Goal: Task Accomplishment & Management: Complete application form

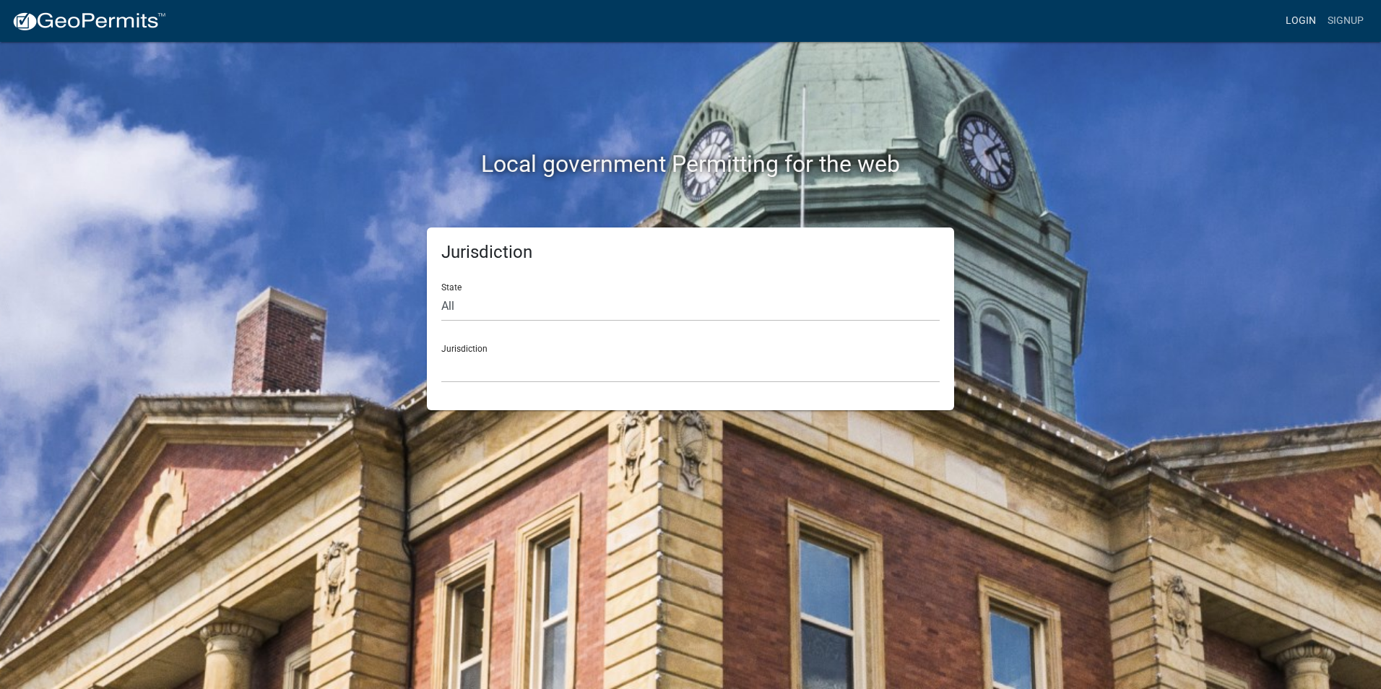
click at [1309, 24] on link "Login" at bounding box center [1301, 20] width 42 height 27
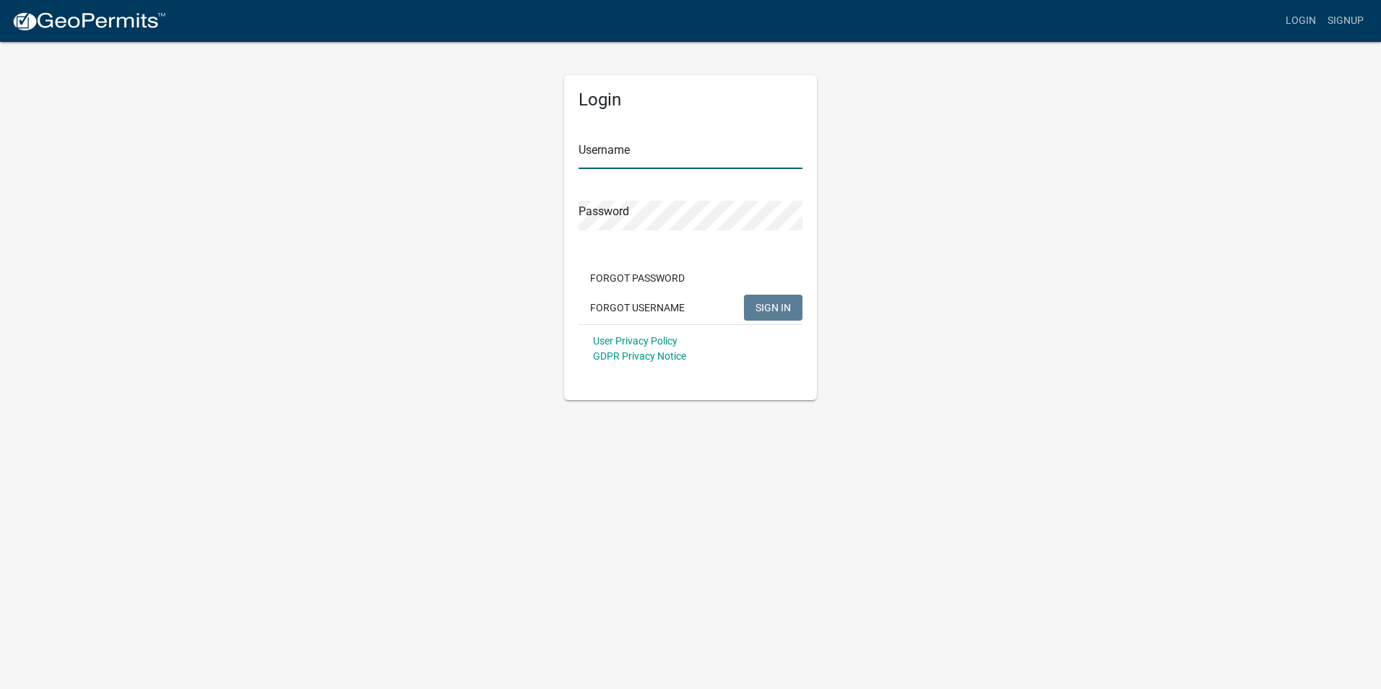
type input "nbaker"
click at [761, 305] on span "SIGN IN" at bounding box center [773, 307] width 35 height 12
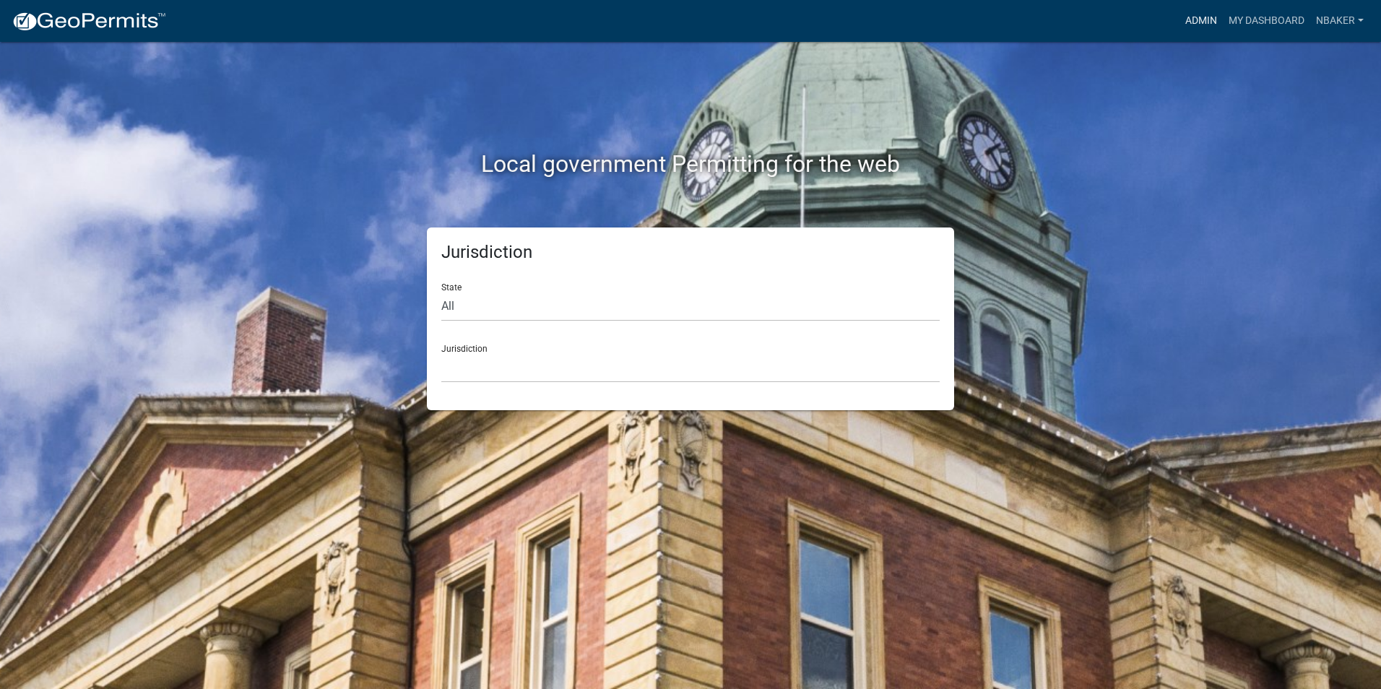
click at [1199, 29] on link "Admin" at bounding box center [1201, 20] width 43 height 27
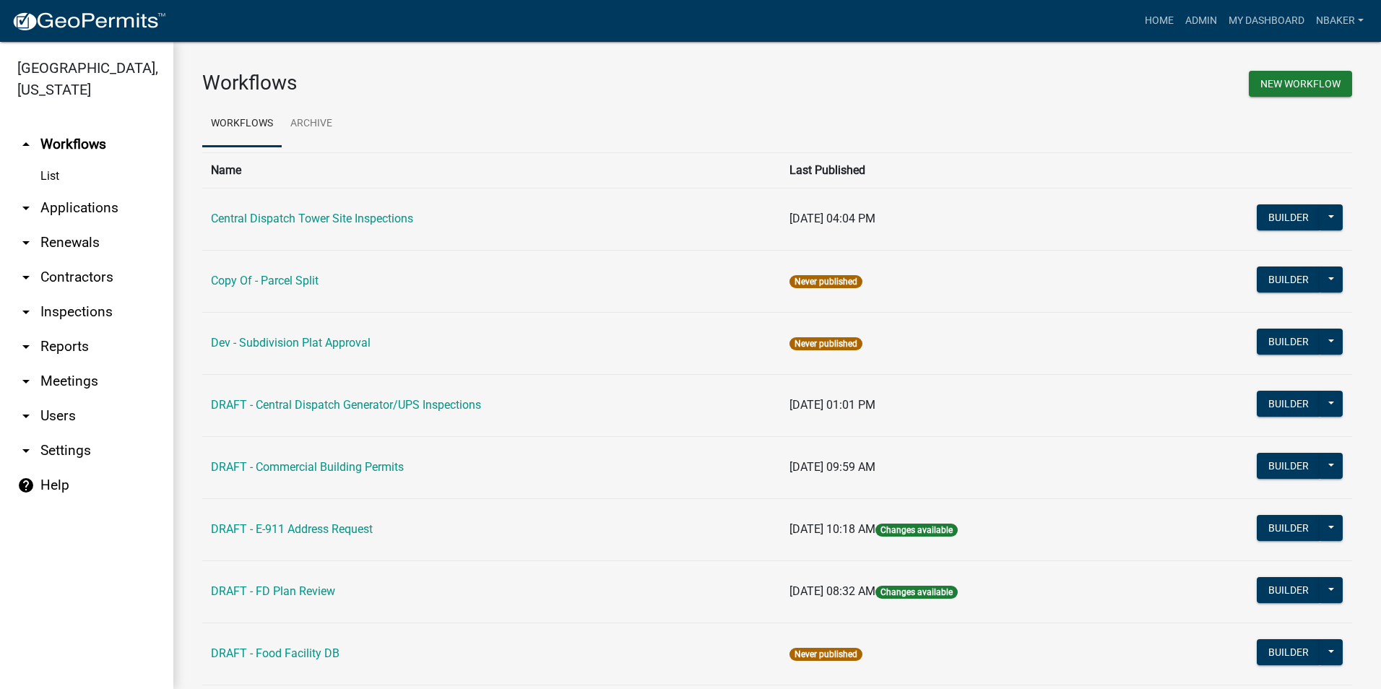
click at [74, 191] on link "arrow_drop_down Applications" at bounding box center [86, 208] width 173 height 35
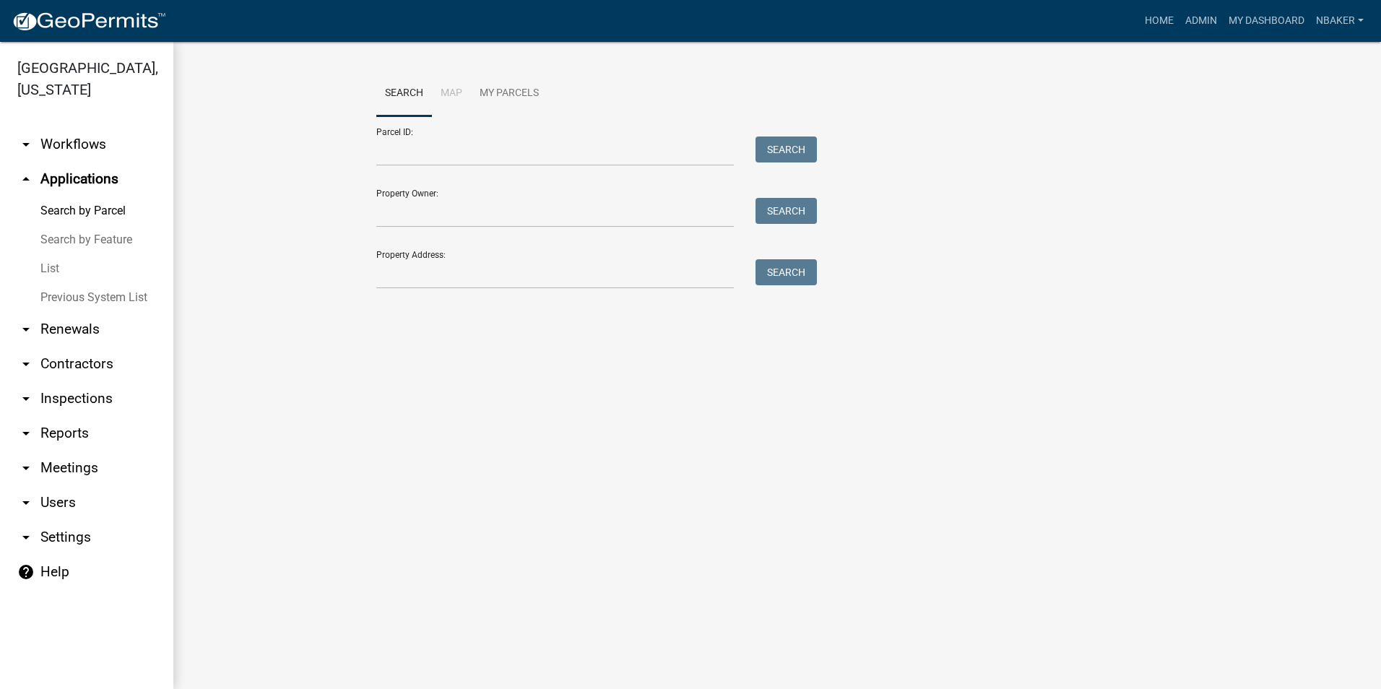
click at [69, 162] on link "arrow_drop_up Applications" at bounding box center [86, 179] width 173 height 35
click at [1166, 22] on link "Home" at bounding box center [1159, 20] width 40 height 27
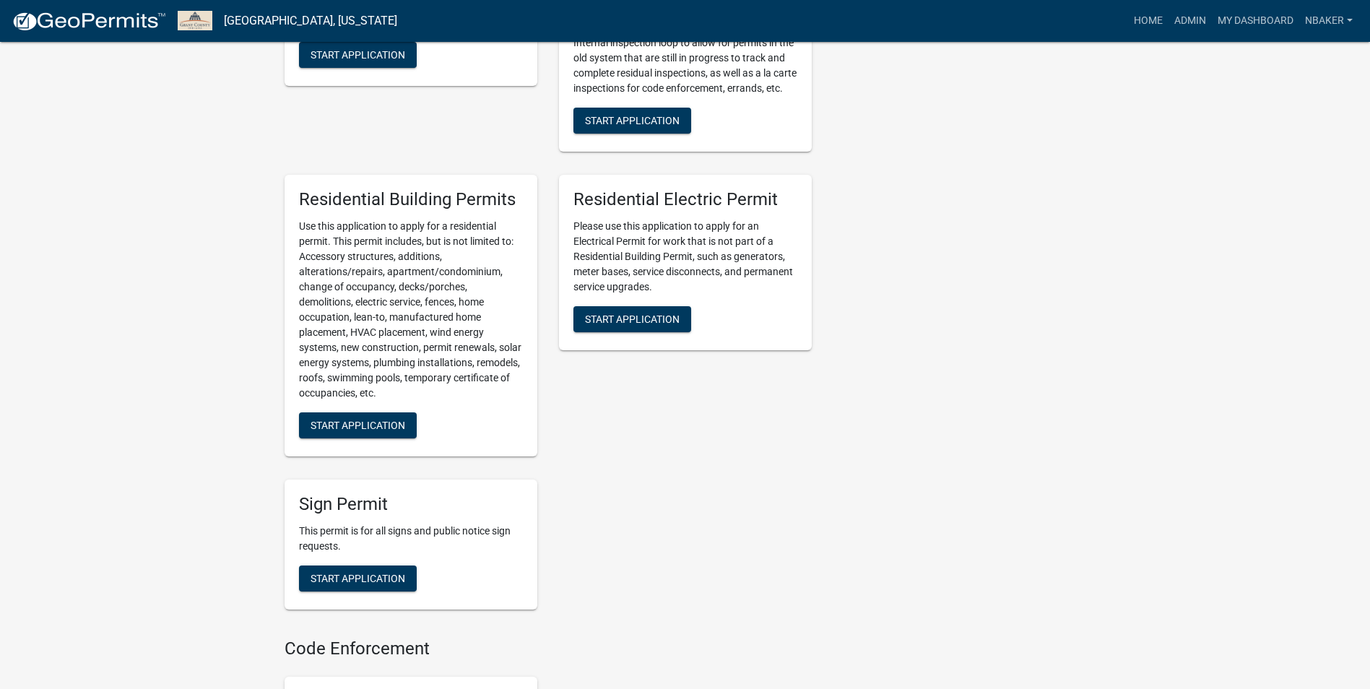
scroll to position [867, 0]
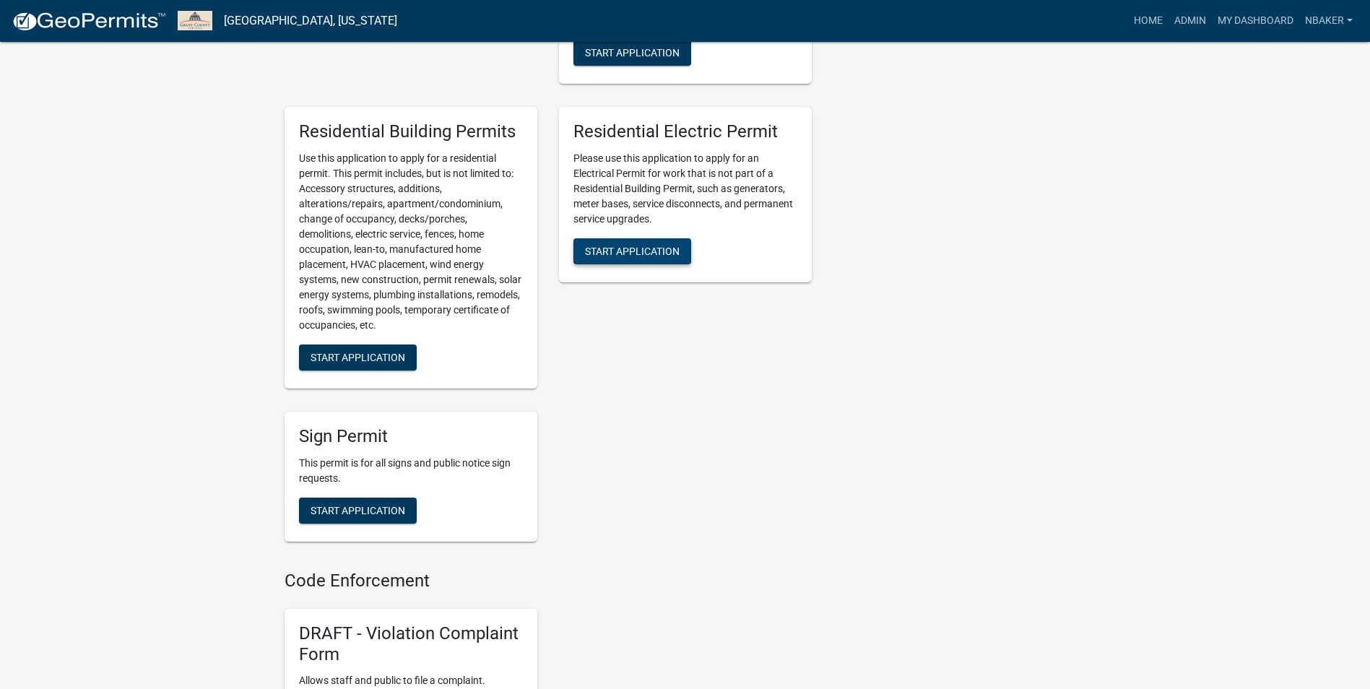
click at [662, 257] on span "Start Application" at bounding box center [632, 252] width 95 height 12
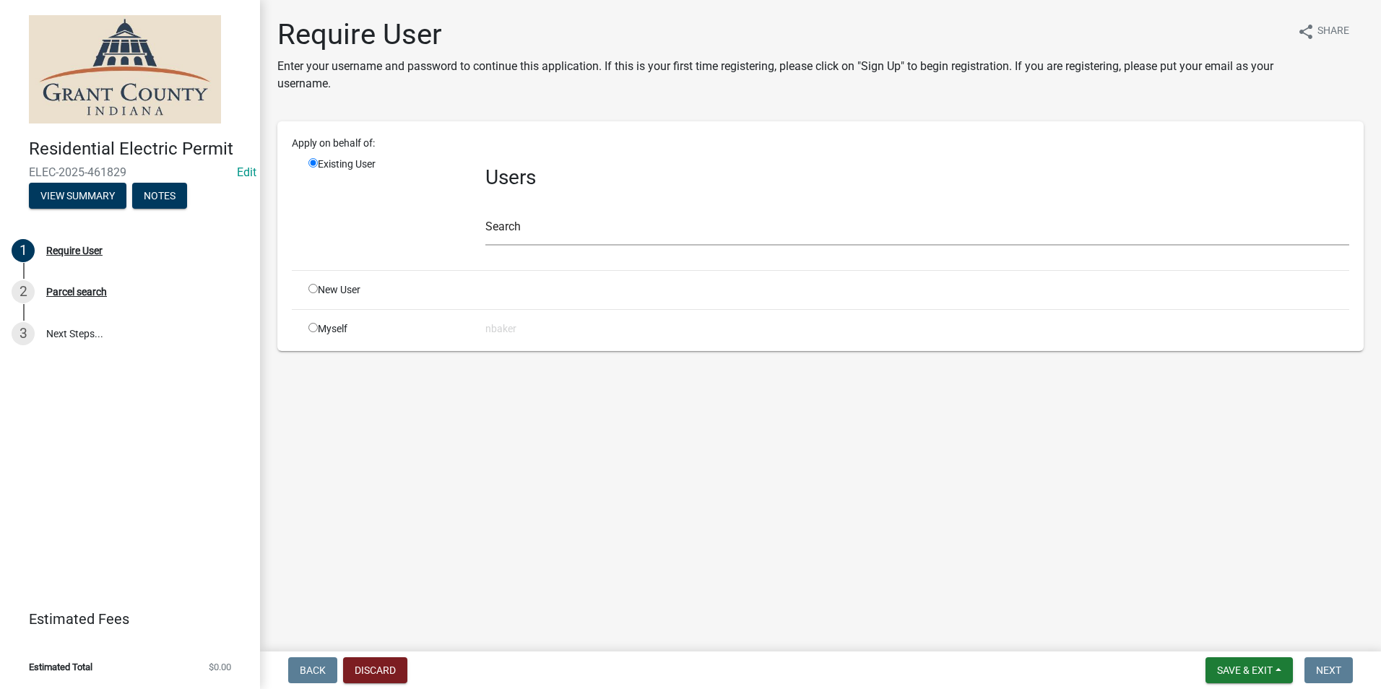
click at [311, 329] on input "radio" at bounding box center [312, 327] width 9 height 9
radio input "true"
radio input "false"
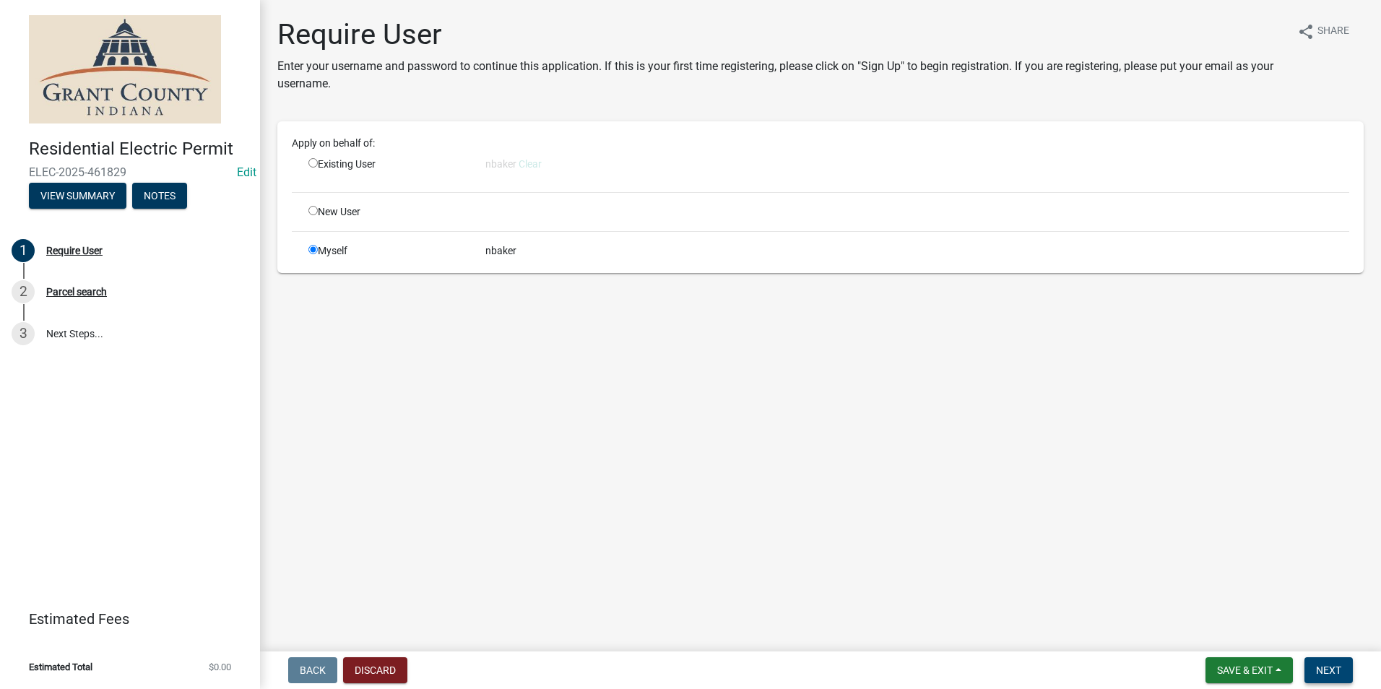
click at [1317, 667] on span "Next" at bounding box center [1328, 671] width 25 height 12
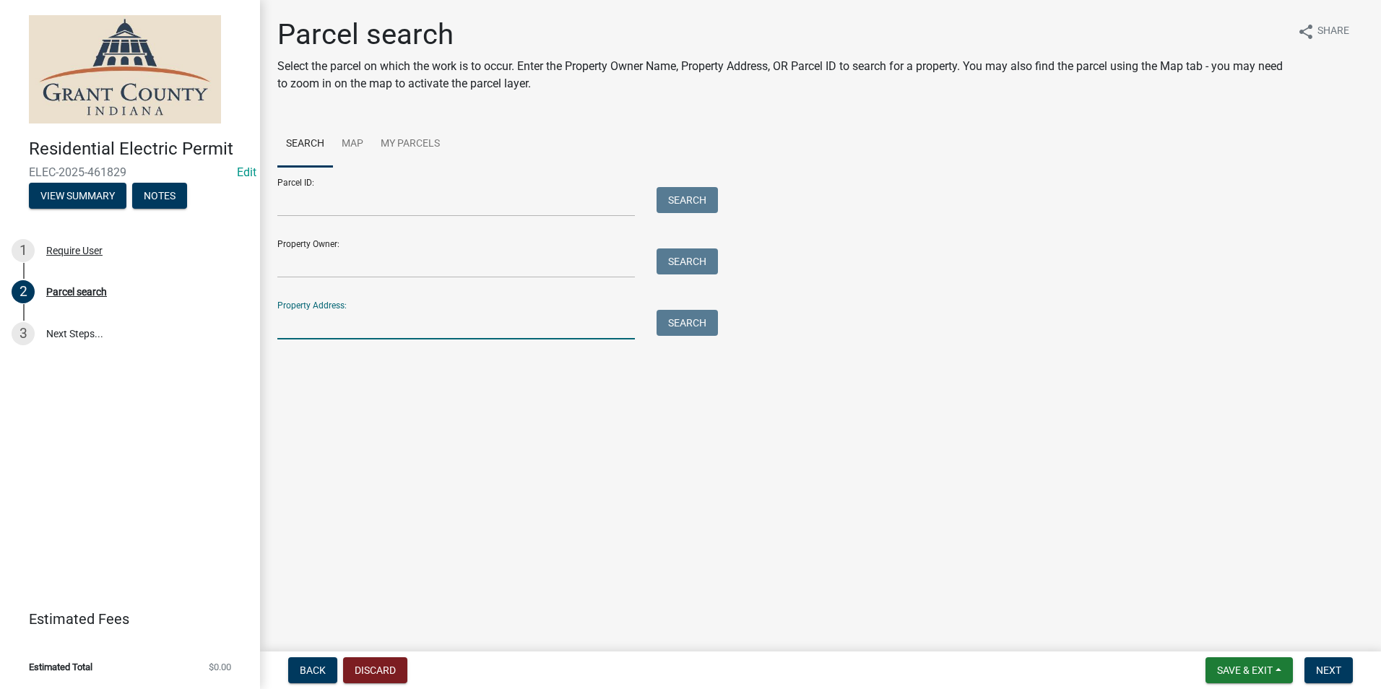
click at [428, 321] on input "Property Address:" at bounding box center [456, 325] width 358 height 30
click at [689, 316] on button "Search" at bounding box center [687, 323] width 61 height 26
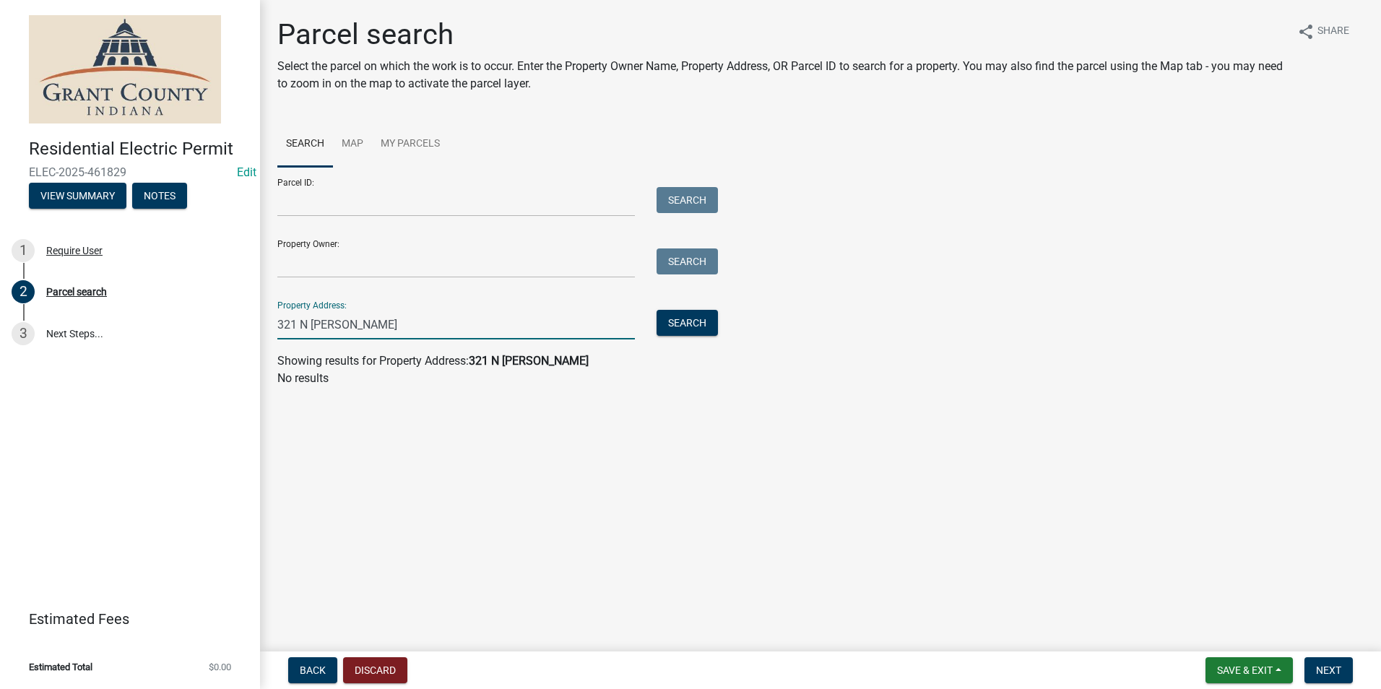
click at [334, 324] on input "321 N Clevland" at bounding box center [456, 325] width 358 height 30
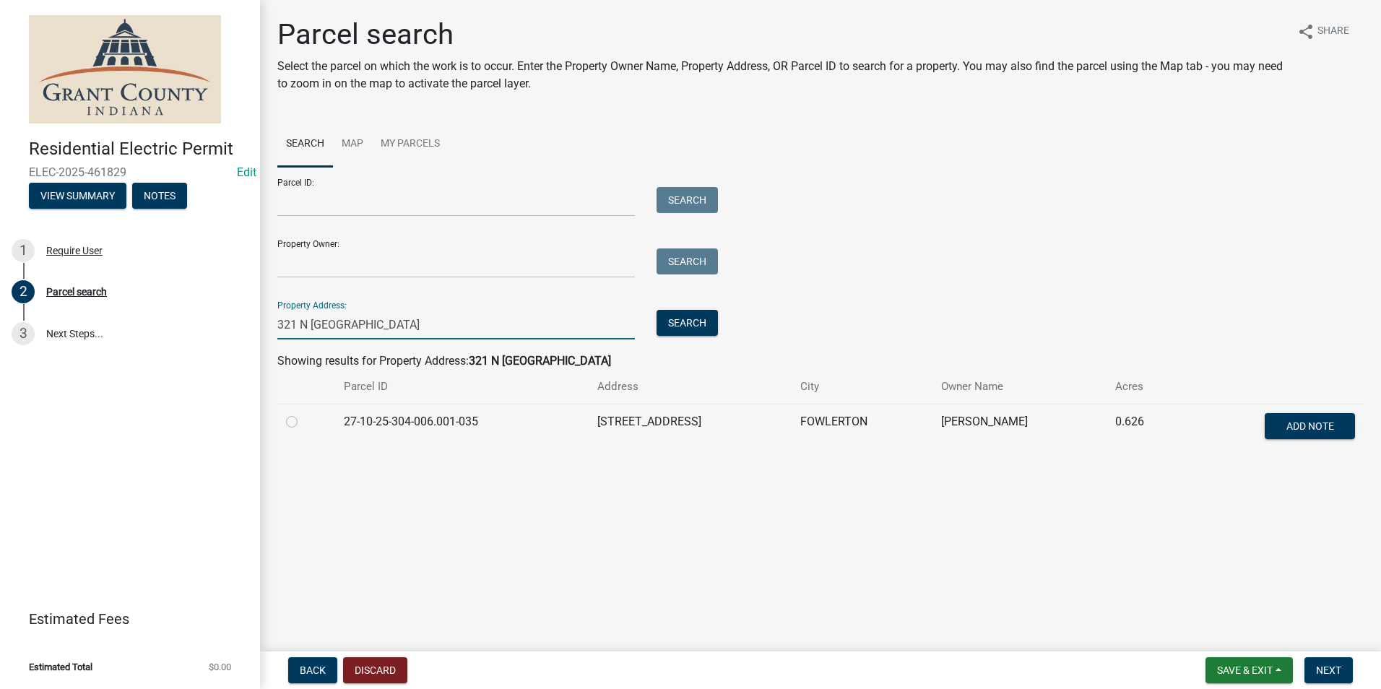
type input "321 N Cleveland"
click at [303, 413] on label at bounding box center [303, 413] width 0 height 0
click at [303, 418] on input "radio" at bounding box center [307, 417] width 9 height 9
radio input "true"
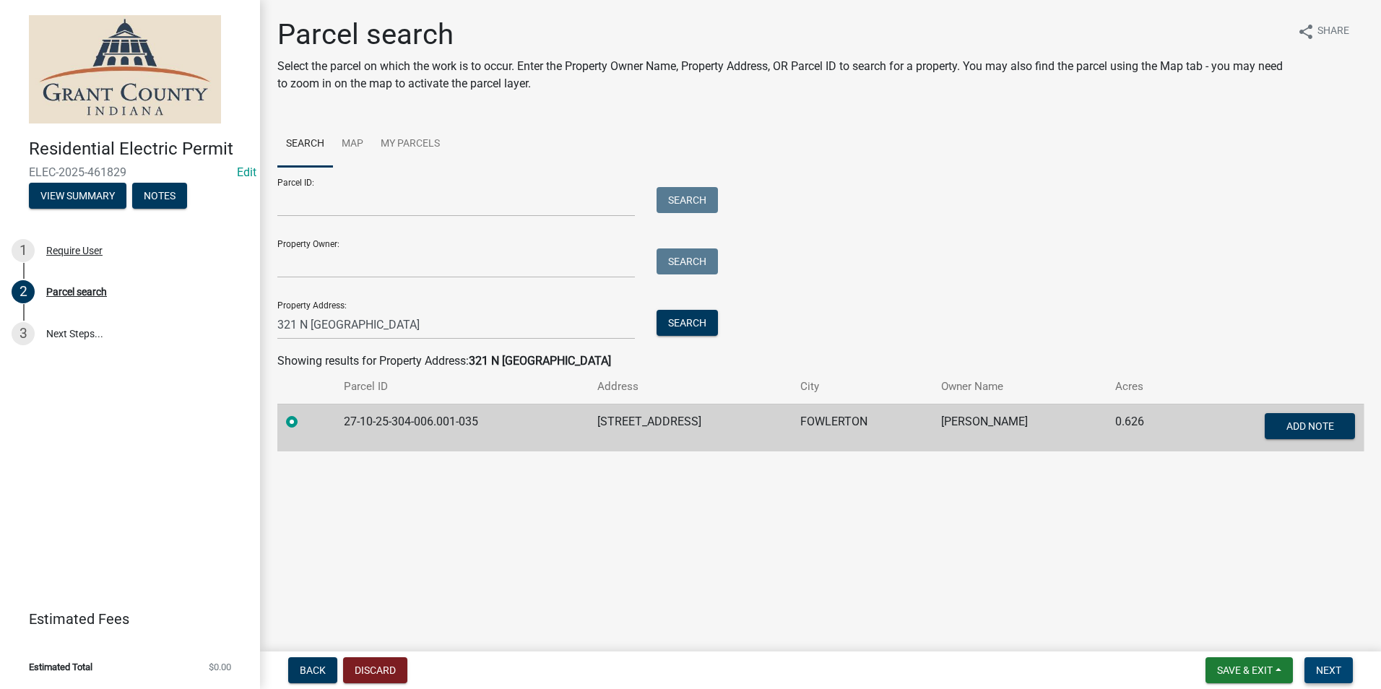
click at [1333, 666] on span "Next" at bounding box center [1328, 671] width 25 height 12
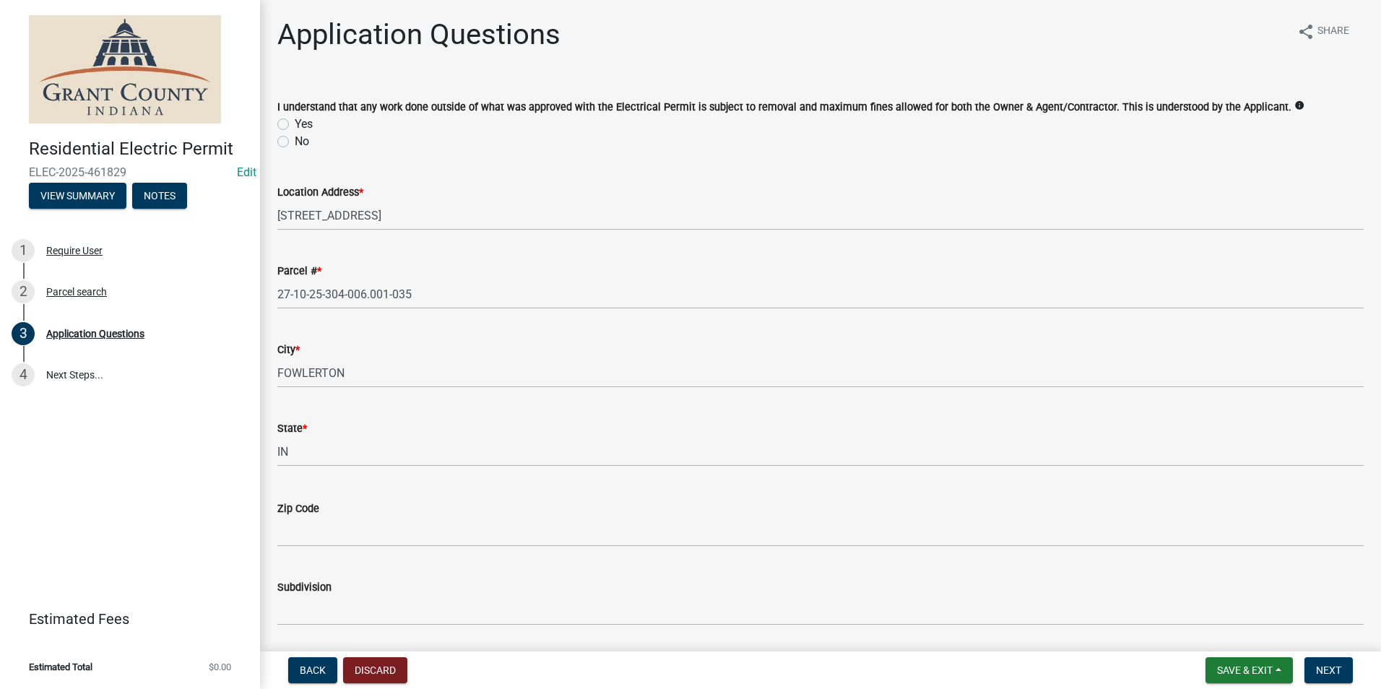
click at [295, 121] on label "Yes" at bounding box center [304, 124] width 18 height 17
click at [295, 121] on input "Yes" at bounding box center [299, 120] width 9 height 9
radio input "true"
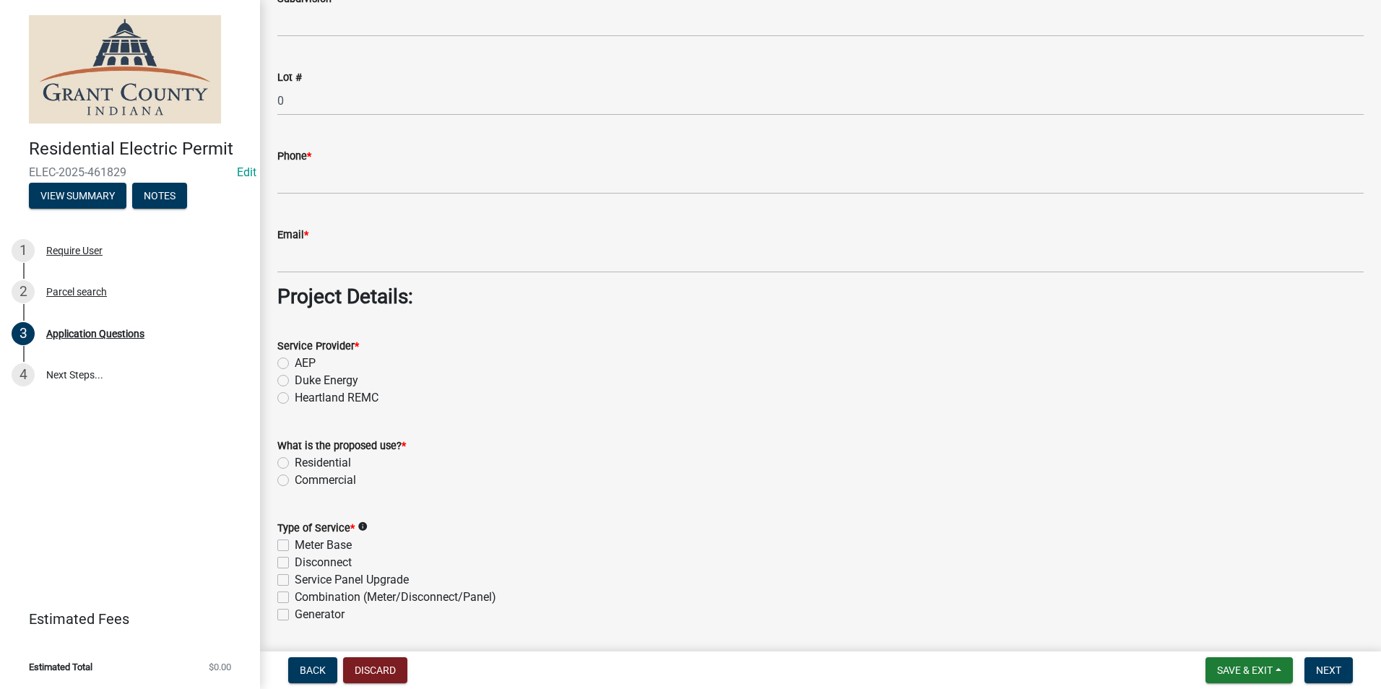
scroll to position [1156, 0]
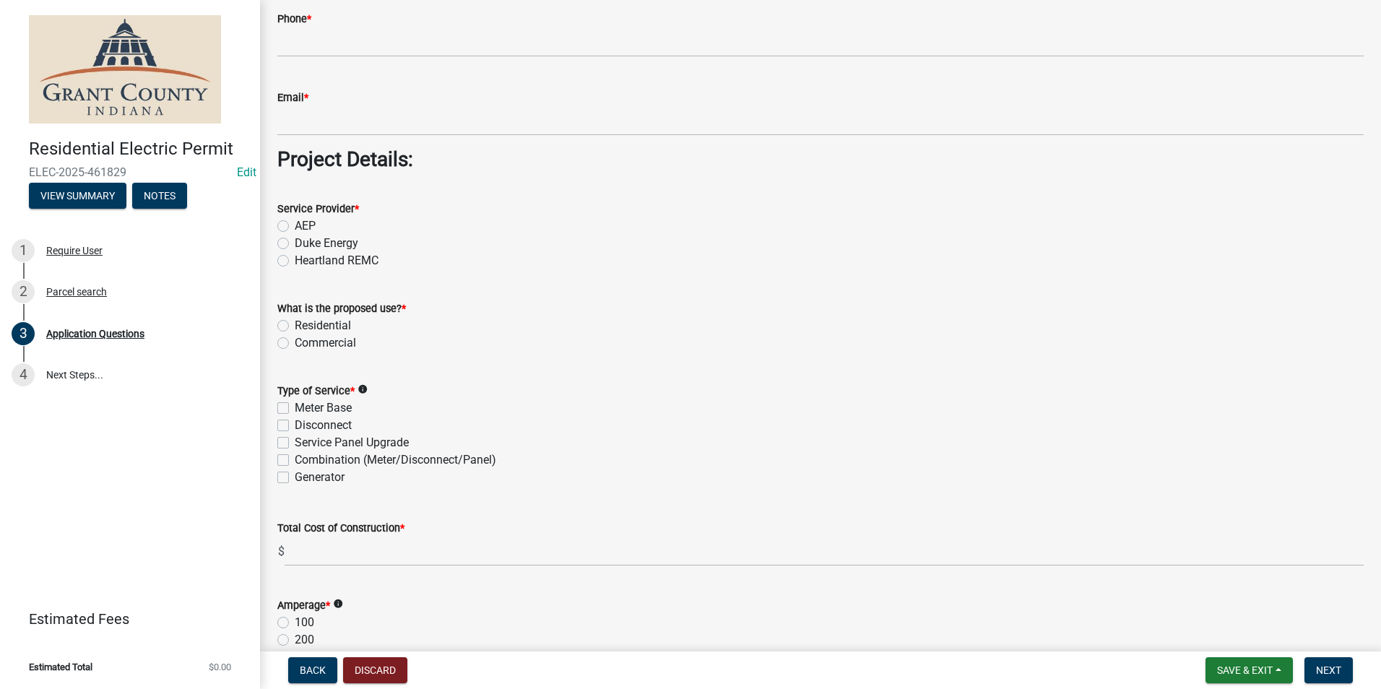
click at [295, 225] on label "AEP" at bounding box center [305, 225] width 21 height 17
click at [295, 225] on input "AEP" at bounding box center [299, 221] width 9 height 9
radio input "true"
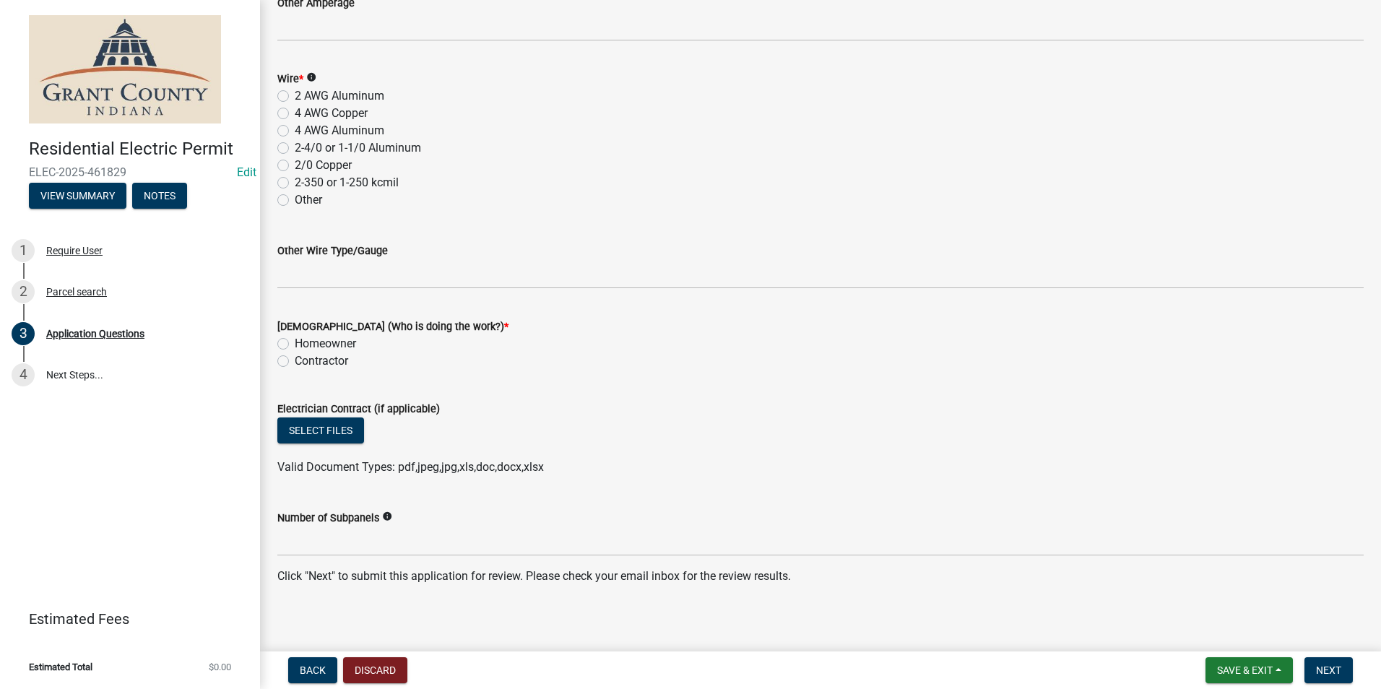
scroll to position [1885, 0]
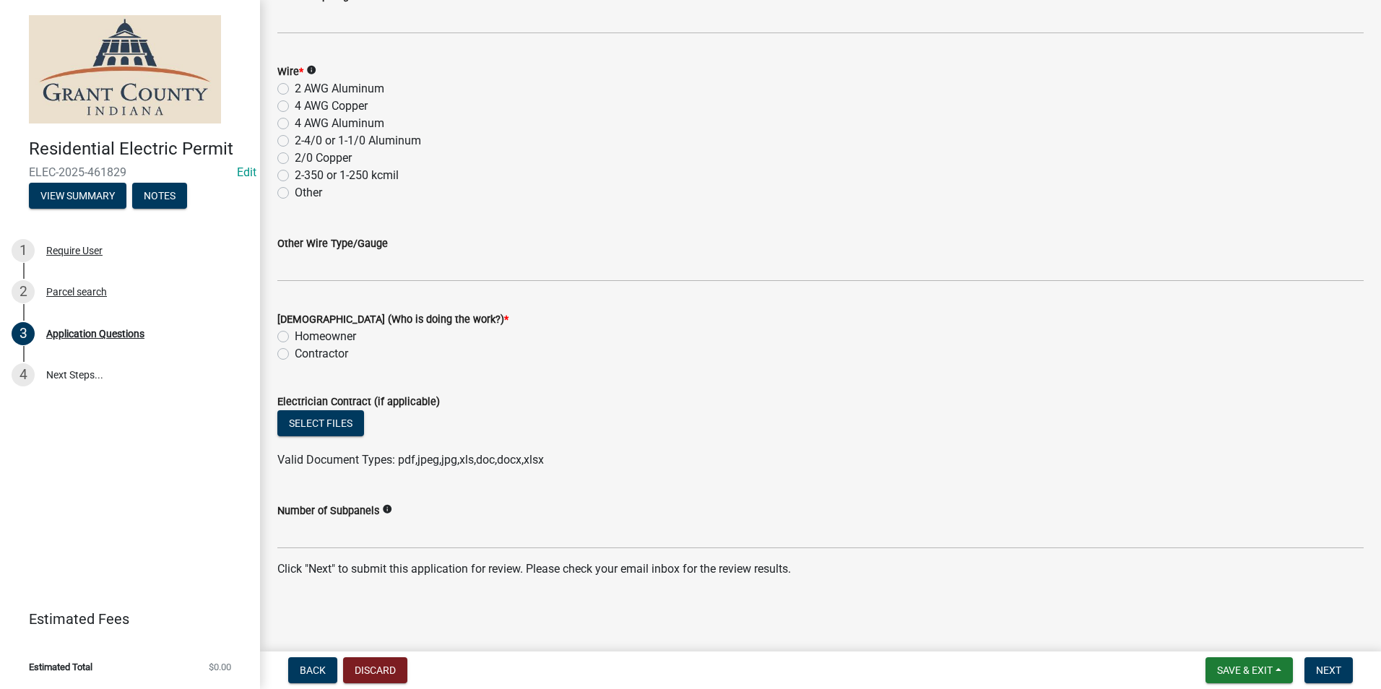
click at [295, 342] on label "Homeowner" at bounding box center [325, 336] width 61 height 17
click at [295, 337] on input "Homeowner" at bounding box center [299, 332] width 9 height 9
radio input "true"
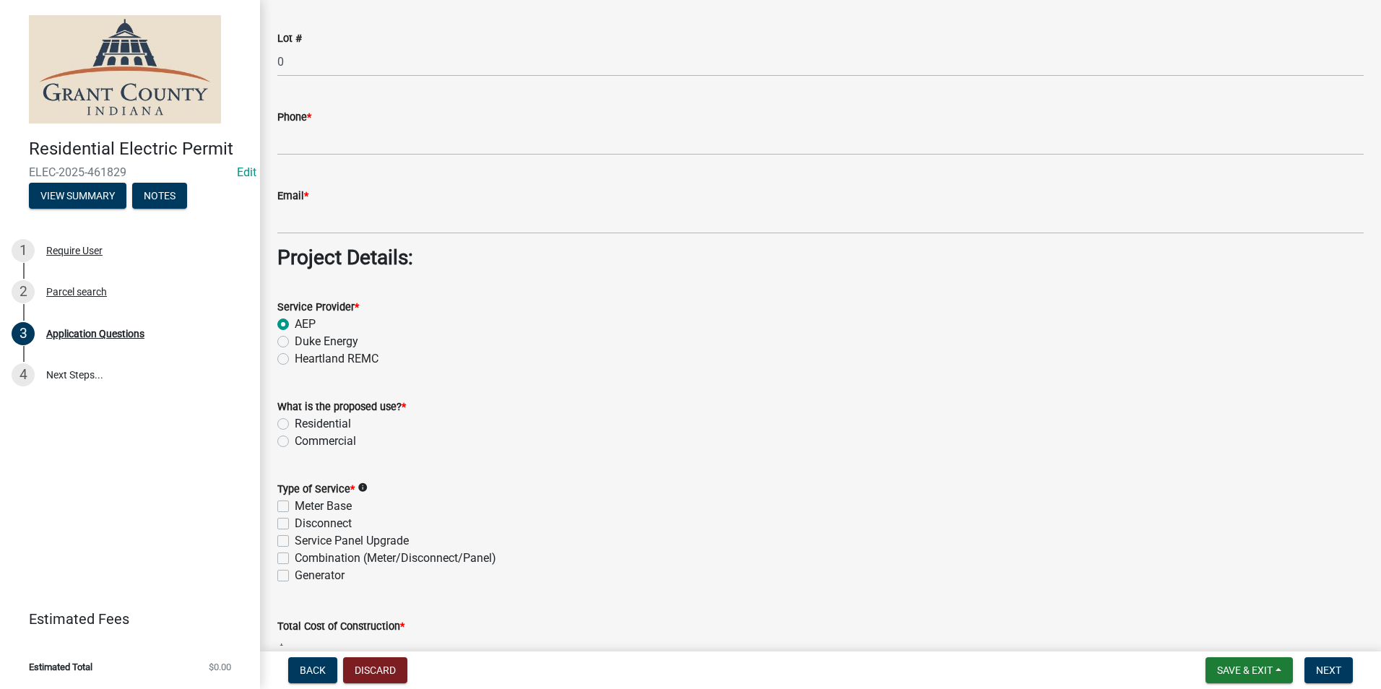
scroll to position [1019, 0]
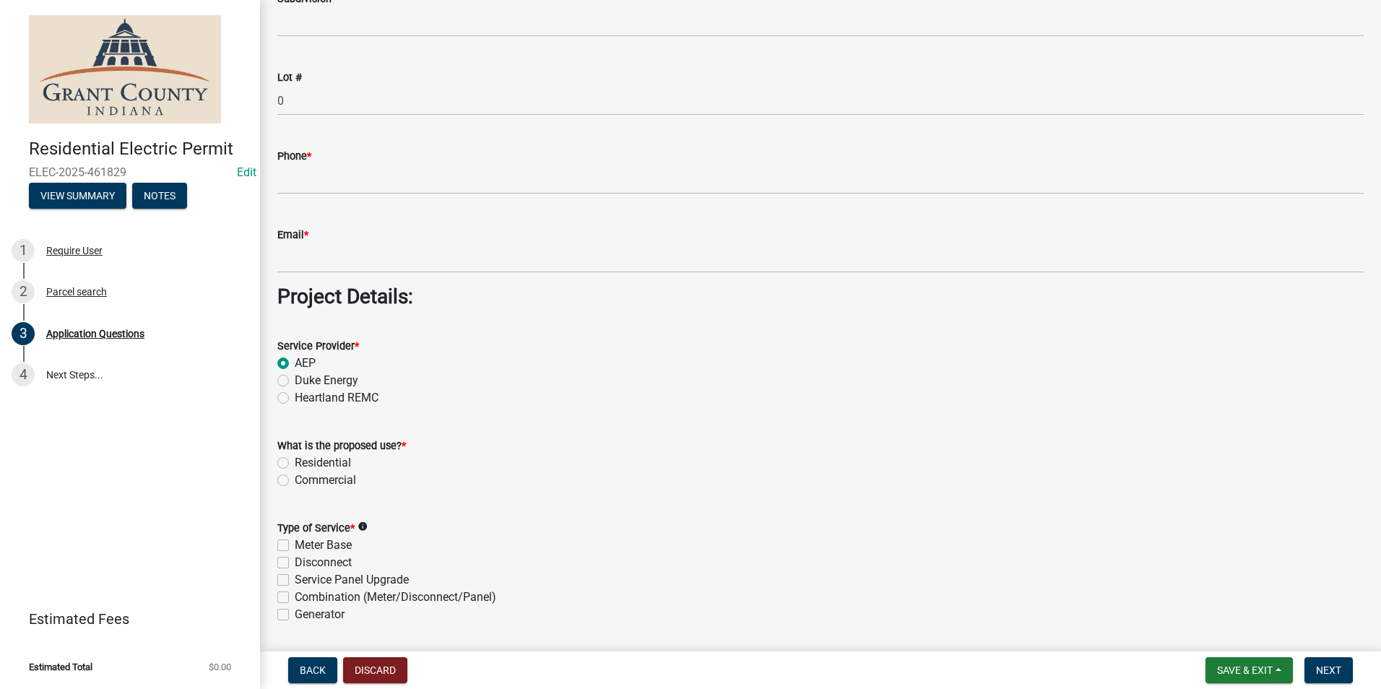
click at [295, 467] on label "Residential" at bounding box center [323, 462] width 56 height 17
click at [295, 464] on input "Residential" at bounding box center [299, 458] width 9 height 9
radio input "true"
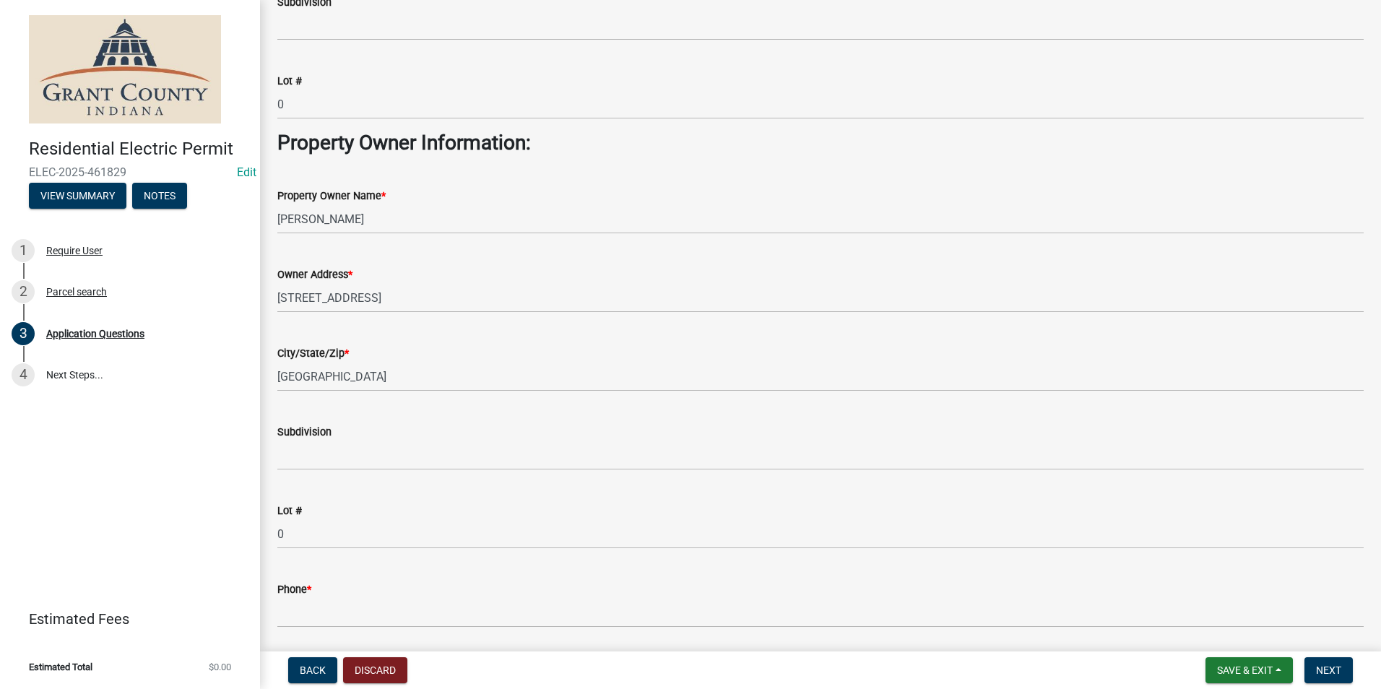
scroll to position [657, 0]
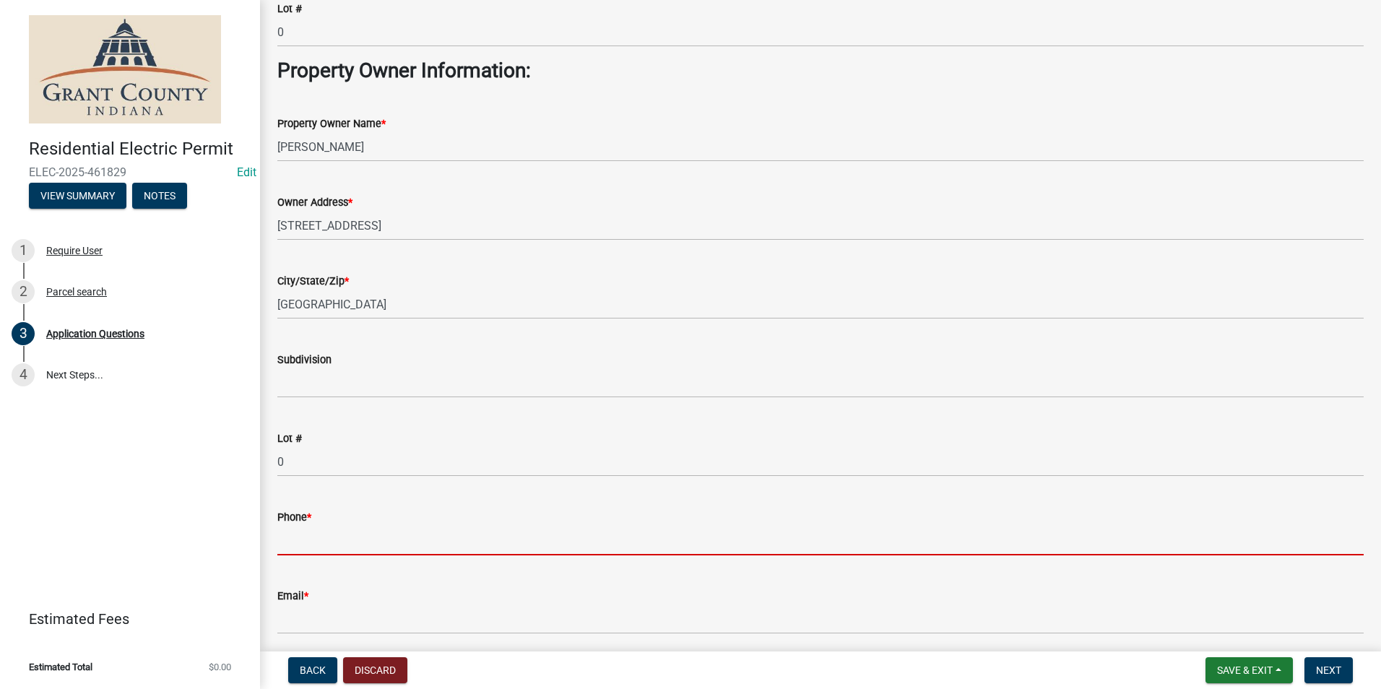
click at [339, 534] on input "Phone *" at bounding box center [820, 541] width 1086 height 30
click at [593, 533] on input "Phone *" at bounding box center [820, 541] width 1086 height 30
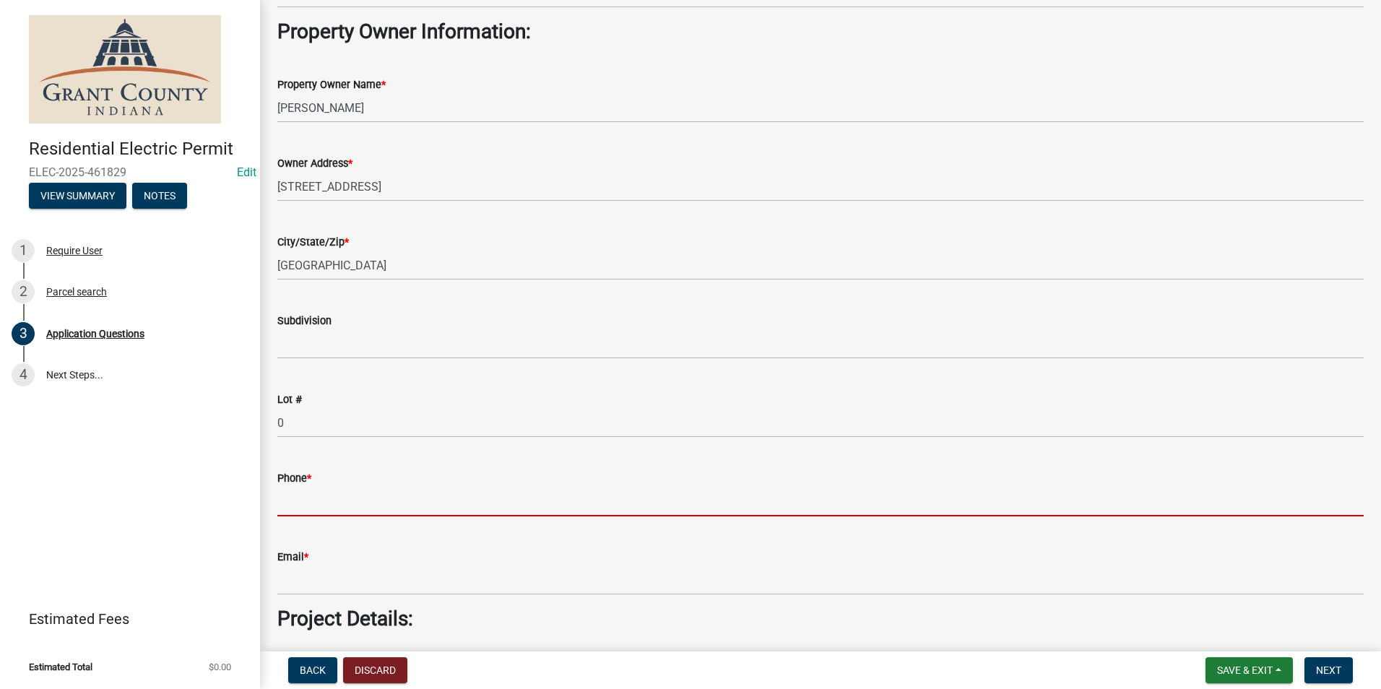
scroll to position [730, 0]
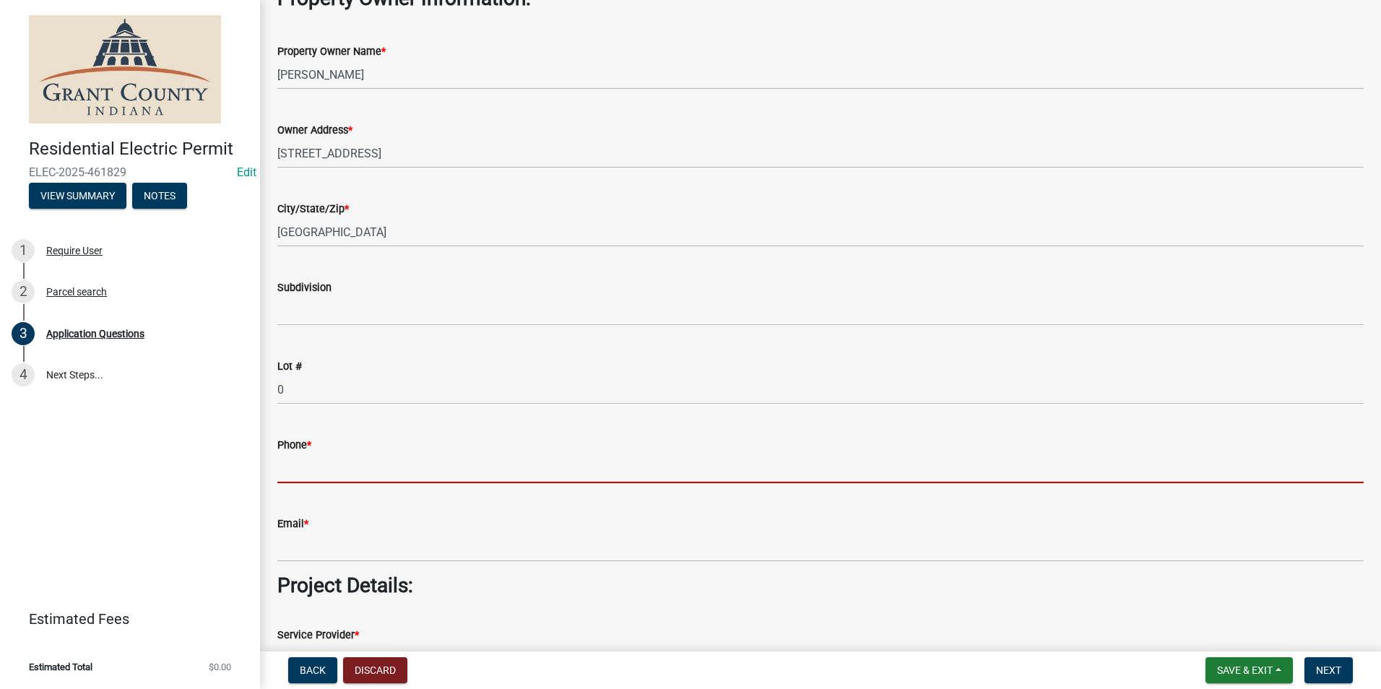
click at [642, 369] on div "Lot #" at bounding box center [820, 366] width 1086 height 17
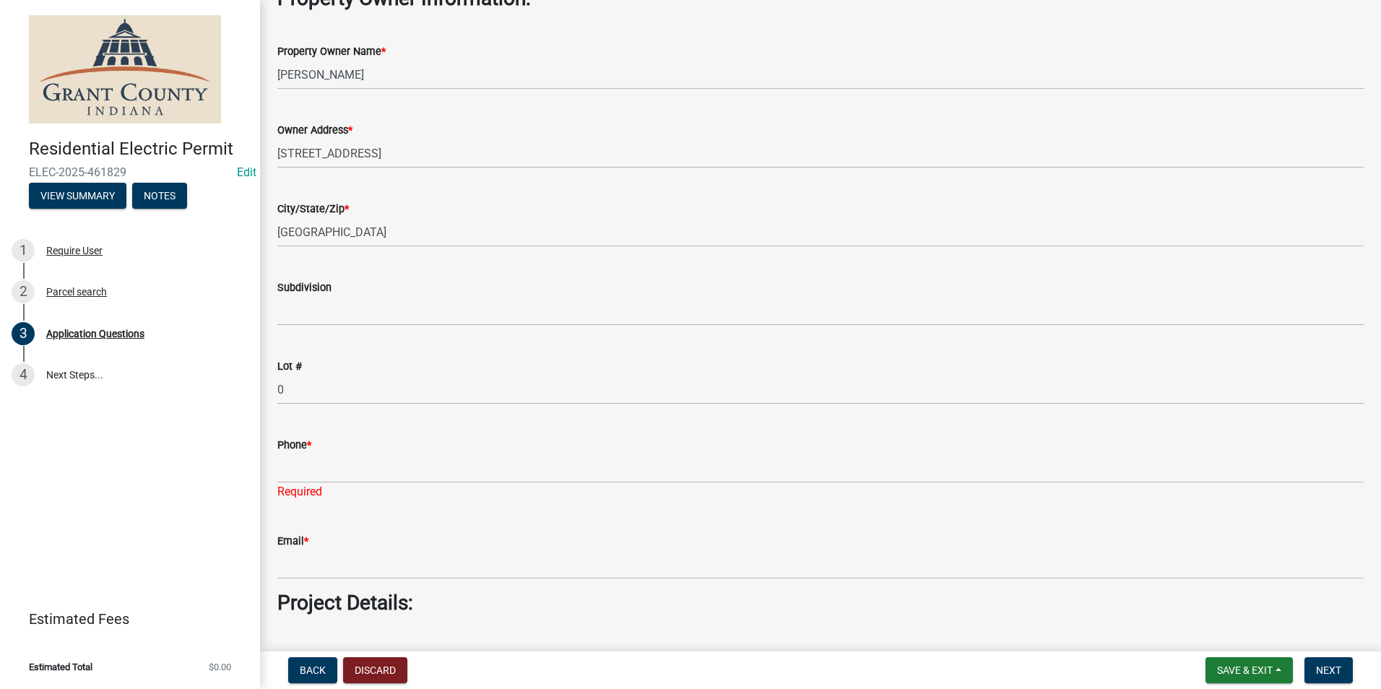
click at [608, 441] on div "Phone *" at bounding box center [820, 444] width 1086 height 17
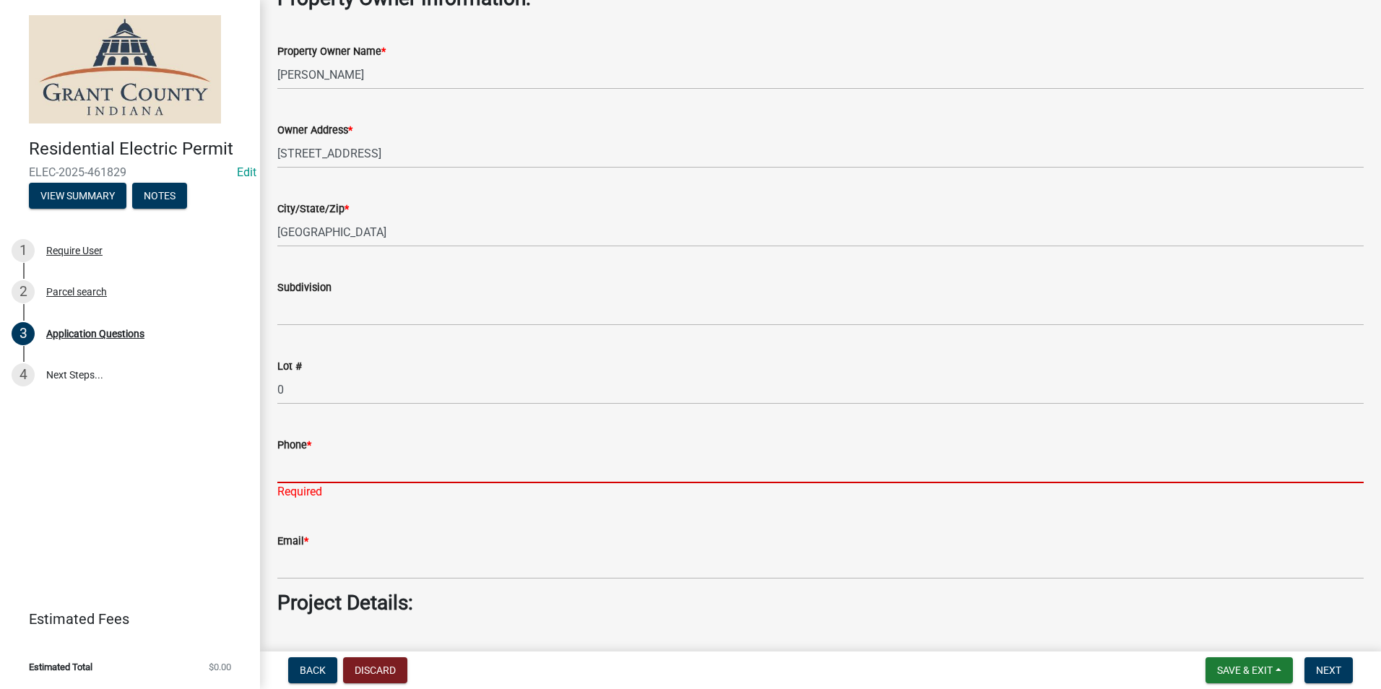
click at [608, 467] on input "Phone *" at bounding box center [820, 469] width 1086 height 30
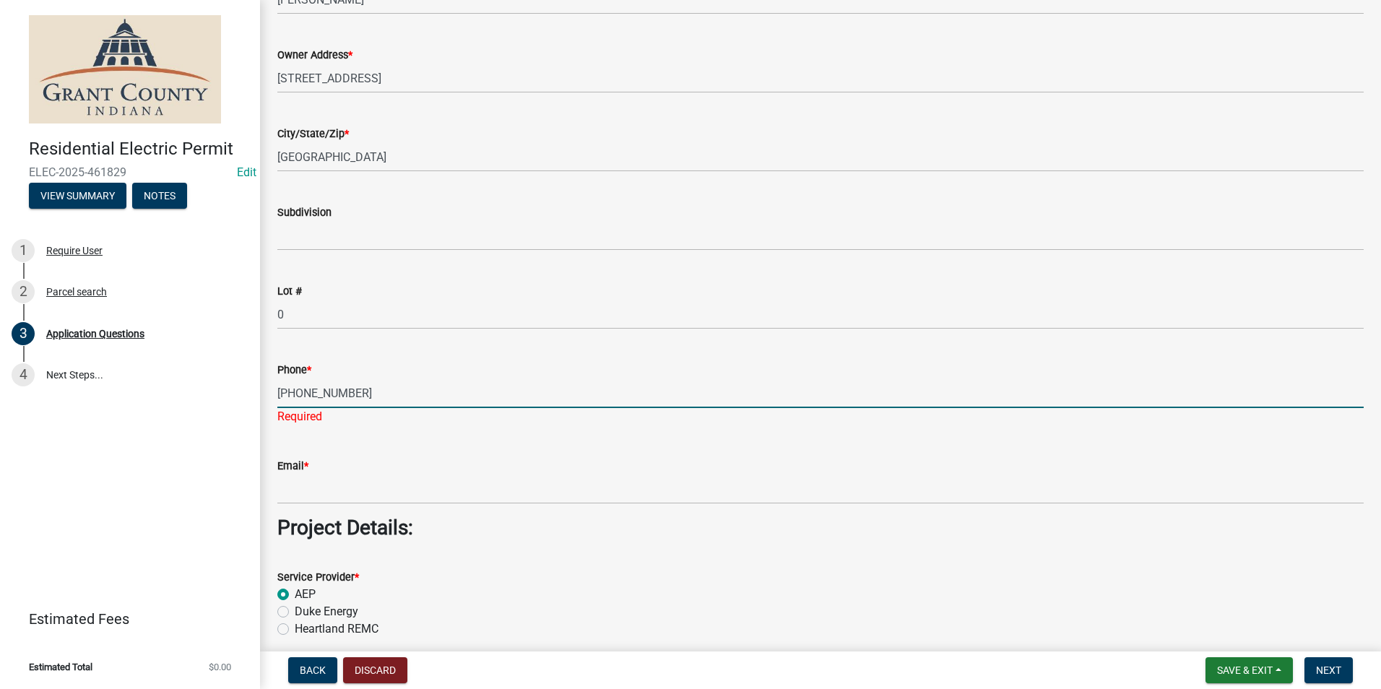
scroll to position [874, 0]
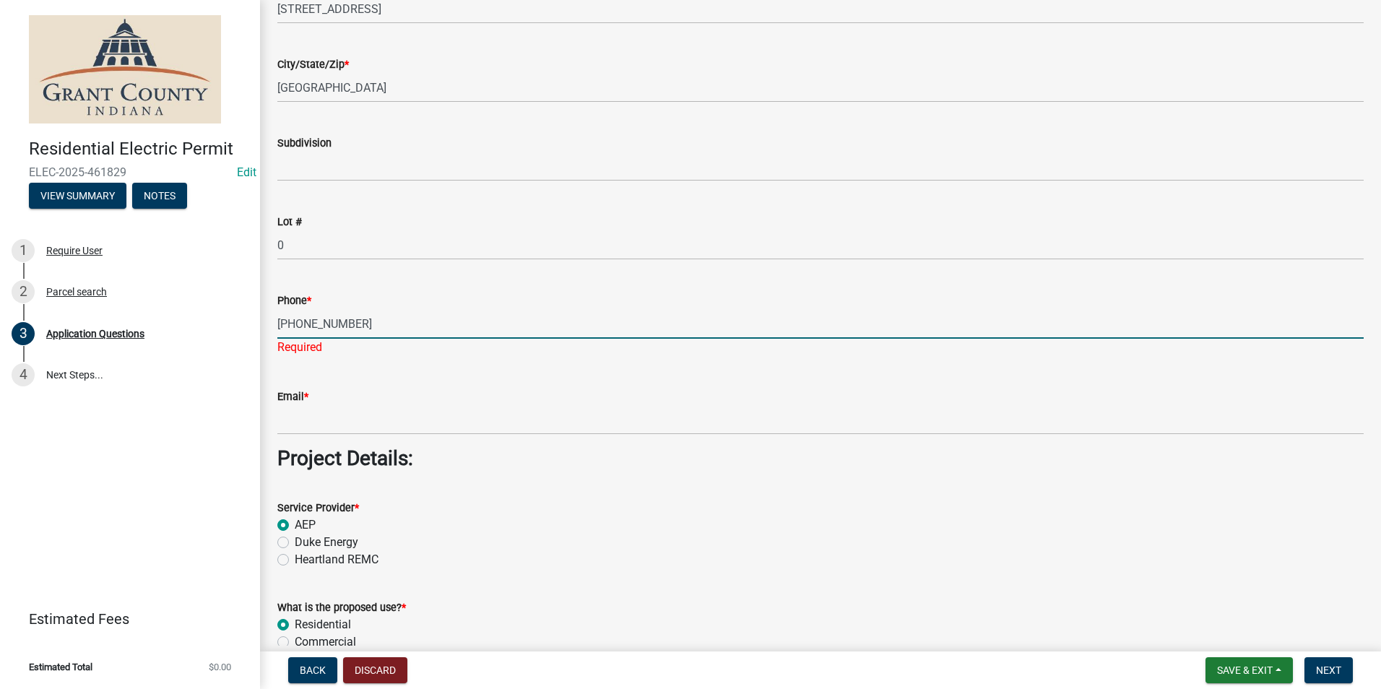
type input "765-603-2515"
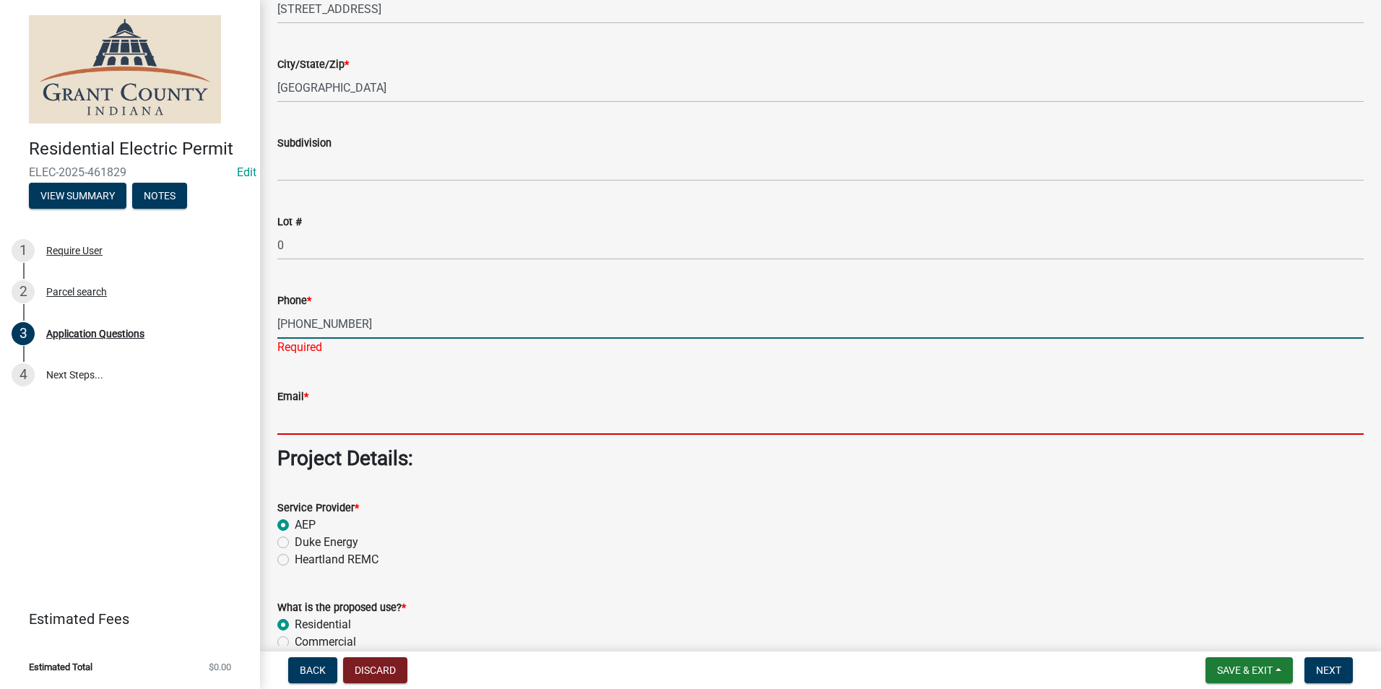
click at [473, 423] on wm-data-entity-input "Email *" at bounding box center [820, 407] width 1086 height 79
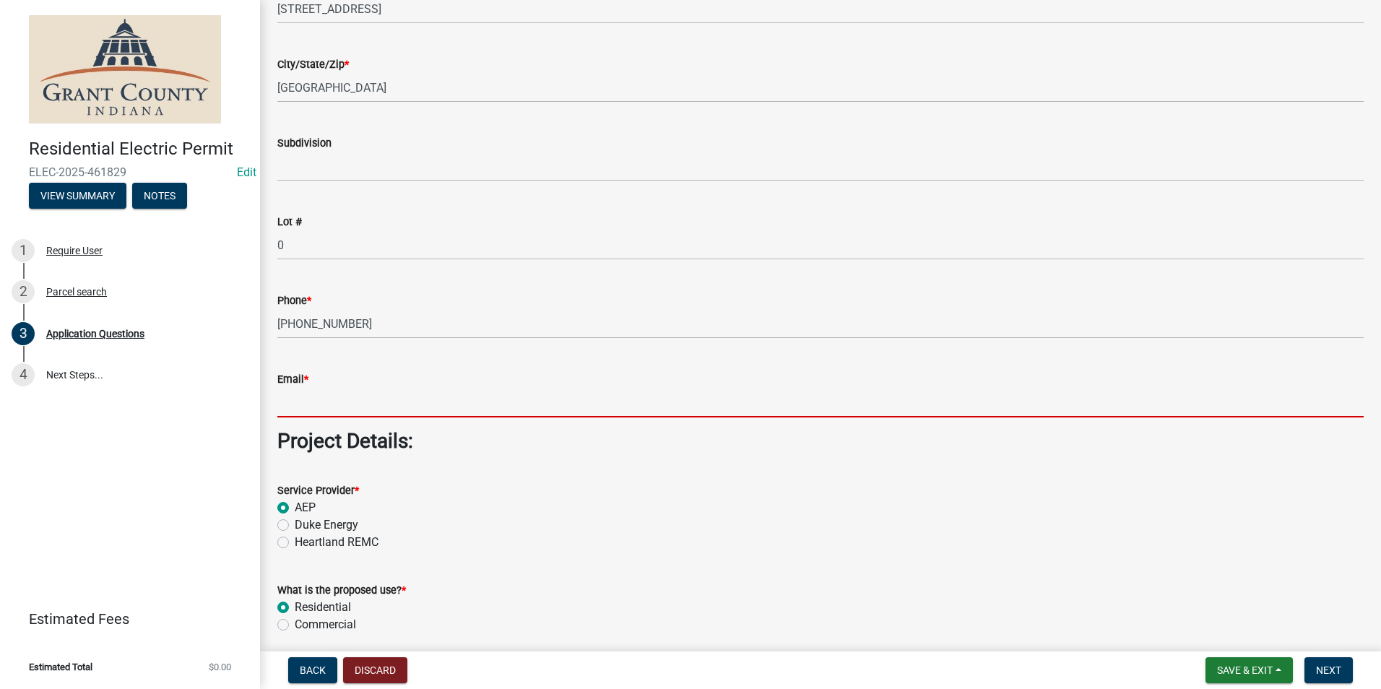
type input "noemail@gmail.com"
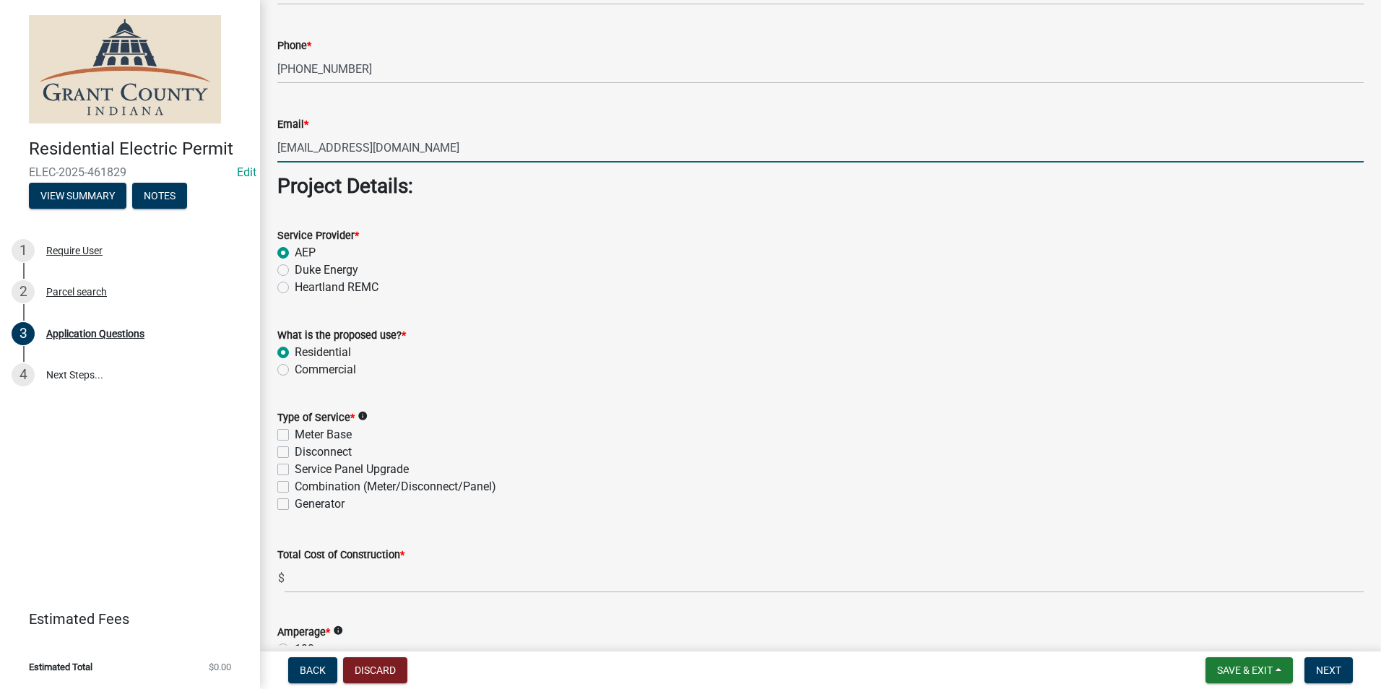
scroll to position [1163, 0]
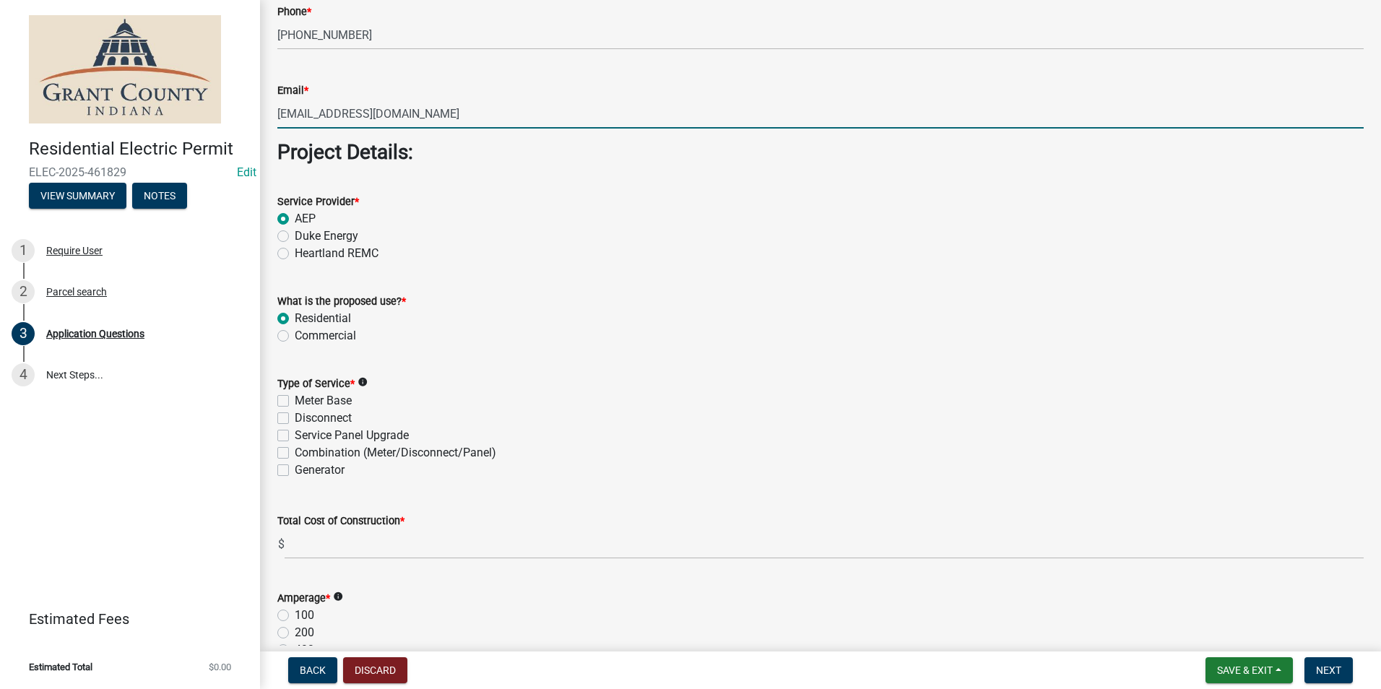
click at [295, 452] on label "Combination (Meter/Disconnect/Panel)" at bounding box center [396, 452] width 202 height 17
click at [295, 452] on input "Combination (Meter/Disconnect/Panel)" at bounding box center [299, 448] width 9 height 9
checkbox input "true"
checkbox input "false"
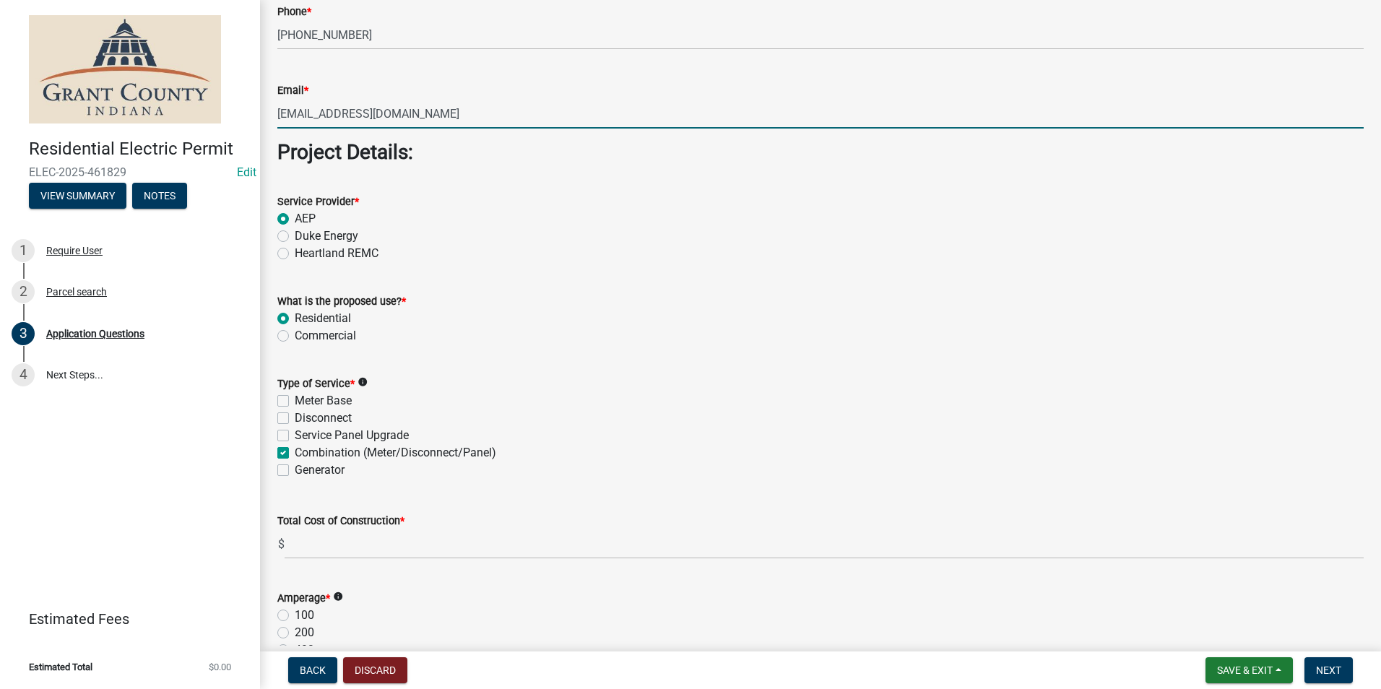
checkbox input "false"
checkbox input "true"
checkbox input "false"
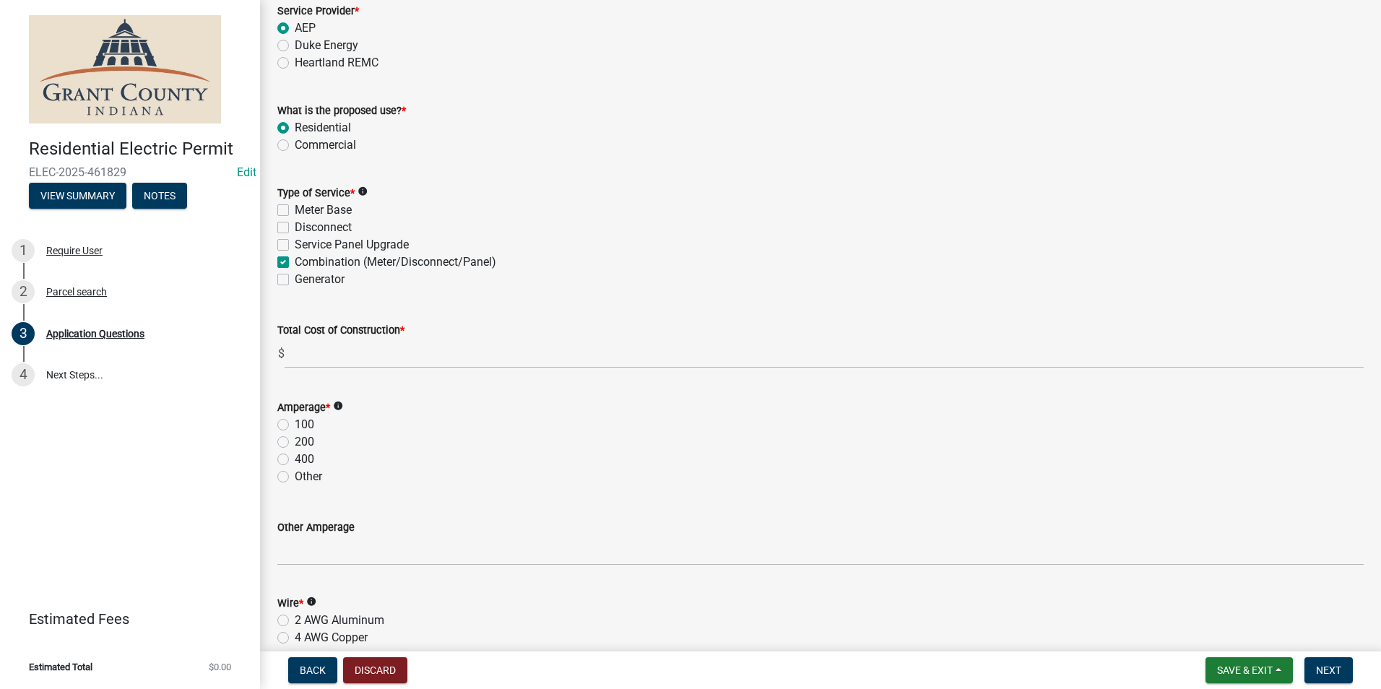
scroll to position [1380, 0]
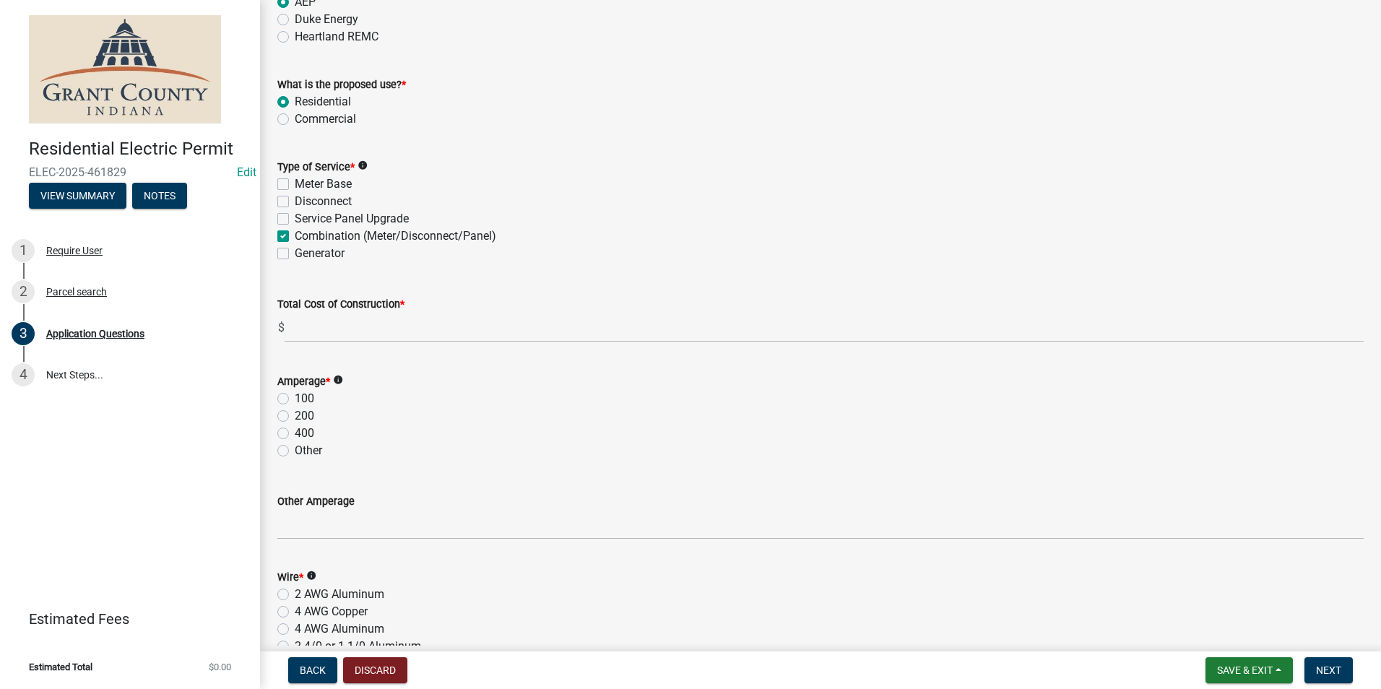
click at [295, 402] on label "100" at bounding box center [305, 398] width 20 height 17
click at [295, 399] on input "100" at bounding box center [299, 394] width 9 height 9
radio input "true"
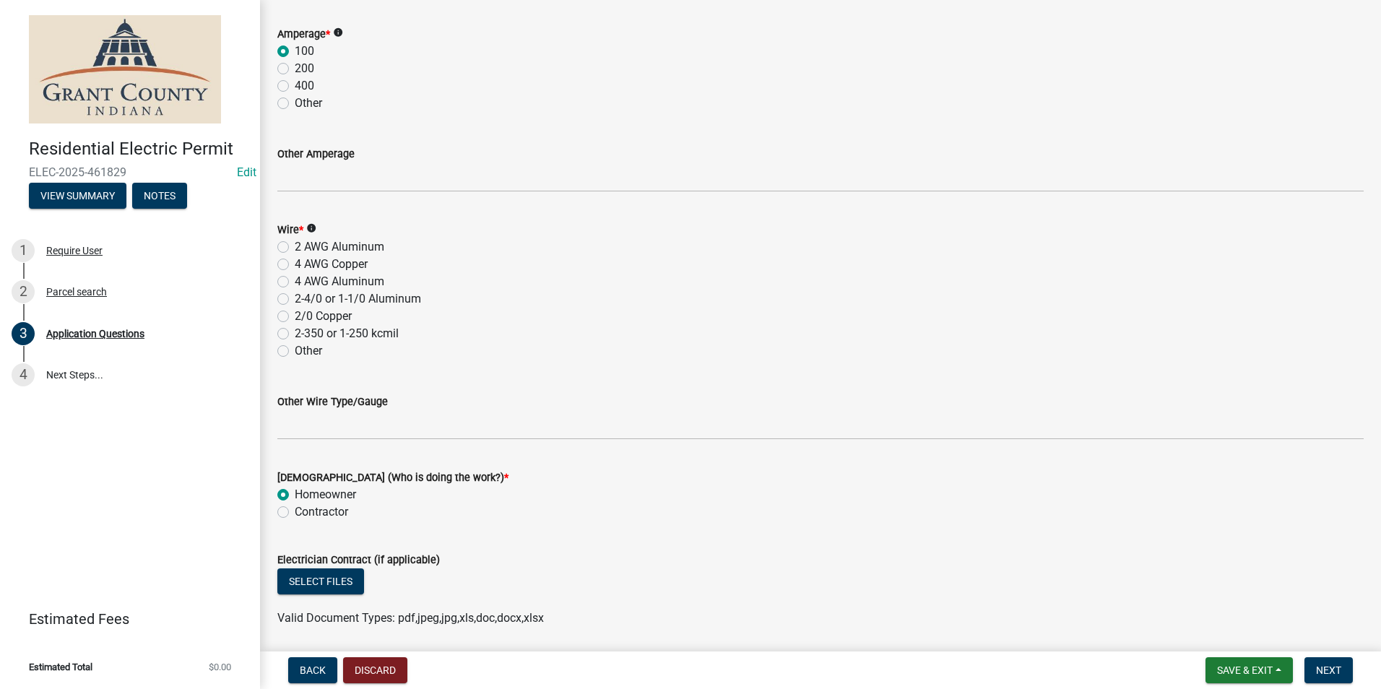
scroll to position [1741, 0]
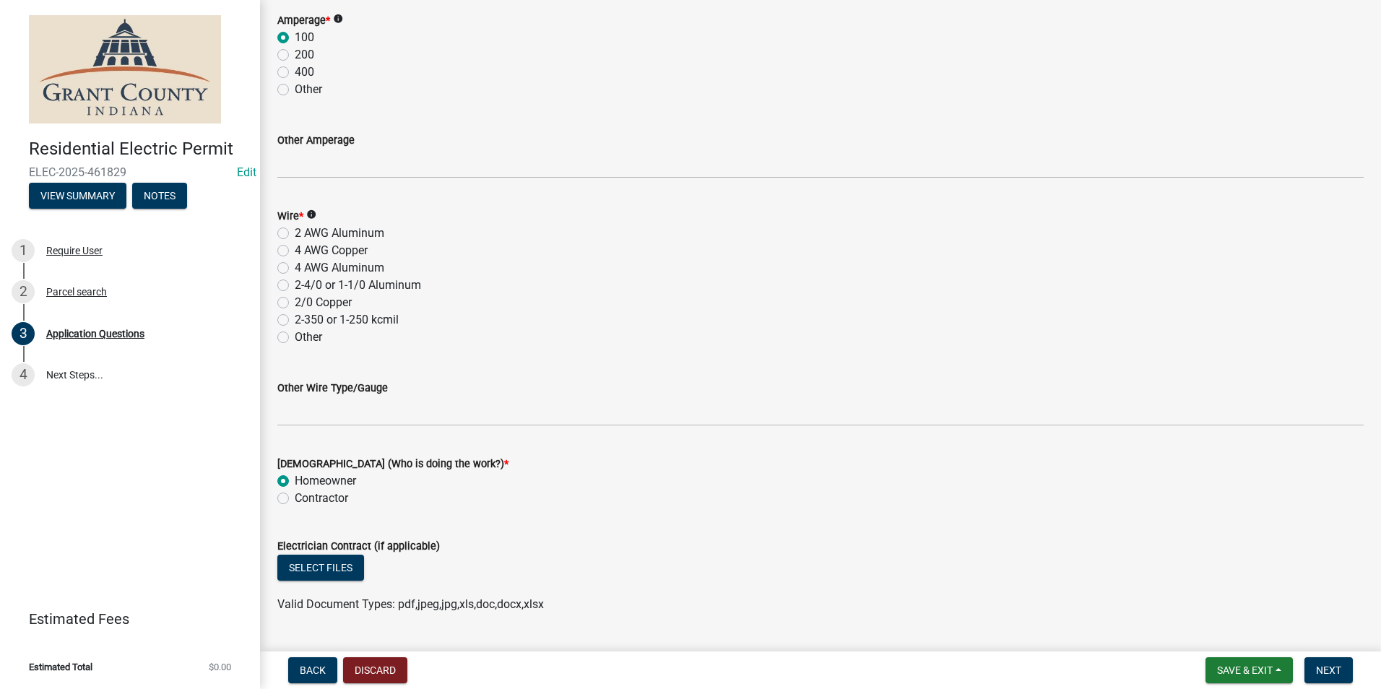
click at [295, 238] on label "2 AWG Aluminum" at bounding box center [340, 233] width 90 height 17
click at [295, 234] on input "2 AWG Aluminum" at bounding box center [299, 229] width 9 height 9
radio input "true"
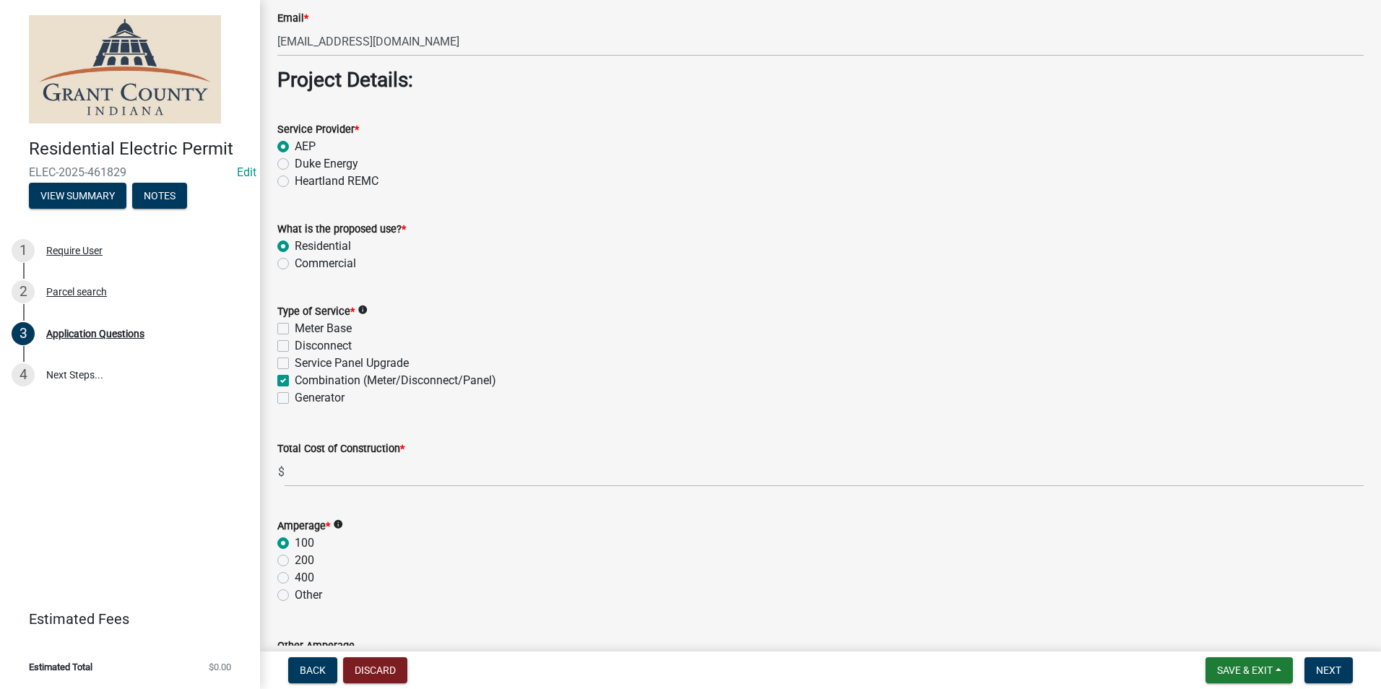
scroll to position [1307, 0]
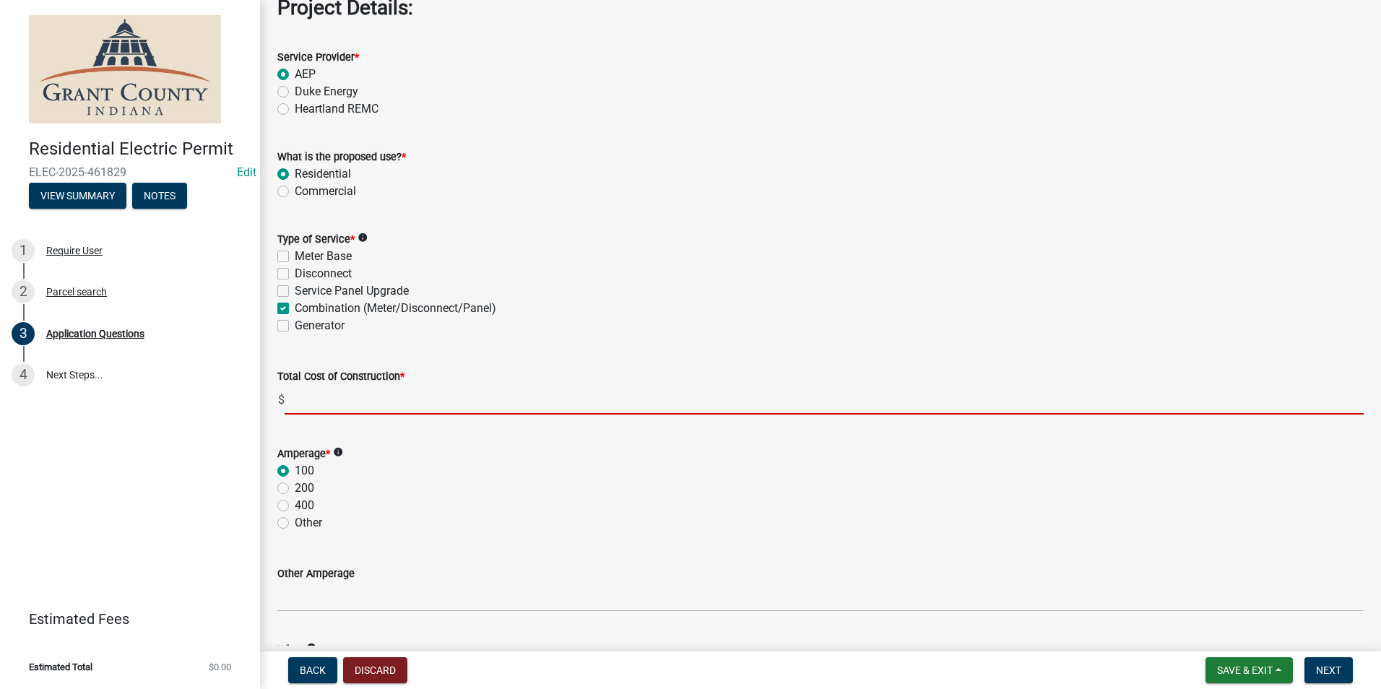
click at [379, 407] on input "text" at bounding box center [824, 400] width 1079 height 30
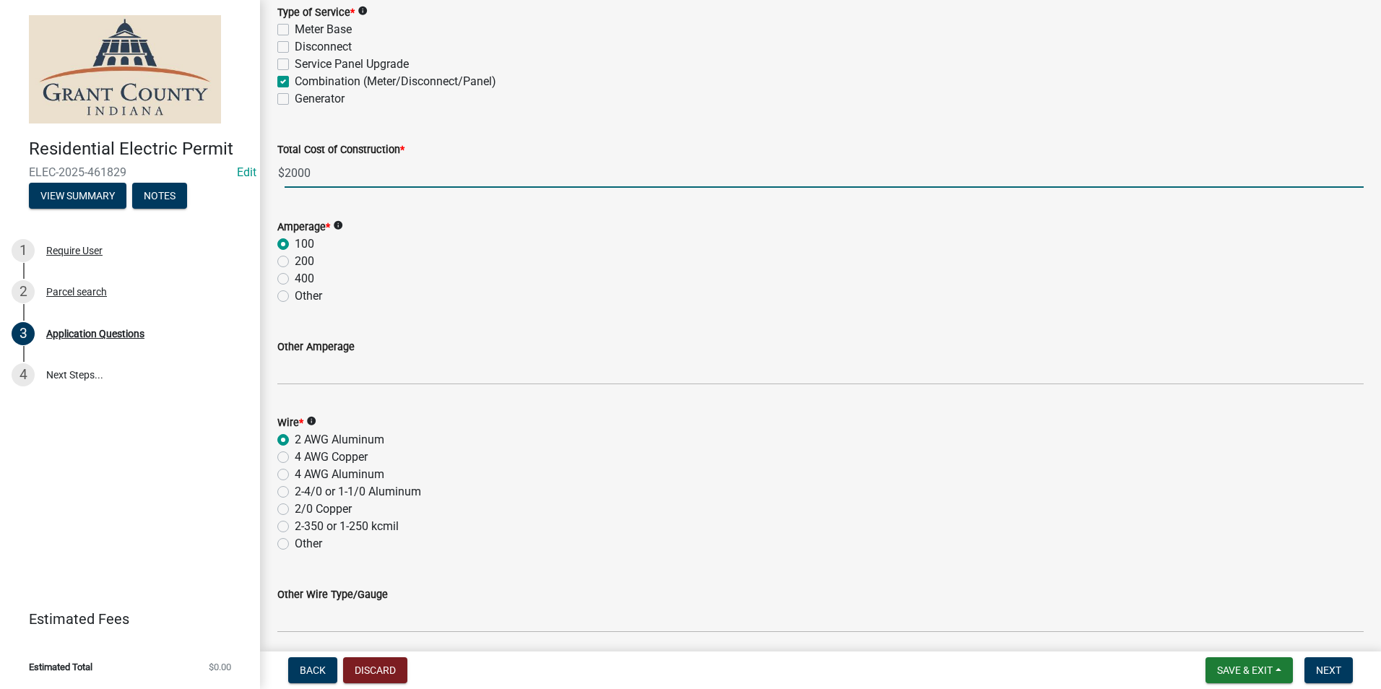
scroll to position [1885, 0]
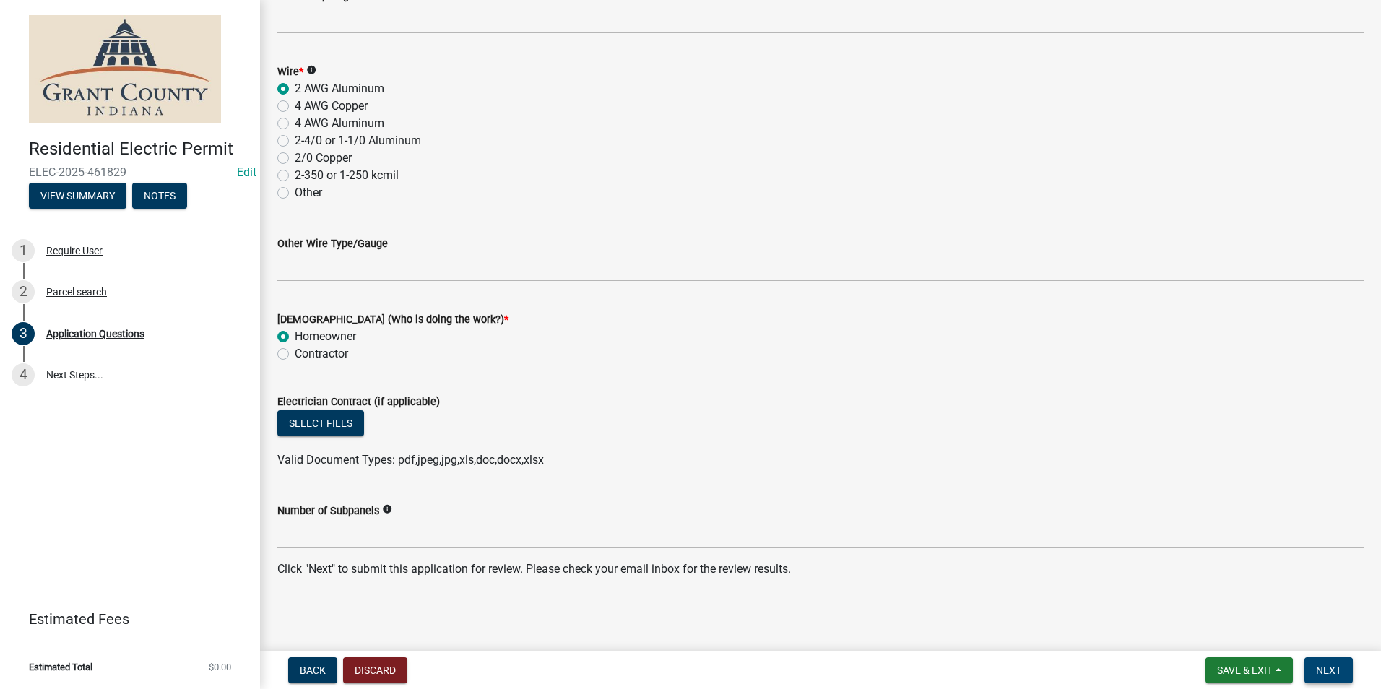
type input "2000.00"
click at [1336, 665] on span "Next" at bounding box center [1328, 671] width 25 height 12
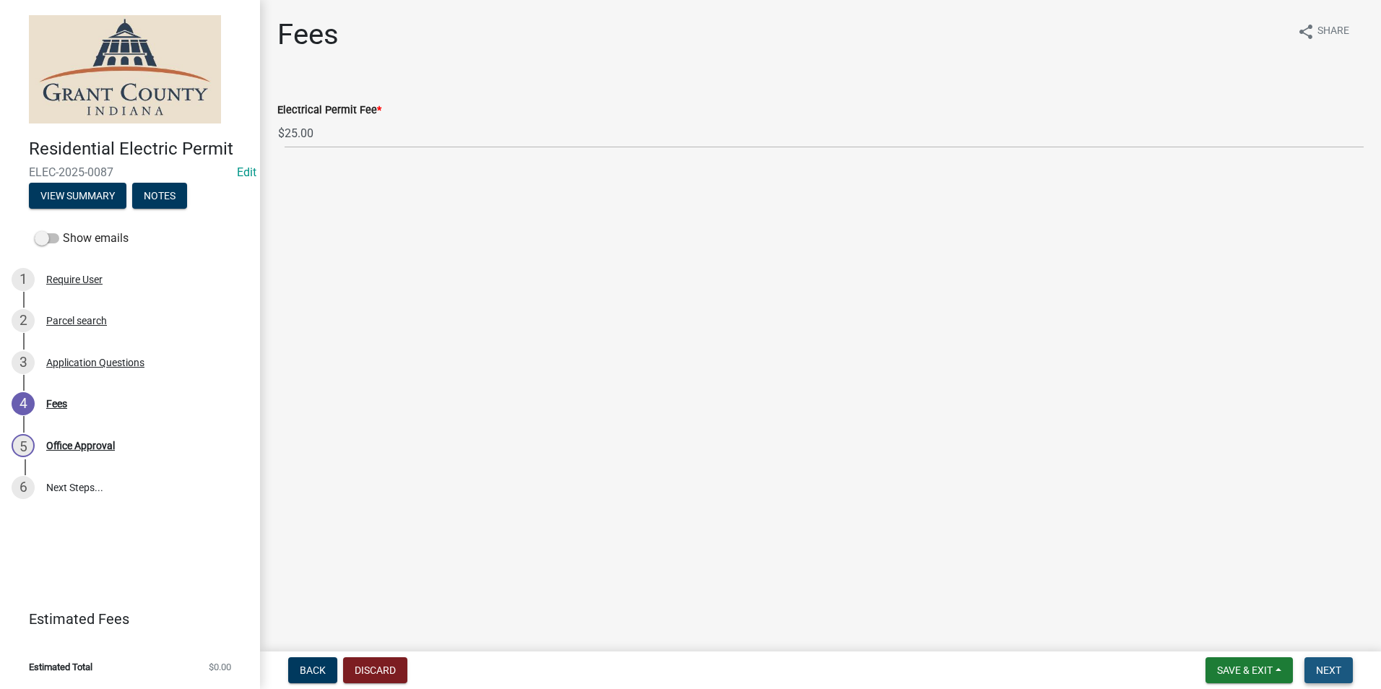
click at [1343, 669] on button "Next" at bounding box center [1329, 670] width 48 height 26
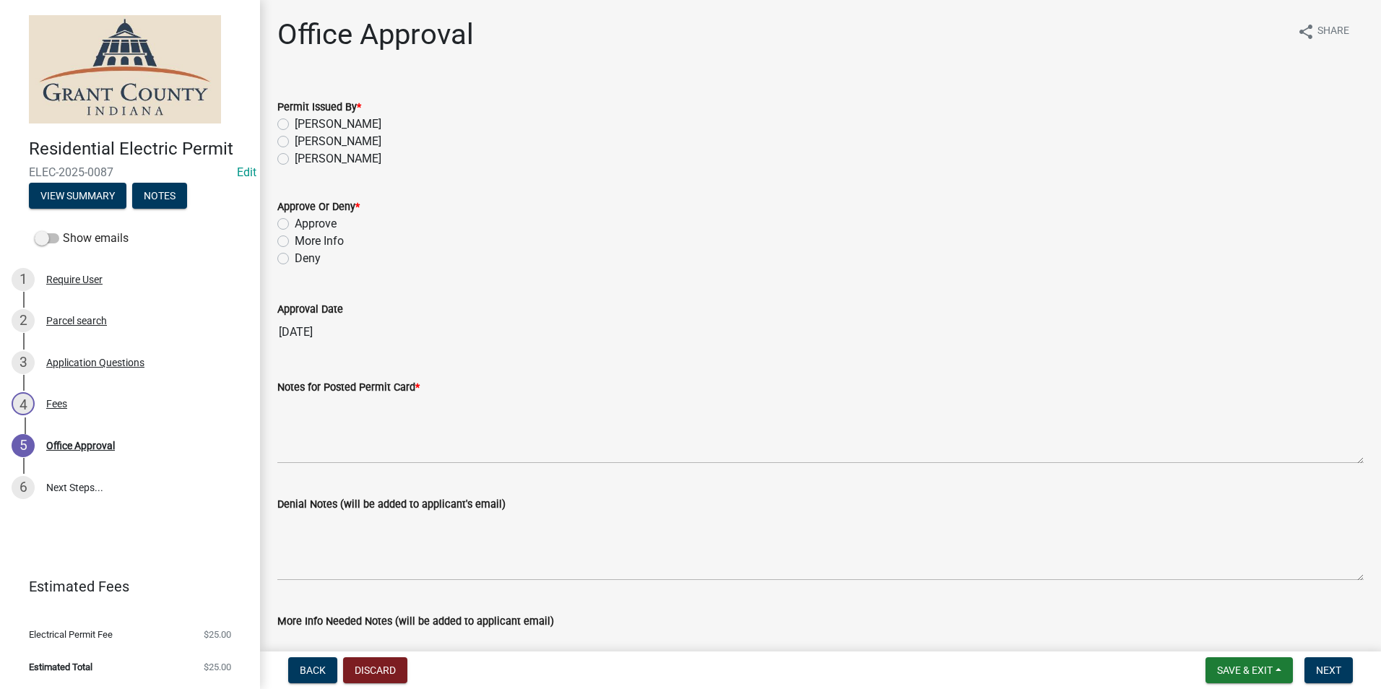
click at [295, 128] on label "[PERSON_NAME]" at bounding box center [338, 124] width 87 height 17
click at [295, 125] on input "[PERSON_NAME]" at bounding box center [299, 120] width 9 height 9
radio input "true"
click at [295, 222] on label "Approve" at bounding box center [316, 223] width 42 height 17
click at [295, 222] on input "Approve" at bounding box center [299, 219] width 9 height 9
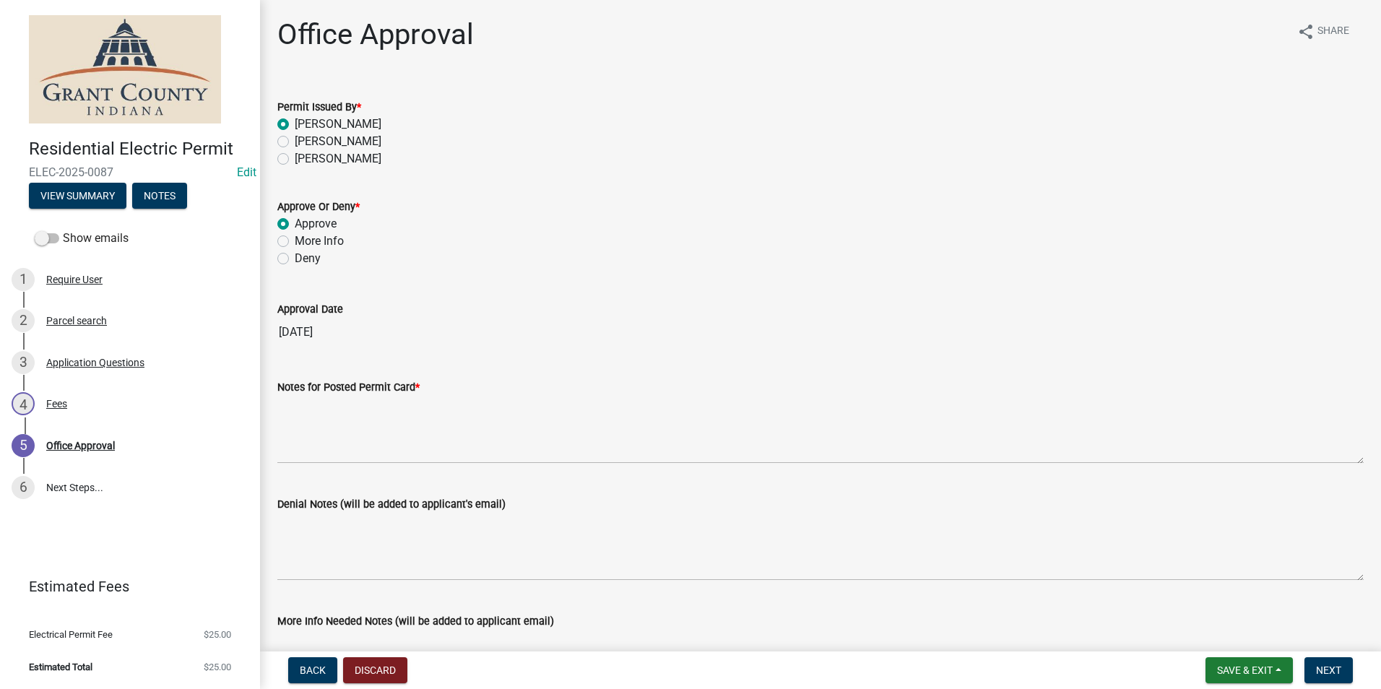
radio input "true"
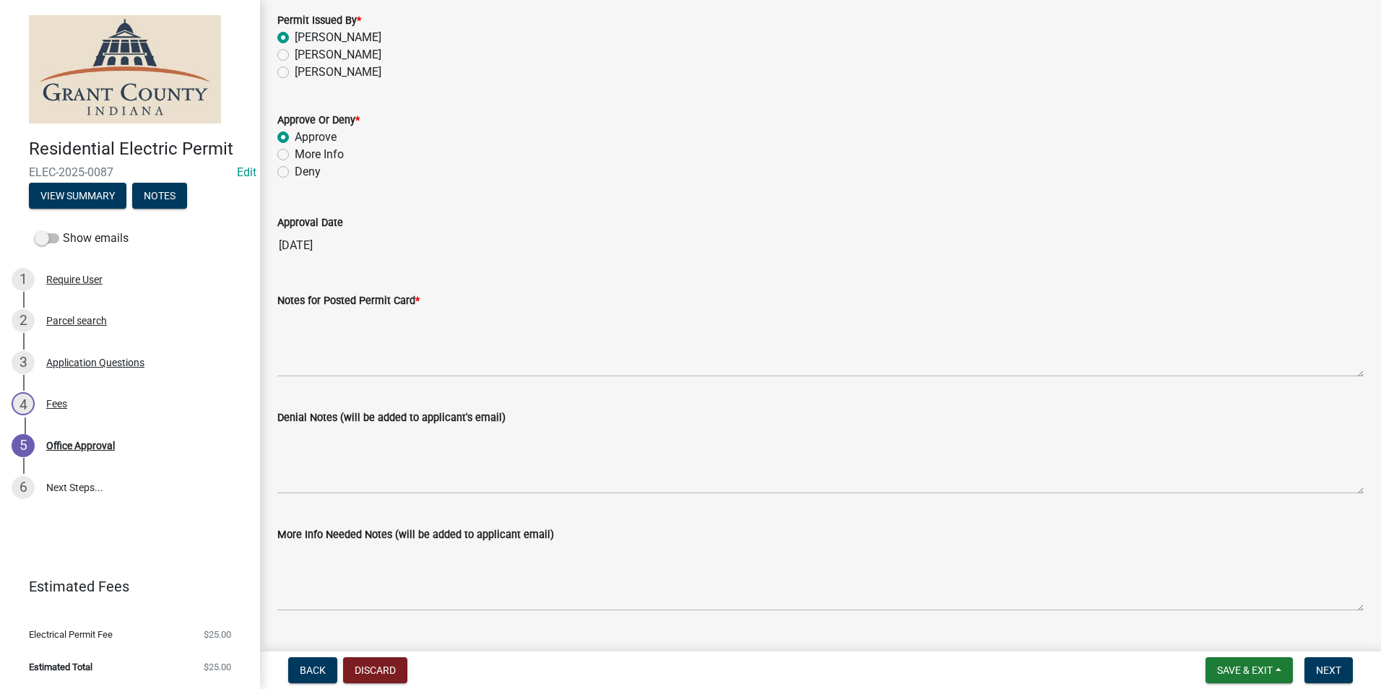
scroll to position [200, 0]
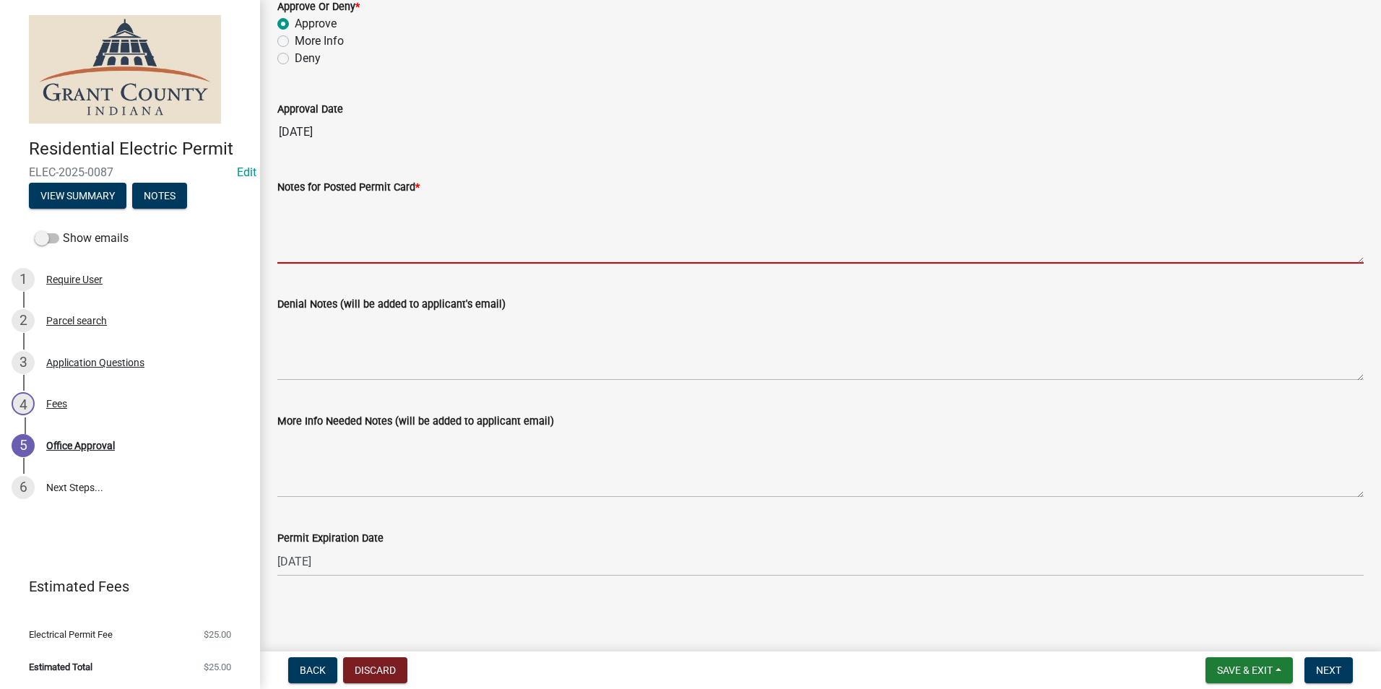
click at [378, 245] on textarea "Notes for Posted Permit Card *" at bounding box center [820, 230] width 1086 height 68
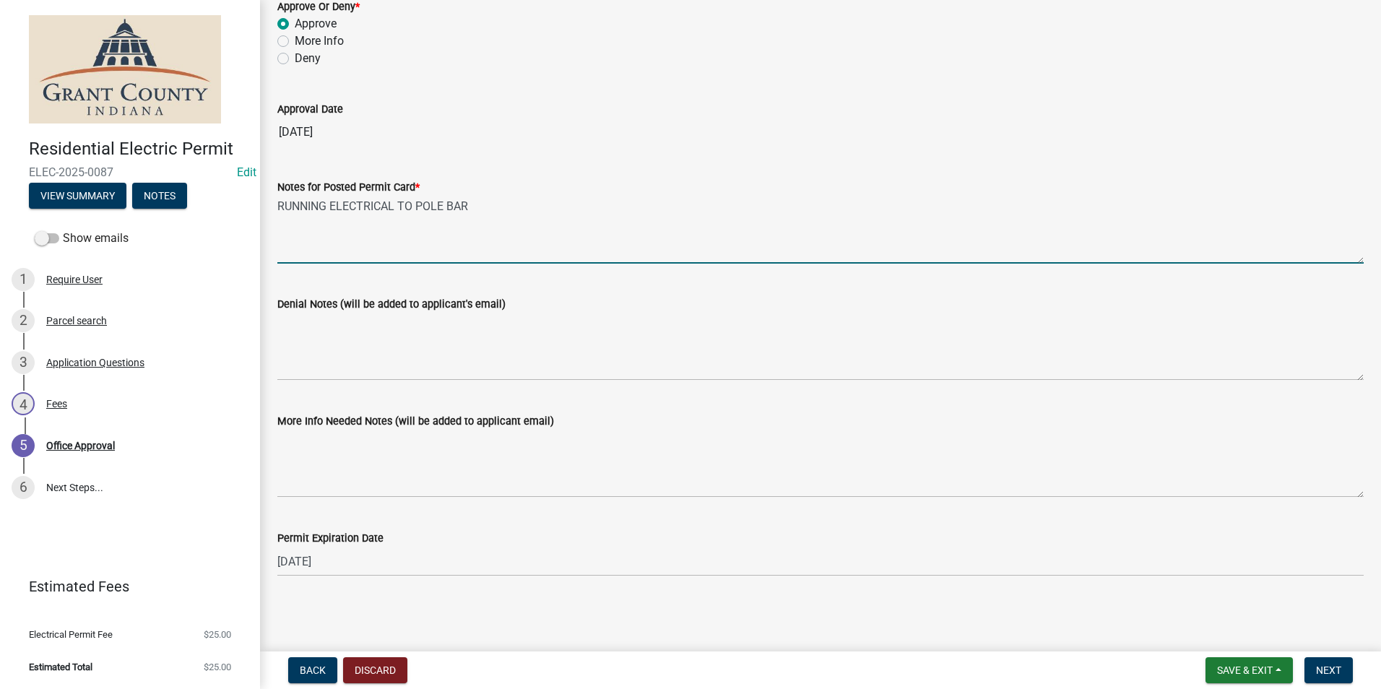
type textarea "RUNNING ELECTRICAL TO POLE BARN"
drag, startPoint x: 649, startPoint y: 202, endPoint x: 220, endPoint y: 218, distance: 428.7
click at [220, 218] on div "Residential Electric Permit ELEC-2025-0087 Edit View Summary Notes Show emails …" at bounding box center [690, 344] width 1381 height 689
click at [1337, 672] on span "Next" at bounding box center [1328, 671] width 25 height 12
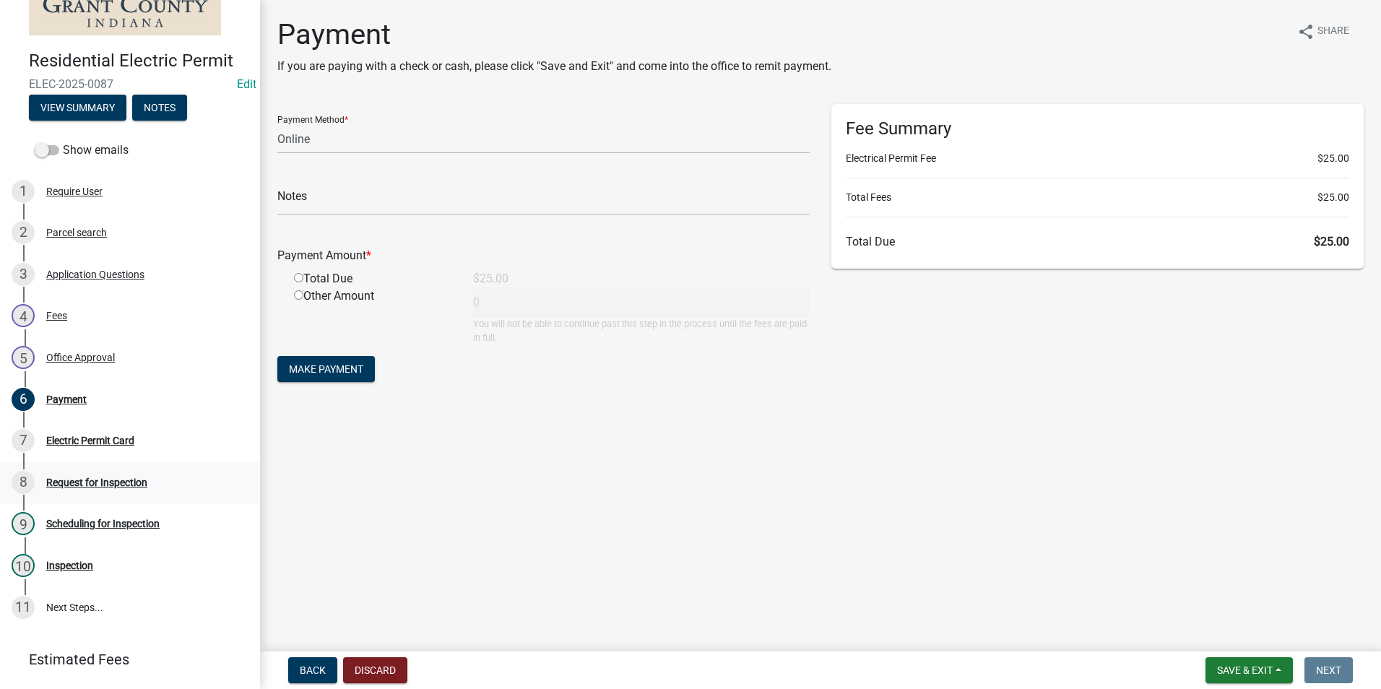
scroll to position [0, 0]
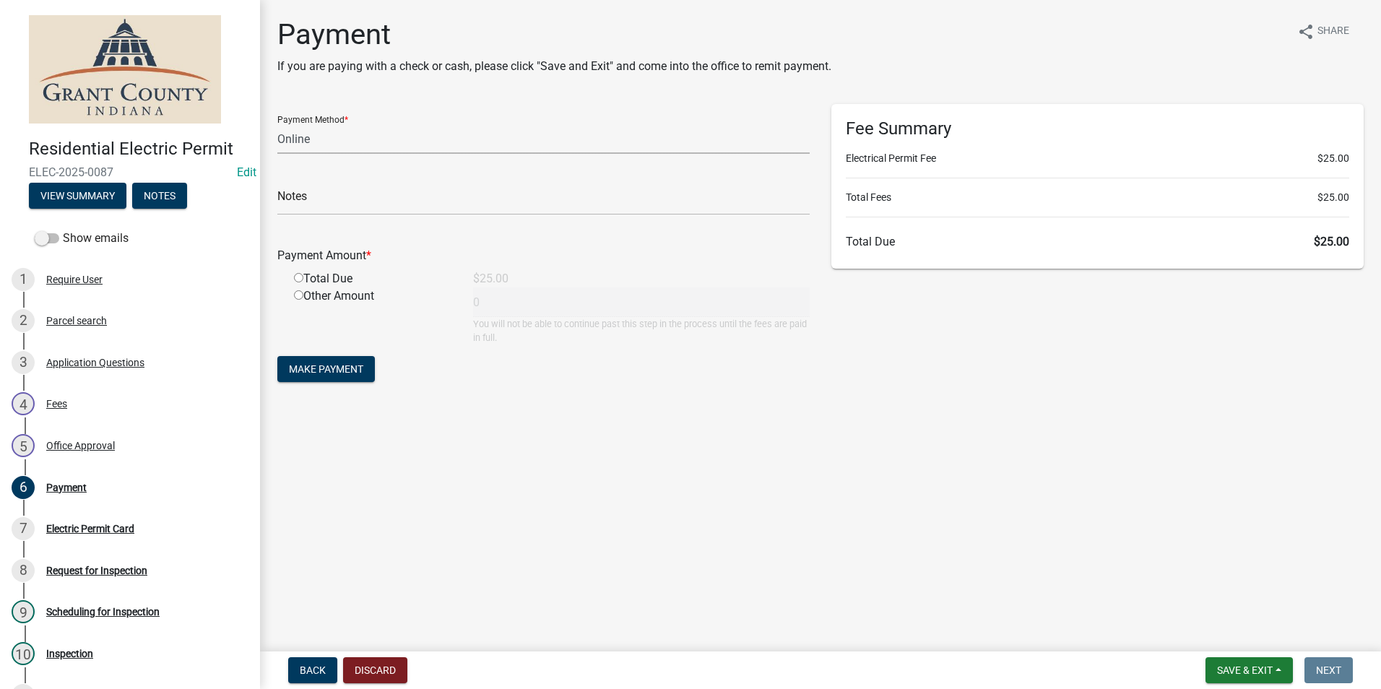
click at [316, 148] on select "Credit Card POS Check Cash Online" at bounding box center [543, 139] width 532 height 30
select select "2: 1"
click at [277, 124] on select "Credit Card POS Check Cash Online" at bounding box center [543, 139] width 532 height 30
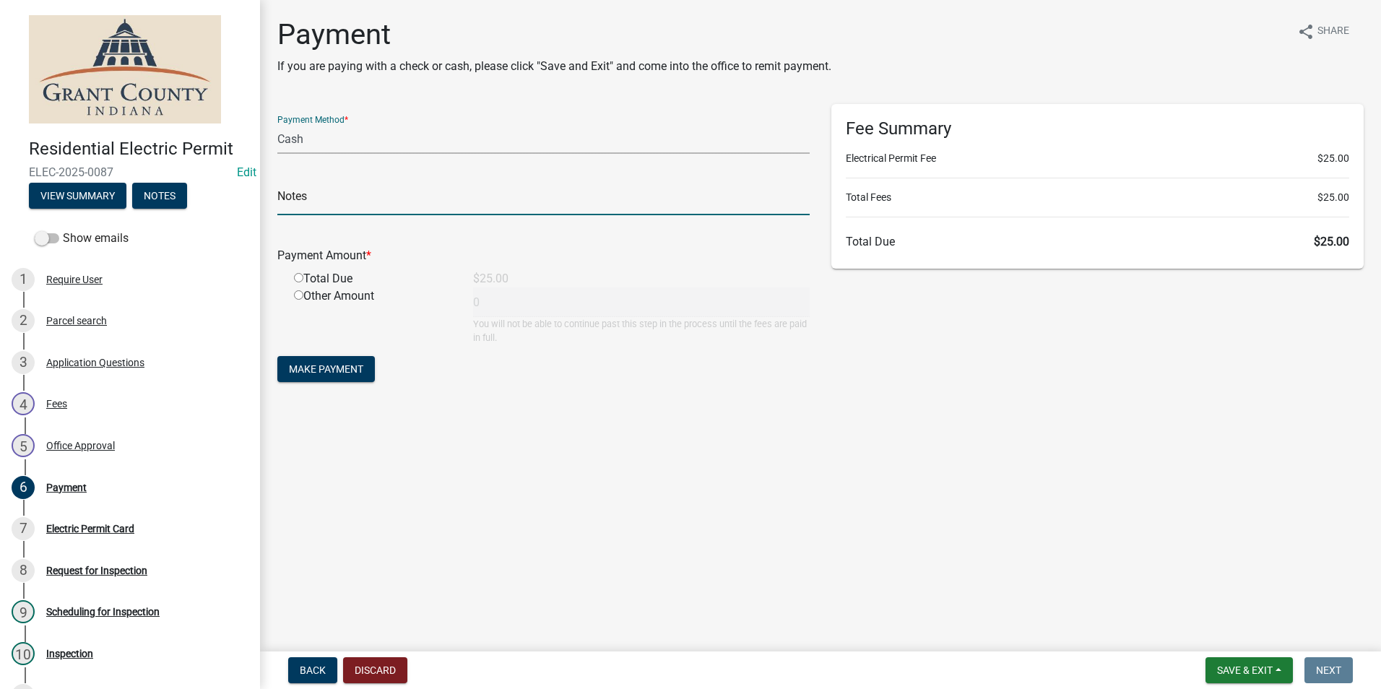
click at [328, 199] on input "text" at bounding box center [543, 201] width 532 height 30
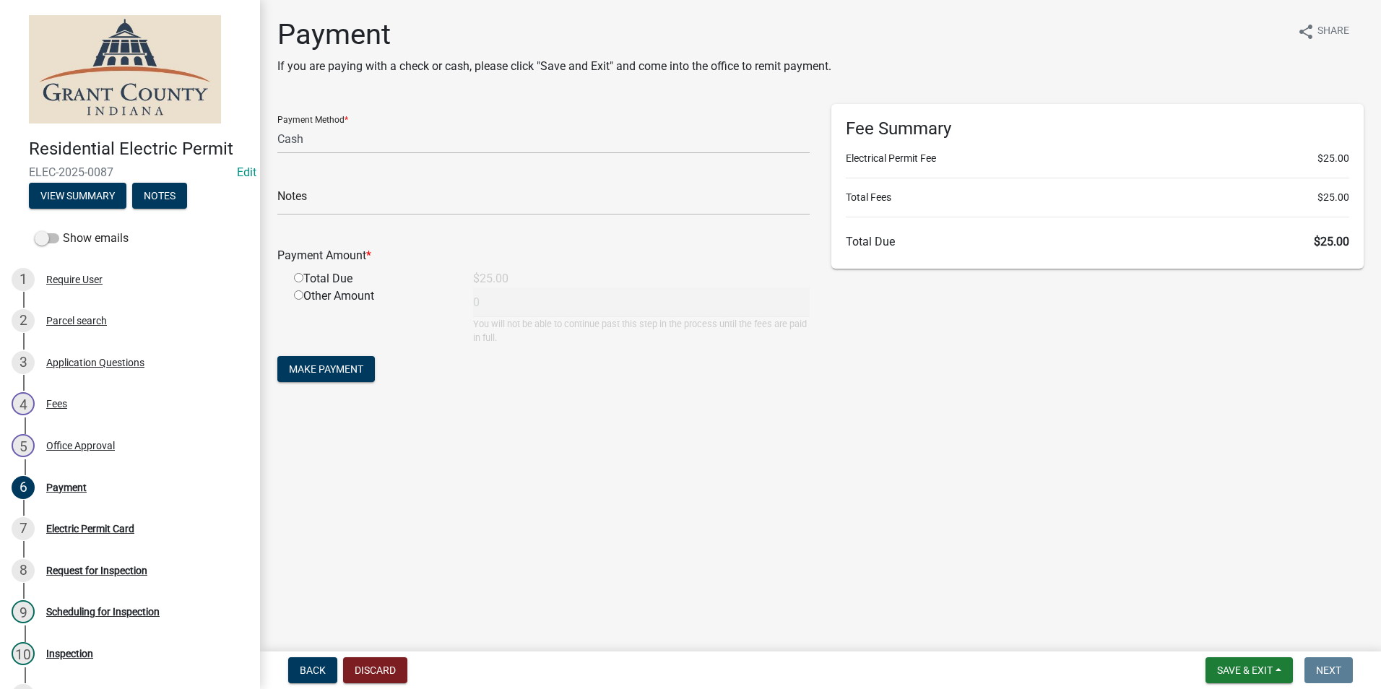
click at [459, 178] on div "Notes" at bounding box center [543, 190] width 532 height 50
click at [300, 277] on input "radio" at bounding box center [298, 277] width 9 height 9
radio input "true"
type input "25"
click at [326, 393] on div "Payment Method * Credit Card POS Check Cash Online Notes Payment Amount * Total…" at bounding box center [544, 251] width 554 height 295
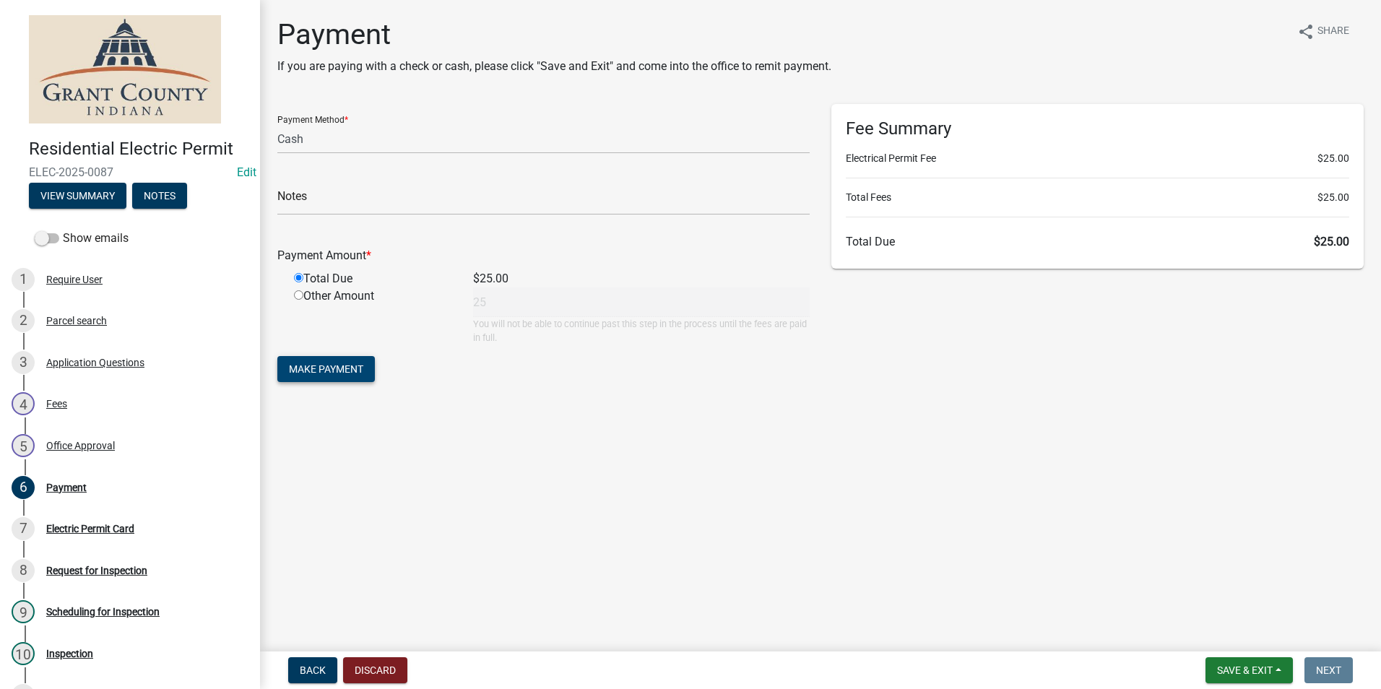
click at [327, 377] on button "Make Payment" at bounding box center [326, 369] width 98 height 26
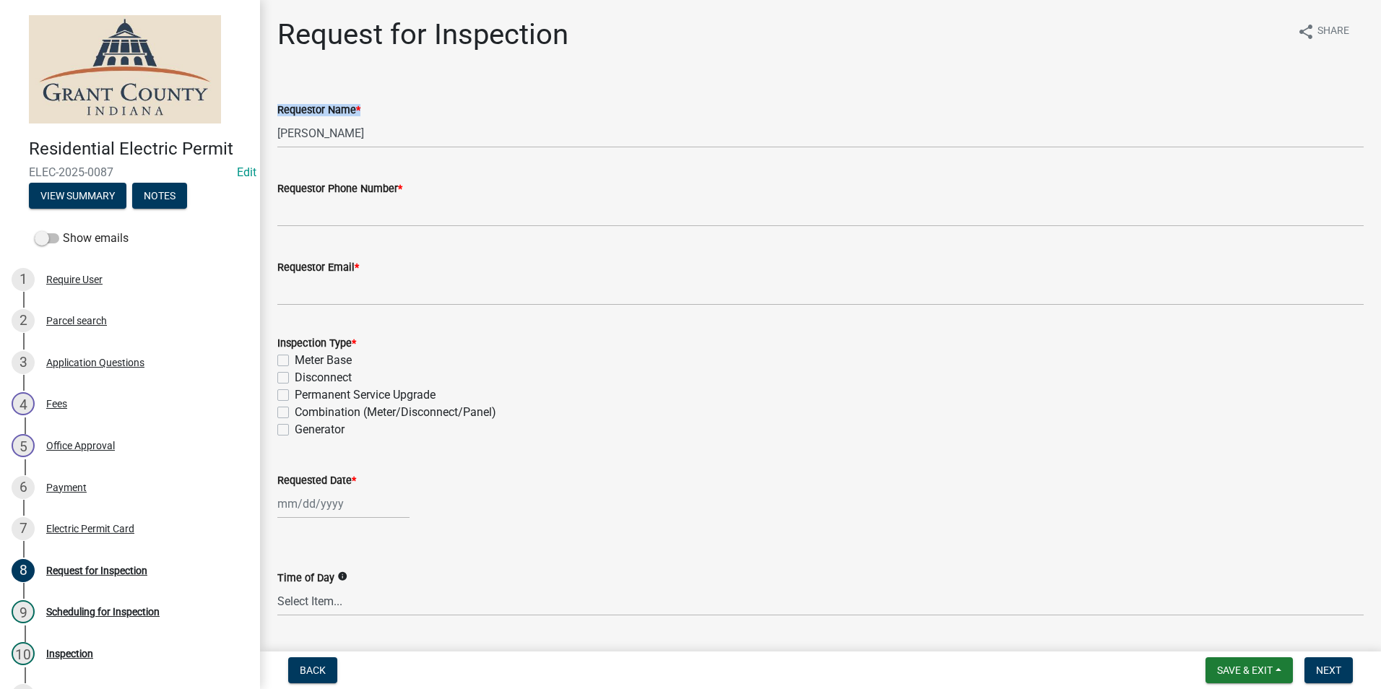
drag, startPoint x: 414, startPoint y: 104, endPoint x: 262, endPoint y: 135, distance: 154.8
click at [262, 135] on div "Request for Inspection share Share Requestor Name * Nolan Baker Requestor Phone…" at bounding box center [820, 388] width 1121 height 742
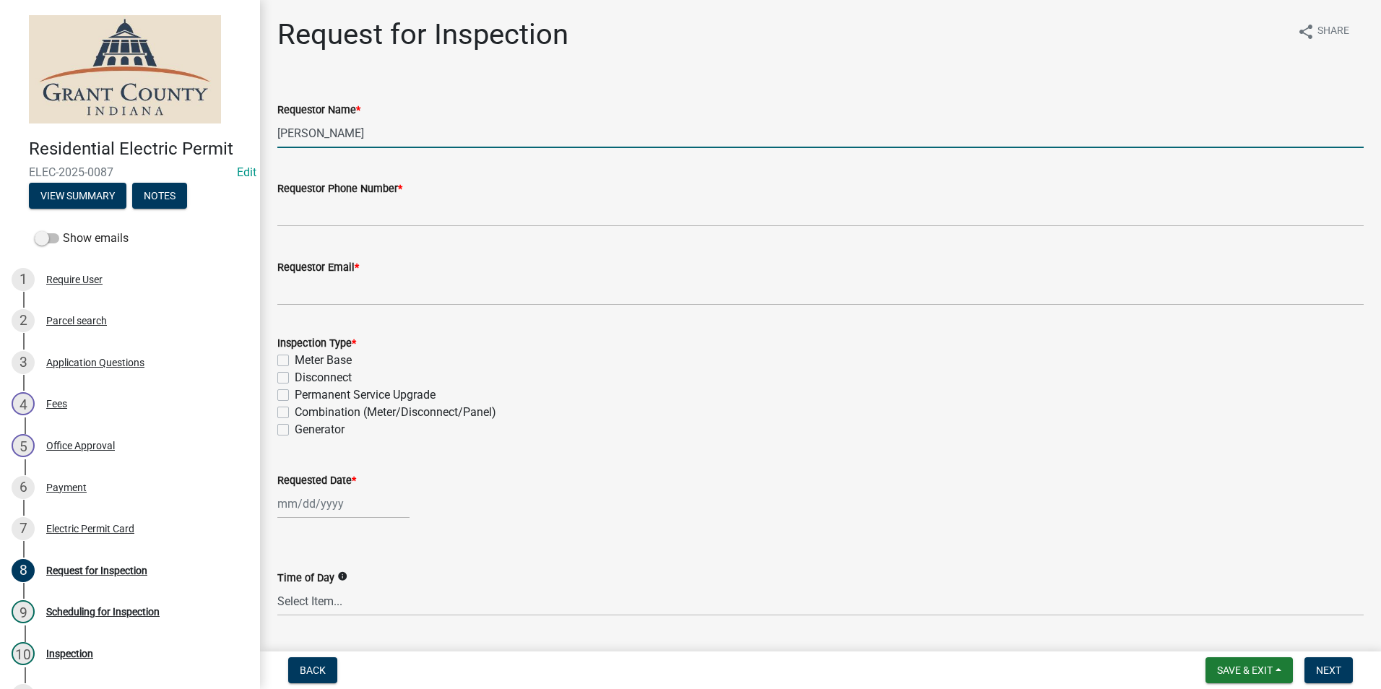
drag, startPoint x: 345, startPoint y: 129, endPoint x: 241, endPoint y: 138, distance: 104.4
click at [241, 138] on div "Residential Electric Permit ELEC-2025-0087 Edit View Summary Notes Show emails …" at bounding box center [690, 344] width 1381 height 689
type input "c"
type input "Charles Hoskins"
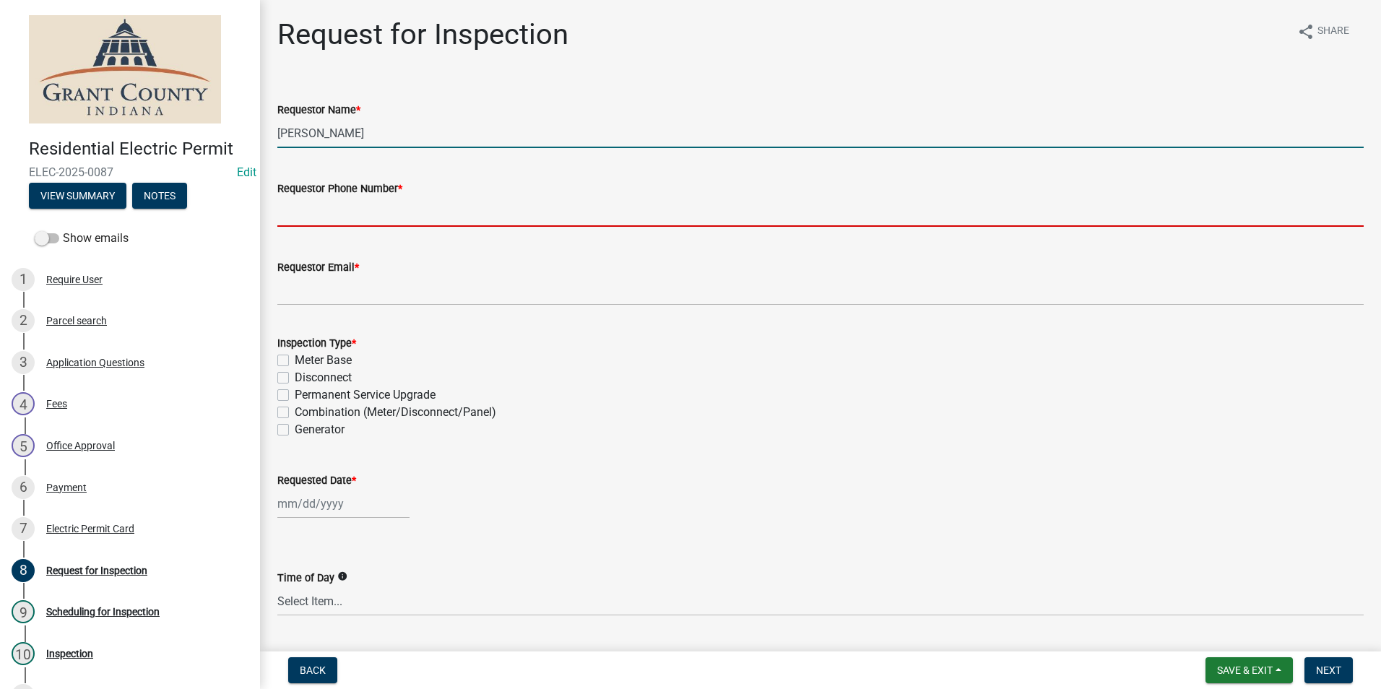
click at [405, 217] on input "Requestor Phone Number *" at bounding box center [820, 212] width 1086 height 30
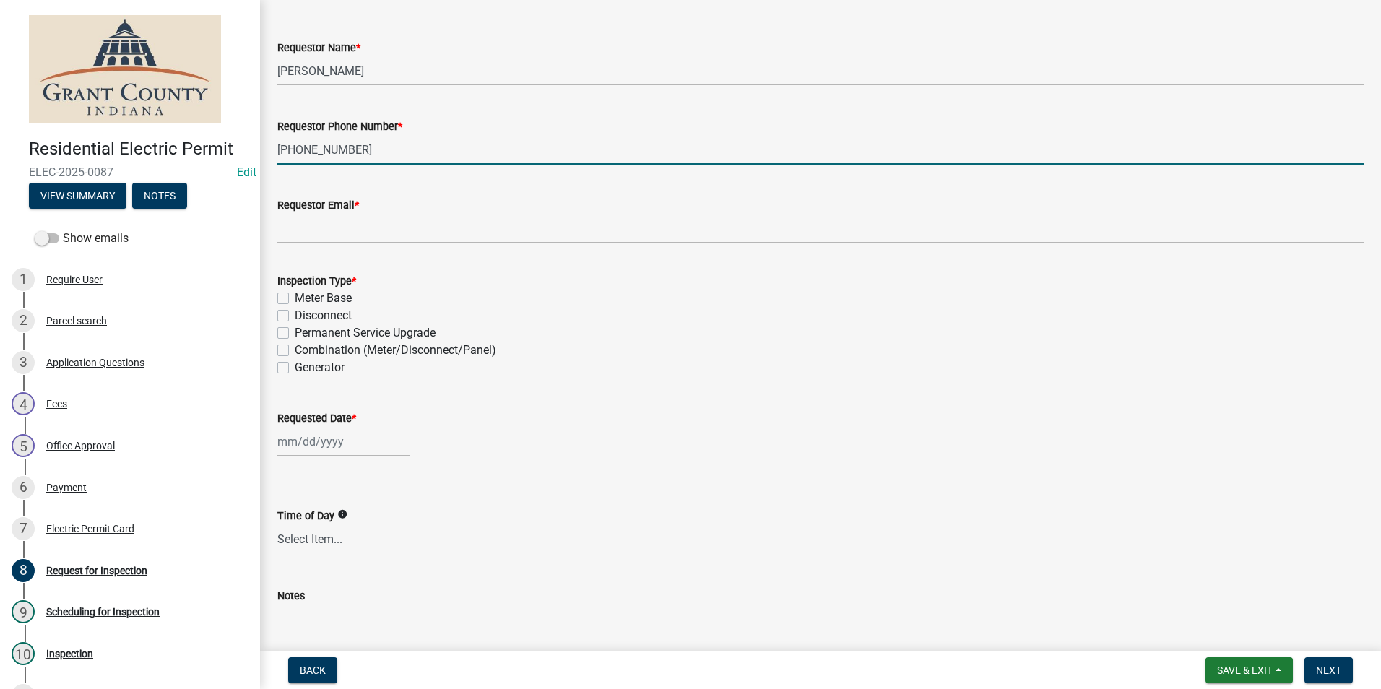
scroll to position [144, 0]
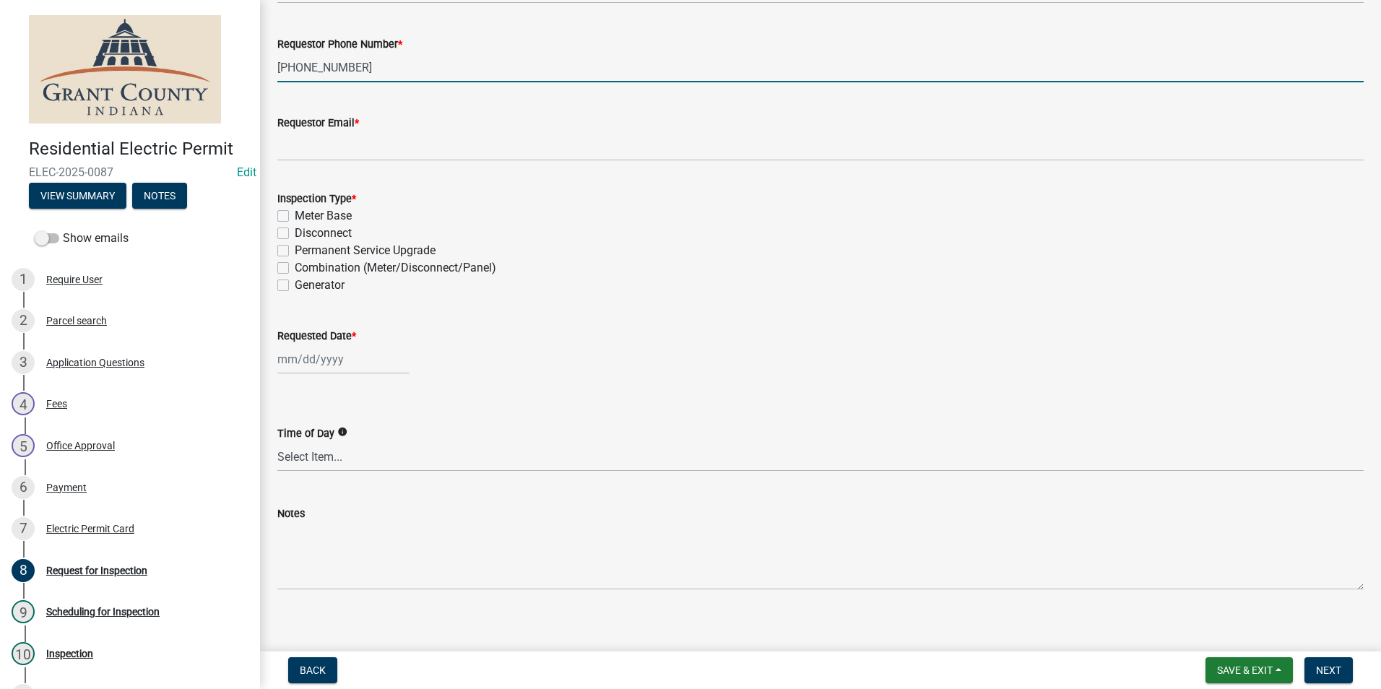
type input "765-603-2515"
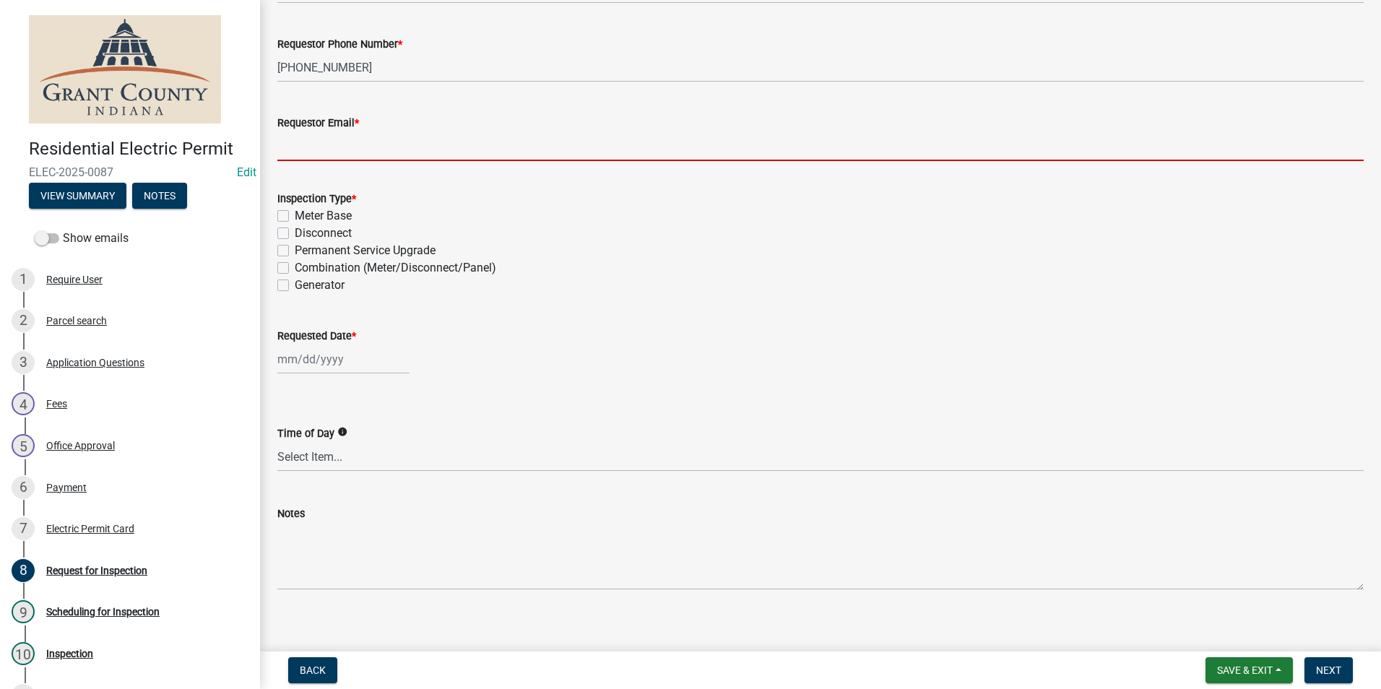
click at [390, 146] on input "Requestor Email *" at bounding box center [820, 146] width 1086 height 30
type input "noemail@gmail.com"
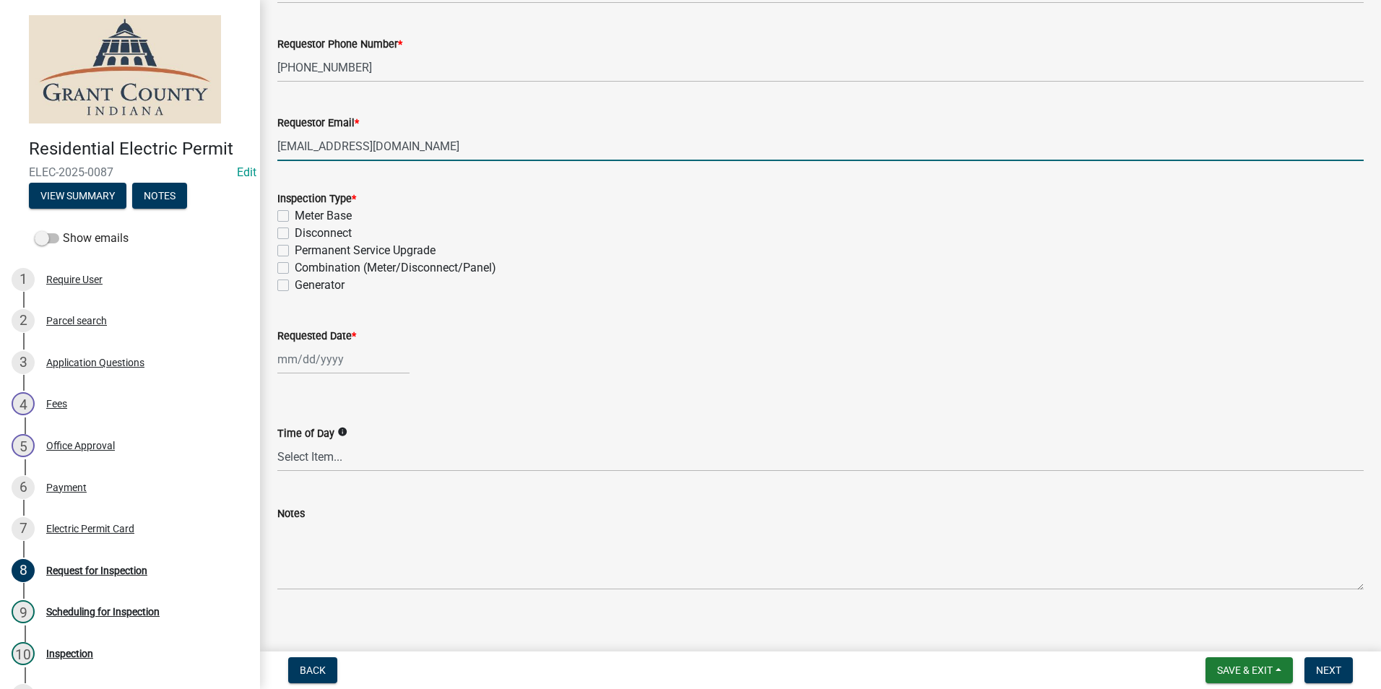
select select "8"
select select "2025"
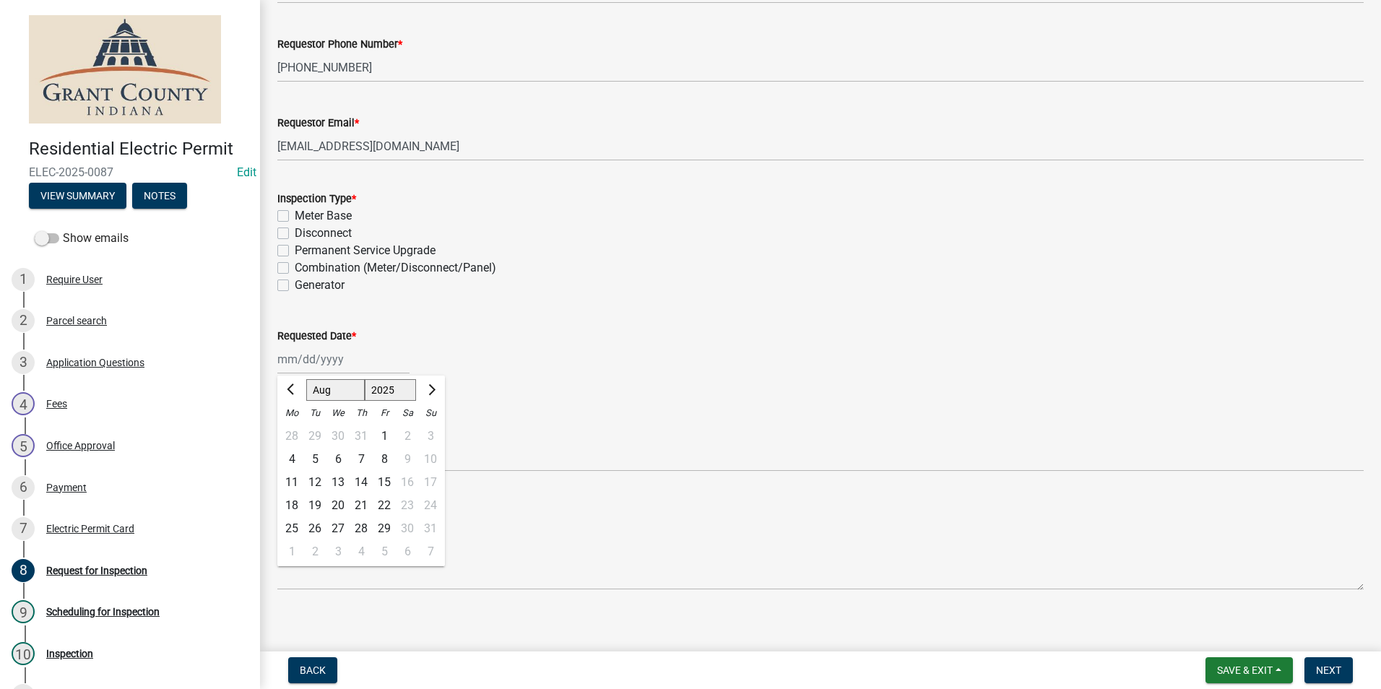
click at [295, 269] on label "Combination (Meter/Disconnect/Panel)" at bounding box center [396, 267] width 202 height 17
click at [295, 269] on input "Combination (Meter/Disconnect/Panel)" at bounding box center [299, 263] width 9 height 9
checkbox input "true"
checkbox input "false"
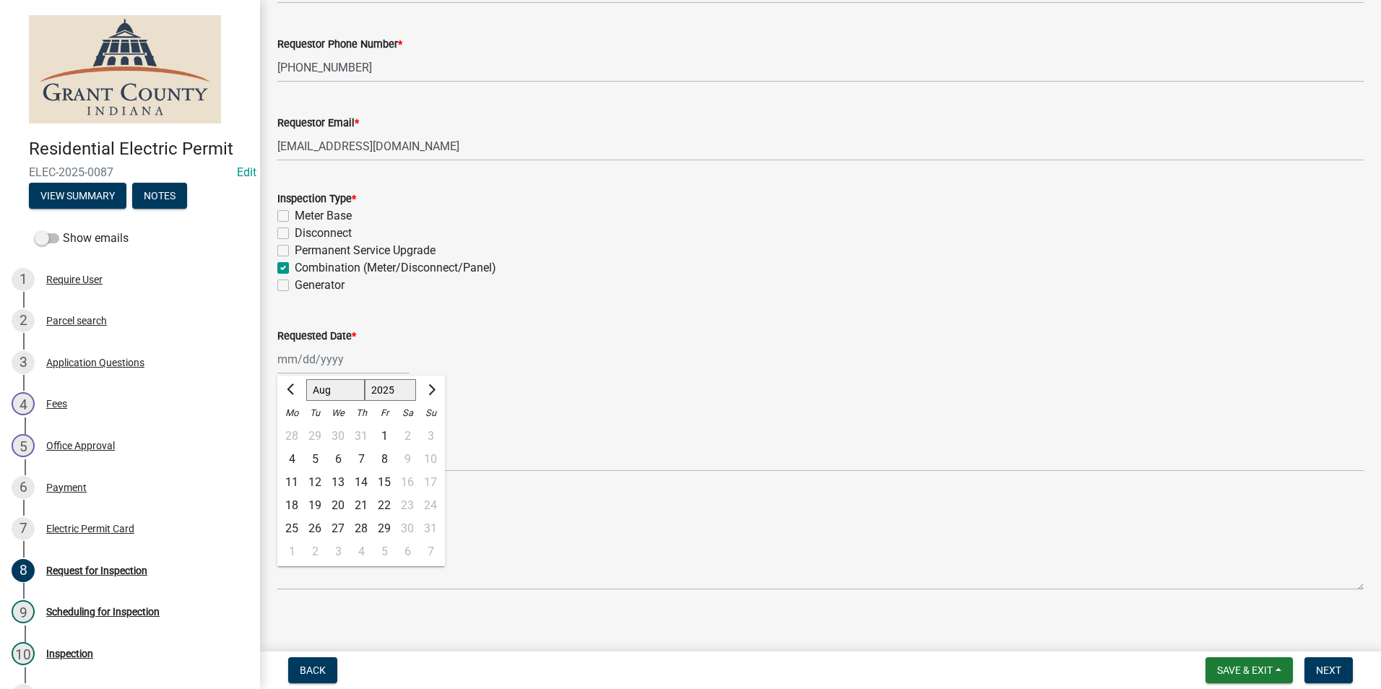
checkbox input "false"
checkbox input "true"
checkbox input "false"
click at [328, 362] on div at bounding box center [343, 360] width 132 height 30
select select "8"
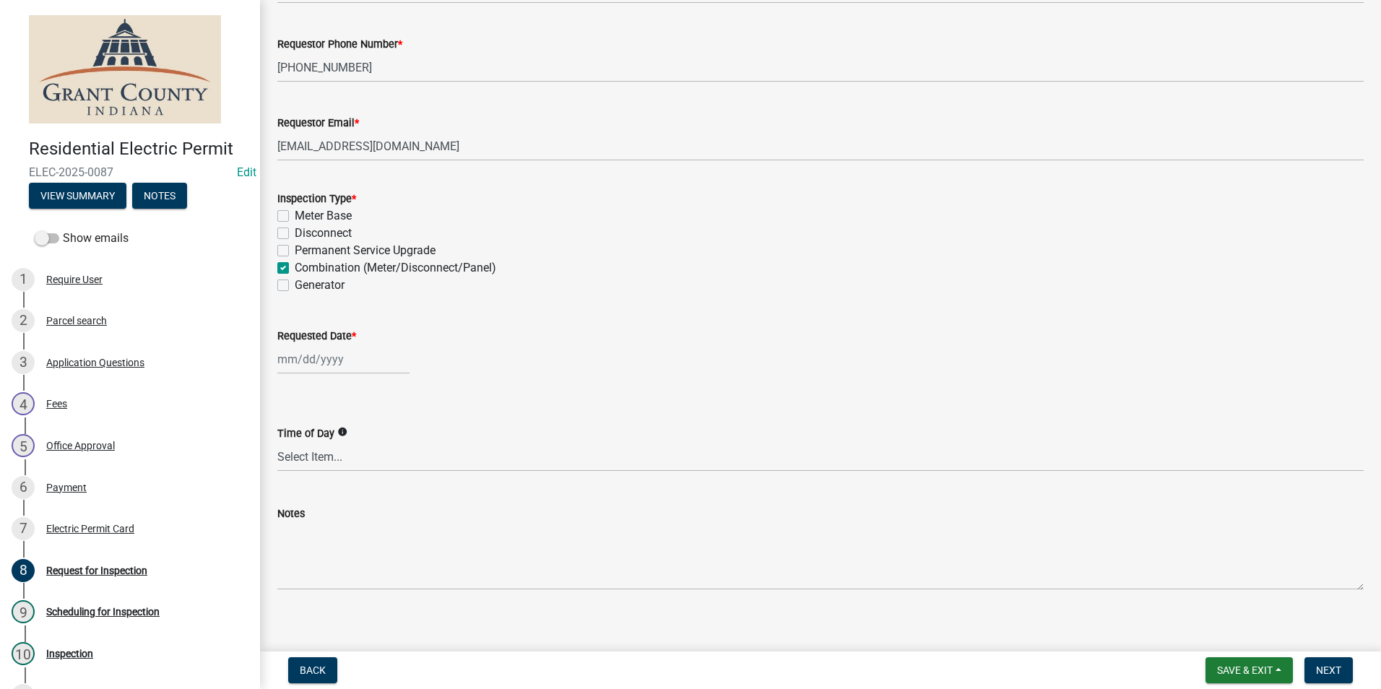
select select "2025"
click at [288, 485] on div "11" at bounding box center [291, 482] width 23 height 23
type input "[DATE]"
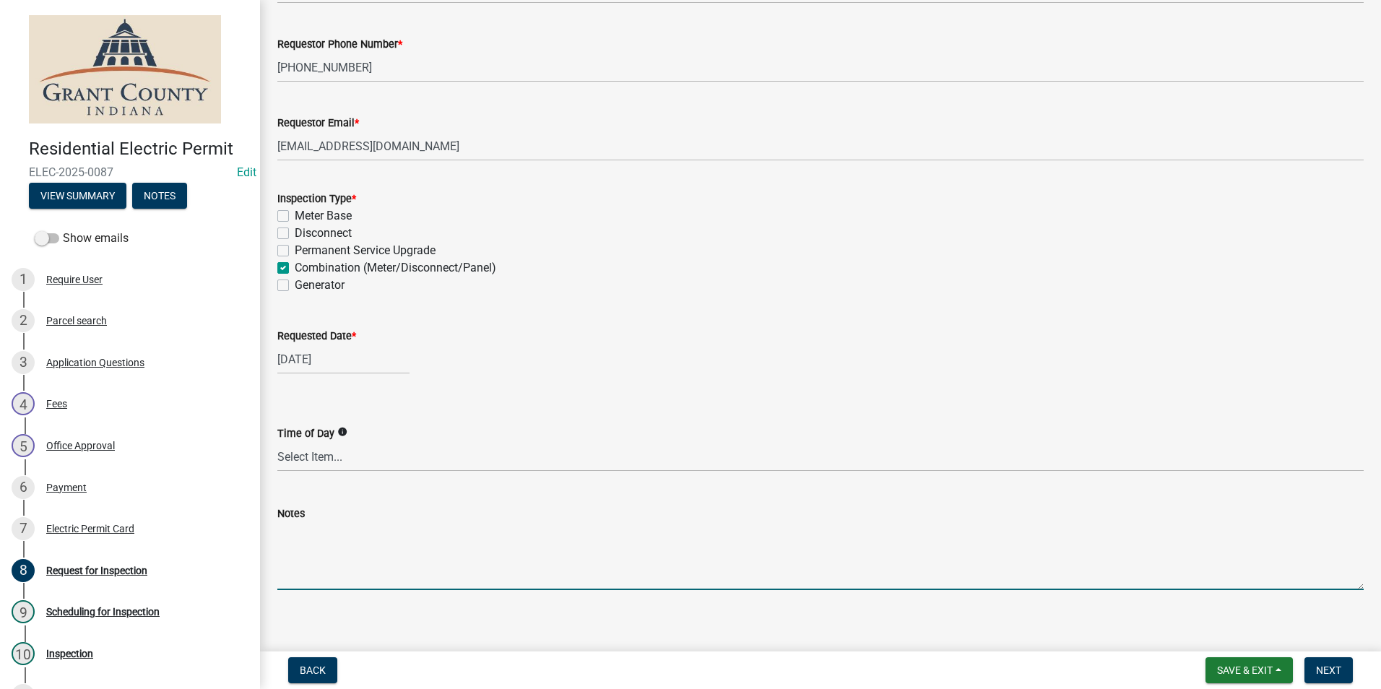
click at [321, 526] on textarea "Notes" at bounding box center [820, 556] width 1086 height 68
type textarea "CALL WHEN ON THE WAY"
click at [1346, 675] on button "Next" at bounding box center [1329, 670] width 48 height 26
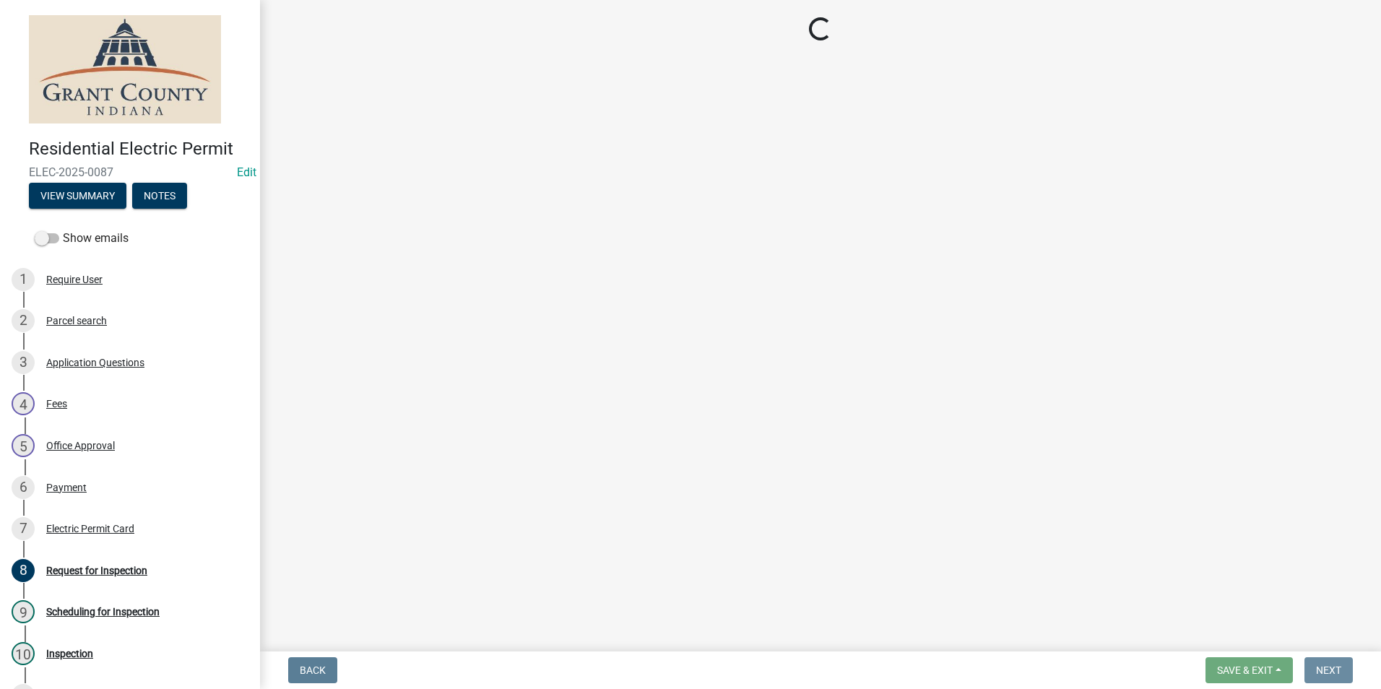
scroll to position [0, 0]
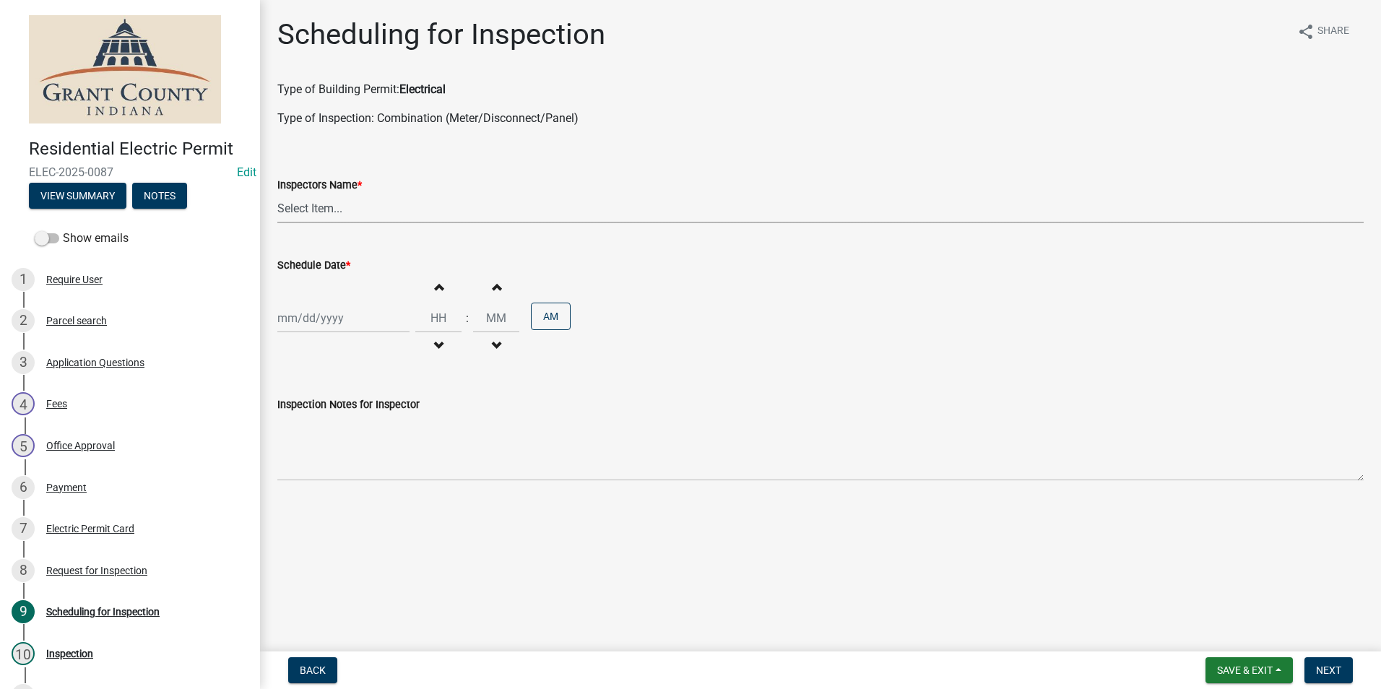
drag, startPoint x: 374, startPoint y: 216, endPoint x: 372, endPoint y: 225, distance: 8.9
click at [374, 216] on select "Select Item... rberryhill ([PERSON_NAME]) [PERSON_NAME] ([PERSON_NAME]) BBenefi…" at bounding box center [820, 209] width 1086 height 30
select select "d7f9a44a-d2ea-4d3c-83b3-1aa71c950bd5"
click at [277, 194] on select "Select Item... rberryhill ([PERSON_NAME]) [PERSON_NAME] ([PERSON_NAME]) BBenefi…" at bounding box center [820, 209] width 1086 height 30
click at [345, 297] on div "Increment hours Decrement hours : Increment minutes Decrement minutes AM" at bounding box center [820, 318] width 1086 height 89
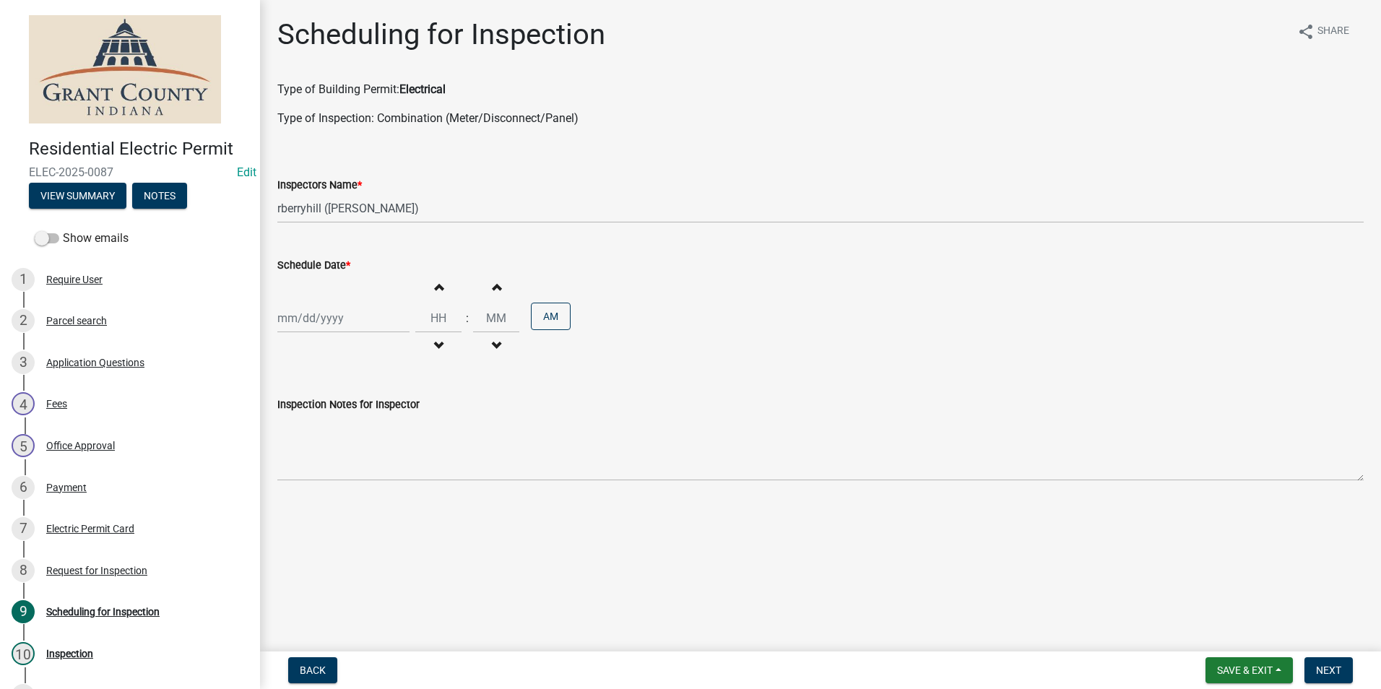
select select "8"
select select "2025"
click at [347, 321] on div "[PERSON_NAME] Feb Mar Apr [PERSON_NAME][DATE] Oct Nov [DATE] 1526 1527 1528 152…" at bounding box center [343, 318] width 132 height 30
click at [287, 438] on div "11" at bounding box center [291, 441] width 23 height 23
type input "[DATE]"
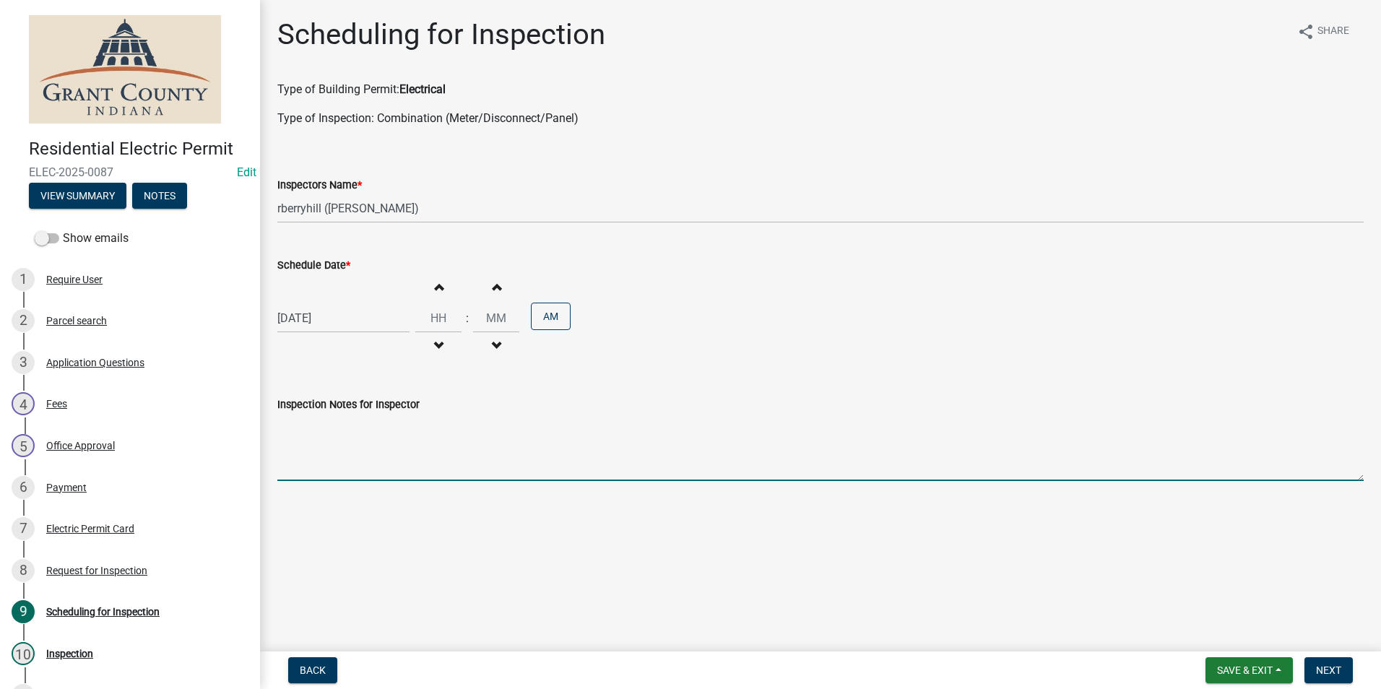
click at [328, 442] on textarea "Inspection Notes for Inspector" at bounding box center [820, 447] width 1086 height 68
type textarea "CALL WHEN ON THE WAY"
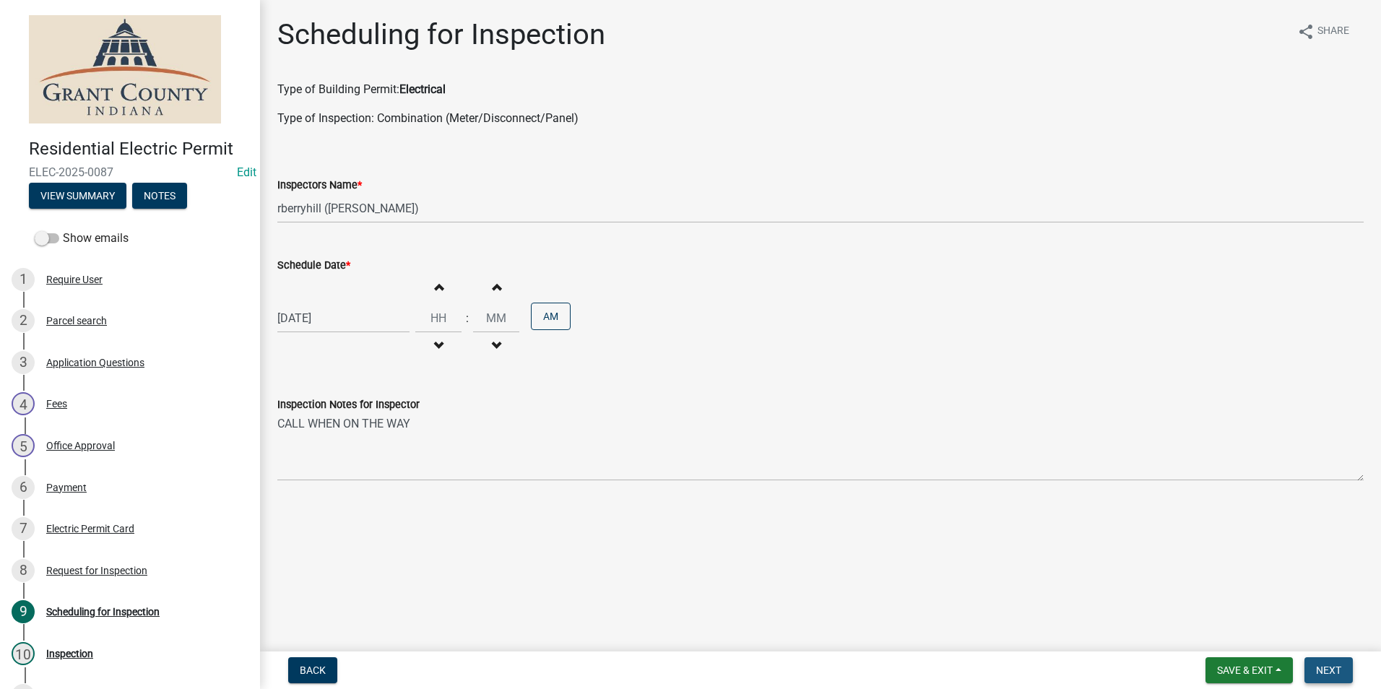
click at [1329, 673] on span "Next" at bounding box center [1328, 671] width 25 height 12
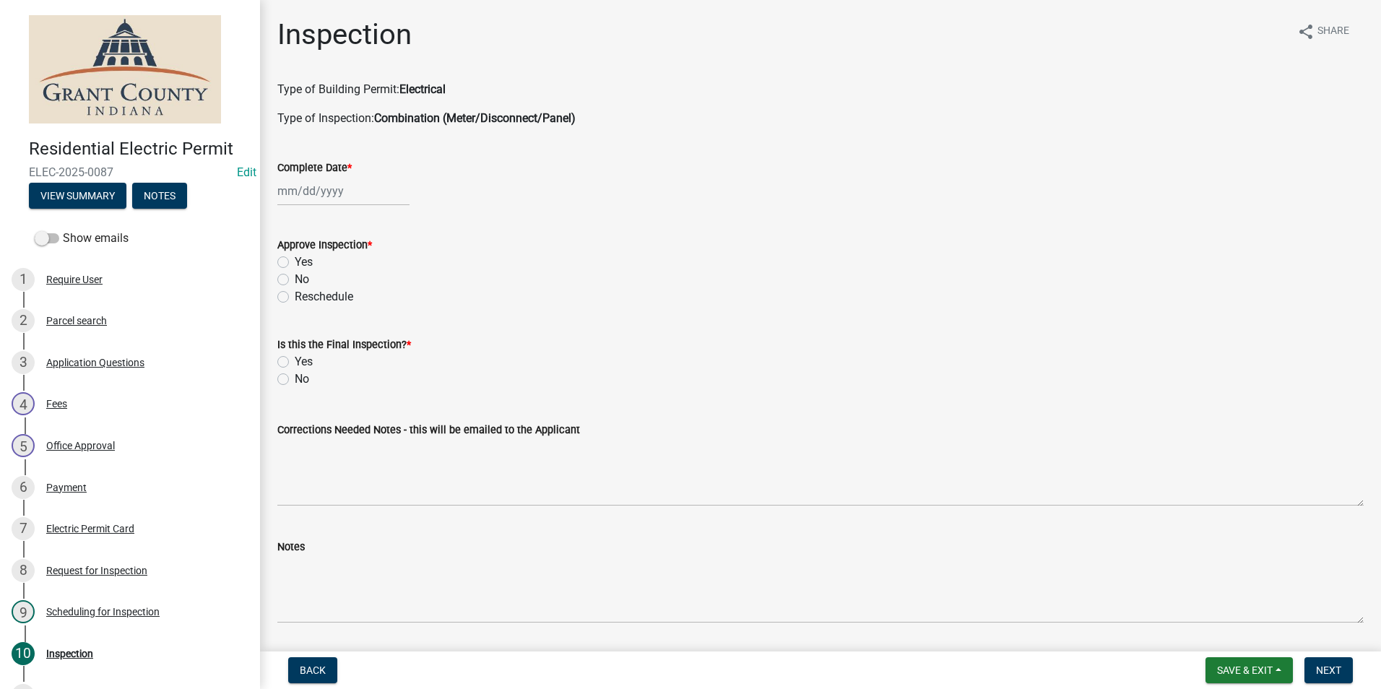
scroll to position [144, 0]
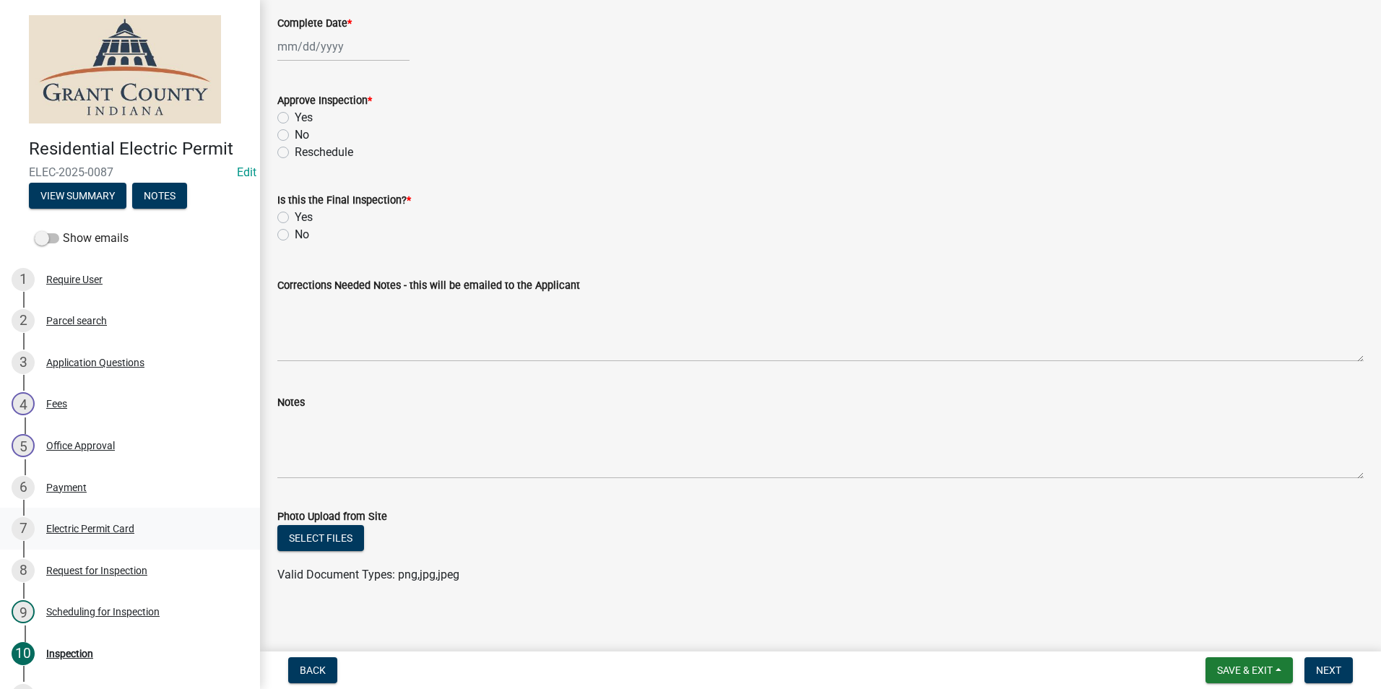
click at [101, 527] on div "Electric Permit Card" at bounding box center [90, 529] width 88 height 10
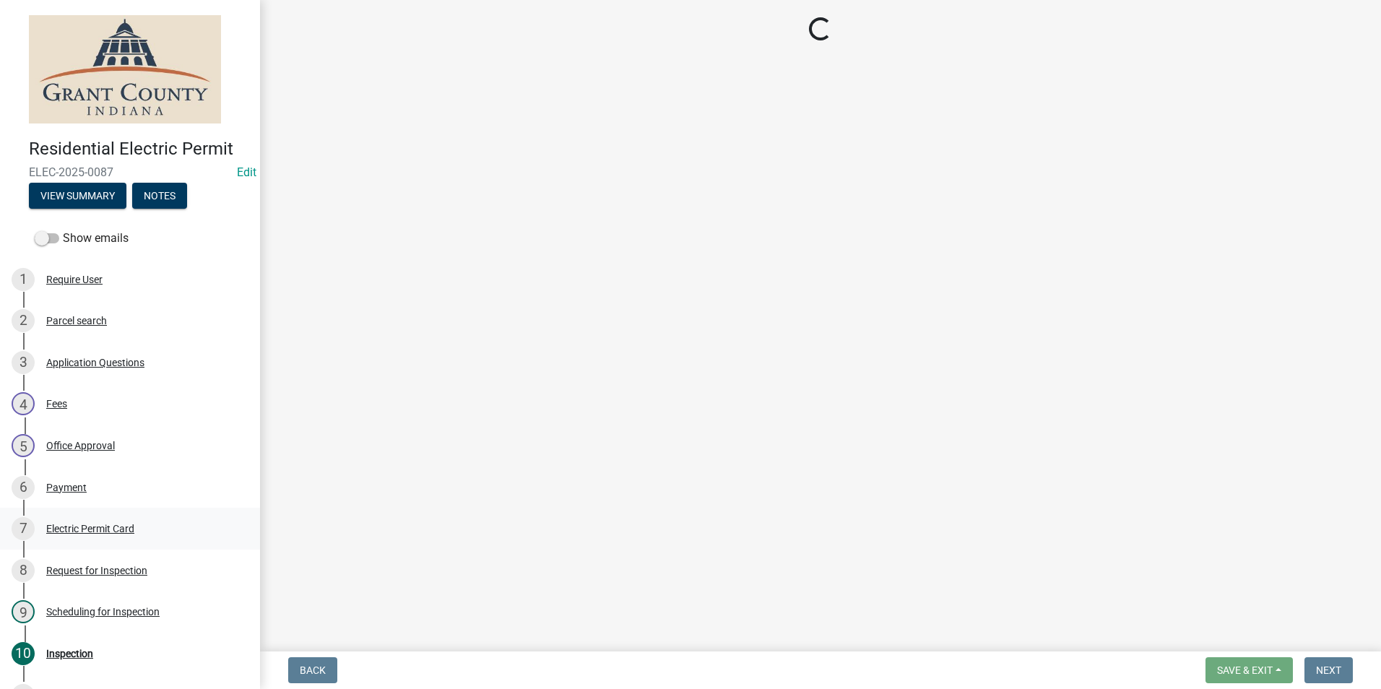
scroll to position [0, 0]
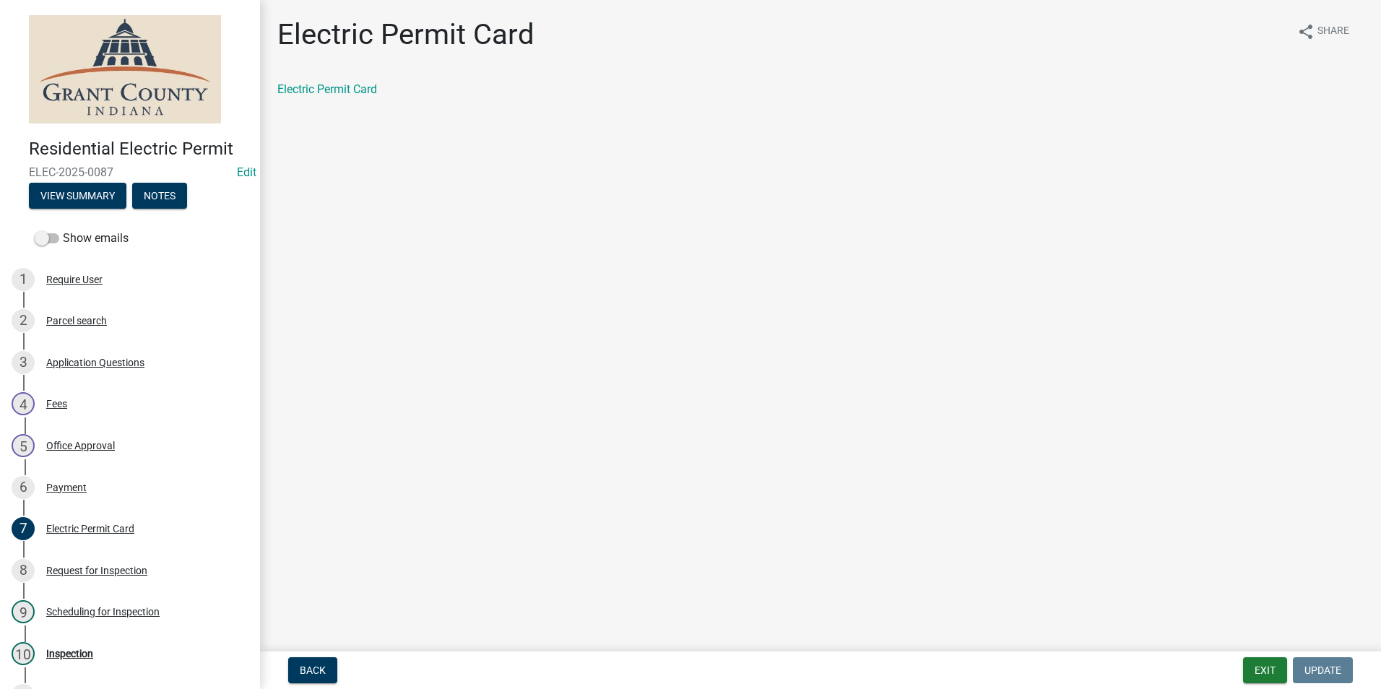
click at [330, 59] on div "Electric Permit Card" at bounding box center [405, 40] width 257 height 46
click at [329, 84] on link "Electric Permit Card" at bounding box center [327, 89] width 100 height 14
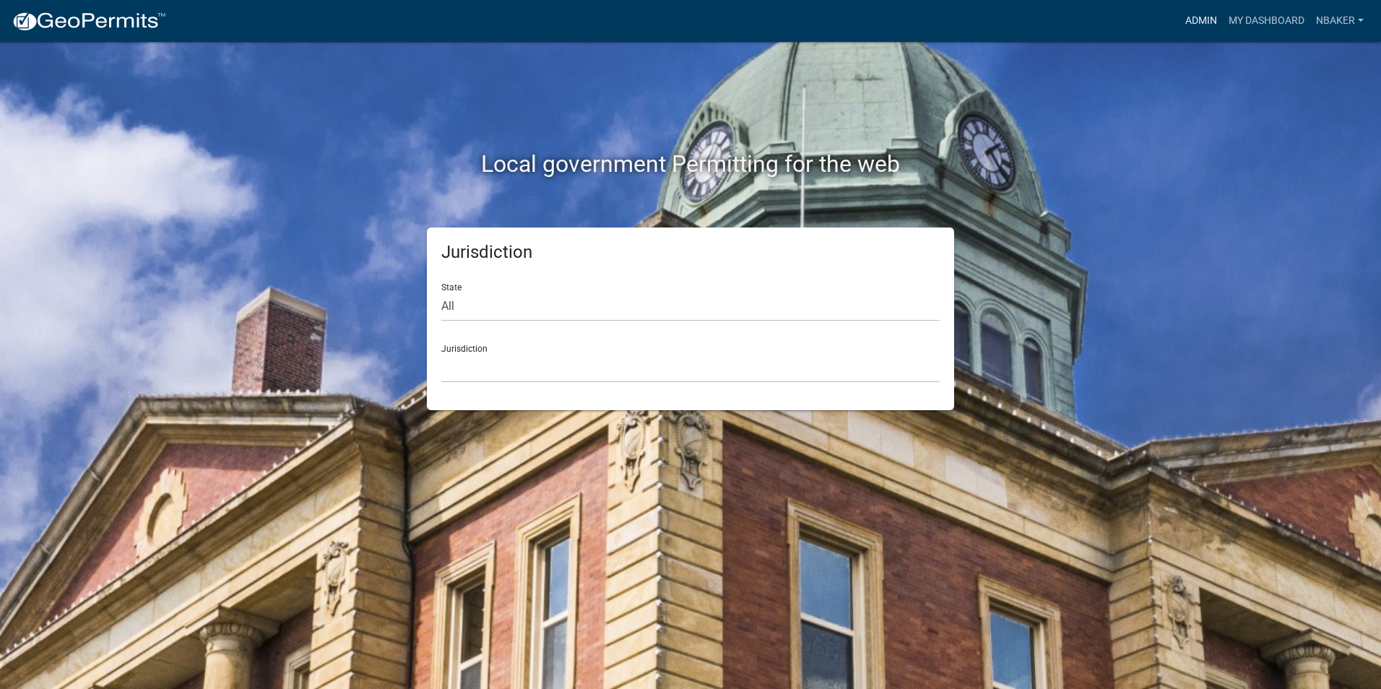
click at [1182, 19] on link "Admin" at bounding box center [1201, 20] width 43 height 27
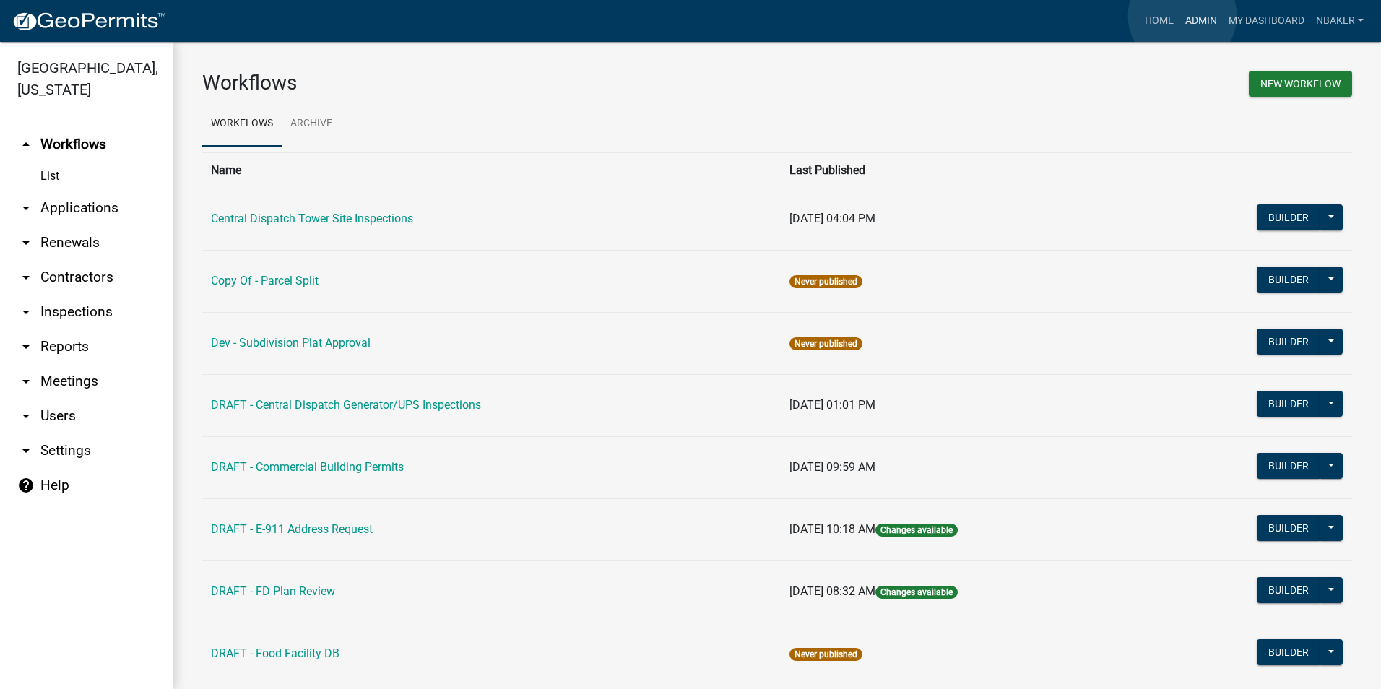
click at [1182, 16] on link "Admin" at bounding box center [1201, 20] width 43 height 27
click at [90, 264] on link "arrow_drop_down Contractors" at bounding box center [86, 277] width 173 height 35
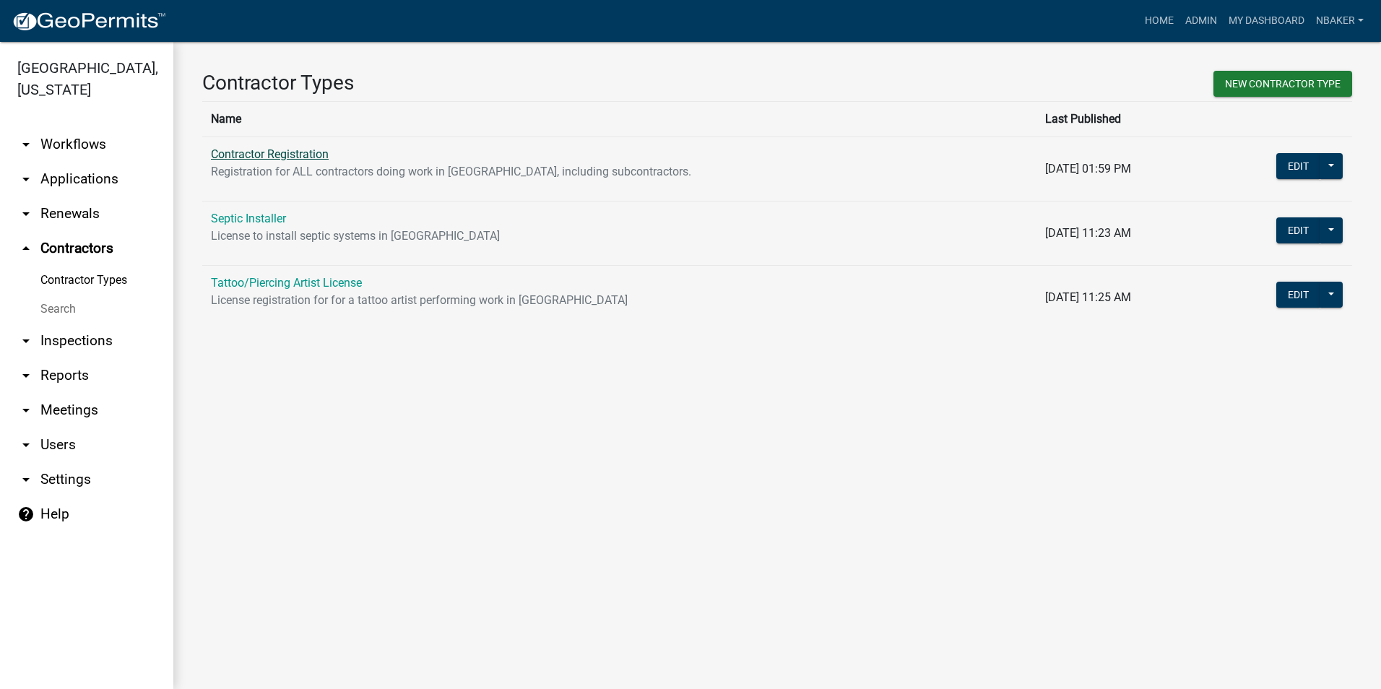
click at [280, 149] on link "Contractor Registration" at bounding box center [270, 154] width 118 height 14
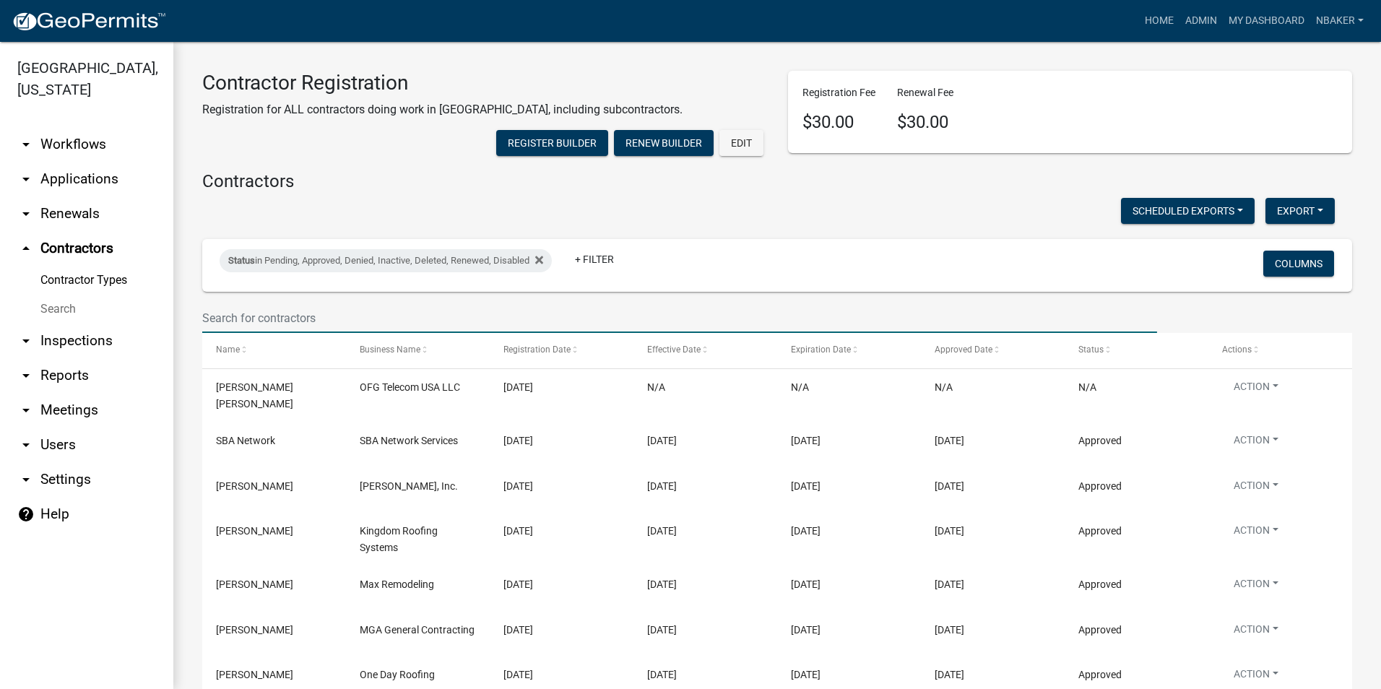
click at [331, 333] on input "text" at bounding box center [679, 318] width 955 height 30
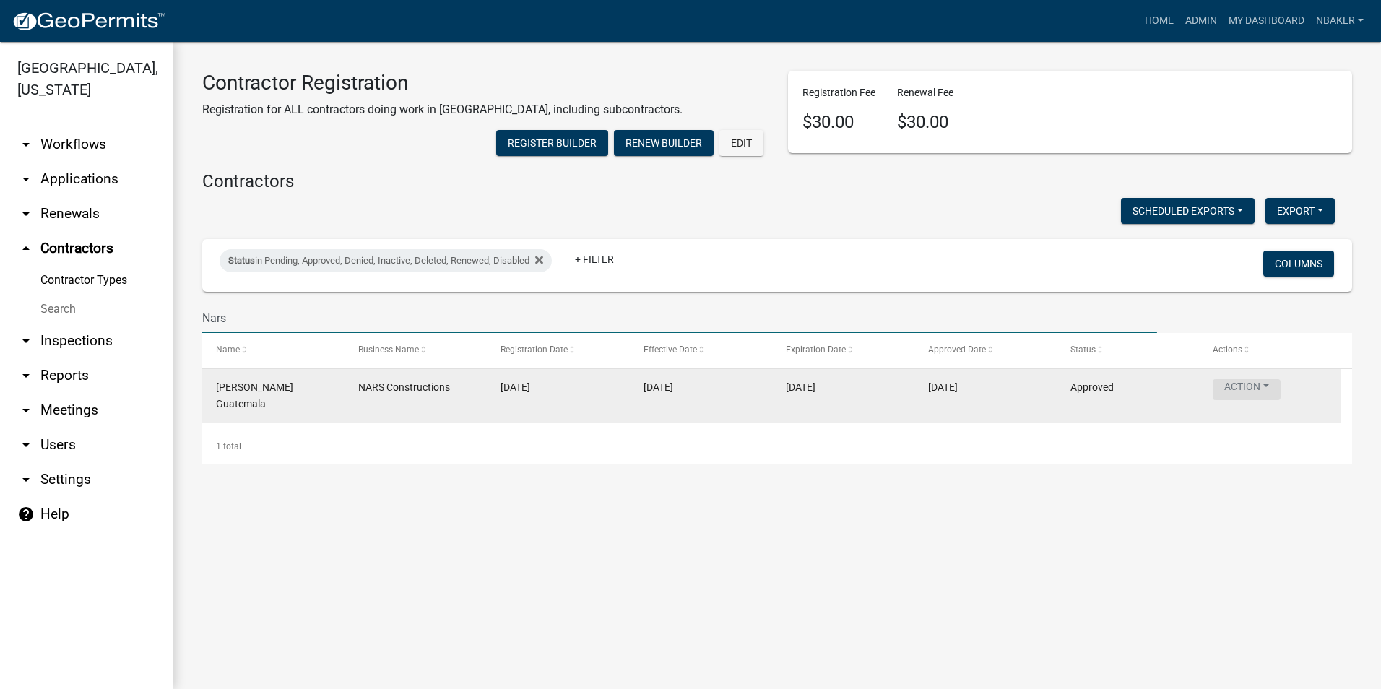
type input "Nars"
click at [1251, 400] on button "Action" at bounding box center [1247, 389] width 68 height 21
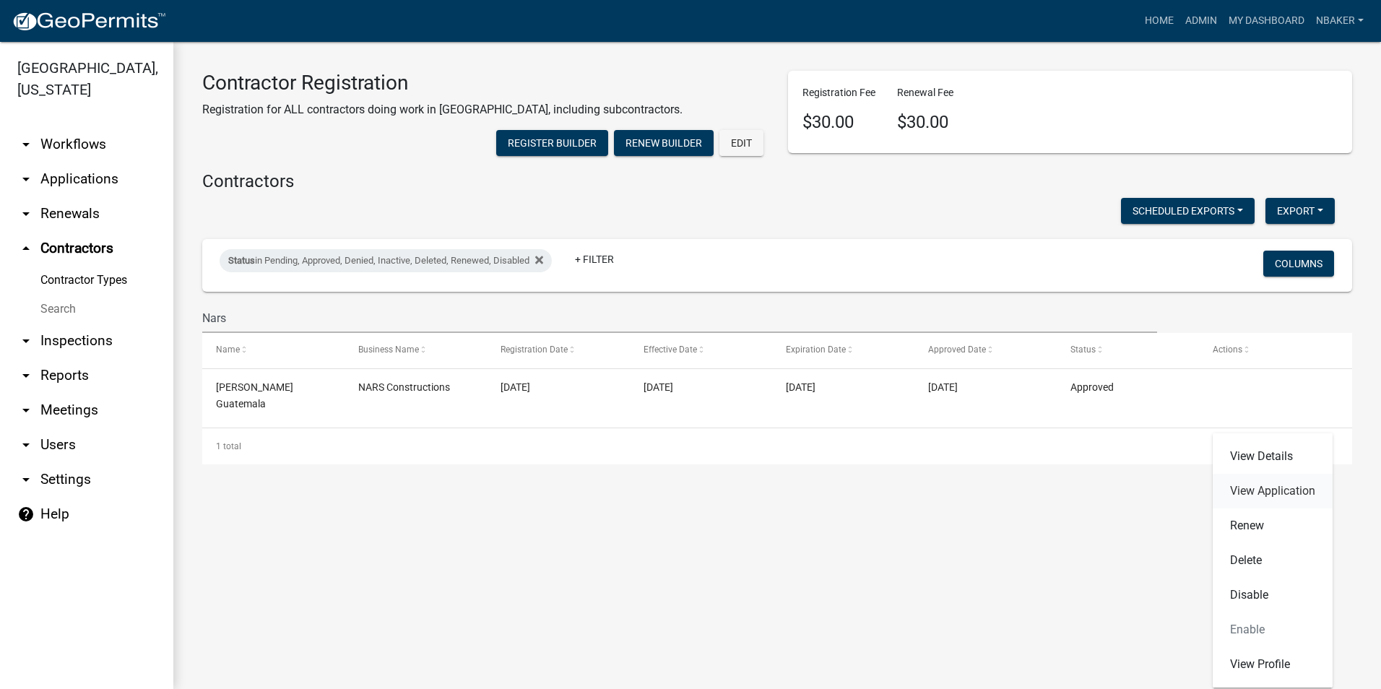
click at [1253, 489] on link "View Application" at bounding box center [1273, 491] width 120 height 35
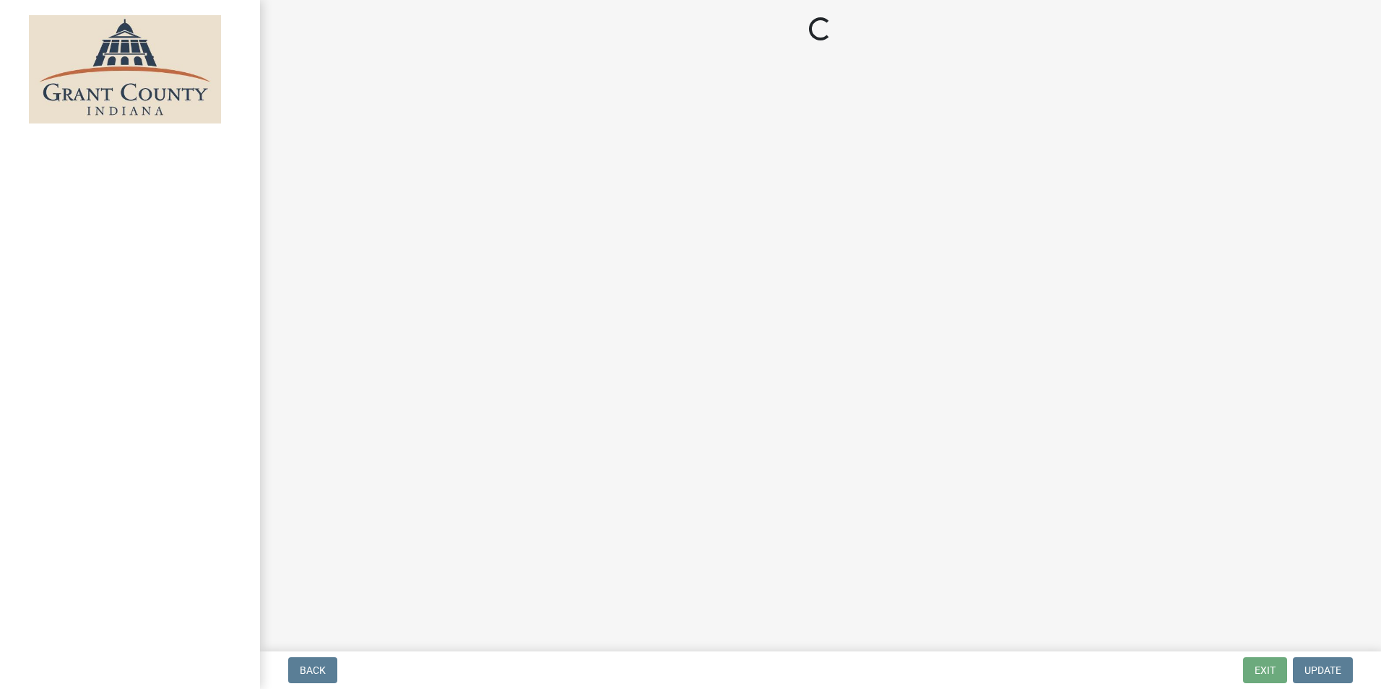
select select "3: 3"
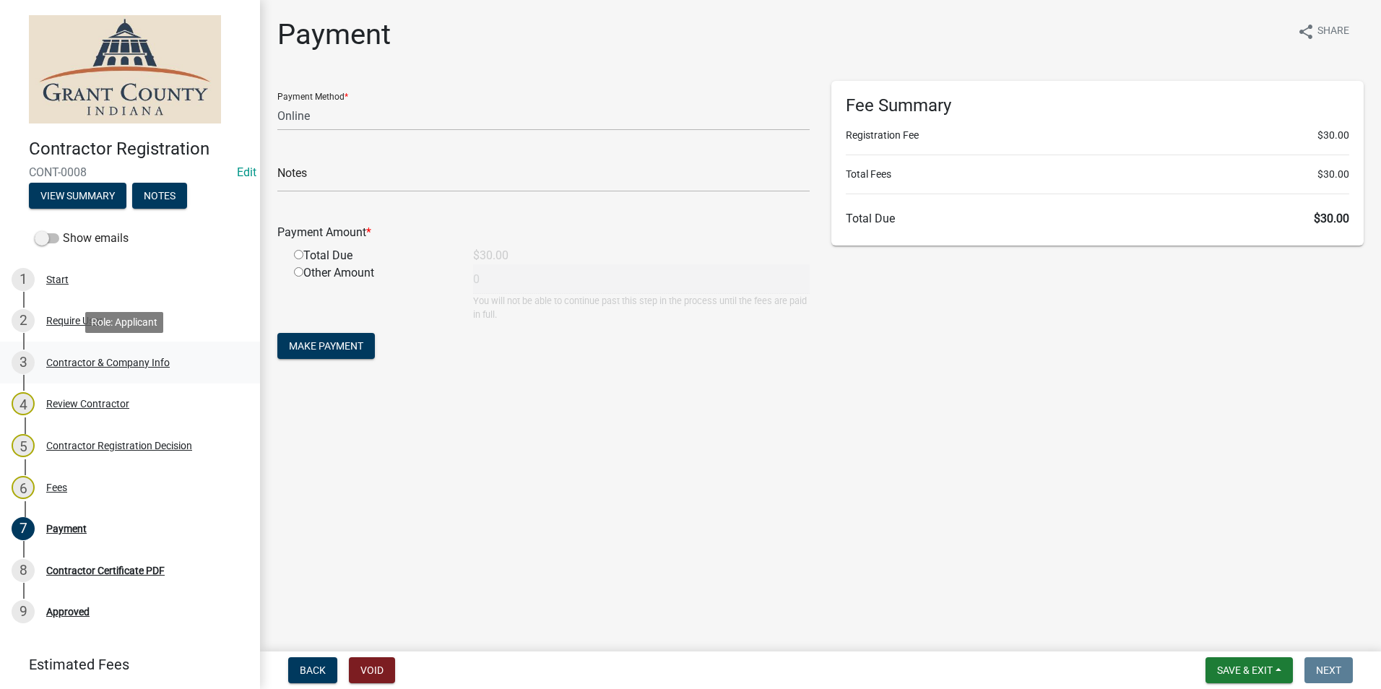
click at [136, 358] on div "Contractor & Company Info" at bounding box center [108, 363] width 124 height 10
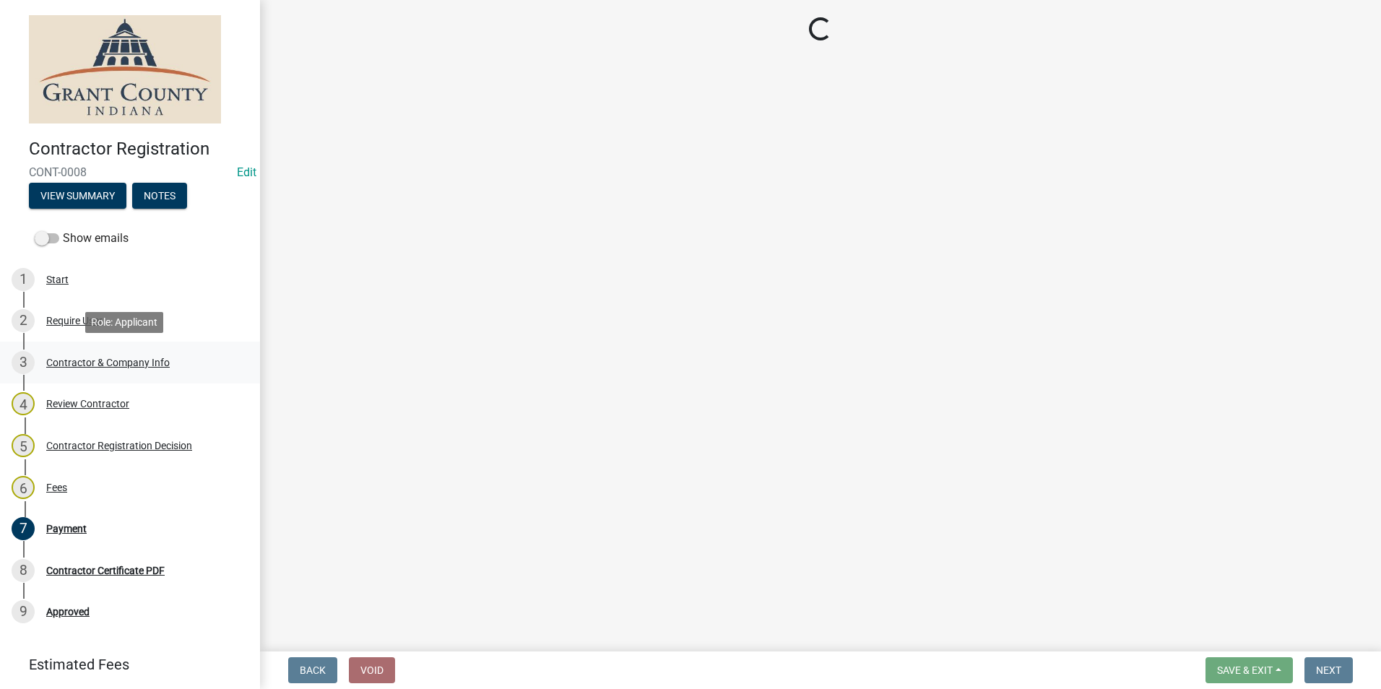
select select "In"
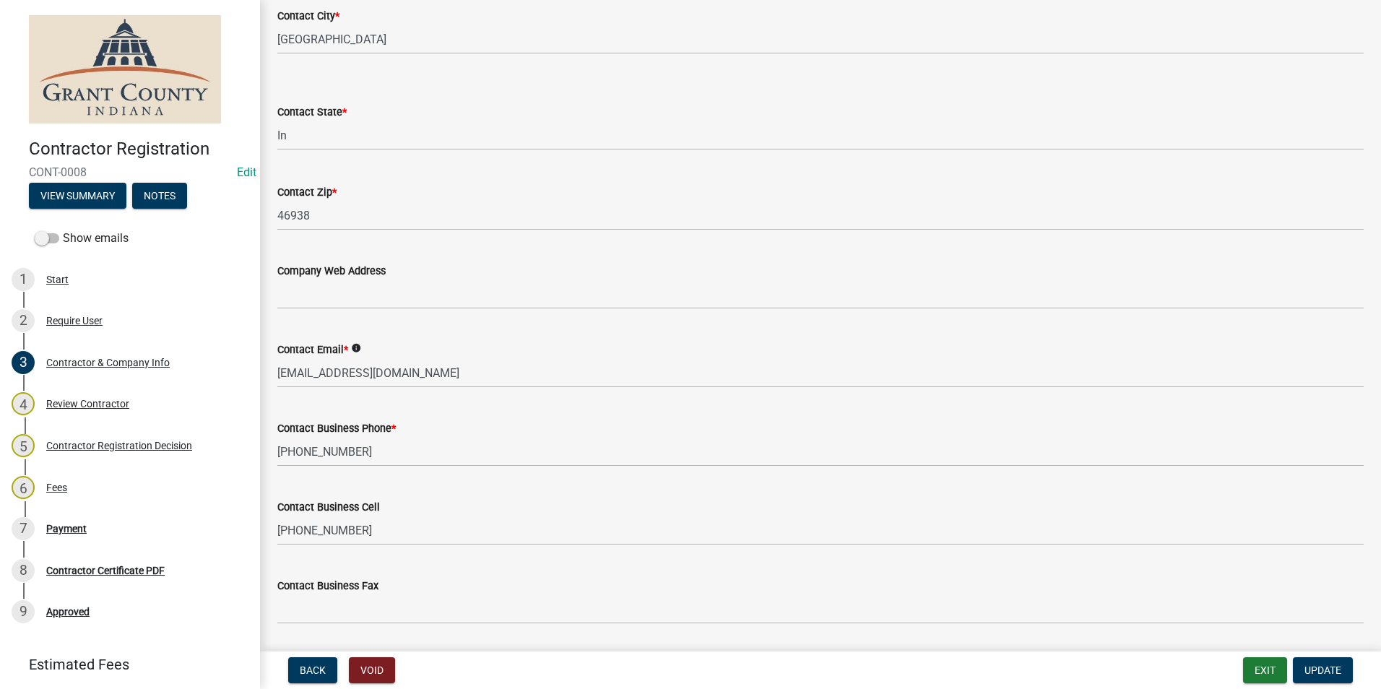
scroll to position [1156, 0]
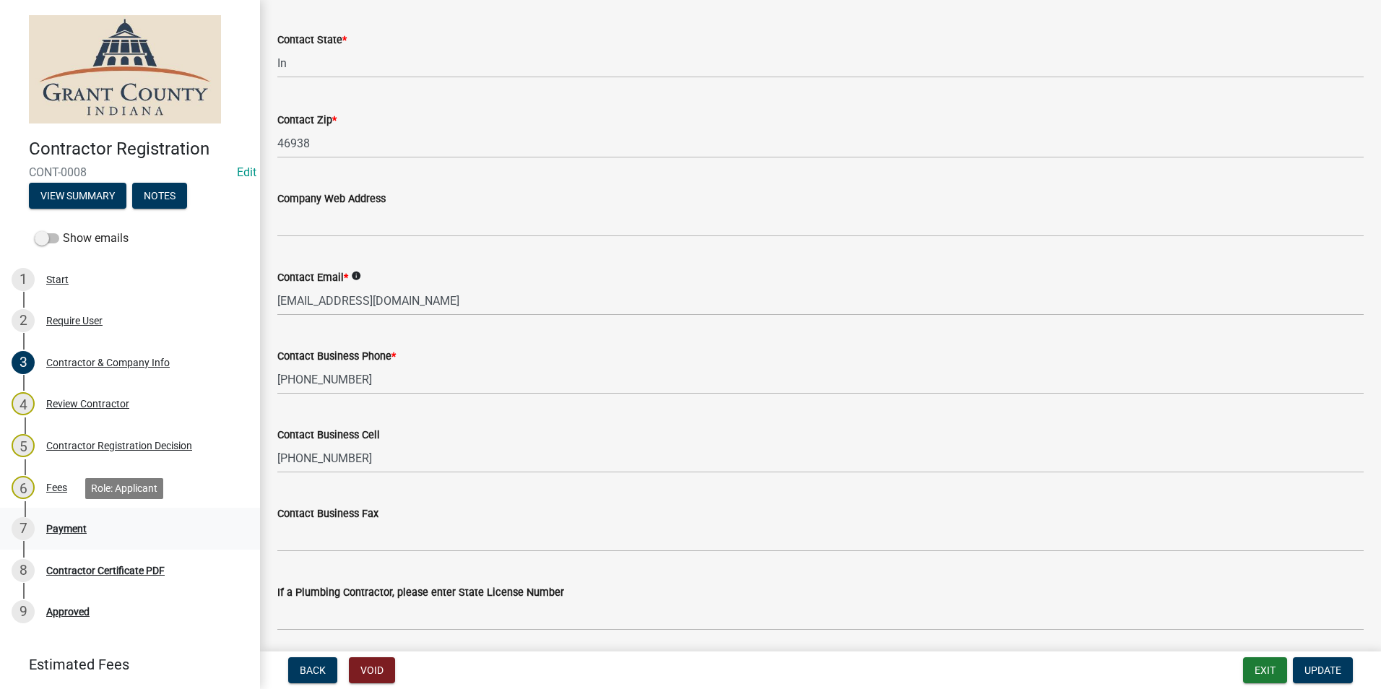
click at [104, 529] on div "7 Payment" at bounding box center [124, 528] width 225 height 23
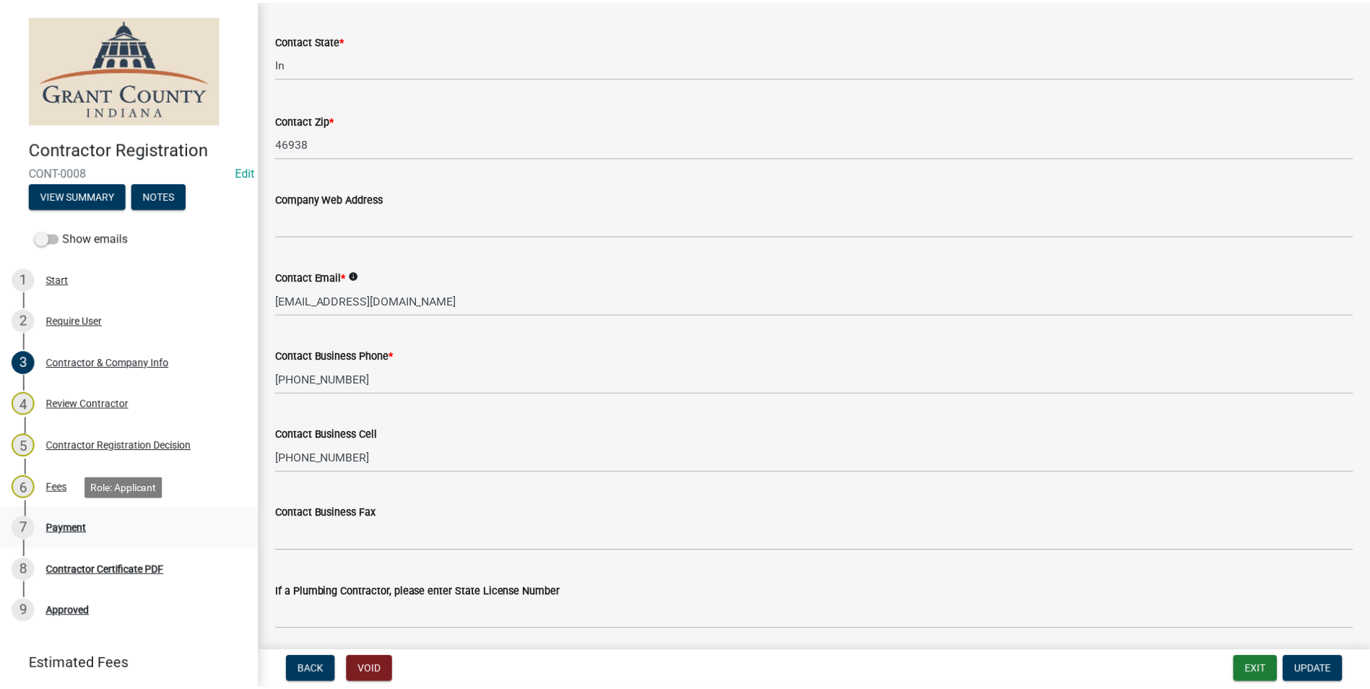
scroll to position [0, 0]
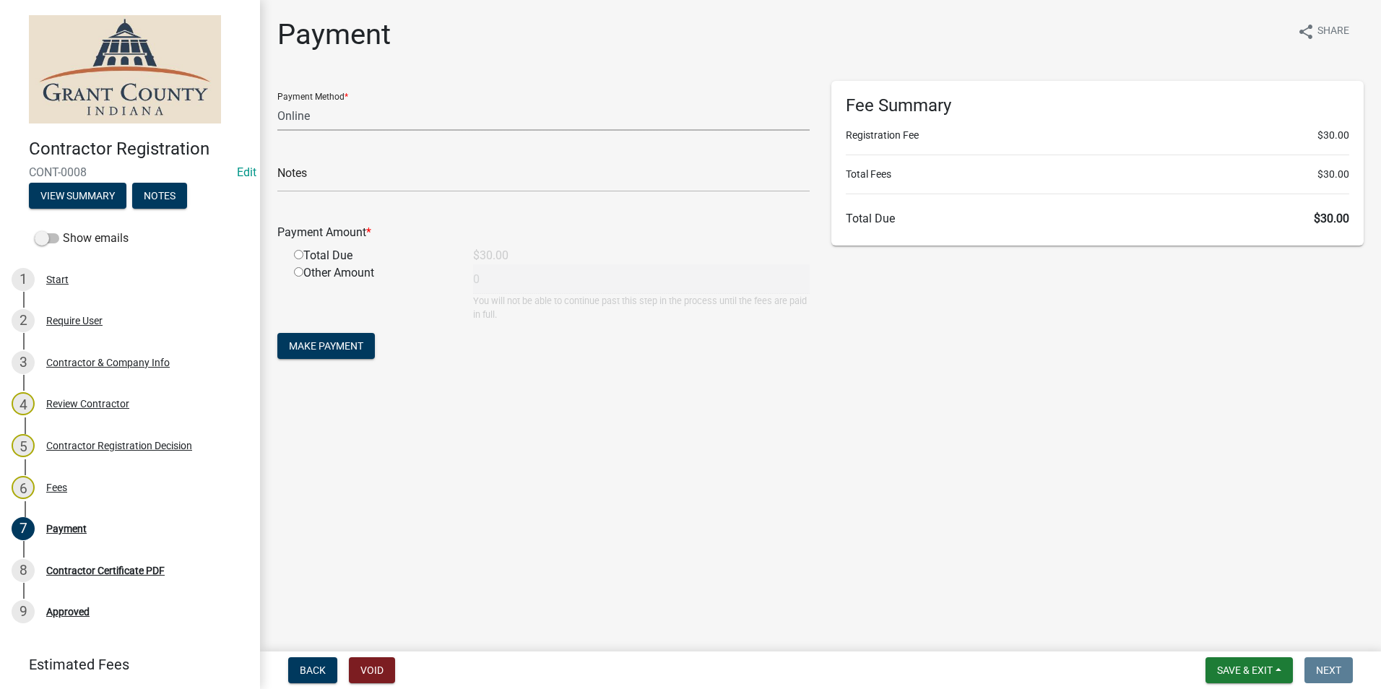
drag, startPoint x: 517, startPoint y: 128, endPoint x: 509, endPoint y: 130, distance: 8.2
click at [517, 128] on select "Credit Card POS Check Cash Online" at bounding box center [543, 116] width 532 height 30
select select "2: 1"
click at [277, 101] on select "Credit Card POS Check Cash Online" at bounding box center [543, 116] width 532 height 30
click at [406, 190] on input "text" at bounding box center [543, 178] width 532 height 30
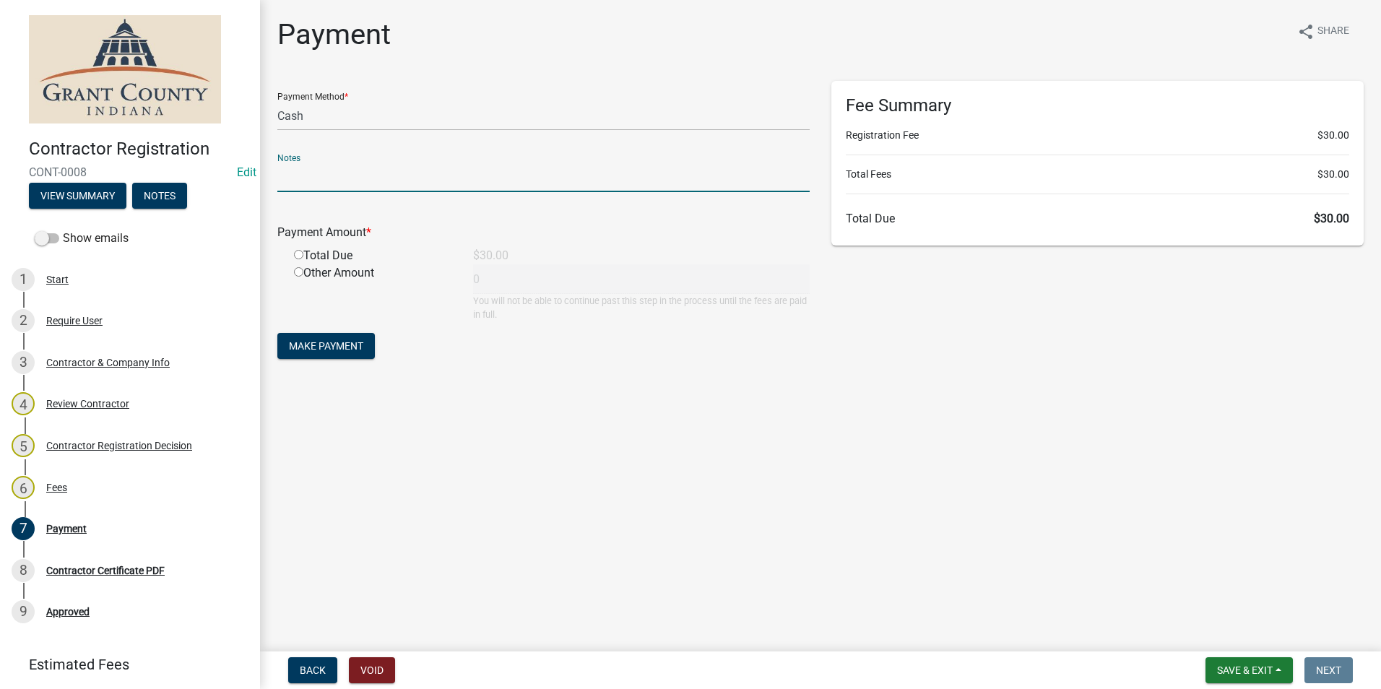
click at [413, 146] on div "Notes" at bounding box center [543, 167] width 532 height 50
click at [301, 258] on input "radio" at bounding box center [298, 254] width 9 height 9
radio input "true"
type input "30"
click at [301, 344] on span "Make Payment" at bounding box center [326, 346] width 74 height 12
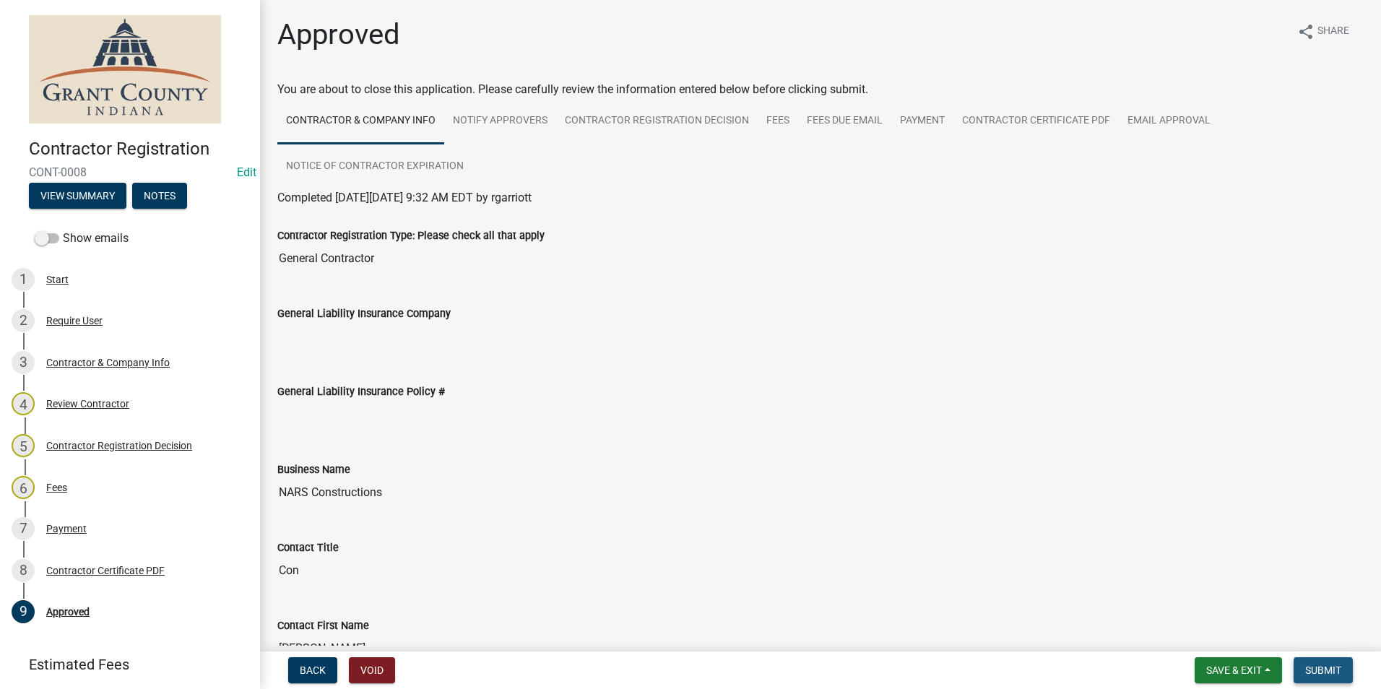
click at [1325, 674] on span "Submit" at bounding box center [1323, 671] width 36 height 12
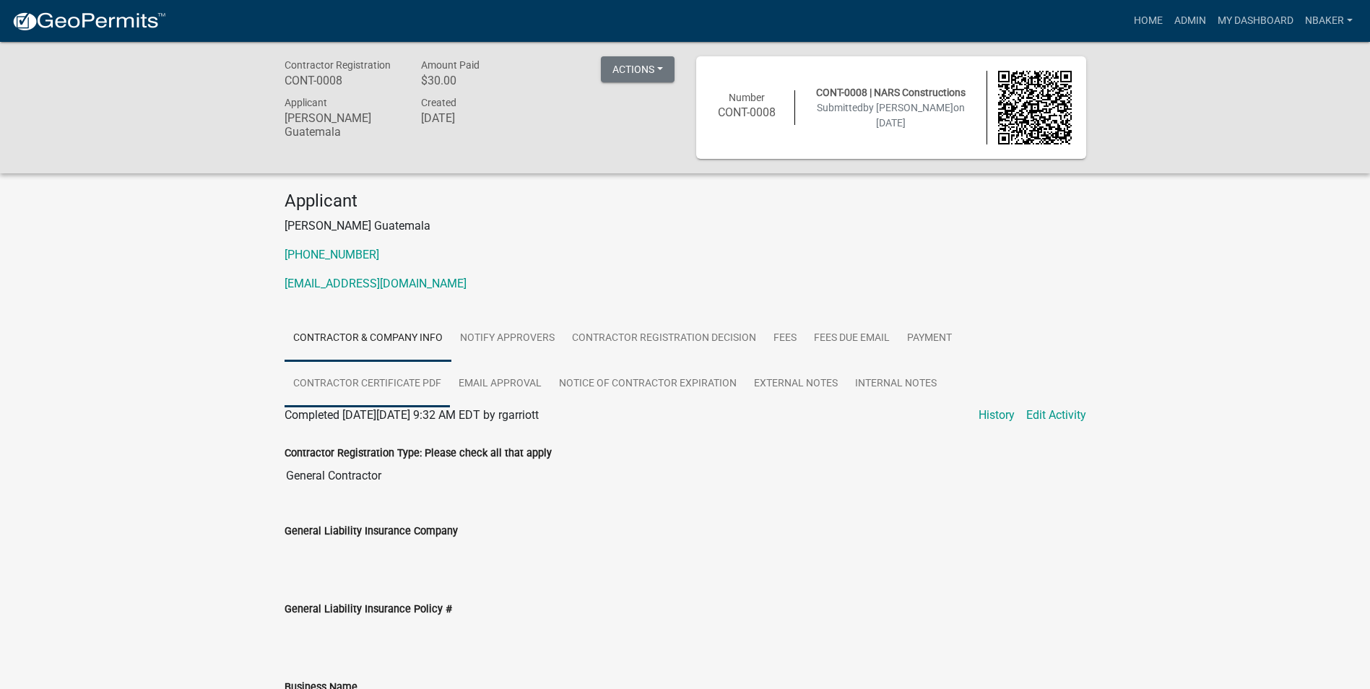
click at [426, 384] on link "Contractor Certificate PDF" at bounding box center [367, 384] width 165 height 46
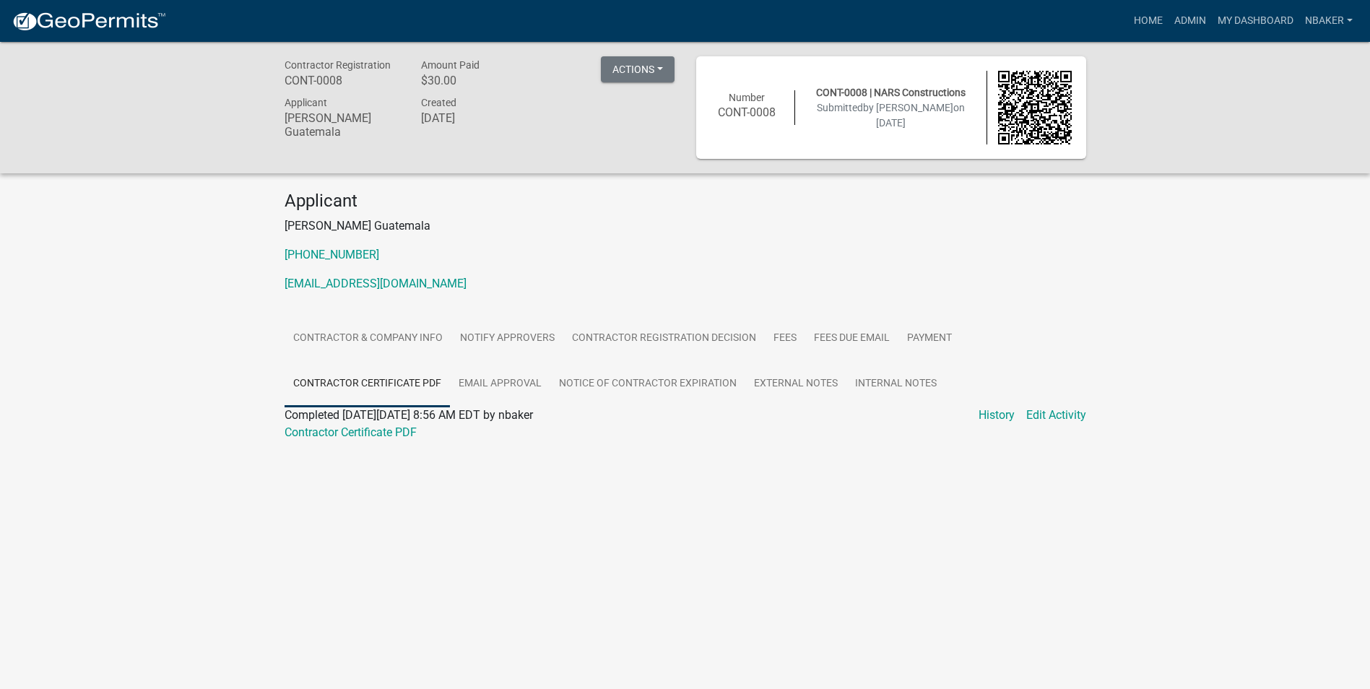
click at [378, 444] on div at bounding box center [686, 449] width 802 height 17
click at [380, 441] on div at bounding box center [686, 449] width 802 height 17
click at [385, 436] on link "Contractor Certificate PDF" at bounding box center [351, 432] width 132 height 14
click at [622, 64] on button "Actions" at bounding box center [638, 69] width 74 height 26
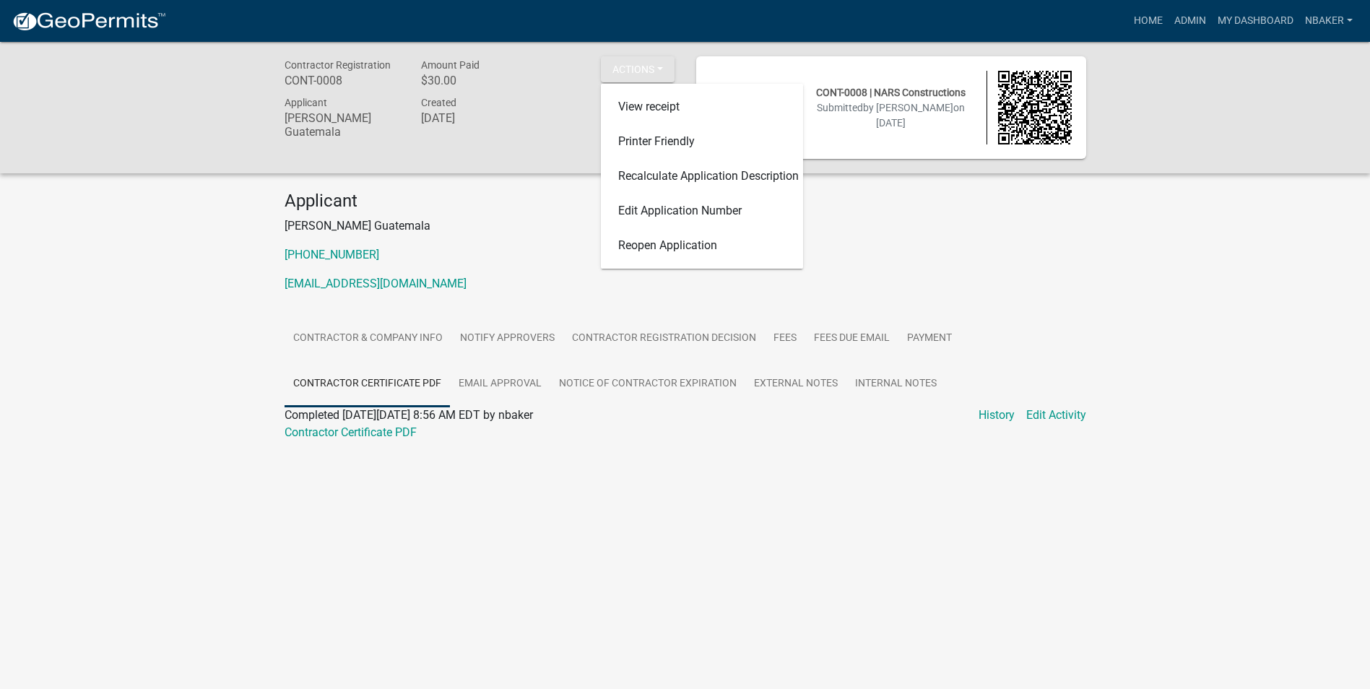
click at [565, 222] on p "[PERSON_NAME] Guatemala" at bounding box center [686, 225] width 802 height 17
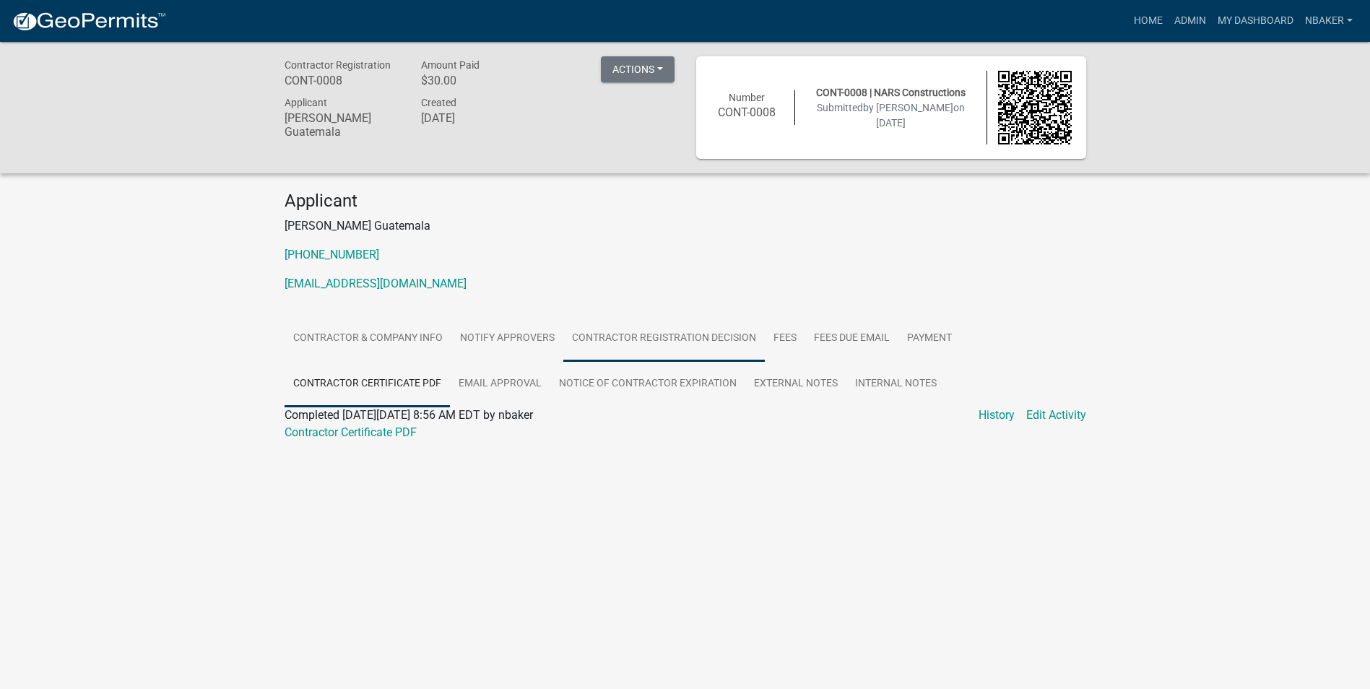
click at [655, 321] on link "Contractor Registration Decision" at bounding box center [664, 339] width 202 height 46
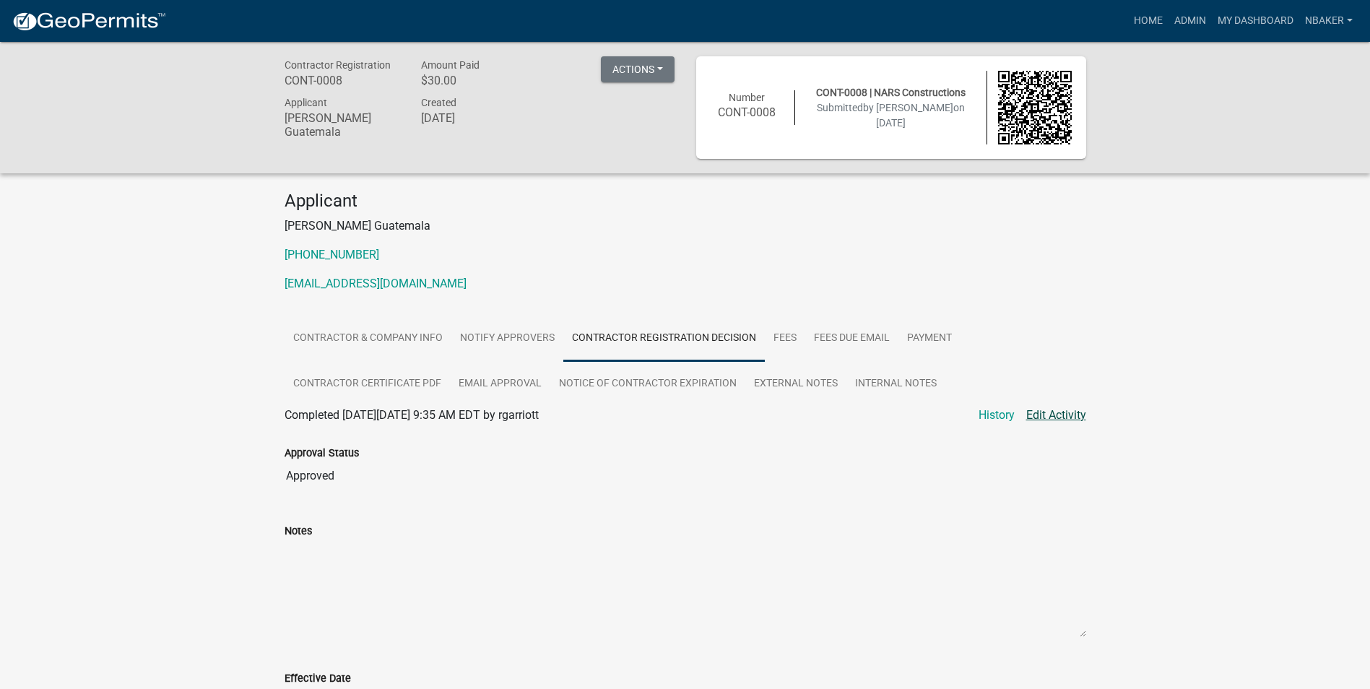
click at [1048, 417] on link "Edit Activity" at bounding box center [1056, 415] width 60 height 17
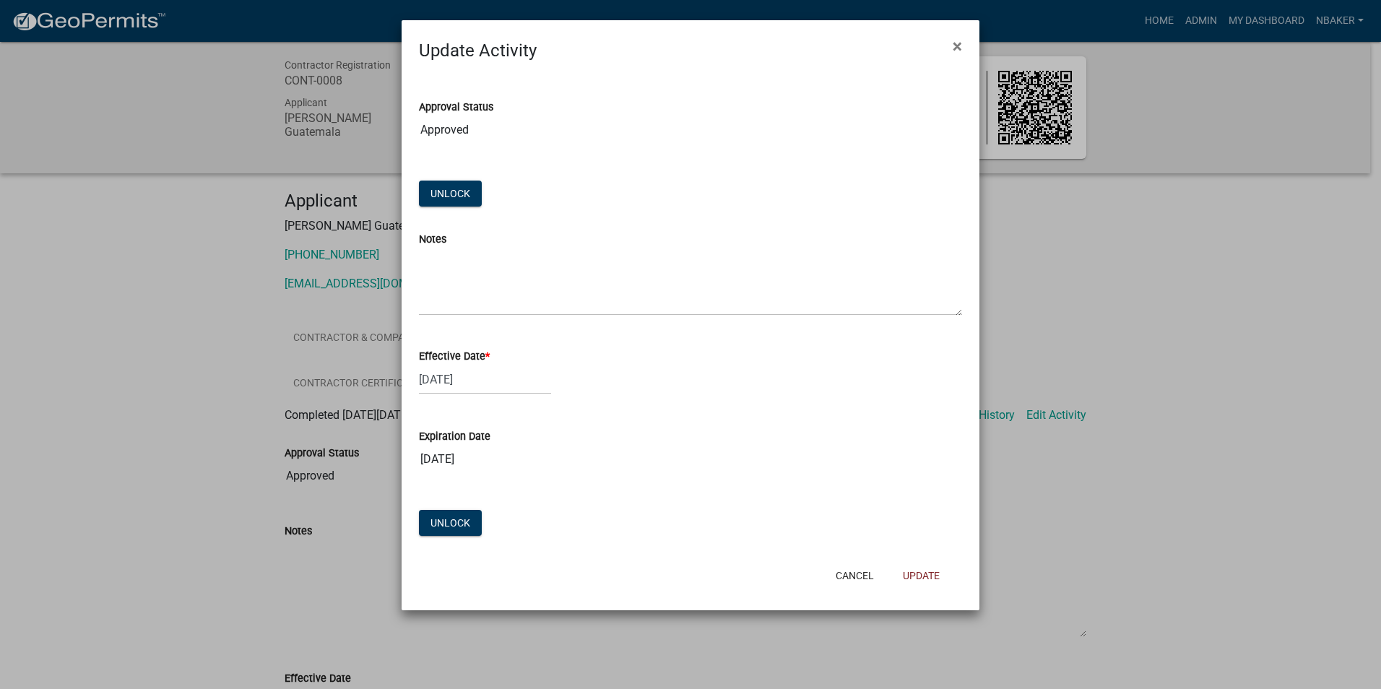
click at [1181, 352] on ngb-modal-window "Update Activity × Approval Status Approved Unlock Notes Effective Date * [DATE]…" at bounding box center [690, 344] width 1381 height 689
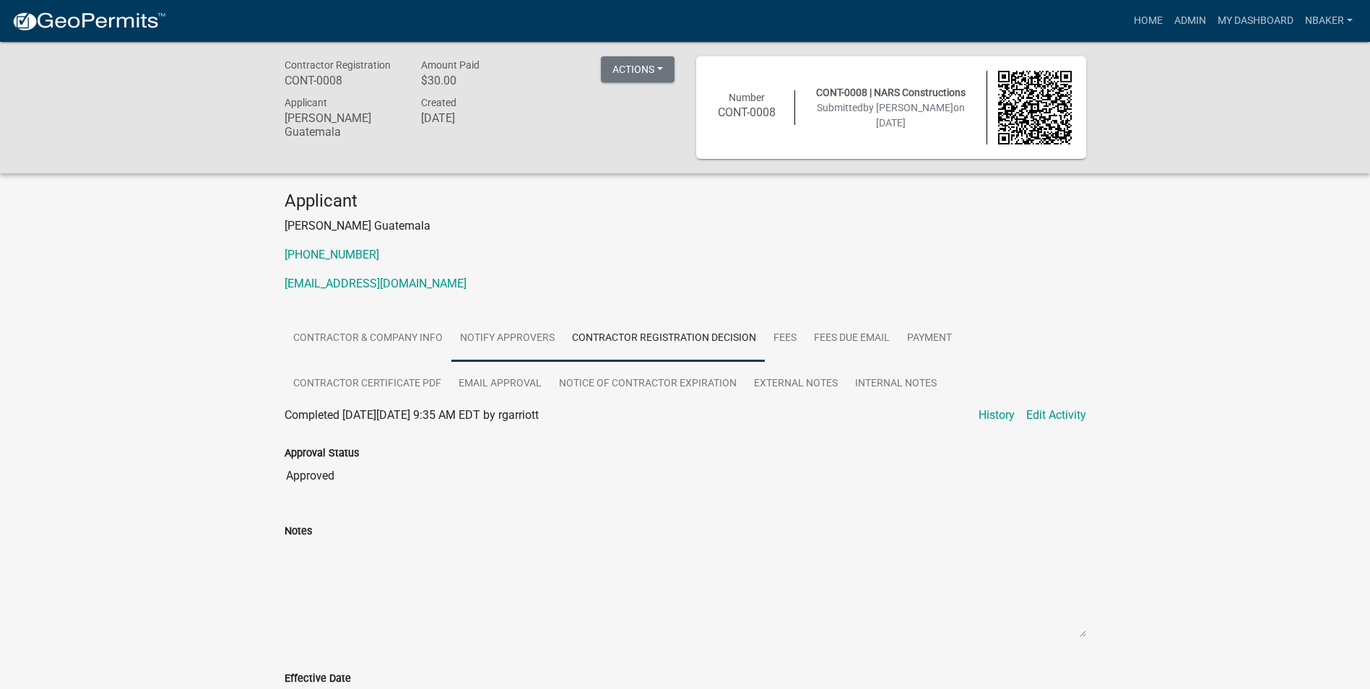
click at [535, 338] on link "Notify Approvers" at bounding box center [507, 339] width 112 height 46
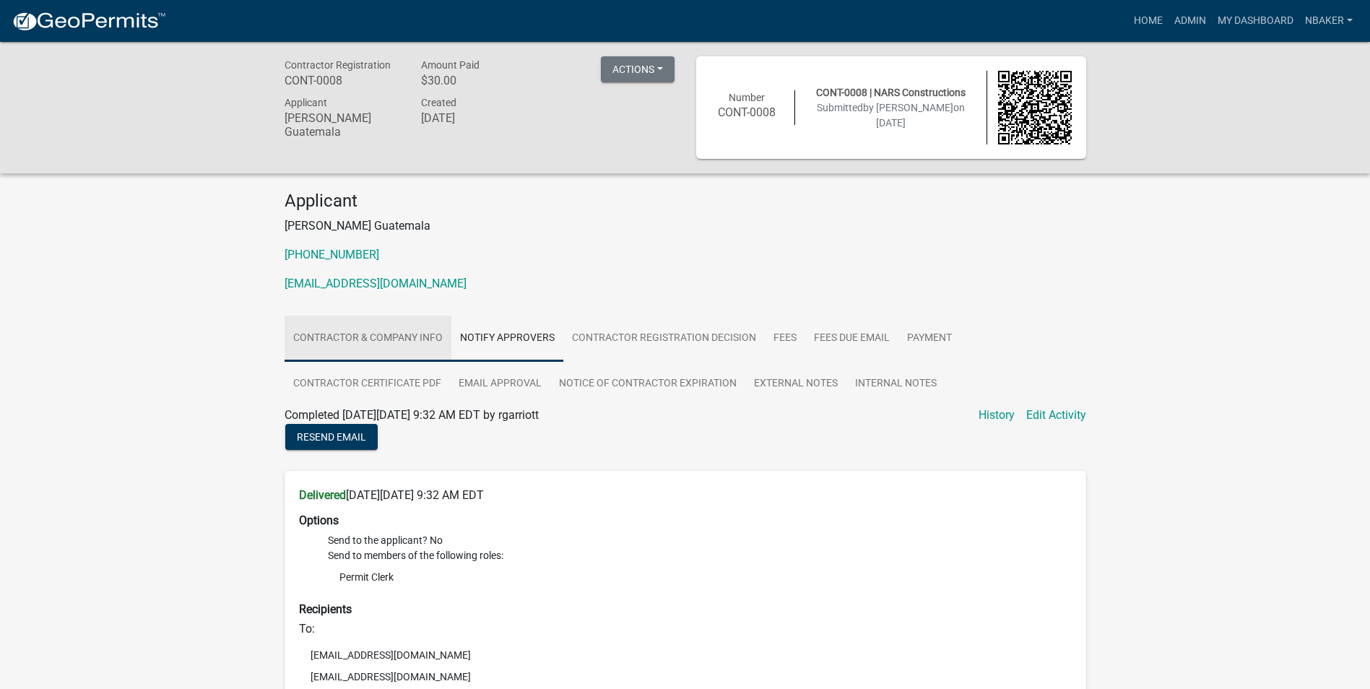
click at [421, 325] on link "Contractor & Company Info" at bounding box center [368, 339] width 167 height 46
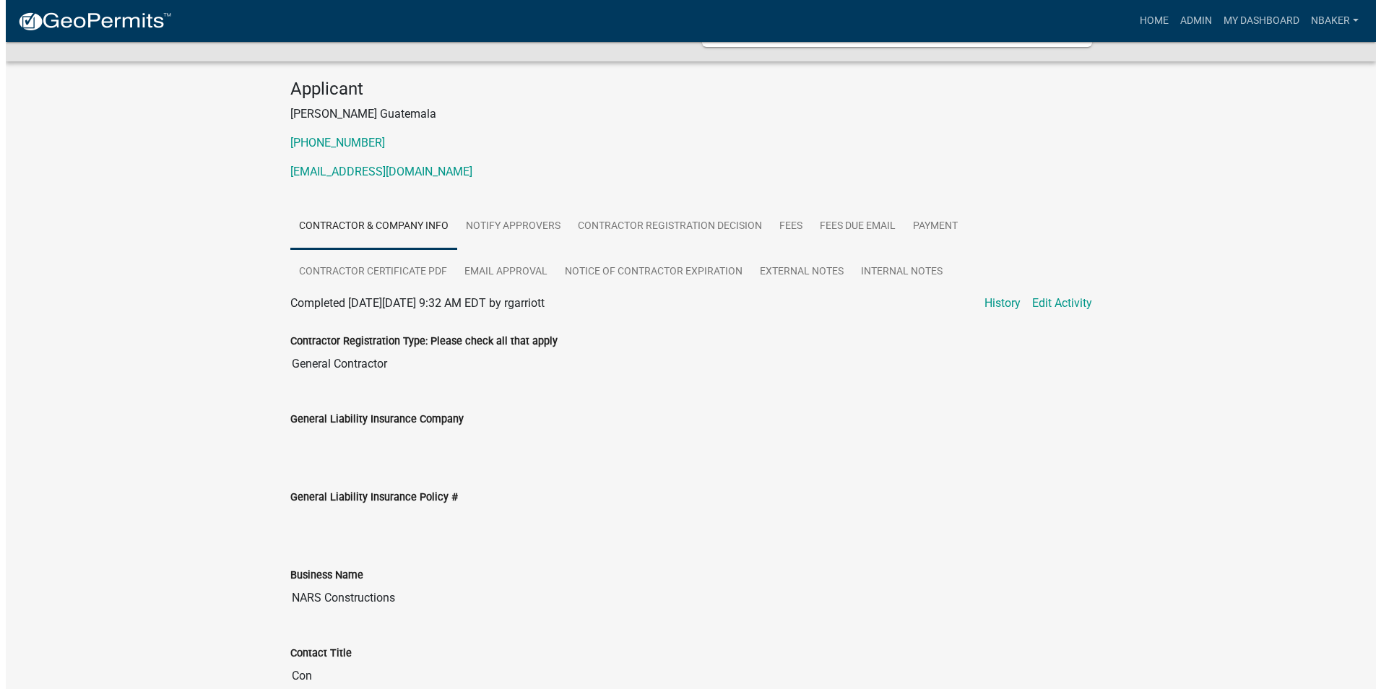
scroll to position [217, 0]
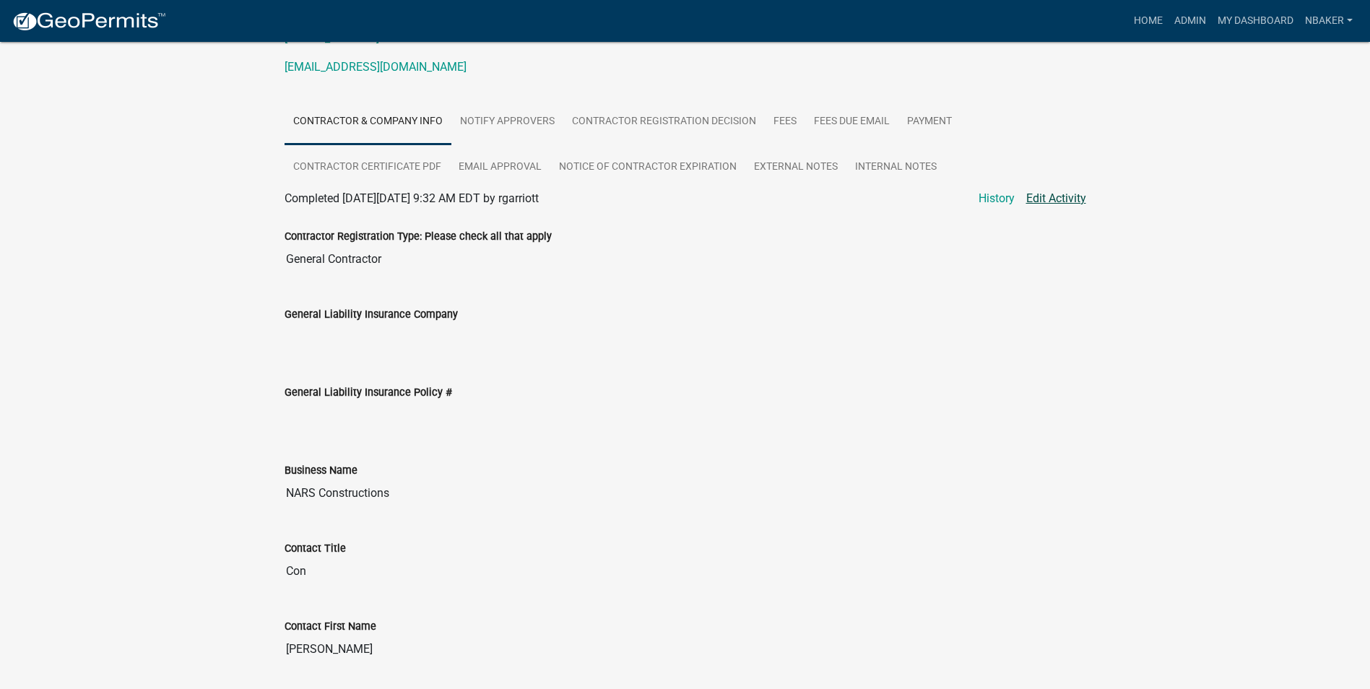
click at [1045, 198] on link "Edit Activity" at bounding box center [1056, 198] width 60 height 17
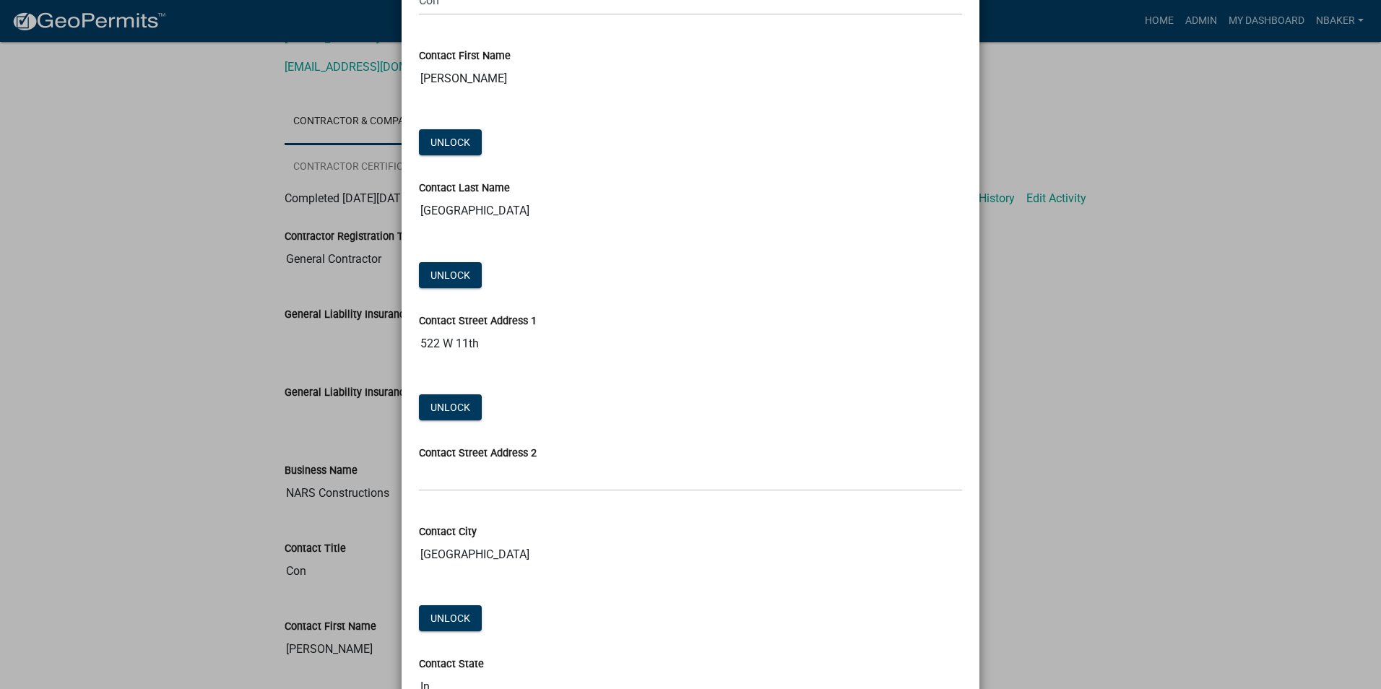
scroll to position [578, 0]
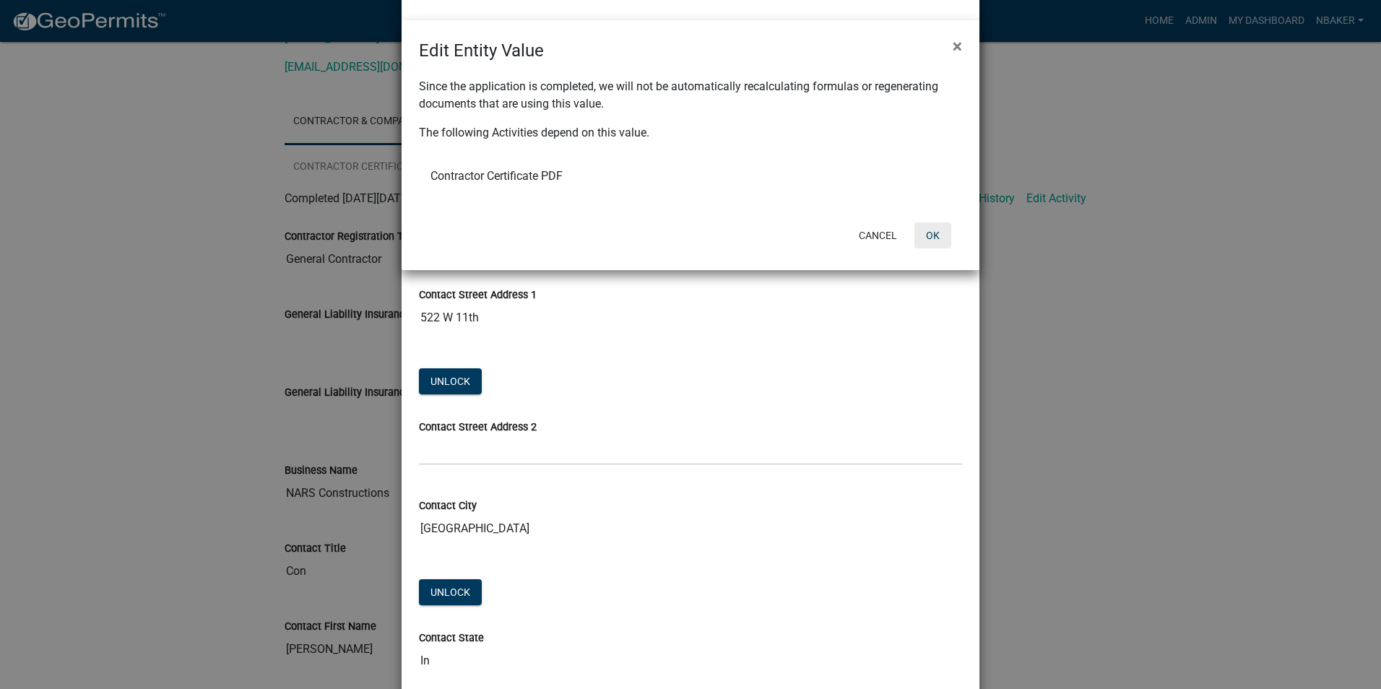
click at [925, 241] on button "OK" at bounding box center [932, 235] width 37 height 26
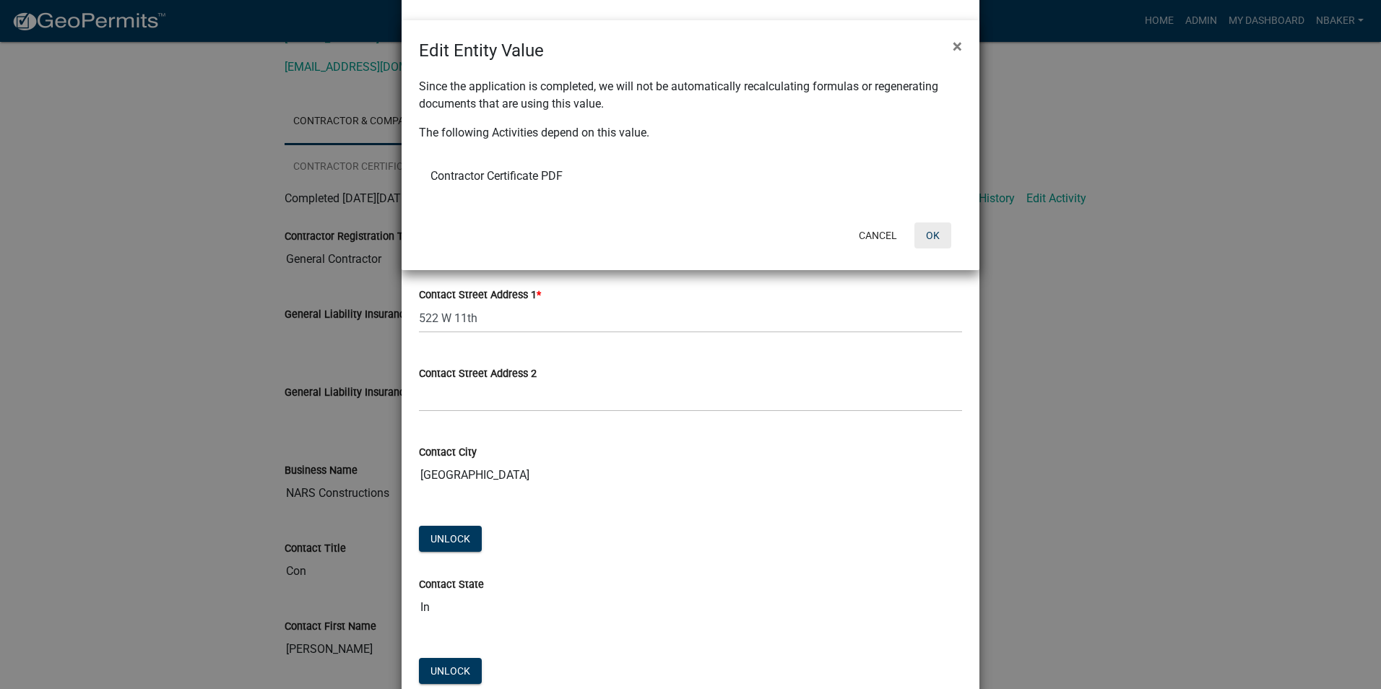
click at [925, 233] on button "OK" at bounding box center [932, 235] width 37 height 26
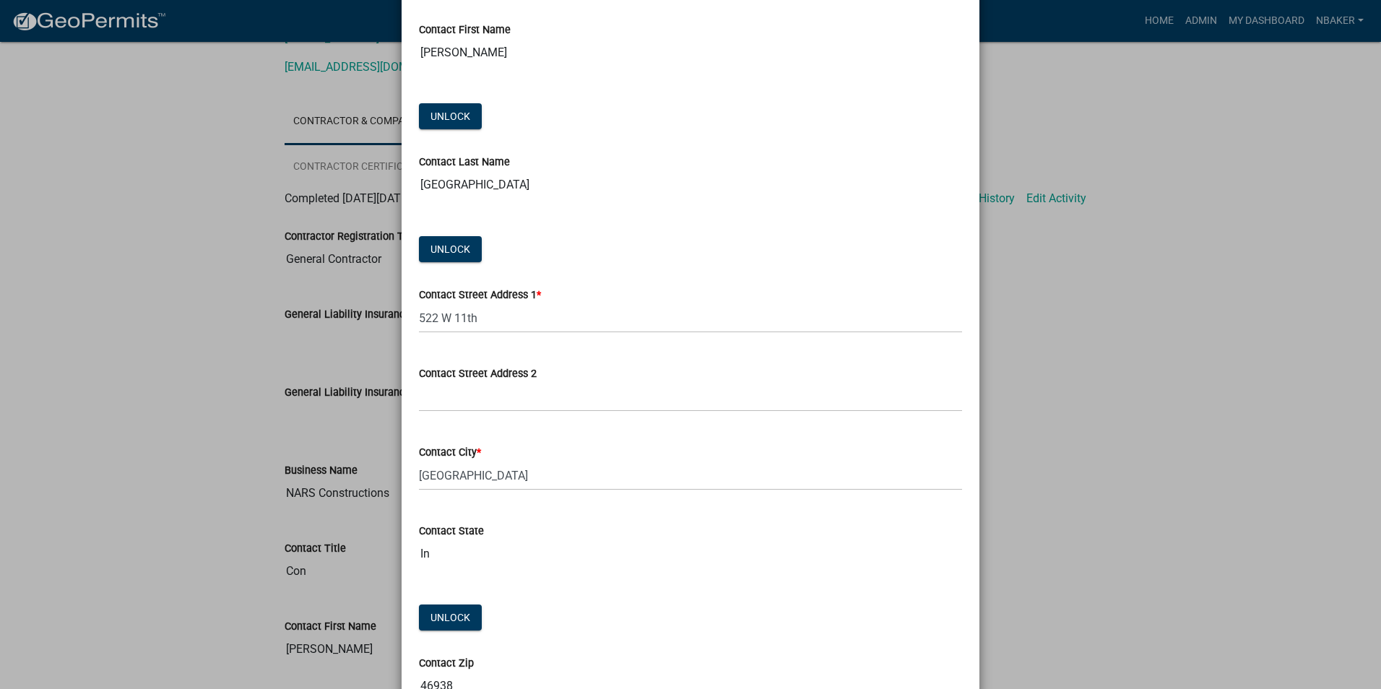
click at [457, 631] on div "Unlock" at bounding box center [455, 620] width 72 height 30
drag, startPoint x: 545, startPoint y: 318, endPoint x: 366, endPoint y: 326, distance: 180.1
click at [366, 326] on ngb-modal-window "Update Activity × Contractor Registration Type: Please check all that apply Gen…" at bounding box center [690, 344] width 1381 height 689
drag, startPoint x: 549, startPoint y: 322, endPoint x: 486, endPoint y: 320, distance: 62.9
click at [486, 320] on input "3179 N 500 E Windfall" at bounding box center [690, 318] width 543 height 30
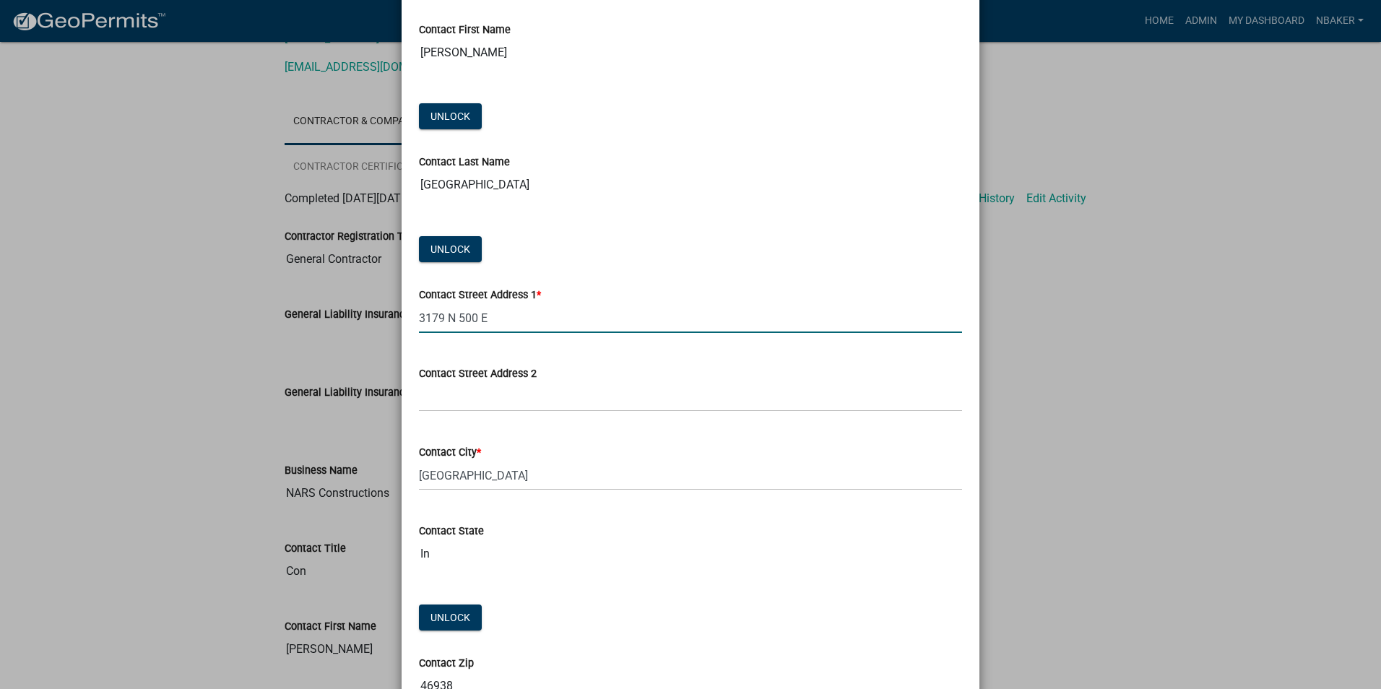
type input "3179 N 500 E"
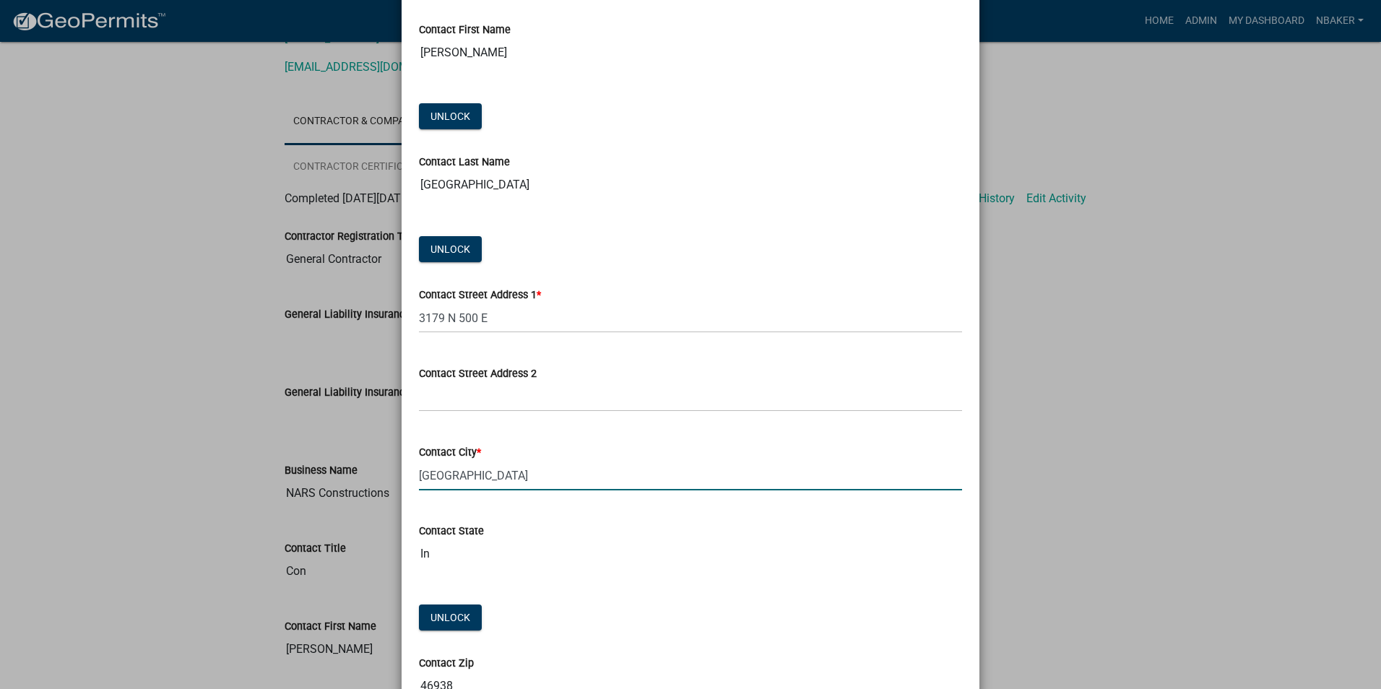
drag, startPoint x: 512, startPoint y: 468, endPoint x: 415, endPoint y: 472, distance: 97.6
click at [419, 472] on input "[GEOGRAPHIC_DATA]" at bounding box center [690, 476] width 543 height 30
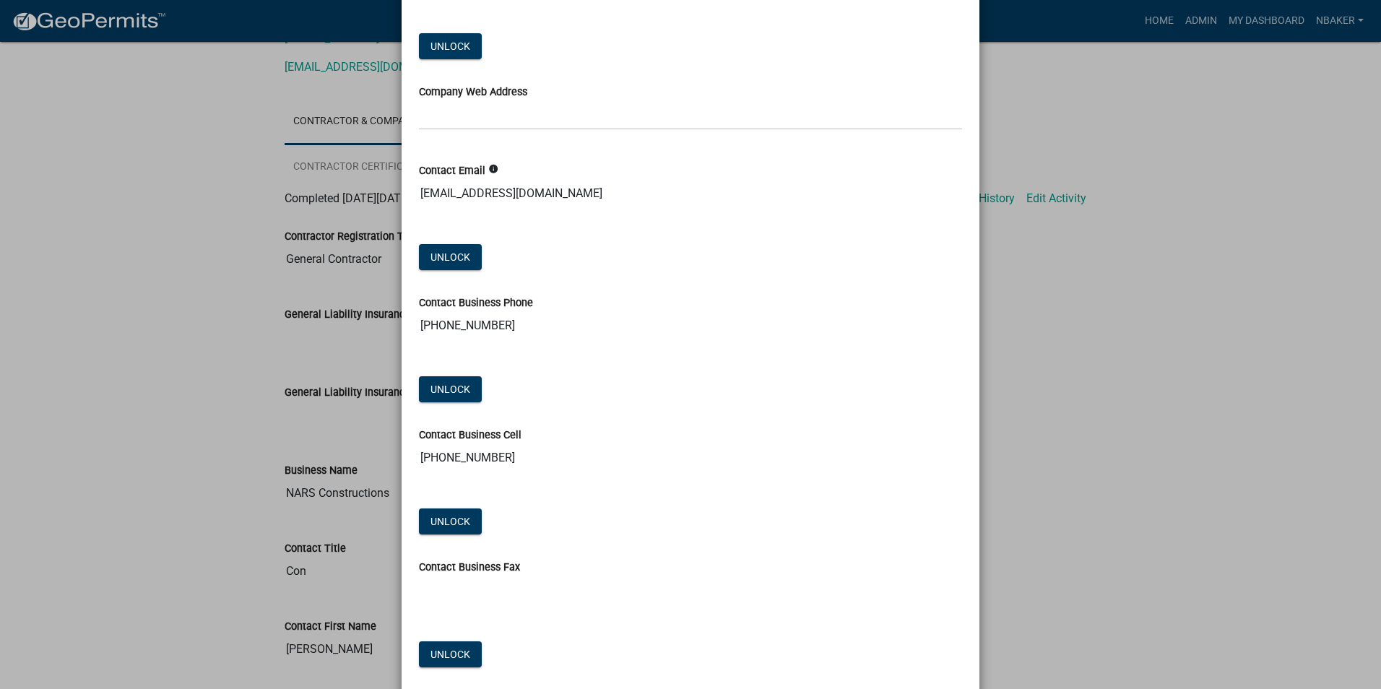
scroll to position [1084, 0]
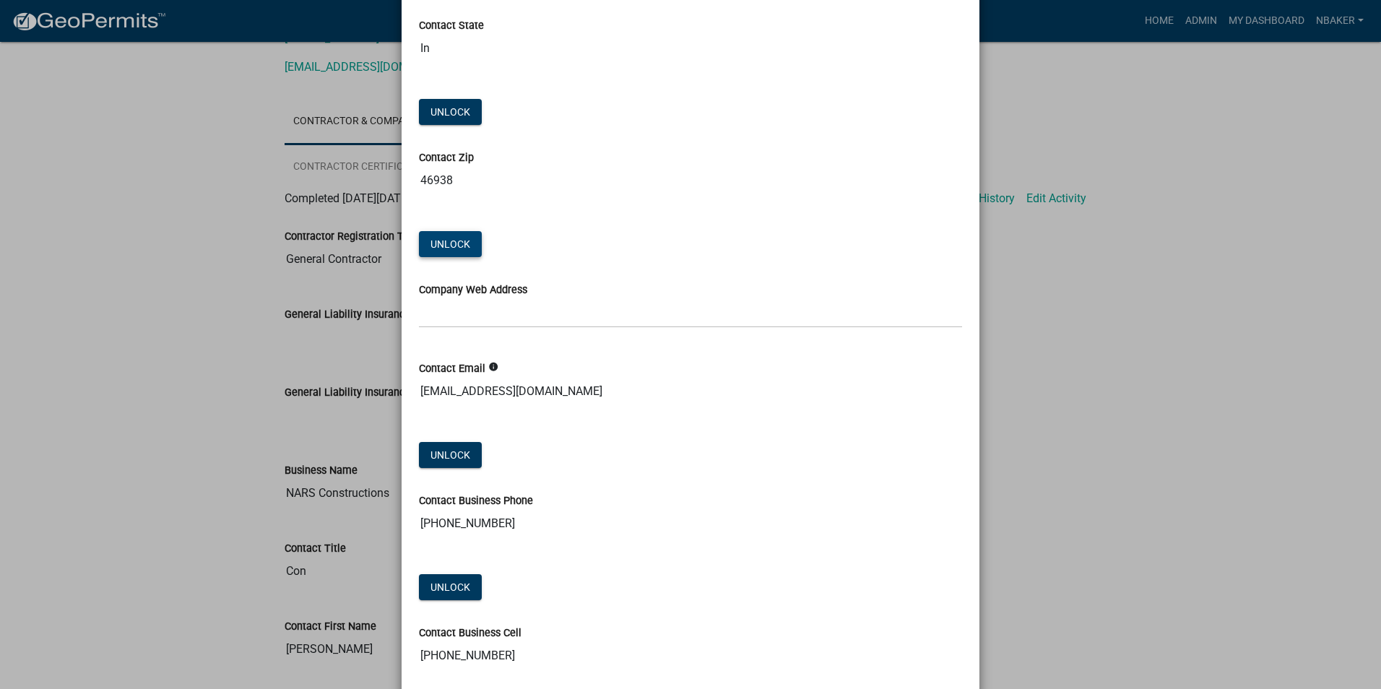
type input "Windfall"
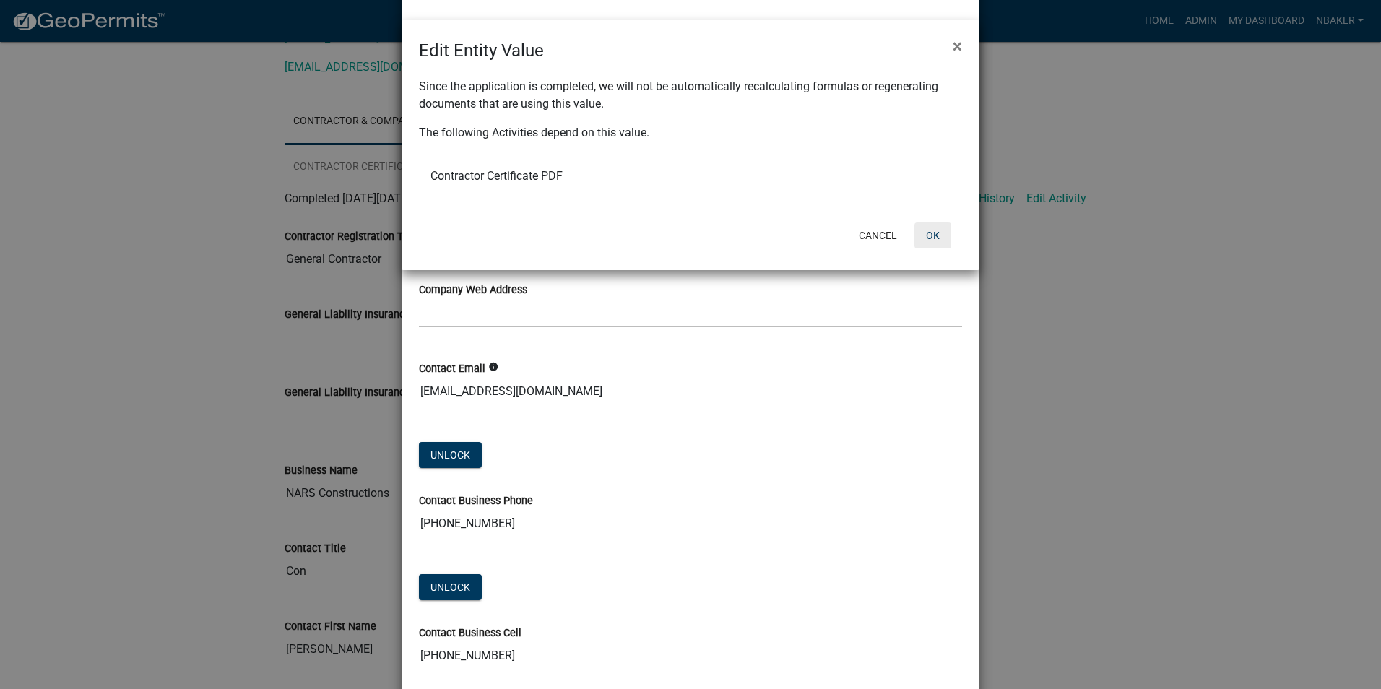
click at [930, 238] on button "OK" at bounding box center [932, 235] width 37 height 26
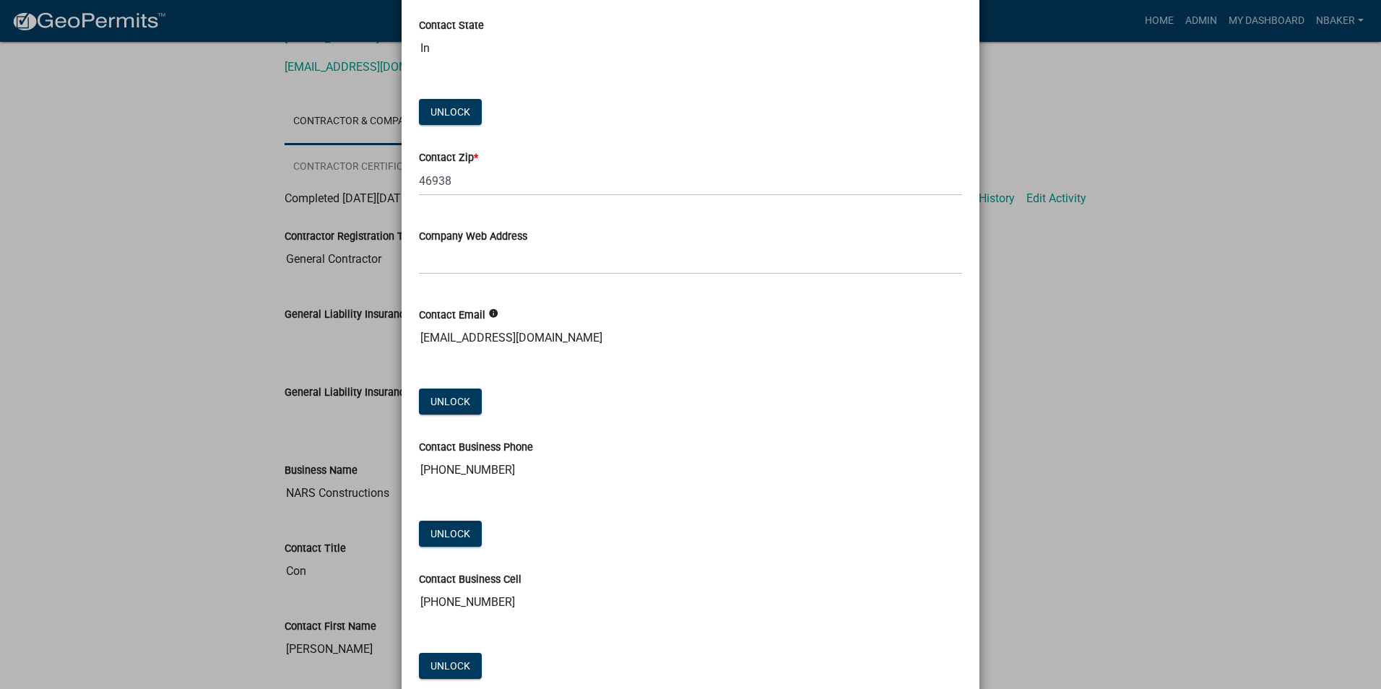
click at [529, 196] on wm-data-entity-input "Contact Zip * 46938" at bounding box center [690, 168] width 543 height 79
click at [532, 183] on input "46938" at bounding box center [690, 181] width 543 height 30
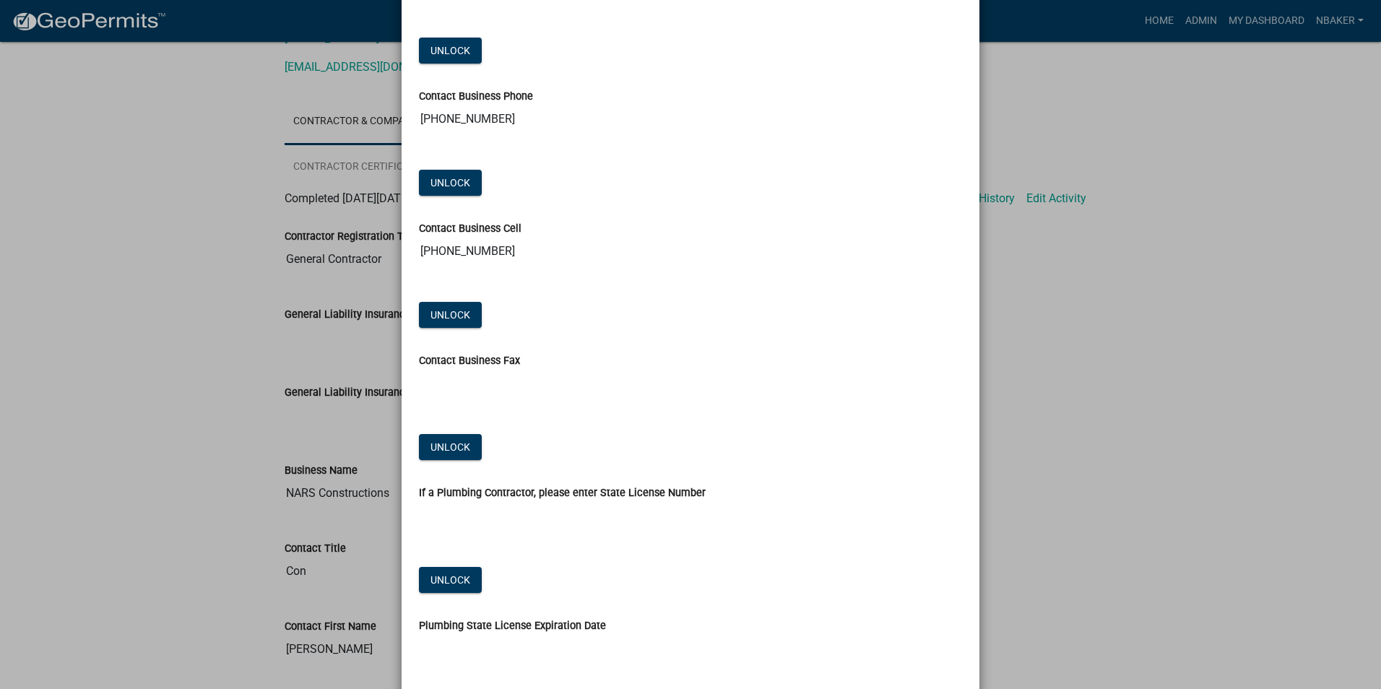
scroll to position [1612, 0]
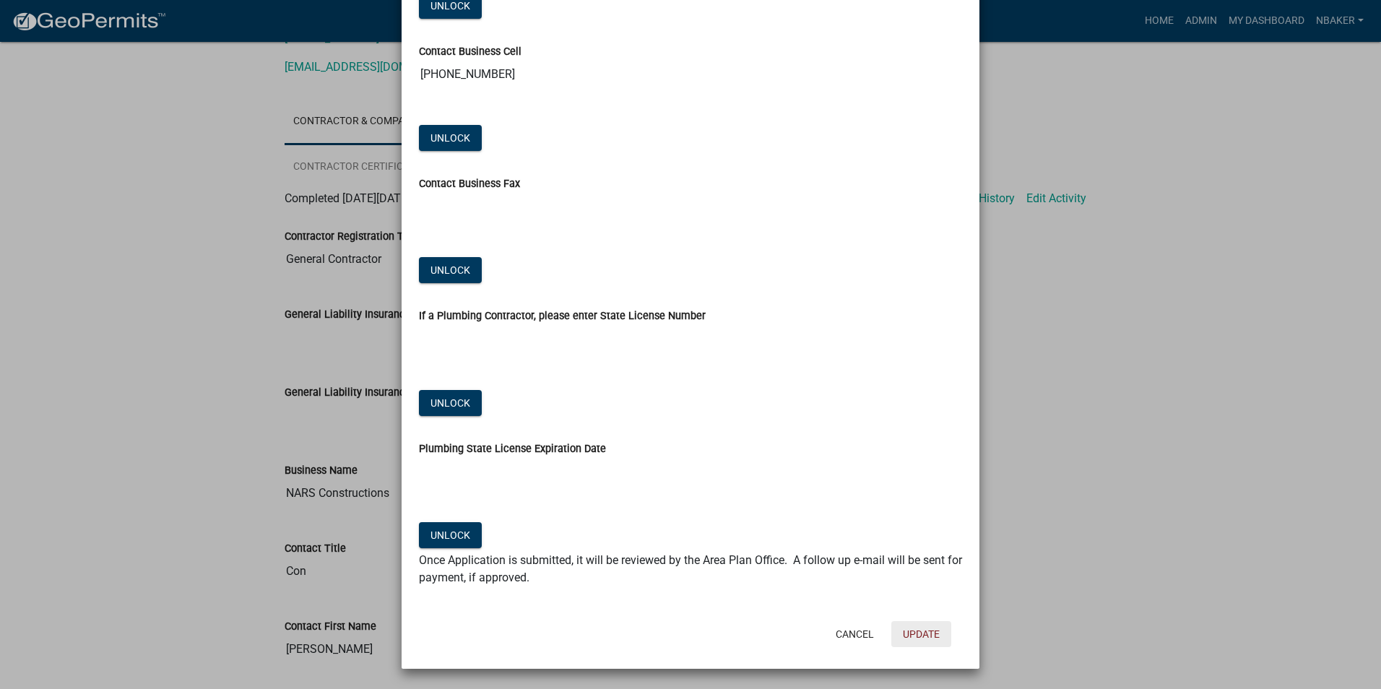
type input "46076"
click at [929, 634] on button "Update" at bounding box center [921, 634] width 60 height 26
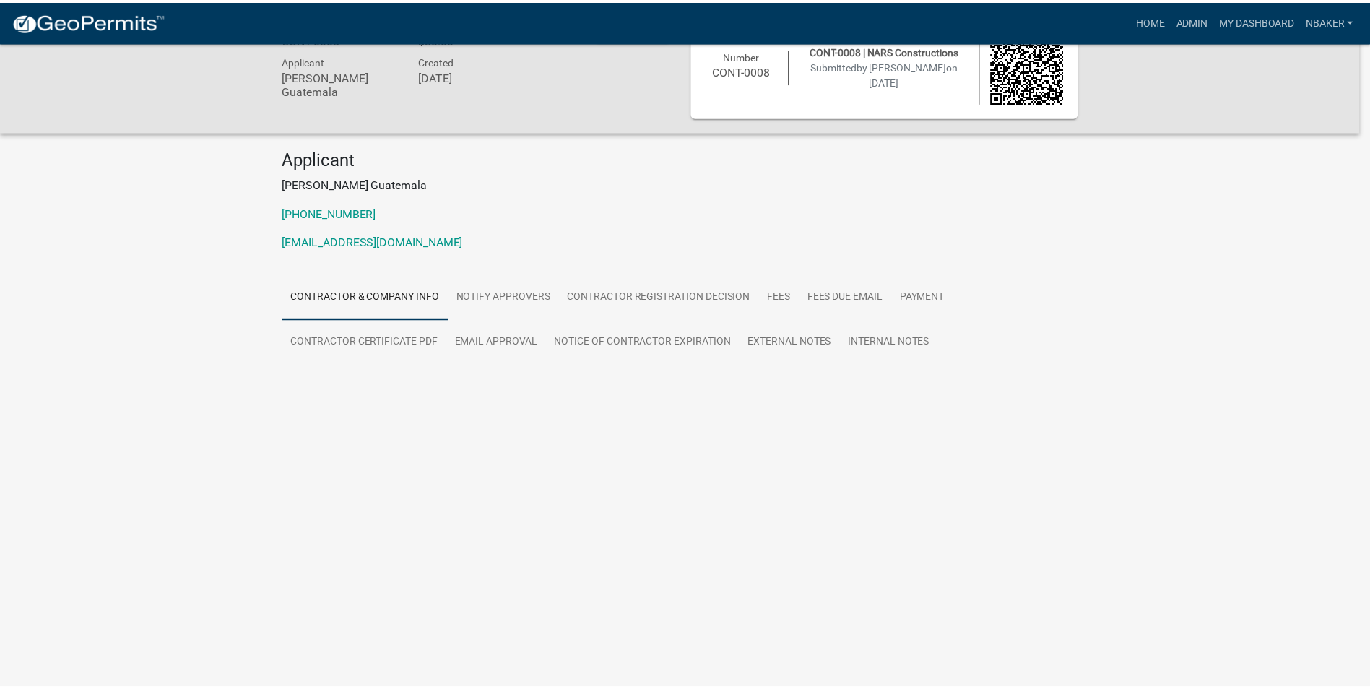
scroll to position [217, 0]
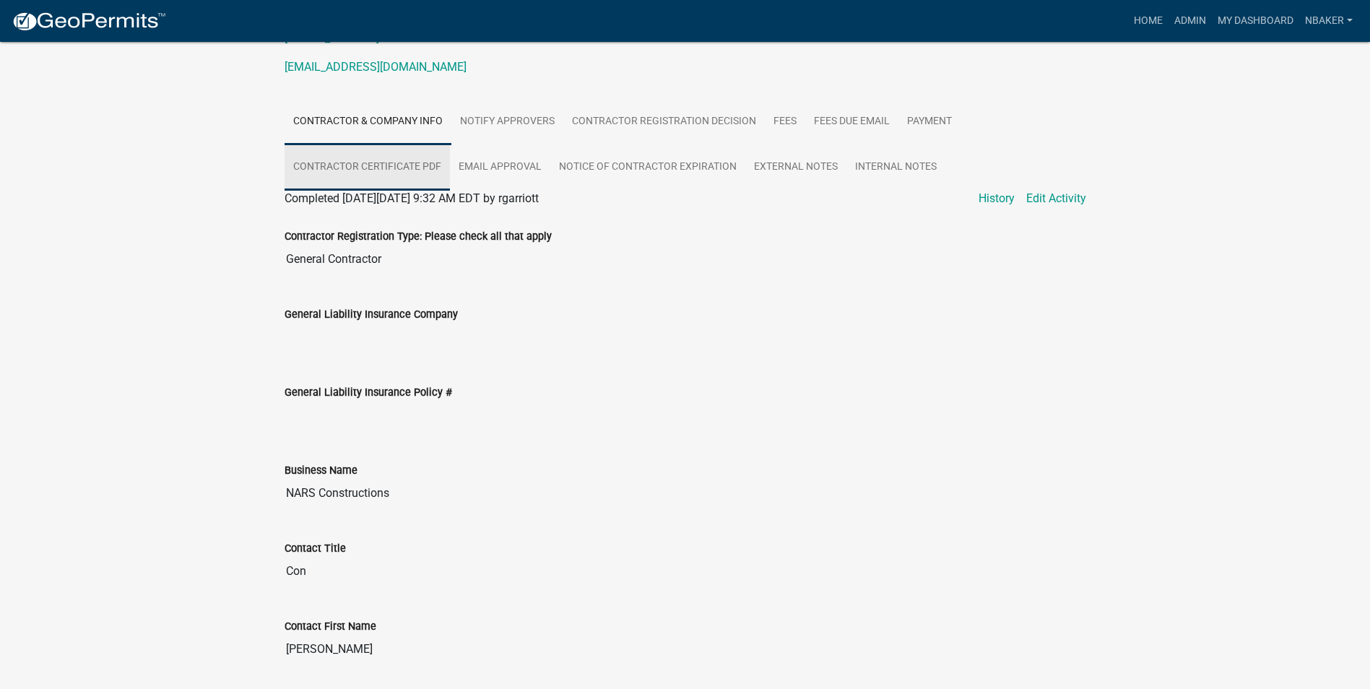
click at [395, 162] on link "Contractor Certificate PDF" at bounding box center [367, 167] width 165 height 46
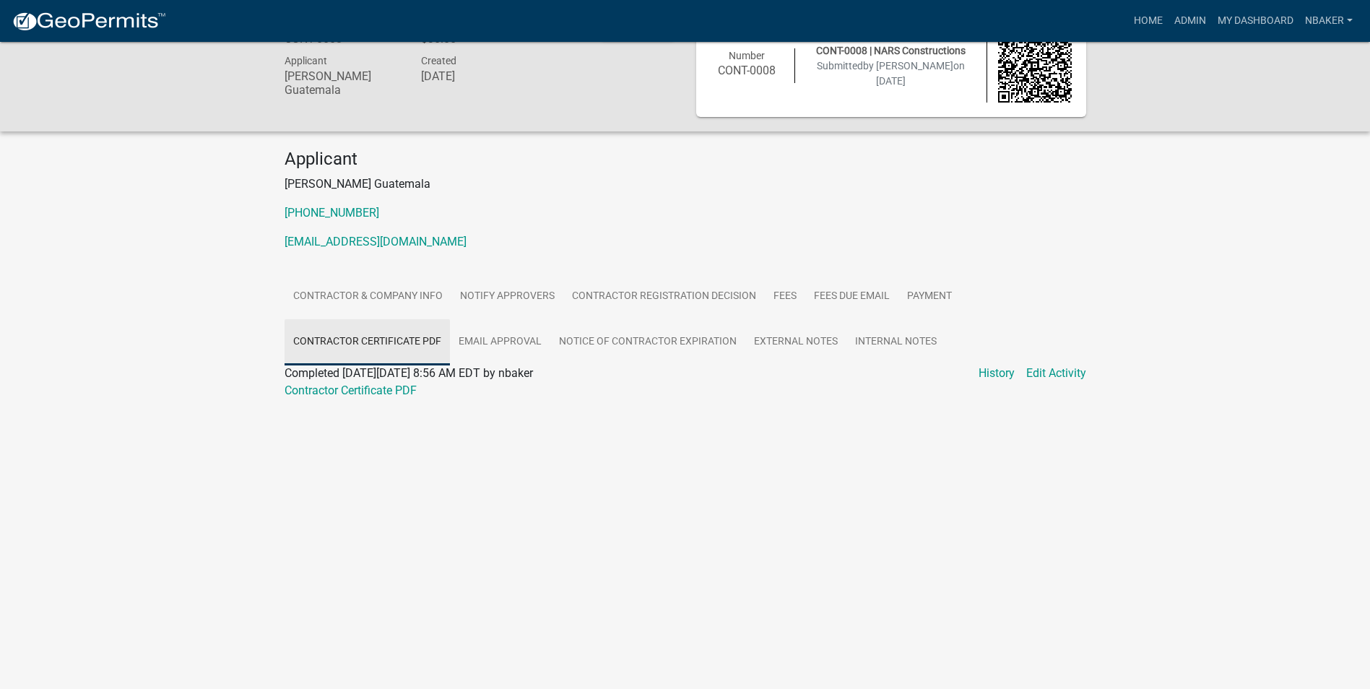
scroll to position [42, 0]
click at [399, 394] on link "Contractor Certificate PDF" at bounding box center [351, 391] width 132 height 14
click at [1152, 26] on link "Home" at bounding box center [1148, 20] width 40 height 27
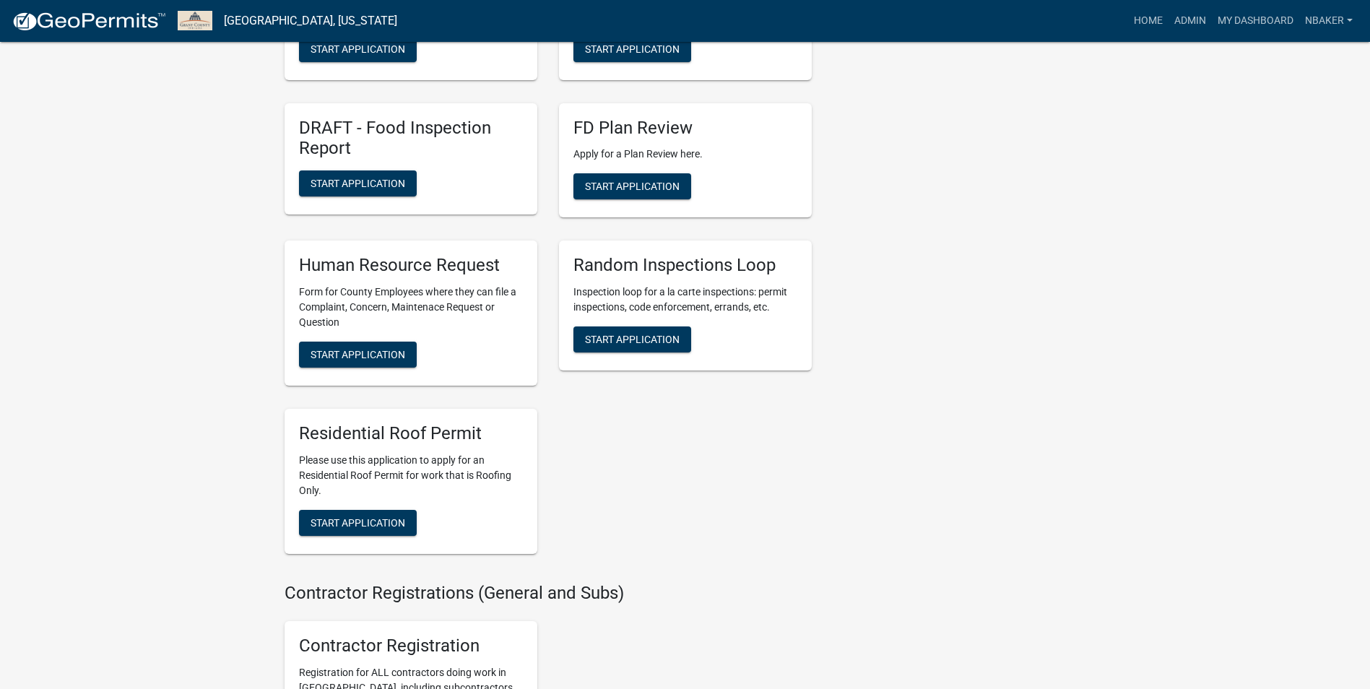
scroll to position [2311, 0]
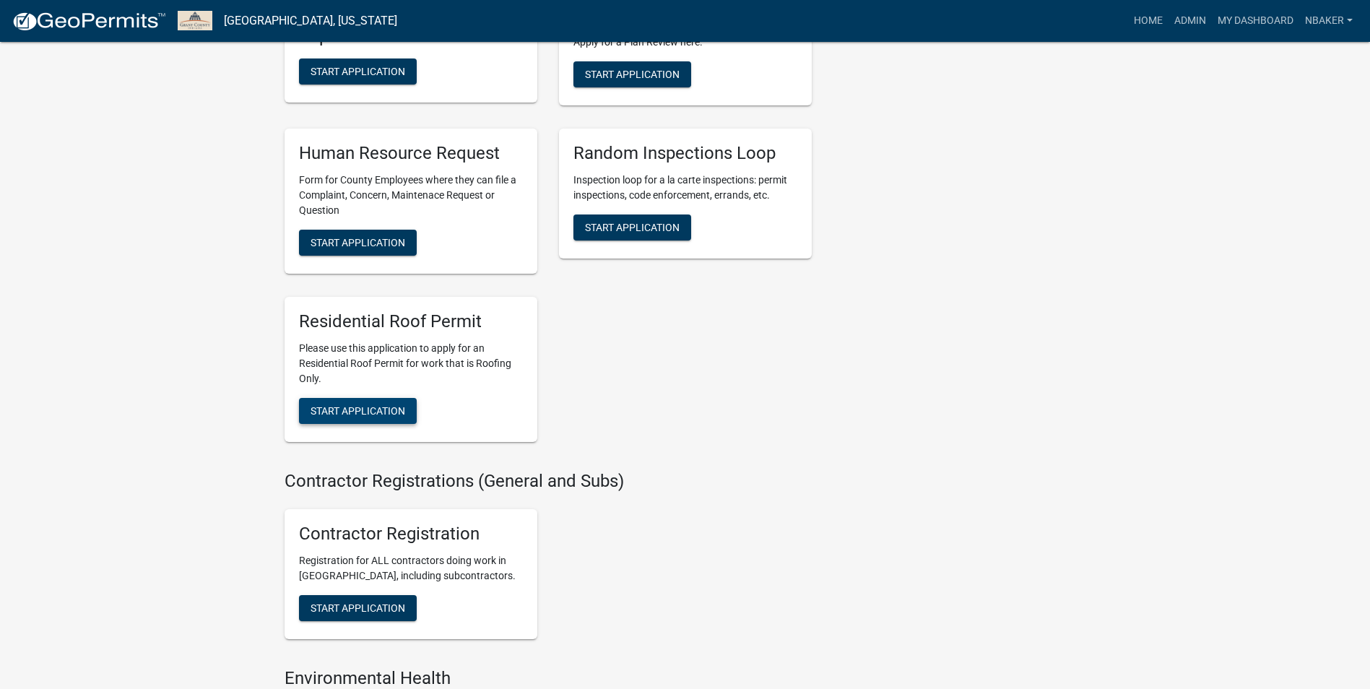
click at [376, 417] on span "Start Application" at bounding box center [358, 411] width 95 height 12
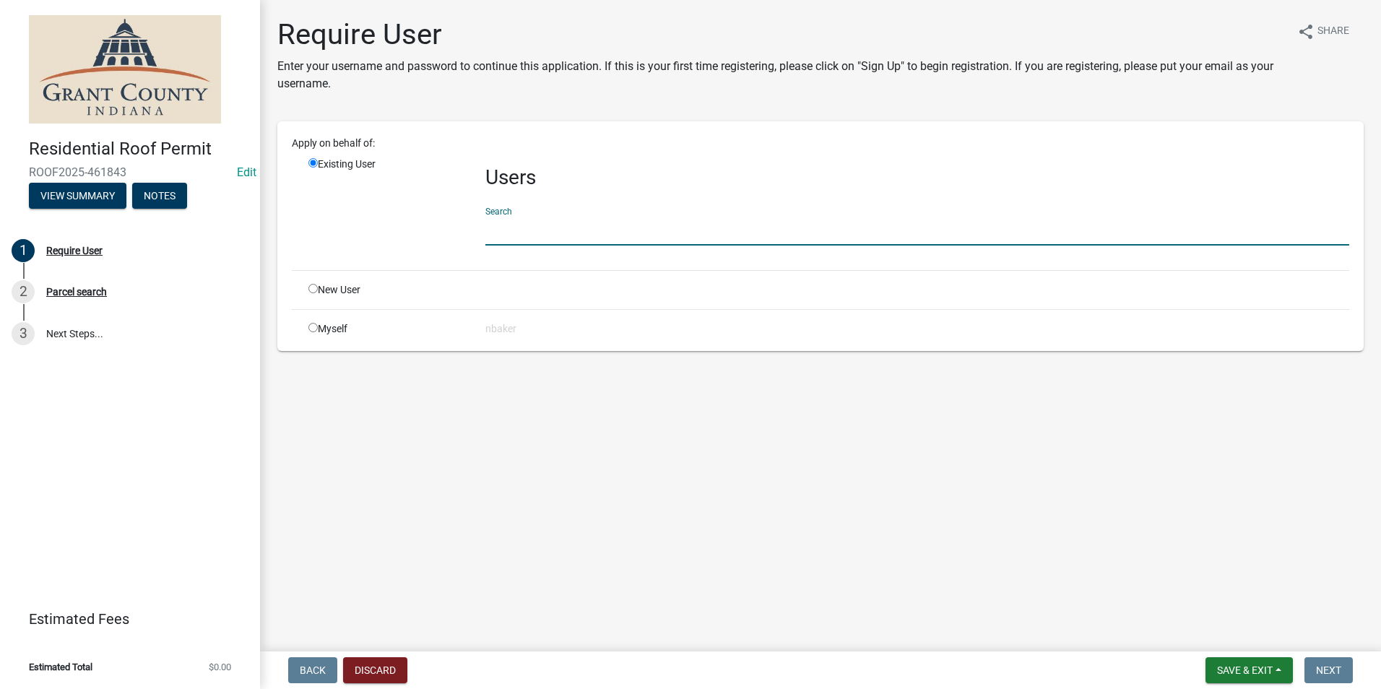
click at [541, 234] on input "text" at bounding box center [917, 231] width 864 height 30
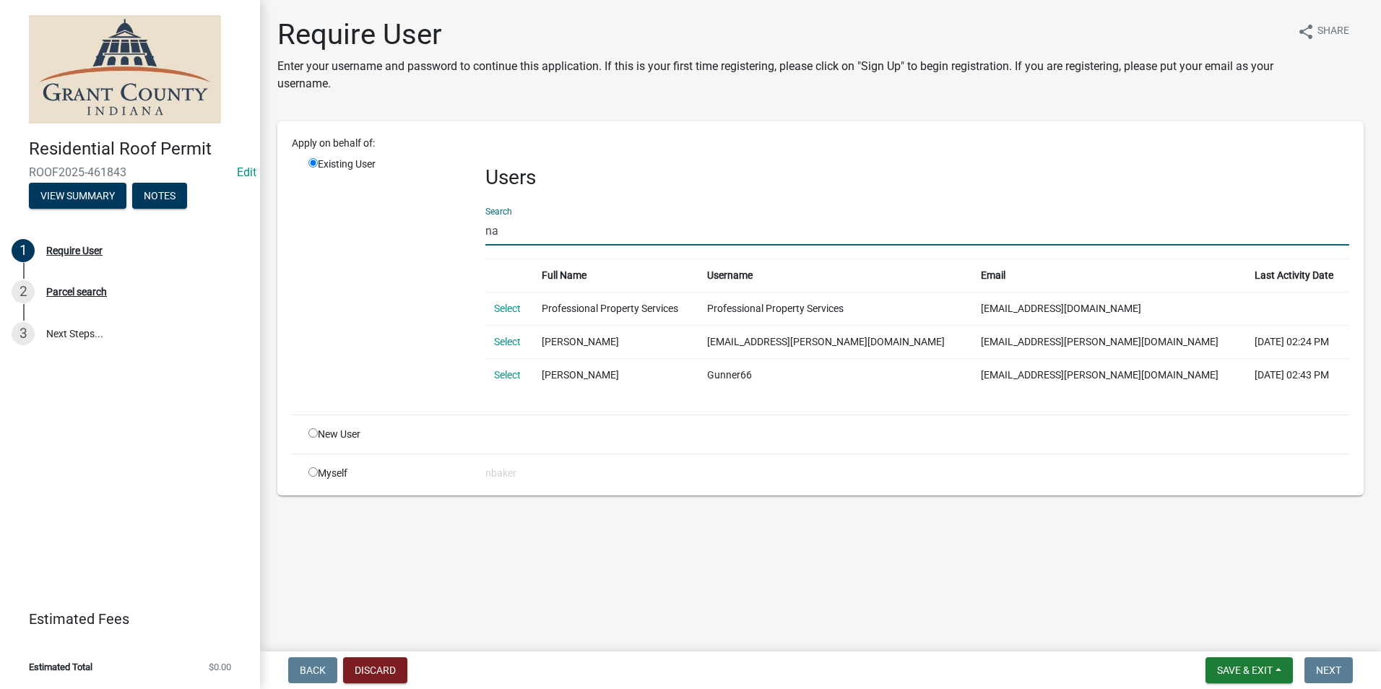
type input "n"
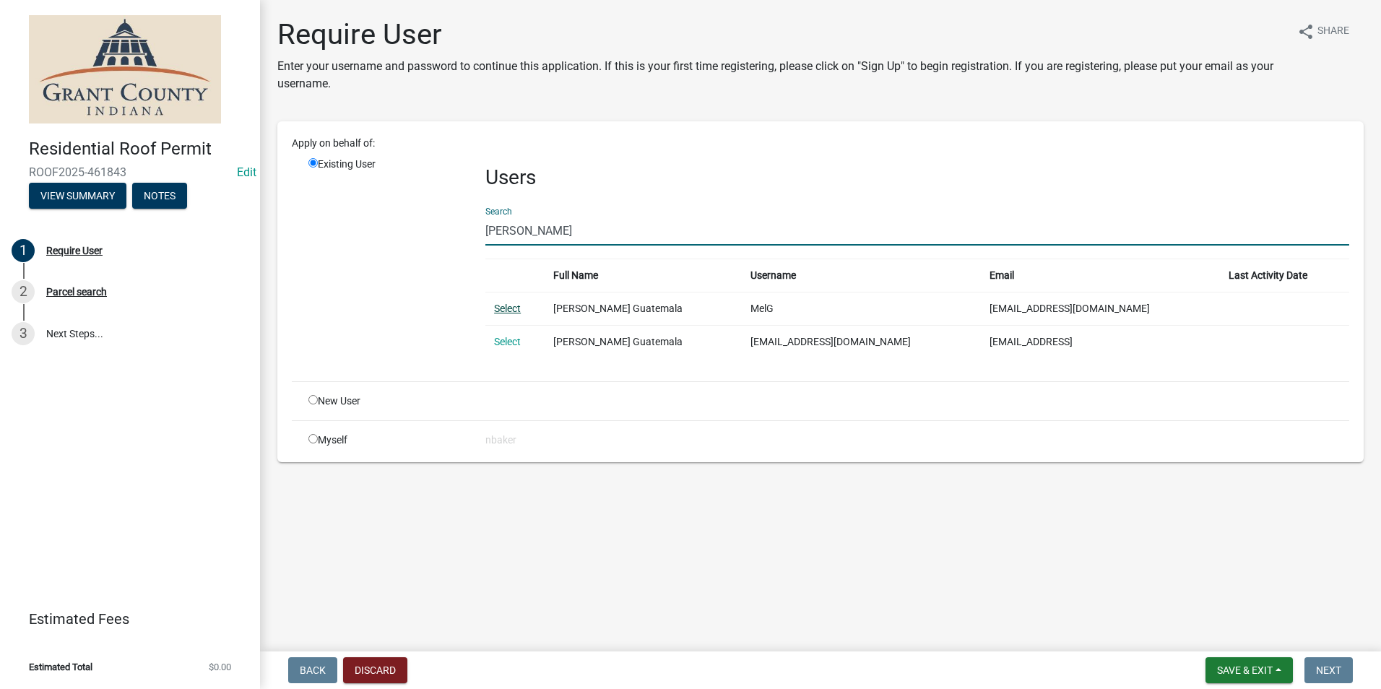
type input "[PERSON_NAME]"
click at [504, 313] on link "Select" at bounding box center [507, 309] width 27 height 12
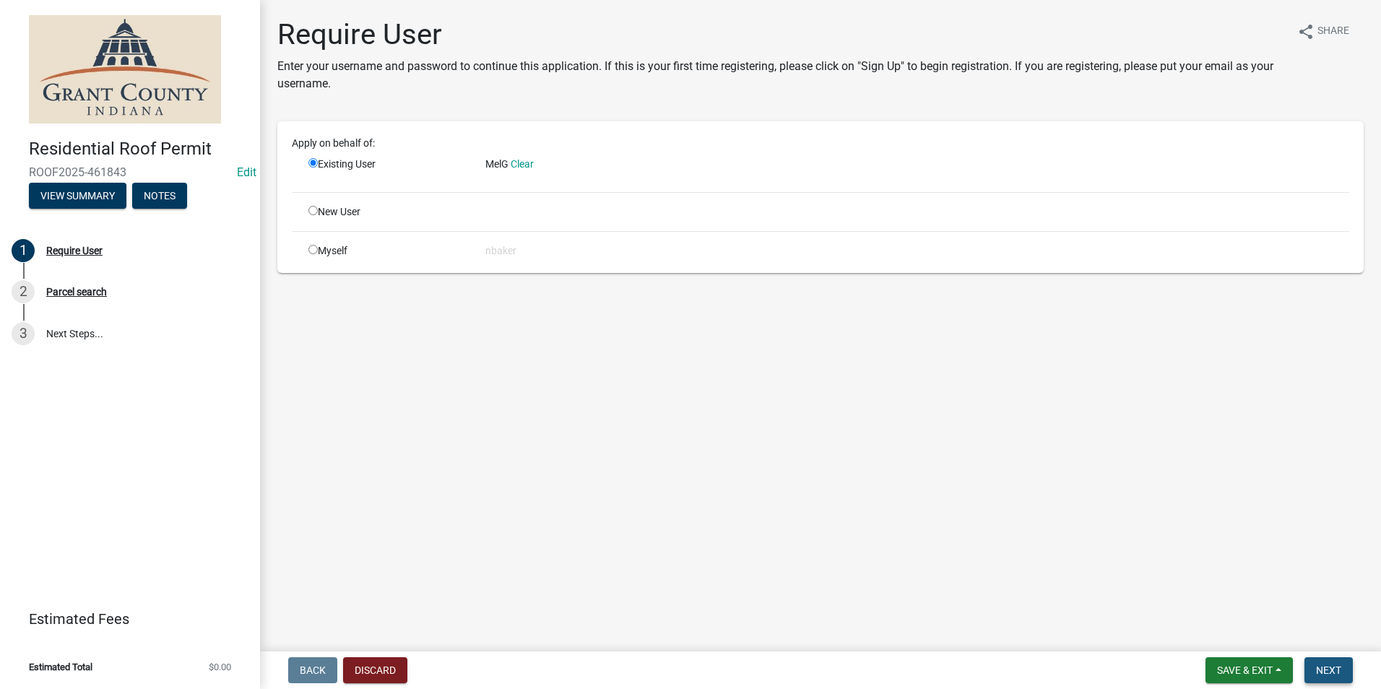
click at [1324, 667] on span "Next" at bounding box center [1328, 671] width 25 height 12
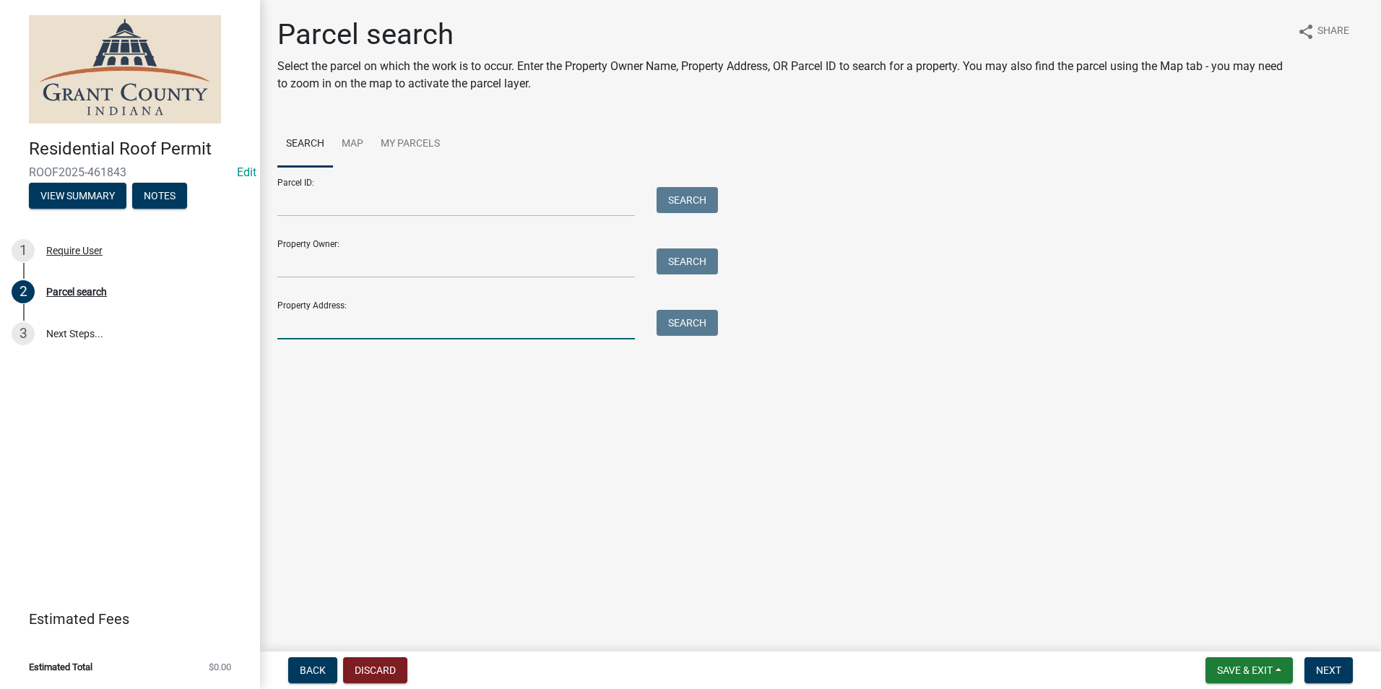
click at [404, 327] on input "Property Address:" at bounding box center [456, 325] width 358 height 30
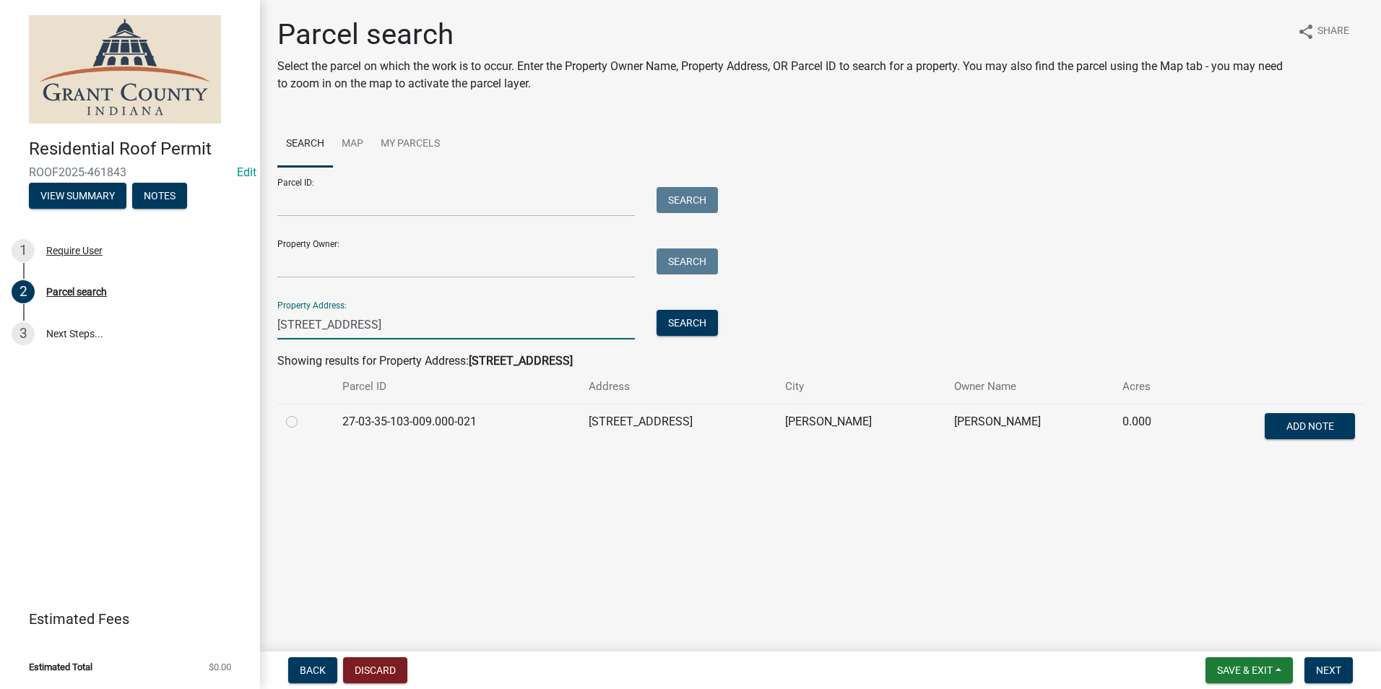
type input "[STREET_ADDRESS]"
click at [303, 413] on label at bounding box center [303, 413] width 0 height 0
click at [303, 423] on input "radio" at bounding box center [307, 417] width 9 height 9
radio input "true"
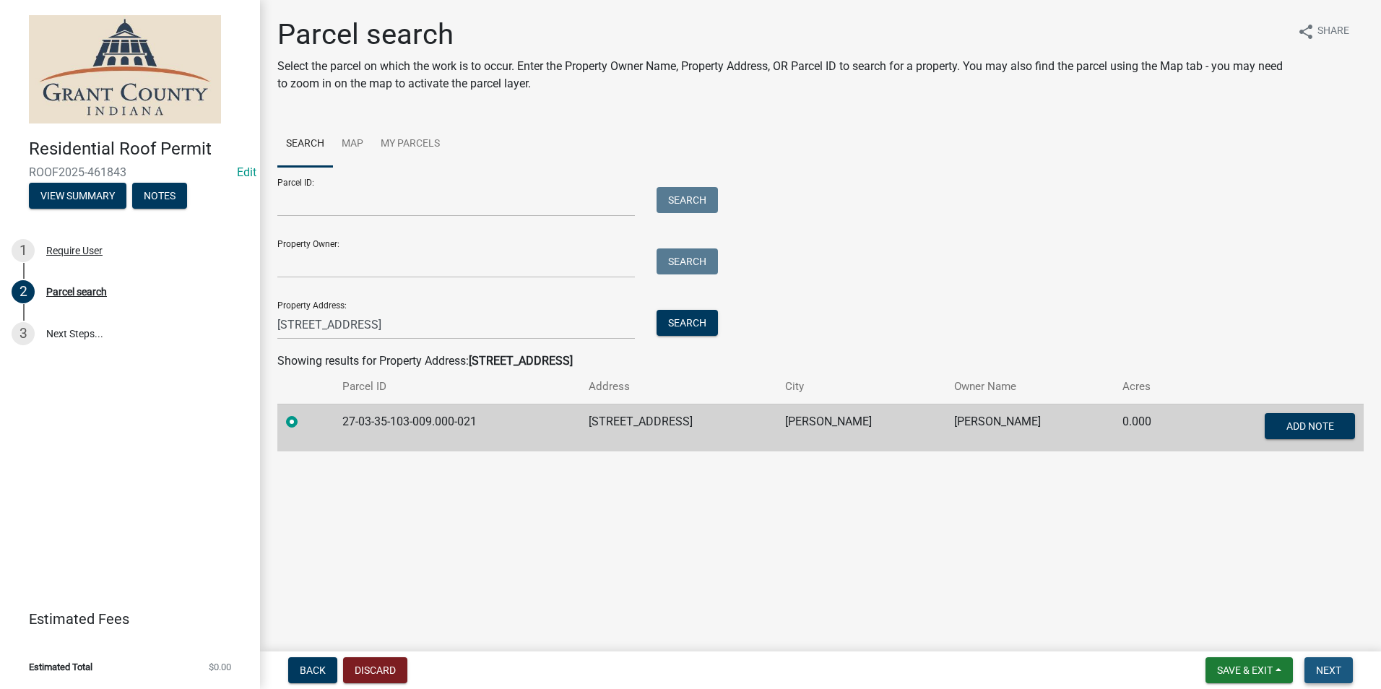
click at [1330, 668] on span "Next" at bounding box center [1328, 671] width 25 height 12
click at [1336, 667] on span "Next" at bounding box center [1328, 671] width 25 height 12
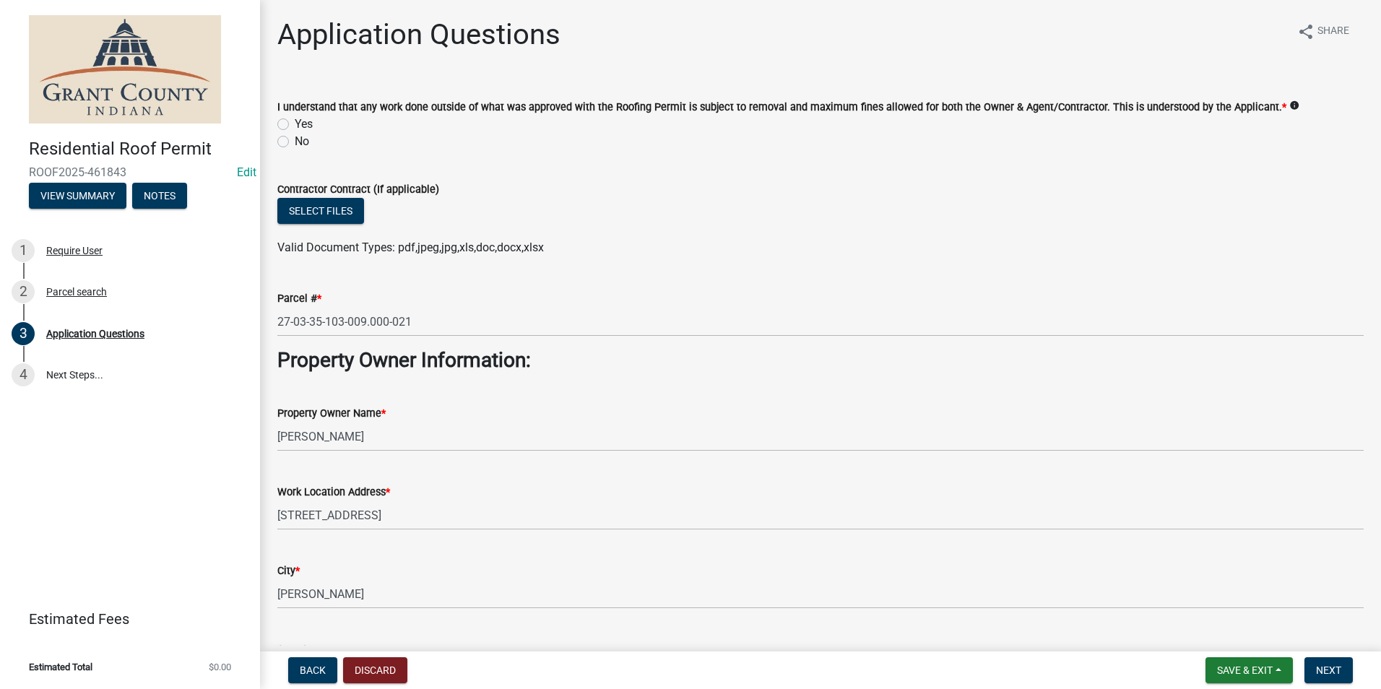
click at [295, 126] on label "Yes" at bounding box center [304, 124] width 18 height 17
click at [295, 125] on input "Yes" at bounding box center [299, 120] width 9 height 9
radio input "true"
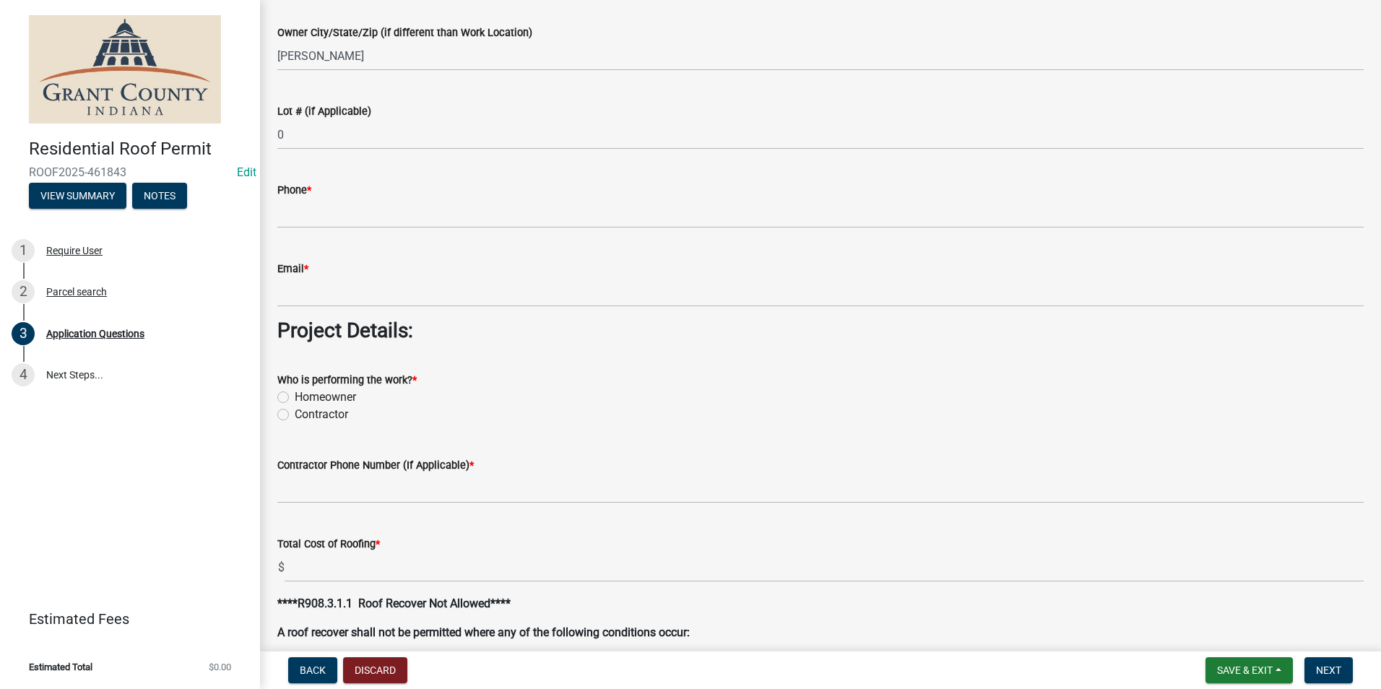
scroll to position [939, 0]
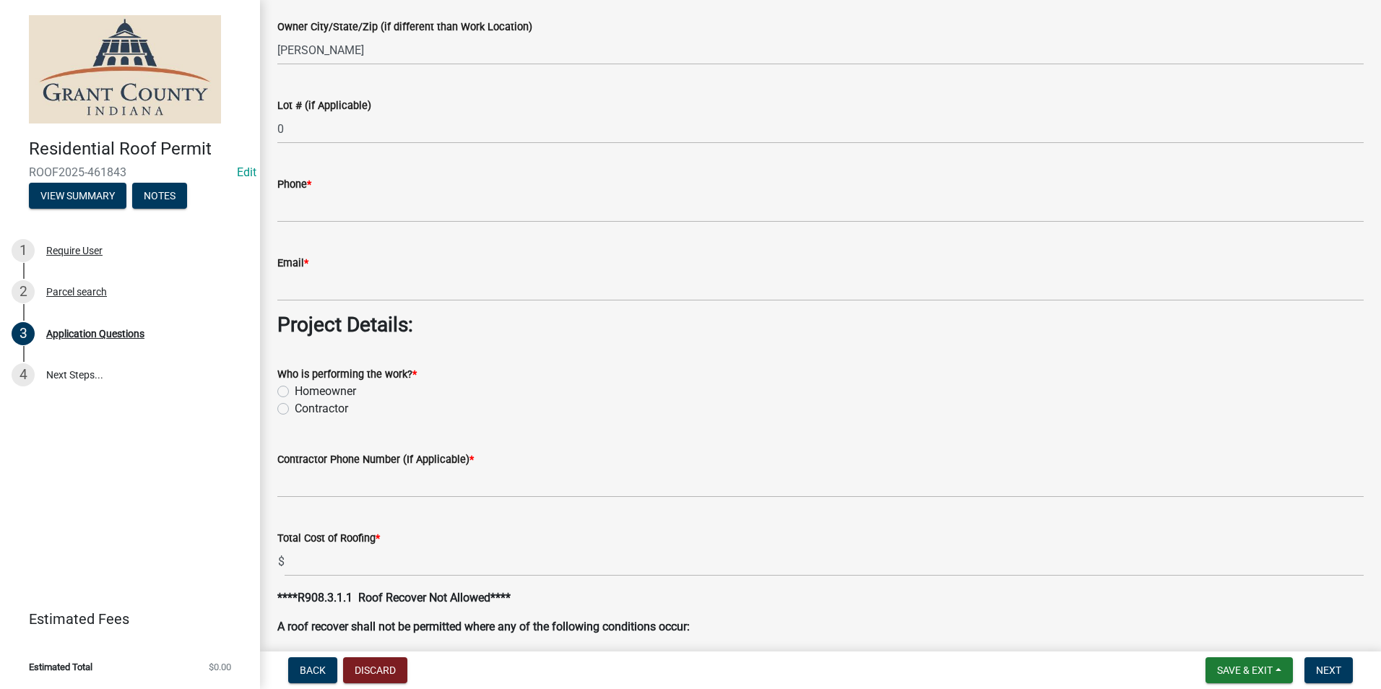
click at [424, 238] on div "Email *" at bounding box center [820, 267] width 1086 height 67
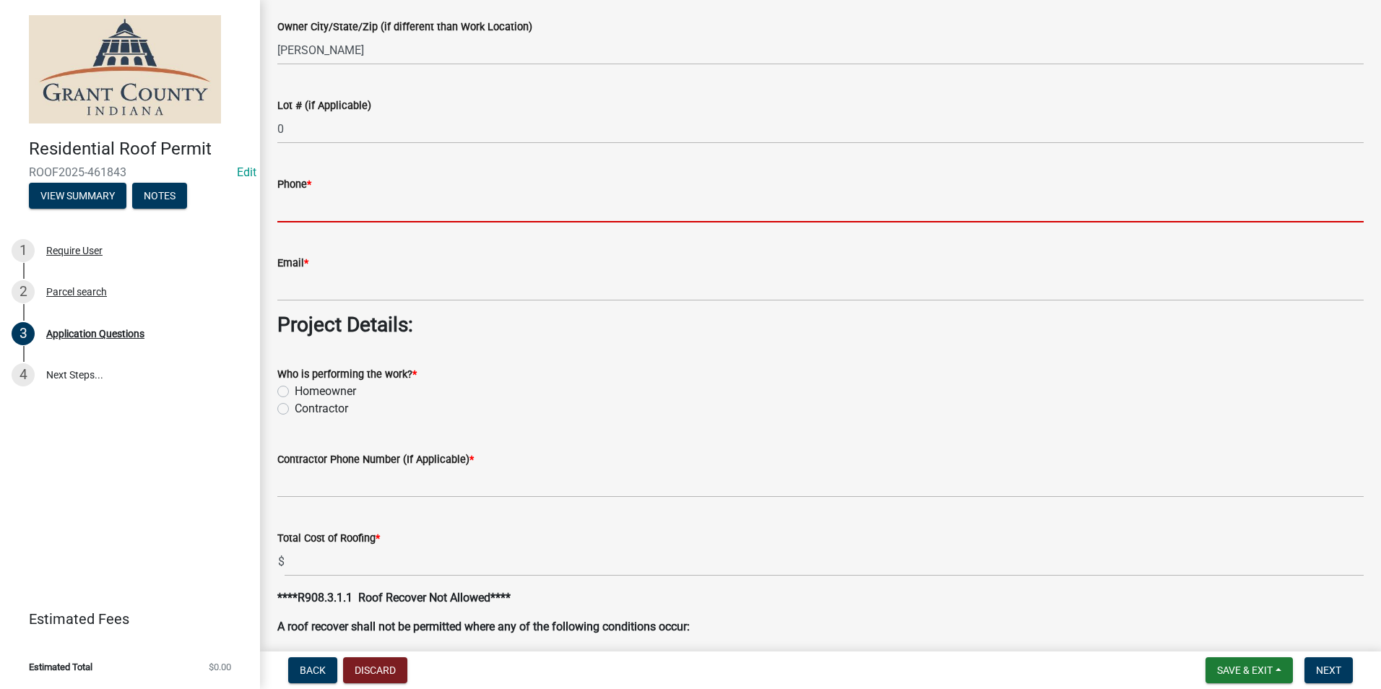
click at [410, 211] on input "Phone *" at bounding box center [820, 208] width 1086 height 30
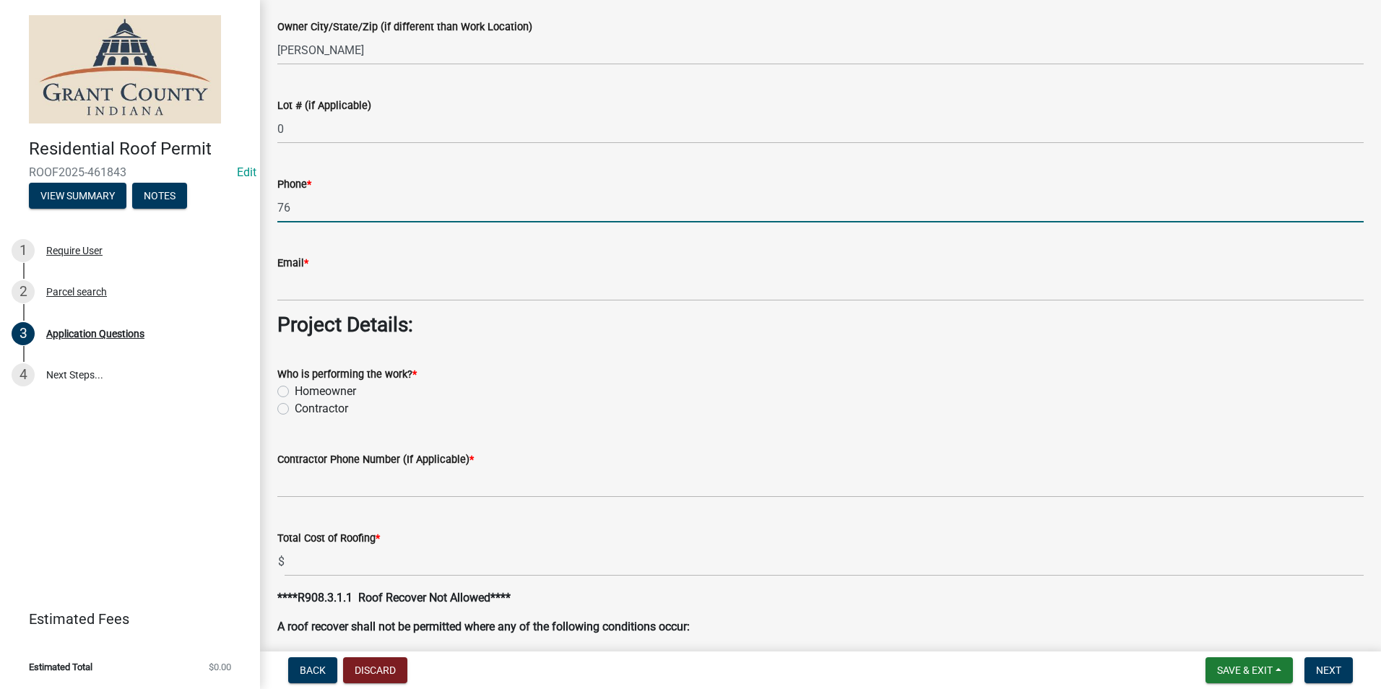
type input "7"
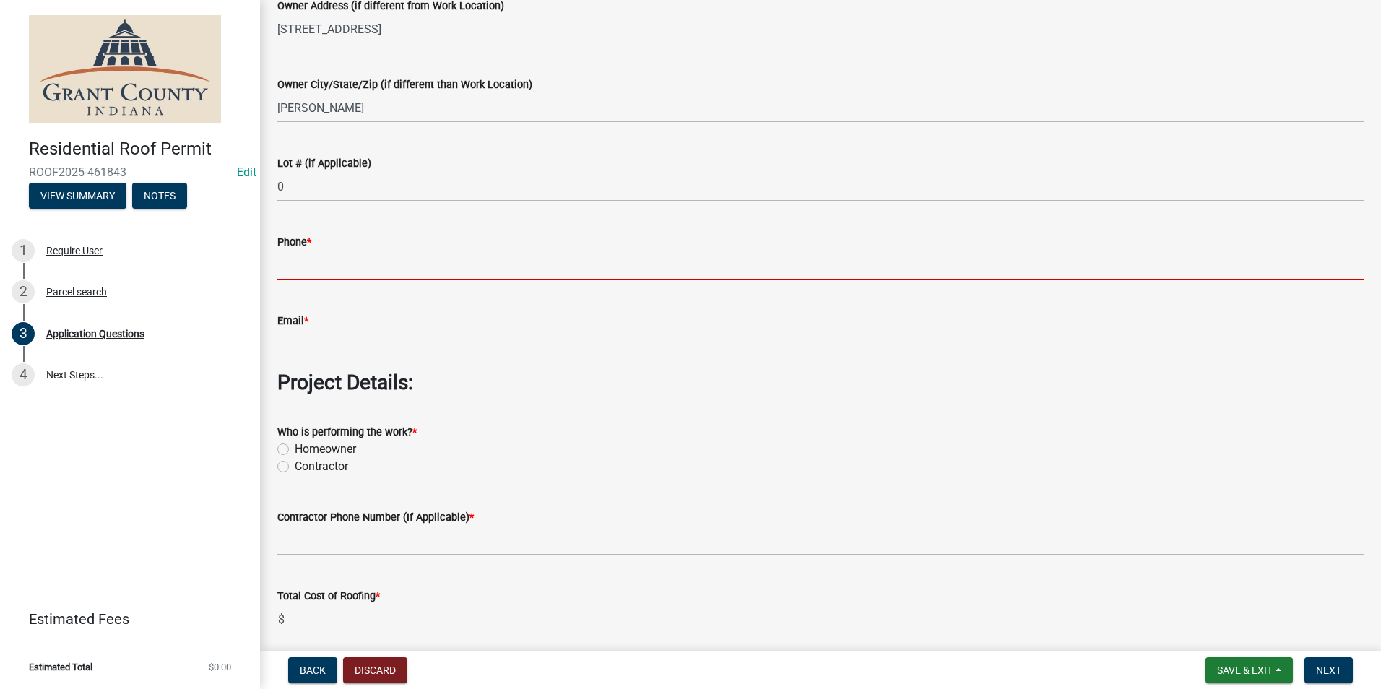
scroll to position [722, 0]
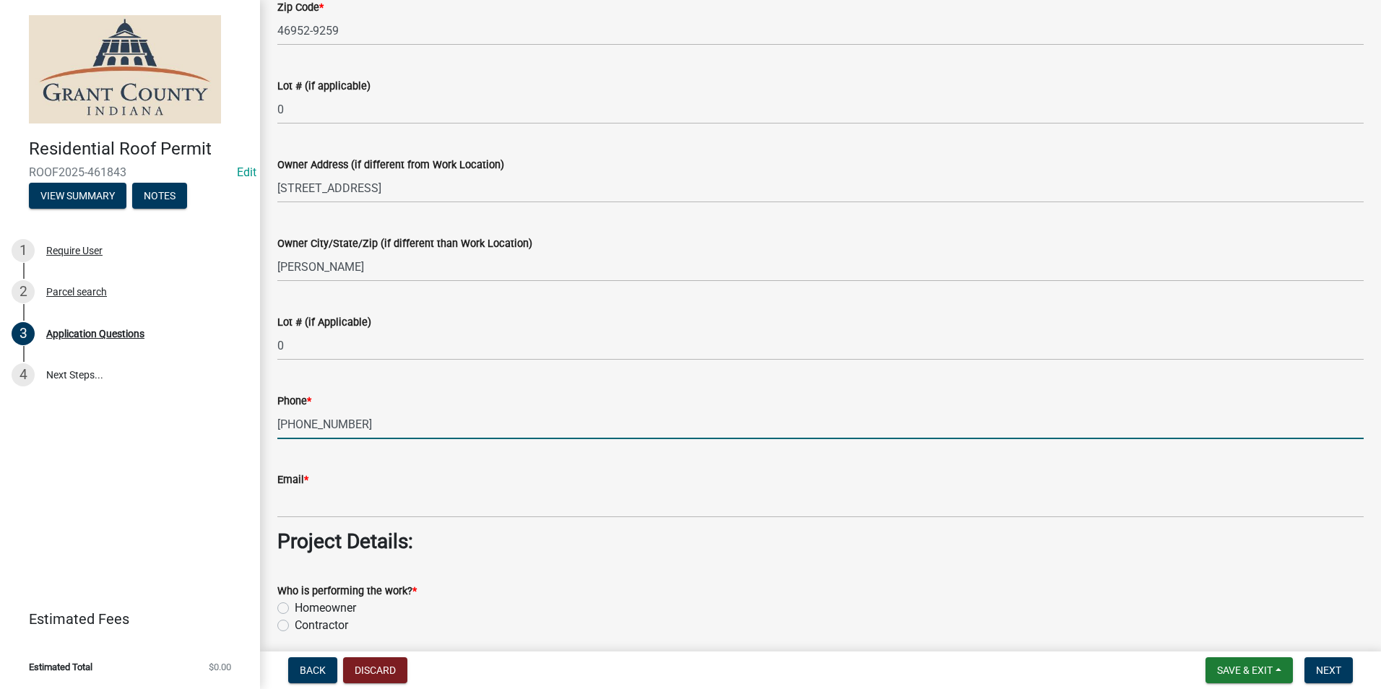
type input "[PHONE_NUMBER]"
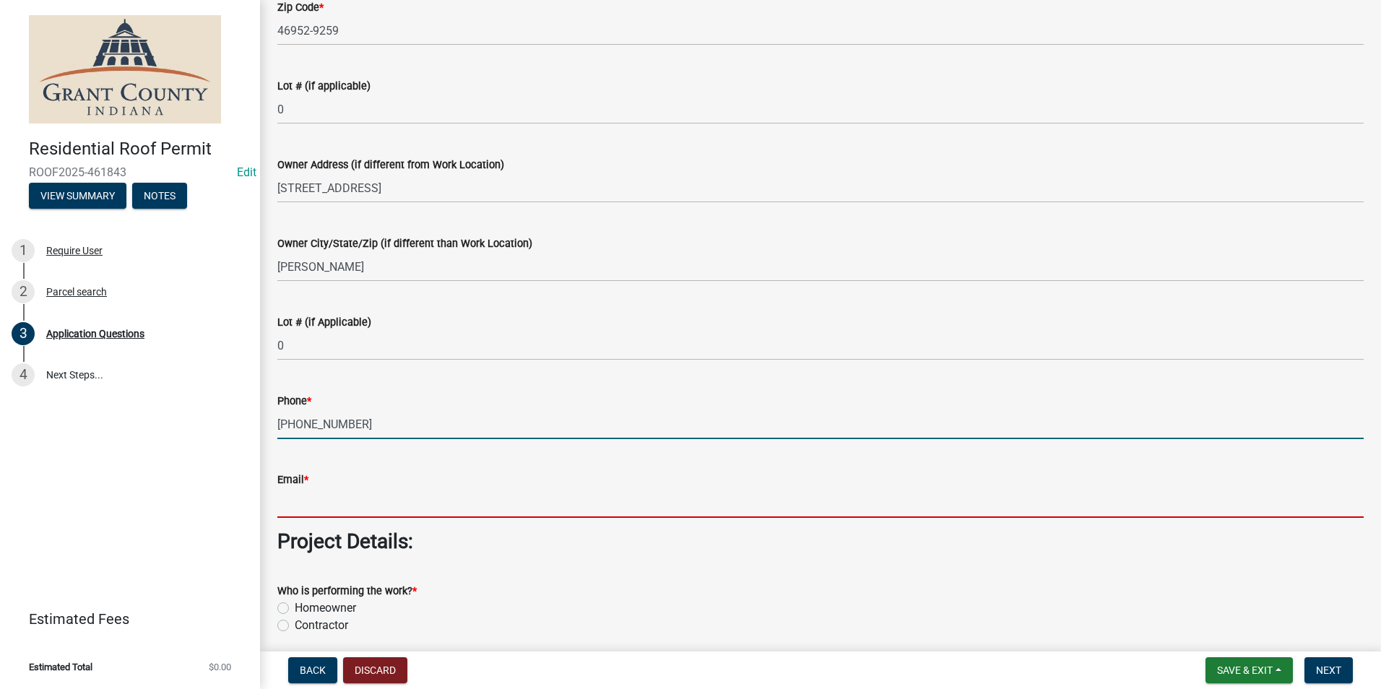
click at [412, 493] on input "Email *" at bounding box center [820, 503] width 1086 height 30
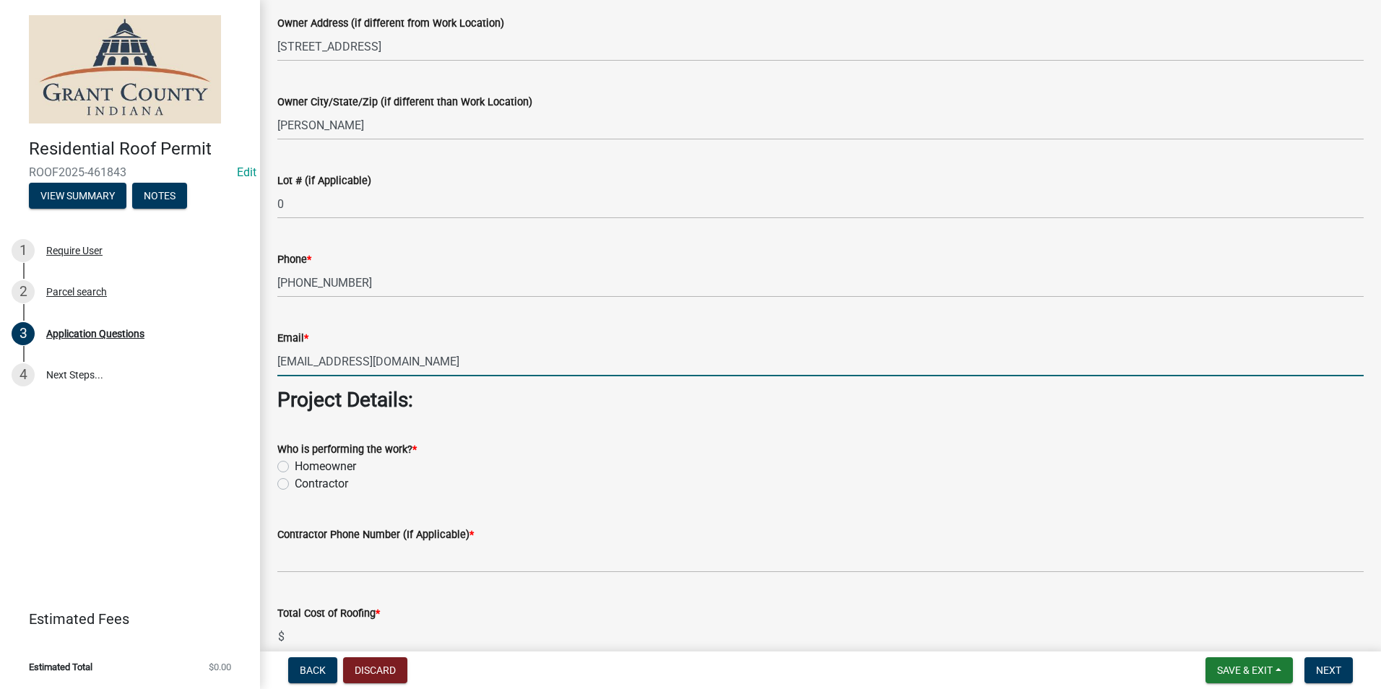
scroll to position [867, 0]
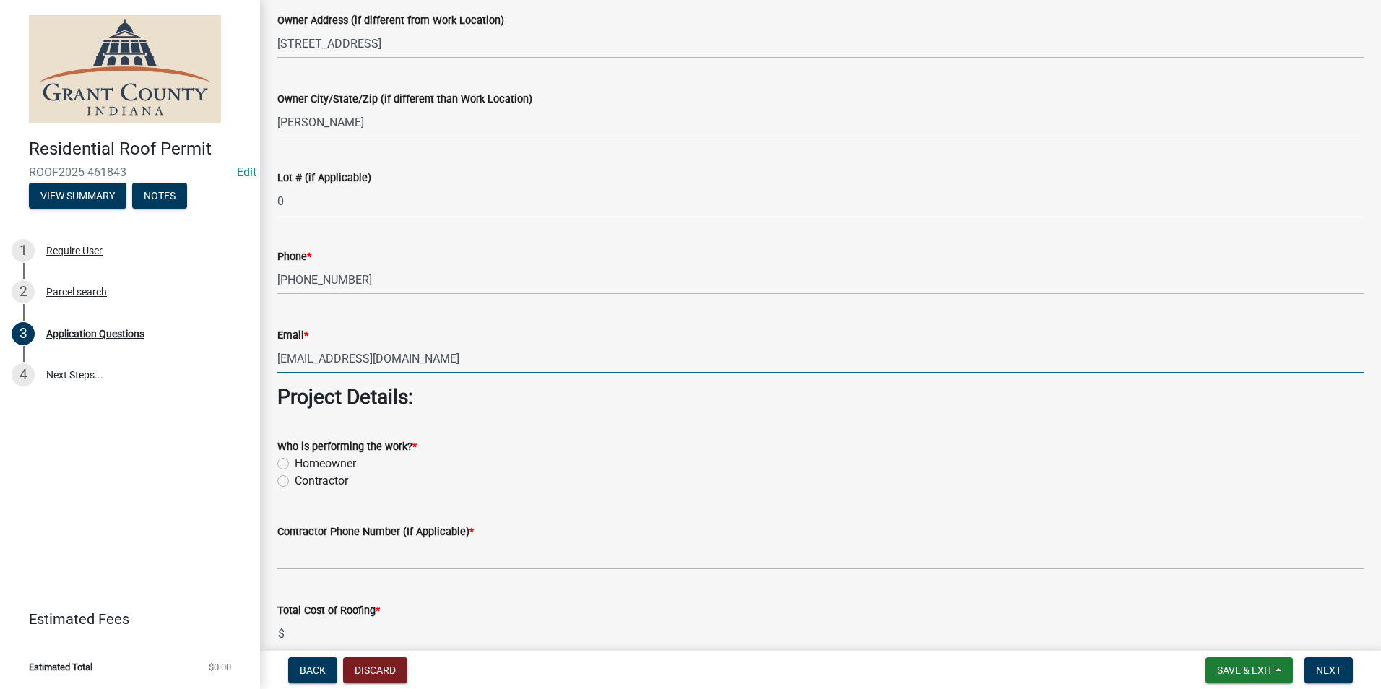
type input "[EMAIL_ADDRESS][DOMAIN_NAME]"
click at [295, 482] on label "Contractor" at bounding box center [321, 480] width 53 height 17
click at [295, 482] on input "Contractor" at bounding box center [299, 476] width 9 height 9
radio input "true"
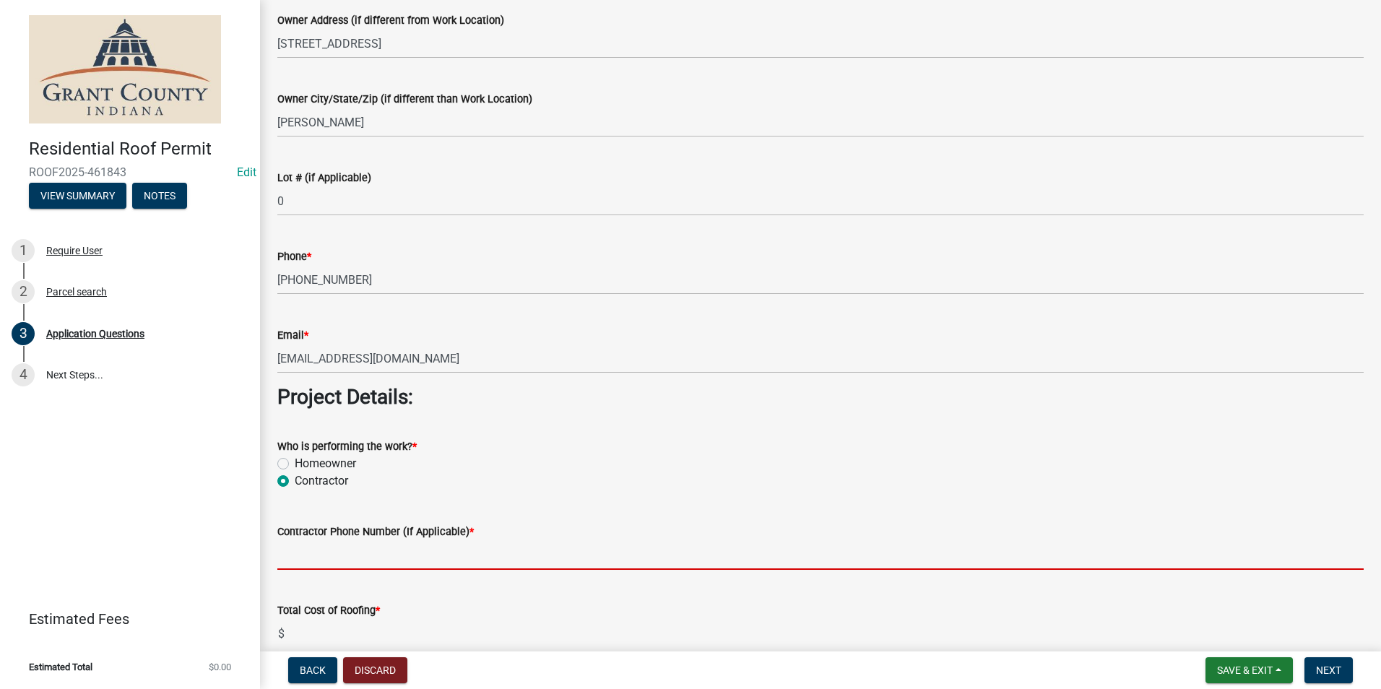
click at [329, 561] on input "Contractor Phone Number (If Applicable) *" at bounding box center [820, 555] width 1086 height 30
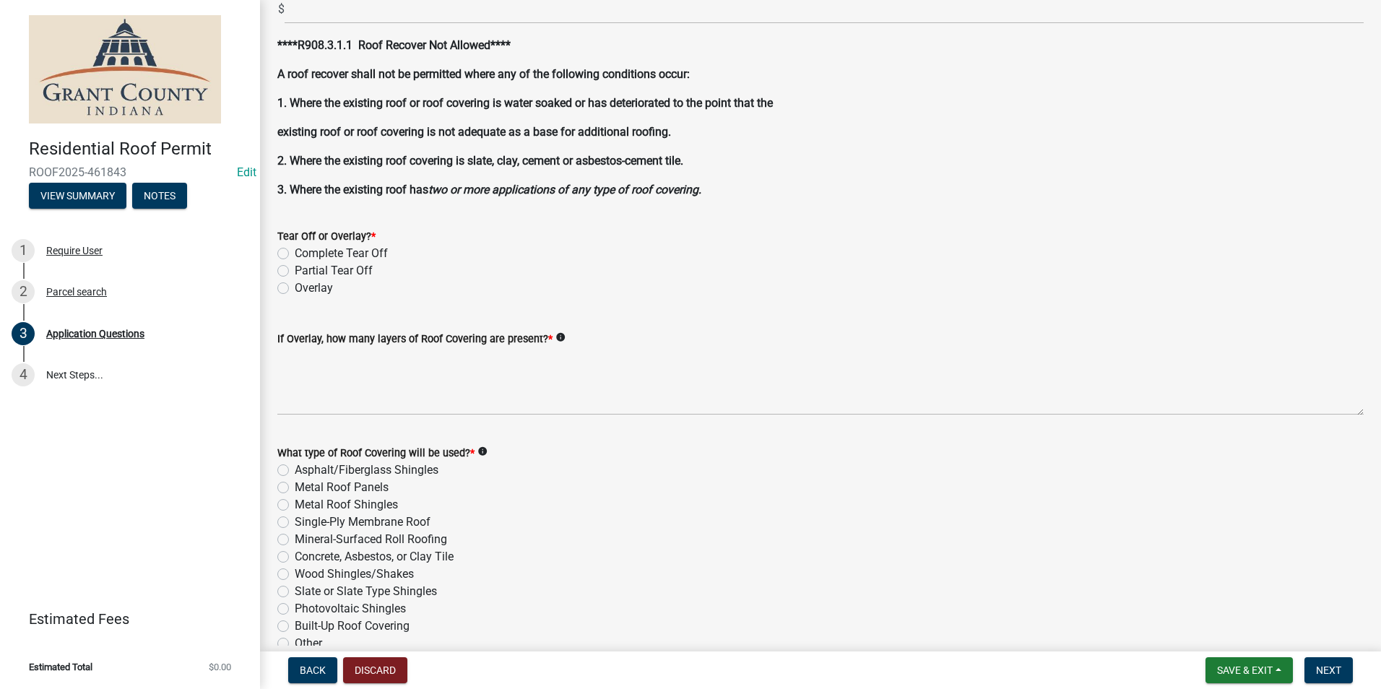
scroll to position [1517, 0]
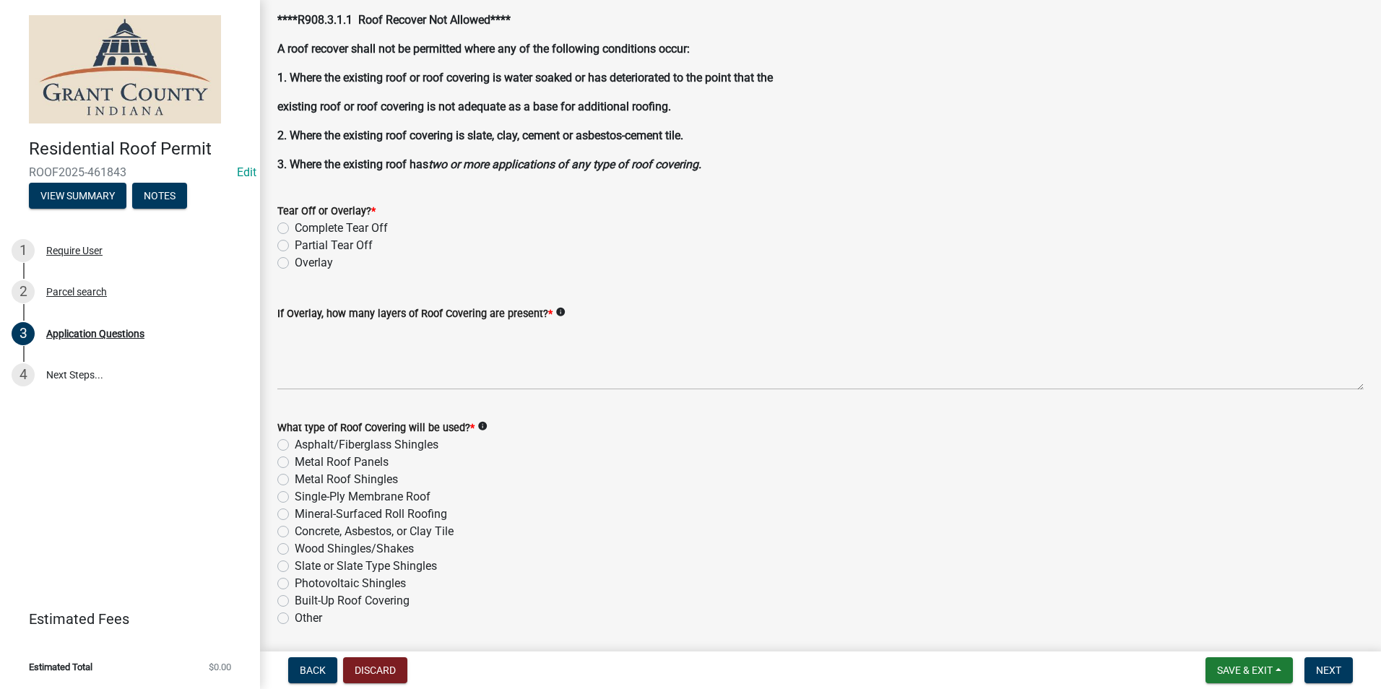
type input "765-437-1517"
click at [295, 262] on label "Overlay" at bounding box center [314, 262] width 38 height 17
click at [295, 262] on input "Overlay" at bounding box center [299, 258] width 9 height 9
radio input "true"
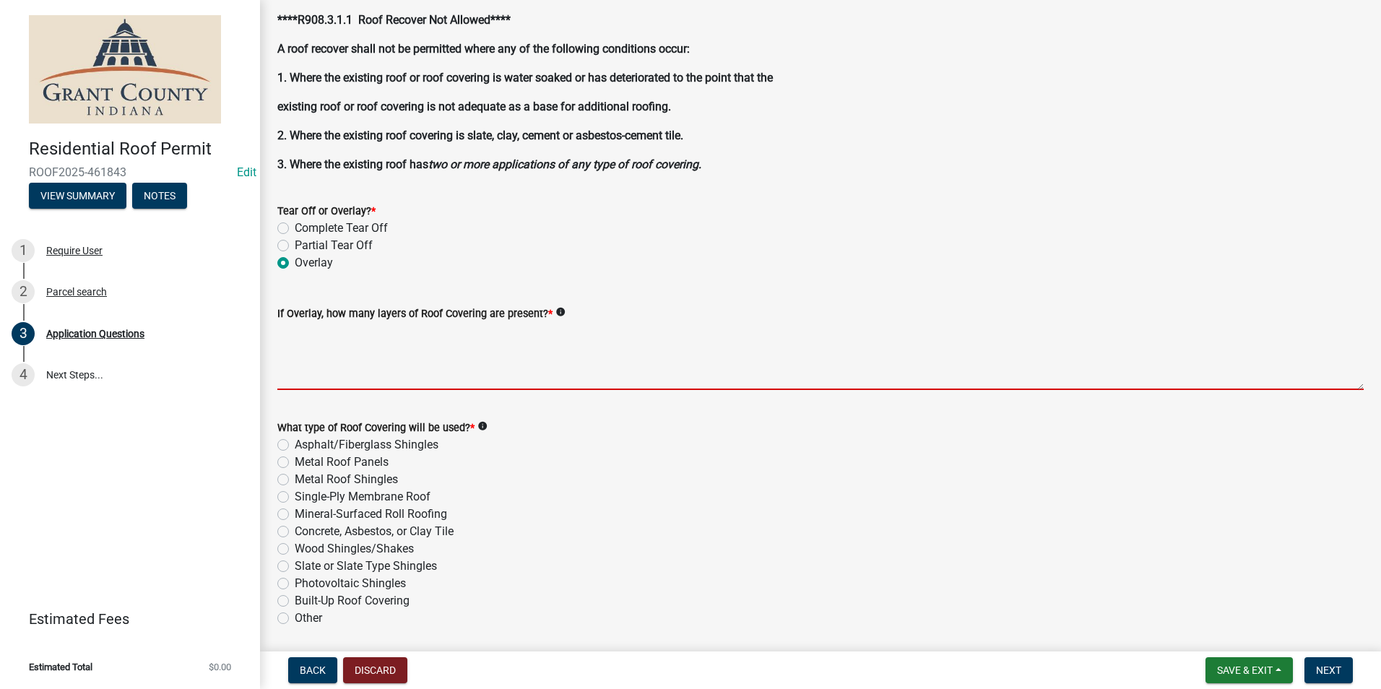
click at [304, 345] on textarea "If Overlay, how many layers of Roof Covering are present? *" at bounding box center [820, 356] width 1086 height 68
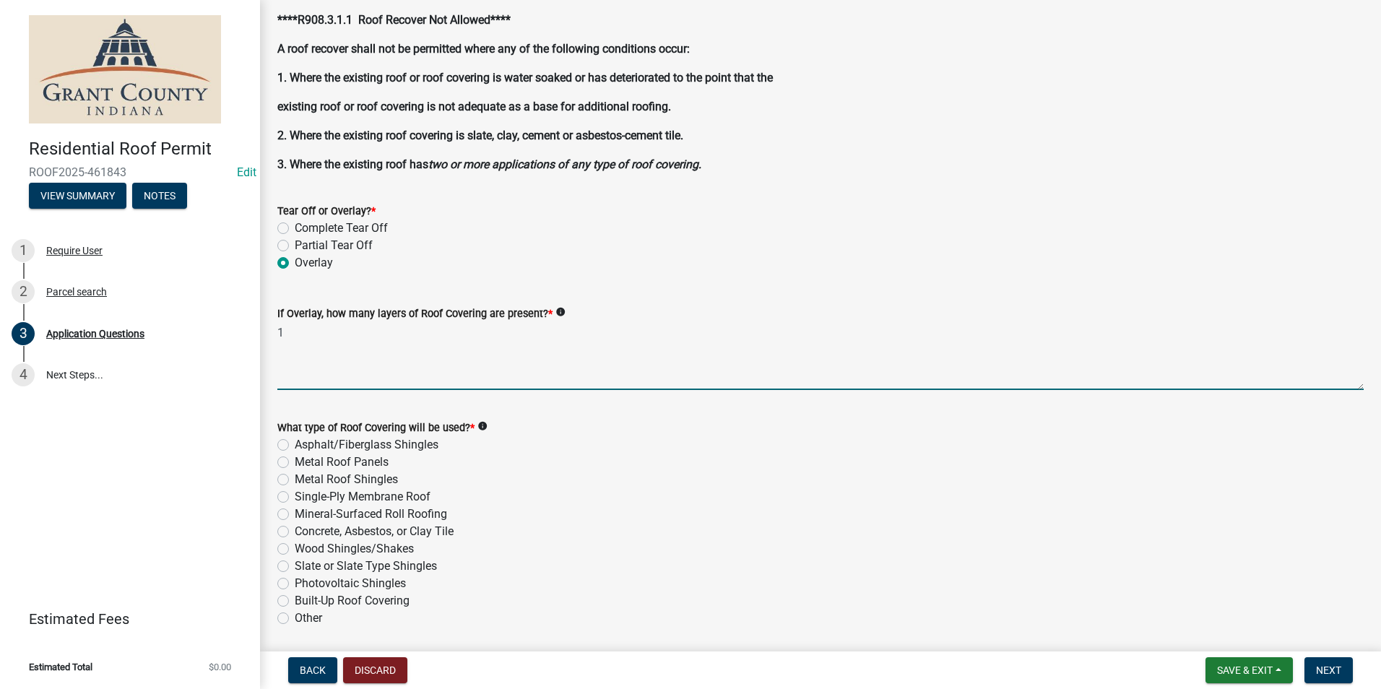
type textarea "1"
click at [295, 461] on label "Metal Roof Panels" at bounding box center [342, 462] width 94 height 17
click at [295, 461] on input "Metal Roof Panels" at bounding box center [299, 458] width 9 height 9
radio input "true"
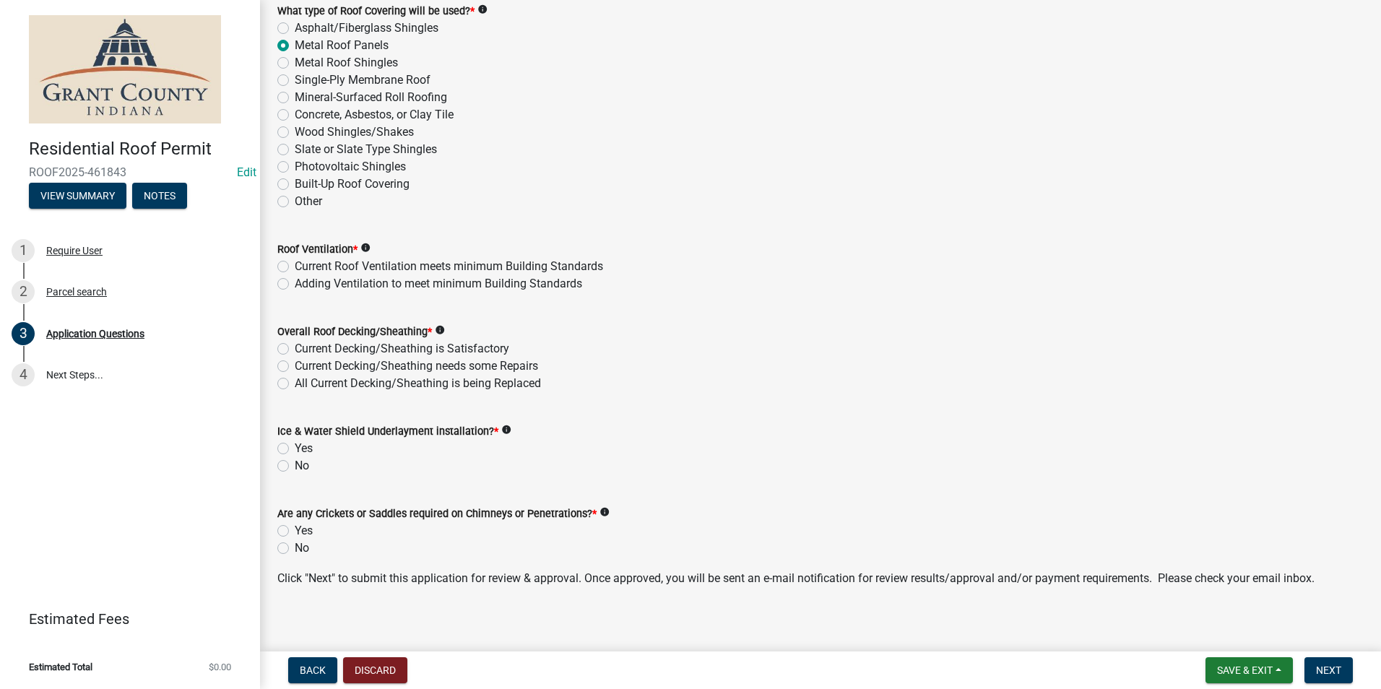
scroll to position [1943, 0]
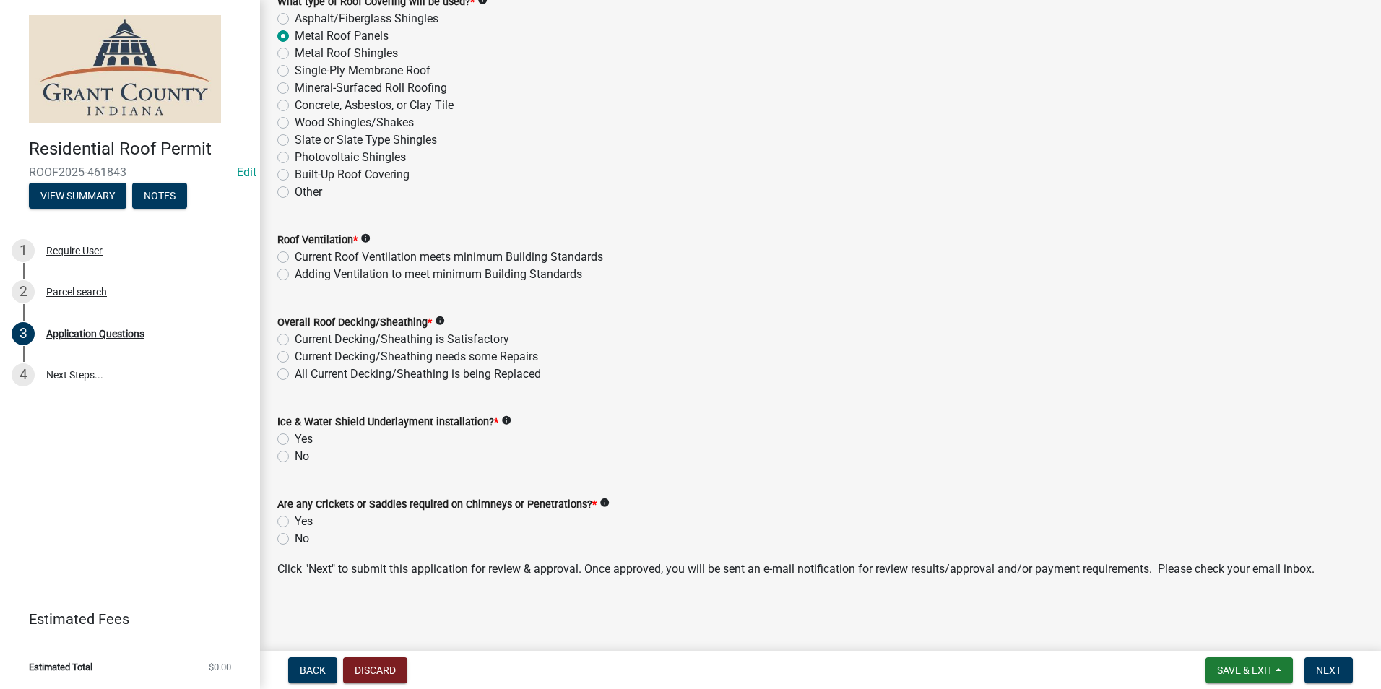
click at [295, 441] on label "Yes" at bounding box center [304, 439] width 18 height 17
click at [295, 440] on input "Yes" at bounding box center [299, 435] width 9 height 9
radio input "true"
click at [295, 522] on label "Yes" at bounding box center [304, 521] width 18 height 17
click at [295, 522] on input "Yes" at bounding box center [299, 517] width 9 height 9
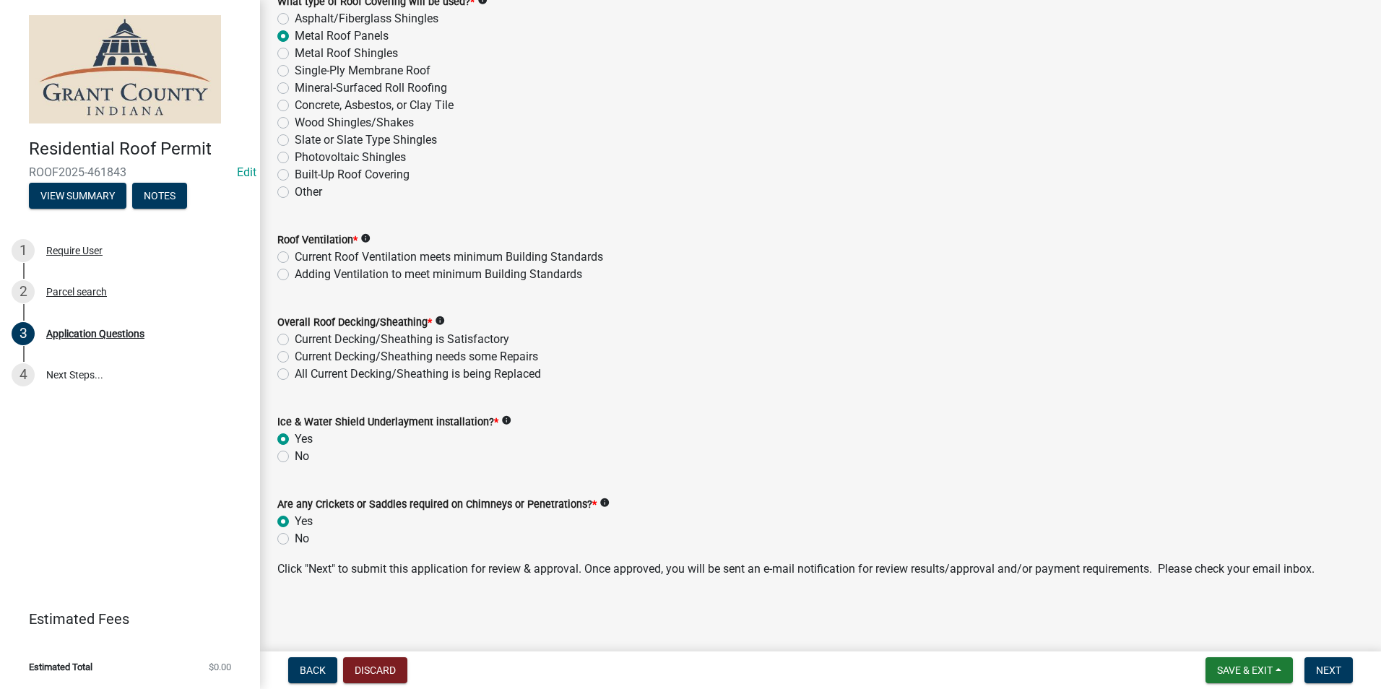
radio input "true"
click at [295, 545] on label "No" at bounding box center [302, 538] width 14 height 17
click at [295, 540] on input "No" at bounding box center [299, 534] width 9 height 9
radio input "true"
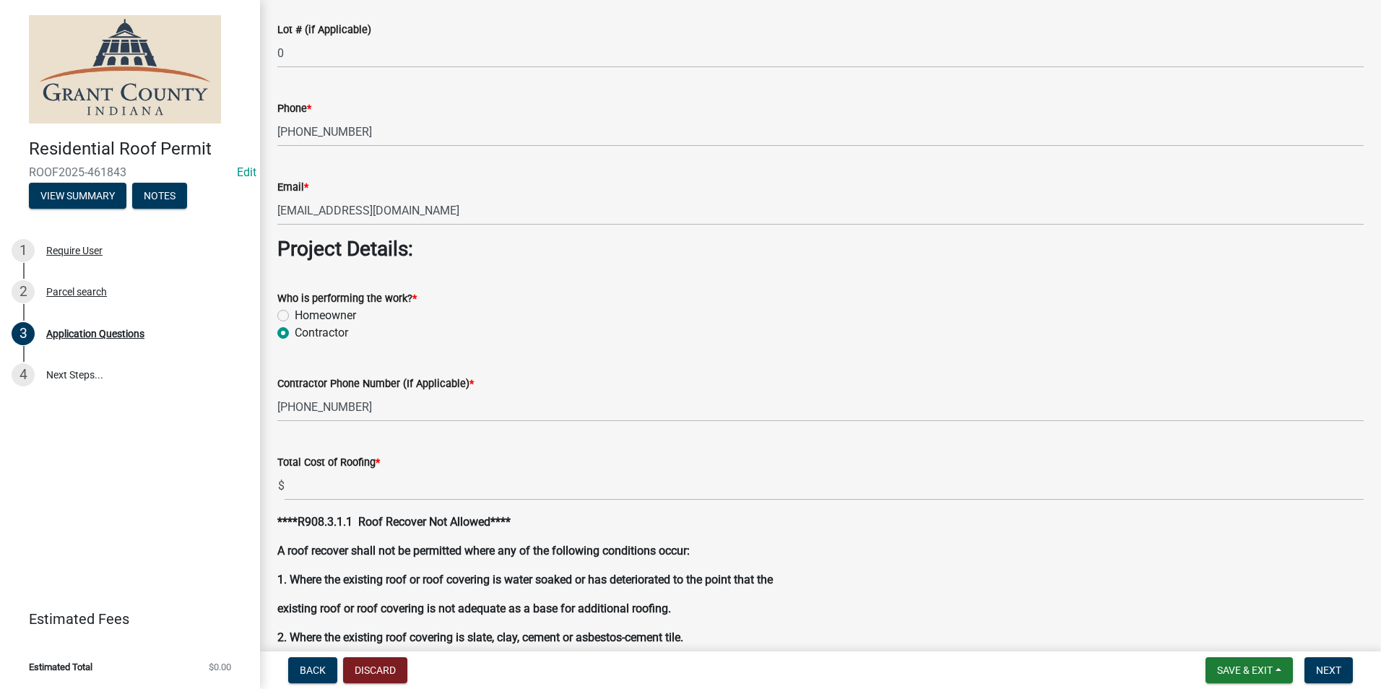
scroll to position [1004, 0]
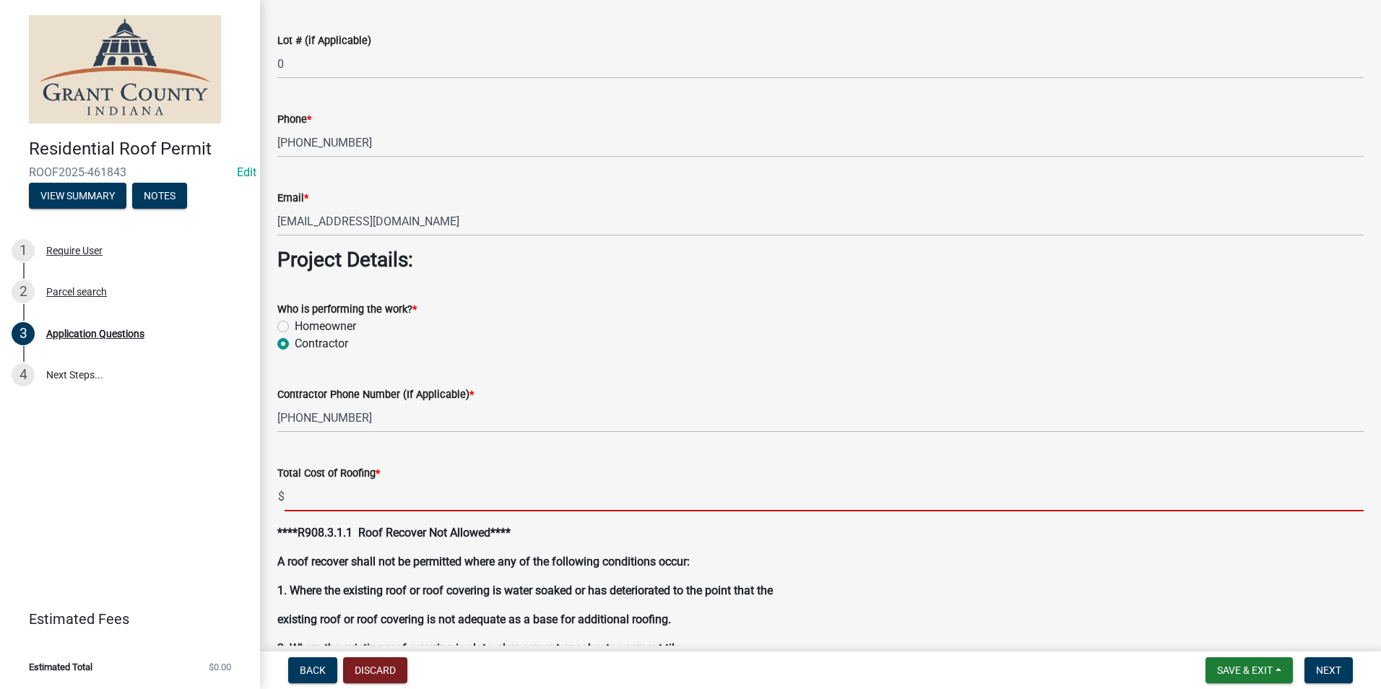
click at [388, 482] on input "text" at bounding box center [824, 497] width 1079 height 30
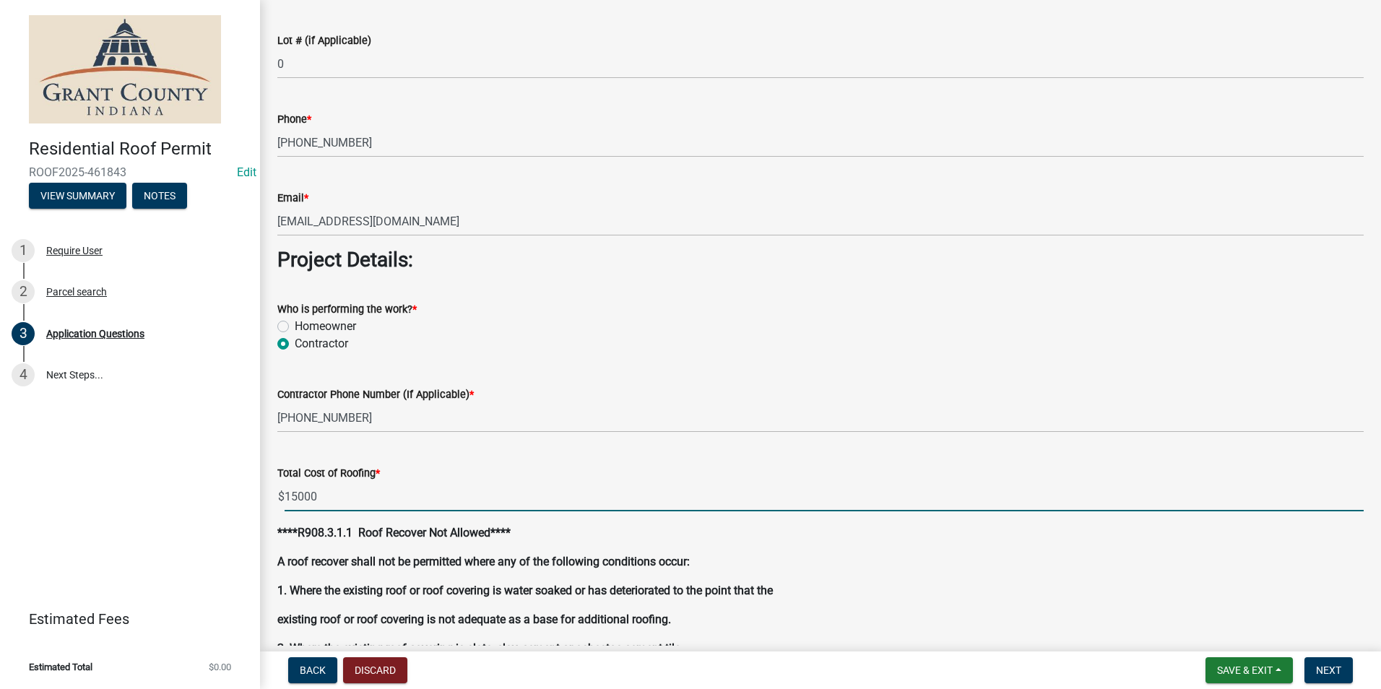
type input "15000.00"
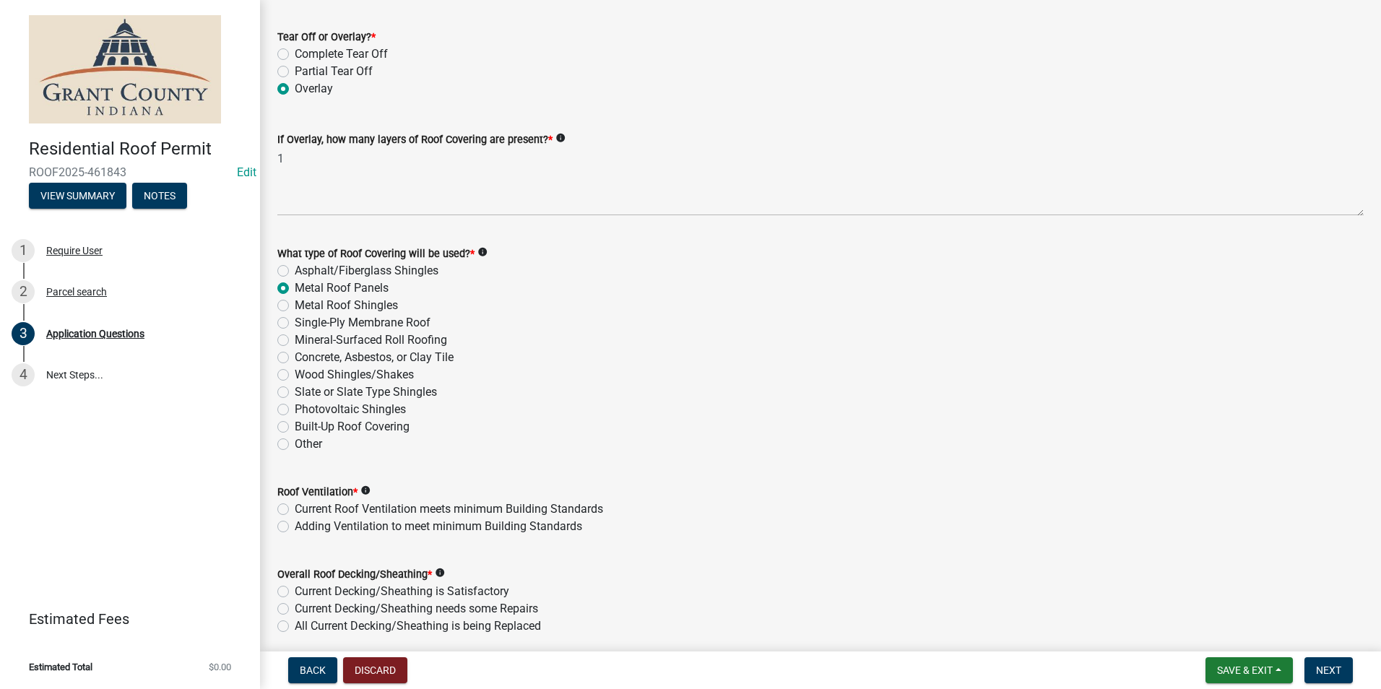
scroll to position [1799, 0]
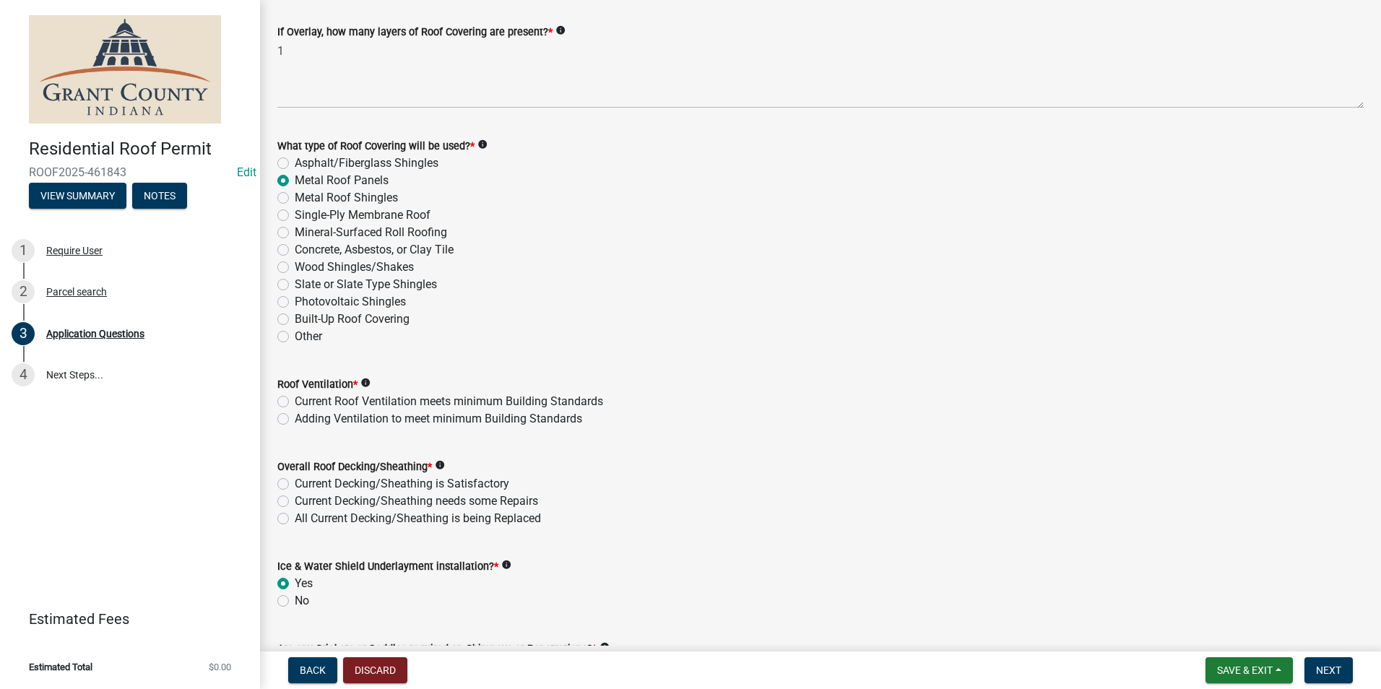
click at [295, 400] on label "Current Roof Ventilation meets minimum Building Standards" at bounding box center [449, 401] width 308 height 17
click at [295, 400] on input "Current Roof Ventilation meets minimum Building Standards" at bounding box center [299, 397] width 9 height 9
radio input "true"
click at [285, 493] on div "Current Decking/Sheathing needs some Repairs" at bounding box center [820, 501] width 1086 height 17
click at [295, 485] on label "Current Decking/Sheathing is Satisfactory" at bounding box center [402, 483] width 215 height 17
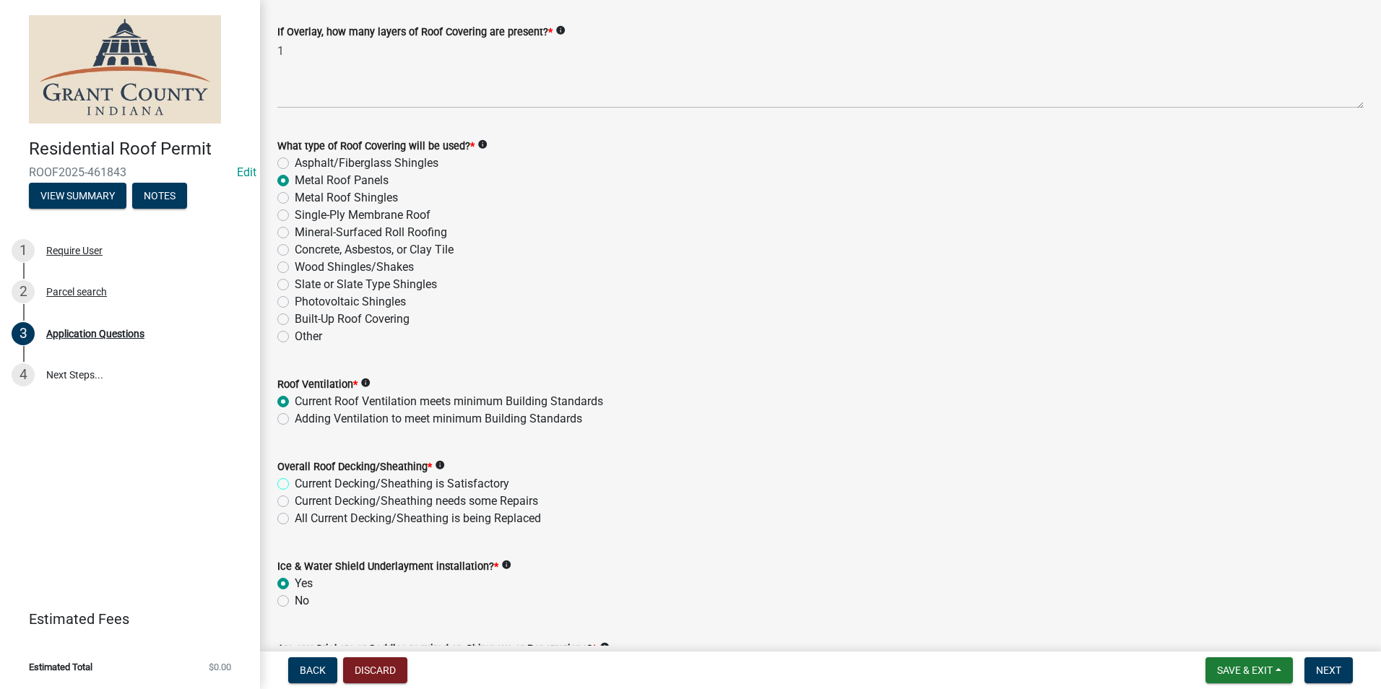
click at [295, 485] on input "Current Decking/Sheathing is Satisfactory" at bounding box center [299, 479] width 9 height 9
radio input "true"
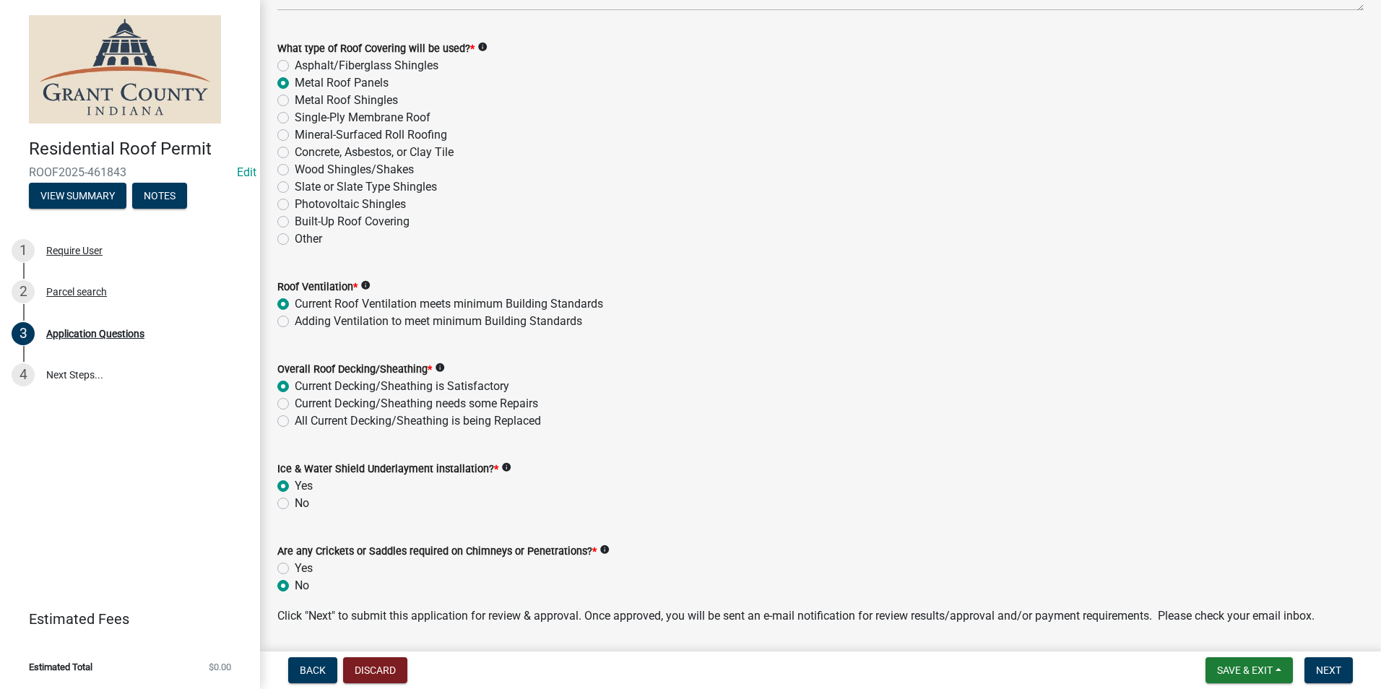
scroll to position [1871, 0]
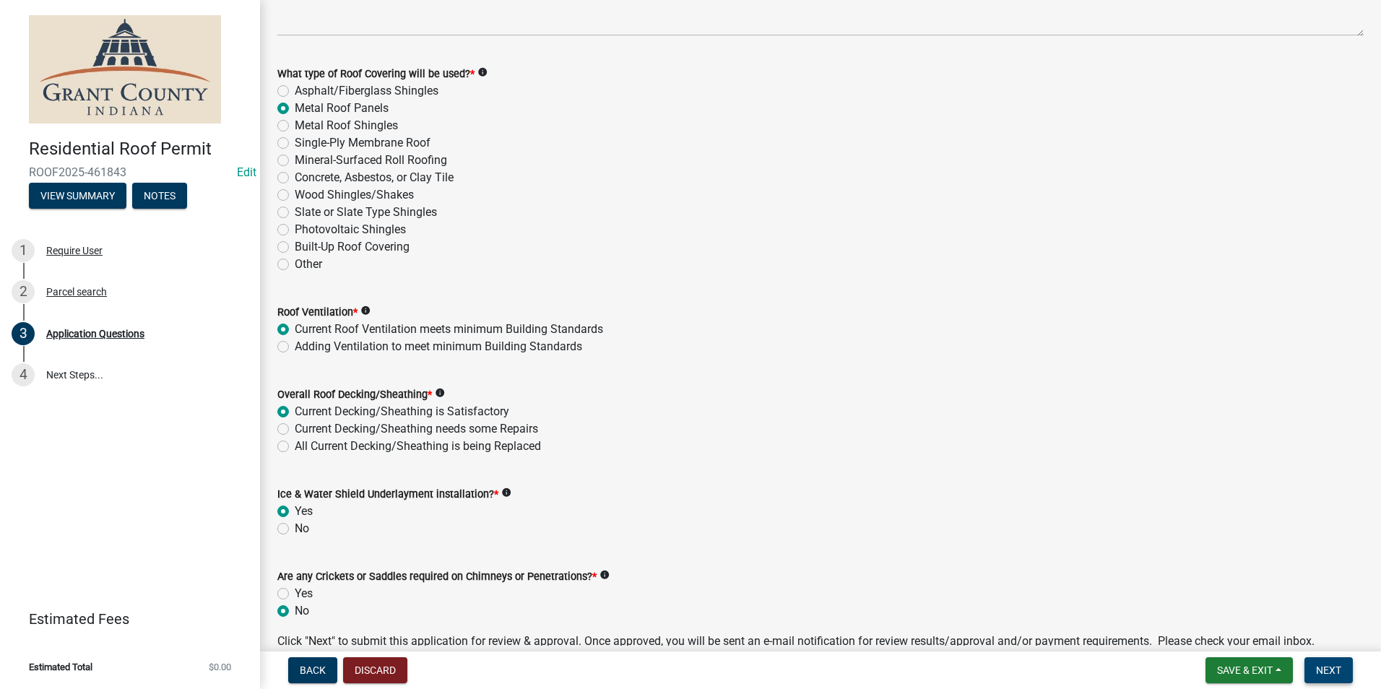
click at [1341, 663] on button "Next" at bounding box center [1329, 670] width 48 height 26
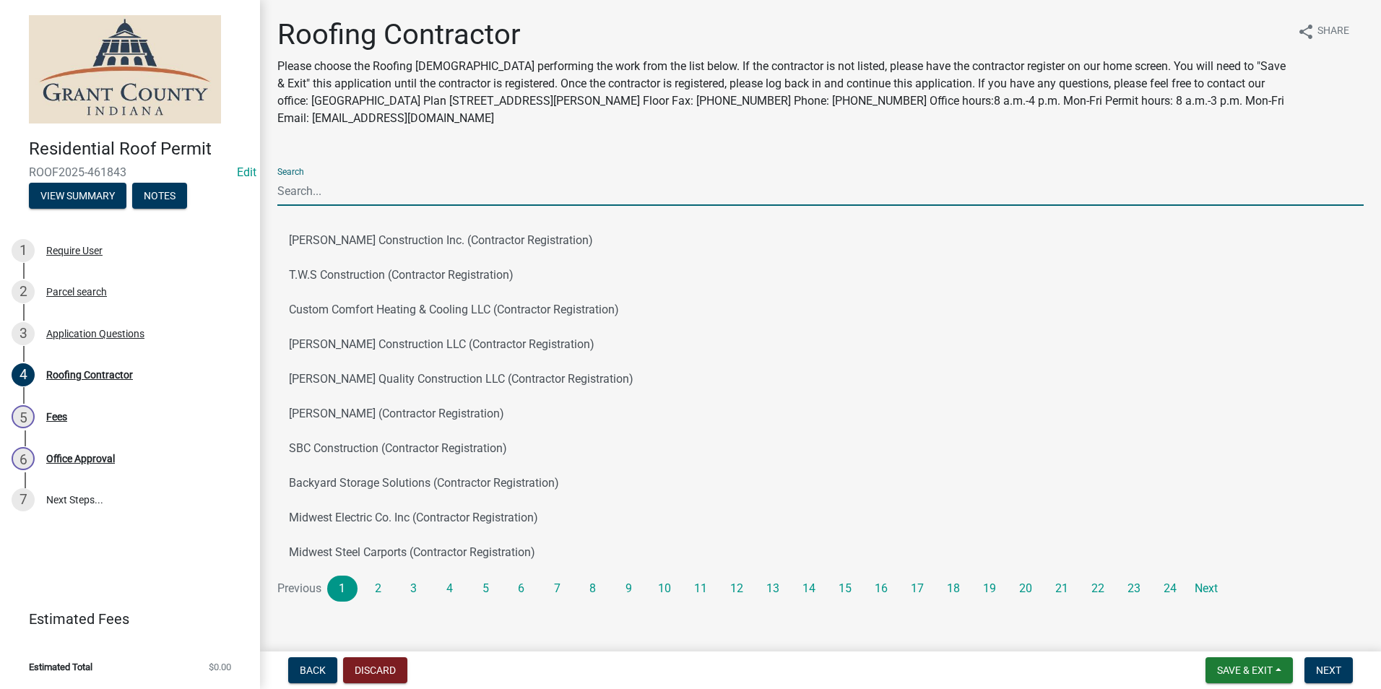
click at [655, 188] on input "Search" at bounding box center [820, 191] width 1086 height 30
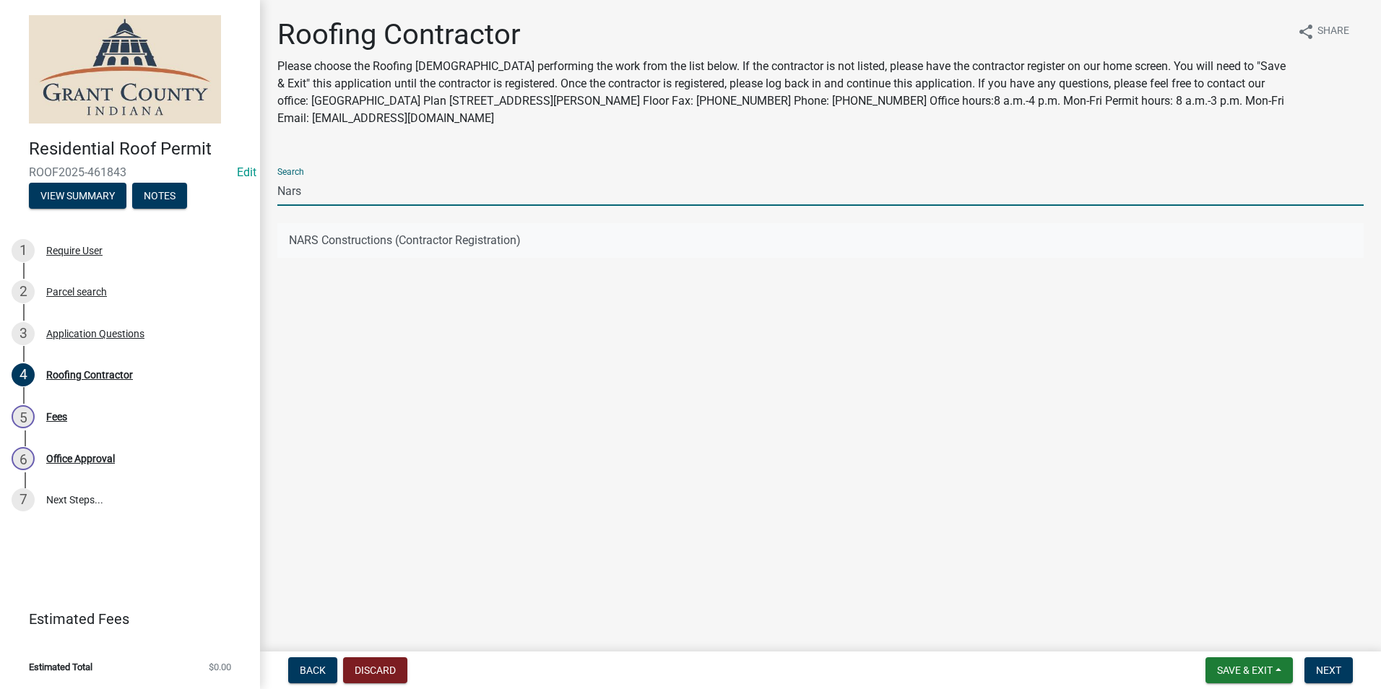
type input "Nars"
click at [582, 239] on button "NARS Constructions (Contractor Registration)" at bounding box center [820, 240] width 1086 height 35
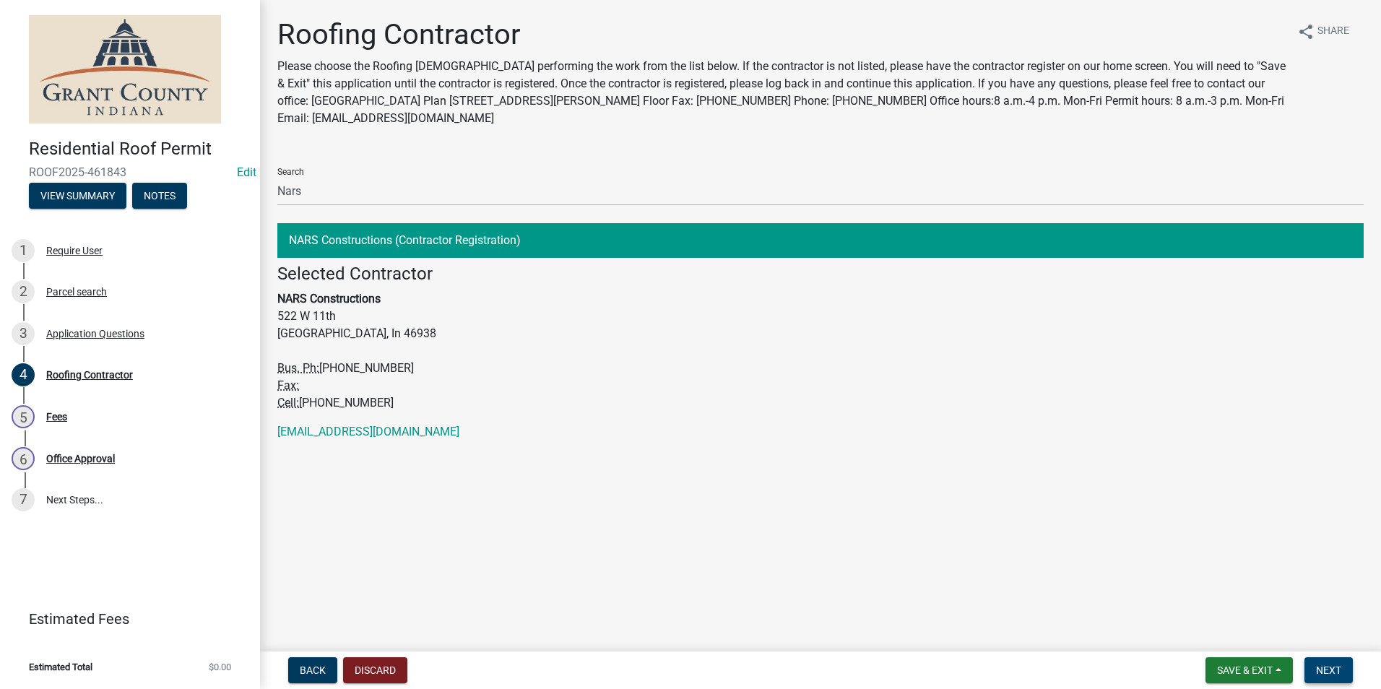
click at [1319, 673] on span "Next" at bounding box center [1328, 671] width 25 height 12
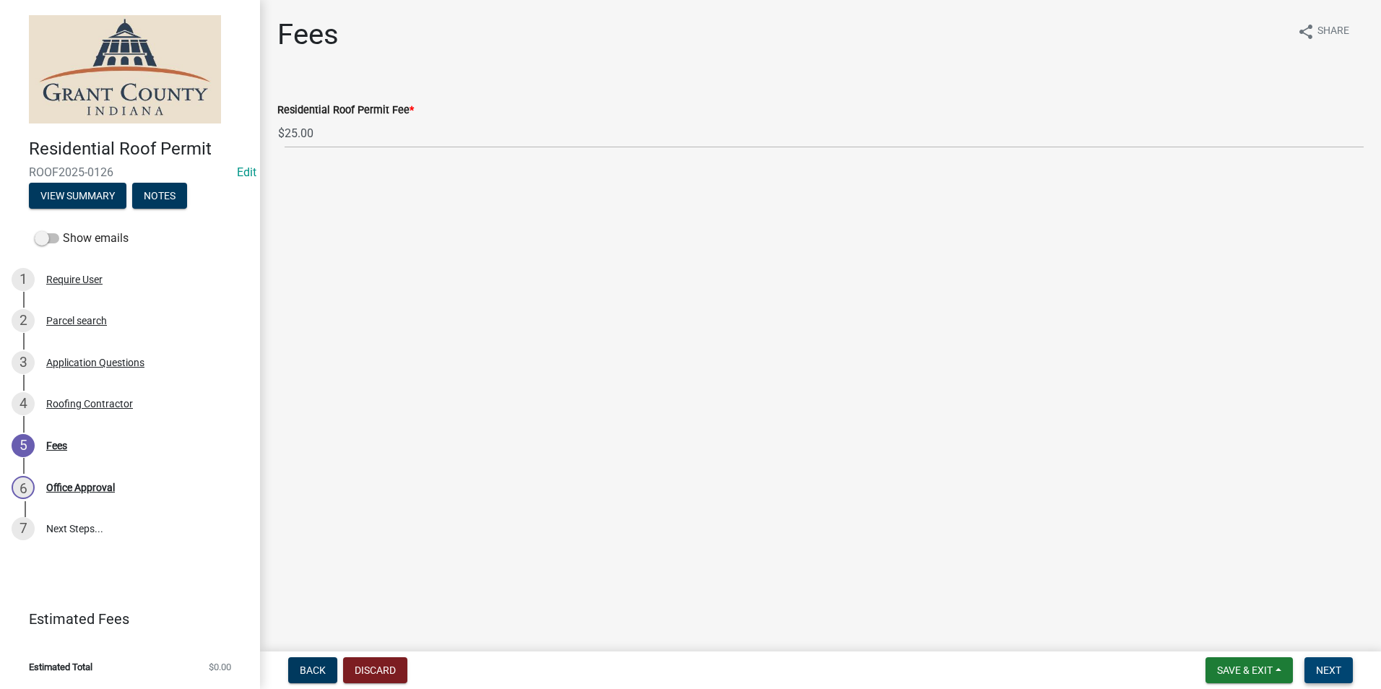
click at [1319, 673] on span "Next" at bounding box center [1328, 671] width 25 height 12
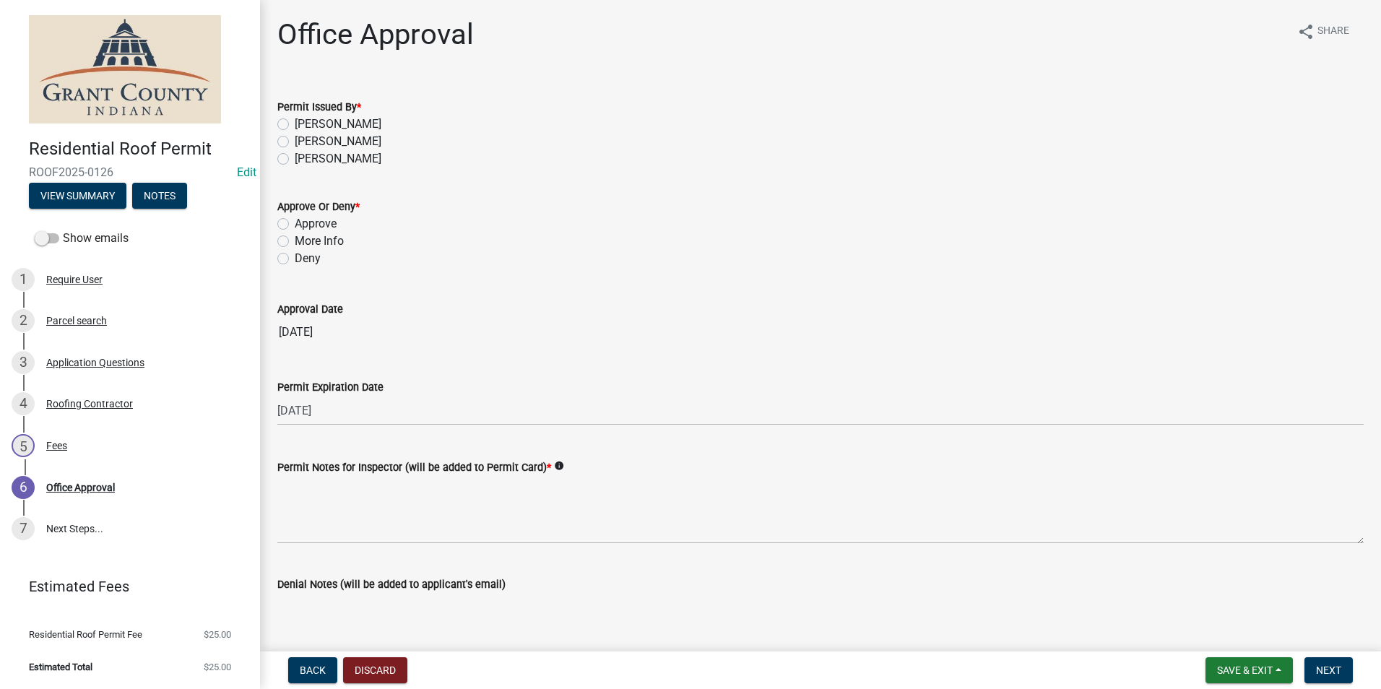
click at [295, 124] on label "[PERSON_NAME]" at bounding box center [338, 124] width 87 height 17
click at [295, 124] on input "[PERSON_NAME]" at bounding box center [299, 120] width 9 height 9
radio input "true"
click at [295, 223] on label "Approve" at bounding box center [316, 223] width 42 height 17
click at [295, 223] on input "Approve" at bounding box center [299, 219] width 9 height 9
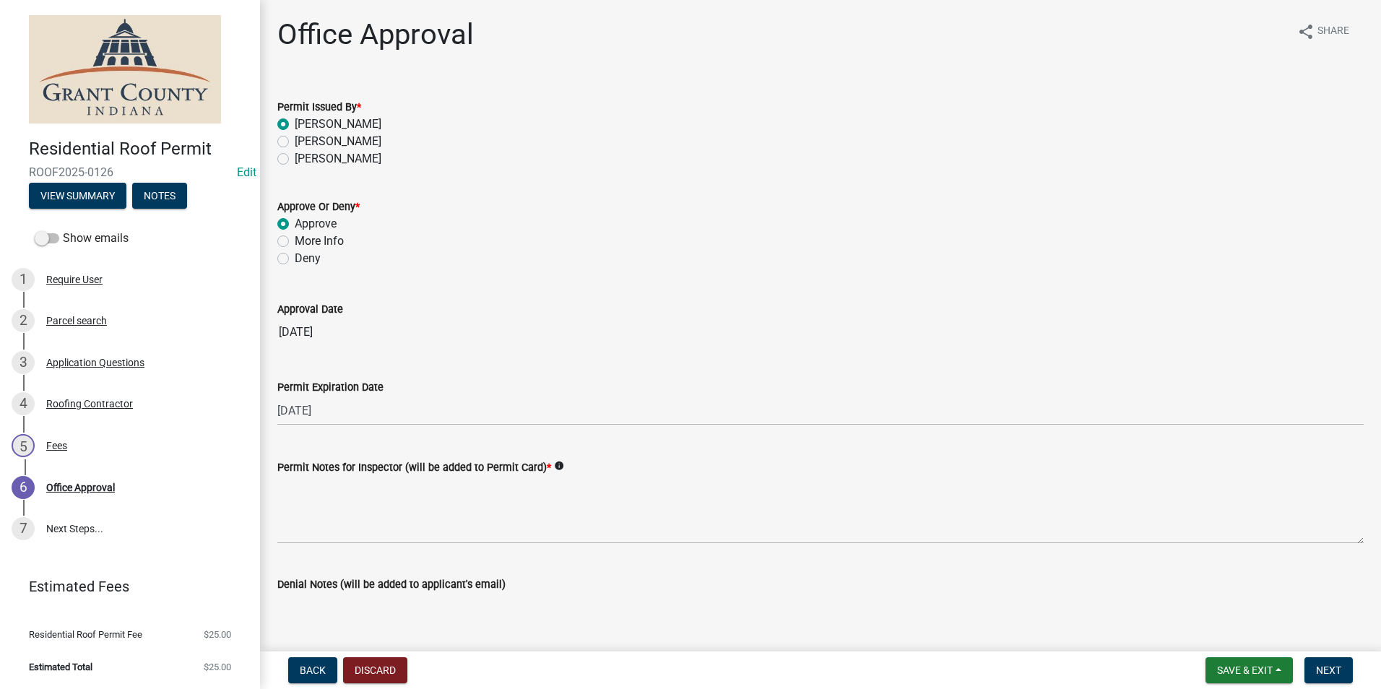
radio input "true"
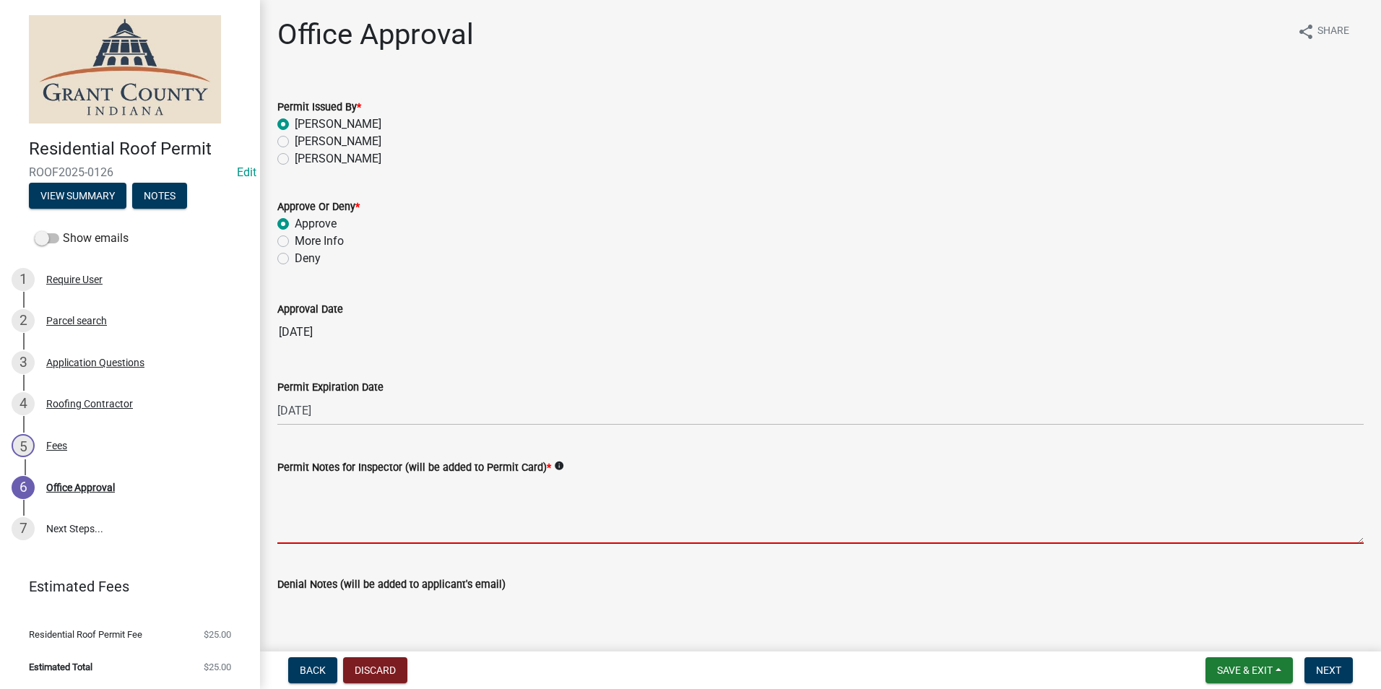
click at [341, 480] on textarea "Permit Notes for Inspector (will be added to Permit Card) *" at bounding box center [820, 510] width 1086 height 68
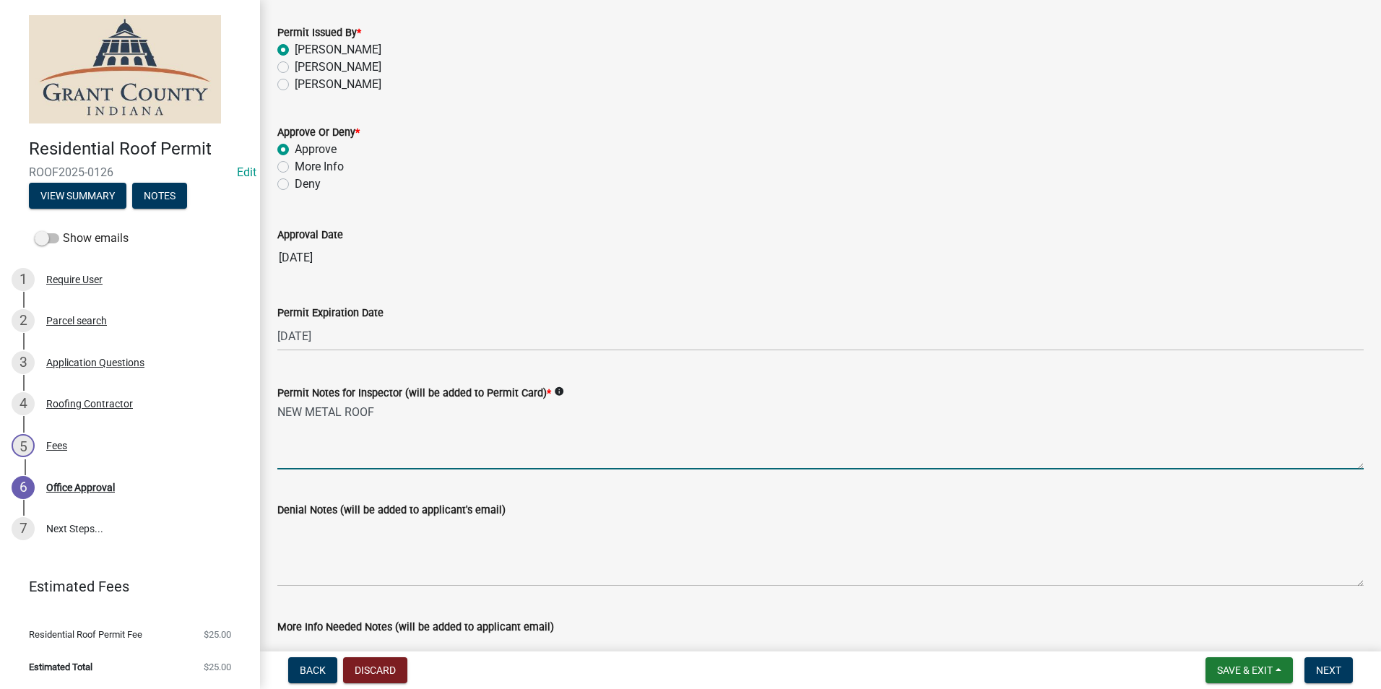
scroll to position [200, 0]
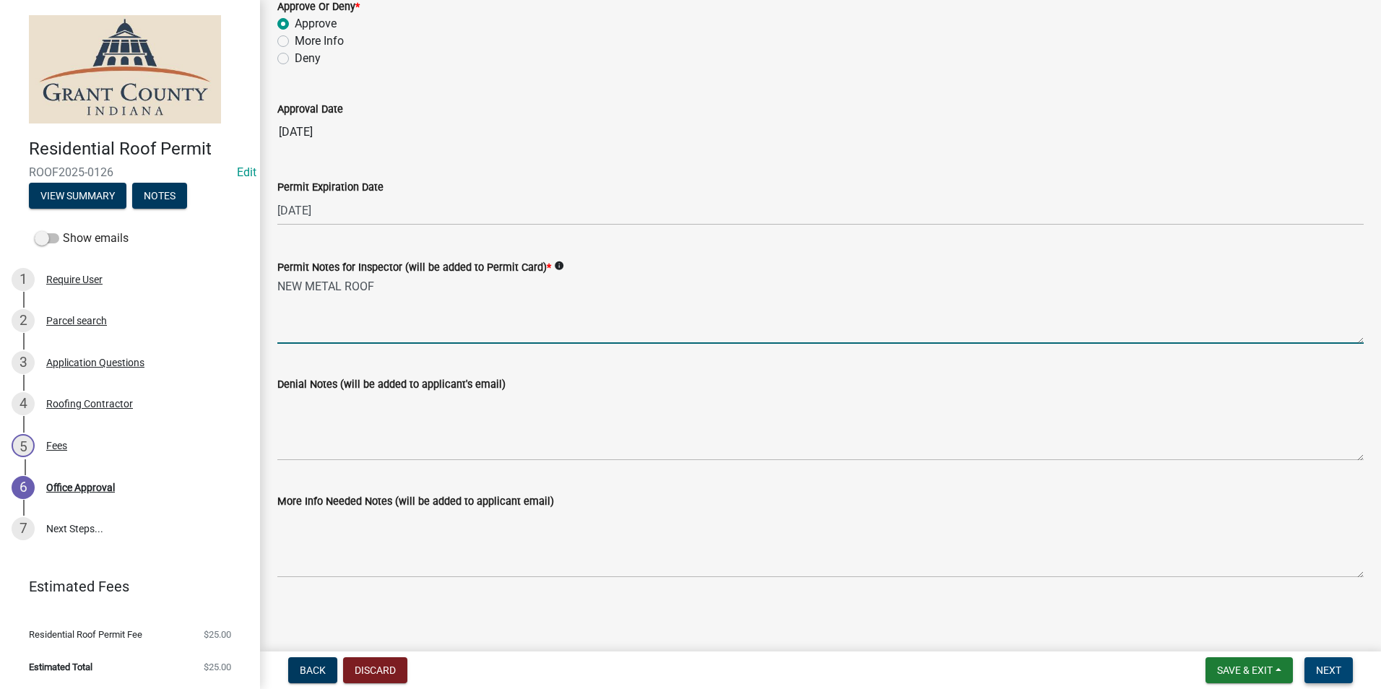
type textarea "NEW METAL ROOF"
click at [1341, 677] on button "Next" at bounding box center [1329, 670] width 48 height 26
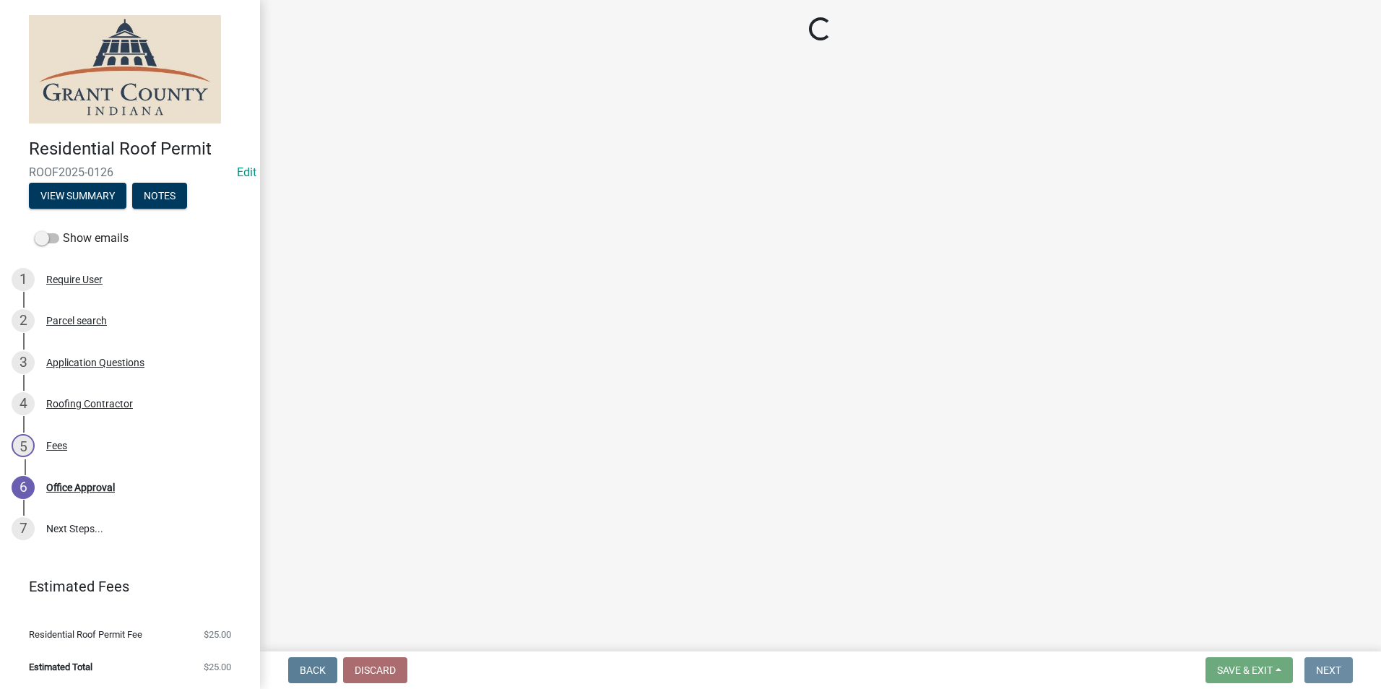
scroll to position [0, 0]
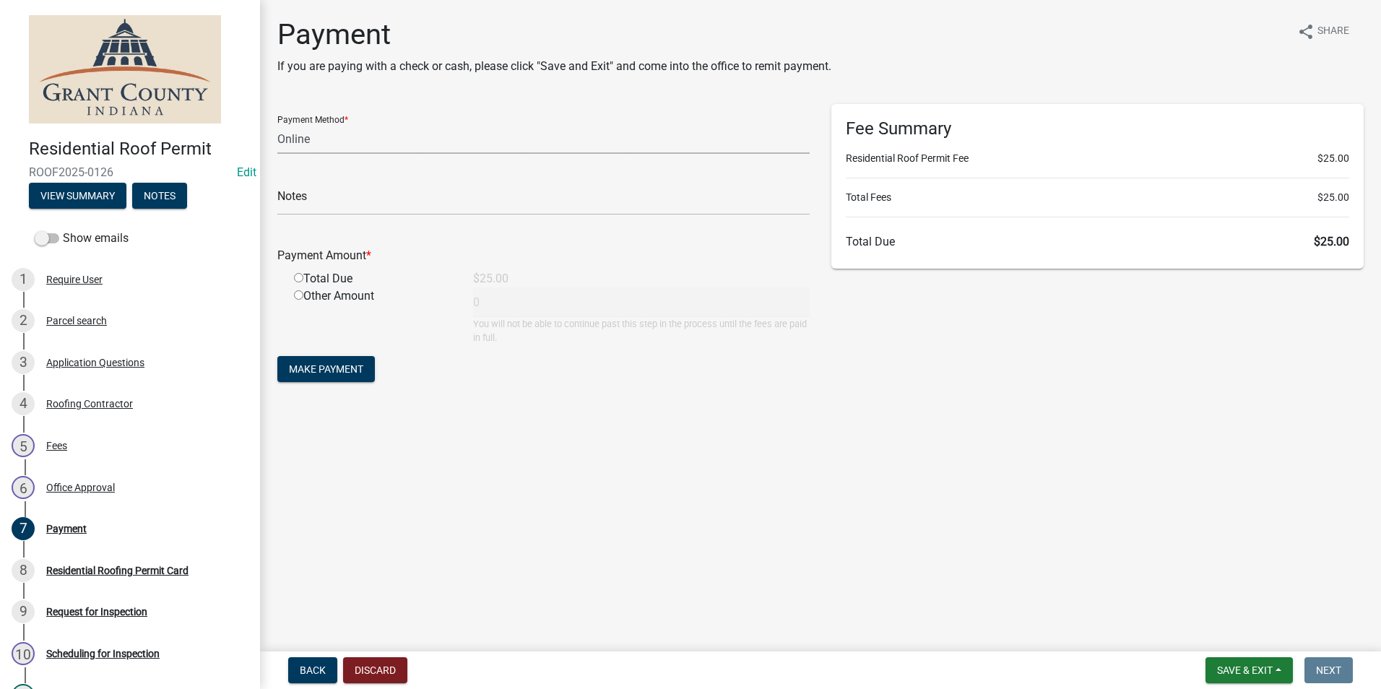
drag, startPoint x: 376, startPoint y: 134, endPoint x: 368, endPoint y: 150, distance: 17.8
click at [376, 134] on select "Credit Card POS Check Cash Online" at bounding box center [543, 139] width 532 height 30
select select "0: 2"
click at [277, 124] on select "Credit Card POS Check Cash Online" at bounding box center [543, 139] width 532 height 30
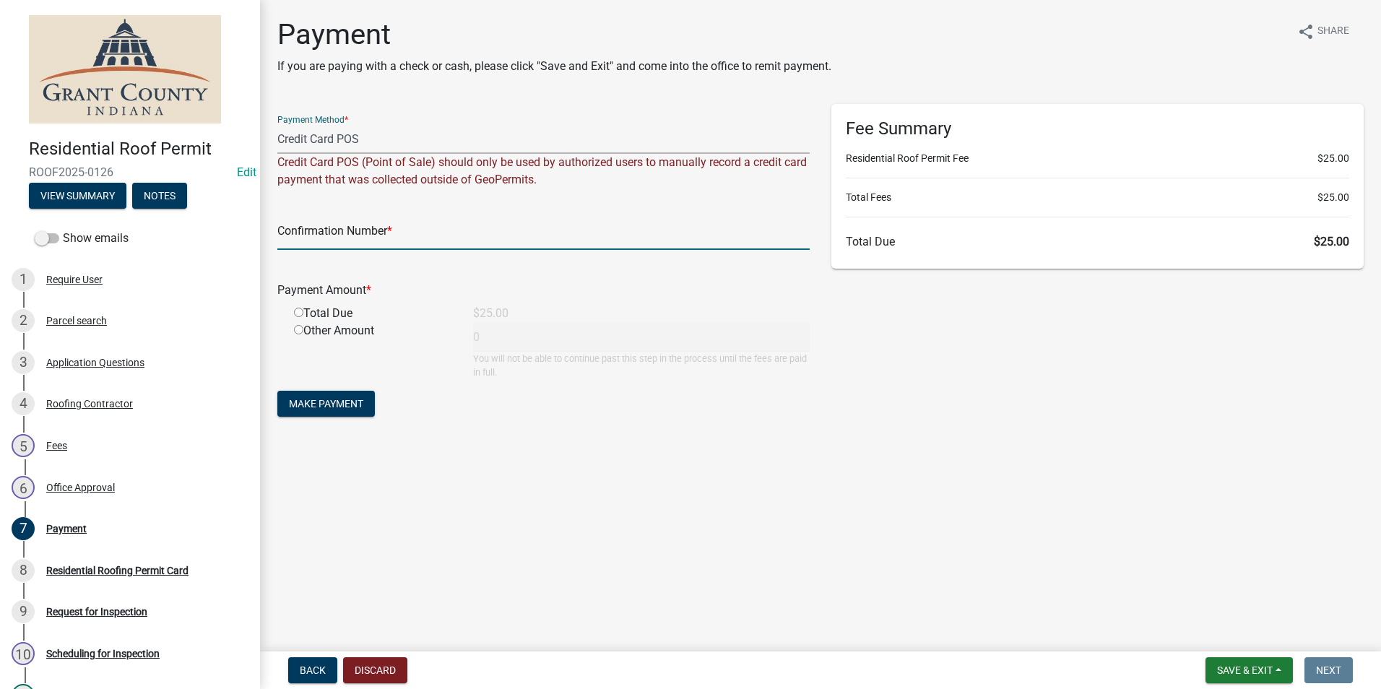
click at [333, 225] on input "text" at bounding box center [543, 235] width 532 height 30
paste input "14795821"
type input "14795821"
click at [300, 317] on div "Total Due" at bounding box center [372, 313] width 179 height 17
click at [302, 315] on input "radio" at bounding box center [298, 312] width 9 height 9
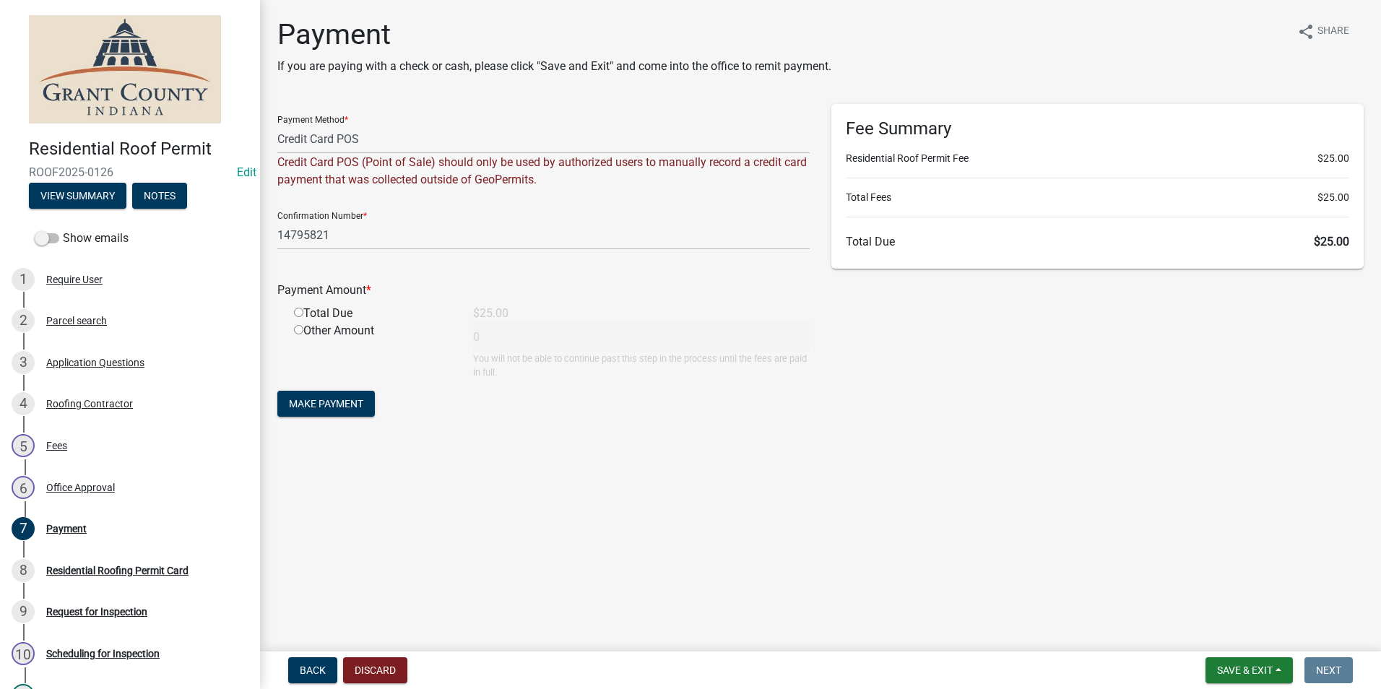
radio input "true"
type input "25"
click at [315, 394] on button "Make Payment" at bounding box center [326, 404] width 98 height 26
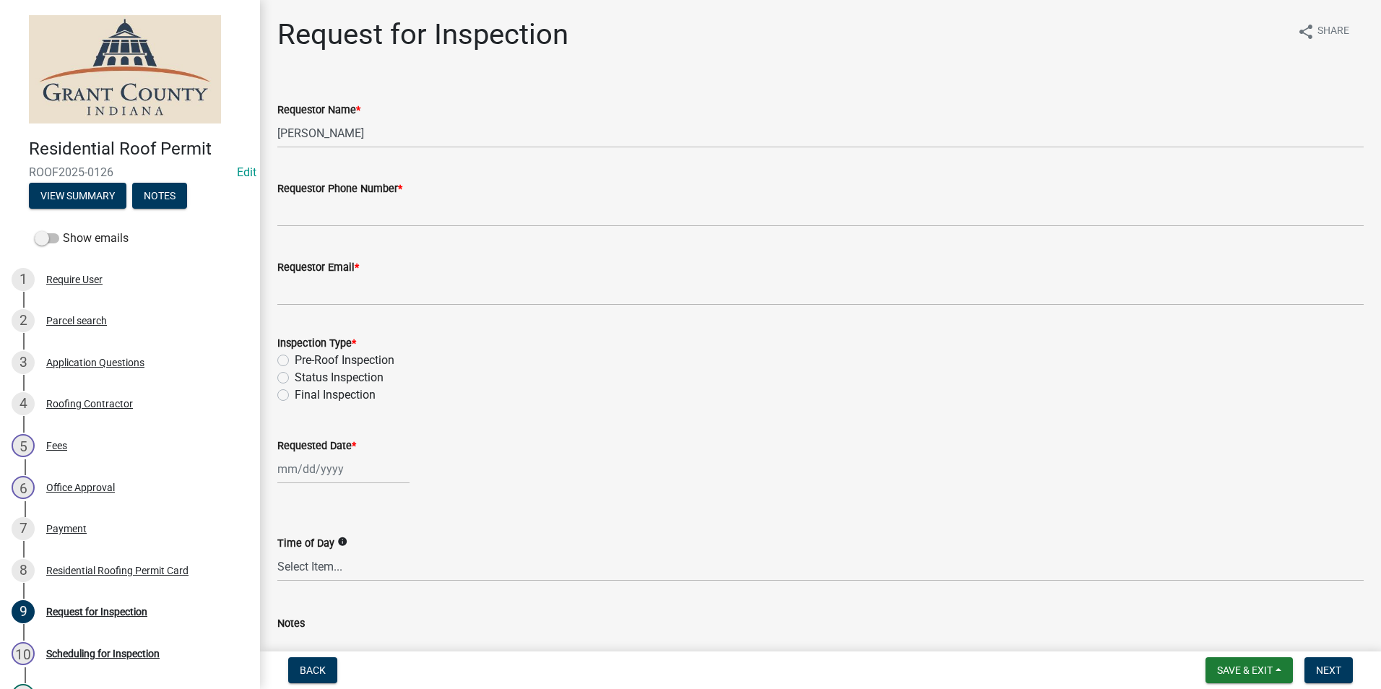
click at [1170, 353] on div "Pre-Roof Inspection" at bounding box center [820, 360] width 1086 height 17
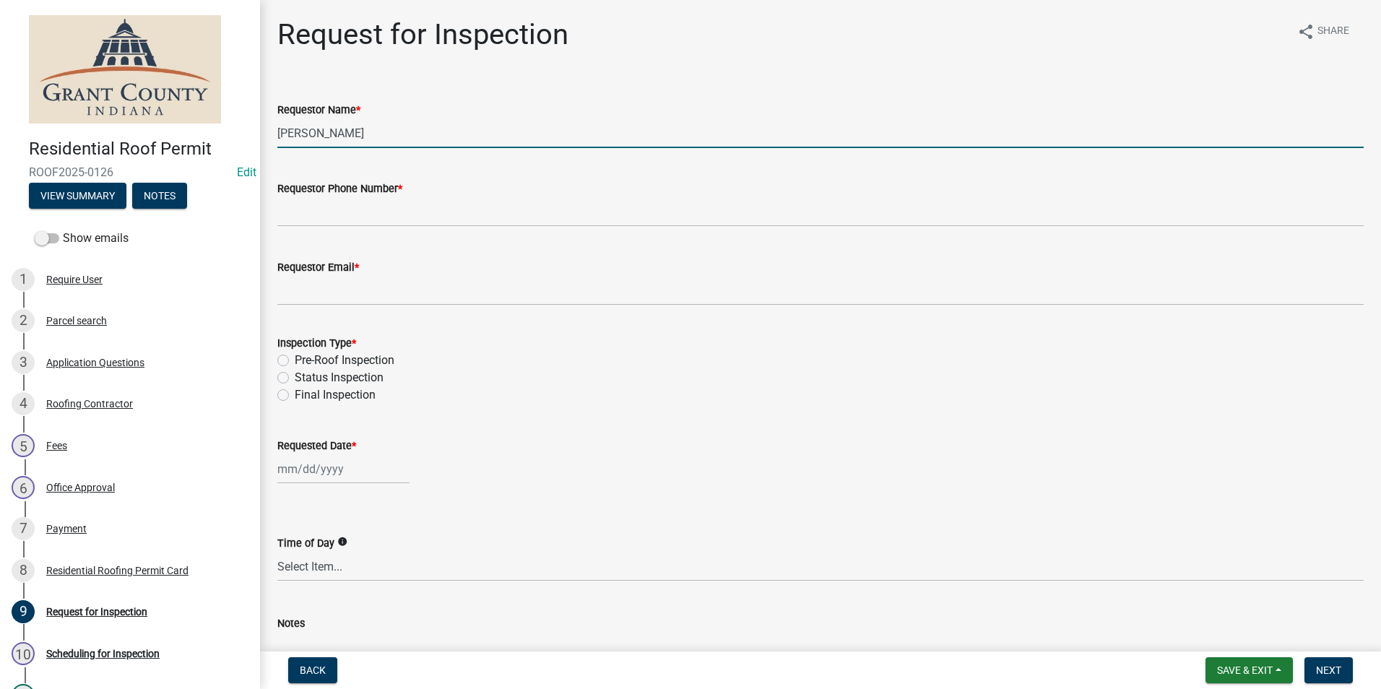
drag, startPoint x: 366, startPoint y: 134, endPoint x: 238, endPoint y: 138, distance: 127.9
click at [238, 138] on div "Residential Roof Permit ROOF2025-0126 Edit View Summary Notes Show emails 1 Req…" at bounding box center [690, 344] width 1381 height 689
type input "[PERSON_NAME] Guatemala"
type input "[PHONE_NUMBER]"
type input "guatemalameli88@gmail.com"
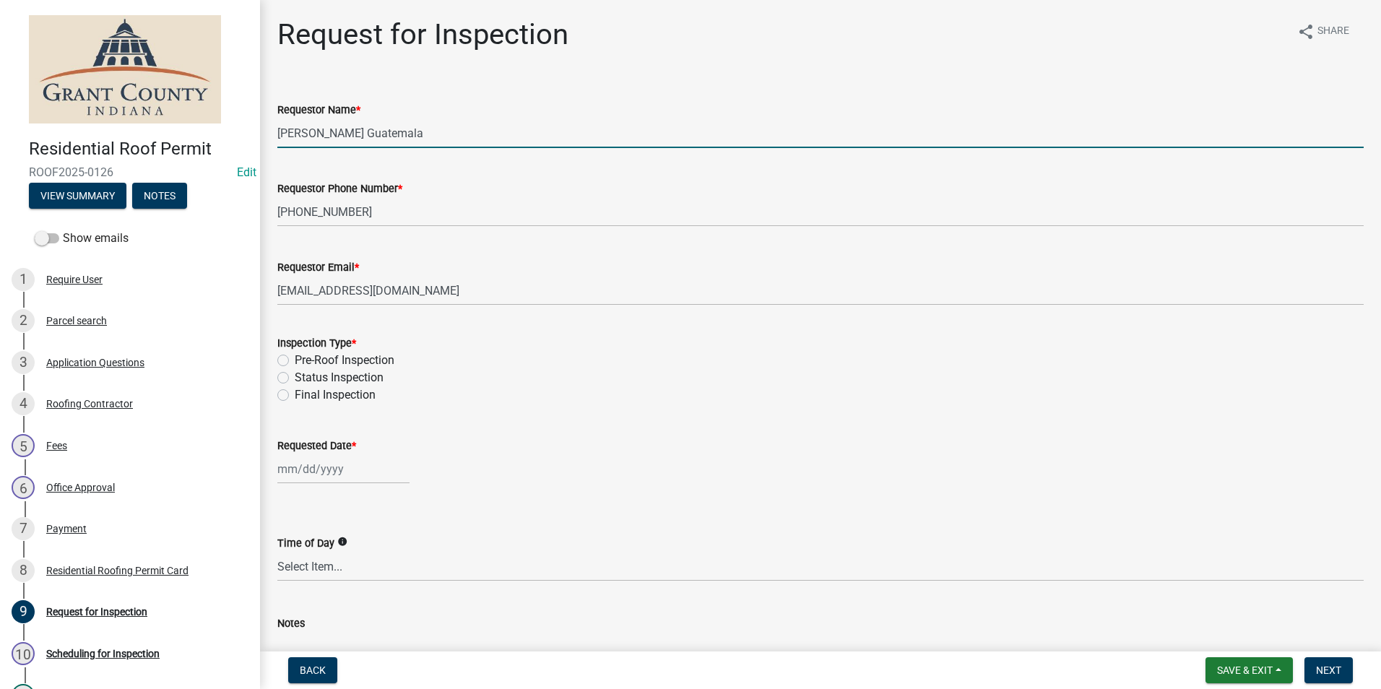
select select "8"
select select "2025"
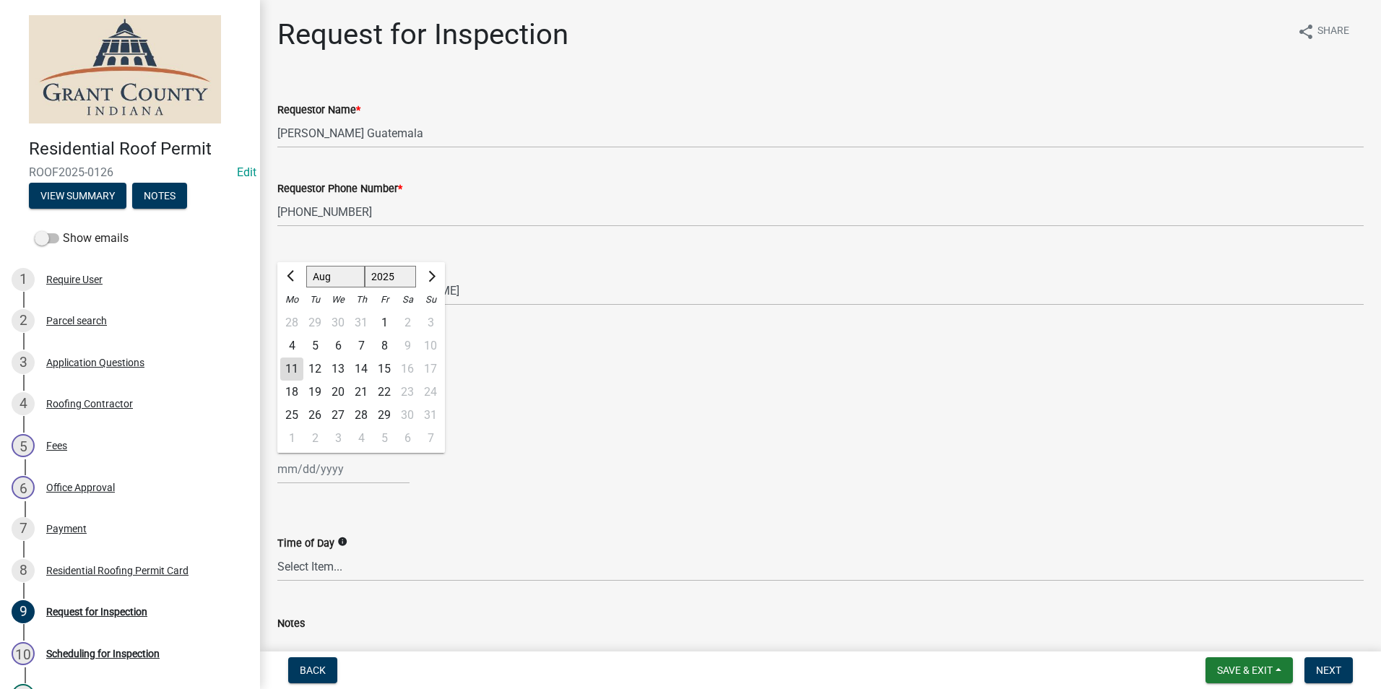
click at [283, 373] on div "11" at bounding box center [291, 369] width 23 height 23
type input "[DATE]"
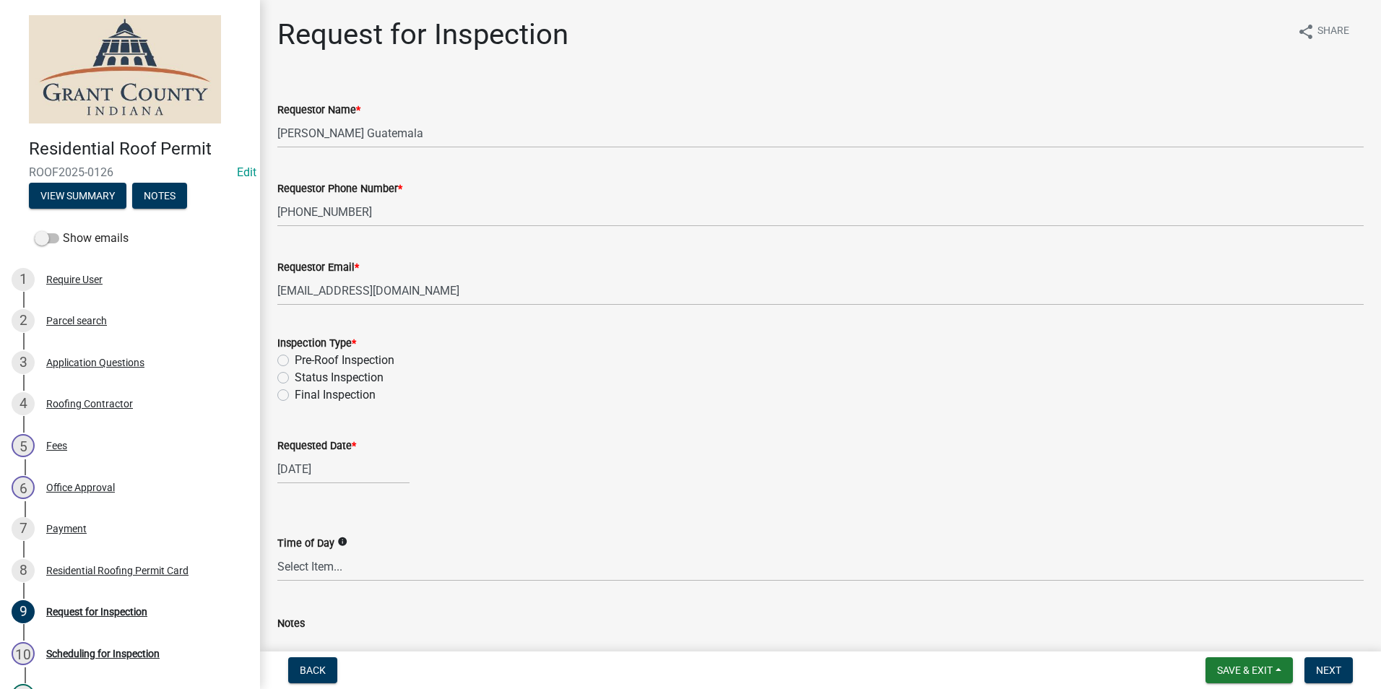
click at [295, 360] on label "Pre-Roof Inspection" at bounding box center [345, 360] width 100 height 17
click at [295, 360] on input "Pre-Roof Inspection" at bounding box center [299, 356] width 9 height 9
radio input "true"
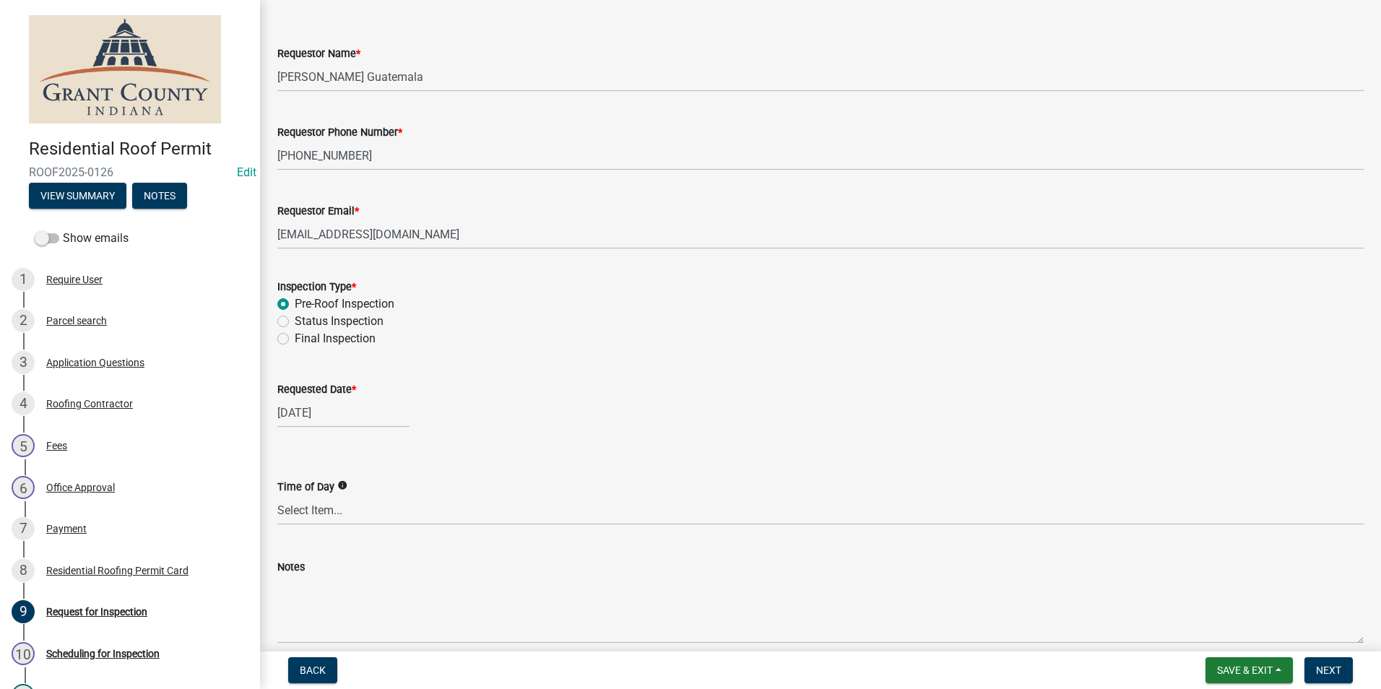
scroll to position [122, 0]
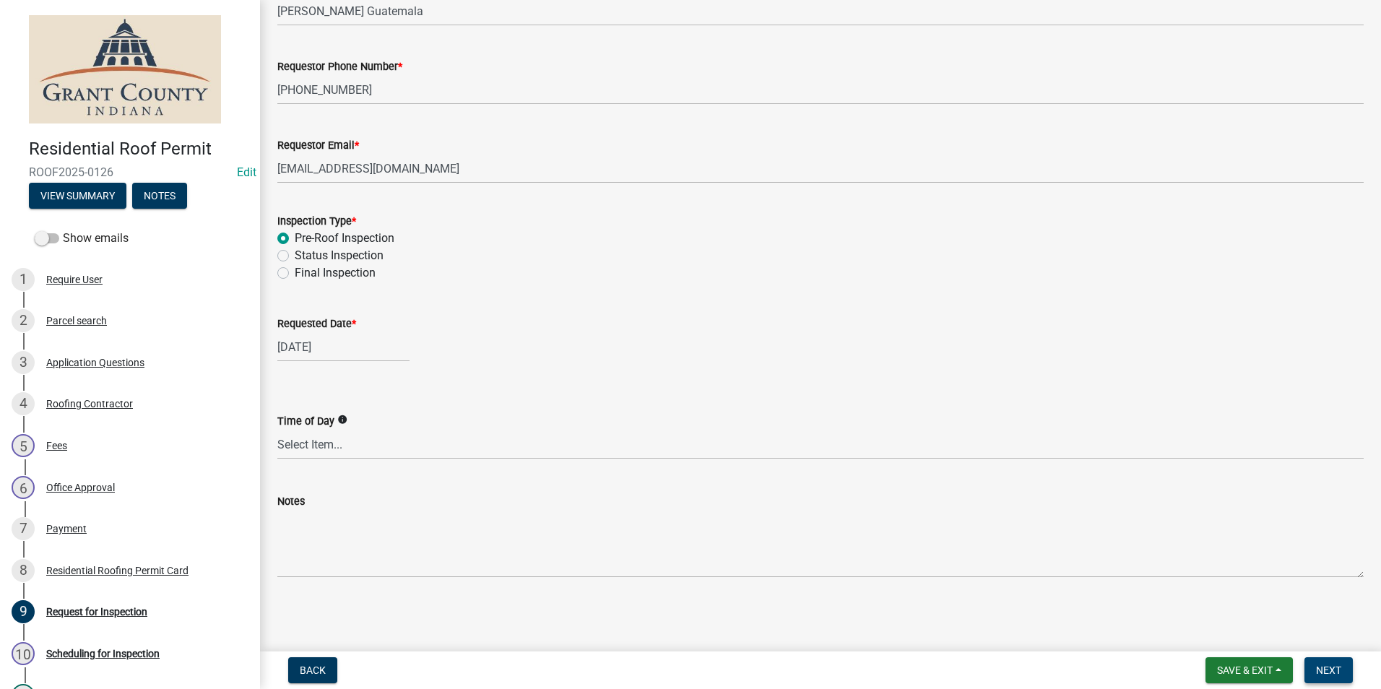
click at [1336, 658] on button "Next" at bounding box center [1329, 670] width 48 height 26
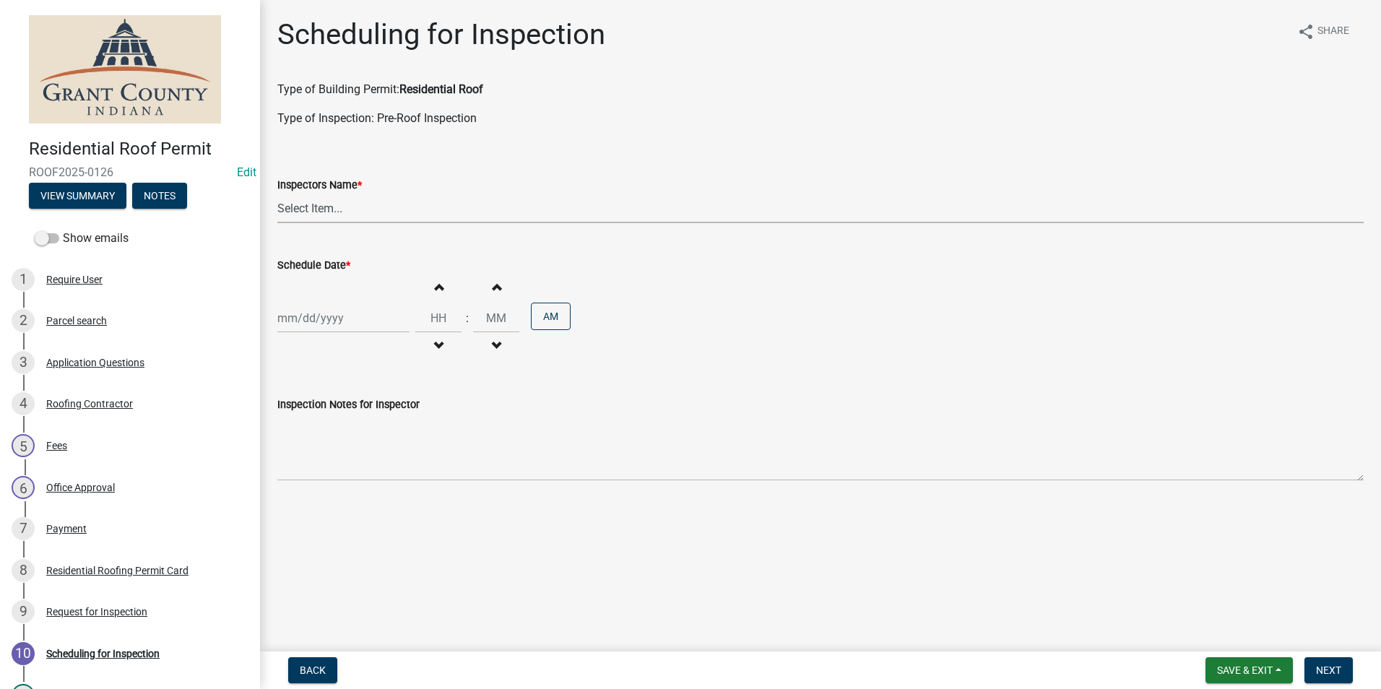
click at [363, 212] on select "Select Item... rberryhill (Randy Berryhill) jecouch (Jeffrey Couch) BBenefield …" at bounding box center [820, 209] width 1086 height 30
click at [340, 213] on select "Select Item... rberryhill (Randy Berryhill) jecouch (Jeffrey Couch) BBenefield …" at bounding box center [820, 209] width 1086 height 30
click at [277, 194] on select "Select Item... rberryhill (Randy Berryhill) jecouch (Jeffrey Couch) BBenefield …" at bounding box center [820, 209] width 1086 height 30
click at [337, 215] on select "Select Item... rberryhill (Randy Berryhill) jecouch (Jeffrey Couch) BBenefield …" at bounding box center [820, 209] width 1086 height 30
select select "d7f9a44a-d2ea-4d3c-83b3-1aa71c950bd5"
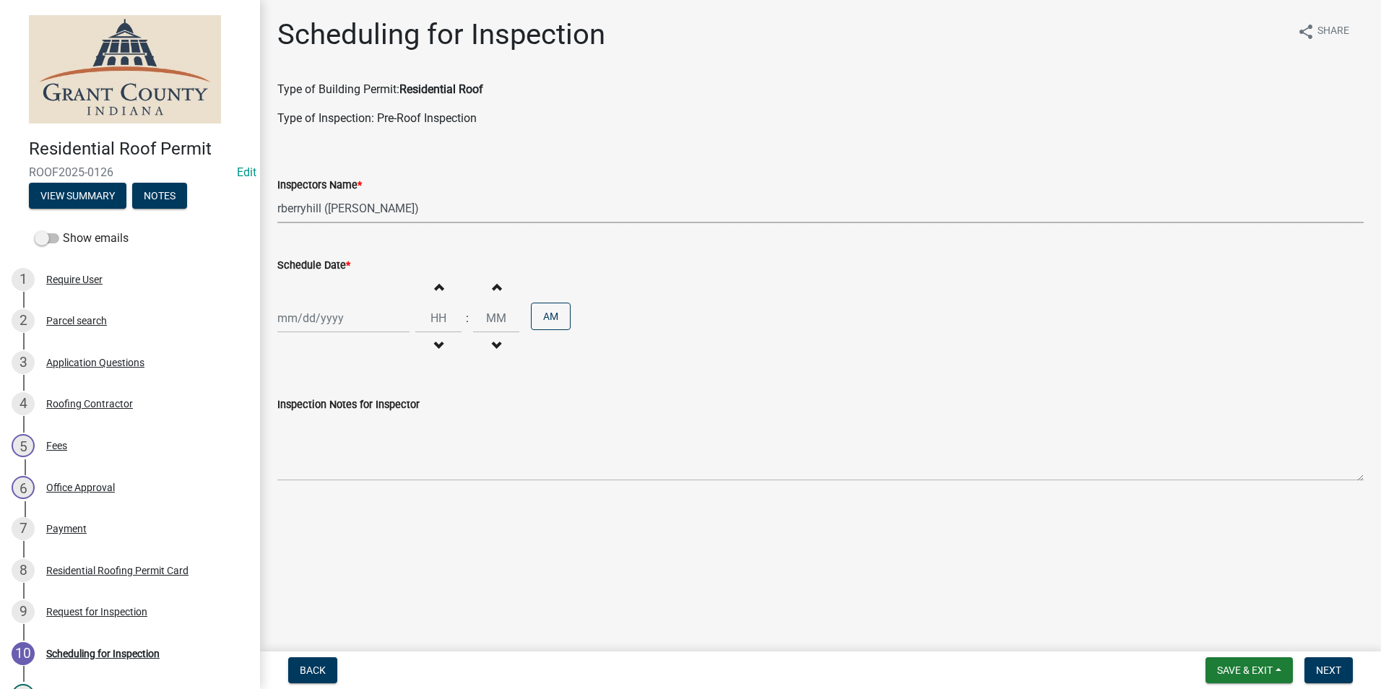
click at [277, 194] on select "Select Item... rberryhill (Randy Berryhill) jecouch (Jeffrey Couch) BBenefield …" at bounding box center [820, 209] width 1086 height 30
select select "8"
select select "2025"
click at [322, 311] on div "Jan Feb Mar Apr May Jun Jul Aug Sep Oct Nov Dec 1525 1526 1527 1528 1529 1530 1…" at bounding box center [343, 318] width 132 height 30
click at [293, 431] on div "11" at bounding box center [291, 441] width 23 height 23
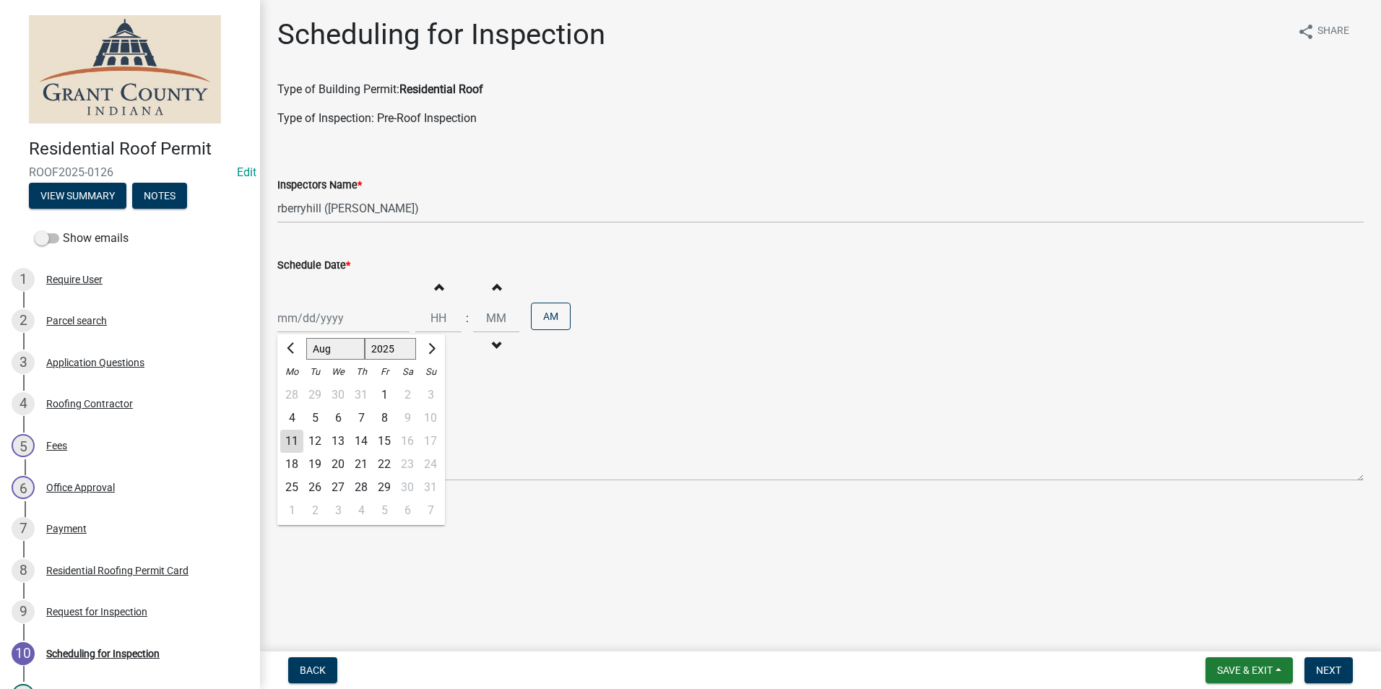
type input "[DATE]"
click at [1323, 667] on span "Next" at bounding box center [1328, 671] width 25 height 12
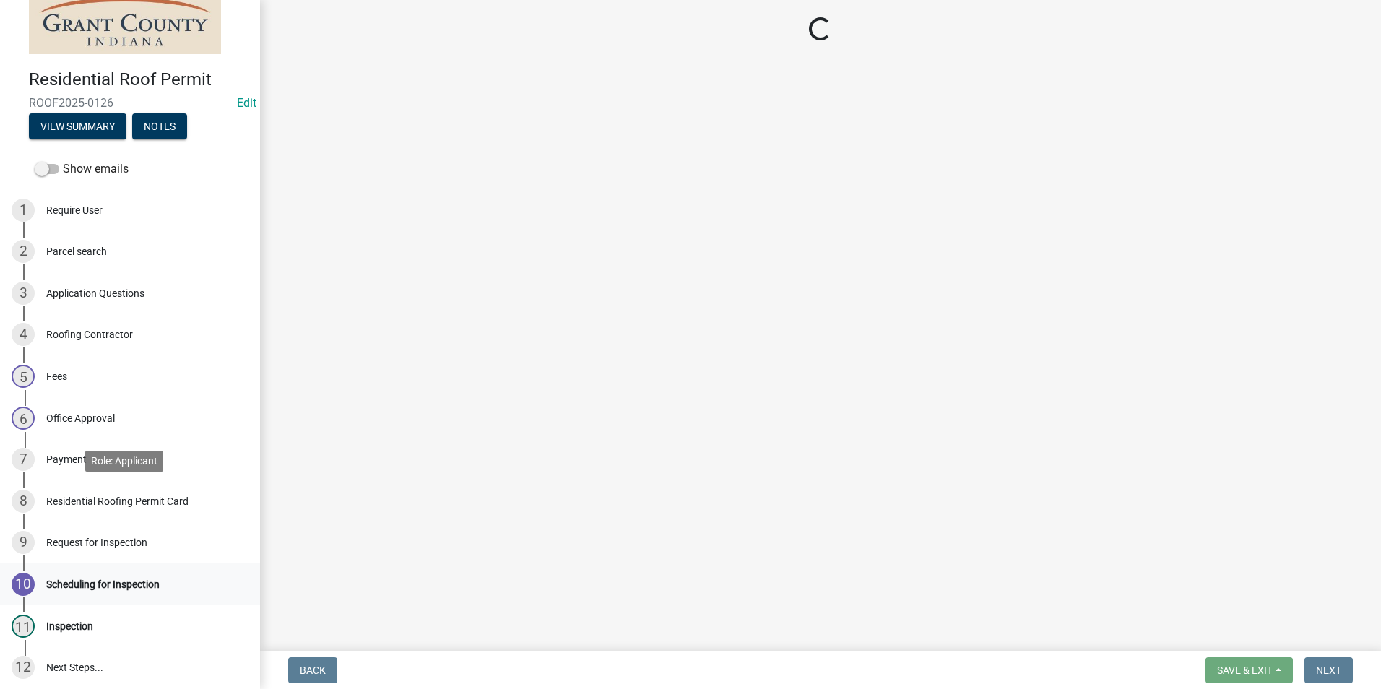
scroll to position [144, 0]
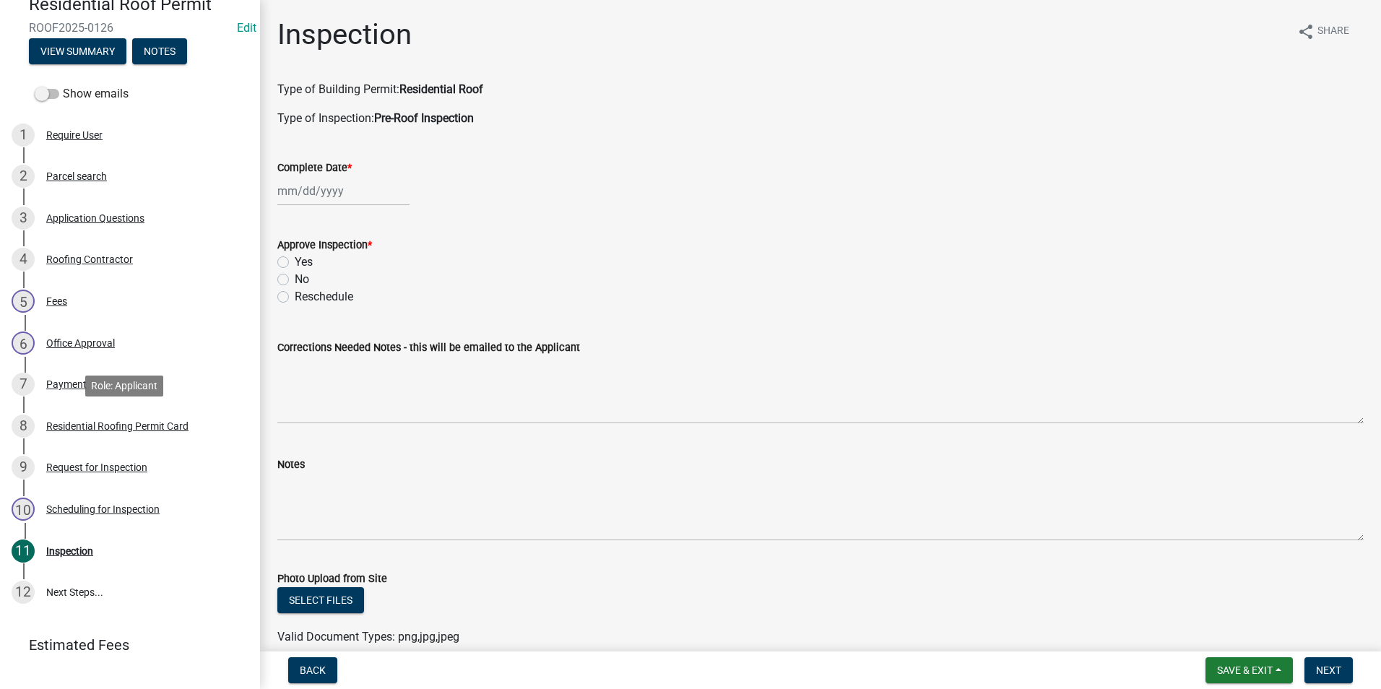
click at [149, 424] on div "Residential Roofing Permit Card" at bounding box center [117, 426] width 142 height 10
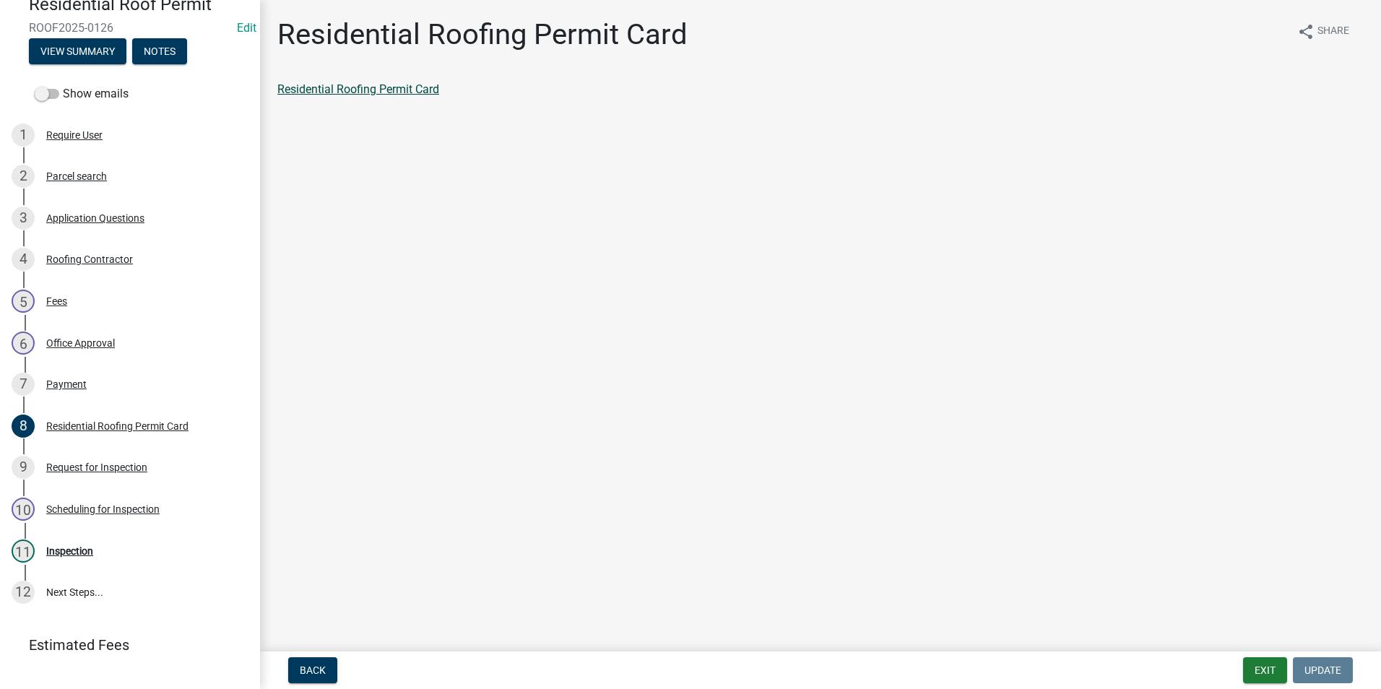
click at [333, 87] on link "Residential Roofing Permit Card" at bounding box center [358, 89] width 162 height 14
click at [46, 540] on div "11 Inspection" at bounding box center [124, 551] width 225 height 23
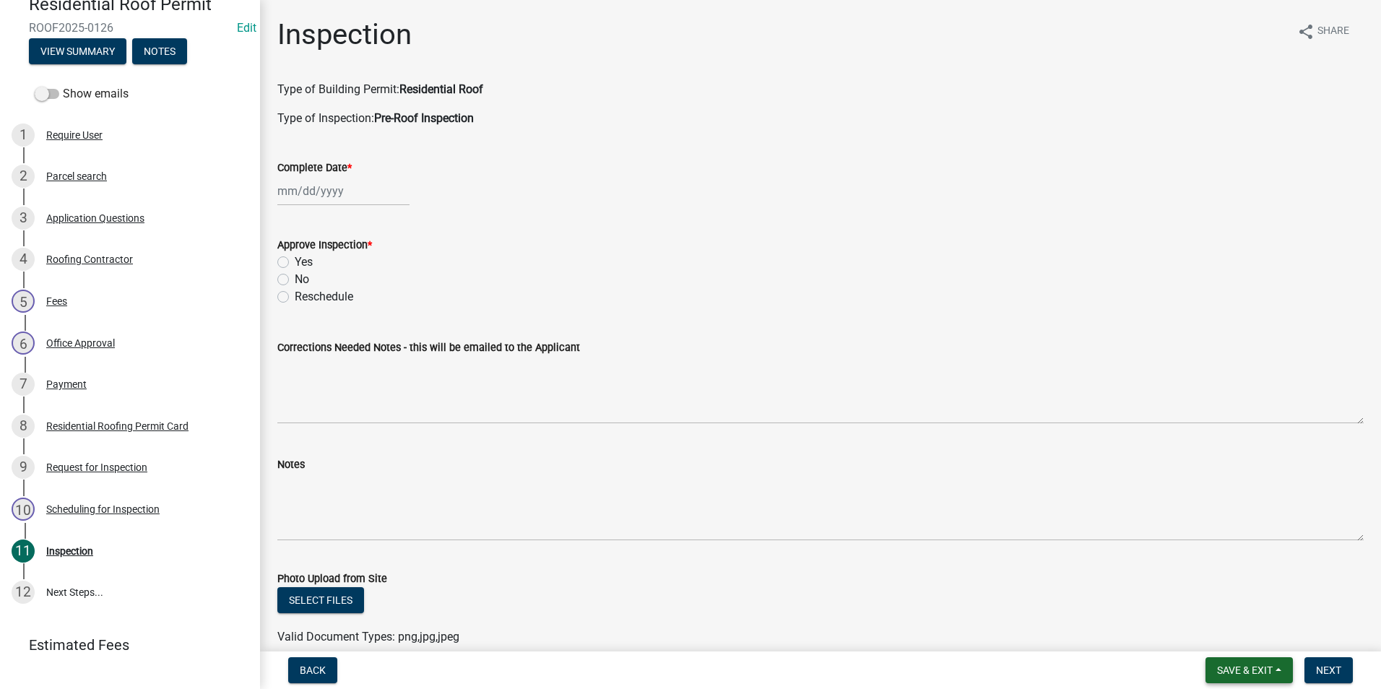
click at [1234, 665] on span "Save & Exit" at bounding box center [1245, 671] width 56 height 12
click at [1227, 641] on button "Save & Exit" at bounding box center [1235, 632] width 116 height 35
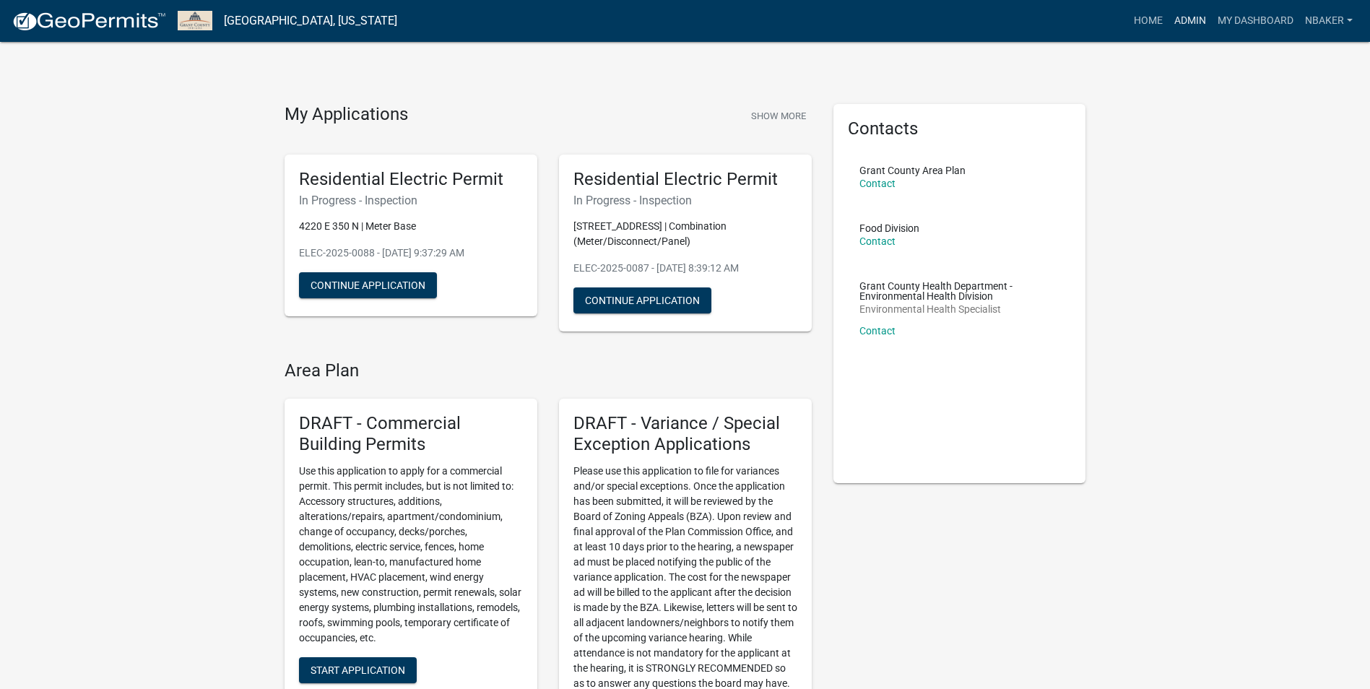
click at [1172, 14] on link "Admin" at bounding box center [1190, 20] width 43 height 27
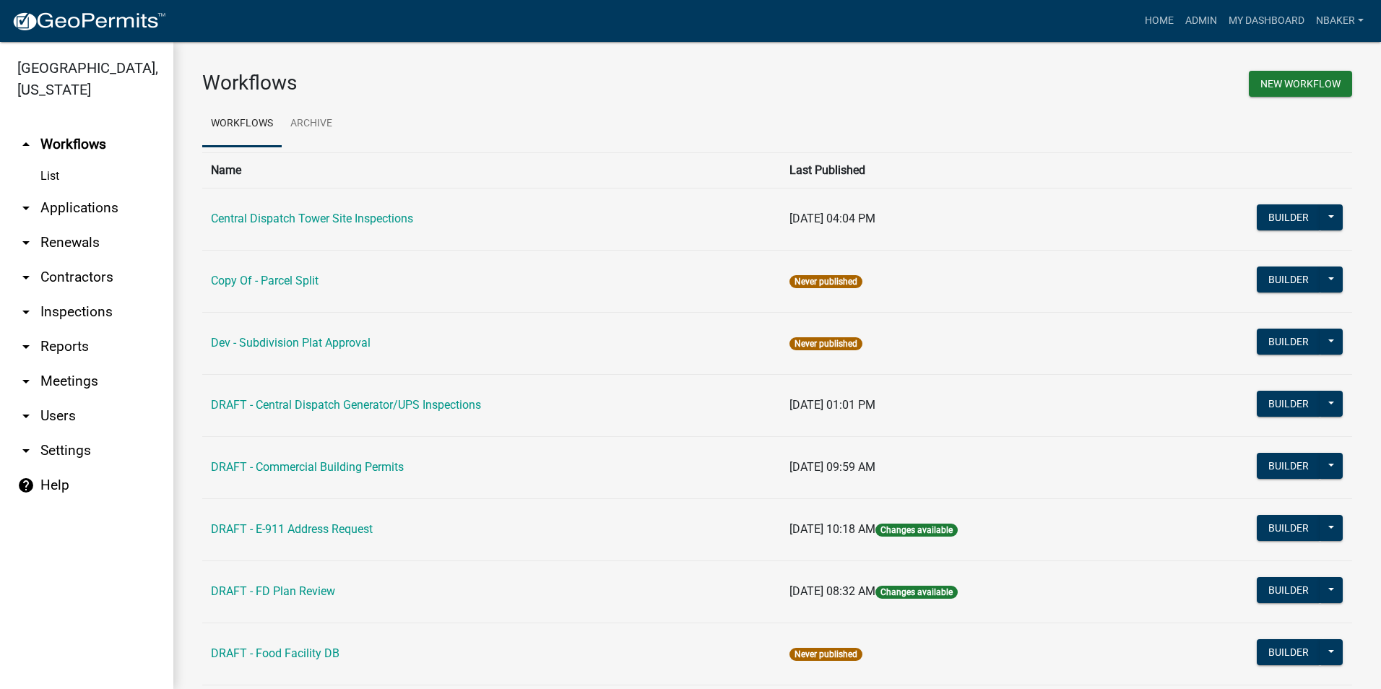
click at [82, 260] on link "arrow_drop_down Contractors" at bounding box center [86, 277] width 173 height 35
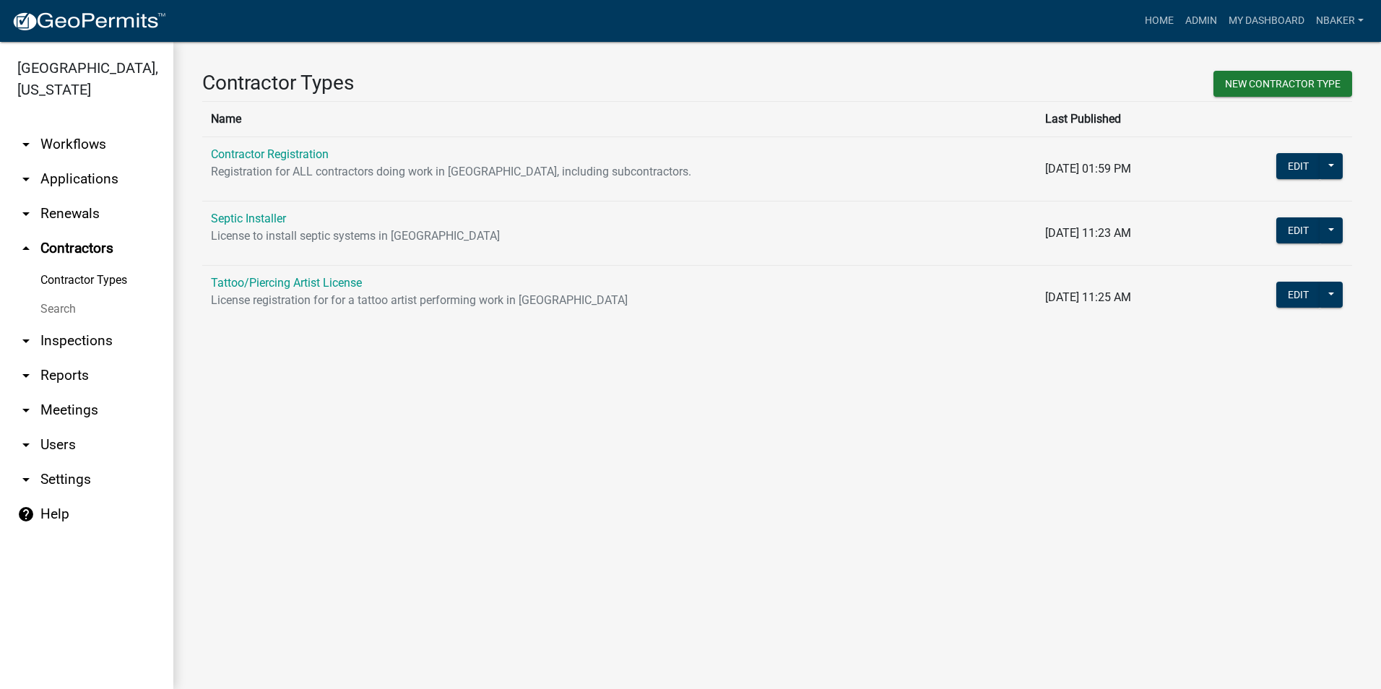
click at [298, 162] on td "Contractor Registration Registration for ALL contractors doing work in Grant Co…" at bounding box center [619, 169] width 834 height 64
click at [299, 160] on link "Contractor Registration" at bounding box center [270, 154] width 118 height 14
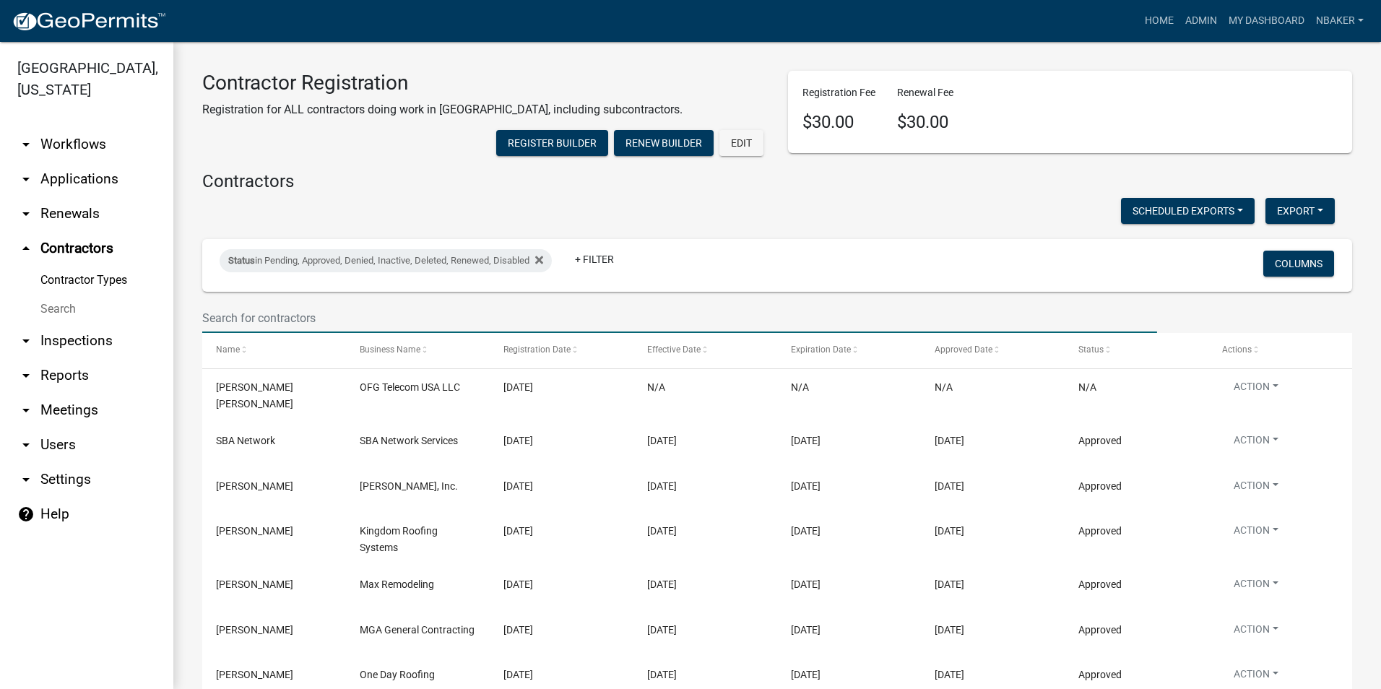
click at [326, 333] on input "text" at bounding box center [679, 318] width 955 height 30
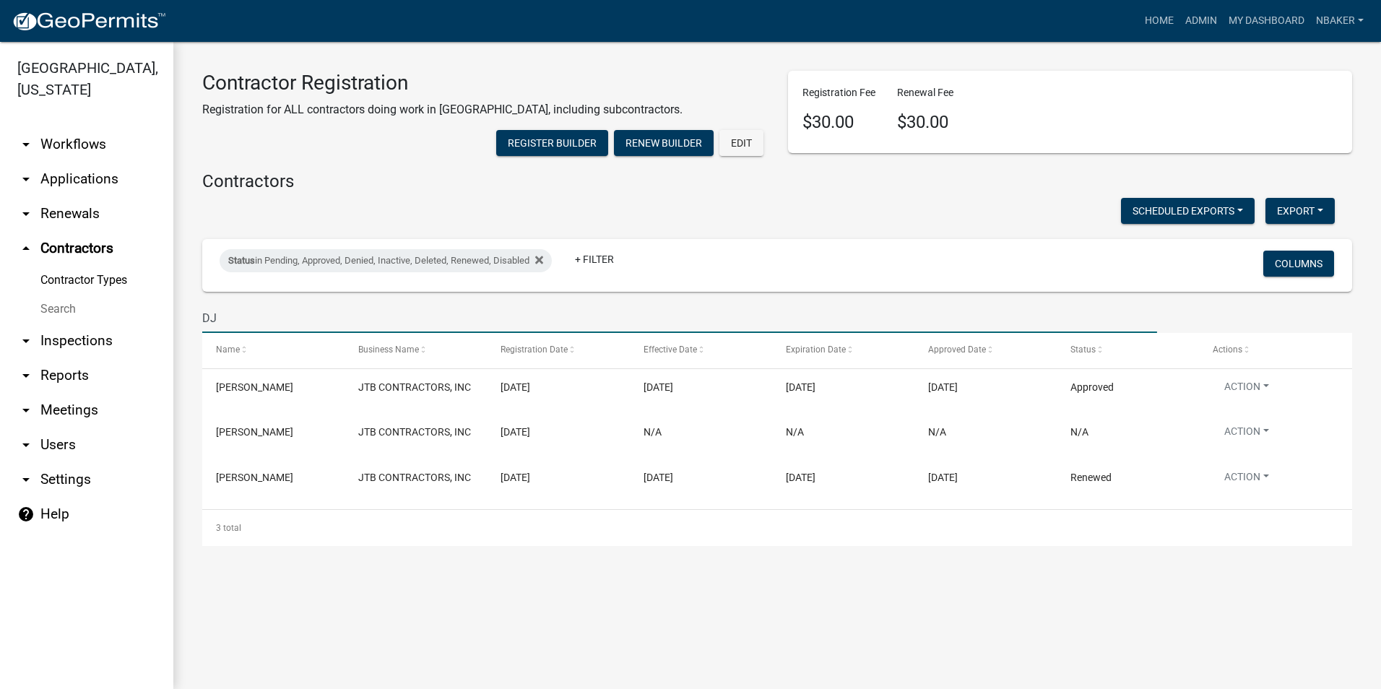
type input "D"
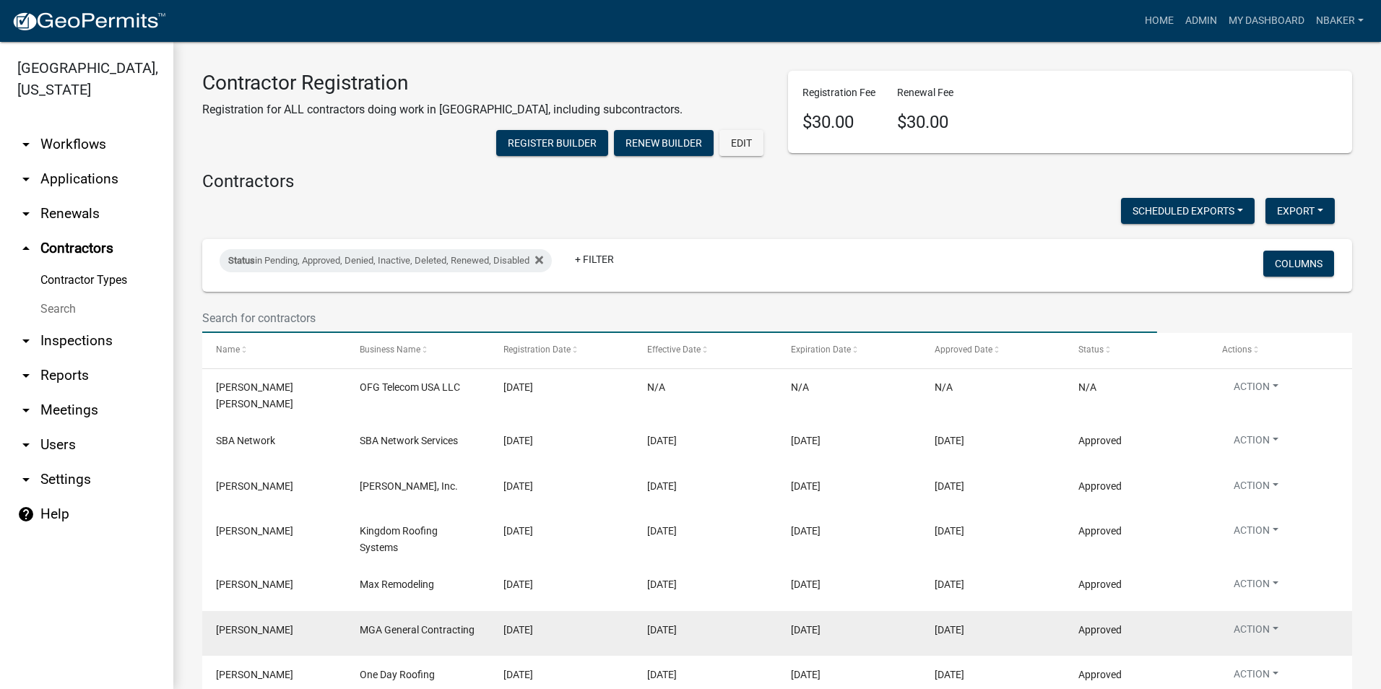
click at [690, 656] on datatable-body-cell "07/28/2025" at bounding box center [705, 633] width 144 height 45
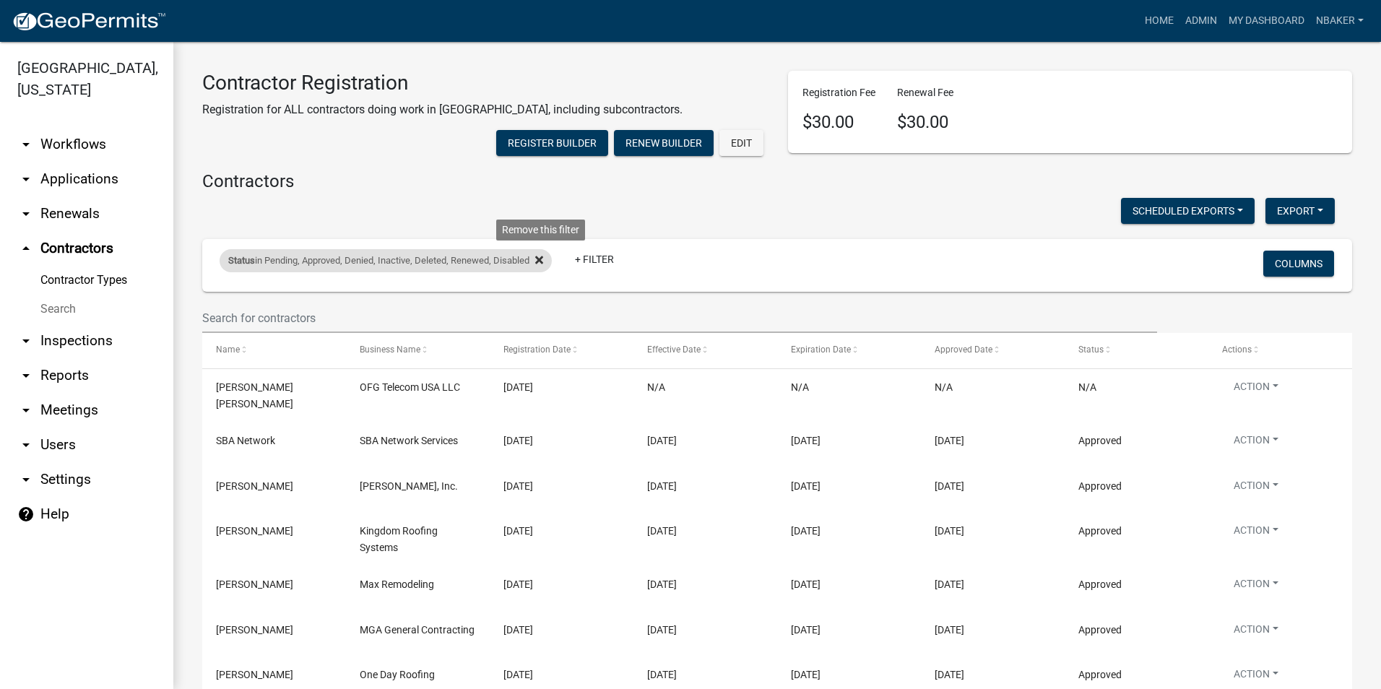
click at [541, 264] on icon at bounding box center [539, 260] width 8 height 8
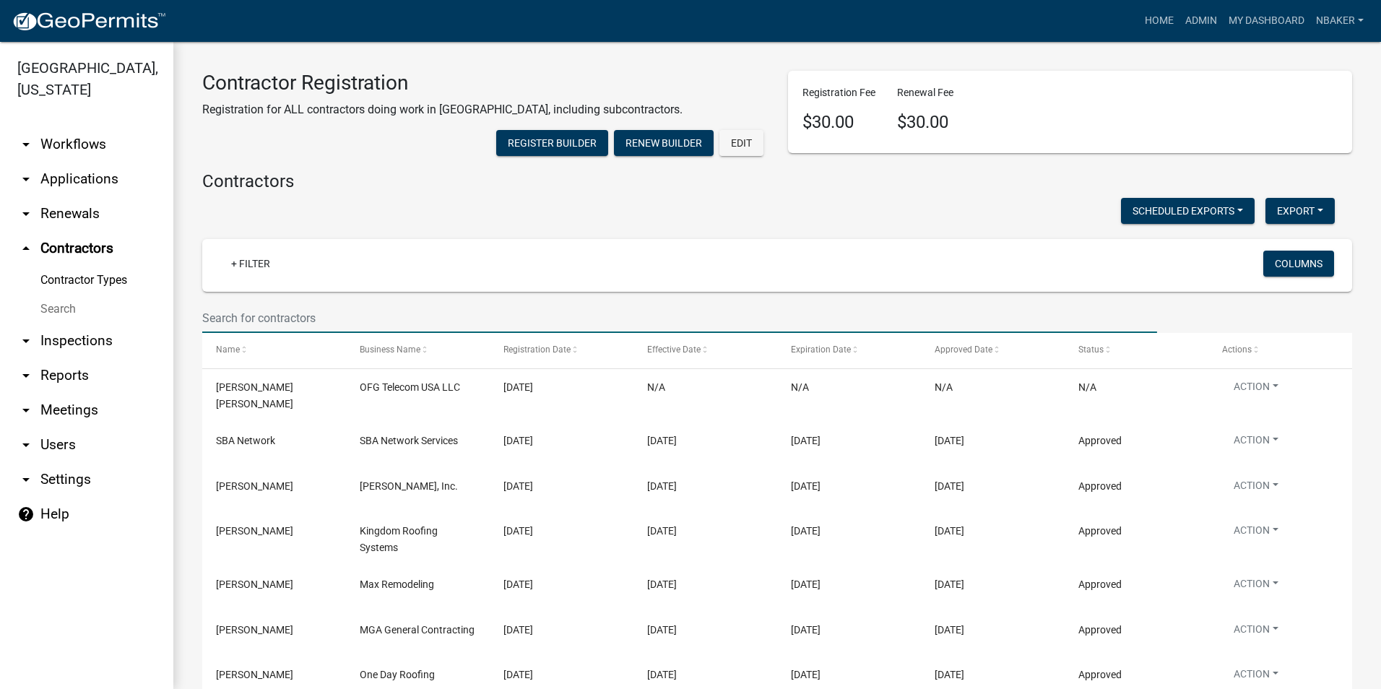
click at [498, 333] on input "text" at bounding box center [679, 318] width 955 height 30
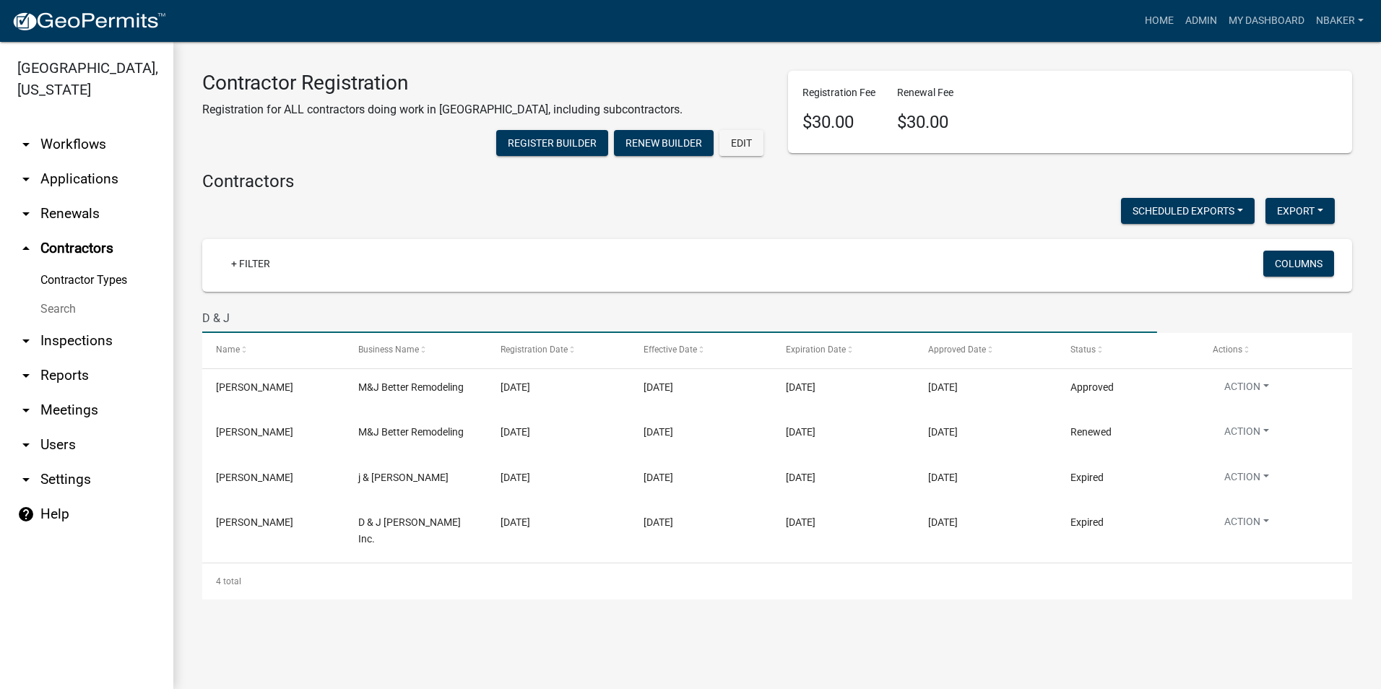
type input "D & J"
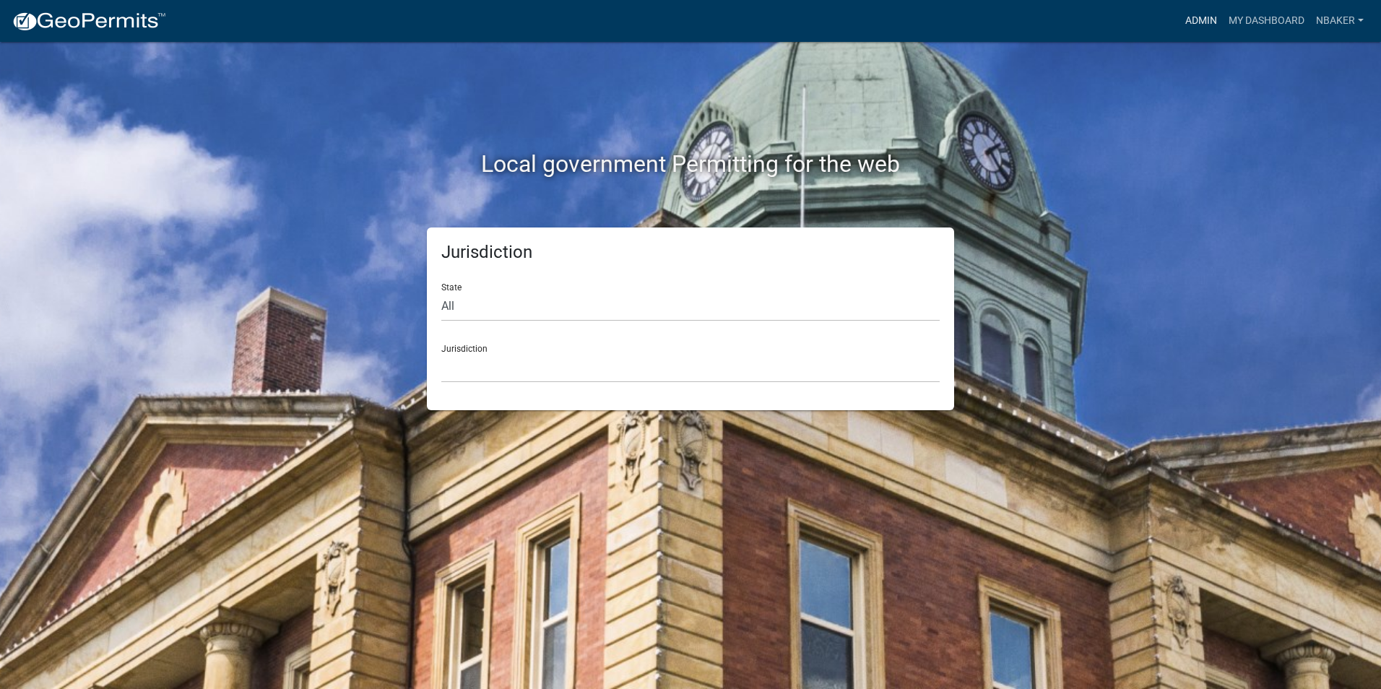
click at [1186, 24] on link "Admin" at bounding box center [1201, 20] width 43 height 27
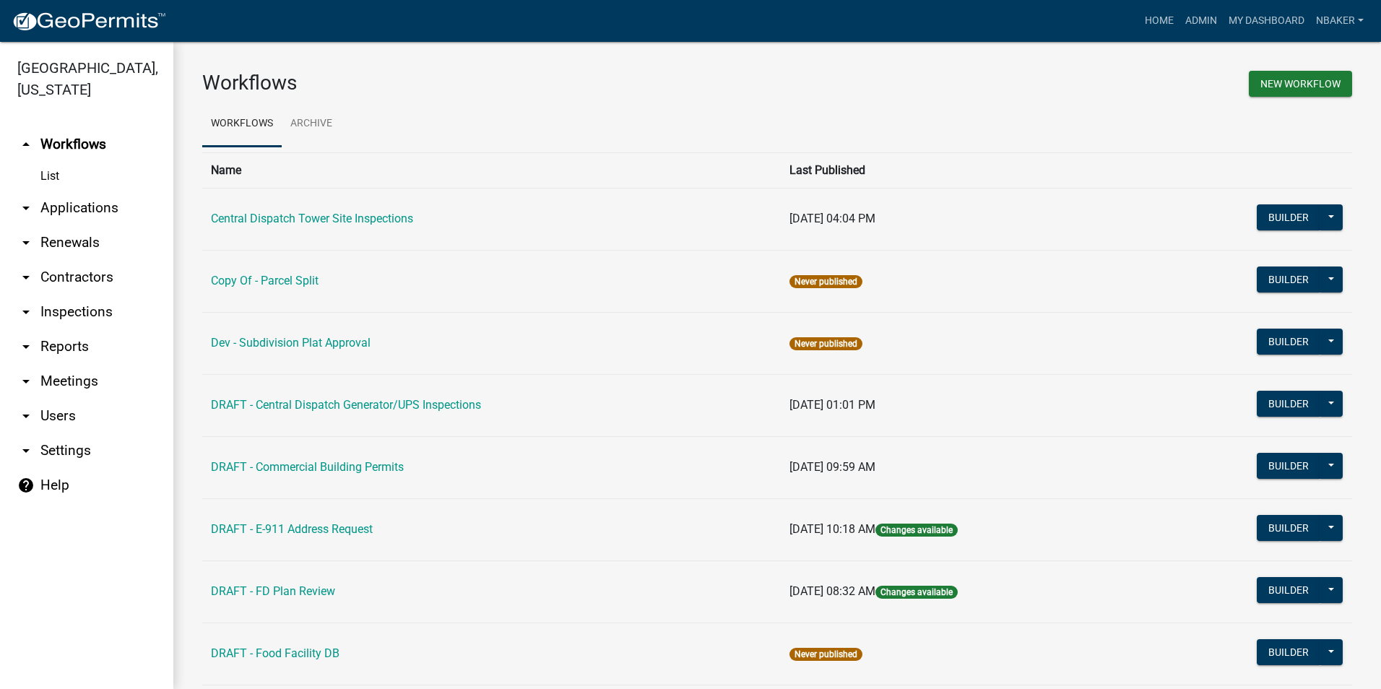
click at [109, 191] on link "arrow_drop_down Applications" at bounding box center [86, 208] width 173 height 35
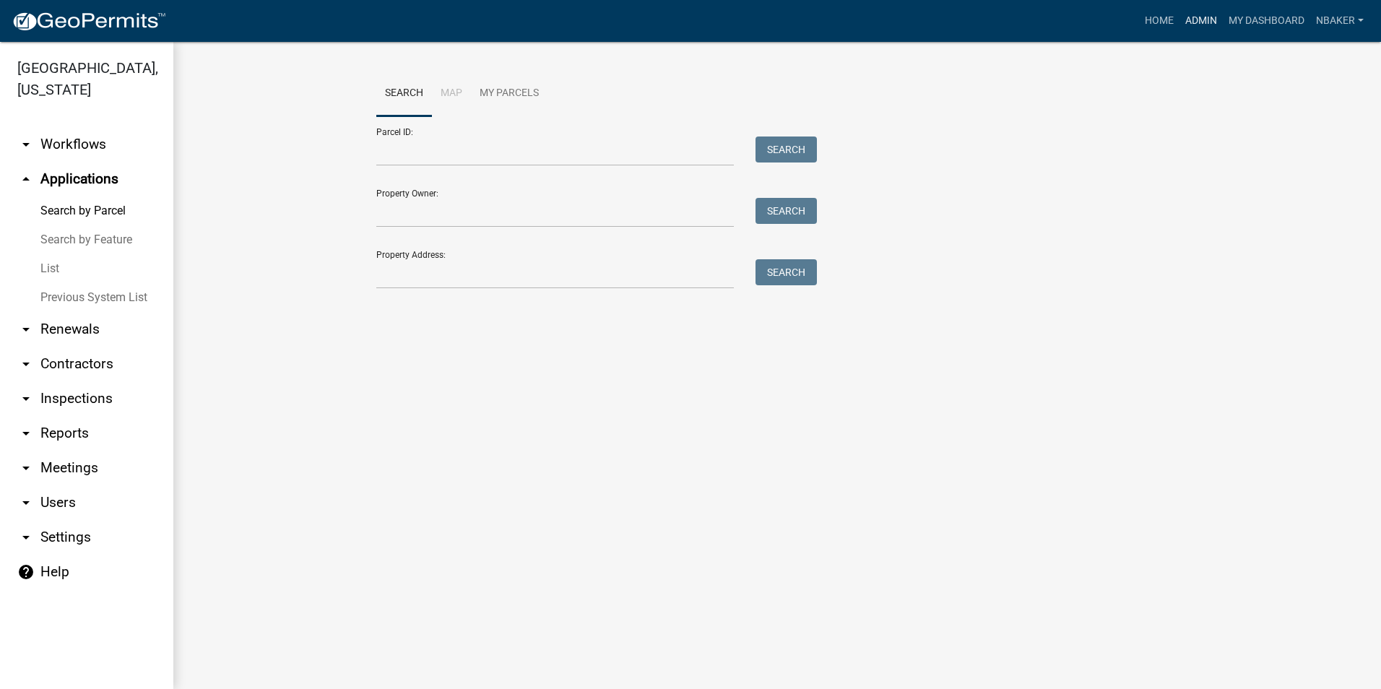
click at [1190, 25] on link "Admin" at bounding box center [1201, 20] width 43 height 27
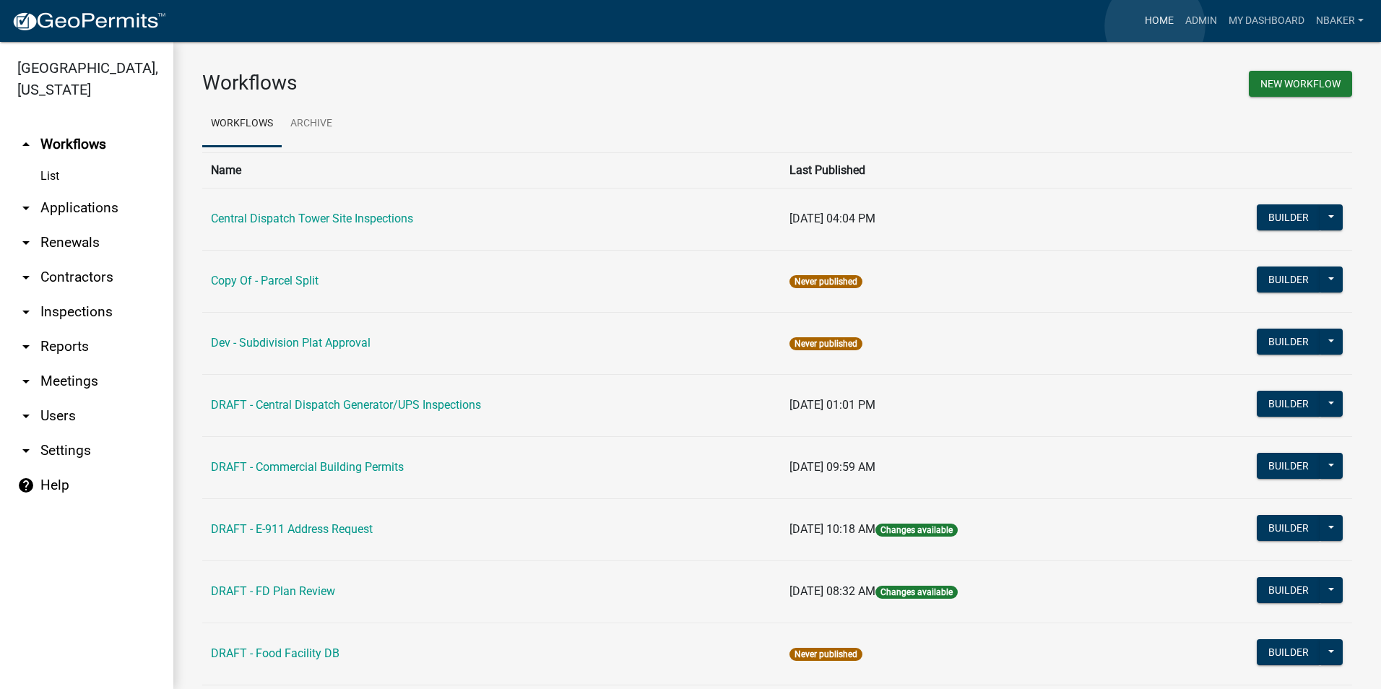
click at [1155, 26] on link "Home" at bounding box center [1159, 20] width 40 height 27
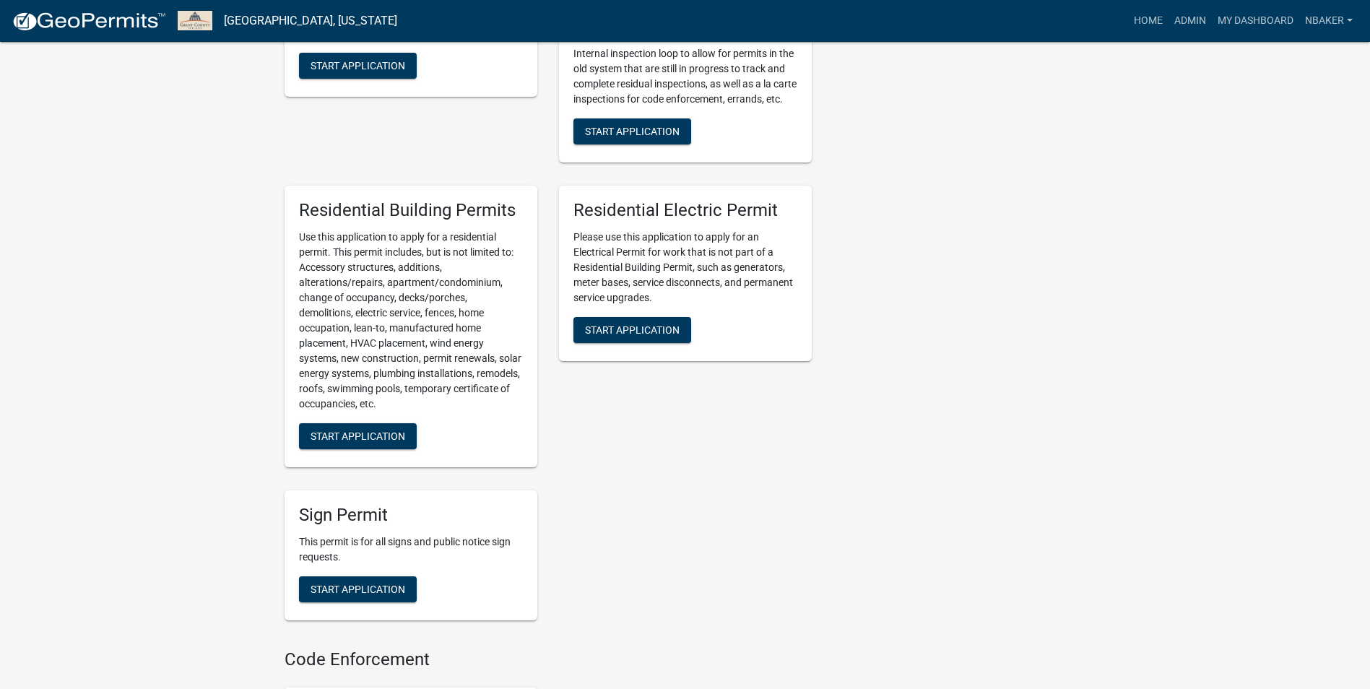
scroll to position [795, 0]
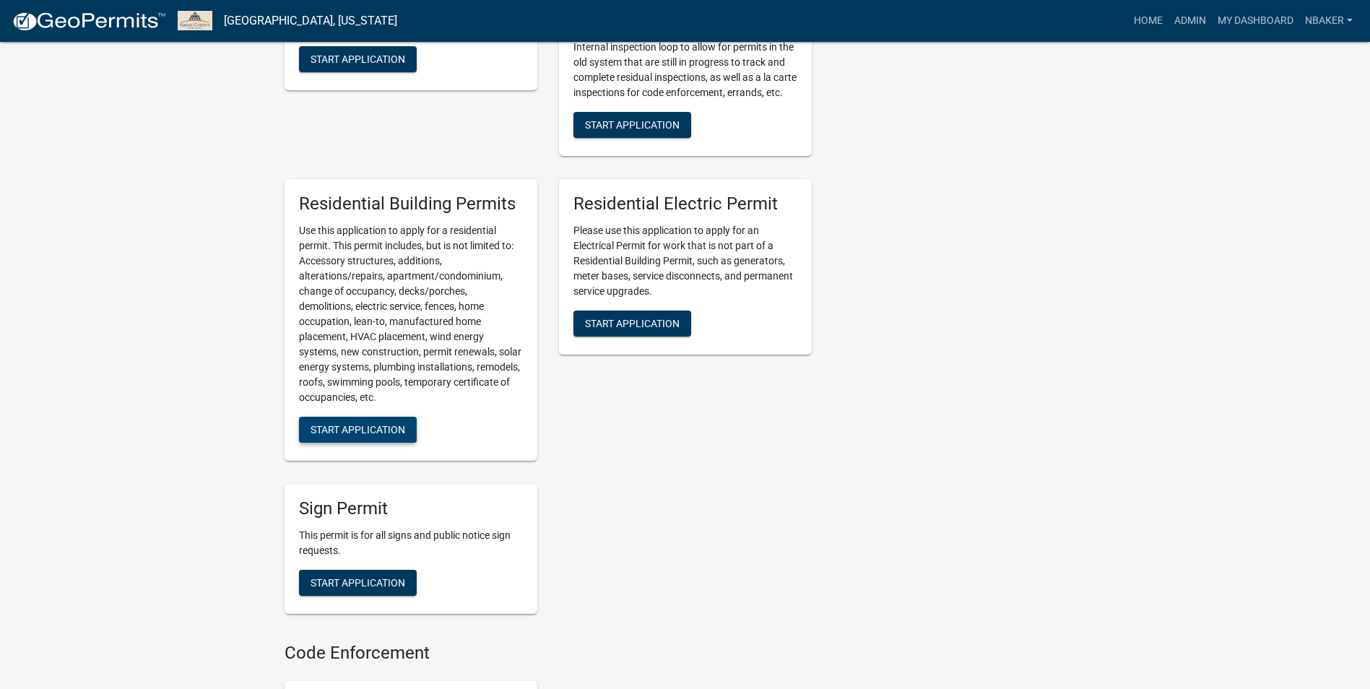
click at [385, 436] on span "Start Application" at bounding box center [358, 430] width 95 height 12
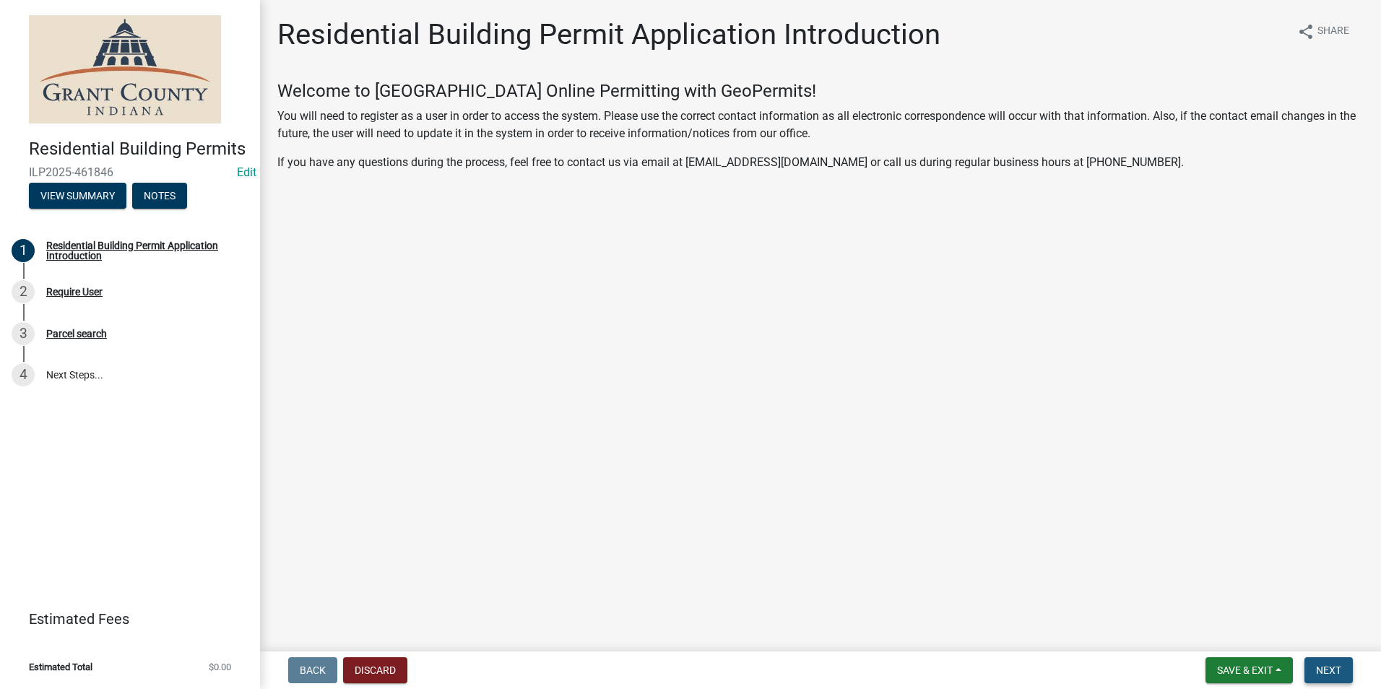
click at [1341, 672] on span "Next" at bounding box center [1328, 671] width 25 height 12
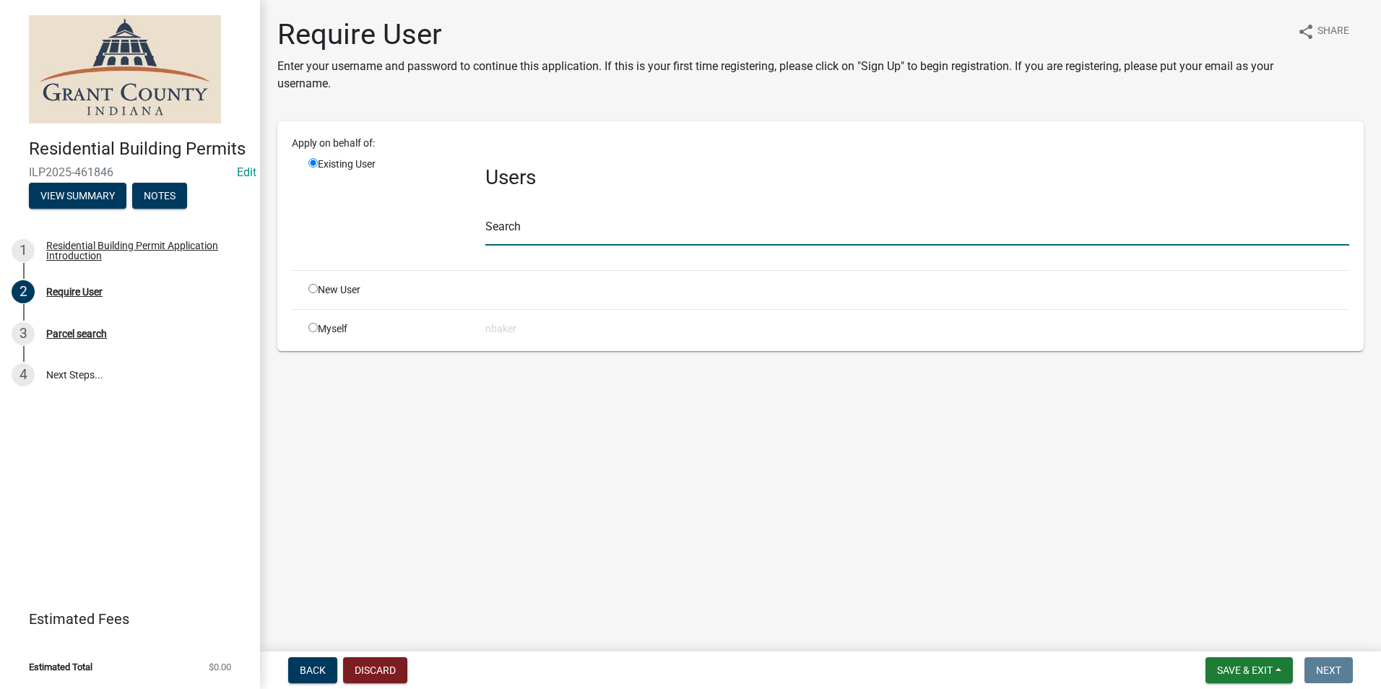
click at [545, 235] on input "text" at bounding box center [917, 231] width 864 height 30
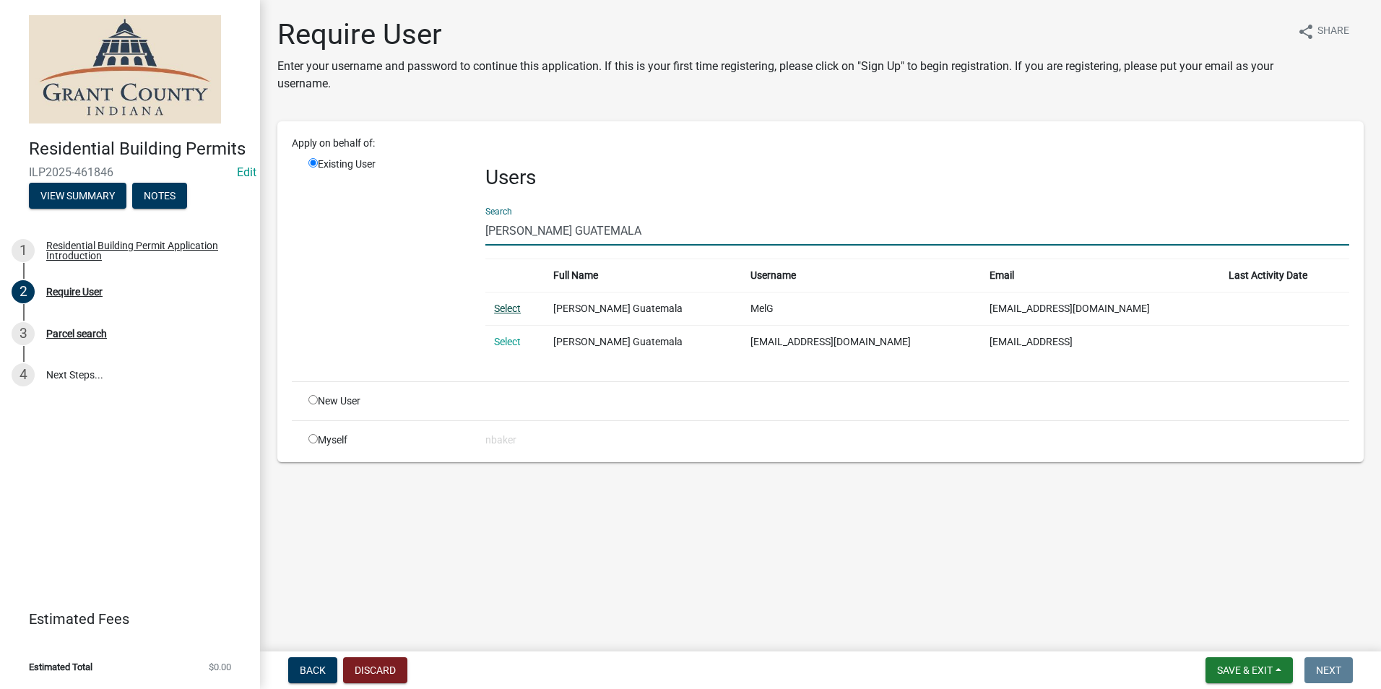
type input "MELISSA GUATEMALA"
click at [511, 308] on link "Select" at bounding box center [507, 309] width 27 height 12
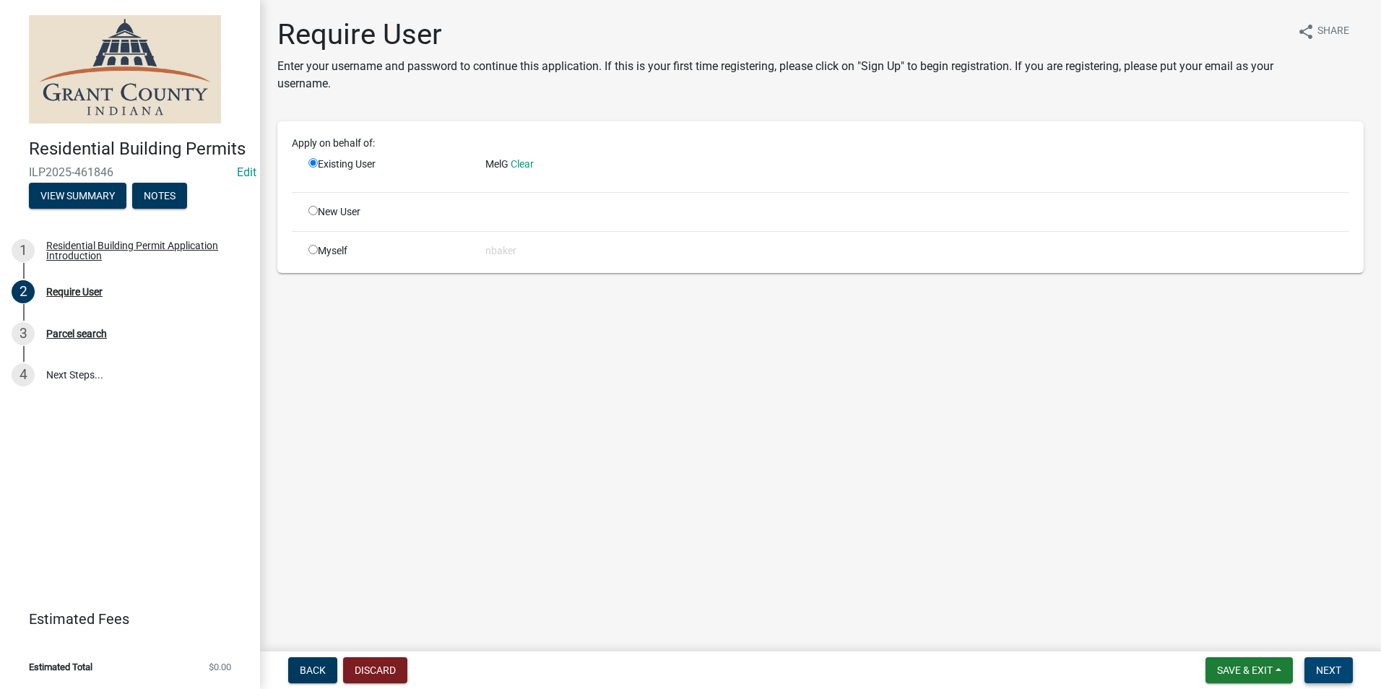
click at [1347, 669] on button "Next" at bounding box center [1329, 670] width 48 height 26
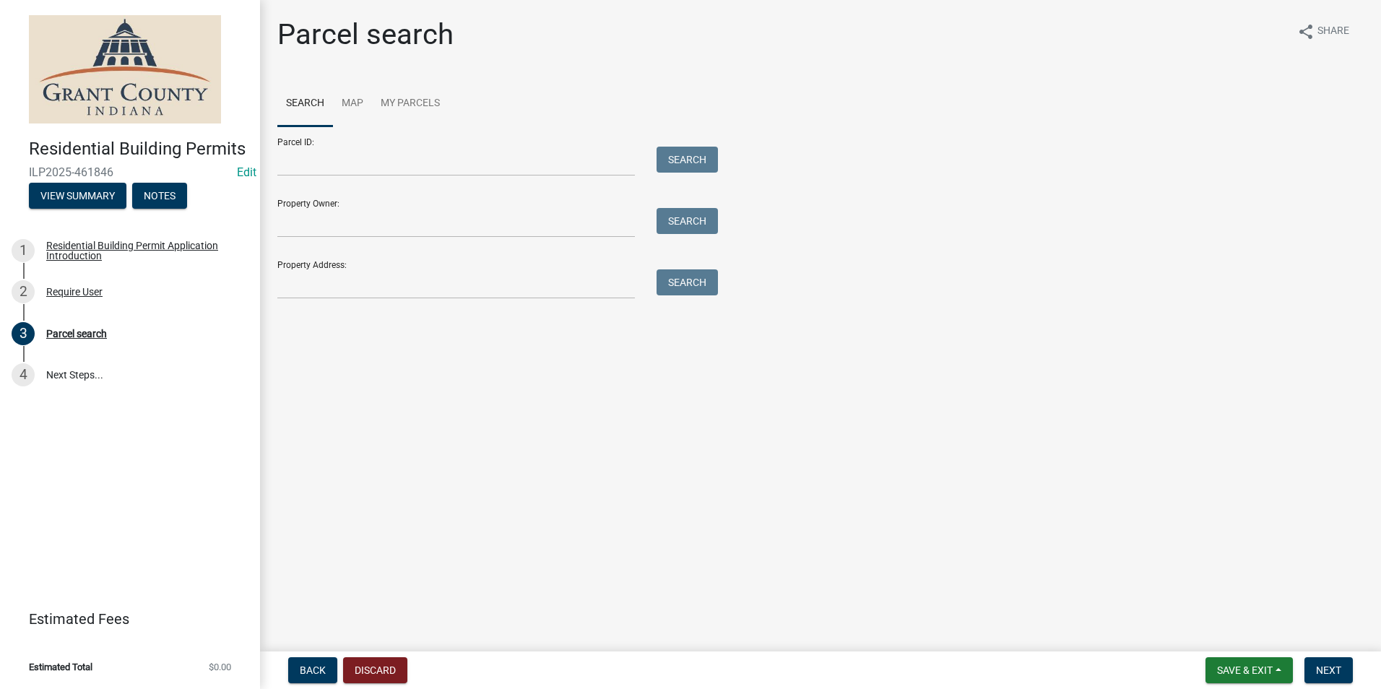
click at [532, 311] on div "Parcel search share Share Search Map My Parcels Parcel ID: Search Property Owne…" at bounding box center [821, 164] width 1108 height 295
click at [519, 280] on input "Property Address:" at bounding box center [456, 284] width 358 height 30
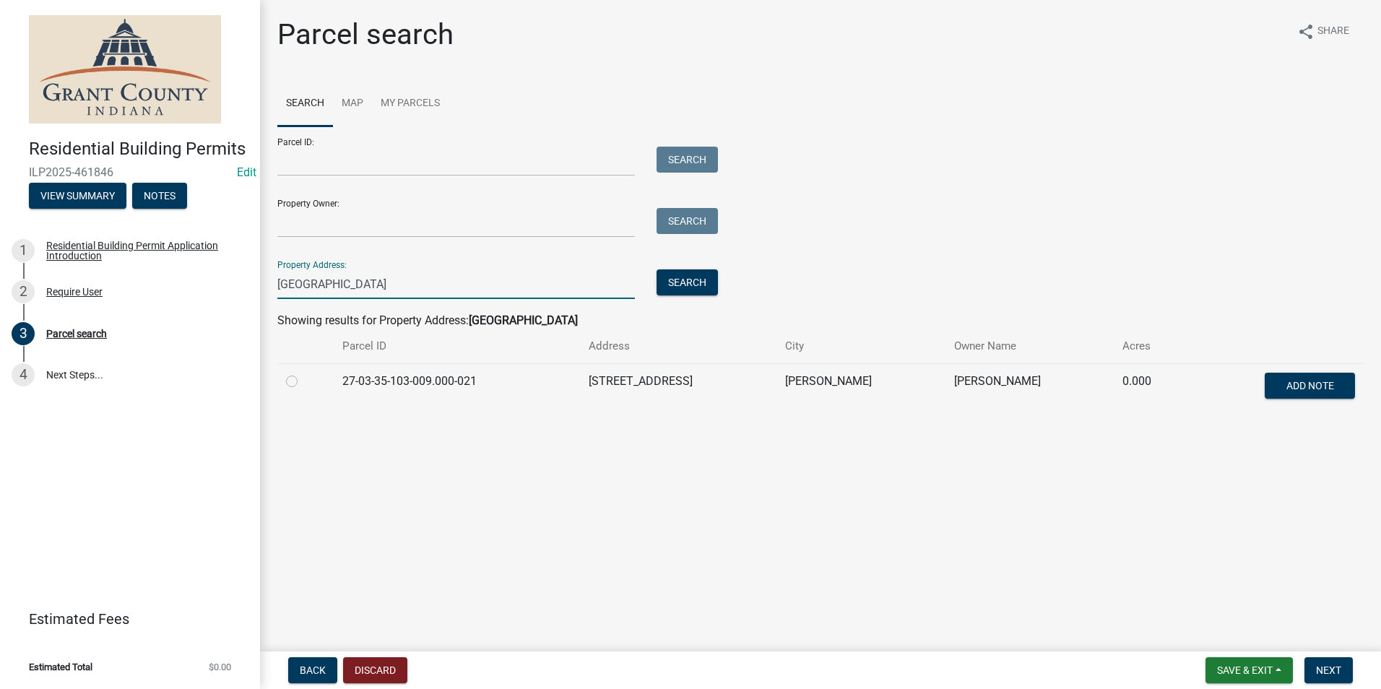
type input "1030 N LEXINGTON"
click at [303, 373] on label at bounding box center [303, 373] width 0 height 0
click at [303, 382] on input "radio" at bounding box center [307, 377] width 9 height 9
radio input "true"
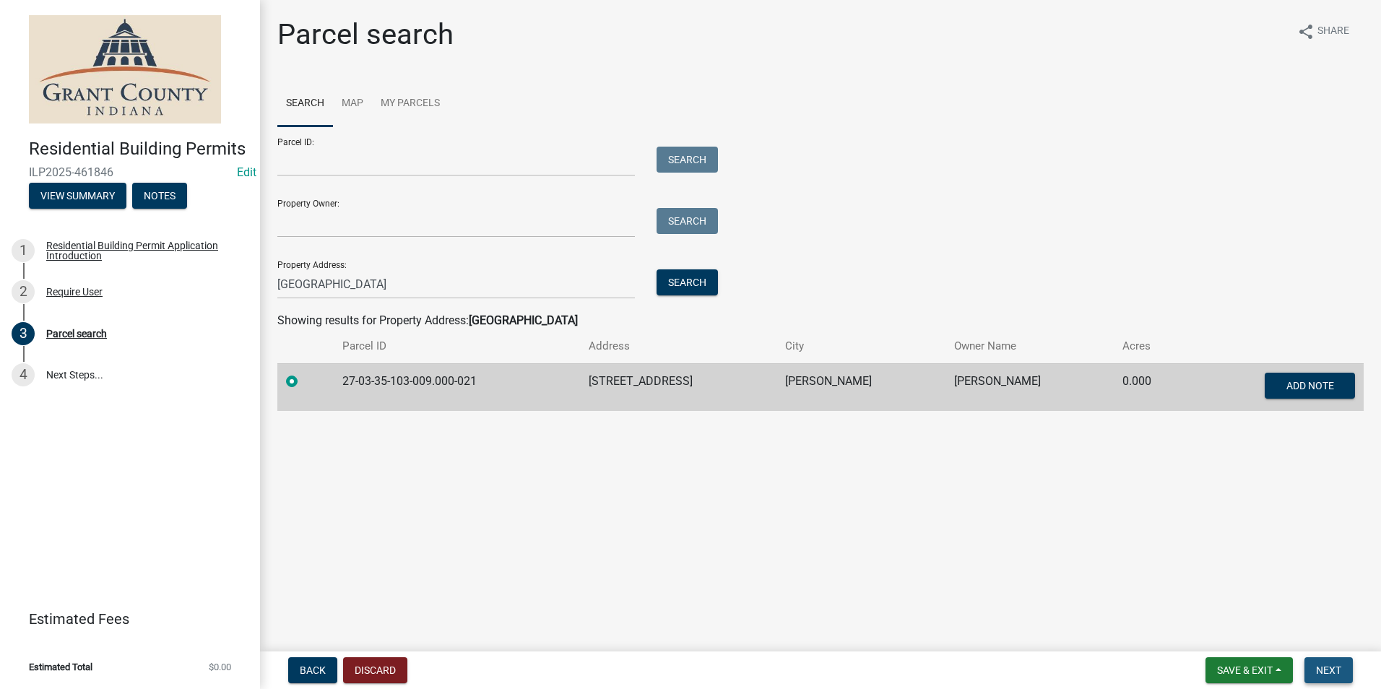
click at [1327, 670] on span "Next" at bounding box center [1328, 671] width 25 height 12
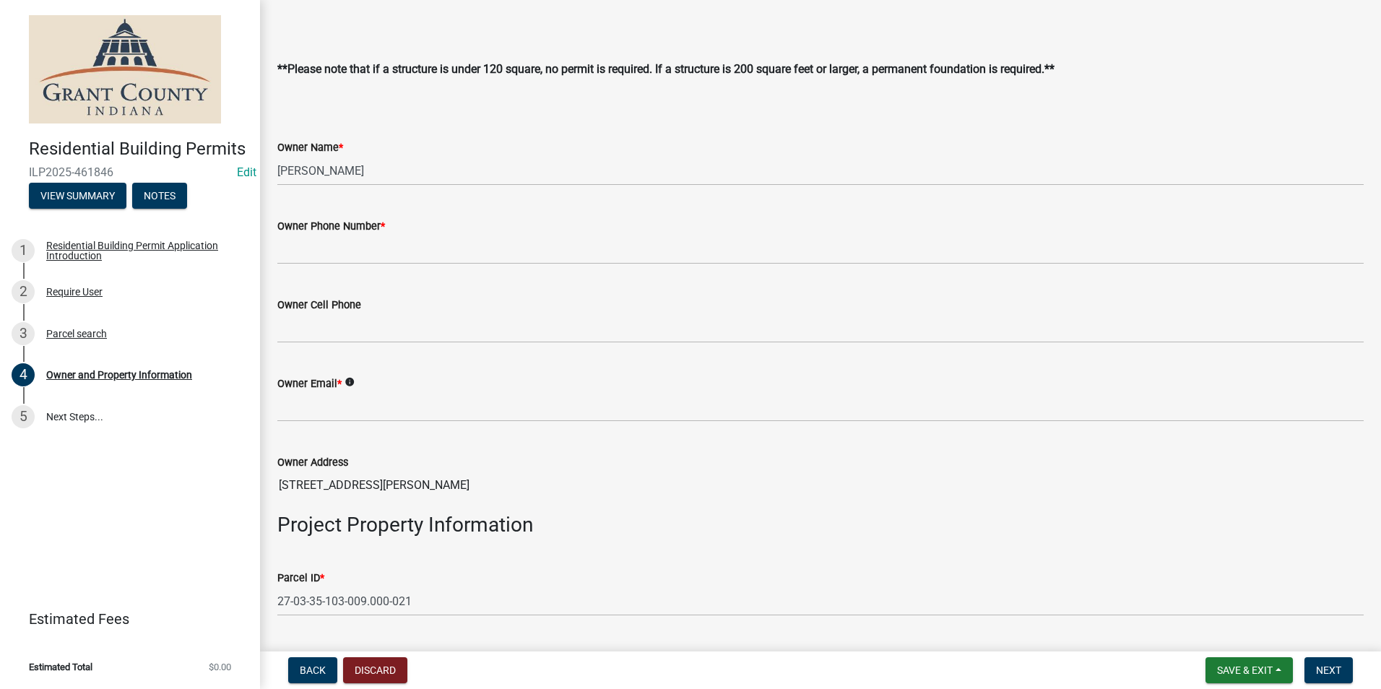
scroll to position [289, 0]
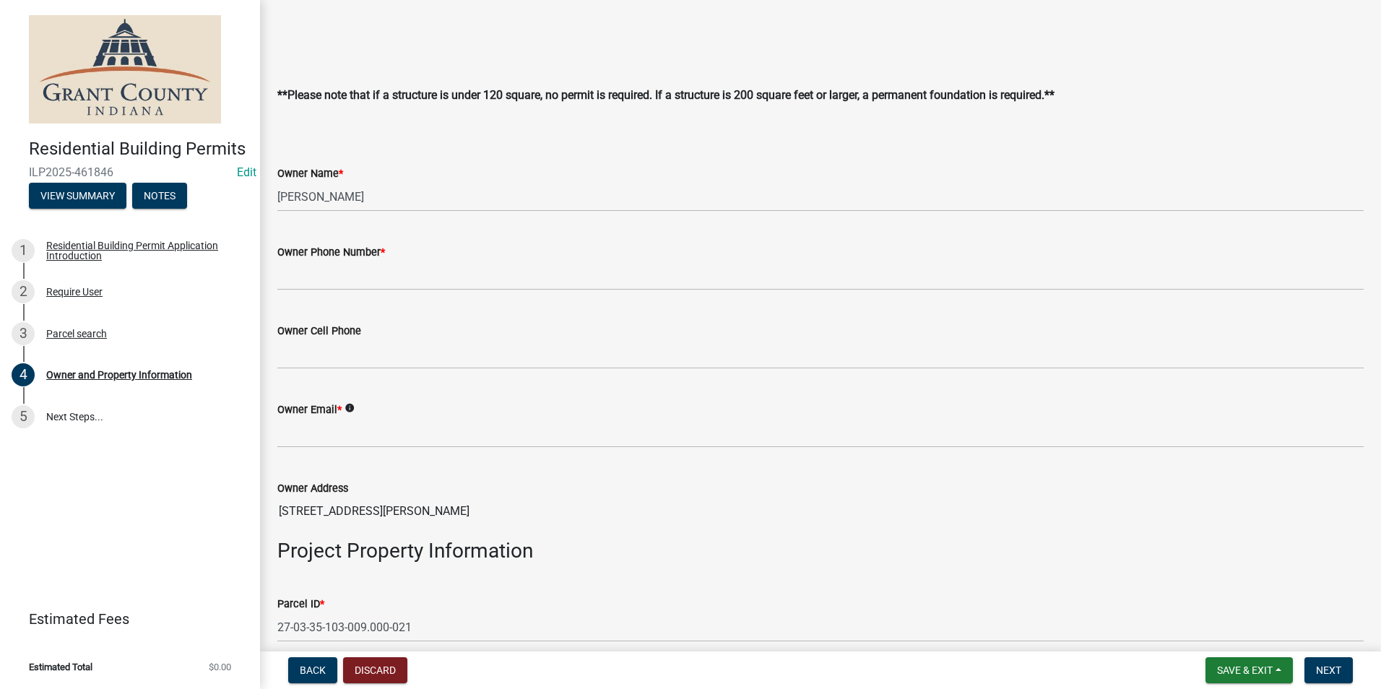
click at [476, 253] on div "Owner Phone Number *" at bounding box center [820, 251] width 1086 height 17
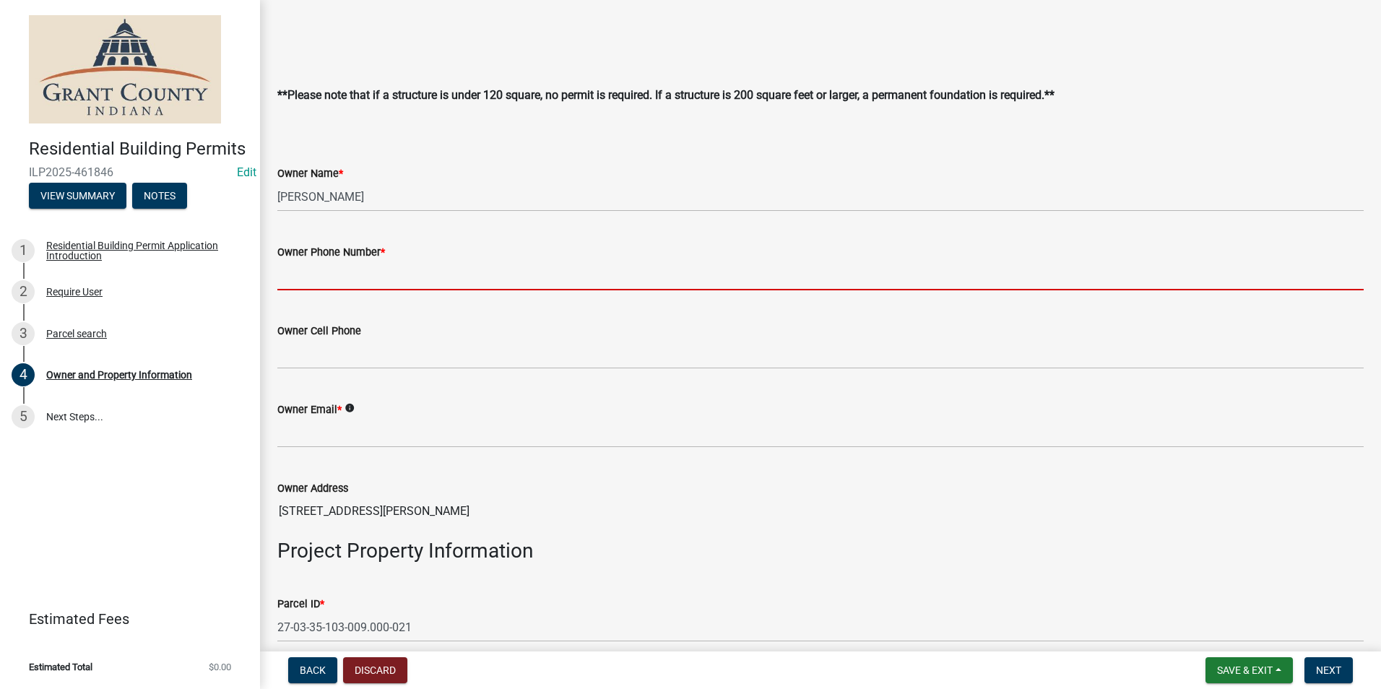
click at [465, 266] on input "Owner Phone Number *" at bounding box center [820, 276] width 1086 height 30
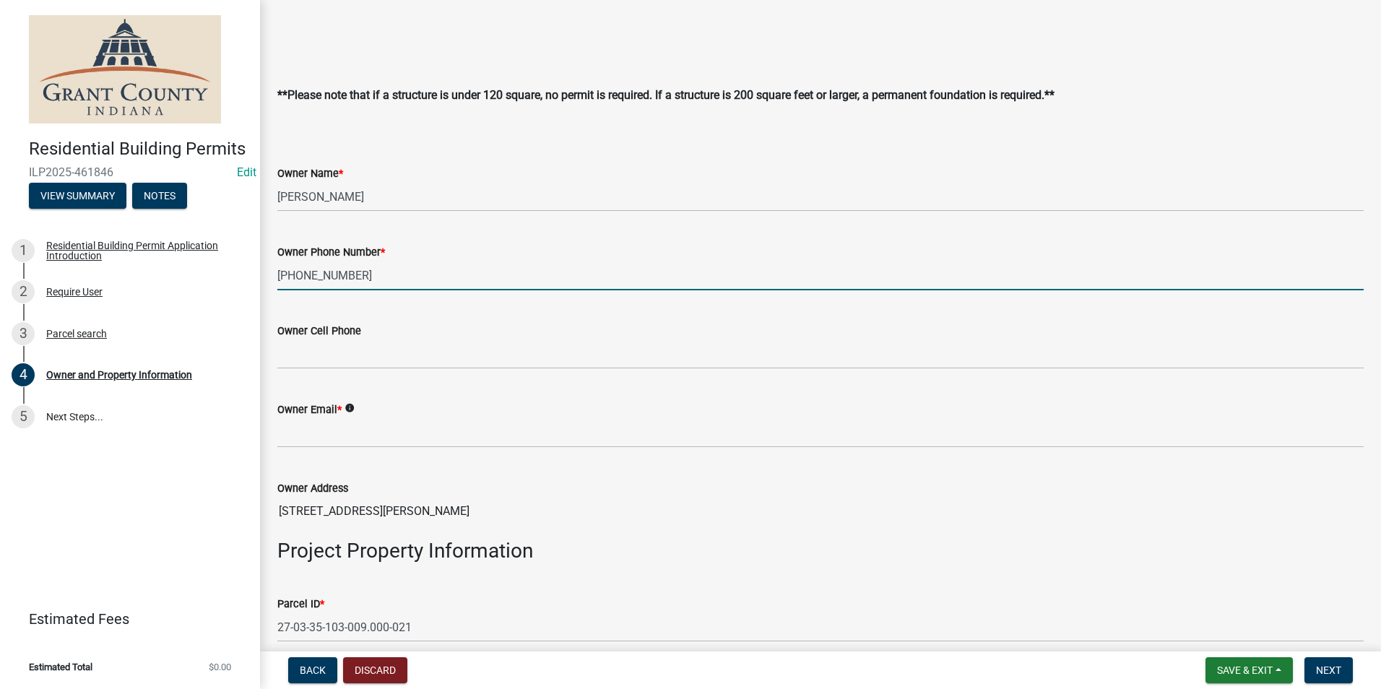
type input "[PHONE_NUMBER]"
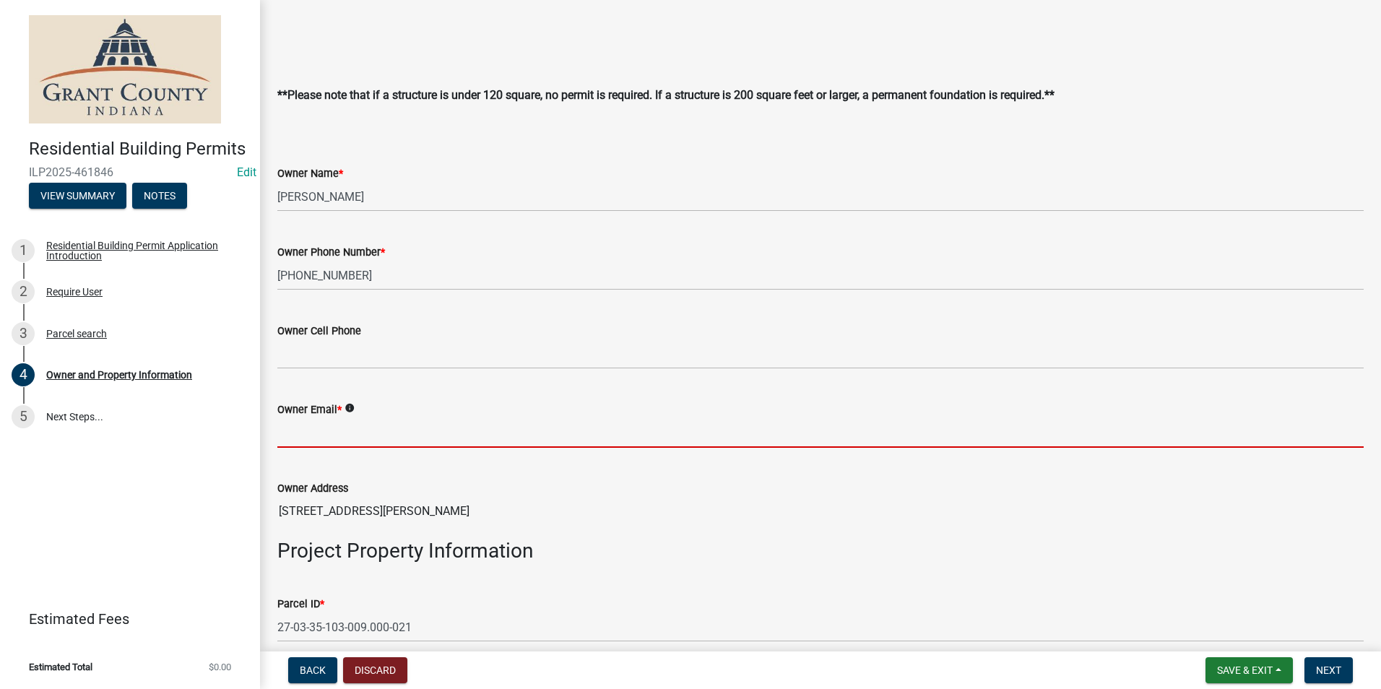
click at [403, 433] on input "Owner Email *" at bounding box center [820, 433] width 1086 height 30
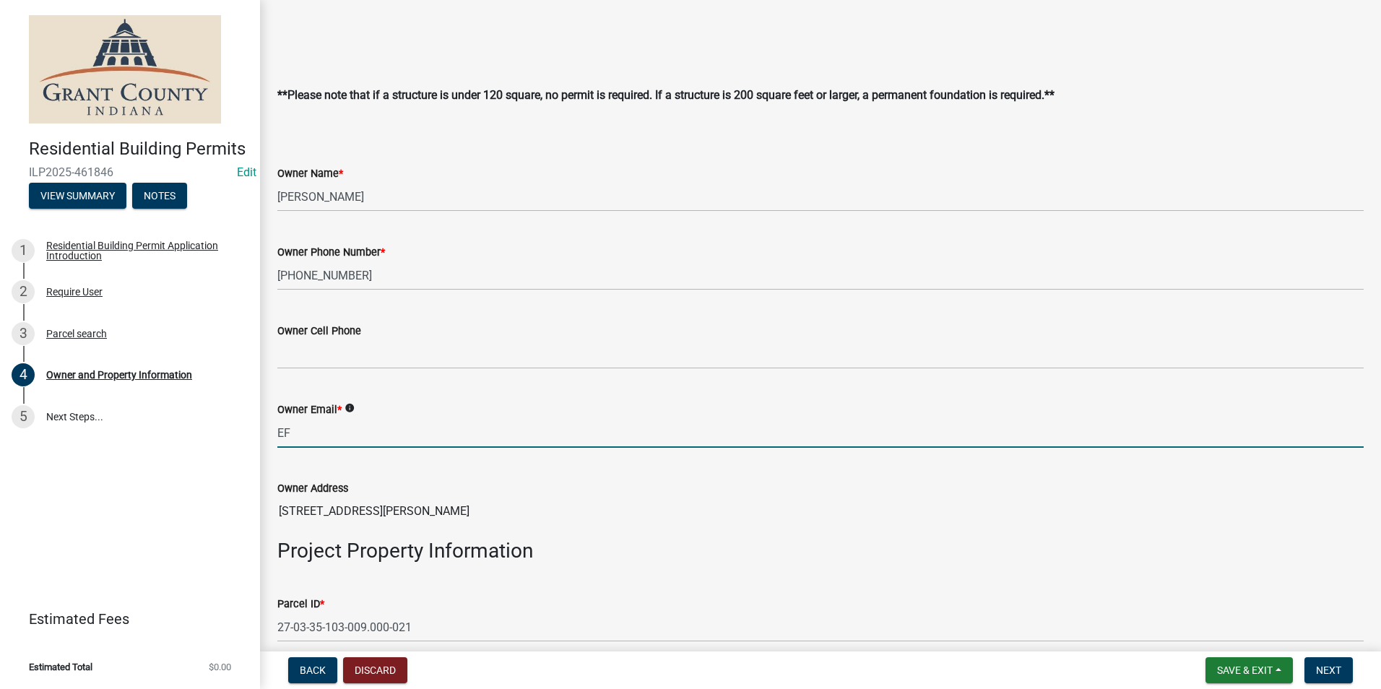
type input "[EMAIL_ADDRESS][DOMAIN_NAME]"
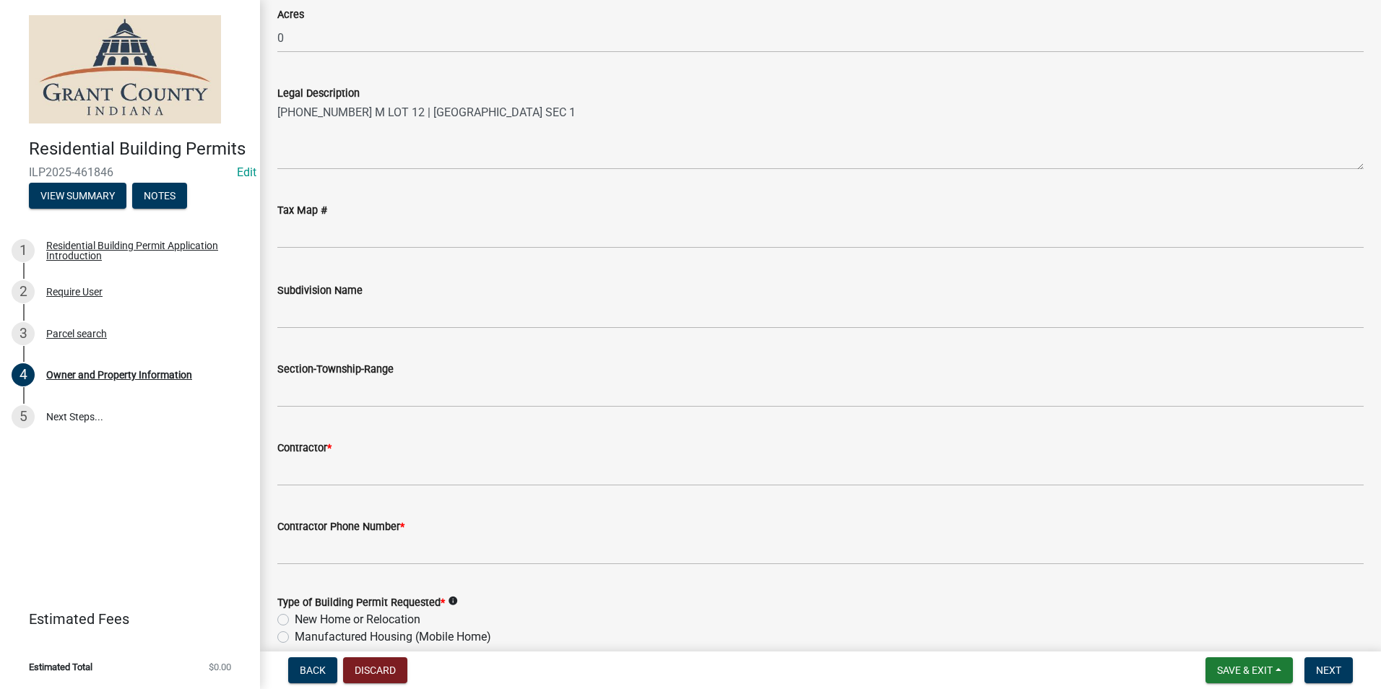
scroll to position [1228, 0]
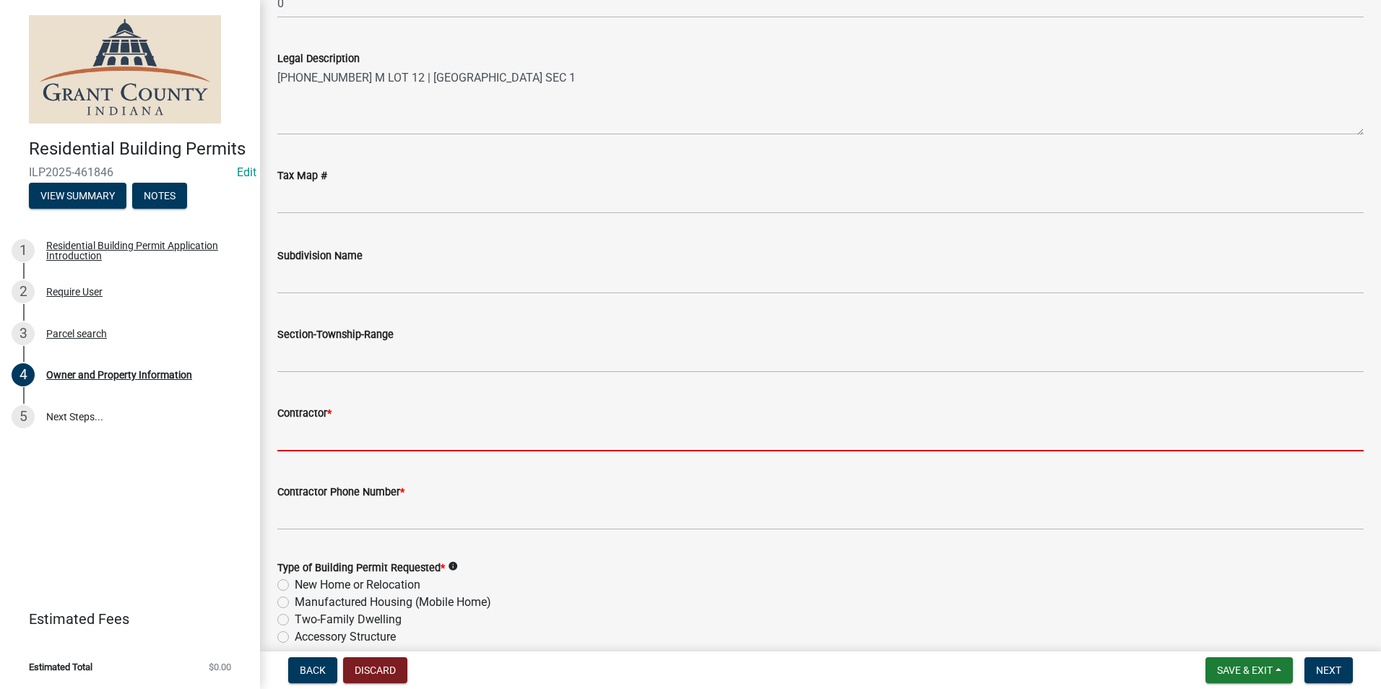
click at [428, 441] on input "Contractor *" at bounding box center [820, 437] width 1086 height 30
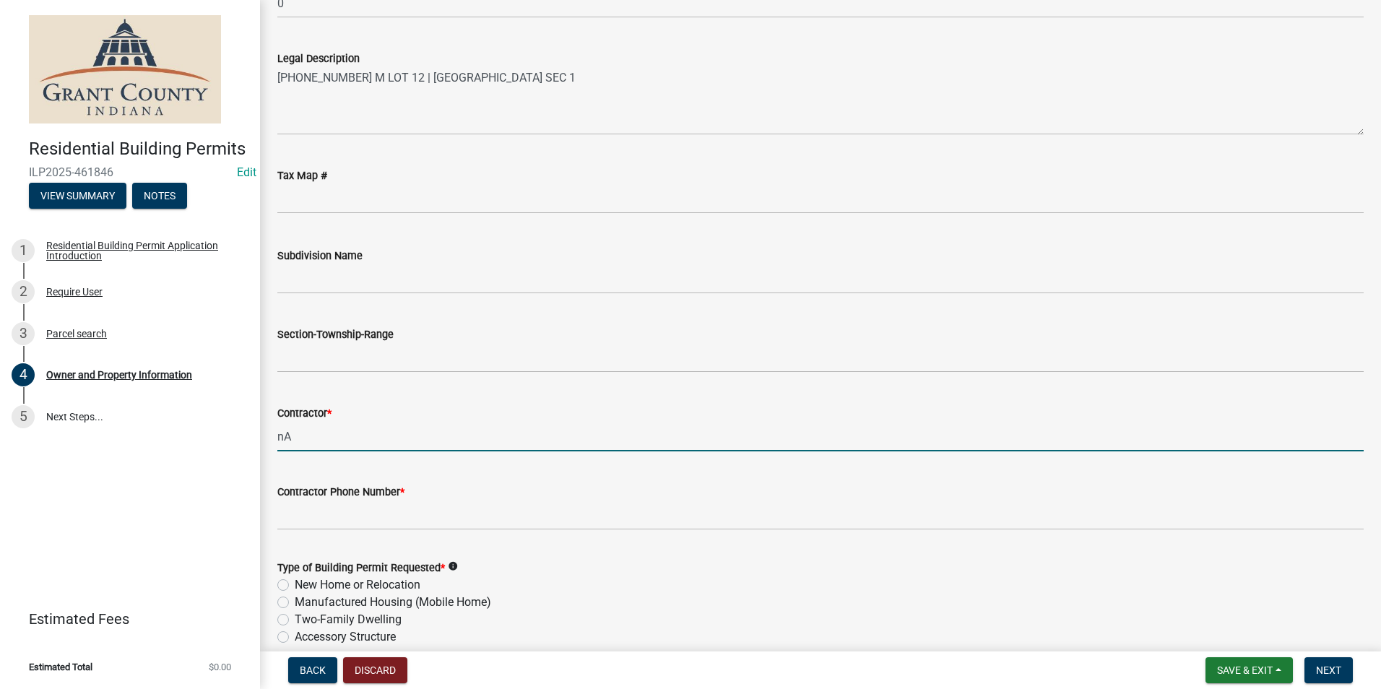
type input "n"
type input "NARS CONSTRUCTION"
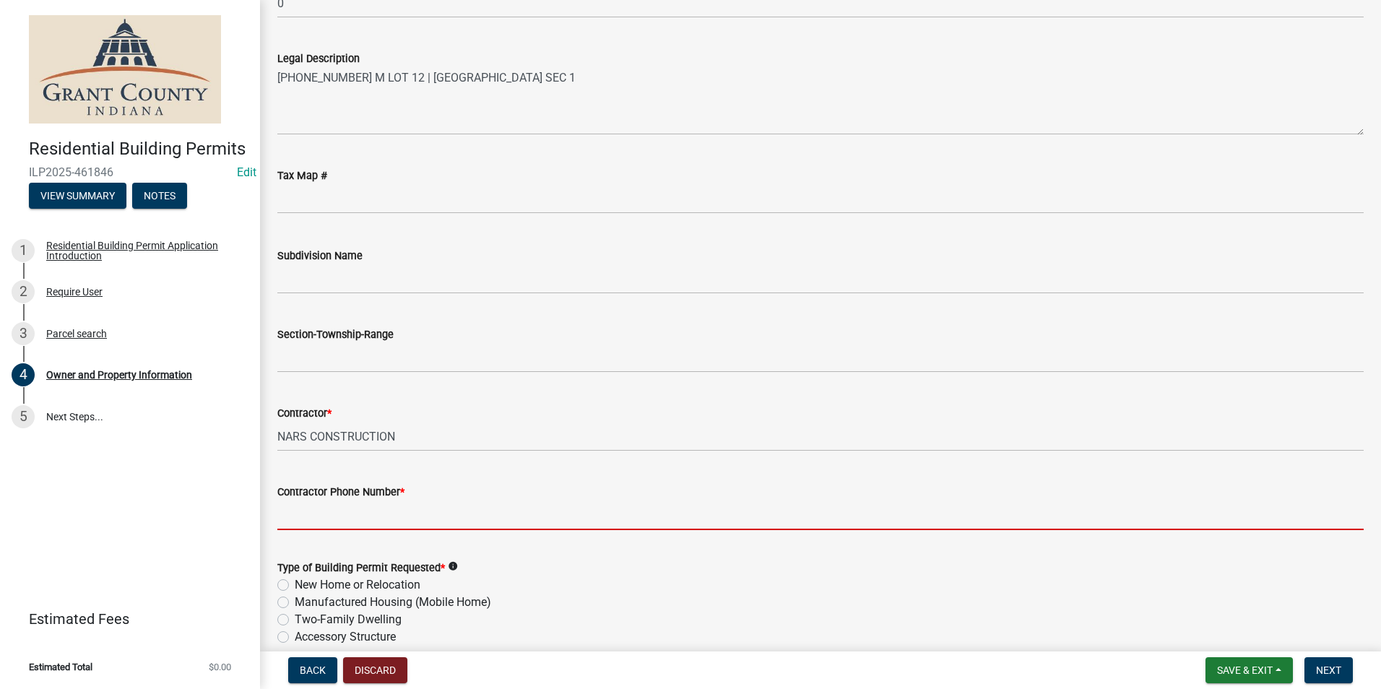
click at [395, 512] on input "Contractor Phone Number *" at bounding box center [820, 516] width 1086 height 30
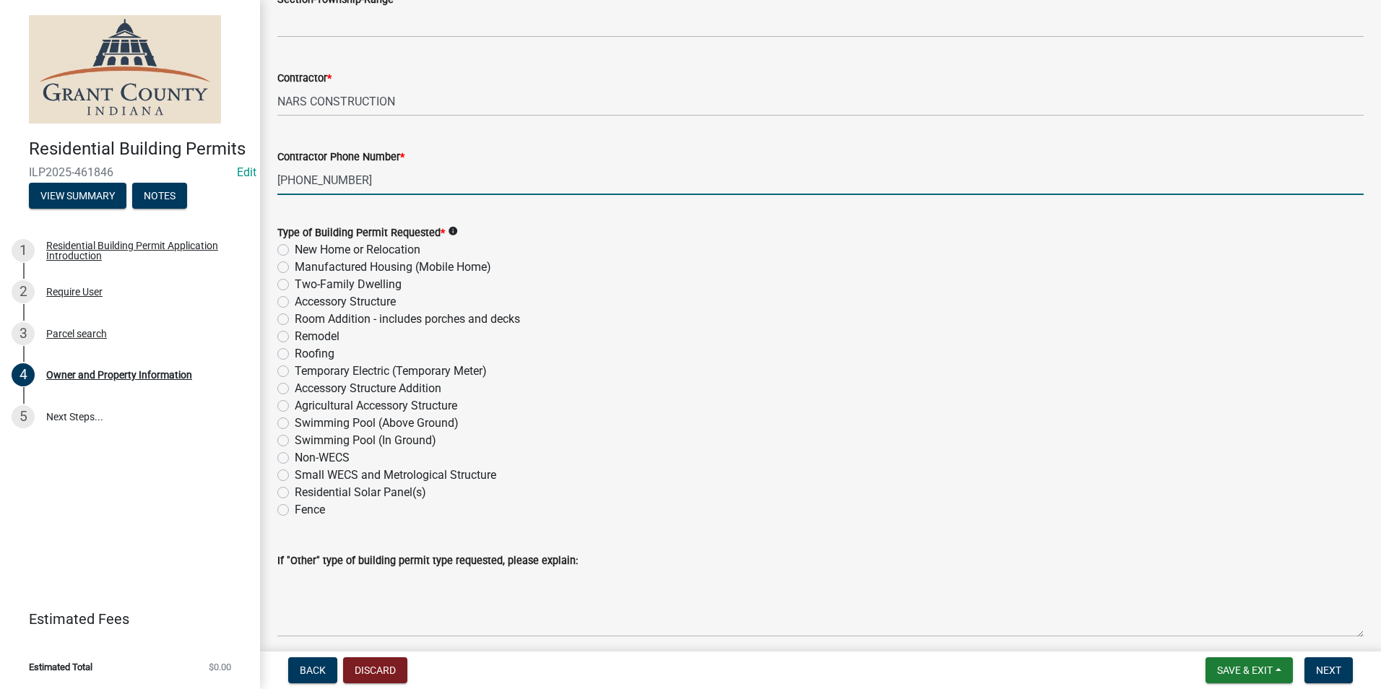
scroll to position [1589, 0]
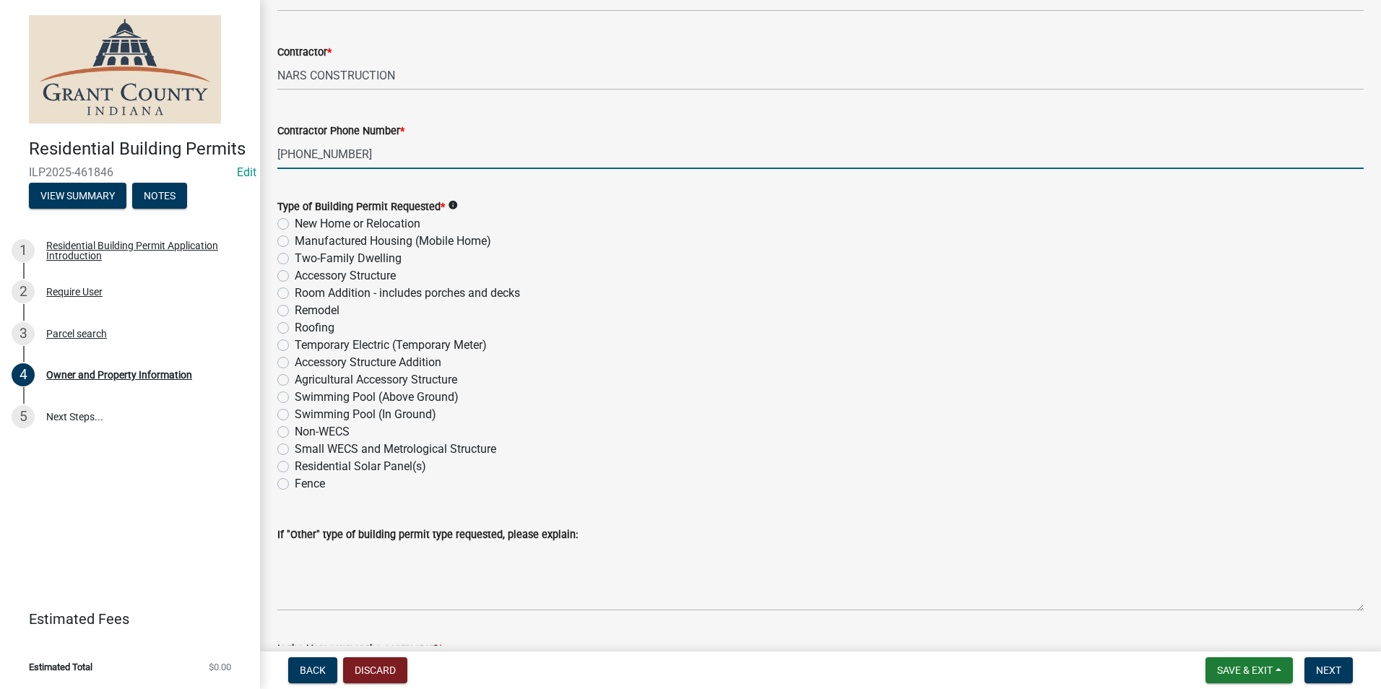
type input "[PHONE_NUMBER]"
click at [295, 293] on label "Room Addition - includes porches and decks" at bounding box center [407, 293] width 225 height 17
click at [295, 293] on input "Room Addition - includes porches and decks" at bounding box center [299, 289] width 9 height 9
radio input "true"
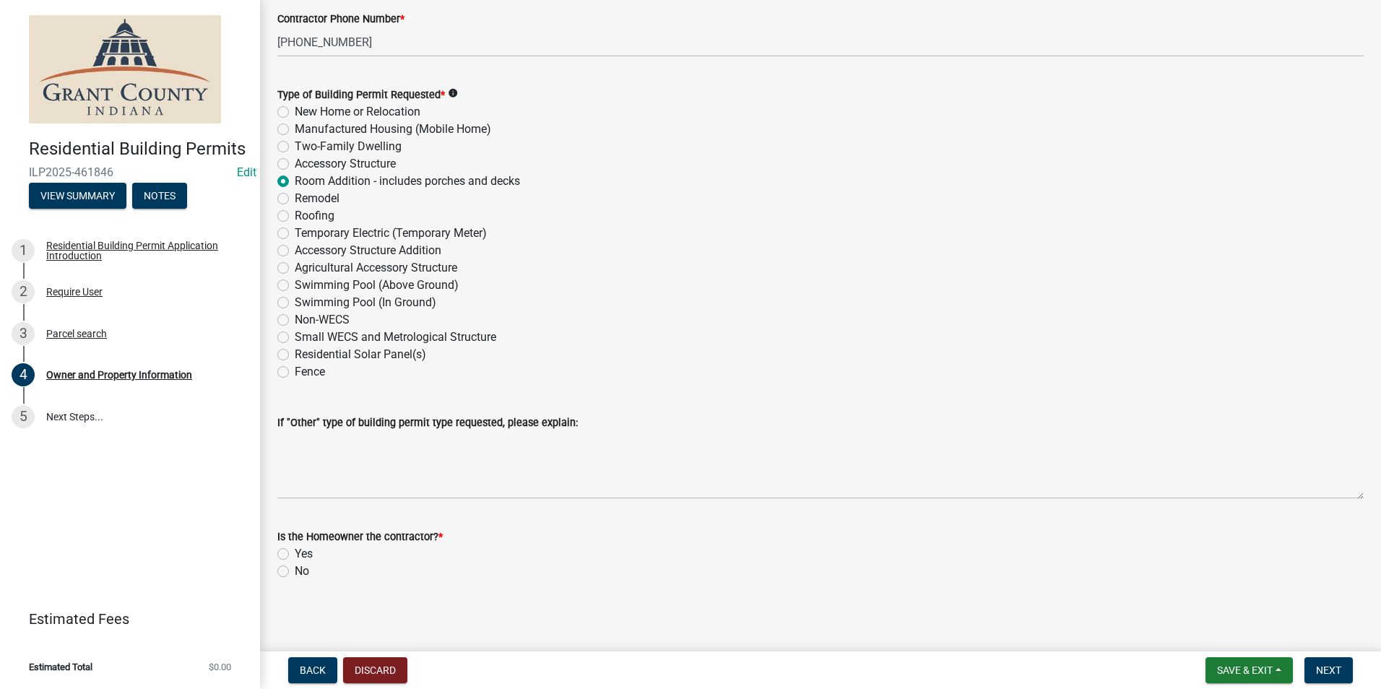
scroll to position [1705, 0]
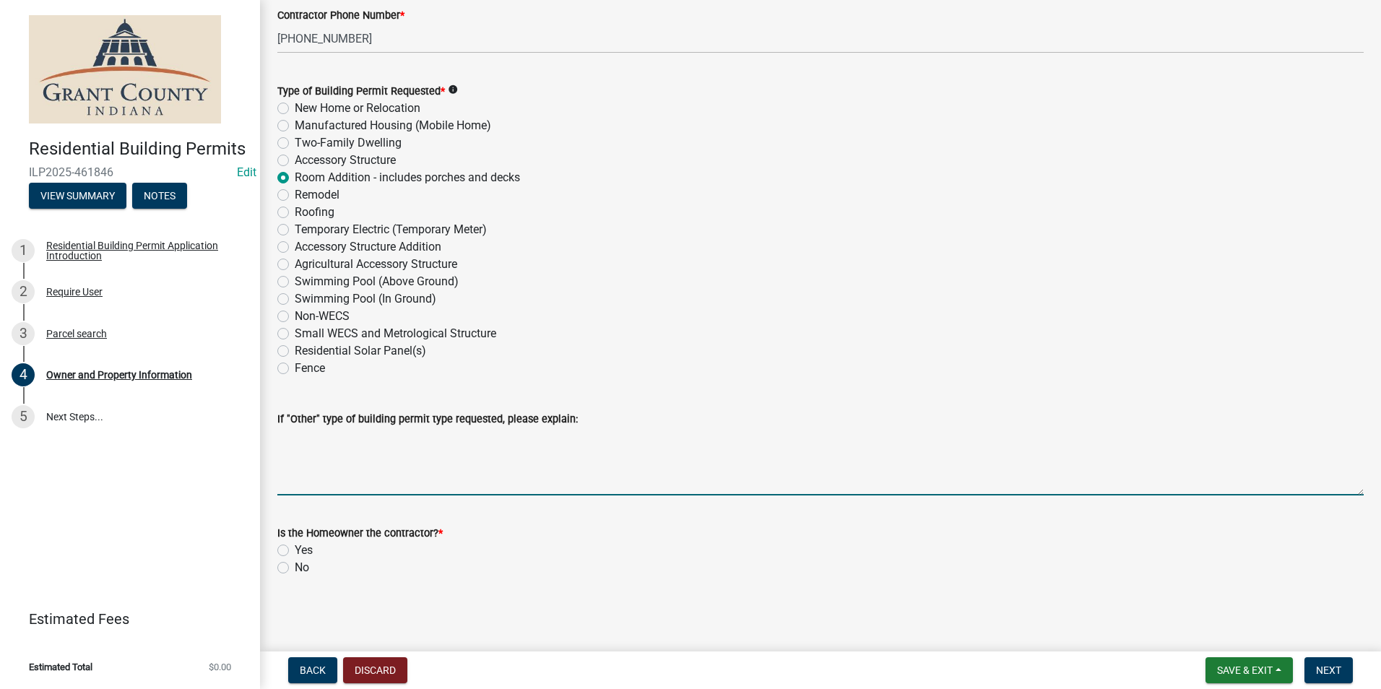
click at [400, 489] on textarea "If "Other" type of building permit type requested, please explain:" at bounding box center [820, 462] width 1086 height 68
click at [342, 438] on textarea "REPLACING BOARDS ON EXISTING" at bounding box center [820, 462] width 1086 height 68
click at [596, 441] on textarea "REPLACING DECK BOARDS ON EXISTING" at bounding box center [820, 462] width 1086 height 68
type textarea "REPLACING DECK BOARDS ON EXISTING DECK"
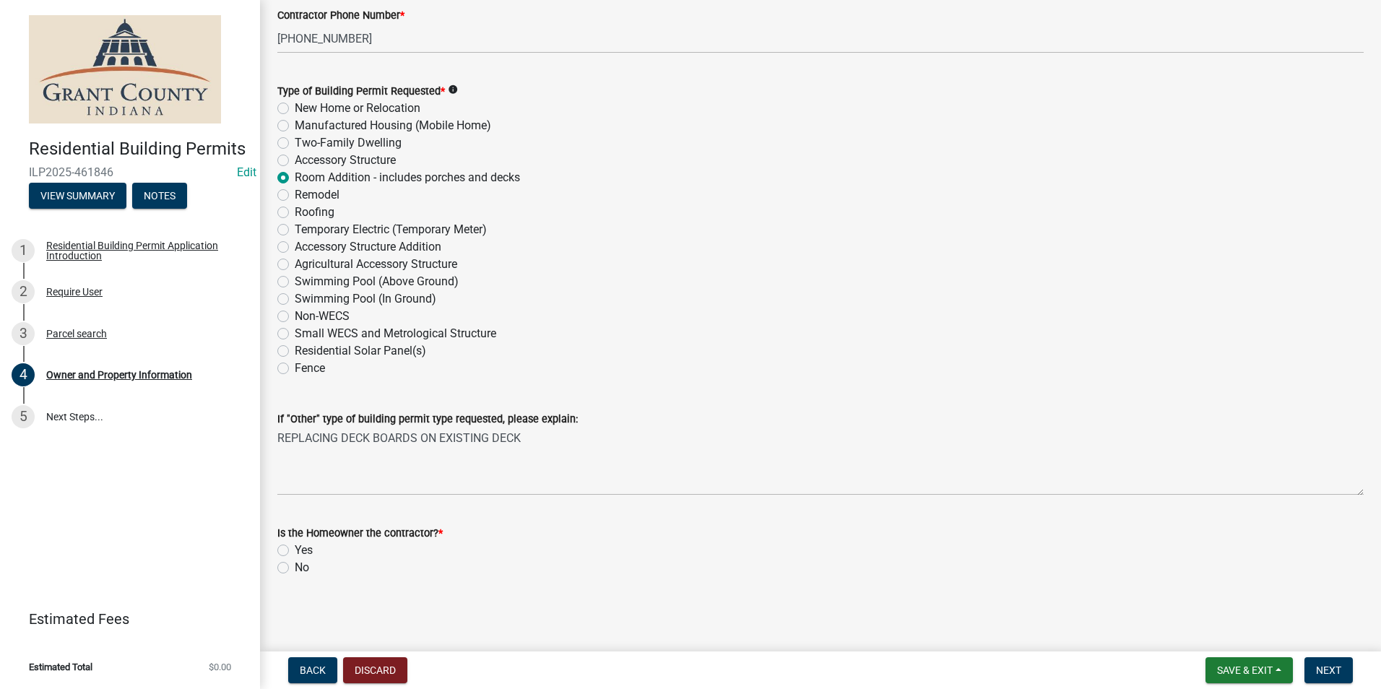
click at [295, 568] on label "No" at bounding box center [302, 567] width 14 height 17
click at [295, 568] on input "No" at bounding box center [299, 563] width 9 height 9
radio input "true"
click at [1344, 663] on button "Next" at bounding box center [1329, 670] width 48 height 26
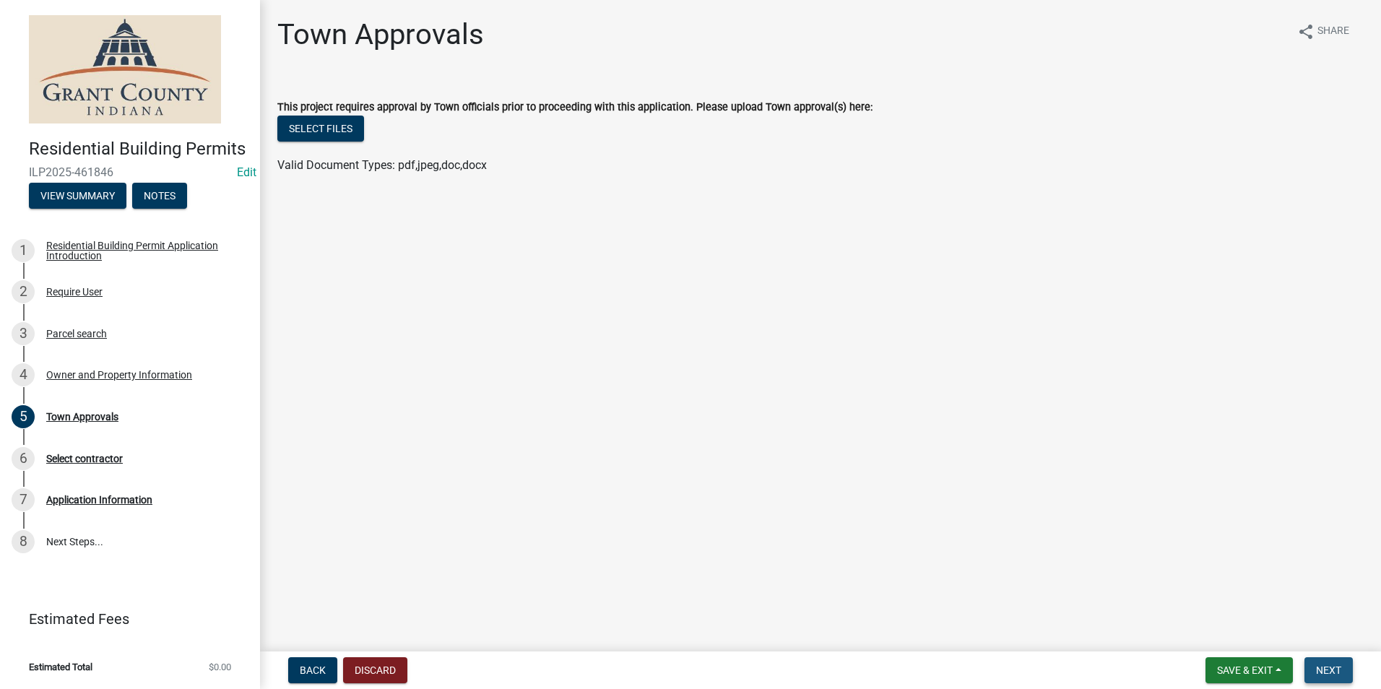
click at [1337, 669] on span "Next" at bounding box center [1328, 671] width 25 height 12
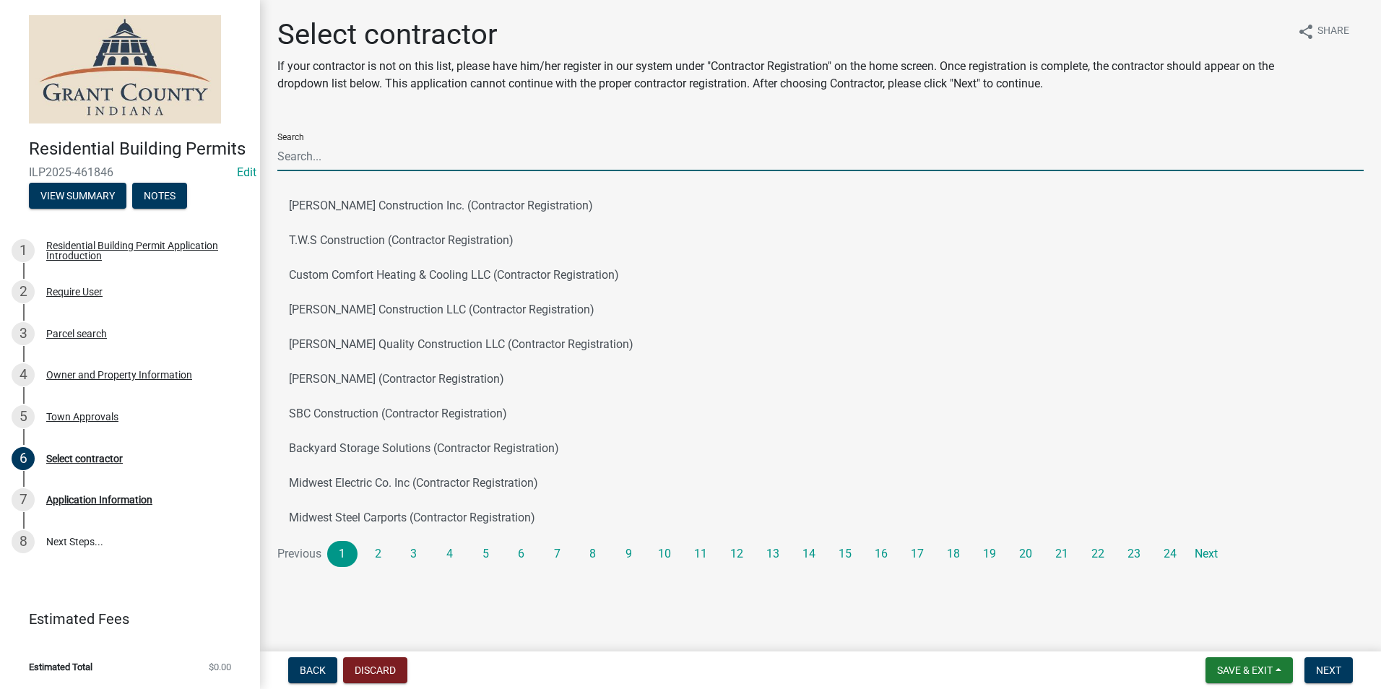
click at [314, 164] on input "Search" at bounding box center [820, 157] width 1086 height 30
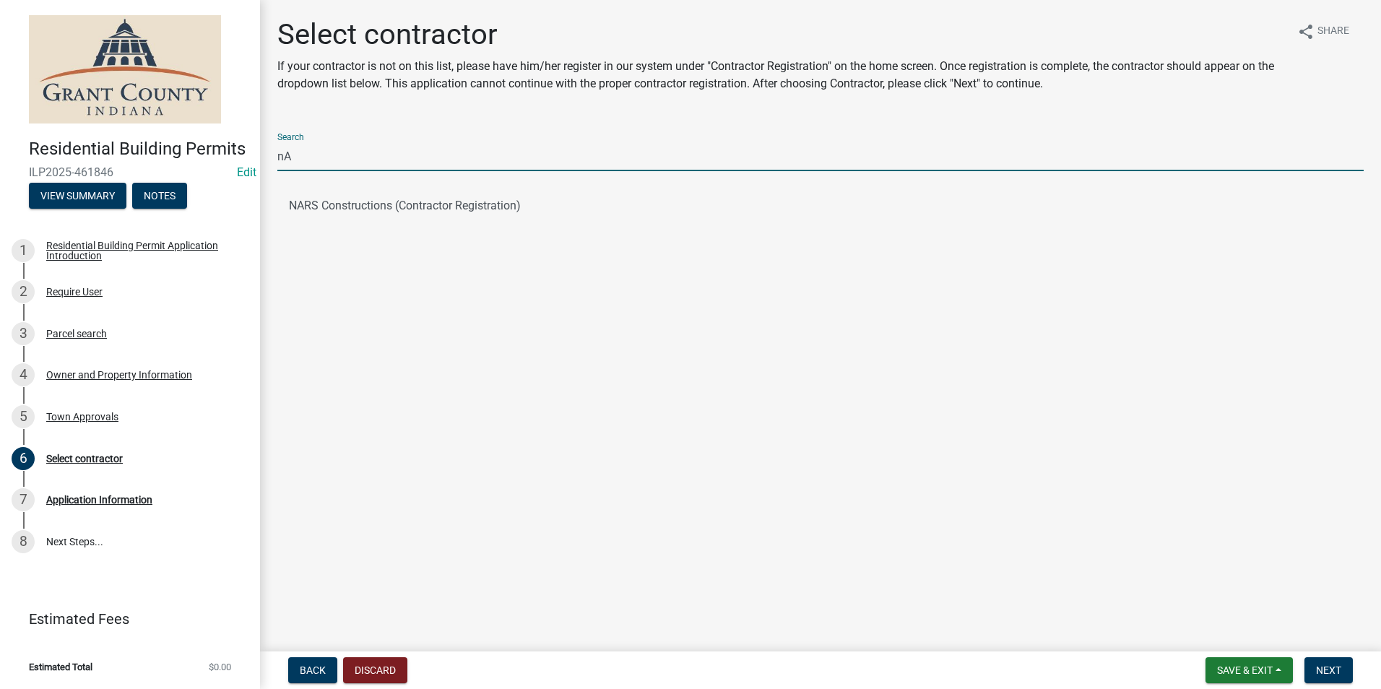
type input "n"
type input "NARS"
click at [282, 207] on button "NARS Constructions (Contractor Registration)" at bounding box center [820, 206] width 1086 height 35
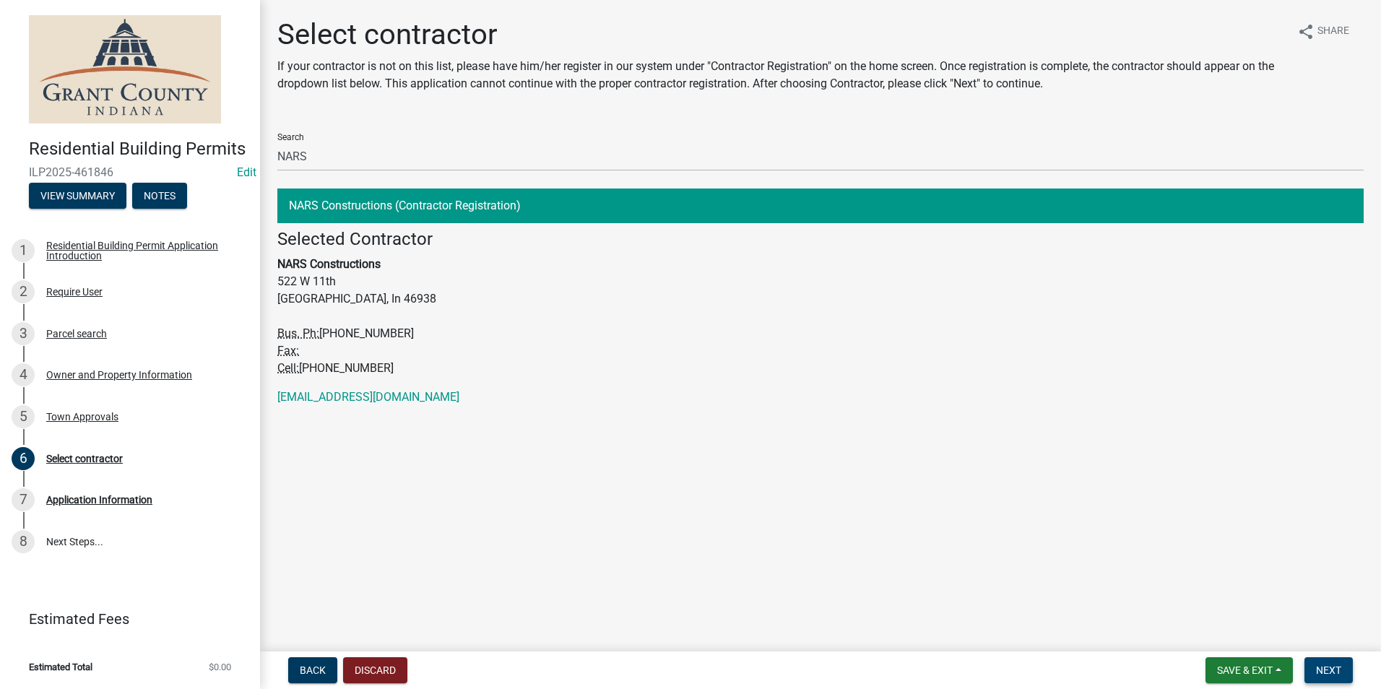
click at [1346, 659] on button "Next" at bounding box center [1329, 670] width 48 height 26
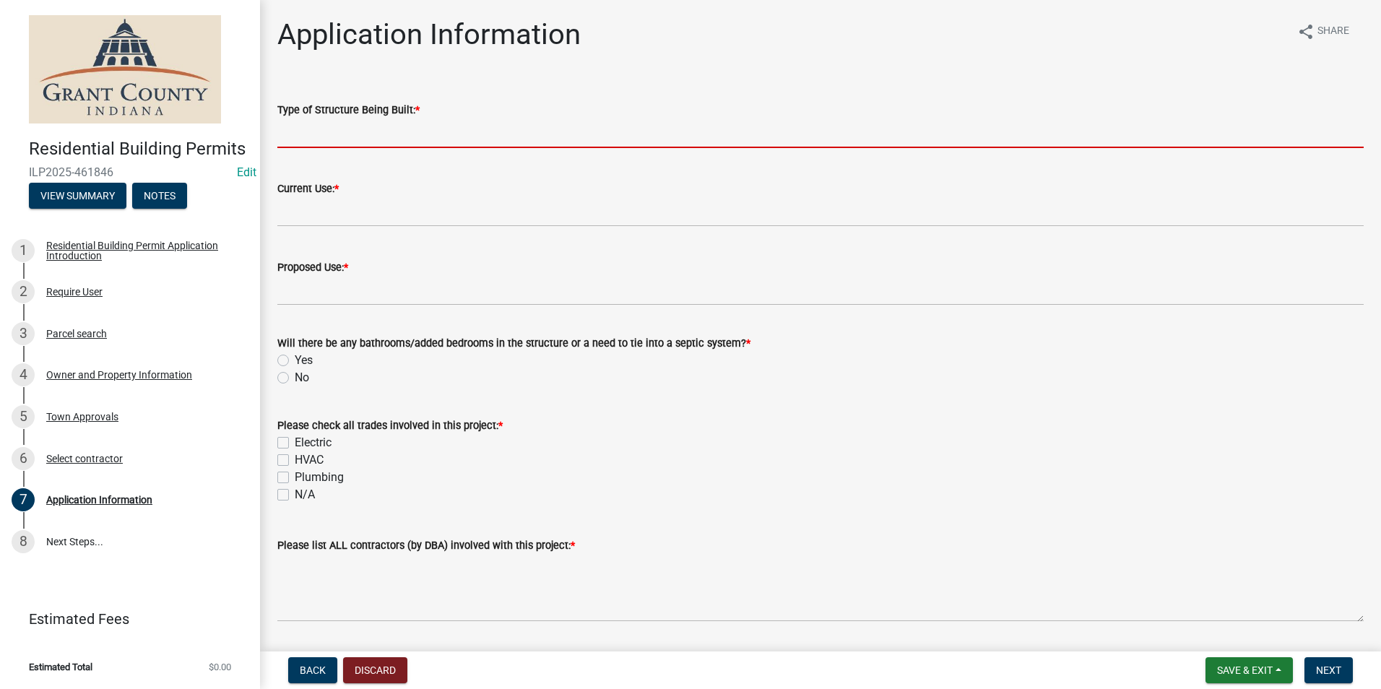
click at [573, 130] on input "Type of Structure Being Built: *" at bounding box center [820, 133] width 1086 height 30
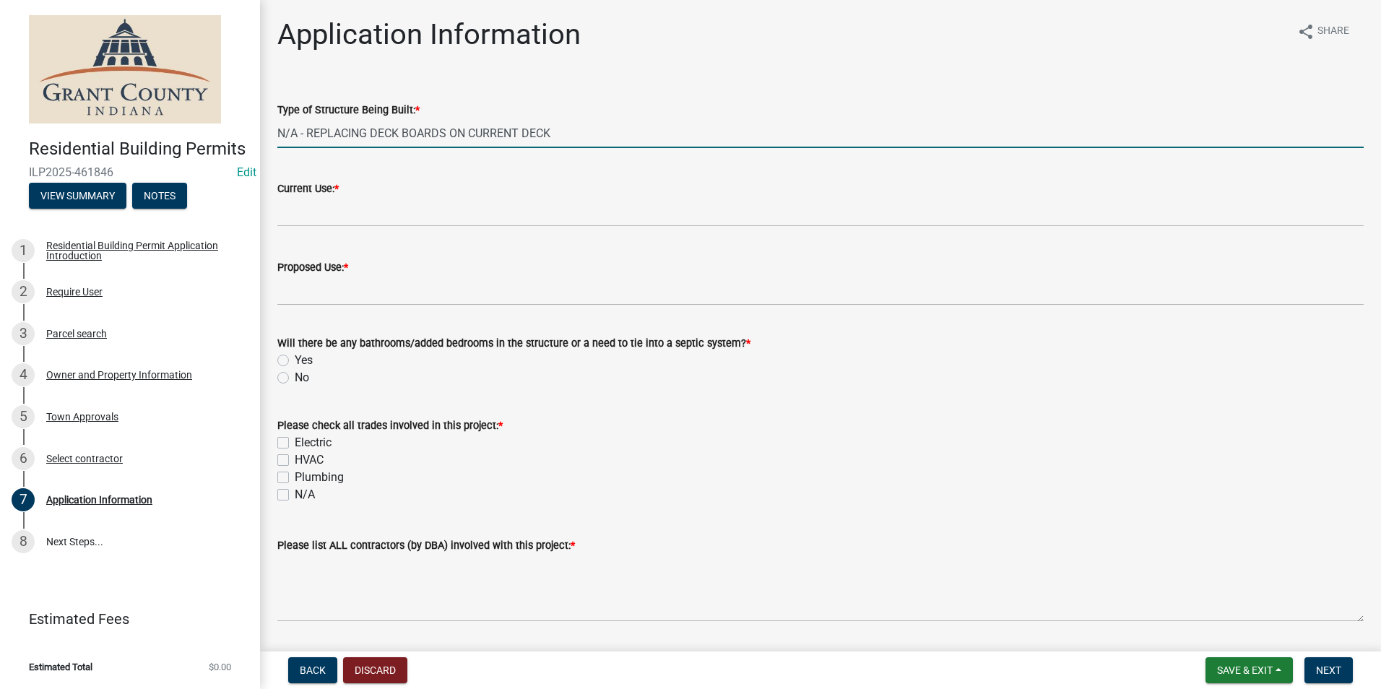
click at [491, 142] on input "N/A - REPLACING DECK BOARDS ON CURRENT DECK" at bounding box center [820, 133] width 1086 height 30
type input "N/A - REPLACING DECK BOARDS ON EXISTING DECK"
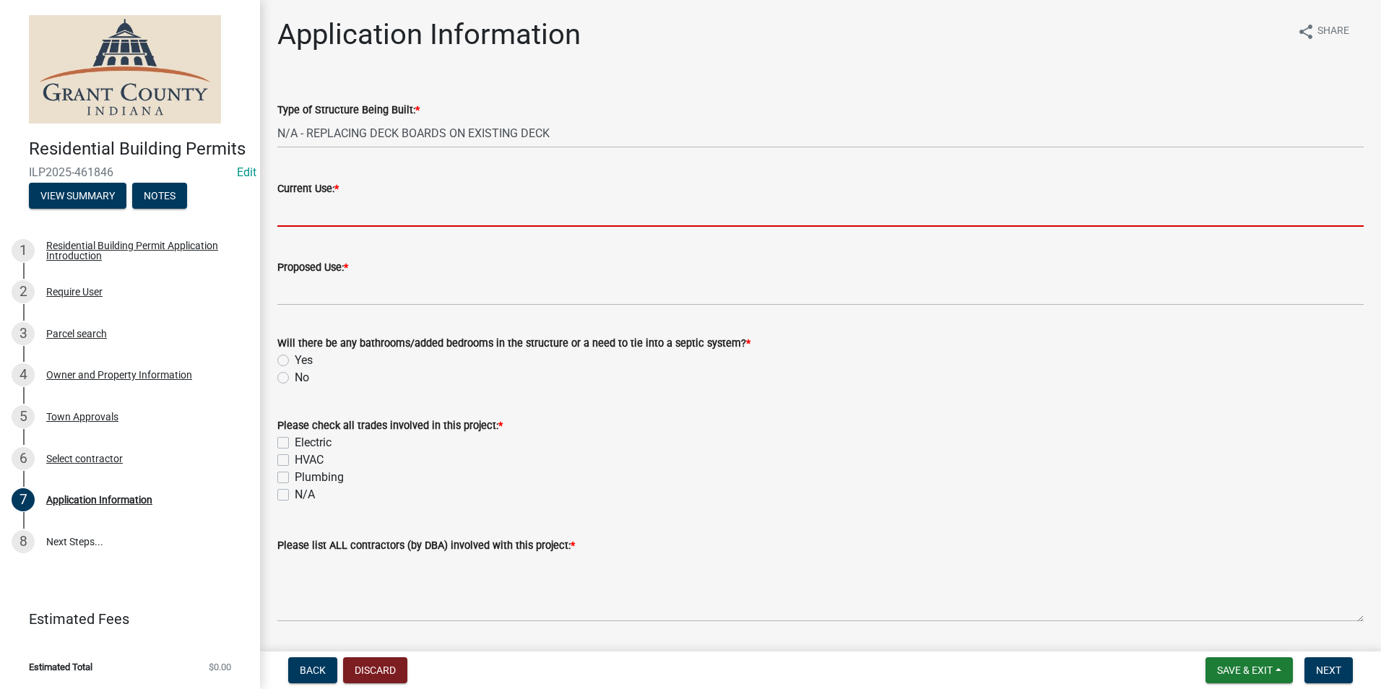
click at [407, 207] on input "Current Use: *" at bounding box center [820, 212] width 1086 height 30
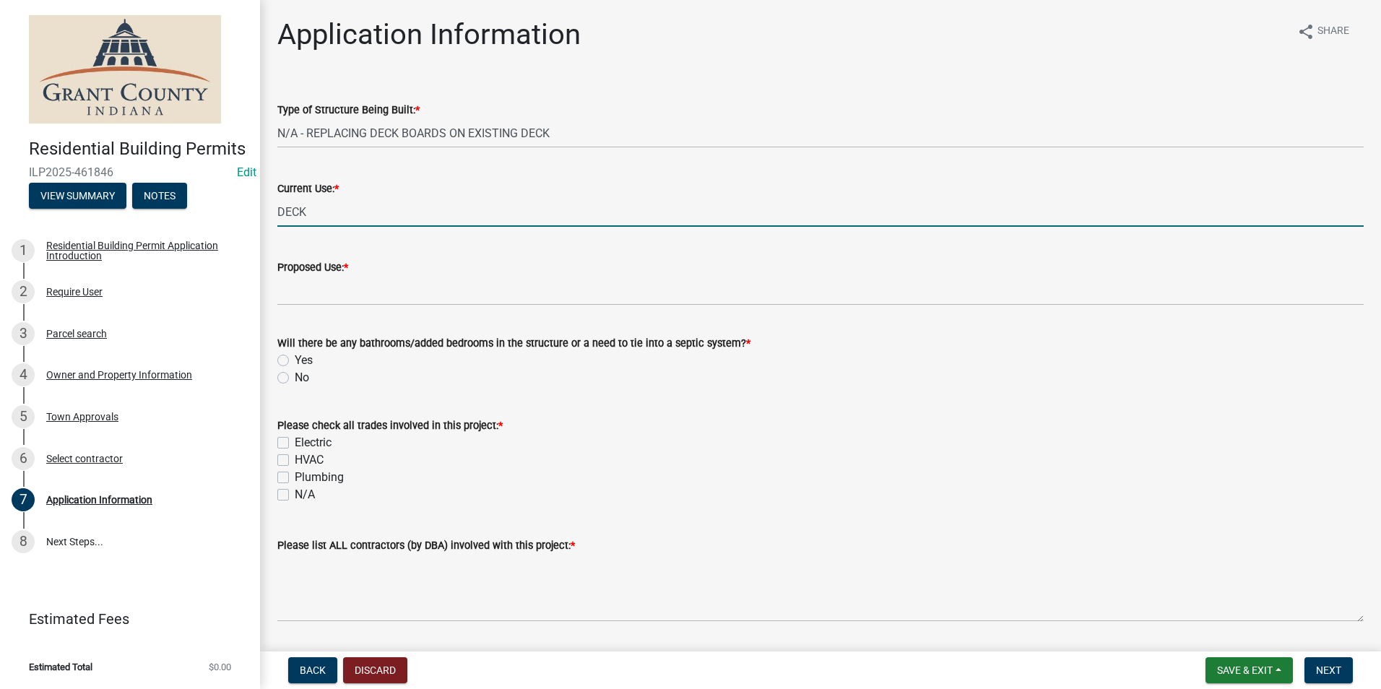
type input "DECK"
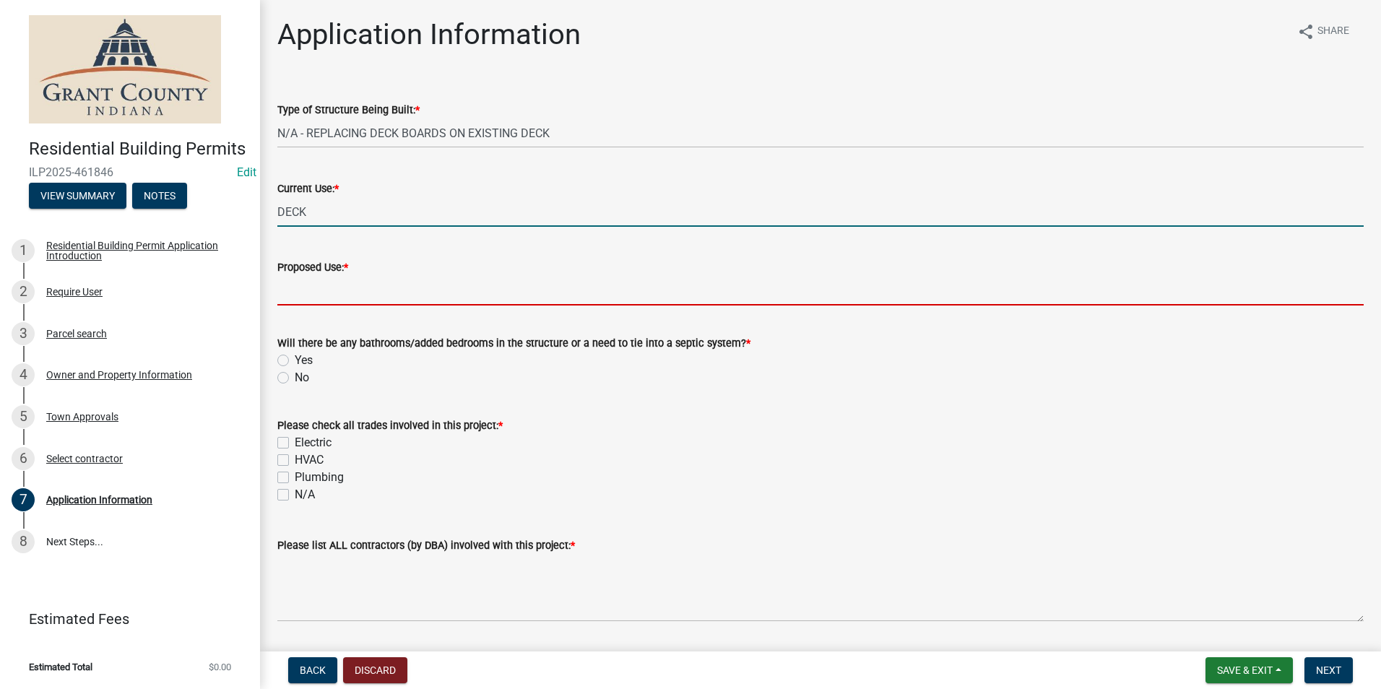
click at [373, 302] on input "Proposed Use: *" at bounding box center [820, 291] width 1086 height 30
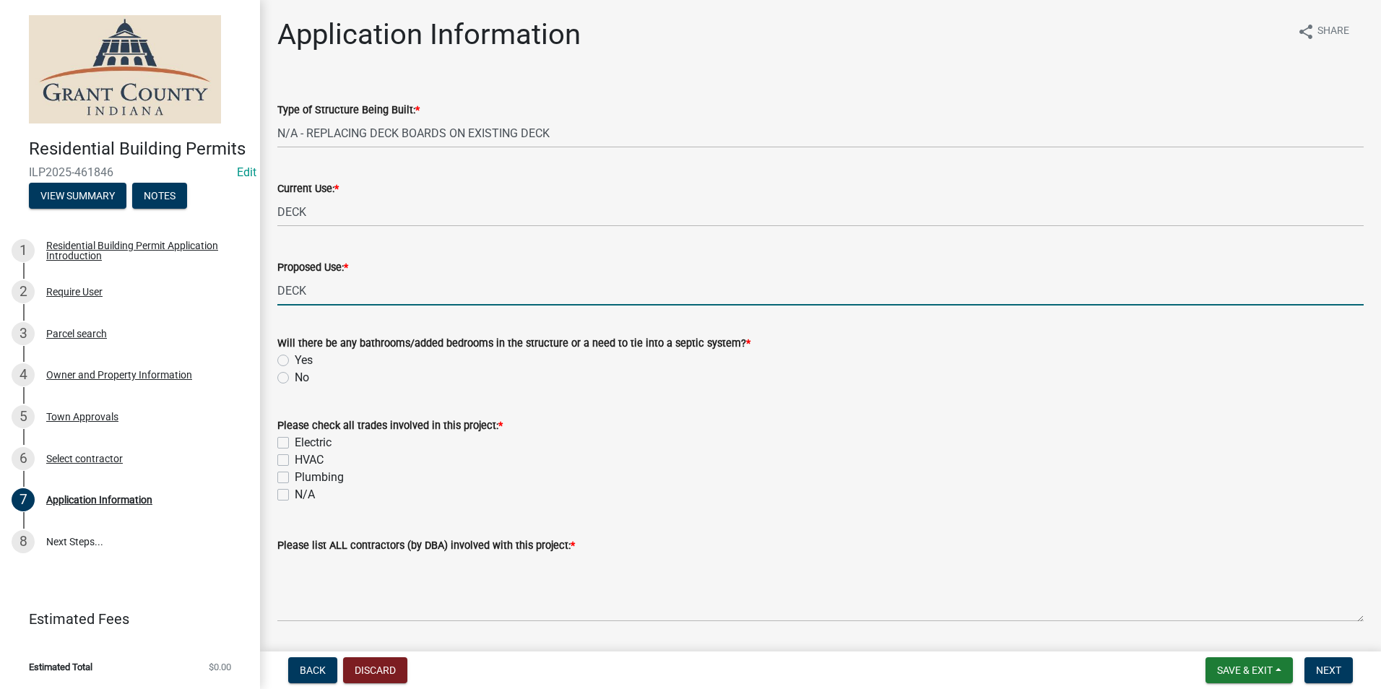
type input "DECK"
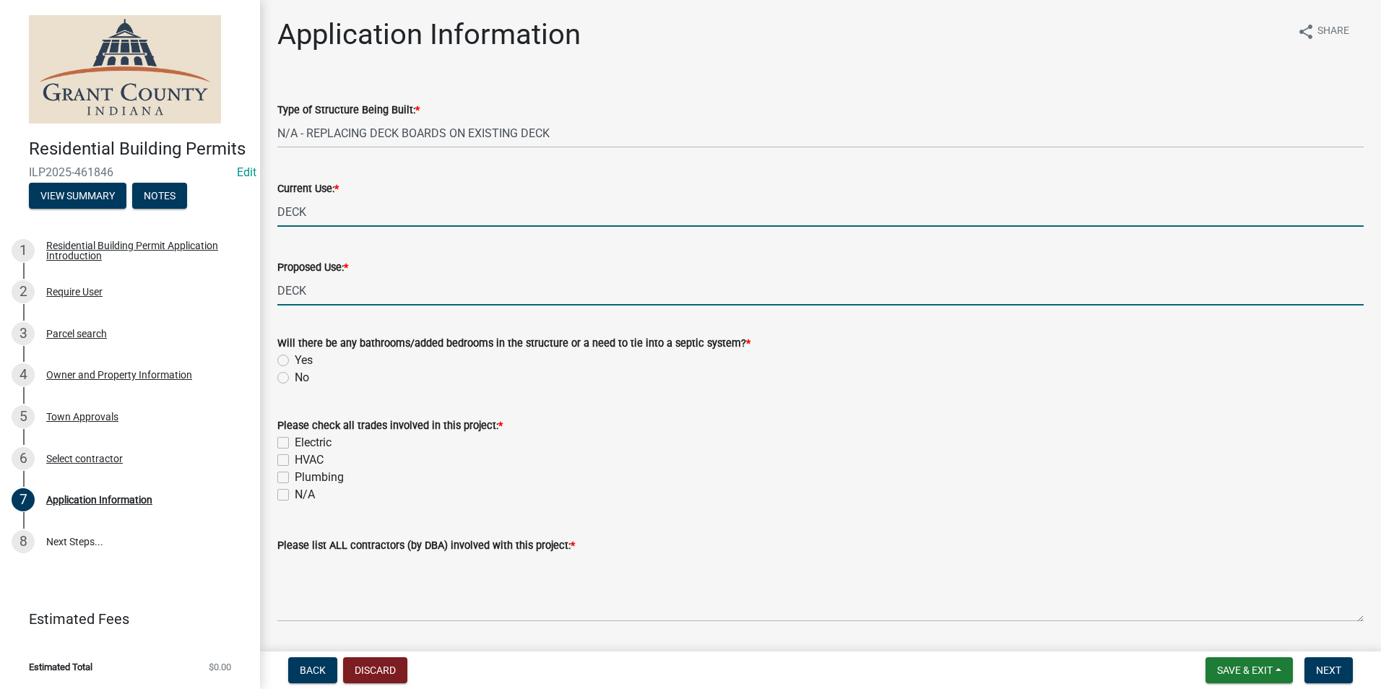
click at [496, 198] on input "DECK" at bounding box center [820, 212] width 1086 height 30
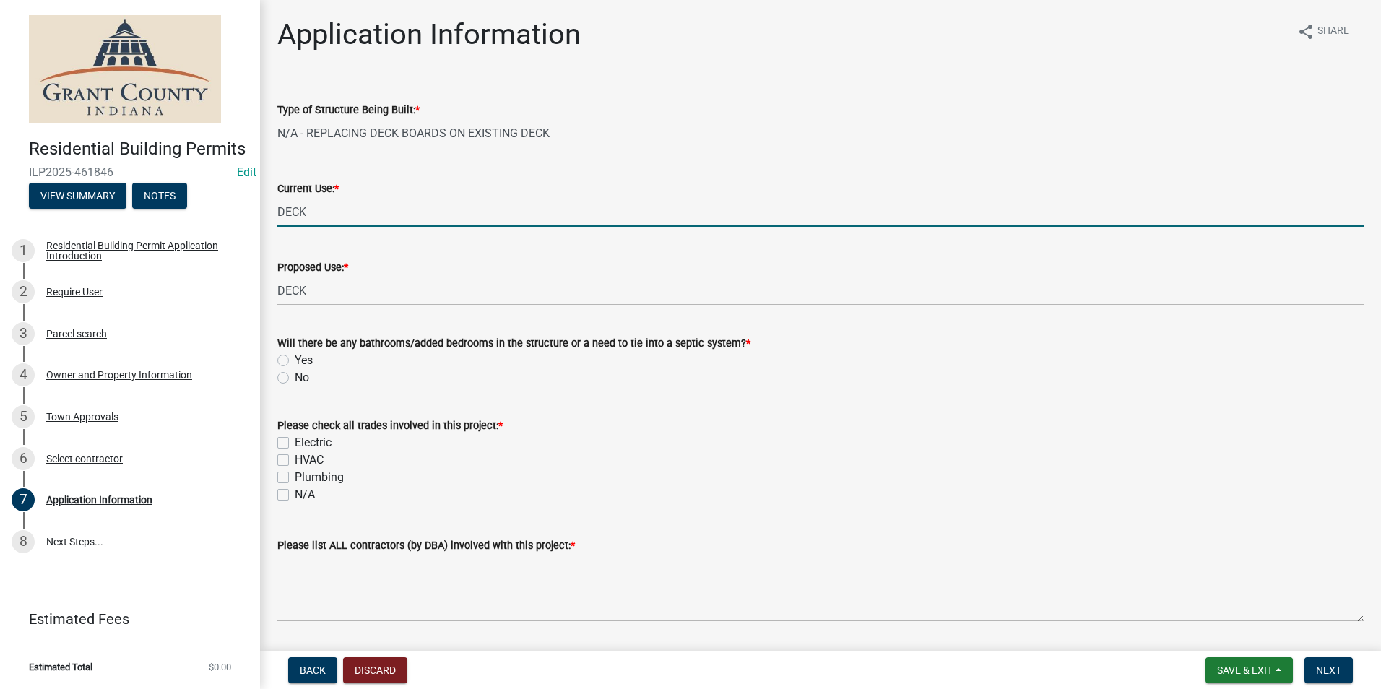
scroll to position [72, 0]
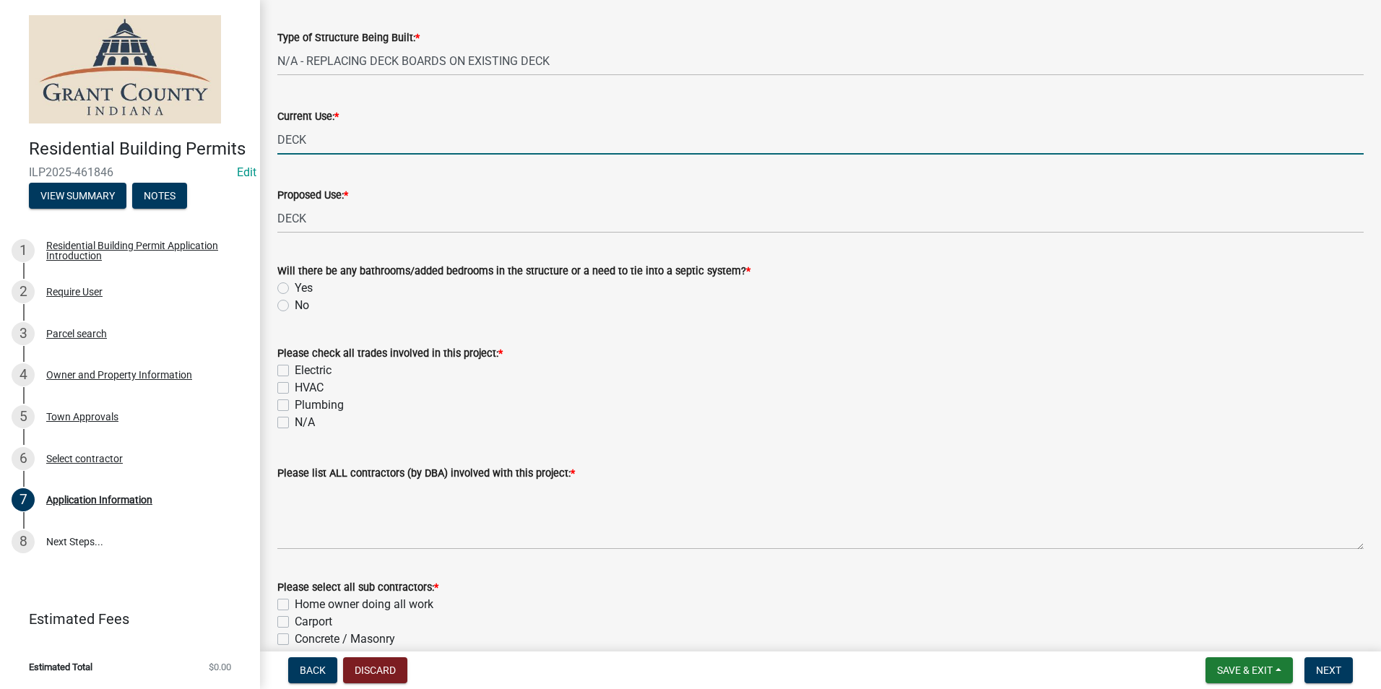
click at [295, 300] on label "No" at bounding box center [302, 305] width 14 height 17
click at [295, 300] on input "No" at bounding box center [299, 301] width 9 height 9
radio input "true"
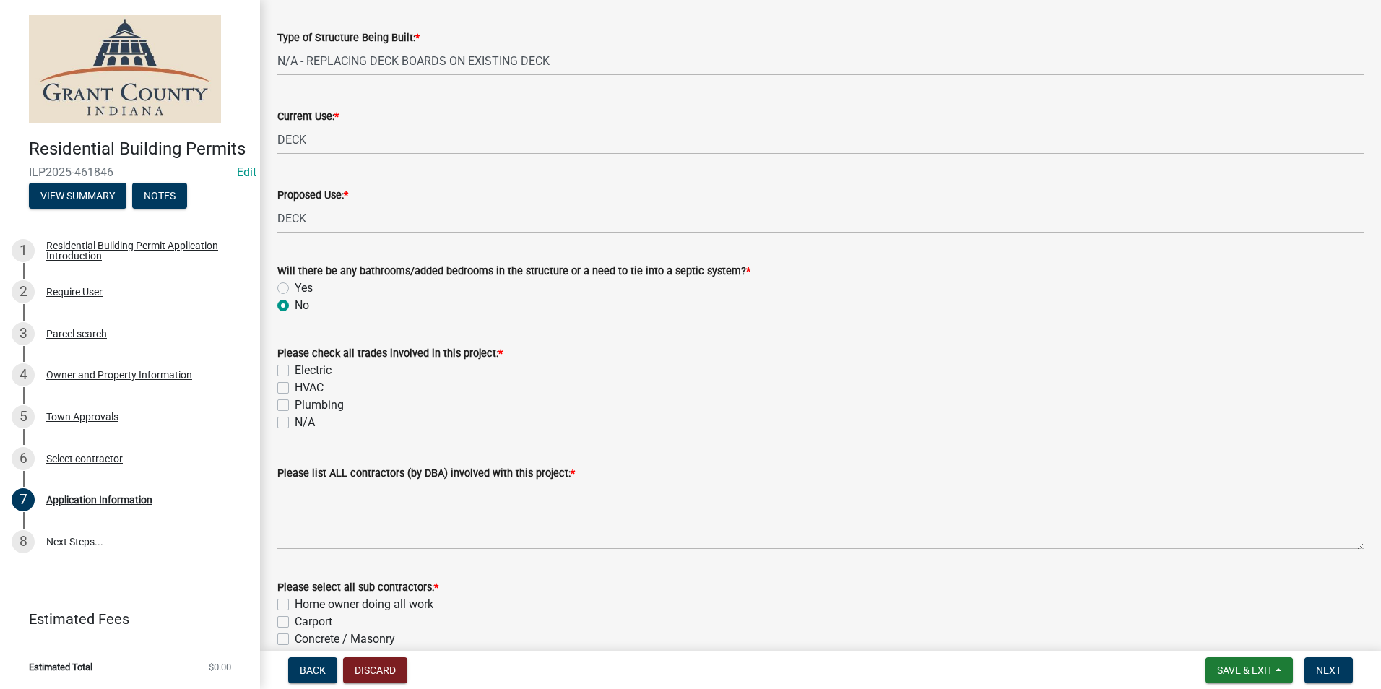
click at [295, 420] on label "N/A" at bounding box center [305, 422] width 20 height 17
click at [295, 420] on input "N/A" at bounding box center [299, 418] width 9 height 9
checkbox input "true"
checkbox input "false"
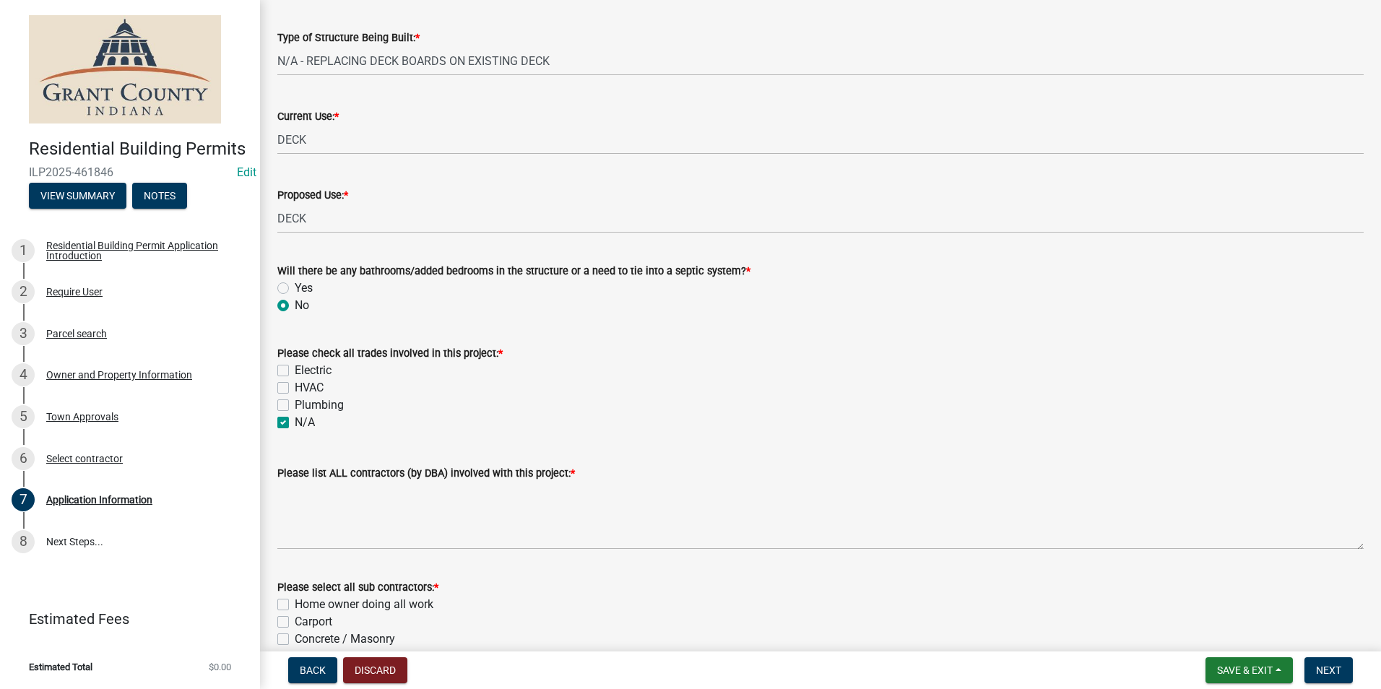
checkbox input "false"
checkbox input "true"
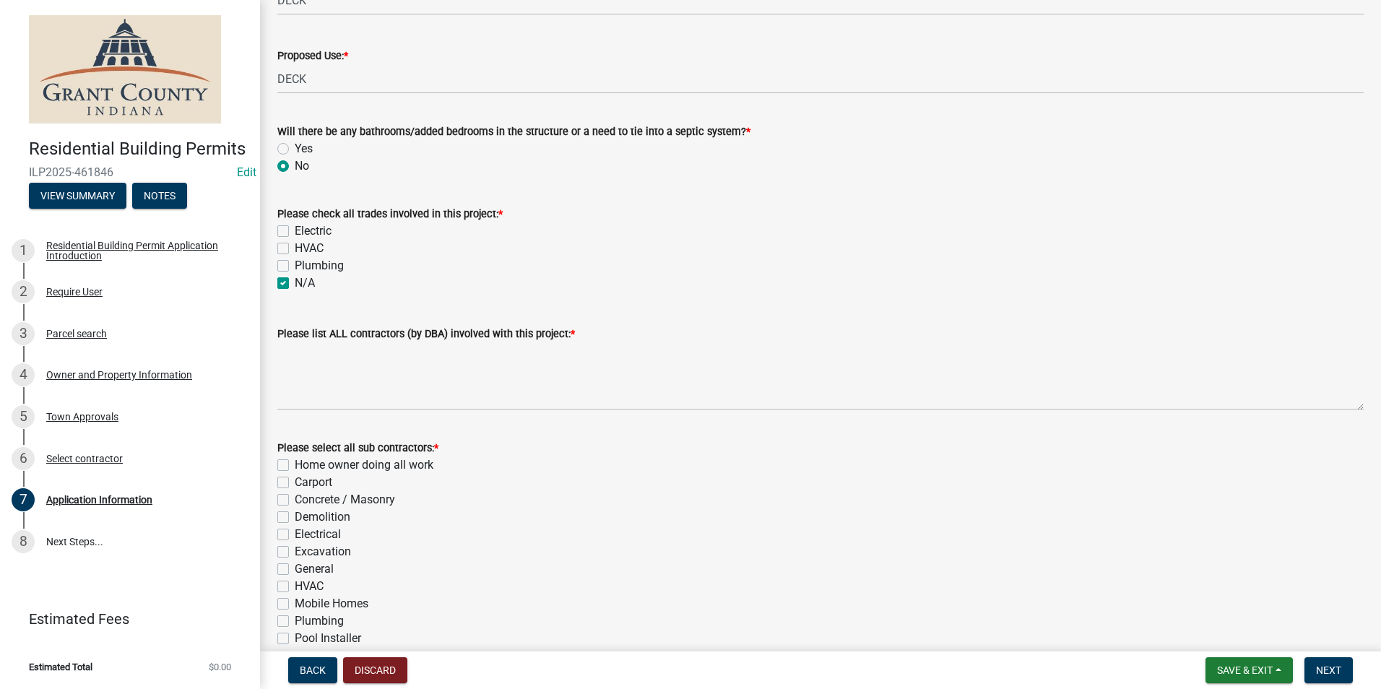
scroll to position [361, 0]
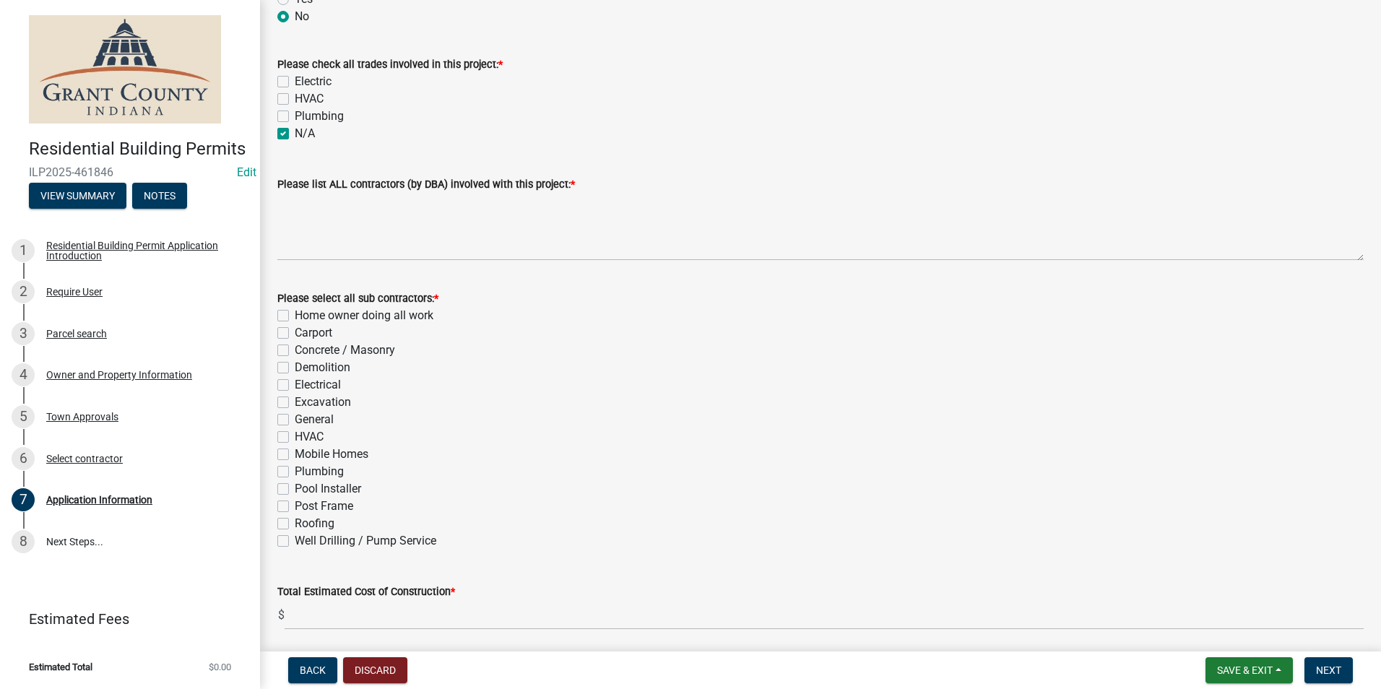
click at [295, 423] on label "General" at bounding box center [314, 419] width 39 height 17
click at [295, 420] on input "General" at bounding box center [299, 415] width 9 height 9
checkbox input "true"
checkbox input "false"
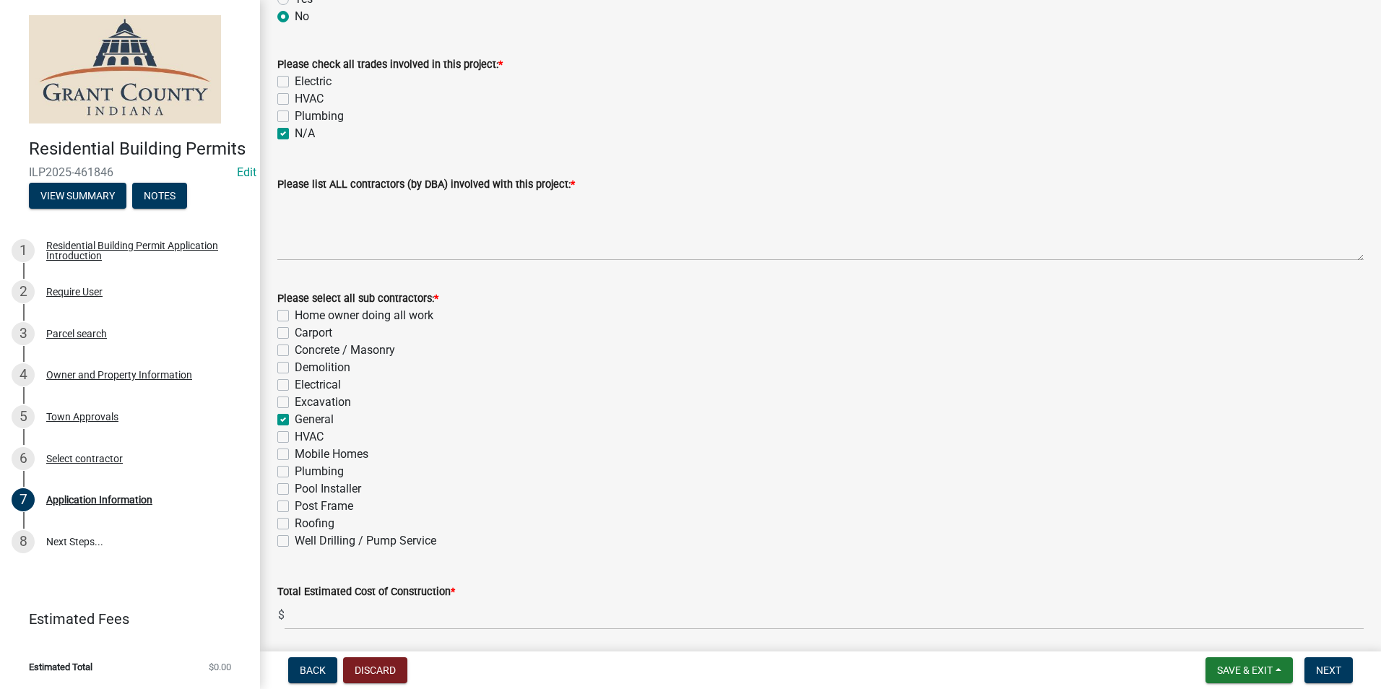
checkbox input "false"
checkbox input "true"
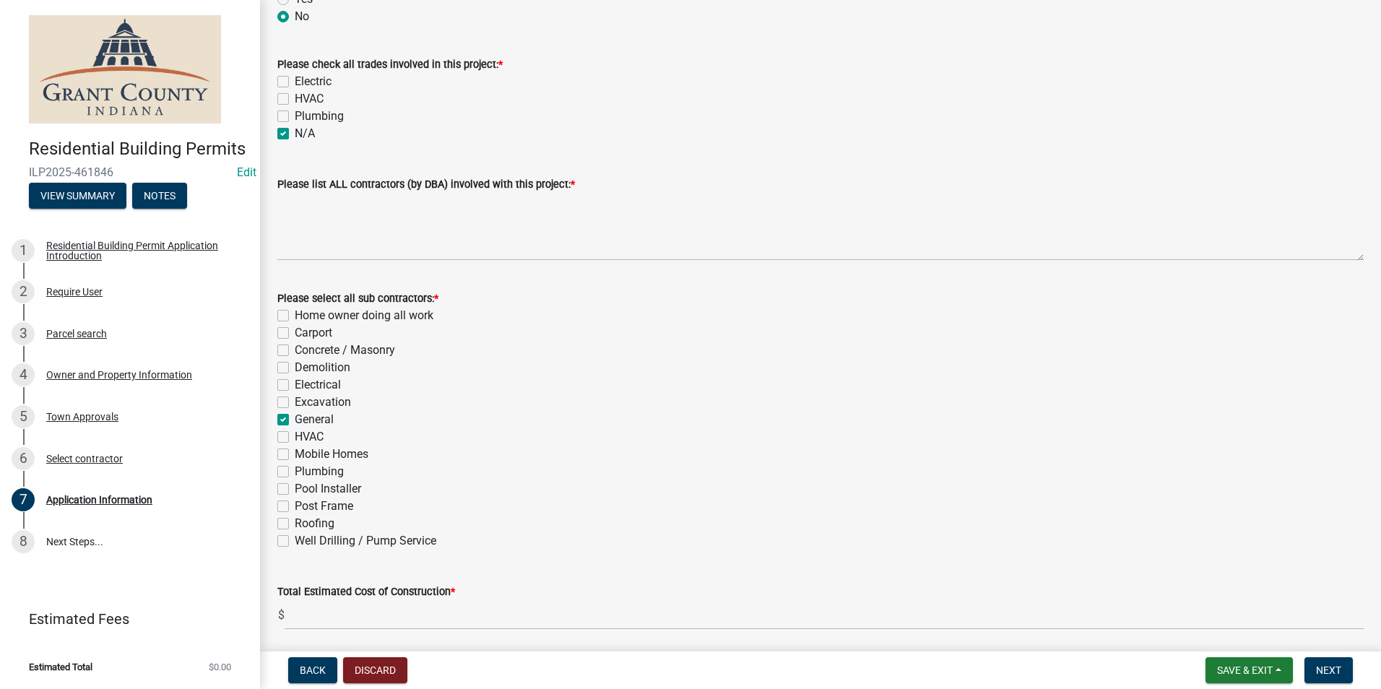
checkbox input "false"
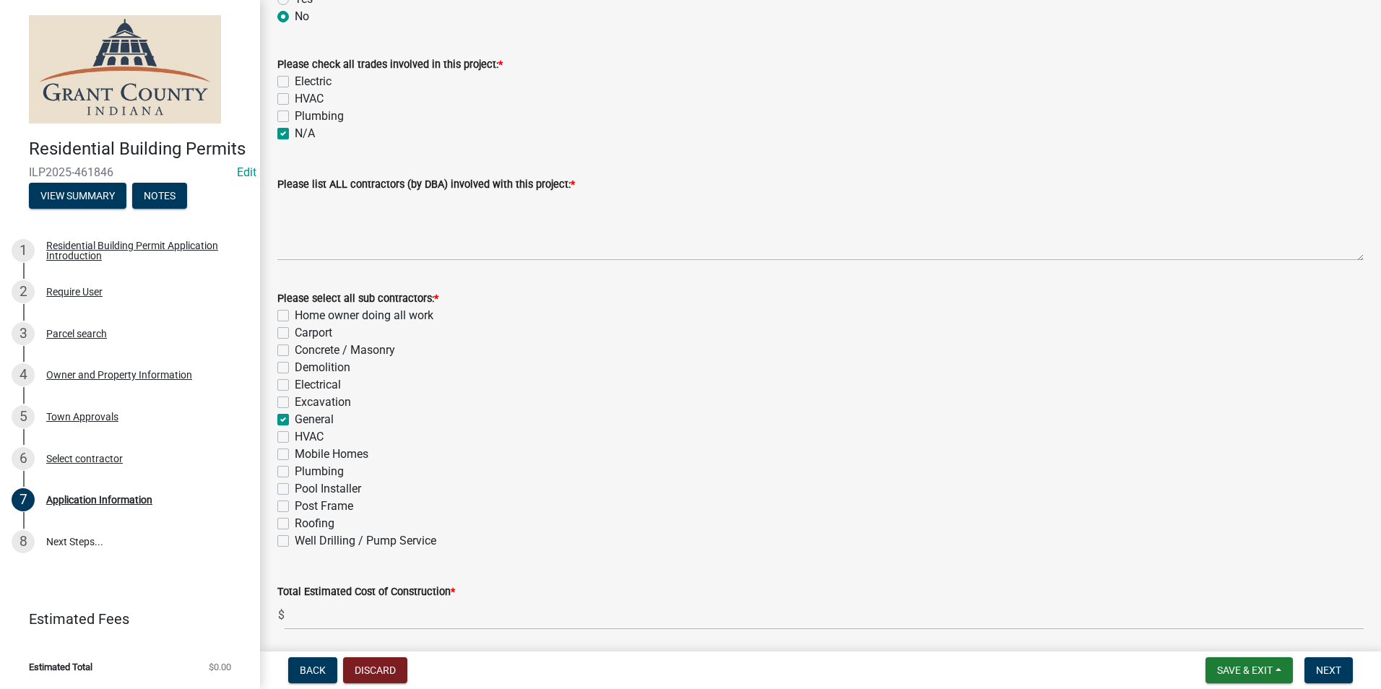
checkbox input "false"
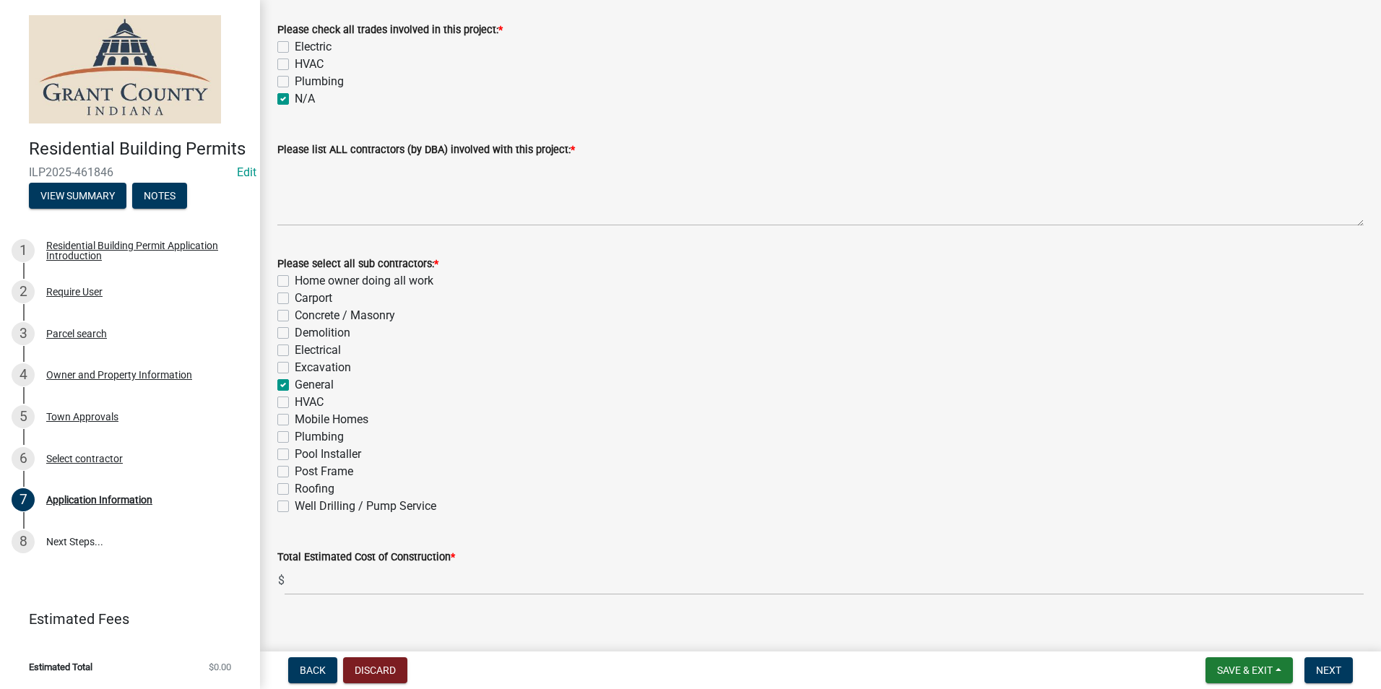
scroll to position [415, 0]
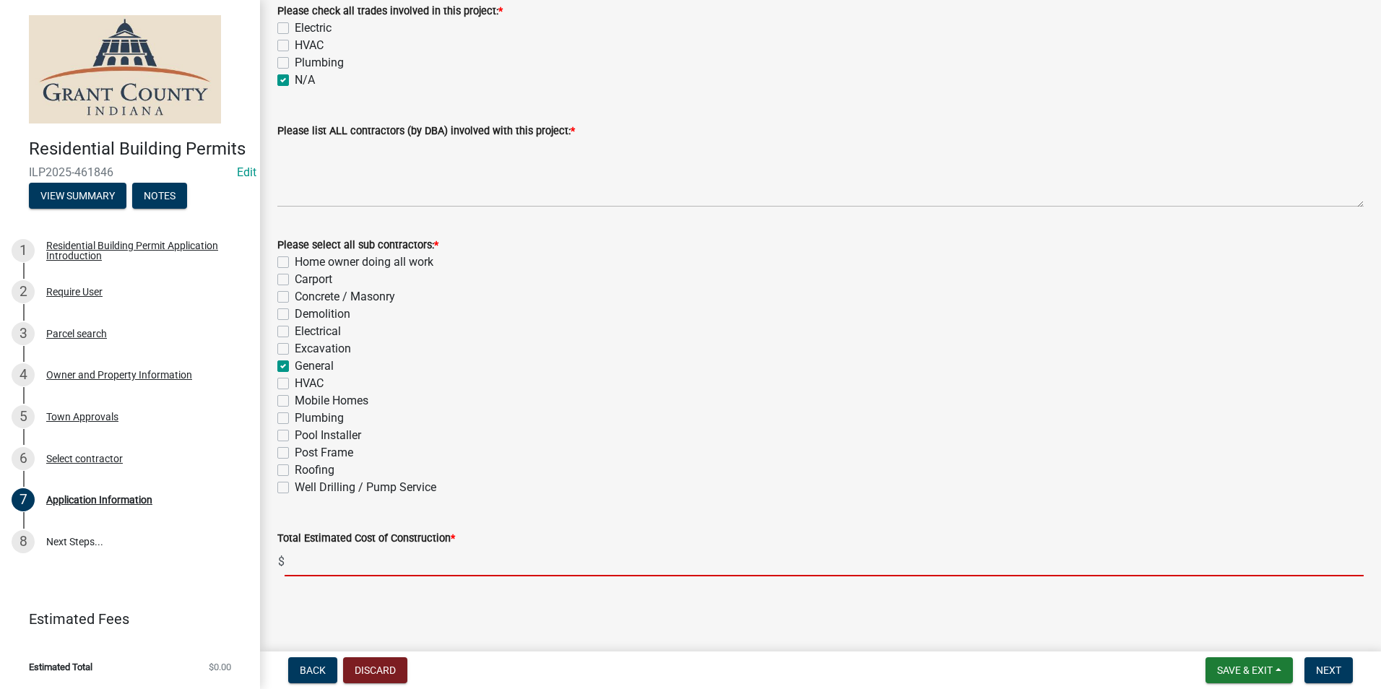
click at [343, 557] on input "text" at bounding box center [824, 562] width 1079 height 30
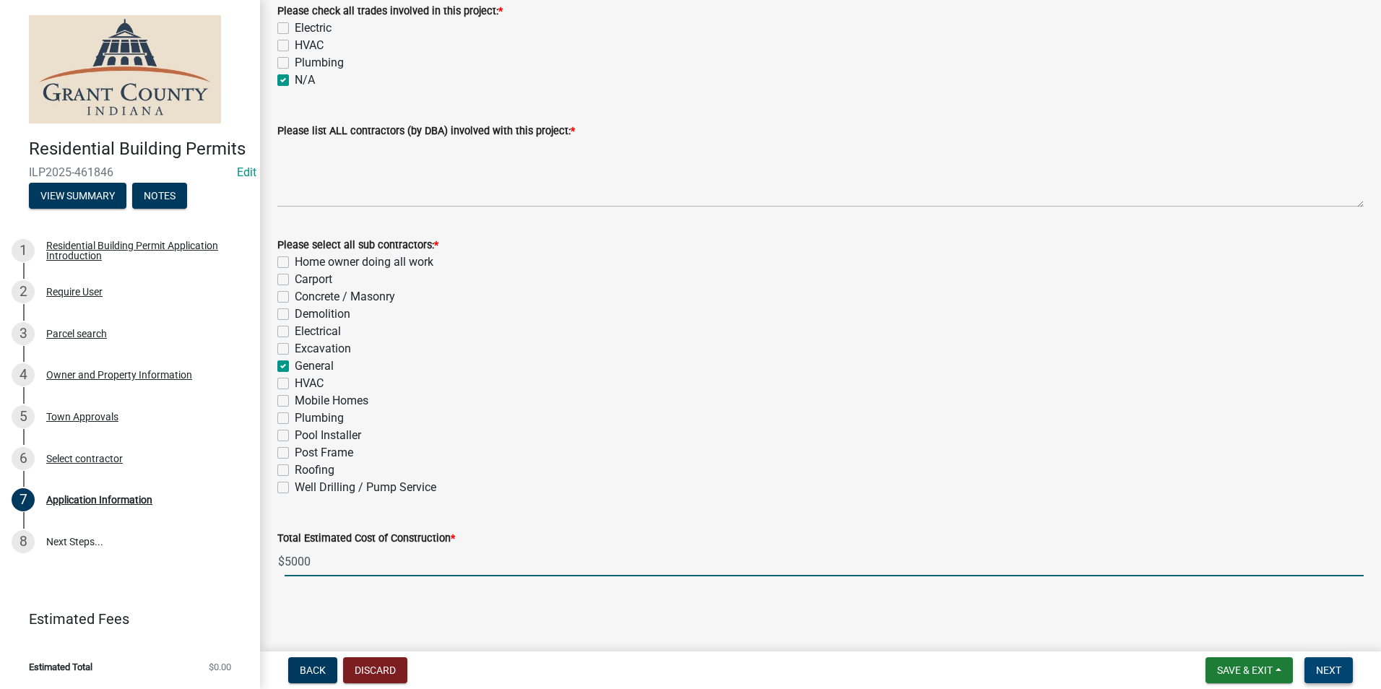
type input "5000"
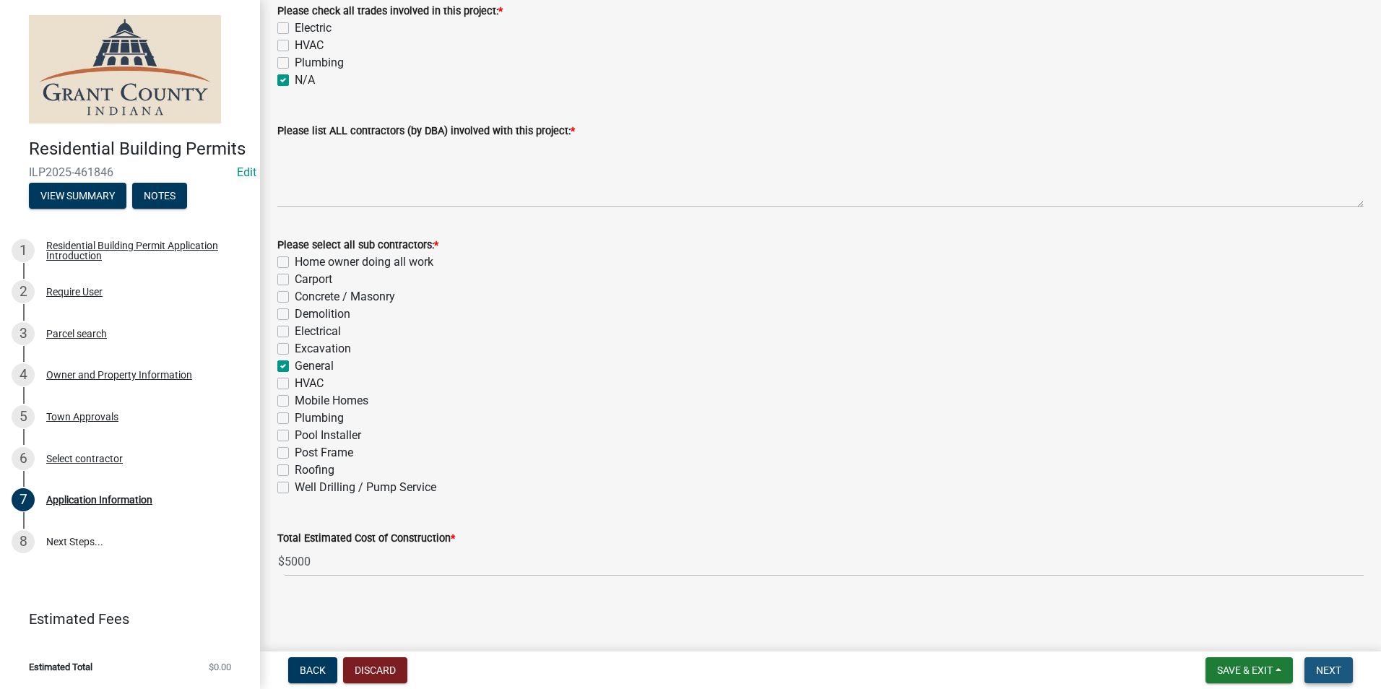
click at [1336, 680] on button "Next" at bounding box center [1329, 670] width 48 height 26
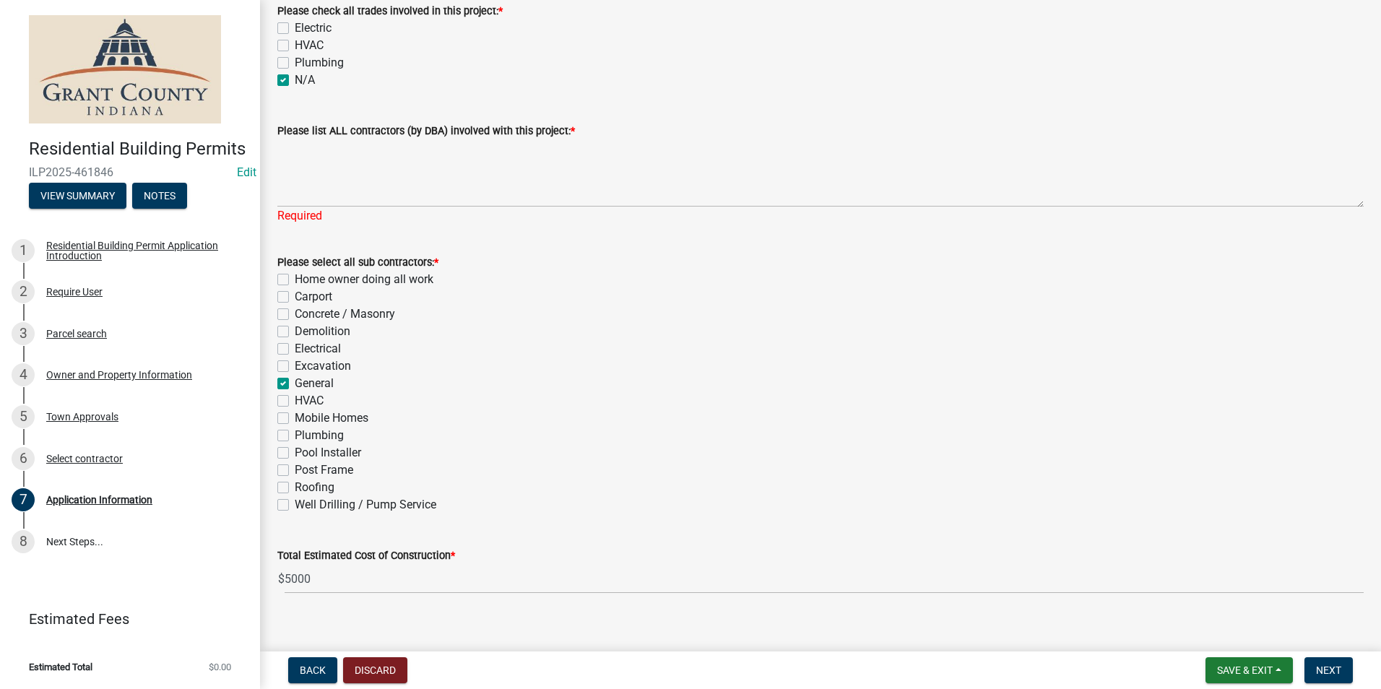
click at [621, 209] on div "Required" at bounding box center [820, 215] width 1086 height 17
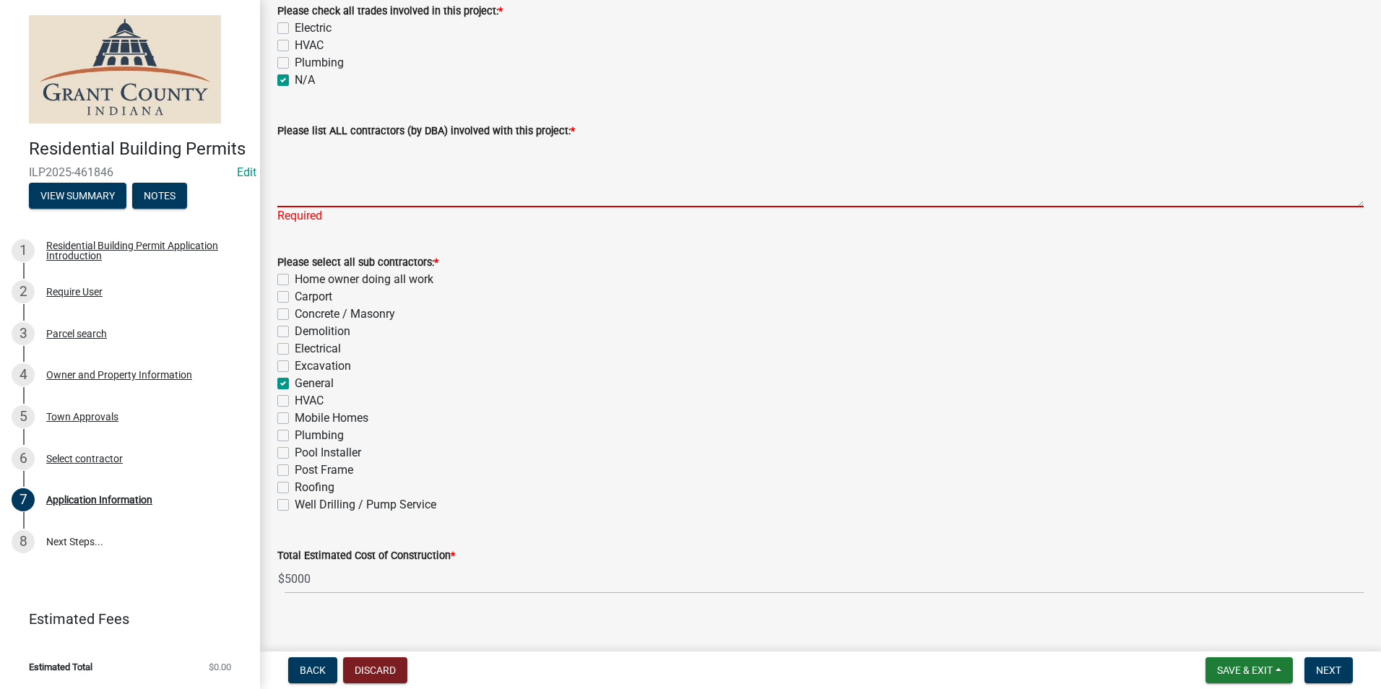
click at [613, 173] on textarea "Please list ALL contractors (by DBA) involved with this project: *" at bounding box center [820, 173] width 1086 height 68
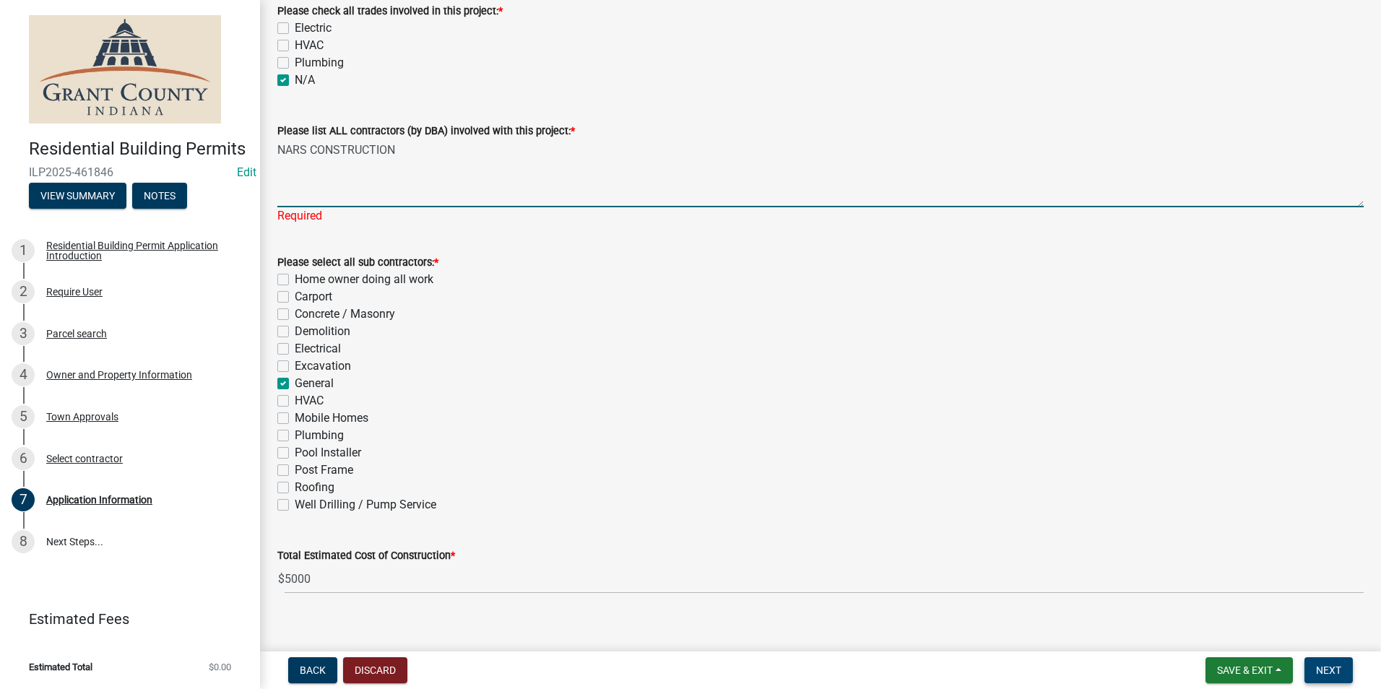
type textarea "NARS CONSTRUCTION"
click at [1323, 673] on span "Next" at bounding box center [1328, 671] width 25 height 12
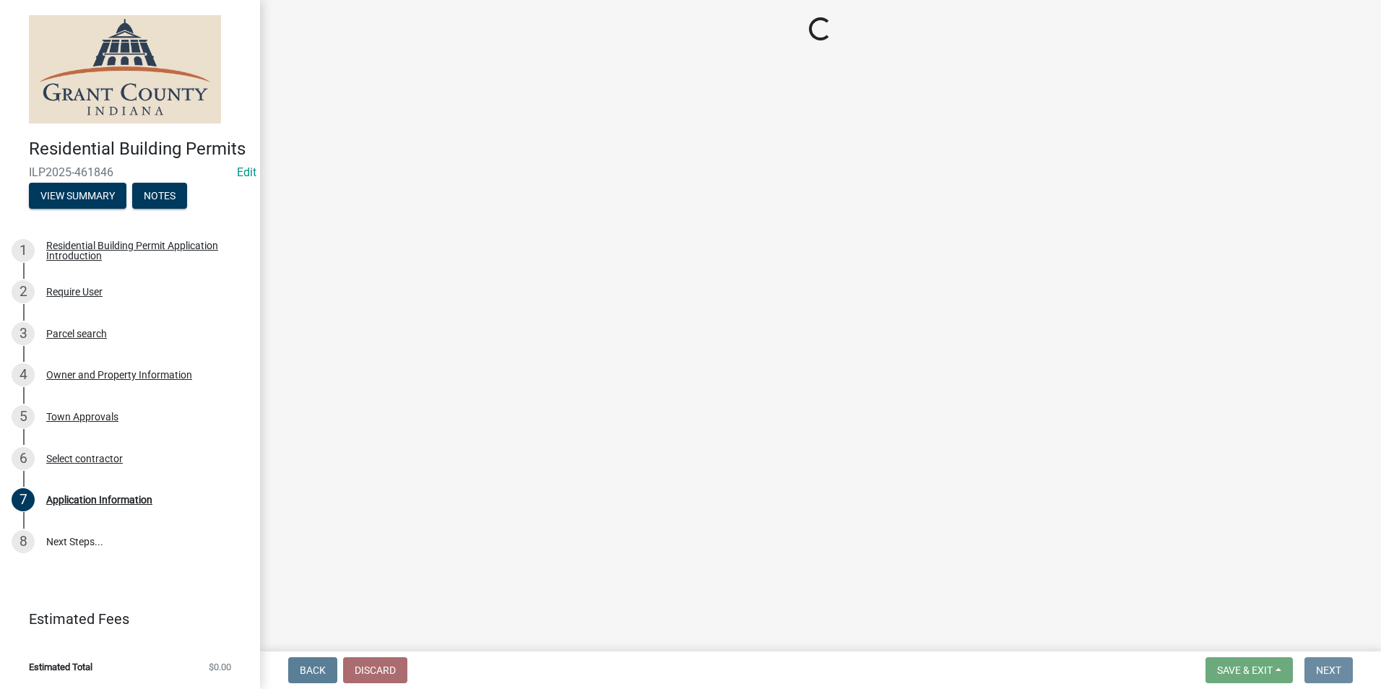
scroll to position [0, 0]
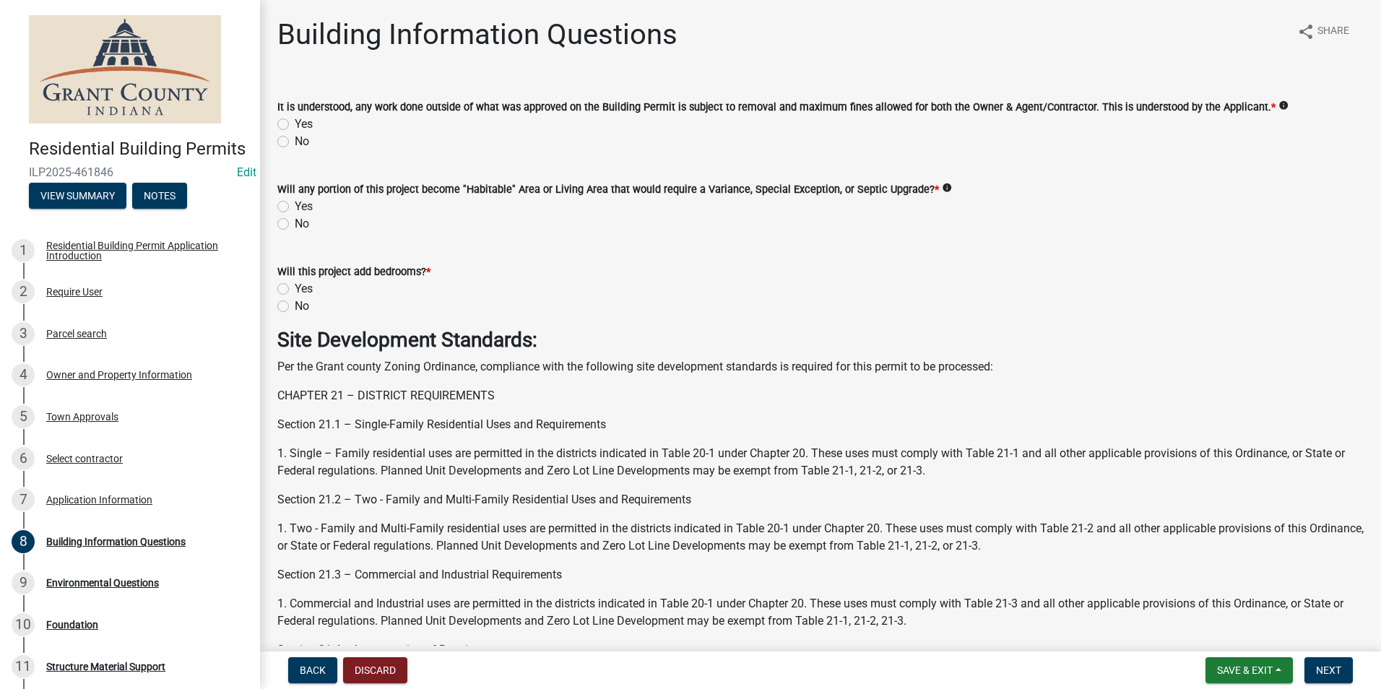
click at [295, 129] on label "Yes" at bounding box center [304, 124] width 18 height 17
click at [295, 125] on input "Yes" at bounding box center [299, 120] width 9 height 9
radio input "true"
click at [295, 225] on label "No" at bounding box center [302, 223] width 14 height 17
click at [295, 225] on input "No" at bounding box center [299, 219] width 9 height 9
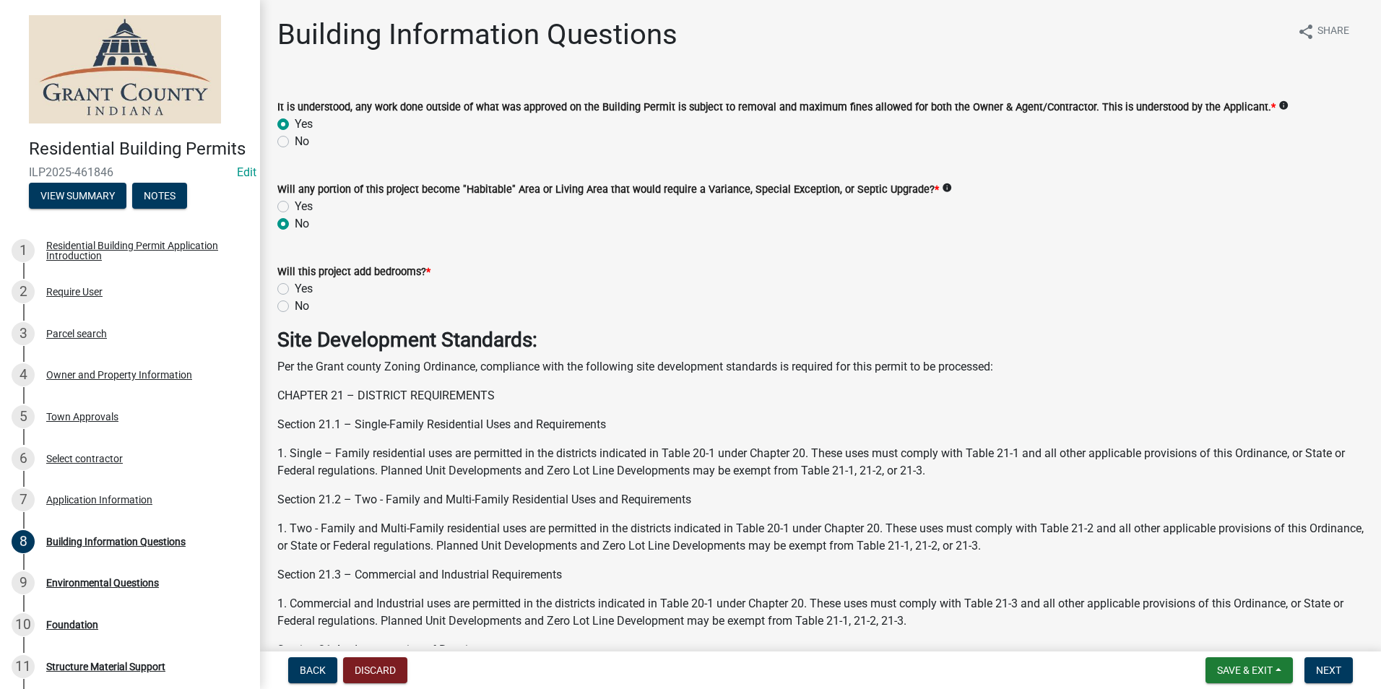
radio input "true"
click at [295, 310] on label "No" at bounding box center [302, 306] width 14 height 17
click at [295, 307] on input "No" at bounding box center [299, 302] width 9 height 9
radio input "true"
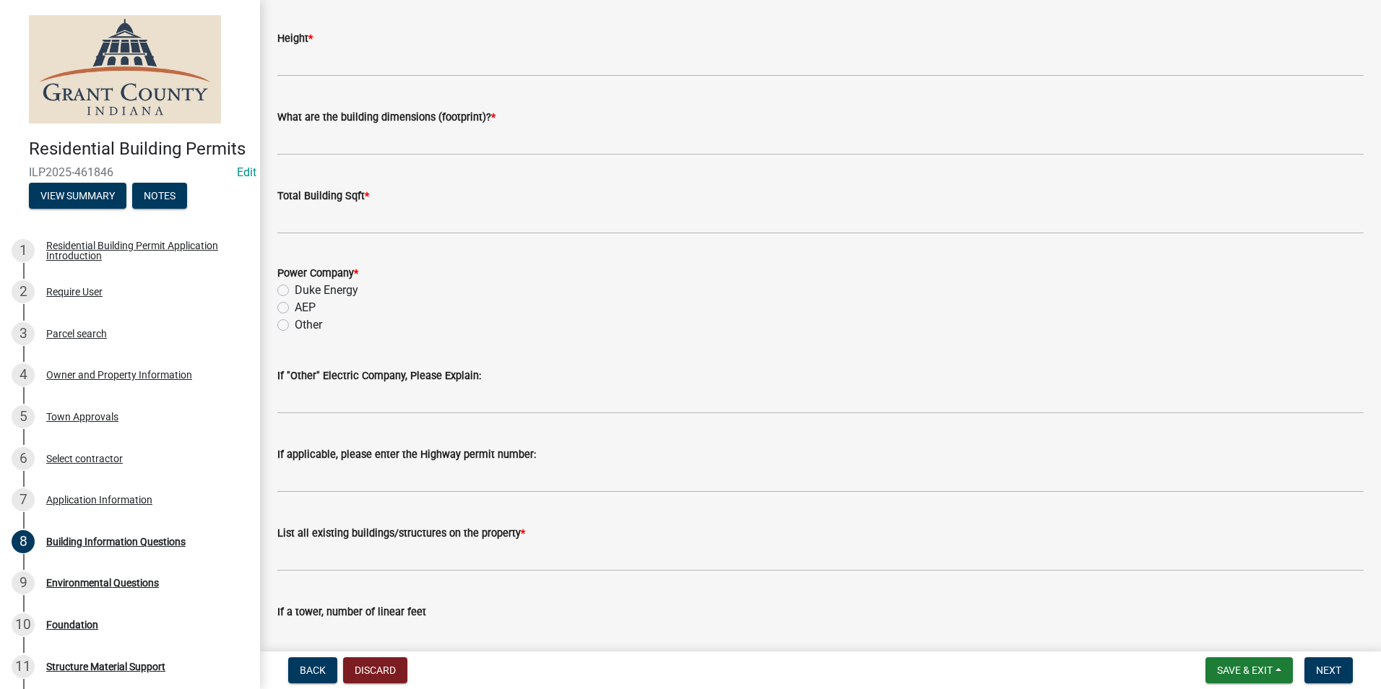
scroll to position [2827, 0]
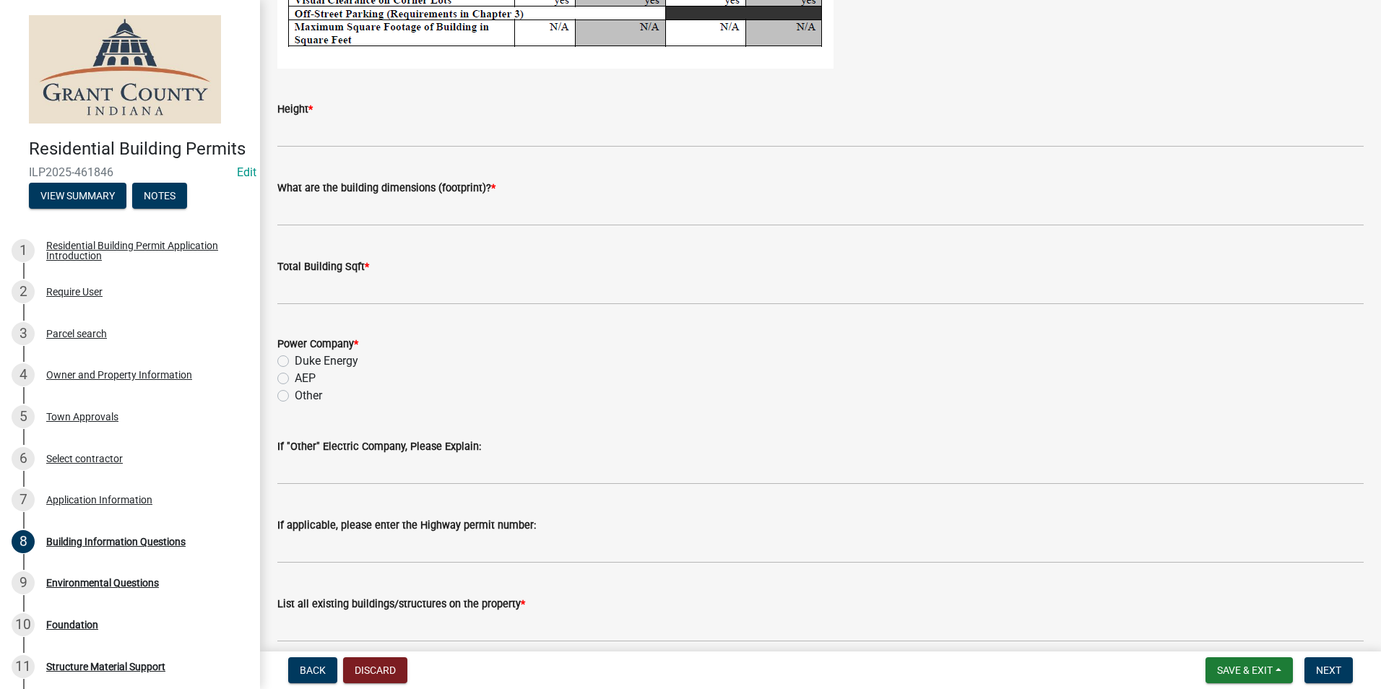
click at [368, 115] on div "Height *" at bounding box center [820, 108] width 1086 height 17
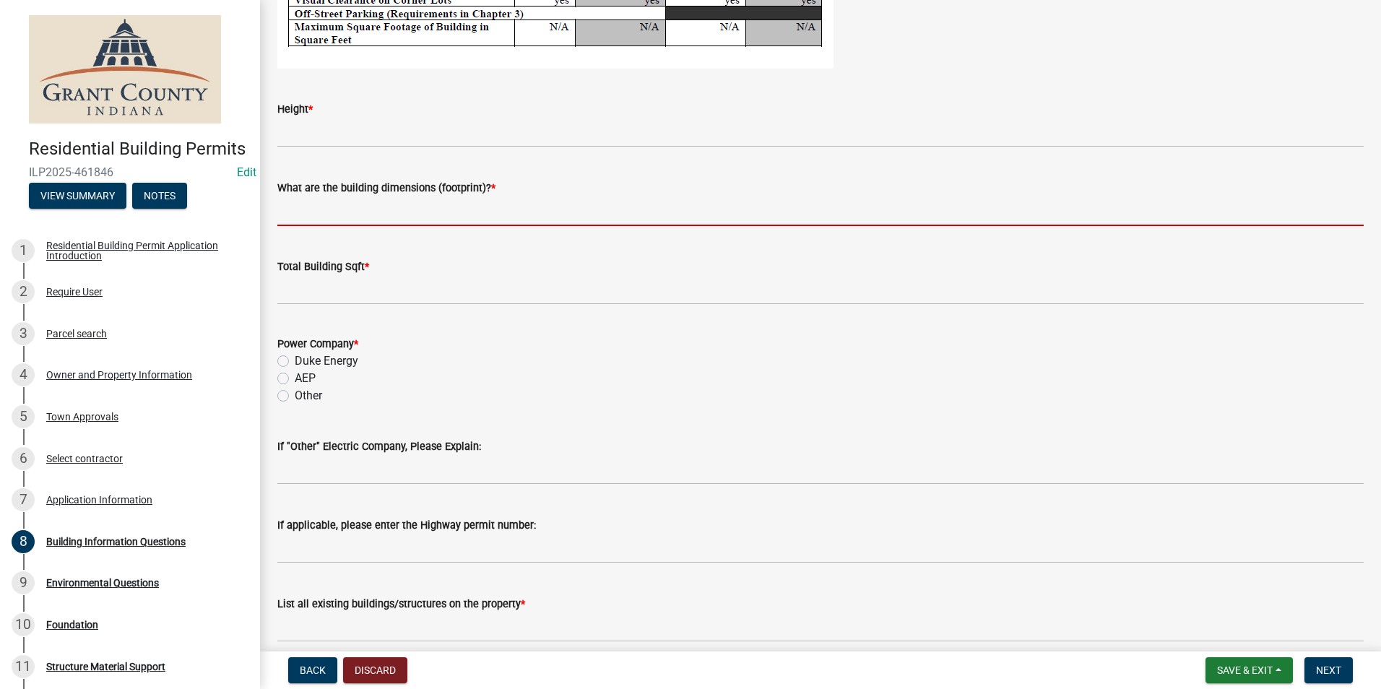
click at [373, 217] on input "What are the building dimensions (footprint)? *" at bounding box center [820, 211] width 1086 height 30
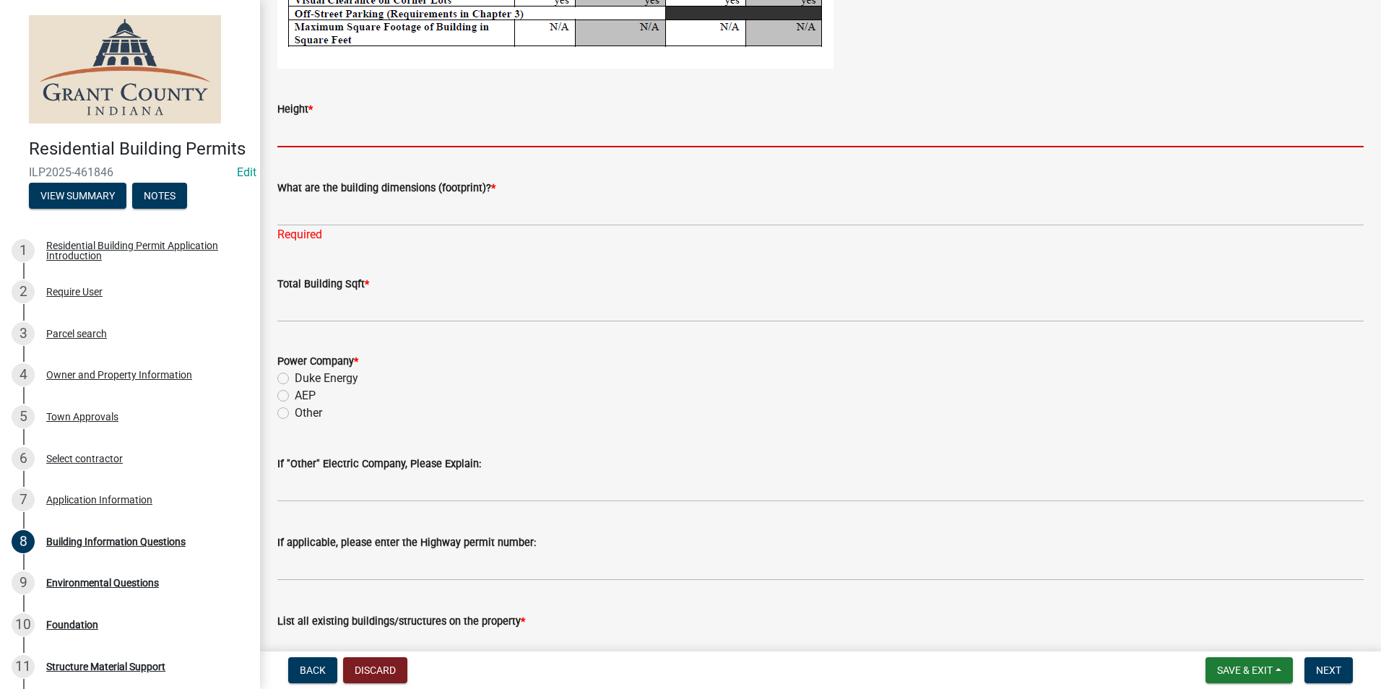
click at [366, 141] on input "Height *" at bounding box center [820, 133] width 1086 height 30
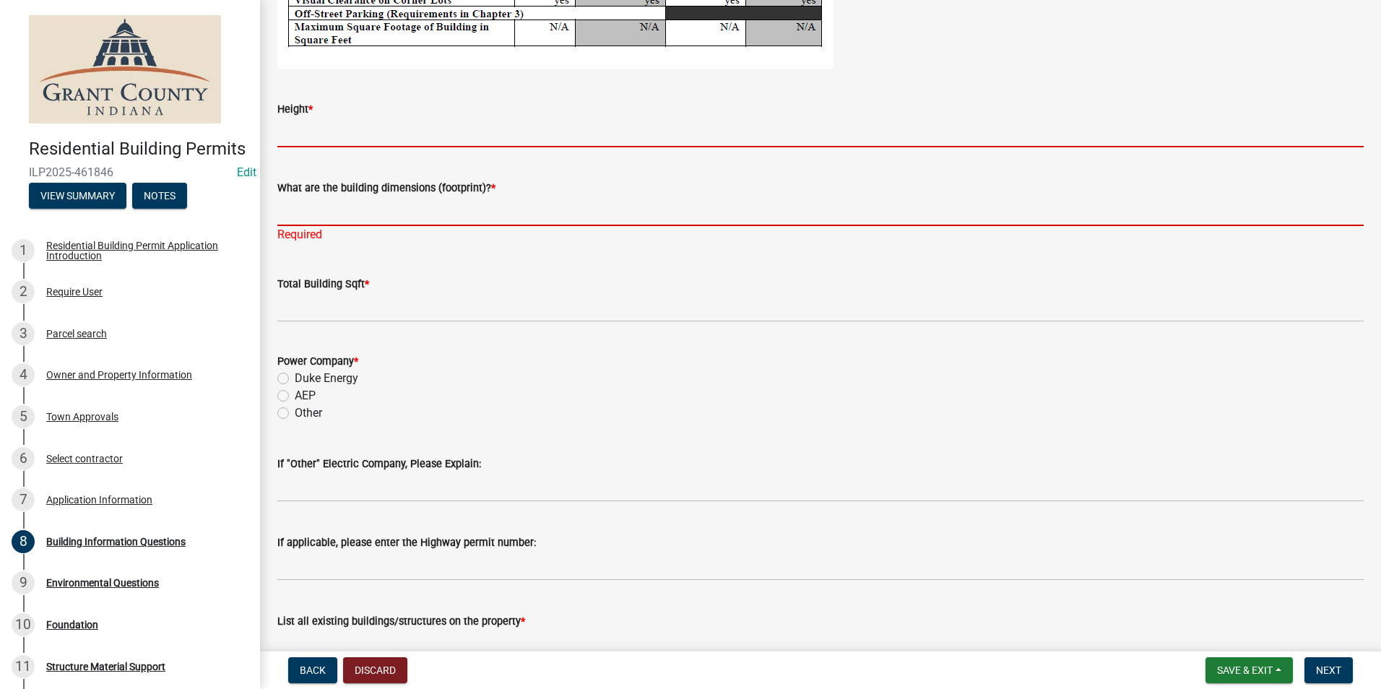
click at [301, 215] on input "What are the building dimensions (footprint)? *" at bounding box center [820, 211] width 1086 height 30
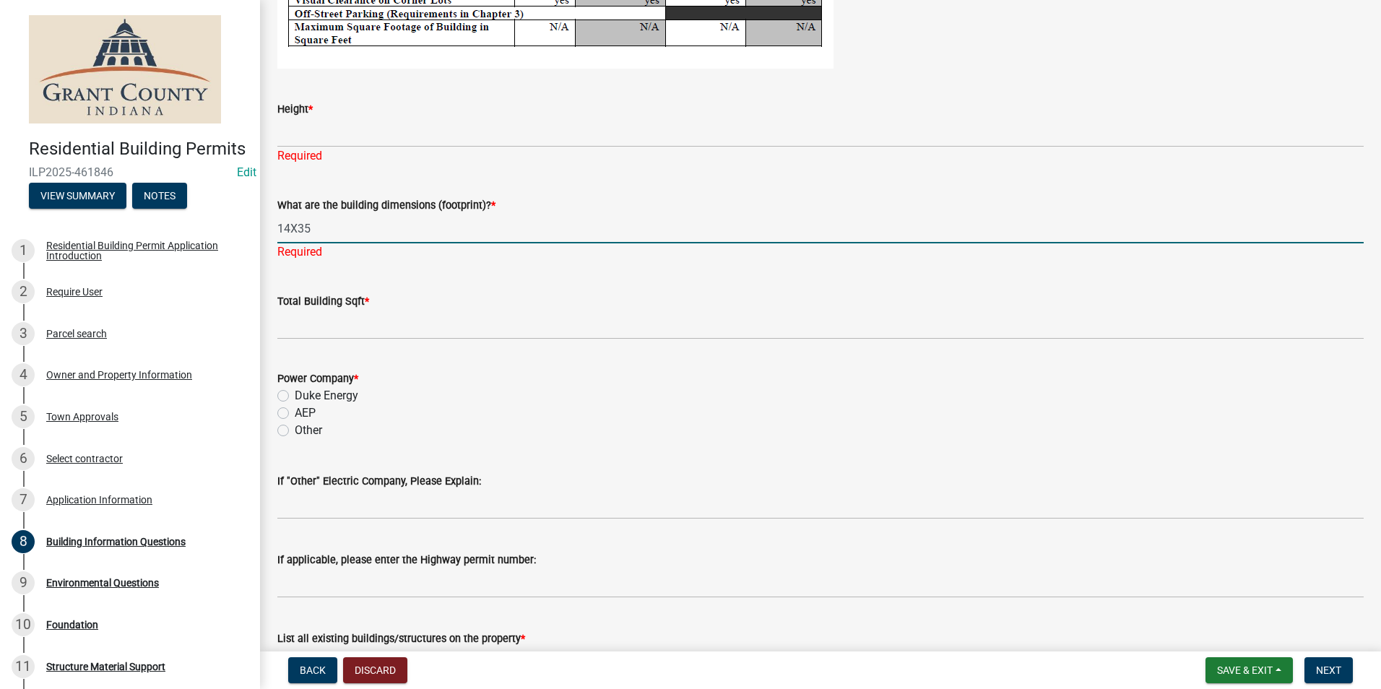
type input "14X35"
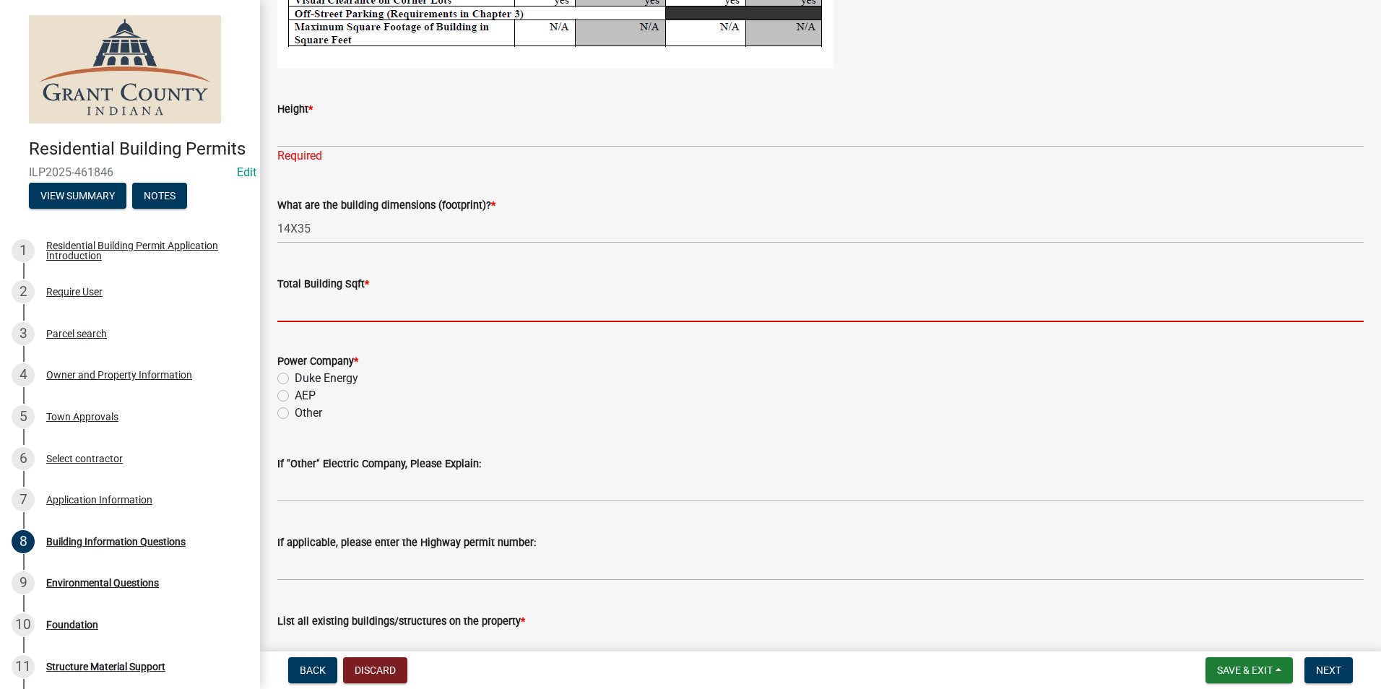
click at [322, 319] on input "text" at bounding box center [820, 308] width 1086 height 30
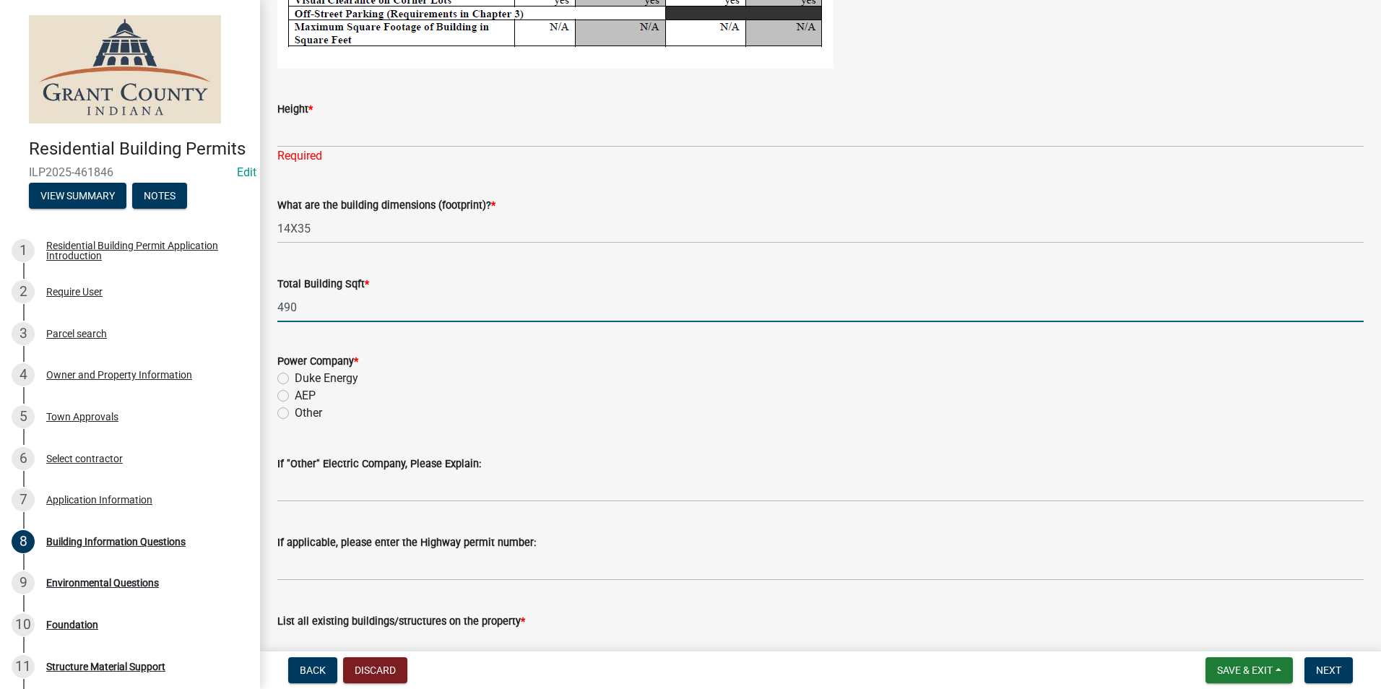
type input "490"
click at [295, 398] on label "AEP" at bounding box center [305, 395] width 21 height 17
click at [295, 397] on input "AEP" at bounding box center [299, 391] width 9 height 9
radio input "true"
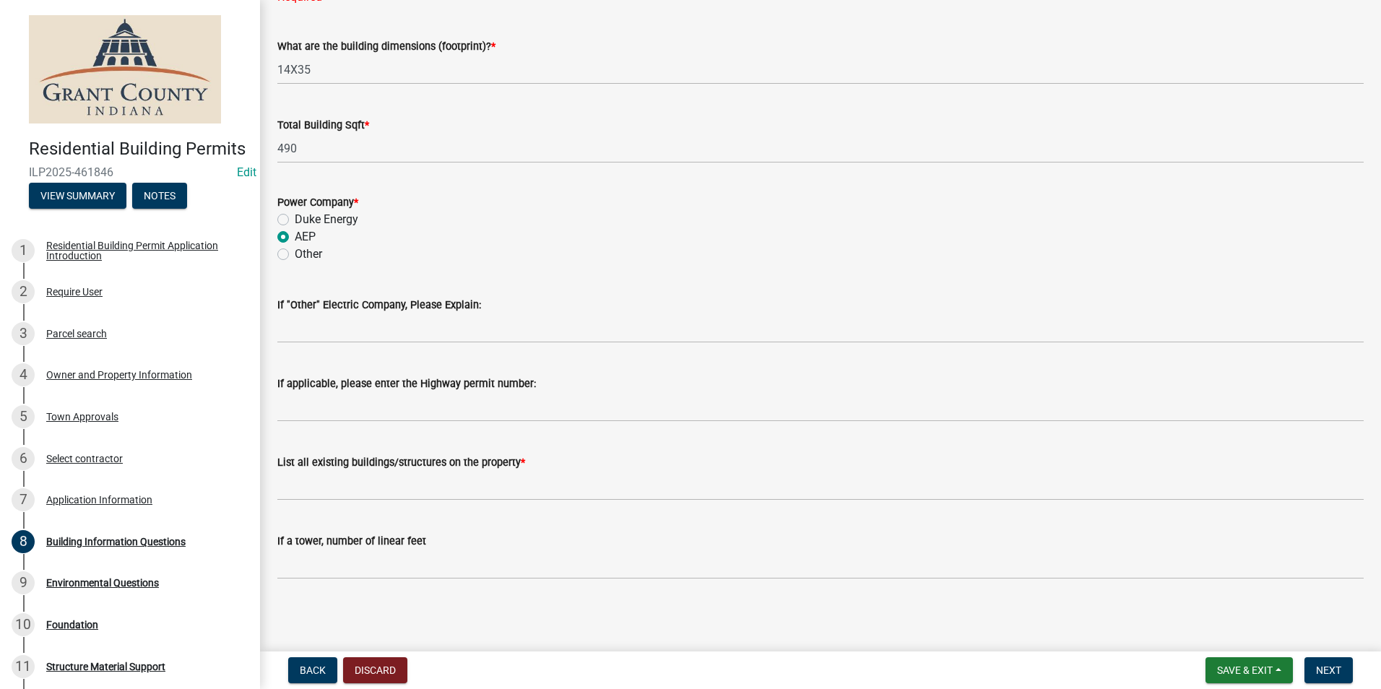
scroll to position [2988, 0]
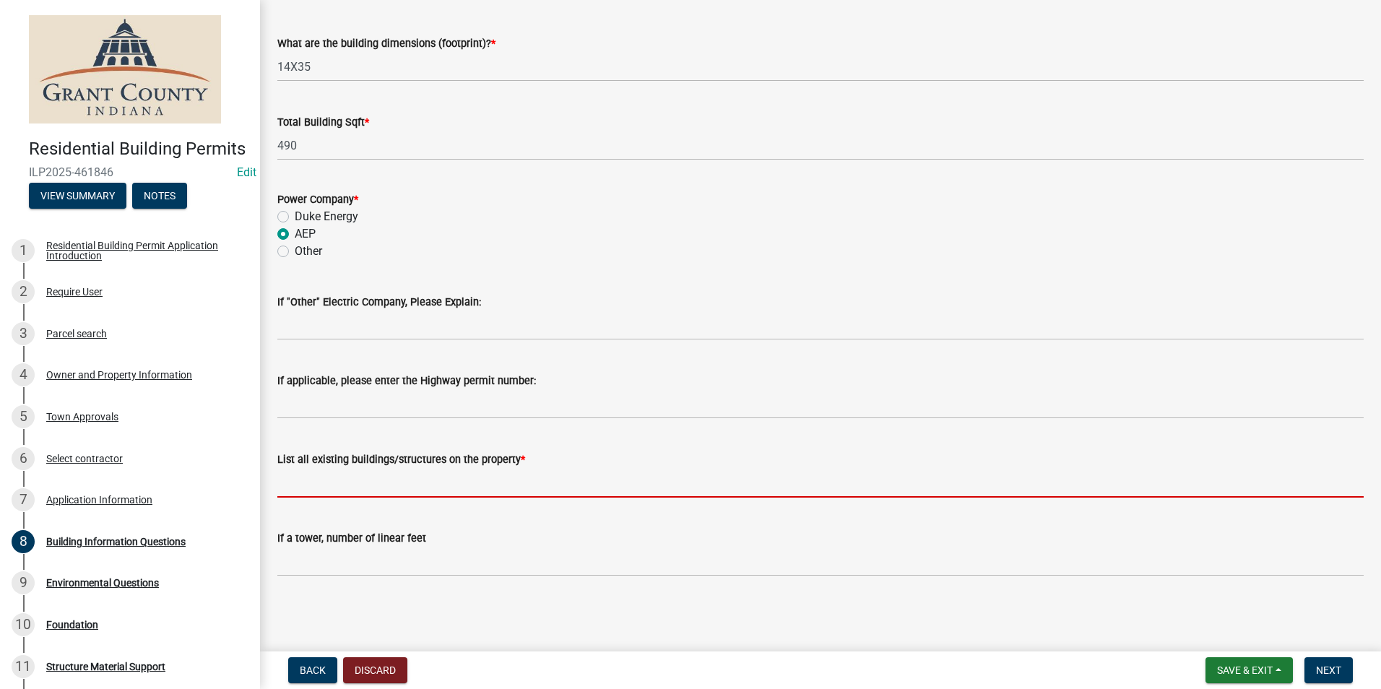
click at [433, 472] on input "List all existing buildings/structures on the property *" at bounding box center [820, 483] width 1086 height 30
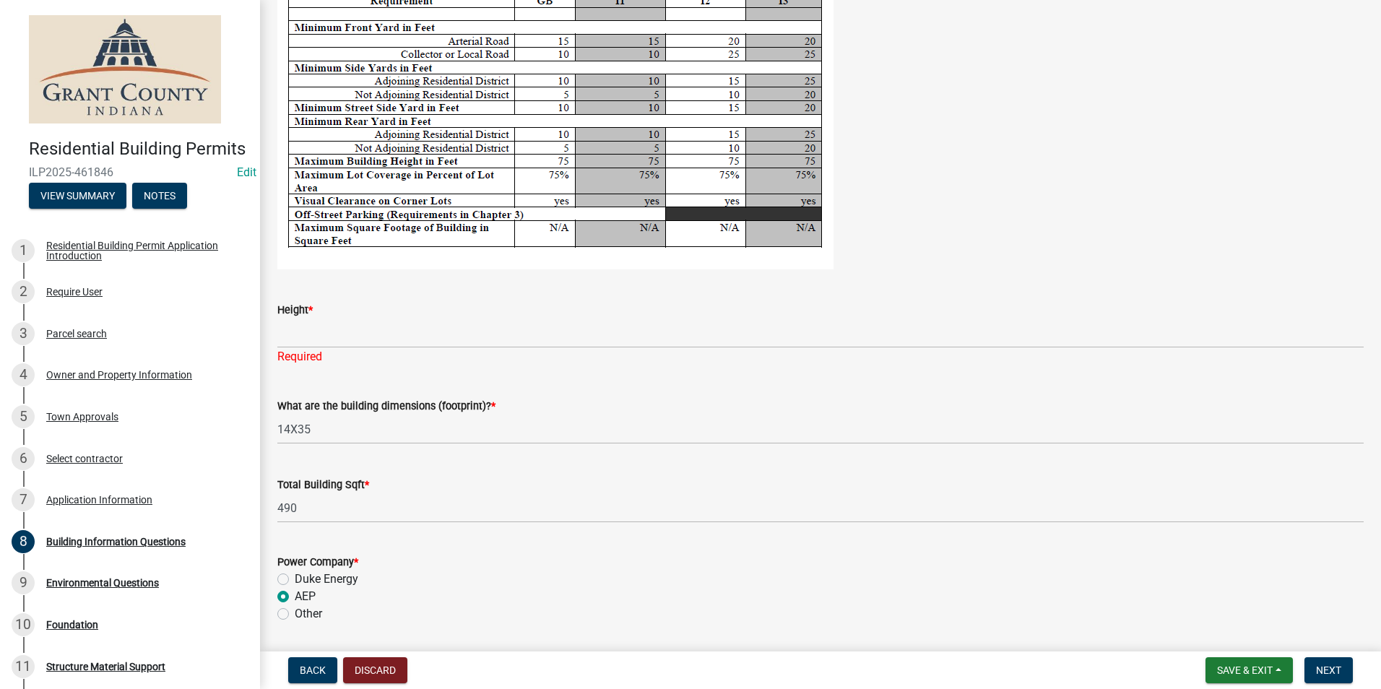
scroll to position [2555, 0]
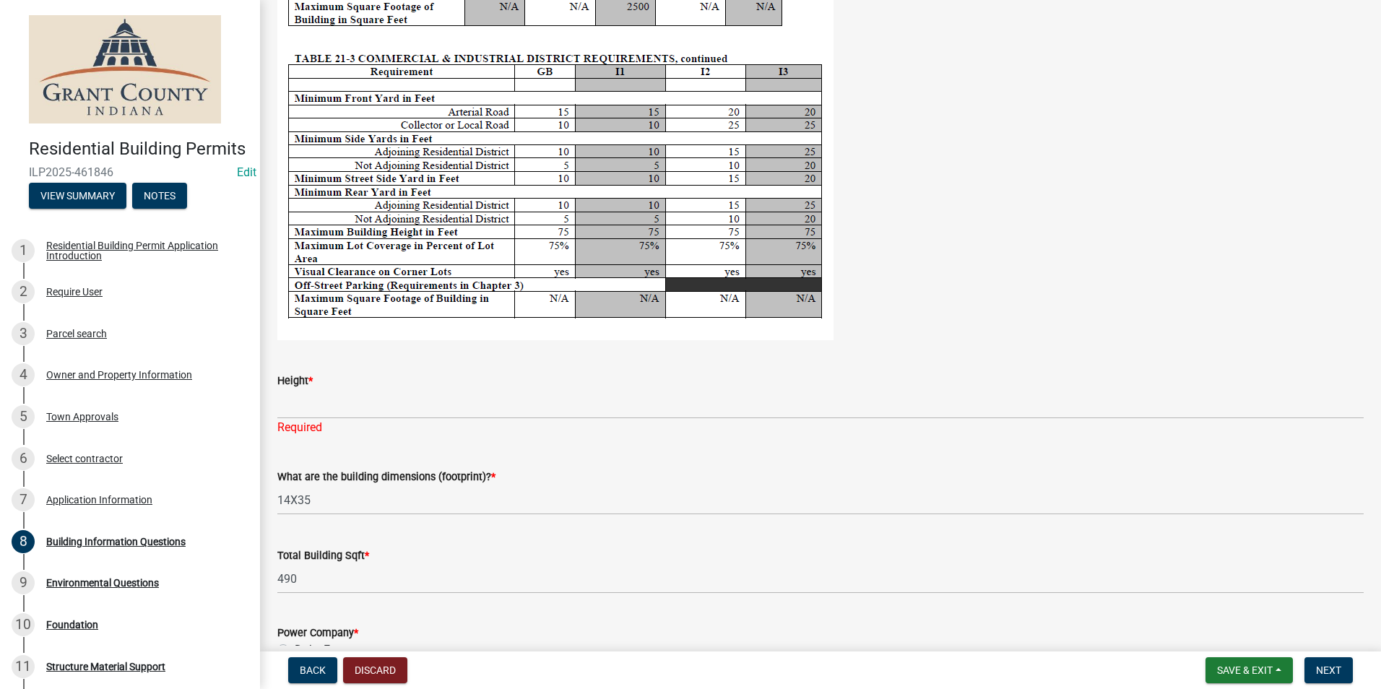
type input "HOME, 2 POLE BARNS"
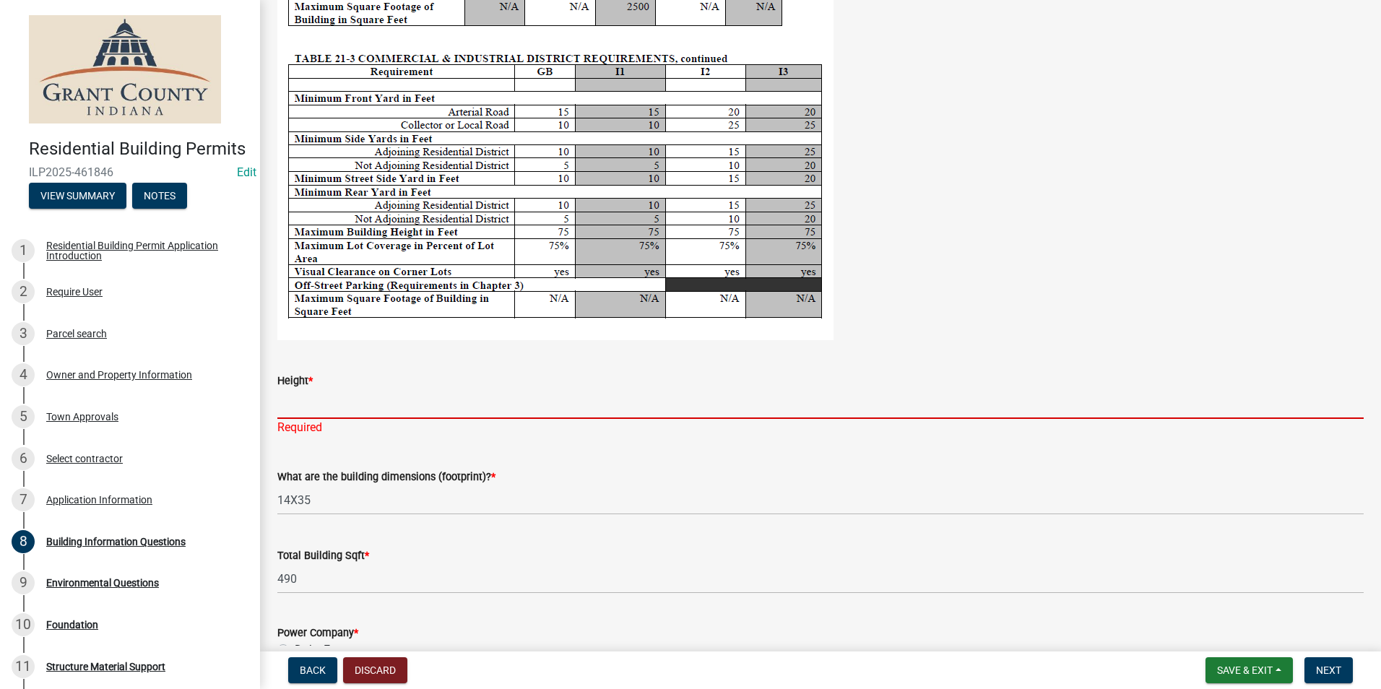
click at [415, 394] on input "Height *" at bounding box center [820, 404] width 1086 height 30
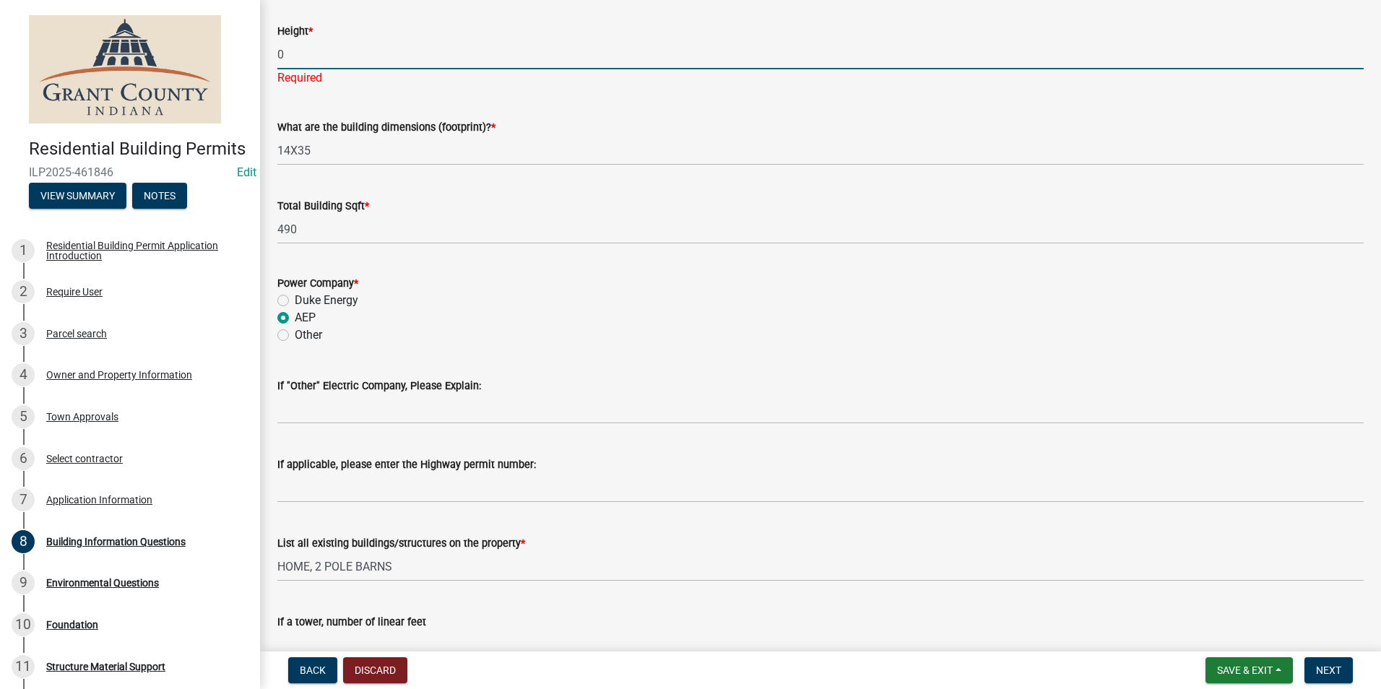
scroll to position [2988, 0]
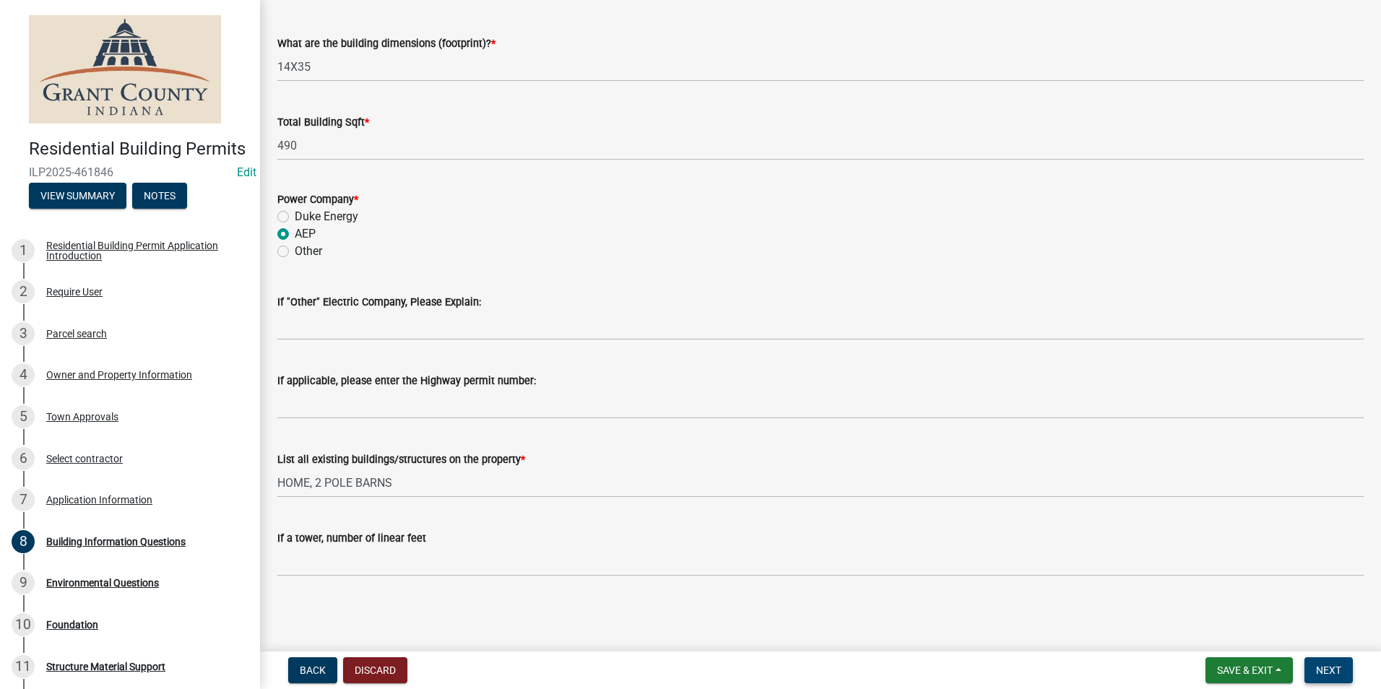
type input "0"
click at [1339, 661] on button "Next" at bounding box center [1329, 670] width 48 height 26
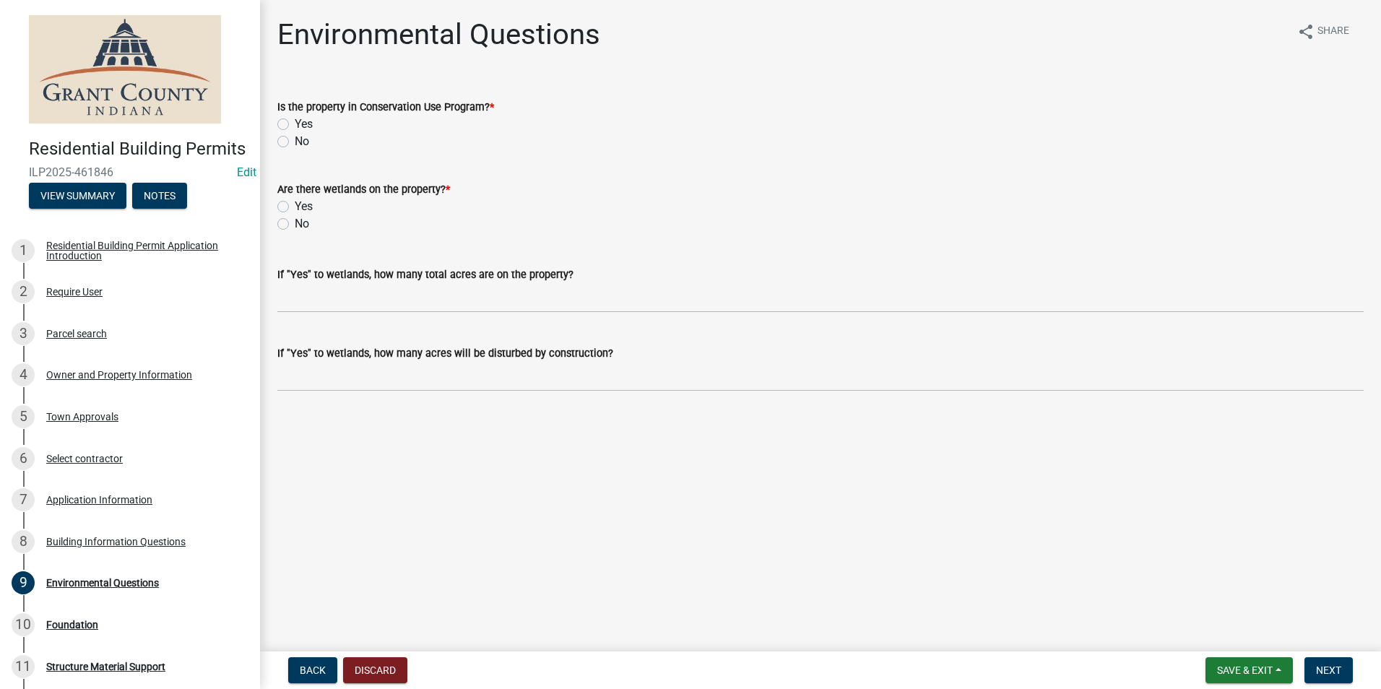
click at [277, 142] on div "Is the property in Conservation Use Program? * Yes No" at bounding box center [821, 115] width 1108 height 69
click at [295, 142] on label "No" at bounding box center [302, 141] width 14 height 17
click at [295, 142] on input "No" at bounding box center [299, 137] width 9 height 9
radio input "true"
click at [285, 230] on div "No" at bounding box center [820, 223] width 1086 height 17
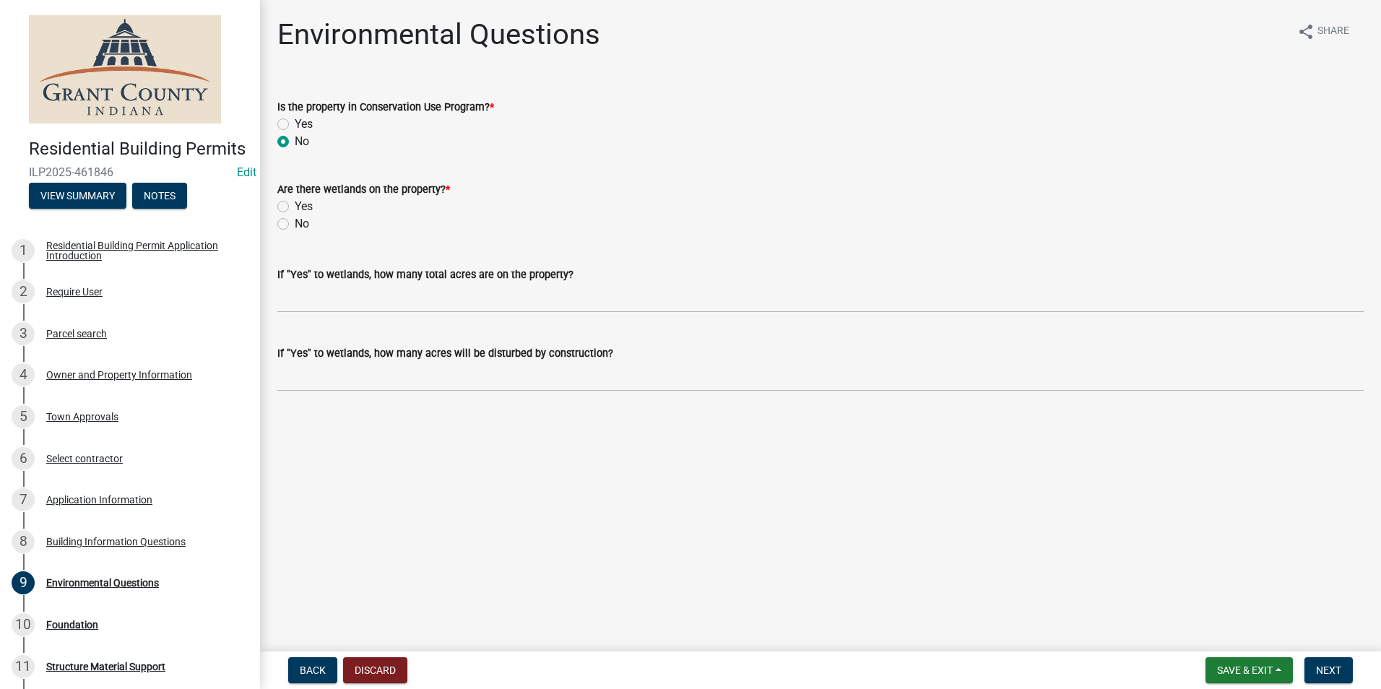
click at [295, 225] on label "No" at bounding box center [302, 223] width 14 height 17
click at [295, 225] on input "No" at bounding box center [299, 219] width 9 height 9
radio input "true"
click at [1340, 667] on span "Next" at bounding box center [1328, 671] width 25 height 12
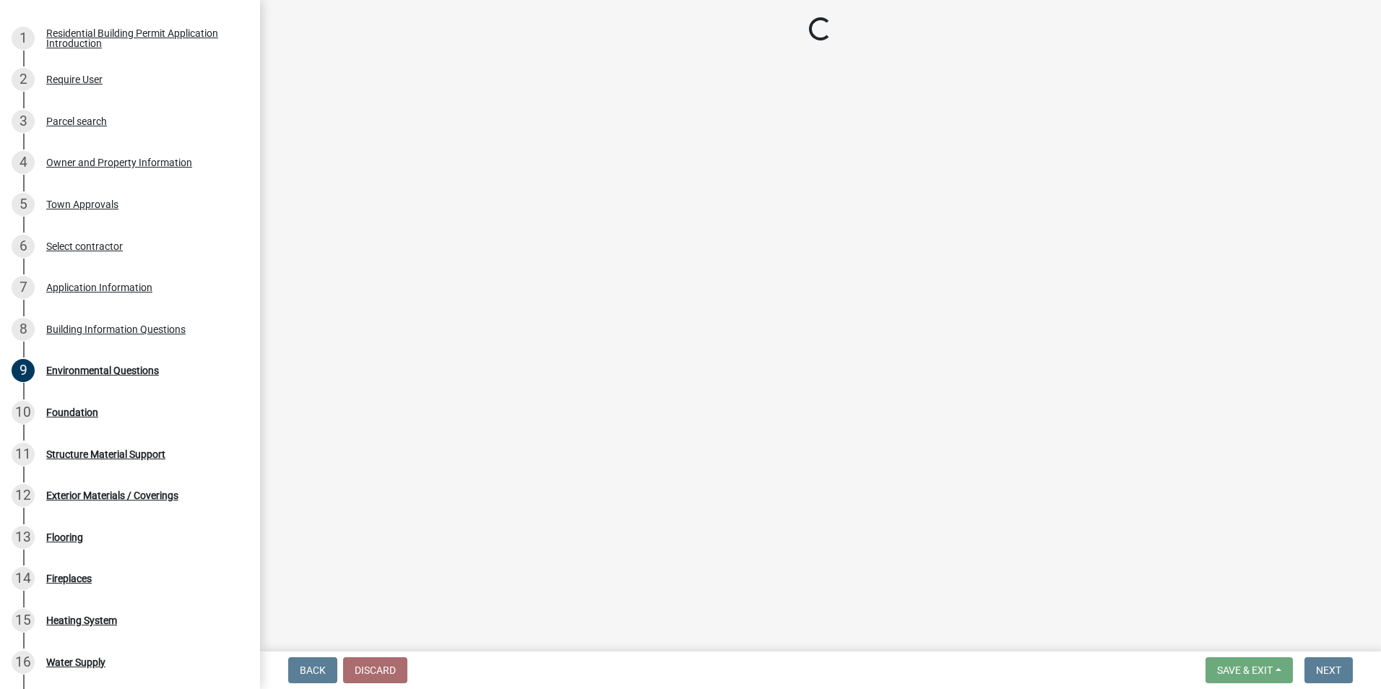
scroll to position [217, 0]
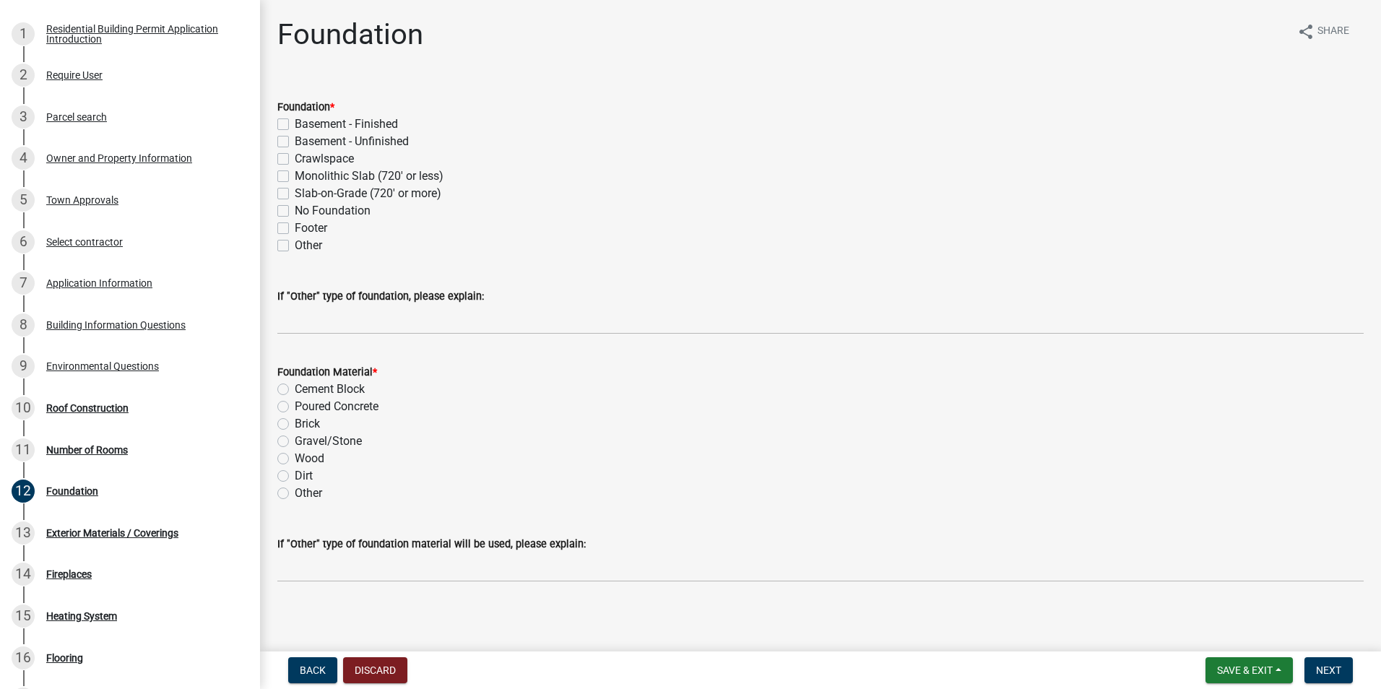
click at [285, 217] on div "No Foundation" at bounding box center [820, 210] width 1086 height 17
click at [295, 214] on label "No Foundation" at bounding box center [333, 210] width 76 height 17
click at [295, 212] on input "No Foundation" at bounding box center [299, 206] width 9 height 9
checkbox input "true"
checkbox input "false"
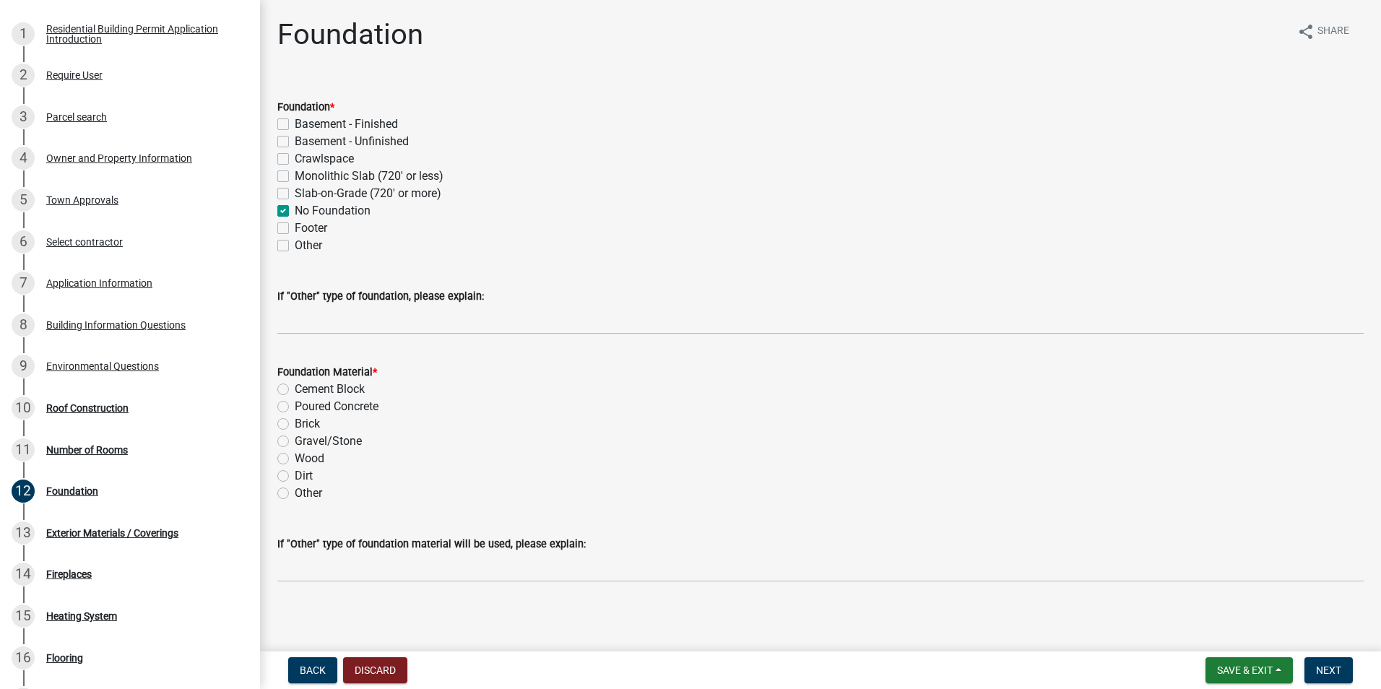
checkbox input "false"
checkbox input "true"
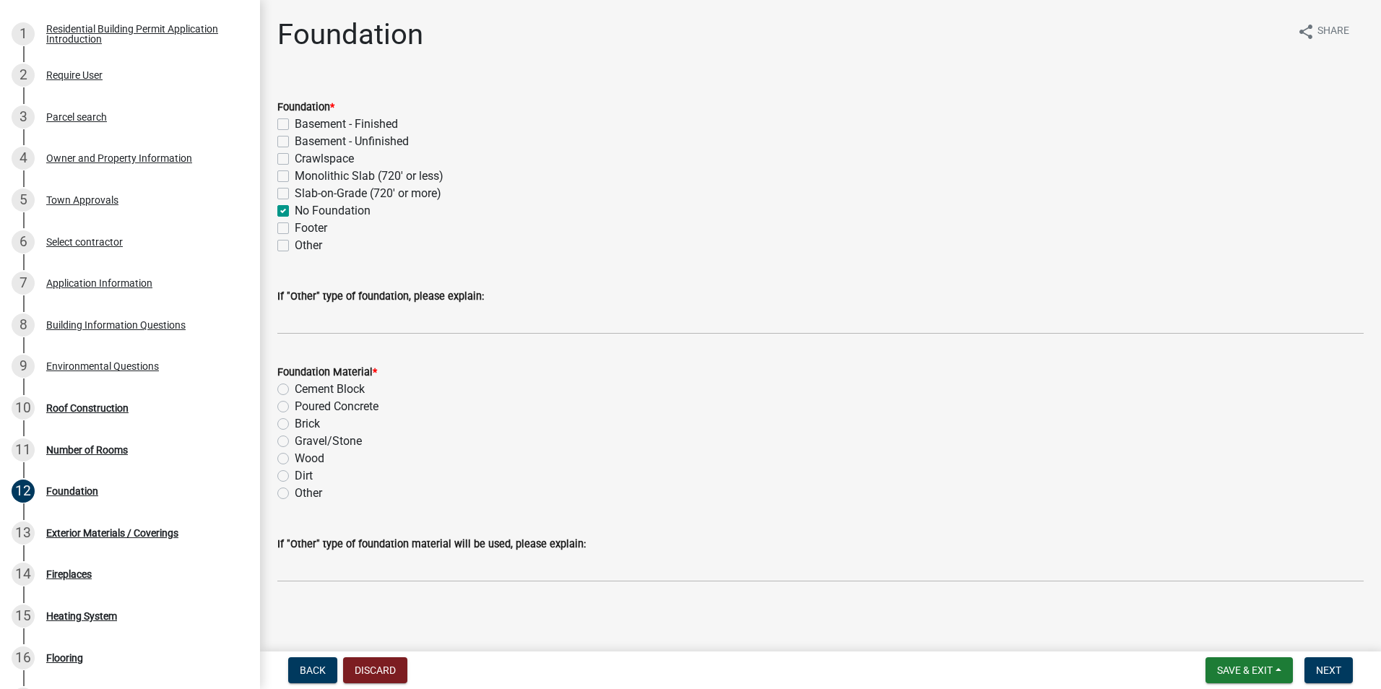
checkbox input "false"
click at [295, 490] on label "Other" at bounding box center [308, 493] width 27 height 17
click at [295, 490] on input "Other" at bounding box center [299, 489] width 9 height 9
radio input "true"
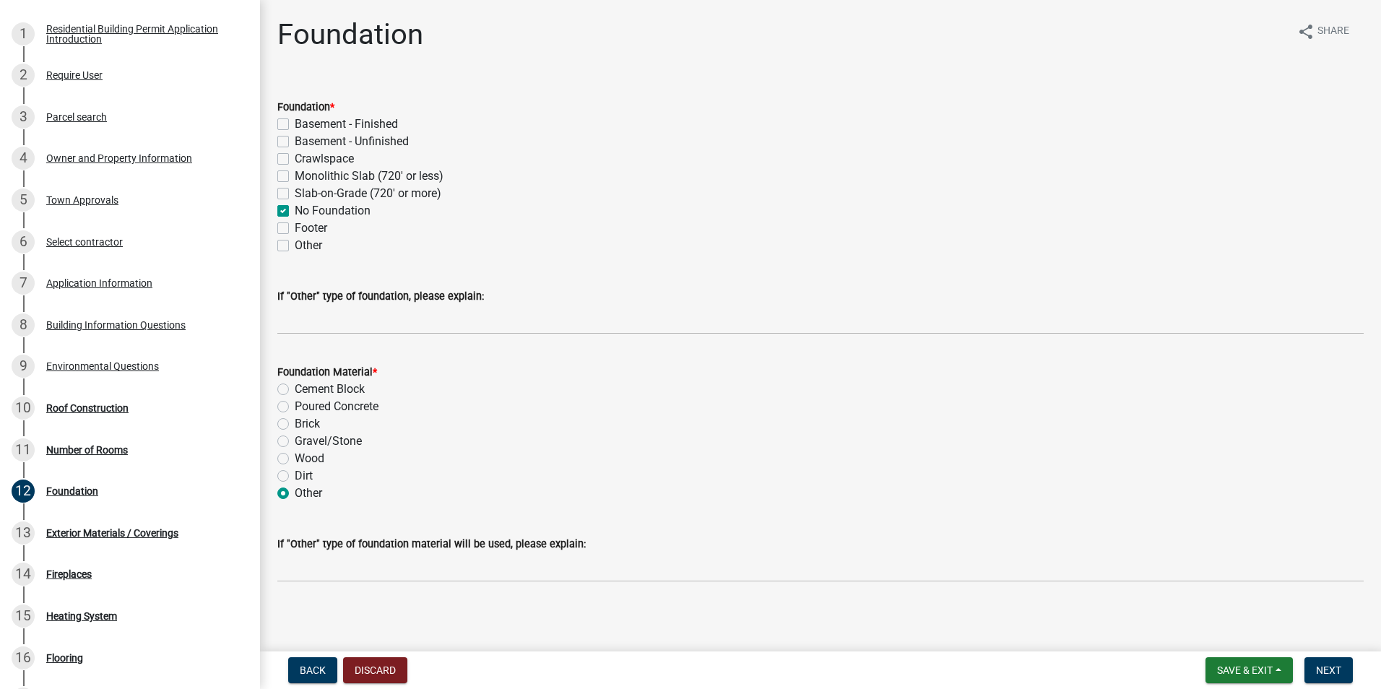
click at [1359, 669] on div "Back Discard Save & Exit Save Save & Exit Next" at bounding box center [821, 670] width 1098 height 26
click at [1347, 669] on button "Next" at bounding box center [1329, 670] width 48 height 26
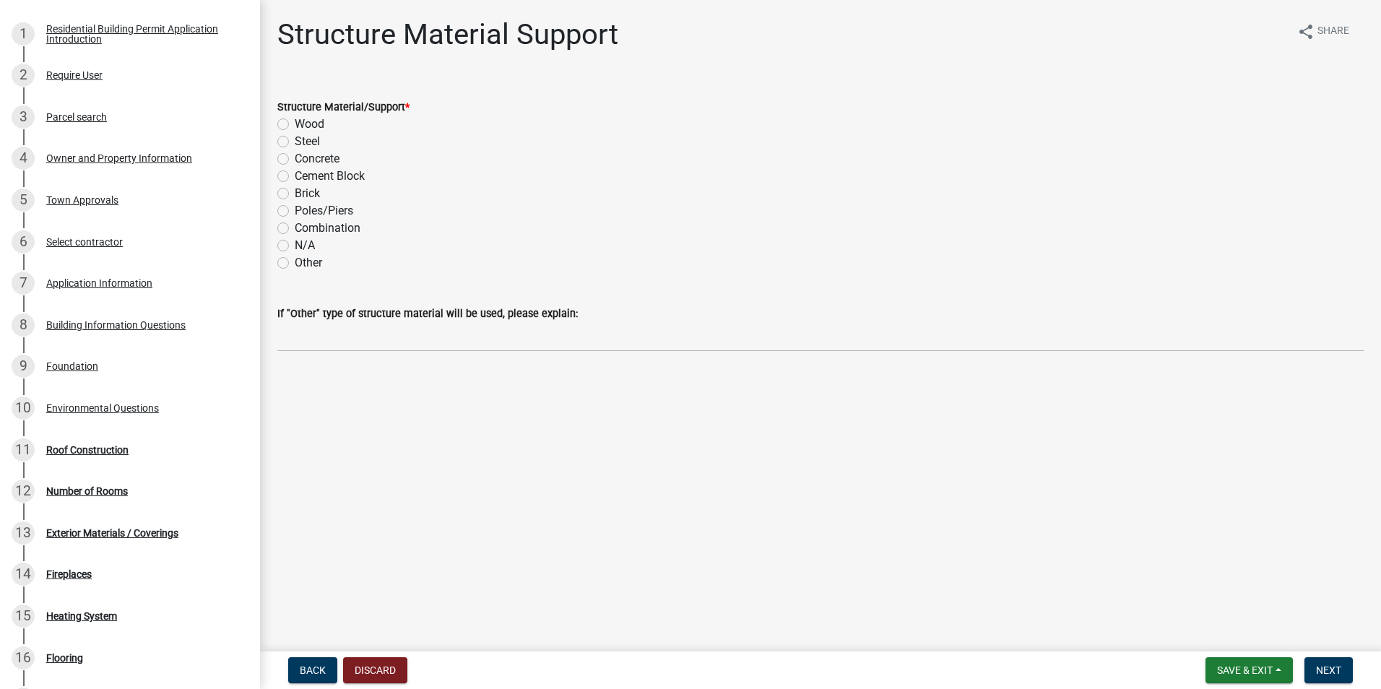
click at [295, 124] on label "Wood" at bounding box center [310, 124] width 30 height 17
click at [295, 124] on input "Wood" at bounding box center [299, 120] width 9 height 9
radio input "true"
click at [1336, 652] on wm-app "Residential Building Permits ILP2025-0206 Edit View Summary Notes 1 Residential…" at bounding box center [690, 344] width 1381 height 689
click at [1336, 666] on span "Next" at bounding box center [1328, 671] width 25 height 12
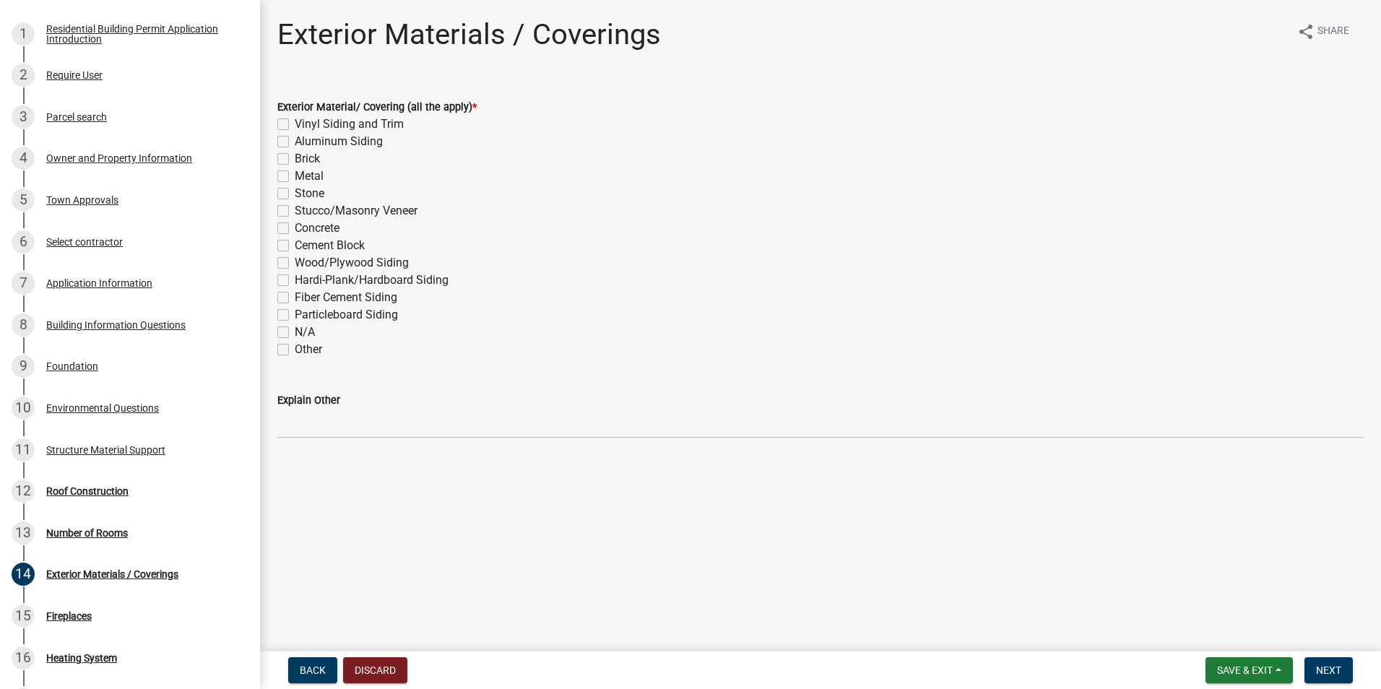
click at [295, 332] on label "N/A" at bounding box center [305, 332] width 20 height 17
click at [295, 332] on input "N/A" at bounding box center [299, 328] width 9 height 9
checkbox input "true"
checkbox input "false"
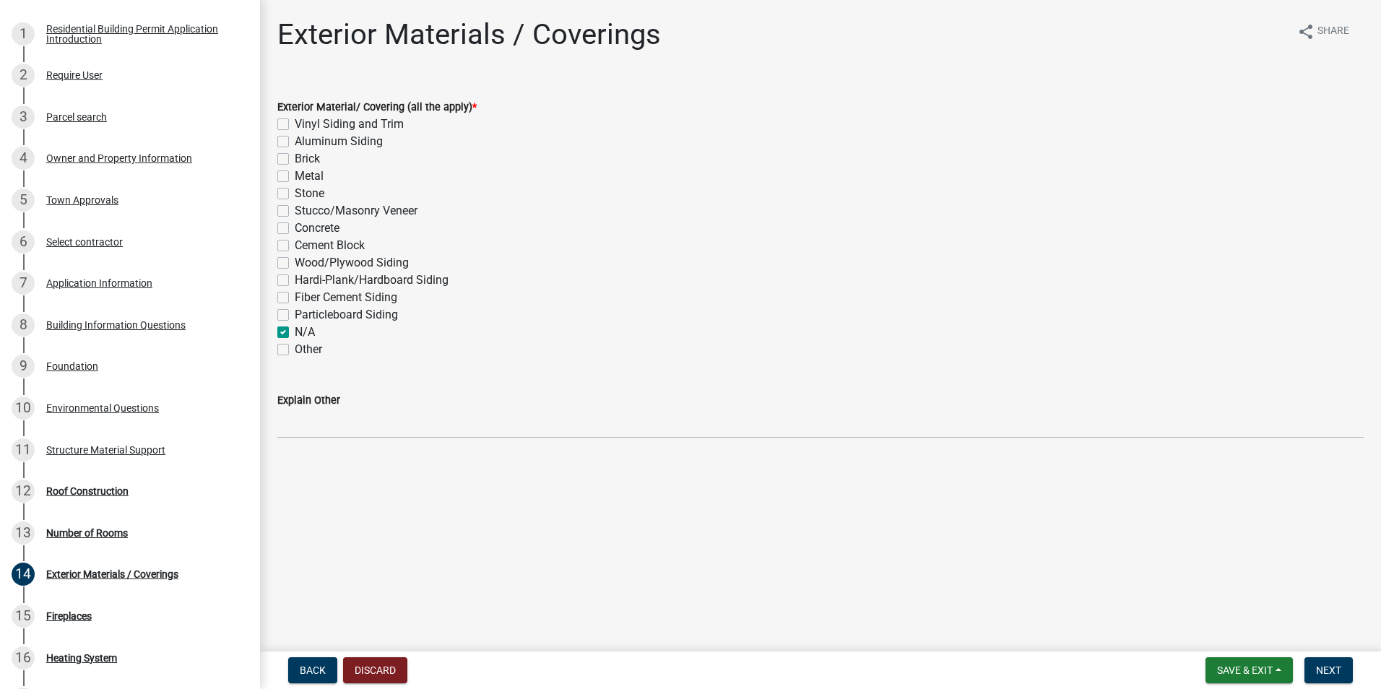
checkbox input "false"
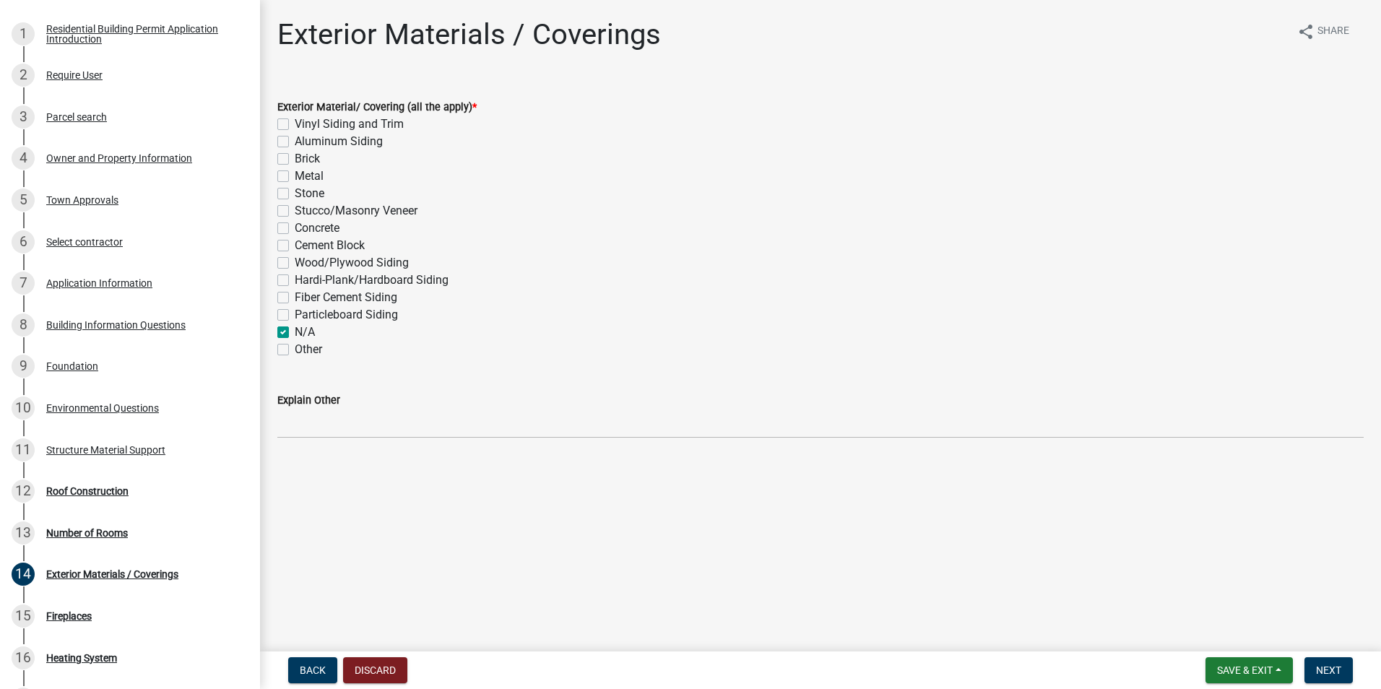
checkbox input "false"
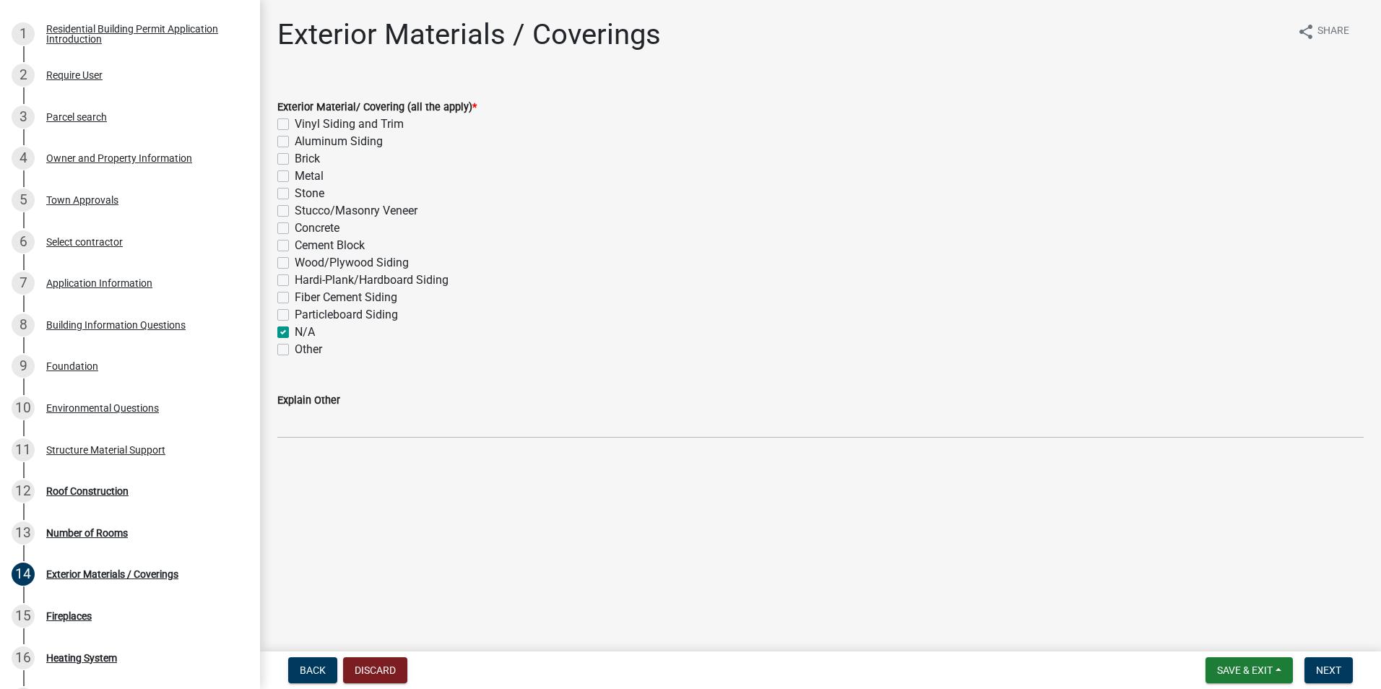
checkbox input "true"
checkbox input "false"
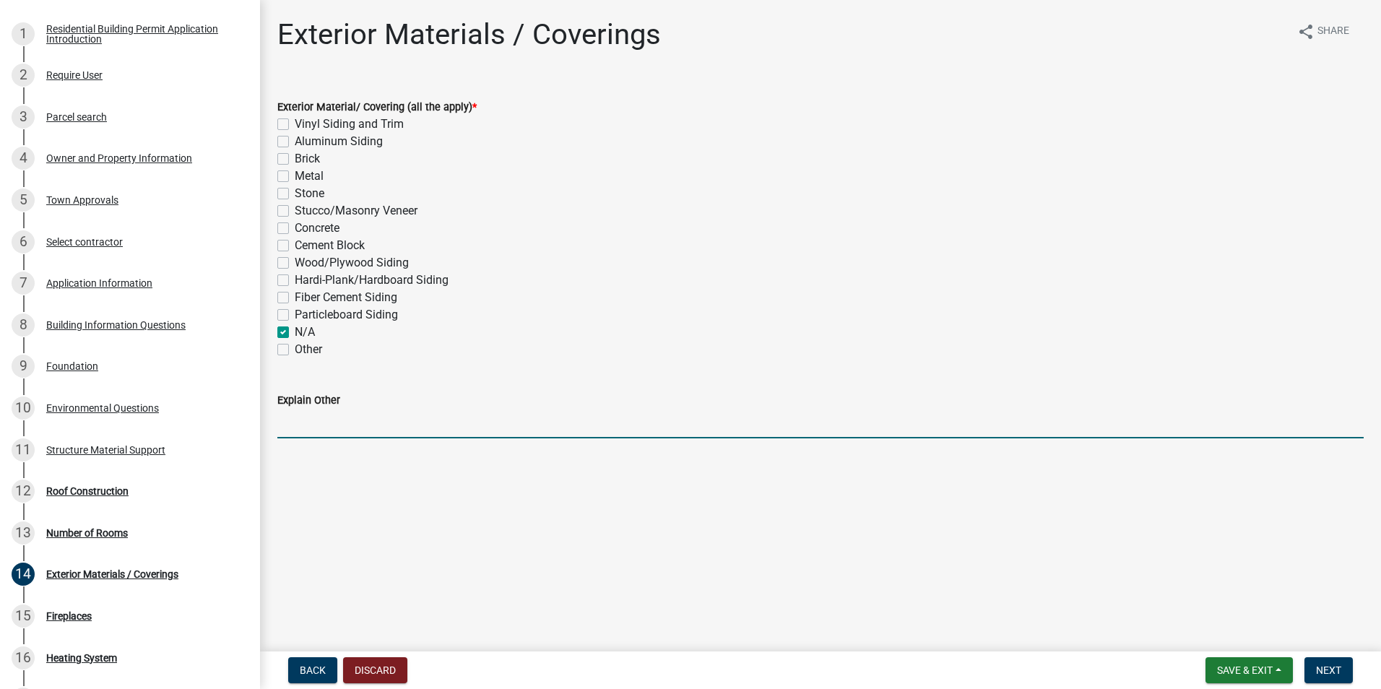
click at [384, 419] on input "Explain Other" at bounding box center [820, 424] width 1086 height 30
type input "REPLACING DECK BOARDS"
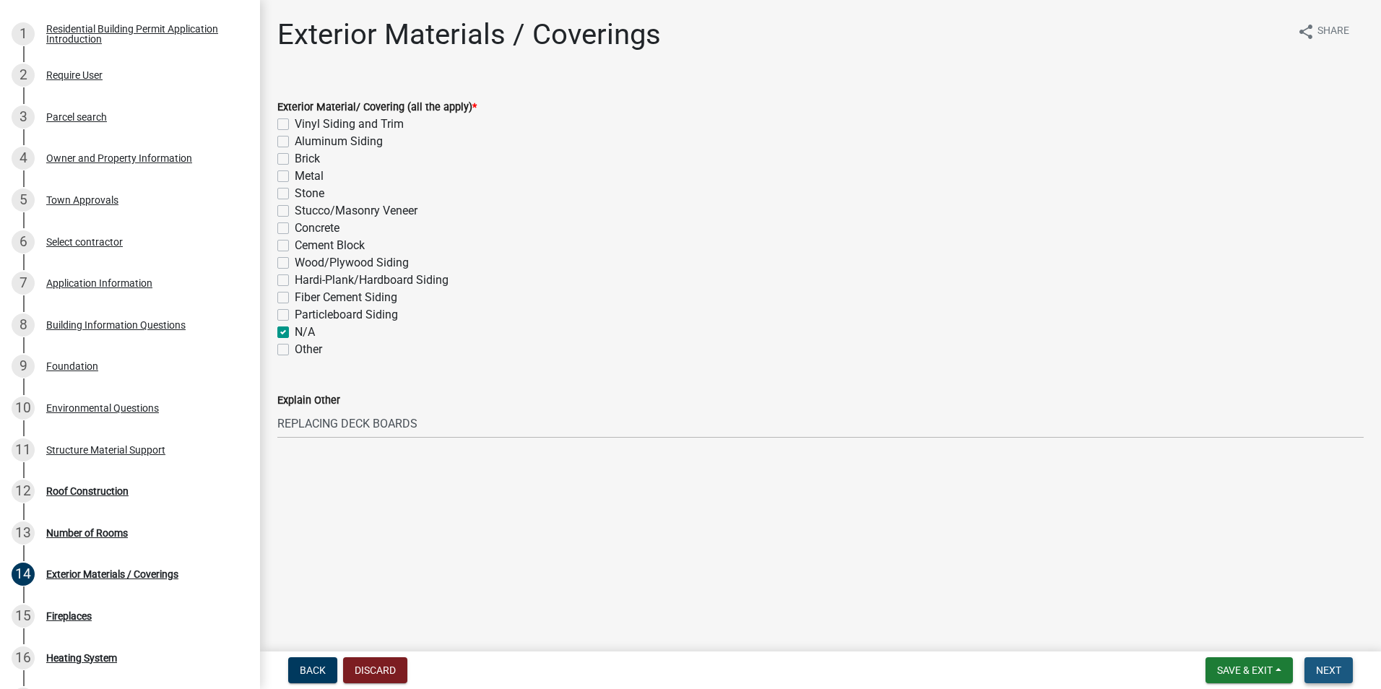
click at [1341, 668] on span "Next" at bounding box center [1328, 671] width 25 height 12
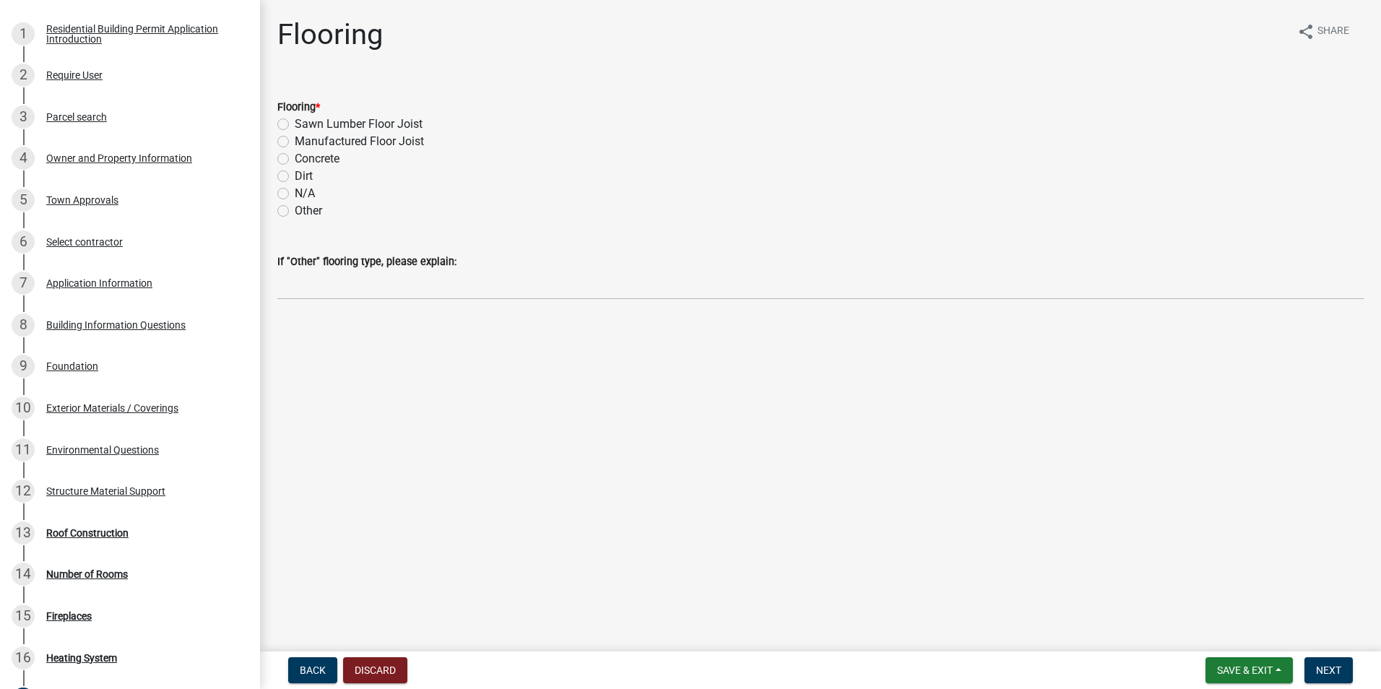
click at [283, 132] on div "Sawn Lumber Floor Joist" at bounding box center [820, 124] width 1086 height 17
click at [295, 126] on label "Sawn Lumber Floor Joist" at bounding box center [359, 124] width 128 height 17
click at [295, 125] on input "Sawn Lumber Floor Joist" at bounding box center [299, 120] width 9 height 9
radio input "true"
click at [1342, 667] on button "Next" at bounding box center [1329, 670] width 48 height 26
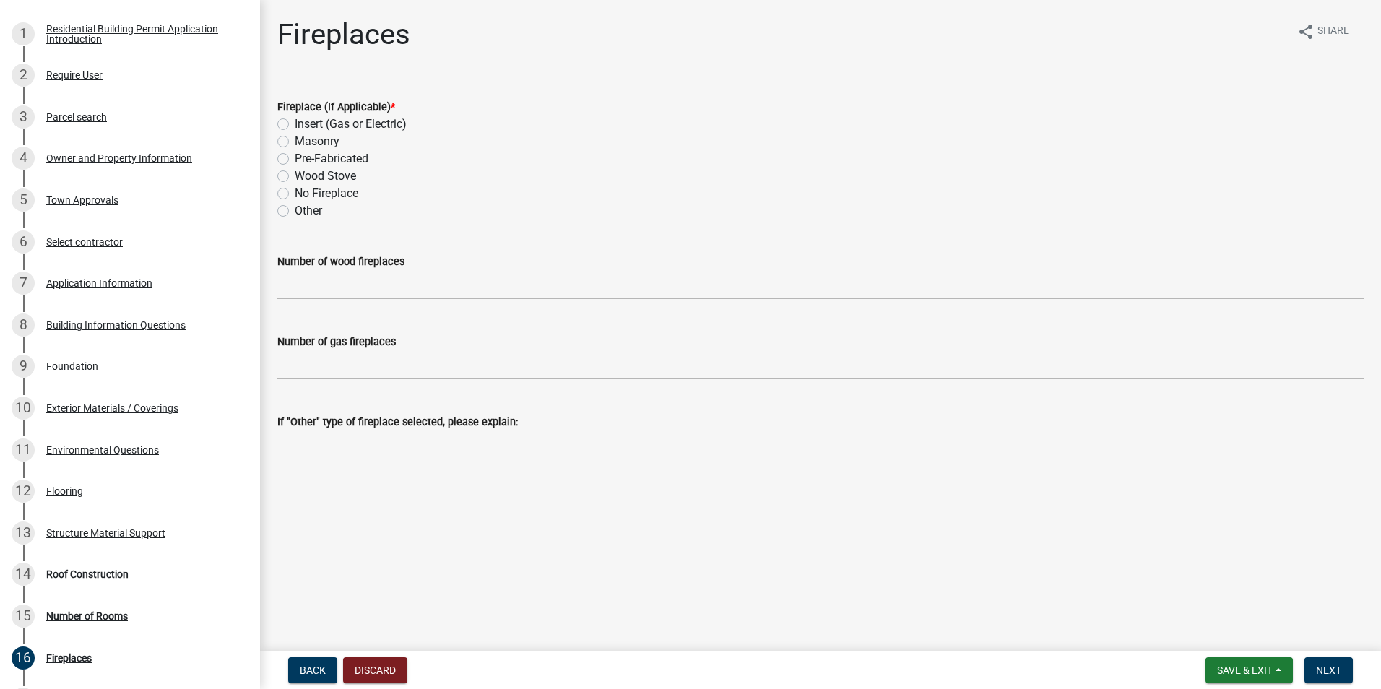
click at [295, 199] on label "No Fireplace" at bounding box center [327, 193] width 64 height 17
click at [295, 194] on input "No Fireplace" at bounding box center [299, 189] width 9 height 9
radio input "true"
click at [1333, 659] on button "Next" at bounding box center [1329, 670] width 48 height 26
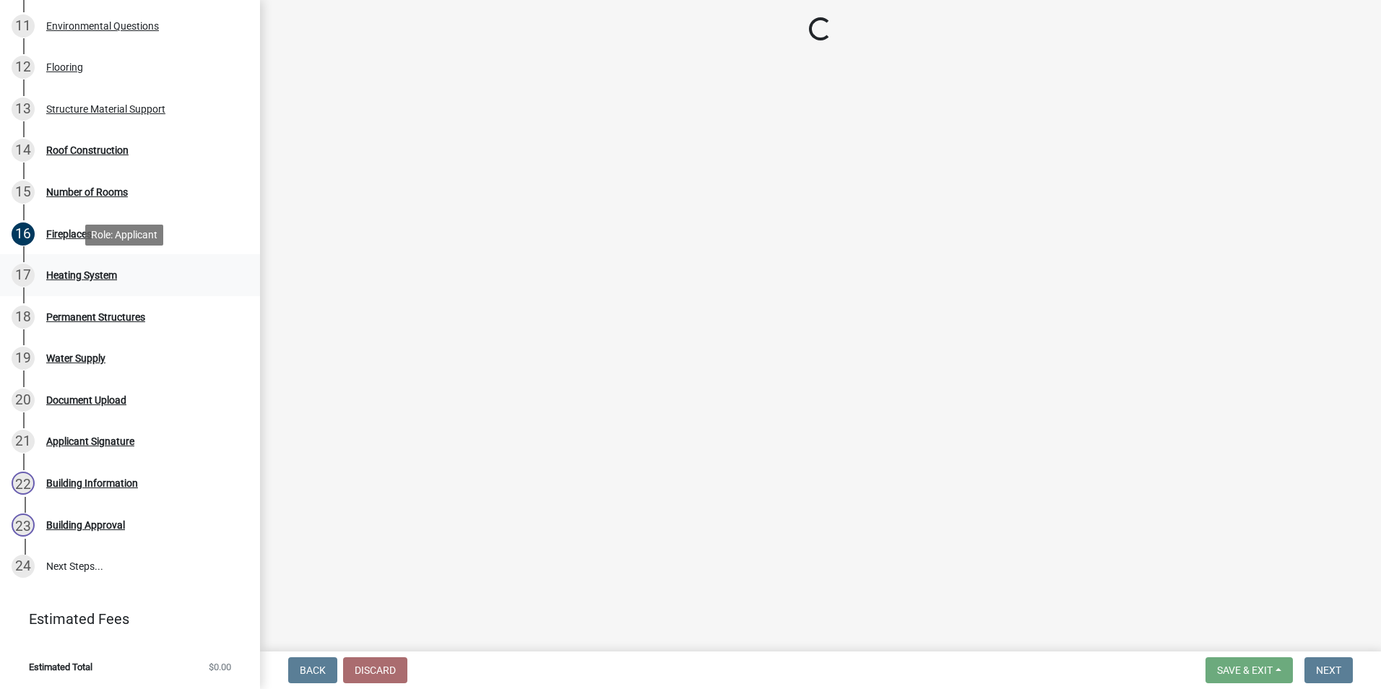
scroll to position [662, 0]
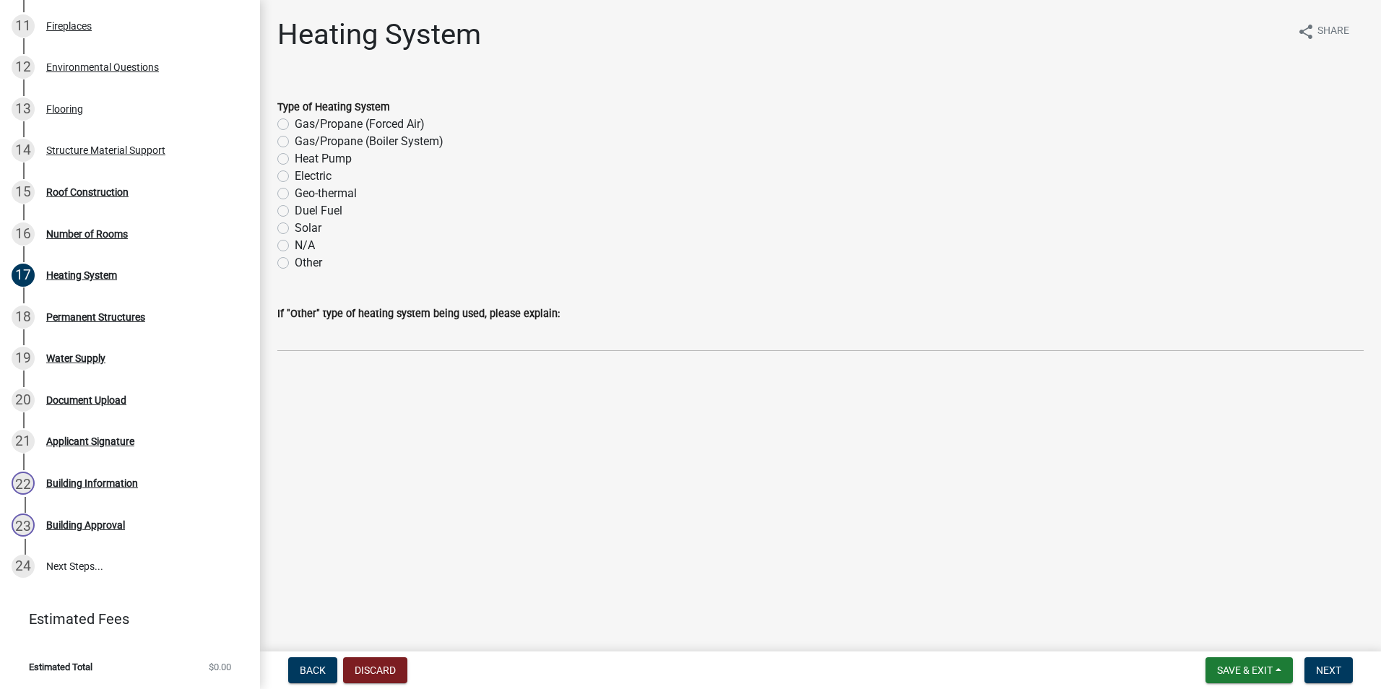
click at [295, 248] on label "N/A" at bounding box center [305, 245] width 20 height 17
click at [295, 246] on input "N/A" at bounding box center [299, 241] width 9 height 9
radio input "true"
click at [1324, 654] on nav "Back Discard Save & Exit Save Save & Exit Next" at bounding box center [820, 671] width 1121 height 38
click at [1324, 661] on button "Next" at bounding box center [1329, 670] width 48 height 26
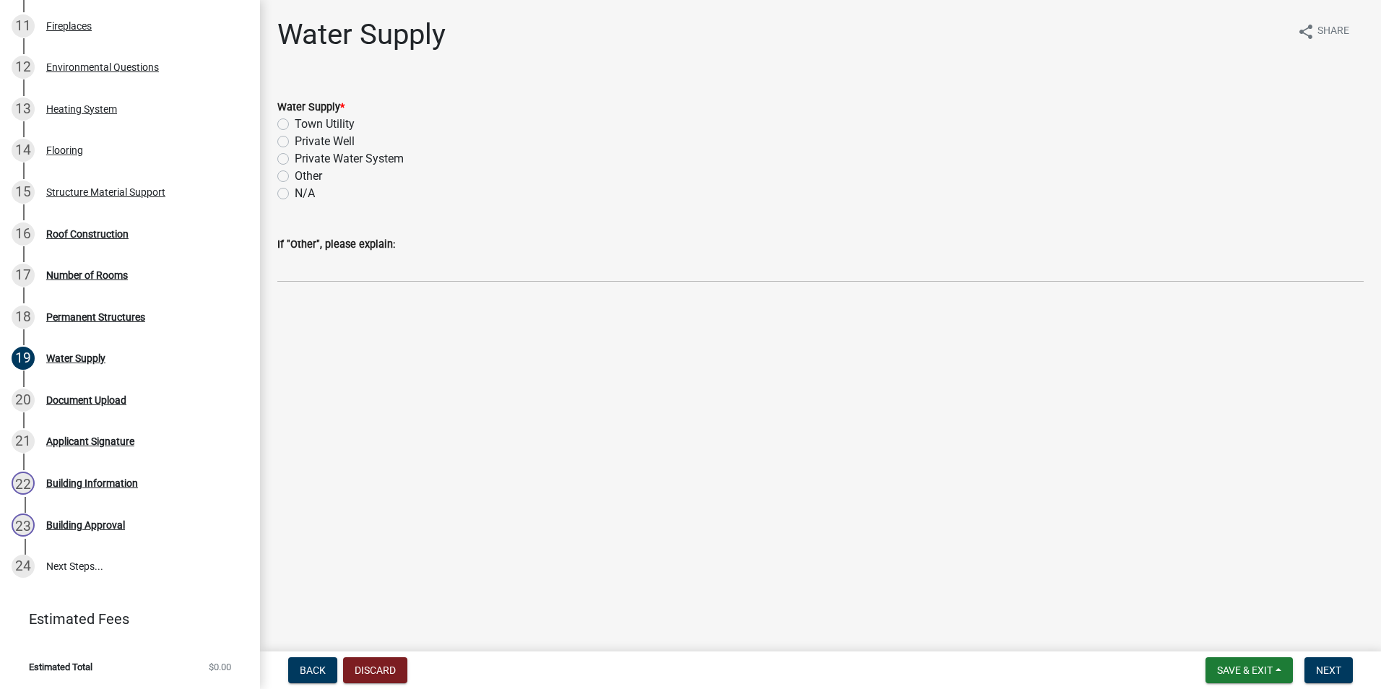
click at [295, 192] on label "N/A" at bounding box center [305, 193] width 20 height 17
click at [295, 192] on input "N/A" at bounding box center [299, 189] width 9 height 9
radio input "true"
click at [1325, 667] on span "Next" at bounding box center [1328, 671] width 25 height 12
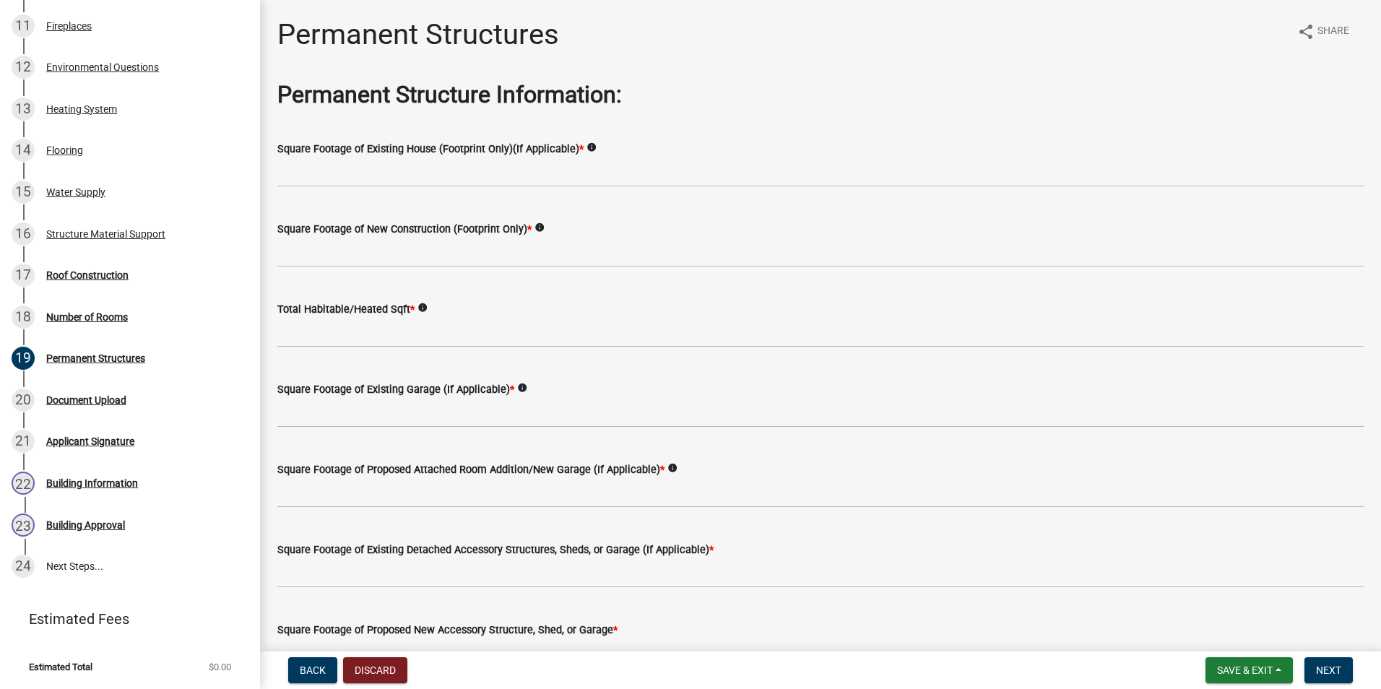
click at [443, 196] on wm-data-entity-input "Square Footage of Existing House (Footprint Only)(If Applicable) * info" at bounding box center [820, 160] width 1086 height 80
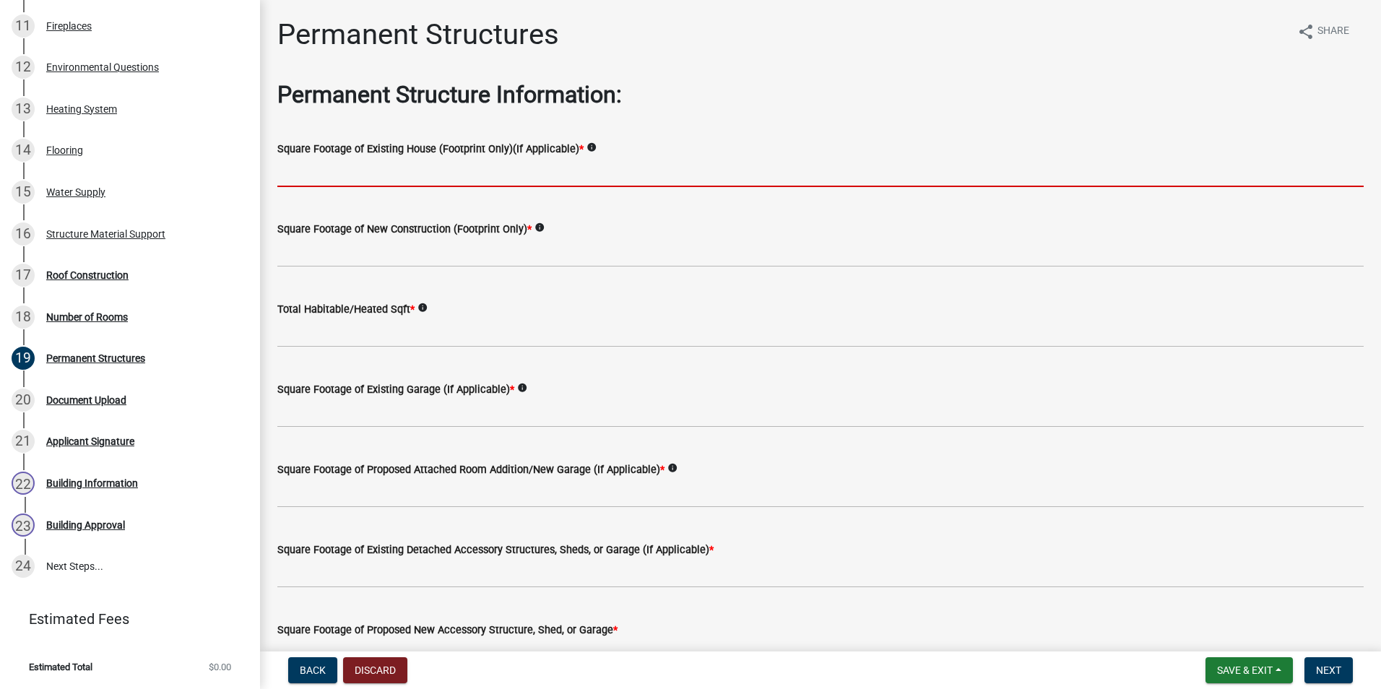
click at [455, 178] on input "text" at bounding box center [820, 172] width 1086 height 30
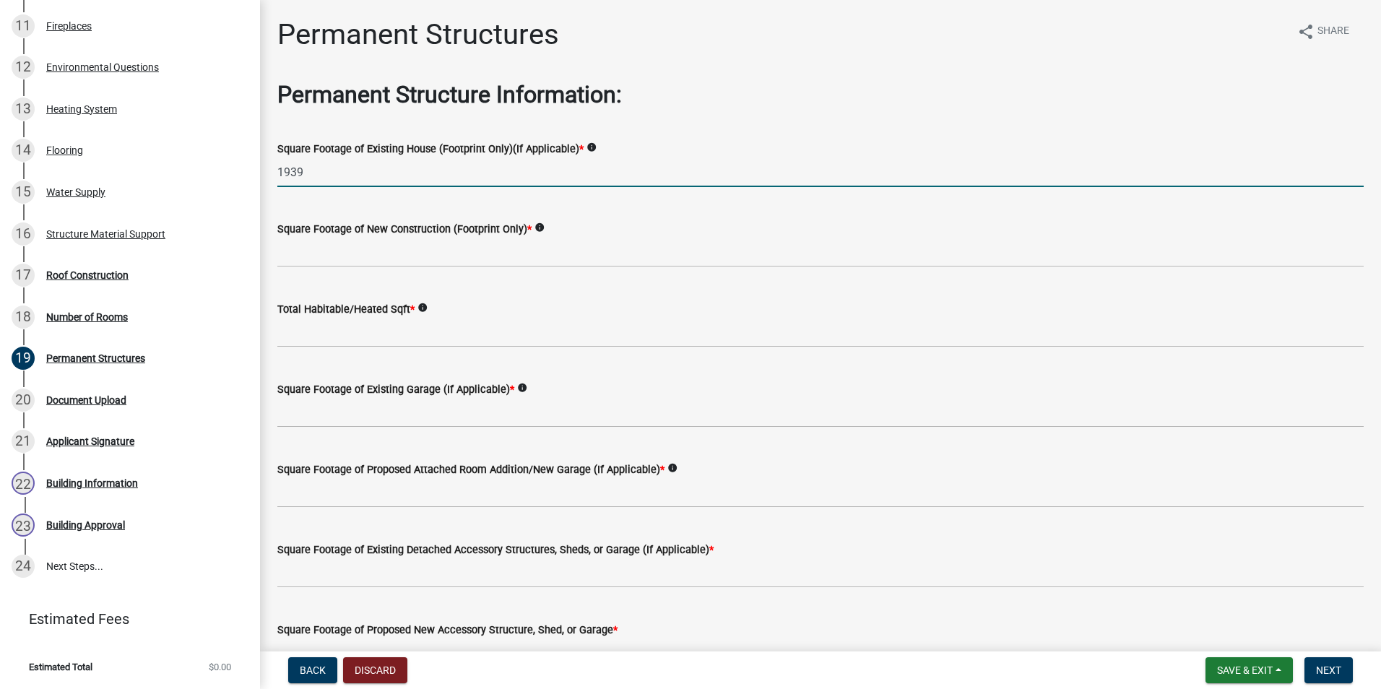
type input "1939"
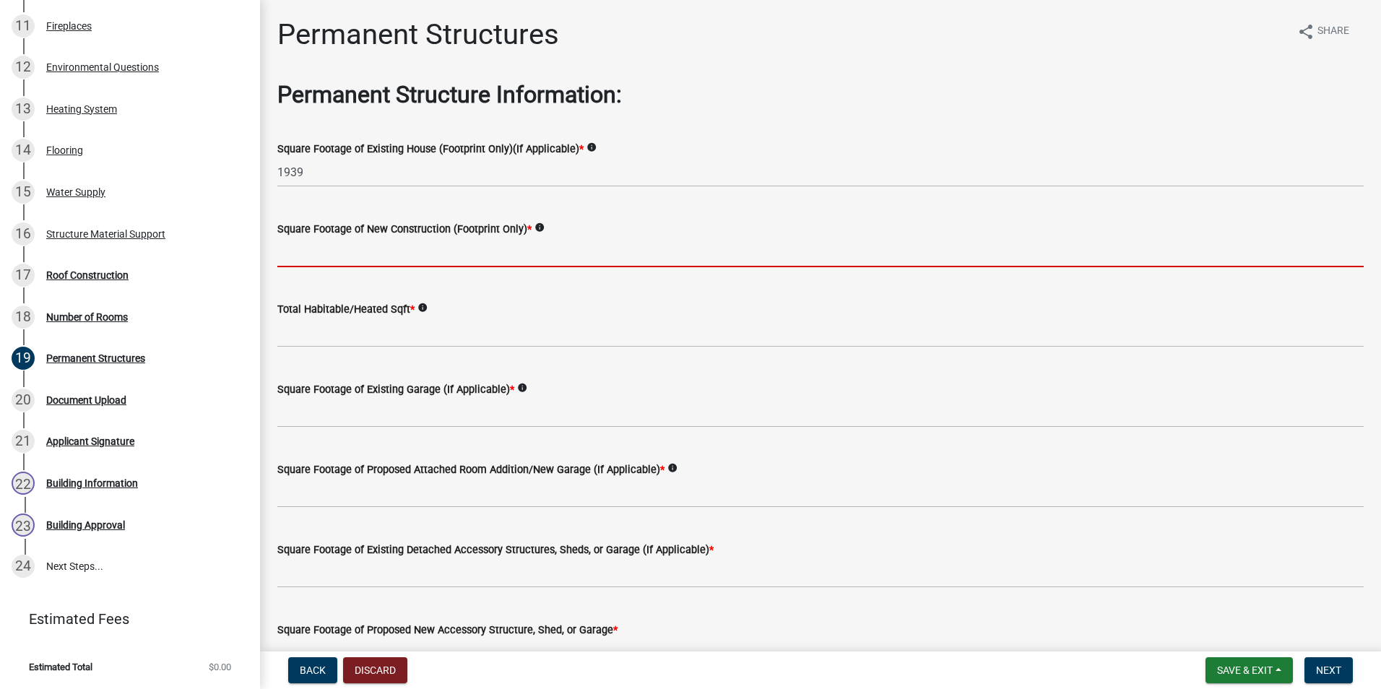
click at [434, 260] on input "text" at bounding box center [820, 253] width 1086 height 30
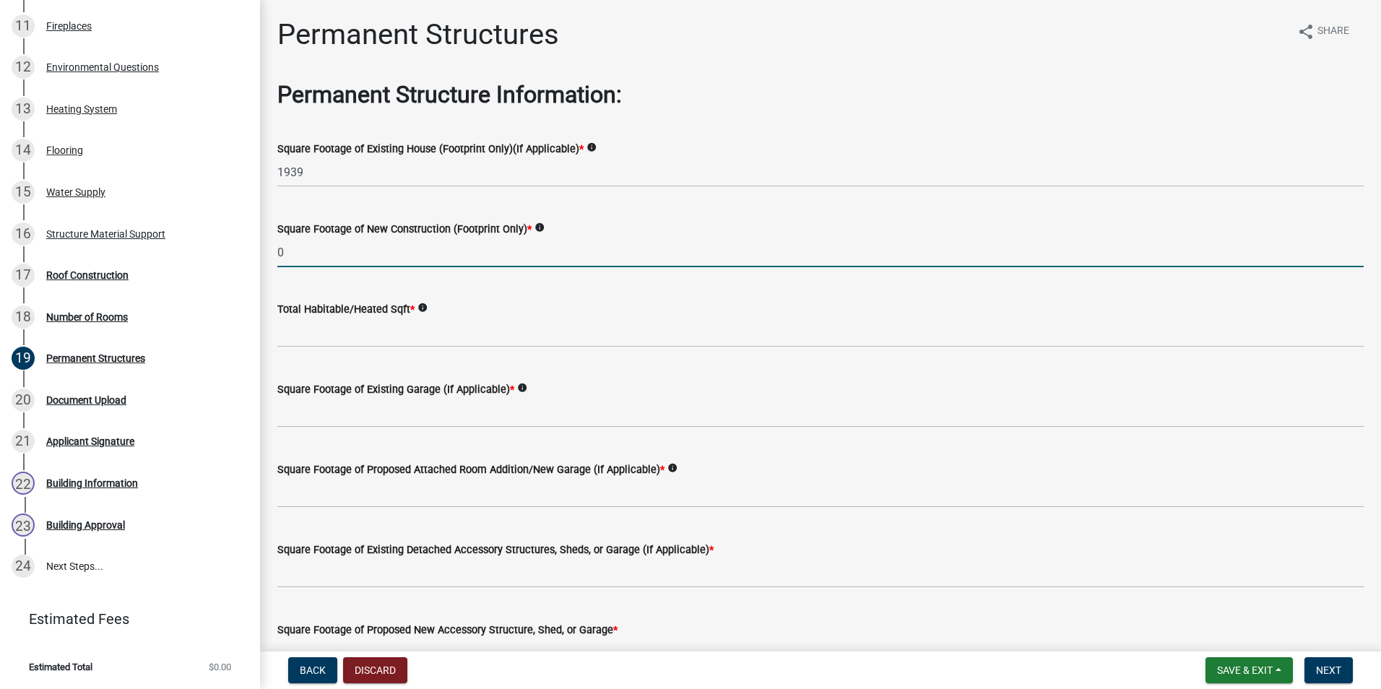
type input "0"
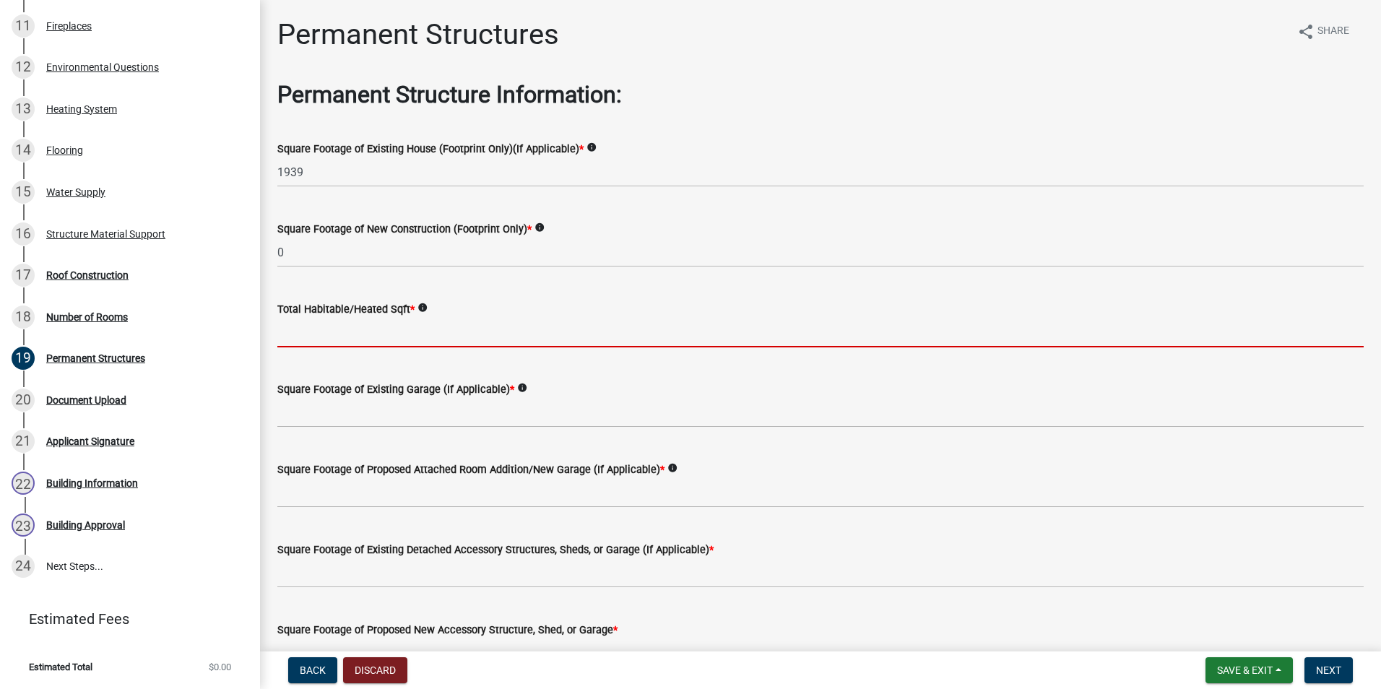
click at [428, 325] on input "text" at bounding box center [820, 333] width 1086 height 30
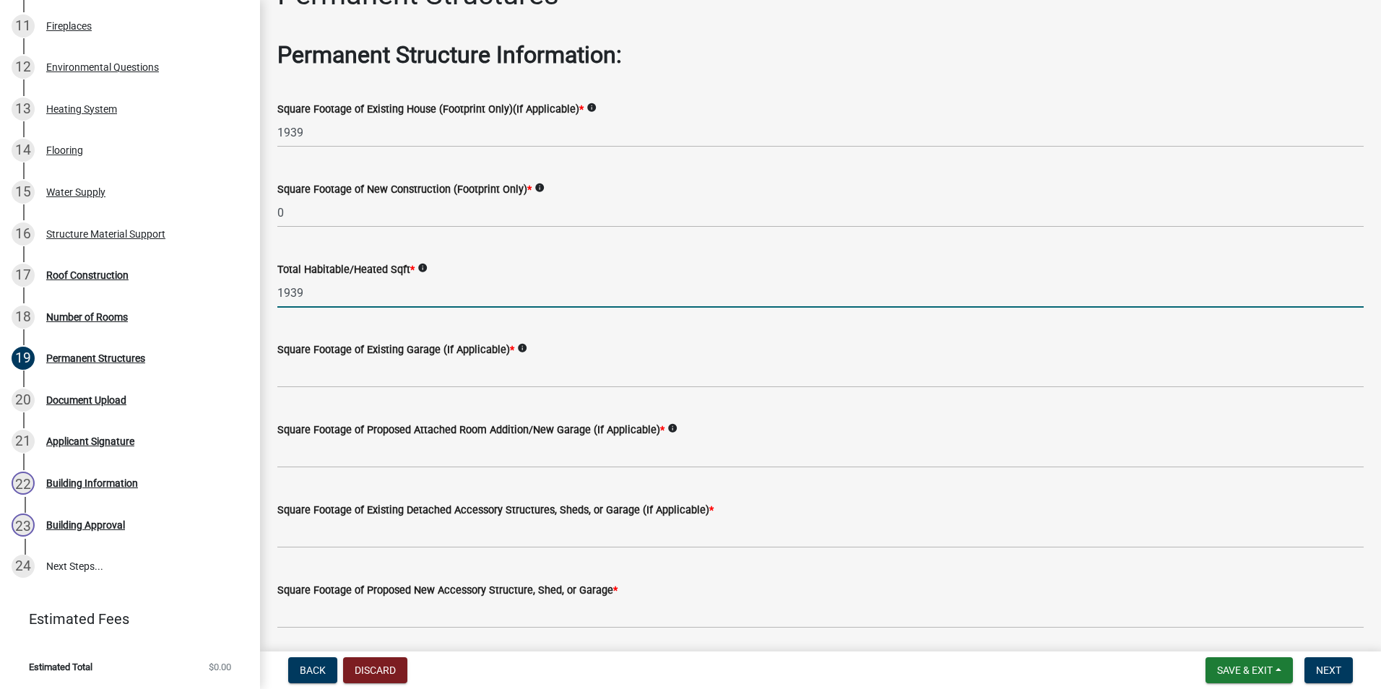
scroll to position [72, 0]
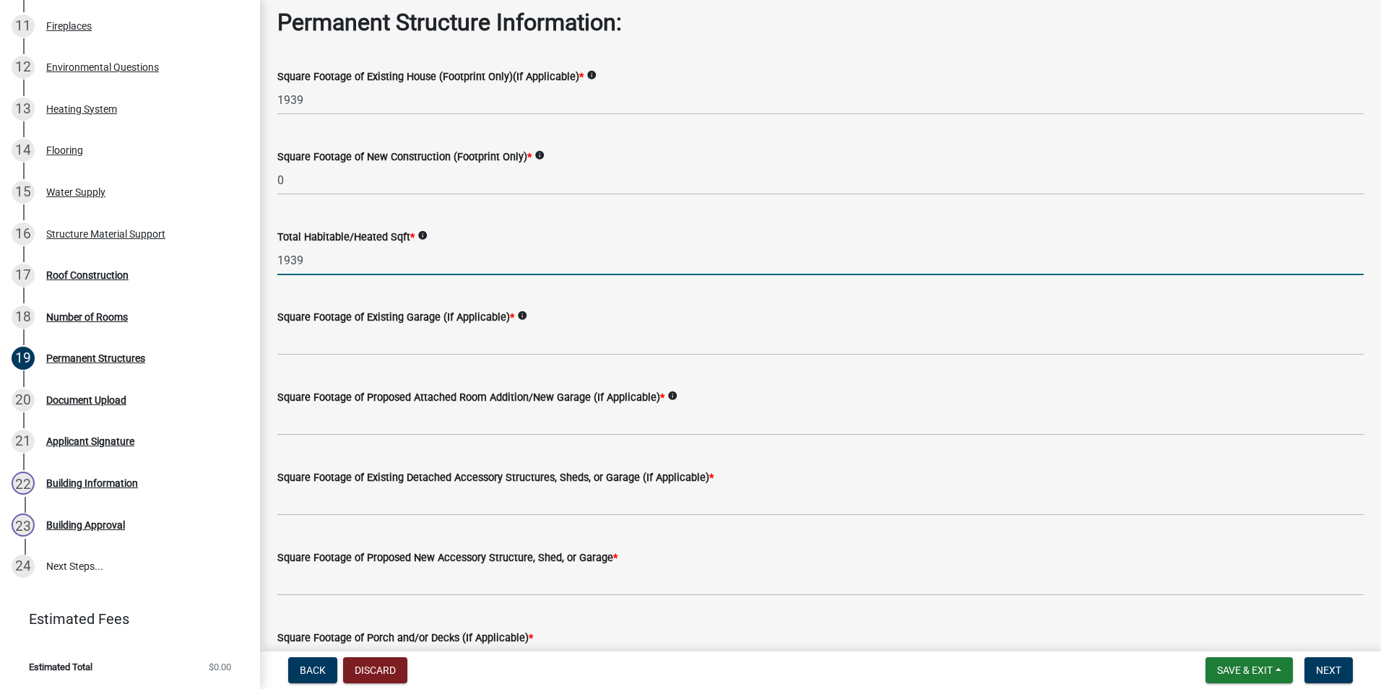
type input "1939"
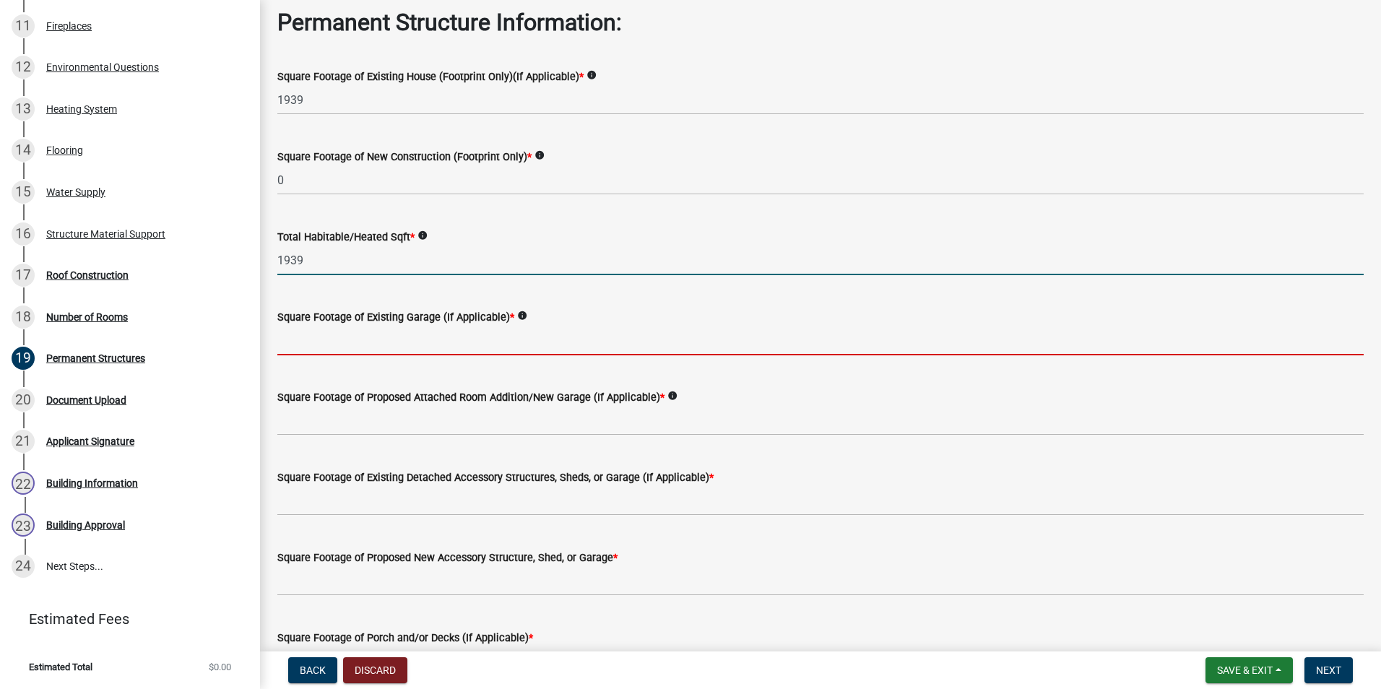
click at [405, 350] on input "text" at bounding box center [820, 341] width 1086 height 30
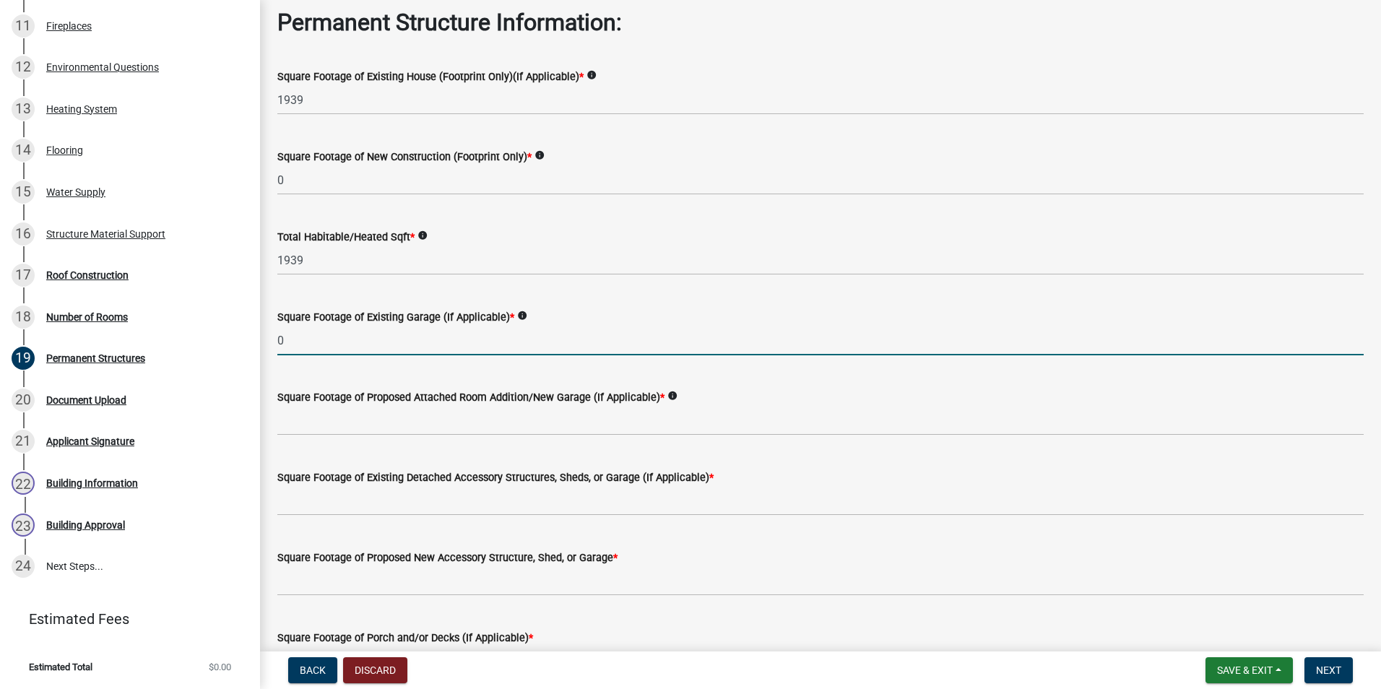
type input "0"
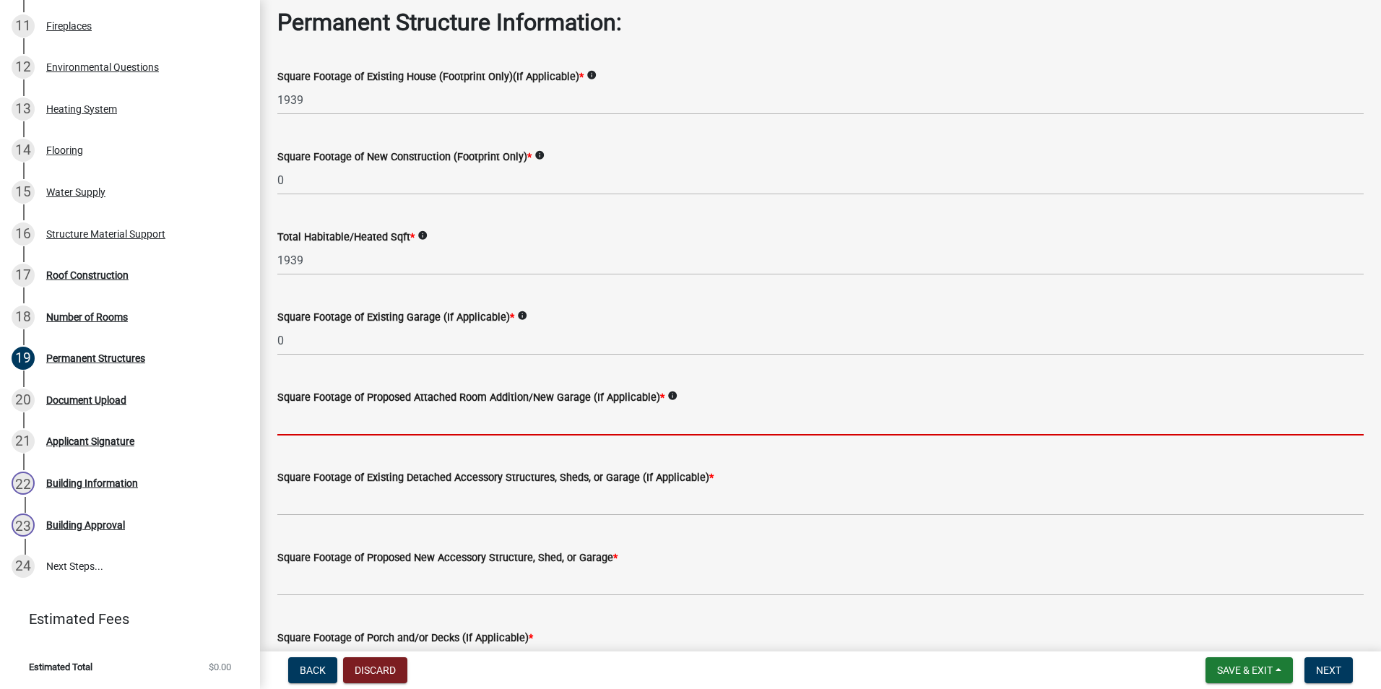
click at [394, 419] on input "text" at bounding box center [820, 421] width 1086 height 30
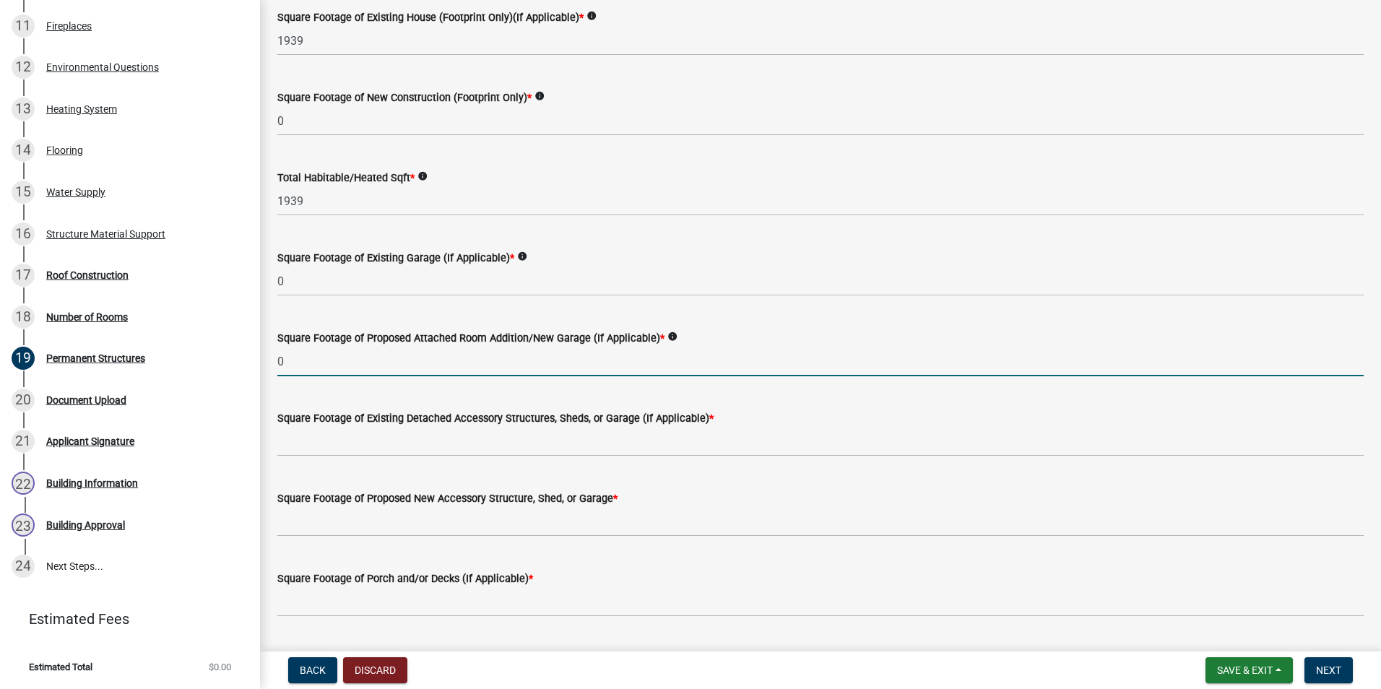
scroll to position [217, 0]
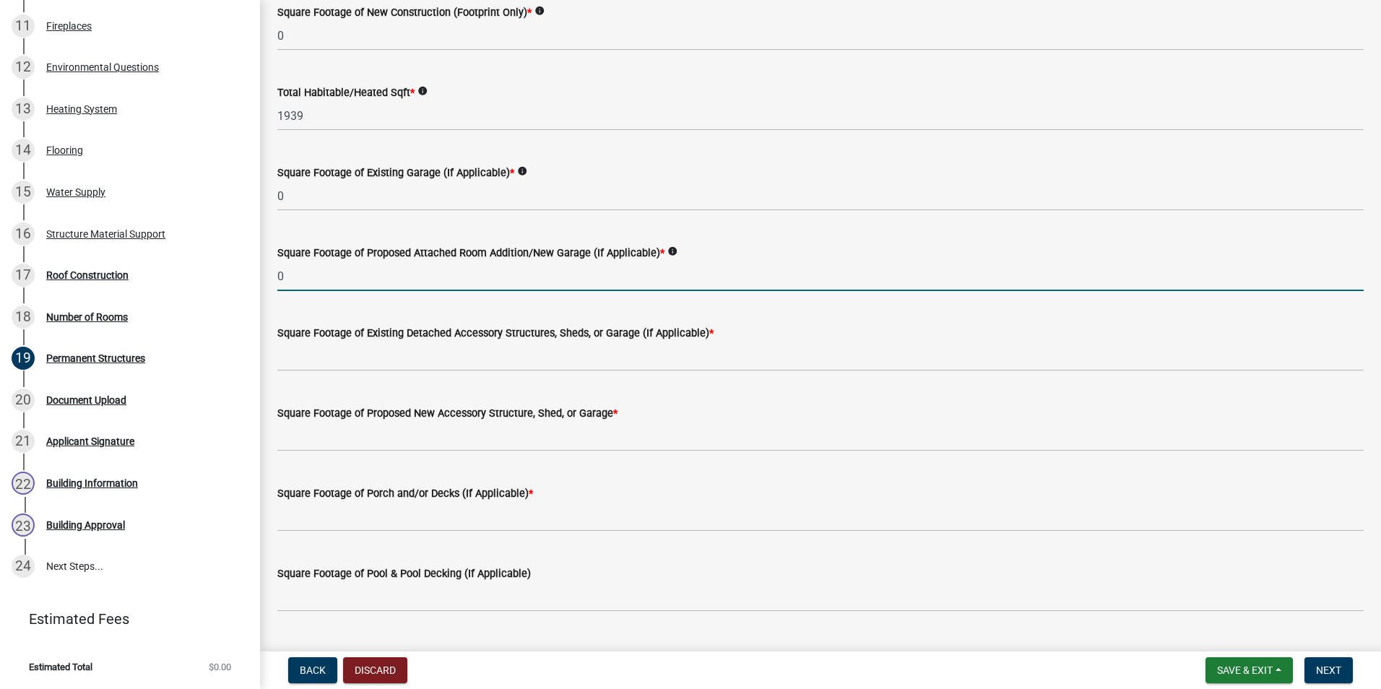
type input "0"
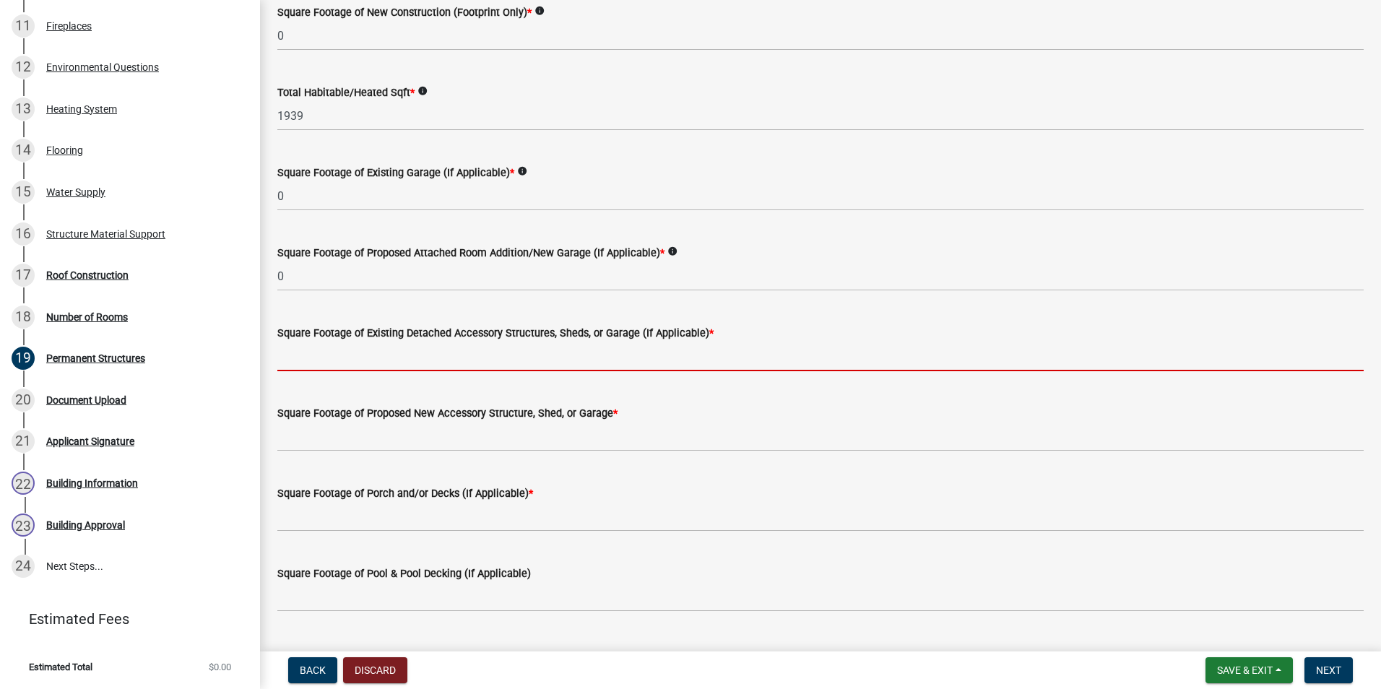
click at [416, 351] on input "text" at bounding box center [820, 357] width 1086 height 30
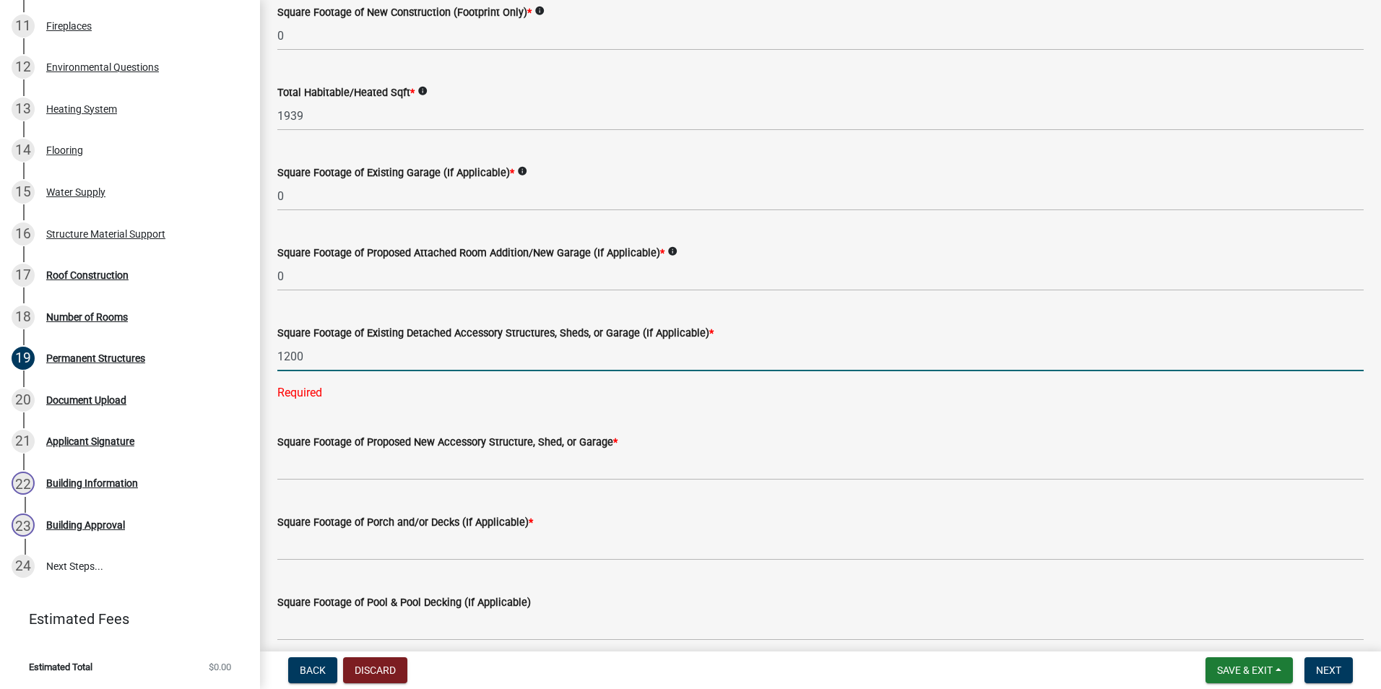
type input "1200"
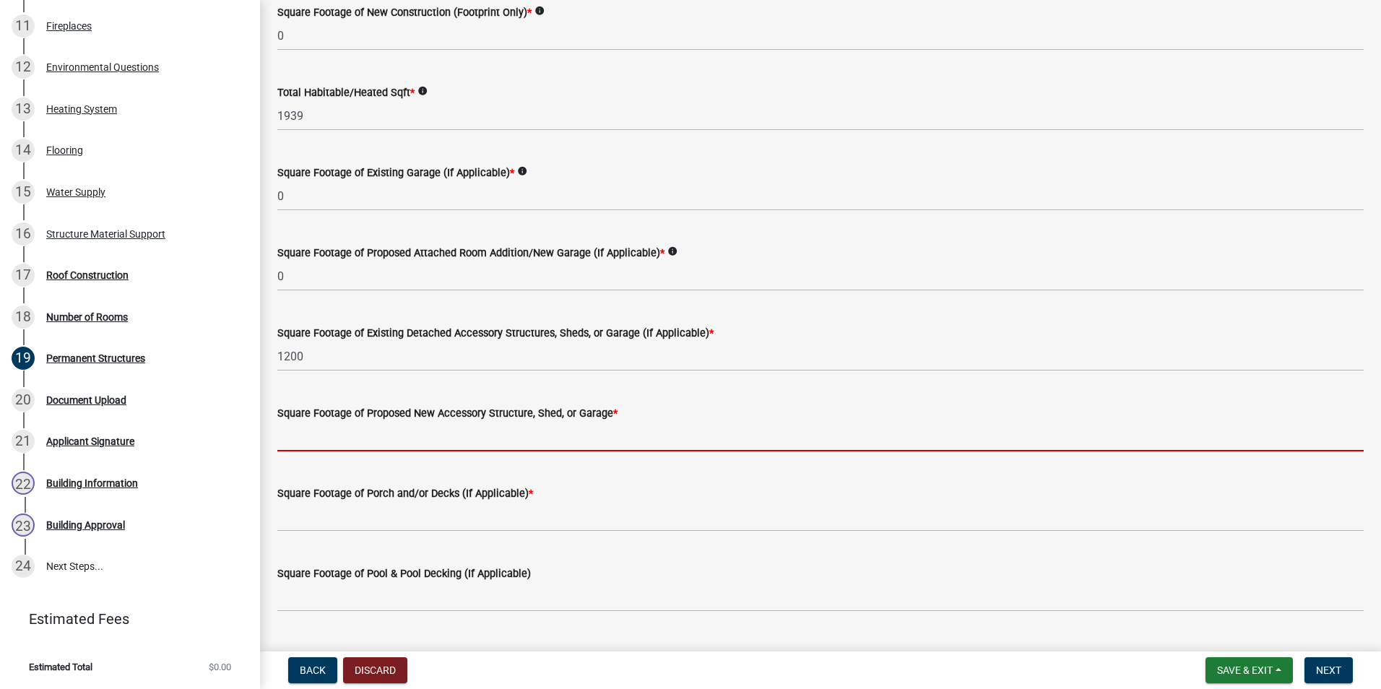
click at [739, 470] on wm-data-entity-input-list "Permanent Structure Information: Square Footage of Existing House (Footprint On…" at bounding box center [820, 244] width 1086 height 761
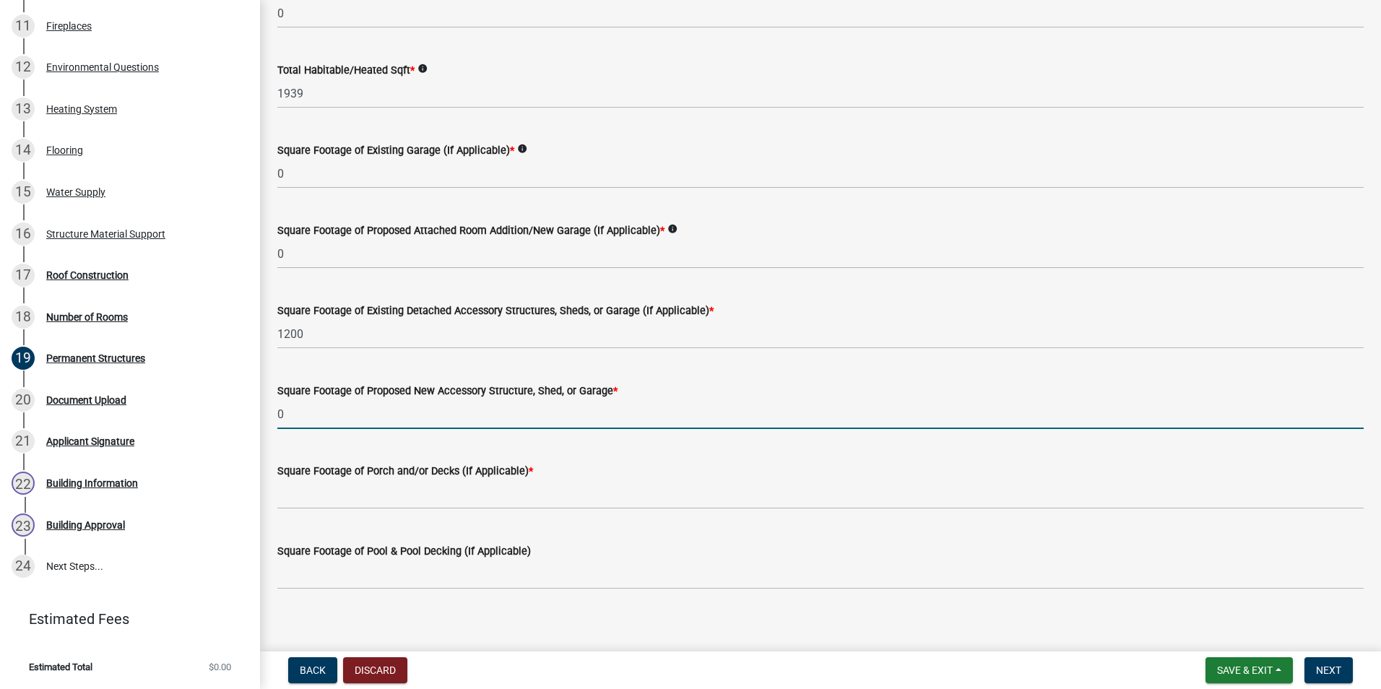
scroll to position [252, 0]
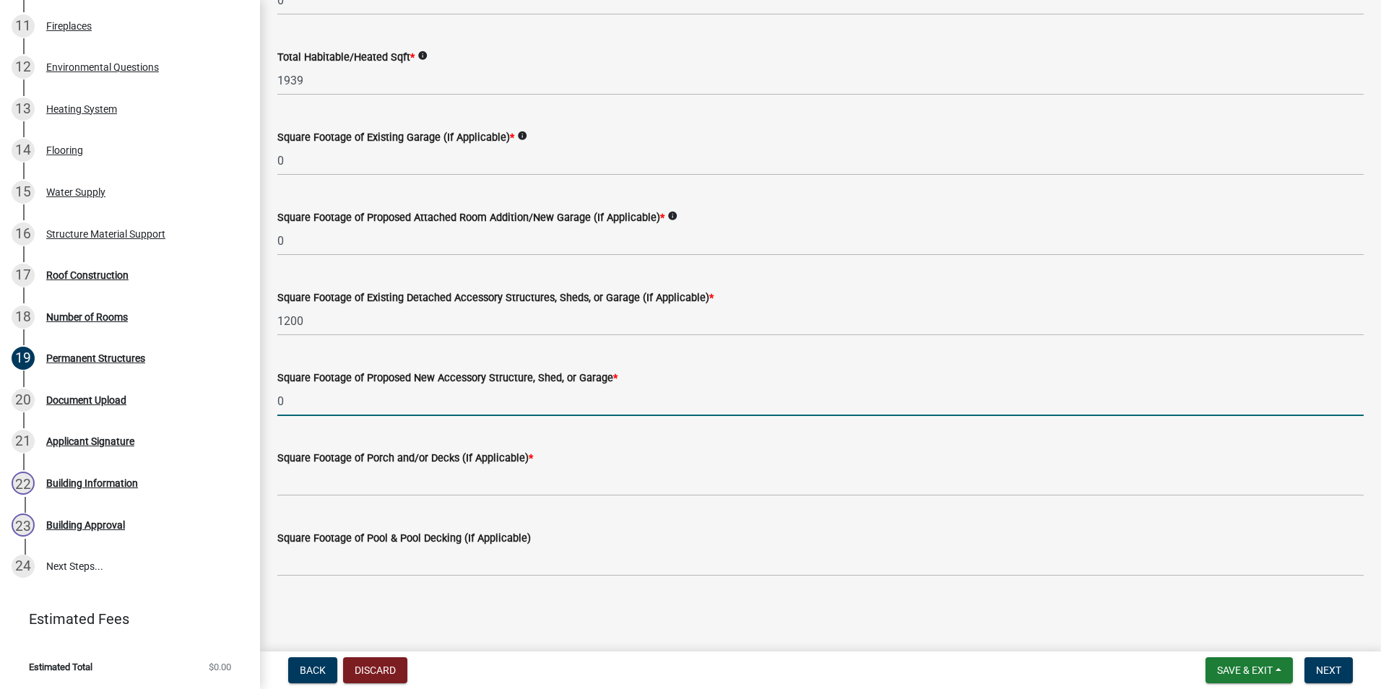
type input "0"
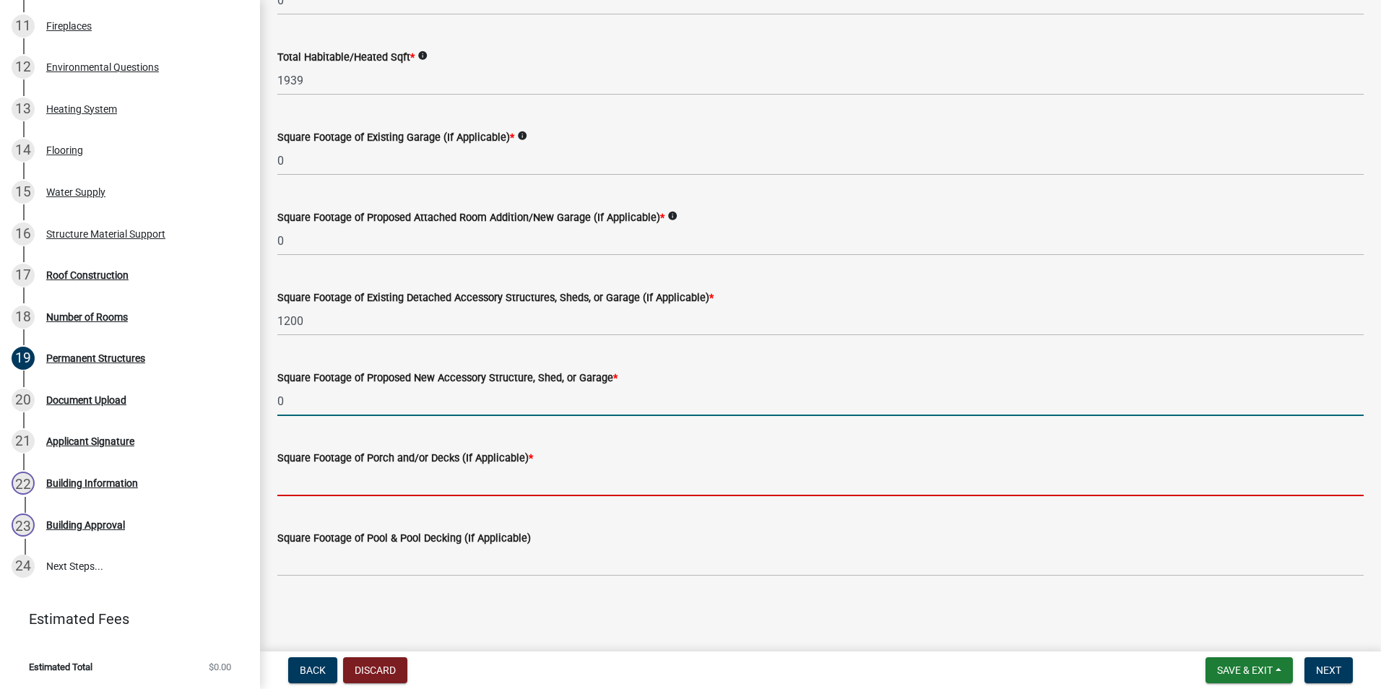
click at [554, 483] on input "text" at bounding box center [820, 482] width 1086 height 30
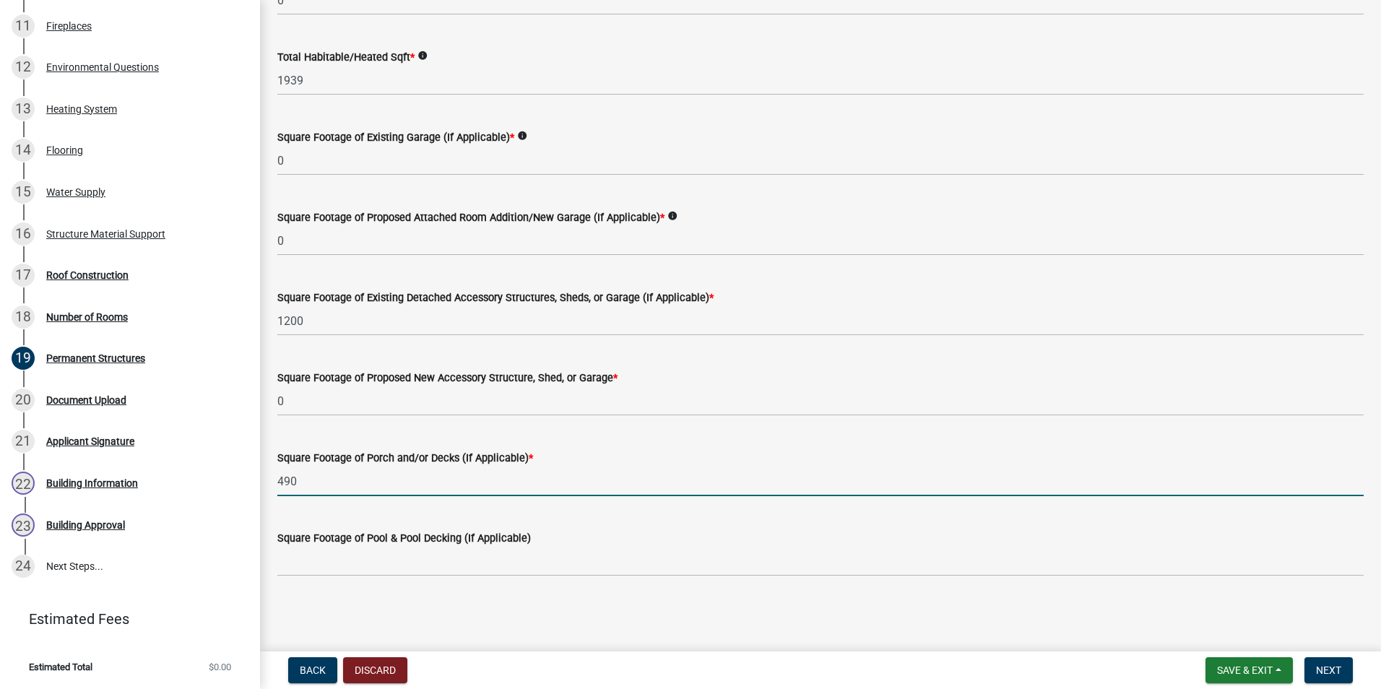
type input "490"
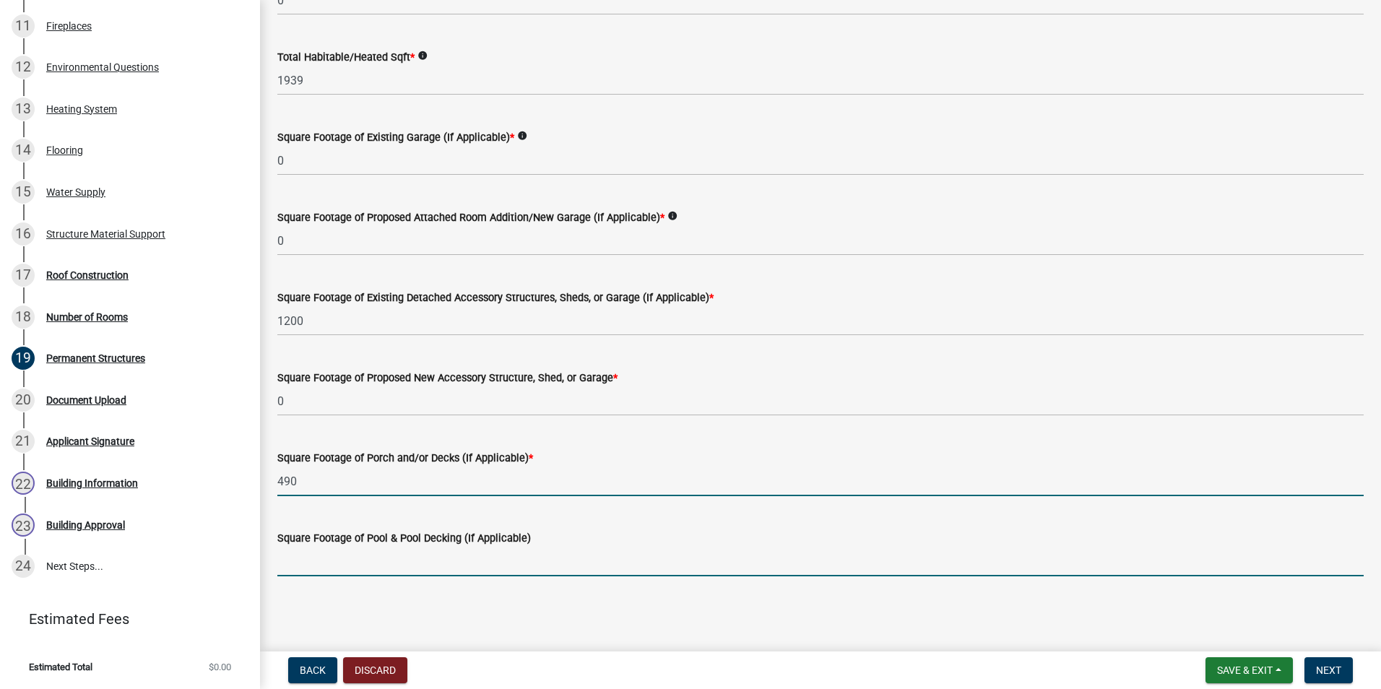
click at [697, 564] on input "text" at bounding box center [820, 562] width 1086 height 30
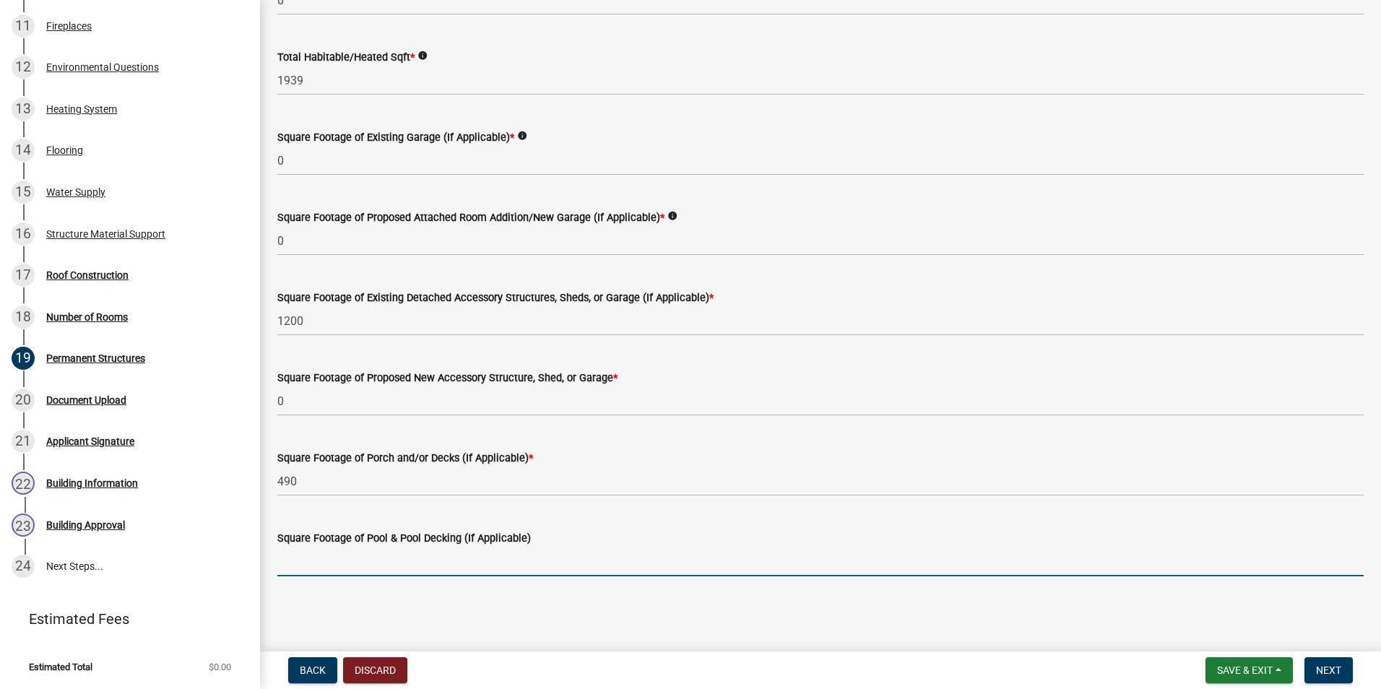
type input "2"
type input "0"
click at [1308, 673] on button "Next" at bounding box center [1329, 670] width 48 height 26
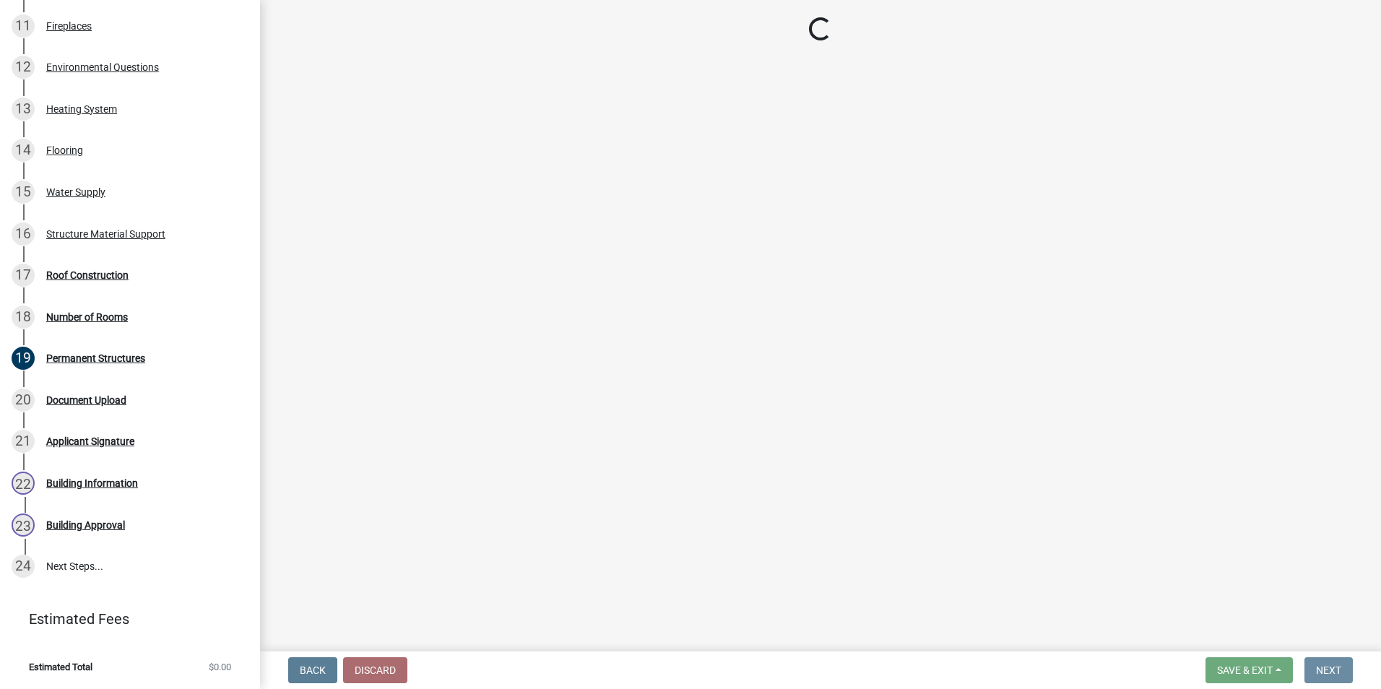
scroll to position [0, 0]
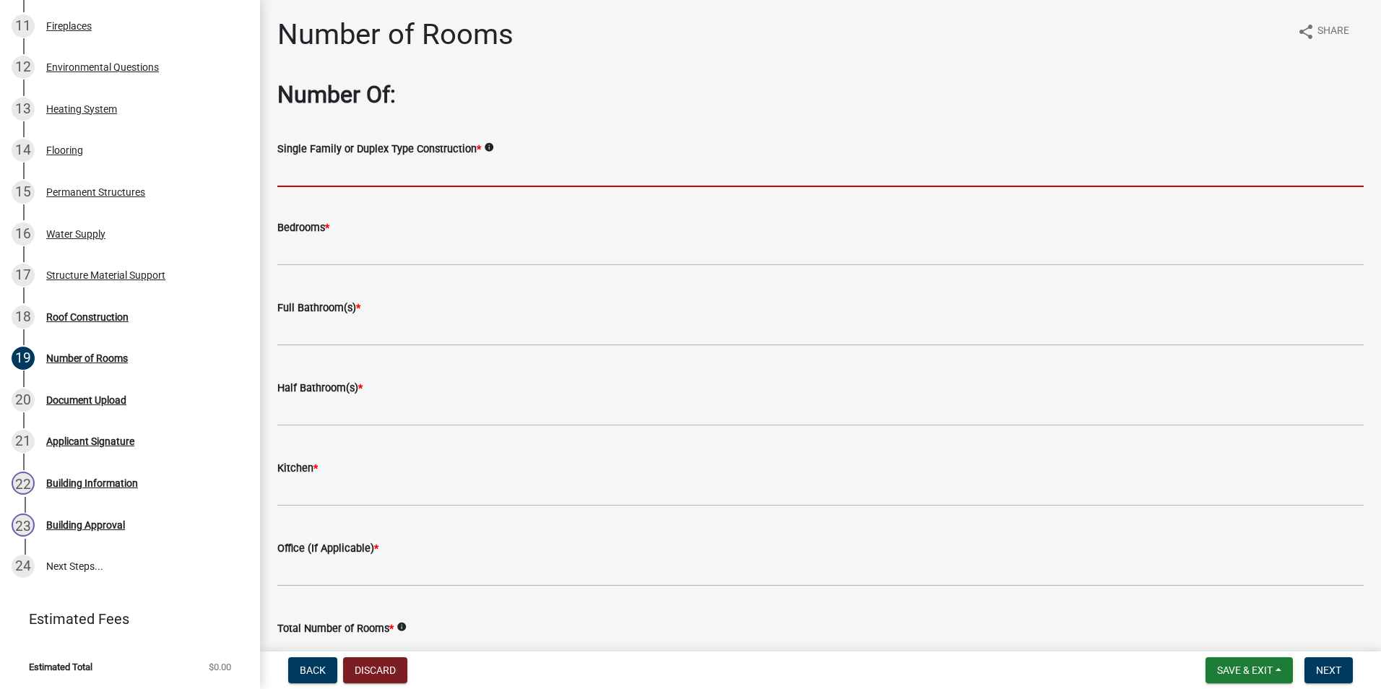
click at [496, 170] on input "Single Family or Duplex Type Construction *" at bounding box center [820, 172] width 1086 height 30
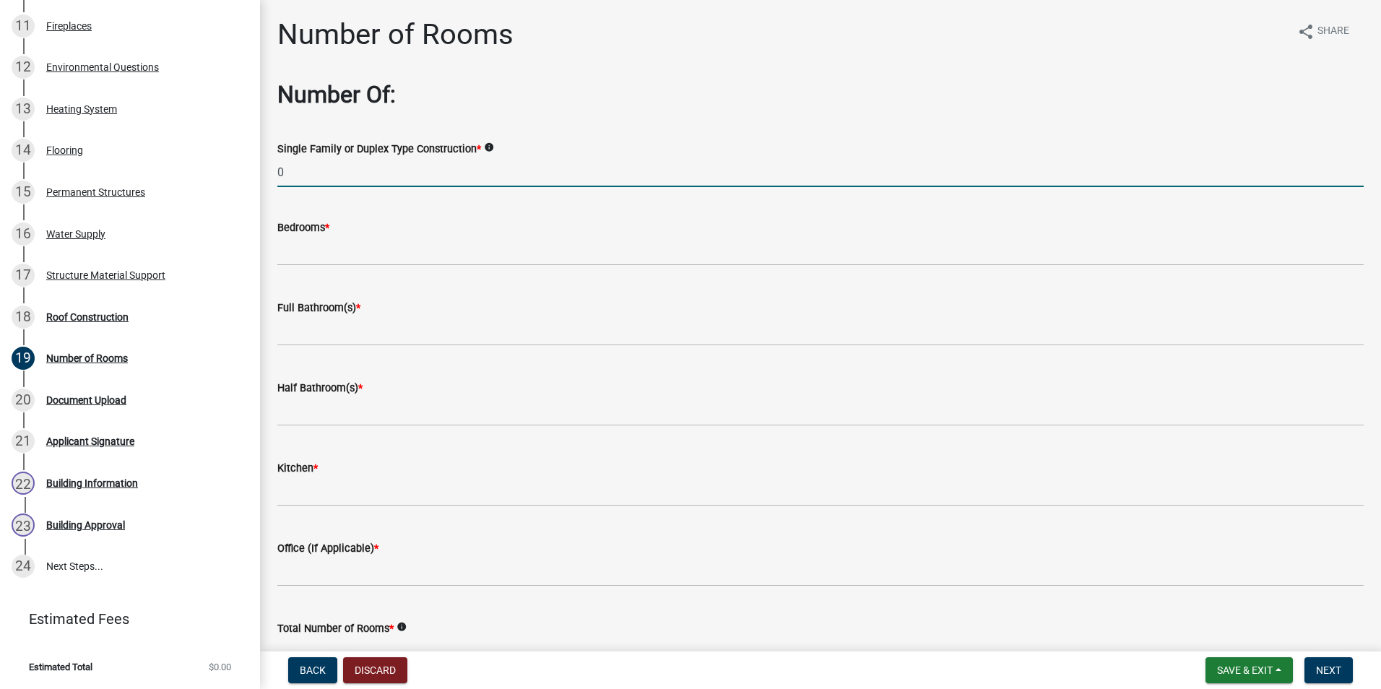
type input "0"
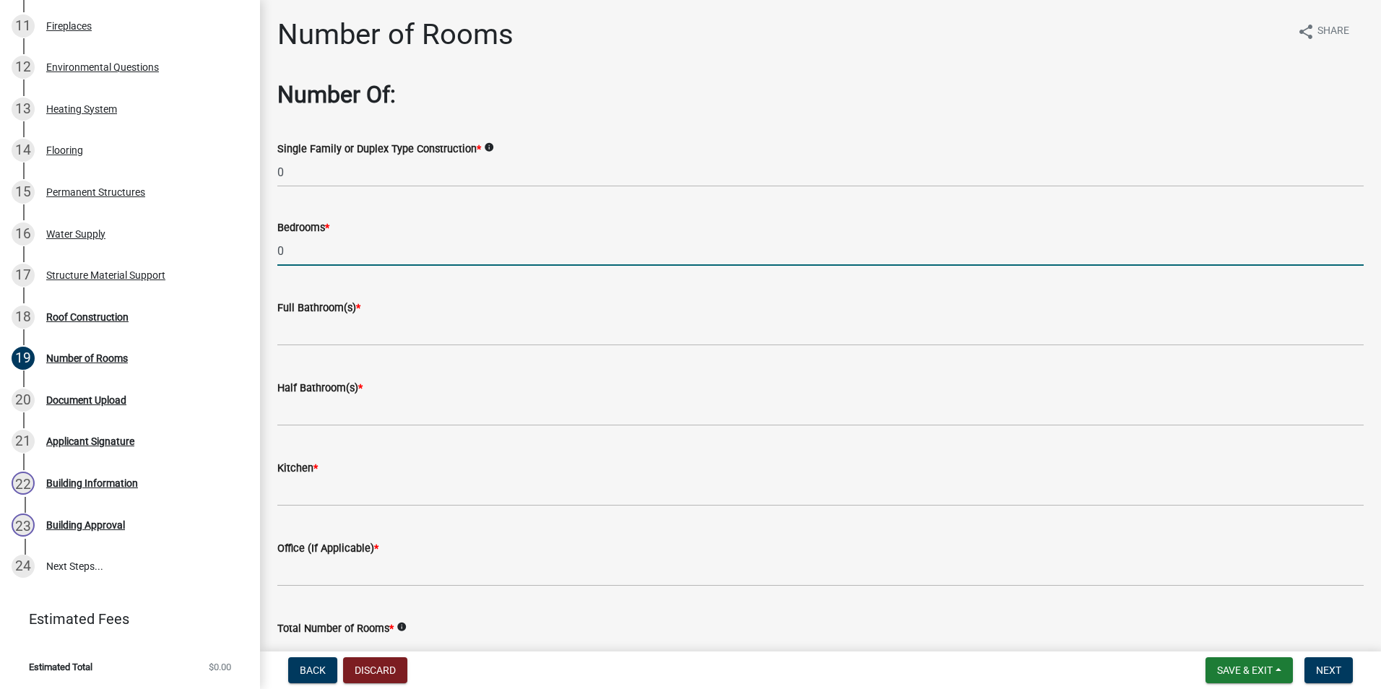
type input "0"
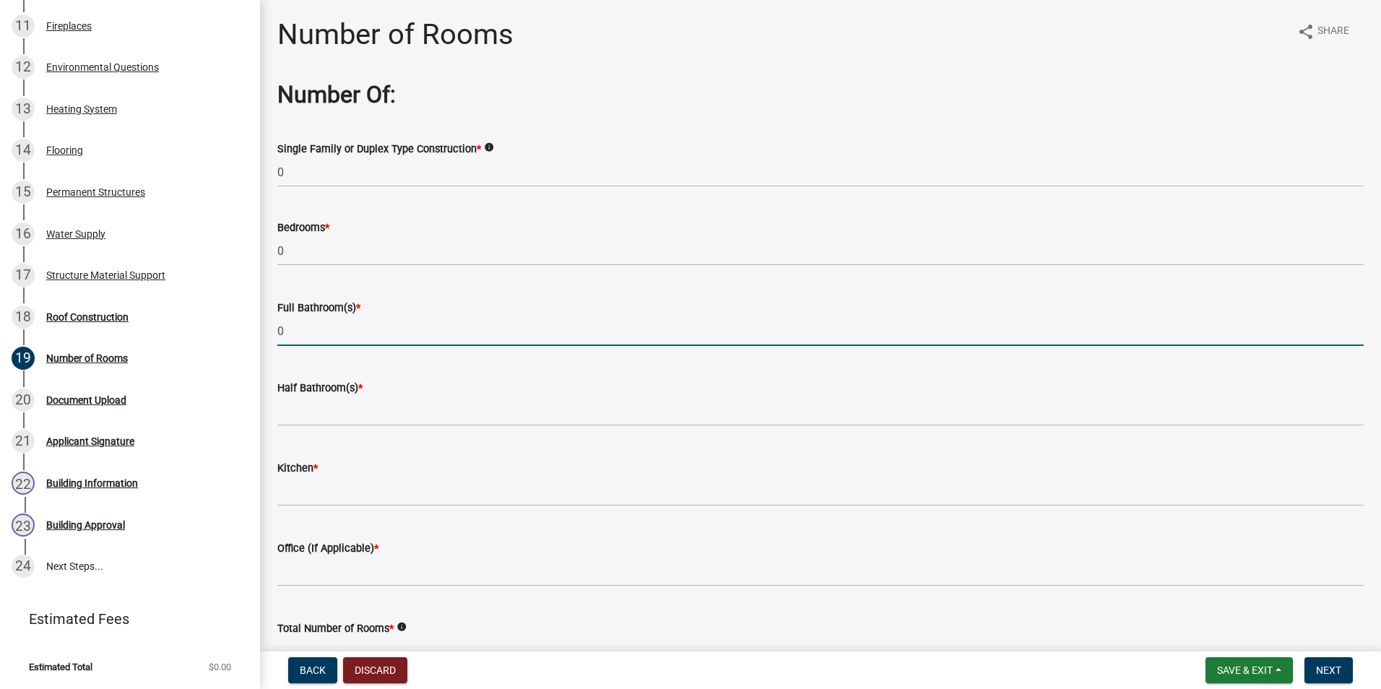
type input "0"
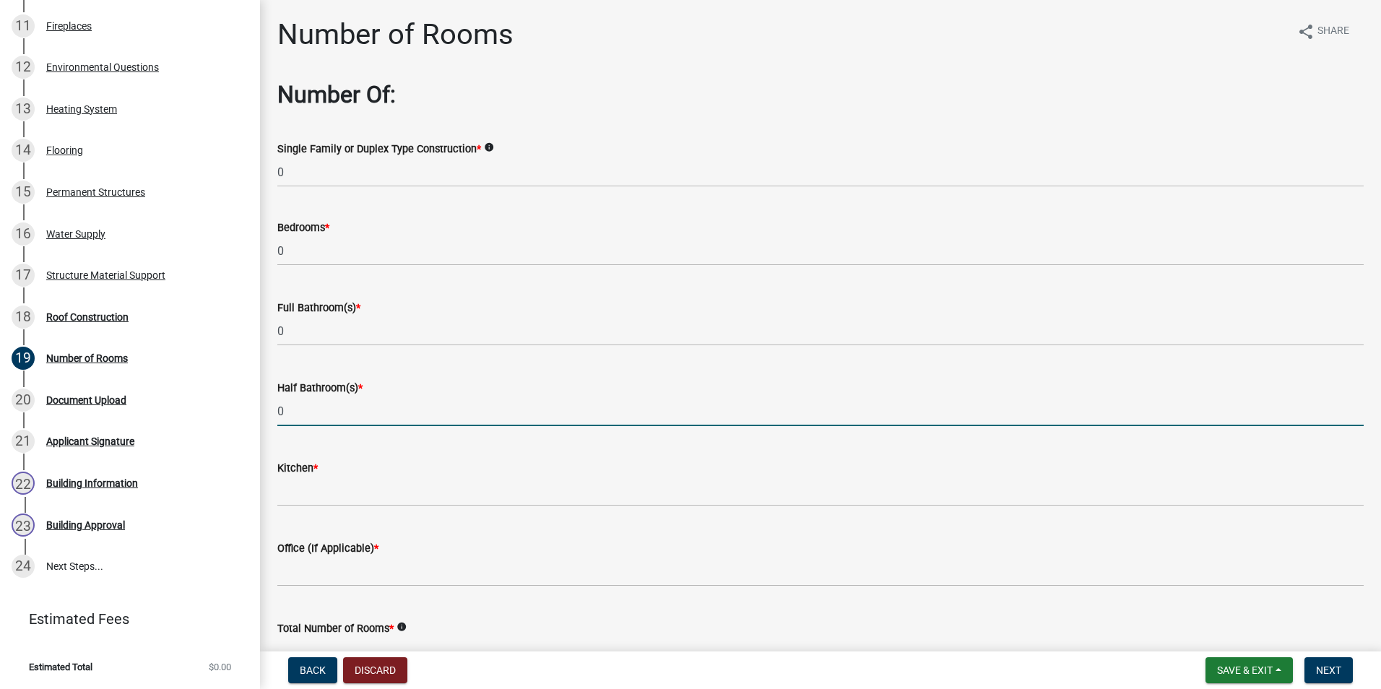
type input "0"
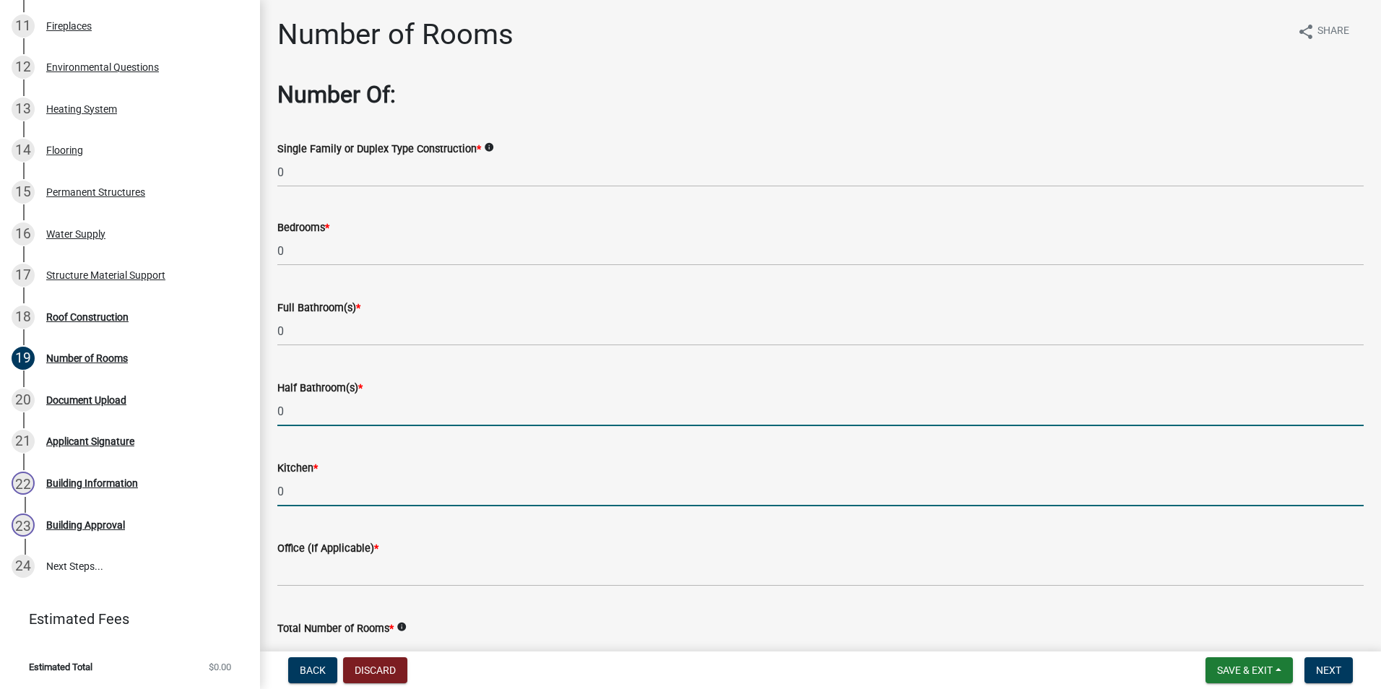
type input "0"
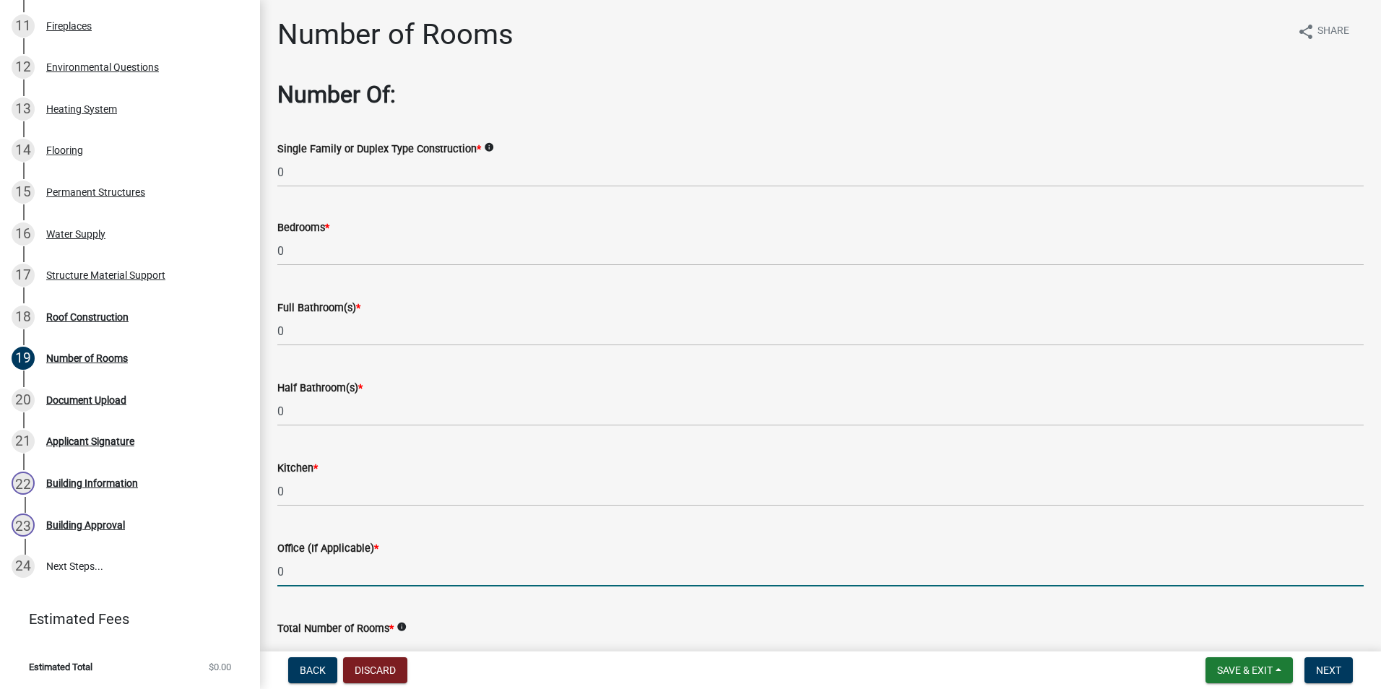
type input "0"
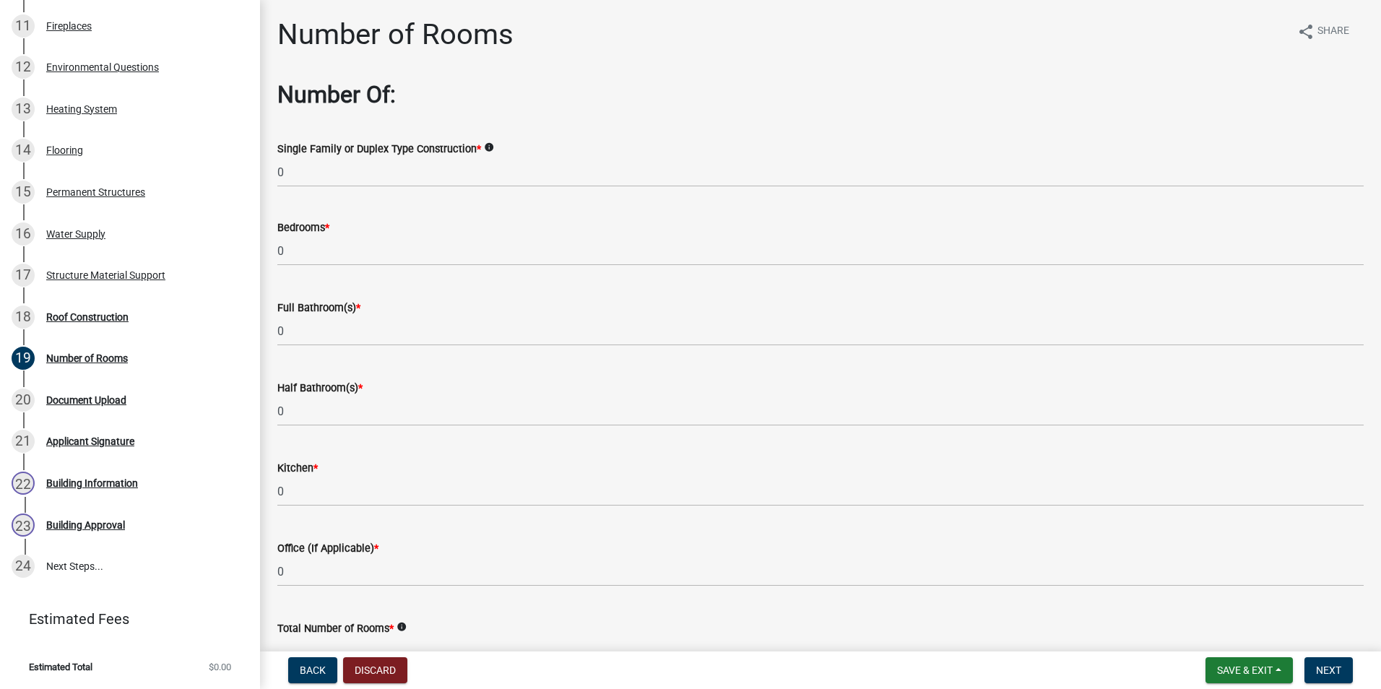
scroll to position [21, 0]
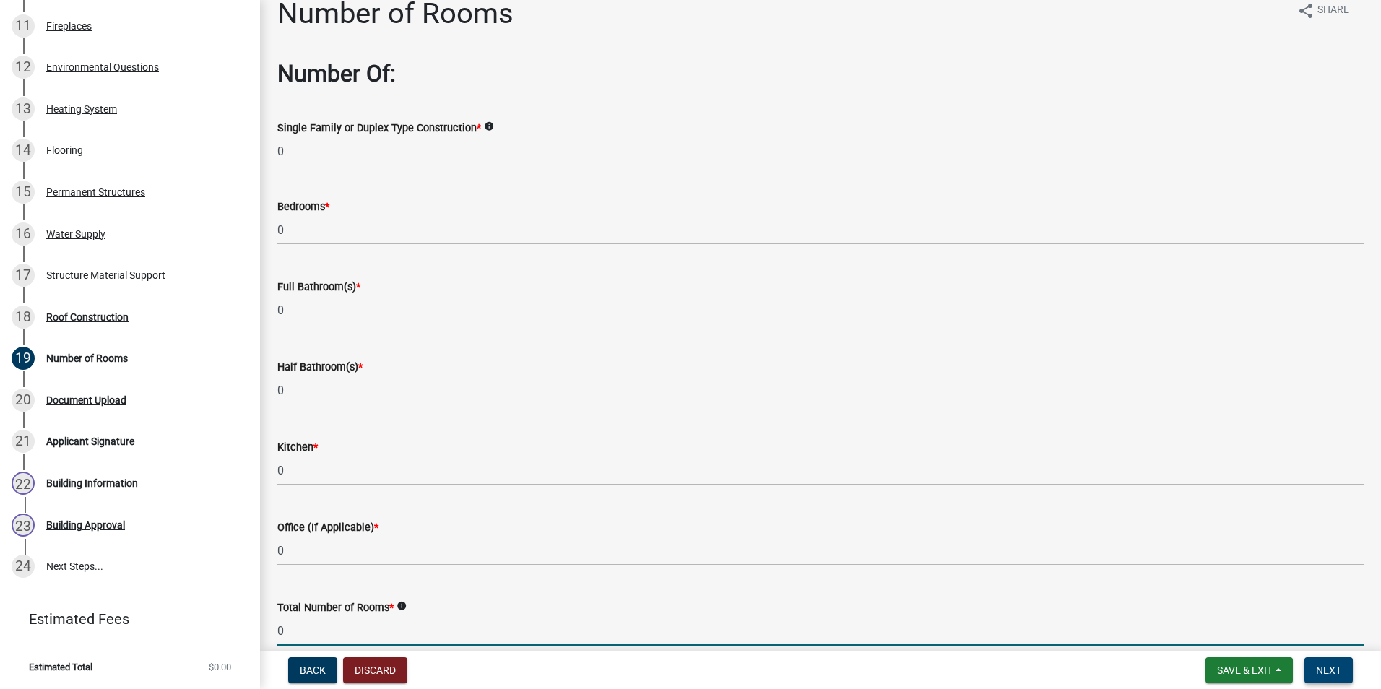
type input "0"
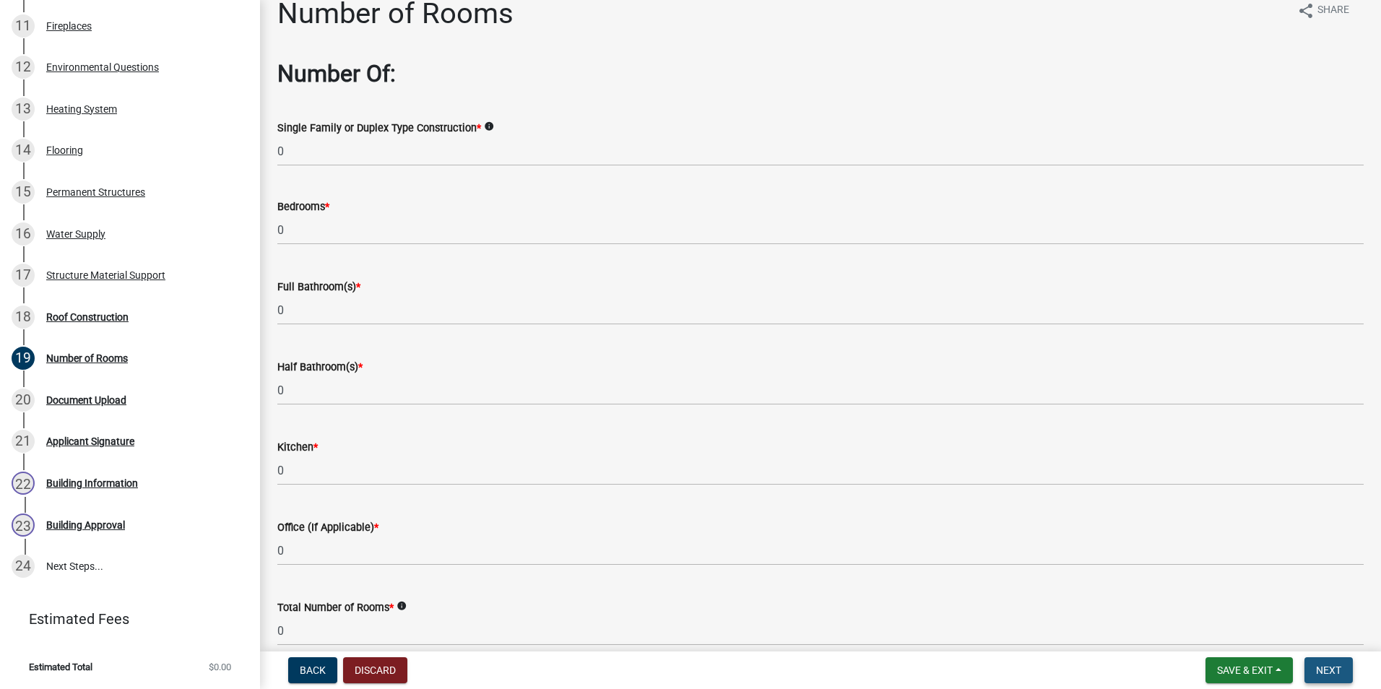
click at [1344, 666] on button "Next" at bounding box center [1329, 670] width 48 height 26
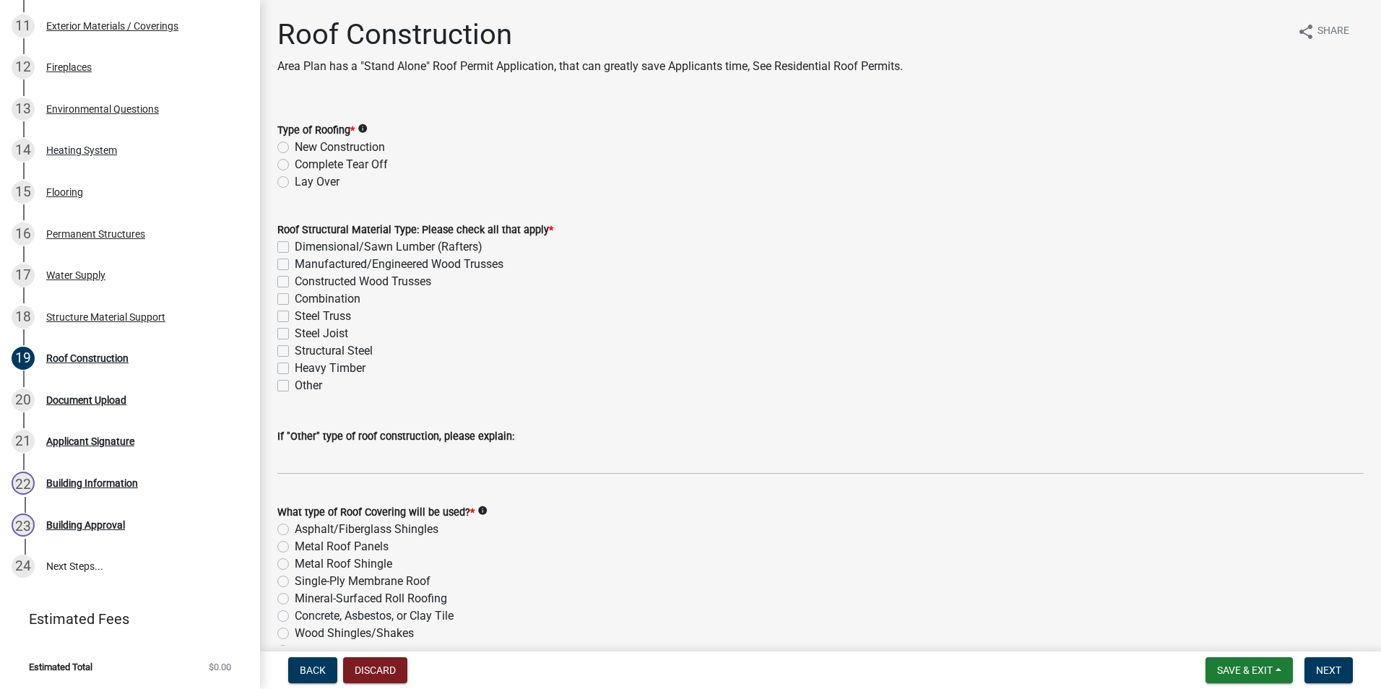
click at [276, 143] on div "Type of Roofing * info New Construction Complete Tear Off Lay Over" at bounding box center [821, 147] width 1108 height 87
click at [295, 144] on label "New Construction" at bounding box center [340, 147] width 90 height 17
click at [295, 144] on input "New Construction" at bounding box center [299, 143] width 9 height 9
radio input "true"
click at [295, 248] on label "Dimensional/Sawn Lumber (Rafters)" at bounding box center [389, 246] width 188 height 17
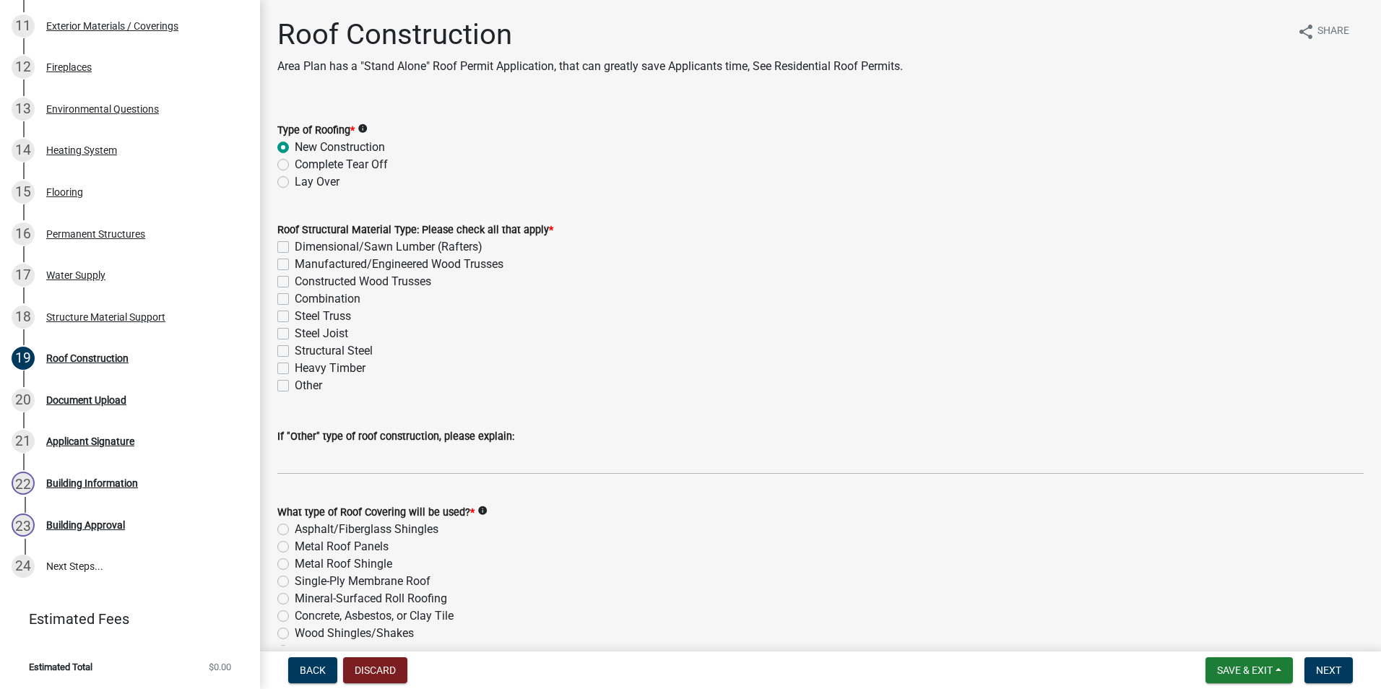
click at [295, 248] on input "Dimensional/Sawn Lumber (Rafters)" at bounding box center [299, 242] width 9 height 9
checkbox input "true"
checkbox input "false"
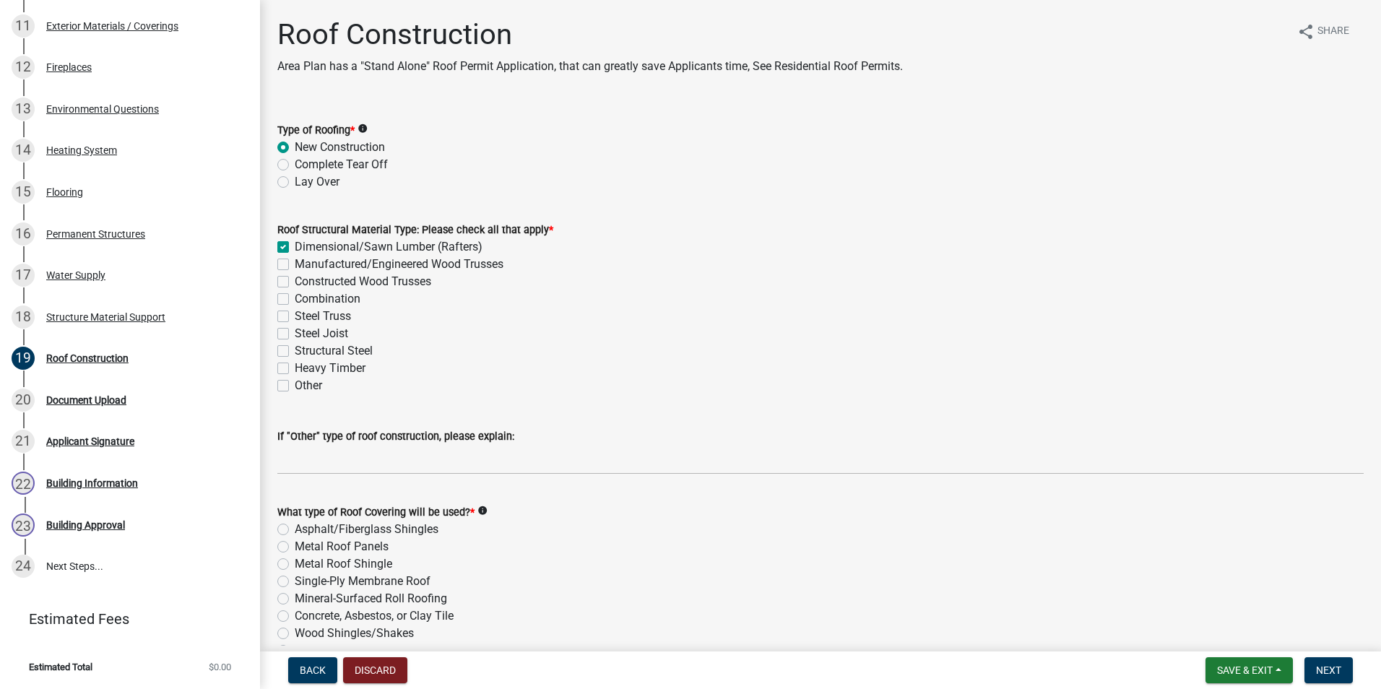
checkbox input "false"
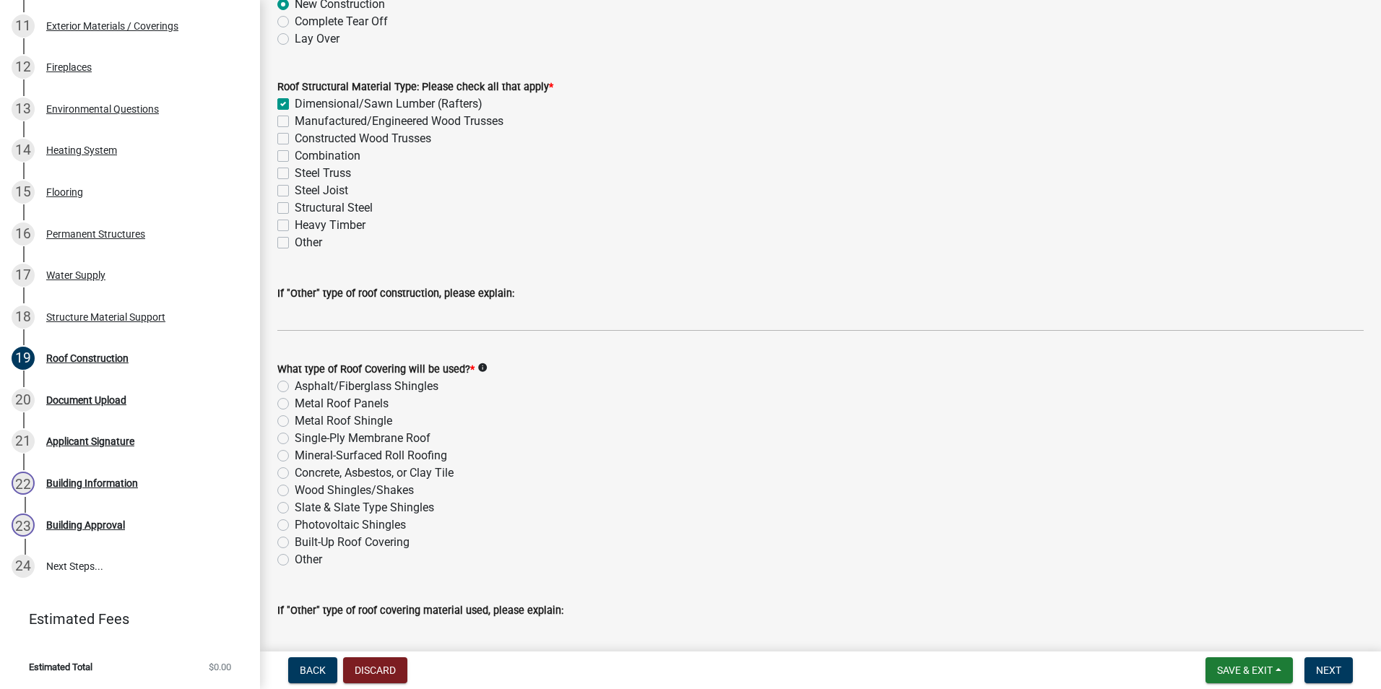
scroll to position [144, 0]
click at [295, 403] on label "Metal Roof Panels" at bounding box center [342, 402] width 94 height 17
click at [295, 403] on input "Metal Roof Panels" at bounding box center [299, 398] width 9 height 9
radio input "true"
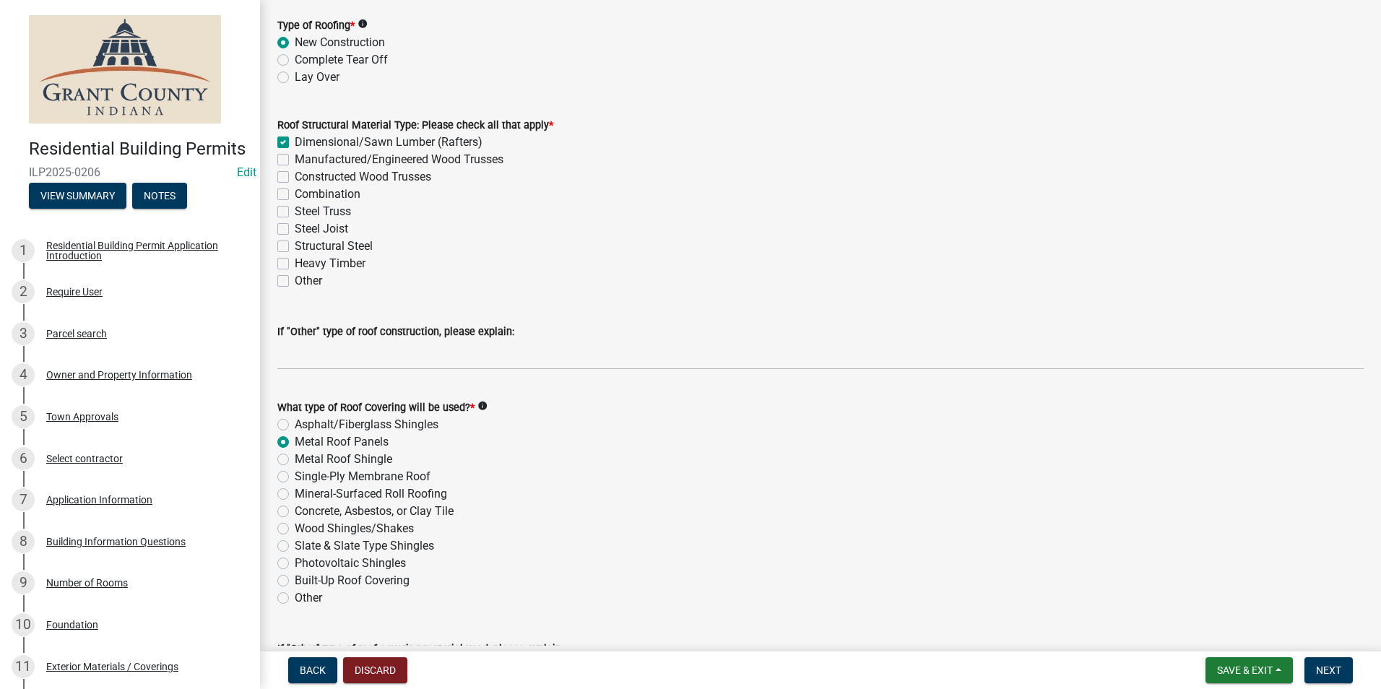
scroll to position [214, 0]
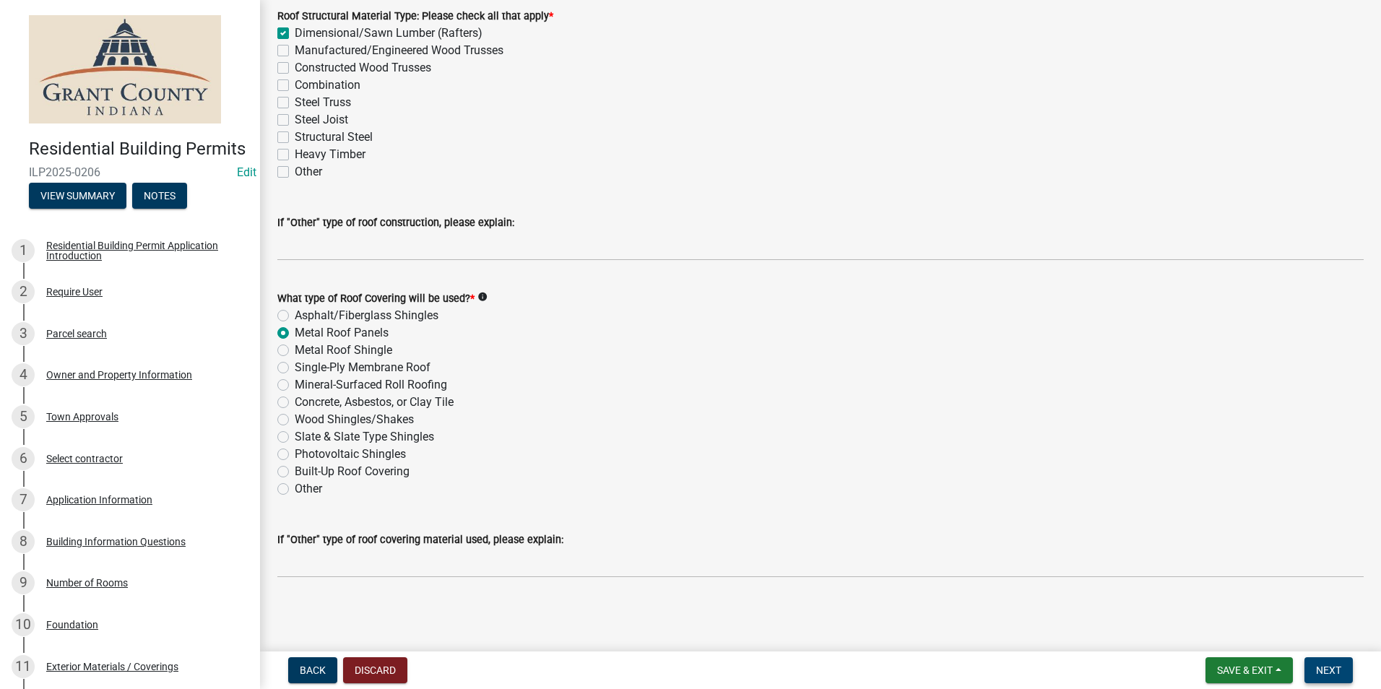
click at [1327, 673] on span "Next" at bounding box center [1328, 671] width 25 height 12
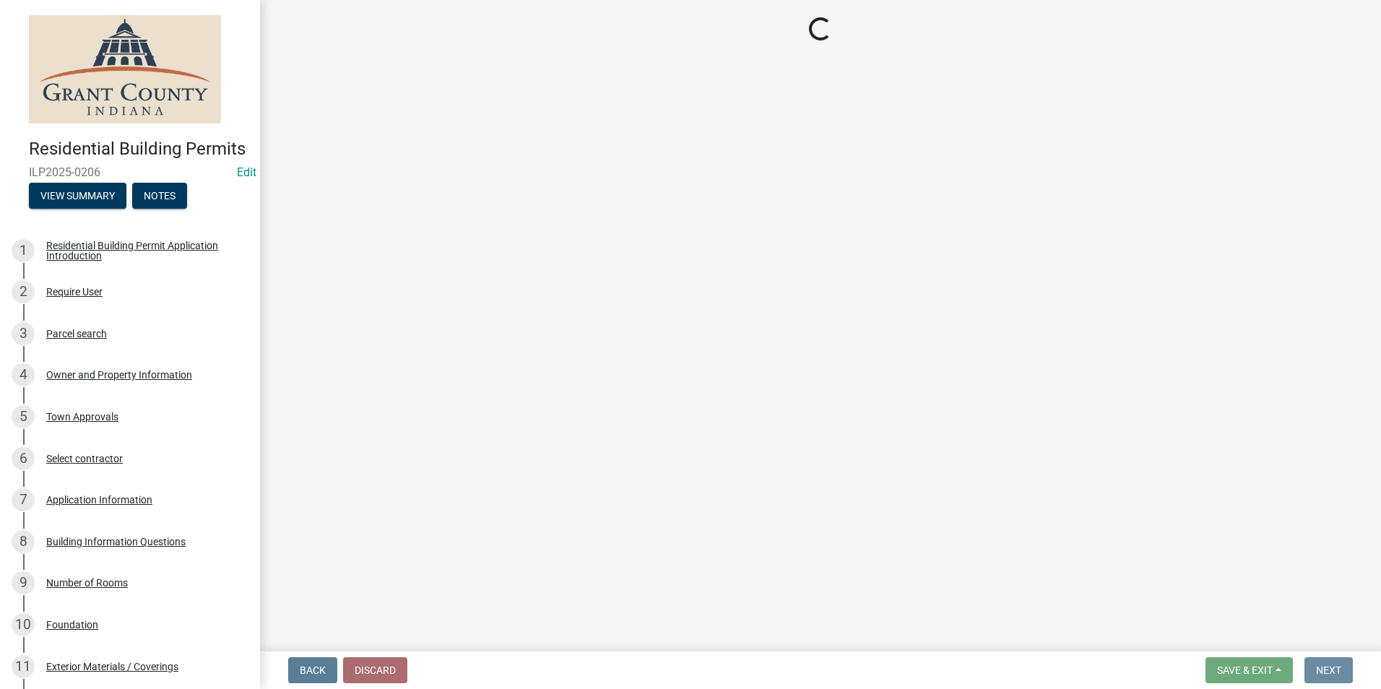
scroll to position [0, 0]
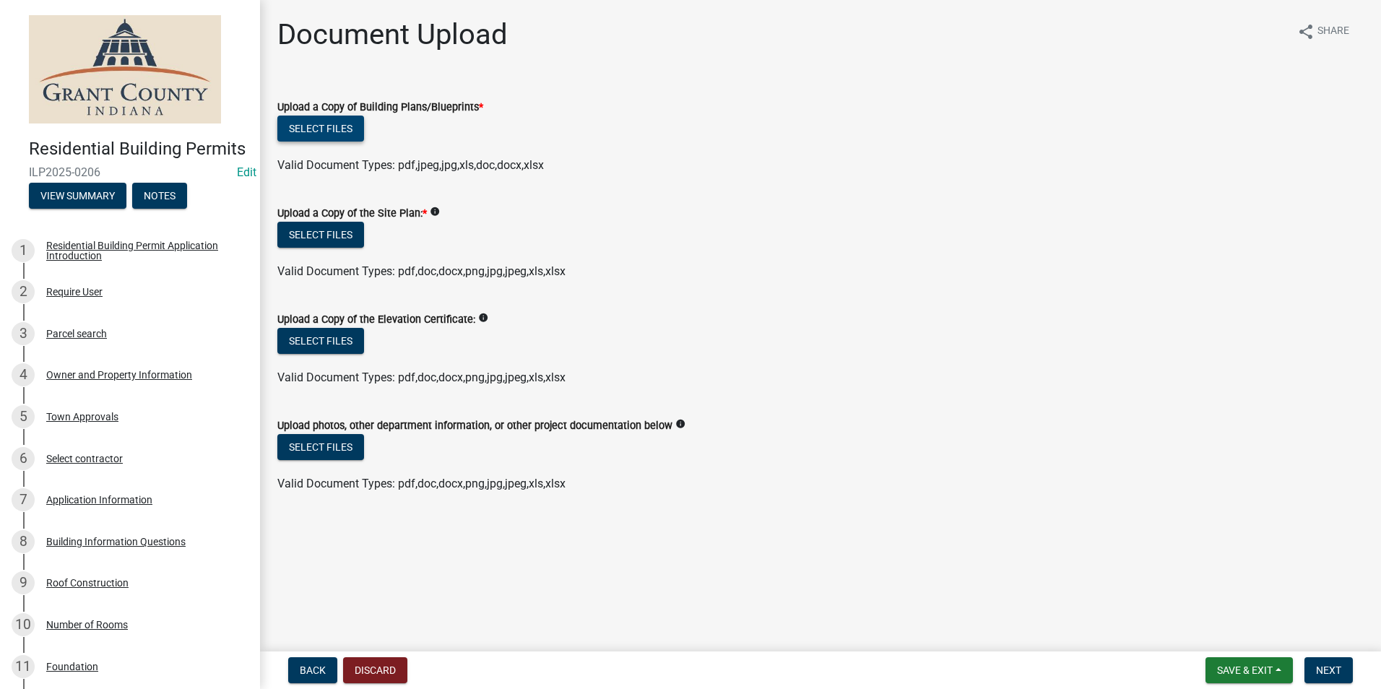
click at [325, 133] on button "Select files" at bounding box center [320, 129] width 87 height 26
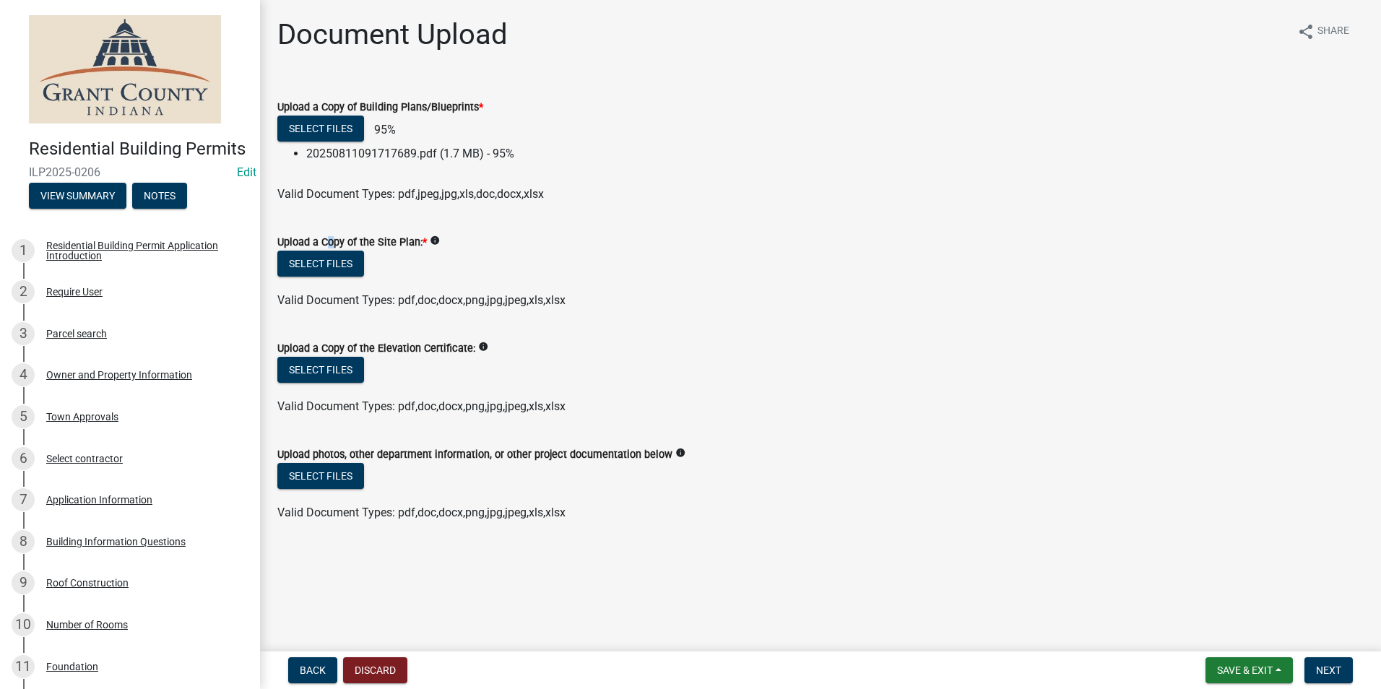
click at [325, 248] on label "Upload a Copy of the Site Plan: *" at bounding box center [352, 243] width 150 height 10
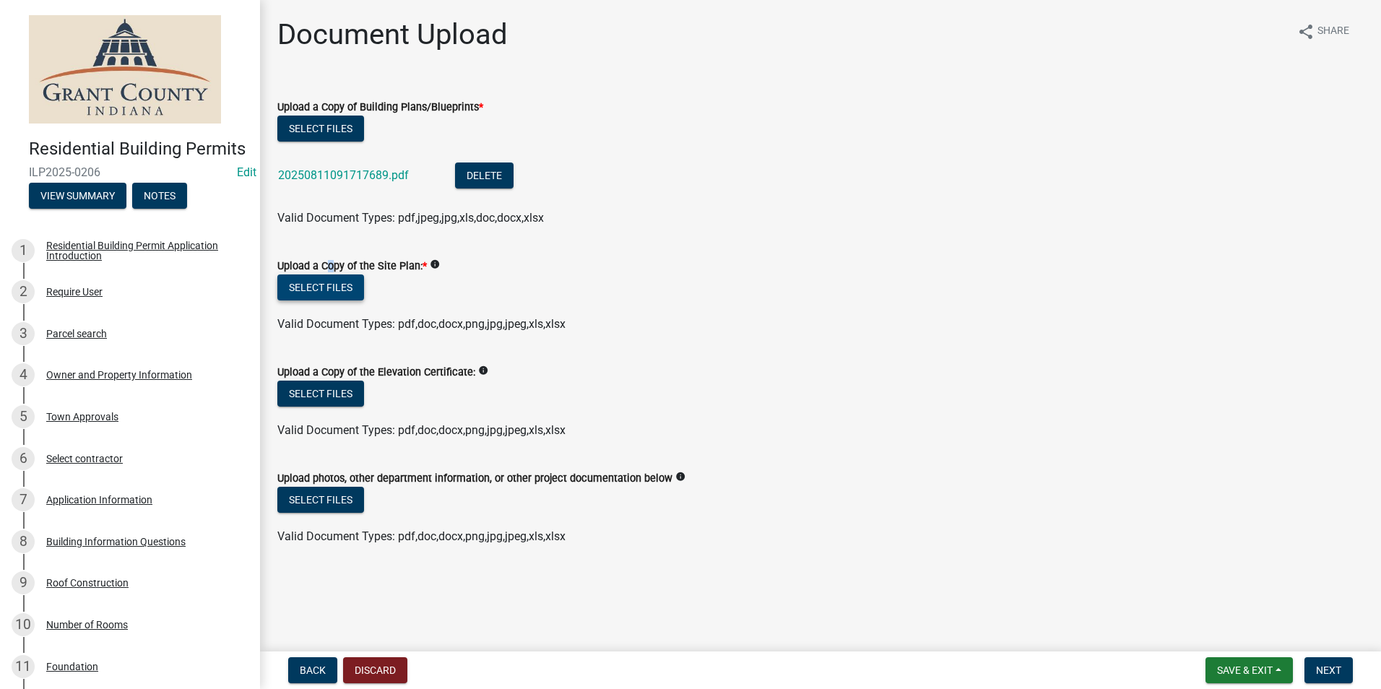
drag, startPoint x: 325, startPoint y: 264, endPoint x: 319, endPoint y: 287, distance: 24.5
click at [319, 287] on button "Select files" at bounding box center [320, 287] width 87 height 26
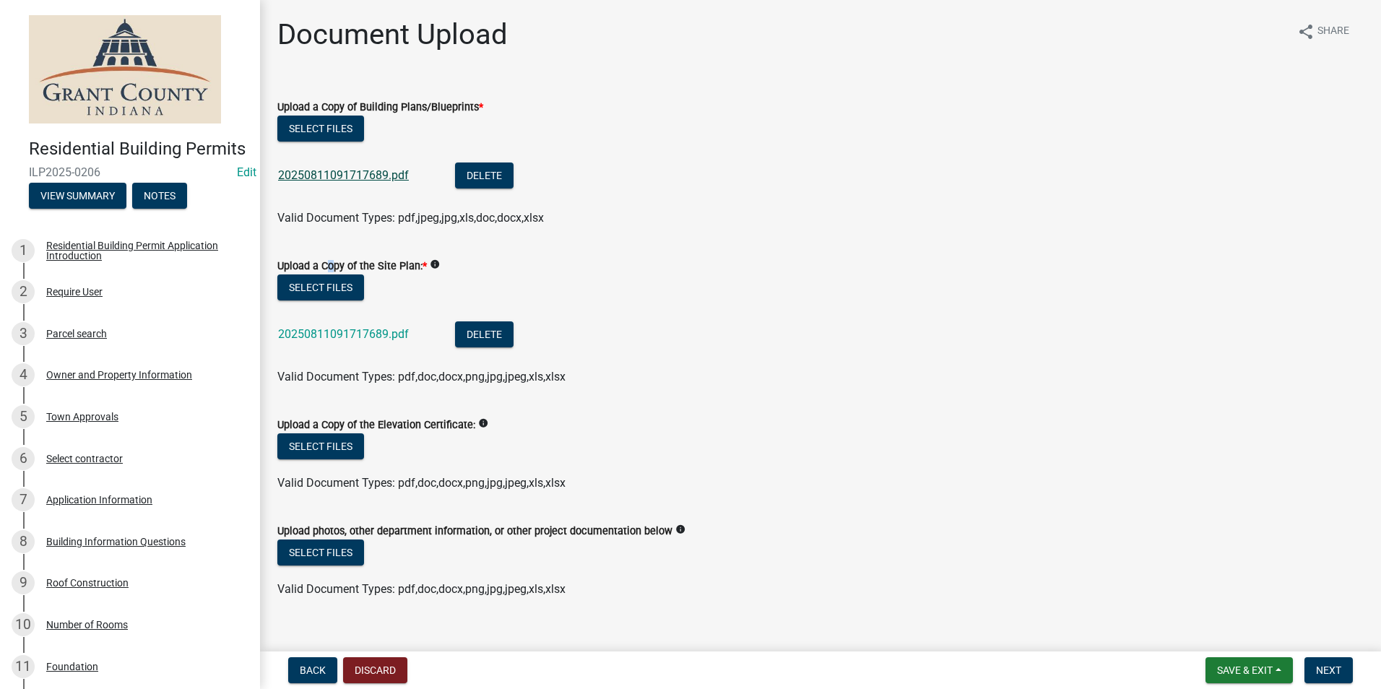
click at [363, 178] on link "20250811091717689.pdf" at bounding box center [343, 175] width 131 height 14
click at [1340, 684] on nav "Back Discard Save & Exit Save Save & Exit Next" at bounding box center [820, 671] width 1121 height 38
click at [1340, 675] on span "Next" at bounding box center [1328, 671] width 25 height 12
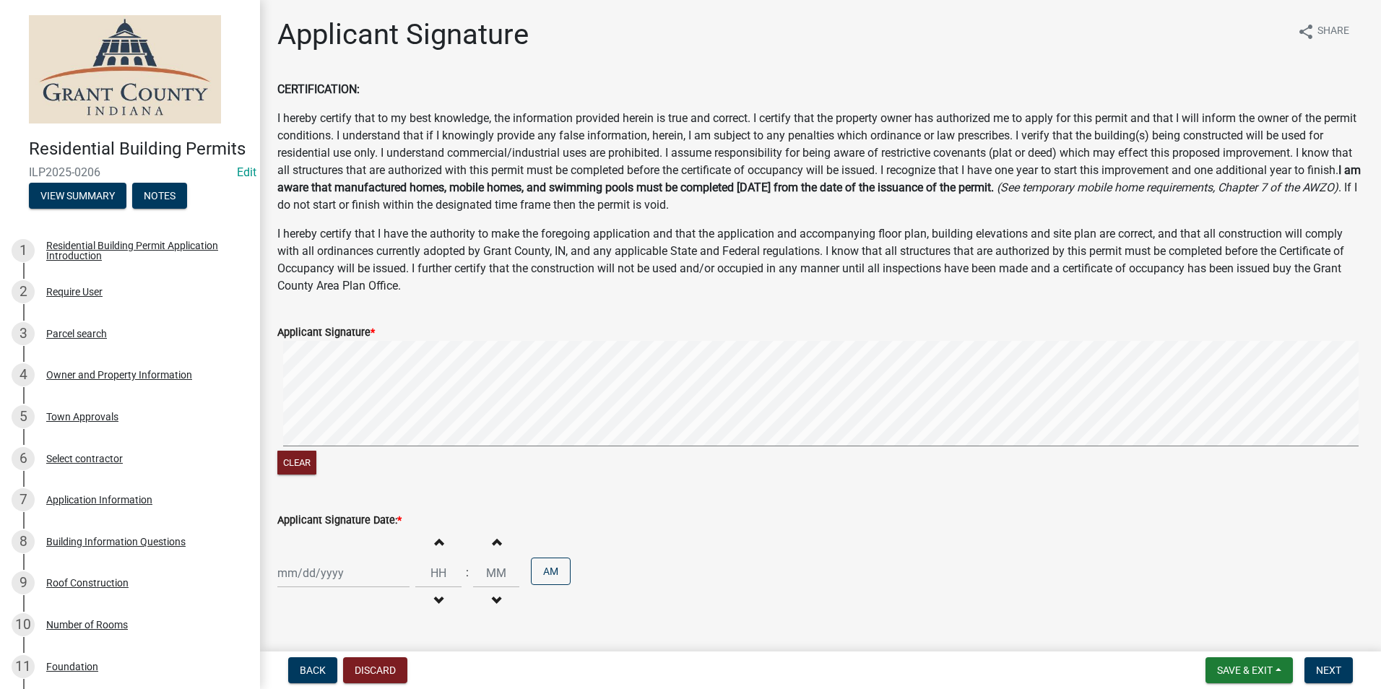
click at [350, 561] on div at bounding box center [343, 573] width 132 height 30
select select "8"
select select "2025"
click at [293, 472] on div "11" at bounding box center [291, 473] width 23 height 23
type input "[DATE]"
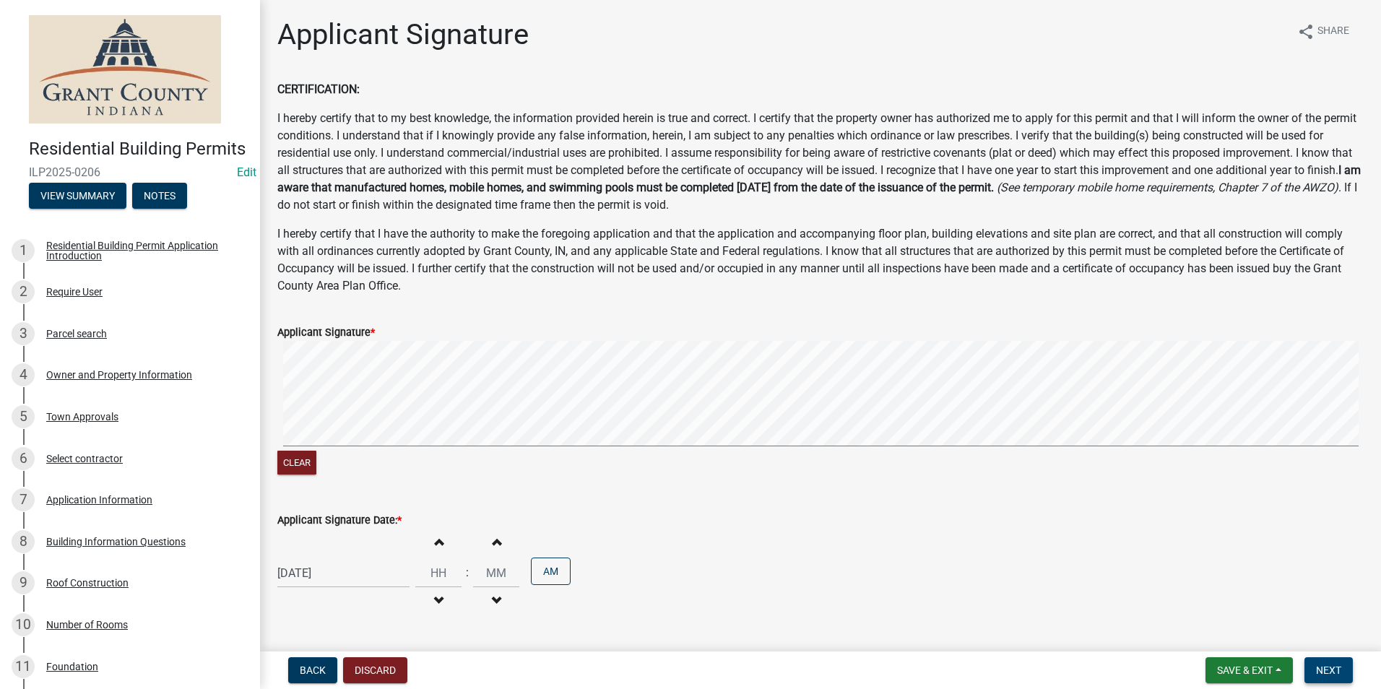
click at [1325, 675] on span "Next" at bounding box center [1328, 671] width 25 height 12
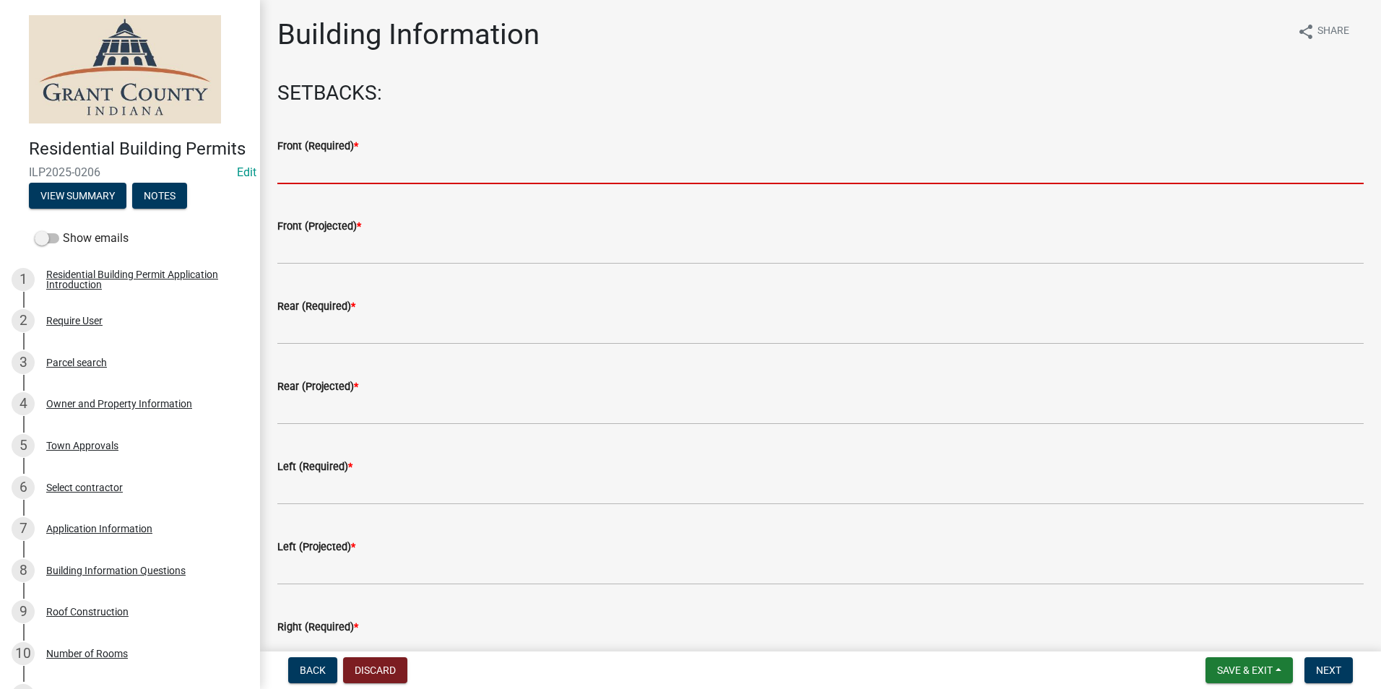
click at [794, 166] on input "text" at bounding box center [820, 170] width 1086 height 30
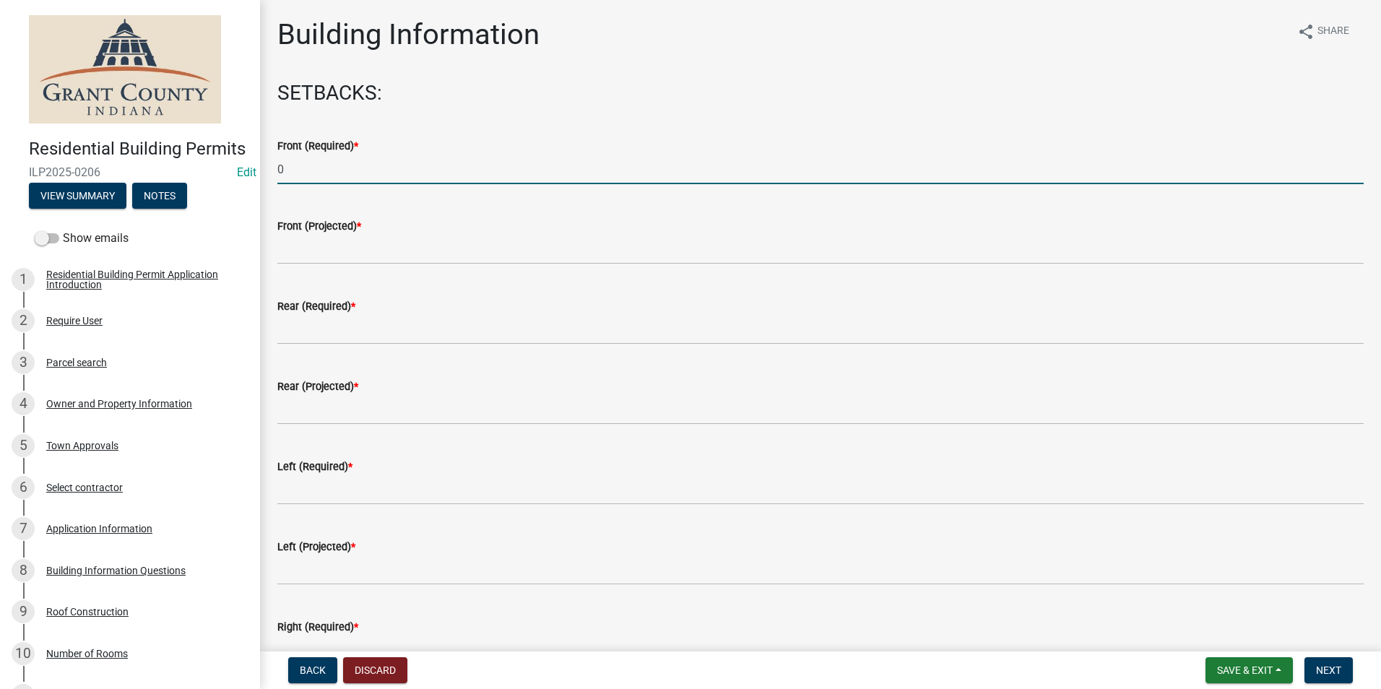
type input "0"
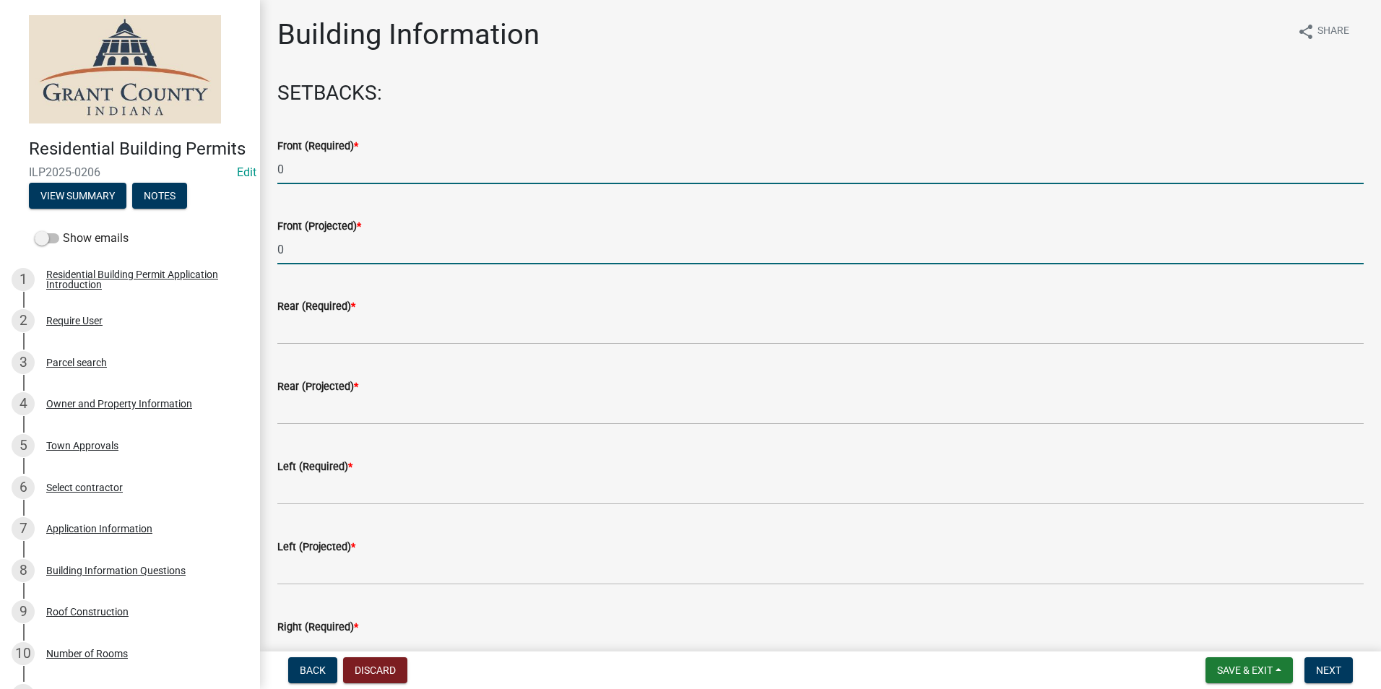
type input "0"
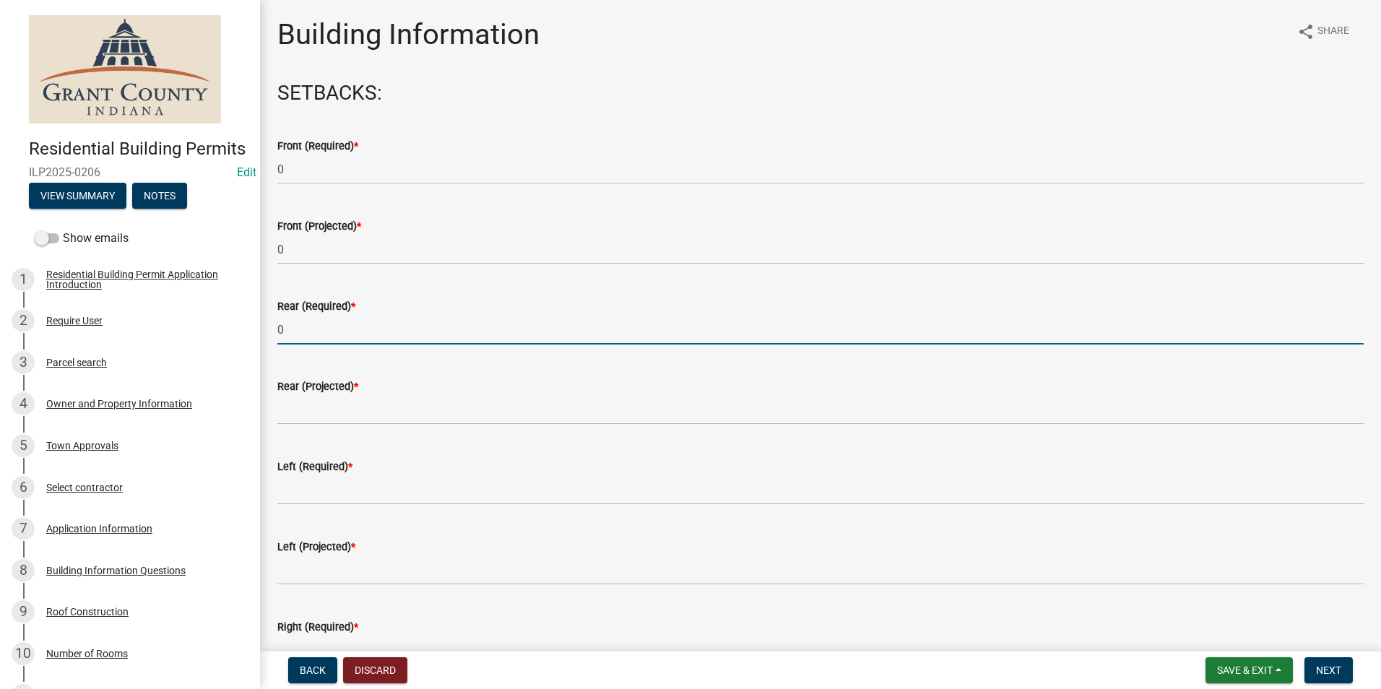
type input "0"
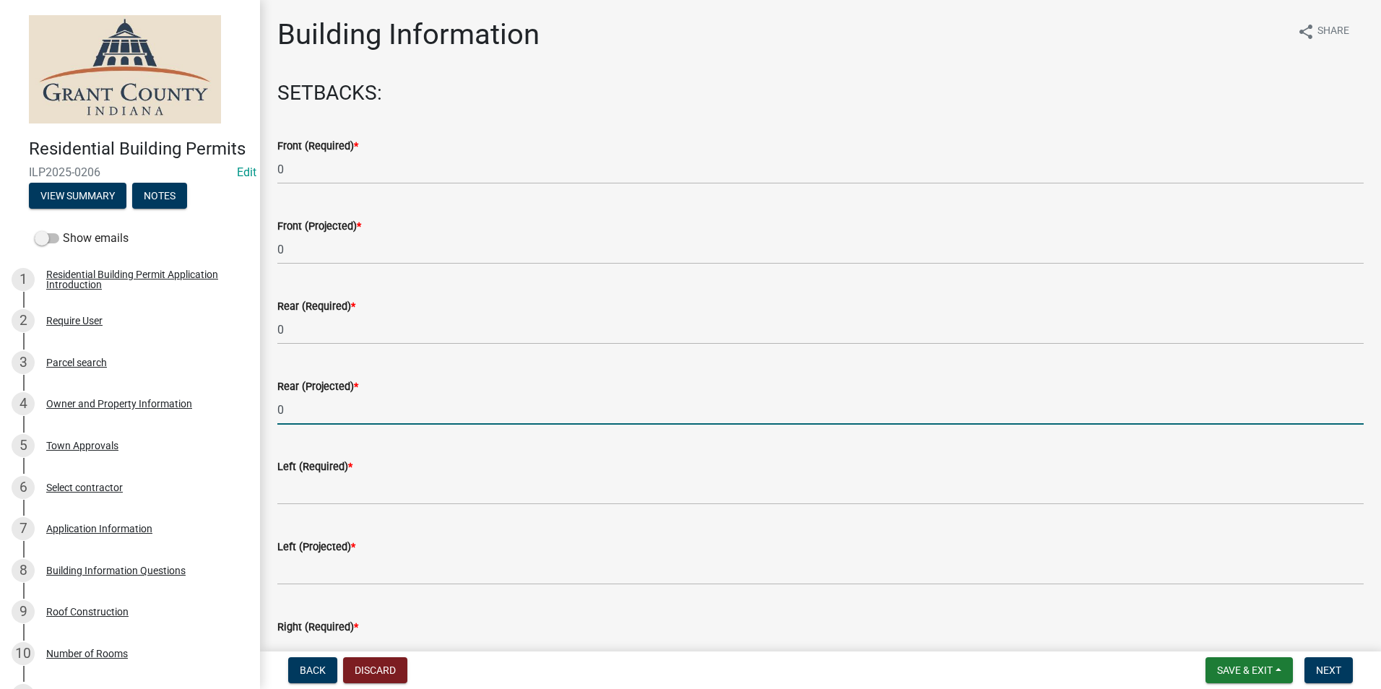
type input "0"
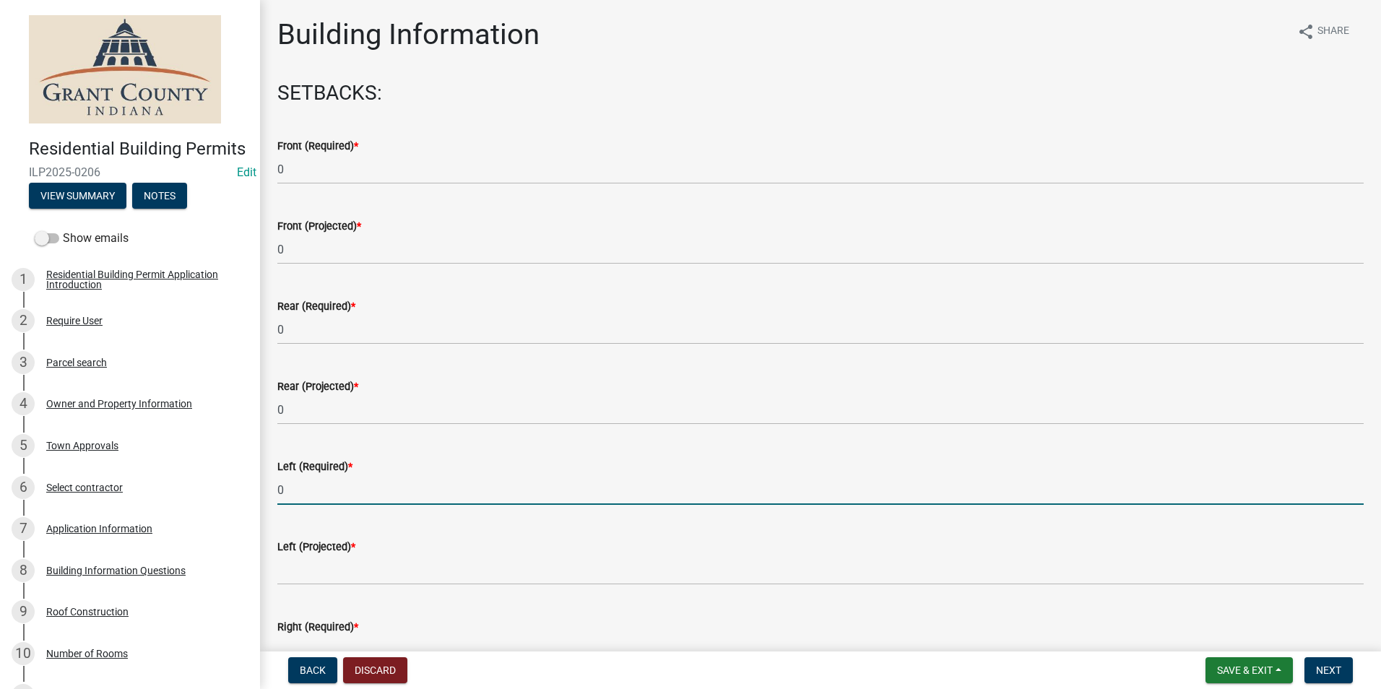
type input "0"
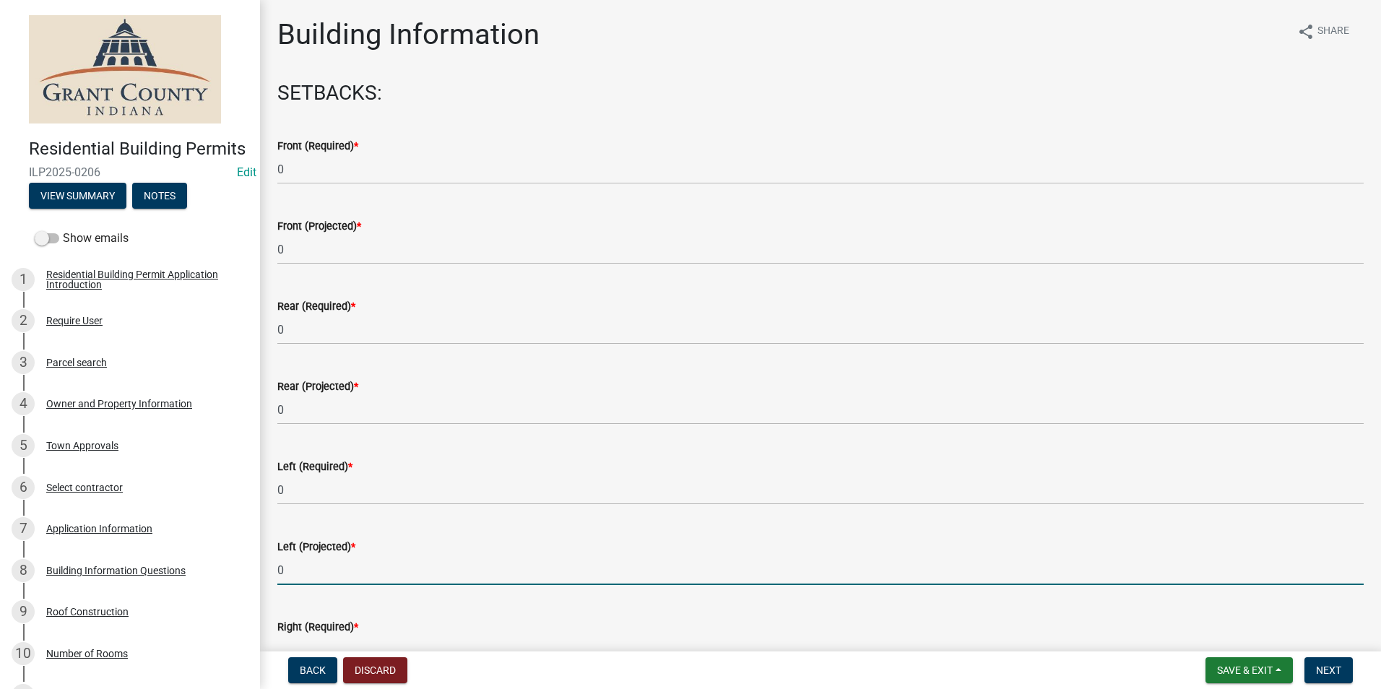
type input "0"
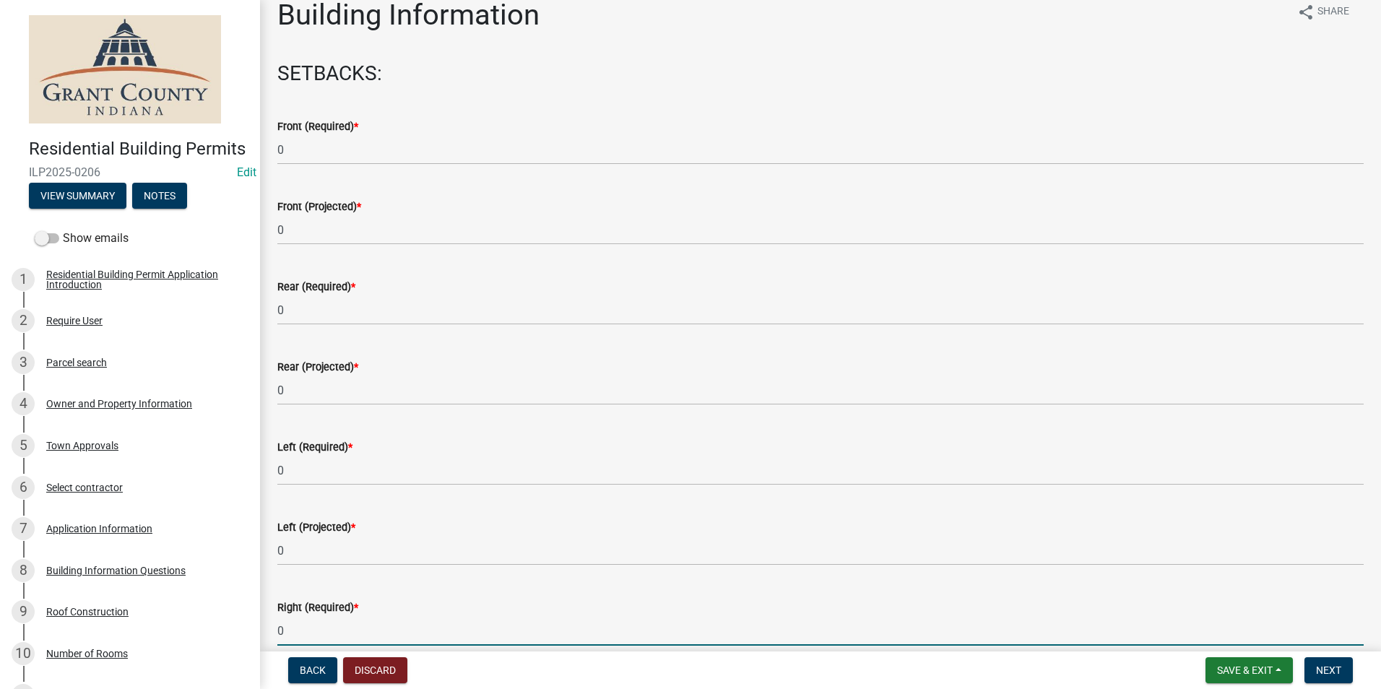
type input "0"
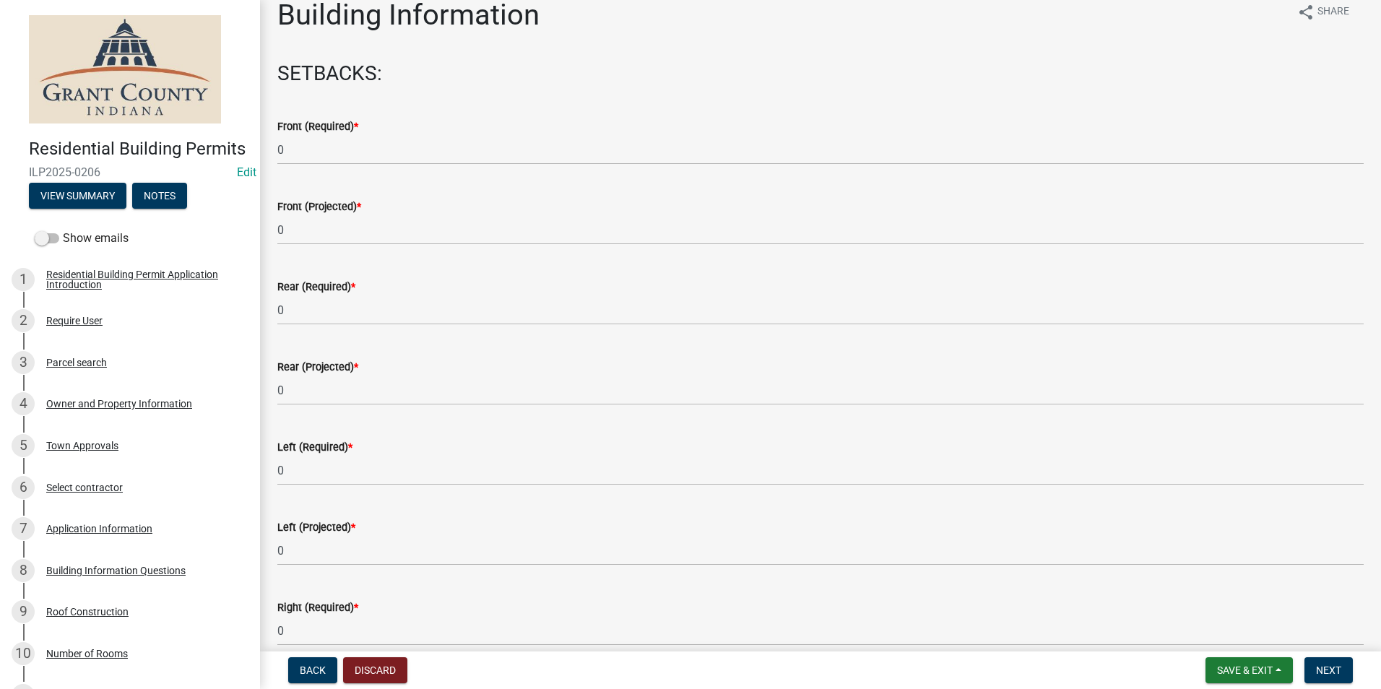
scroll to position [407, 0]
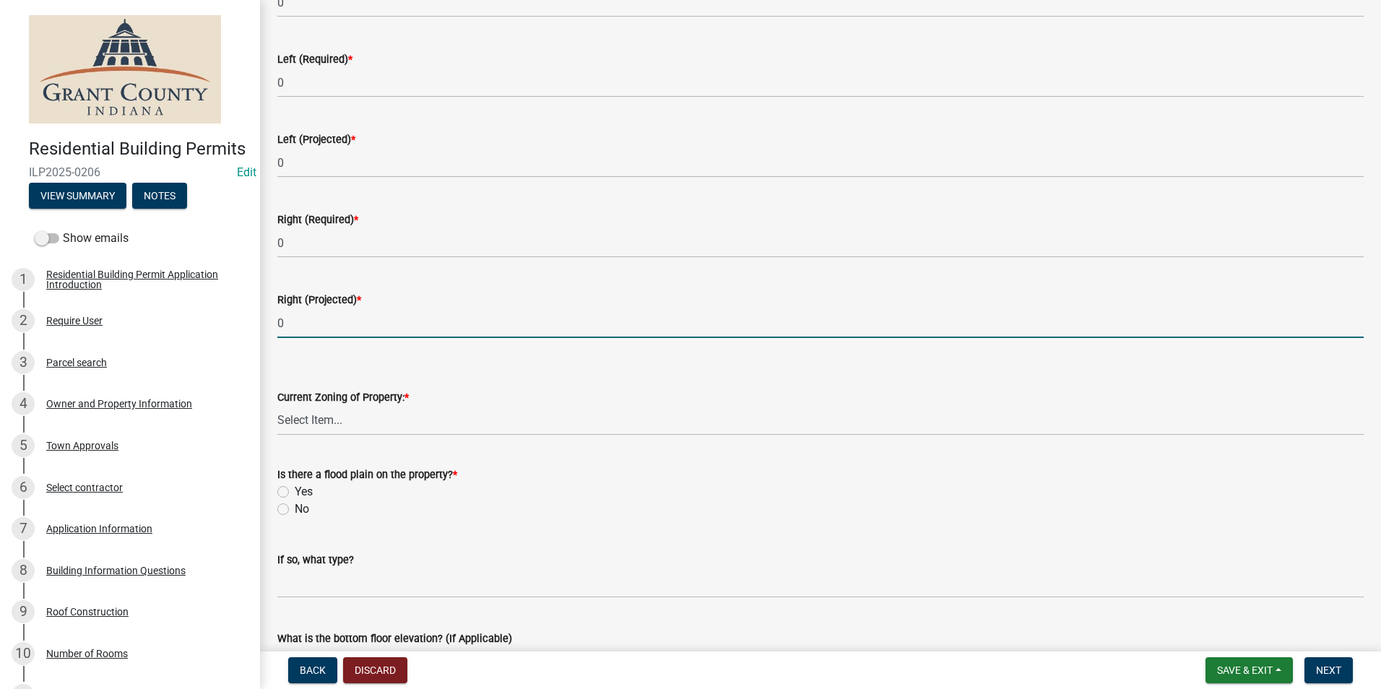
type input "0"
click at [513, 427] on select "Select Item... AG RS R1 R2 R3 R4 R5 PB NC LB CC GB I1 I2 I3 MH" at bounding box center [820, 421] width 1086 height 30
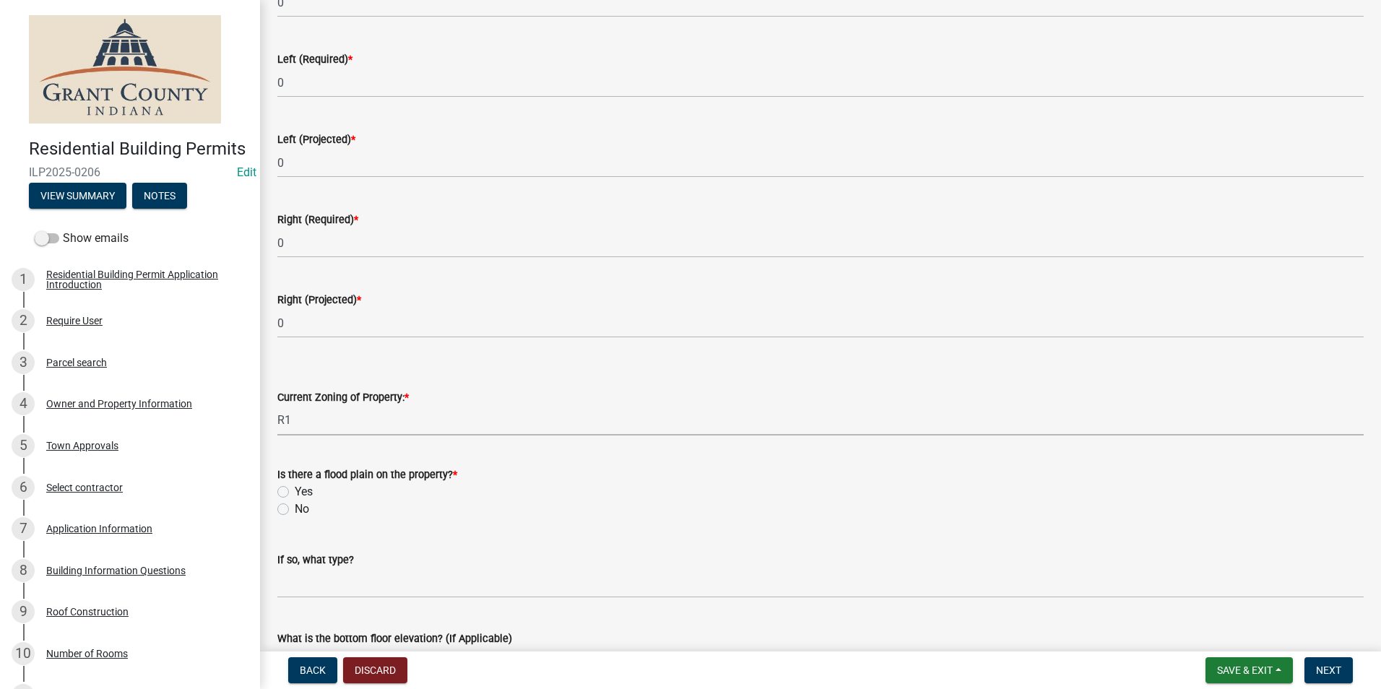
click at [277, 406] on select "Select Item... AG RS R1 R2 R3 R4 R5 PB NC LB CC GB I1 I2 I3 MH" at bounding box center [820, 421] width 1086 height 30
select select "86216643-6ab7-441b-bb31-49cf75250aca"
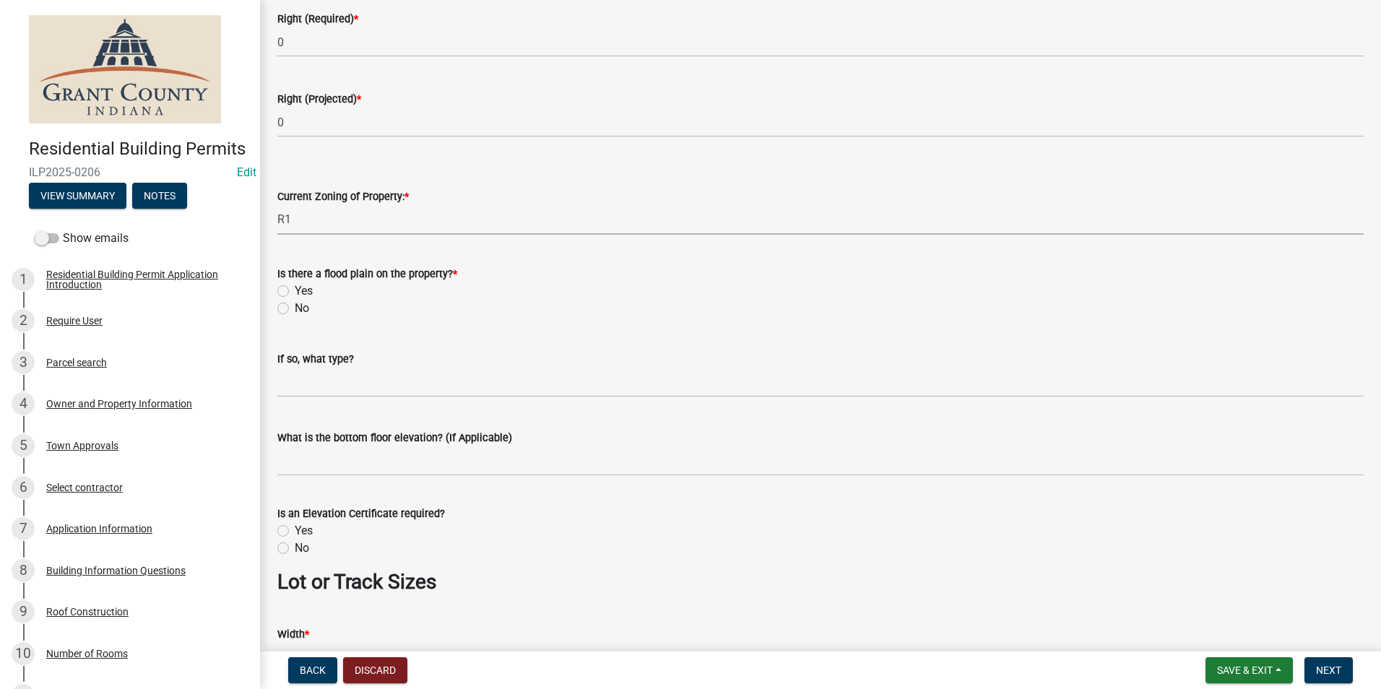
scroll to position [624, 0]
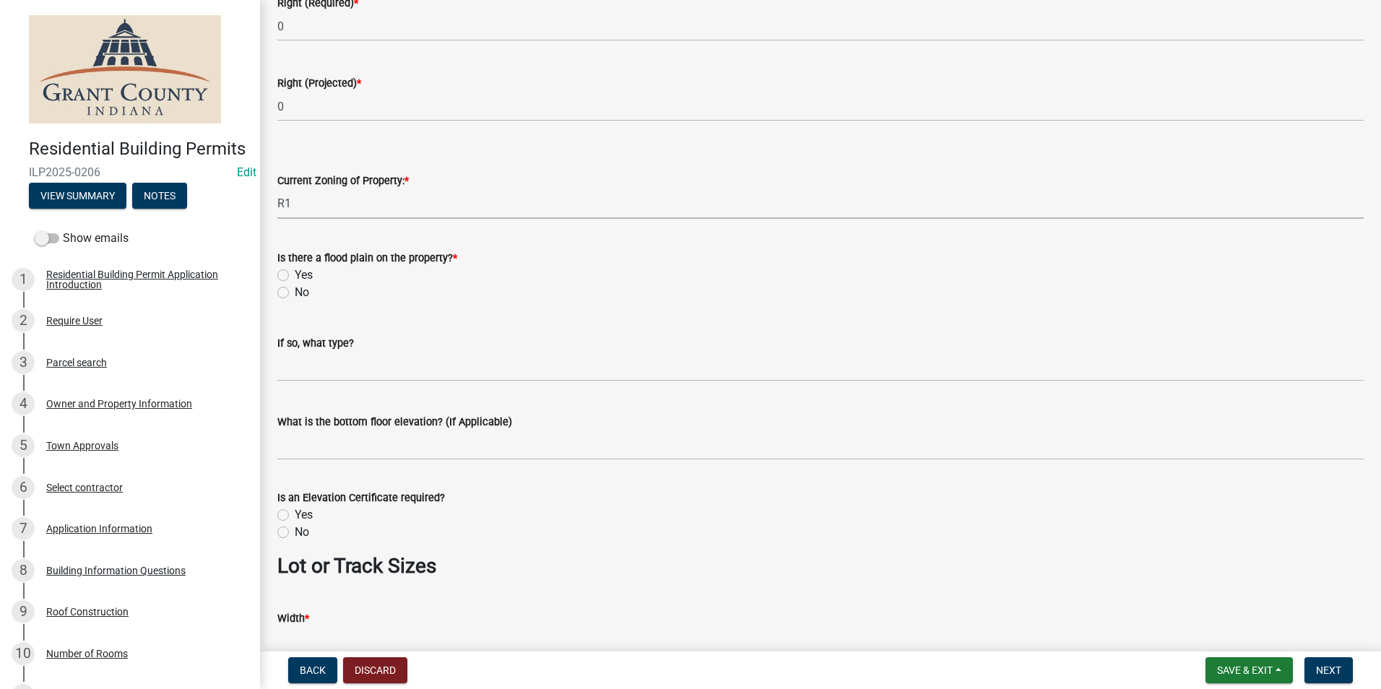
click at [295, 293] on label "No" at bounding box center [302, 292] width 14 height 17
click at [295, 293] on input "No" at bounding box center [299, 288] width 9 height 9
radio input "true"
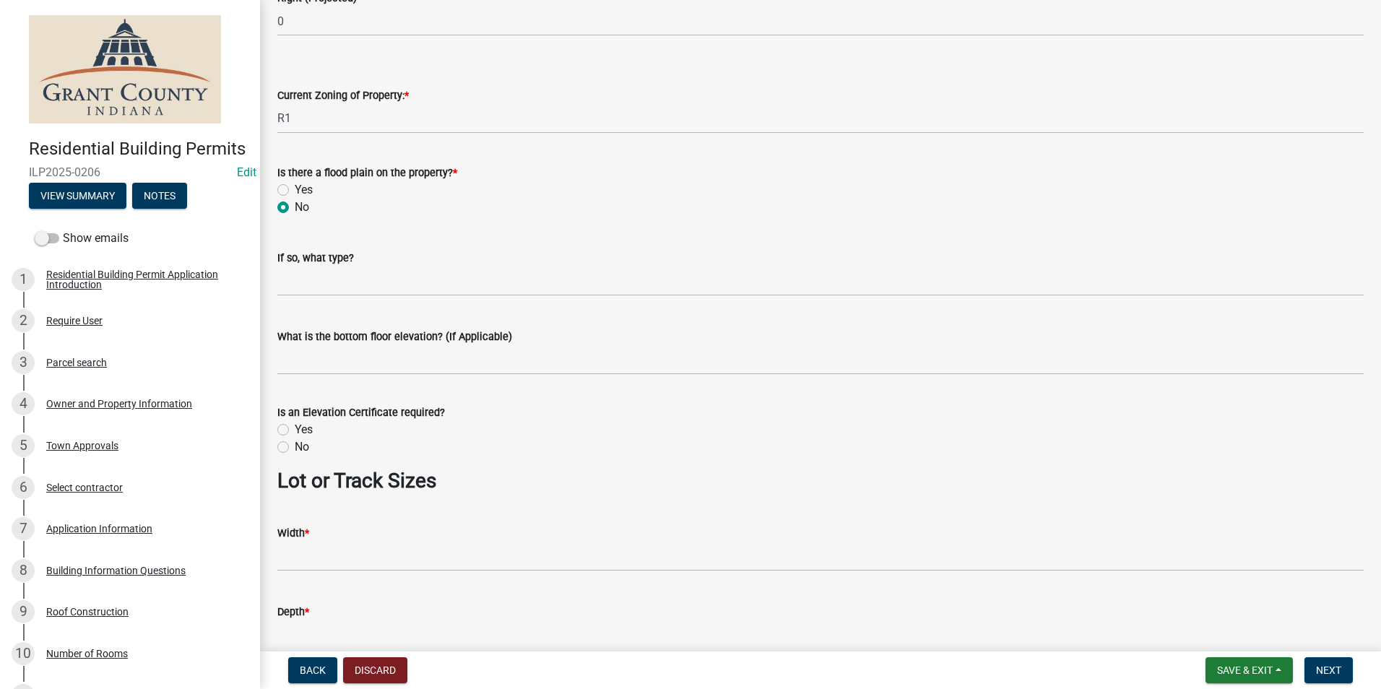
scroll to position [841, 0]
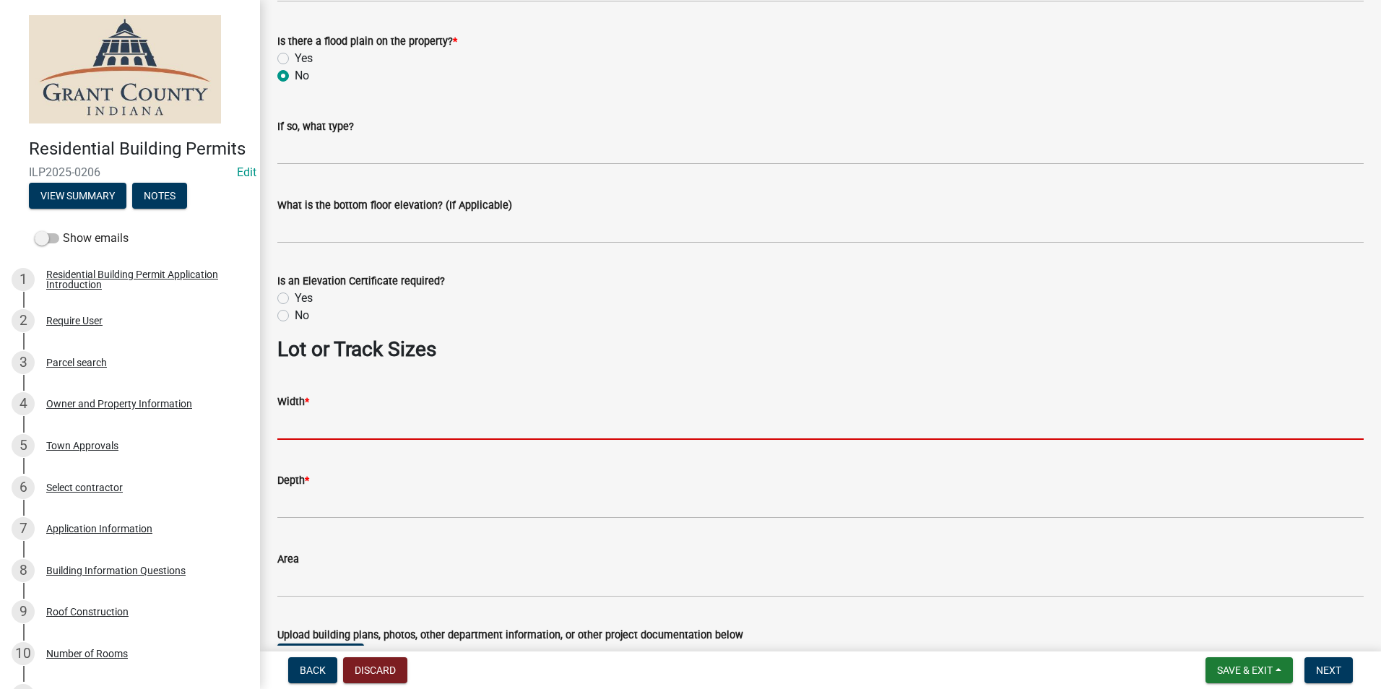
click at [391, 415] on input "Width *" at bounding box center [820, 425] width 1086 height 30
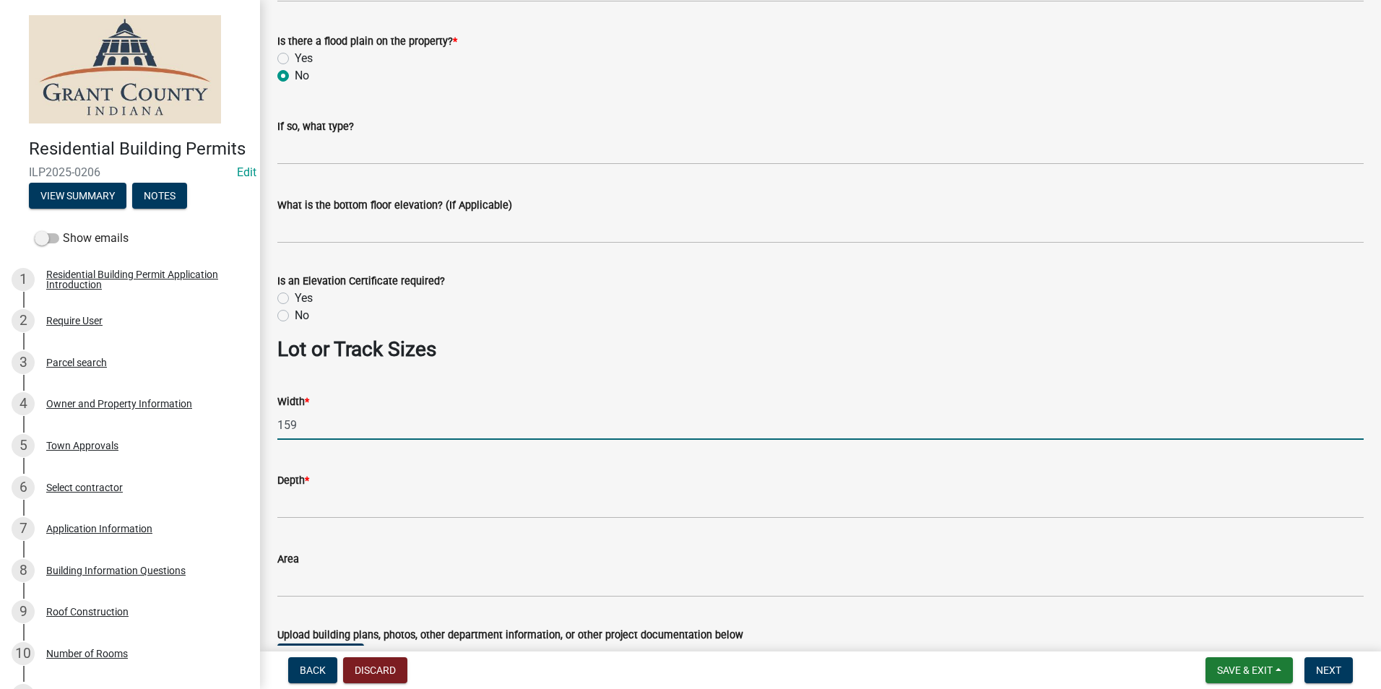
type input "159"
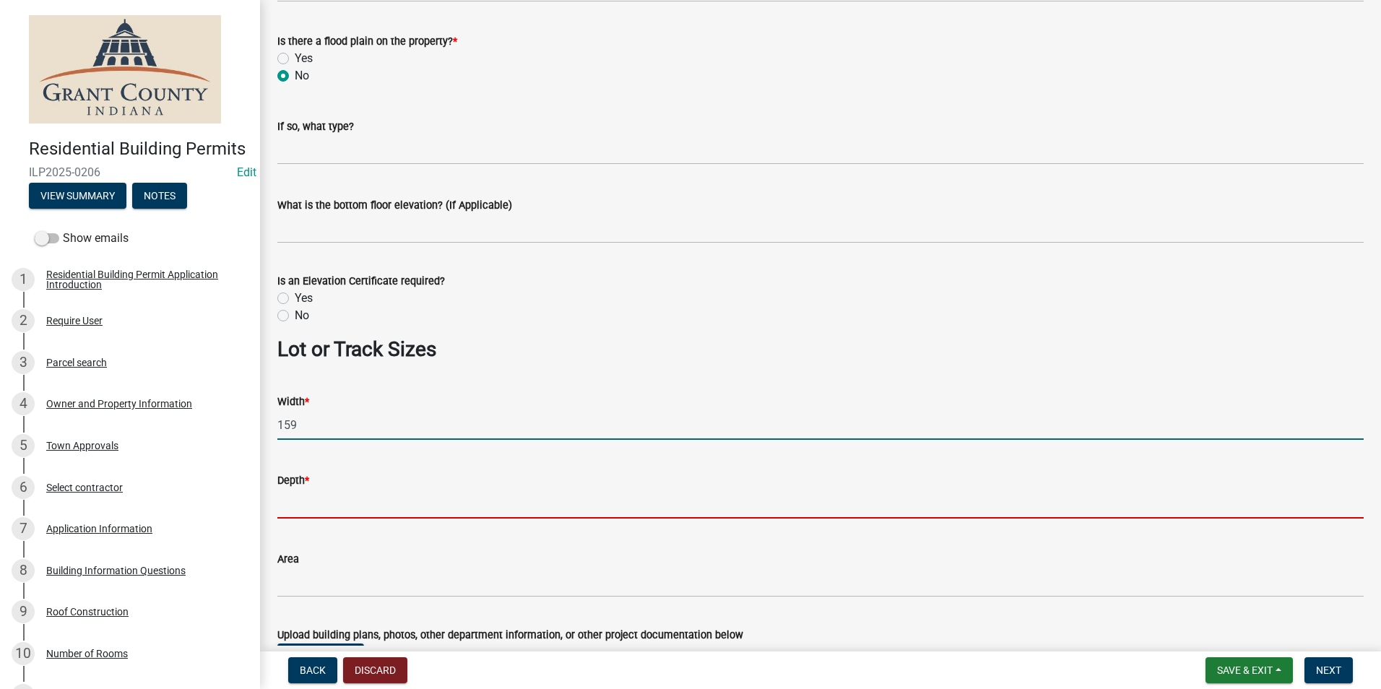
click at [421, 498] on input "Depth *" at bounding box center [820, 504] width 1086 height 30
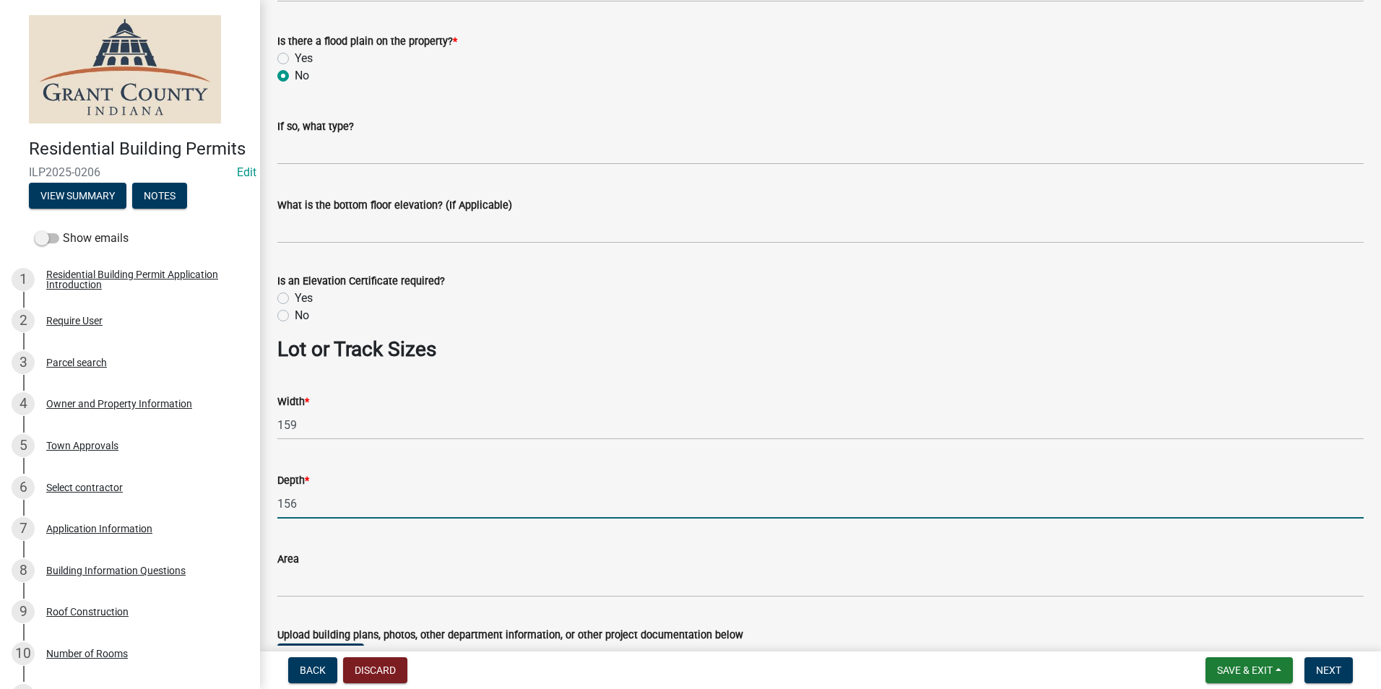
type input "156"
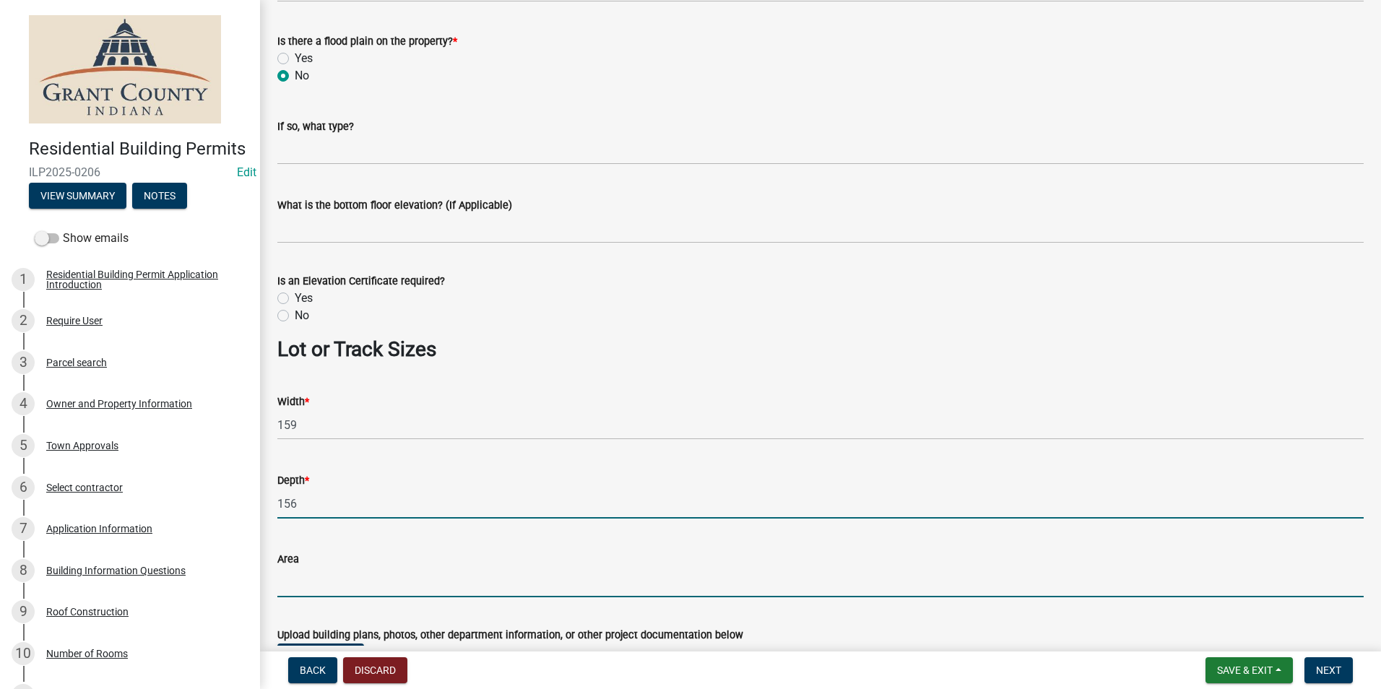
click at [379, 576] on input "Area" at bounding box center [820, 583] width 1086 height 30
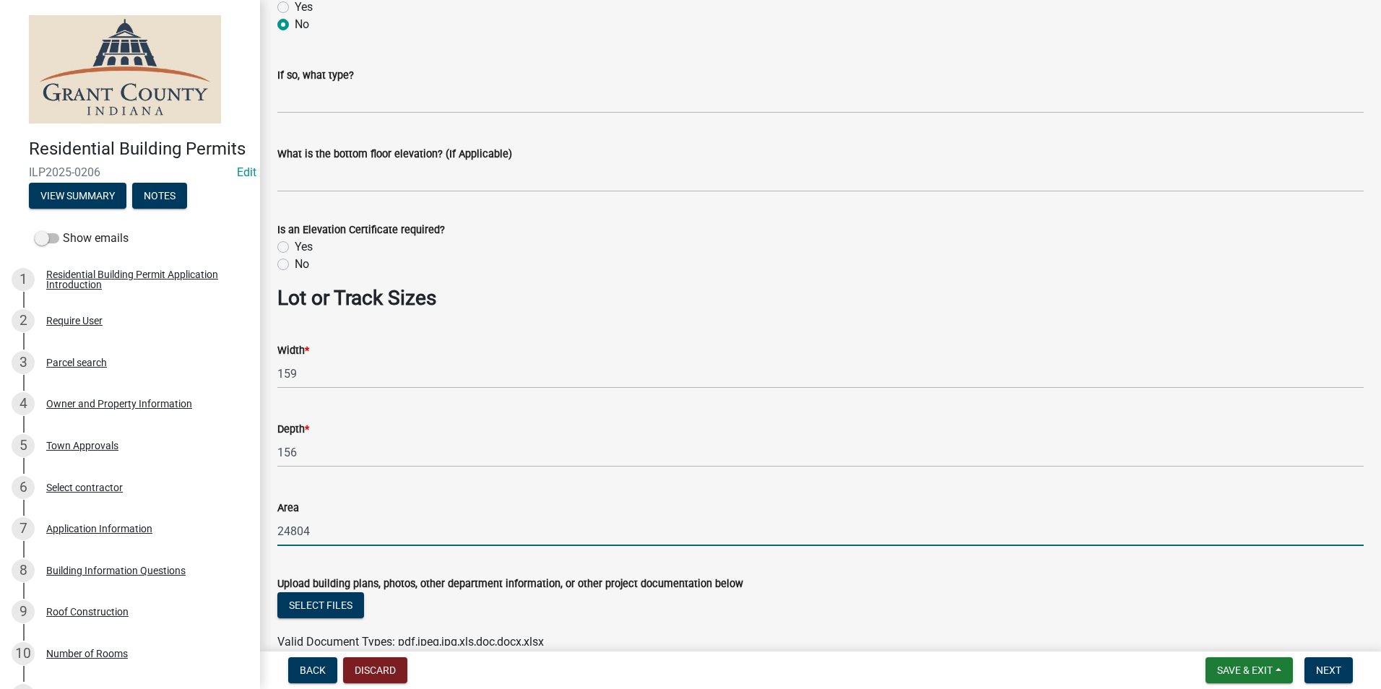
scroll to position [894, 0]
type input "24804"
click at [1329, 666] on span "Next" at bounding box center [1328, 671] width 25 height 12
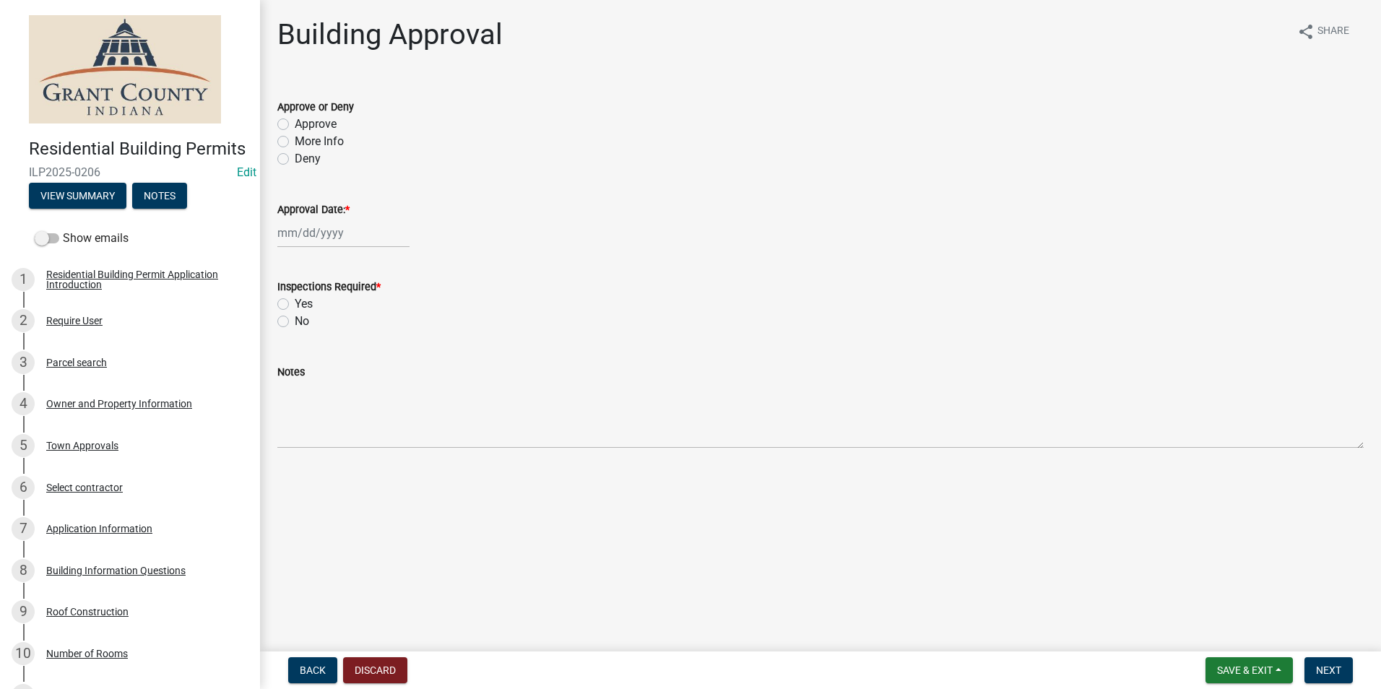
click at [295, 124] on label "Approve" at bounding box center [316, 124] width 42 height 17
click at [295, 124] on input "Approve" at bounding box center [299, 120] width 9 height 9
radio input "true"
click at [295, 308] on label "Yes" at bounding box center [304, 303] width 18 height 17
click at [295, 305] on input "Yes" at bounding box center [299, 299] width 9 height 9
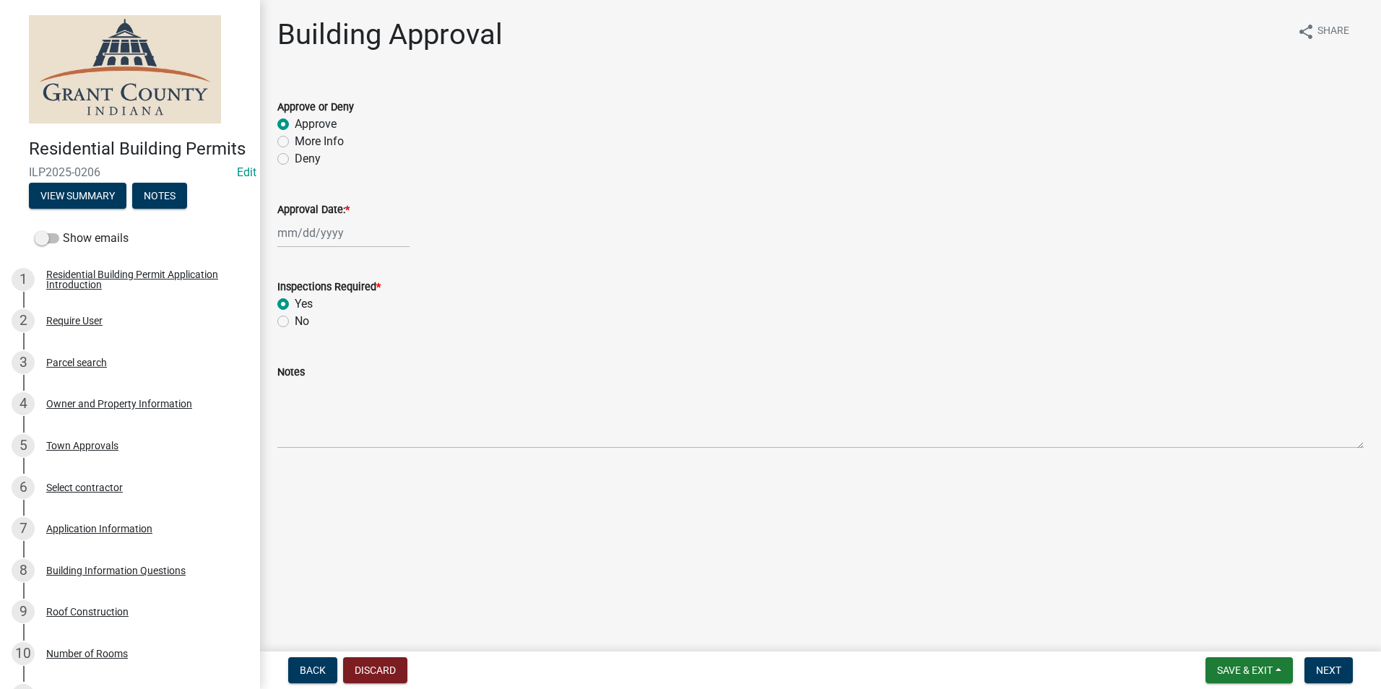
radio input "true"
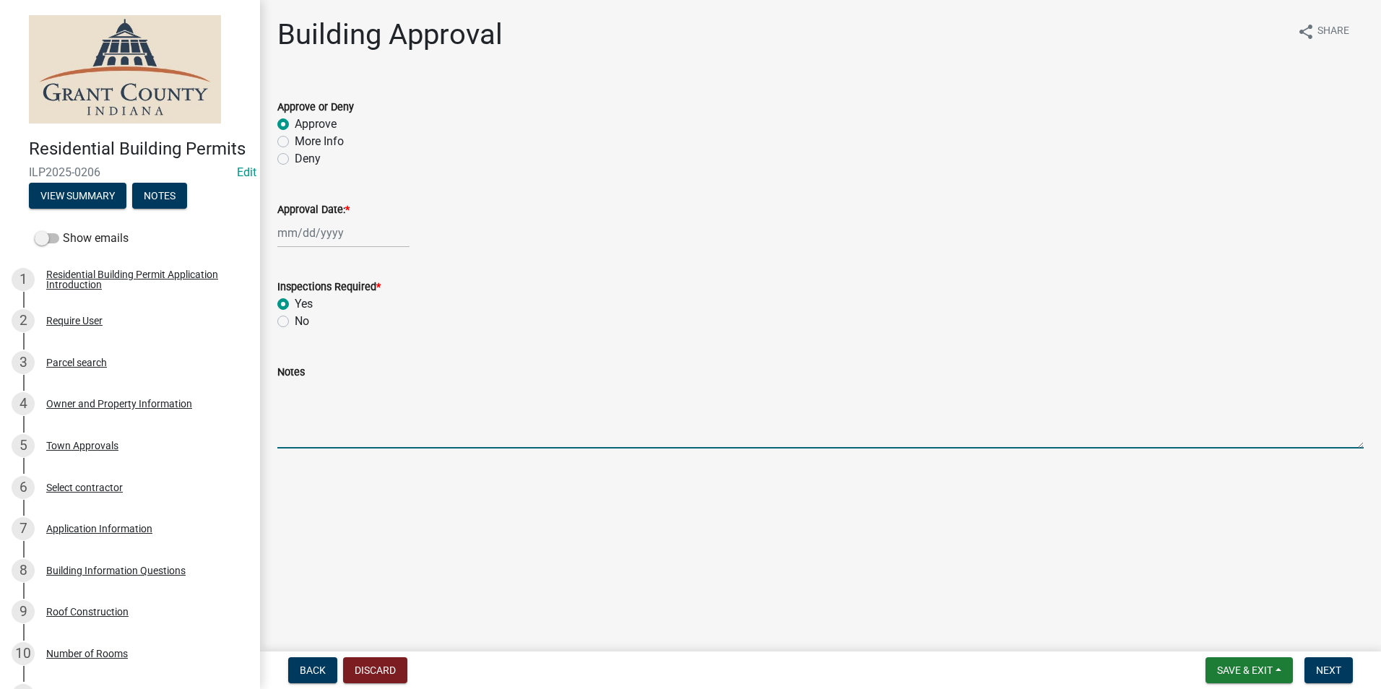
click at [321, 405] on textarea "Notes" at bounding box center [820, 415] width 1086 height 68
type textarea "r"
type textarea "REPLACING DECK BOARDS ON EXISTING DECK"
click at [1331, 675] on span "Next" at bounding box center [1328, 671] width 25 height 12
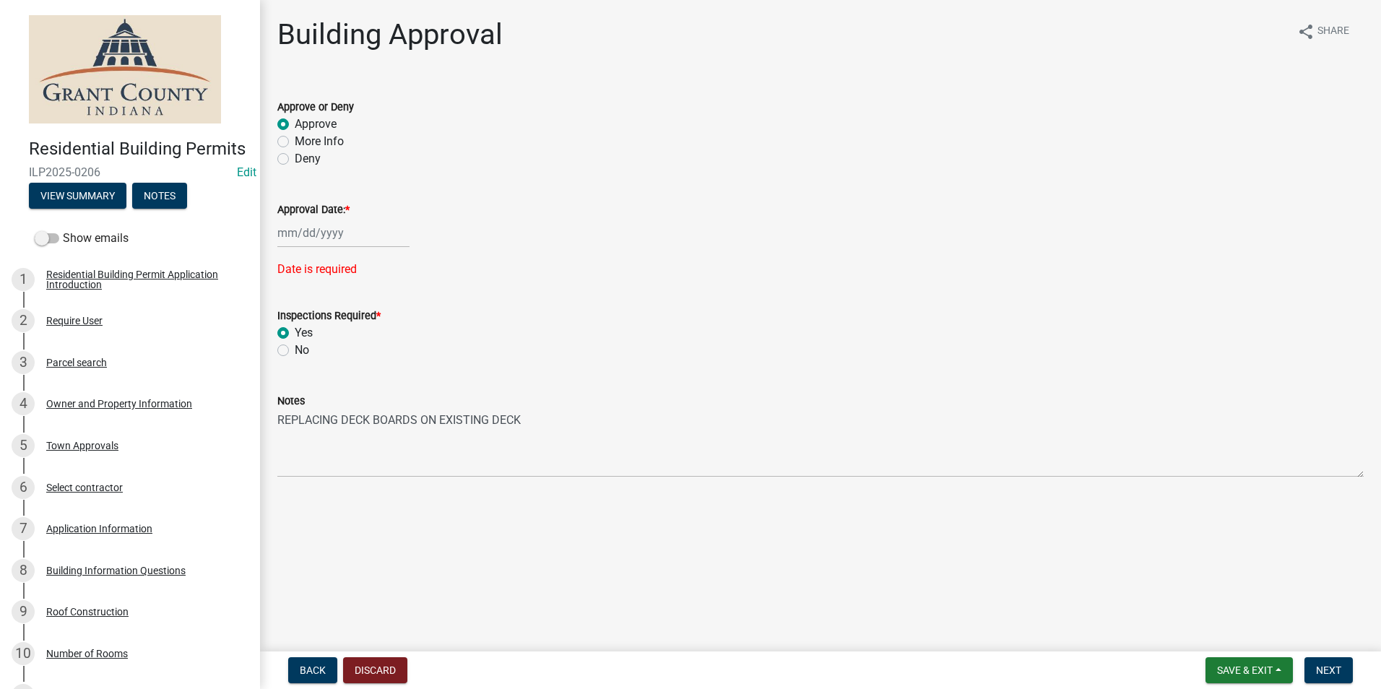
click at [345, 243] on div at bounding box center [343, 233] width 132 height 30
select select "8"
select select "2025"
click at [290, 351] on div "11" at bounding box center [291, 356] width 23 height 23
type input "[DATE]"
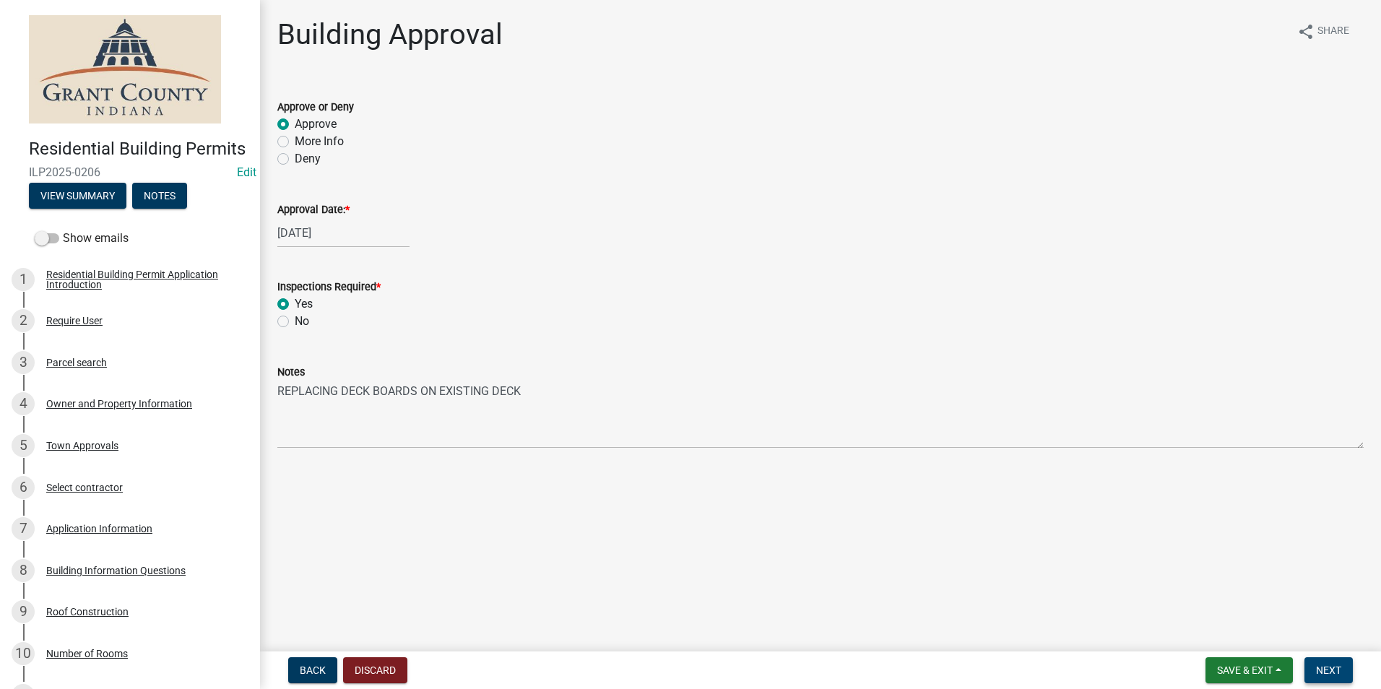
click at [1325, 667] on span "Next" at bounding box center [1328, 671] width 25 height 12
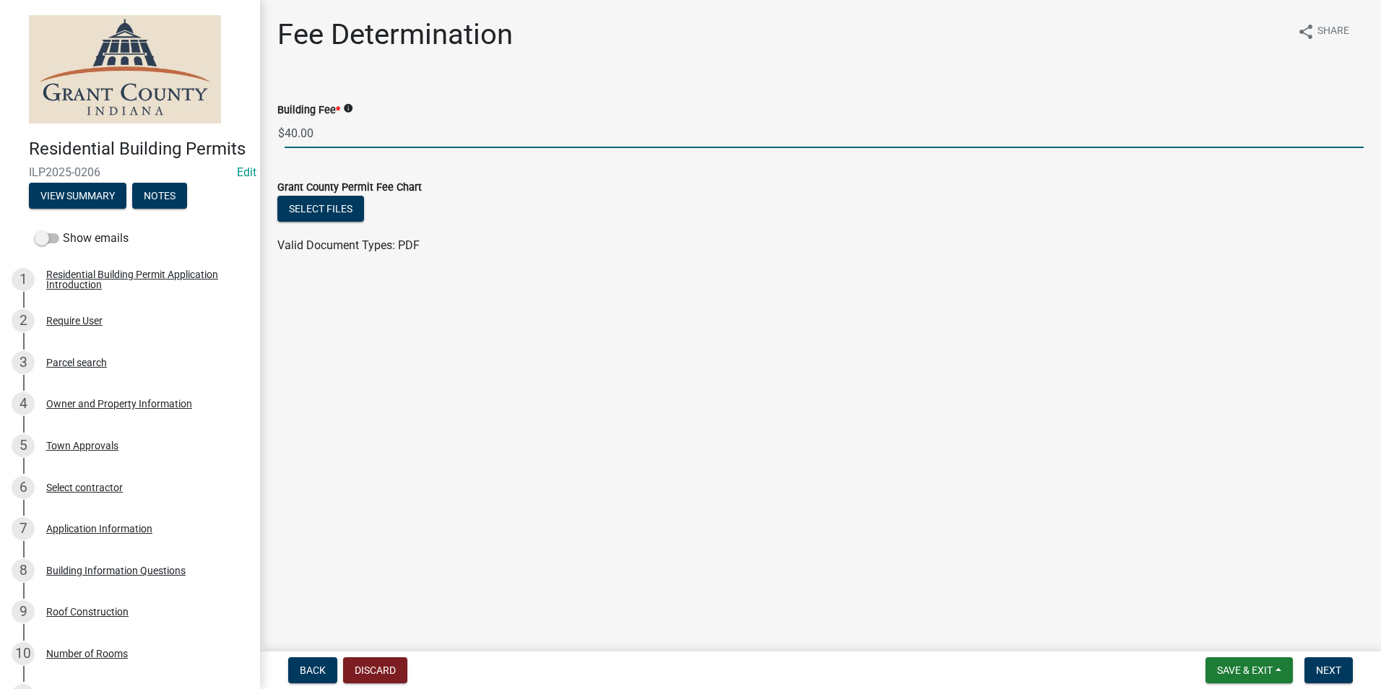
click at [405, 131] on input "40.00" at bounding box center [824, 133] width 1079 height 30
type input "49.00"
click at [1325, 667] on span "Next" at bounding box center [1328, 671] width 25 height 12
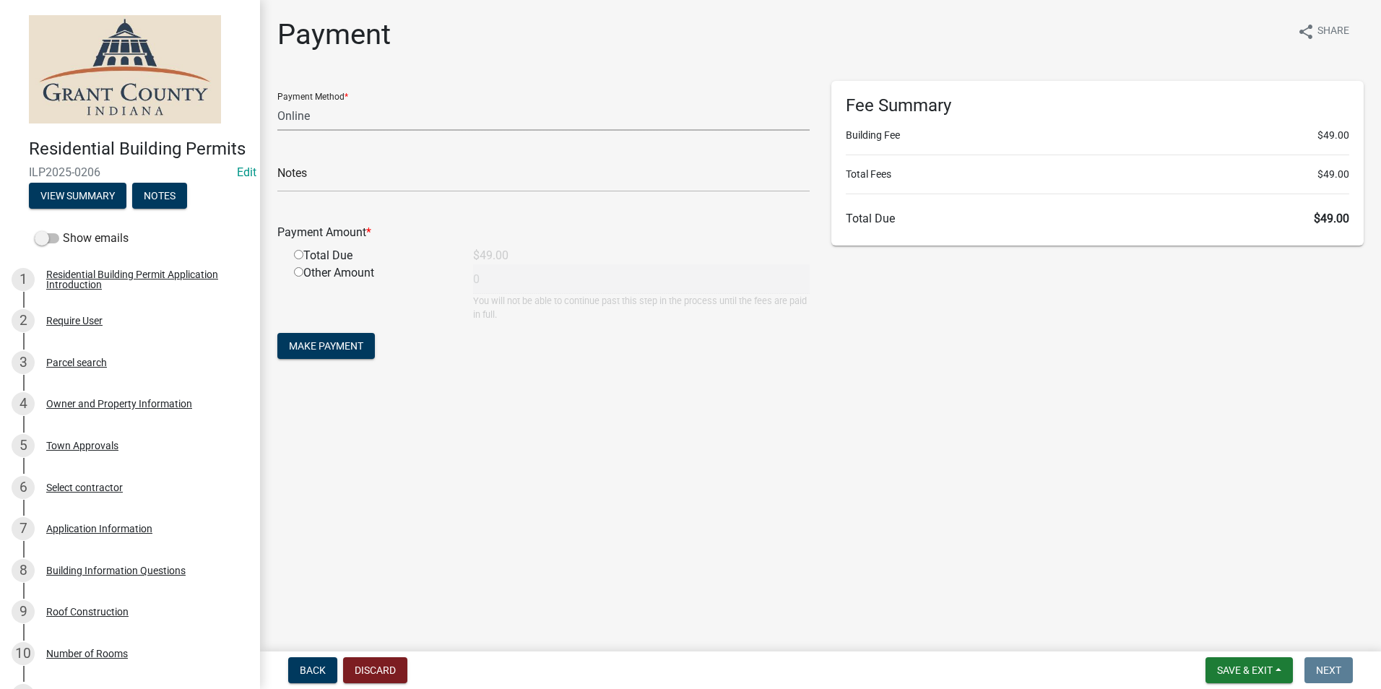
click at [357, 124] on select "Credit Card POS Check Cash Online" at bounding box center [543, 116] width 532 height 30
click at [277, 101] on select "Credit Card POS Check Cash Online" at bounding box center [543, 116] width 532 height 30
click at [323, 173] on input "text" at bounding box center [543, 178] width 532 height 30
click at [332, 118] on select "Credit Card POS Check Cash Online" at bounding box center [543, 116] width 532 height 30
select select "0: 2"
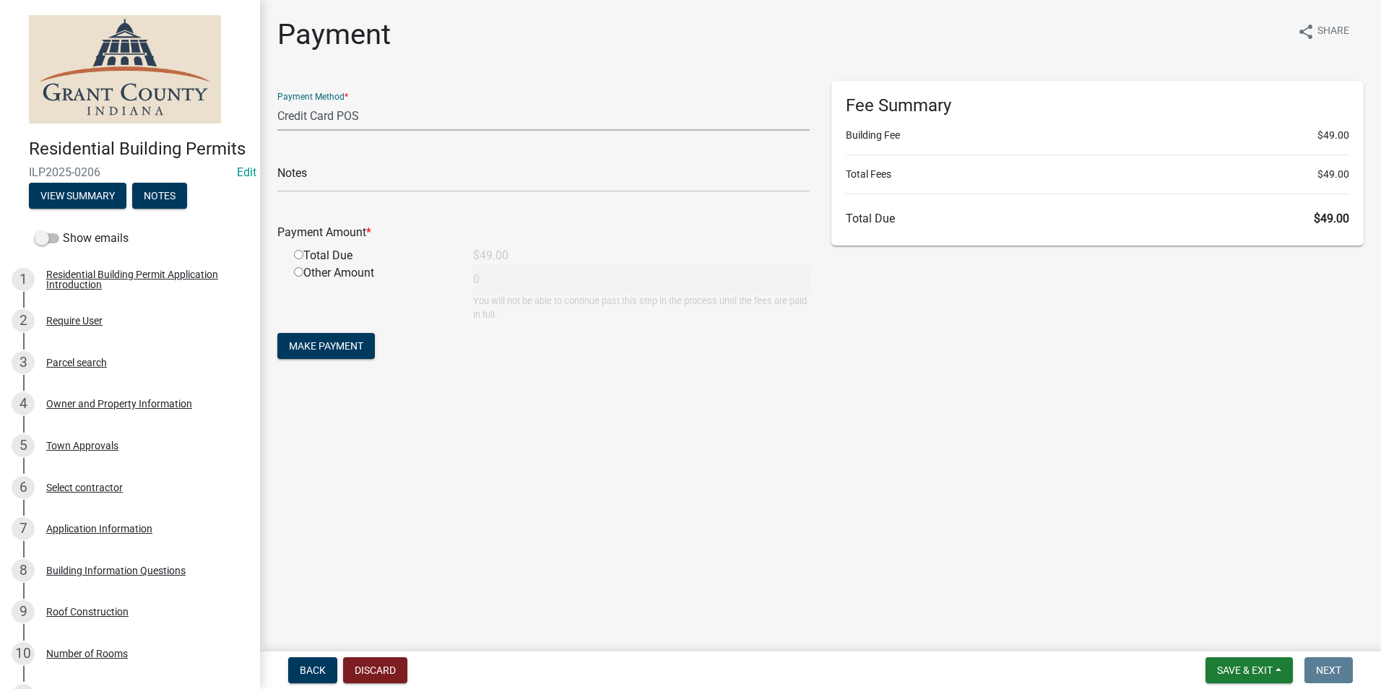
click at [277, 101] on select "Credit Card POS Check Cash Online" at bounding box center [543, 116] width 532 height 30
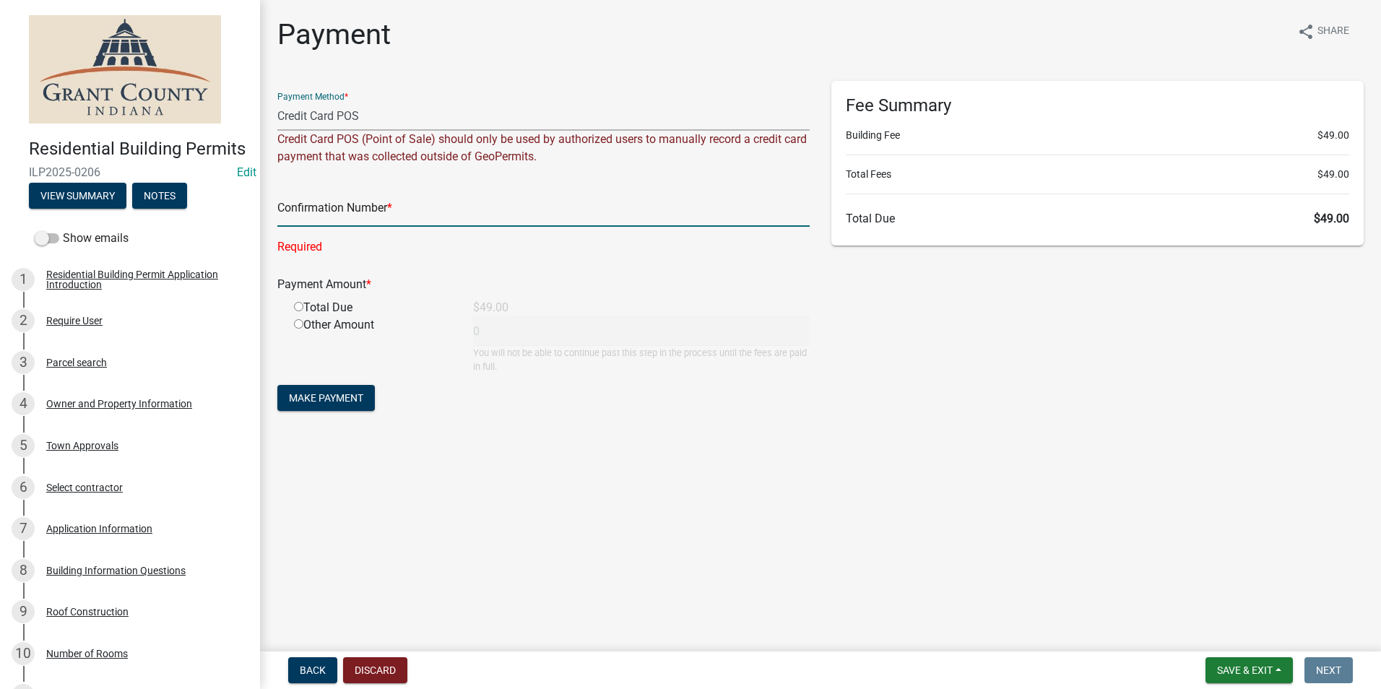
click at [330, 209] on input "text" at bounding box center [543, 212] width 532 height 30
paste input "14795821"
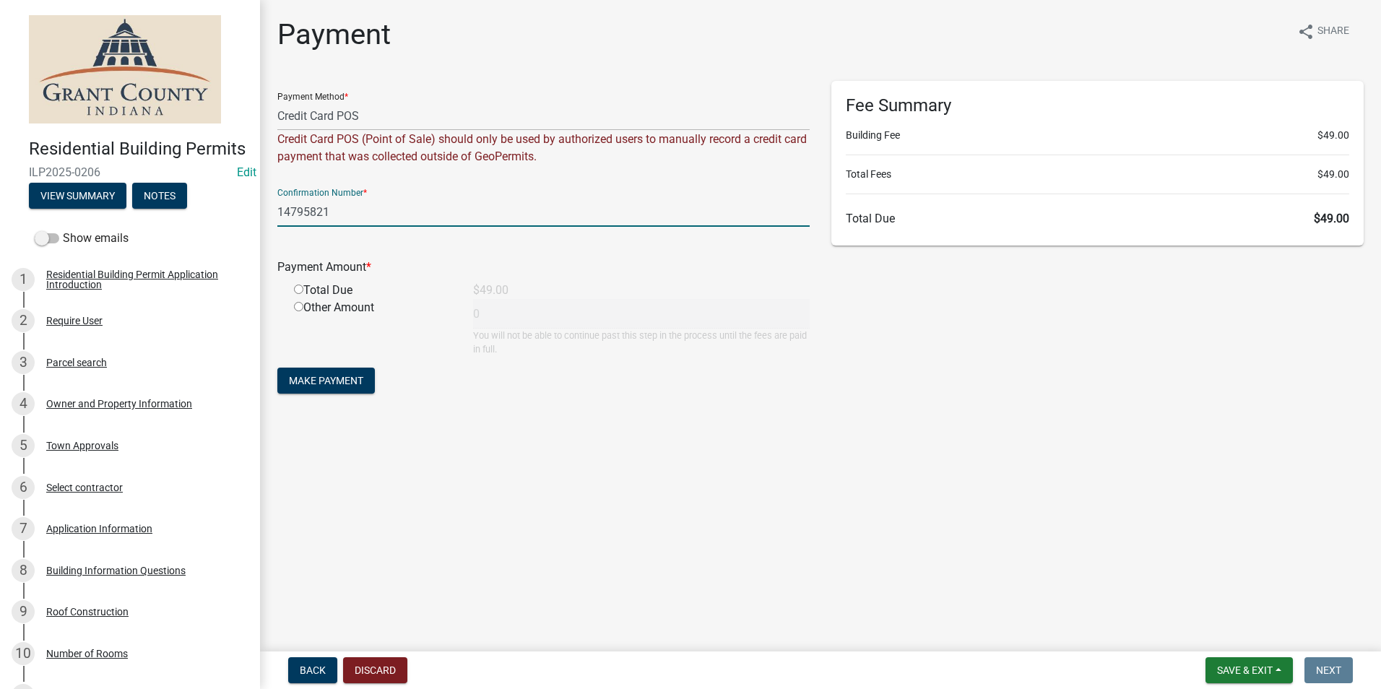
type input "14795821"
click at [300, 288] on input "radio" at bounding box center [298, 289] width 9 height 9
radio input "true"
type input "49"
click at [334, 379] on span "Make Payment" at bounding box center [326, 381] width 74 height 12
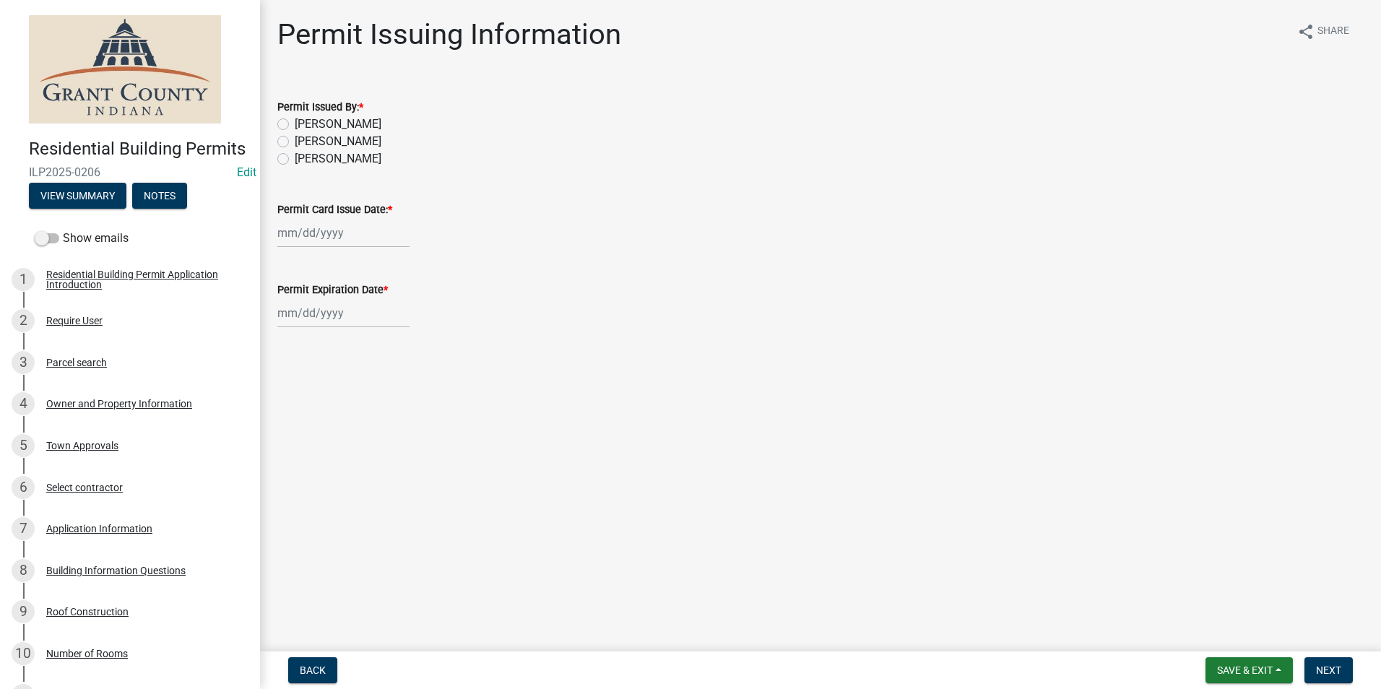
click at [295, 127] on label "Nolan Baker" at bounding box center [338, 124] width 87 height 17
click at [295, 125] on input "Nolan Baker" at bounding box center [299, 120] width 9 height 9
radio input "true"
click at [306, 247] on div at bounding box center [343, 233] width 132 height 30
select select "8"
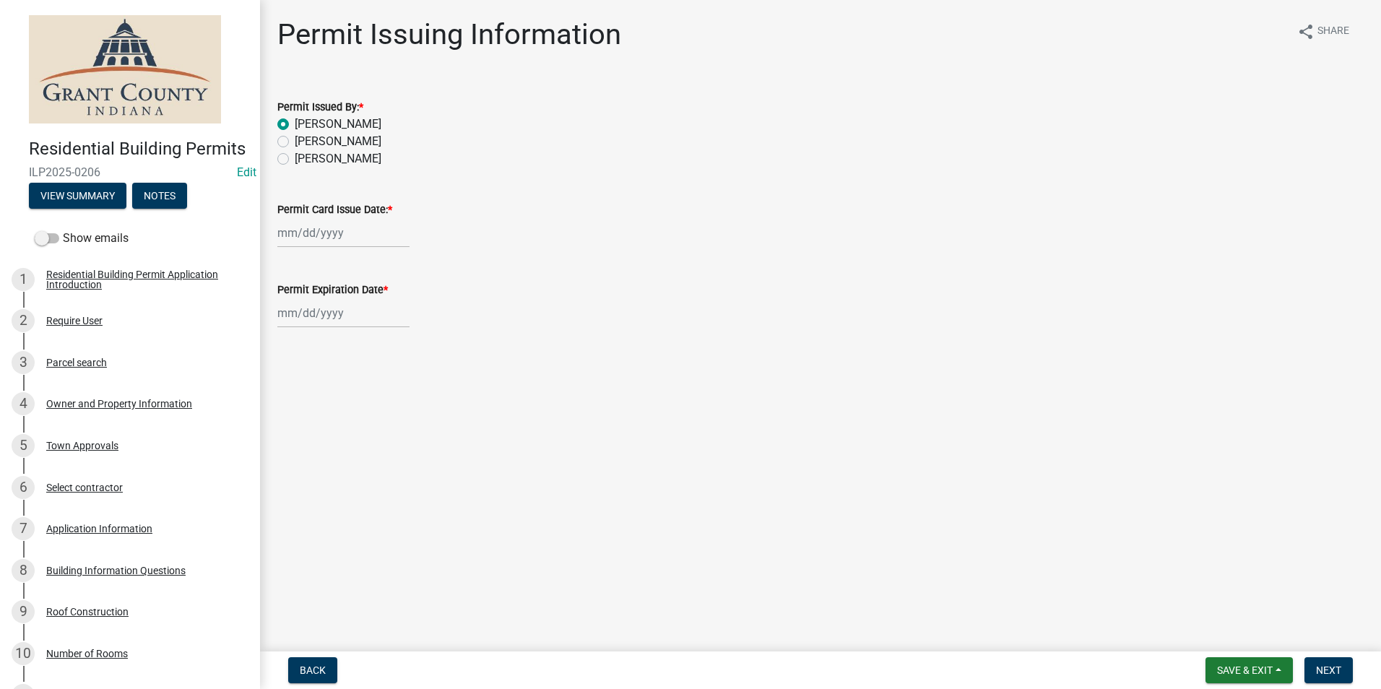
select select "2025"
click at [293, 356] on div "11" at bounding box center [291, 356] width 23 height 23
type input "08/11/2025"
click at [325, 332] on wm-data-entity-input "Permit Expiration Date *" at bounding box center [820, 301] width 1086 height 80
click at [327, 328] on wm-data-entity-input "Permit Expiration Date *" at bounding box center [820, 301] width 1086 height 80
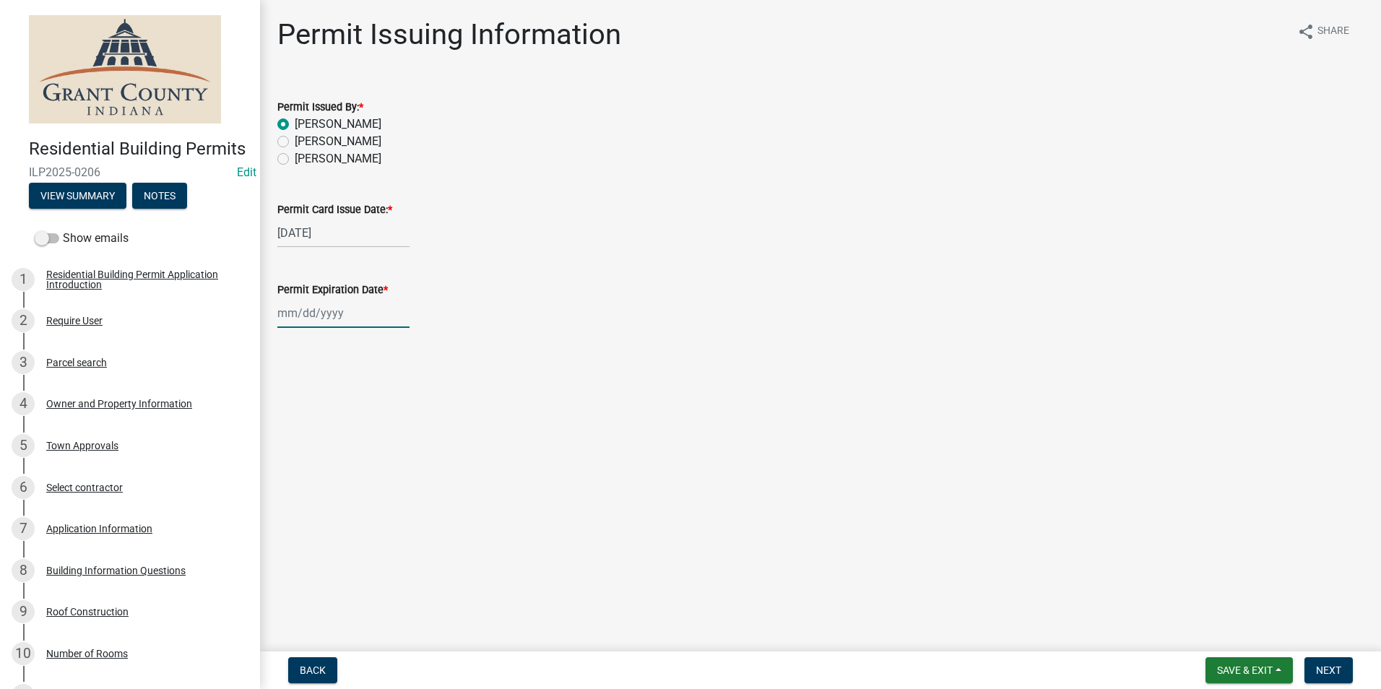
click at [353, 316] on div at bounding box center [343, 313] width 132 height 30
select select "8"
click at [383, 339] on select "1525 1526 1527 1528 1529 1530 1531 1532 1533 1534 1535 1536 1537 1538 1539 1540…" at bounding box center [391, 344] width 52 height 22
select select "2026"
click at [365, 333] on select "1525 1526 1527 1528 1529 1530 1531 1532 1533 1534 1535 1536 1537 1538 1539 1540…" at bounding box center [391, 344] width 52 height 22
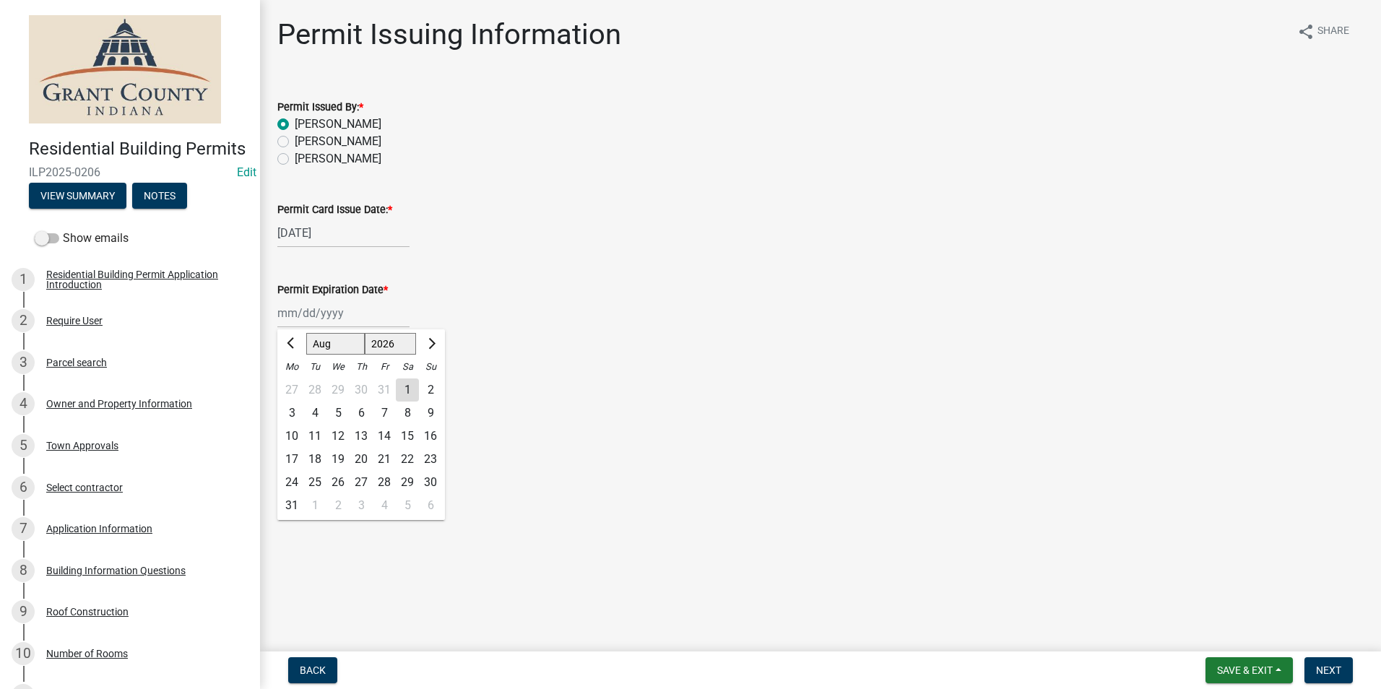
click at [316, 433] on div "11" at bounding box center [314, 436] width 23 height 23
type input "08/11/2026"
click at [1326, 669] on span "Next" at bounding box center [1328, 671] width 25 height 12
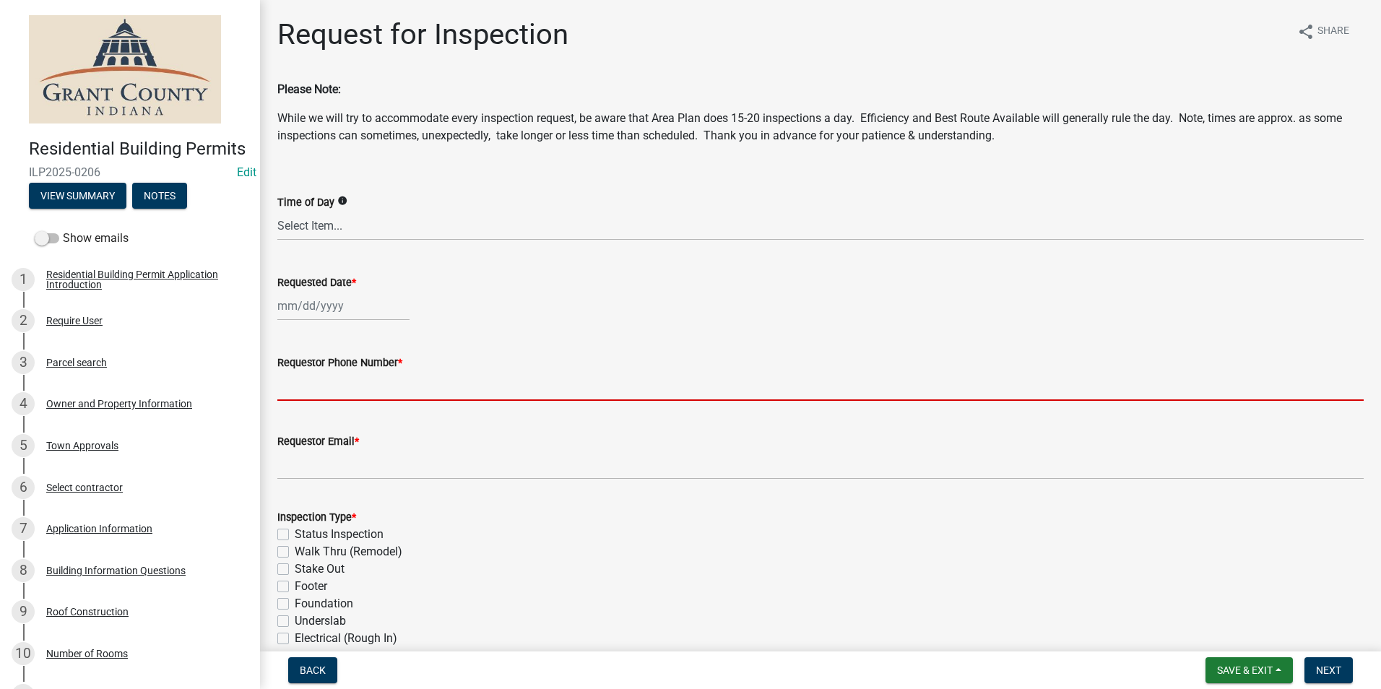
click at [357, 384] on input "Requestor Phone Number *" at bounding box center [820, 386] width 1086 height 30
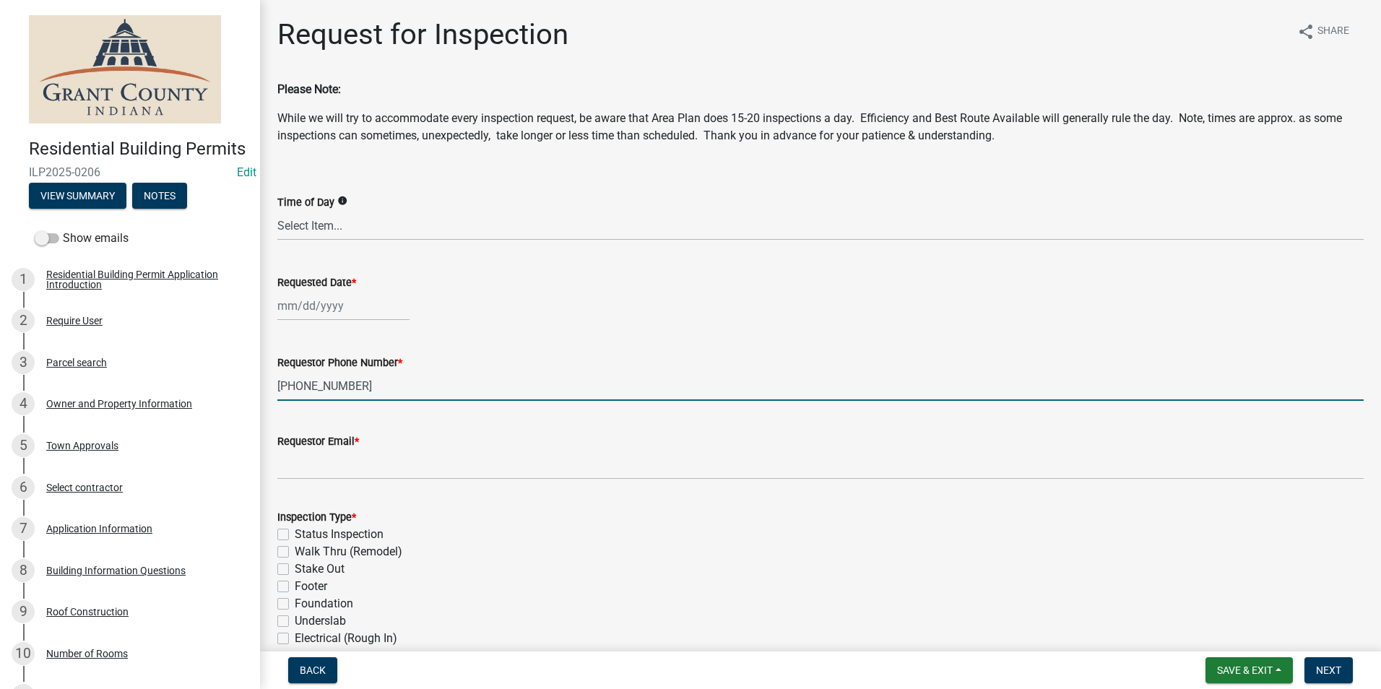
type input "765-437-1517"
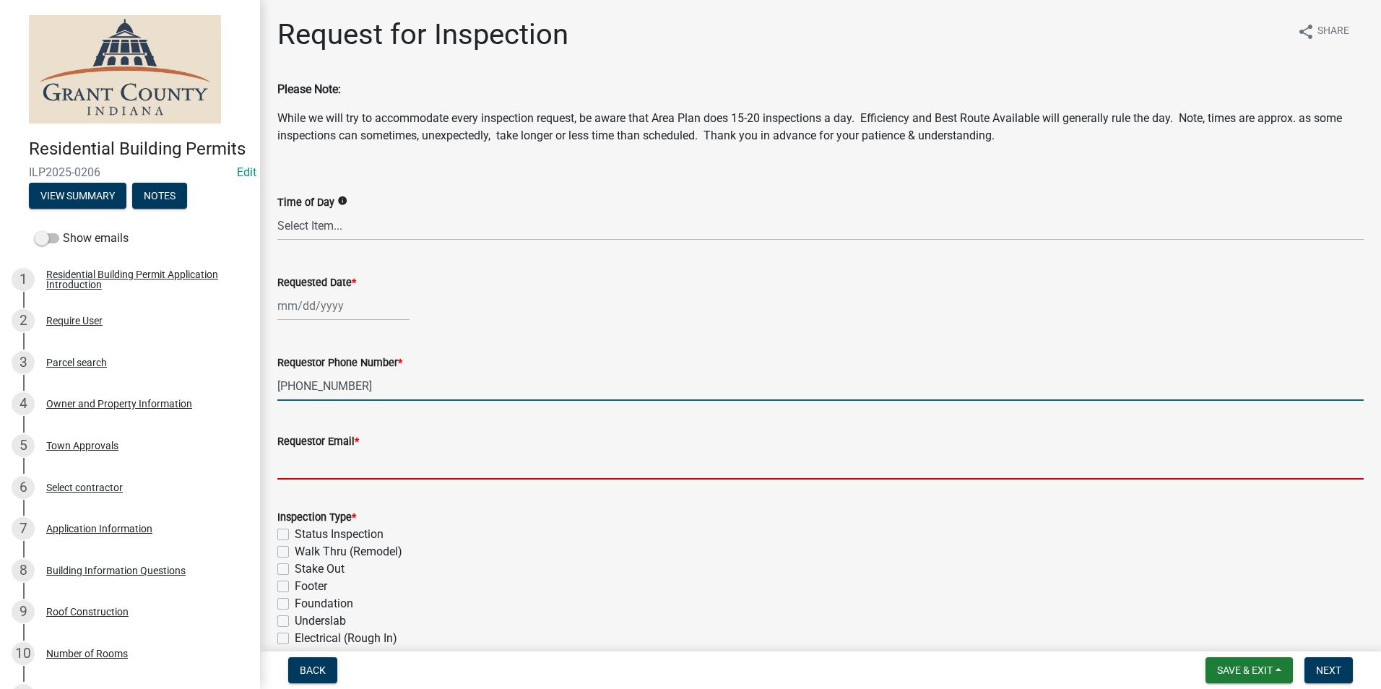
click at [331, 472] on input "Requestor Email *" at bounding box center [820, 465] width 1086 height 30
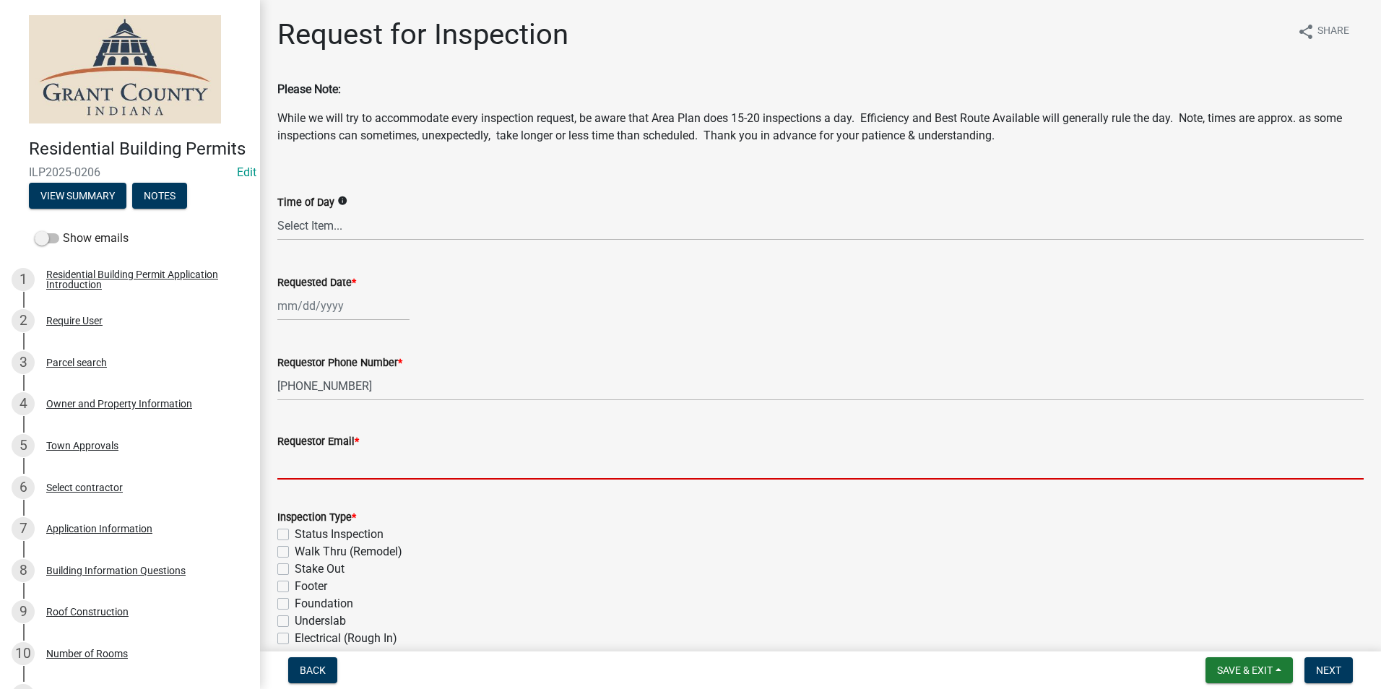
type input "guatemalameli88@gmail.com"
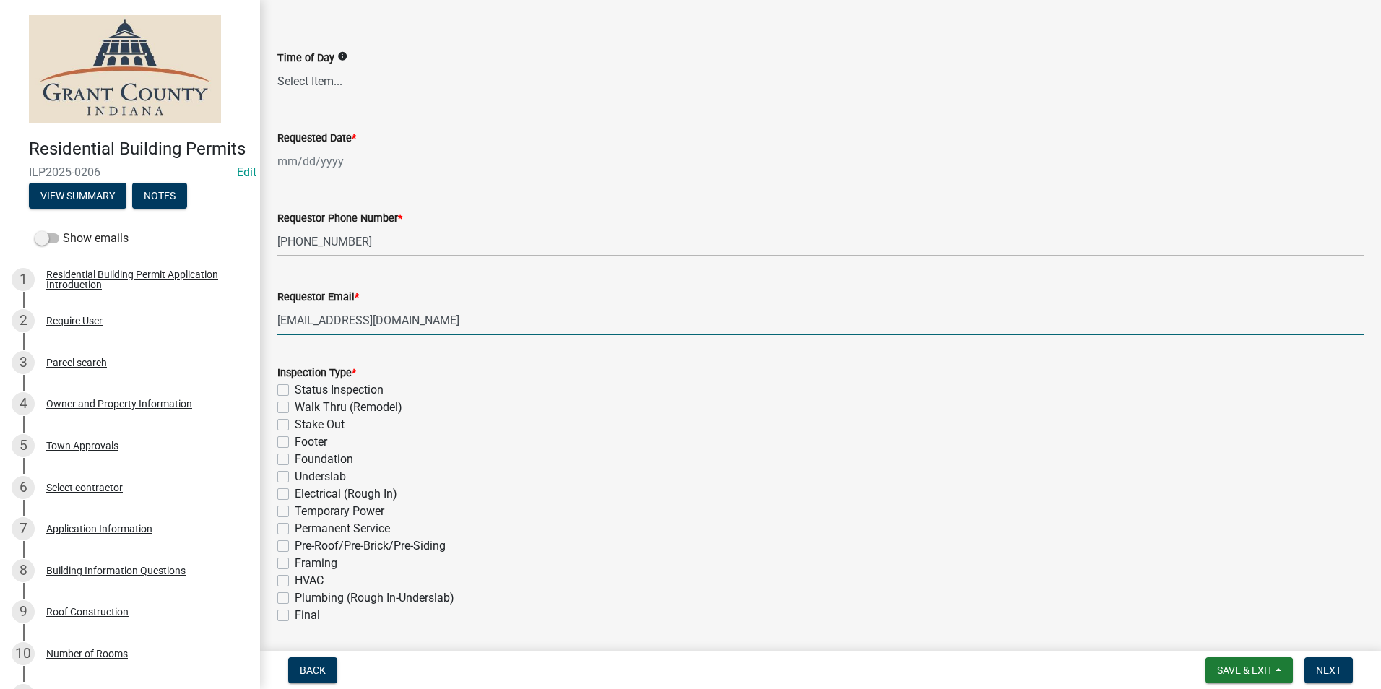
scroll to position [217, 0]
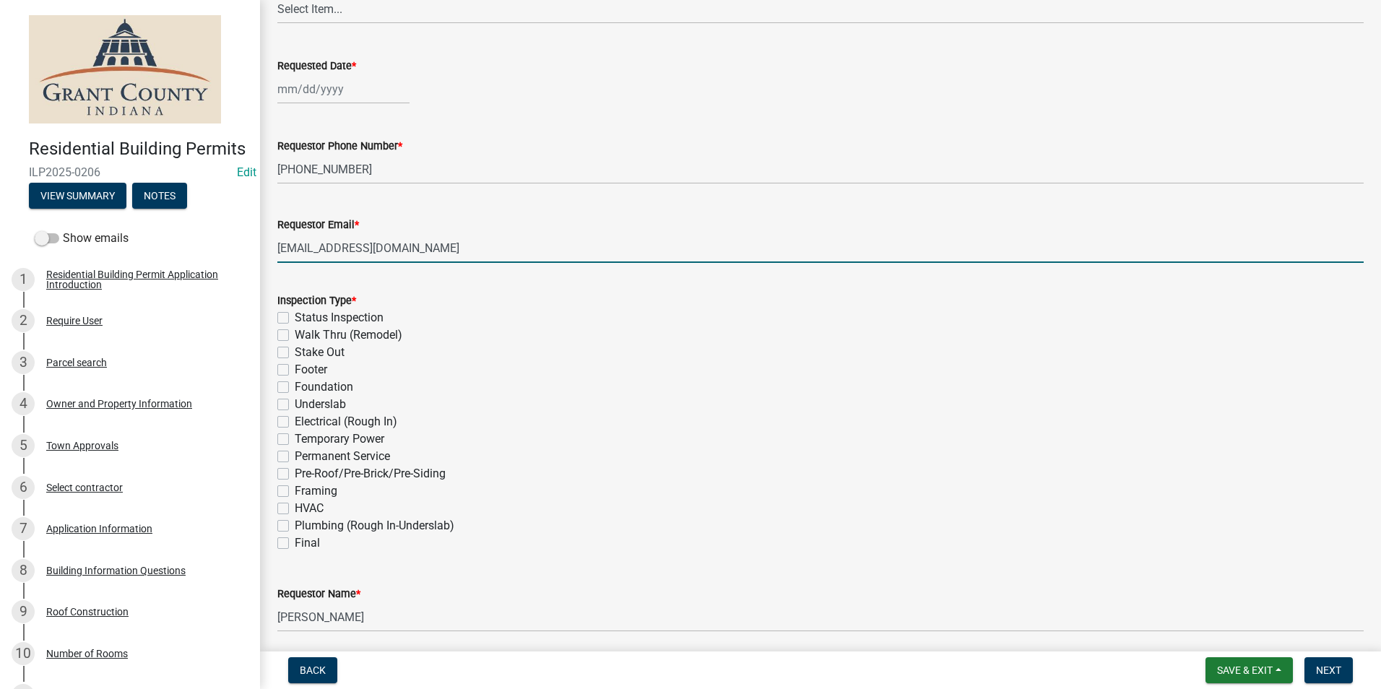
click at [295, 352] on label "Stake Out" at bounding box center [320, 352] width 50 height 17
click at [295, 352] on input "Stake Out" at bounding box center [299, 348] width 9 height 9
checkbox input "true"
checkbox input "false"
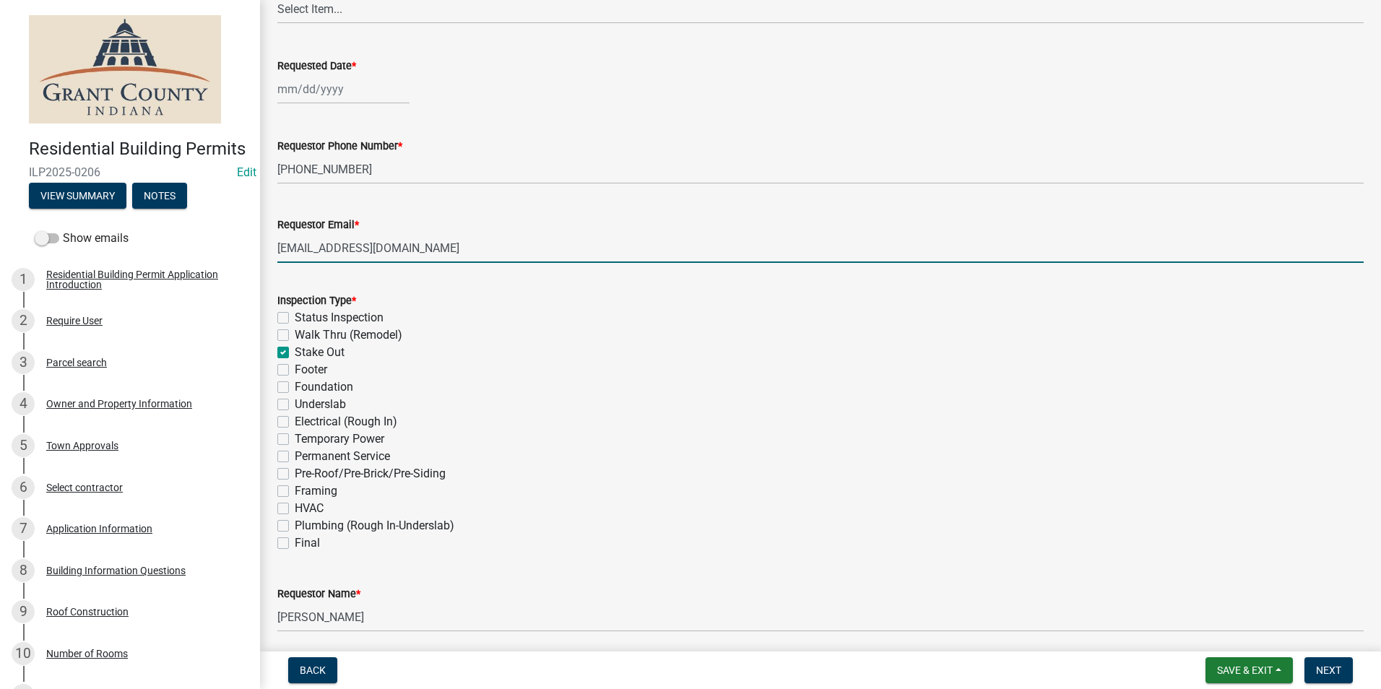
checkbox input "true"
checkbox input "false"
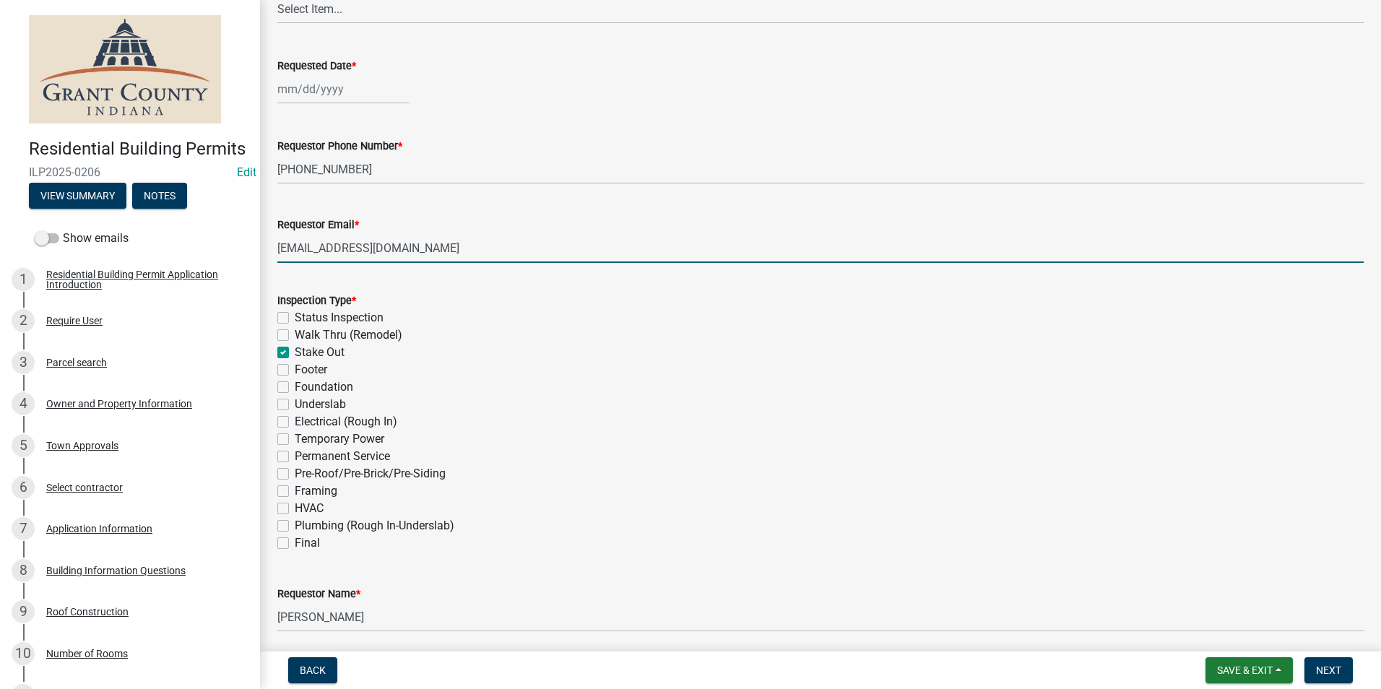
checkbox input "false"
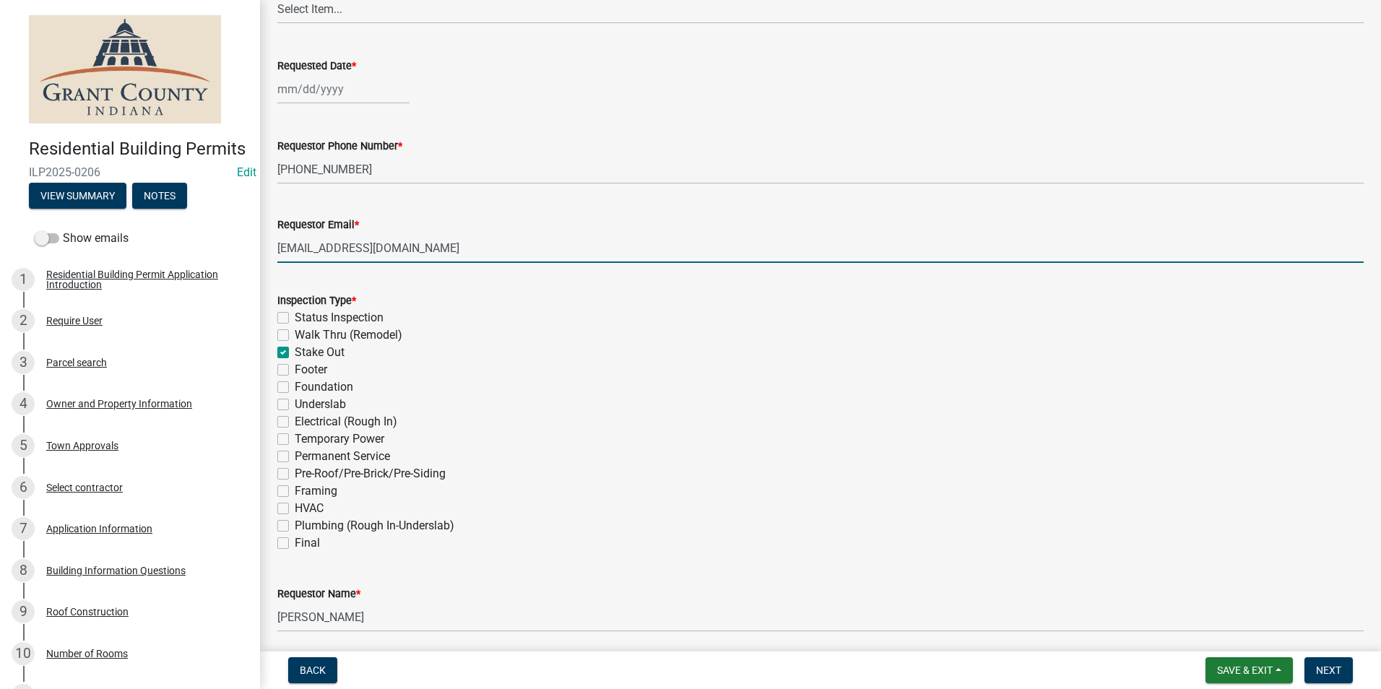
checkbox input "false"
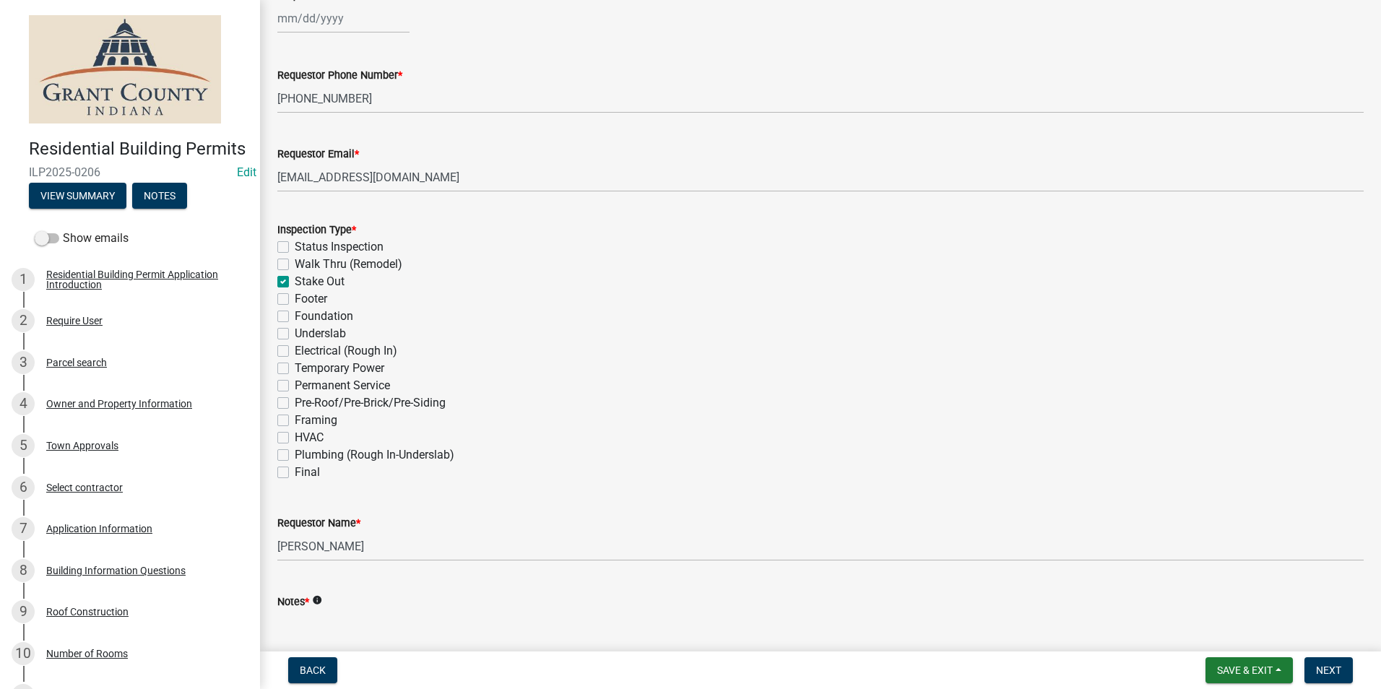
scroll to position [388, 0]
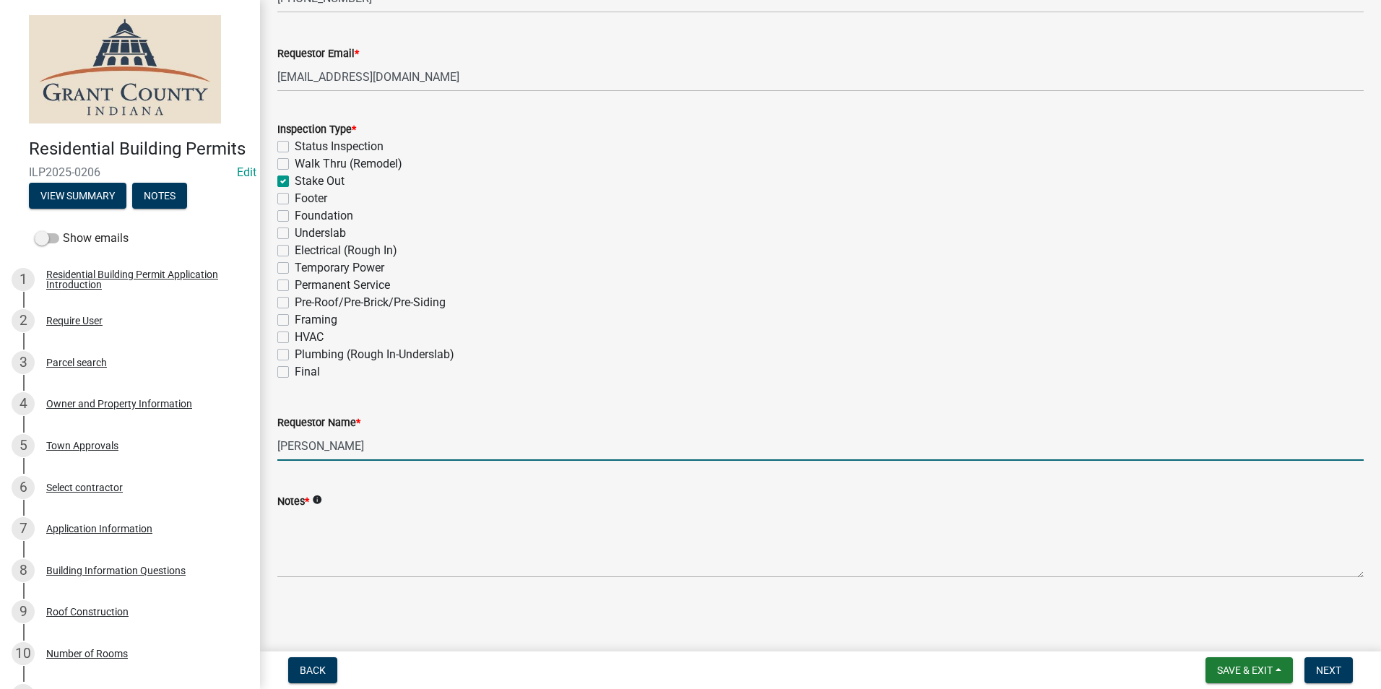
click at [354, 438] on input "Nolan Baker" at bounding box center [820, 446] width 1086 height 30
type input "N"
type input "Melissa Guatemala"
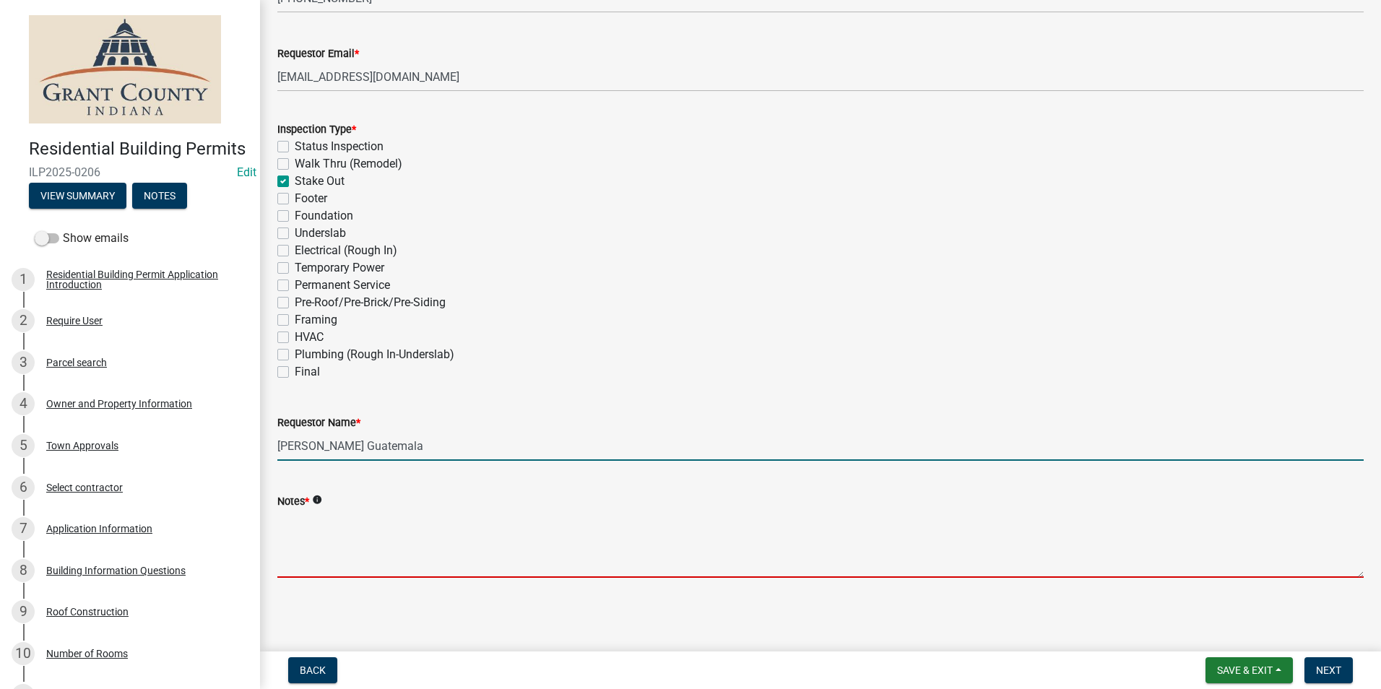
click at [361, 525] on textarea "Notes *" at bounding box center [820, 544] width 1086 height 68
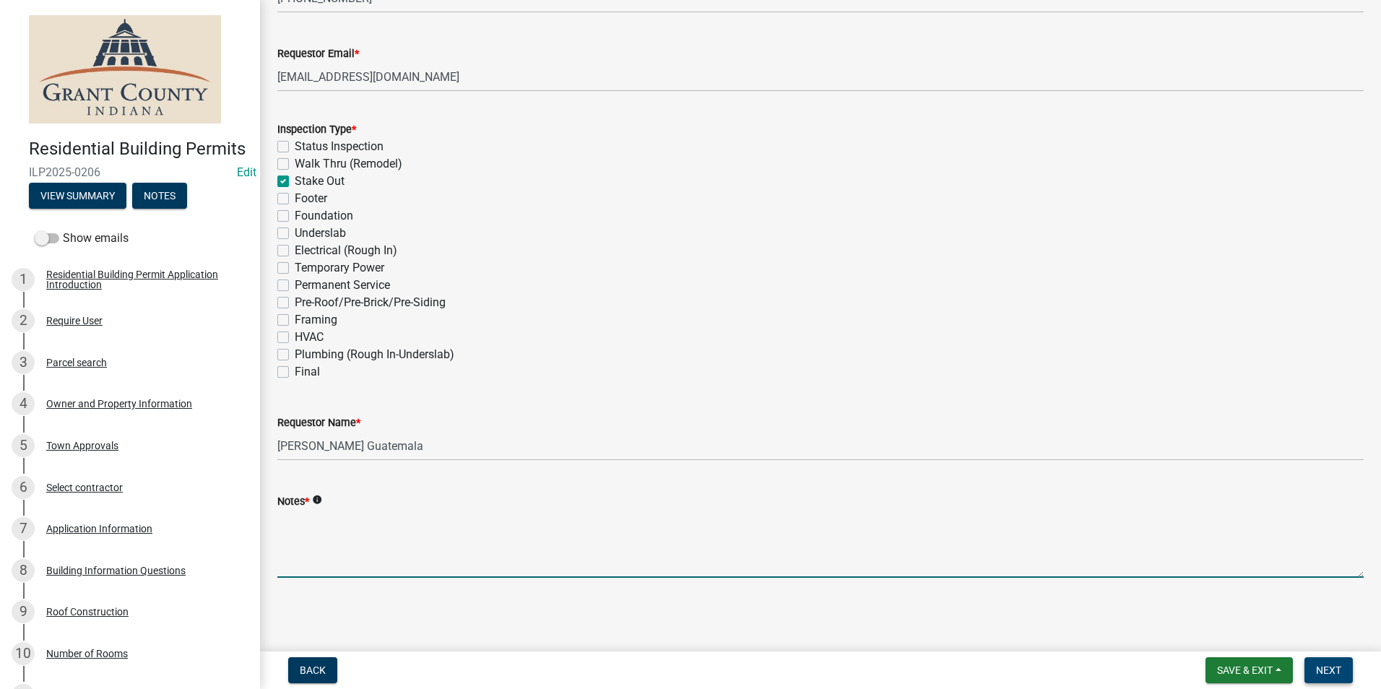
click at [1335, 673] on span "Next" at bounding box center [1328, 671] width 25 height 12
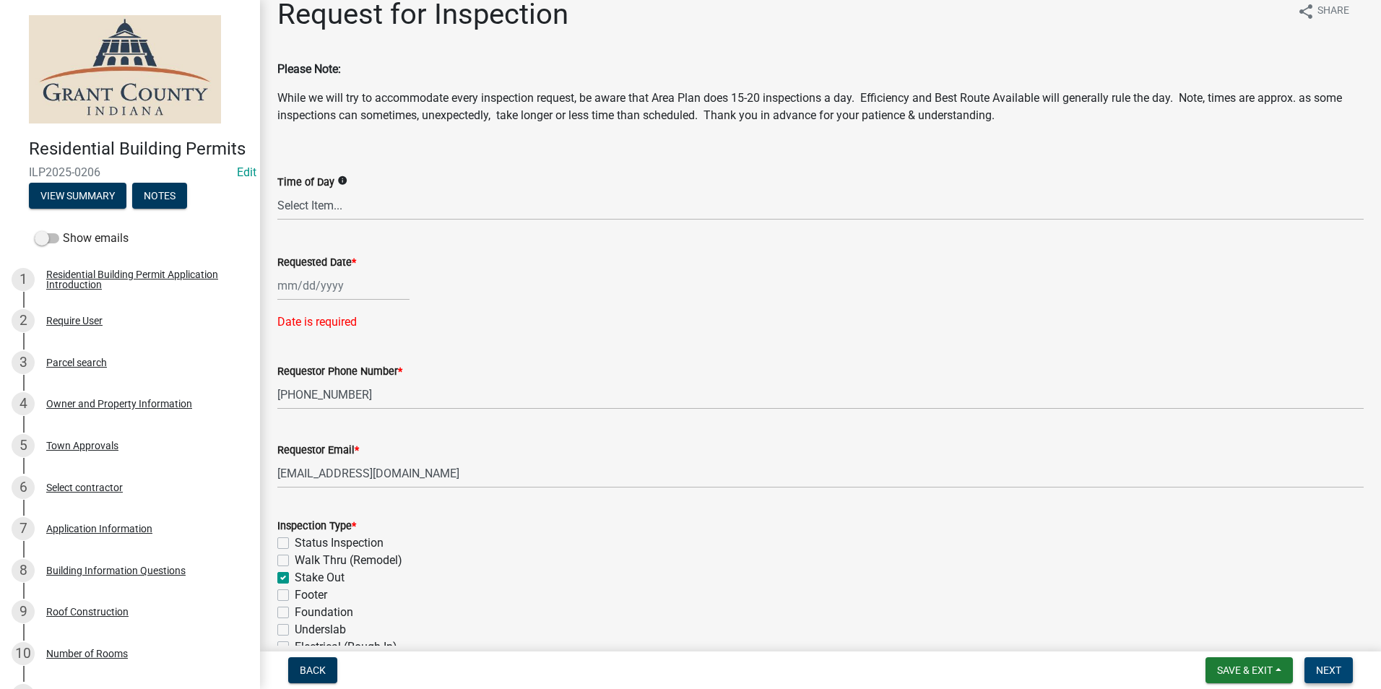
scroll to position [0, 0]
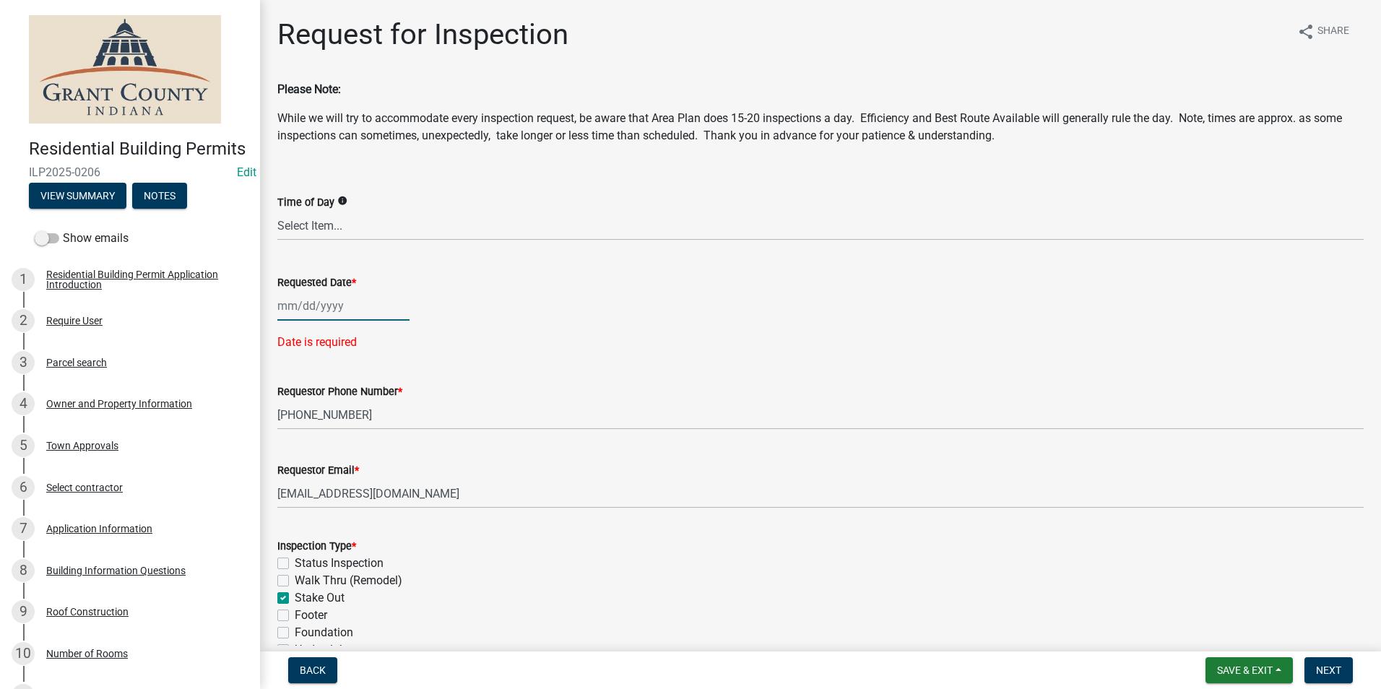
click at [299, 303] on div at bounding box center [343, 306] width 132 height 30
select select "8"
select select "2025"
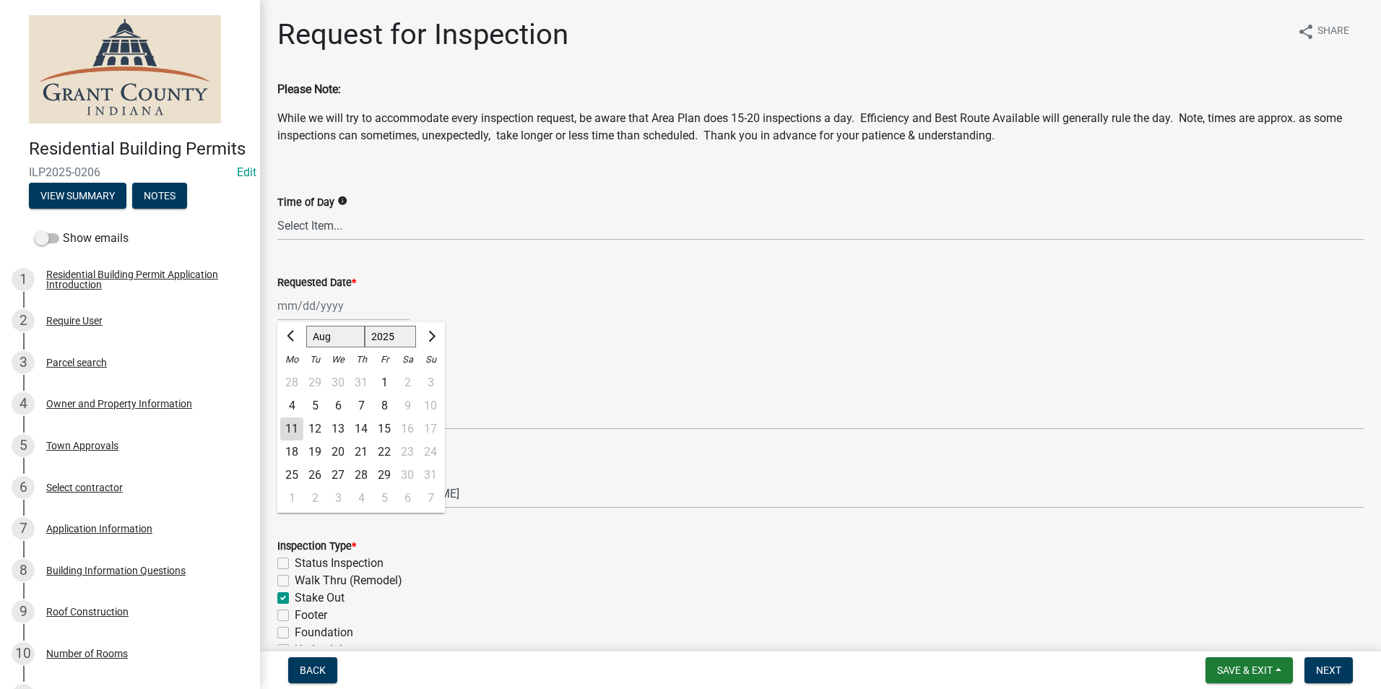
click at [288, 420] on div "11" at bounding box center [291, 429] width 23 height 23
type input "08/11/2025"
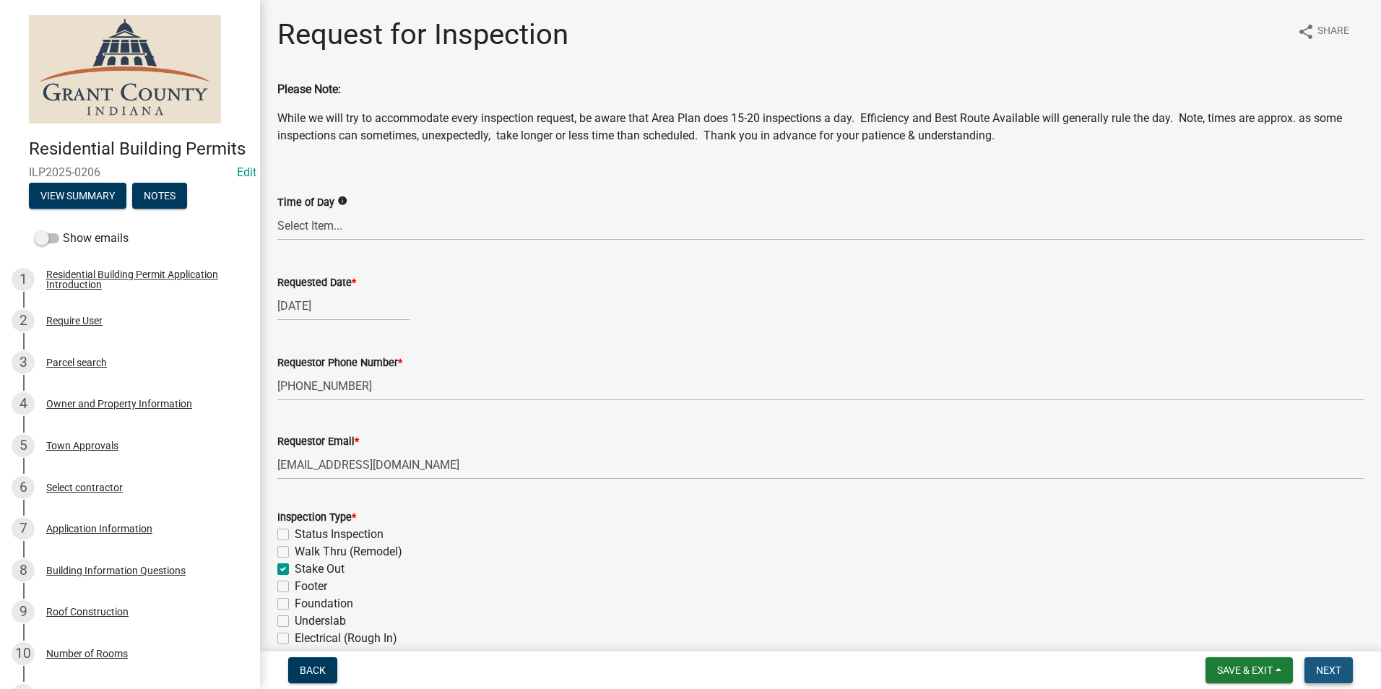
click at [1342, 666] on button "Next" at bounding box center [1329, 670] width 48 height 26
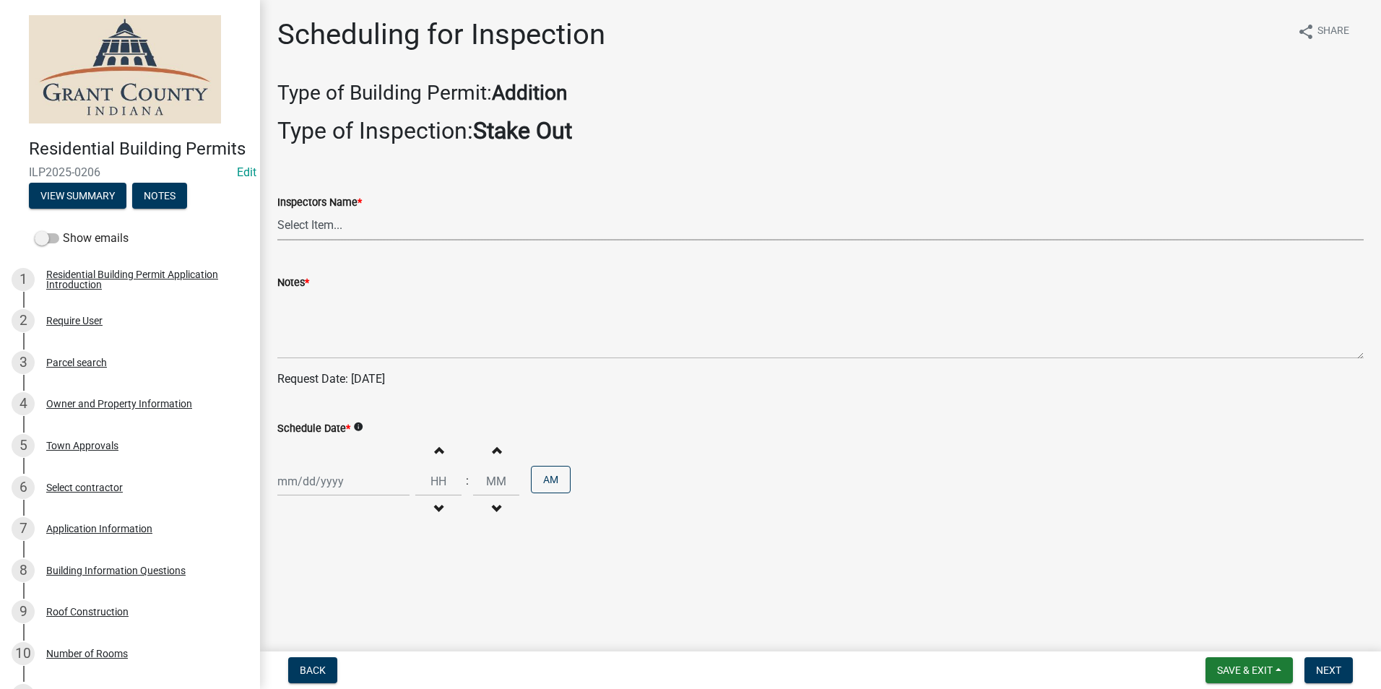
click at [346, 228] on select "Select Item... rberryhill (Randy Berryhill) jecouch (Jeffrey Couch) BBenefield …" at bounding box center [820, 226] width 1086 height 30
select select "d7f9a44a-d2ea-4d3c-83b3-1aa71c950bd5"
click at [277, 211] on select "Select Item... rberryhill (Randy Berryhill) jecouch (Jeffrey Couch) BBenefield …" at bounding box center [820, 226] width 1086 height 30
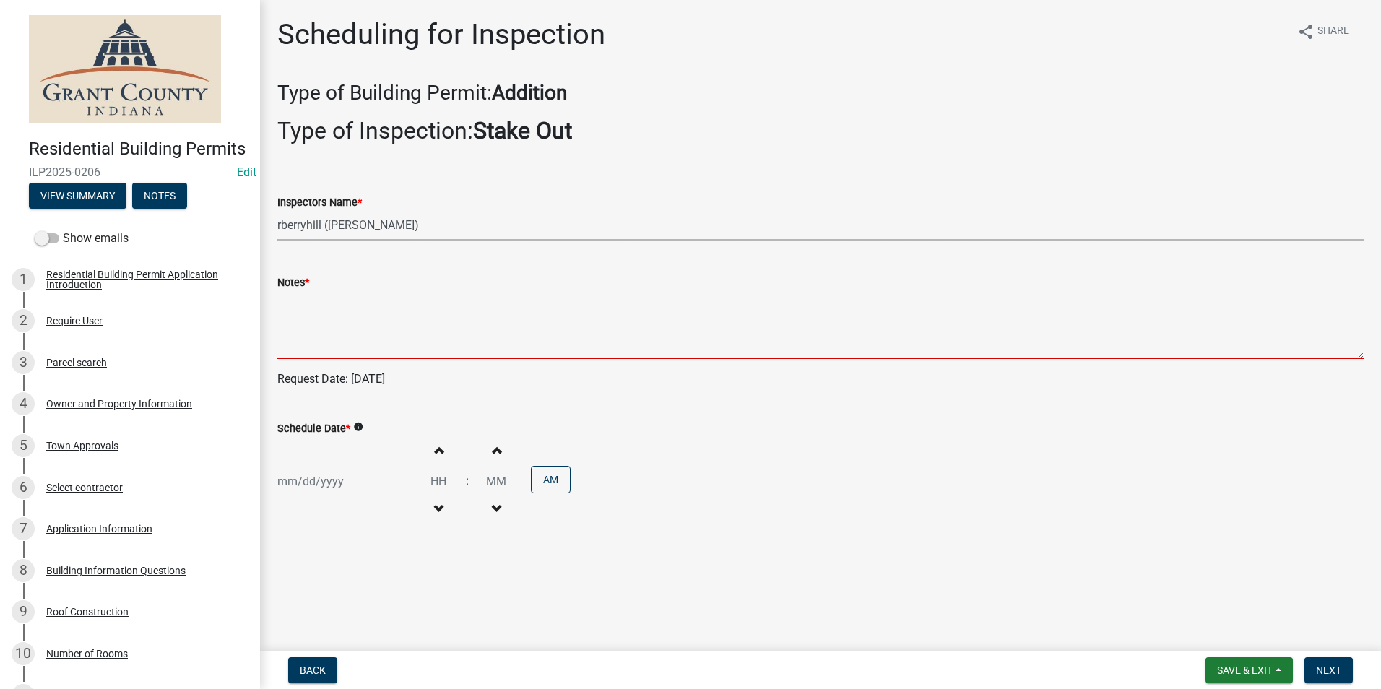
click at [336, 321] on textarea "Notes *" at bounding box center [820, 325] width 1086 height 68
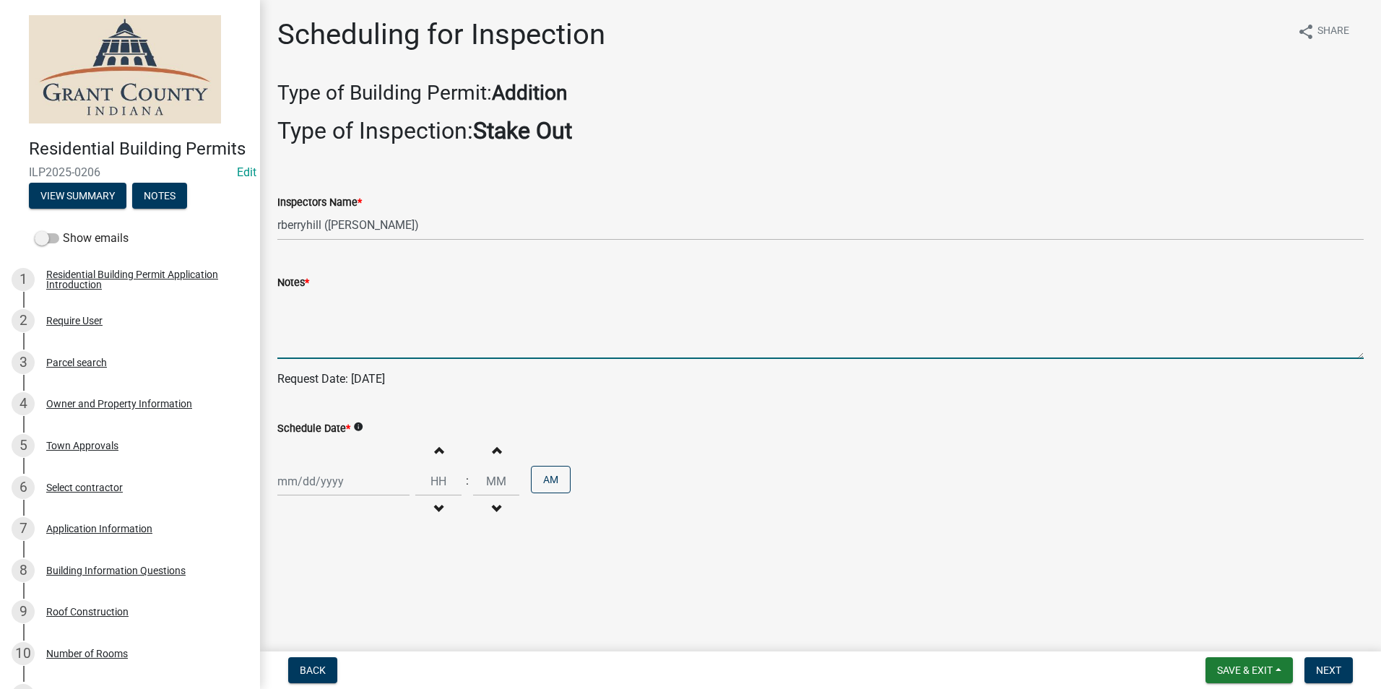
click at [321, 485] on div at bounding box center [343, 482] width 132 height 30
select select "8"
select select "2025"
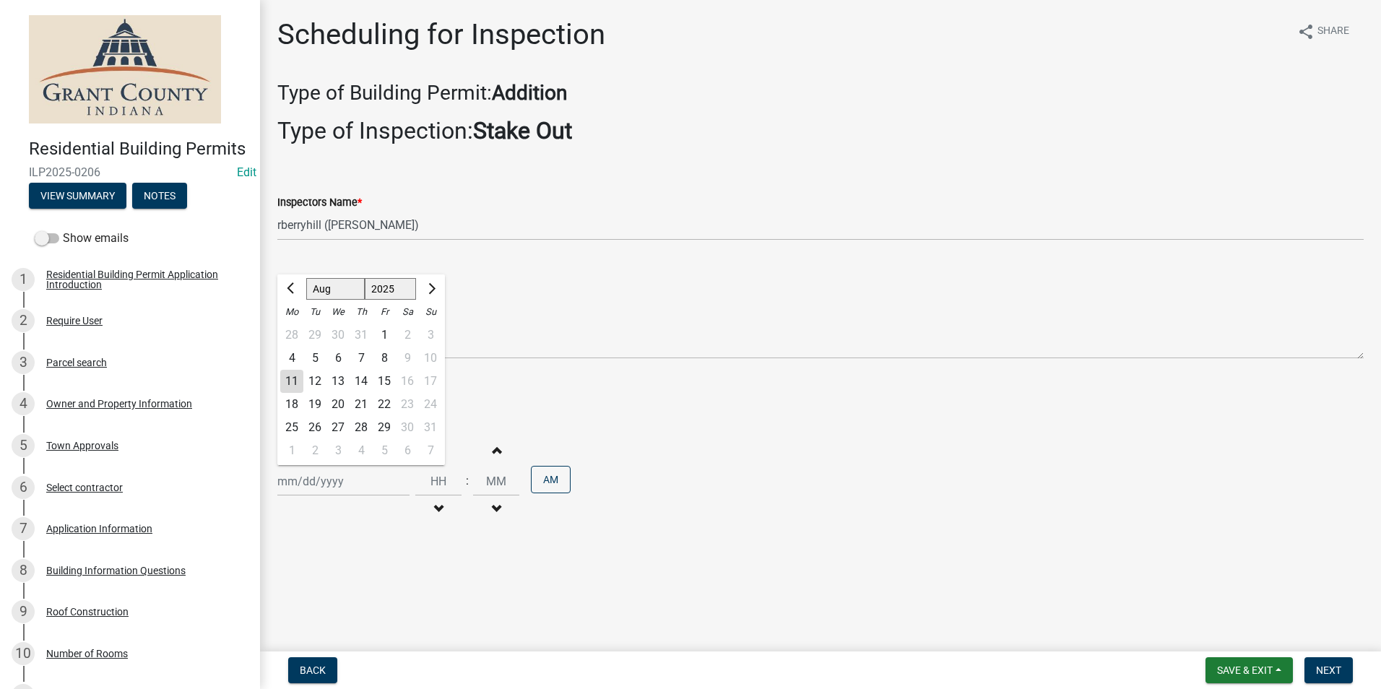
click at [287, 384] on div "11" at bounding box center [291, 381] width 23 height 23
type input "08/11/2025"
click at [1333, 671] on span "Next" at bounding box center [1328, 671] width 25 height 12
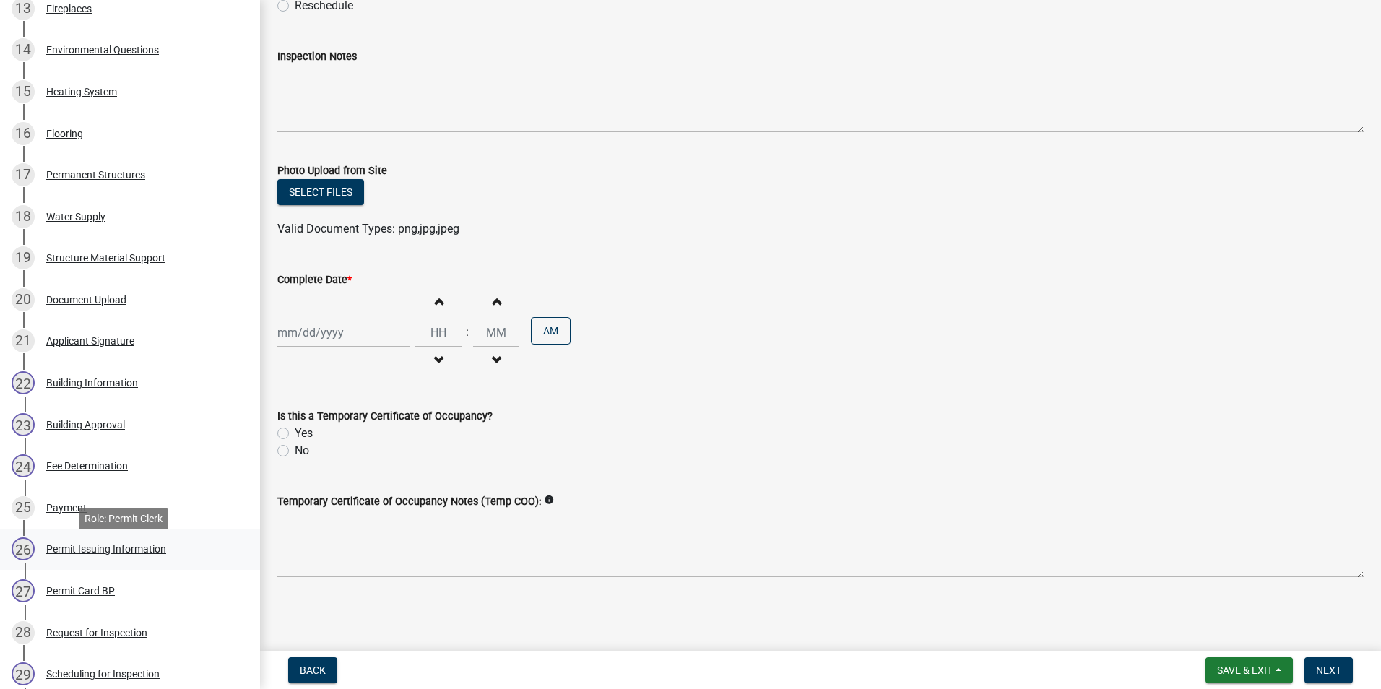
scroll to position [795, 0]
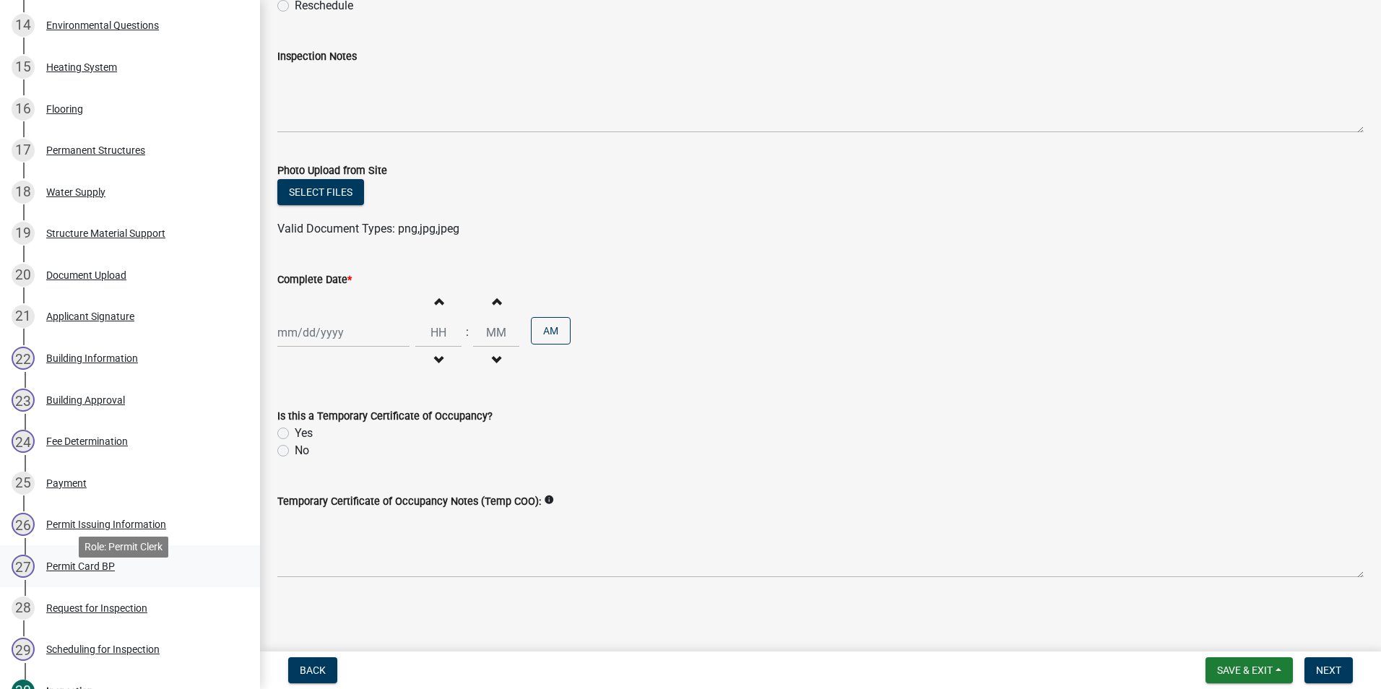
click at [105, 571] on div "Permit Card BP" at bounding box center [80, 566] width 69 height 10
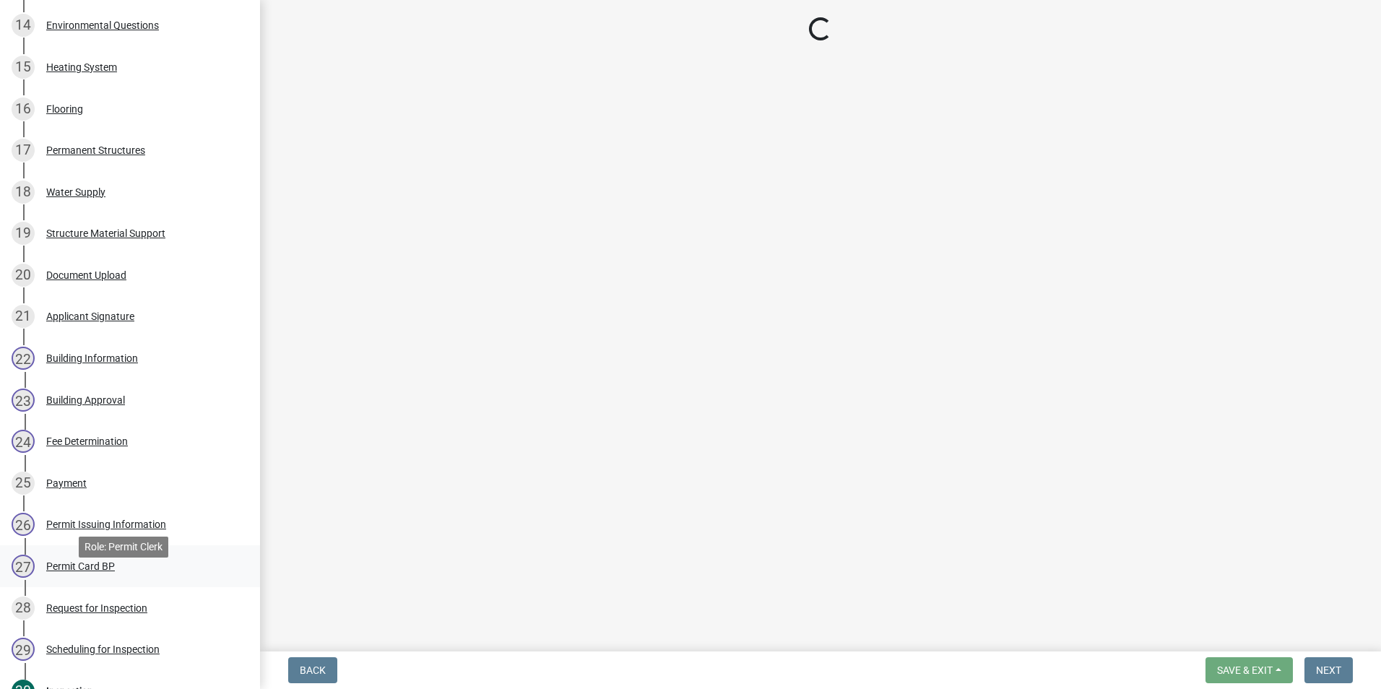
scroll to position [0, 0]
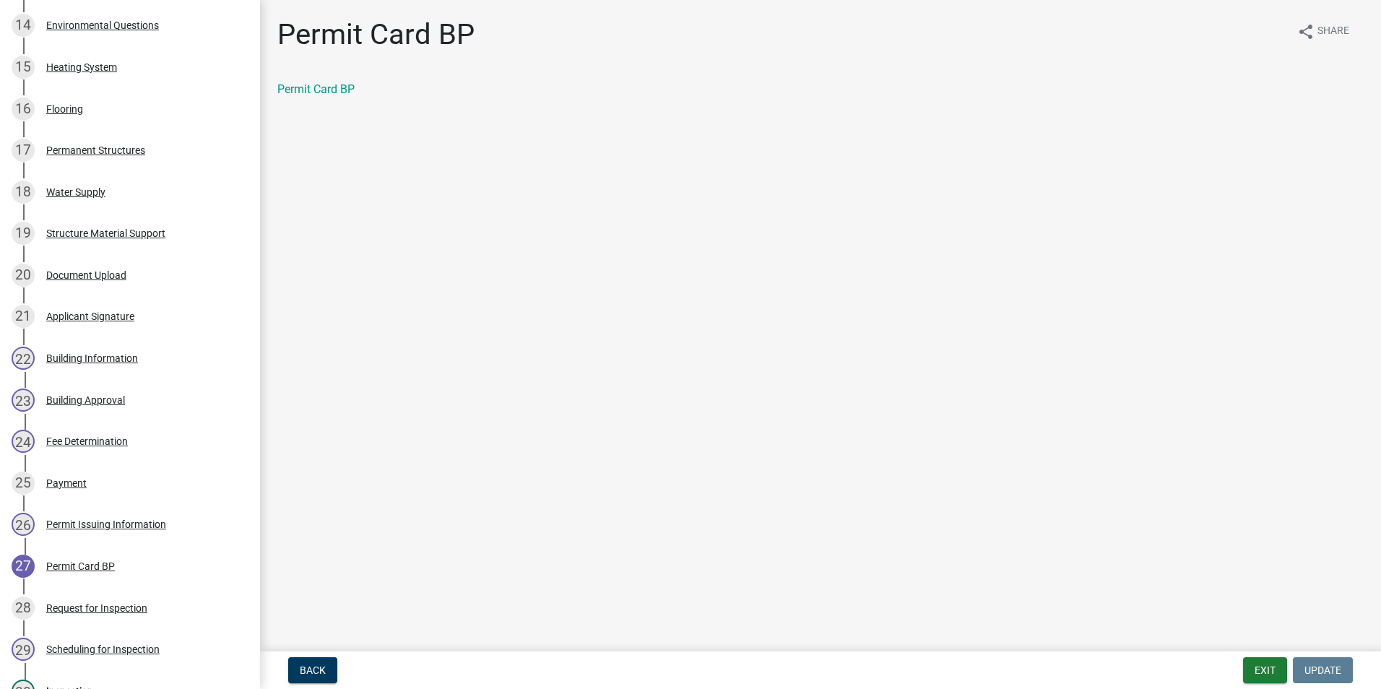
click at [329, 98] on div "Permit Card BP" at bounding box center [821, 95] width 1108 height 29
click at [332, 91] on link "Permit Card BP" at bounding box center [315, 89] width 77 height 14
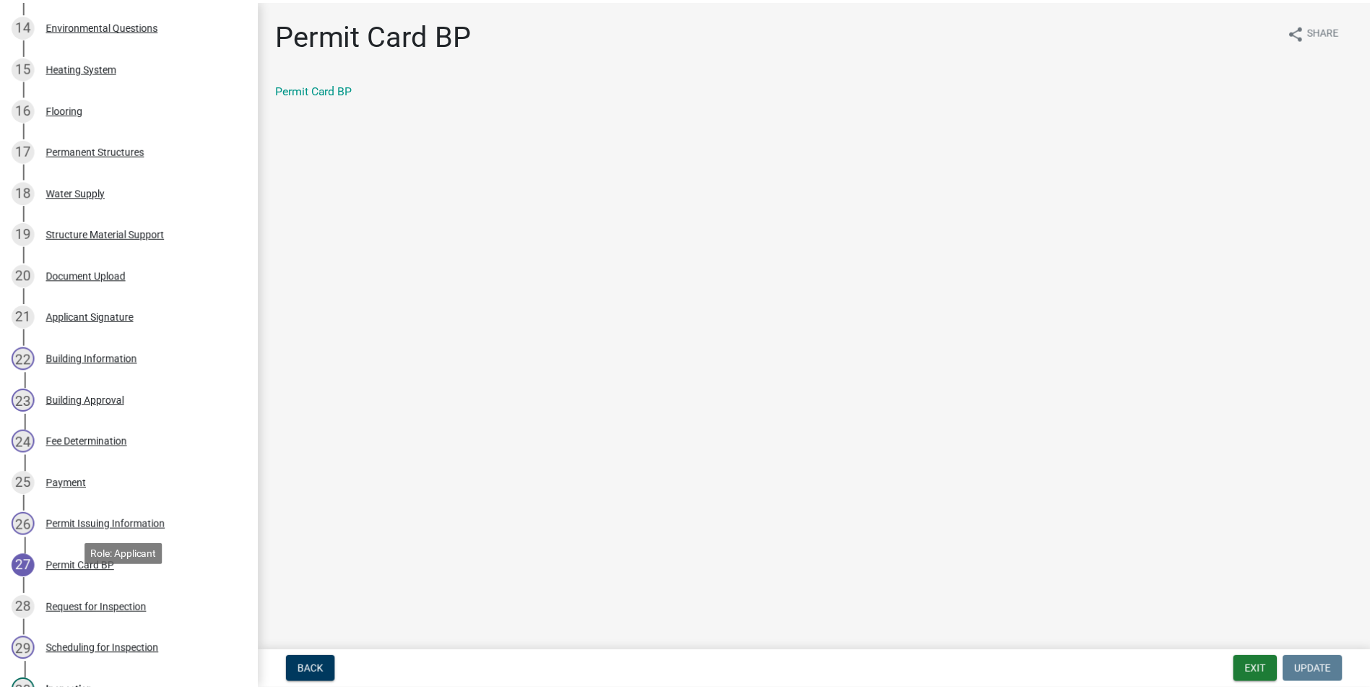
scroll to position [1014, 0]
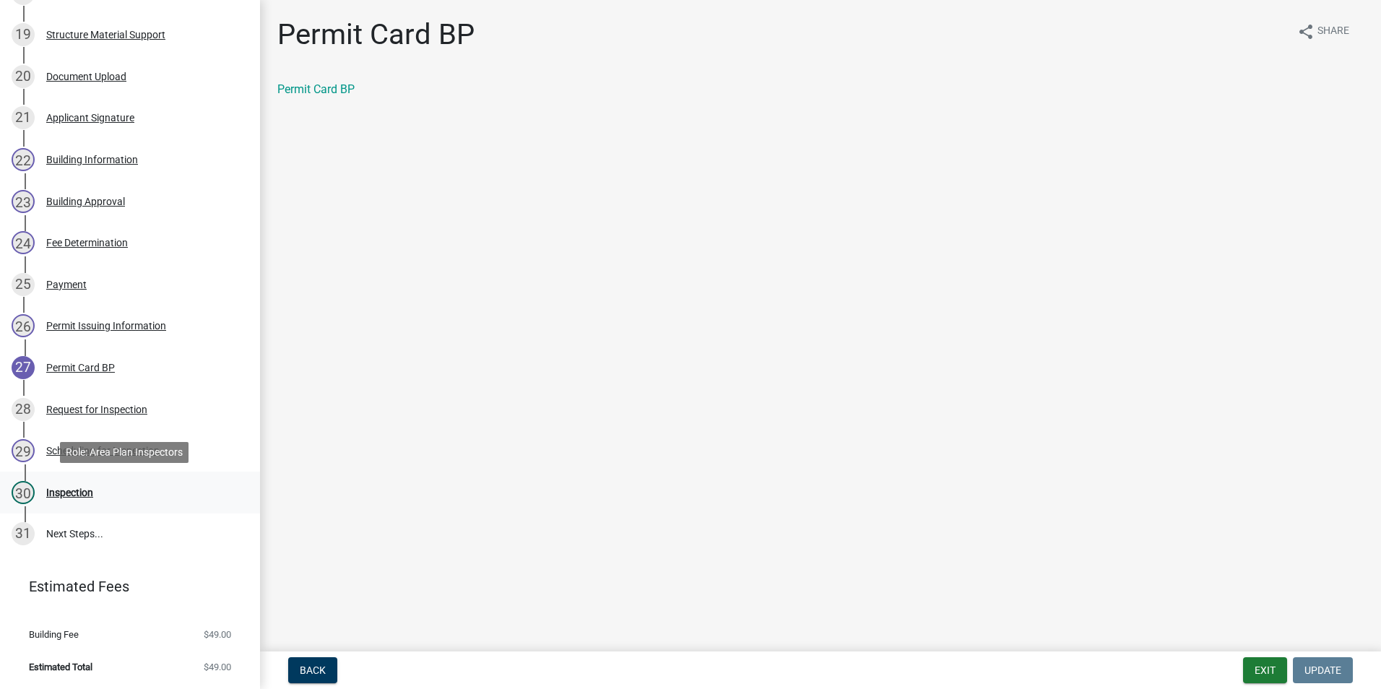
click at [80, 491] on div "Inspection" at bounding box center [69, 493] width 47 height 10
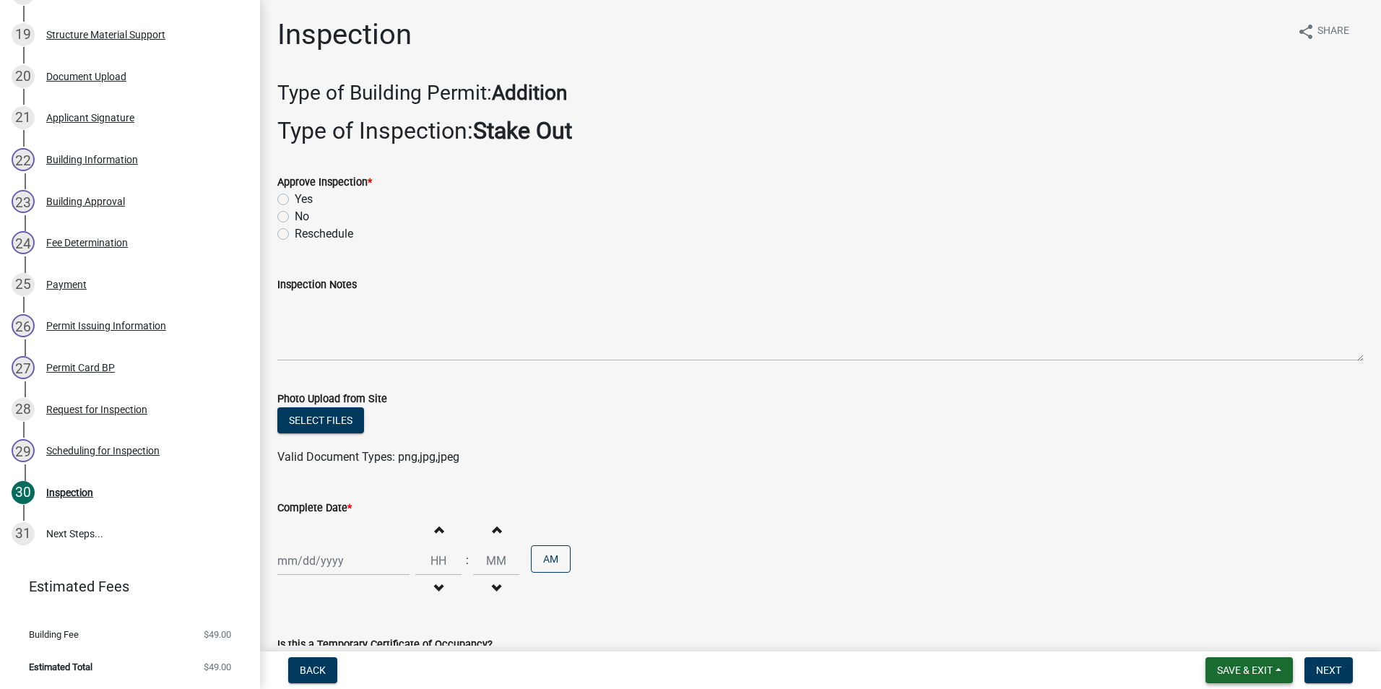
drag, startPoint x: 1242, startPoint y: 660, endPoint x: 1249, endPoint y: 631, distance: 29.8
click at [1242, 658] on button "Save & Exit" at bounding box center [1249, 670] width 87 height 26
click at [1249, 631] on button "Save & Exit" at bounding box center [1235, 632] width 116 height 35
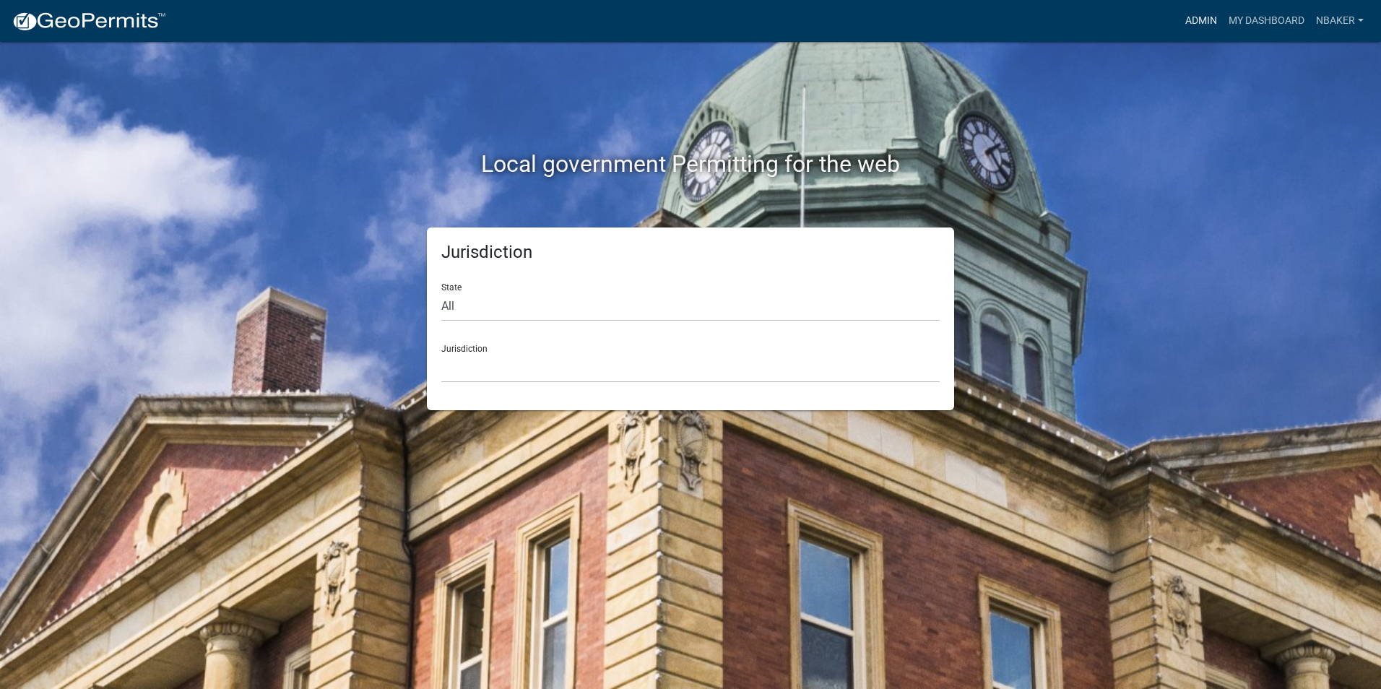
click at [1199, 27] on link "Admin" at bounding box center [1201, 20] width 43 height 27
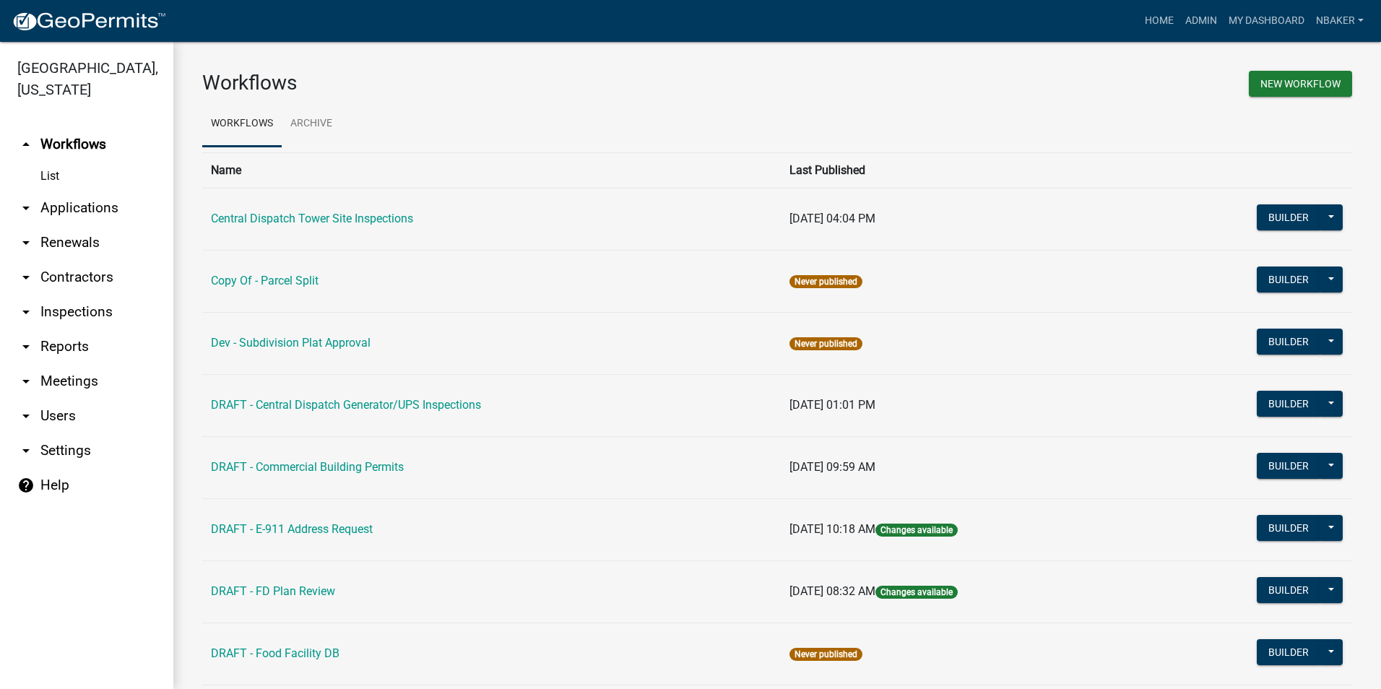
click at [104, 193] on link "arrow_drop_down Applications" at bounding box center [86, 208] width 173 height 35
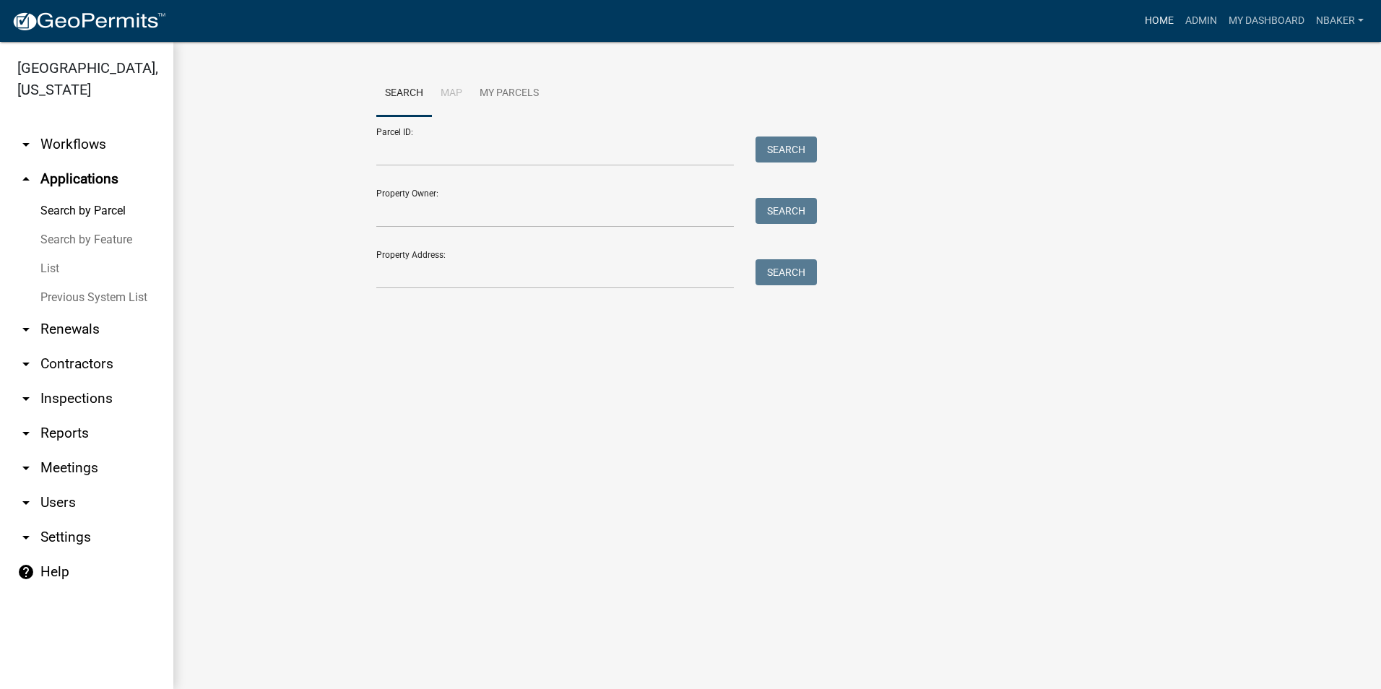
click at [1167, 24] on link "Home" at bounding box center [1159, 20] width 40 height 27
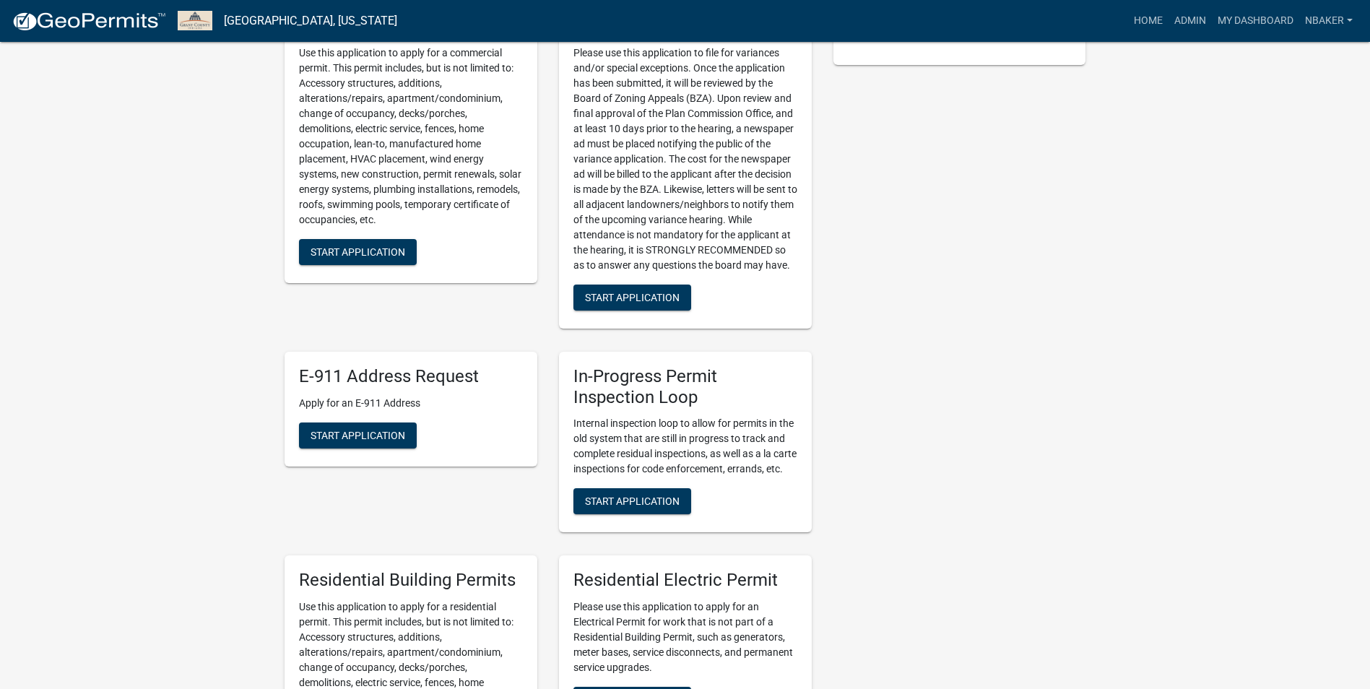
scroll to position [795, 0]
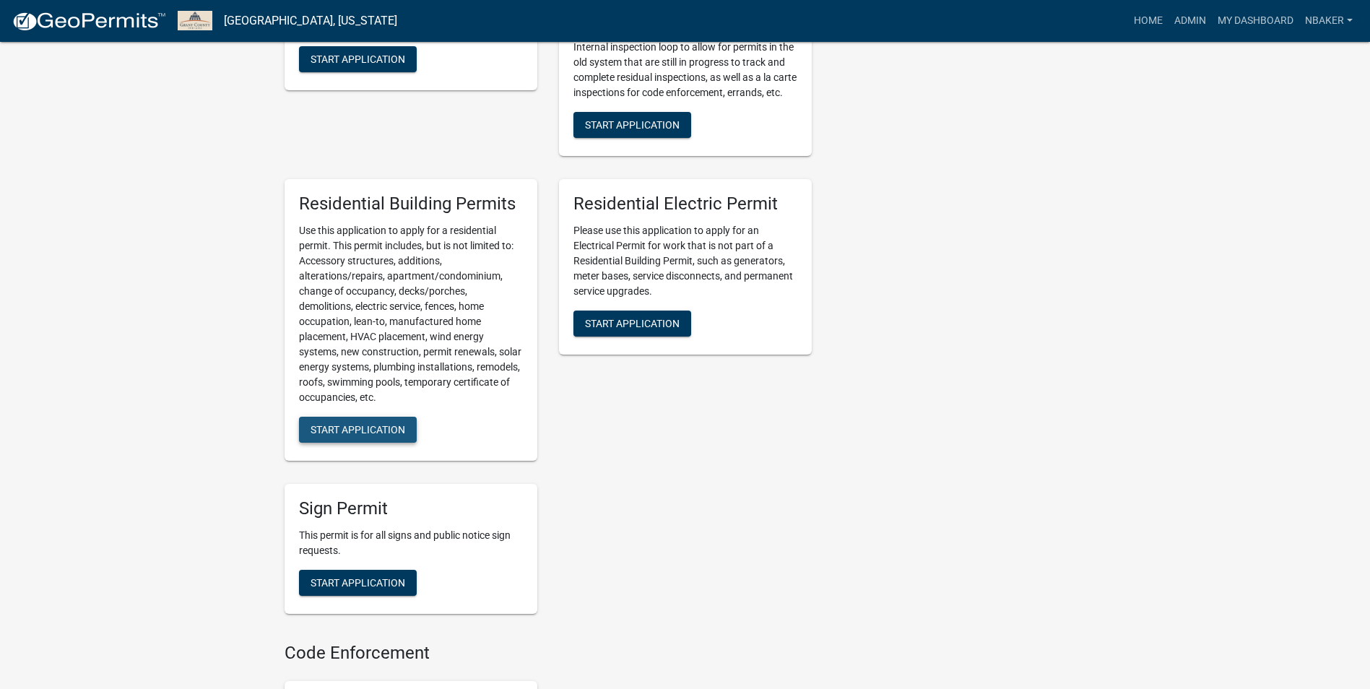
click at [362, 436] on span "Start Application" at bounding box center [358, 430] width 95 height 12
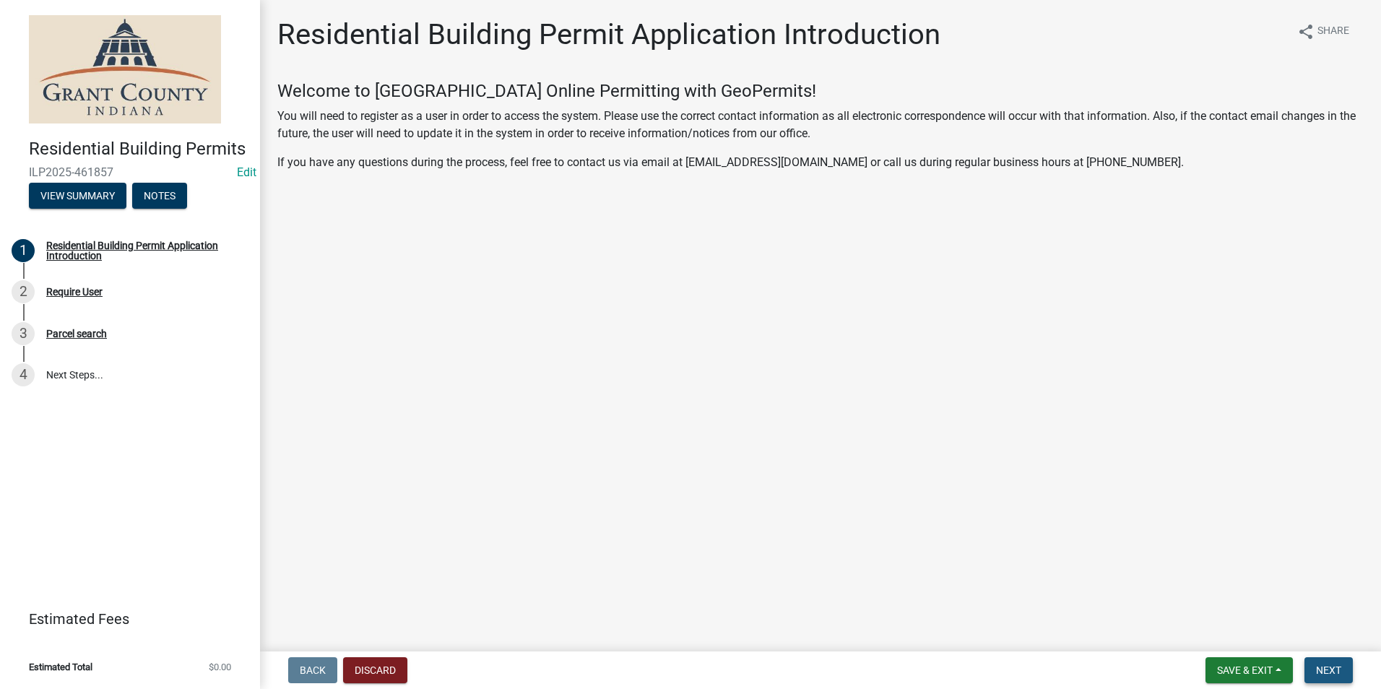
click at [1329, 665] on span "Next" at bounding box center [1328, 671] width 25 height 12
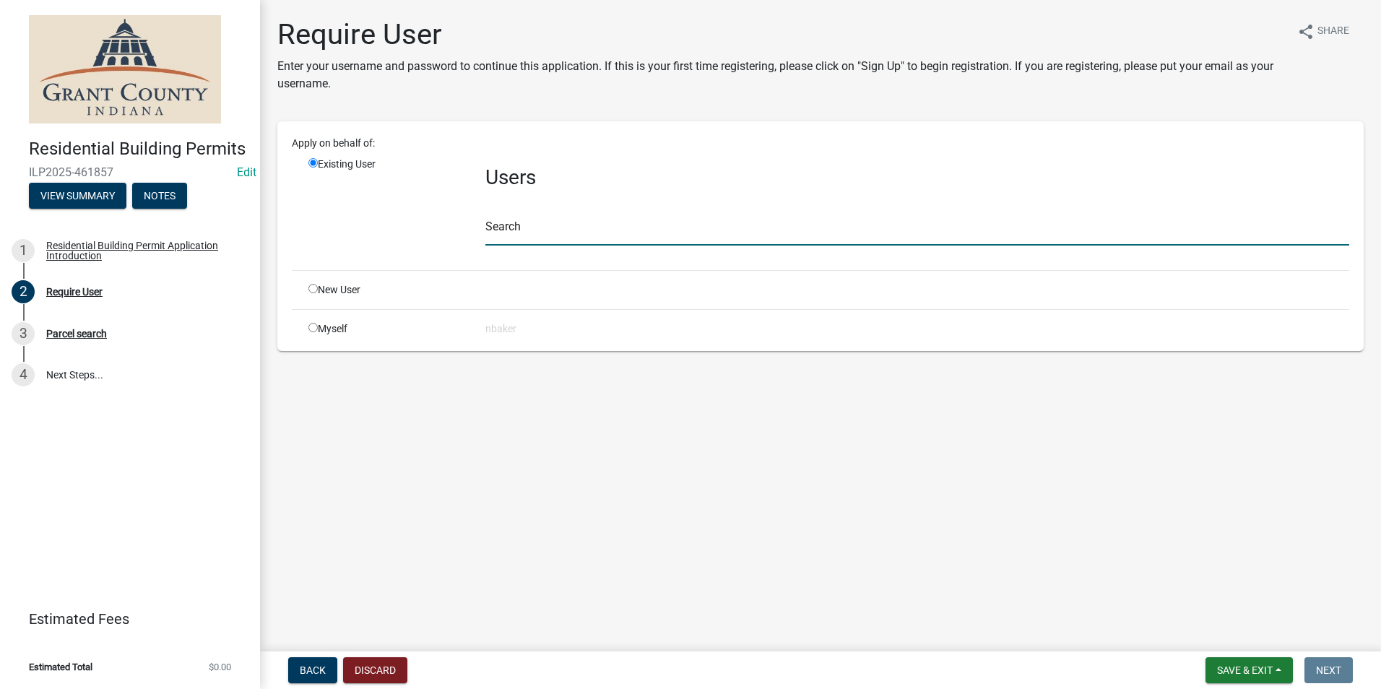
click at [652, 234] on input "text" at bounding box center [917, 231] width 864 height 30
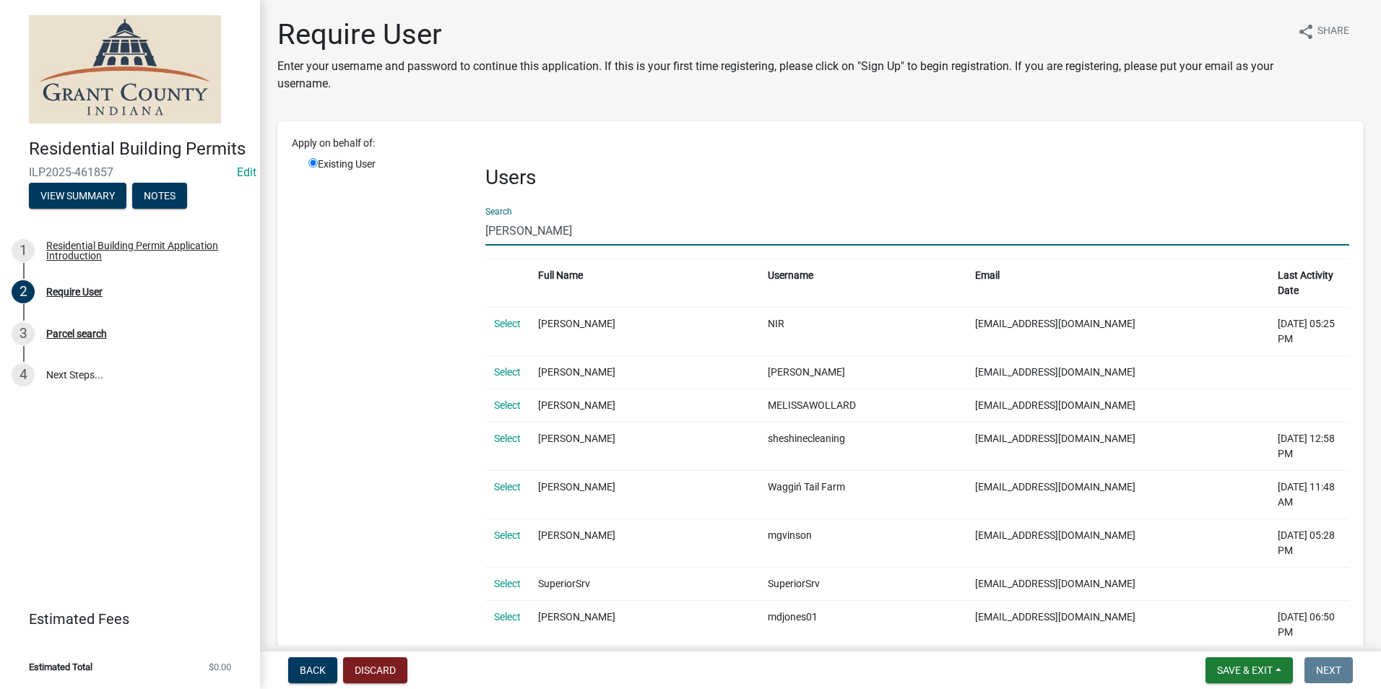
type input "MELISSA GUATEMALA"
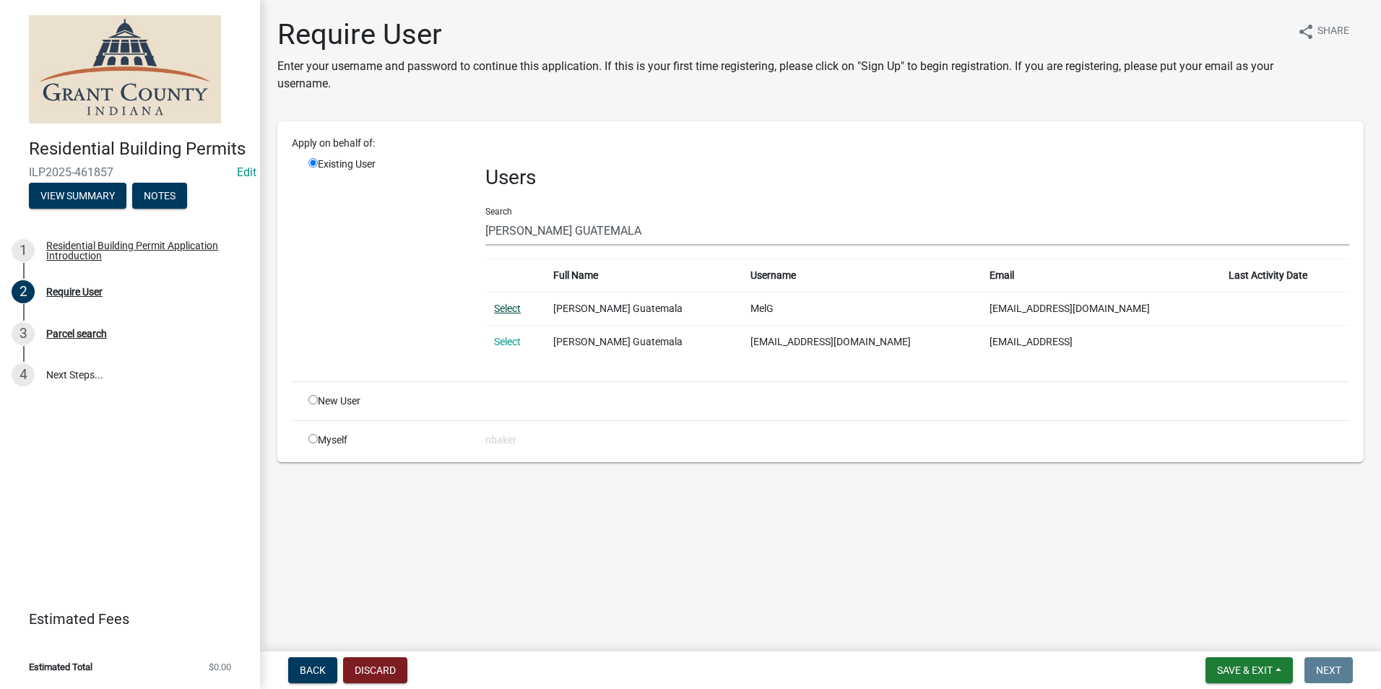
click at [518, 309] on link "Select" at bounding box center [507, 309] width 27 height 12
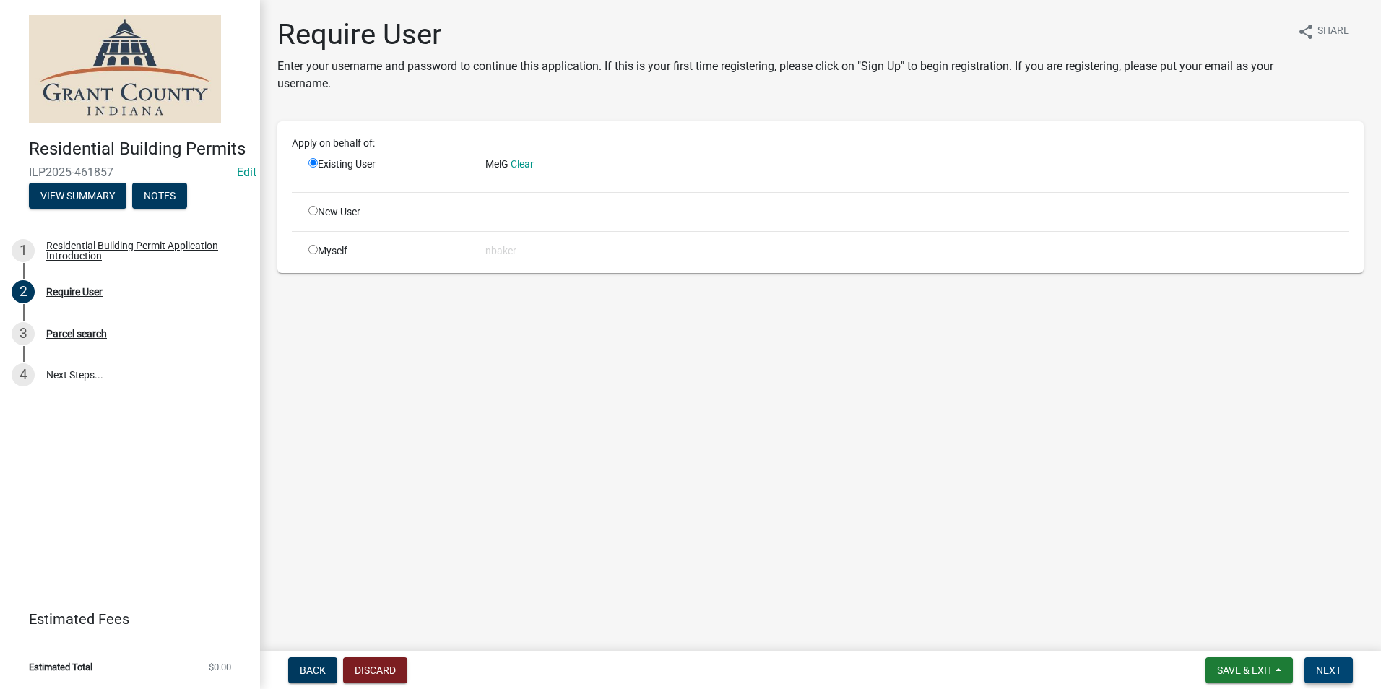
click at [1318, 658] on button "Next" at bounding box center [1329, 670] width 48 height 26
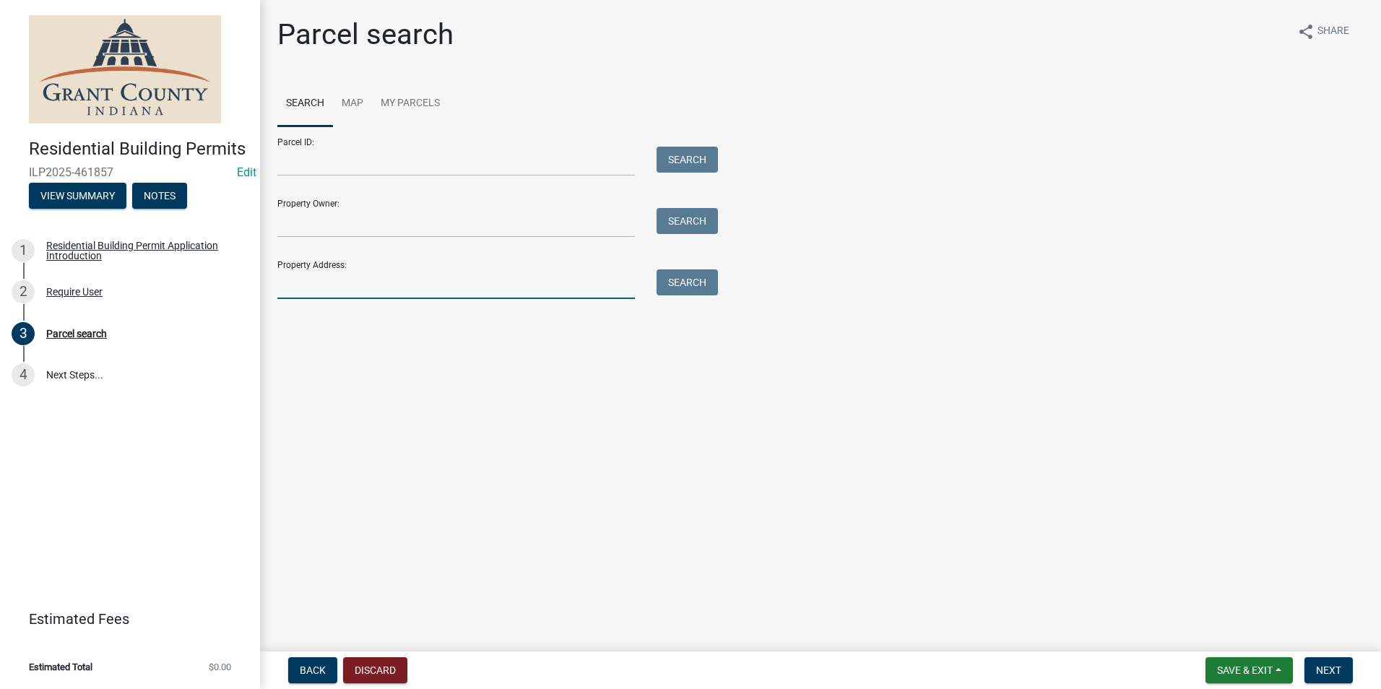
click at [493, 290] on input "Property Address:" at bounding box center [456, 284] width 358 height 30
type input "[STREET_ADDRESS]"
click at [659, 298] on div "Search" at bounding box center [684, 284] width 76 height 30
click at [669, 288] on button "Search" at bounding box center [687, 282] width 61 height 26
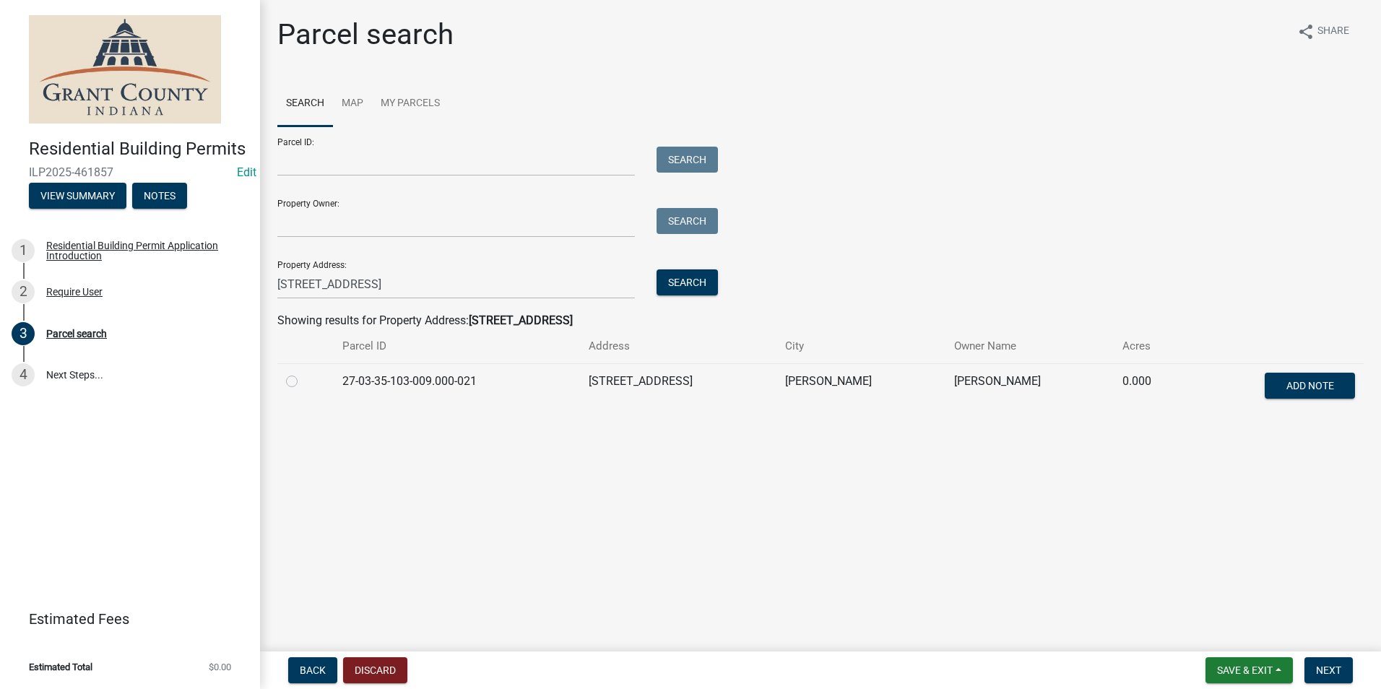
click at [303, 373] on label at bounding box center [303, 373] width 0 height 0
click at [303, 379] on input "radio" at bounding box center [307, 377] width 9 height 9
radio input "true"
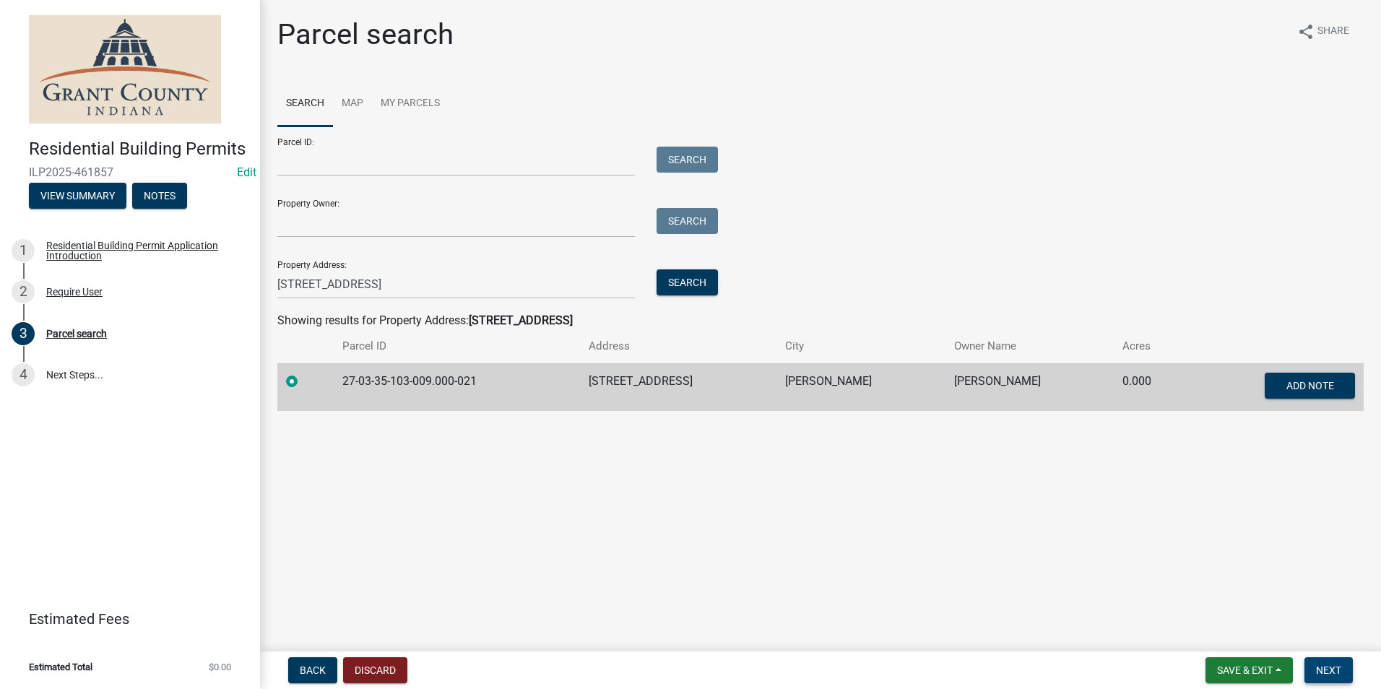
click at [1323, 661] on button "Next" at bounding box center [1329, 670] width 48 height 26
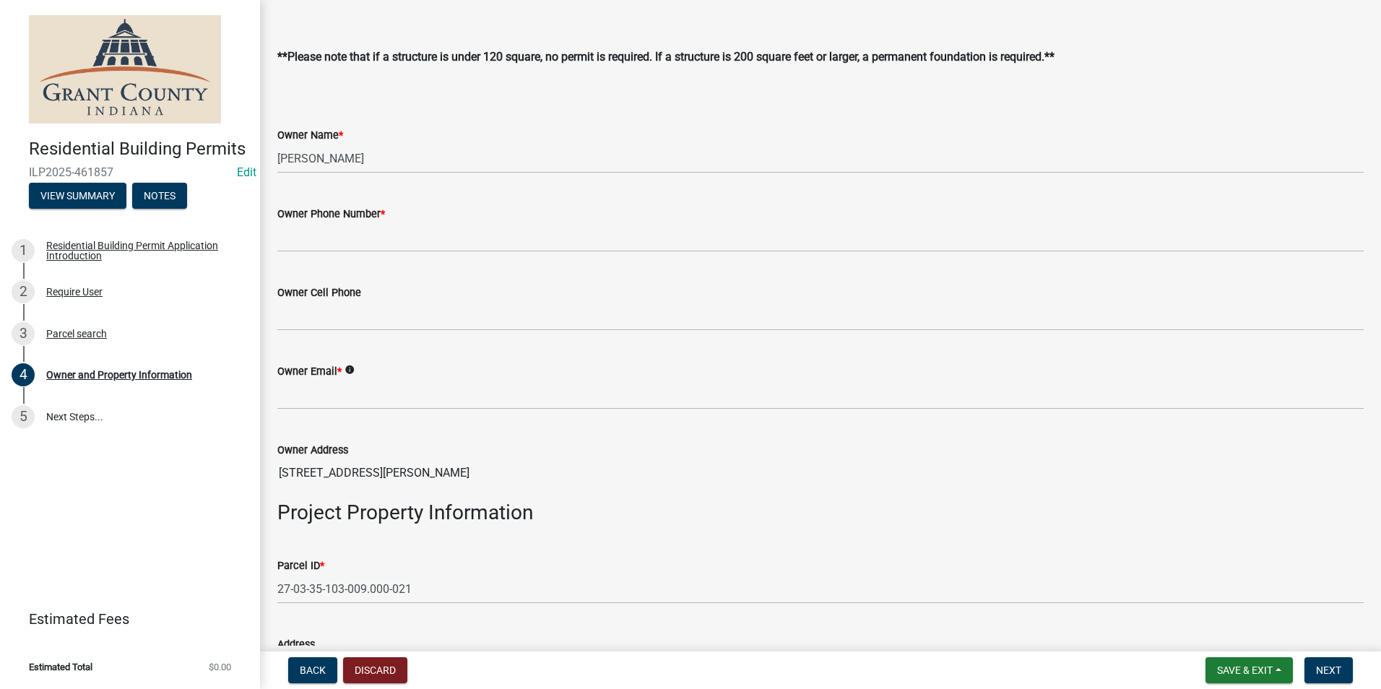
scroll to position [433, 0]
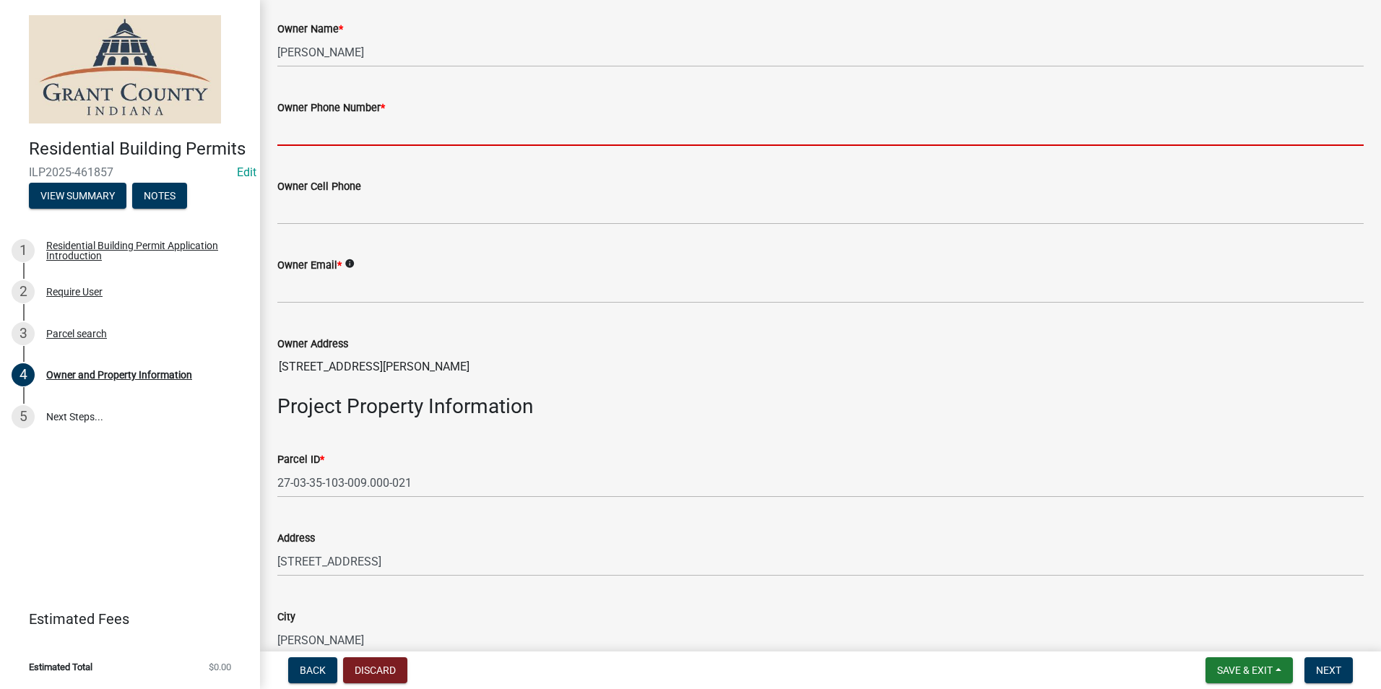
click at [389, 138] on input "Owner Phone Number *" at bounding box center [820, 131] width 1086 height 30
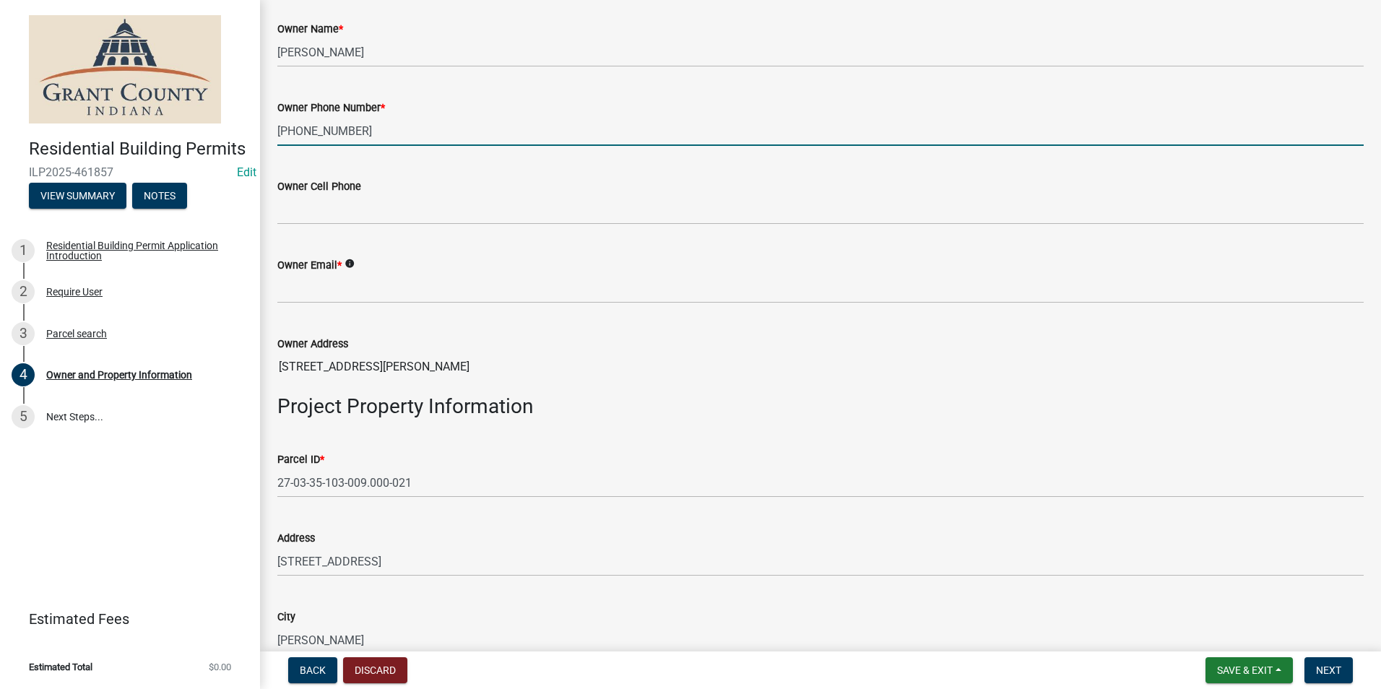
type input "[PHONE_NUMBER]"
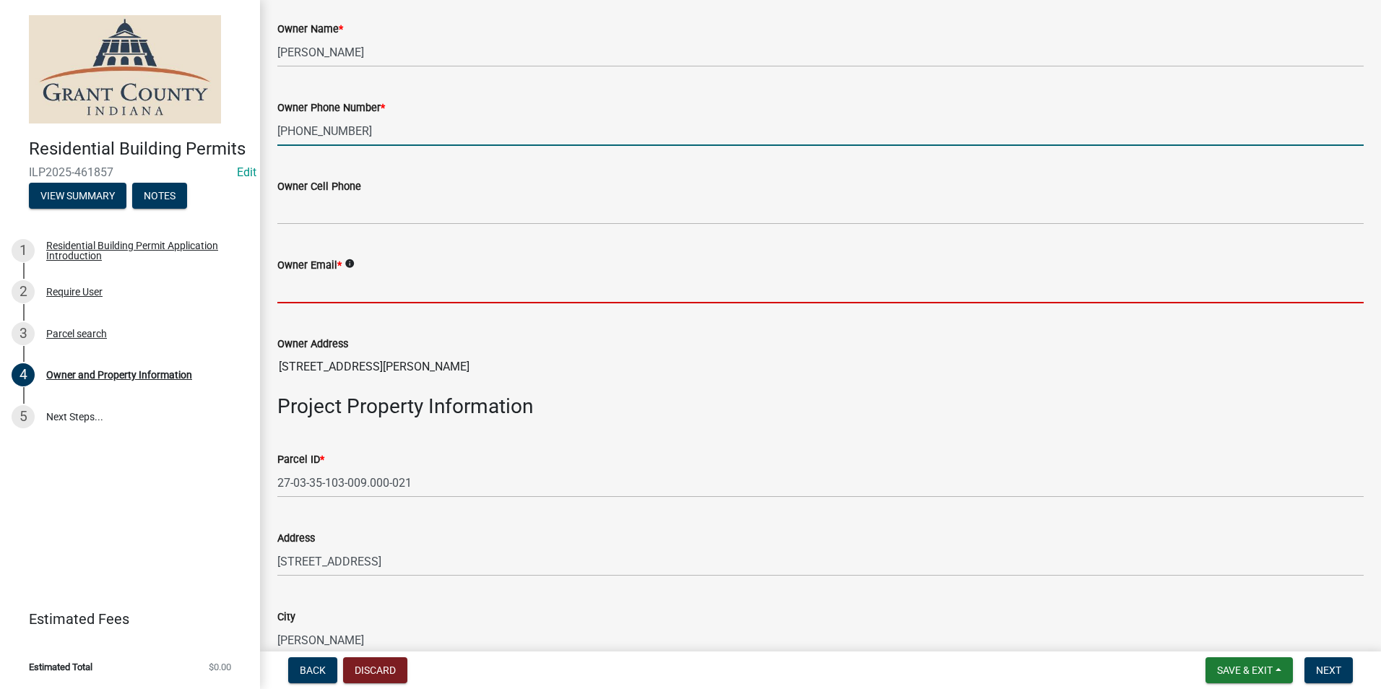
click at [359, 288] on input "Owner Email *" at bounding box center [820, 289] width 1086 height 30
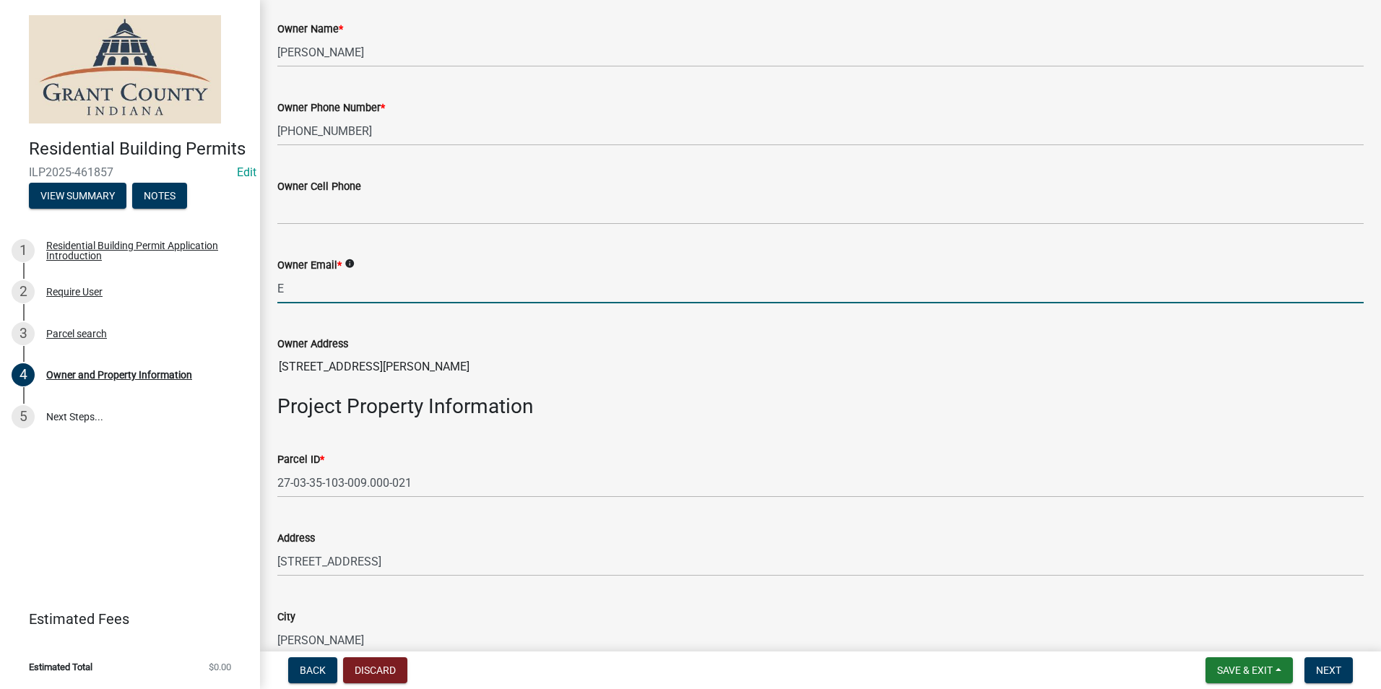
type input "[EMAIL_ADDRESS][DOMAIN_NAME]"
type input "NARS CONSTRUCTION"
type input "[PHONE_NUMBER]"
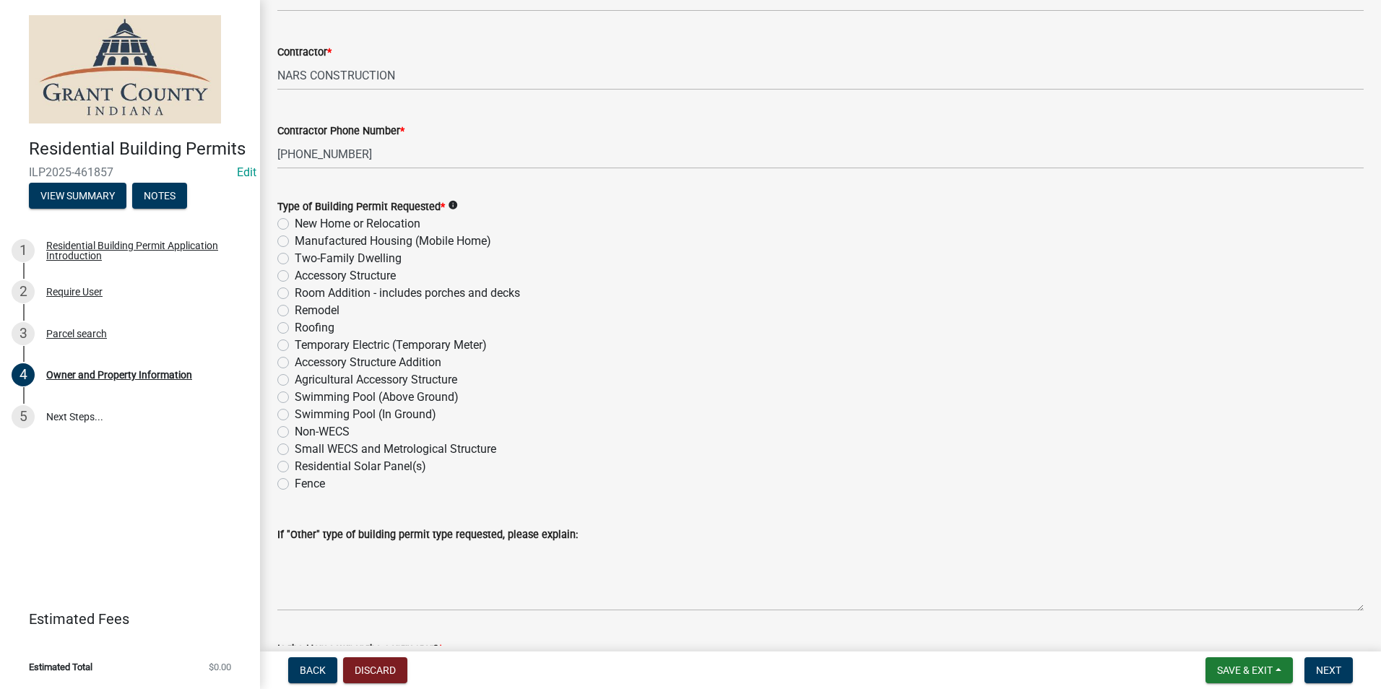
scroll to position [1661, 0]
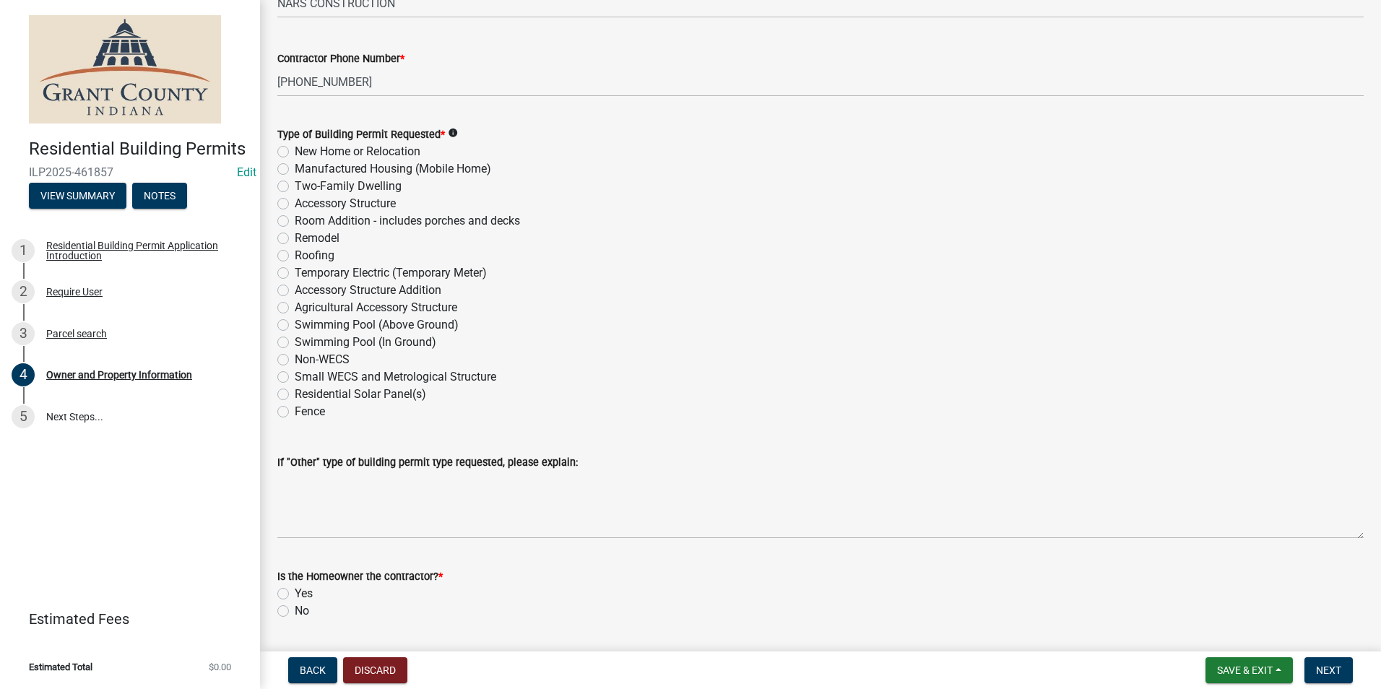
click at [295, 253] on label "Roofing" at bounding box center [315, 255] width 40 height 17
click at [295, 253] on input "Roofing" at bounding box center [299, 251] width 9 height 9
radio input "true"
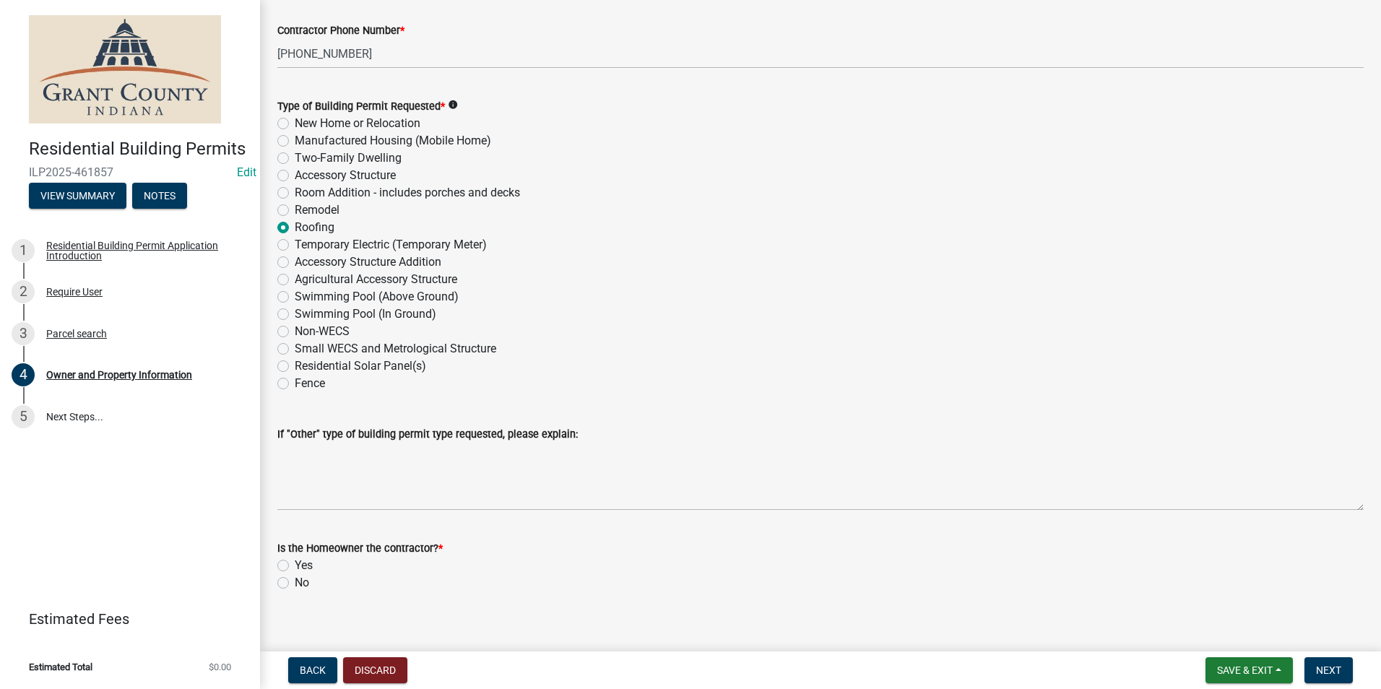
scroll to position [1705, 0]
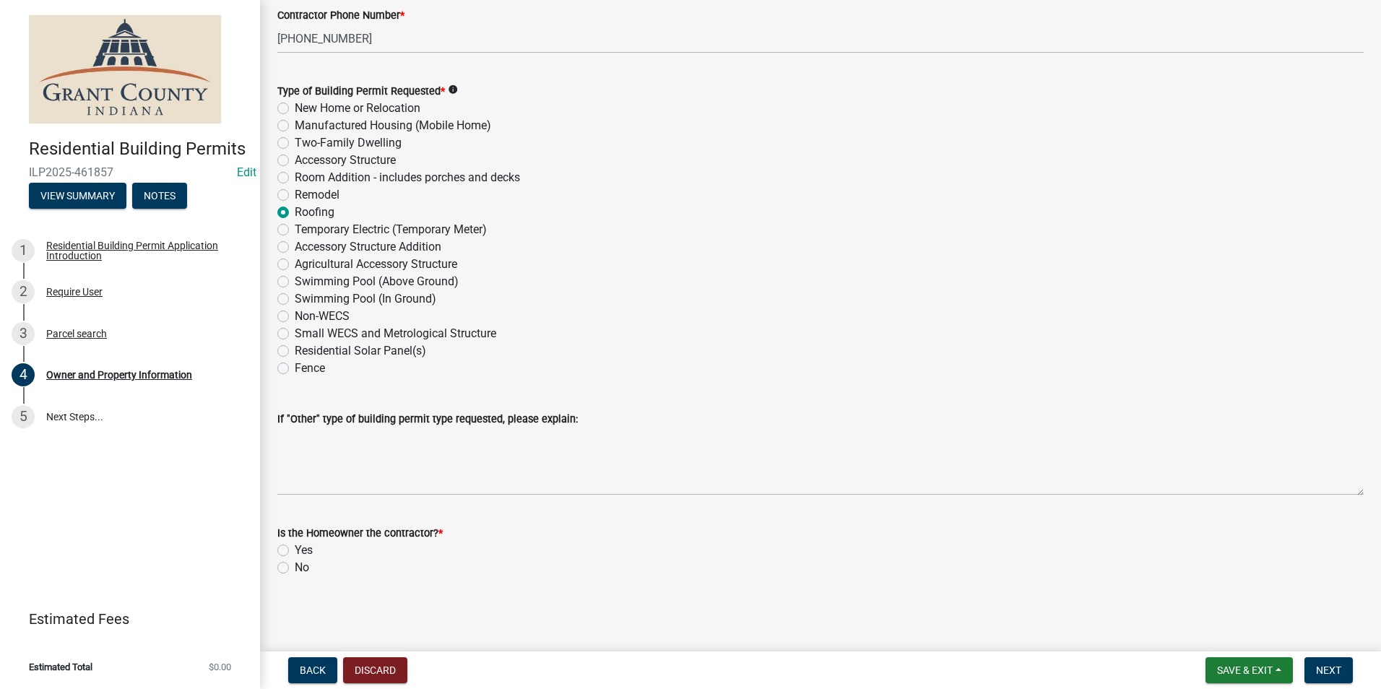
click at [295, 562] on label "No" at bounding box center [302, 567] width 14 height 17
click at [295, 562] on input "No" at bounding box center [299, 563] width 9 height 9
radio input "true"
click at [1345, 674] on button "Next" at bounding box center [1329, 670] width 48 height 26
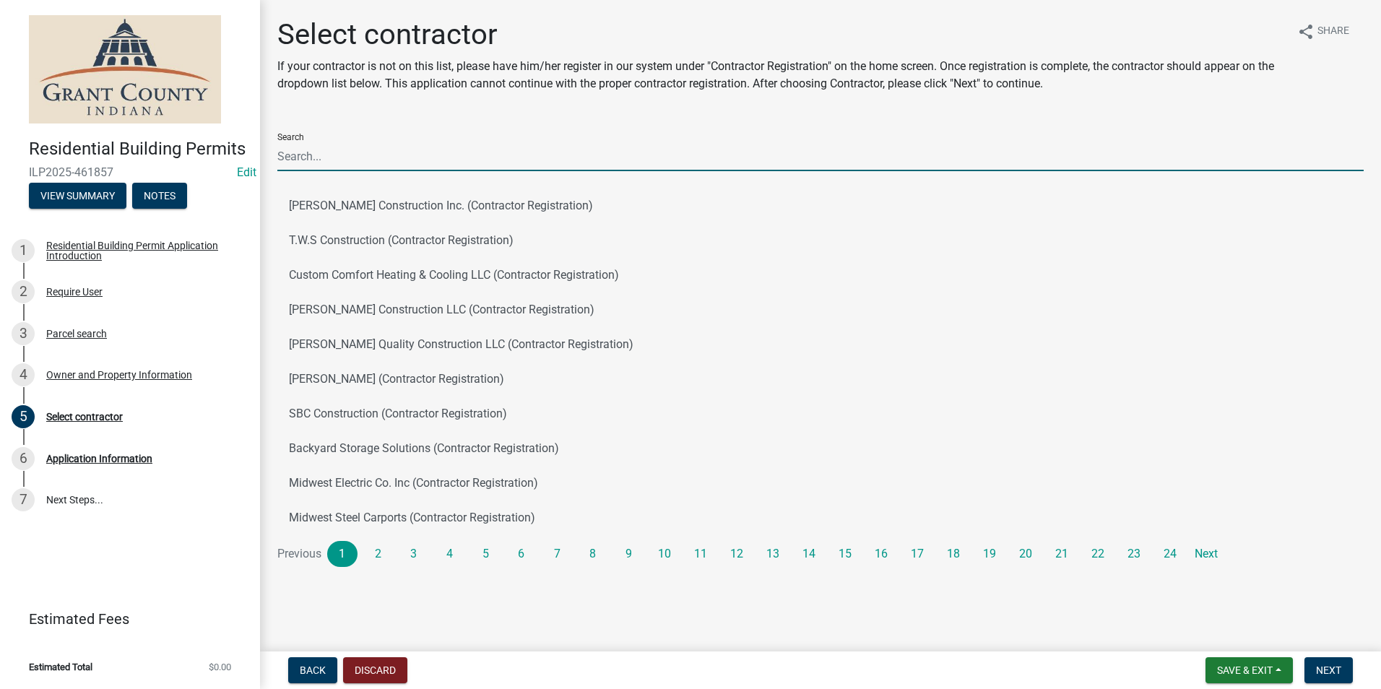
click at [529, 155] on input "Search" at bounding box center [820, 157] width 1086 height 30
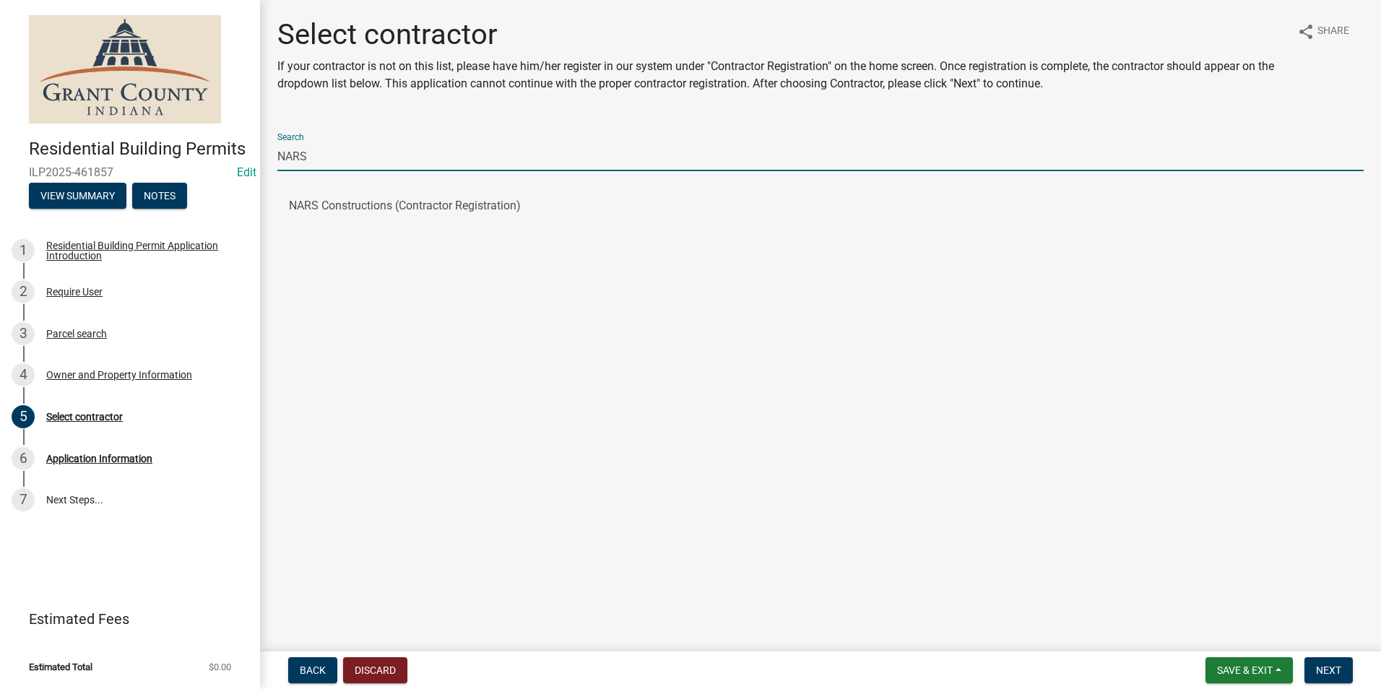
type input "NARS"
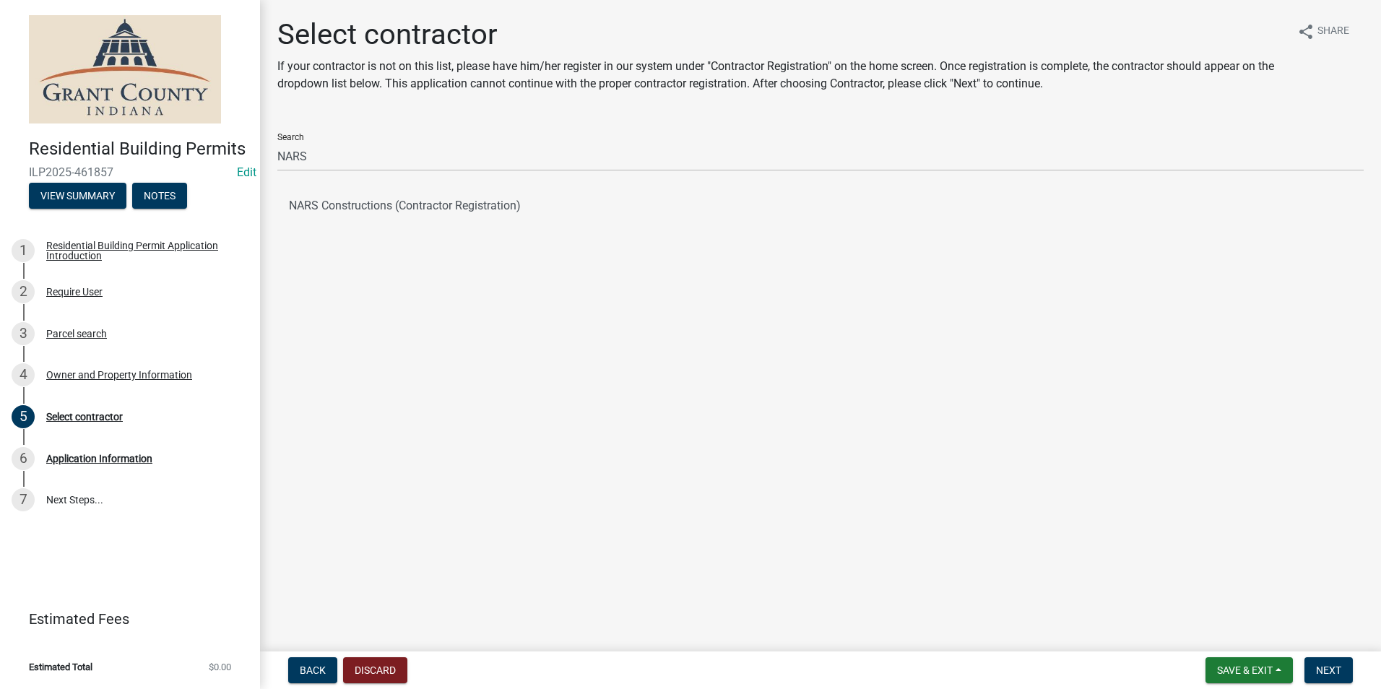
click at [619, 225] on ul "NARS Constructions (Contractor Registration)" at bounding box center [820, 206] width 1086 height 46
click at [583, 202] on button "NARS Constructions (Contractor Registration)" at bounding box center [820, 206] width 1086 height 35
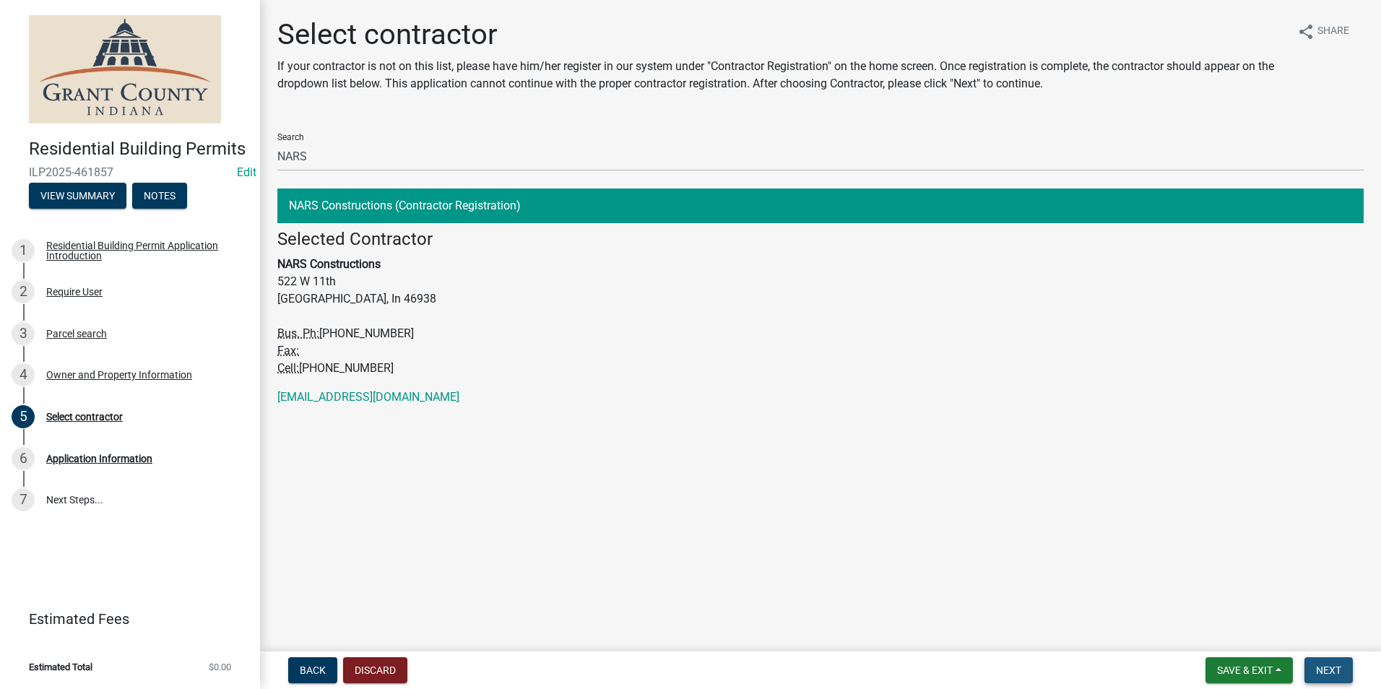
click at [1351, 675] on button "Next" at bounding box center [1329, 670] width 48 height 26
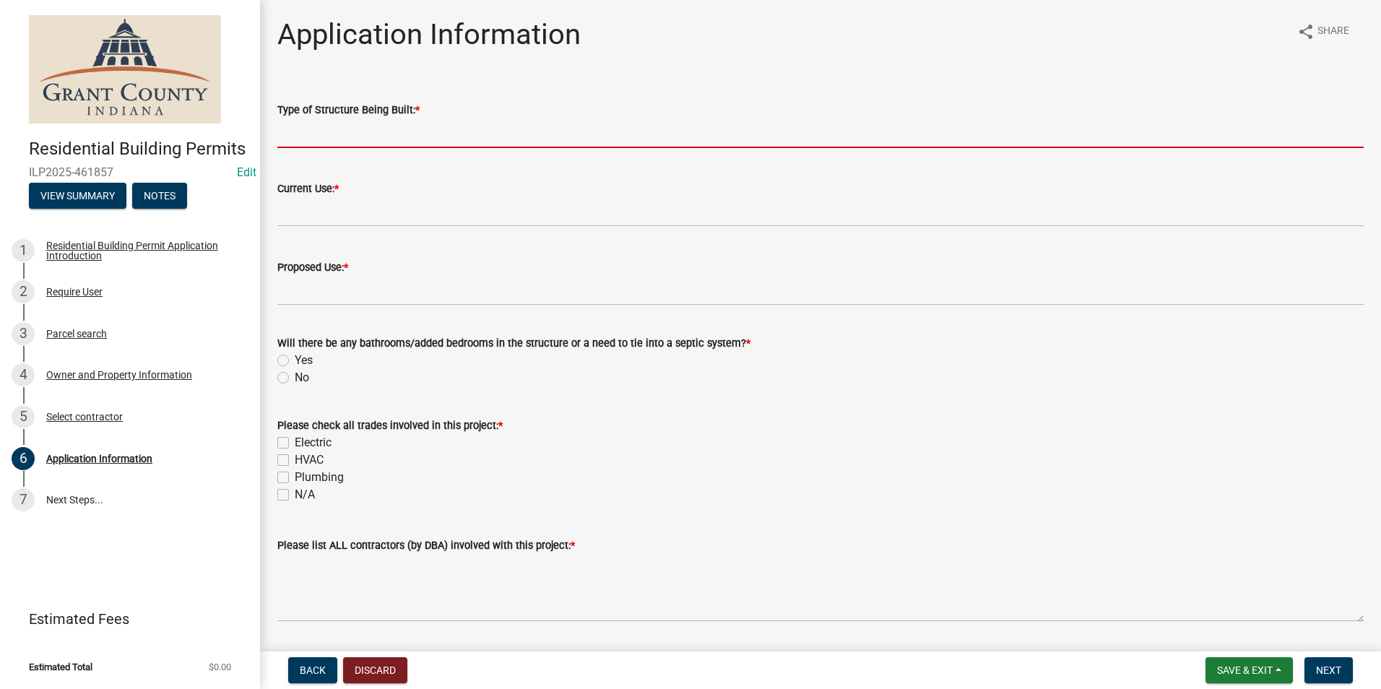
click at [346, 126] on input "Type of Structure Being Built: *" at bounding box center [820, 133] width 1086 height 30
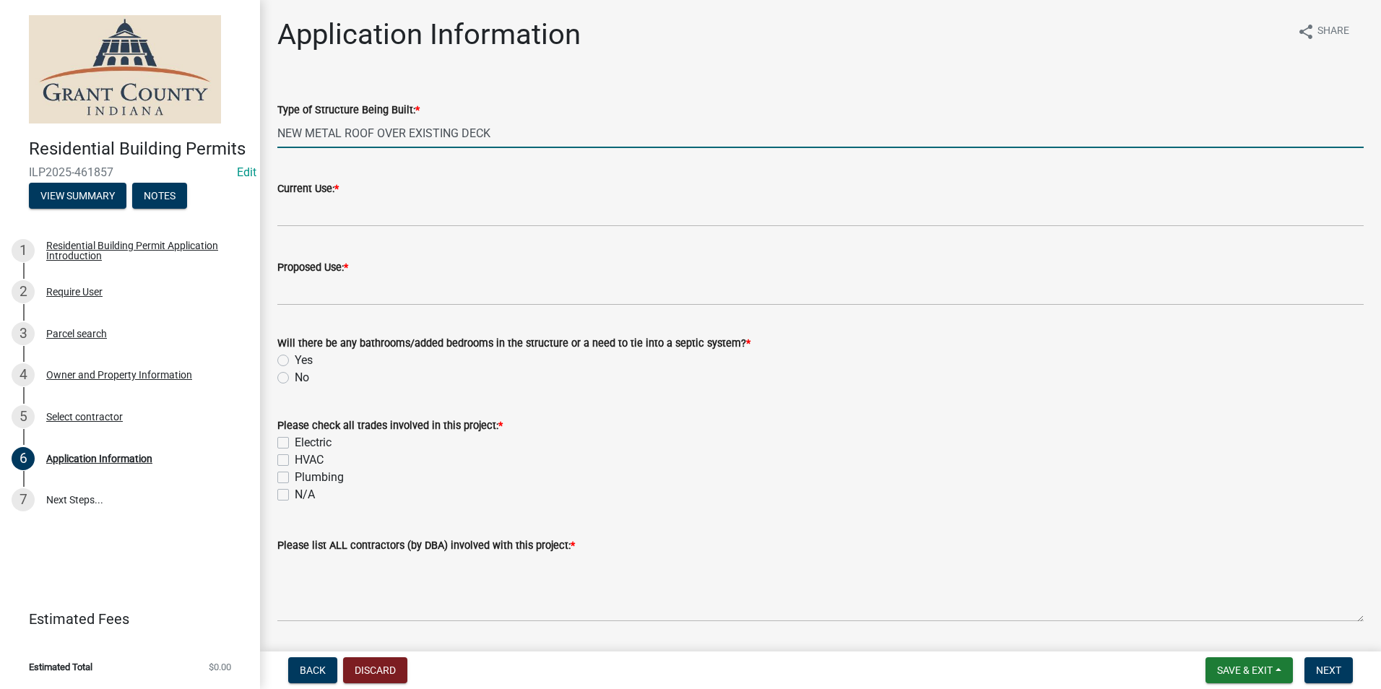
type input "NEW METAL ROOF OVER EXISTING DECK"
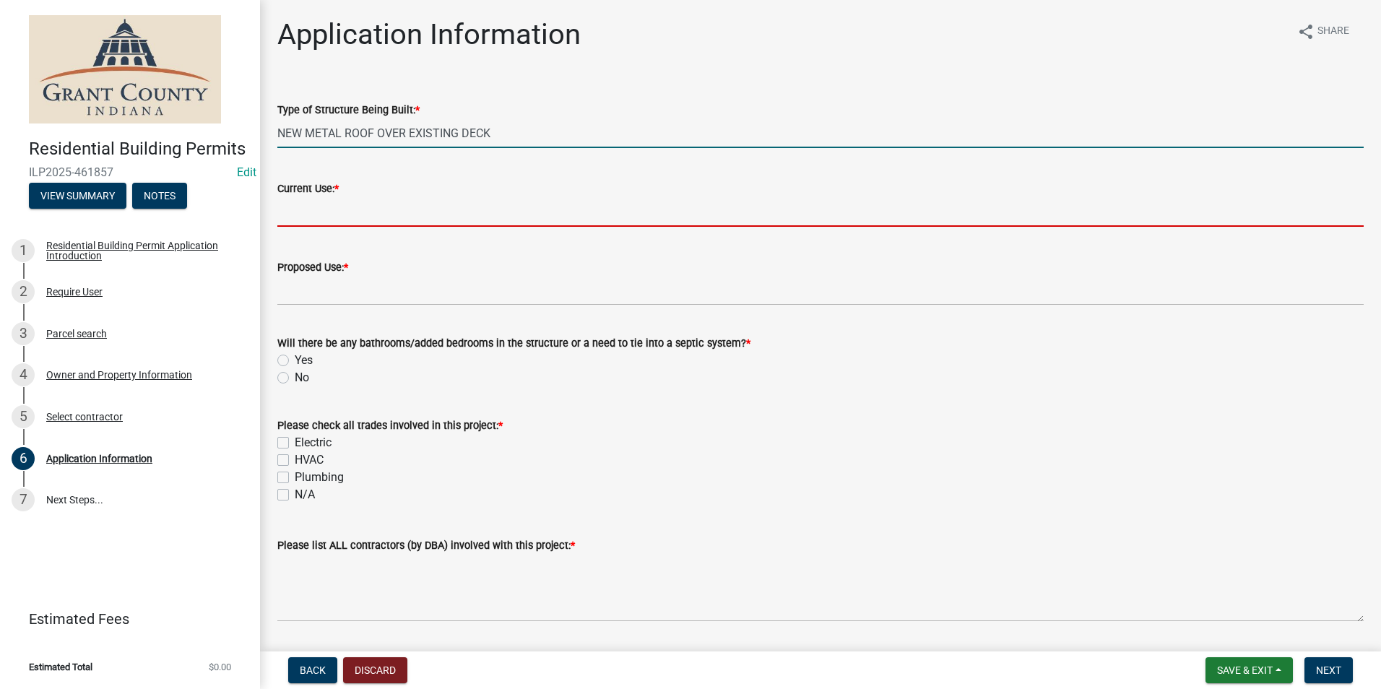
click at [363, 222] on input "Current Use: *" at bounding box center [820, 212] width 1086 height 30
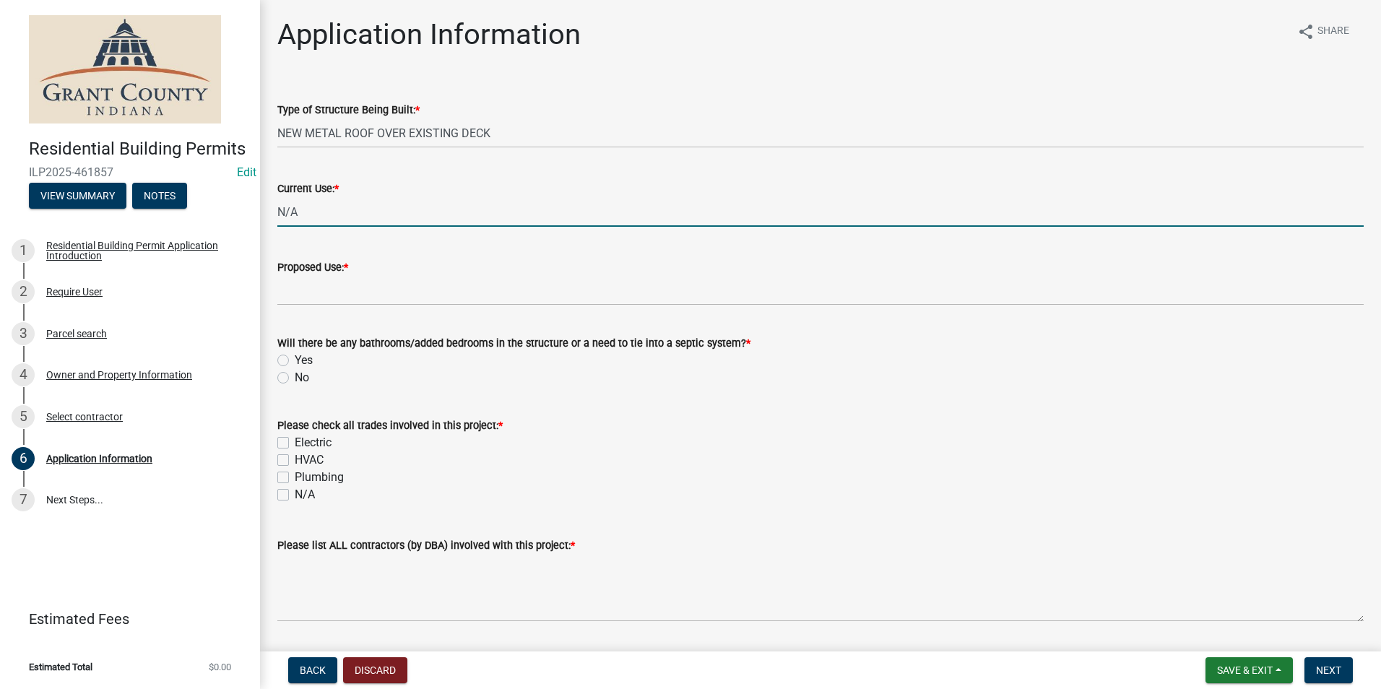
type input "N/A"
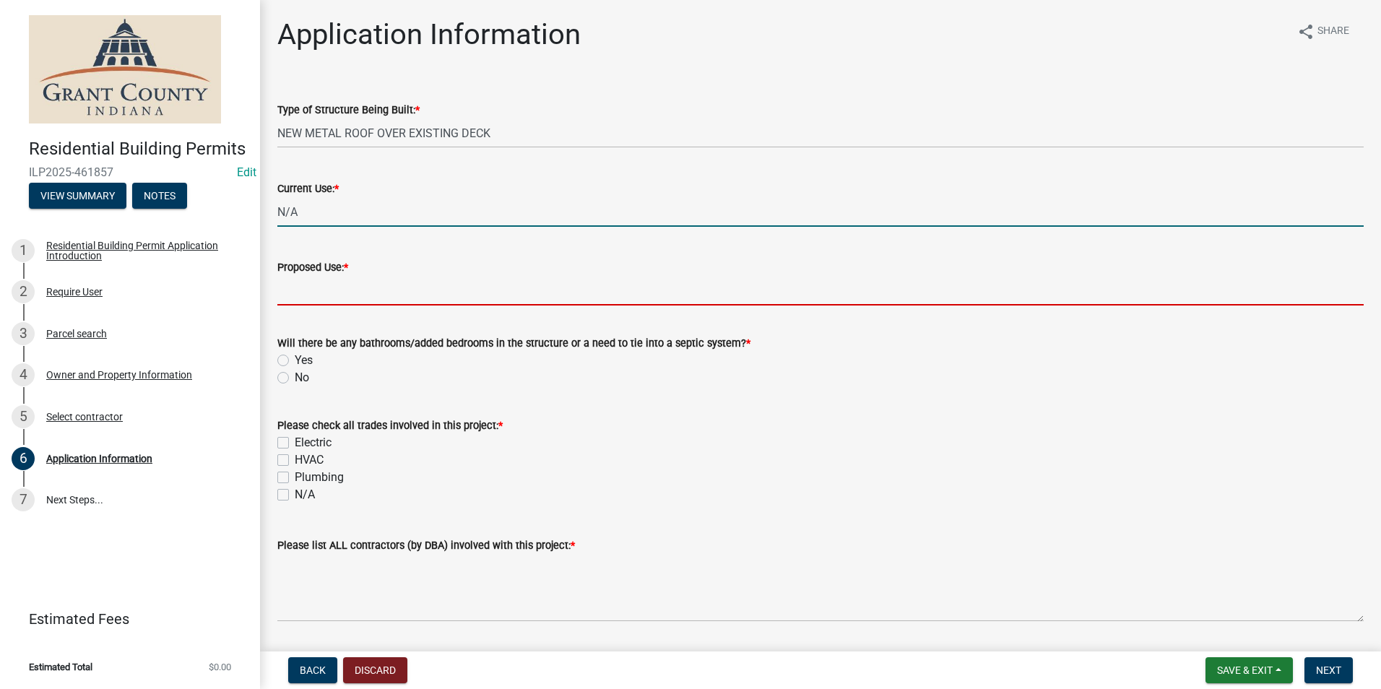
click at [309, 290] on input "Proposed Use: *" at bounding box center [820, 291] width 1086 height 30
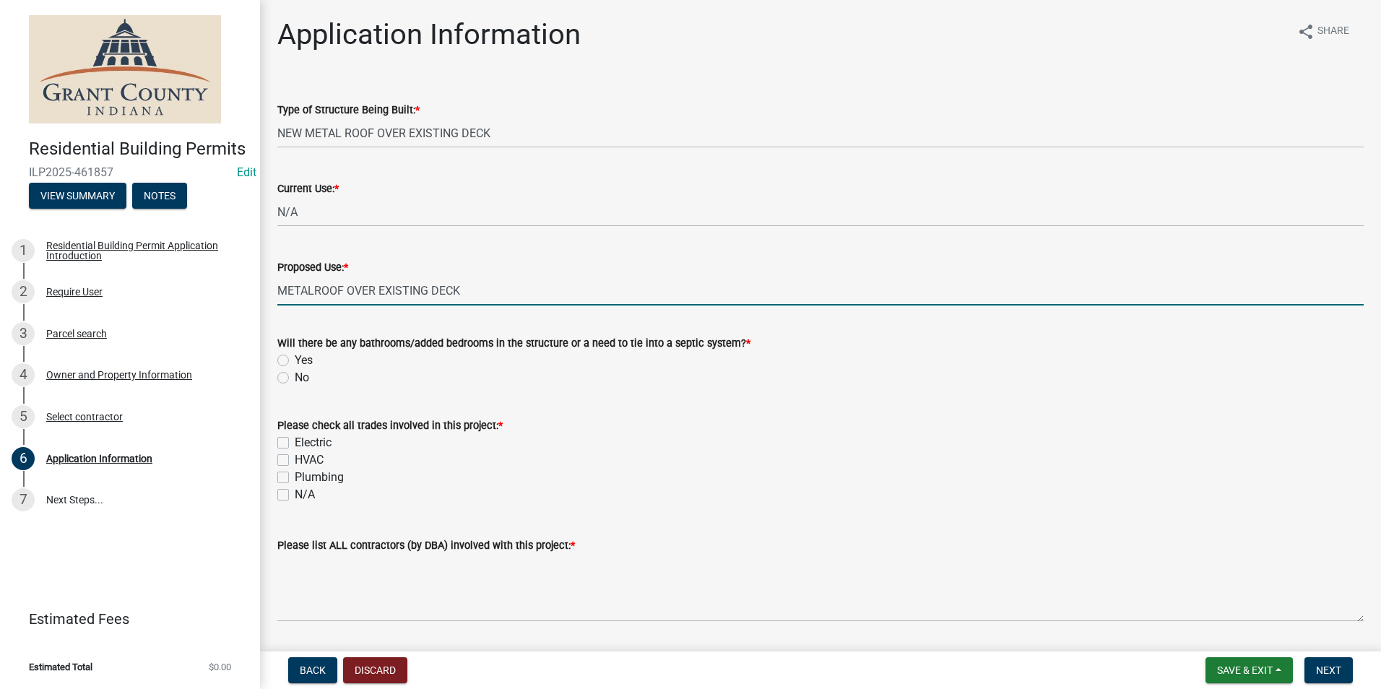
type input "METALROOF OVER EXISTING DECK"
click at [295, 381] on label "No" at bounding box center [302, 377] width 14 height 17
click at [295, 379] on input "No" at bounding box center [299, 373] width 9 height 9
radio input "true"
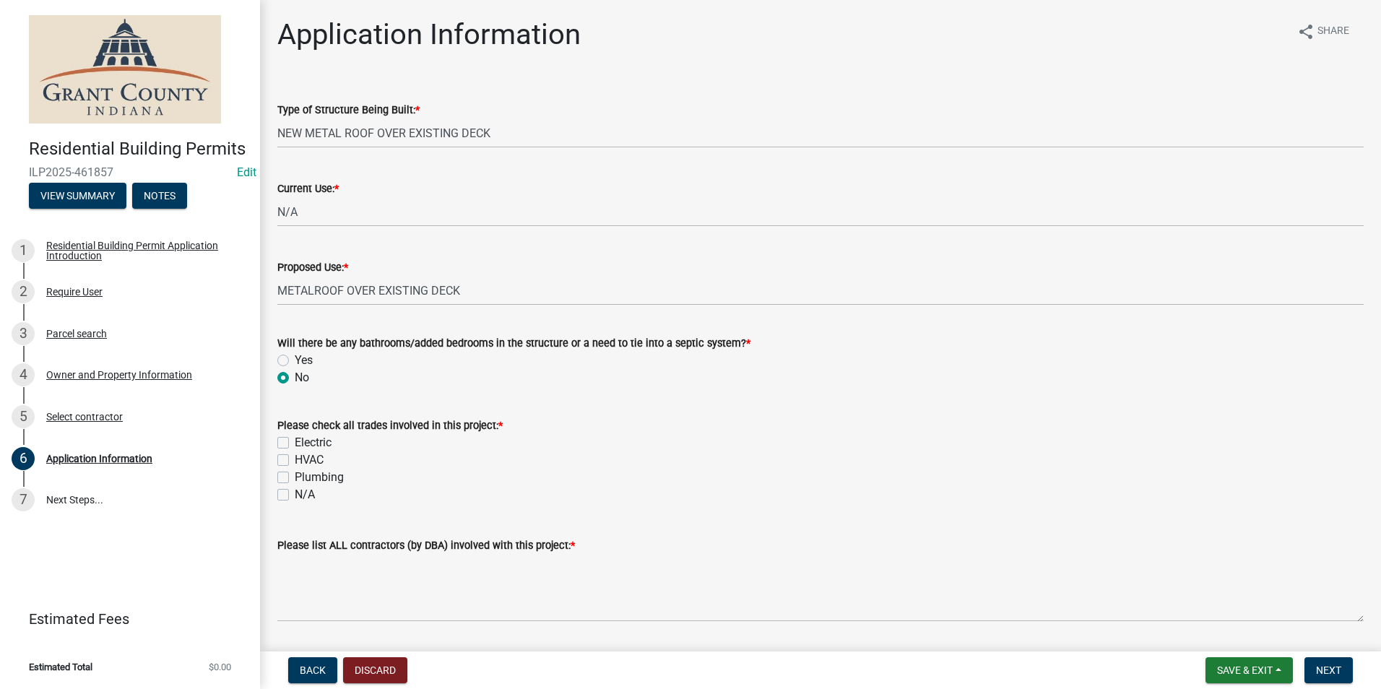
click at [295, 493] on label "N/A" at bounding box center [305, 494] width 20 height 17
click at [295, 493] on input "N/A" at bounding box center [299, 490] width 9 height 9
checkbox input "true"
checkbox input "false"
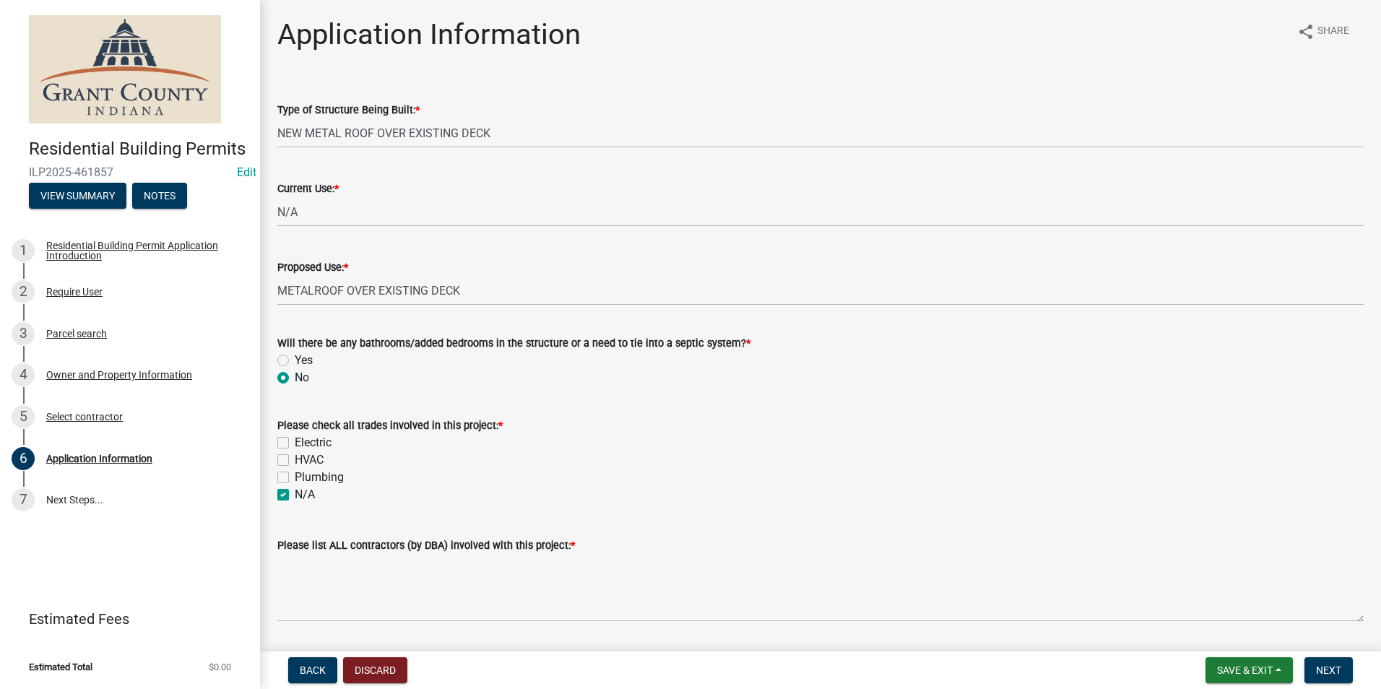
checkbox input "false"
checkbox input "true"
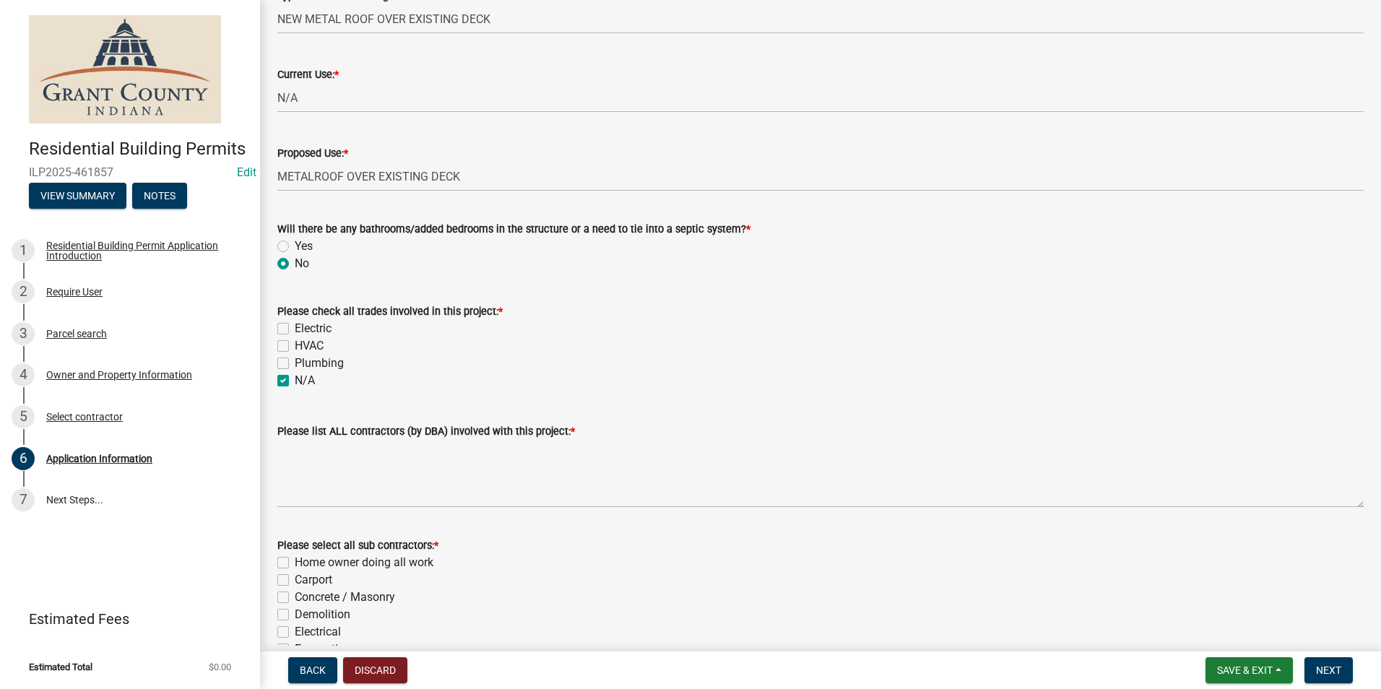
scroll to position [289, 0]
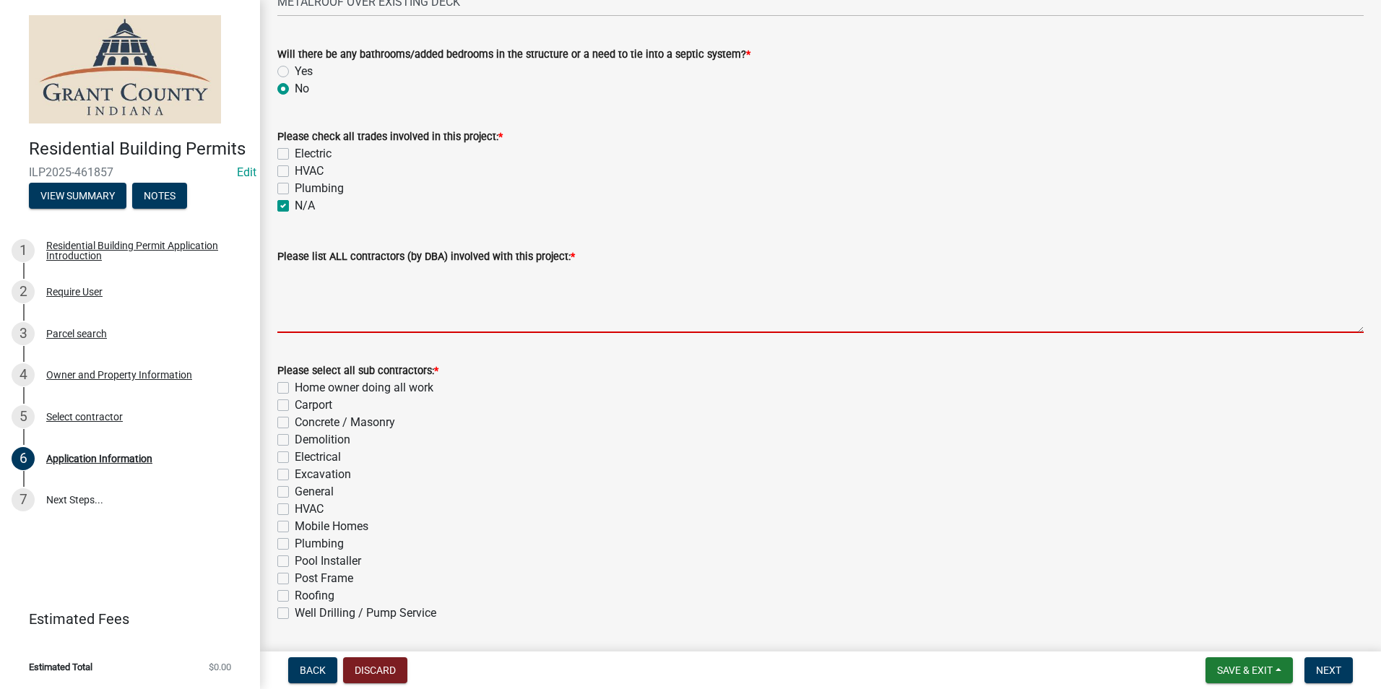
click at [477, 303] on textarea "Please list ALL contractors (by DBA) involved with this project: *" at bounding box center [820, 299] width 1086 height 68
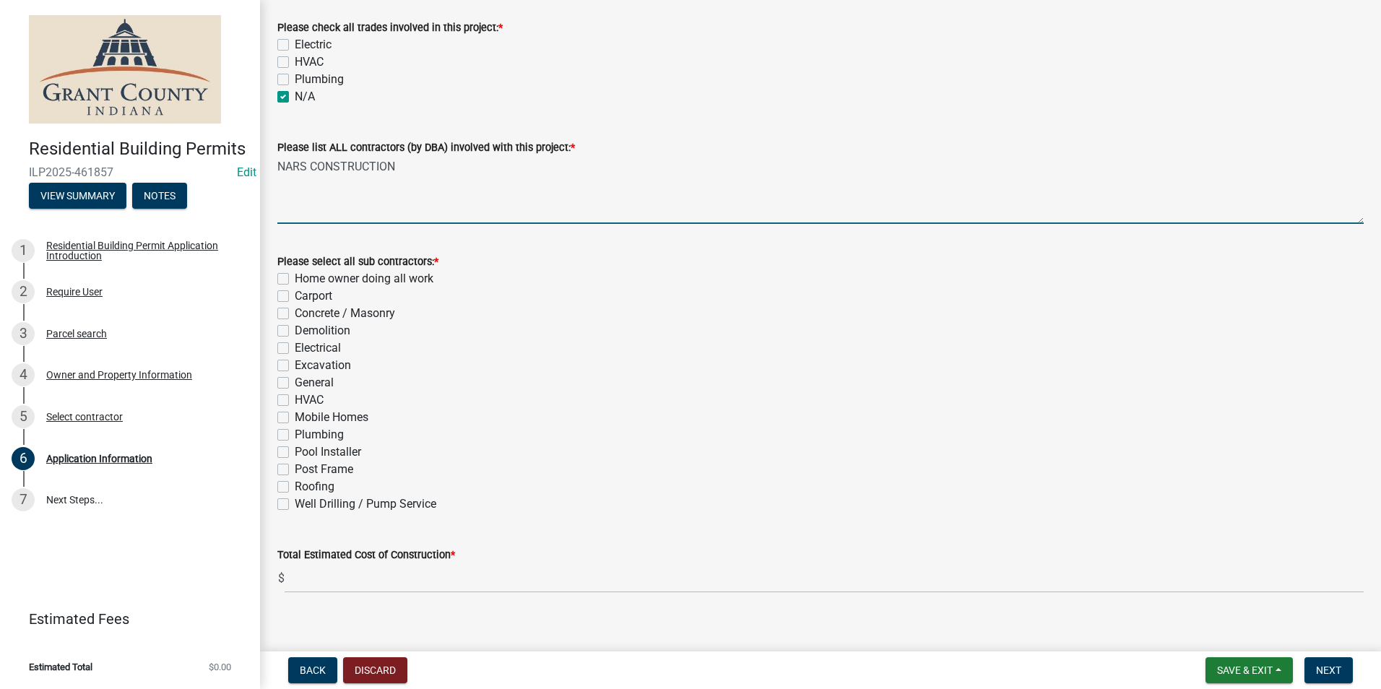
scroll to position [415, 0]
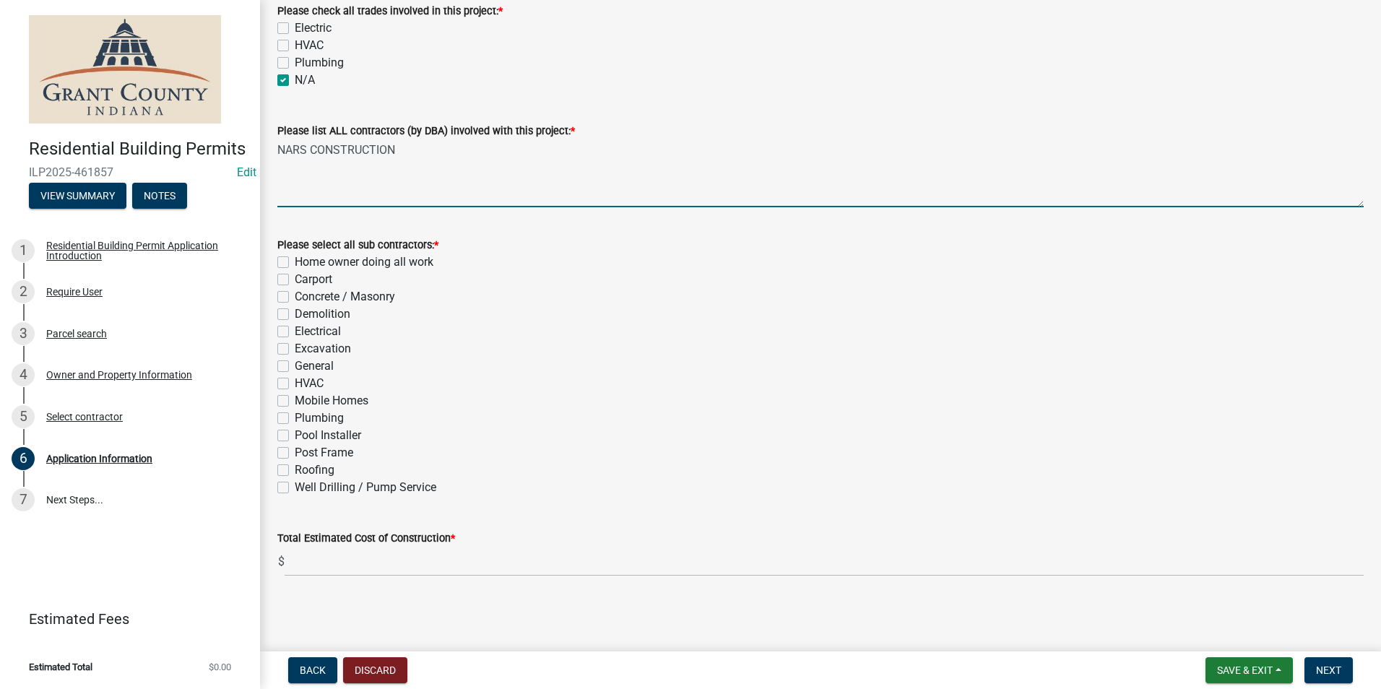
type textarea "NARS CONSTRUCTION"
click at [295, 364] on label "General" at bounding box center [314, 366] width 39 height 17
click at [295, 364] on input "General" at bounding box center [299, 362] width 9 height 9
checkbox input "true"
checkbox input "false"
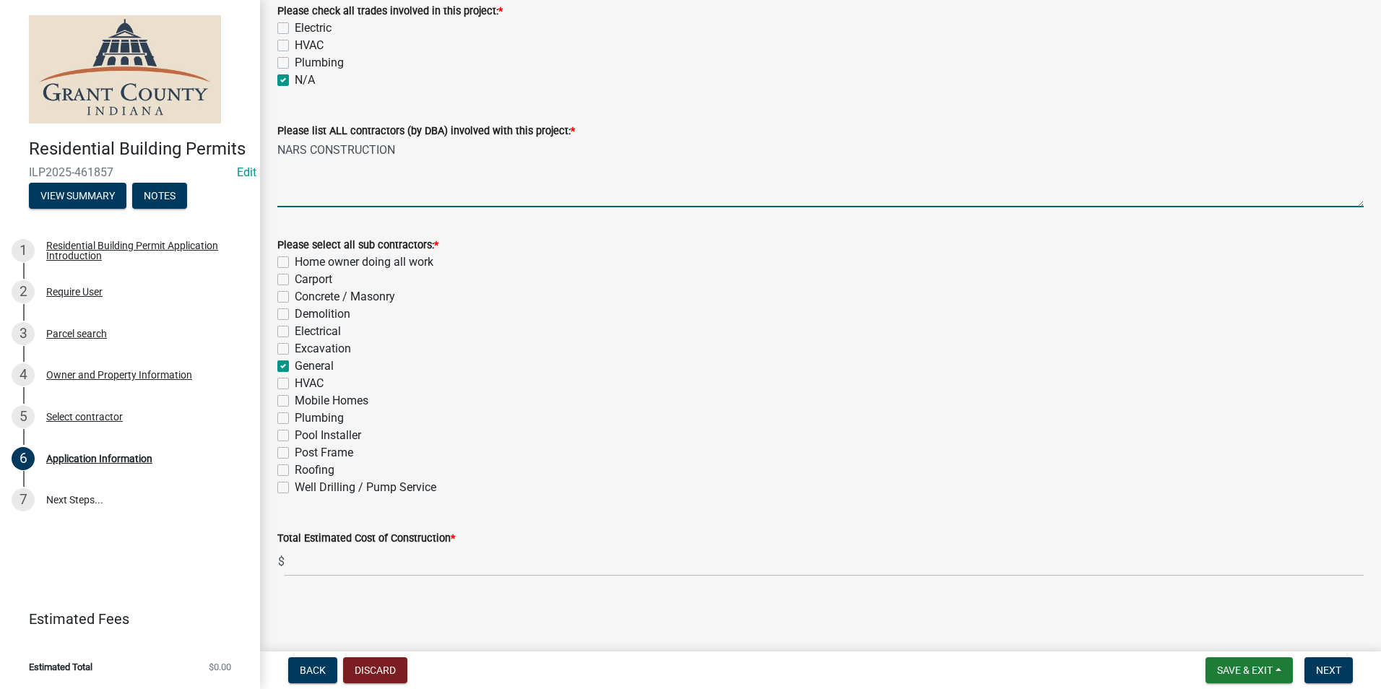
checkbox input "false"
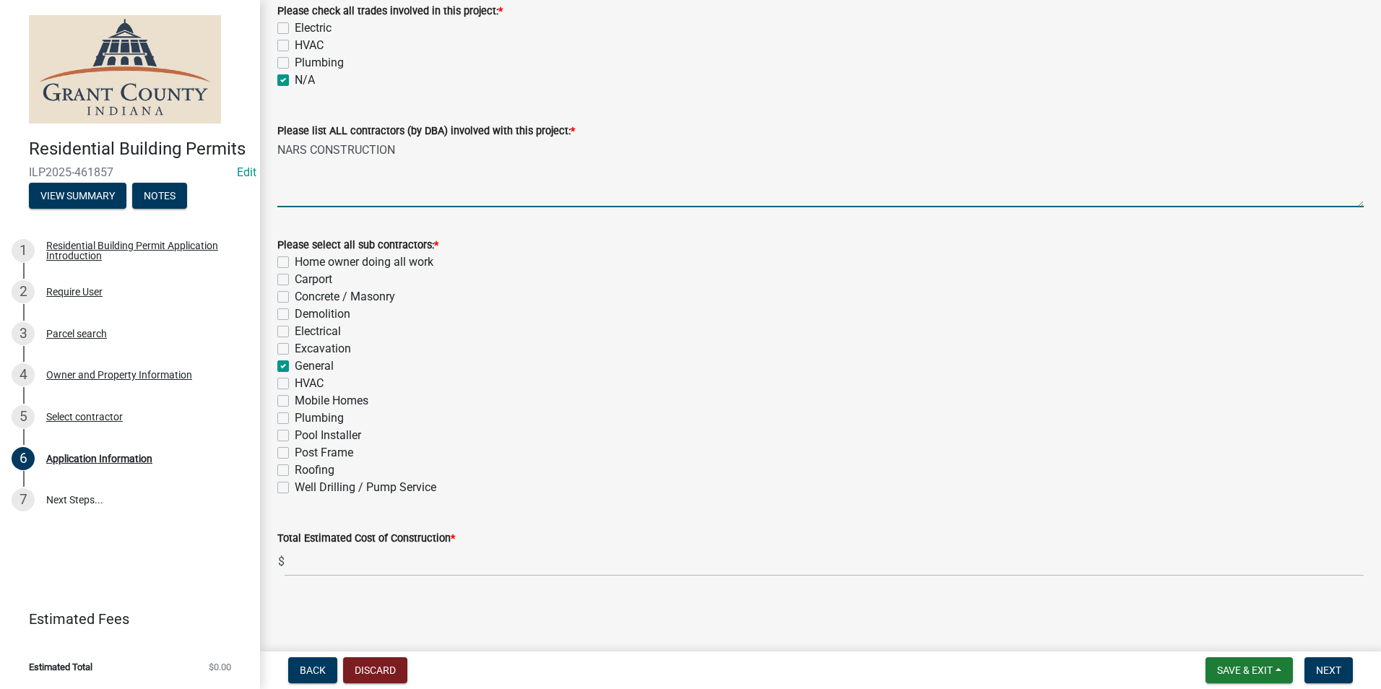
checkbox input "true"
checkbox input "false"
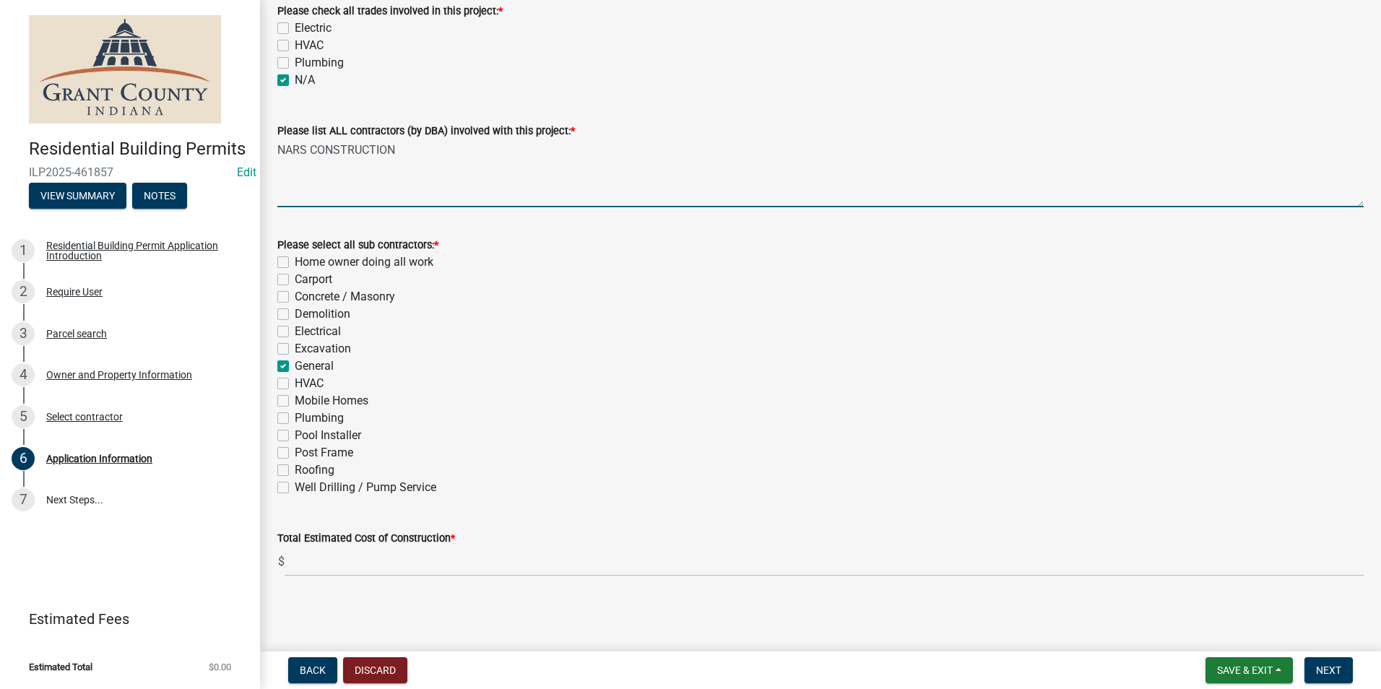
checkbox input "false"
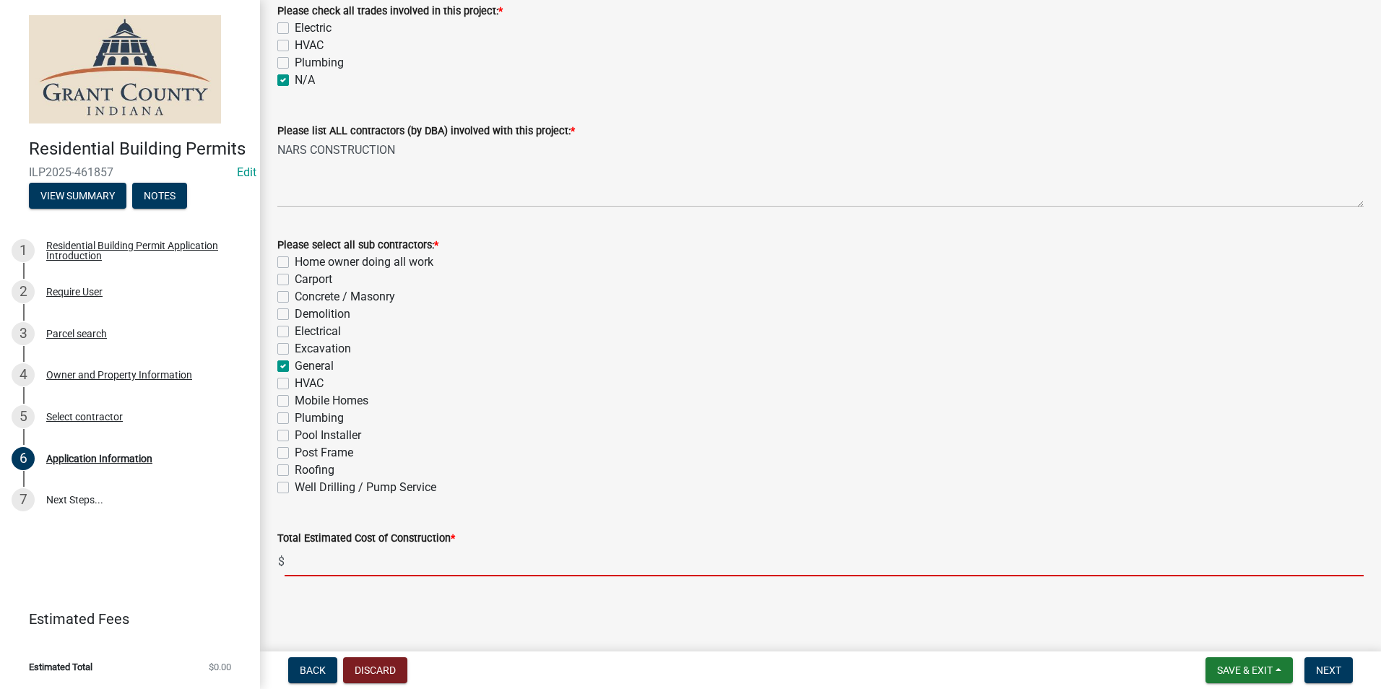
click at [340, 555] on input "text" at bounding box center [824, 562] width 1079 height 30
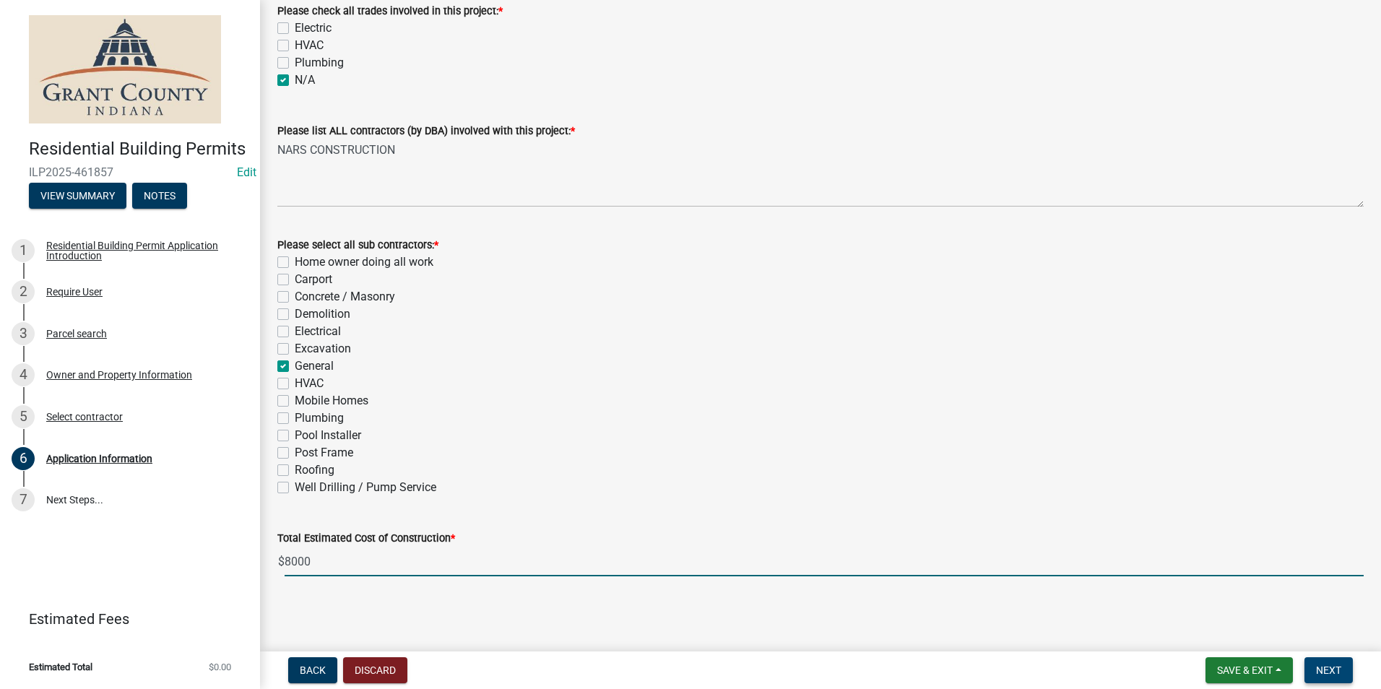
type input "8000"
click at [1336, 667] on span "Next" at bounding box center [1328, 671] width 25 height 12
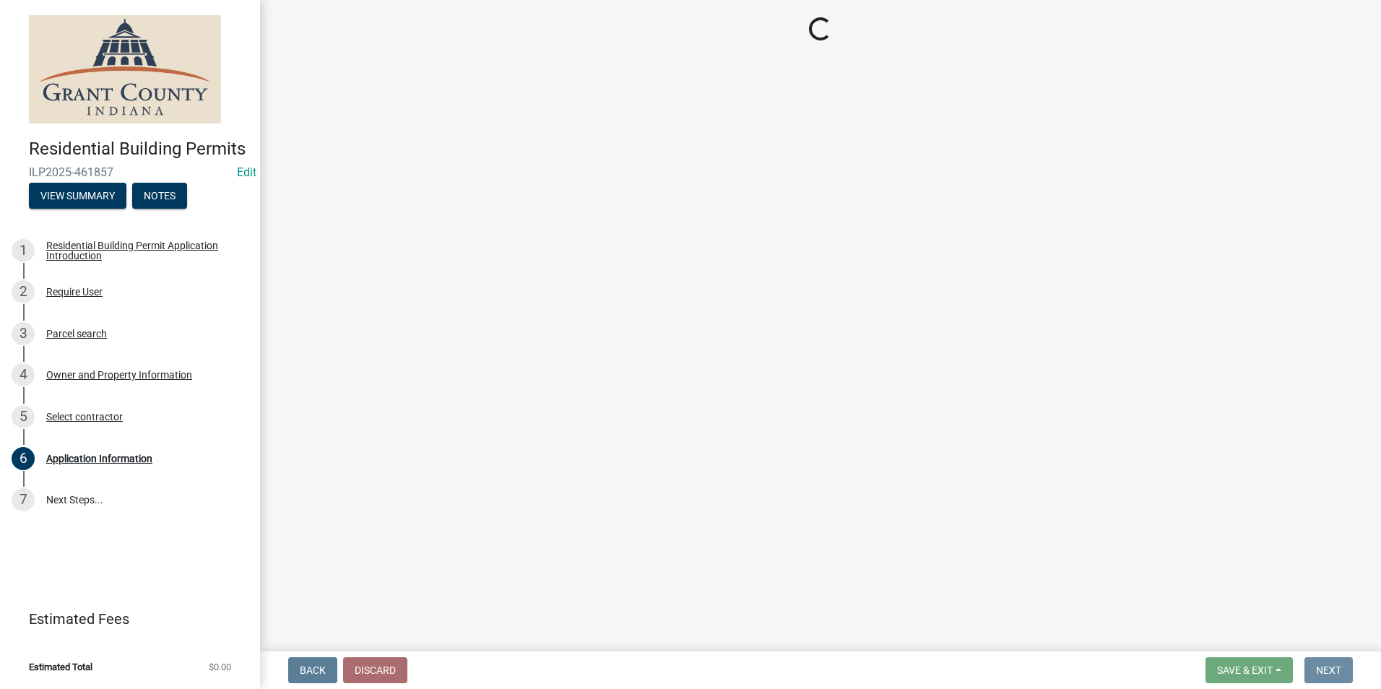
scroll to position [0, 0]
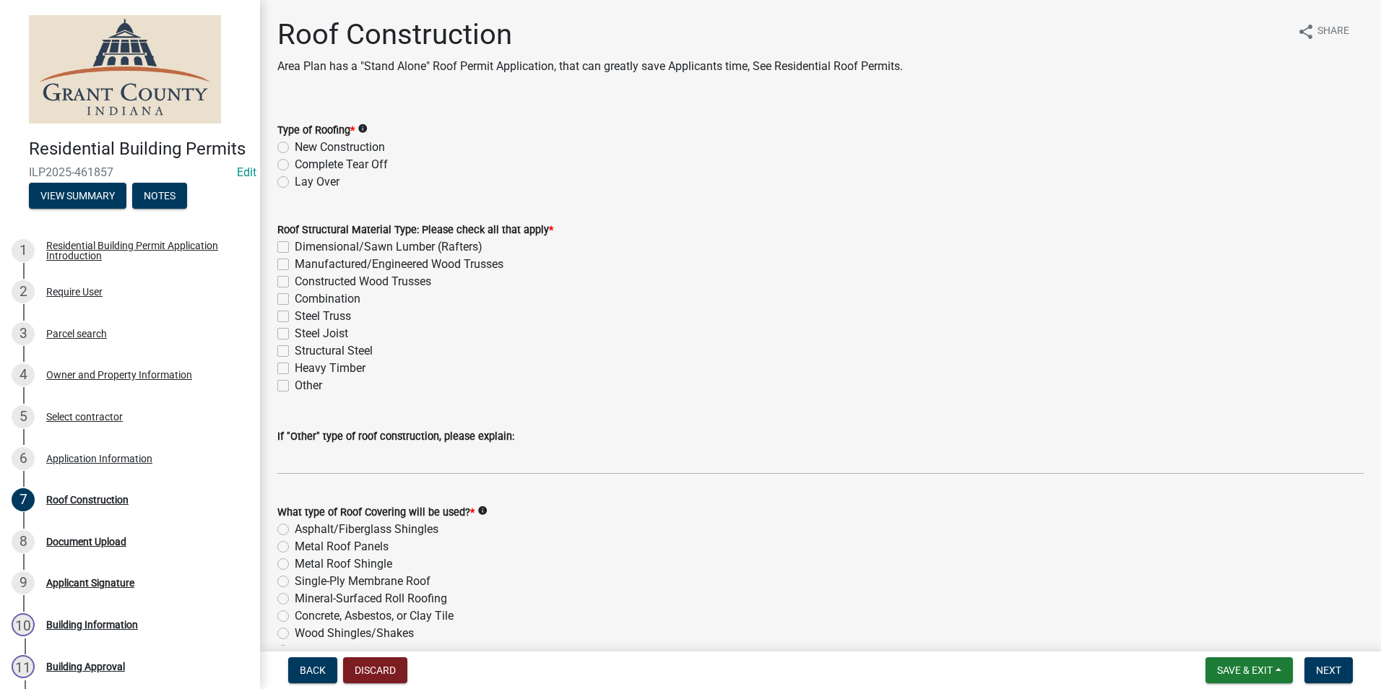
click at [295, 146] on label "New Construction" at bounding box center [340, 147] width 90 height 17
click at [295, 146] on input "New Construction" at bounding box center [299, 143] width 9 height 9
radio input "true"
click at [295, 245] on label "Dimensional/Sawn Lumber (Rafters)" at bounding box center [389, 246] width 188 height 17
click at [295, 245] on input "Dimensional/Sawn Lumber (Rafters)" at bounding box center [299, 242] width 9 height 9
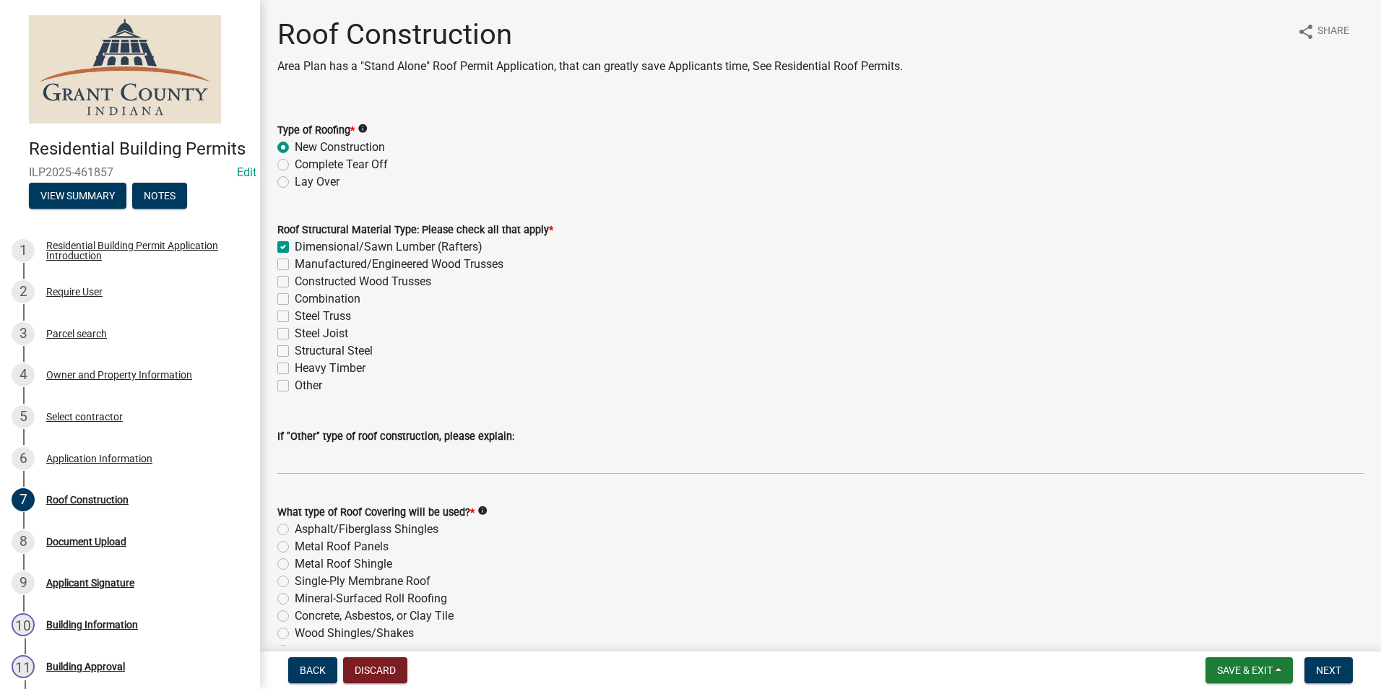
checkbox input "true"
checkbox input "false"
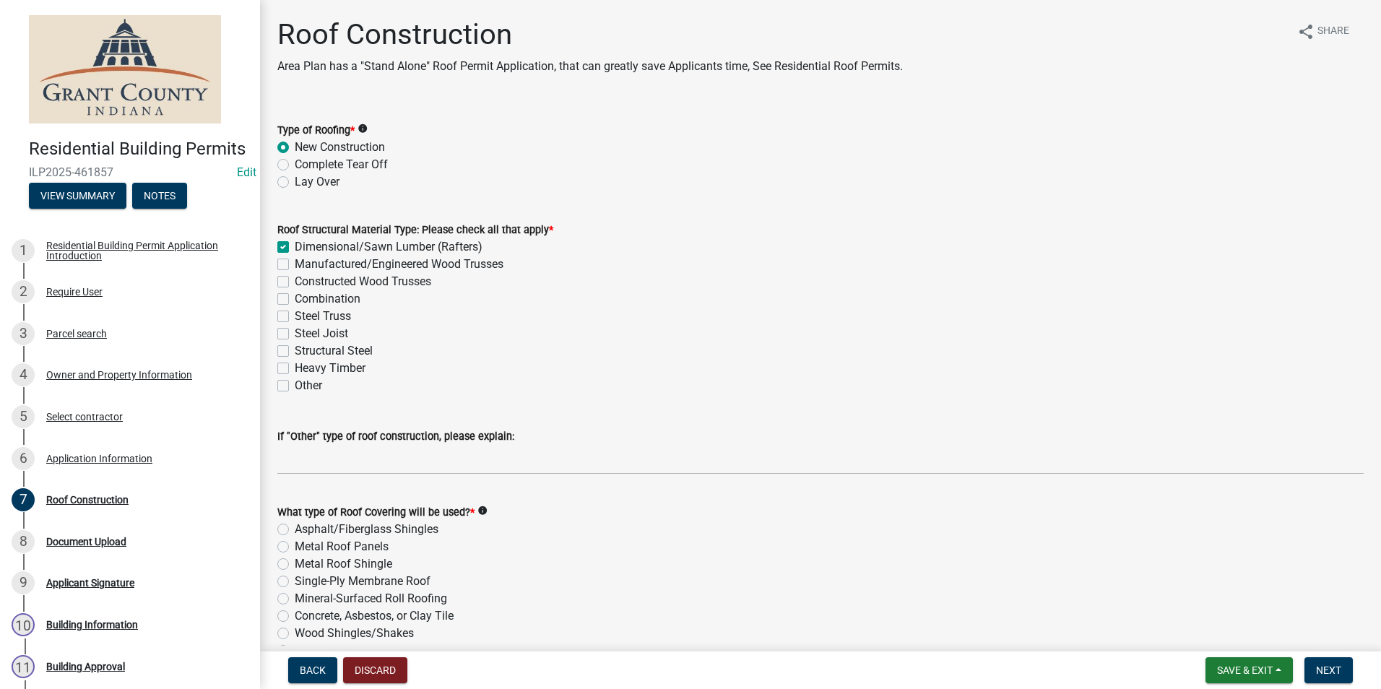
checkbox input "false"
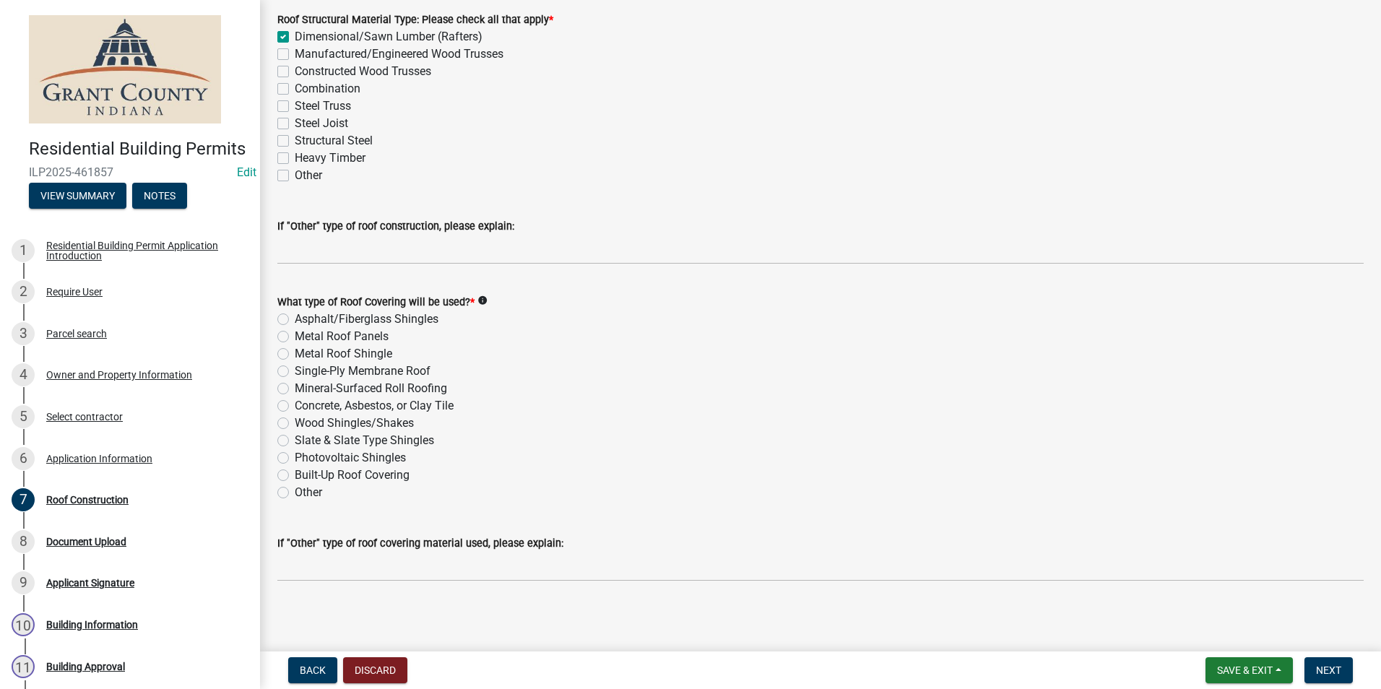
scroll to position [214, 0]
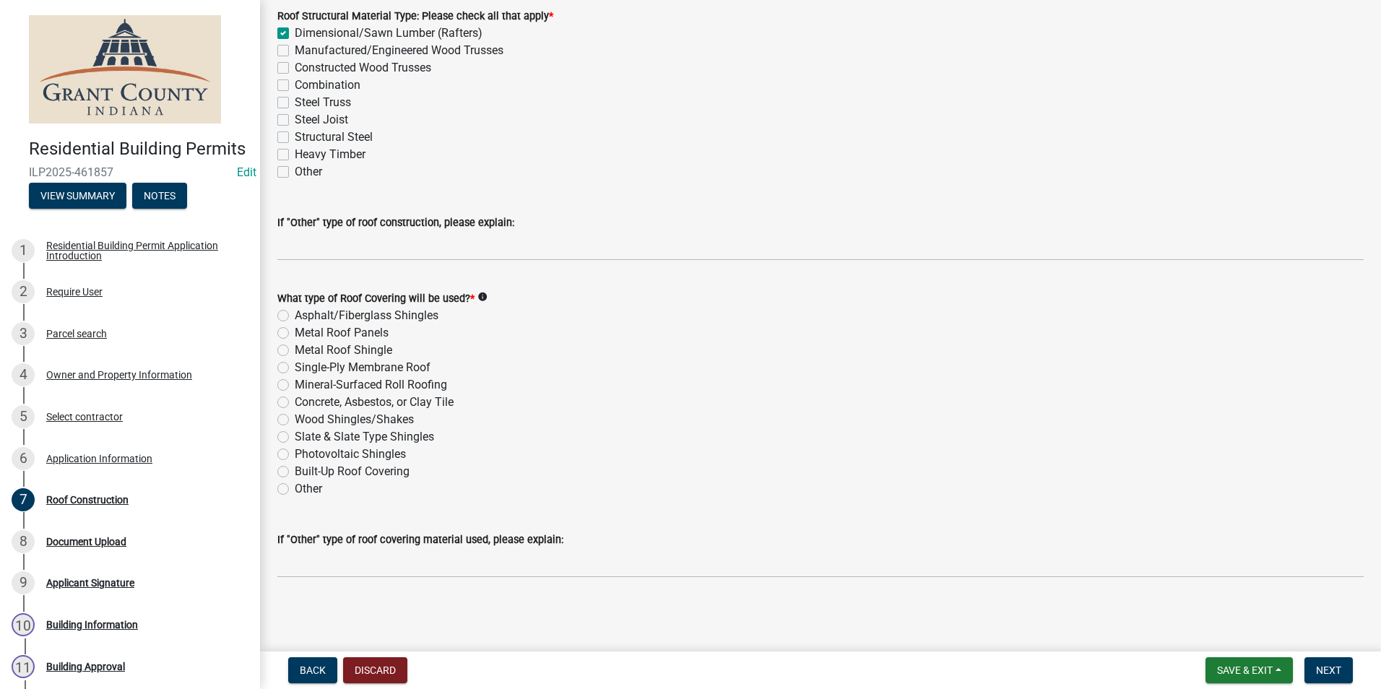
click at [295, 332] on label "Metal Roof Panels" at bounding box center [342, 332] width 94 height 17
click at [295, 332] on input "Metal Roof Panels" at bounding box center [299, 328] width 9 height 9
radio input "true"
click at [1330, 671] on span "Next" at bounding box center [1328, 671] width 25 height 12
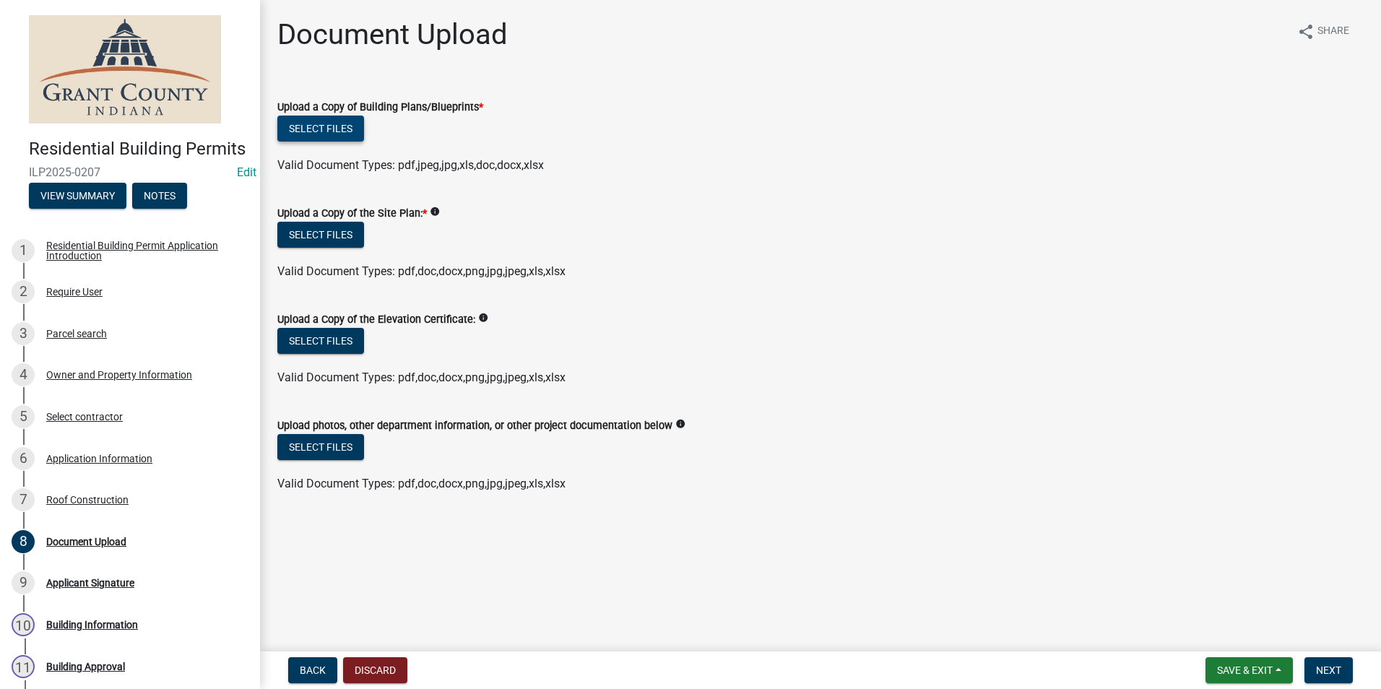
click at [330, 133] on button "Select files" at bounding box center [320, 129] width 87 height 26
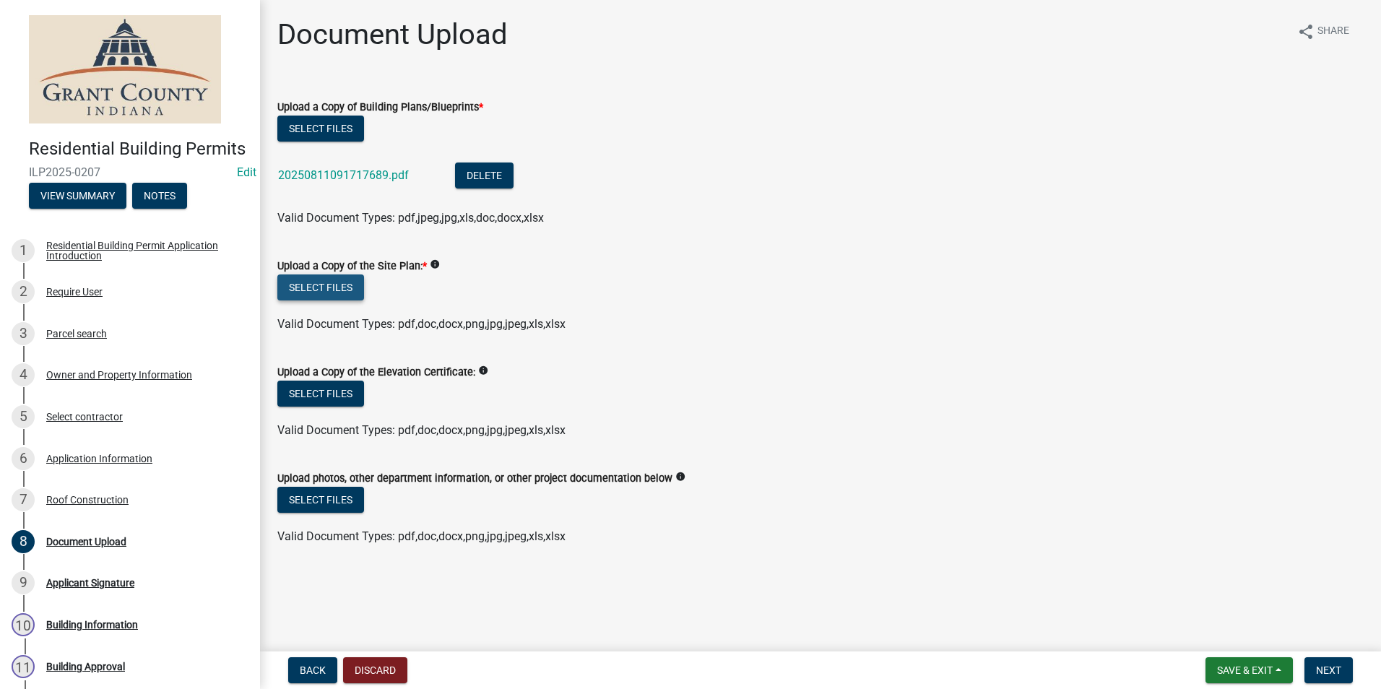
click at [340, 266] on form "Upload a Copy of the Site Plan: * info Select files Valid Document Types: pdf,d…" at bounding box center [820, 286] width 1086 height 93
click at [329, 285] on button "Select files" at bounding box center [320, 287] width 87 height 26
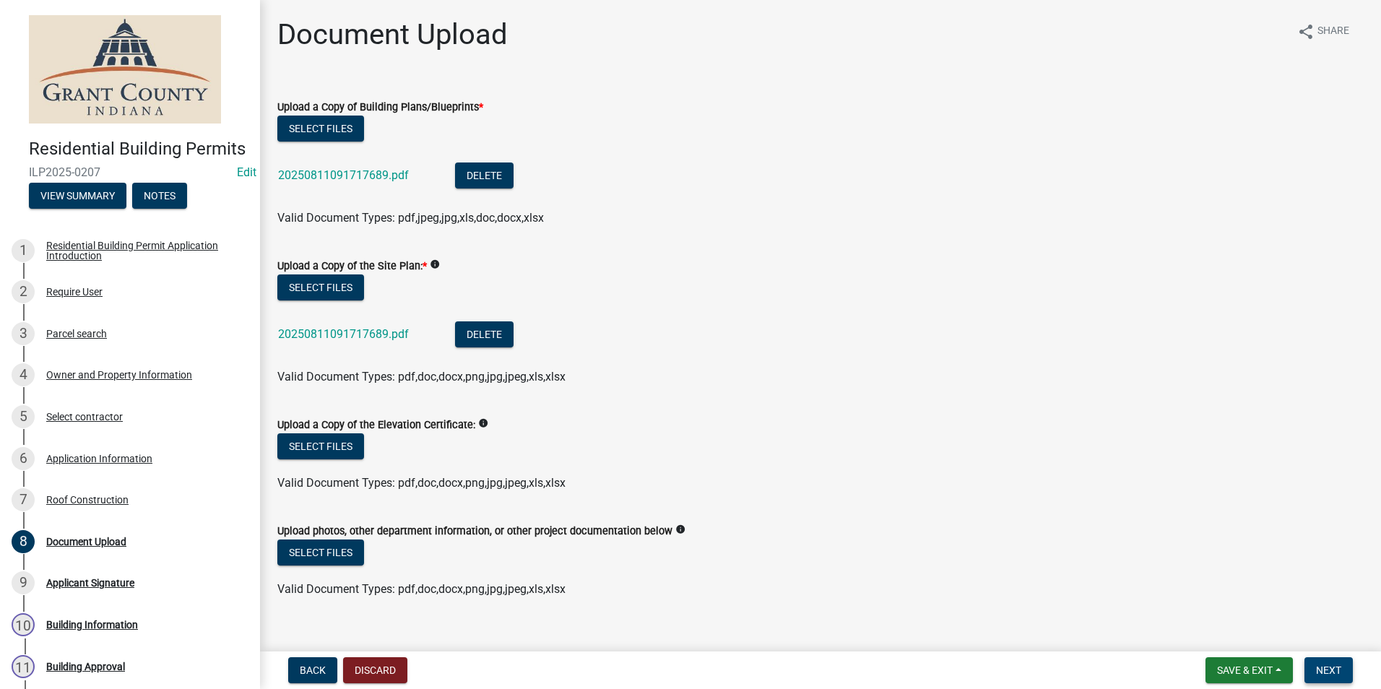
click at [1325, 671] on span "Next" at bounding box center [1328, 671] width 25 height 12
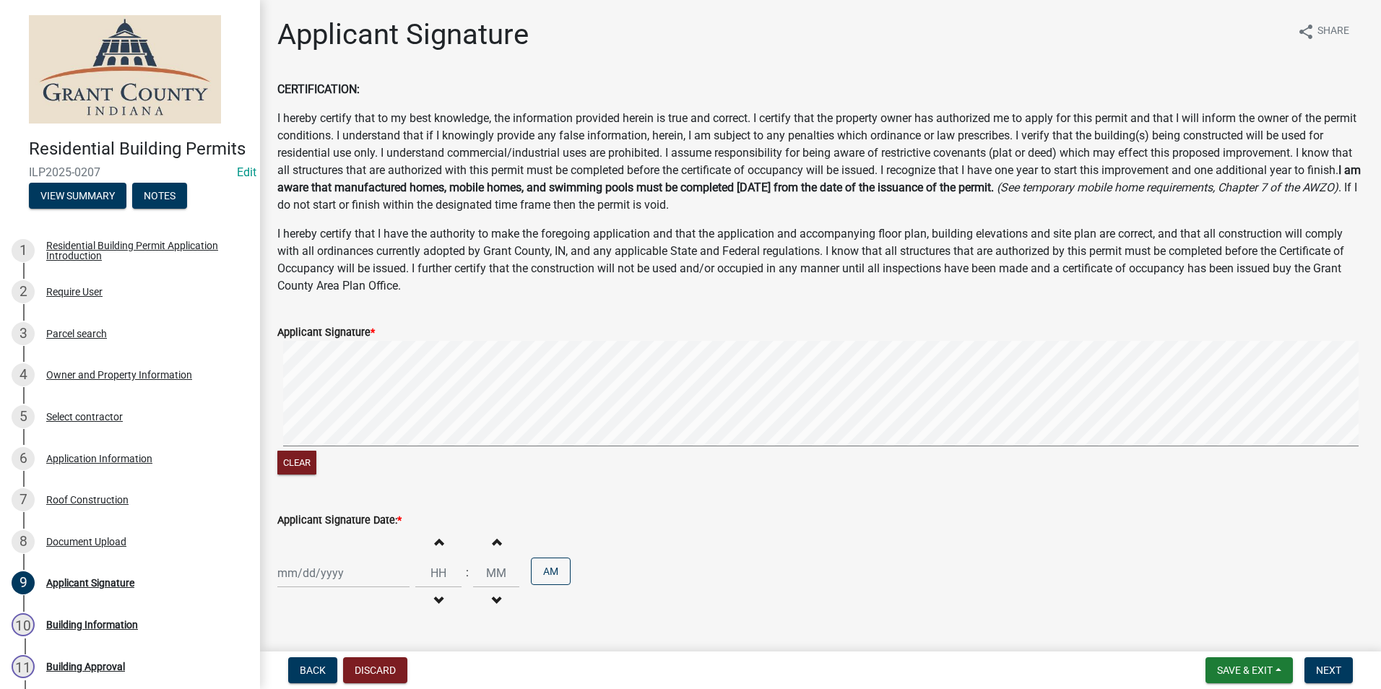
click at [367, 567] on div at bounding box center [343, 573] width 132 height 30
select select "8"
select select "2025"
click at [293, 470] on div "11" at bounding box center [291, 473] width 23 height 23
type input "[DATE]"
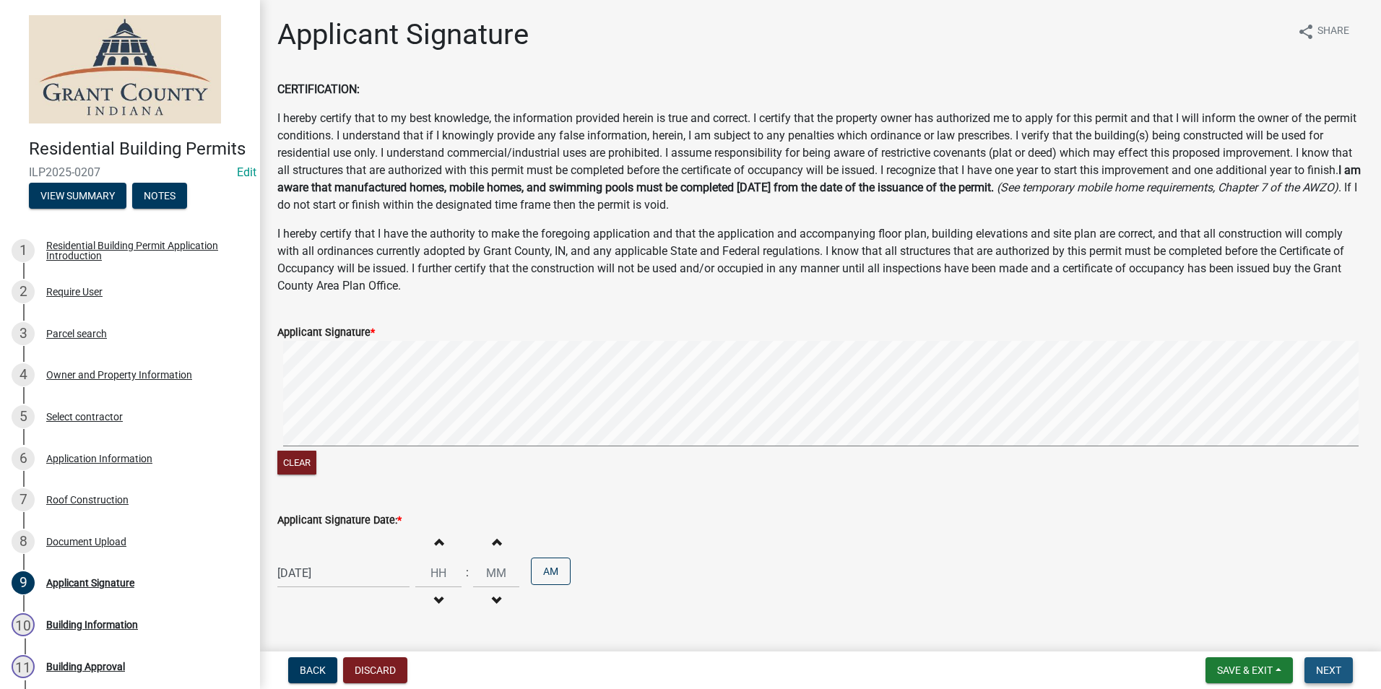
click at [1331, 661] on button "Next" at bounding box center [1329, 670] width 48 height 26
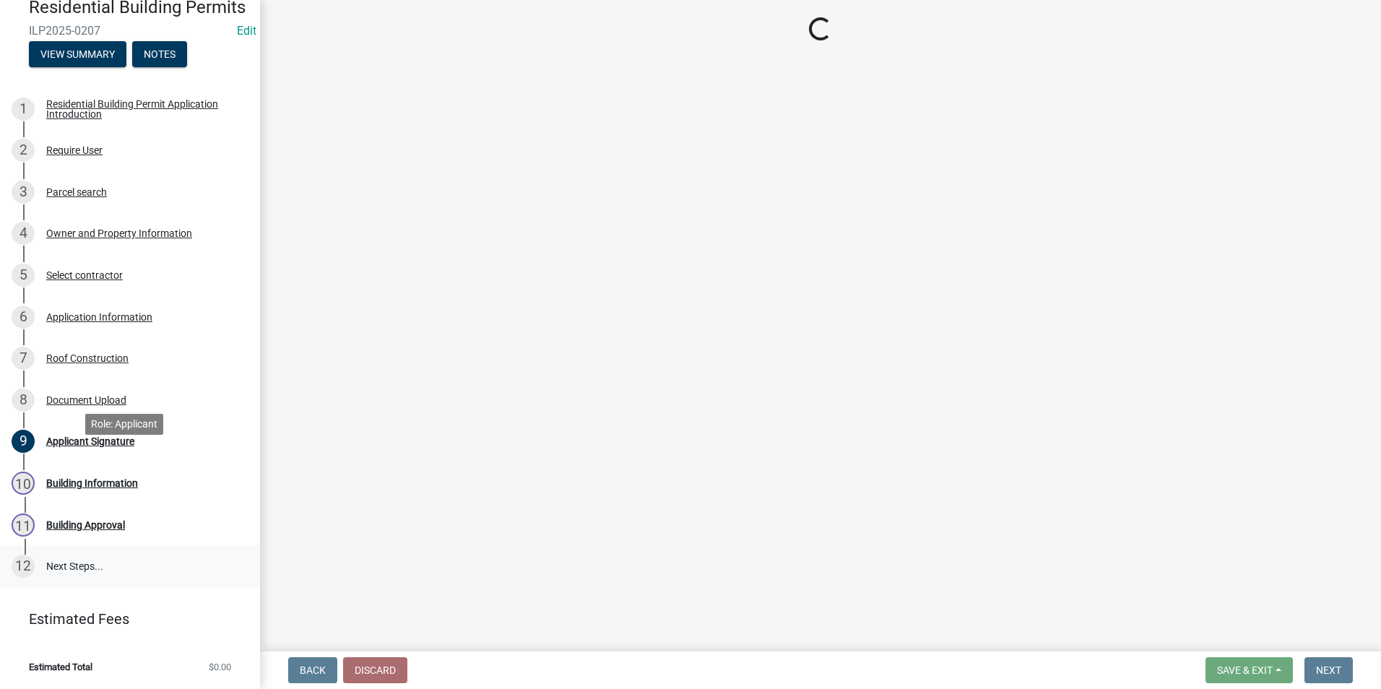
scroll to position [163, 0]
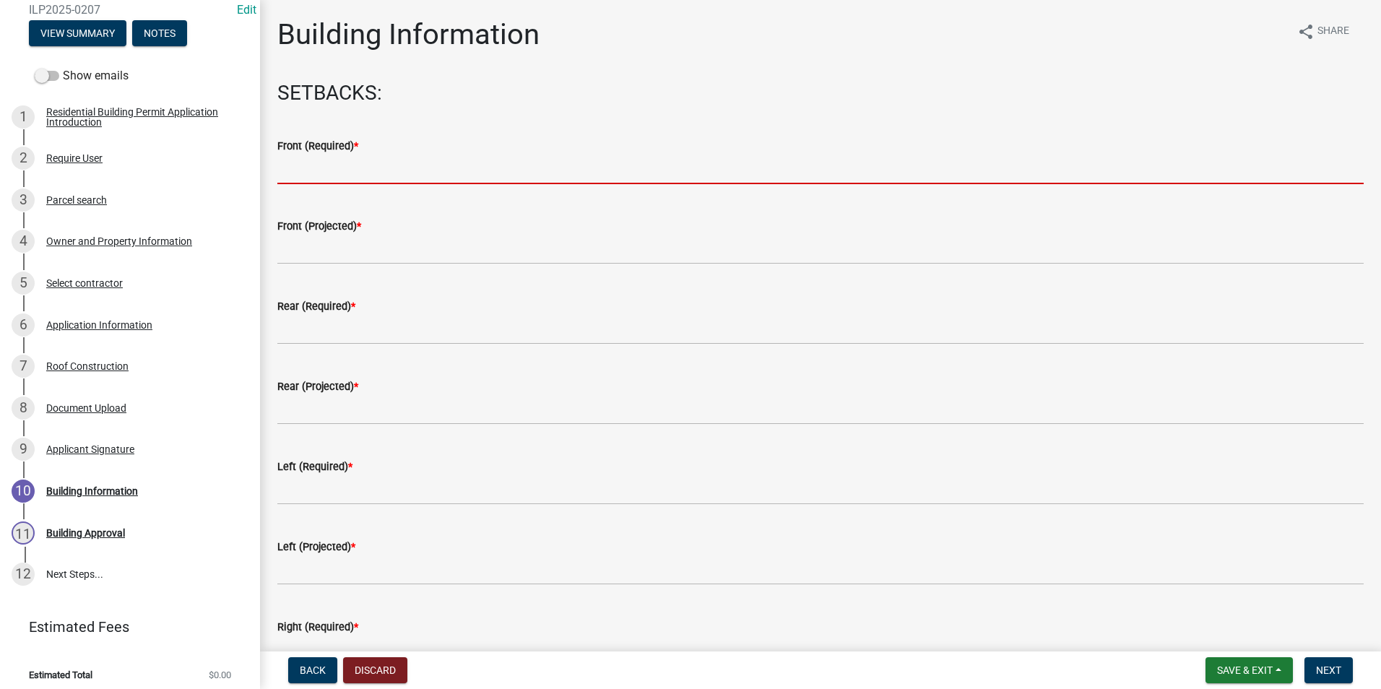
click at [373, 177] on input "text" at bounding box center [820, 170] width 1086 height 30
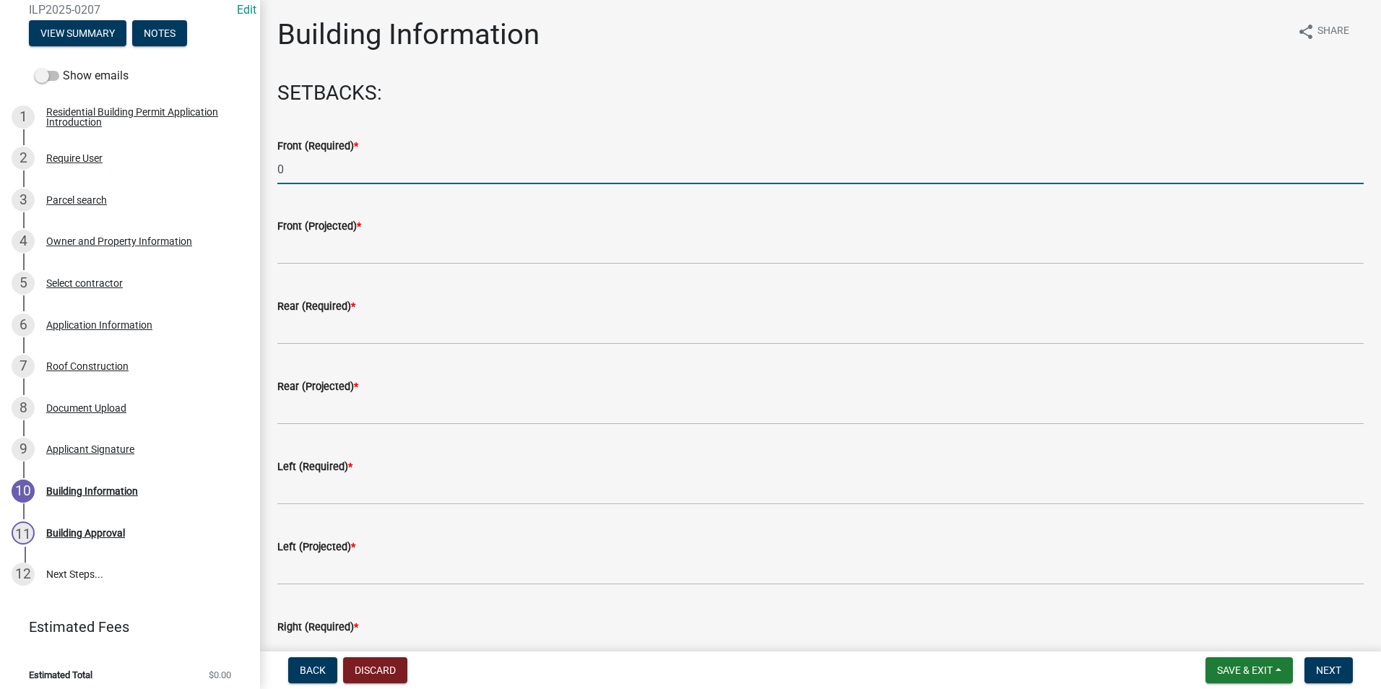
type input "0"
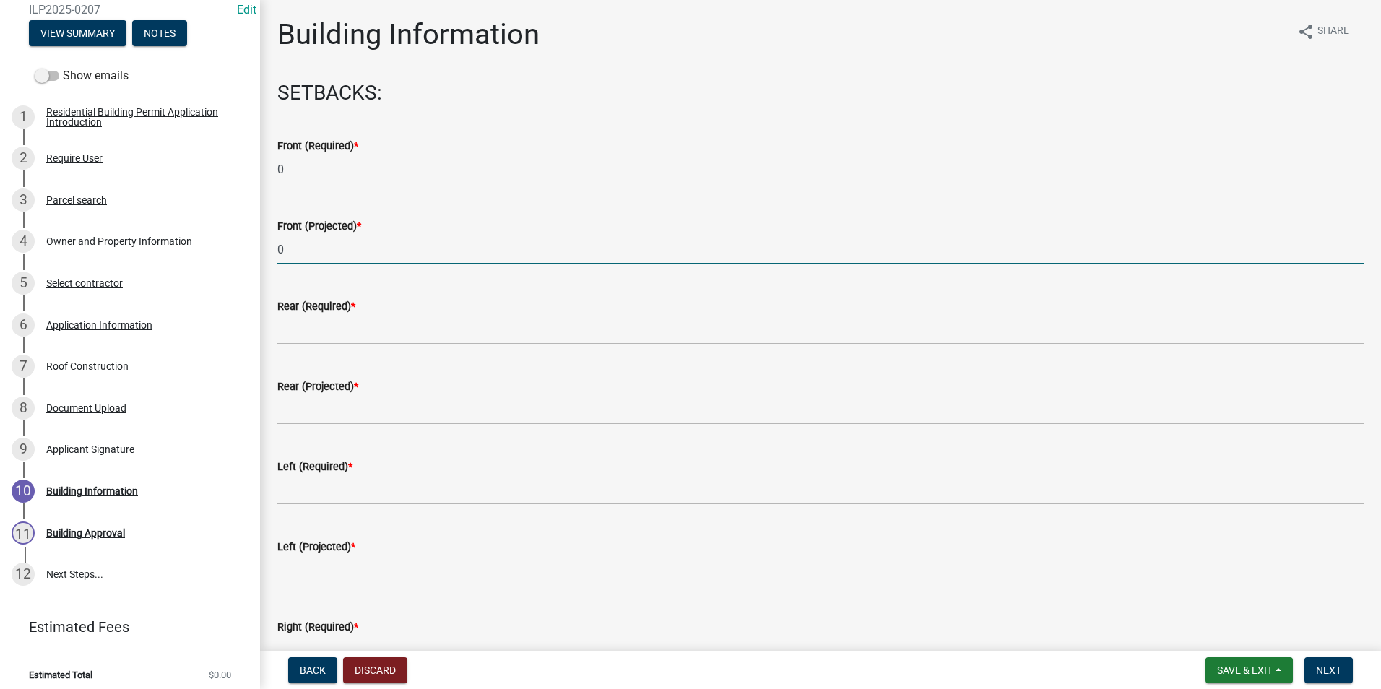
type input "0"
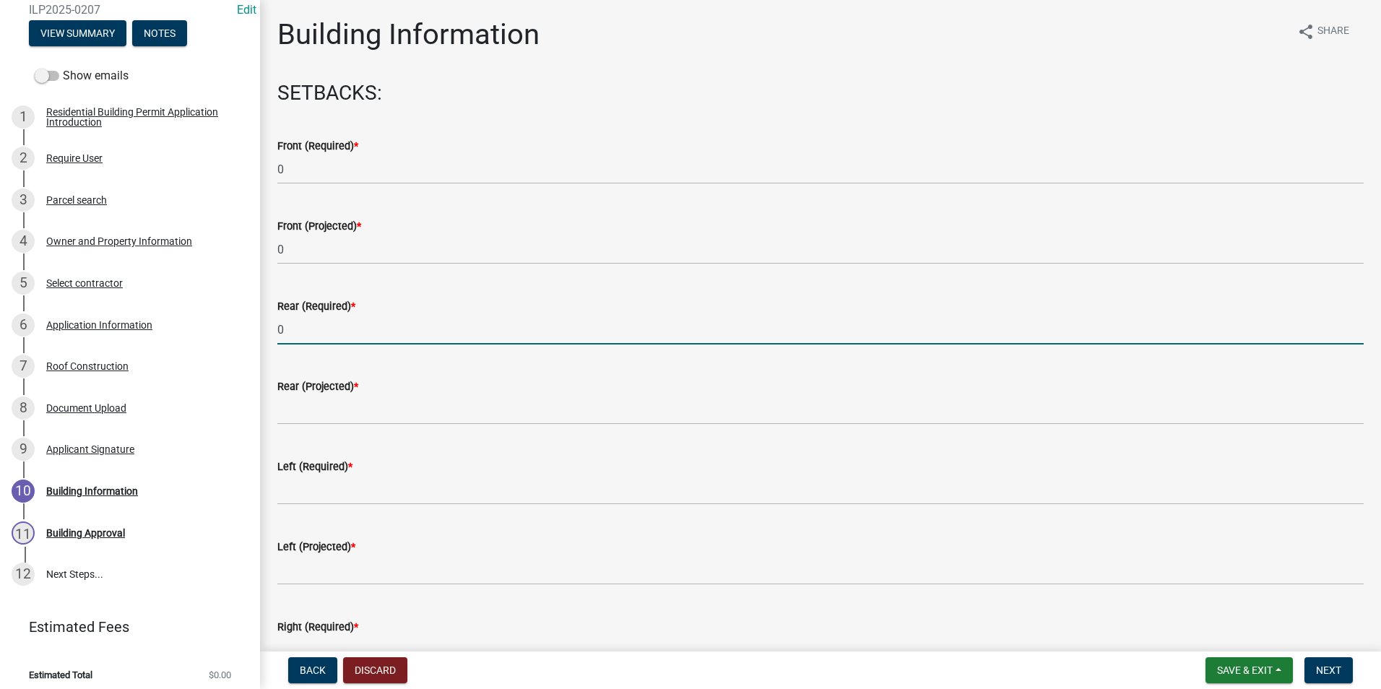
type input "0"
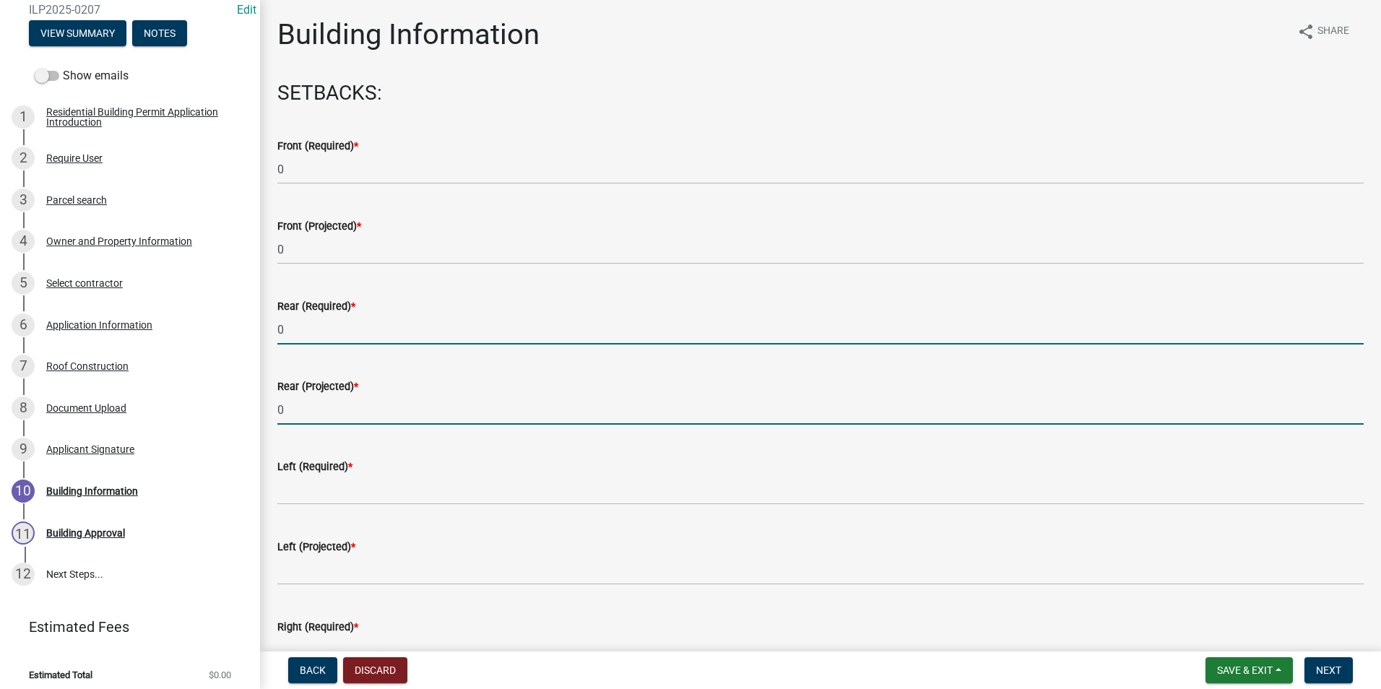
type input "0"
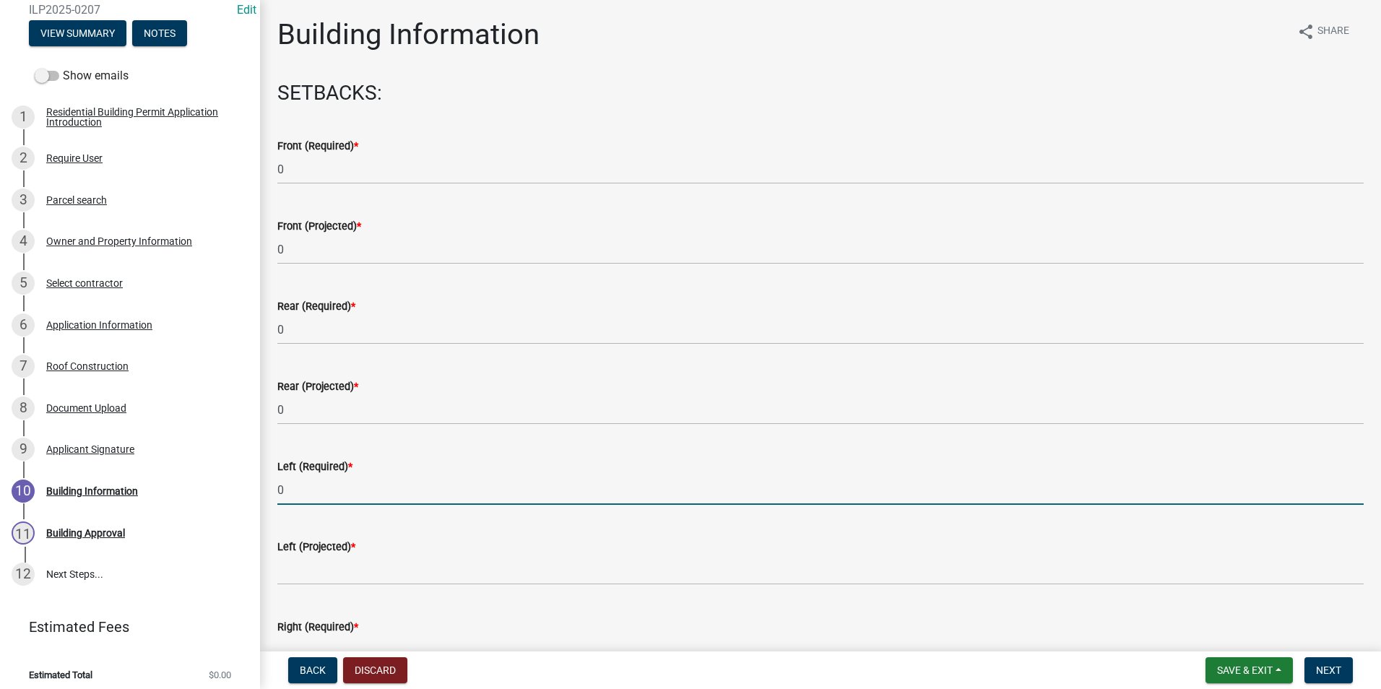
type input "0"
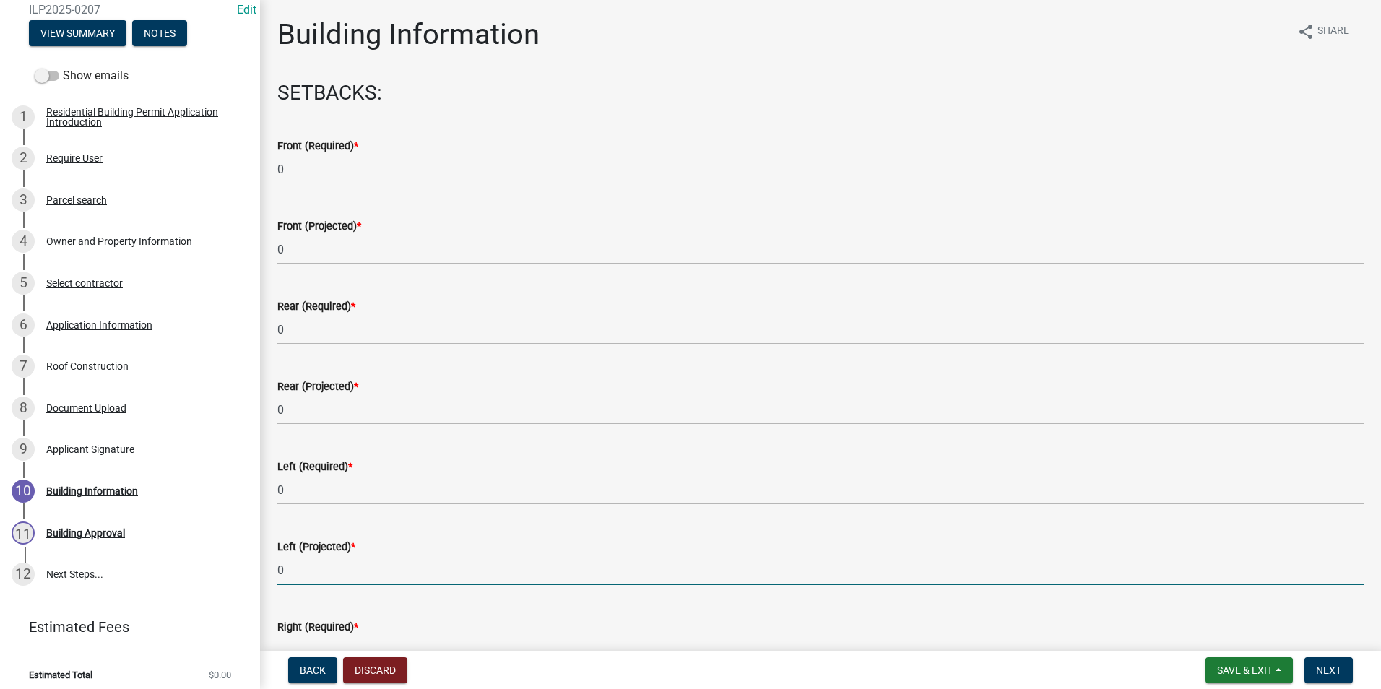
type input "0"
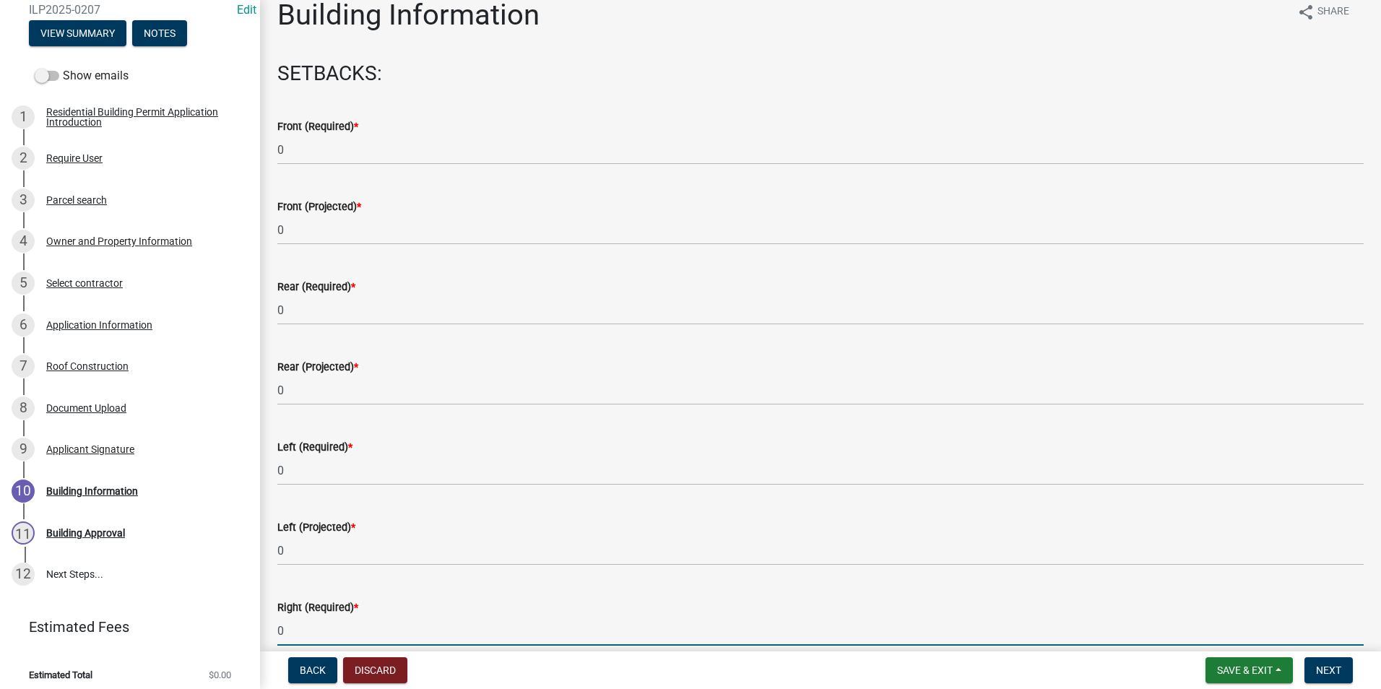
type input "0"
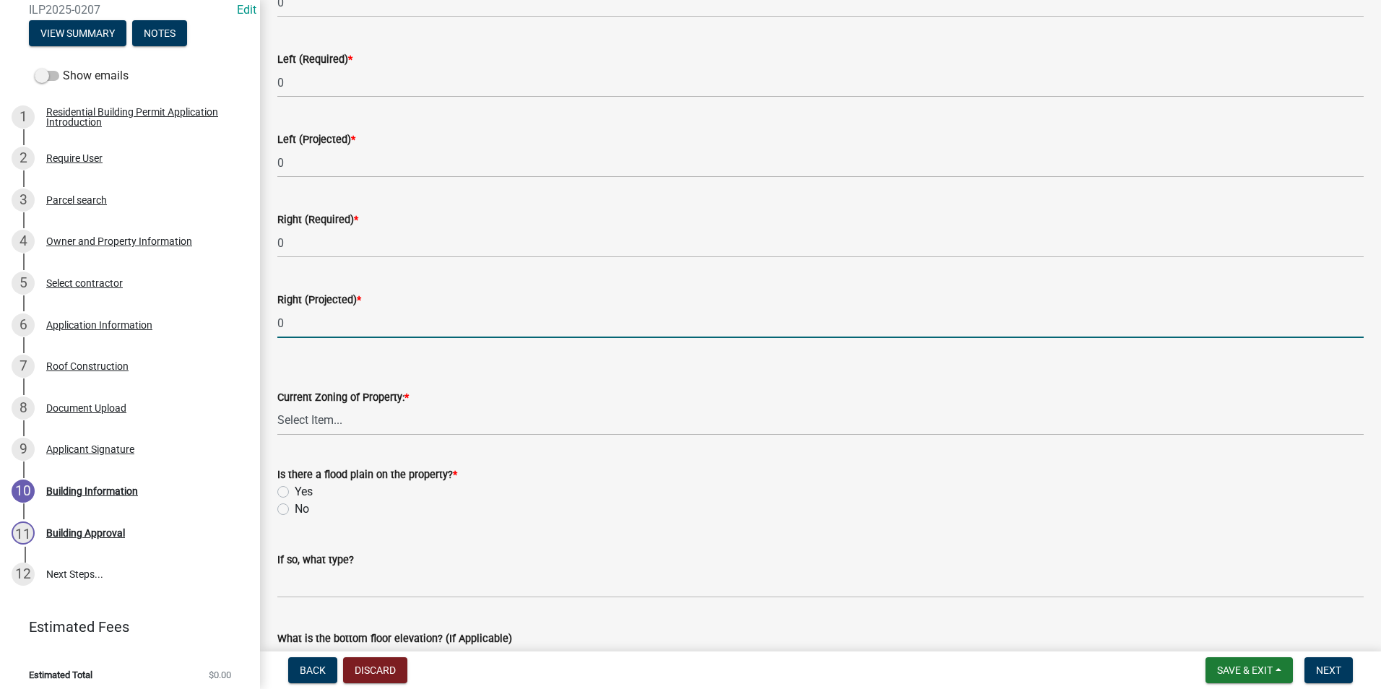
type input "0"
click at [355, 435] on select "Select Item... AG RS R1 R2 R3 R4 R5 PB NC LB CC GB I1 I2 I3 MH" at bounding box center [820, 421] width 1086 height 30
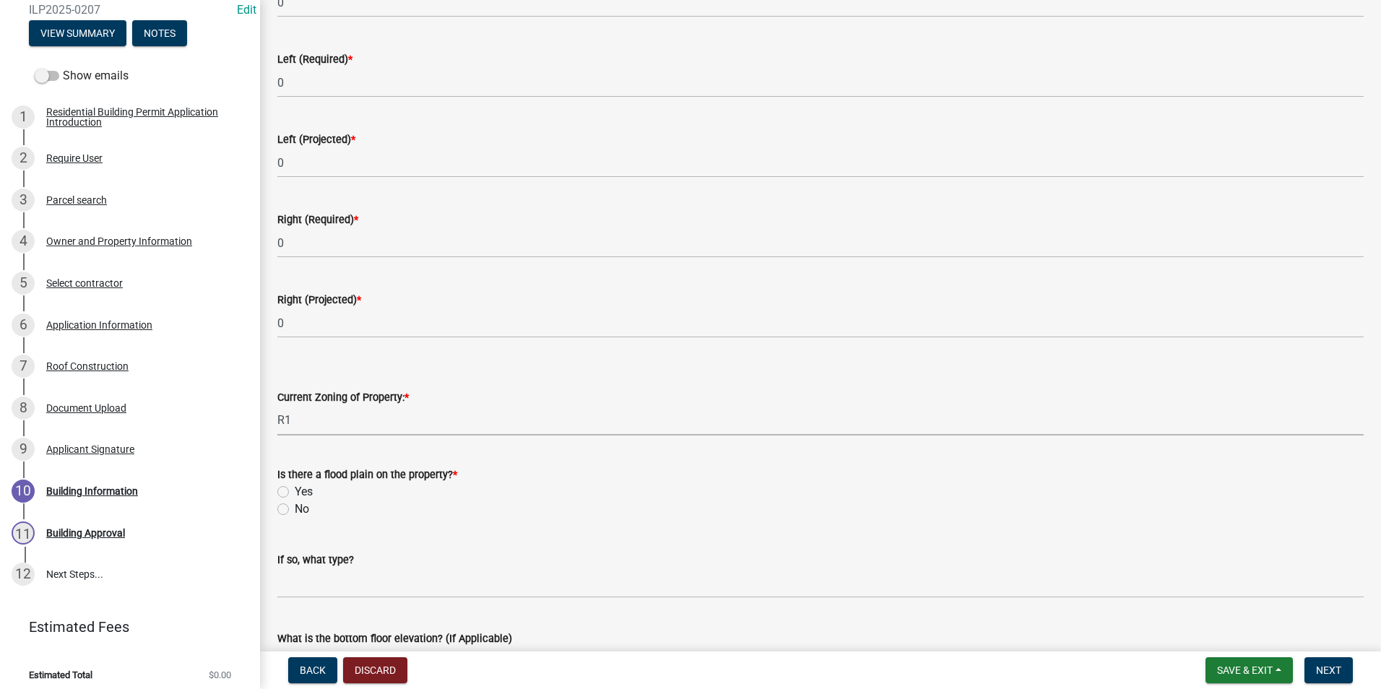
click at [277, 406] on select "Select Item... AG RS R1 R2 R3 R4 R5 PB NC LB CC GB I1 I2 I3 MH" at bounding box center [820, 421] width 1086 height 30
select select "86216643-6ab7-441b-bb31-49cf75250aca"
click at [295, 511] on label "No" at bounding box center [302, 509] width 14 height 17
click at [295, 510] on input "No" at bounding box center [299, 505] width 9 height 9
radio input "true"
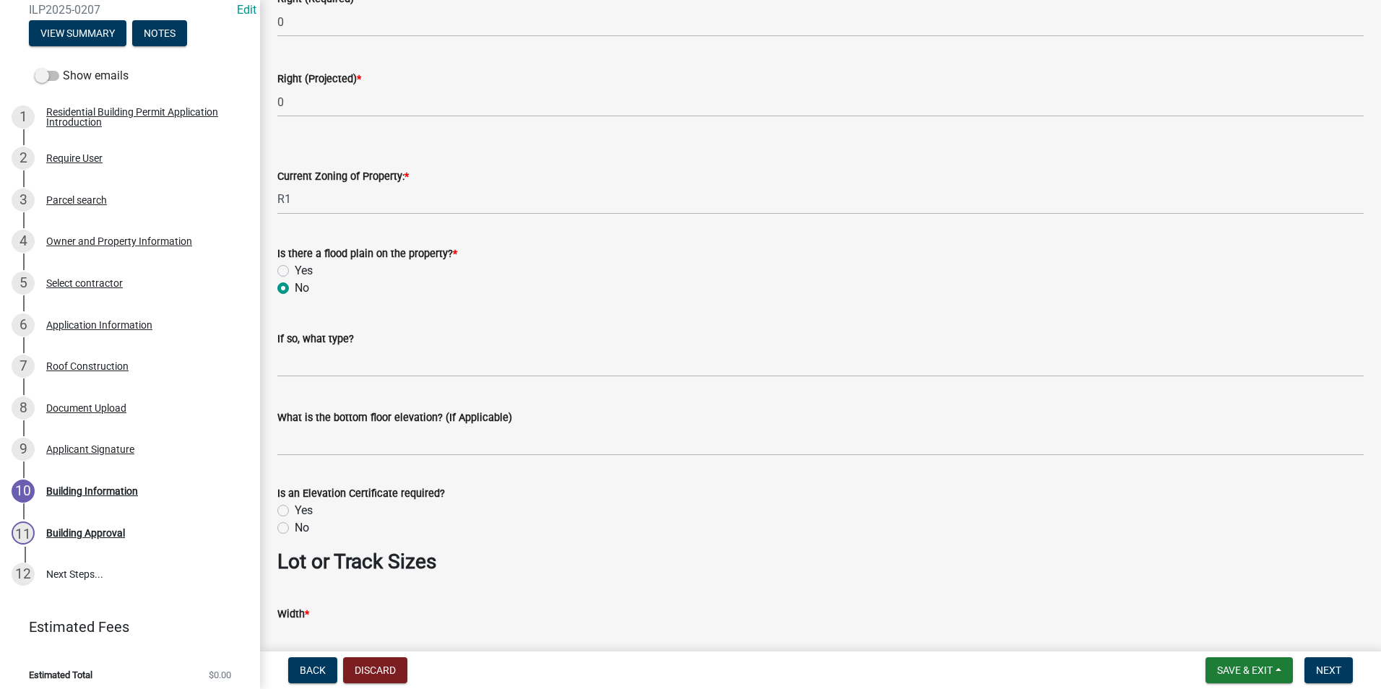
scroll to position [769, 0]
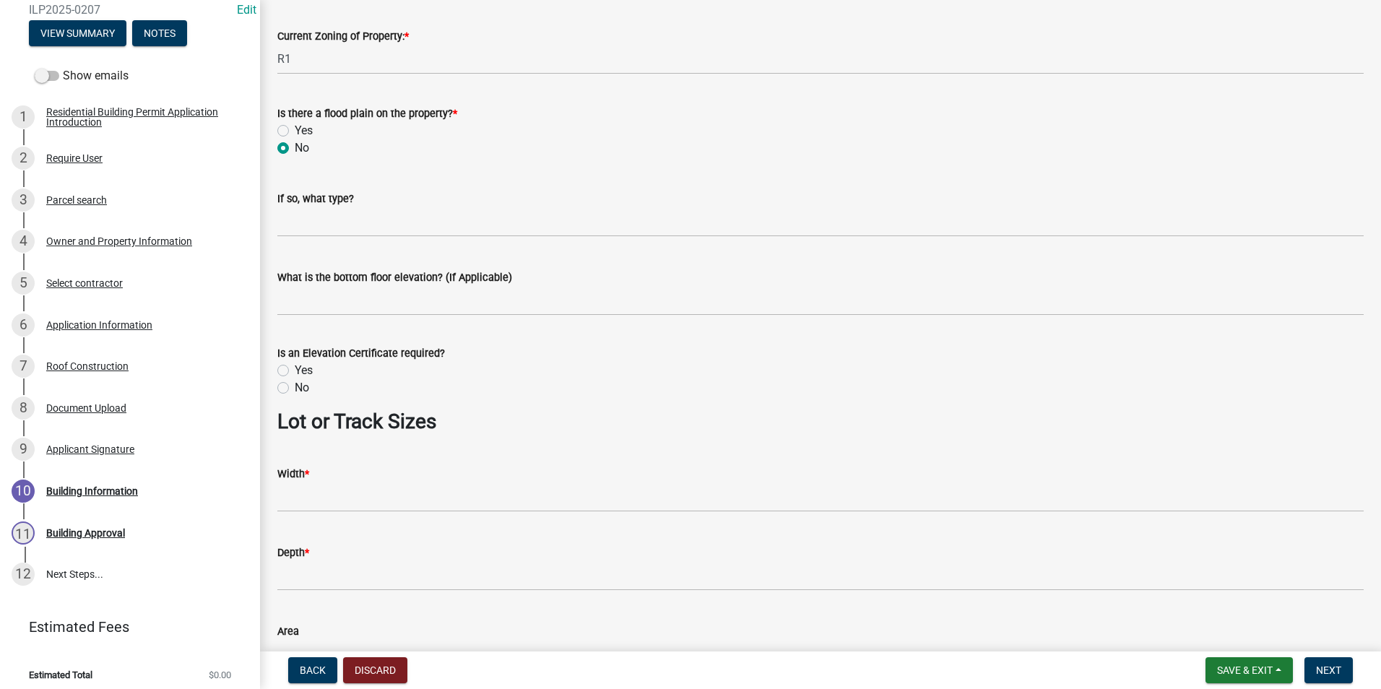
click at [295, 385] on label "No" at bounding box center [302, 387] width 14 height 17
click at [295, 385] on input "No" at bounding box center [299, 383] width 9 height 9
radio input "true"
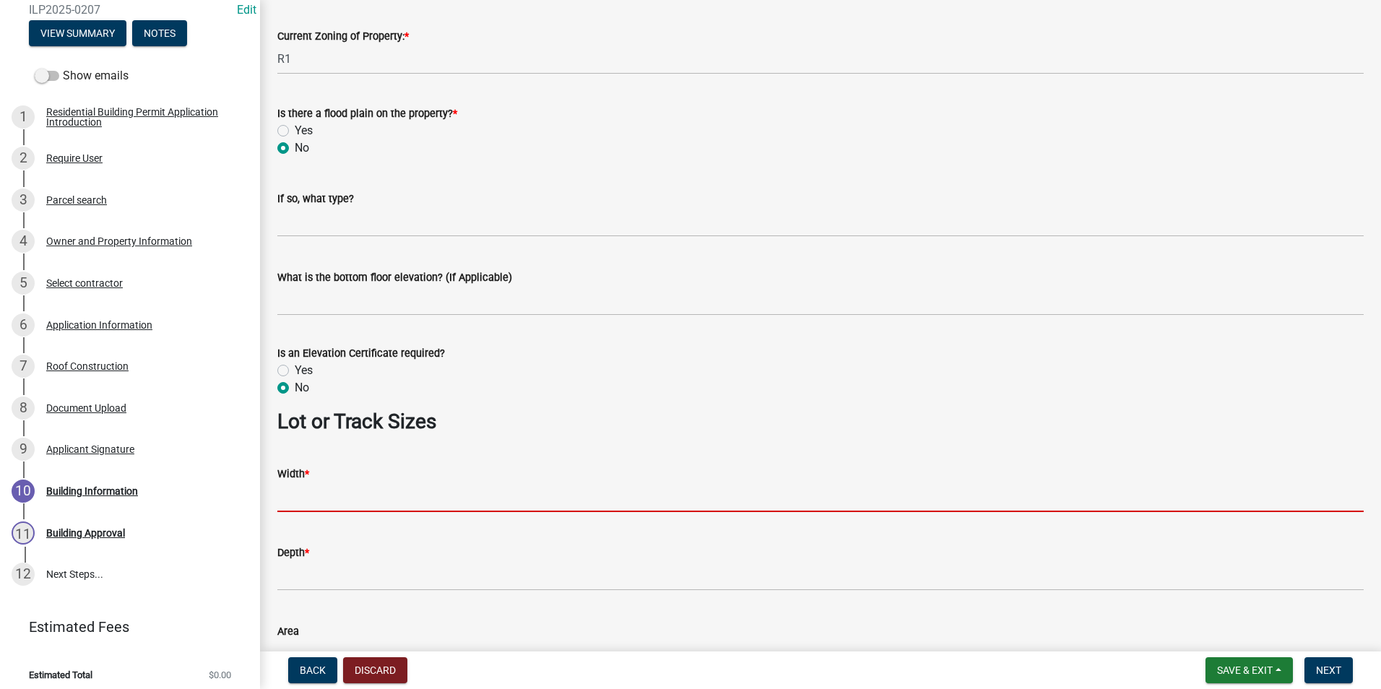
click at [322, 487] on input "Width *" at bounding box center [820, 498] width 1086 height 30
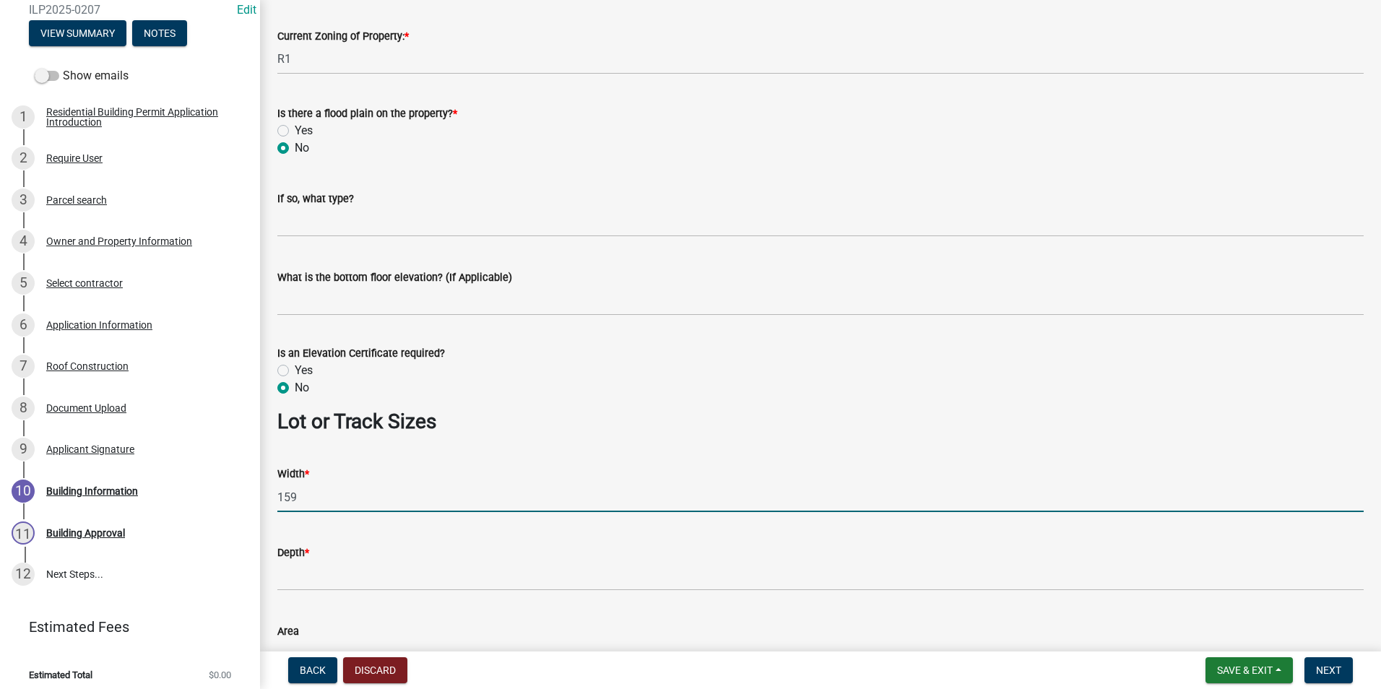
type input "159"
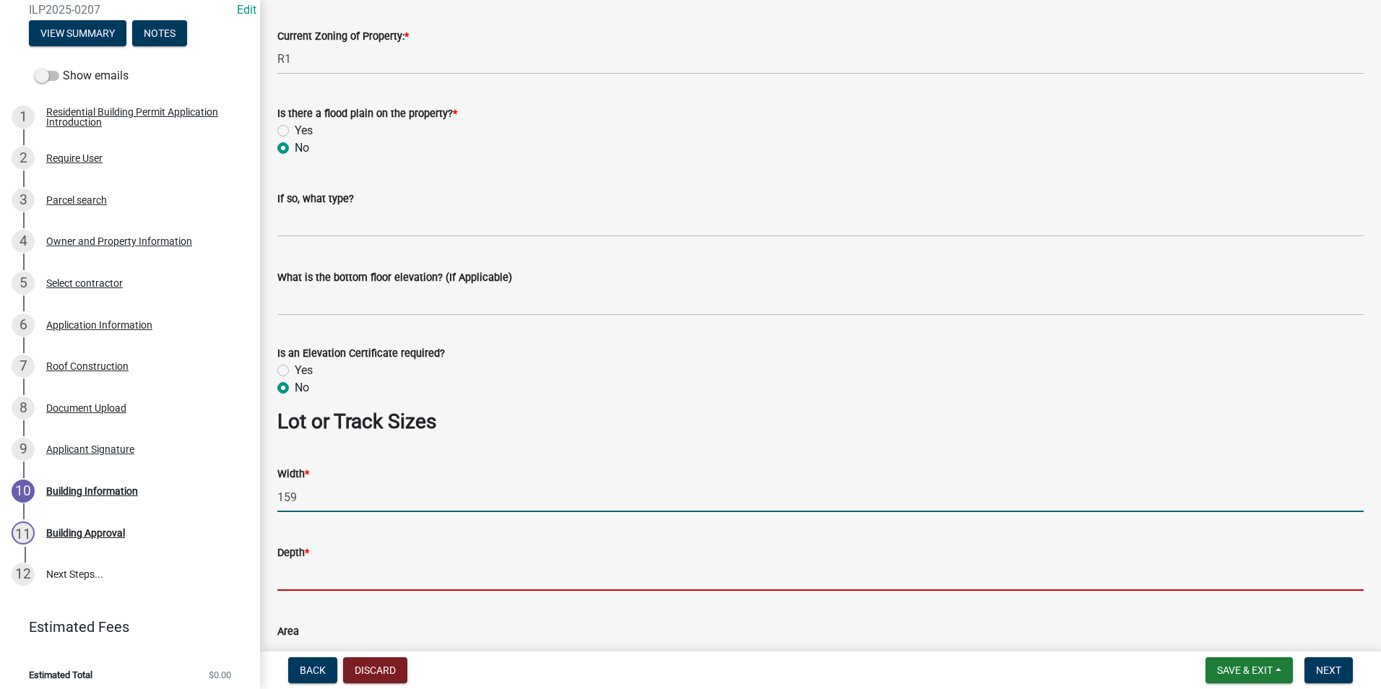
click at [359, 584] on input "Depth *" at bounding box center [820, 576] width 1086 height 30
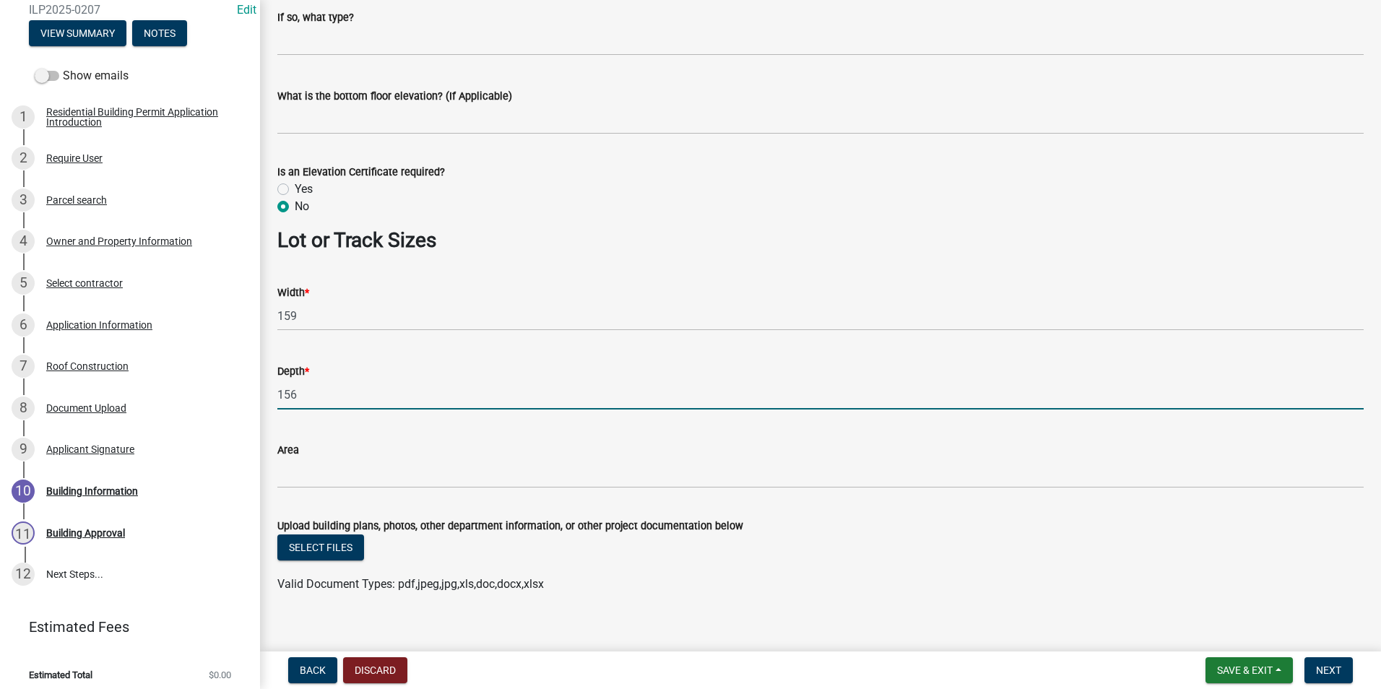
scroll to position [966, 0]
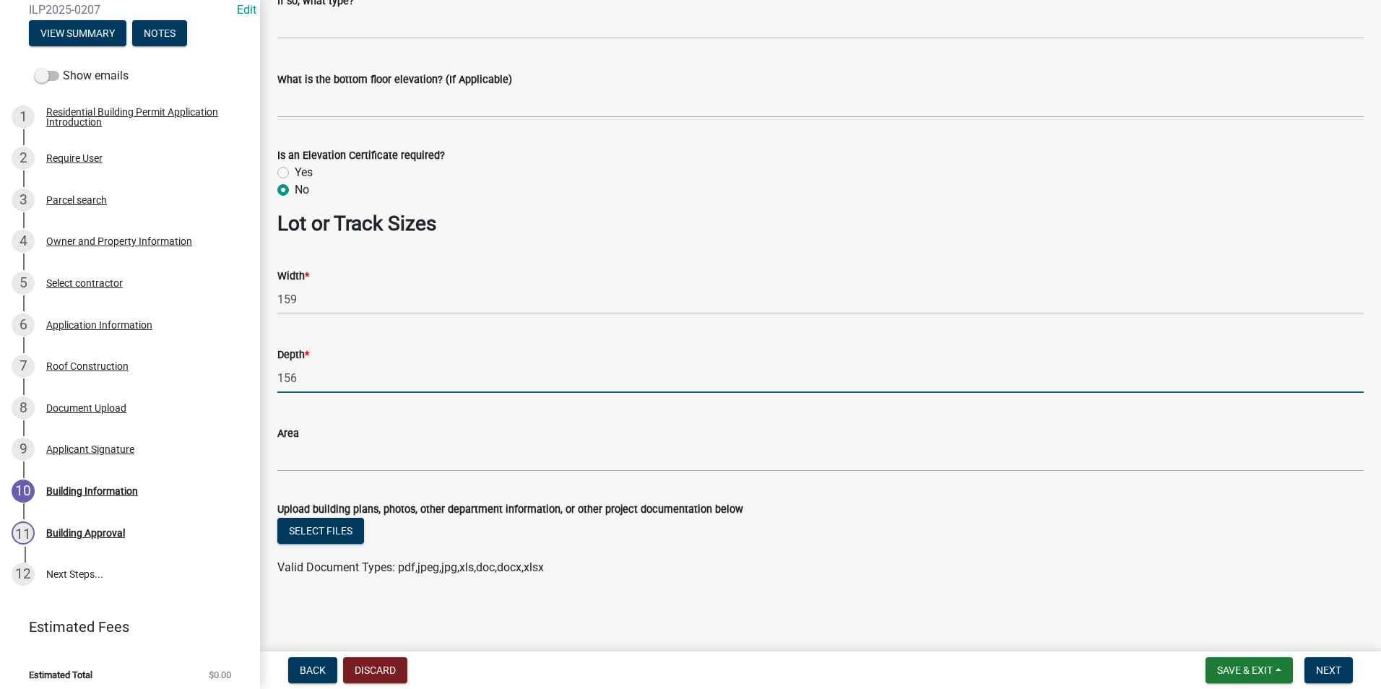
type input "156"
click at [316, 440] on div "Area" at bounding box center [820, 433] width 1086 height 17
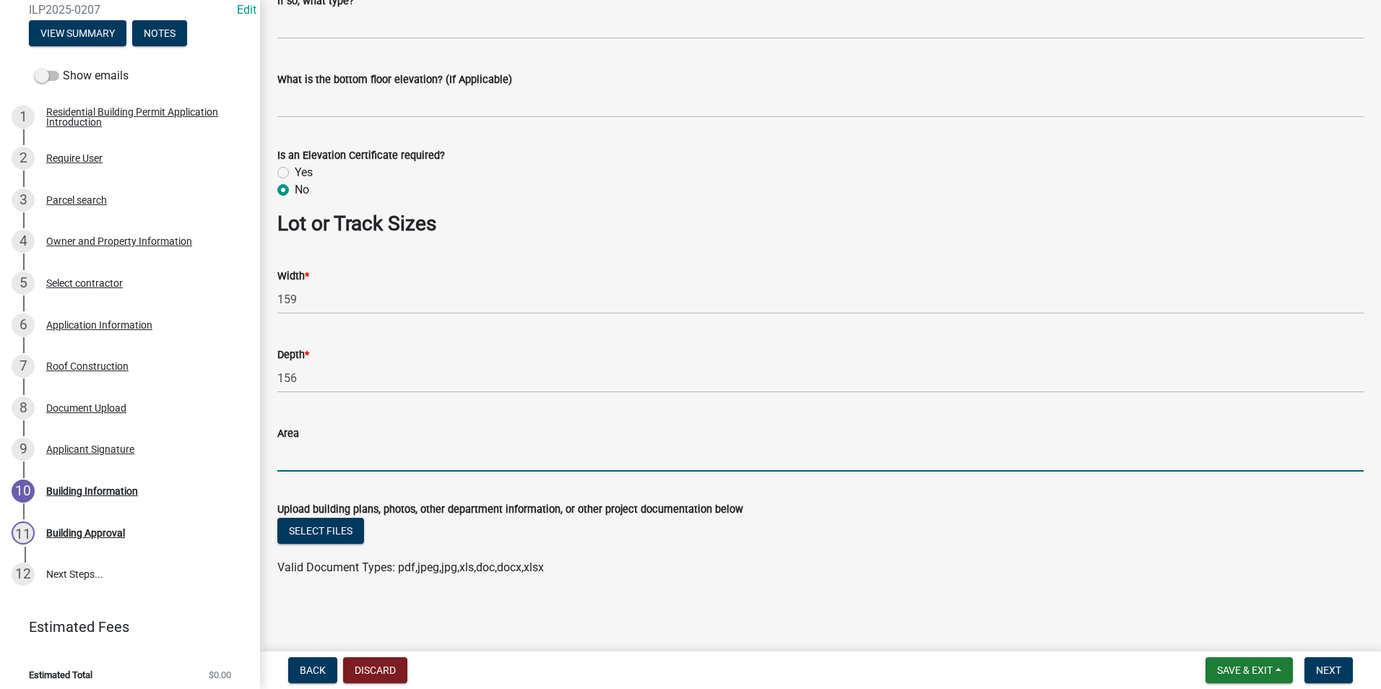
click at [313, 457] on input "Area" at bounding box center [820, 457] width 1086 height 30
type input "24804"
click at [1323, 665] on span "Next" at bounding box center [1328, 671] width 25 height 12
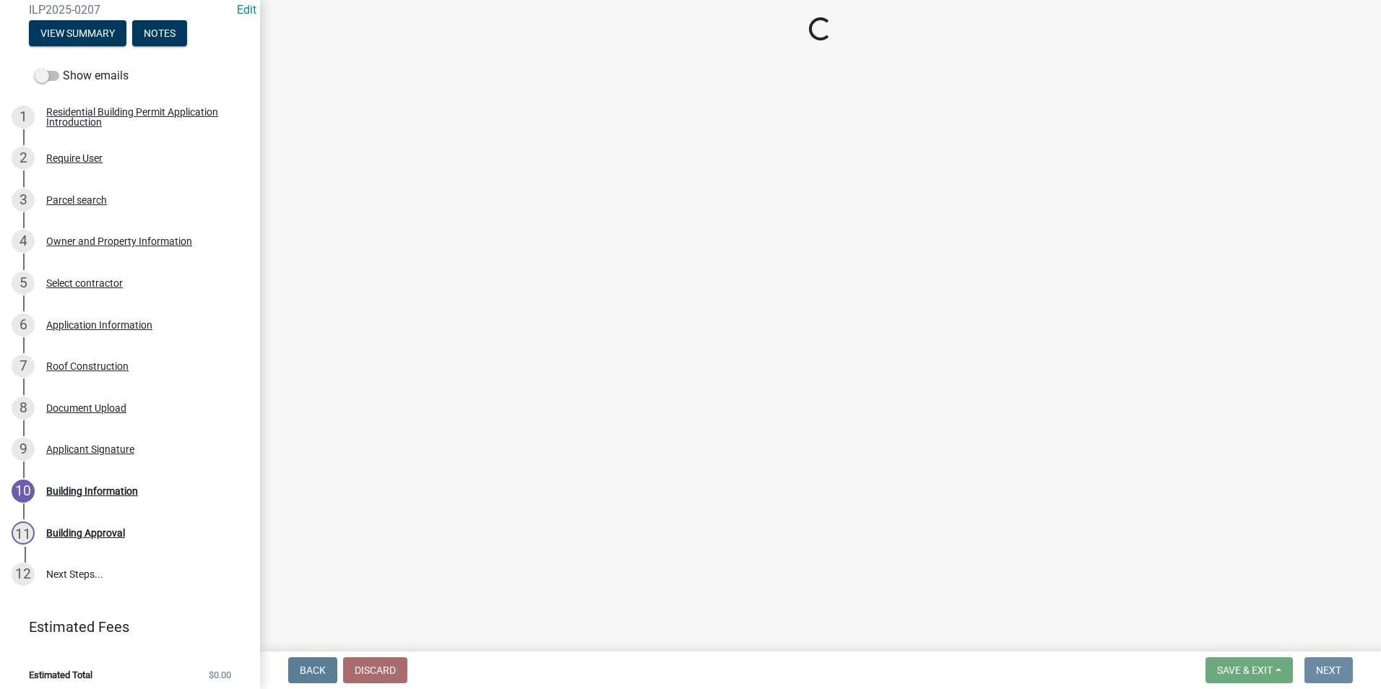
scroll to position [0, 0]
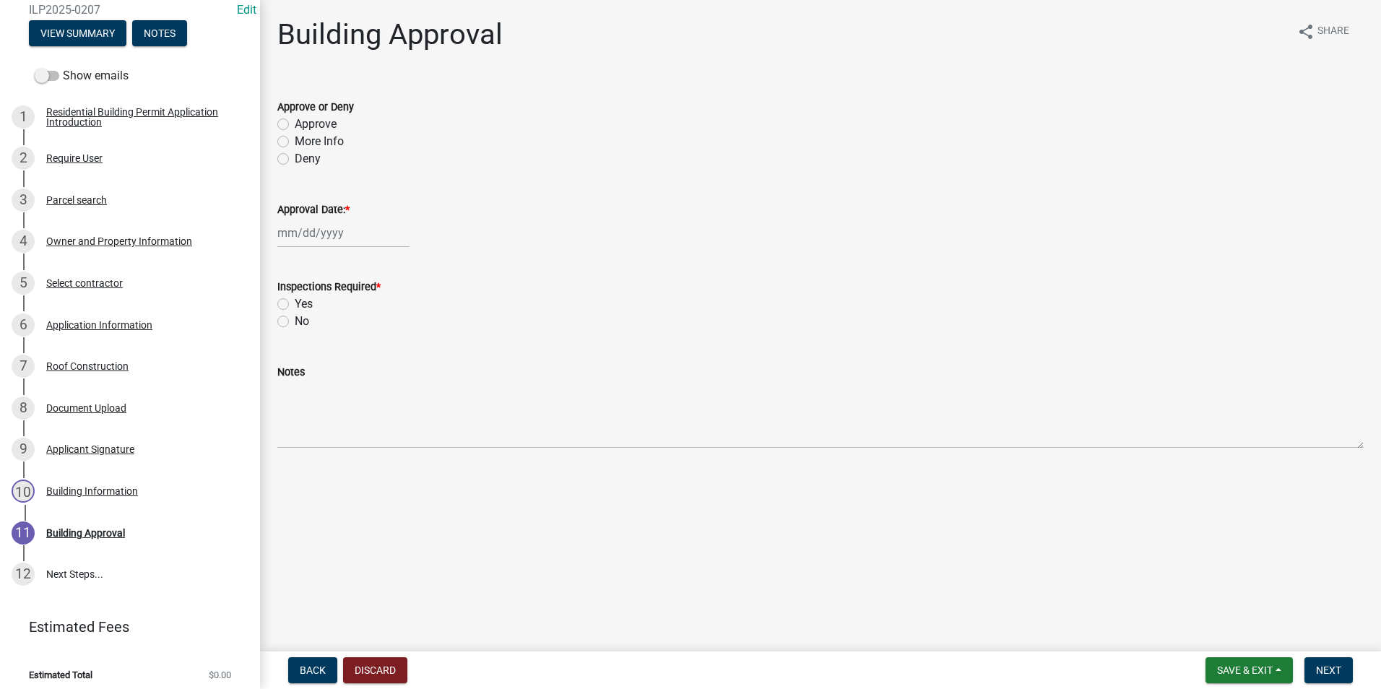
click at [295, 122] on label "Approve" at bounding box center [316, 124] width 42 height 17
click at [295, 122] on input "Approve" at bounding box center [299, 120] width 9 height 9
radio input "true"
click at [295, 305] on label "Yes" at bounding box center [304, 303] width 18 height 17
click at [295, 305] on input "Yes" at bounding box center [299, 299] width 9 height 9
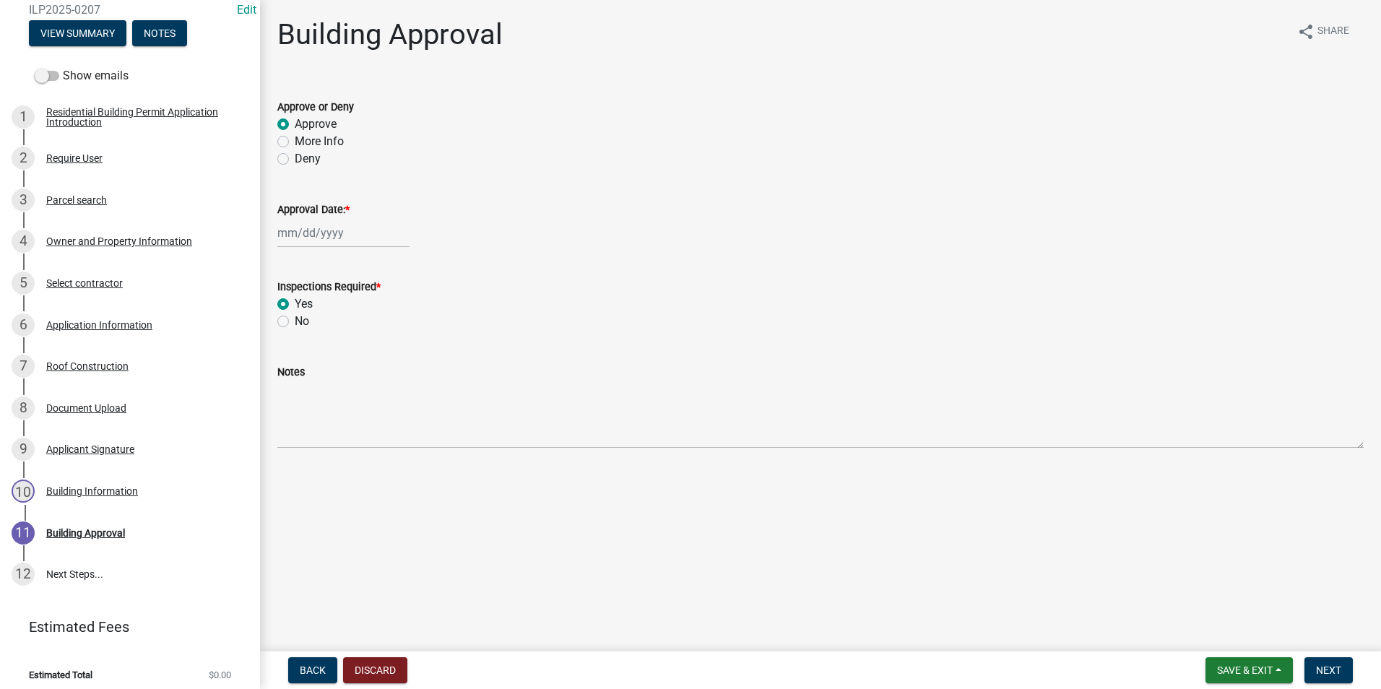
radio input "true"
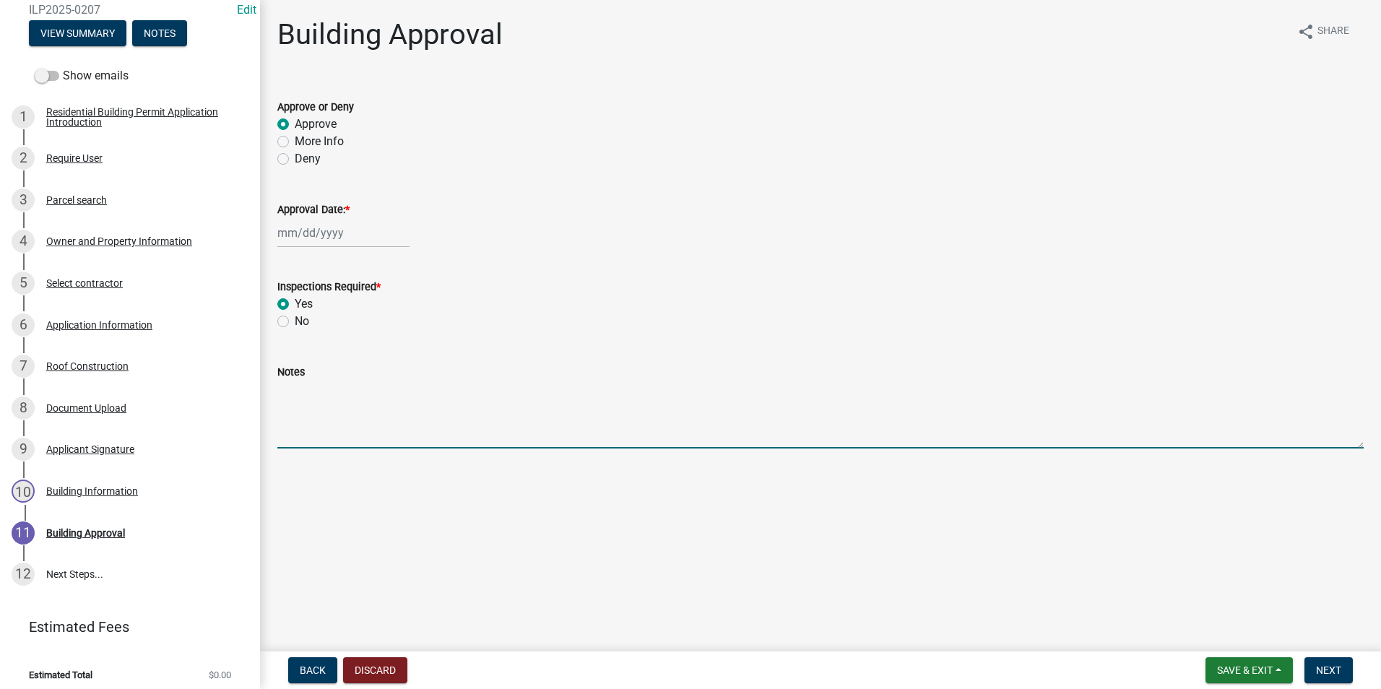
click at [322, 389] on textarea "Notes" at bounding box center [820, 415] width 1086 height 68
click at [391, 390] on textarea "NEW METAL ROOFING OVER EXISTING DECK" at bounding box center [820, 415] width 1086 height 68
type textarea "NEW METAL ROOF OVER EXISTING DECK"
click at [1335, 656] on nav "Back Discard Save & Exit Save Save & Exit Next" at bounding box center [820, 671] width 1121 height 38
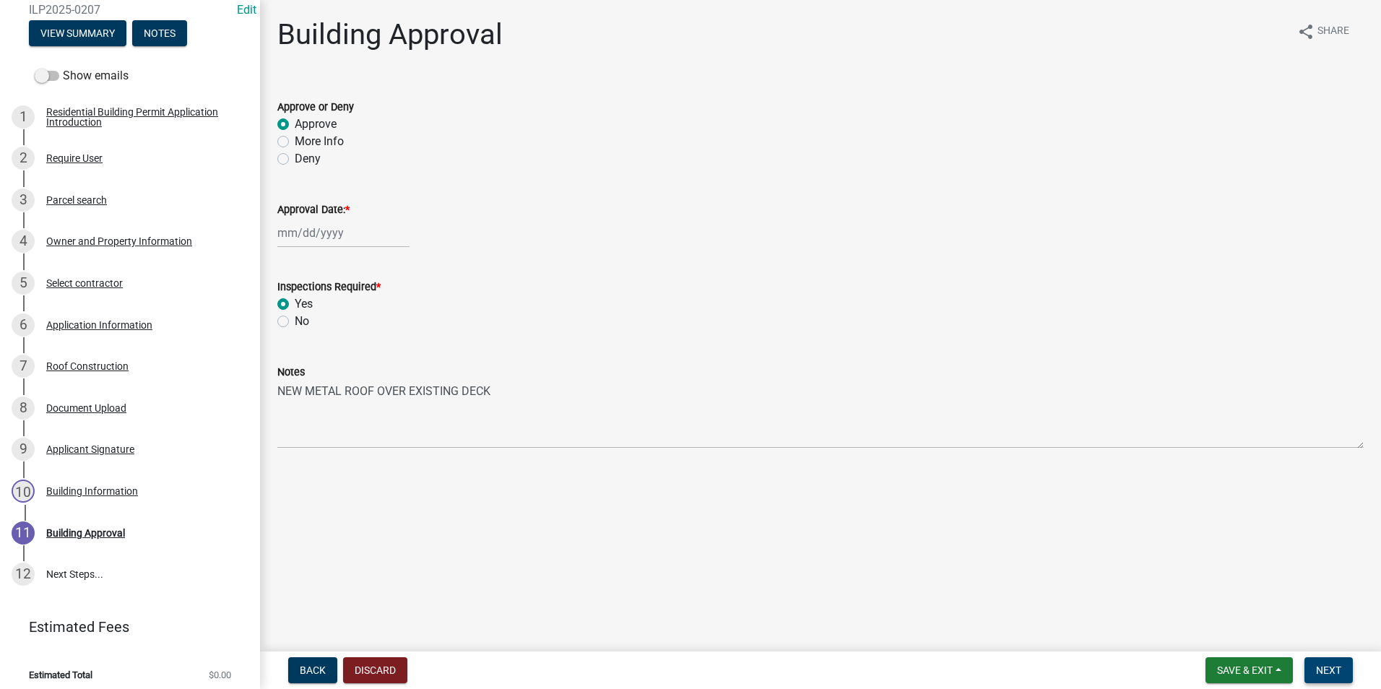
click at [1338, 662] on button "Next" at bounding box center [1329, 670] width 48 height 26
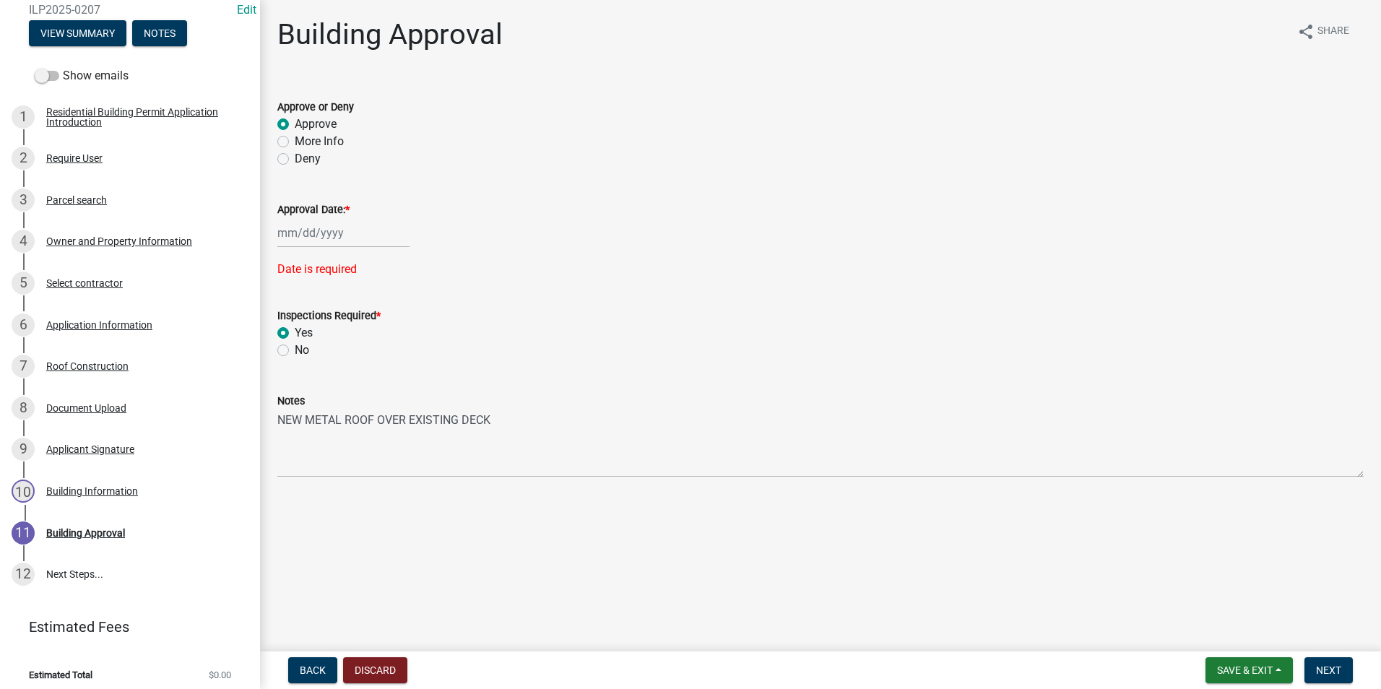
click at [329, 231] on div at bounding box center [343, 233] width 132 height 30
select select "8"
select select "2025"
click at [293, 354] on div "11" at bounding box center [291, 356] width 23 height 23
type input "[DATE]"
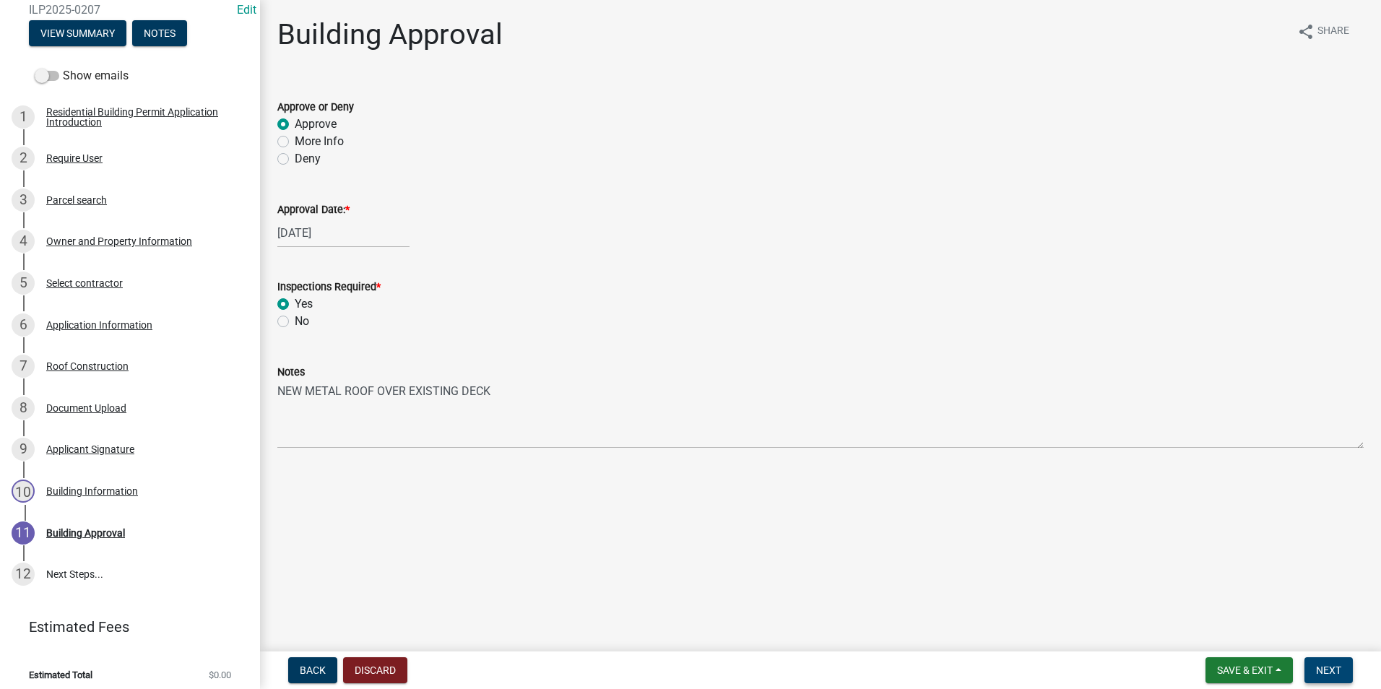
click at [1334, 678] on button "Next" at bounding box center [1329, 670] width 48 height 26
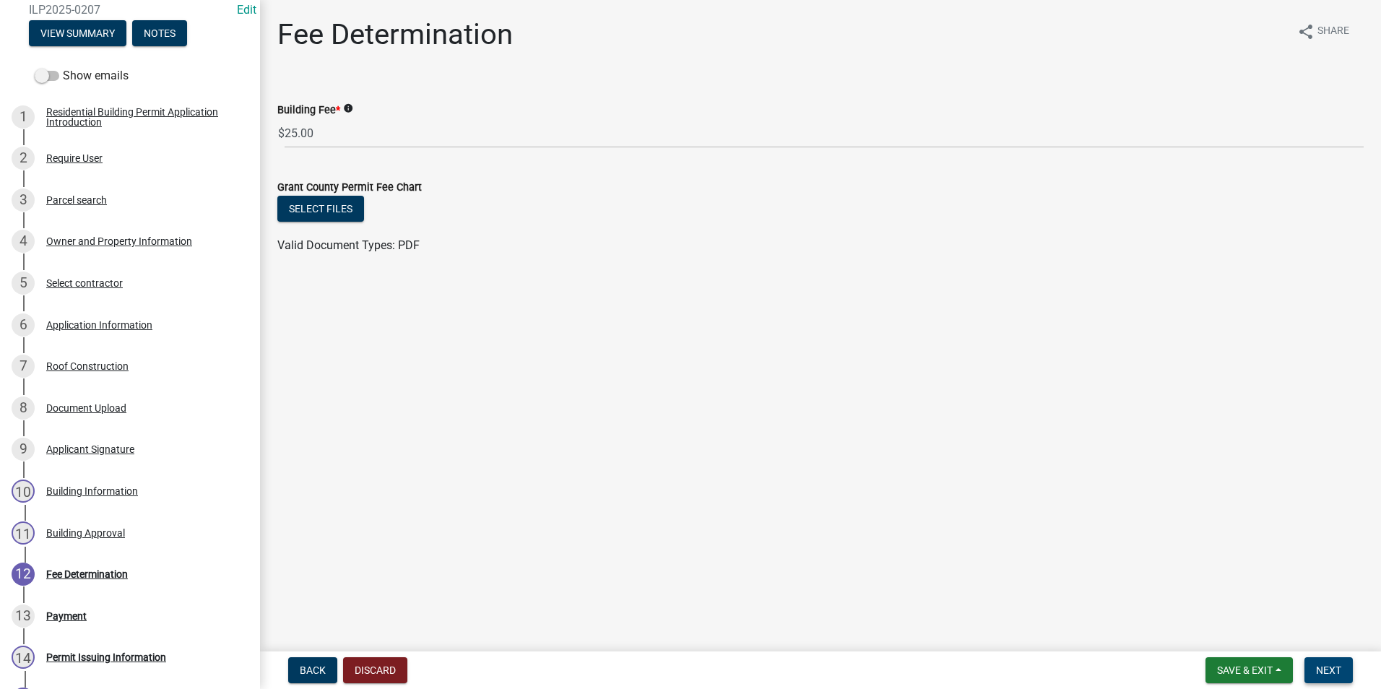
click at [1316, 666] on span "Next" at bounding box center [1328, 671] width 25 height 12
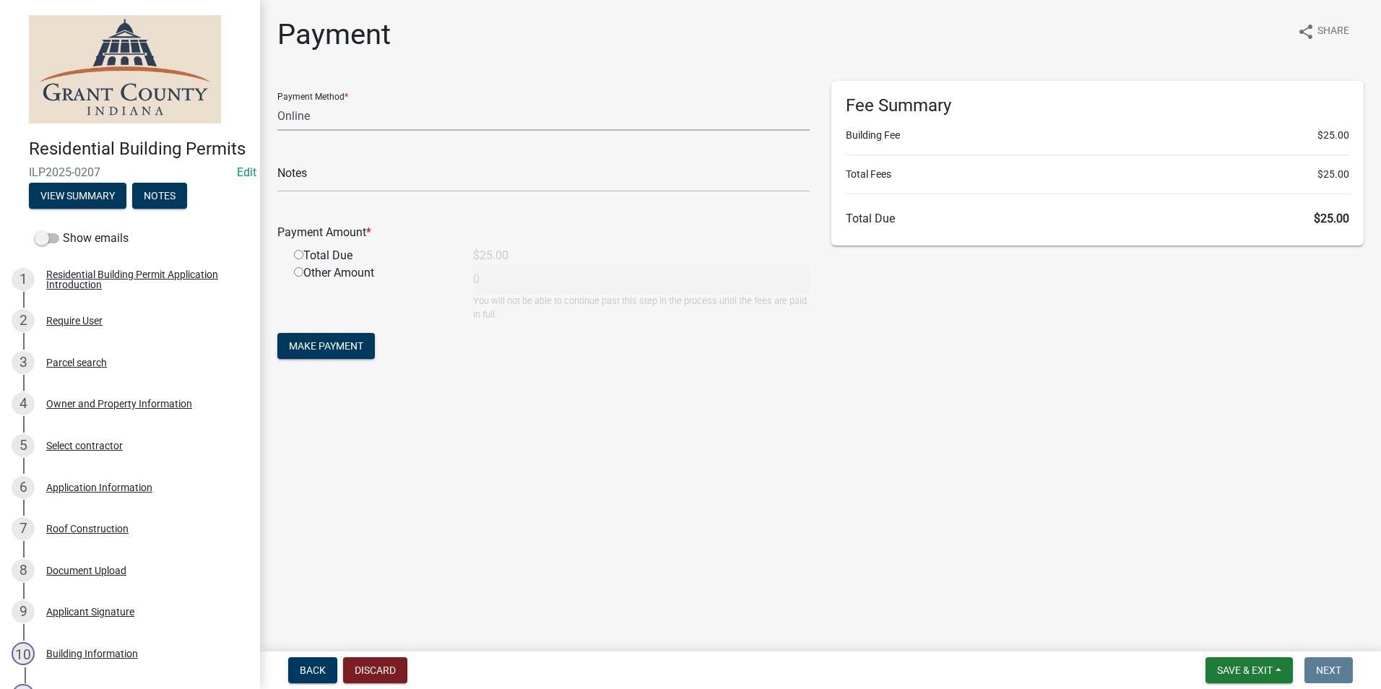
click at [402, 126] on select "Credit Card POS Check Cash Online" at bounding box center [543, 116] width 532 height 30
select select "0: 2"
click at [277, 101] on select "Credit Card POS Check Cash Online" at bounding box center [543, 116] width 532 height 30
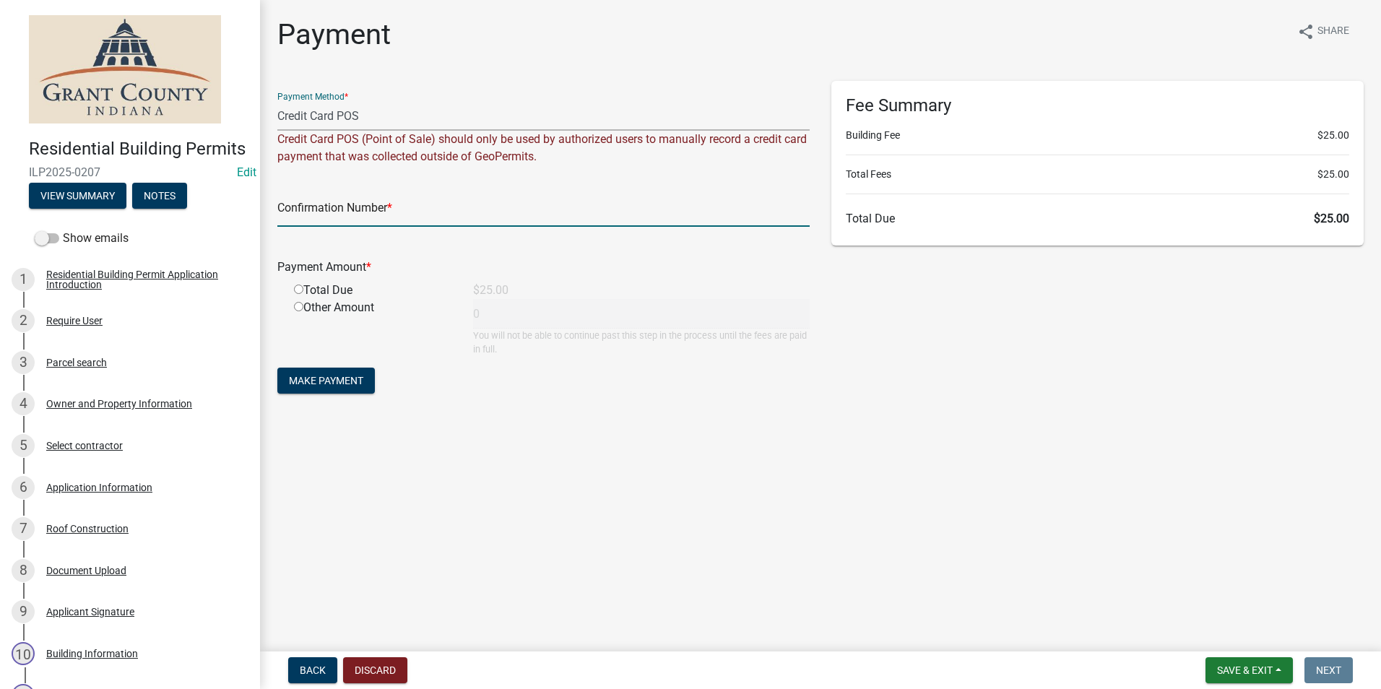
click at [354, 212] on input "text" at bounding box center [543, 212] width 532 height 30
paste input "14795821"
type input "14795821"
click at [298, 288] on input "radio" at bounding box center [298, 289] width 9 height 9
radio input "true"
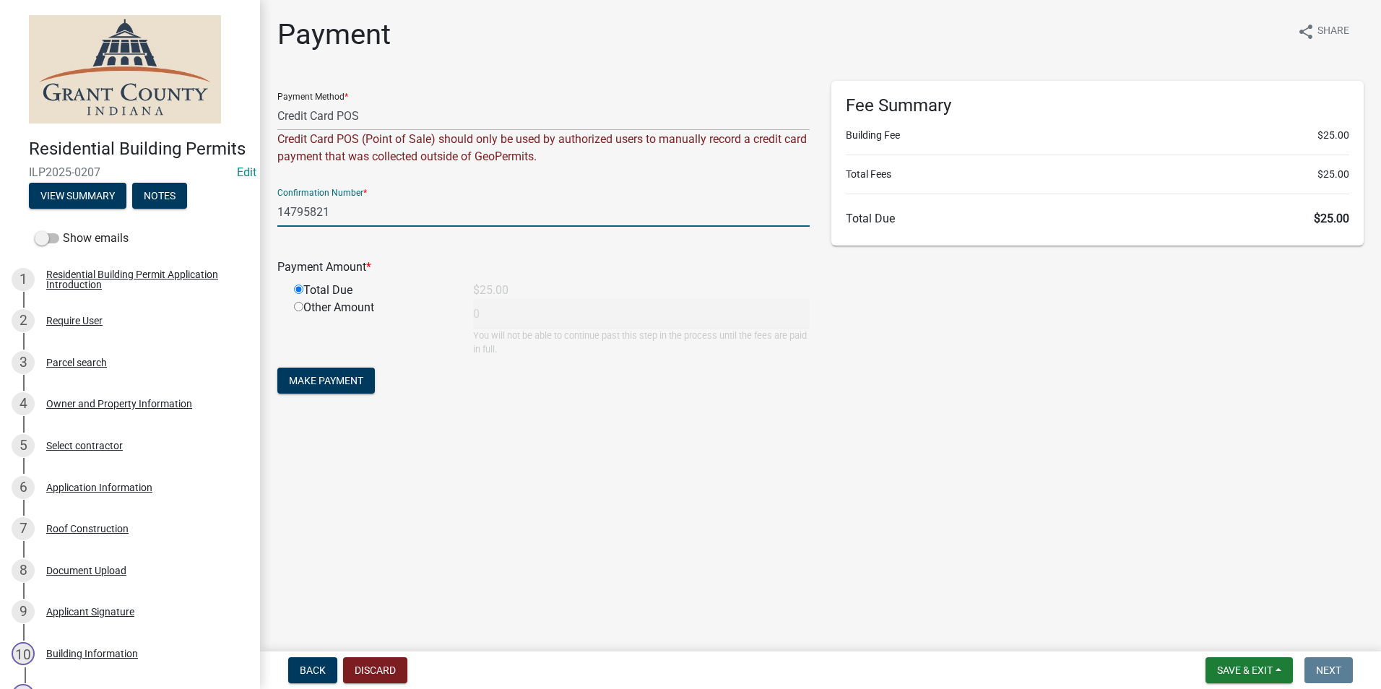
type input "25"
click at [326, 375] on span "Make Payment" at bounding box center [326, 381] width 74 height 12
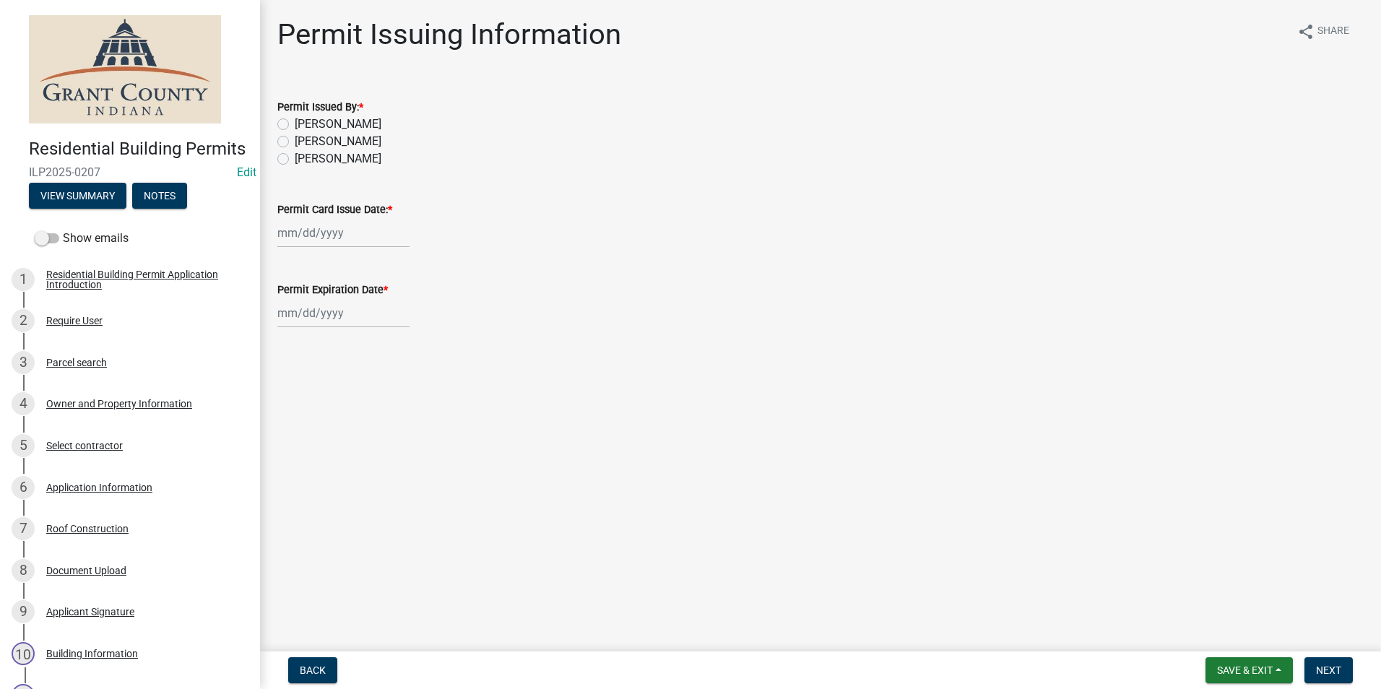
click at [295, 124] on label "[PERSON_NAME]" at bounding box center [338, 124] width 87 height 17
click at [295, 124] on input "[PERSON_NAME]" at bounding box center [299, 120] width 9 height 9
radio input "true"
select select "8"
select select "2025"
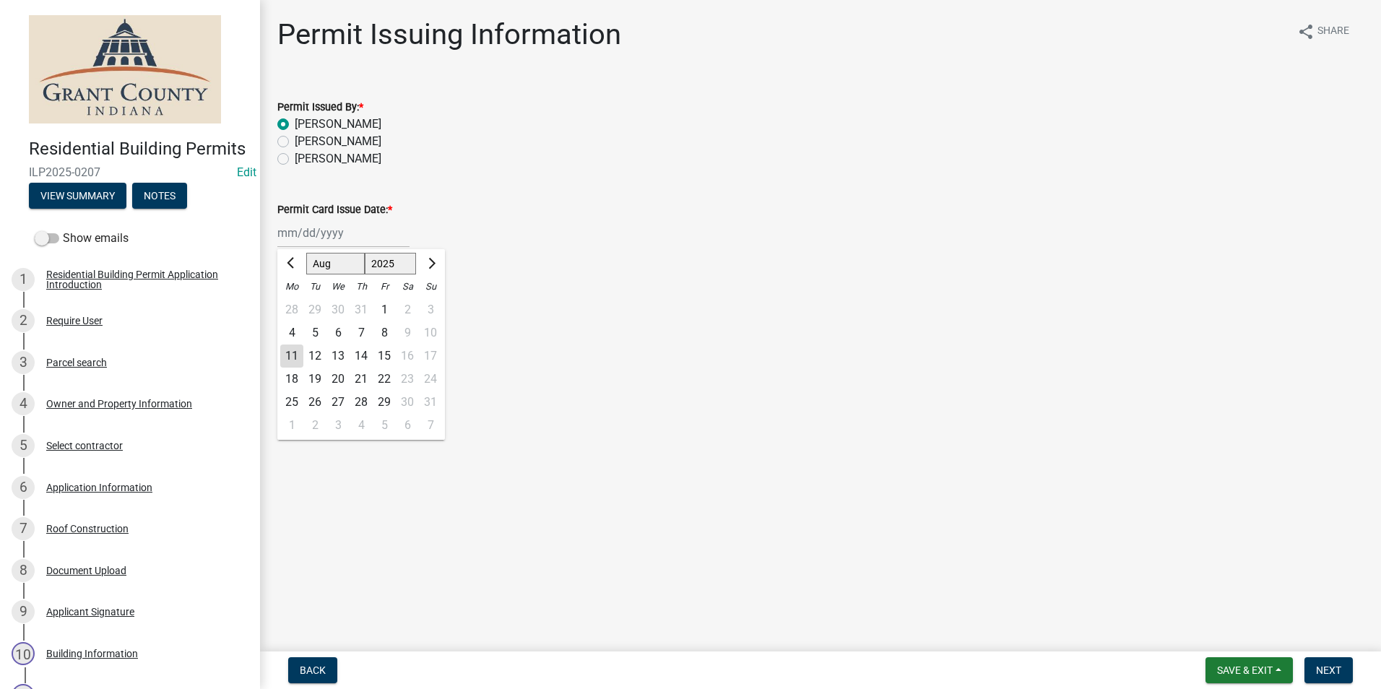
click at [310, 224] on div "[PERSON_NAME] Feb Mar Apr [PERSON_NAME][DATE] Oct Nov [DATE] 1526 1527 1528 152…" at bounding box center [343, 233] width 132 height 30
click at [295, 355] on div "11" at bounding box center [291, 356] width 23 height 23
type input "[DATE]"
click at [307, 322] on div at bounding box center [343, 313] width 132 height 30
select select "8"
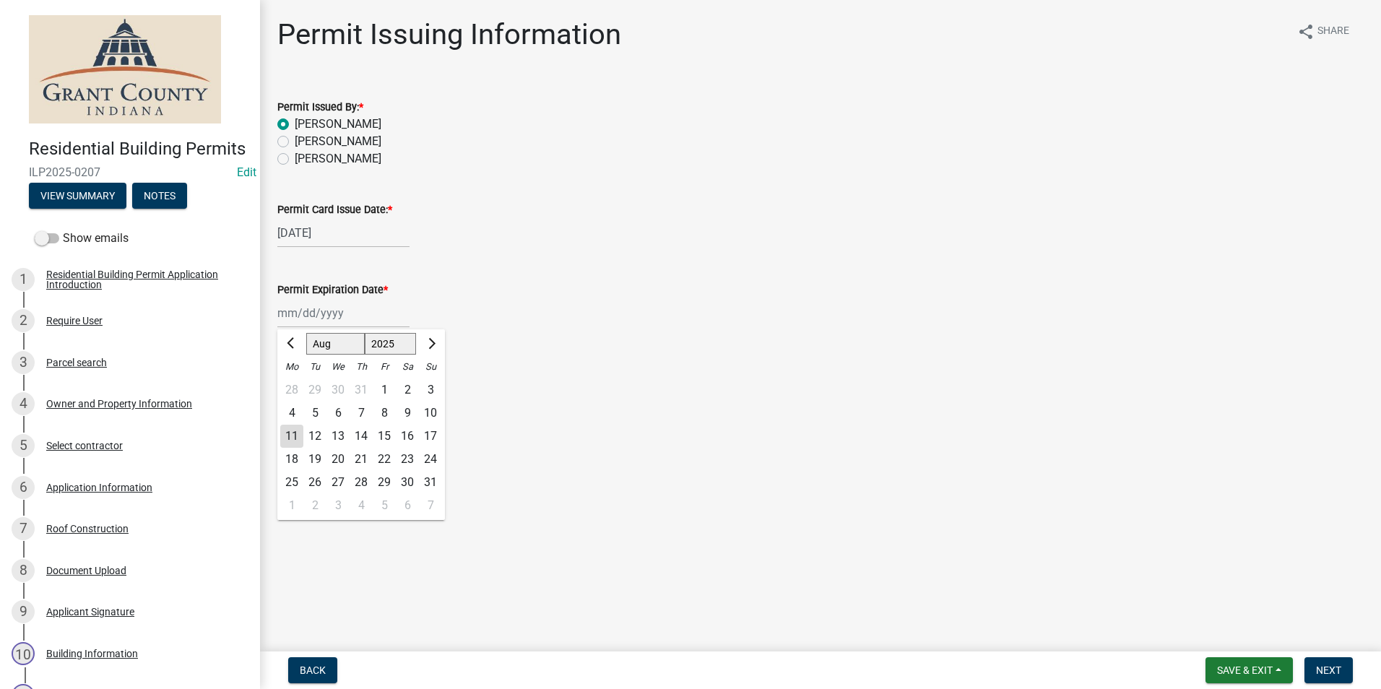
click at [397, 348] on select "1525 1526 1527 1528 1529 1530 1531 1532 1533 1534 1535 1536 1537 1538 1539 1540…" at bounding box center [391, 344] width 52 height 22
select select "2026"
click at [365, 333] on select "1525 1526 1527 1528 1529 1530 1531 1532 1533 1534 1535 1536 1537 1538 1539 1540…" at bounding box center [391, 344] width 52 height 22
click at [315, 438] on div "11" at bounding box center [314, 436] width 23 height 23
type input "08/11/2026"
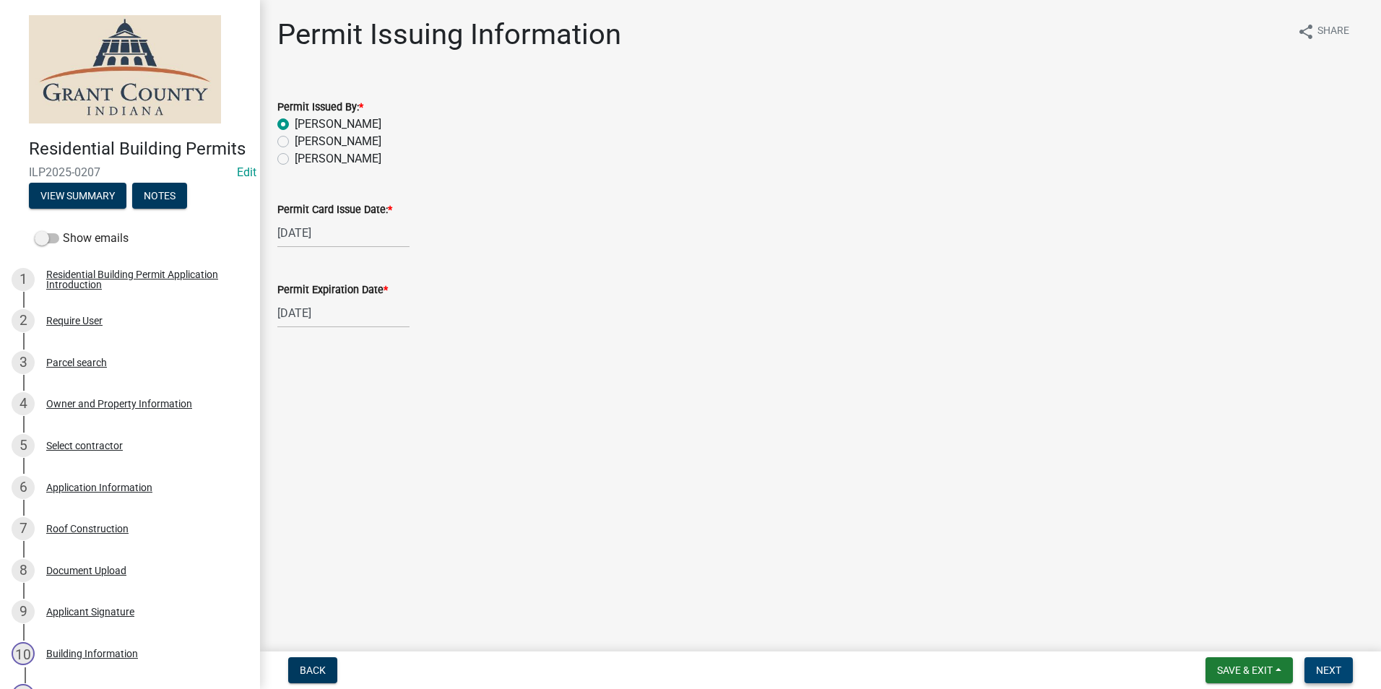
click at [1339, 682] on button "Next" at bounding box center [1329, 670] width 48 height 26
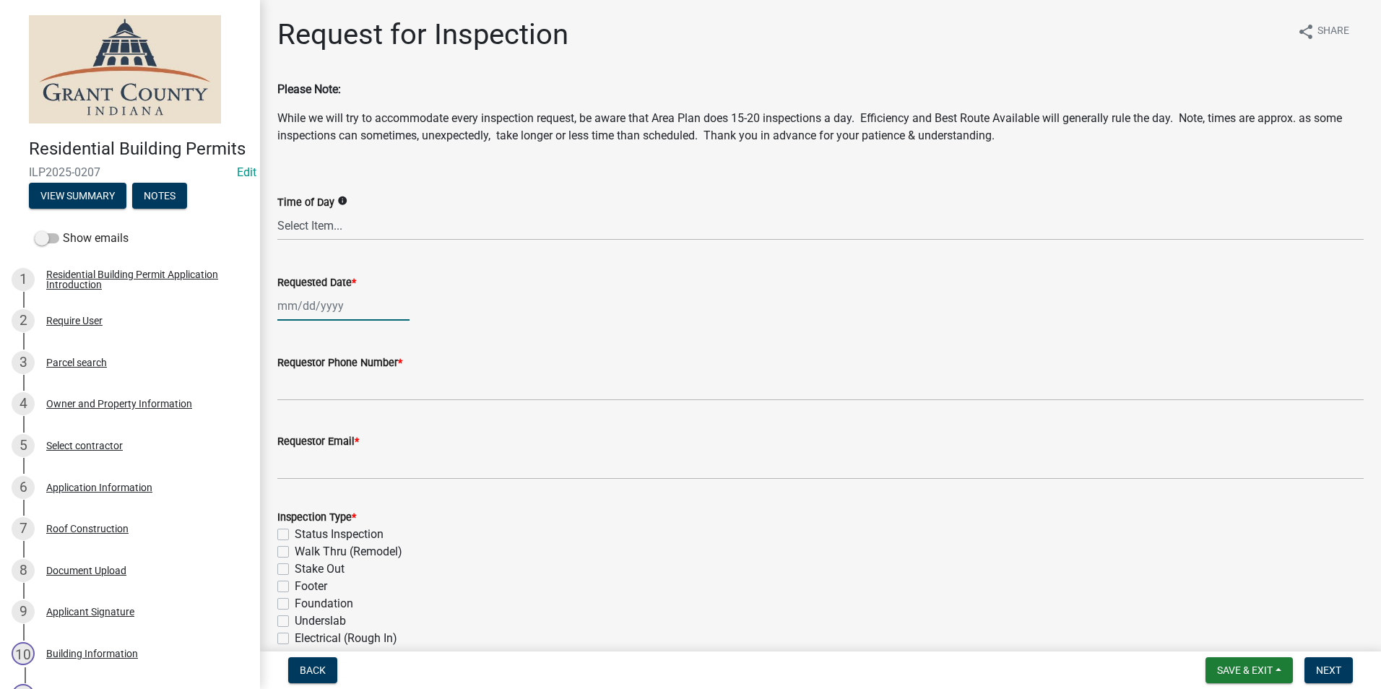
click at [325, 313] on div at bounding box center [343, 306] width 132 height 30
select select "8"
select select "2025"
click at [292, 423] on div "11" at bounding box center [291, 429] width 23 height 23
type input "[DATE]"
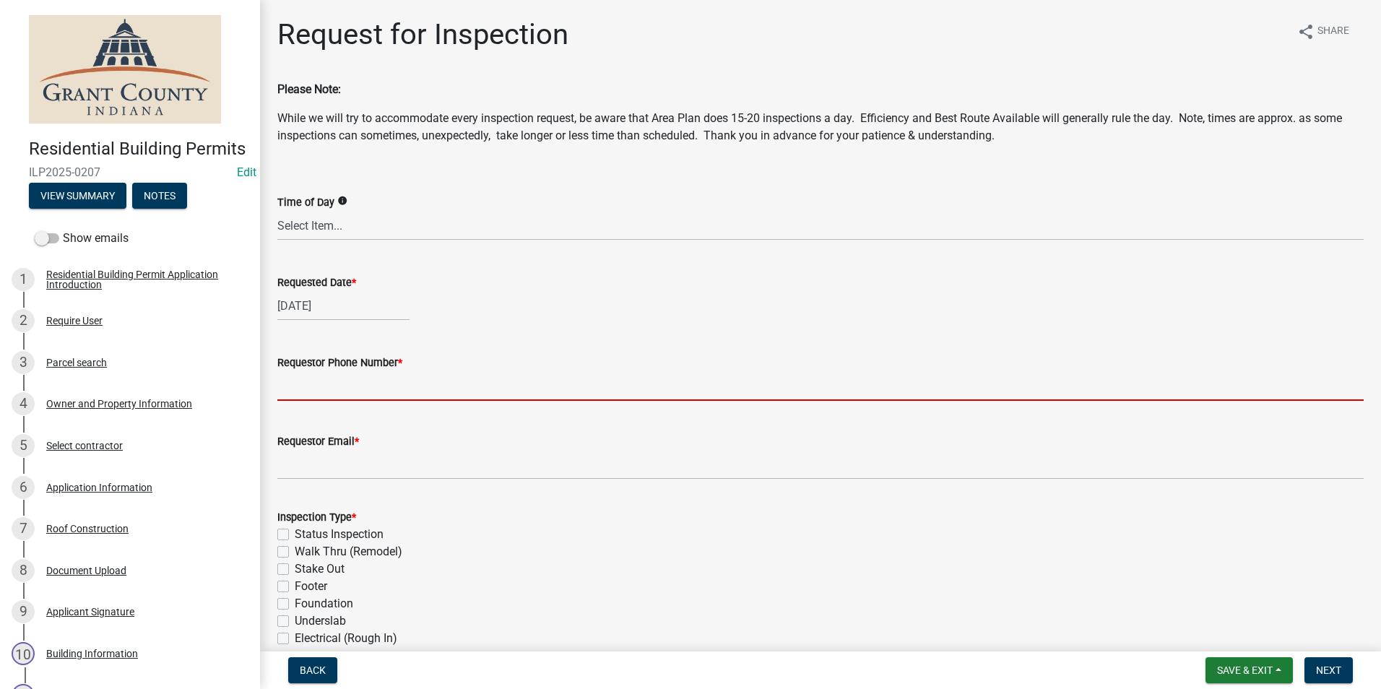
click at [306, 381] on input "Requestor Phone Number *" at bounding box center [820, 386] width 1086 height 30
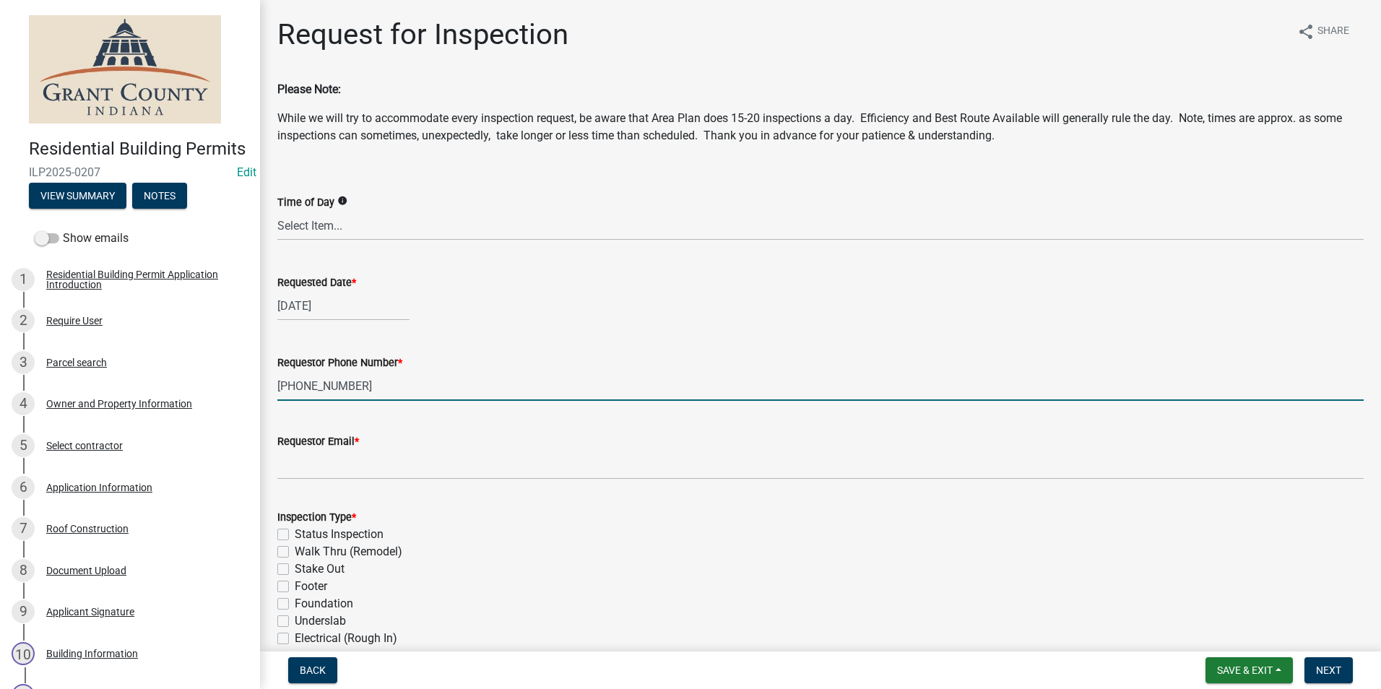
type input "[PHONE_NUMBER]"
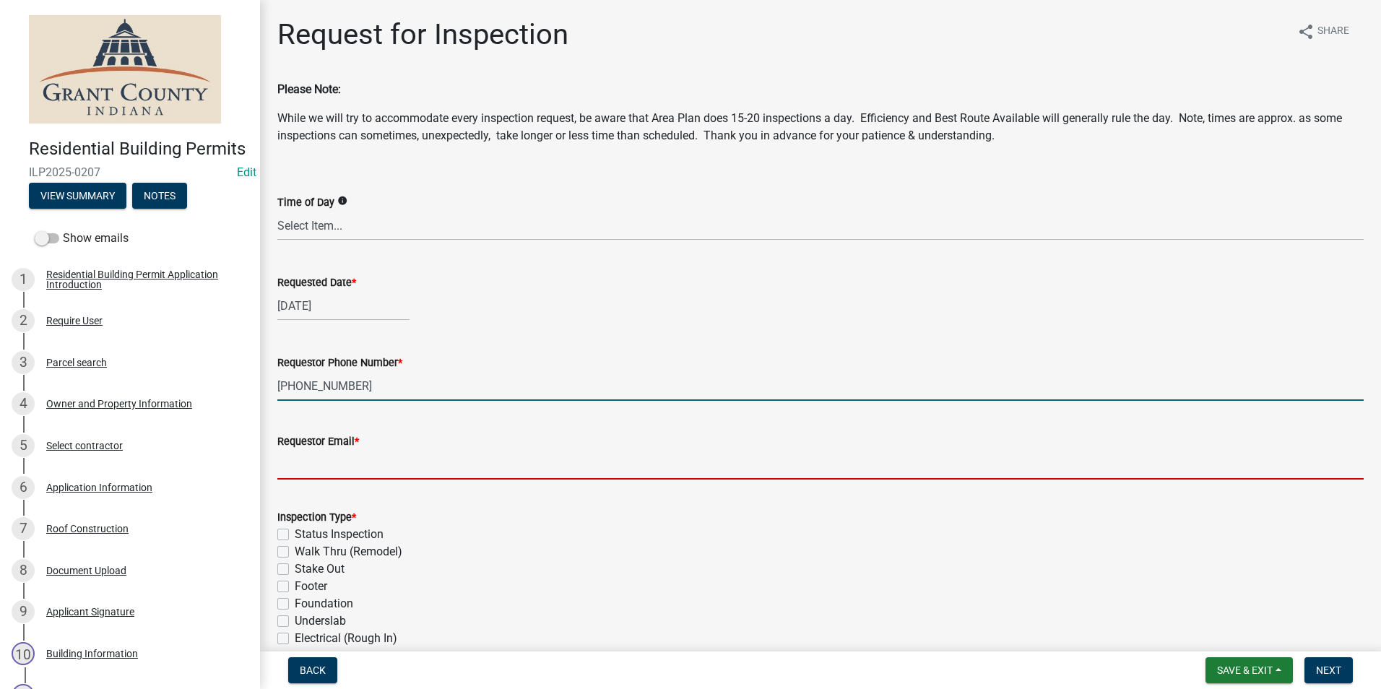
click at [368, 470] on input "Requestor Email *" at bounding box center [820, 465] width 1086 height 30
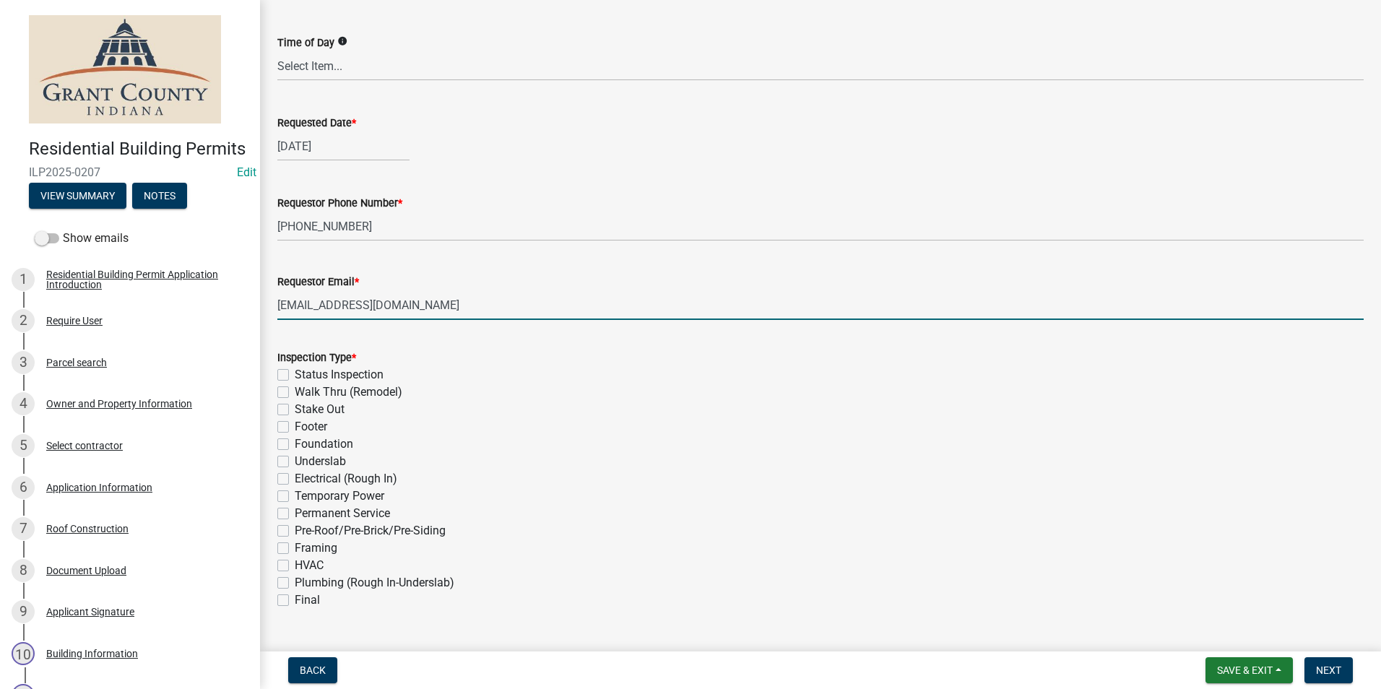
scroll to position [289, 0]
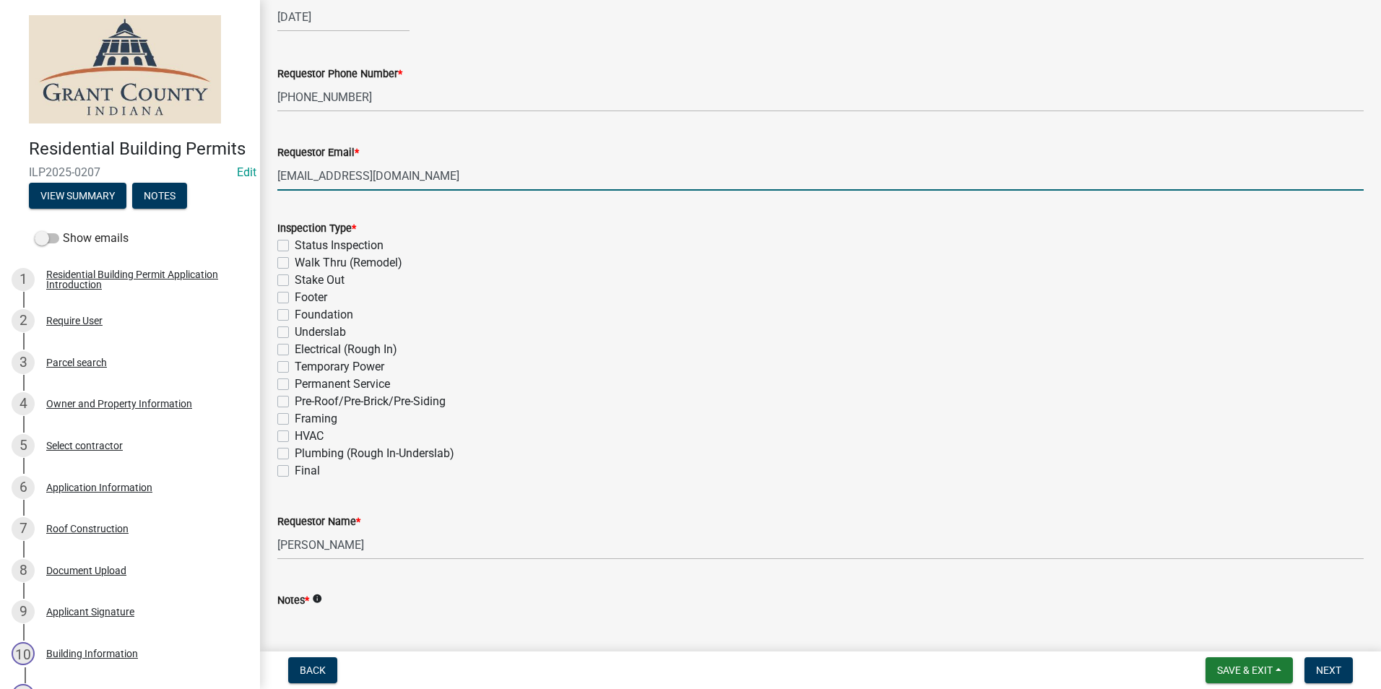
type input "[EMAIL_ADDRESS][DOMAIN_NAME]"
click at [527, 113] on wm-data-entity-input "Requestor Phone Number * 765-437-1517" at bounding box center [820, 84] width 1086 height 79
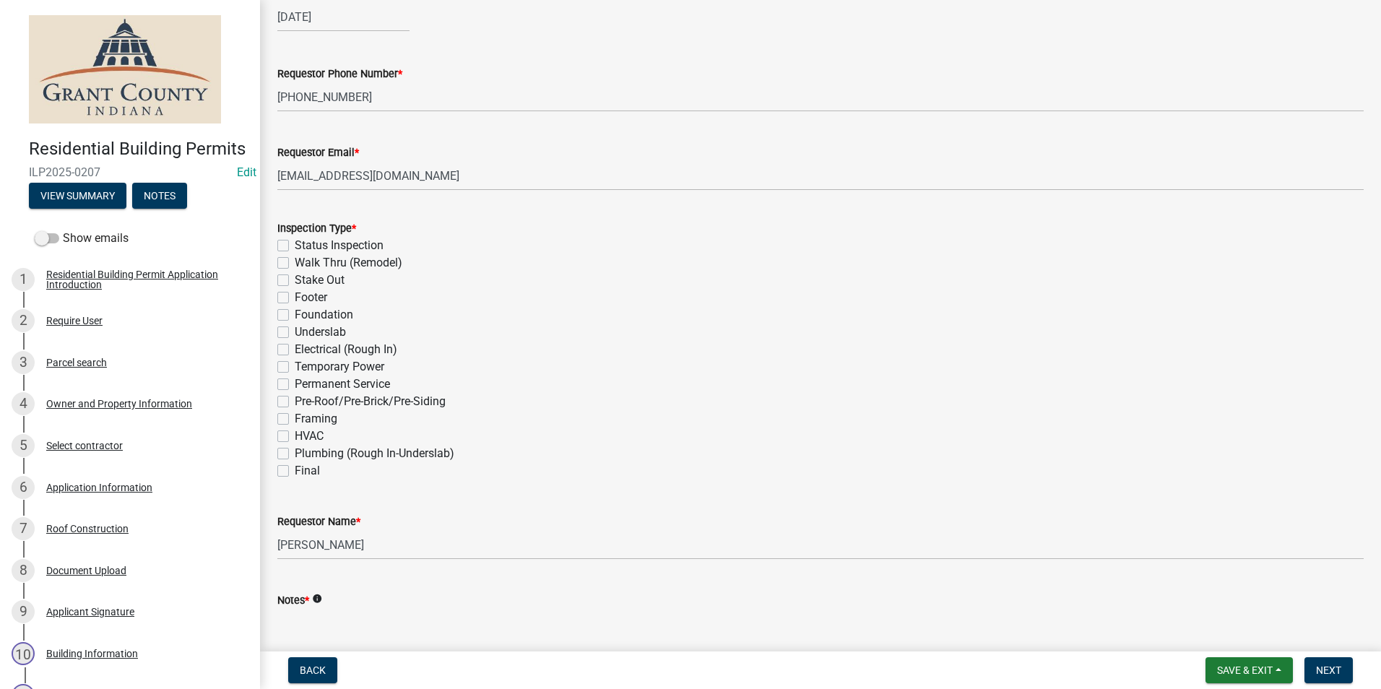
click at [295, 280] on label "Stake Out" at bounding box center [320, 280] width 50 height 17
click at [295, 280] on input "Stake Out" at bounding box center [299, 276] width 9 height 9
checkbox input "true"
checkbox input "false"
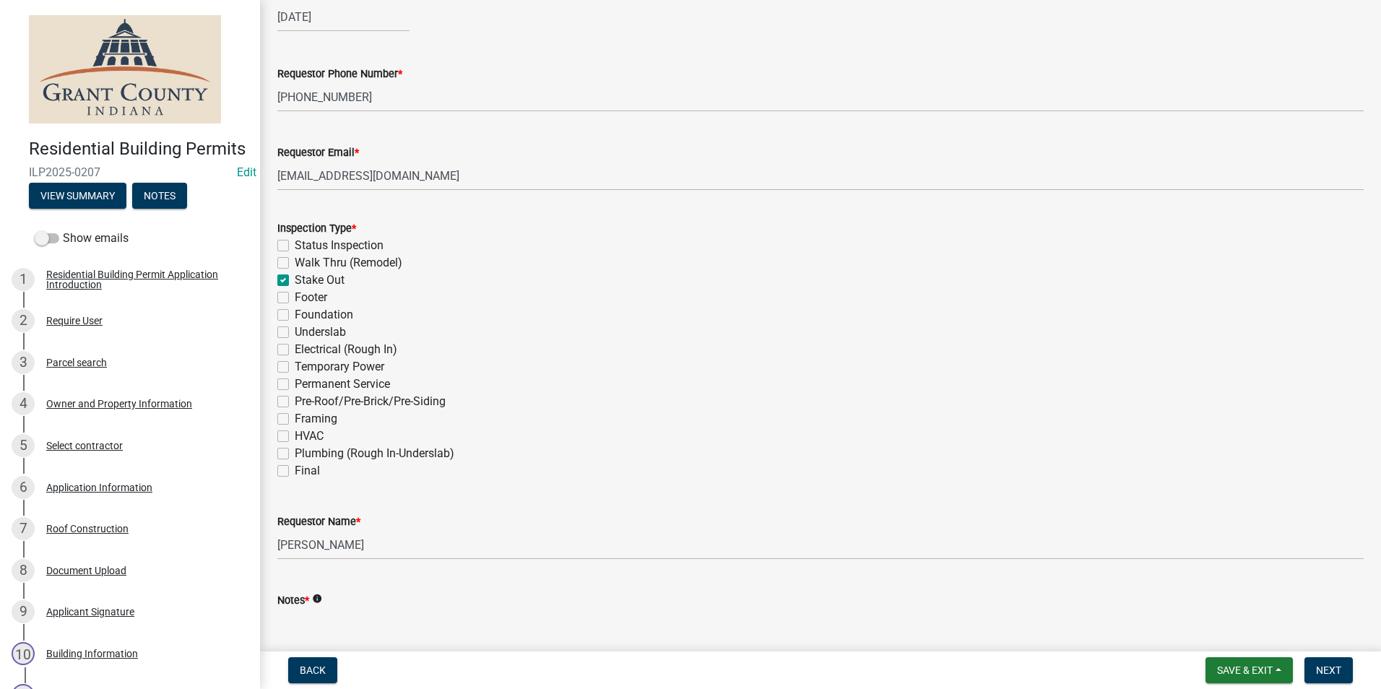
checkbox input "true"
checkbox input "false"
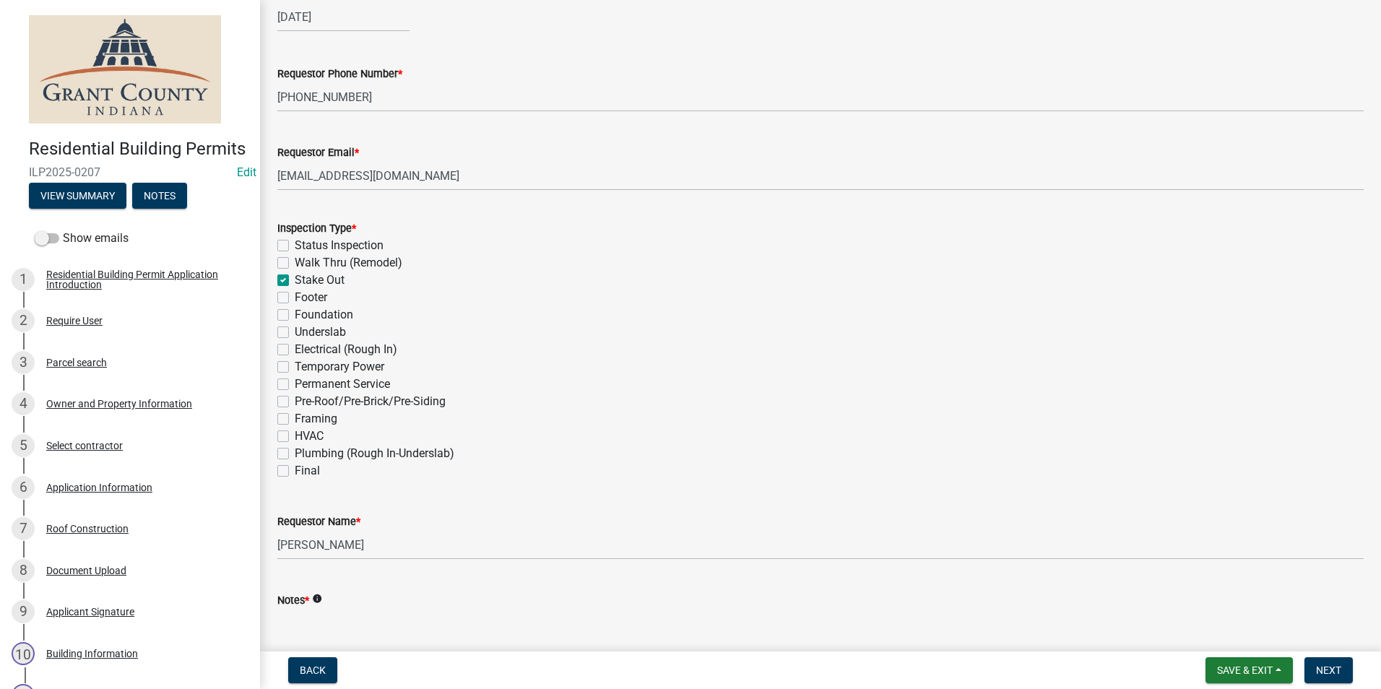
checkbox input "false"
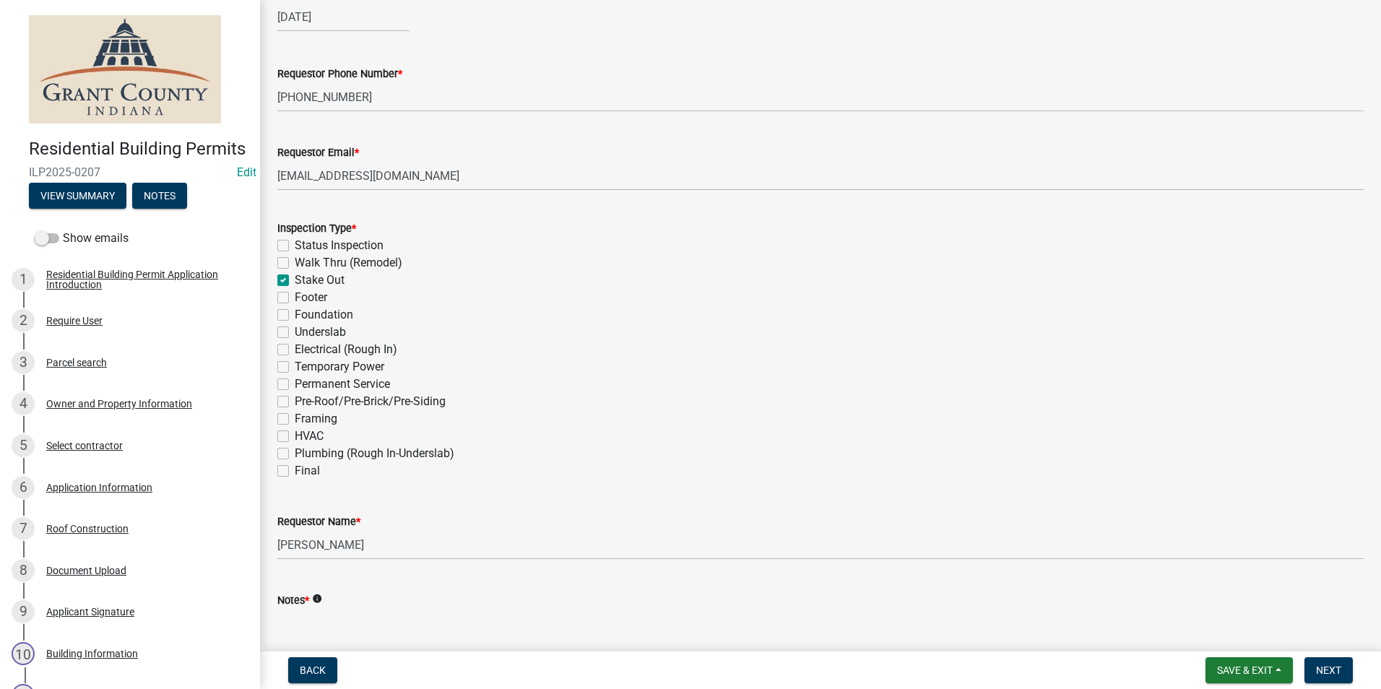
checkbox input "false"
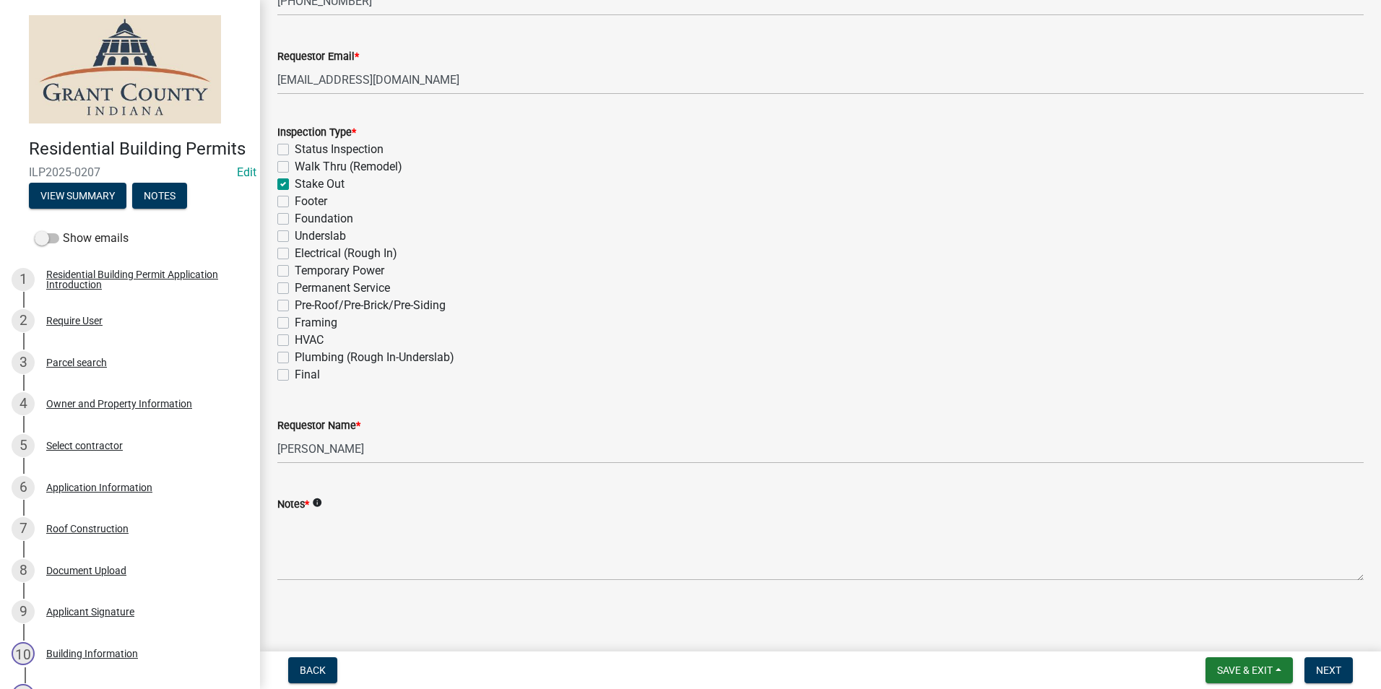
scroll to position [388, 0]
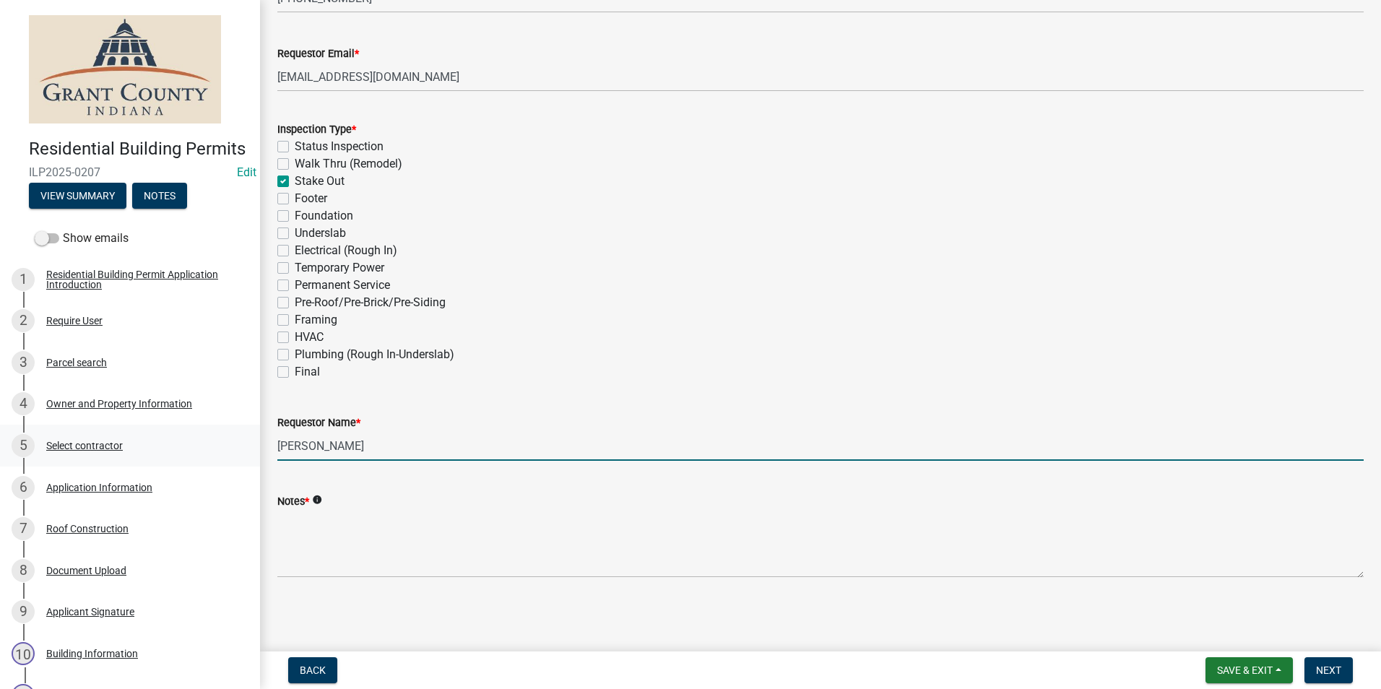
drag, startPoint x: 385, startPoint y: 441, endPoint x: 230, endPoint y: 446, distance: 155.4
click at [230, 446] on div "Residential Building Permits ILP2025-0207 Edit View Summary Notes Show emails 1…" at bounding box center [690, 344] width 1381 height 689
type input "[PERSON_NAME] Guatemala"
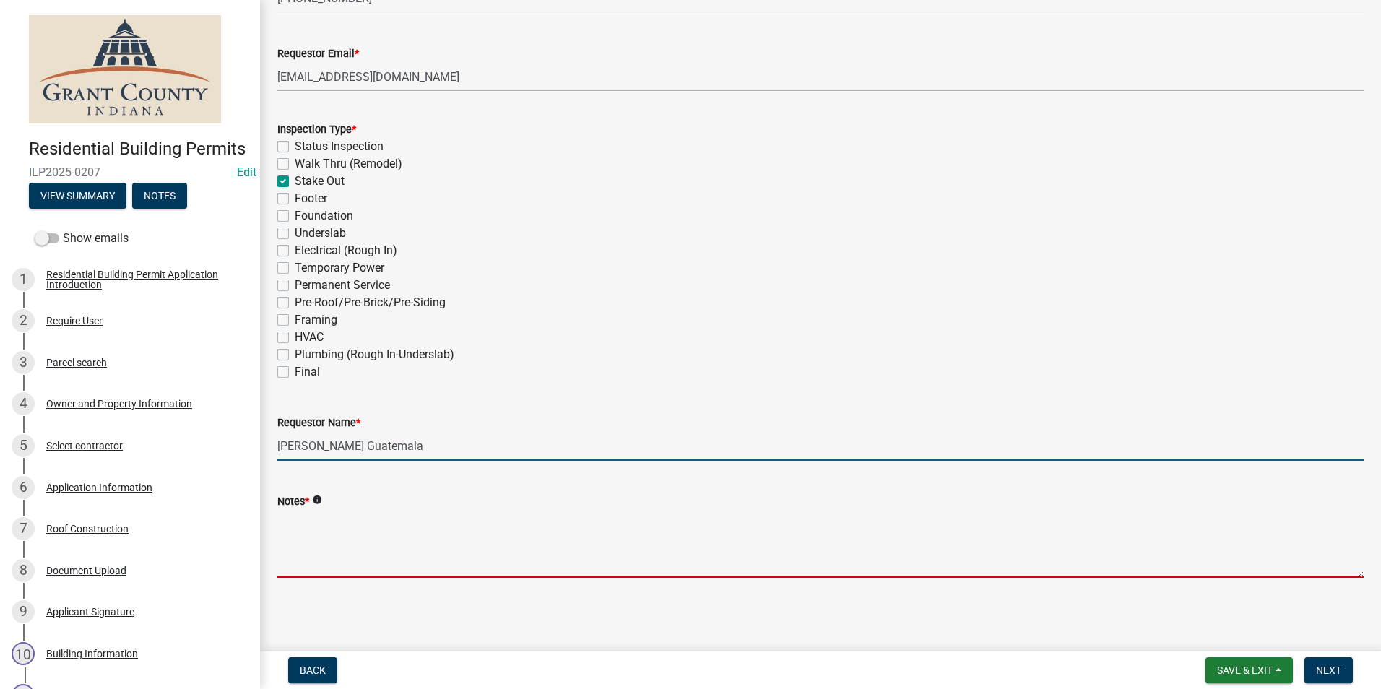
click at [366, 555] on textarea "Notes *" at bounding box center [820, 544] width 1086 height 68
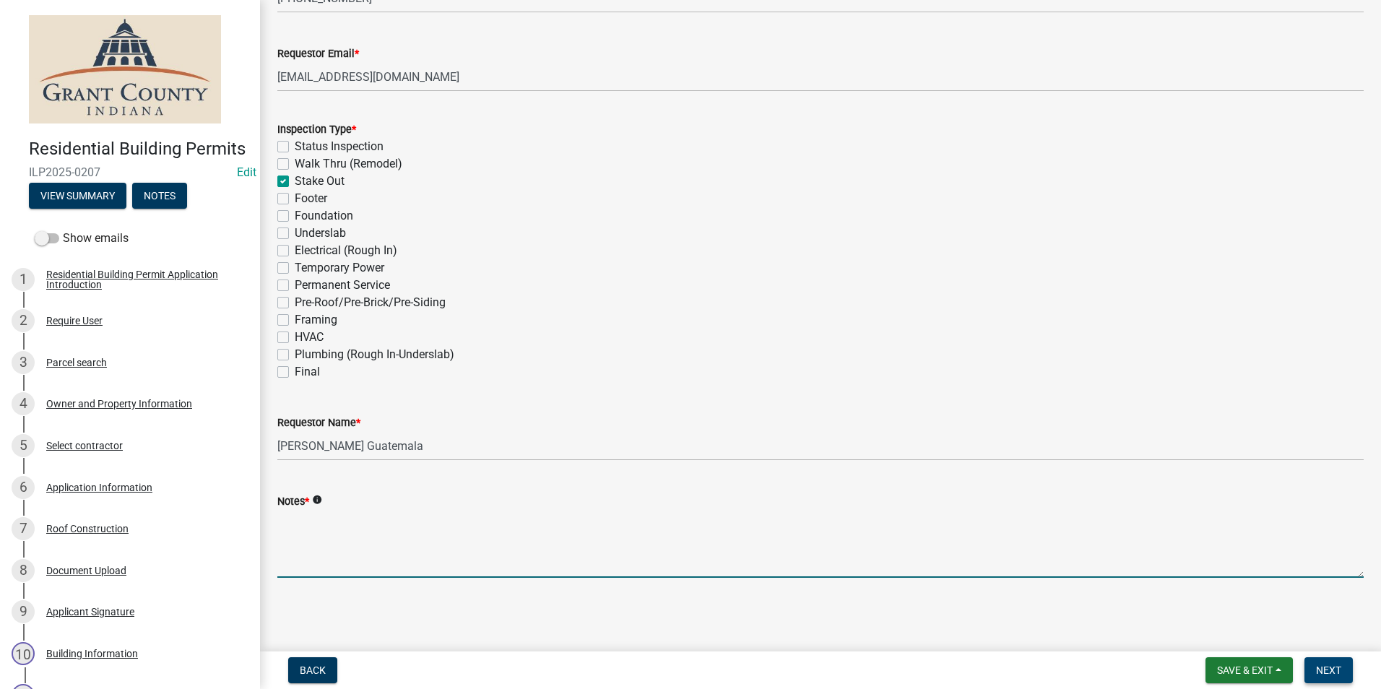
click at [1344, 667] on button "Next" at bounding box center [1329, 670] width 48 height 26
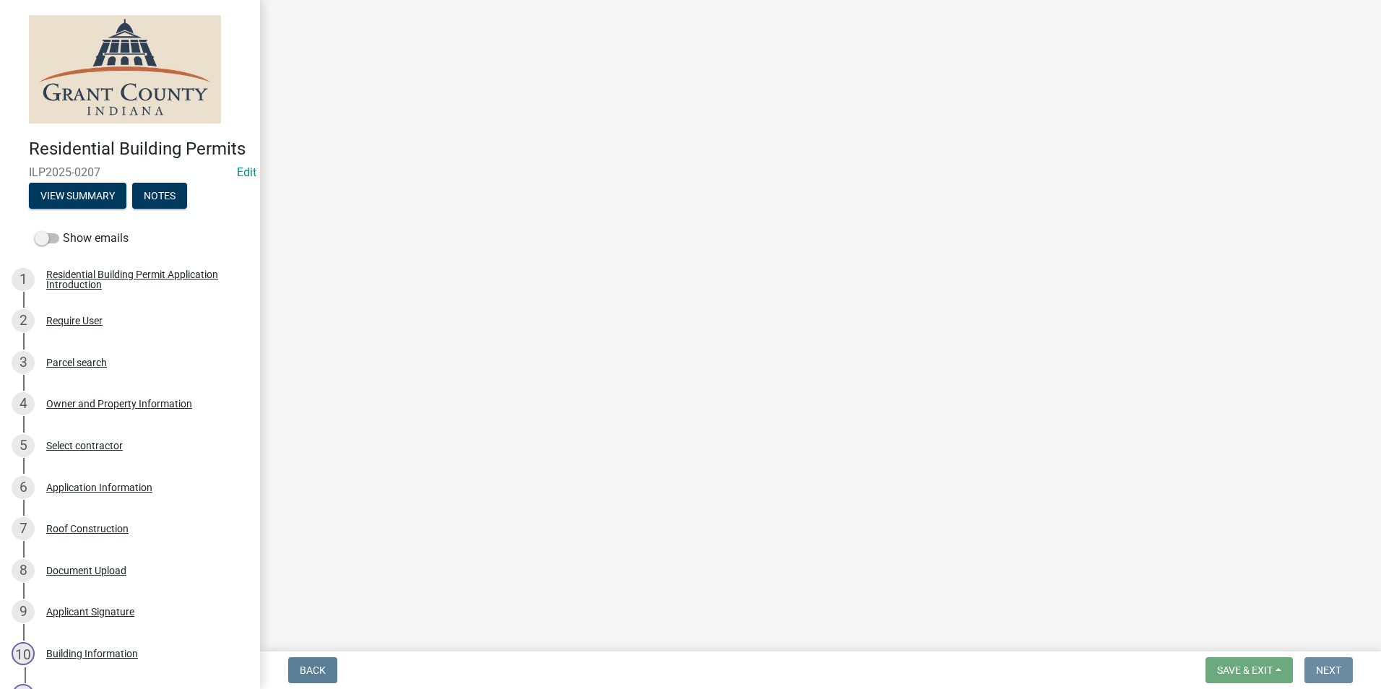
scroll to position [0, 0]
click at [97, 209] on button "View Summary" at bounding box center [78, 196] width 98 height 26
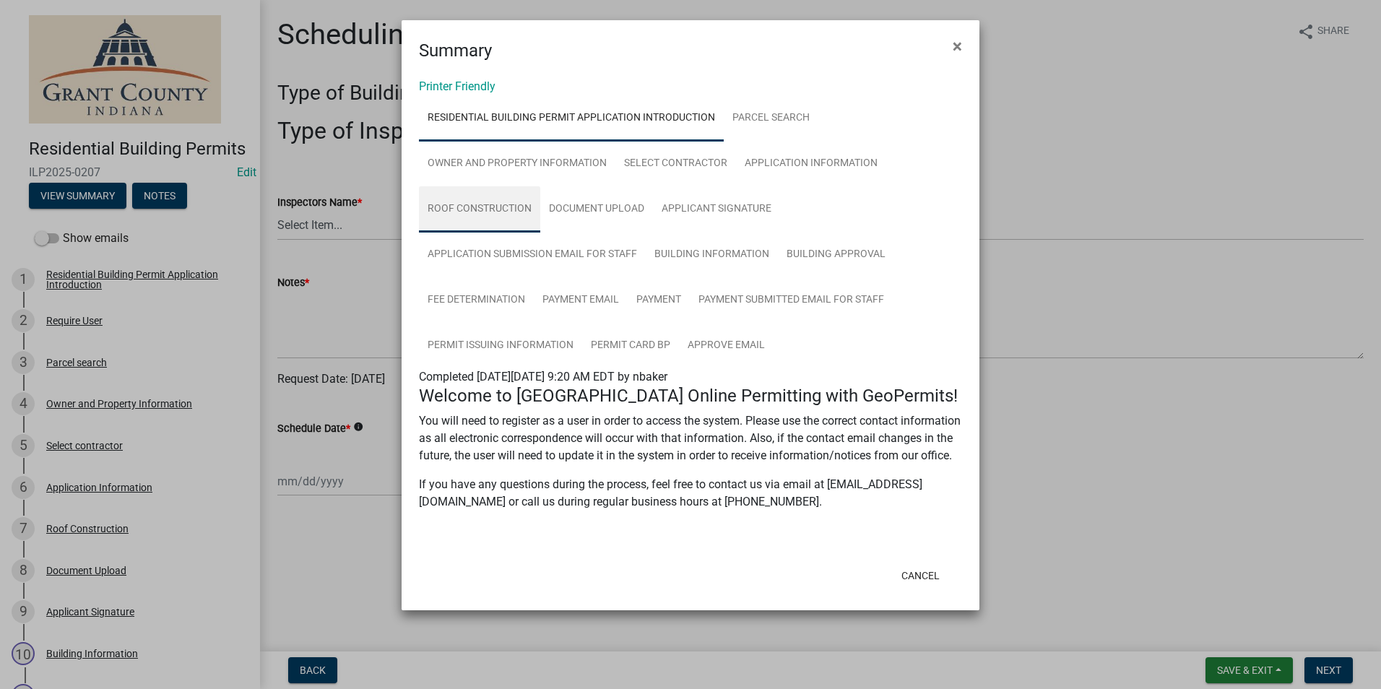
click at [506, 211] on link "Roof Construction" at bounding box center [479, 209] width 121 height 46
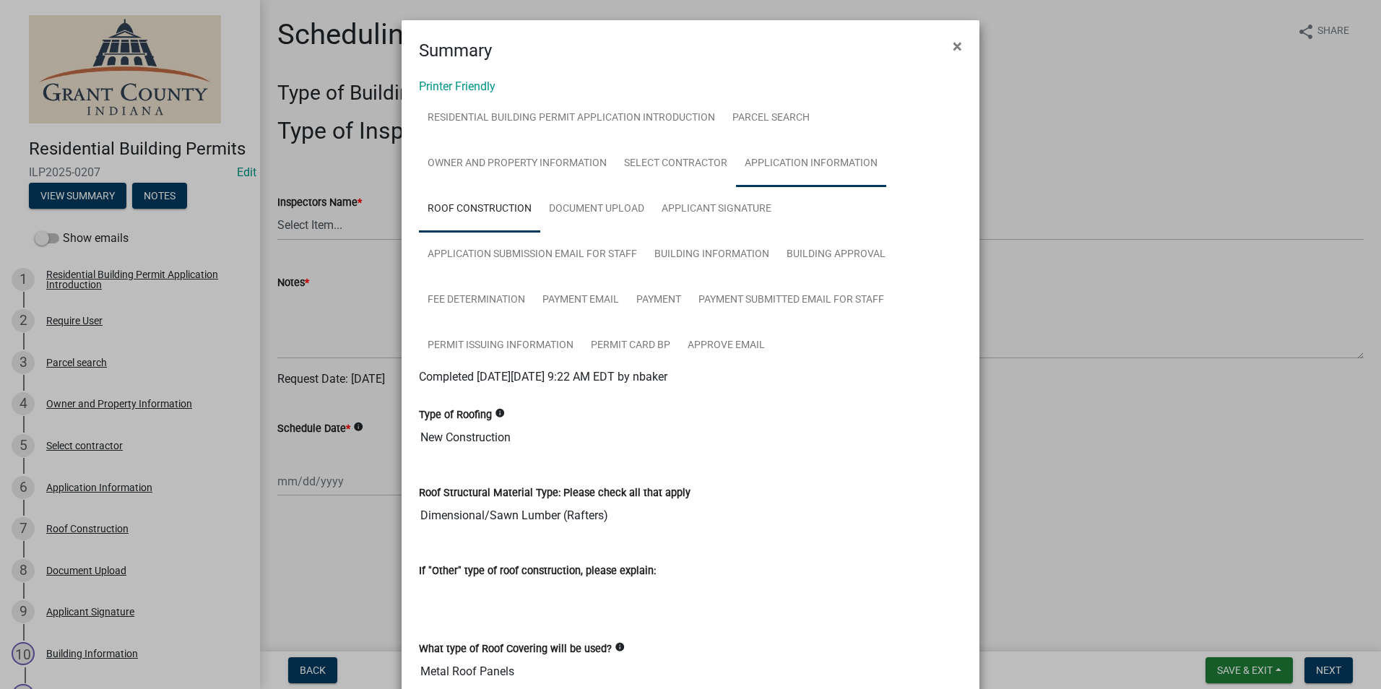
click at [803, 162] on link "Application Information" at bounding box center [811, 164] width 150 height 46
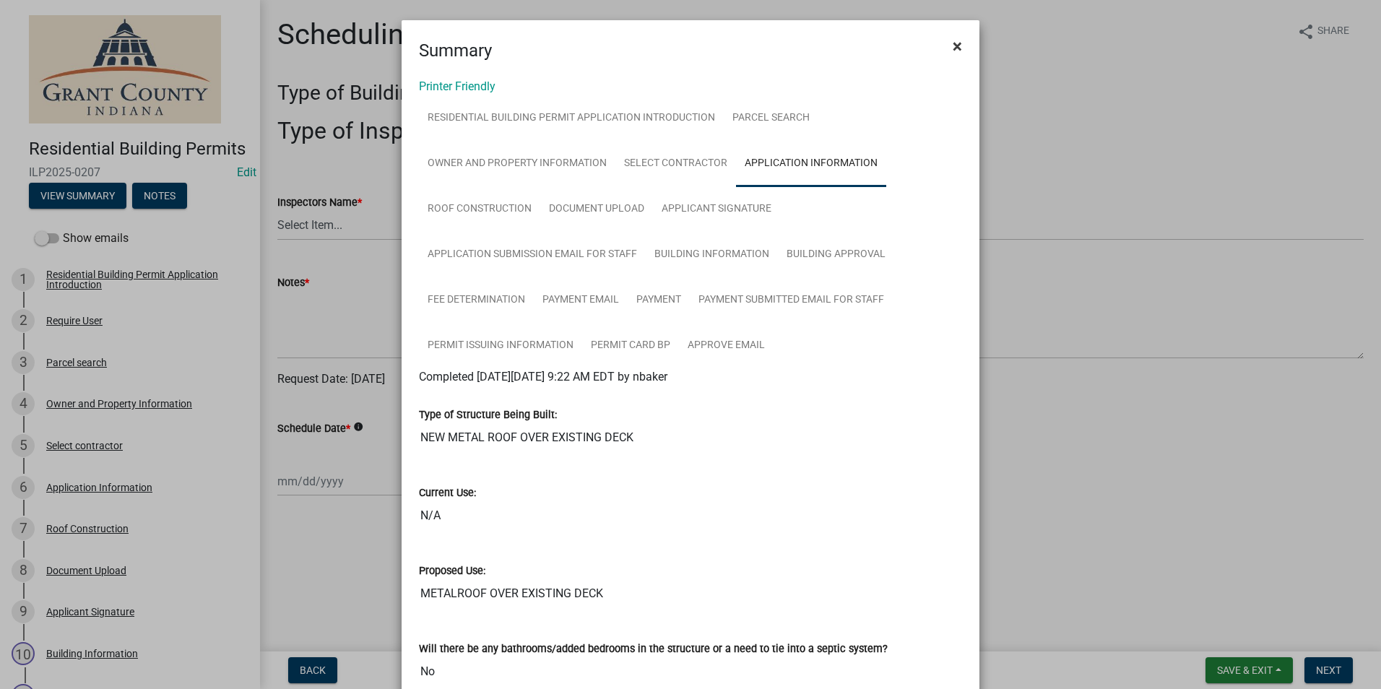
click at [954, 52] on span "×" at bounding box center [957, 46] width 9 height 20
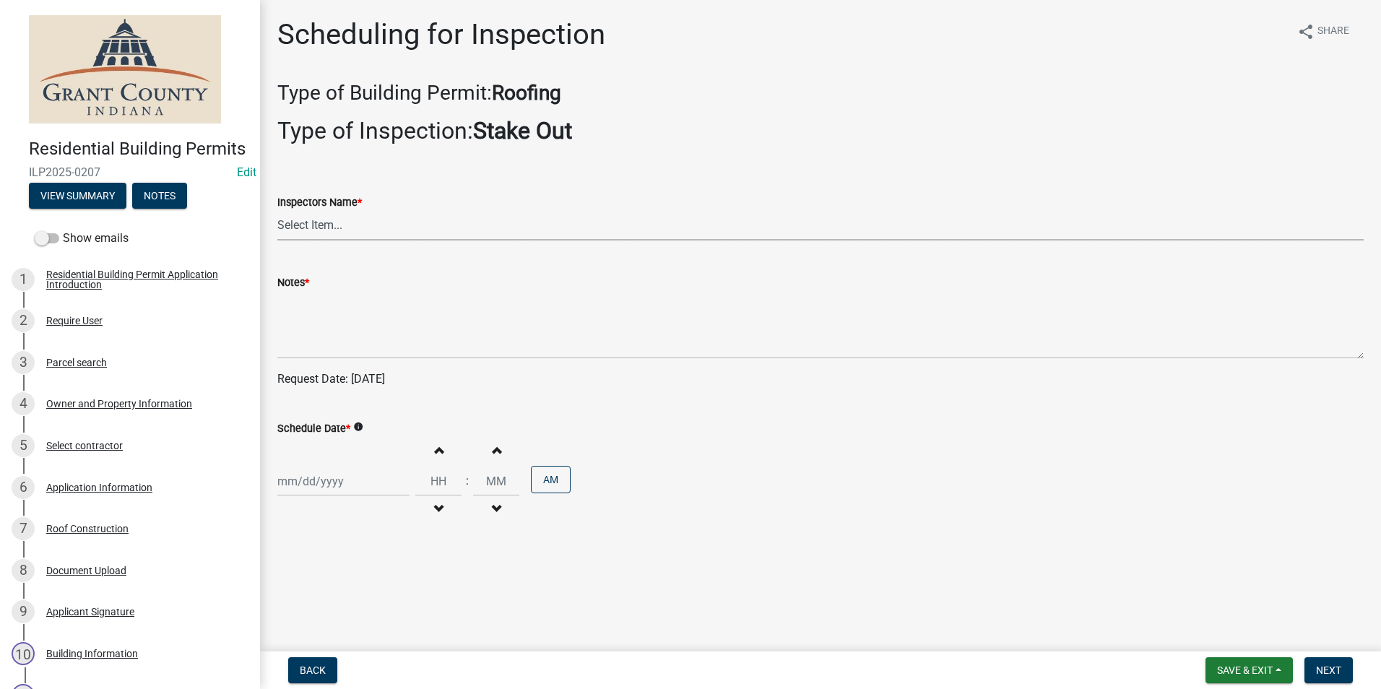
click at [473, 217] on select "Select Item... rberryhill ([PERSON_NAME]) [PERSON_NAME] ([PERSON_NAME]) BBenefi…" at bounding box center [820, 226] width 1086 height 30
select select "d7f9a44a-d2ea-4d3c-83b3-1aa71c950bd5"
click at [277, 211] on select "Select Item... rberryhill ([PERSON_NAME]) [PERSON_NAME] ([PERSON_NAME]) BBenefi…" at bounding box center [820, 226] width 1086 height 30
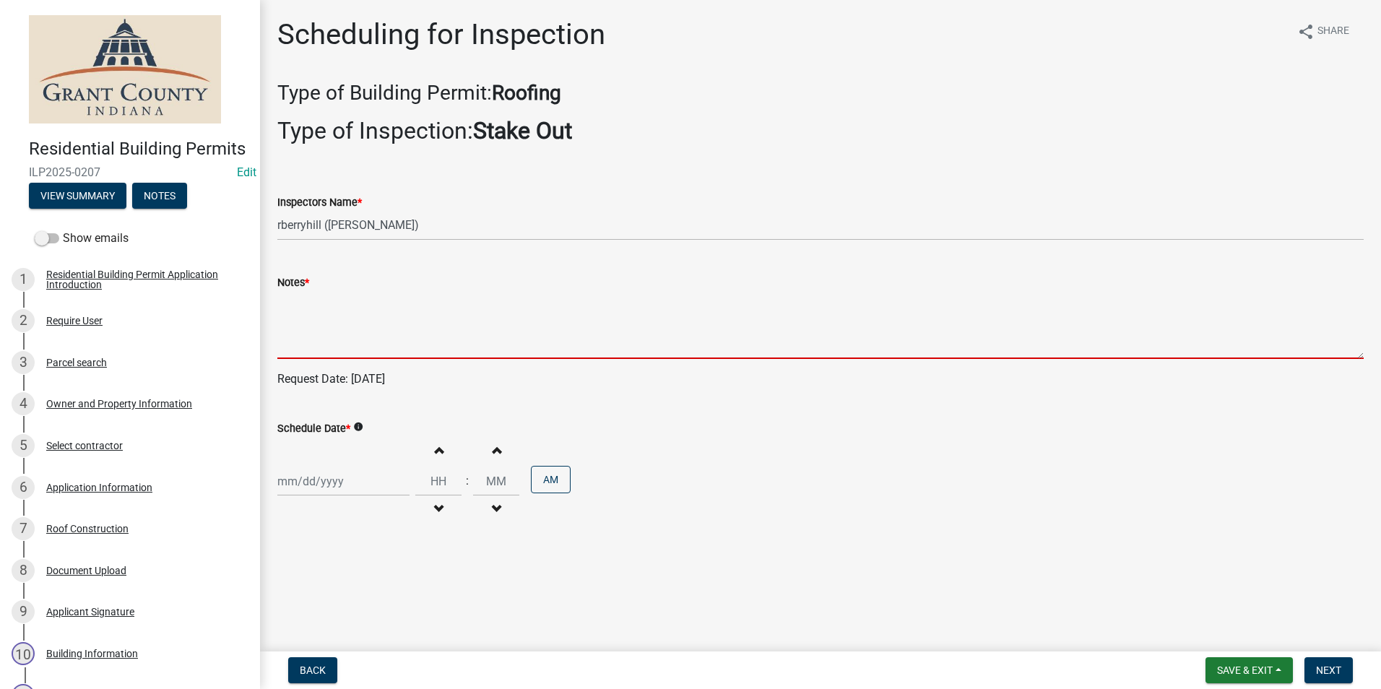
click at [385, 312] on textarea "Notes *" at bounding box center [820, 325] width 1086 height 68
click at [349, 477] on div at bounding box center [343, 482] width 132 height 30
select select "8"
select select "2025"
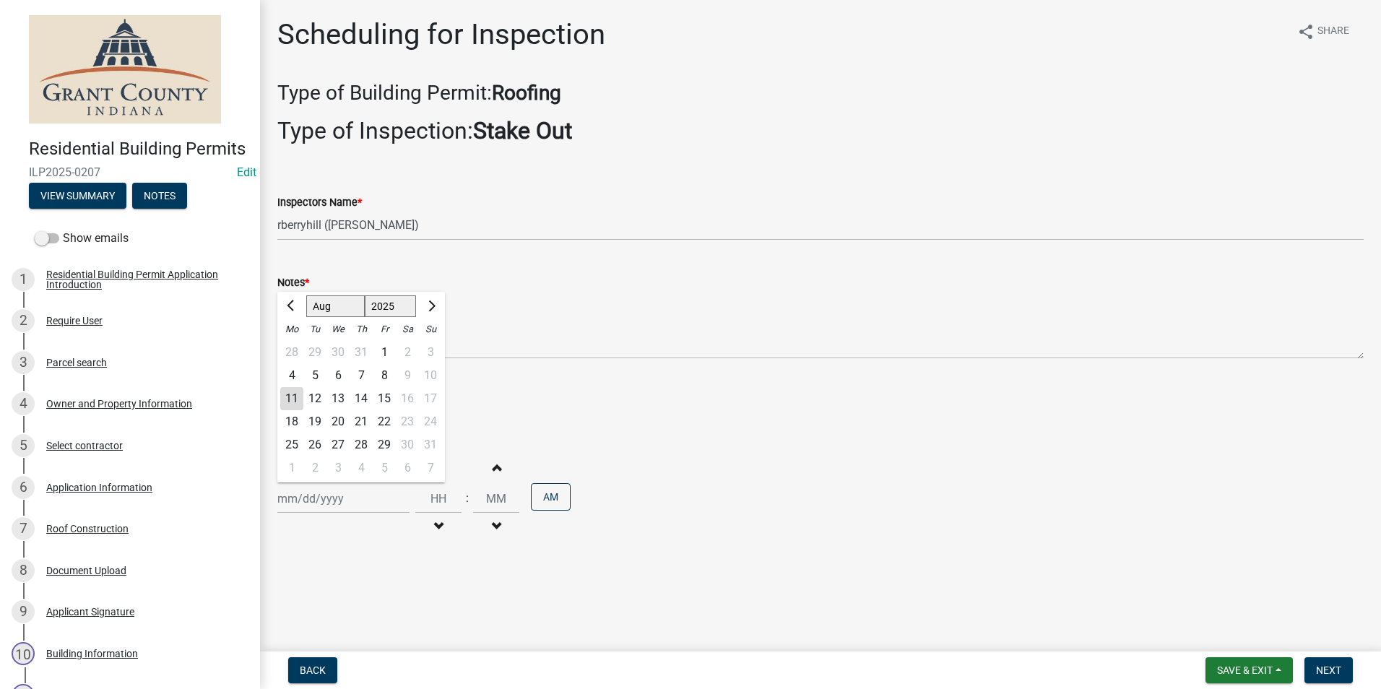
click at [288, 394] on div "11" at bounding box center [291, 398] width 23 height 23
type input "[DATE]"
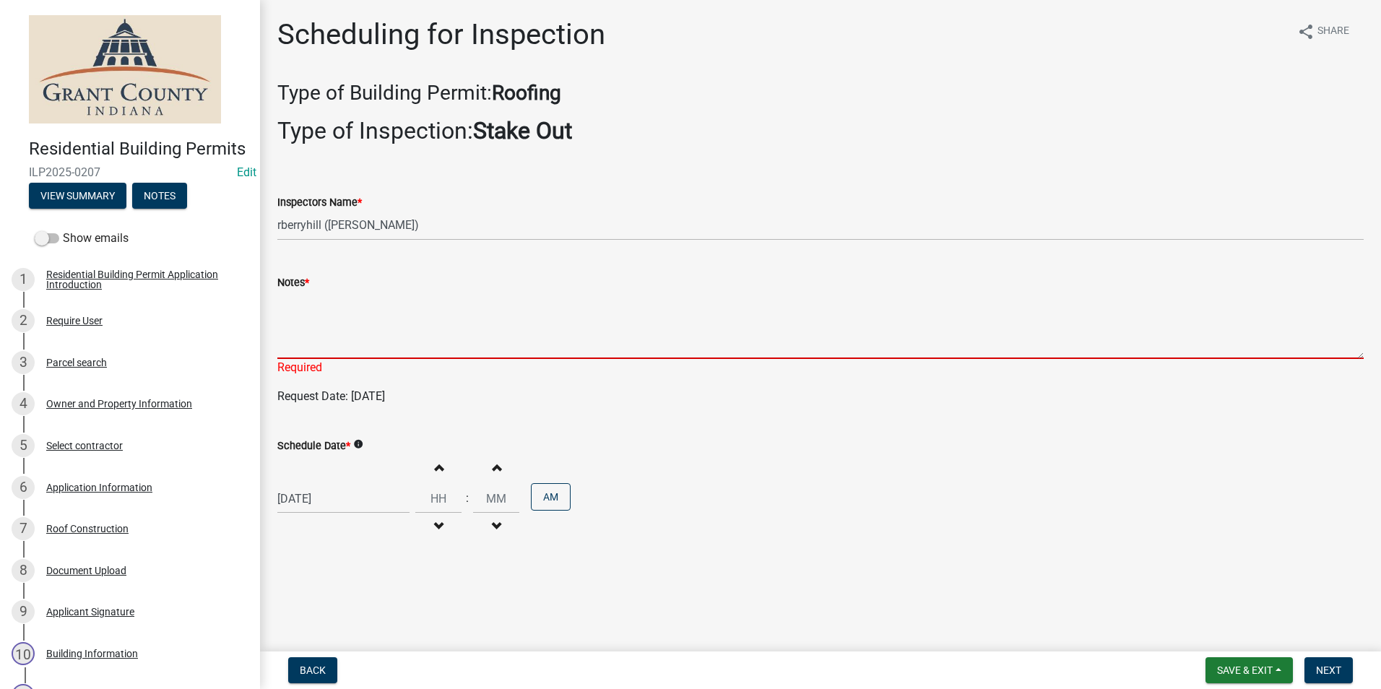
click at [346, 347] on textarea "Notes *" at bounding box center [820, 325] width 1086 height 68
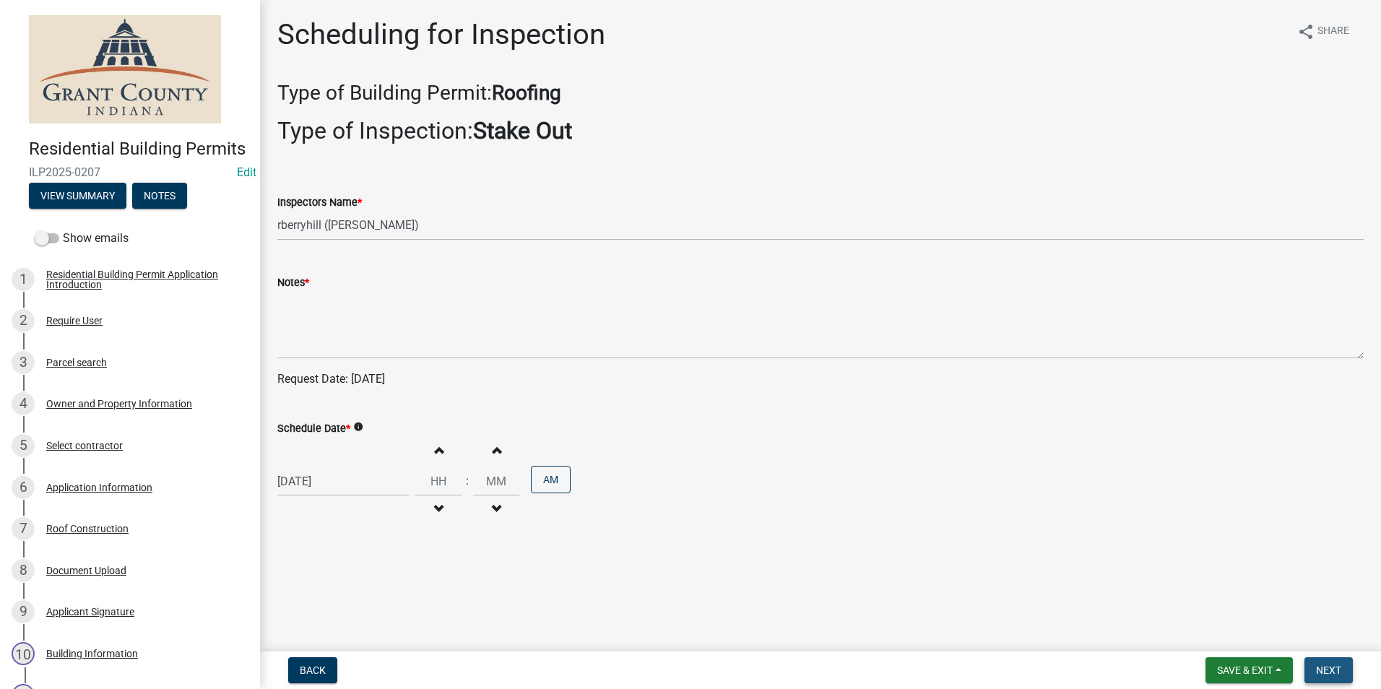
click at [1318, 660] on button "Next" at bounding box center [1329, 670] width 48 height 26
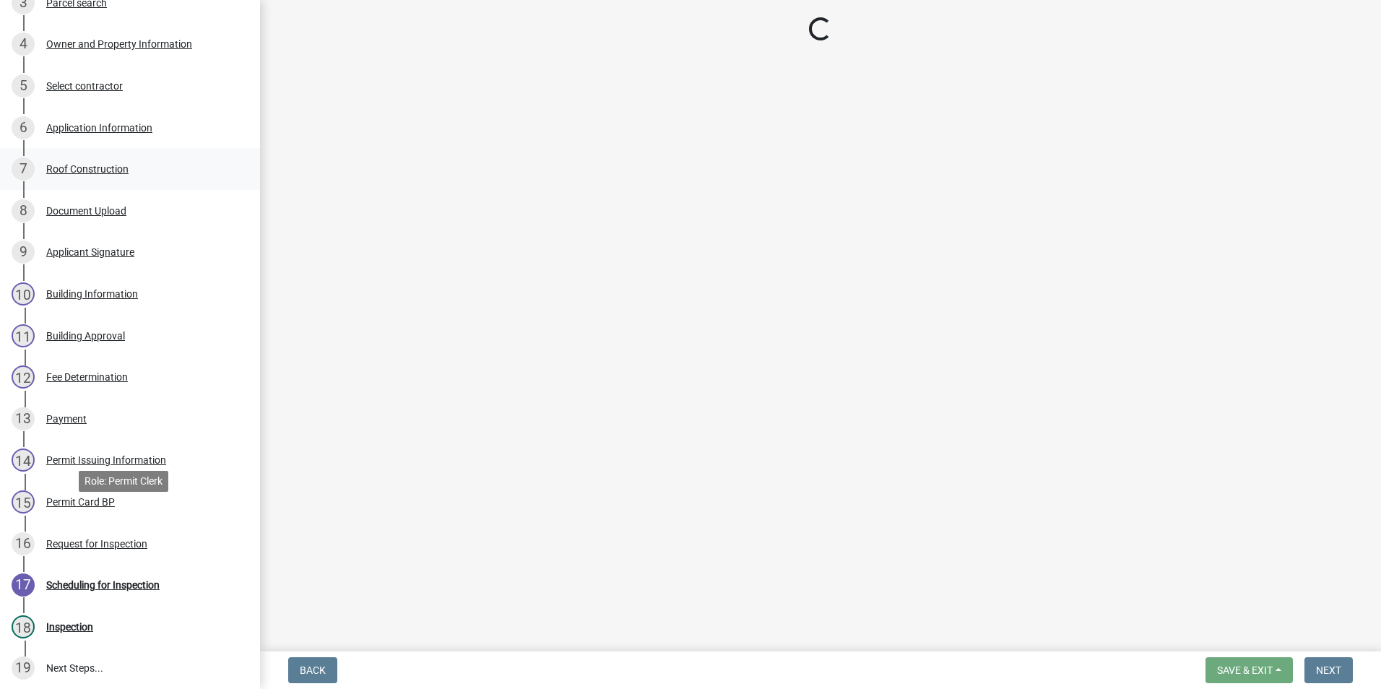
scroll to position [361, 0]
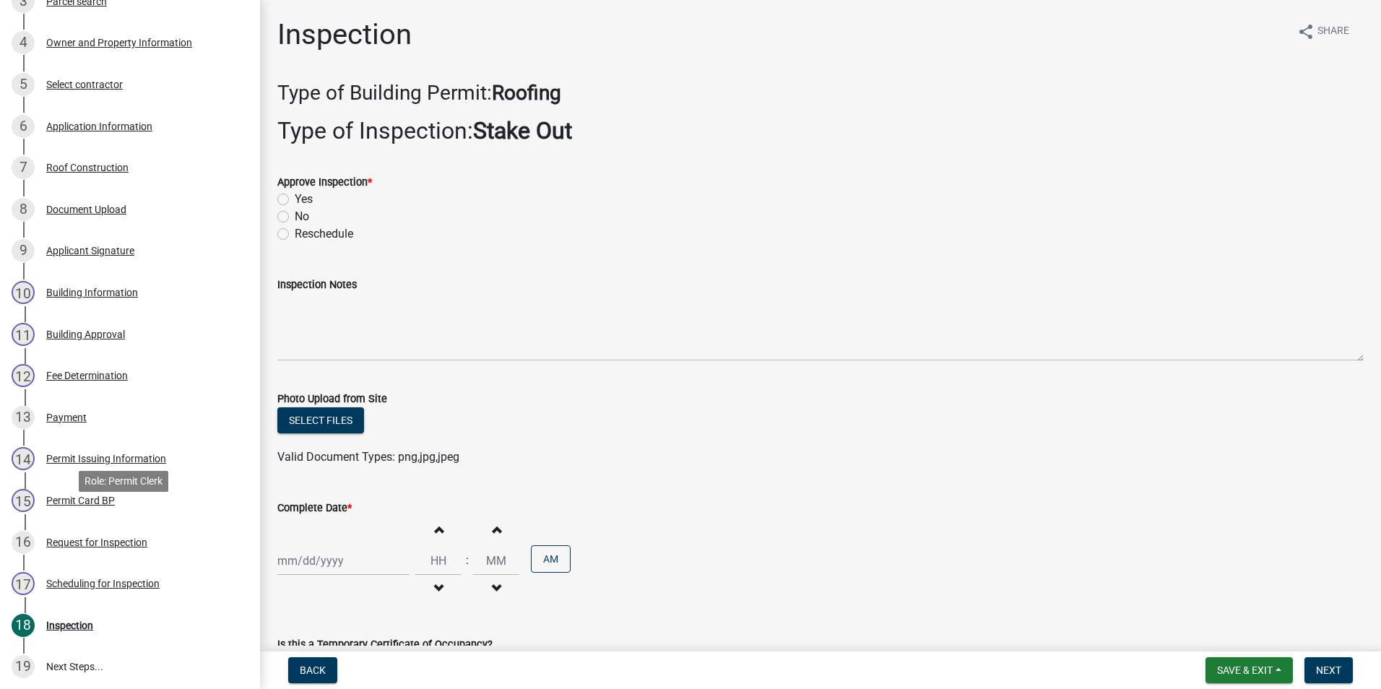
click at [105, 506] on div "Permit Card BP" at bounding box center [80, 501] width 69 height 10
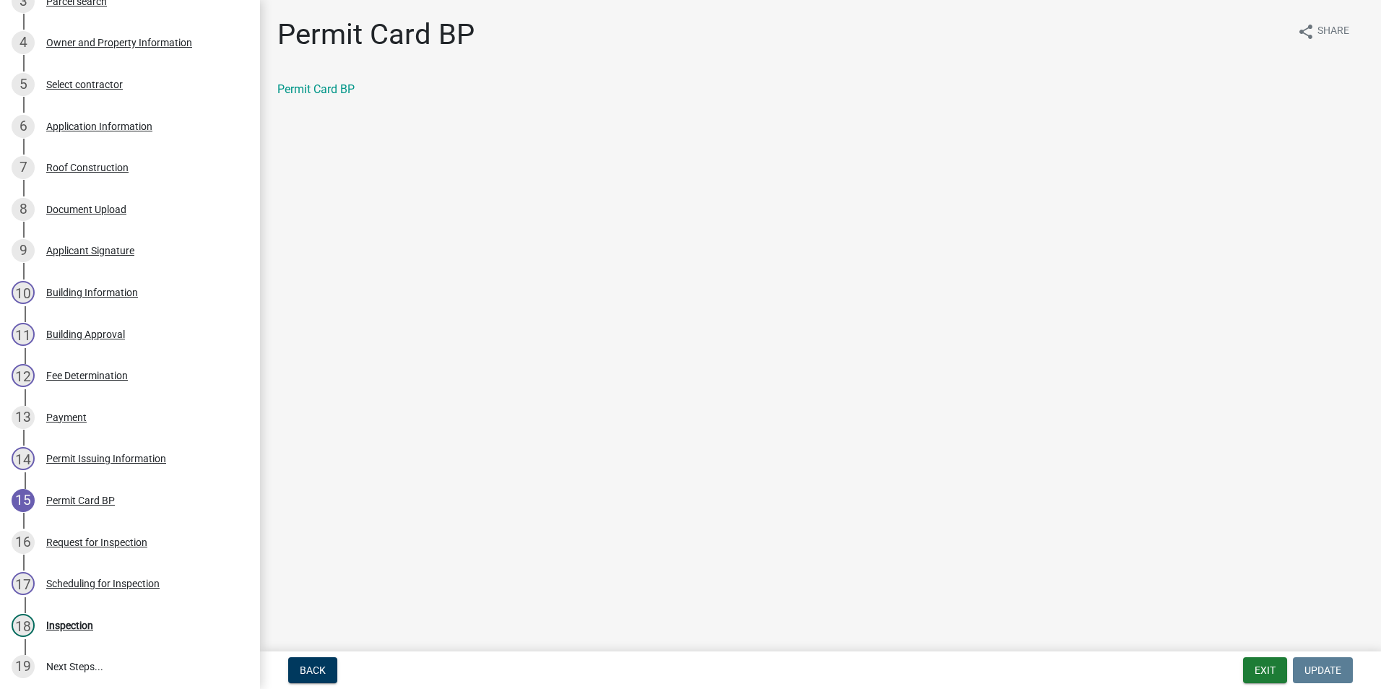
click at [328, 81] on div "Permit Card BP" at bounding box center [820, 89] width 1086 height 17
click at [324, 89] on link "Permit Card BP" at bounding box center [315, 89] width 77 height 14
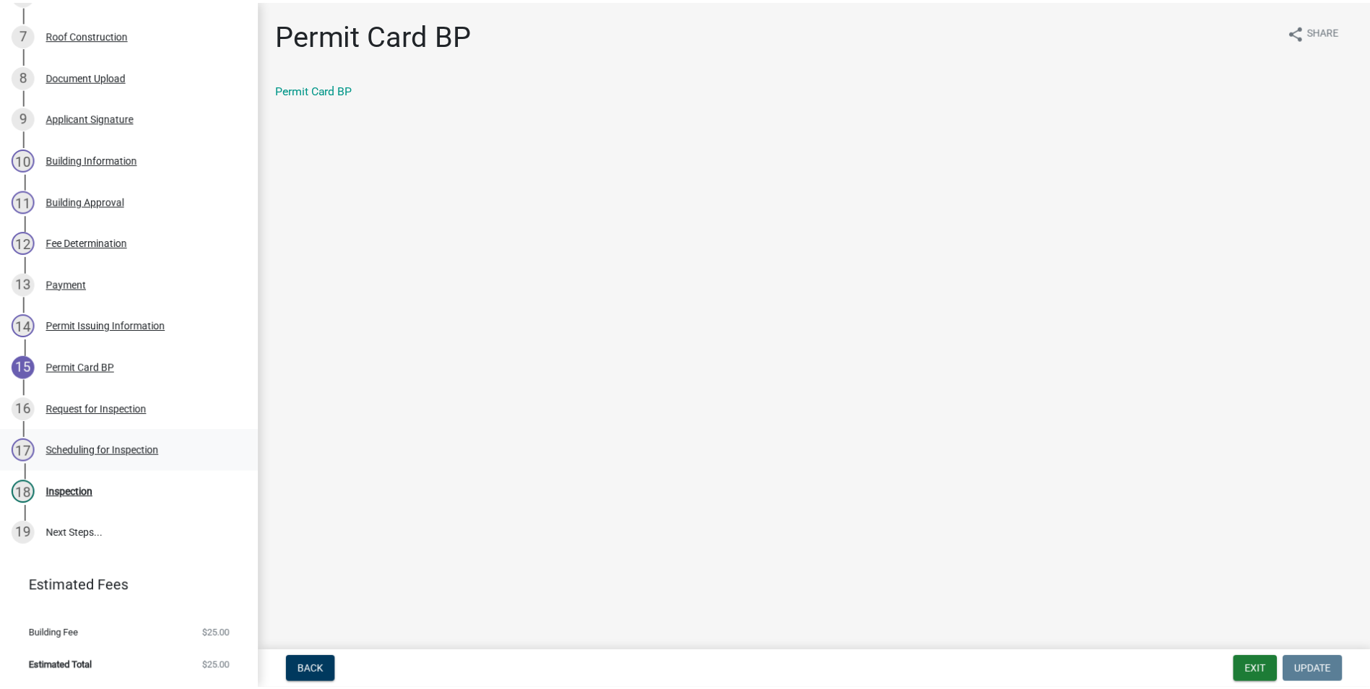
scroll to position [506, 0]
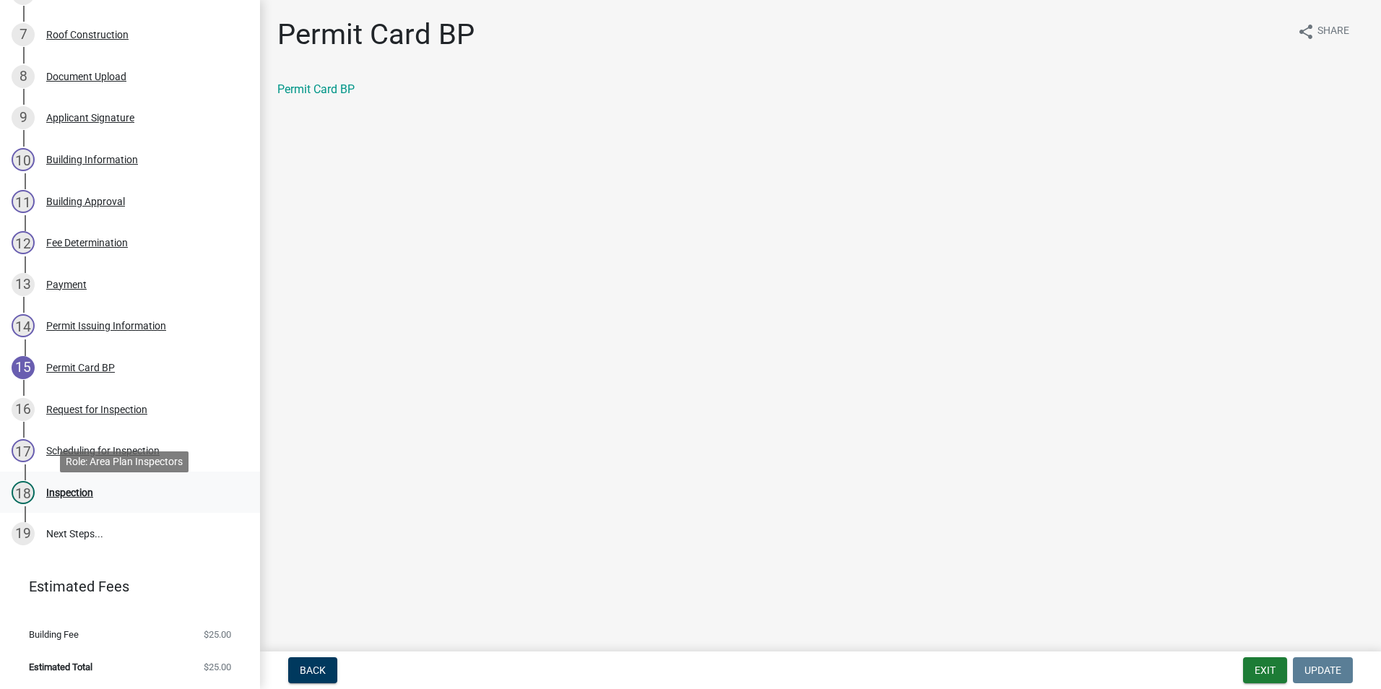
click at [84, 498] on div "Inspection" at bounding box center [69, 493] width 47 height 10
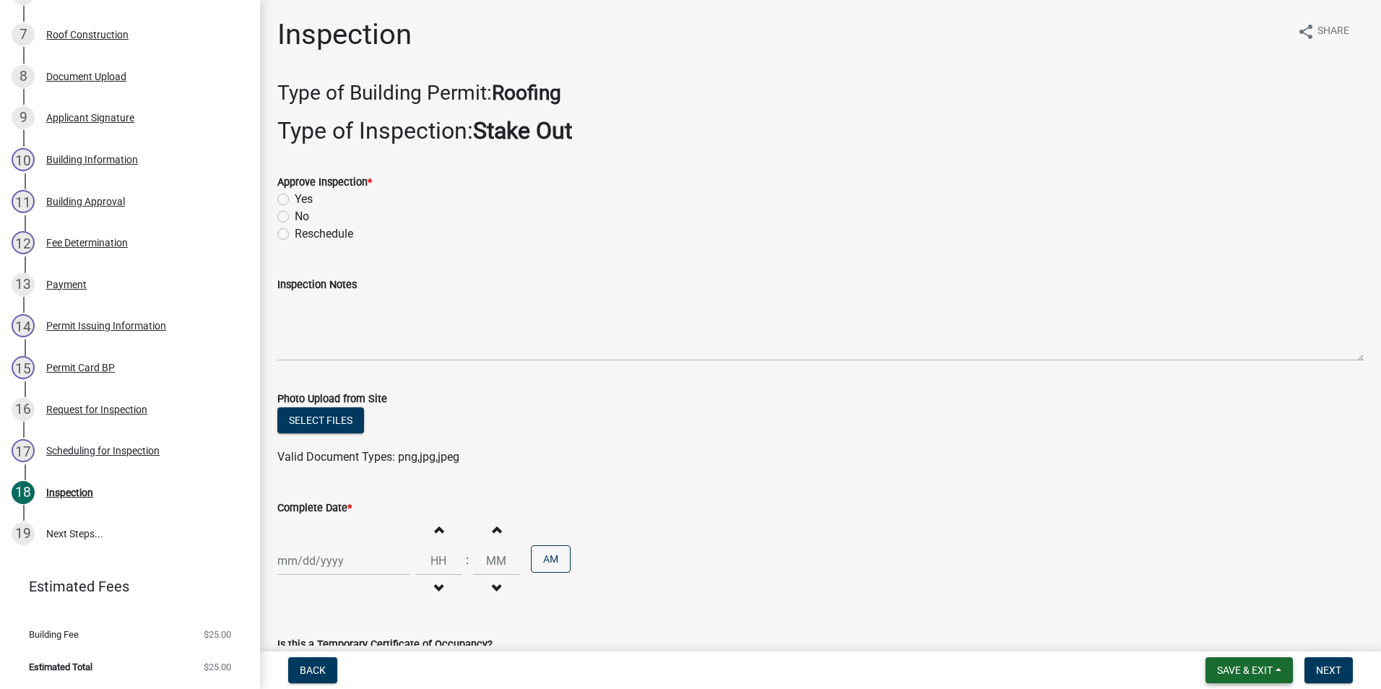
click at [1225, 668] on span "Save & Exit" at bounding box center [1245, 671] width 56 height 12
click at [1214, 638] on button "Save & Exit" at bounding box center [1235, 632] width 116 height 35
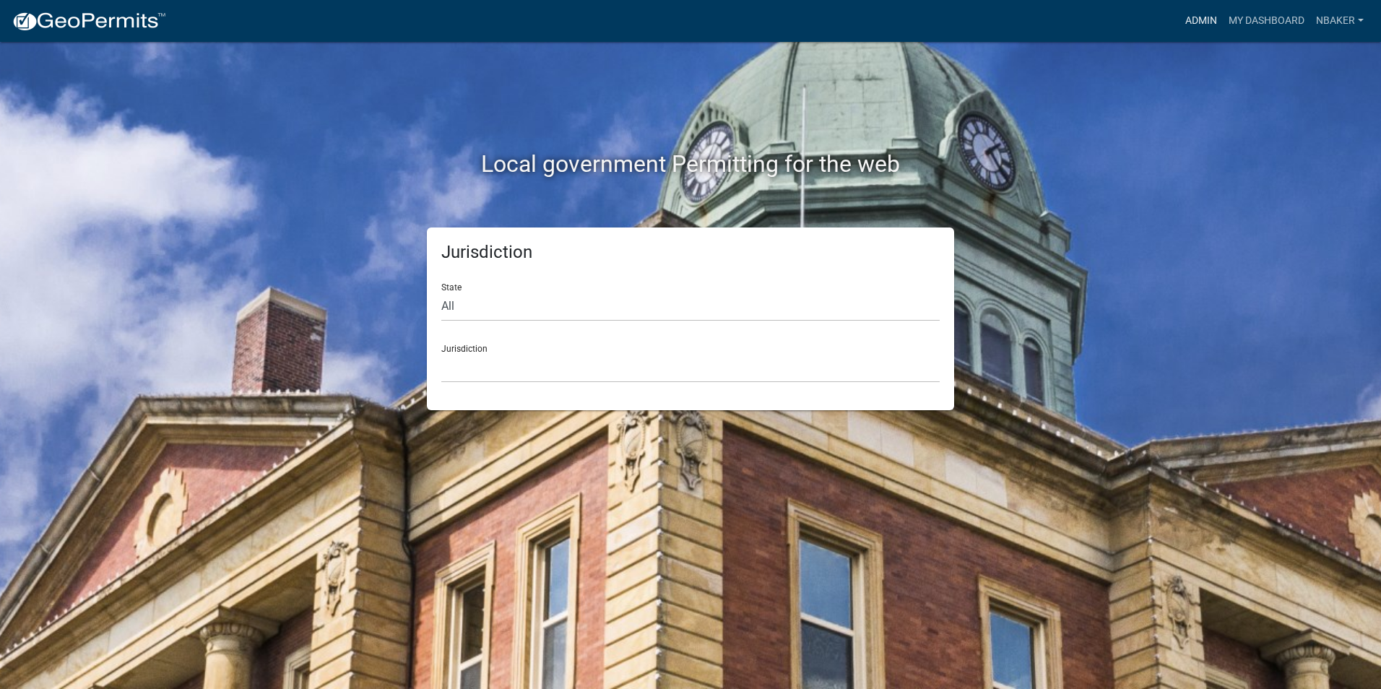
click at [1191, 30] on link "Admin" at bounding box center [1201, 20] width 43 height 27
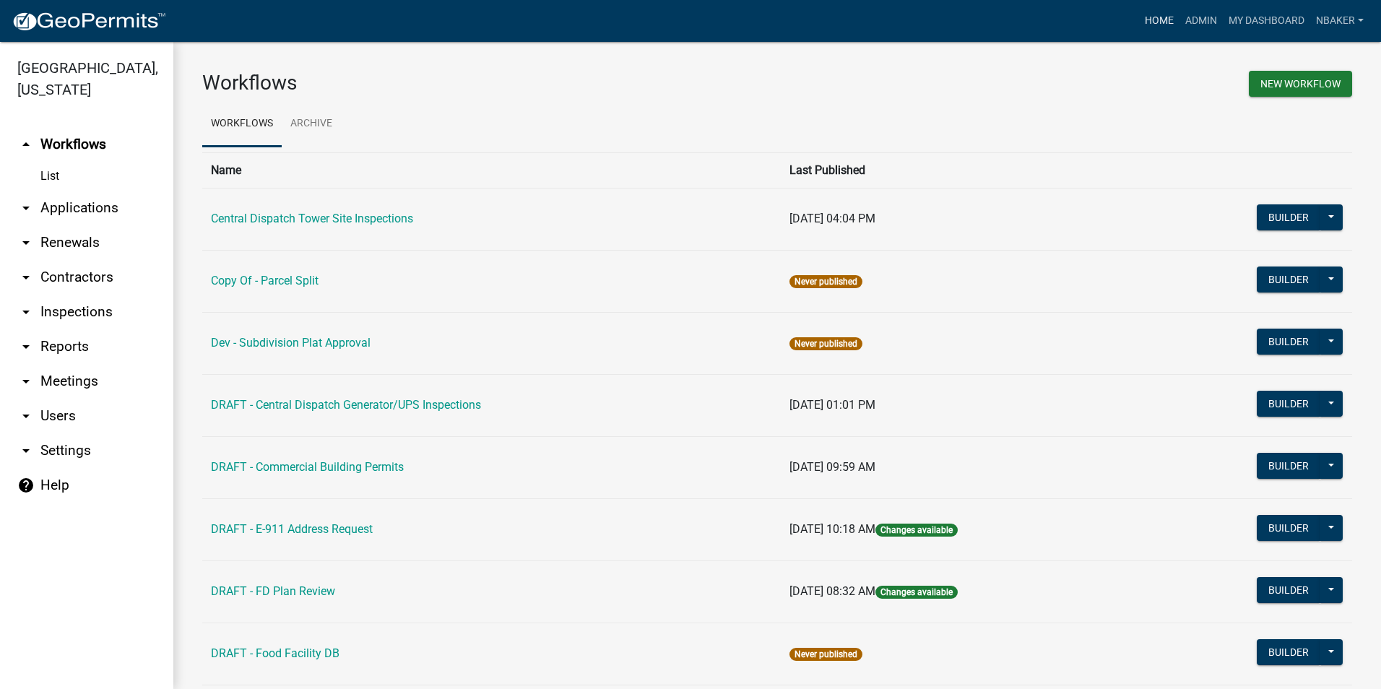
click at [1168, 29] on link "Home" at bounding box center [1159, 20] width 40 height 27
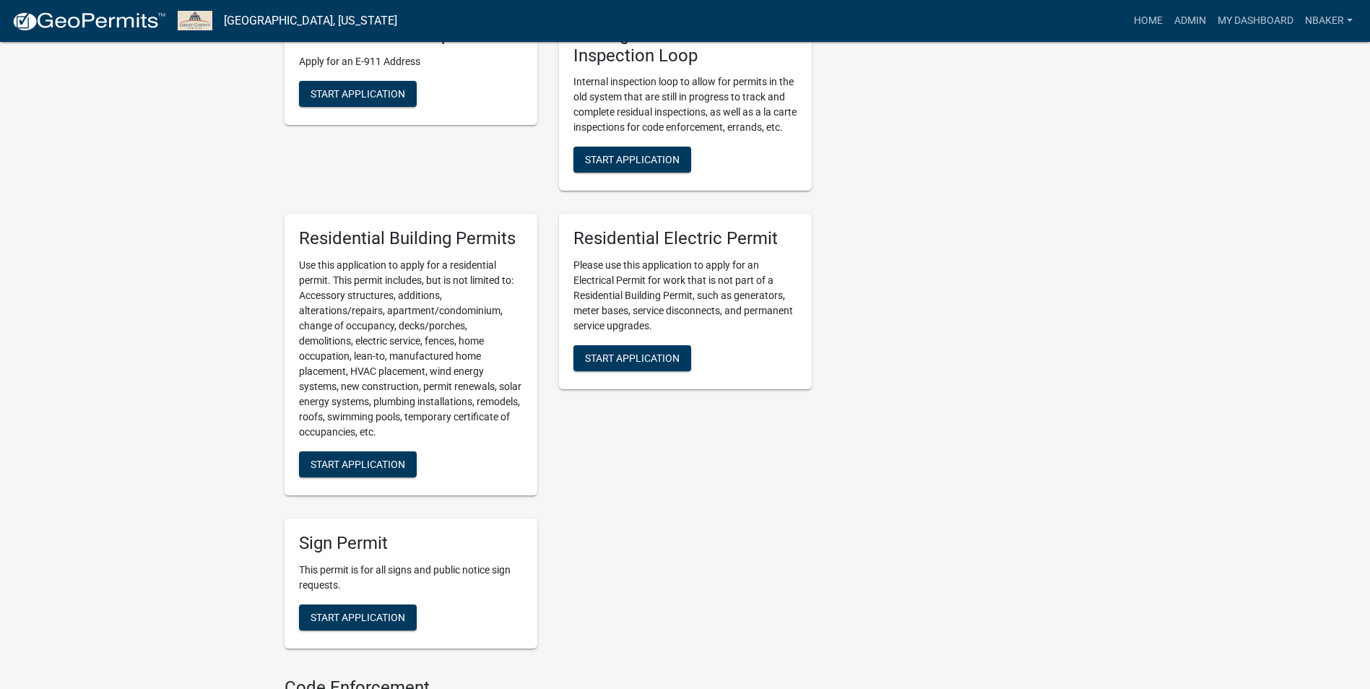
scroll to position [722, 0]
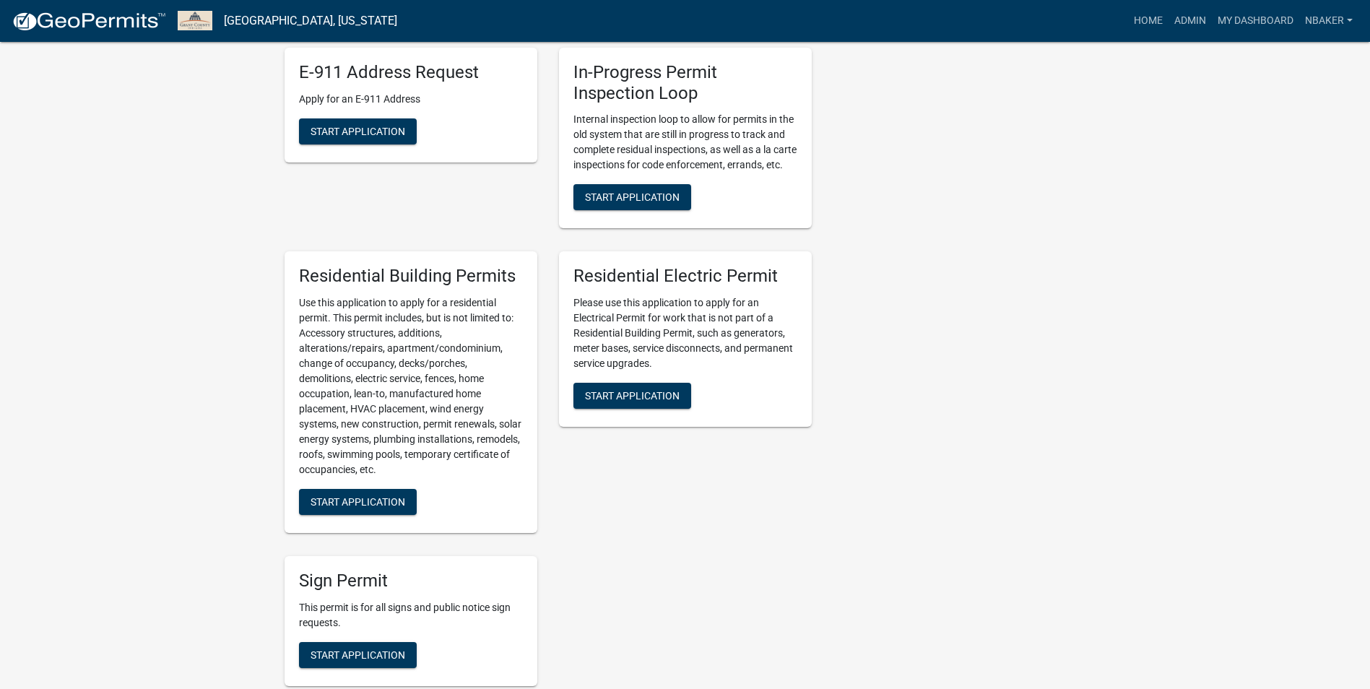
click at [623, 427] on div "Residential Electric Permit Please use this application to apply for an Electri…" at bounding box center [685, 339] width 253 height 176
click at [637, 402] on span "Start Application" at bounding box center [632, 396] width 95 height 12
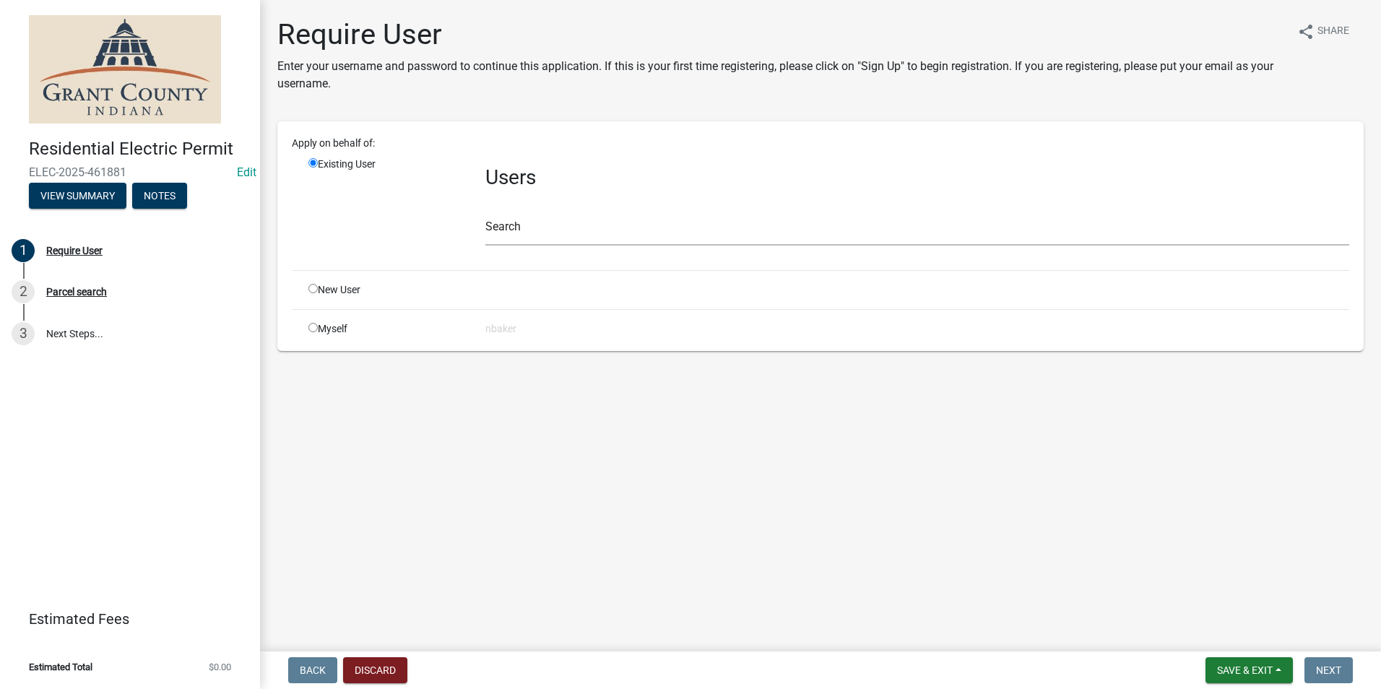
click at [319, 328] on div "Myself" at bounding box center [386, 328] width 177 height 15
click at [314, 331] on input "radio" at bounding box center [312, 327] width 9 height 9
radio input "true"
radio input "false"
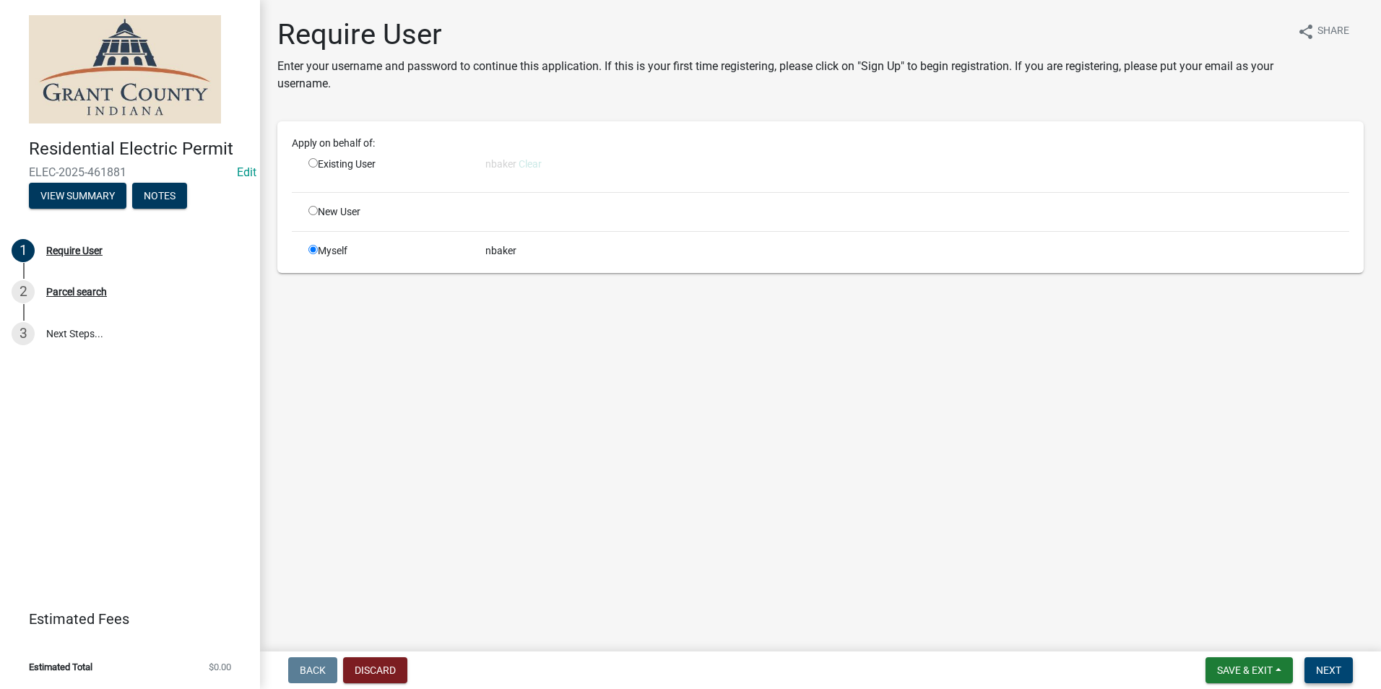
click at [1338, 659] on button "Next" at bounding box center [1329, 670] width 48 height 26
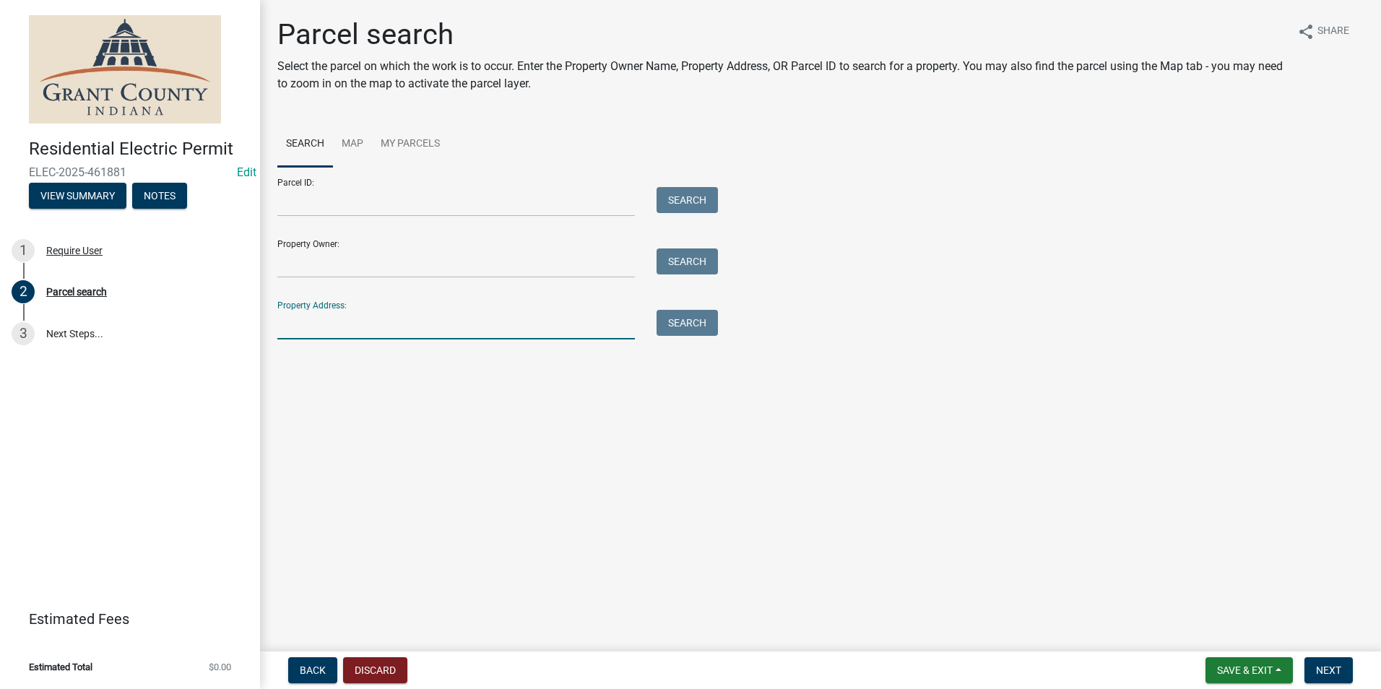
click at [465, 332] on input "Property Address:" at bounding box center [456, 325] width 358 height 30
click at [458, 200] on input "Parcel ID:" at bounding box center [456, 202] width 358 height 30
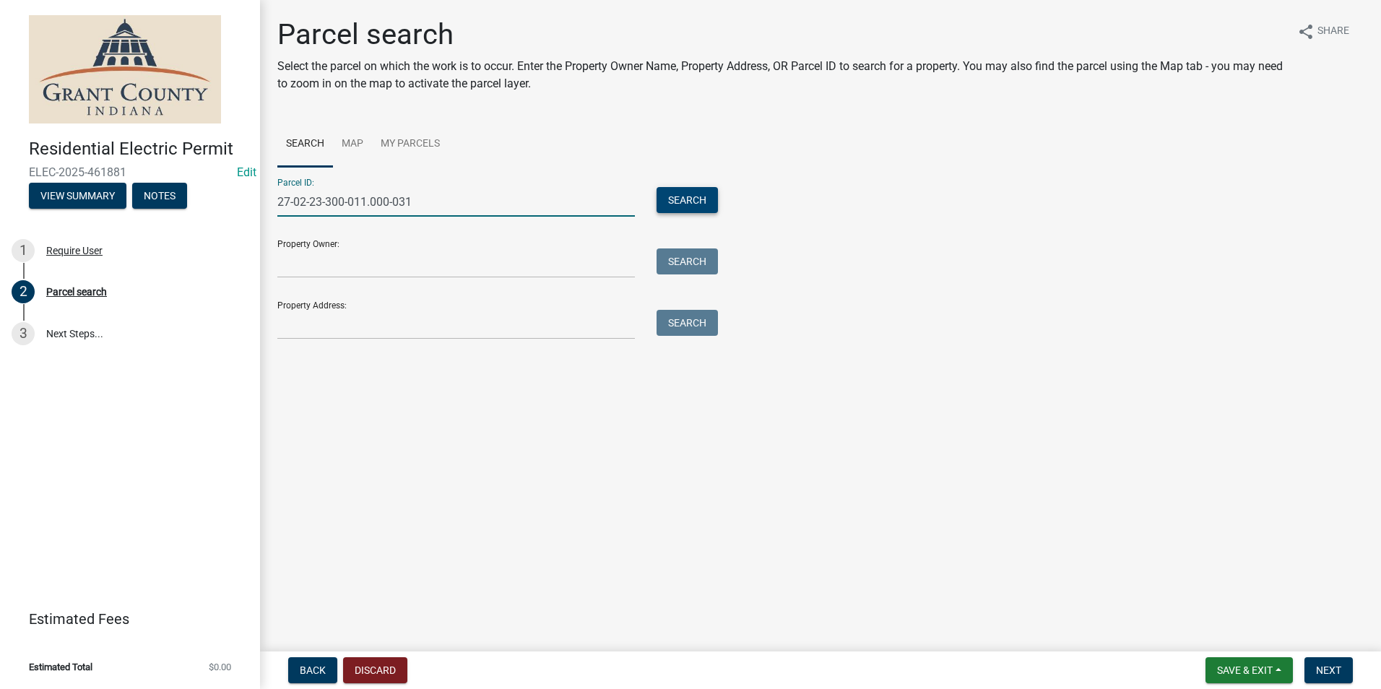
type input "27-02-23-300-011.000-031"
click at [662, 190] on button "Search" at bounding box center [687, 200] width 61 height 26
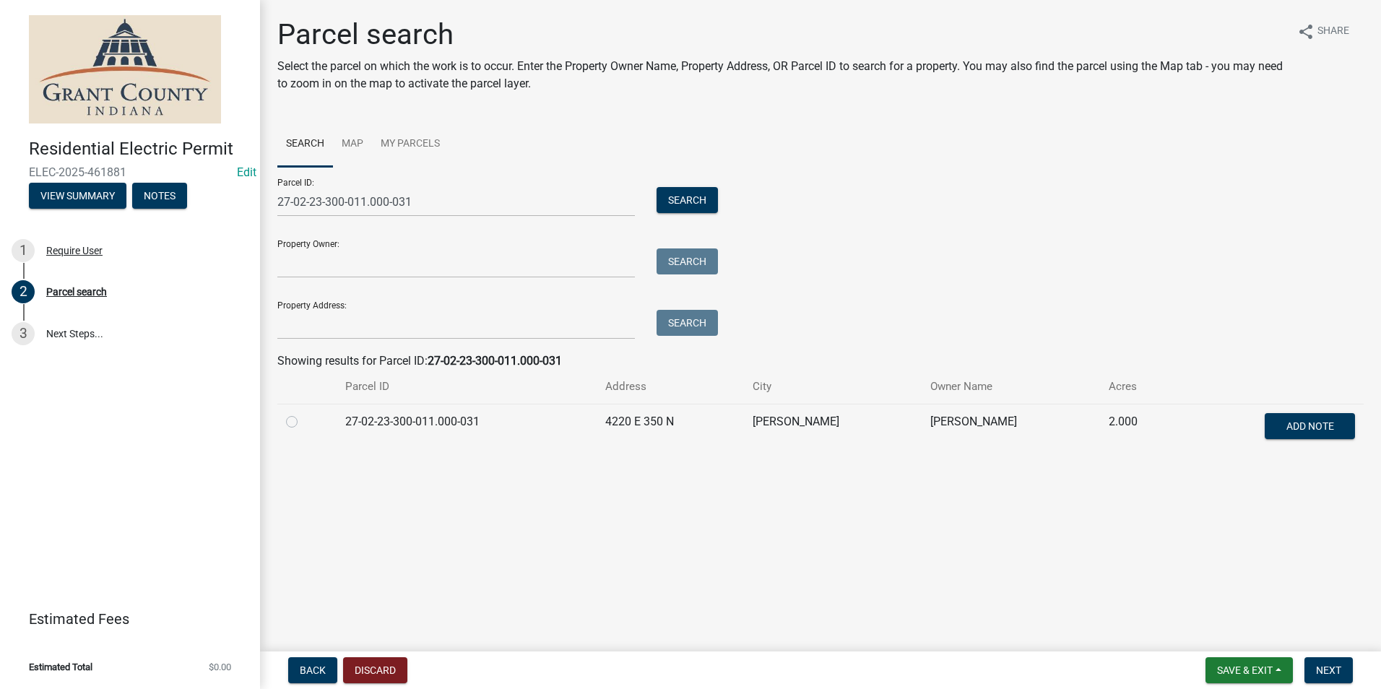
click at [285, 421] on td at bounding box center [306, 428] width 59 height 48
click at [303, 413] on label at bounding box center [303, 413] width 0 height 0
click at [303, 423] on input "radio" at bounding box center [307, 417] width 9 height 9
radio input "true"
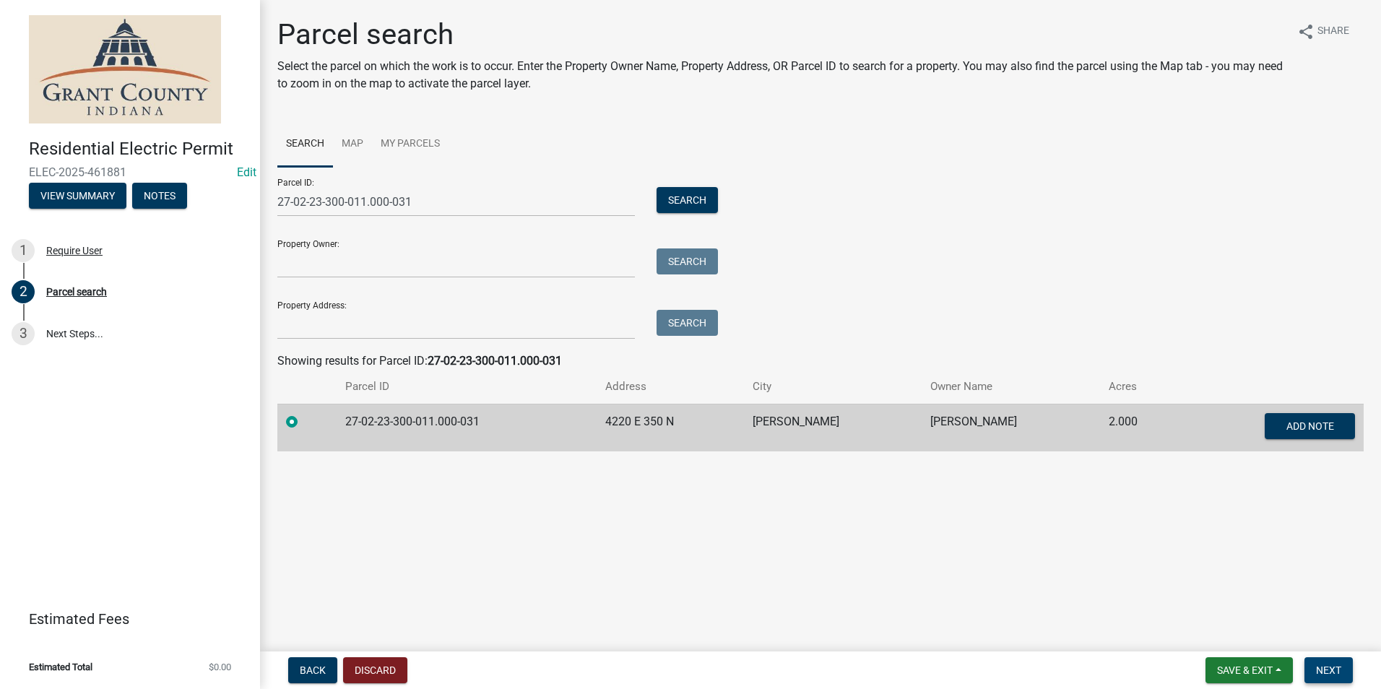
click at [1323, 670] on span "Next" at bounding box center [1328, 671] width 25 height 12
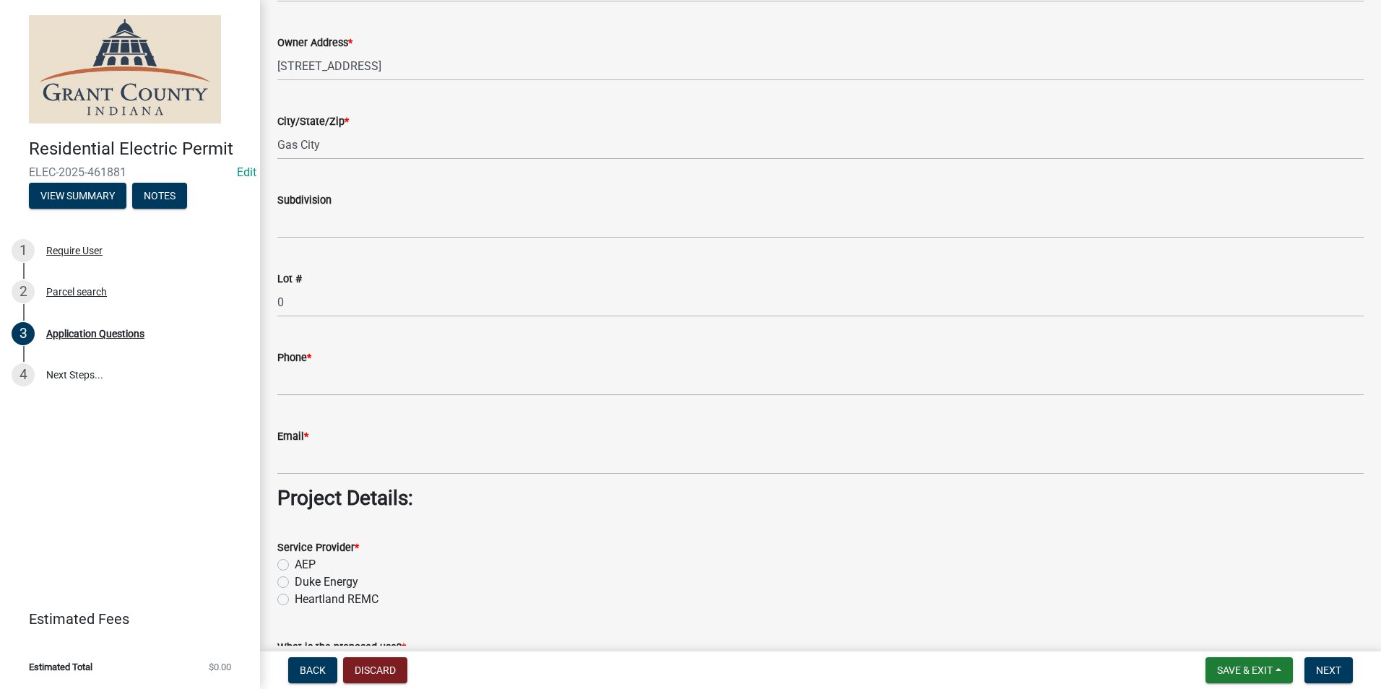
scroll to position [795, 0]
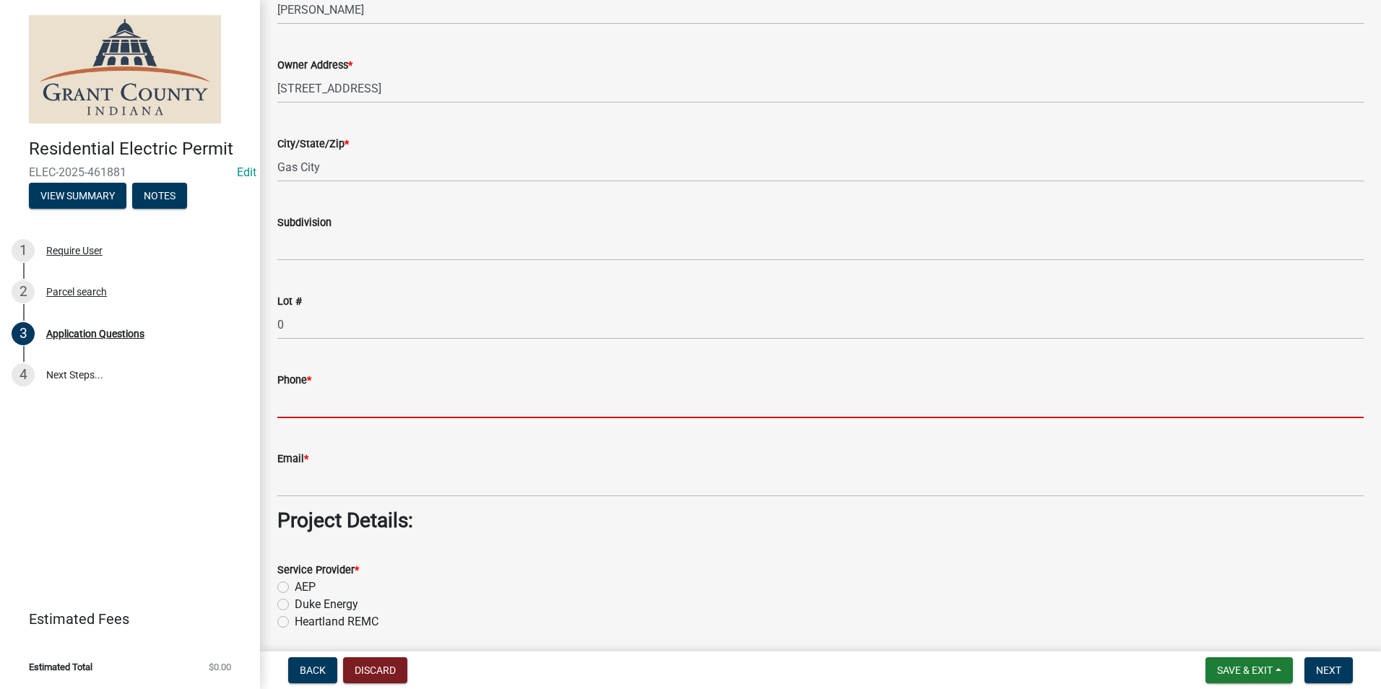
click at [431, 407] on input "Phone *" at bounding box center [820, 404] width 1086 height 30
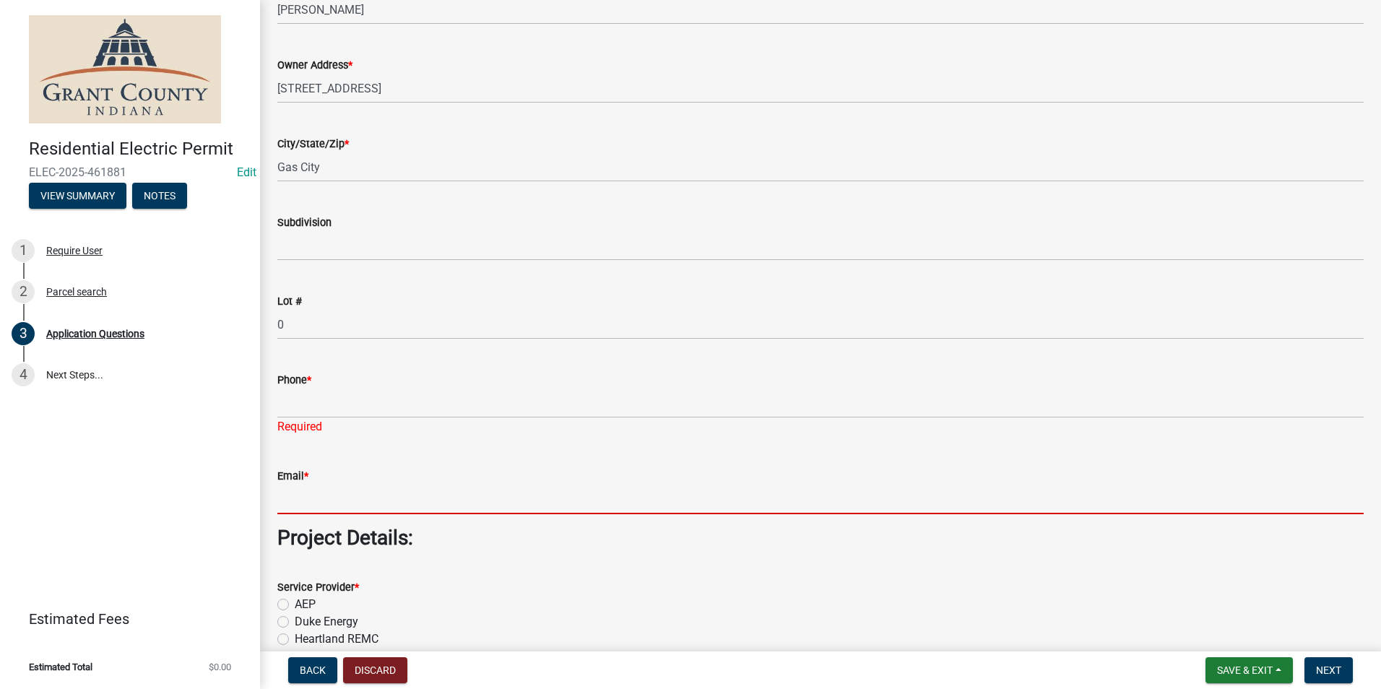
drag, startPoint x: 581, startPoint y: 475, endPoint x: 545, endPoint y: 472, distance: 36.3
click at [581, 475] on form "Email *" at bounding box center [820, 490] width 1086 height 47
click at [280, 604] on div "Service Provider * AEP Duke Energy Heartland REMC" at bounding box center [820, 613] width 1086 height 69
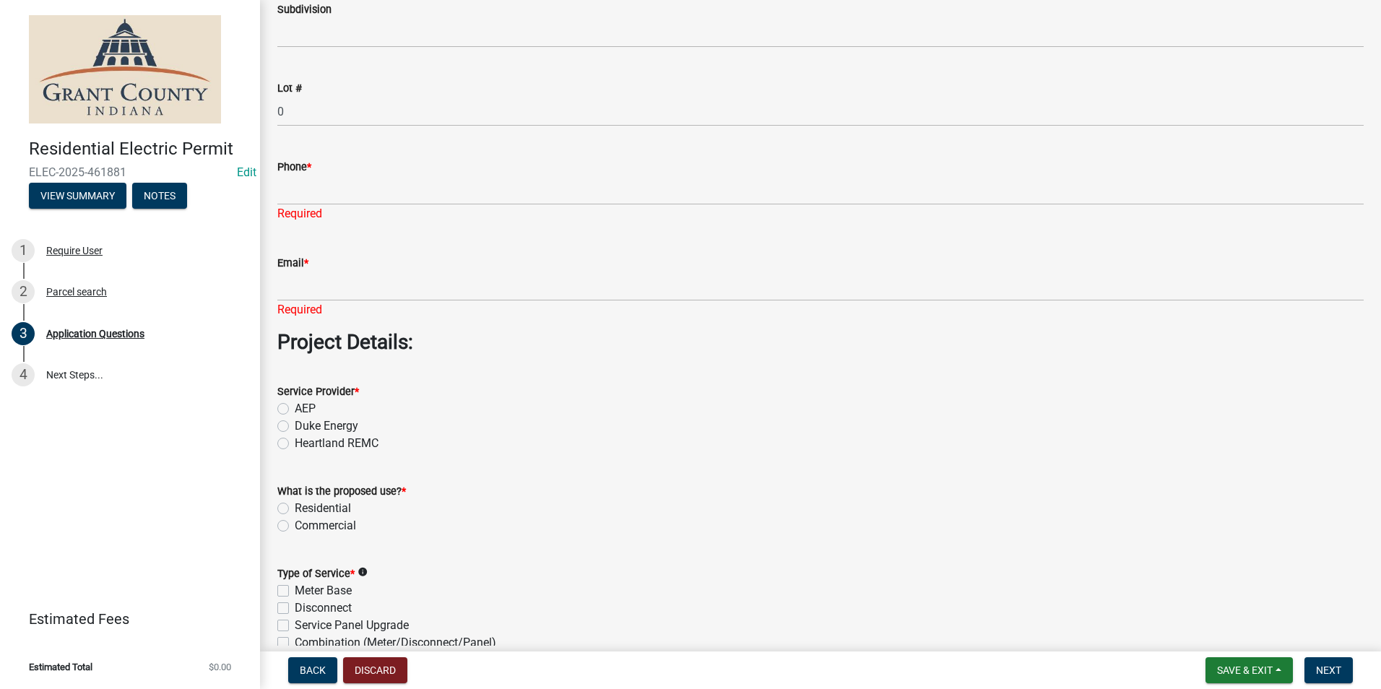
scroll to position [1011, 0]
click at [295, 407] on label "AEP" at bounding box center [305, 405] width 21 height 17
click at [295, 406] on input "AEP" at bounding box center [299, 401] width 9 height 9
radio input "true"
click at [295, 505] on label "Residential" at bounding box center [323, 504] width 56 height 17
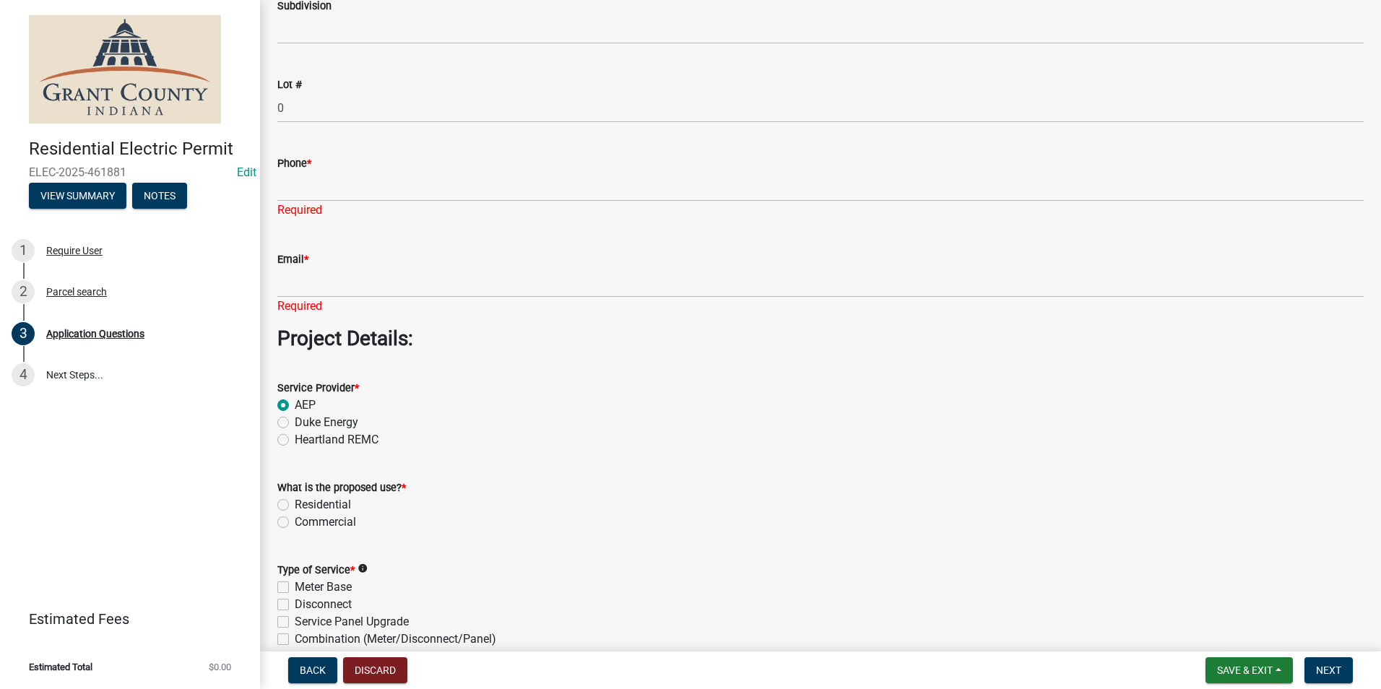
click at [295, 505] on input "Residential" at bounding box center [299, 500] width 9 height 9
radio input "true"
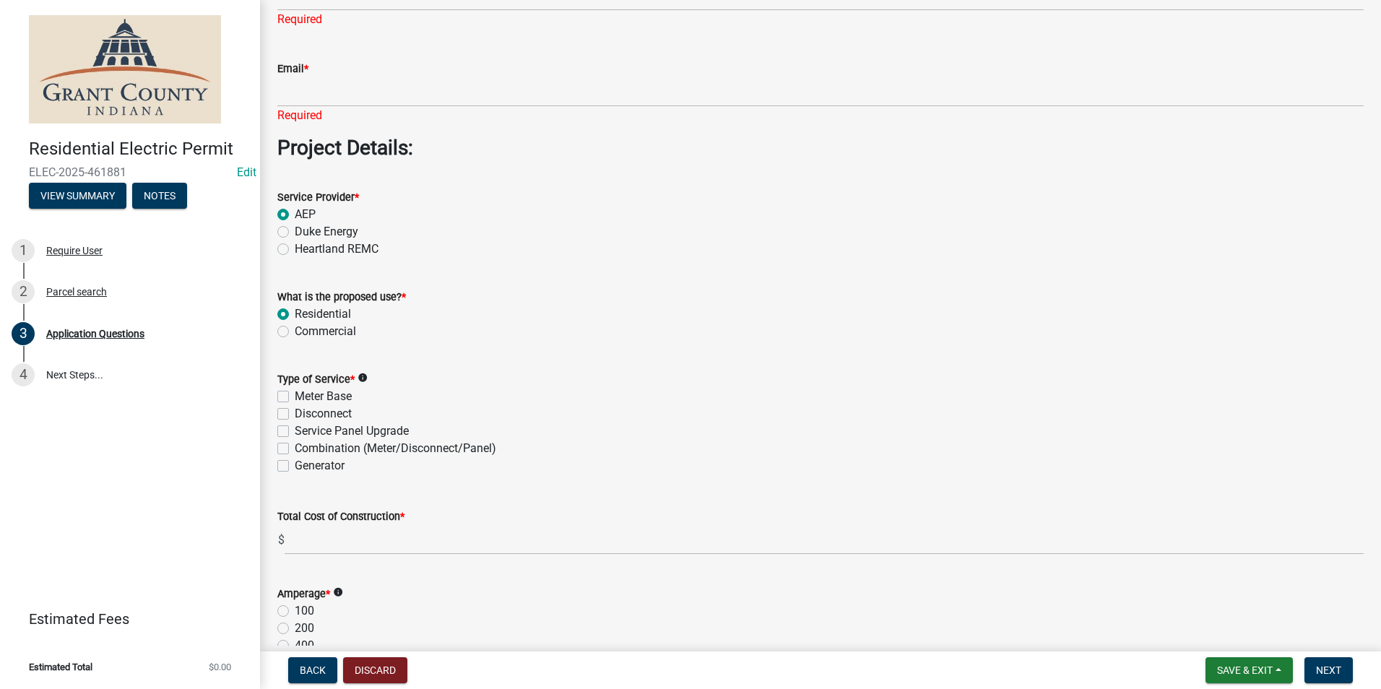
scroll to position [1198, 0]
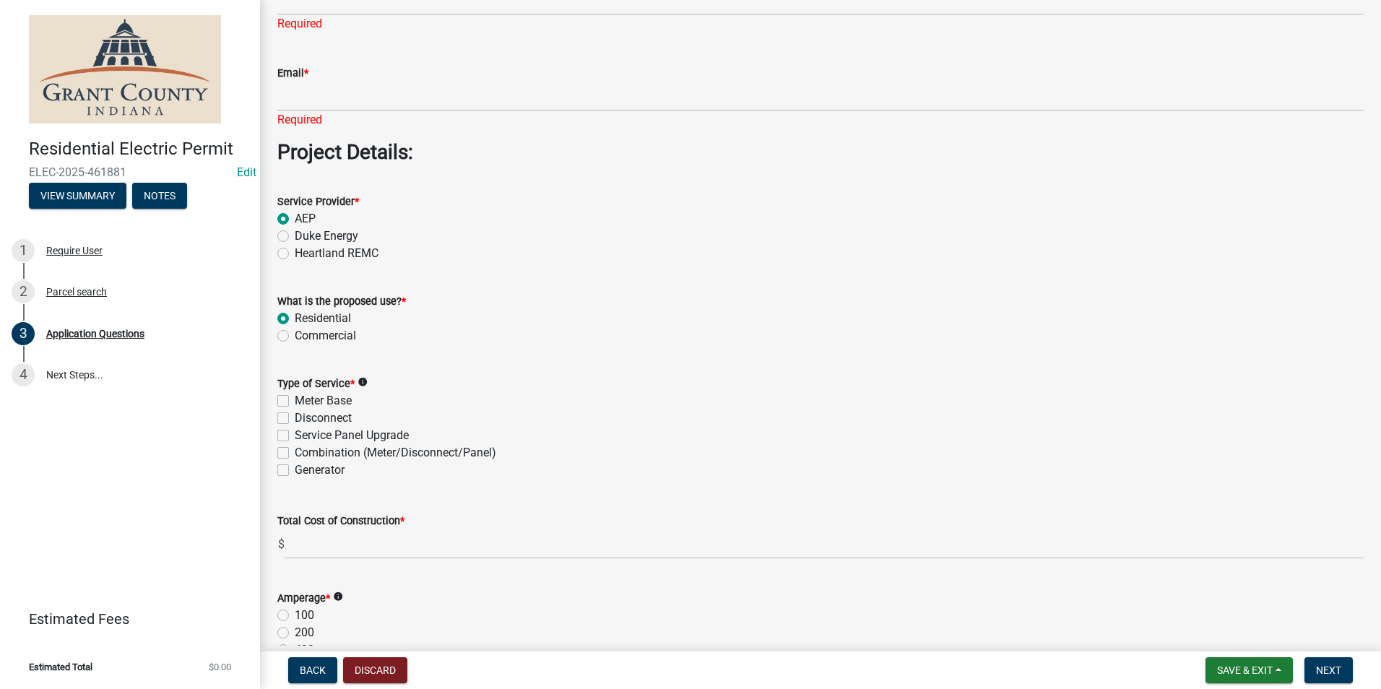
click at [290, 402] on div "Meter Base" at bounding box center [820, 400] width 1086 height 17
click at [295, 400] on label "Meter Base" at bounding box center [323, 400] width 57 height 17
click at [295, 400] on input "Meter Base" at bounding box center [299, 396] width 9 height 9
checkbox input "true"
checkbox input "false"
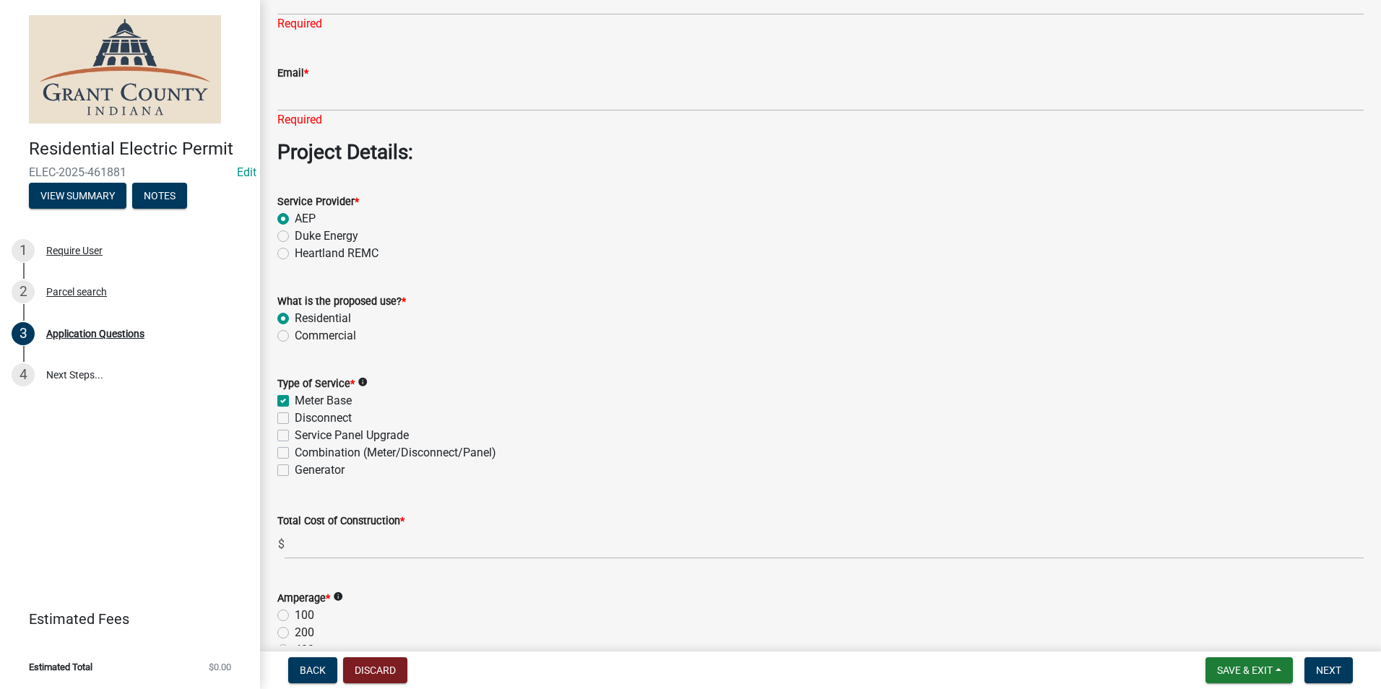
checkbox input "false"
click at [295, 415] on label "Disconnect" at bounding box center [323, 418] width 57 height 17
click at [295, 415] on input "Disconnect" at bounding box center [299, 414] width 9 height 9
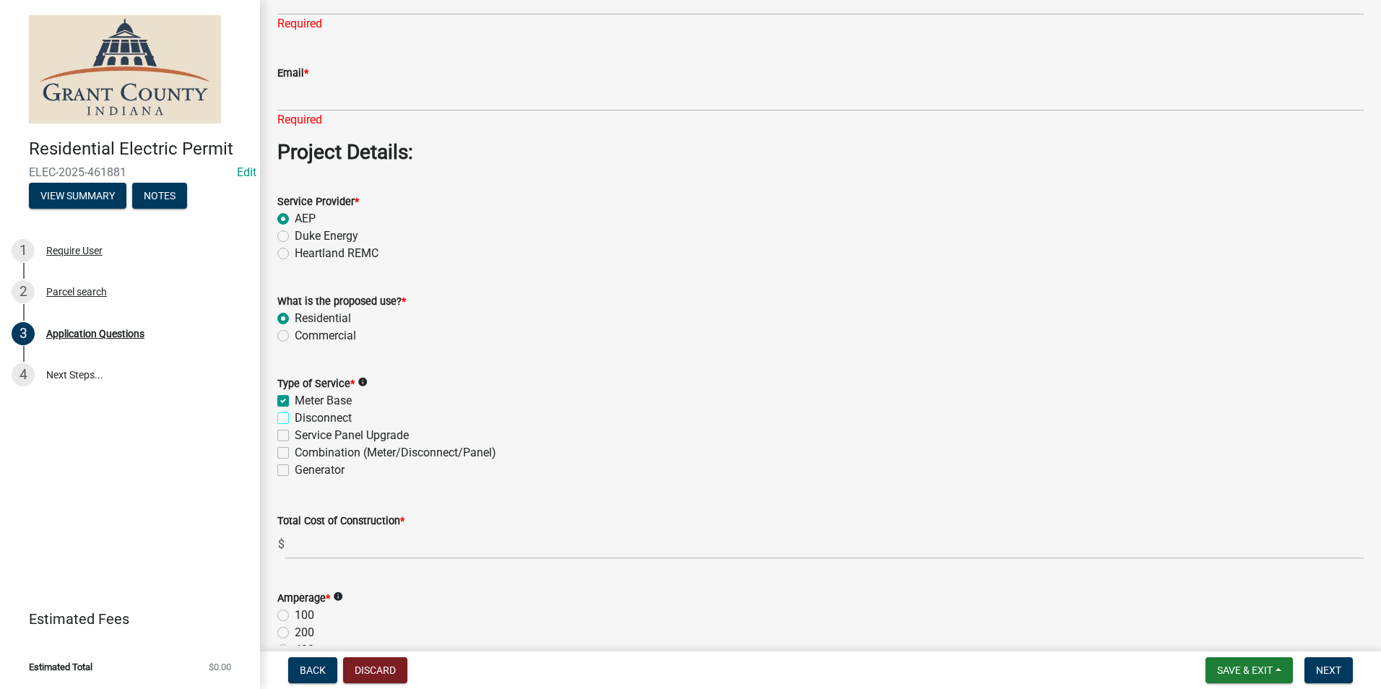
checkbox input "true"
checkbox input "false"
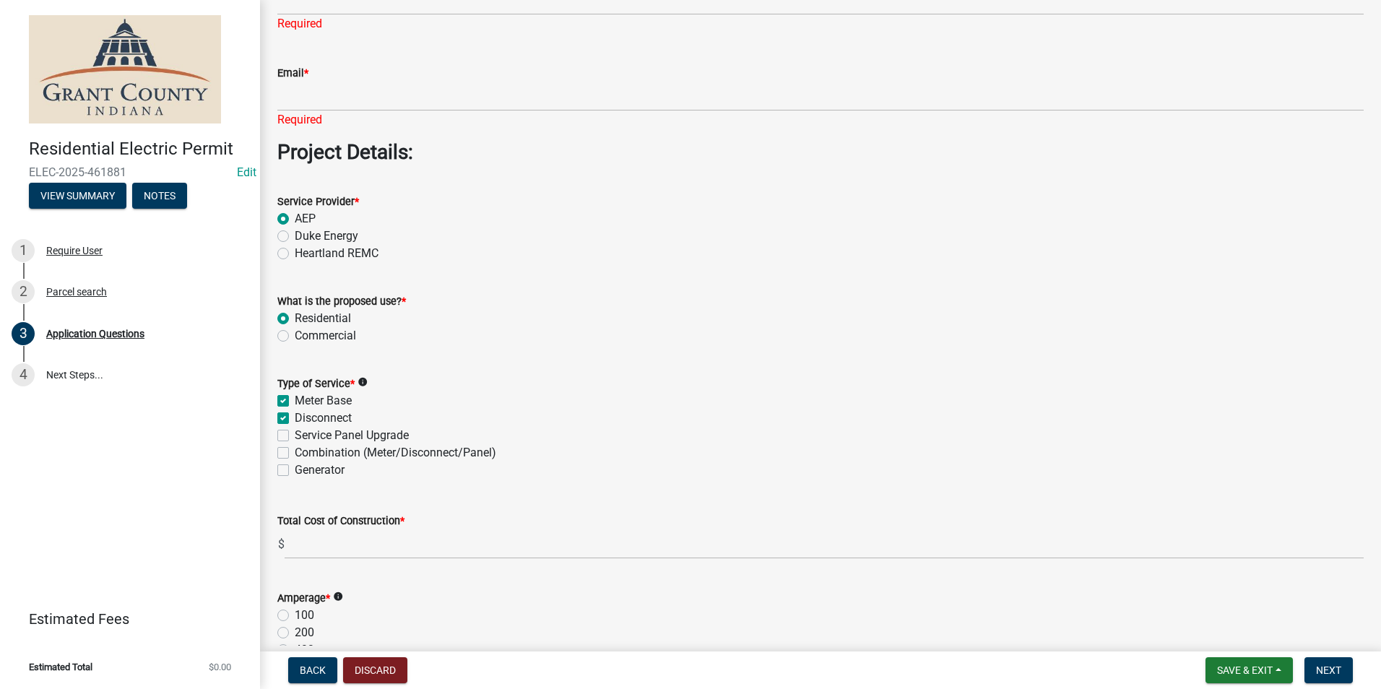
checkbox input "false"
click at [295, 413] on label "Disconnect" at bounding box center [323, 418] width 57 height 17
click at [295, 413] on input "Disconnect" at bounding box center [299, 414] width 9 height 9
checkbox input "false"
checkbox input "true"
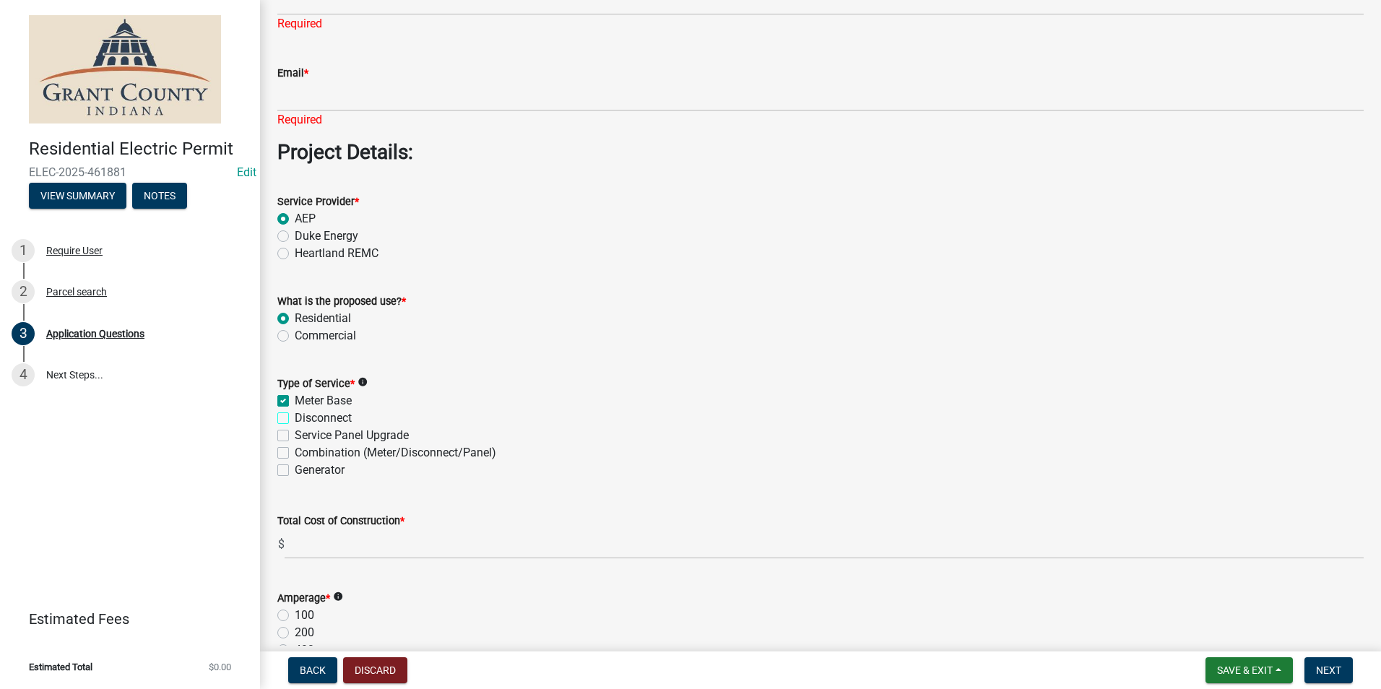
checkbox input "false"
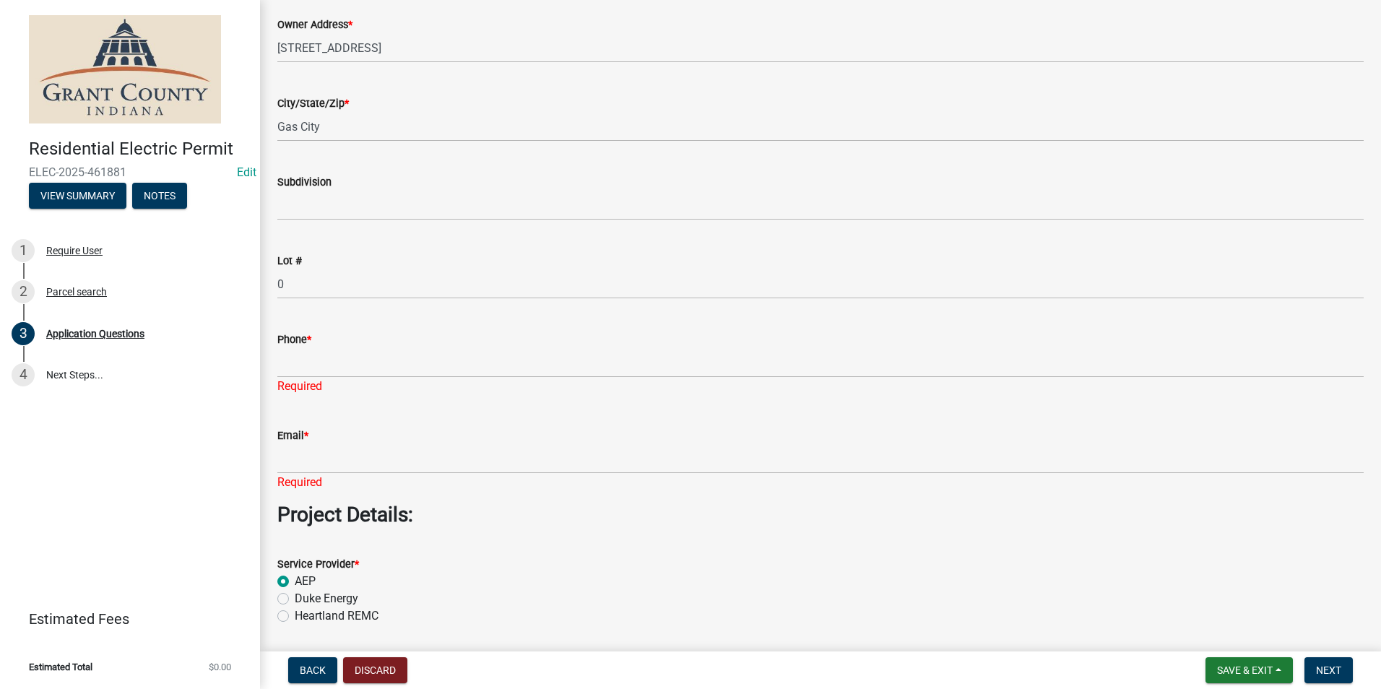
scroll to position [836, 0]
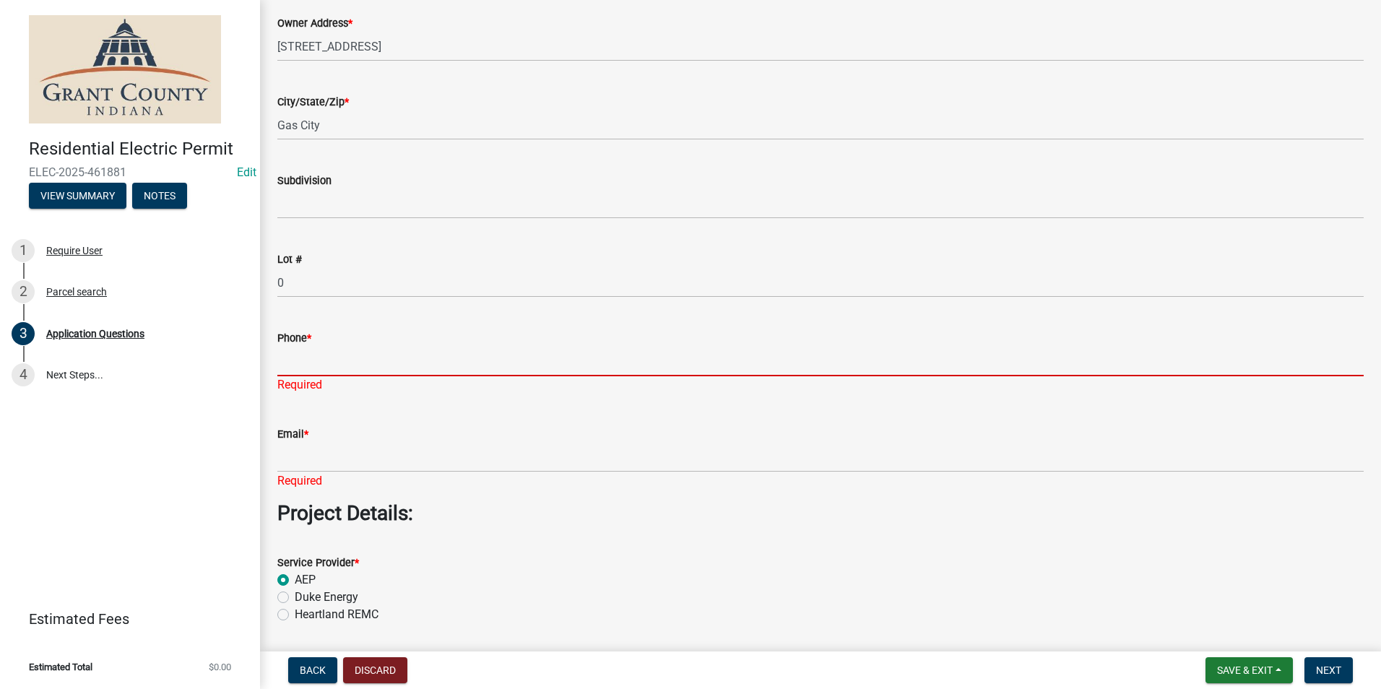
click at [325, 358] on input "Phone *" at bounding box center [820, 362] width 1086 height 30
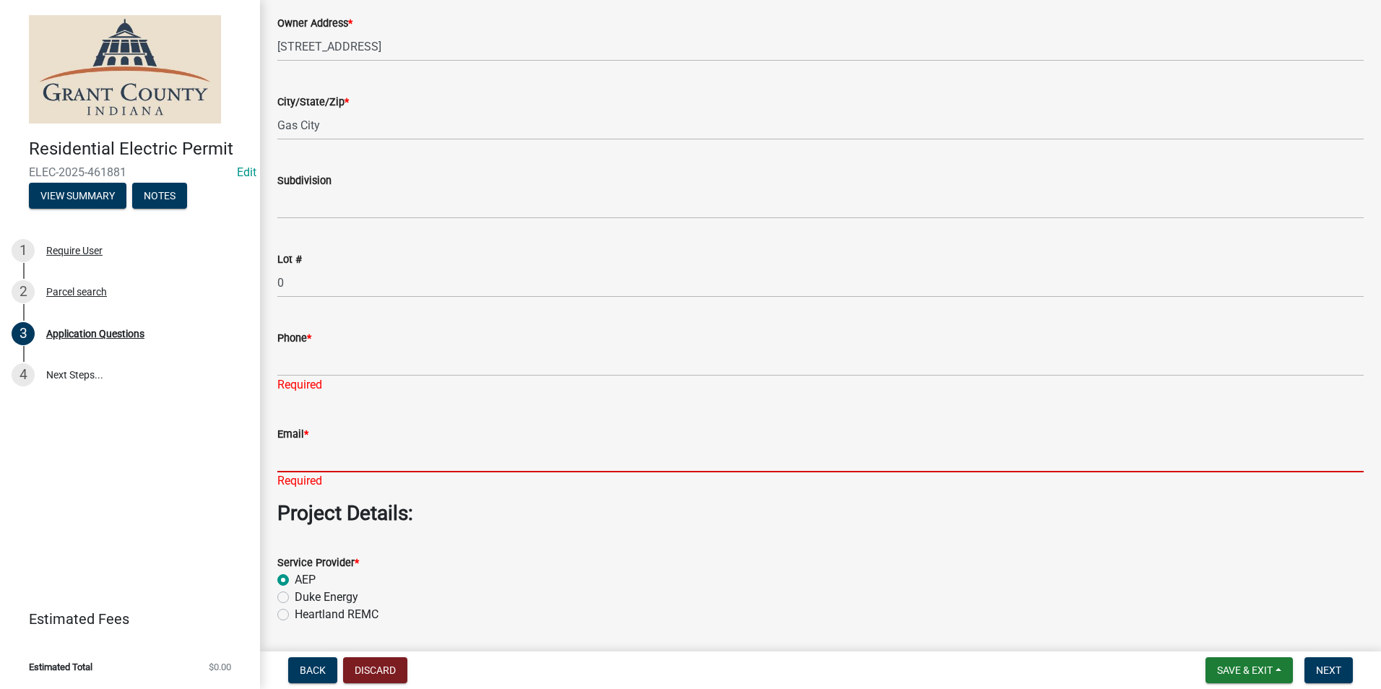
click at [287, 464] on input "Email *" at bounding box center [820, 458] width 1086 height 30
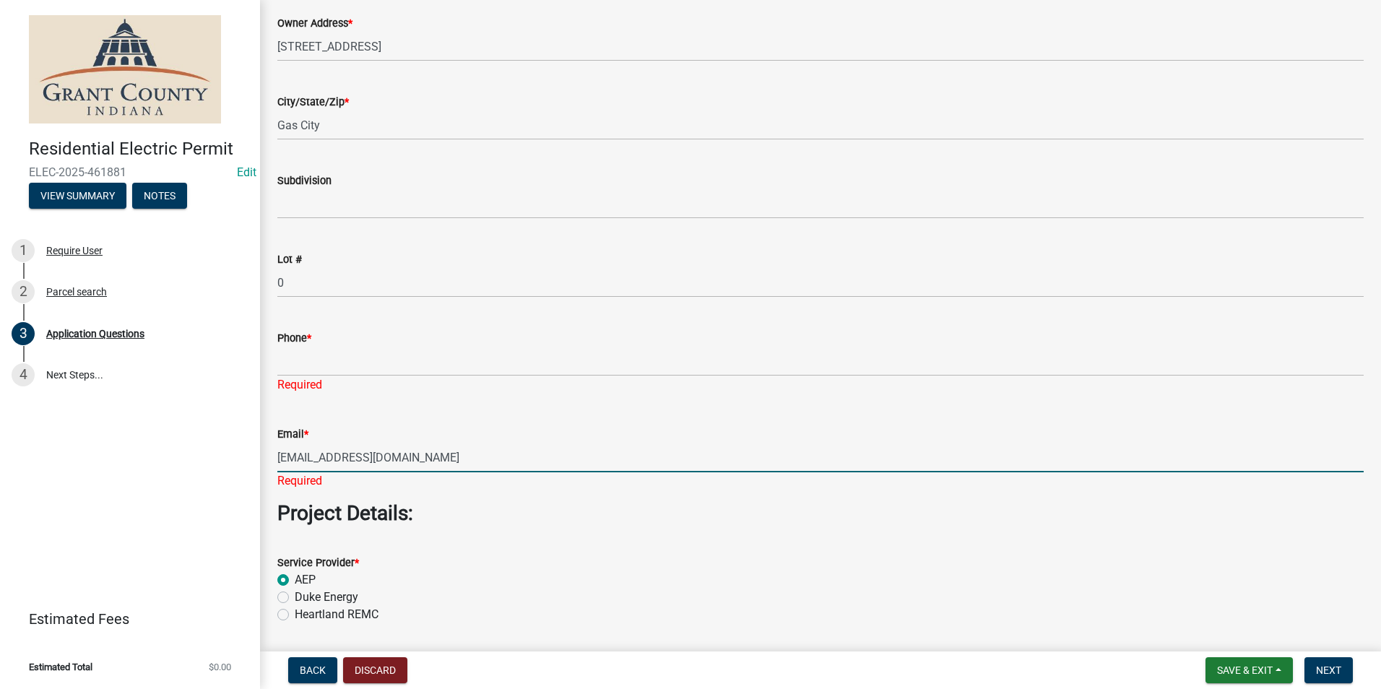
type input "noemail@gmail.com"
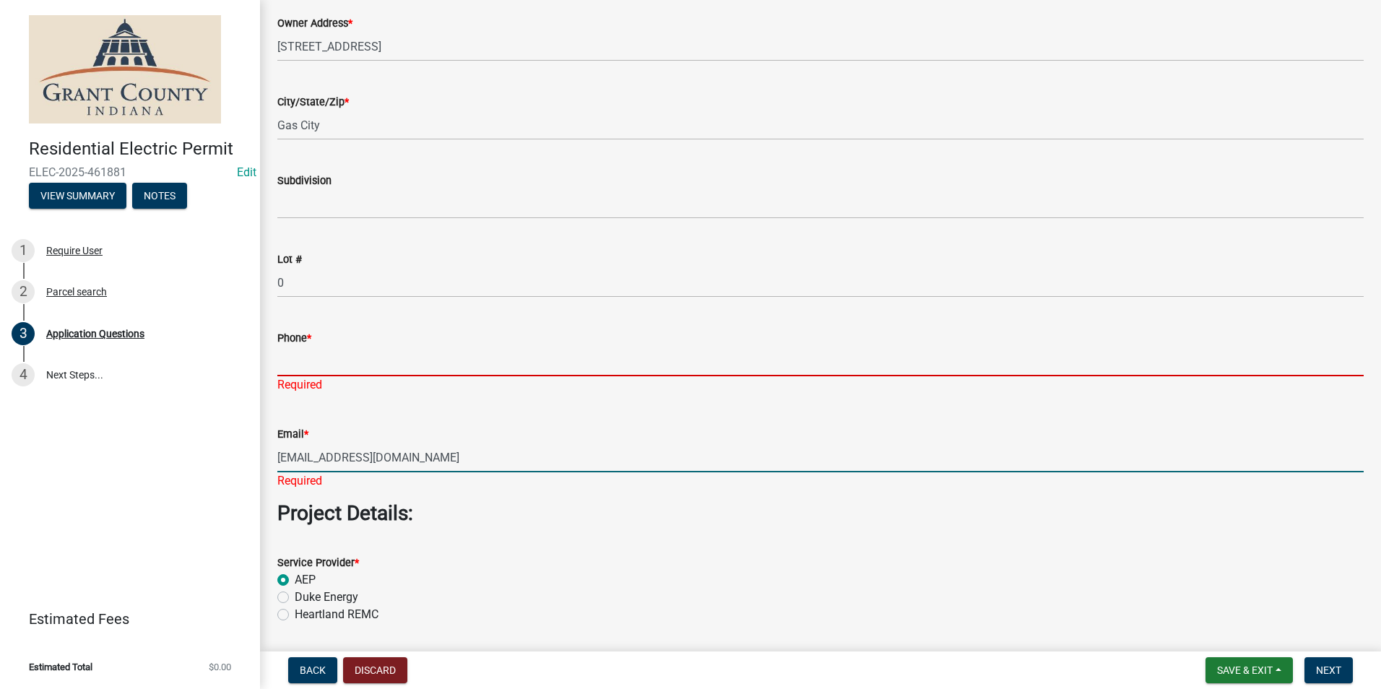
click at [368, 367] on input "Phone *" at bounding box center [820, 362] width 1086 height 30
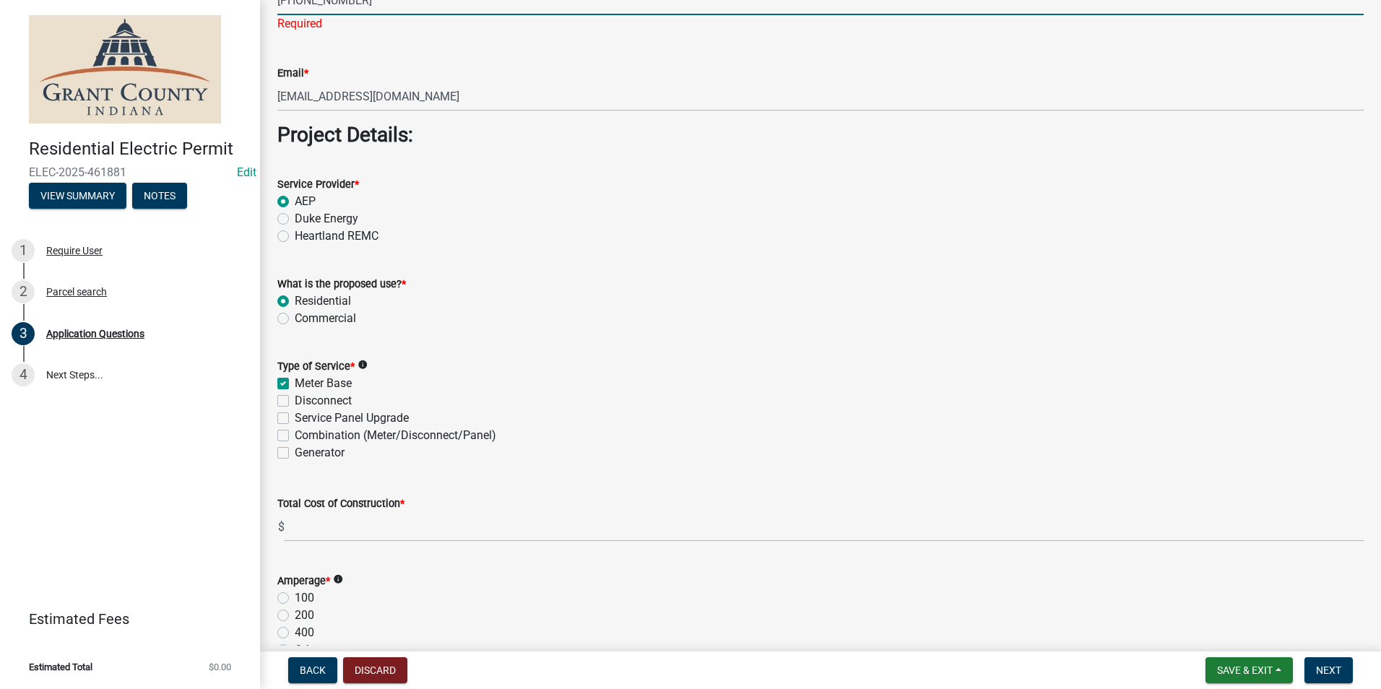
scroll to position [1342, 0]
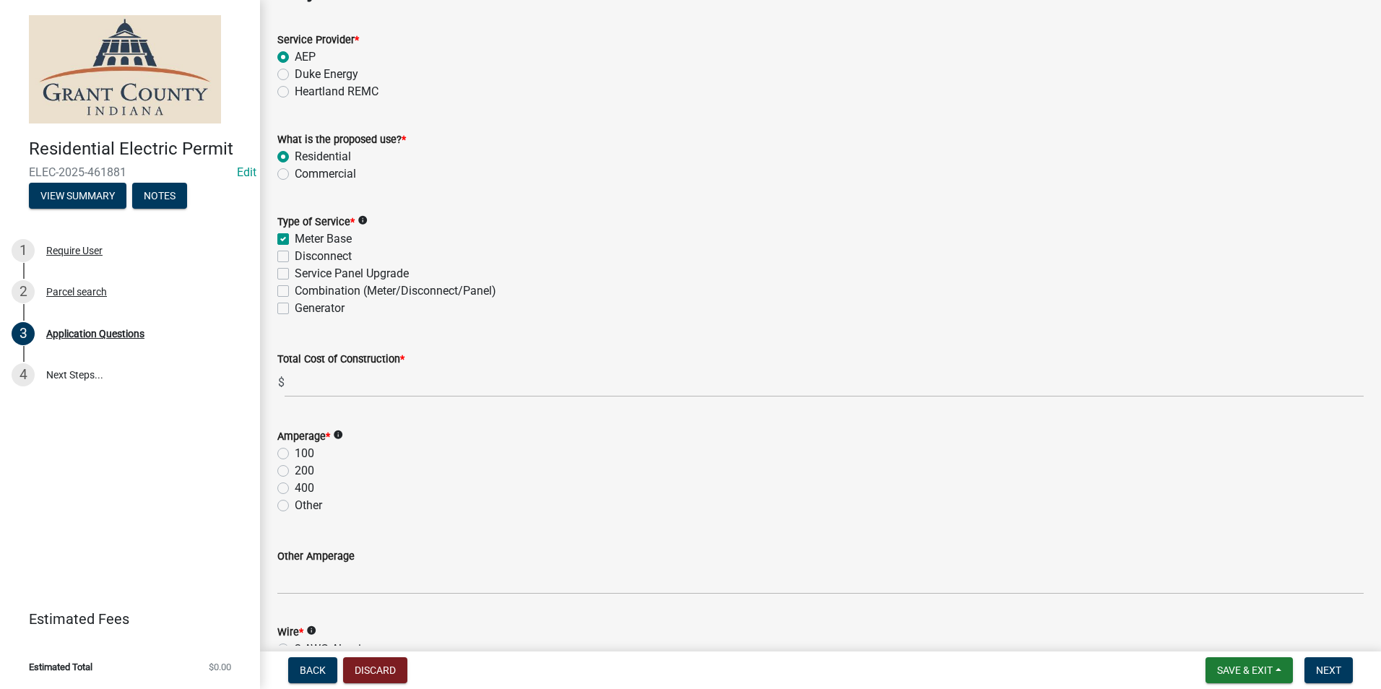
type input "[PHONE_NUMBER]"
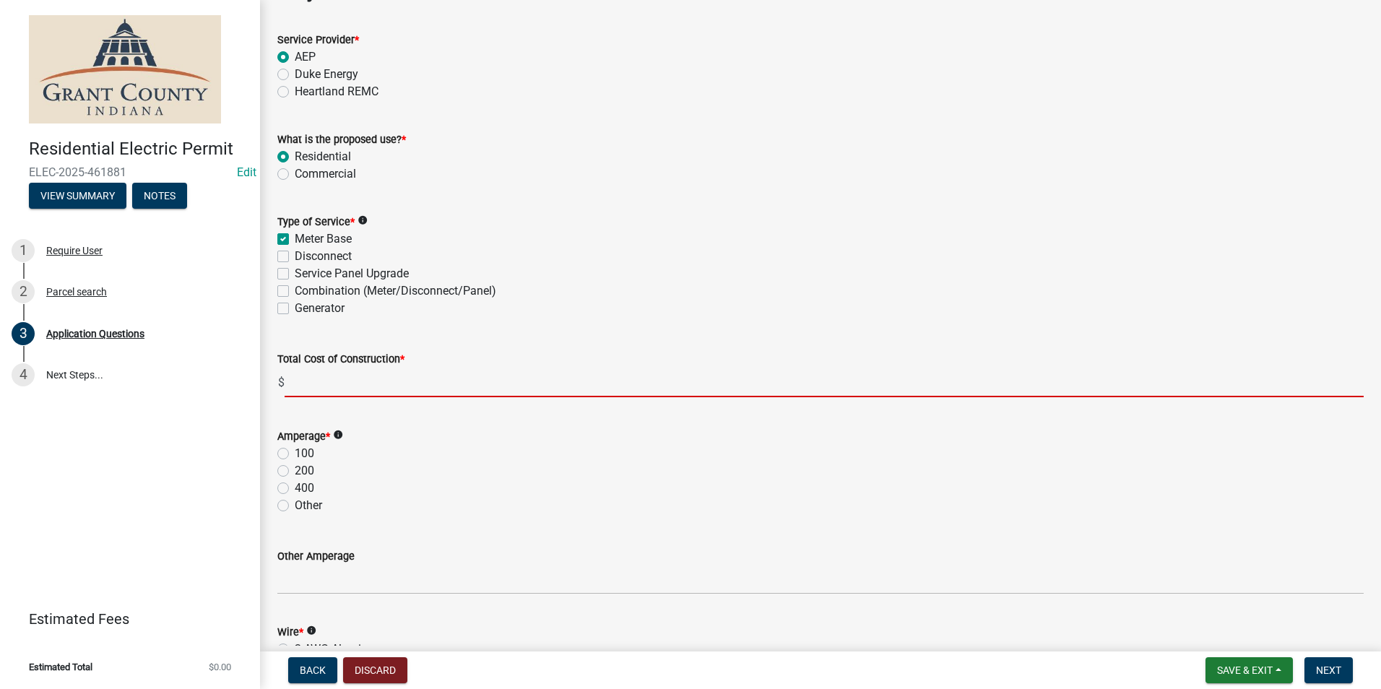
click at [436, 388] on input "text" at bounding box center [824, 383] width 1079 height 30
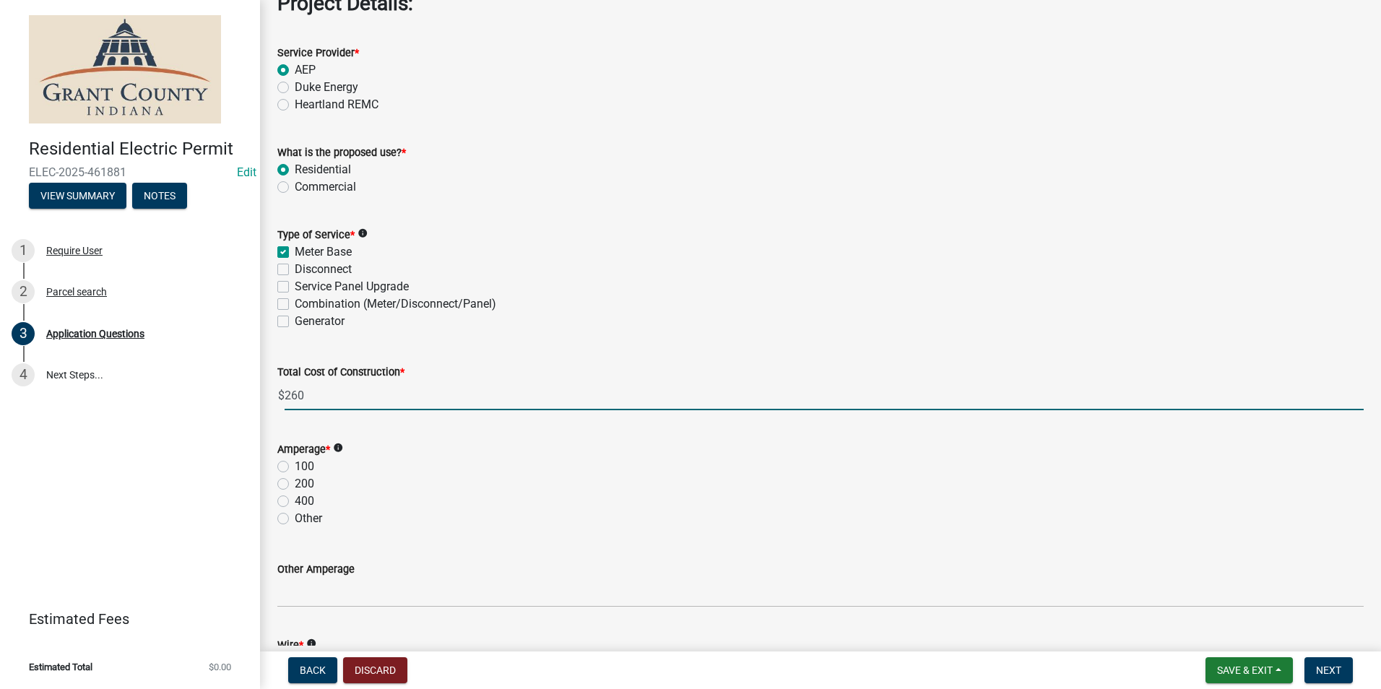
scroll to position [1325, 0]
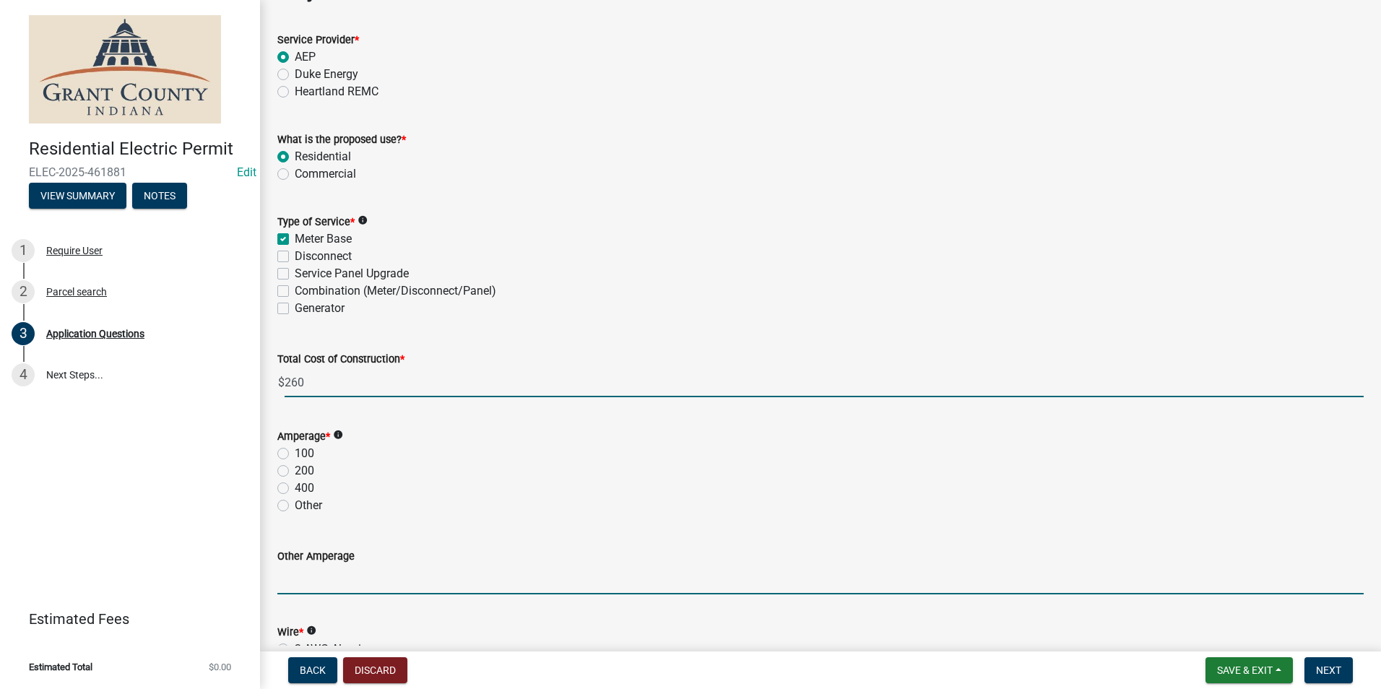
type input "260.00"
click at [355, 584] on input "Other Amperage" at bounding box center [820, 580] width 1086 height 30
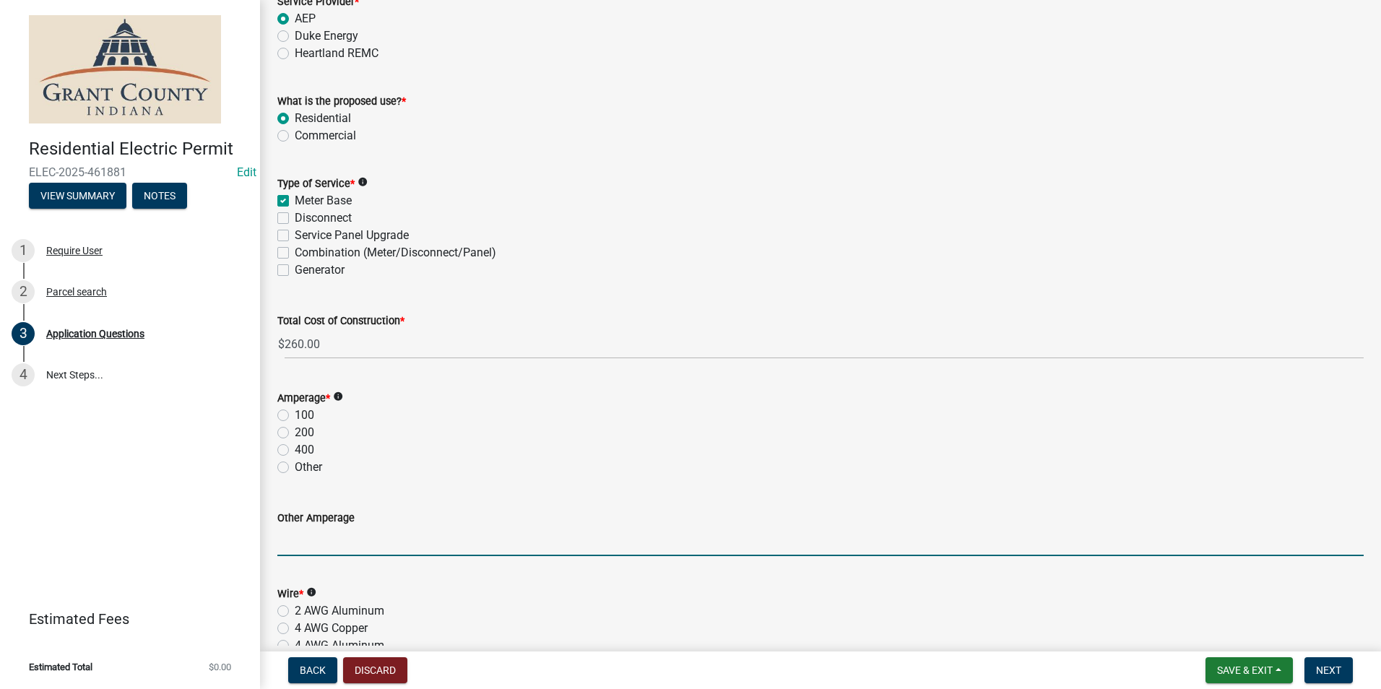
scroll to position [1397, 0]
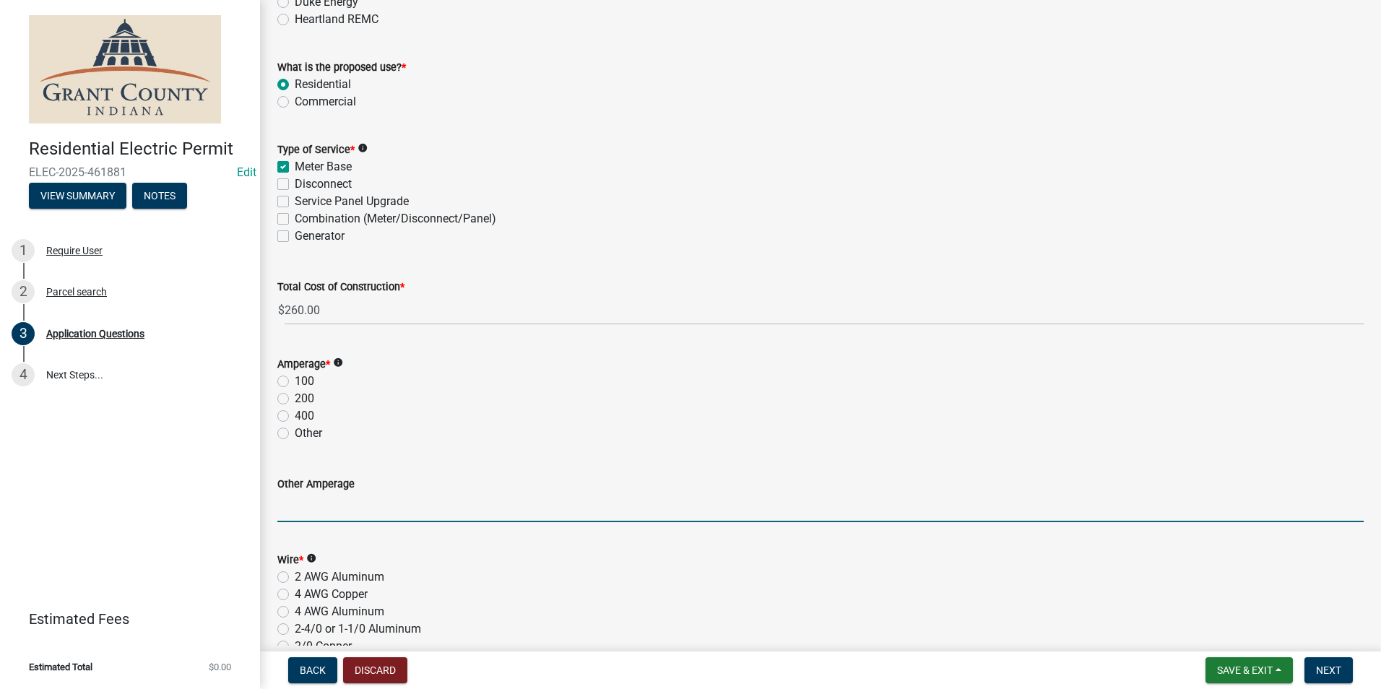
click at [295, 397] on label "200" at bounding box center [305, 398] width 20 height 17
click at [295, 397] on input "200" at bounding box center [299, 394] width 9 height 9
radio input "true"
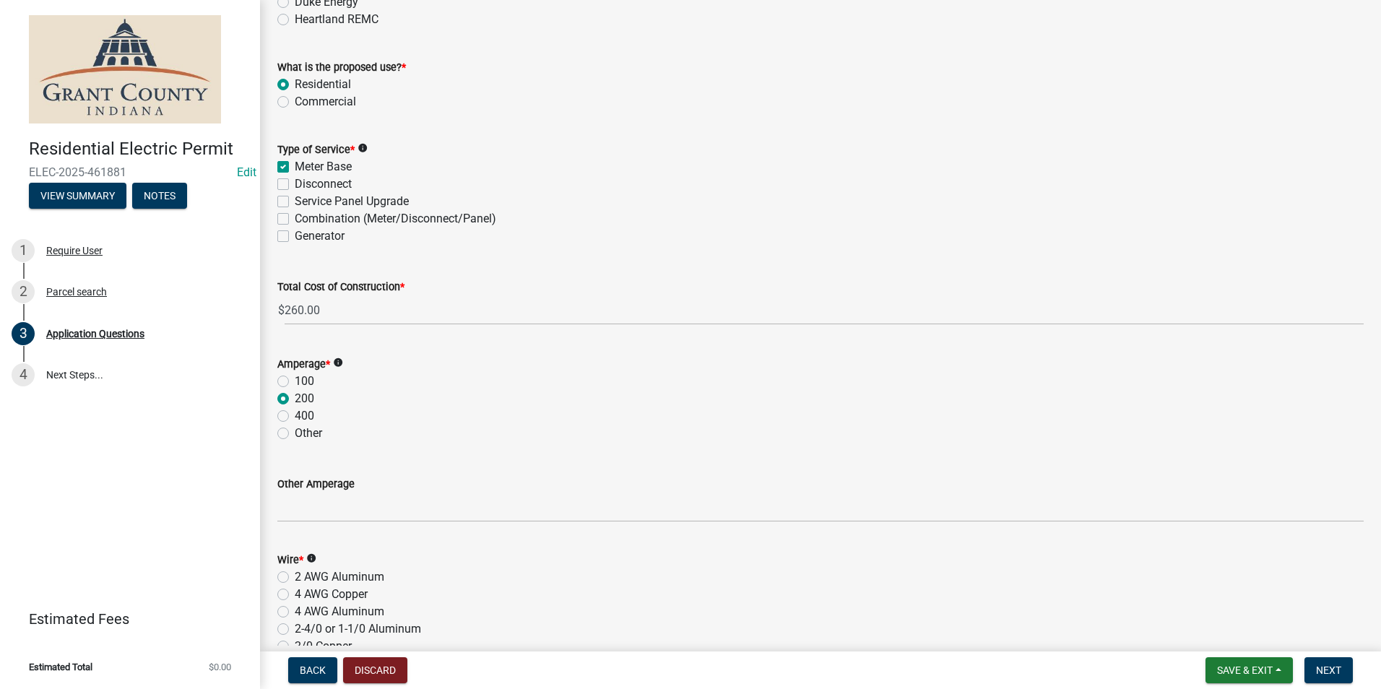
scroll to position [1686, 0]
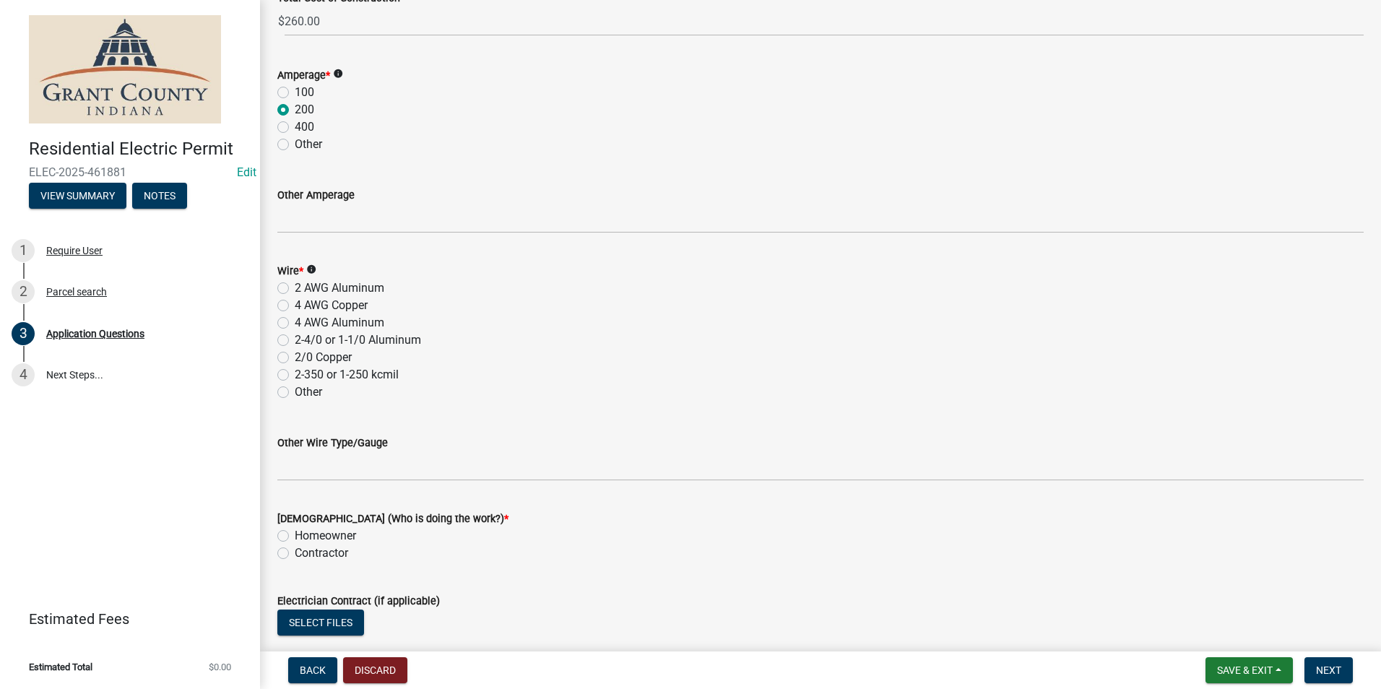
click at [295, 290] on label "2 AWG Aluminum" at bounding box center [340, 288] width 90 height 17
click at [295, 289] on input "2 AWG Aluminum" at bounding box center [299, 284] width 9 height 9
radio input "true"
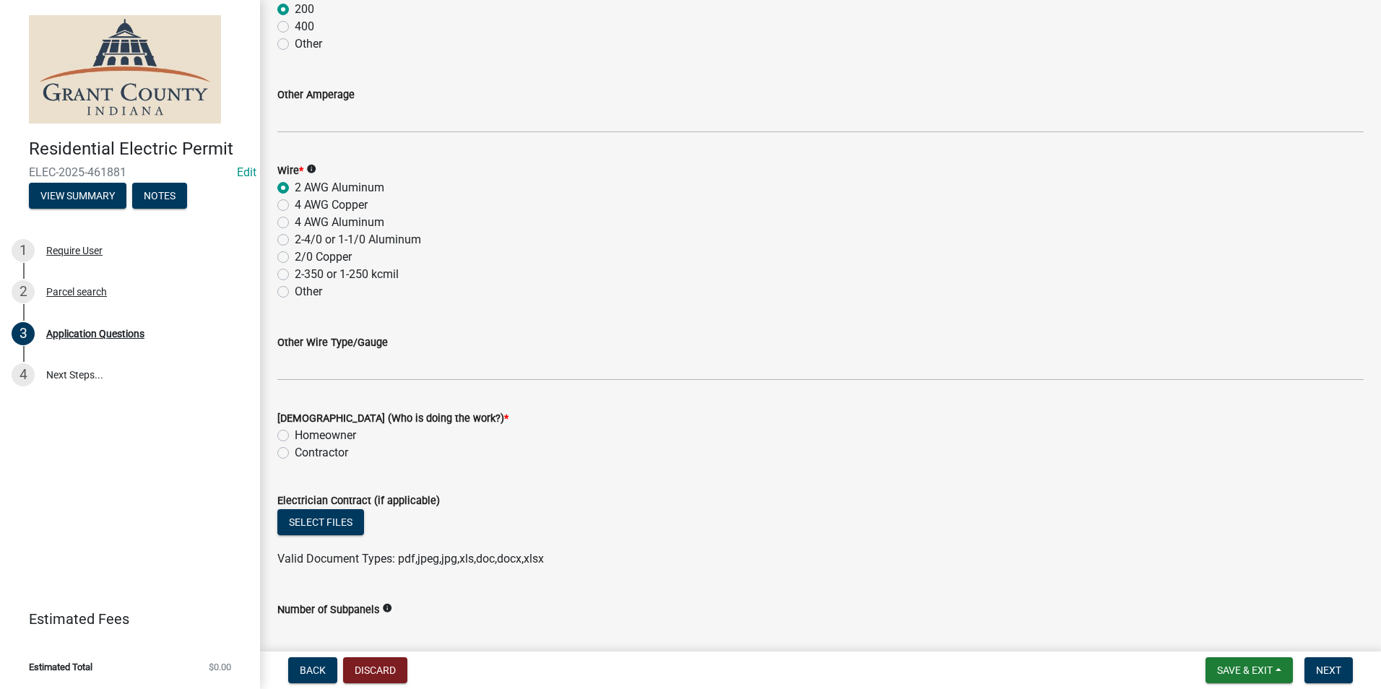
scroll to position [1885, 0]
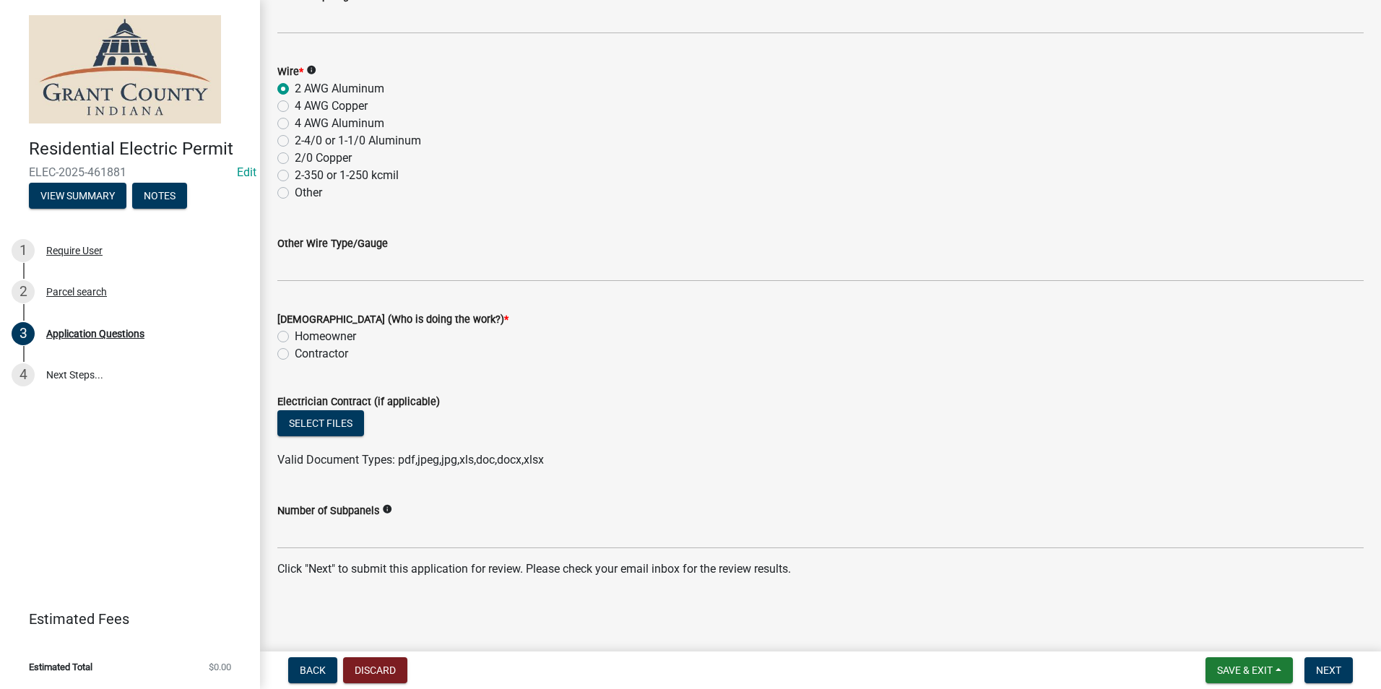
click at [295, 332] on label "Homeowner" at bounding box center [325, 336] width 61 height 17
click at [295, 332] on input "Homeowner" at bounding box center [299, 332] width 9 height 9
radio input "true"
click at [1344, 661] on button "Next" at bounding box center [1329, 670] width 48 height 26
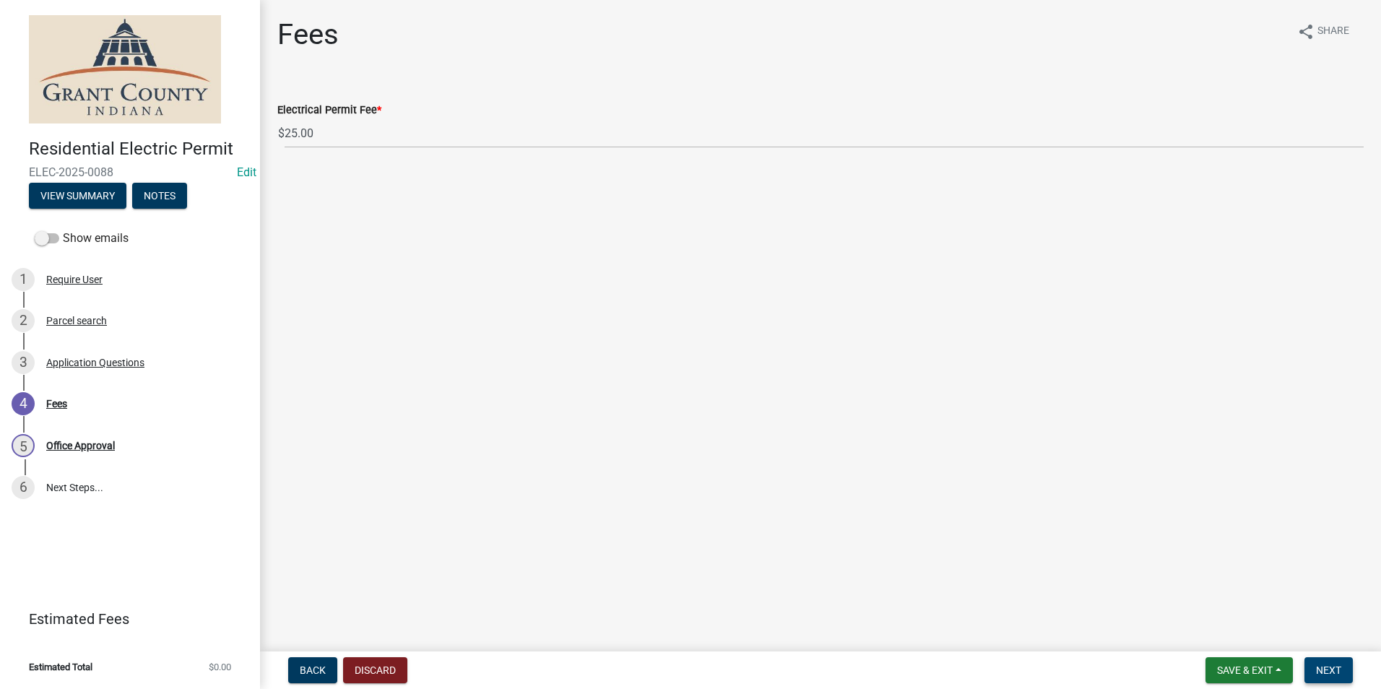
click at [1338, 665] on span "Next" at bounding box center [1328, 671] width 25 height 12
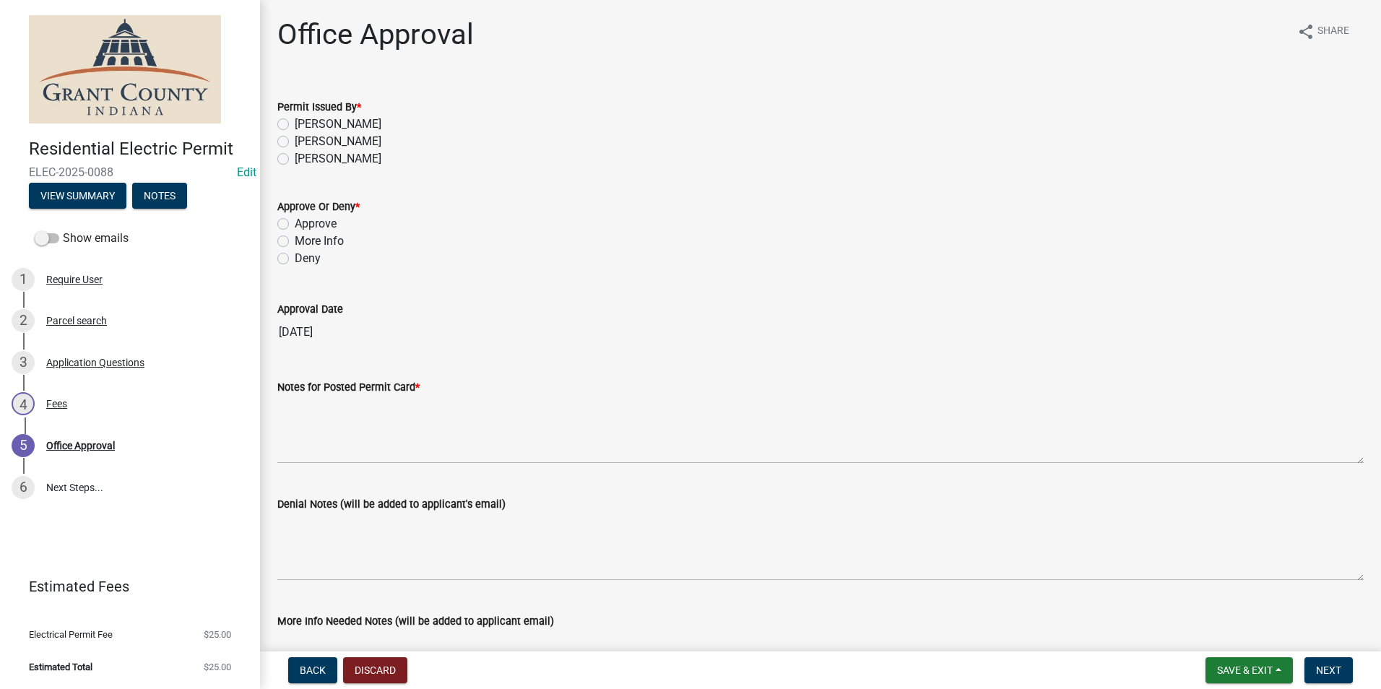
click at [295, 126] on label "[PERSON_NAME]" at bounding box center [338, 124] width 87 height 17
click at [295, 125] on input "[PERSON_NAME]" at bounding box center [299, 120] width 9 height 9
radio input "true"
click at [295, 225] on label "Approve" at bounding box center [316, 223] width 42 height 17
click at [295, 225] on input "Approve" at bounding box center [299, 219] width 9 height 9
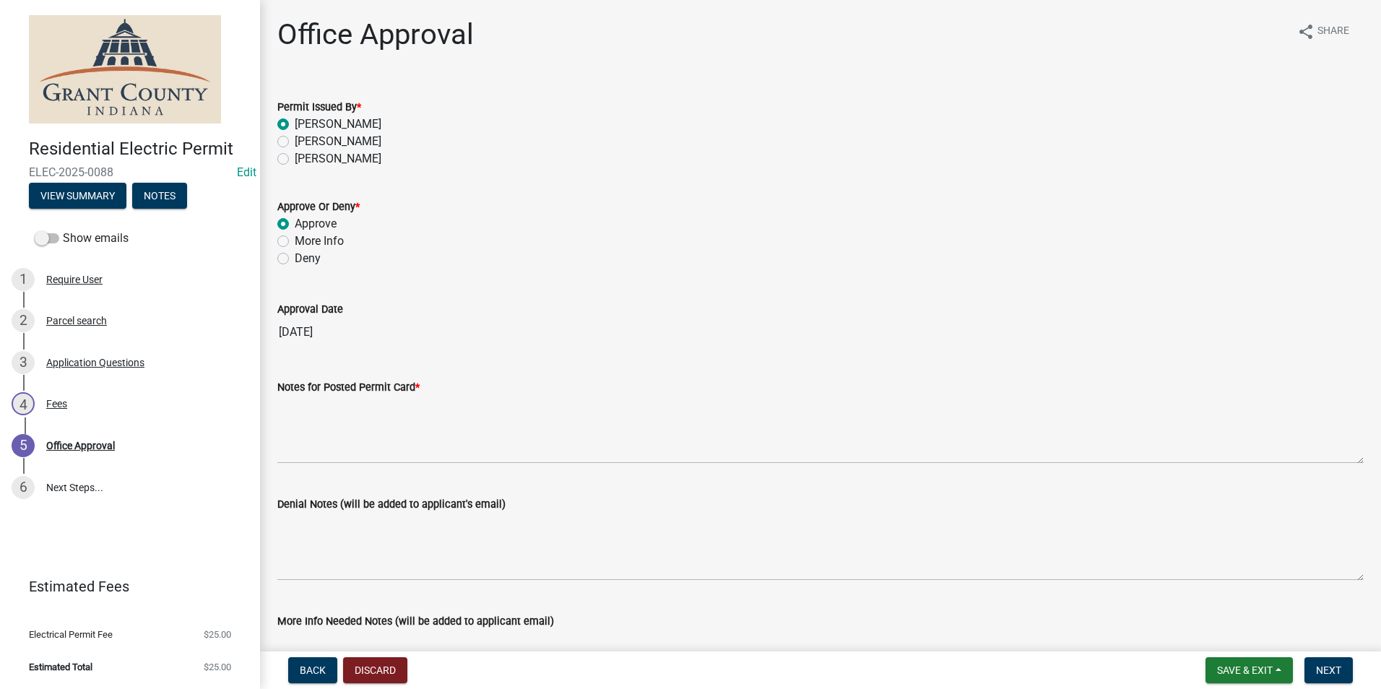
radio input "true"
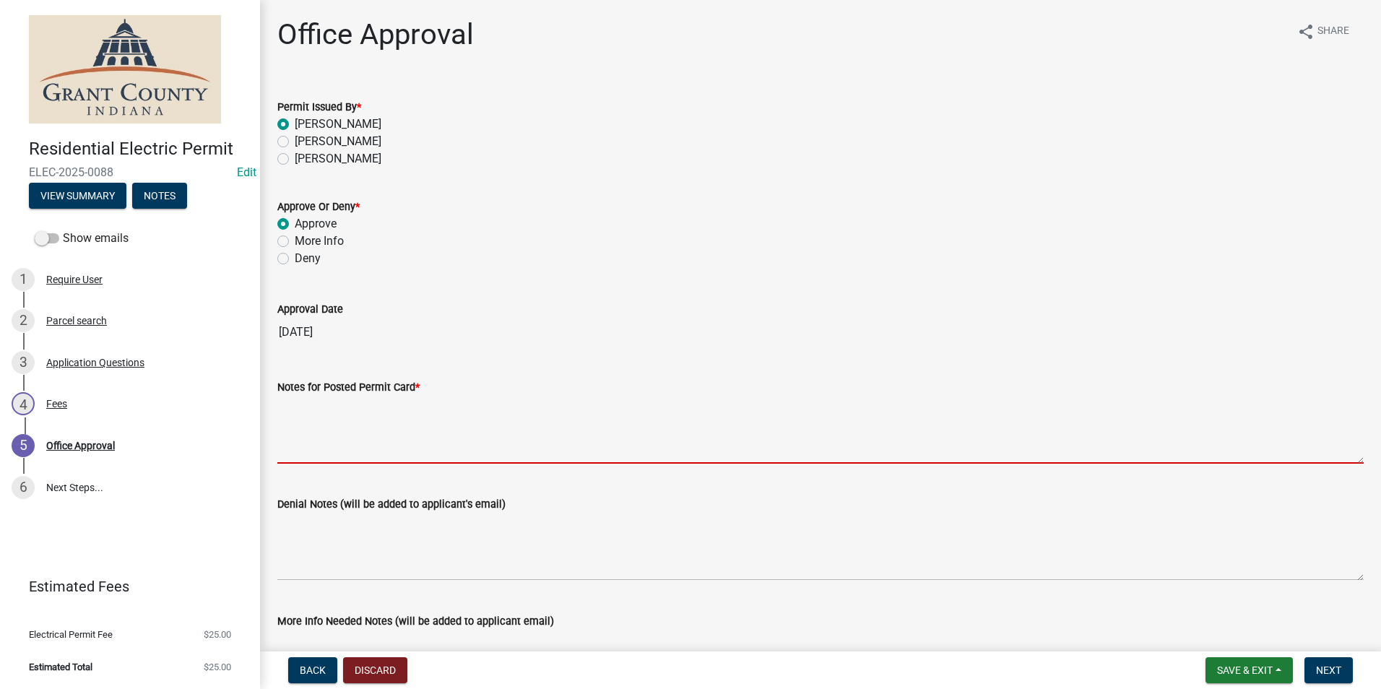
click at [360, 431] on textarea "Notes for Posted Permit Card *" at bounding box center [820, 430] width 1086 height 68
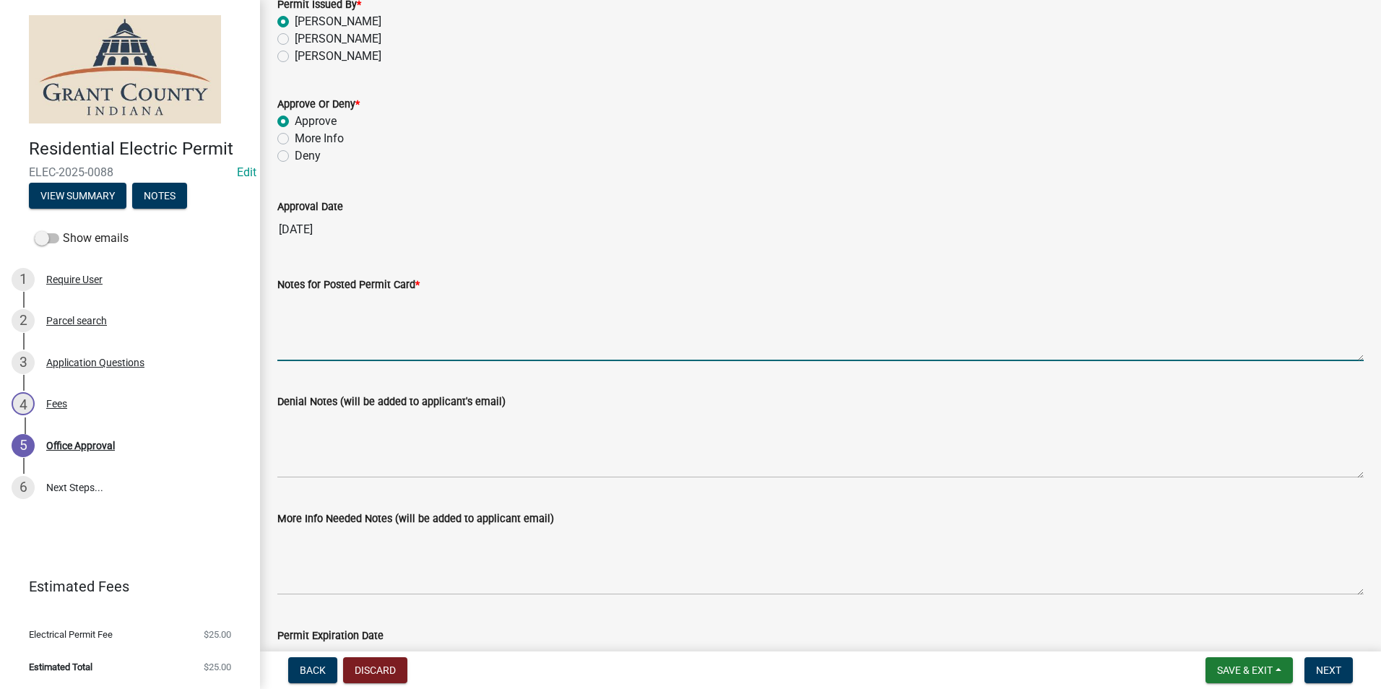
scroll to position [200, 0]
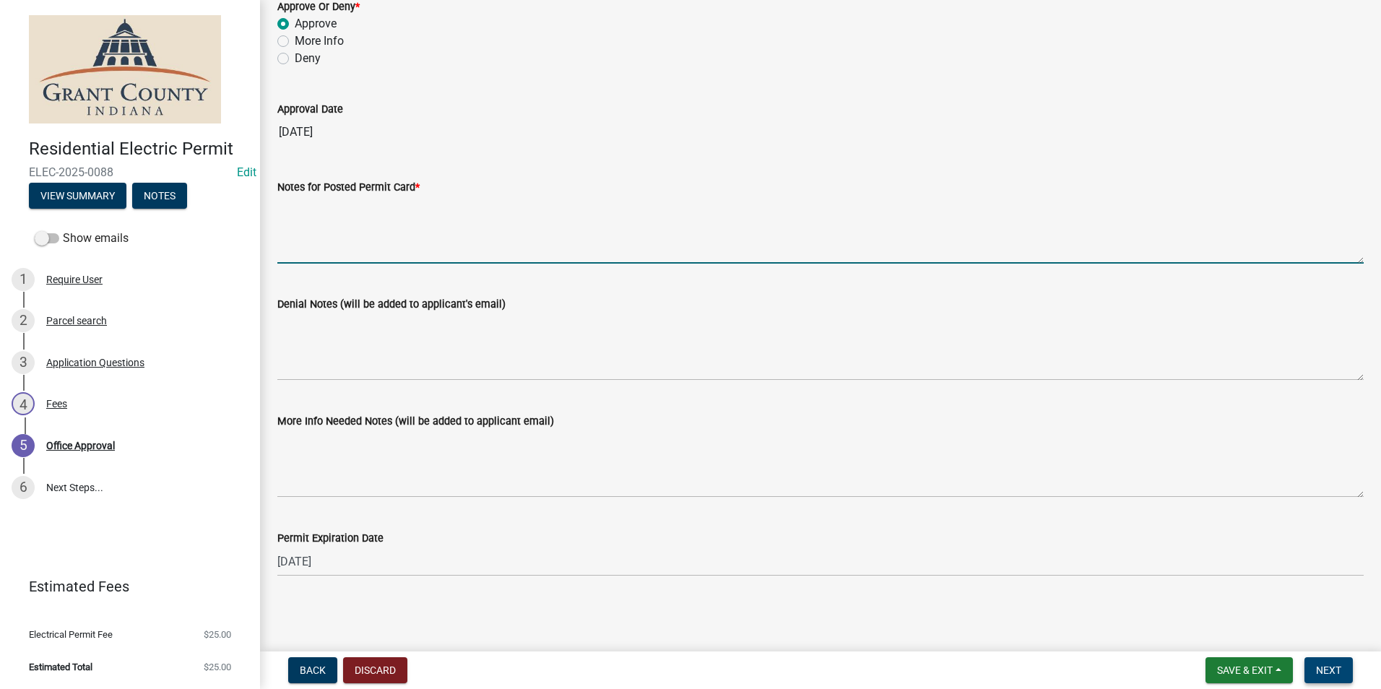
click at [1345, 671] on button "Next" at bounding box center [1329, 670] width 48 height 26
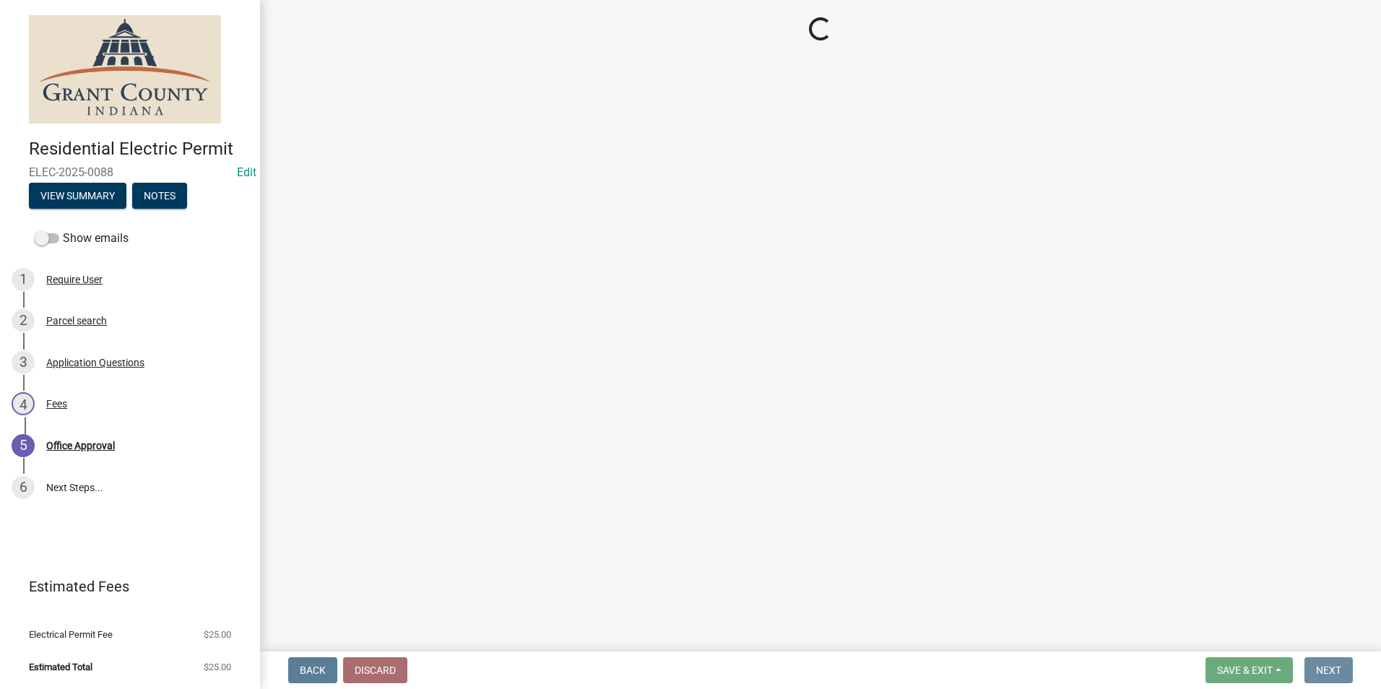
scroll to position [0, 0]
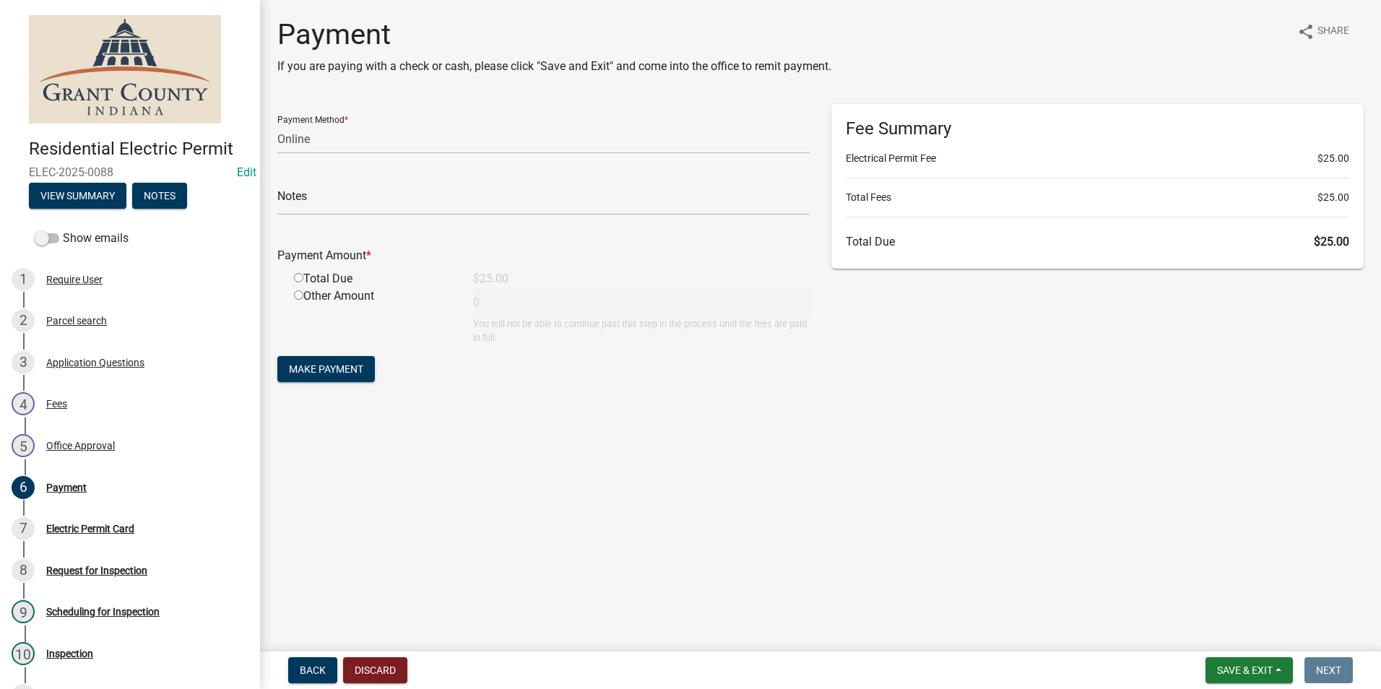
drag, startPoint x: 337, startPoint y: 123, endPoint x: 335, endPoint y: 131, distance: 8.9
click at [336, 131] on div "Payment Method * Credit Card POS Check Cash Online" at bounding box center [543, 129] width 532 height 50
click at [334, 132] on select "Credit Card POS Check Cash Online" at bounding box center [543, 139] width 532 height 30
select select "2: 1"
click at [277, 124] on select "Credit Card POS Check Cash Online" at bounding box center [543, 139] width 532 height 30
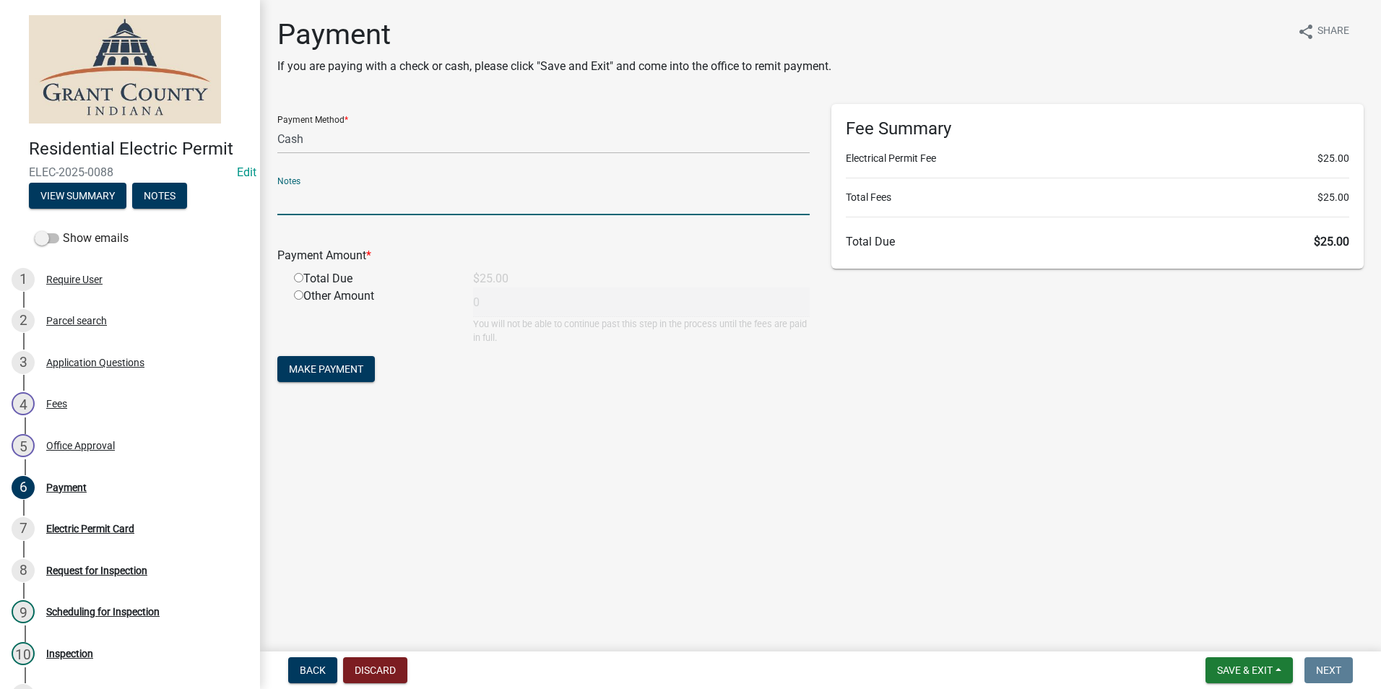
click at [311, 198] on input "text" at bounding box center [543, 201] width 532 height 30
drag, startPoint x: 295, startPoint y: 194, endPoint x: 284, endPoint y: 220, distance: 28.8
click at [295, 194] on input "text" at bounding box center [543, 201] width 532 height 30
click at [298, 274] on input "radio" at bounding box center [298, 277] width 9 height 9
radio input "true"
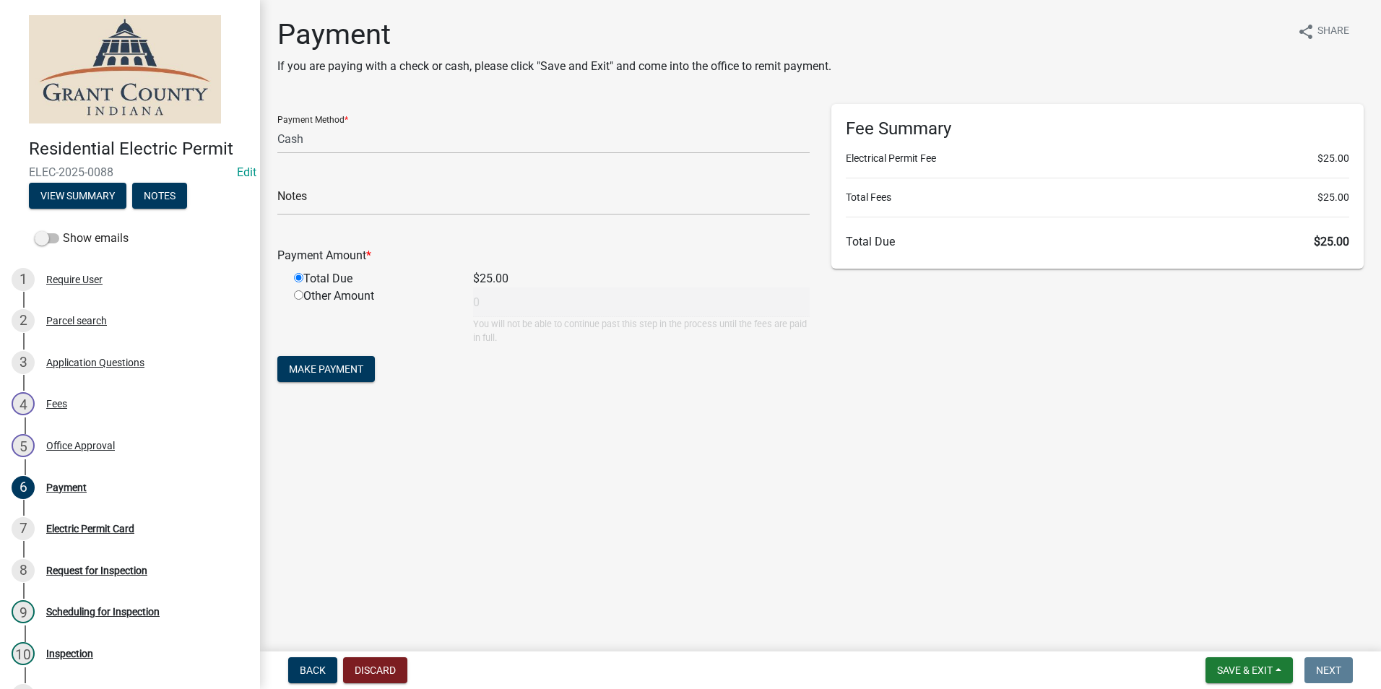
type input "25"
click at [310, 355] on form "Payment Method * Credit Card POS Check Cash Online Notes Payment Amount * Total…" at bounding box center [543, 245] width 532 height 282
click at [309, 365] on span "Make Payment" at bounding box center [326, 369] width 74 height 12
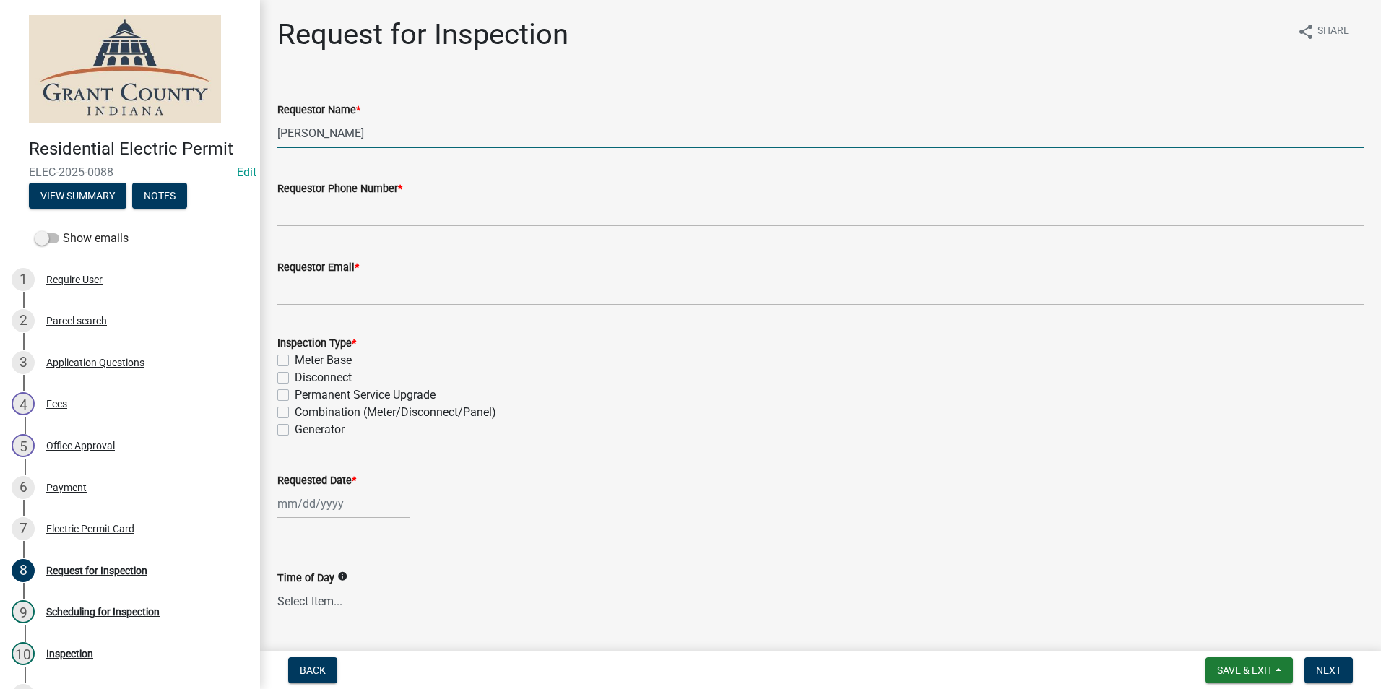
drag, startPoint x: 374, startPoint y: 142, endPoint x: 212, endPoint y: 142, distance: 161.8
click at [212, 142] on div "Residential Electric Permit ELEC-2025-0088 Edit View Summary Notes Show emails …" at bounding box center [690, 344] width 1381 height 689
type input "[PERSON_NAME]"
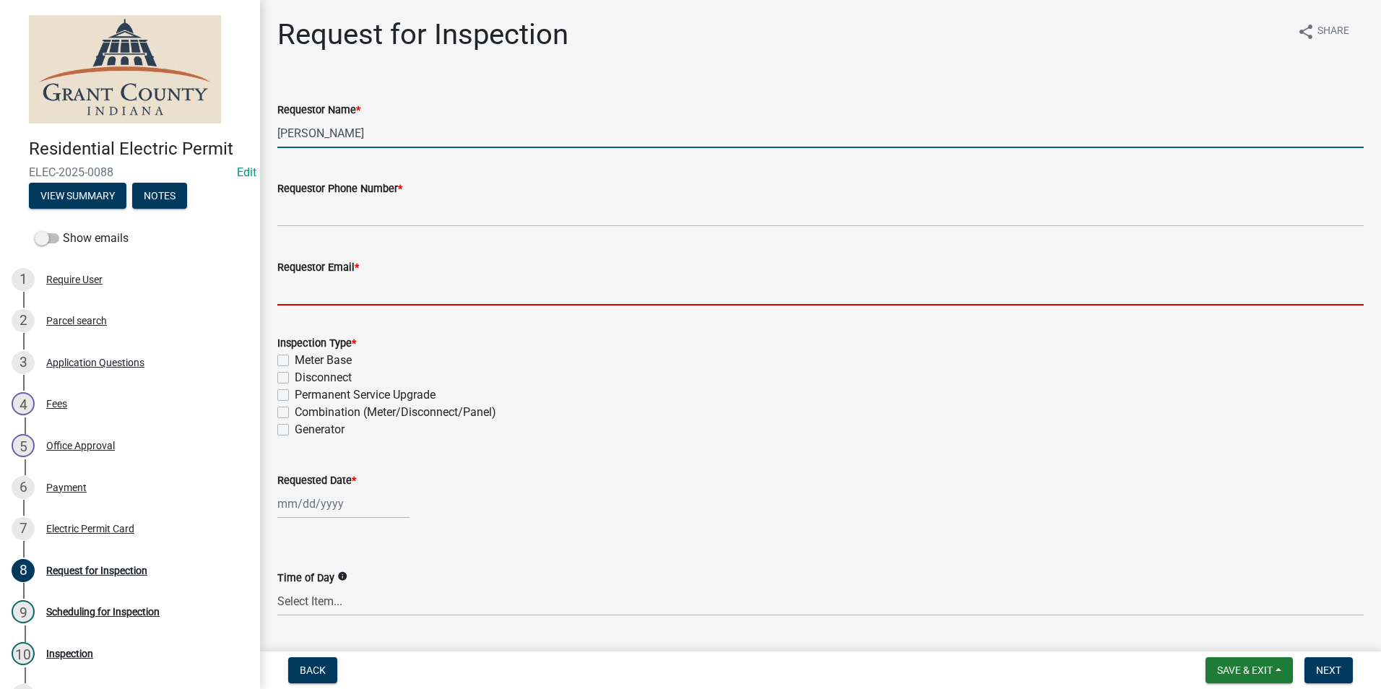
click at [293, 295] on input "Requestor Email *" at bounding box center [820, 291] width 1086 height 30
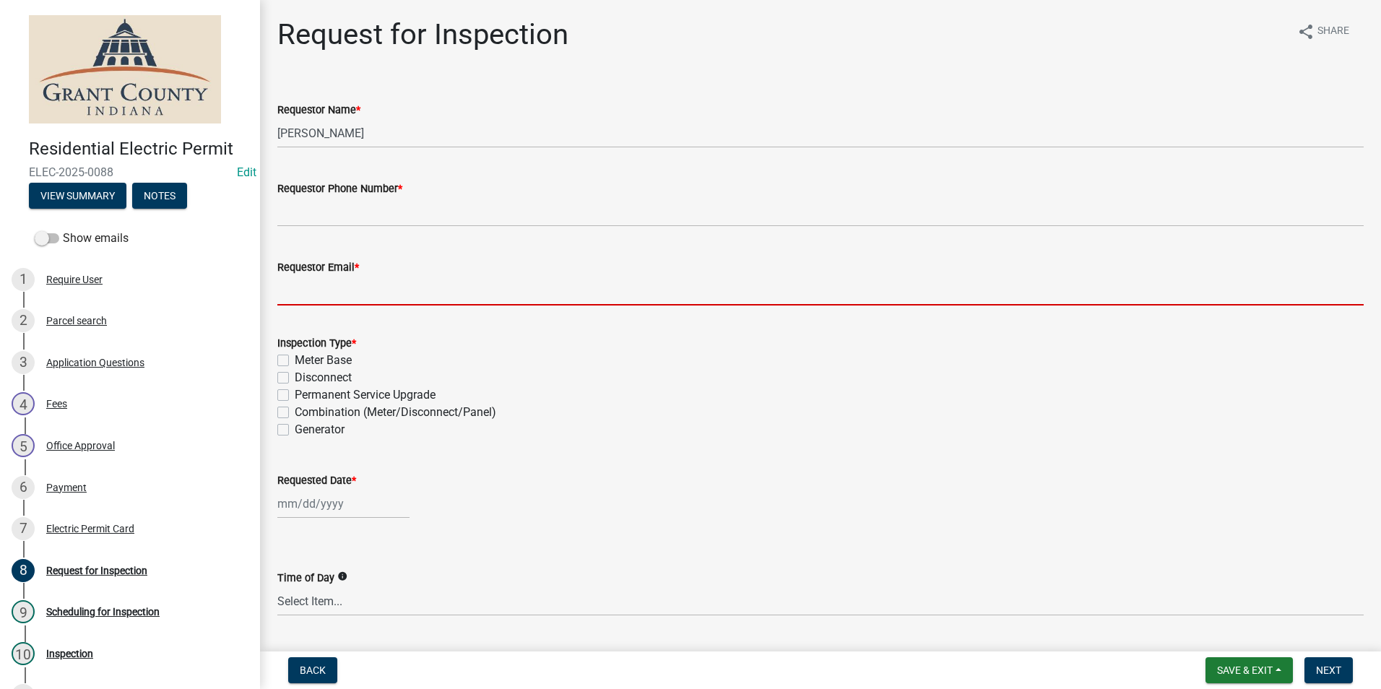
type input "noemail@gmail.com"
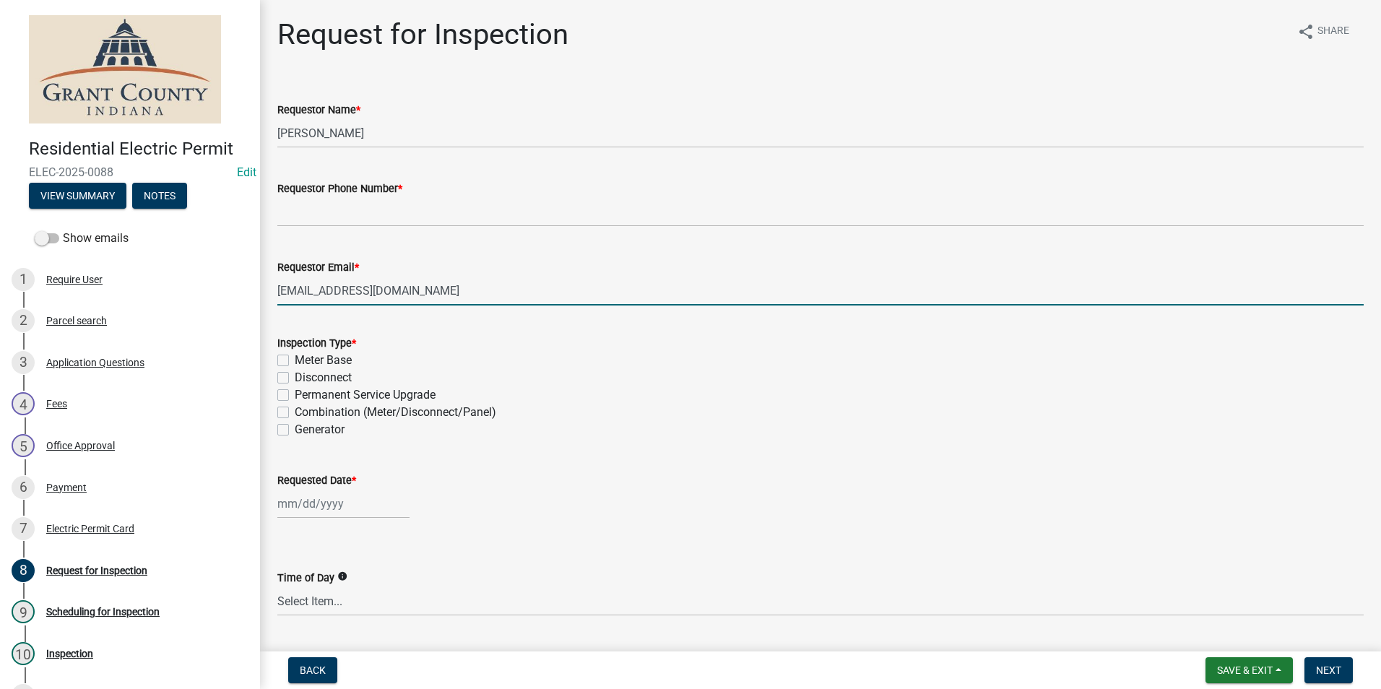
click at [335, 247] on div "Requestor Email * noemail@gmail.com" at bounding box center [820, 271] width 1086 height 67
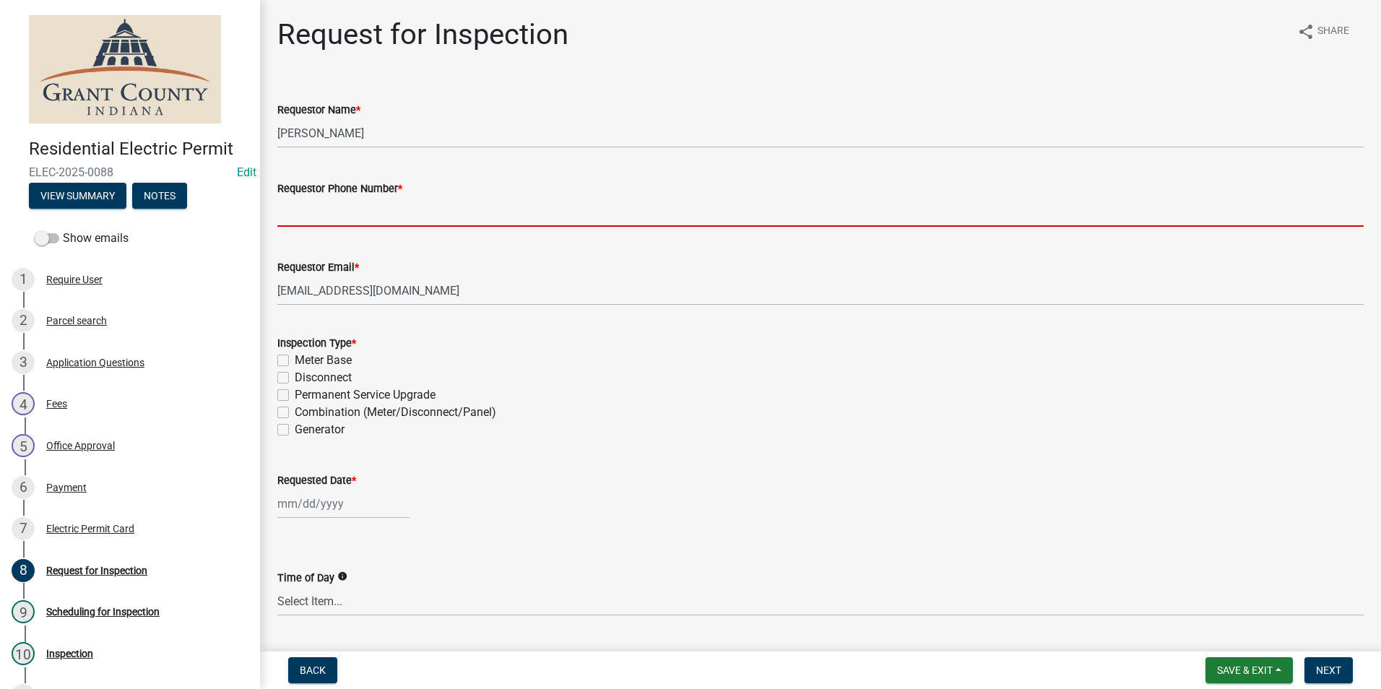
click at [337, 215] on input "Requestor Phone Number *" at bounding box center [820, 212] width 1086 height 30
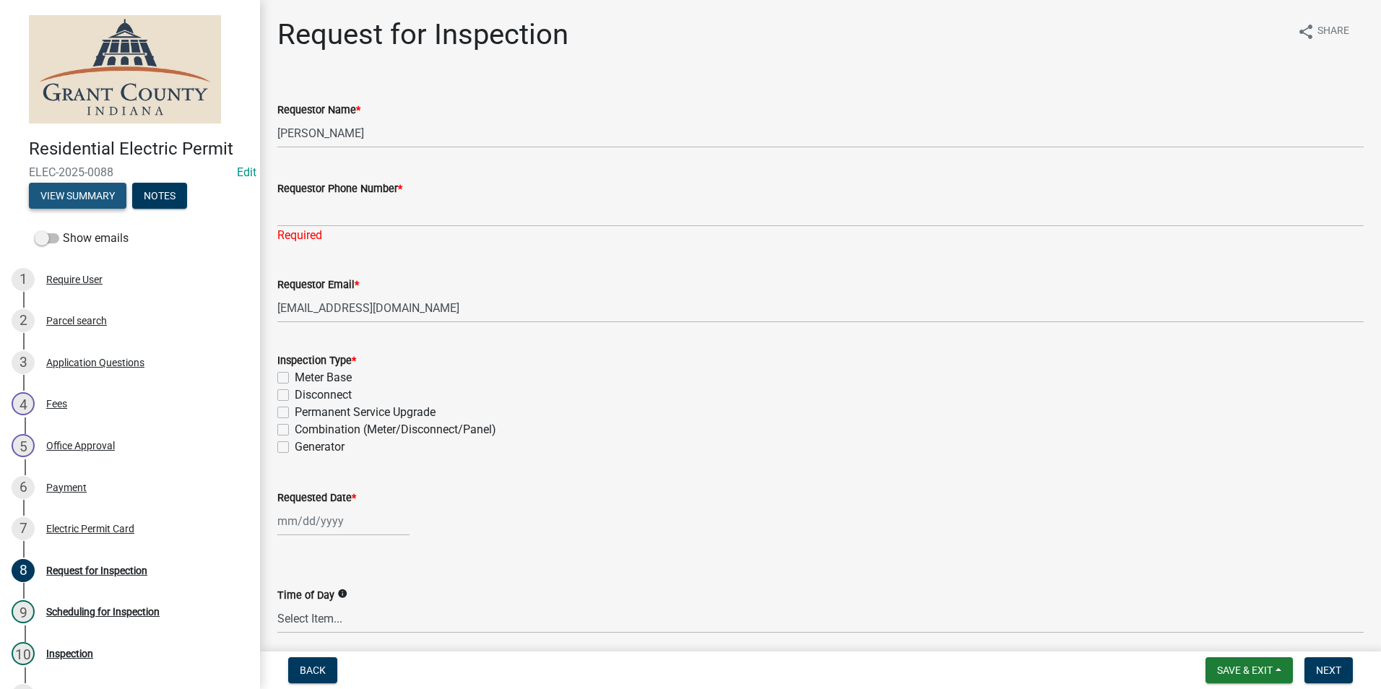
click at [98, 197] on button "View Summary" at bounding box center [78, 196] width 98 height 26
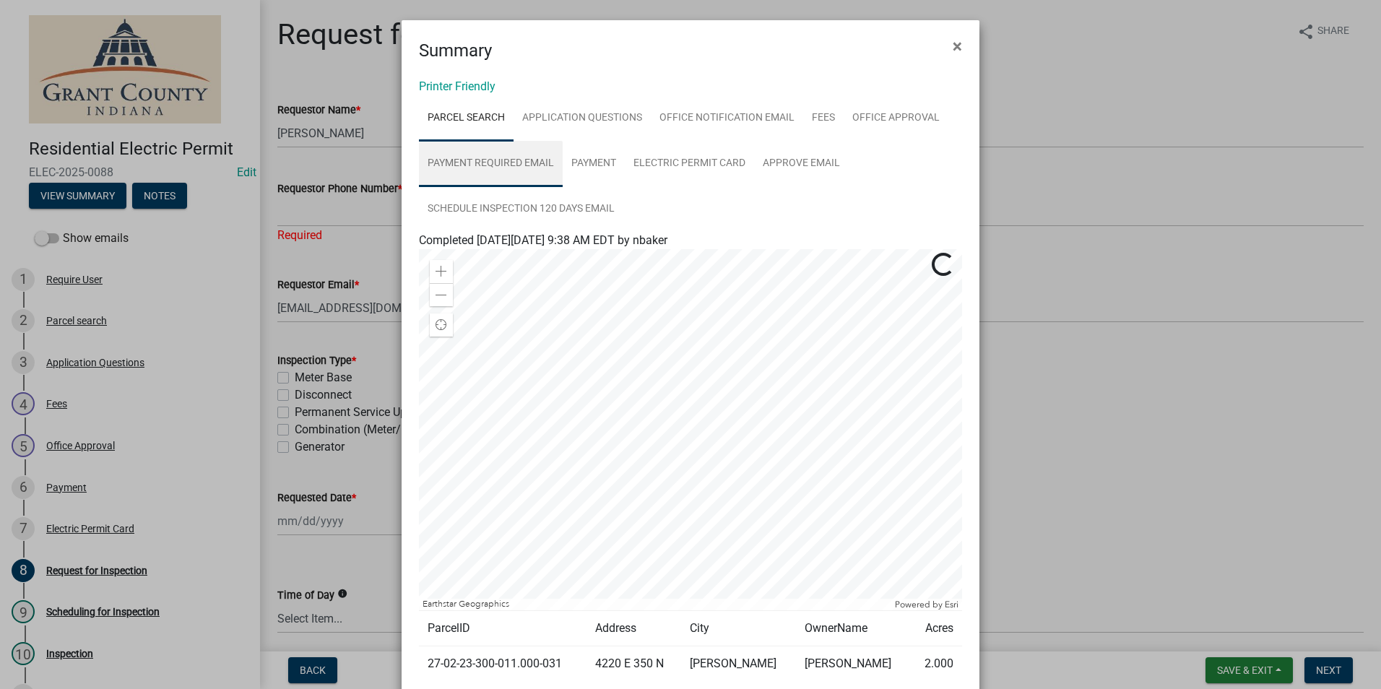
click at [511, 161] on link "Payment Required Email" at bounding box center [491, 164] width 144 height 46
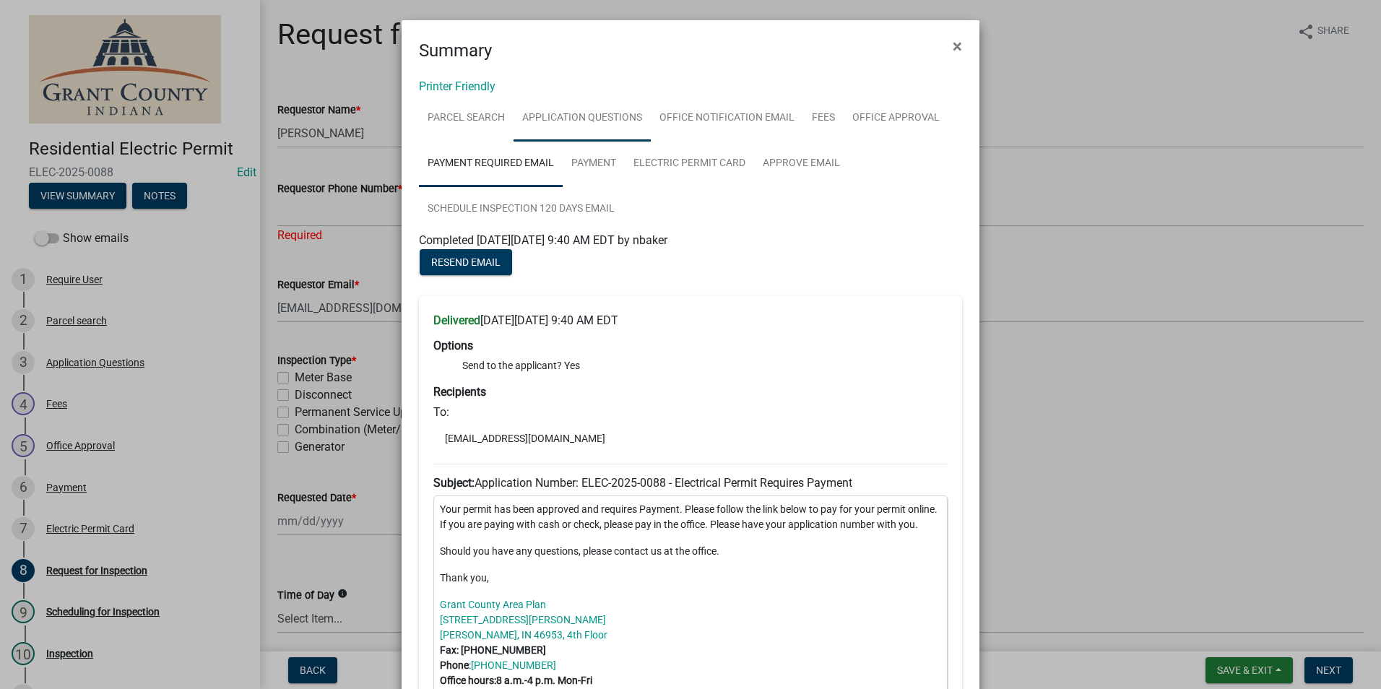
click at [562, 115] on link "Application Questions" at bounding box center [582, 118] width 137 height 46
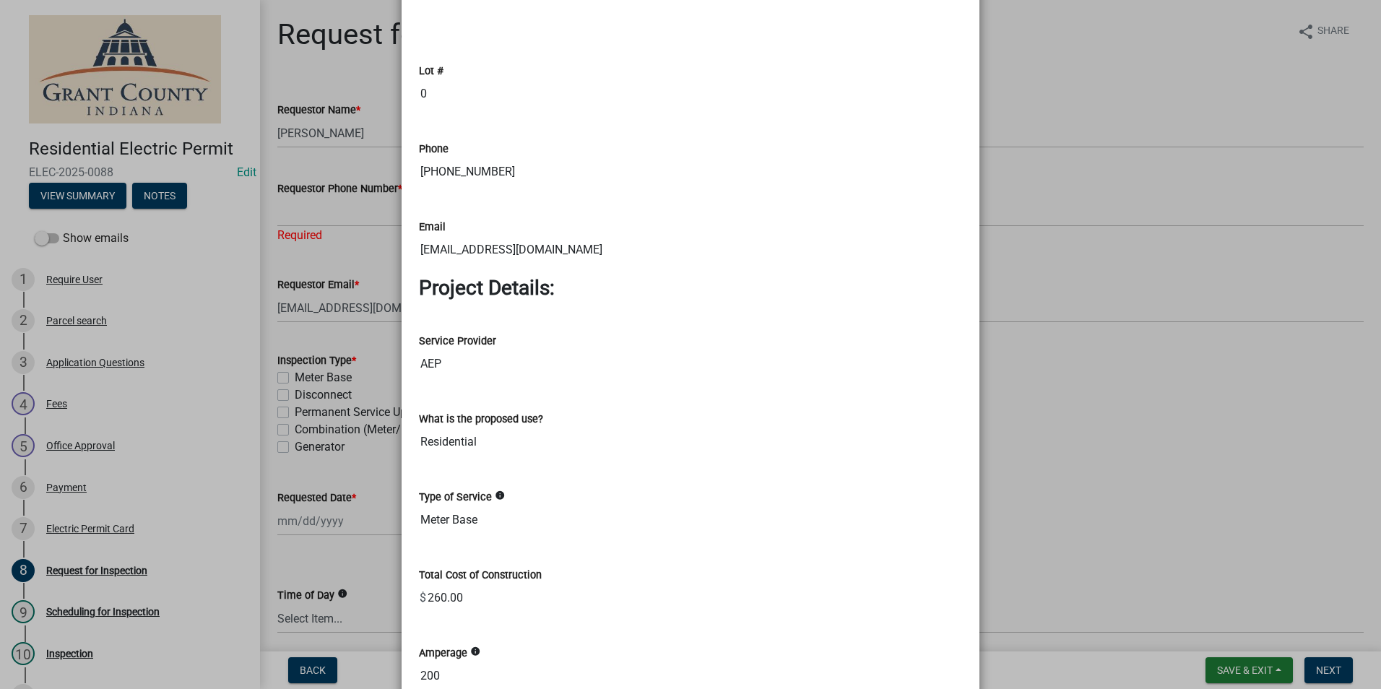
scroll to position [1084, 0]
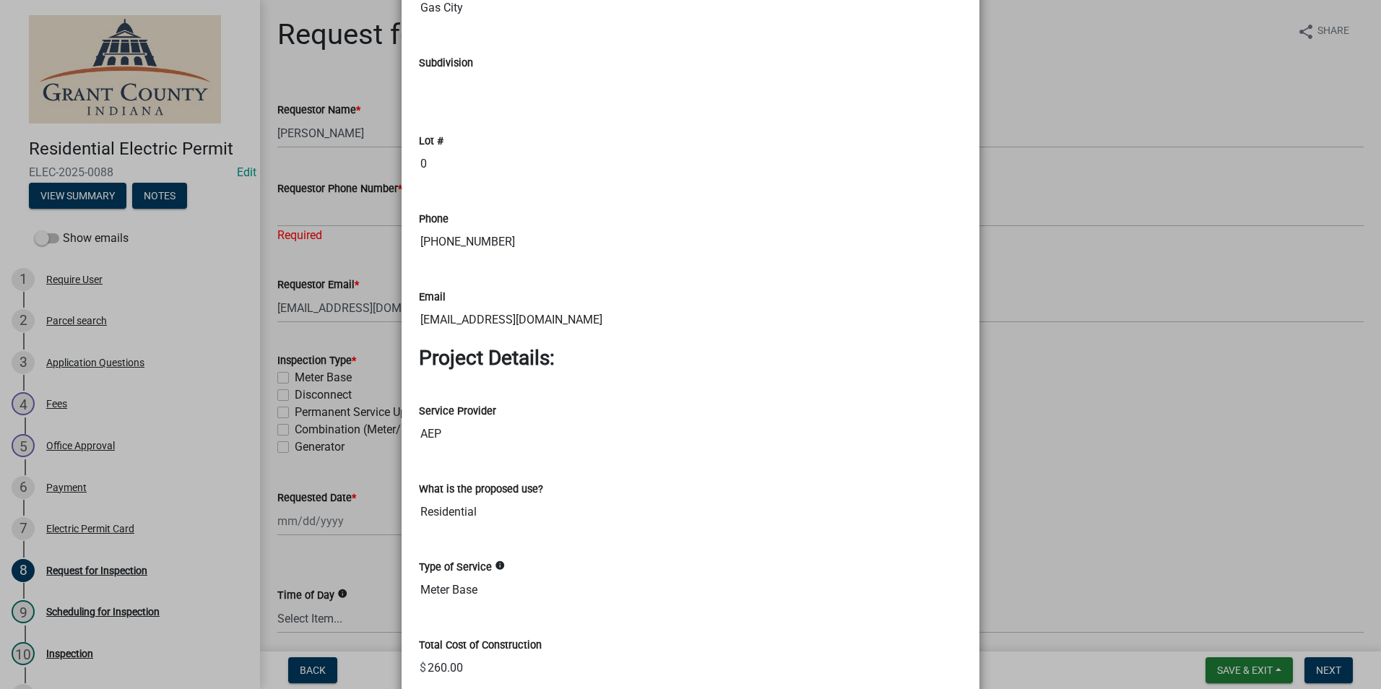
drag, startPoint x: 488, startPoint y: 241, endPoint x: 416, endPoint y: 246, distance: 71.7
click at [419, 246] on input "[PHONE_NUMBER]" at bounding box center [690, 242] width 543 height 29
click at [1150, 165] on ngb-modal-window "Summary × Printer Friendly Parcel search Application Questions Office Notificat…" at bounding box center [690, 344] width 1381 height 689
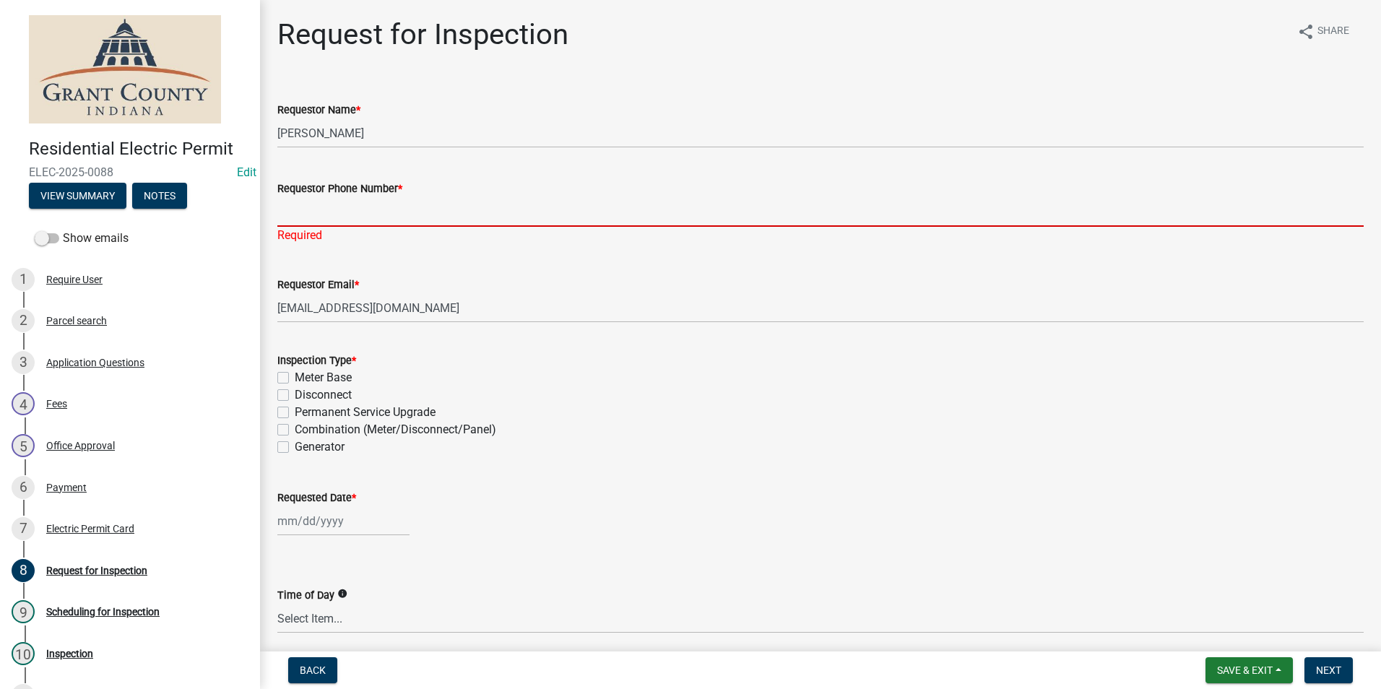
click at [589, 204] on input "Requestor Phone Number *" at bounding box center [820, 212] width 1086 height 30
paste input "[PHONE_NUMBER]"
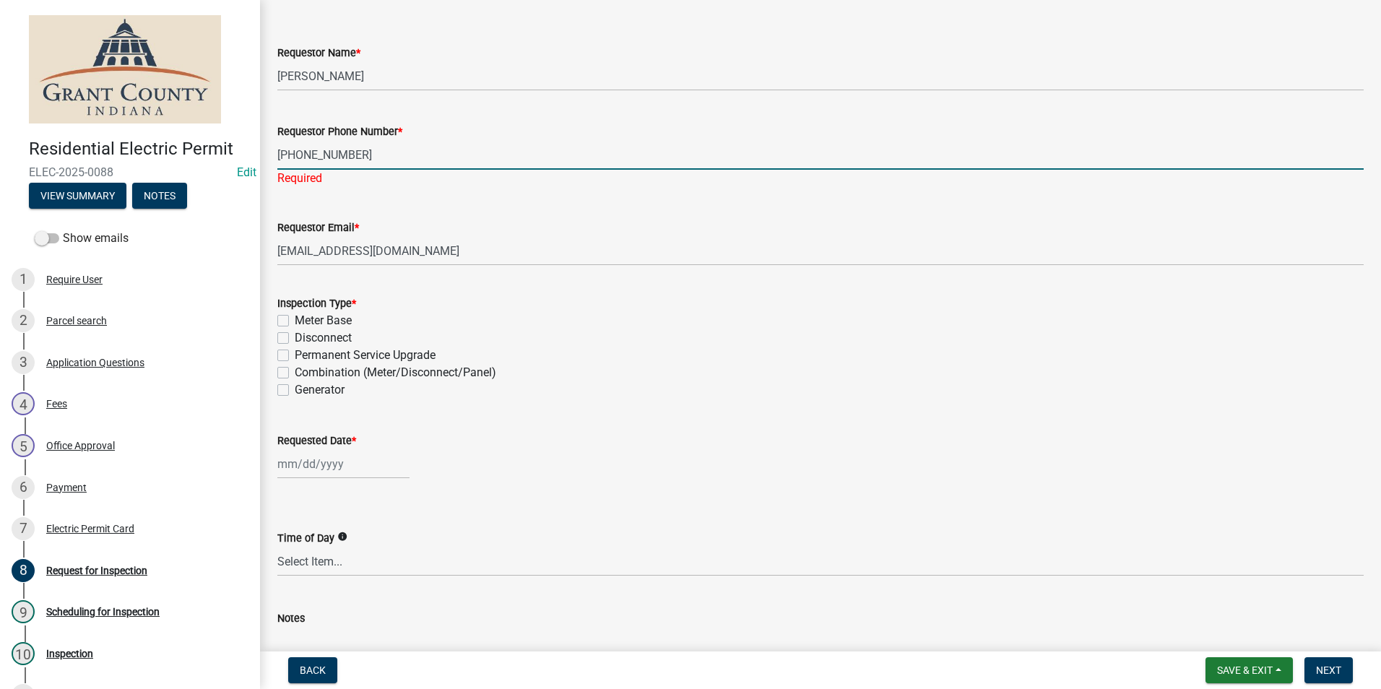
scroll to position [174, 0]
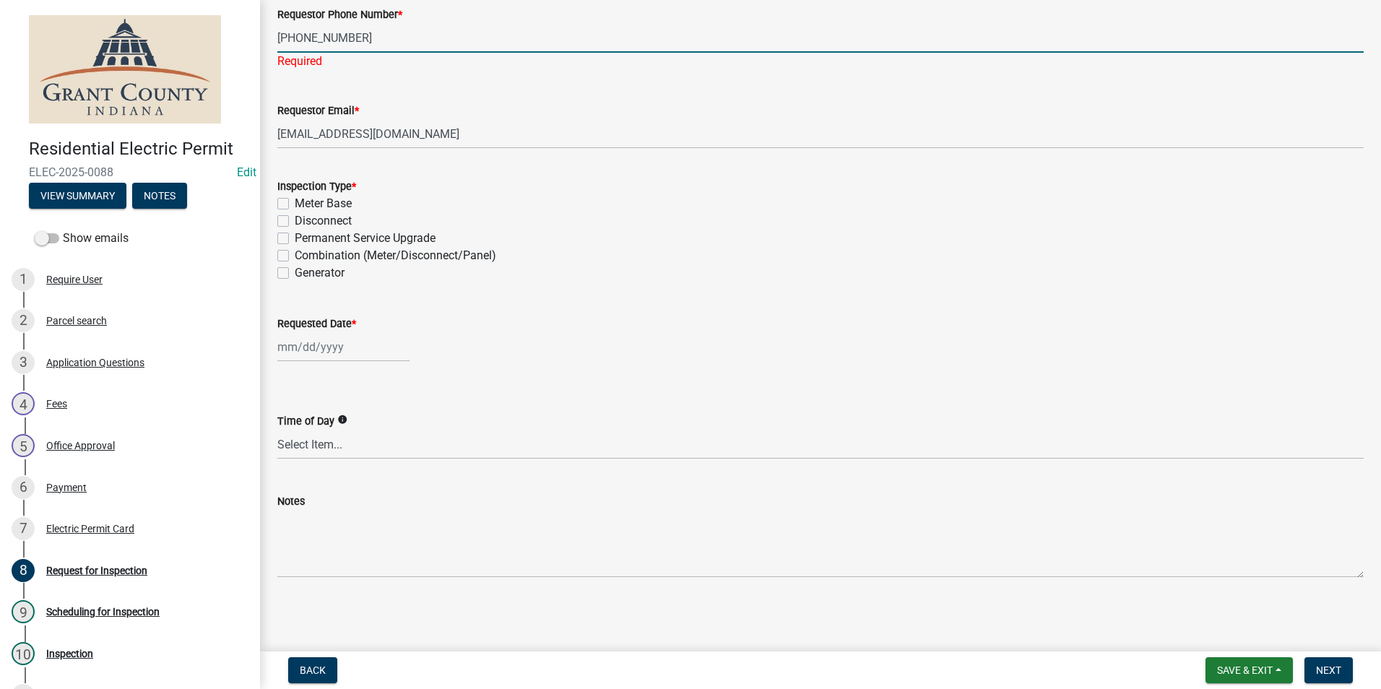
type input "[PHONE_NUMBER]"
click at [295, 204] on label "Meter Base" at bounding box center [323, 203] width 57 height 17
click at [295, 204] on input "Meter Base" at bounding box center [299, 199] width 9 height 9
checkbox input "true"
checkbox input "false"
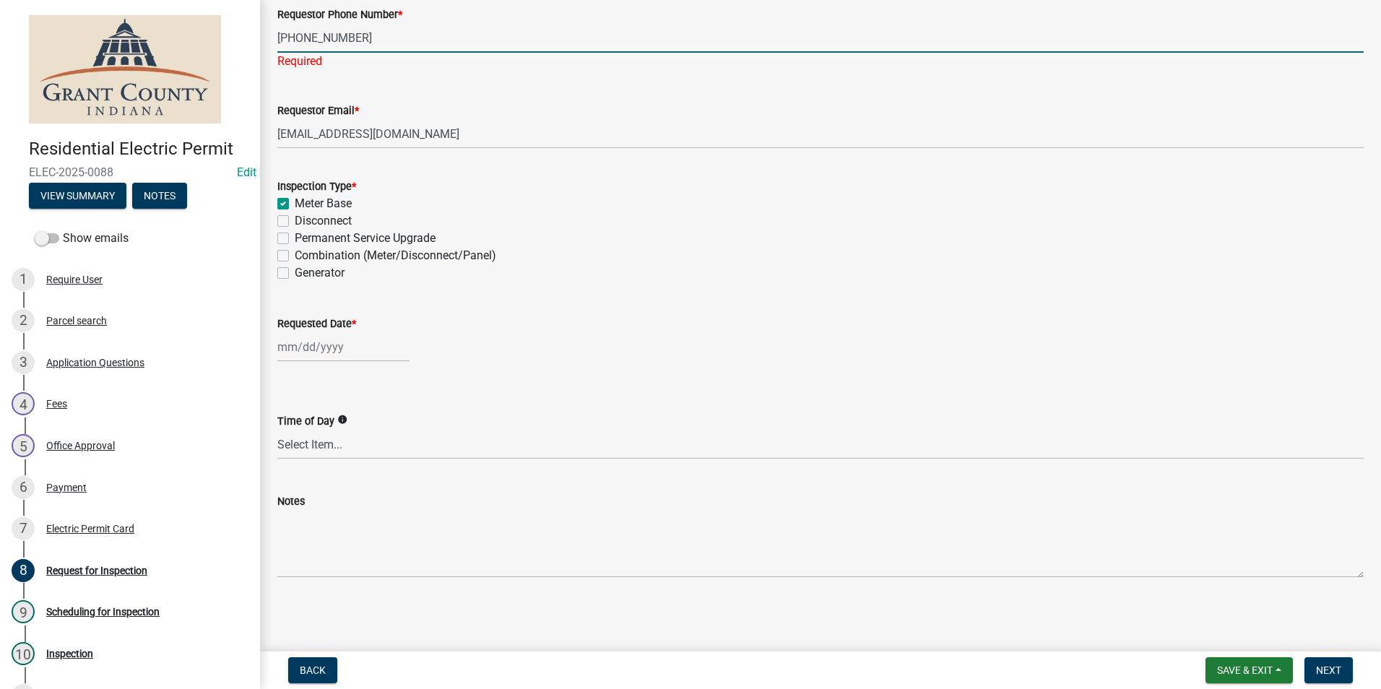
checkbox input "false"
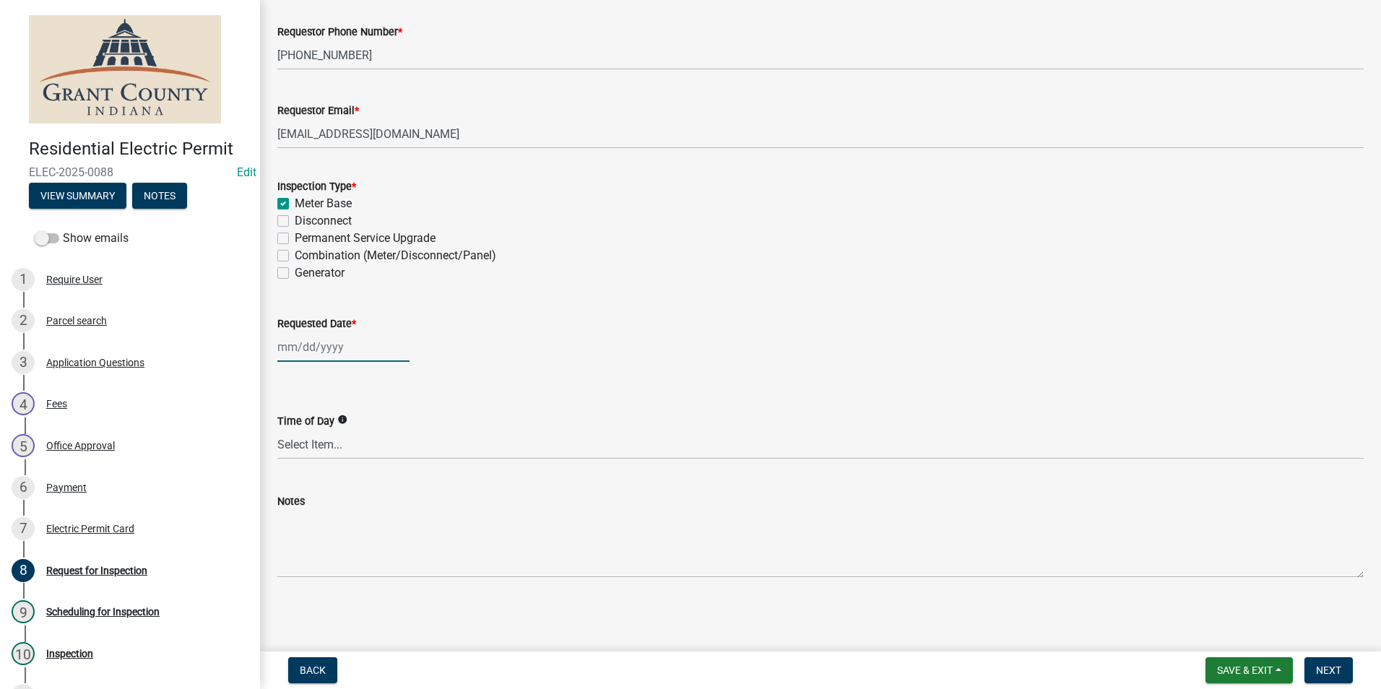
click at [326, 353] on div at bounding box center [343, 347] width 132 height 30
select select "8"
select select "2025"
click at [314, 467] on div "12" at bounding box center [314, 470] width 23 height 23
type input "[DATE]"
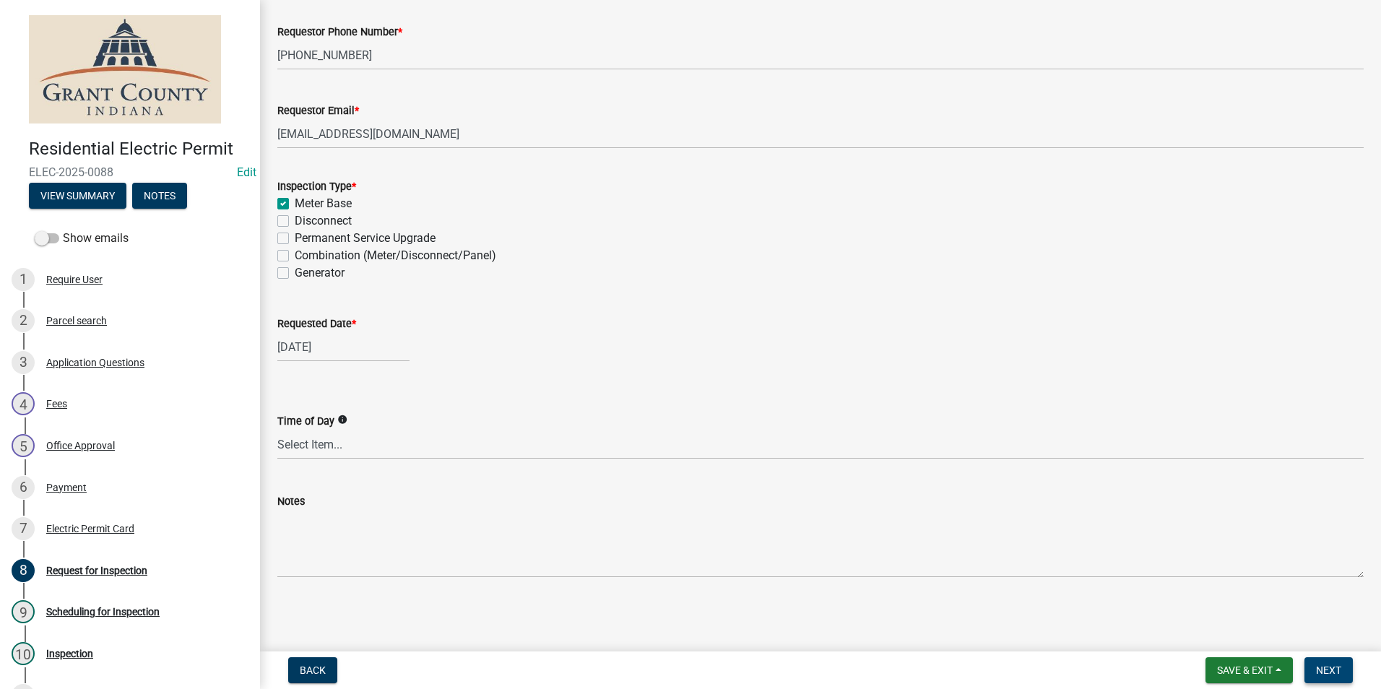
click at [1316, 678] on button "Next" at bounding box center [1329, 670] width 48 height 26
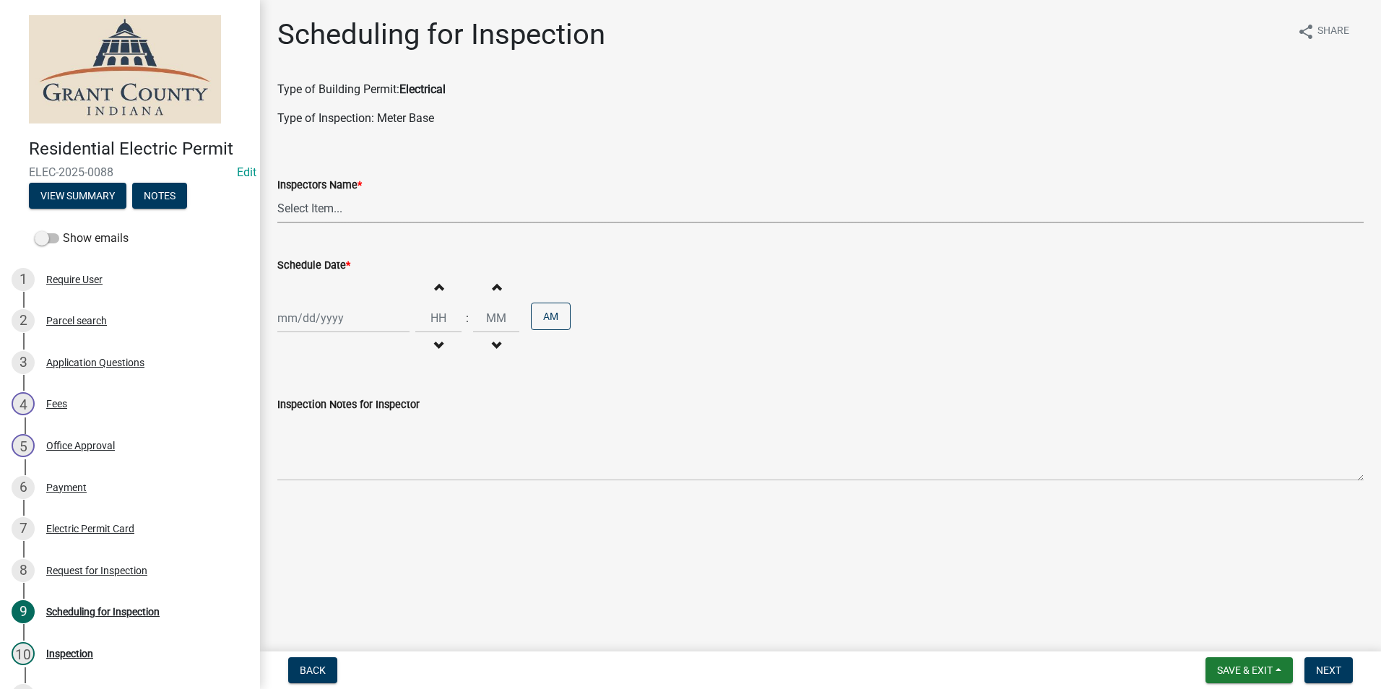
click at [480, 209] on select "Select Item... rberryhill (Randy Berryhill) jecouch (Jeffrey Couch) BBenefield …" at bounding box center [820, 209] width 1086 height 30
select select "d7f9a44a-d2ea-4d3c-83b3-1aa71c950bd5"
click at [277, 194] on select "Select Item... rberryhill (Randy Berryhill) jecouch (Jeffrey Couch) BBenefield …" at bounding box center [820, 209] width 1086 height 30
click at [374, 323] on div at bounding box center [343, 318] width 132 height 30
select select "8"
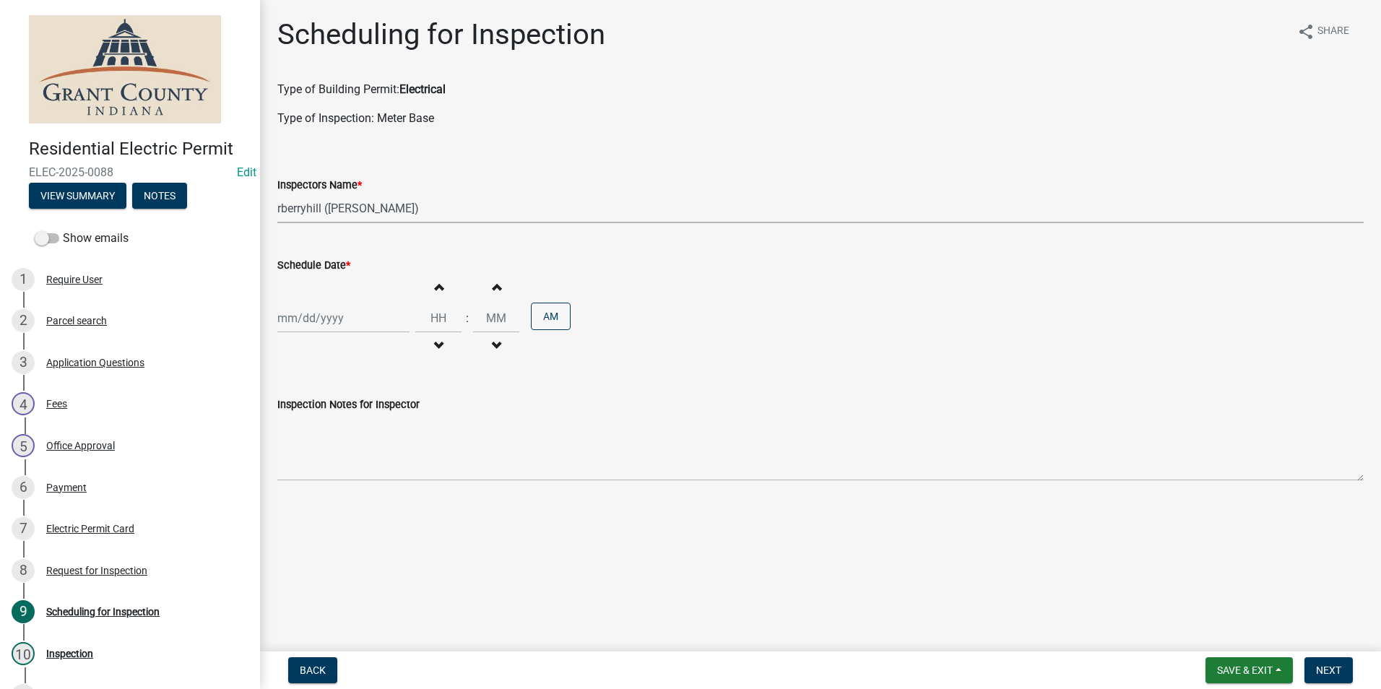
select select "2025"
drag, startPoint x: 311, startPoint y: 436, endPoint x: 323, endPoint y: 438, distance: 12.5
click at [311, 437] on div "12" at bounding box center [314, 441] width 23 height 23
type input "[DATE]"
click at [1339, 675] on span "Next" at bounding box center [1328, 671] width 25 height 12
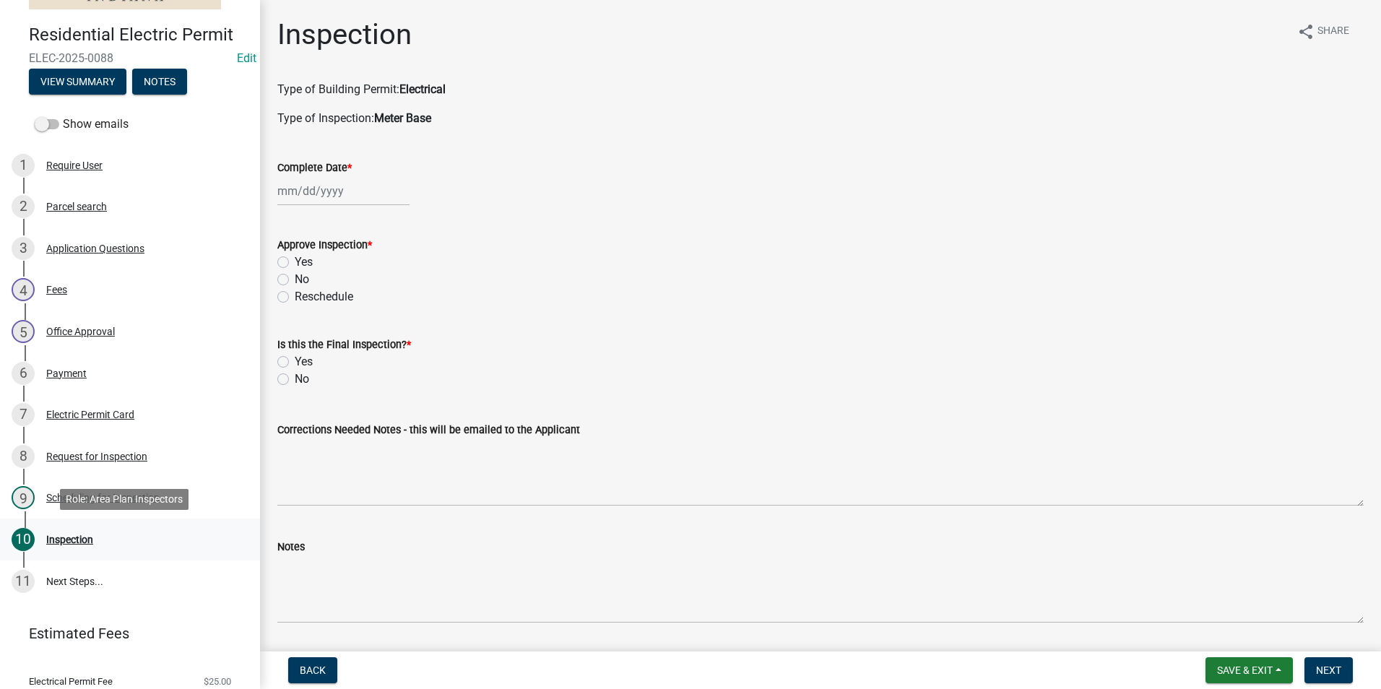
scroll to position [89, 0]
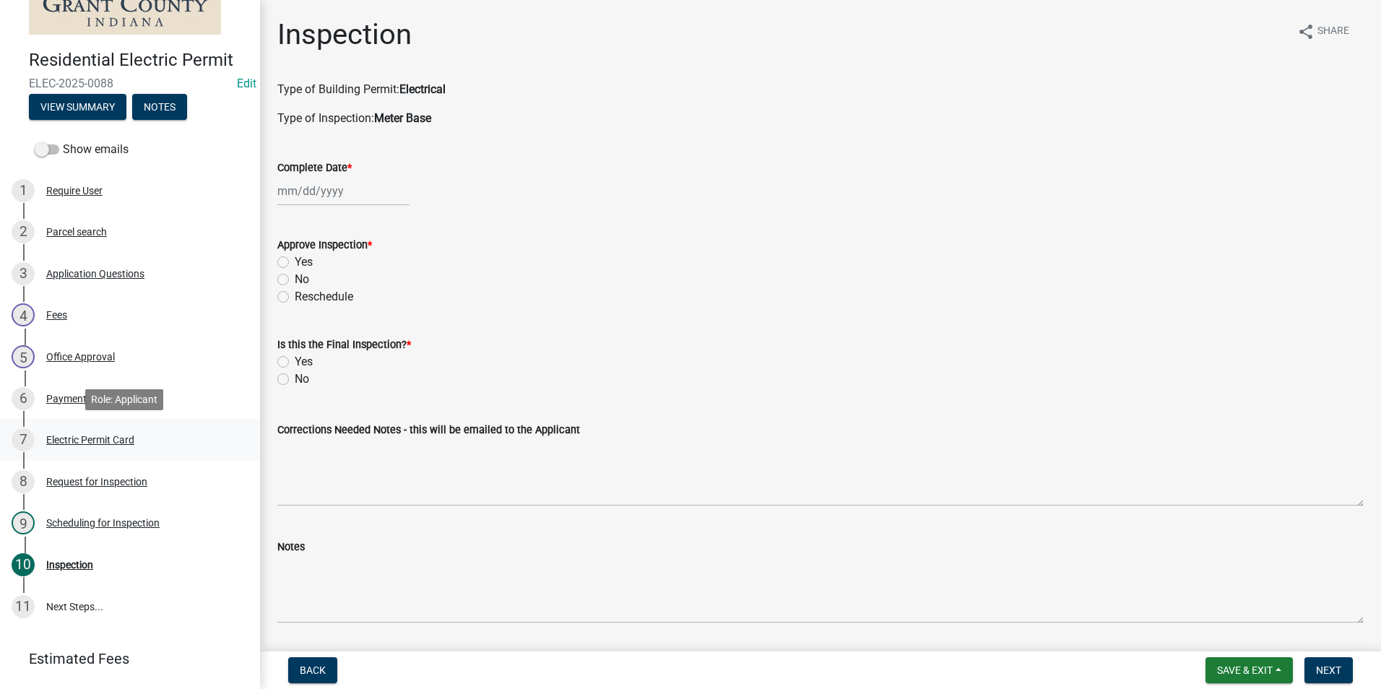
click at [119, 446] on div "7 Electric Permit Card" at bounding box center [124, 439] width 225 height 23
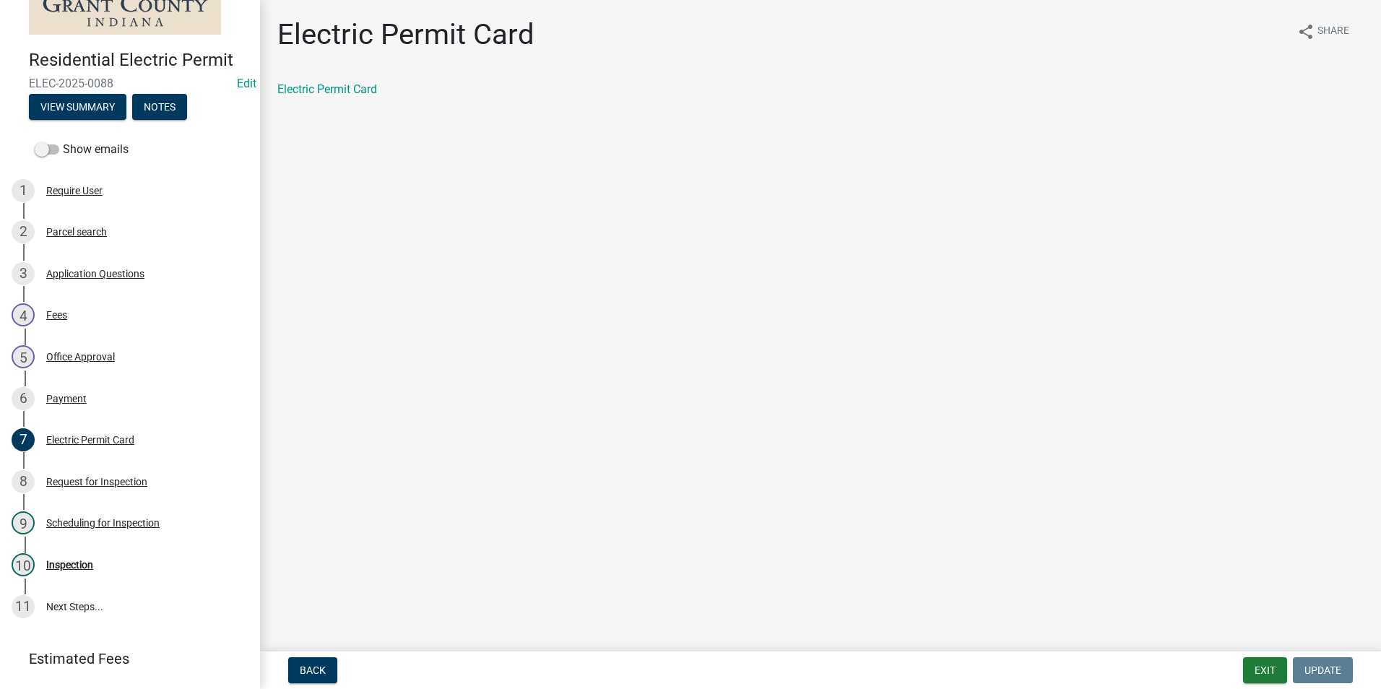
click at [356, 96] on div "Electric Permit Card" at bounding box center [820, 89] width 1086 height 17
click at [356, 95] on link "Electric Permit Card" at bounding box center [327, 89] width 100 height 14
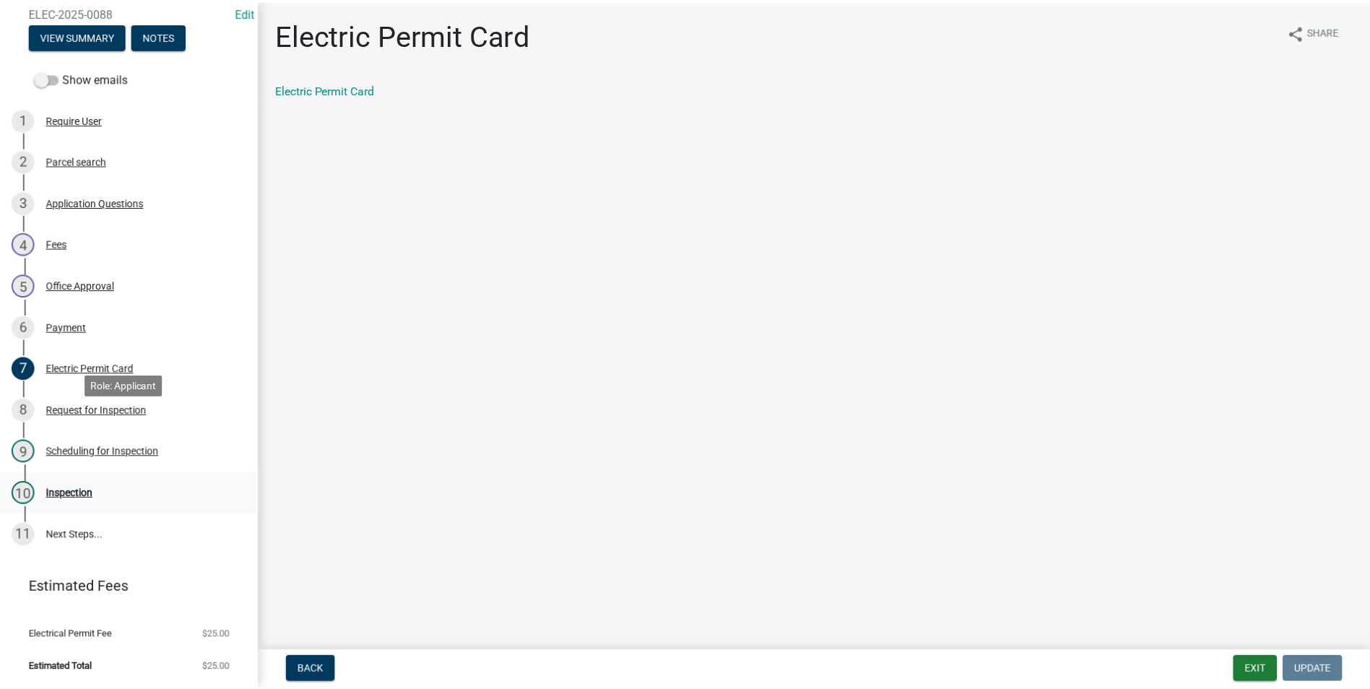
scroll to position [161, 0]
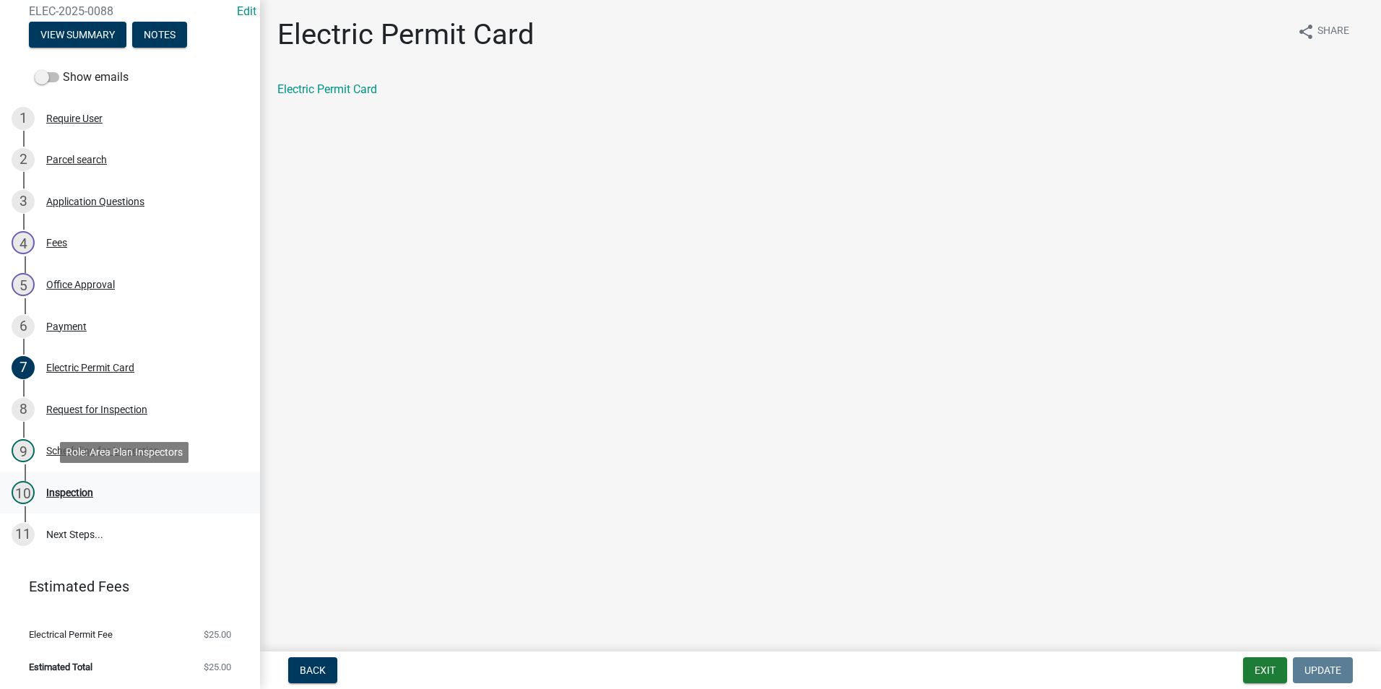
click at [82, 501] on div "10 Inspection" at bounding box center [124, 492] width 225 height 23
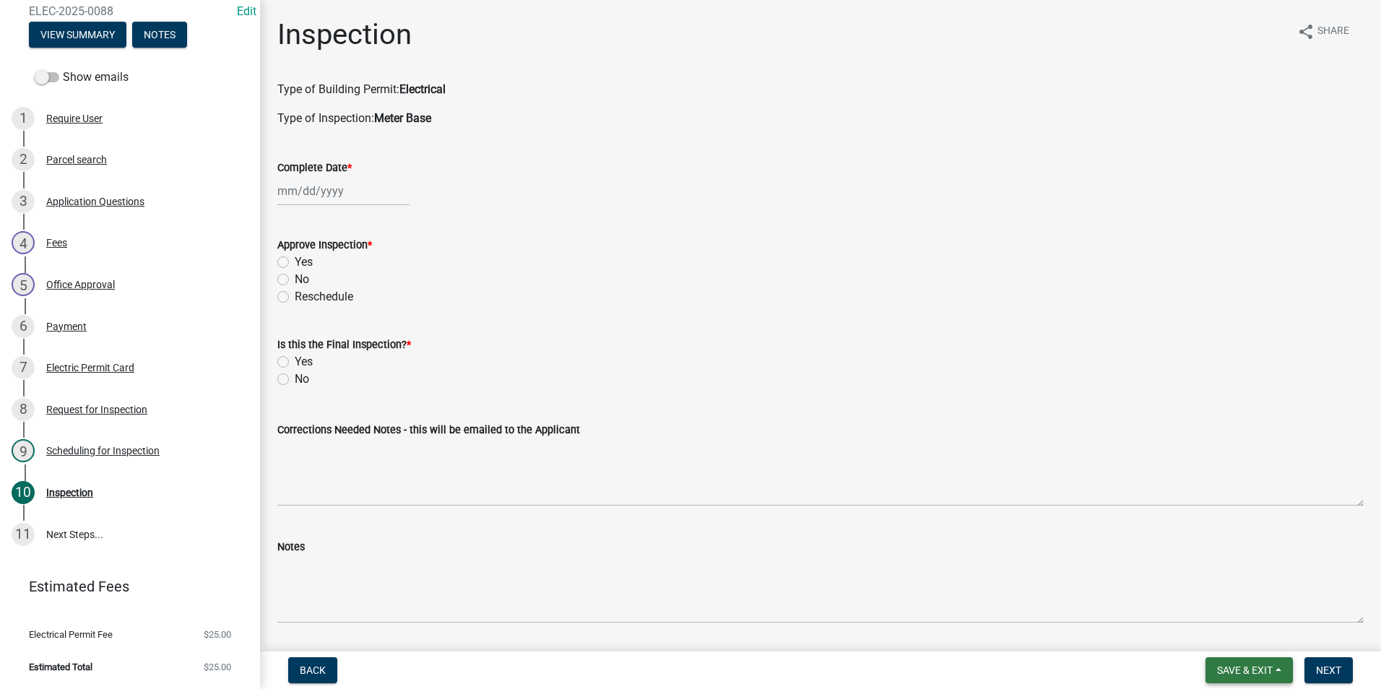
click at [1253, 673] on span "Save & Exit" at bounding box center [1245, 671] width 56 height 12
click at [1247, 645] on button "Save & Exit" at bounding box center [1235, 632] width 116 height 35
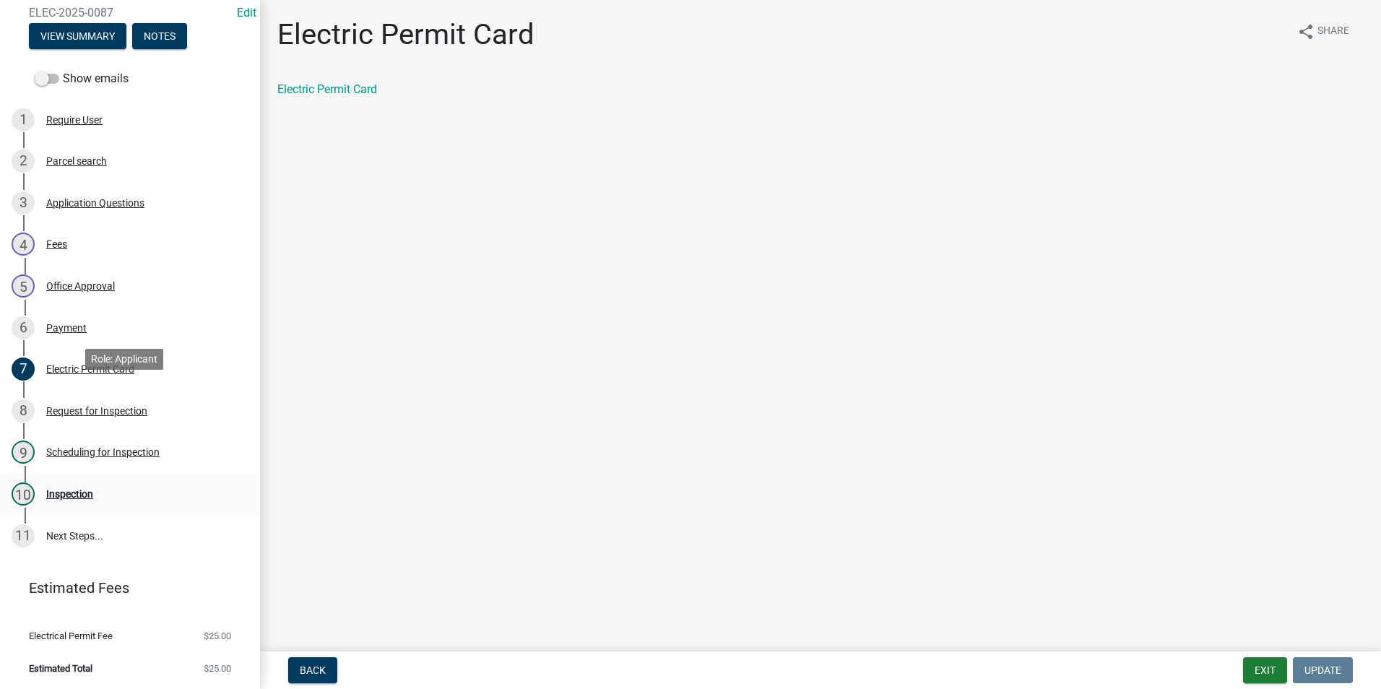
scroll to position [161, 0]
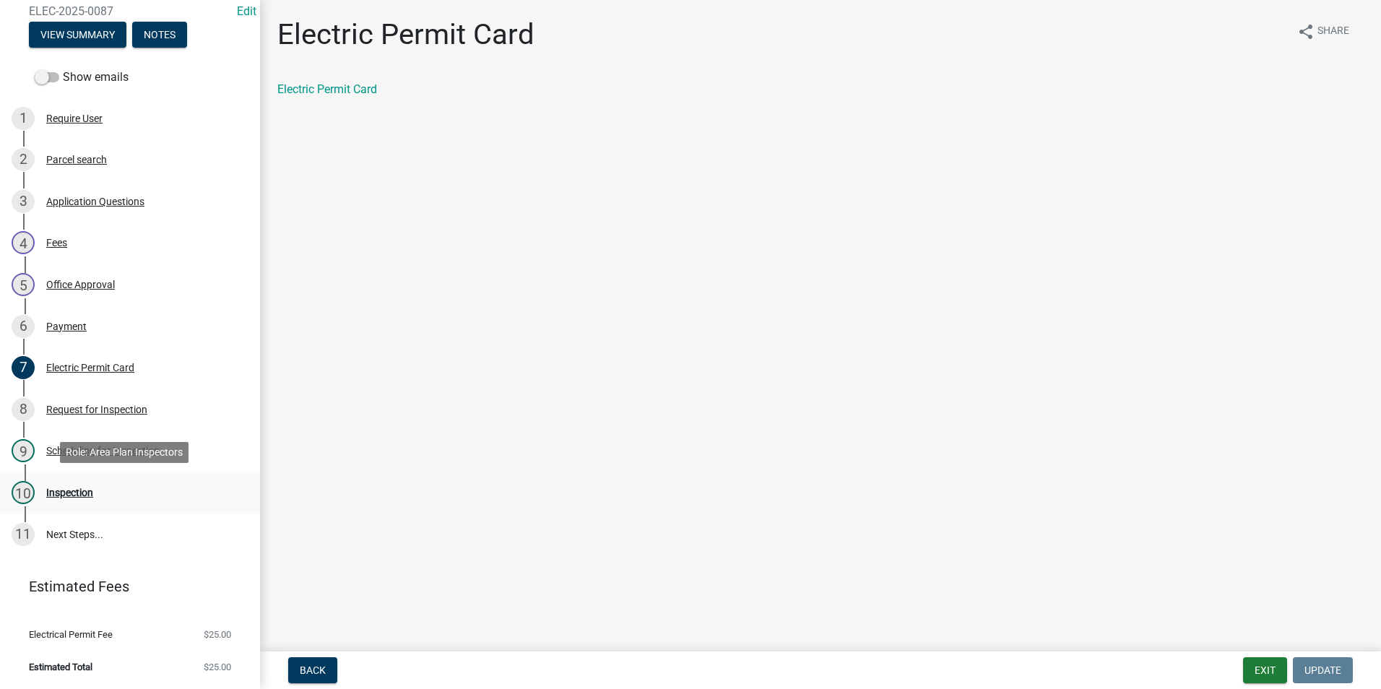
drag, startPoint x: 90, startPoint y: 483, endPoint x: 77, endPoint y: 493, distance: 16.0
click at [90, 484] on div "10 Inspection" at bounding box center [124, 492] width 225 height 23
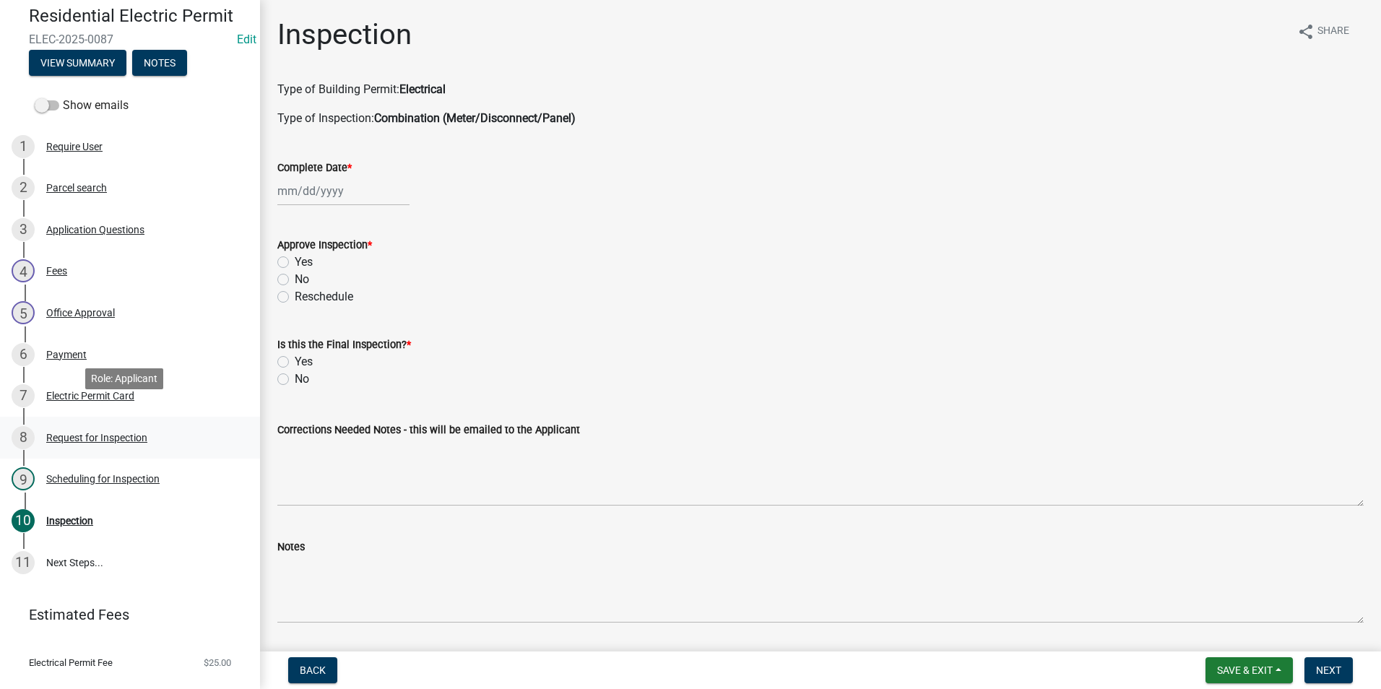
scroll to position [0, 0]
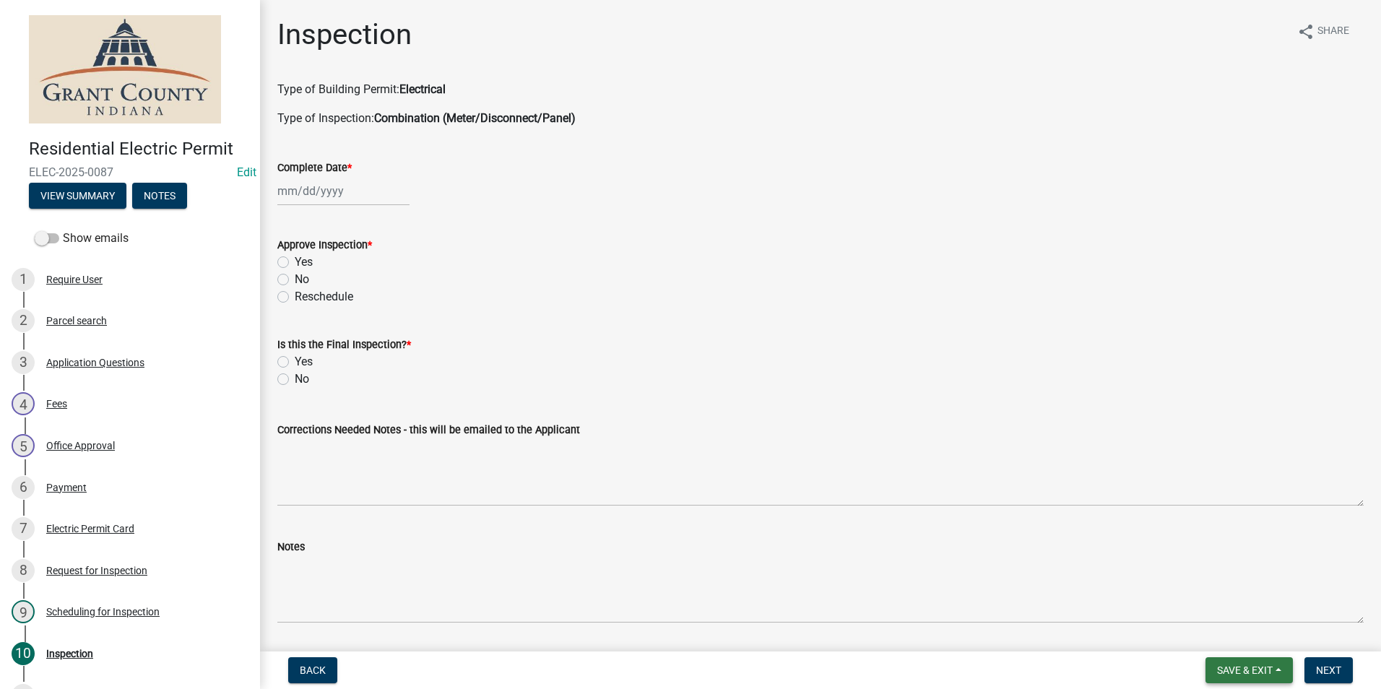
click at [1260, 665] on span "Save & Exit" at bounding box center [1245, 671] width 56 height 12
click at [1253, 622] on button "Save & Exit" at bounding box center [1235, 632] width 116 height 35
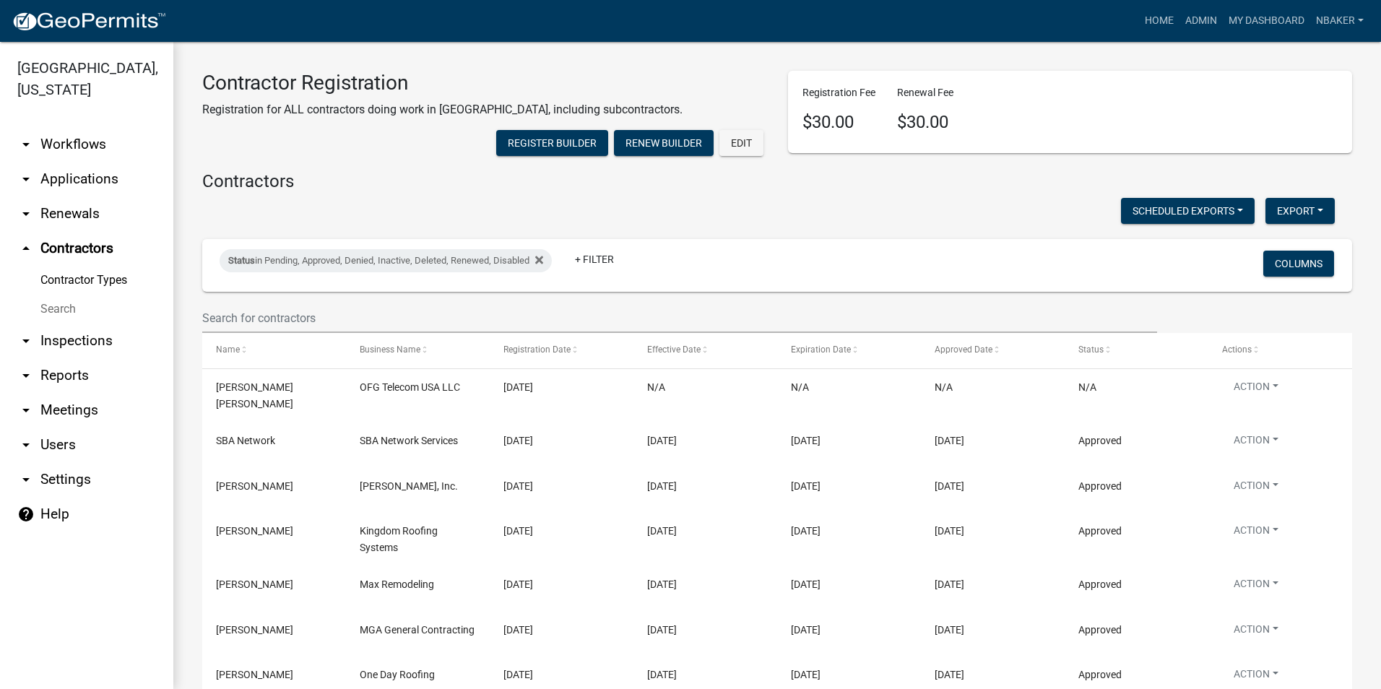
click at [108, 162] on link "arrow_drop_down Applications" at bounding box center [86, 179] width 173 height 35
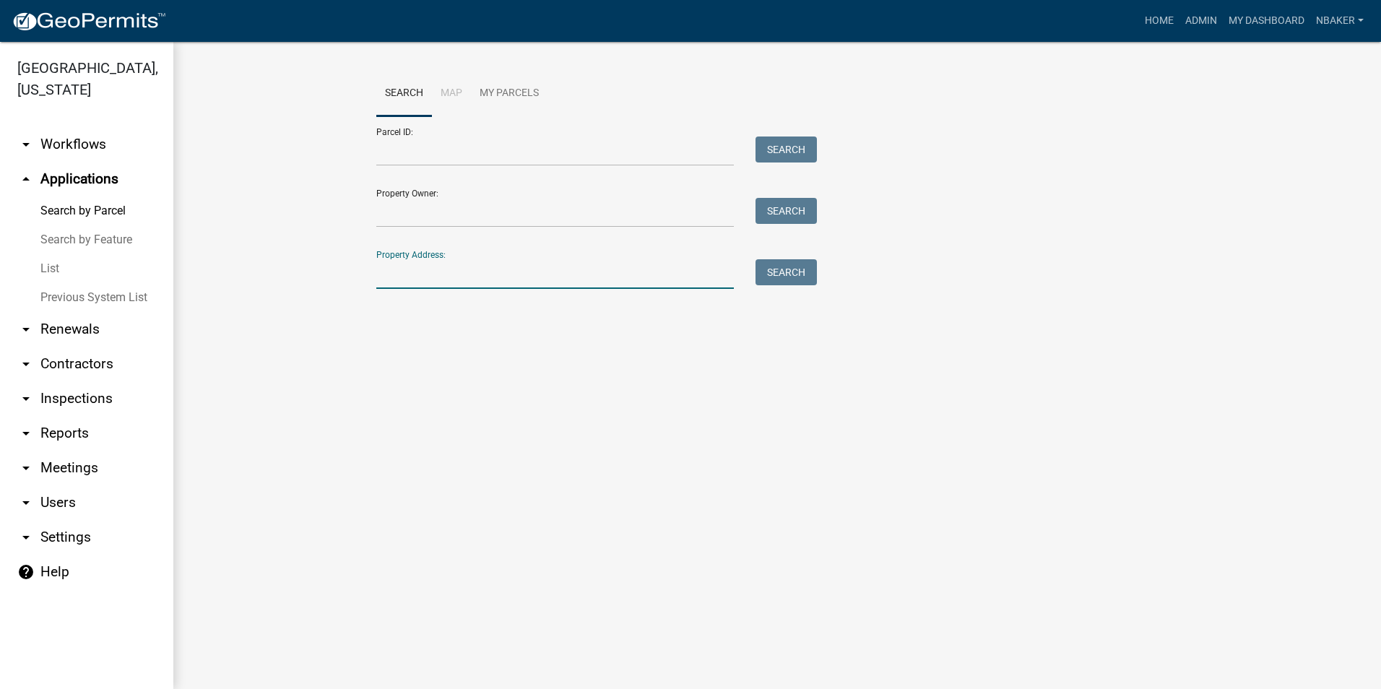
click at [405, 262] on input "Property Address:" at bounding box center [555, 274] width 358 height 30
type input "517 w 9th"
click at [795, 272] on button "Search" at bounding box center [786, 272] width 61 height 26
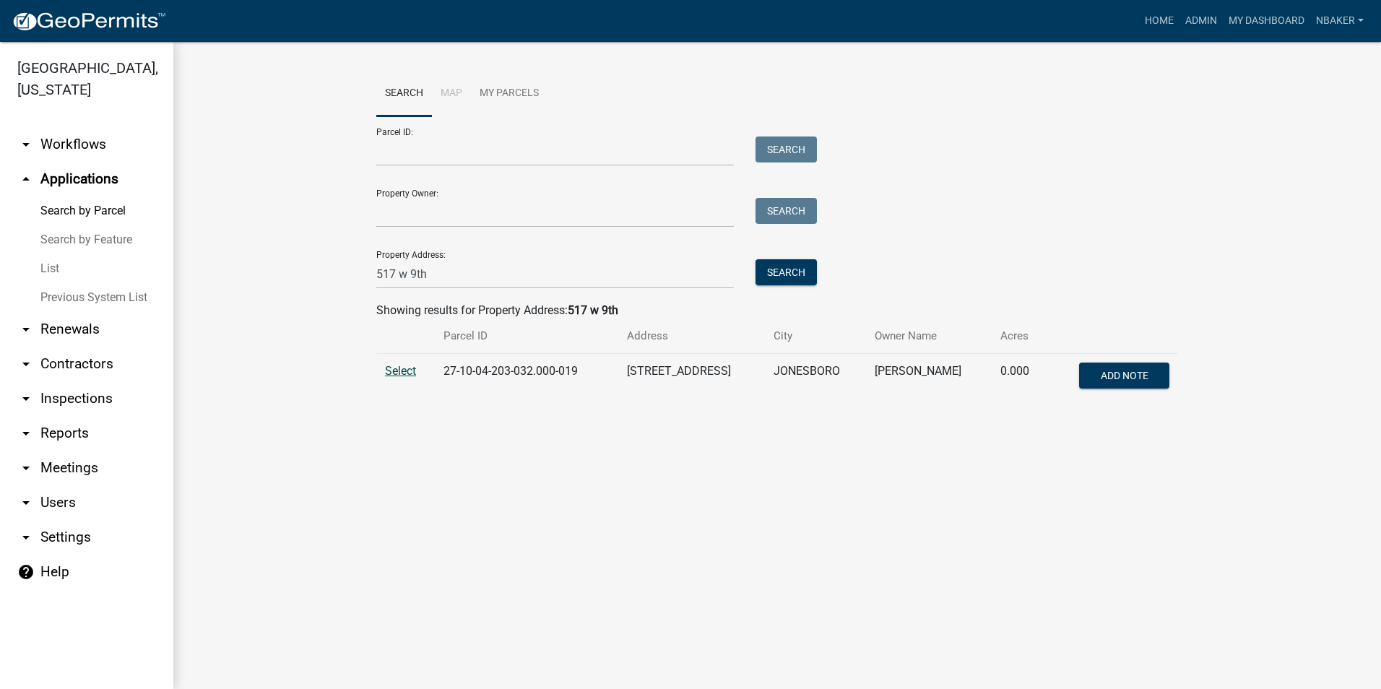
click at [414, 371] on span "Select" at bounding box center [400, 371] width 31 height 14
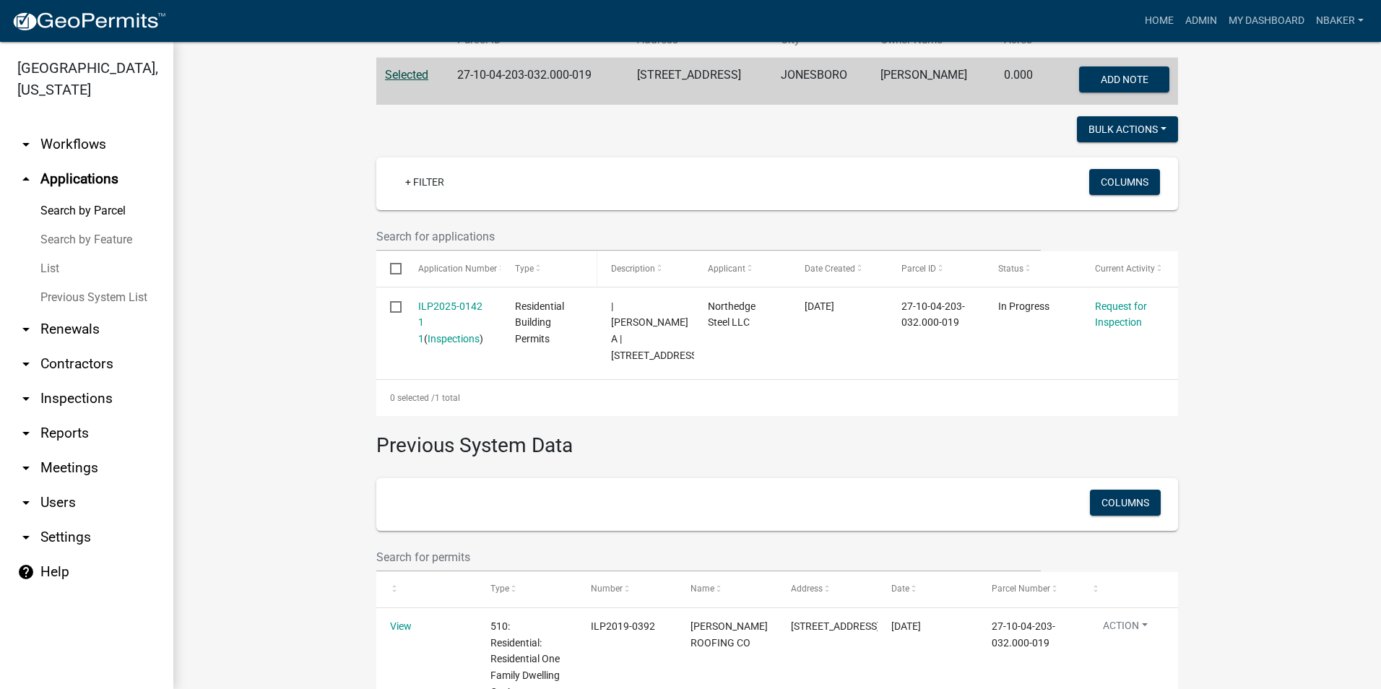
scroll to position [297, 0]
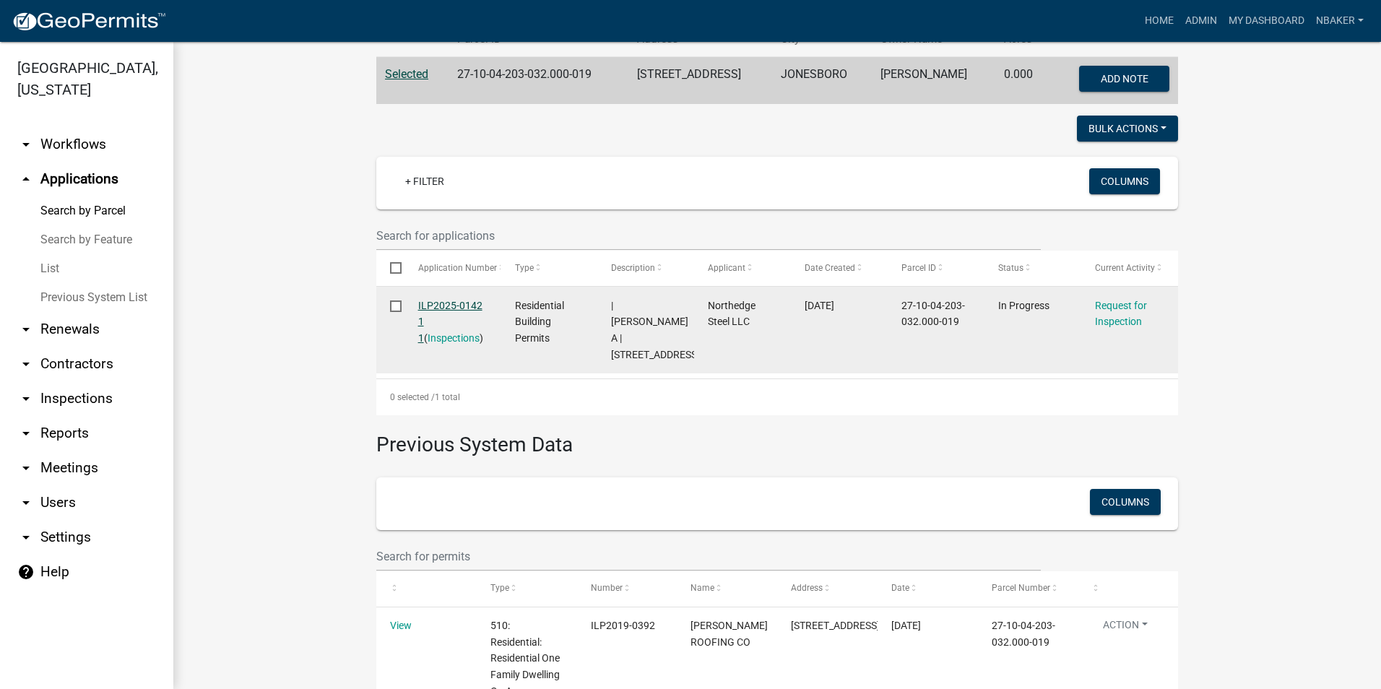
click at [454, 305] on link "ILP2025-0142 1 1" at bounding box center [450, 322] width 64 height 45
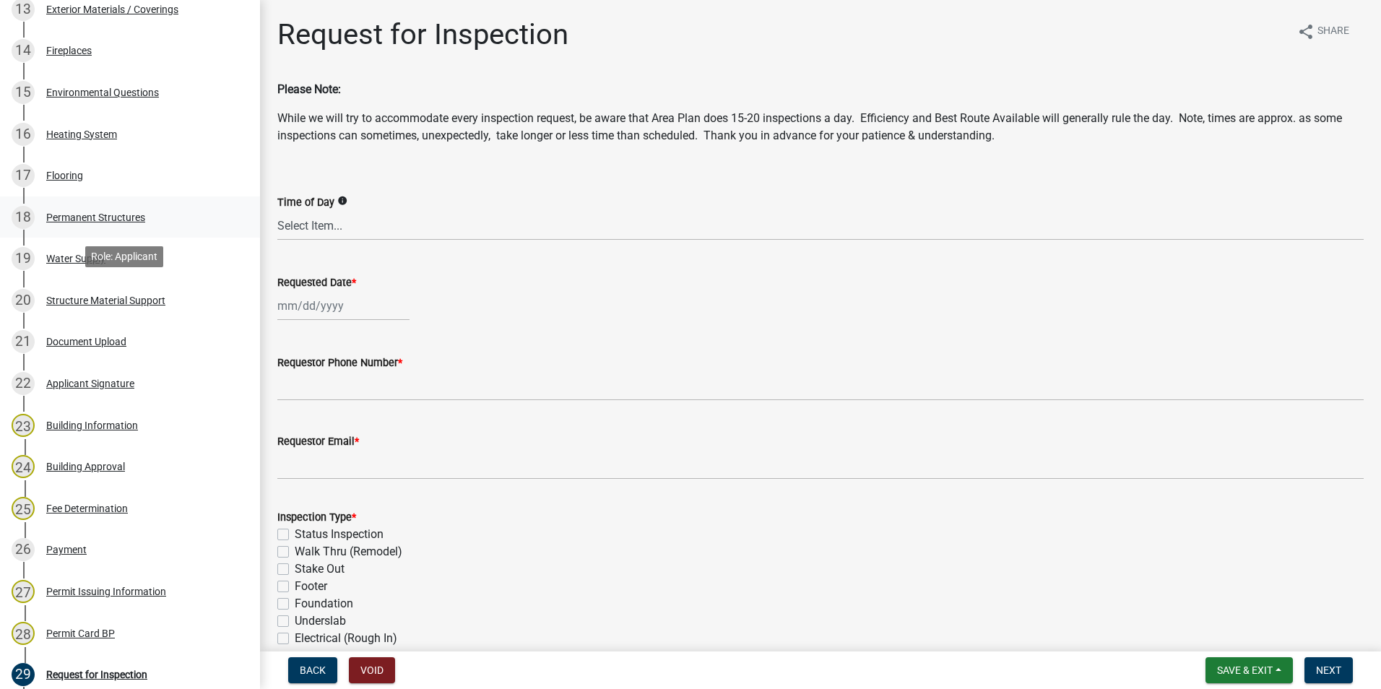
scroll to position [795, 0]
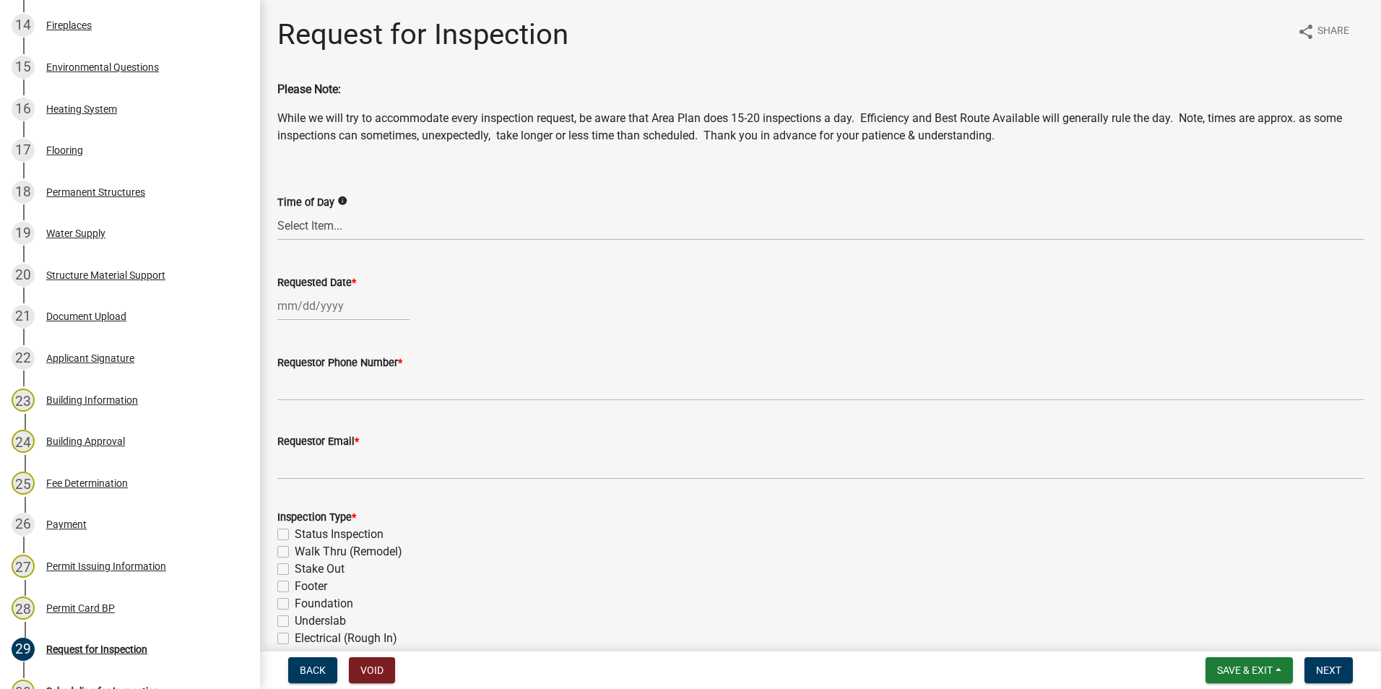
click at [113, 328] on div "21 Document Upload" at bounding box center [124, 316] width 225 height 23
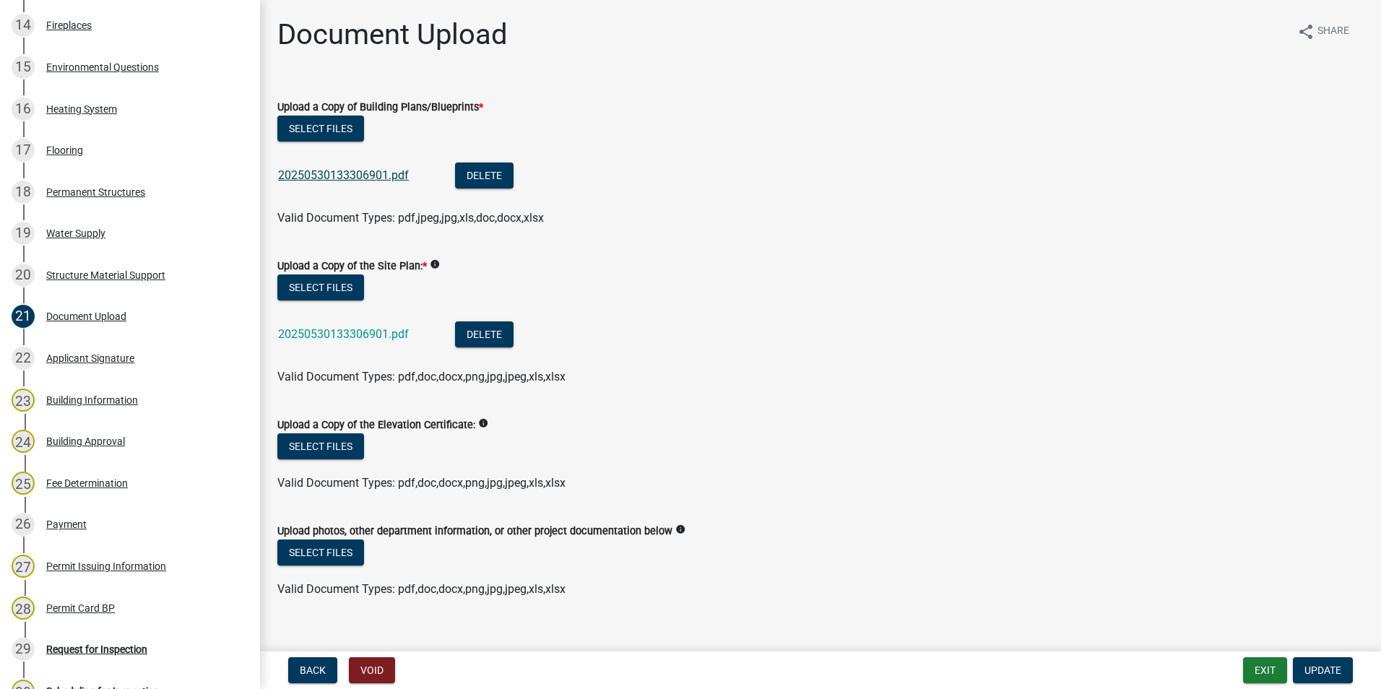
click at [380, 177] on link "20250530133306901.pdf" at bounding box center [343, 175] width 131 height 14
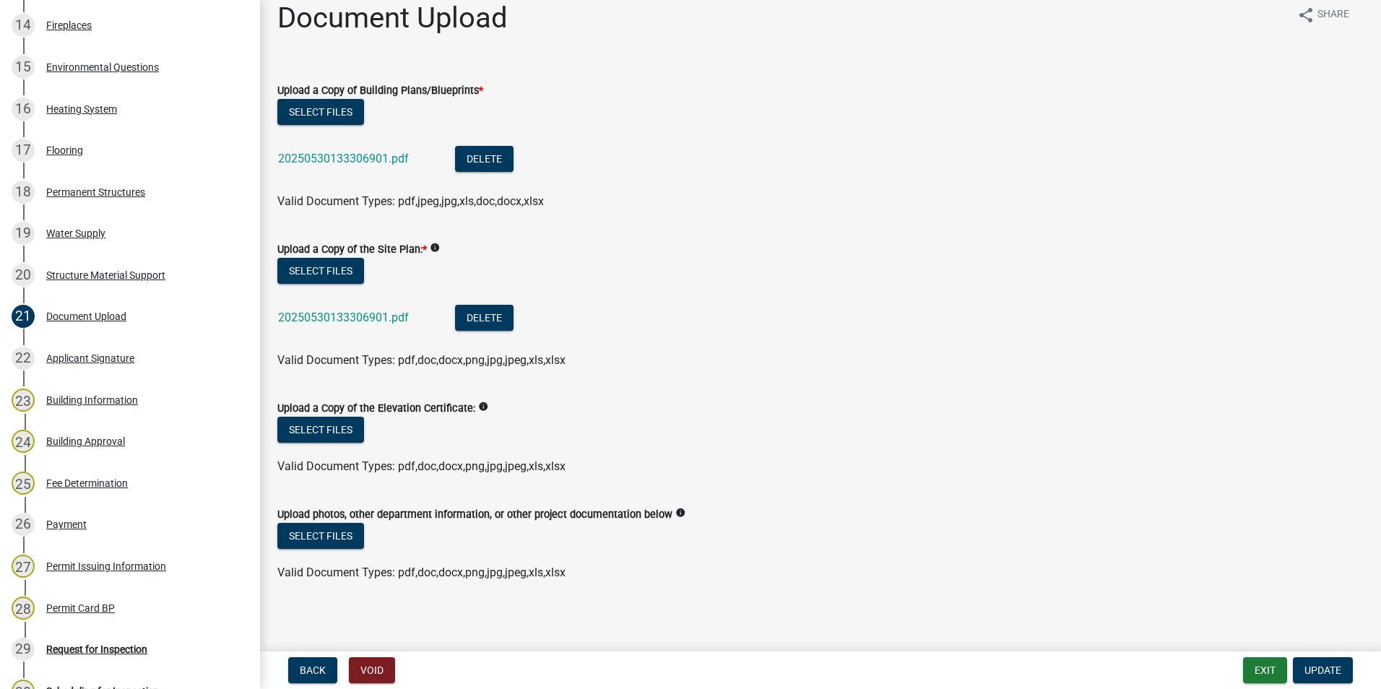
scroll to position [22, 0]
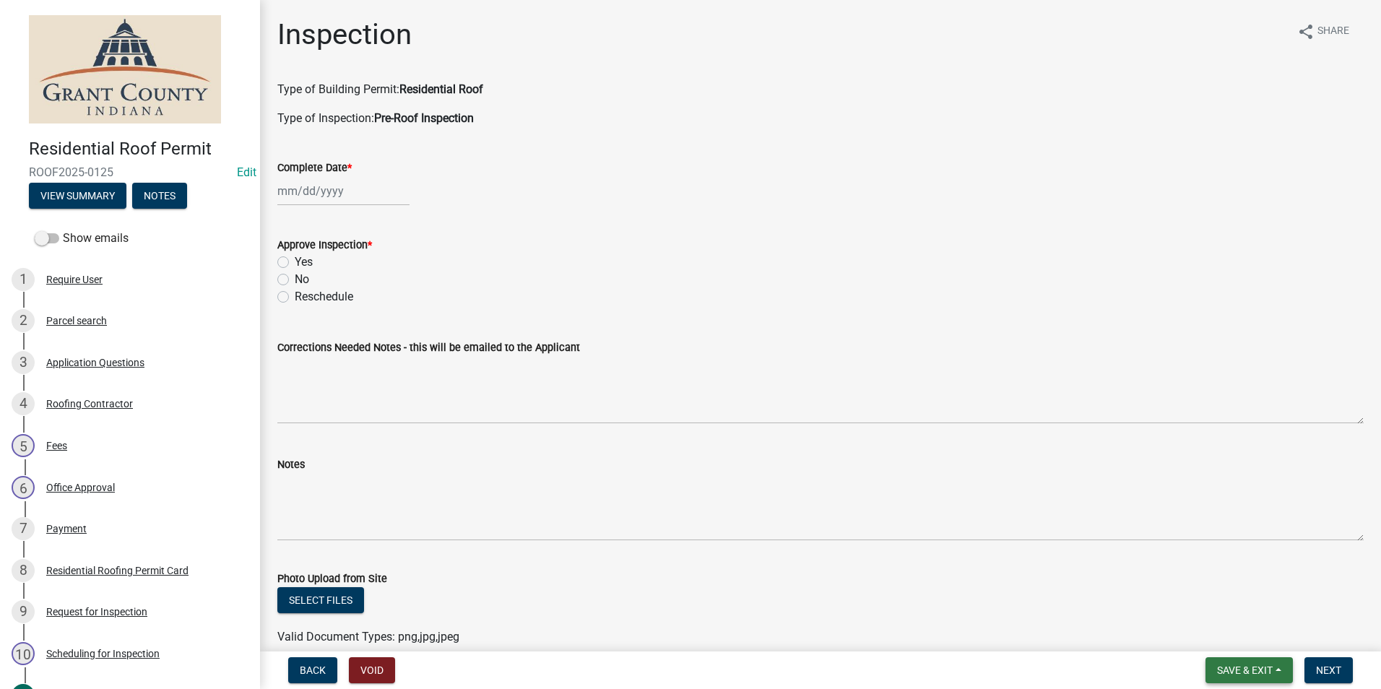
click at [1229, 671] on span "Save & Exit" at bounding box center [1245, 671] width 56 height 12
click at [0, 0] on button "Save & Exit" at bounding box center [0, 0] width 0 height 0
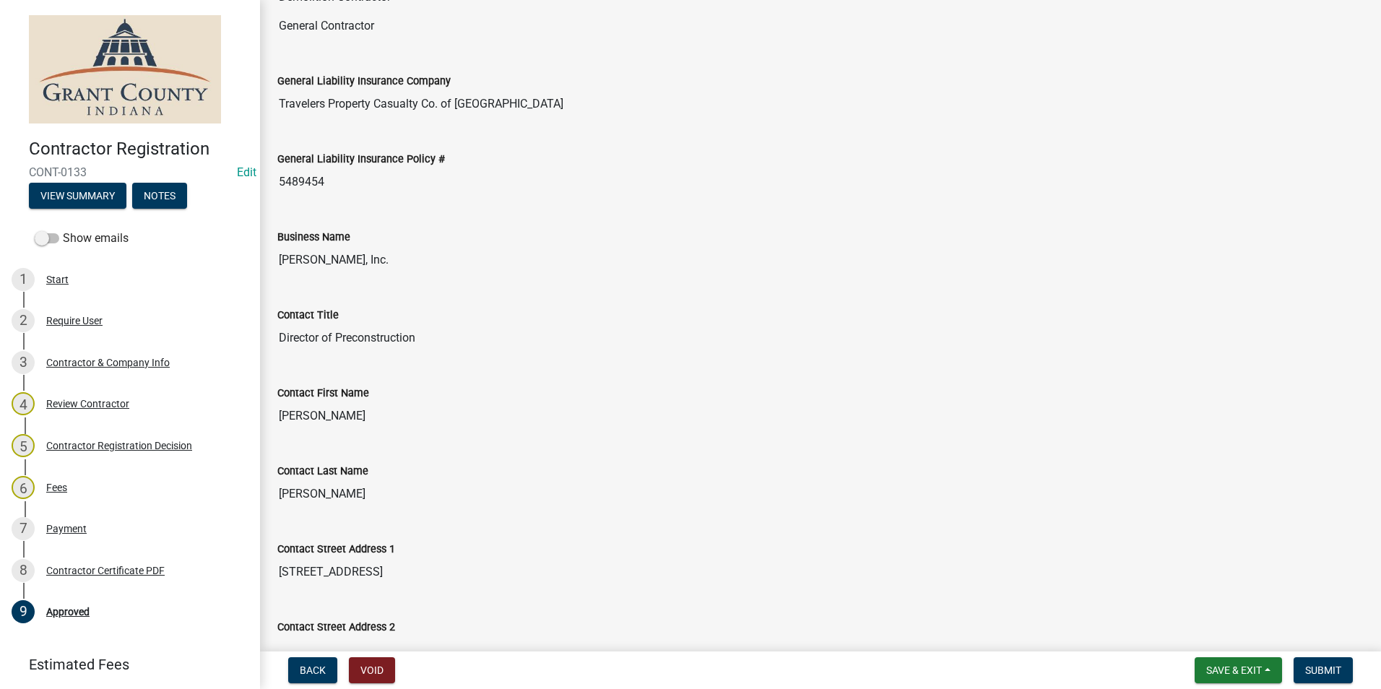
scroll to position [433, 0]
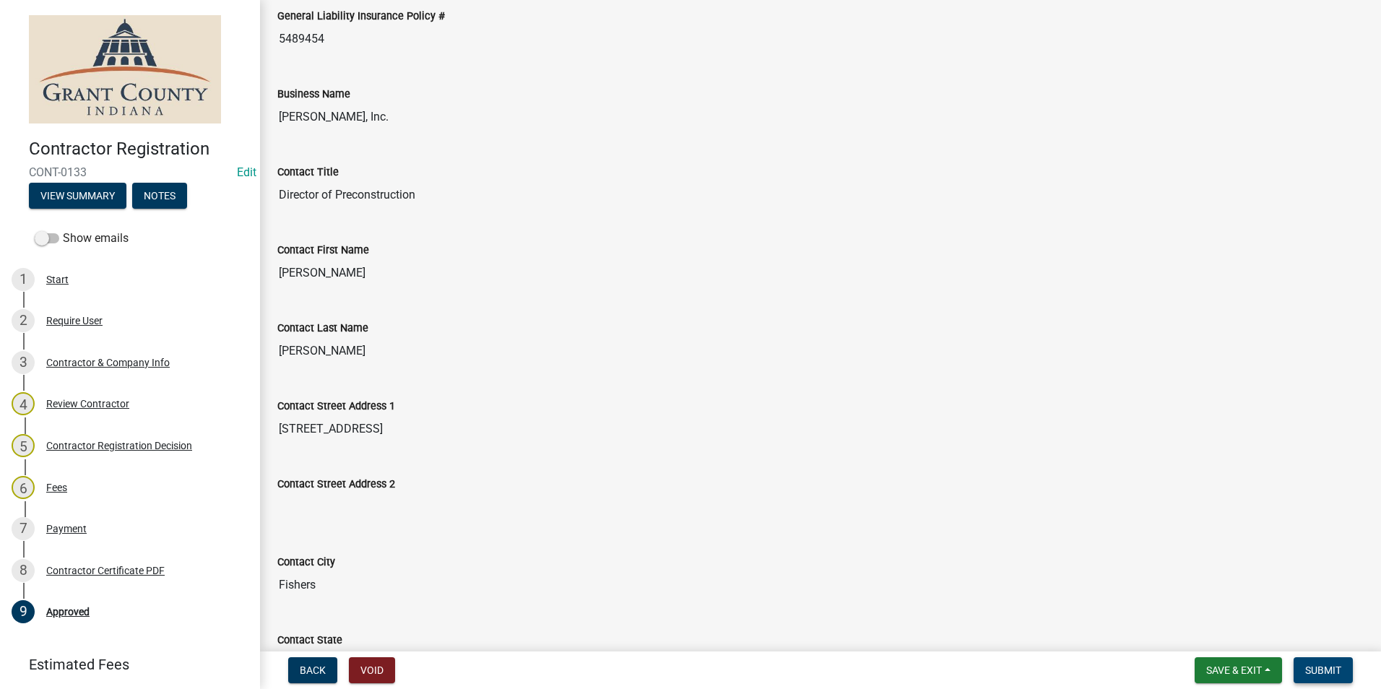
click at [1343, 667] on button "Submit" at bounding box center [1323, 670] width 59 height 26
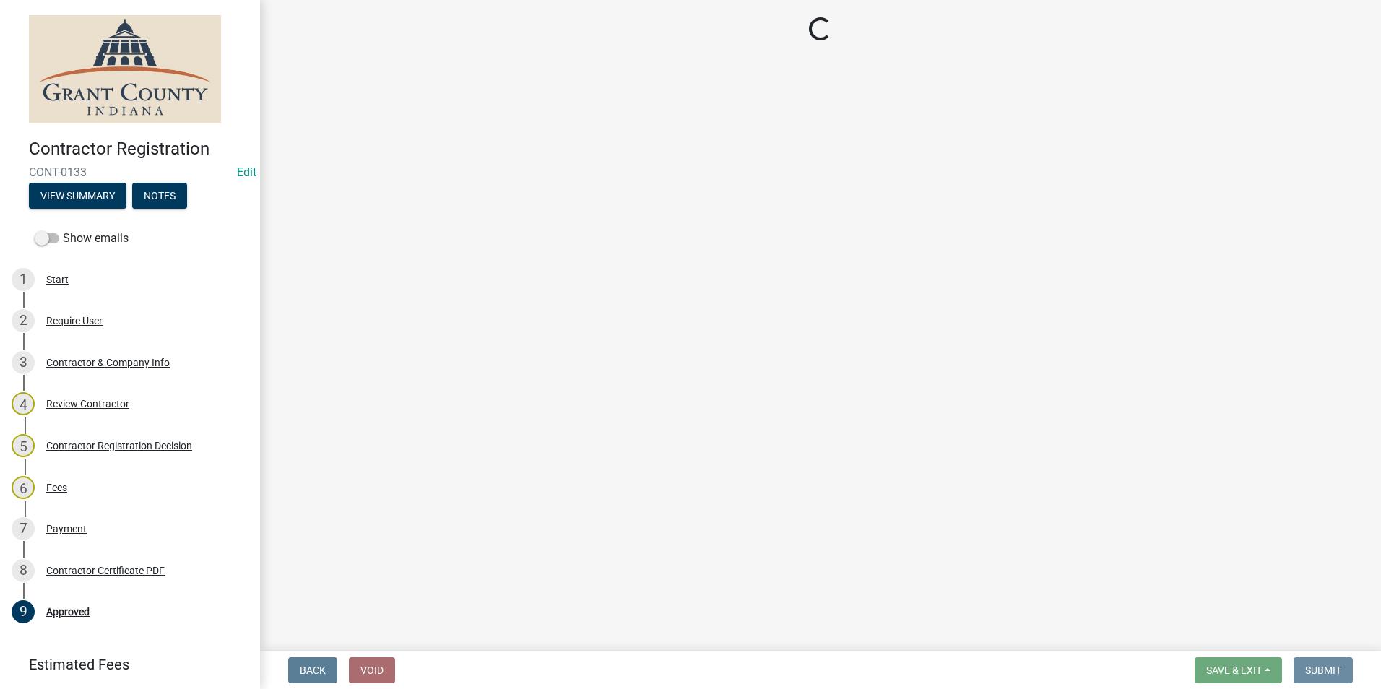
scroll to position [0, 0]
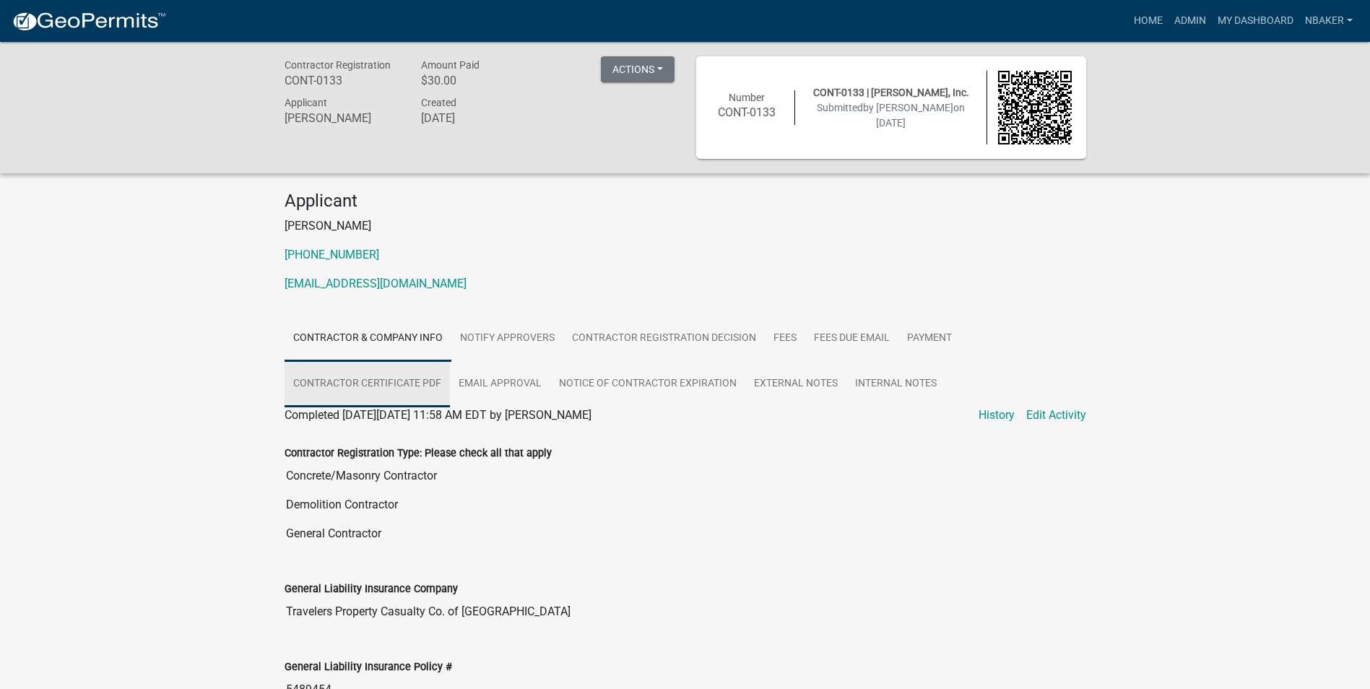
click at [412, 389] on link "Contractor Certificate PDF" at bounding box center [367, 384] width 165 height 46
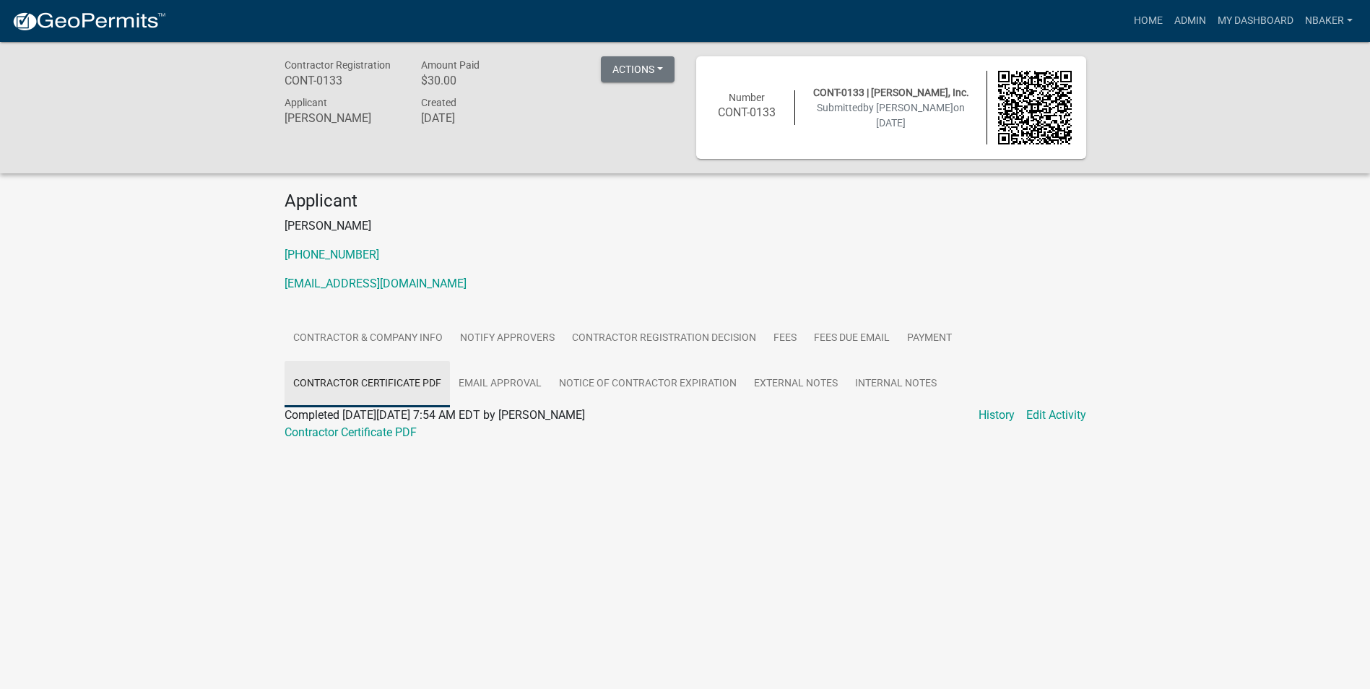
click at [373, 439] on div "Contractor Certificate PDF" at bounding box center [685, 432] width 823 height 17
click at [378, 434] on link "Contractor Certificate PDF" at bounding box center [351, 432] width 132 height 14
drag, startPoint x: 1125, startPoint y: 25, endPoint x: 1136, endPoint y: 8, distance: 20.2
click at [1125, 25] on div "Home Admin My Dashboard nbaker Admin Account Logout" at bounding box center [768, 20] width 1181 height 27
click at [1146, 31] on link "Home" at bounding box center [1148, 20] width 40 height 27
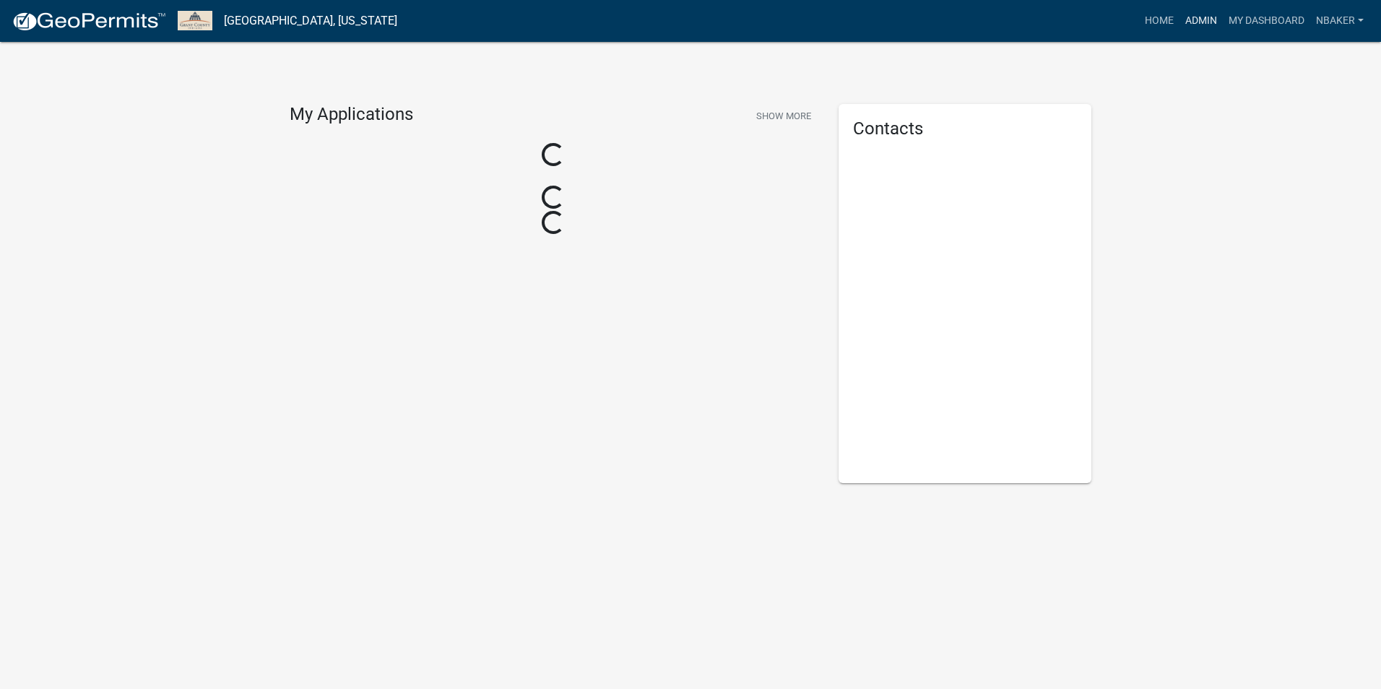
click at [1191, 25] on link "Admin" at bounding box center [1201, 20] width 43 height 27
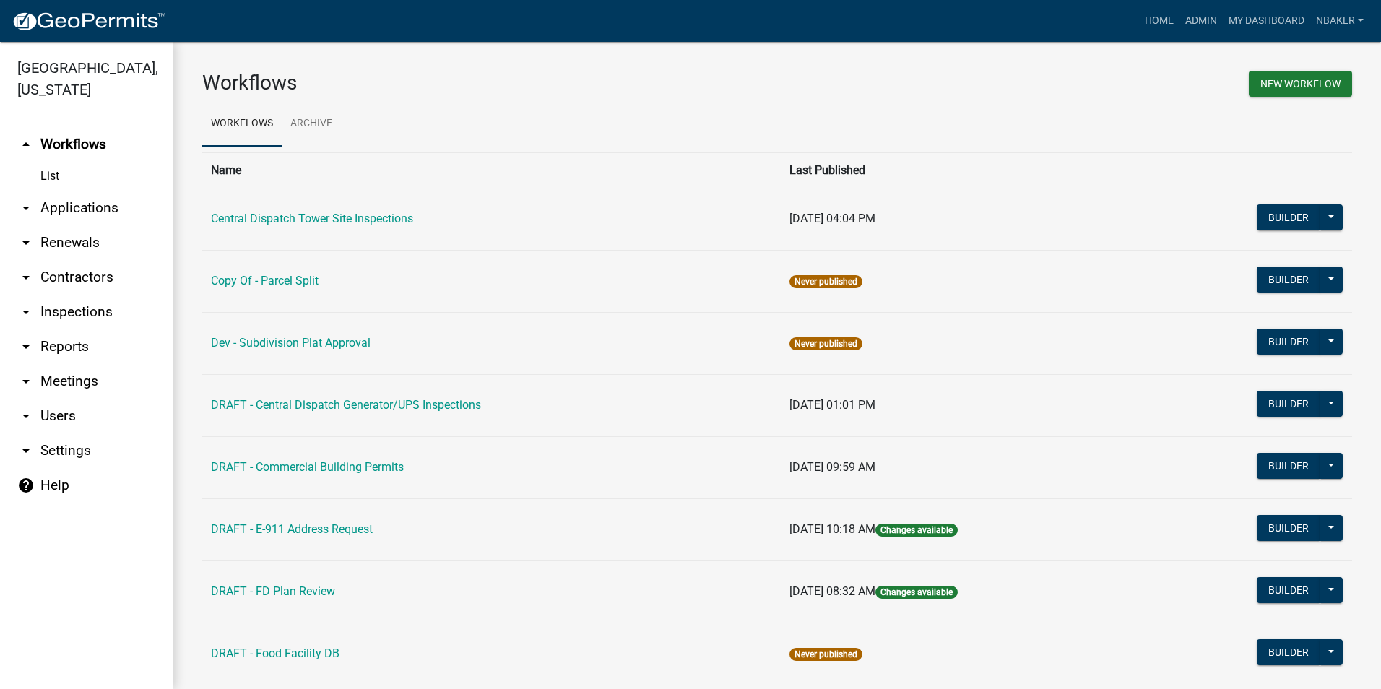
click at [78, 295] on link "arrow_drop_down Inspections" at bounding box center [86, 312] width 173 height 35
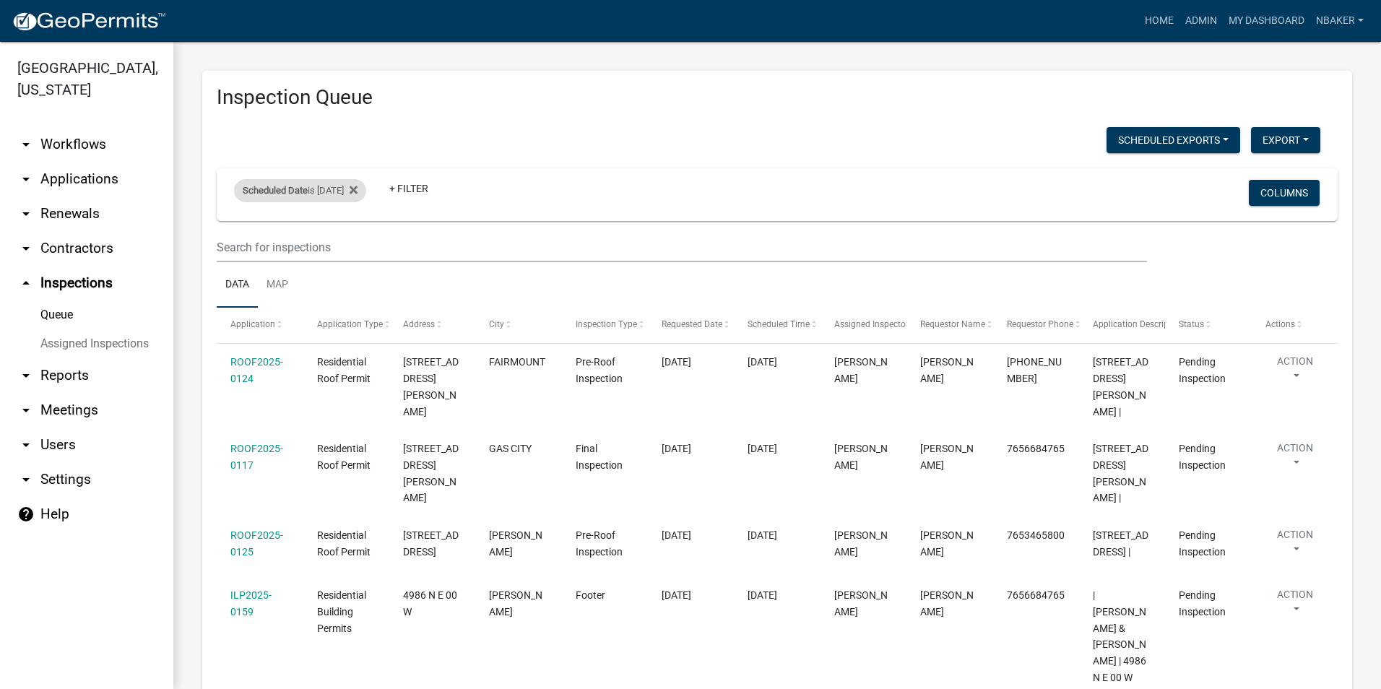
click at [326, 192] on div "Scheduled Date is [DATE]" at bounding box center [300, 190] width 132 height 23
click at [362, 244] on input "[DATE]" at bounding box center [312, 245] width 101 height 30
type input "[DATE]"
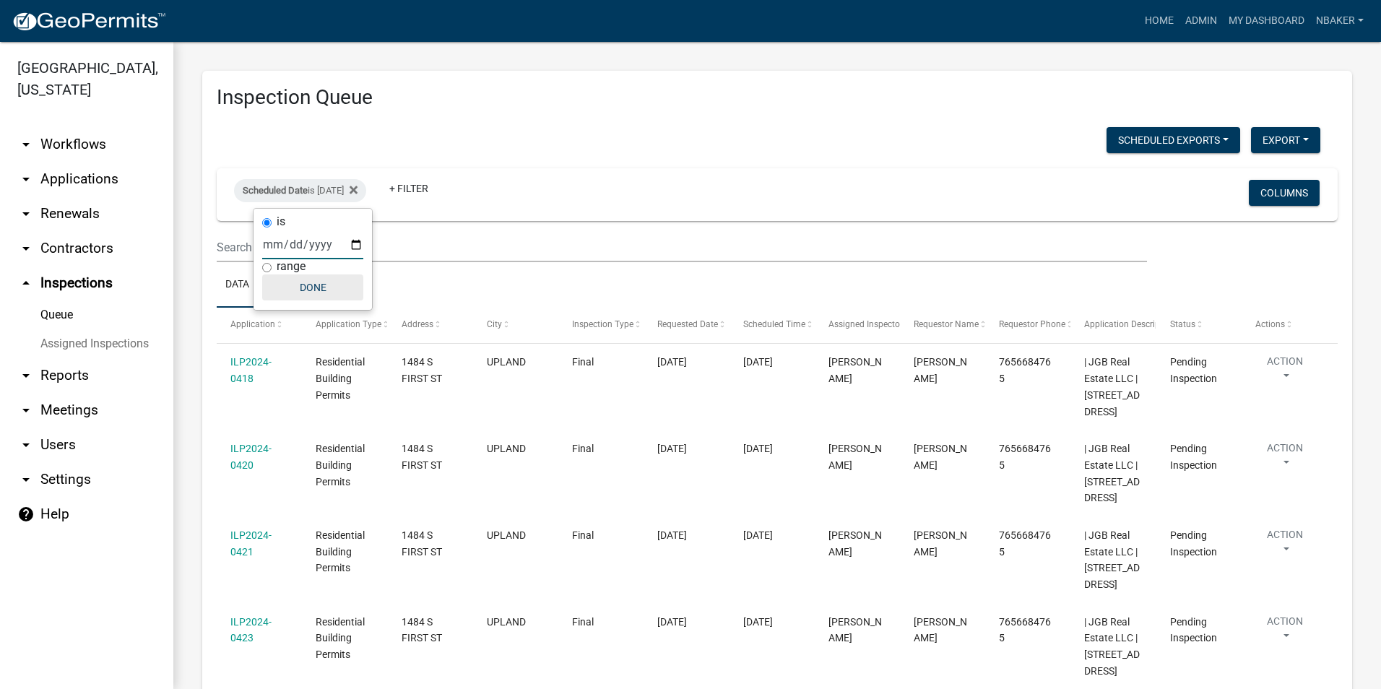
click at [328, 292] on button "Done" at bounding box center [312, 287] width 101 height 26
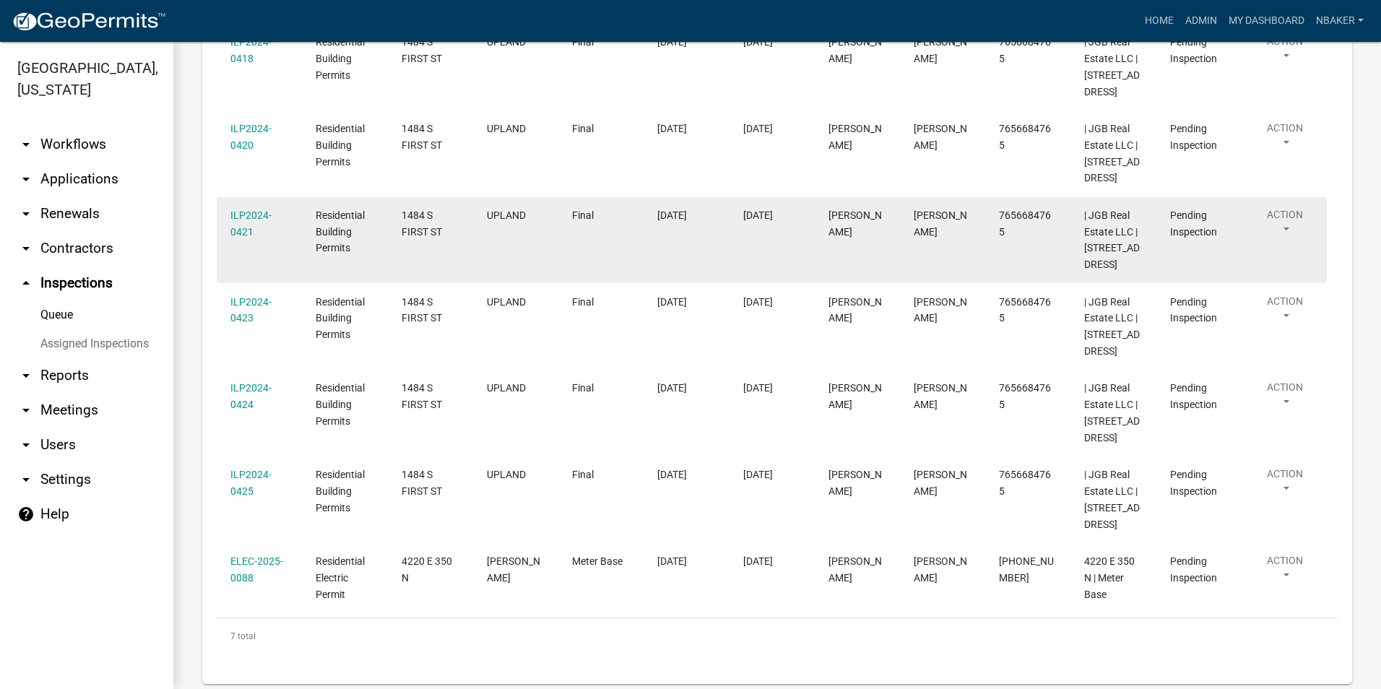
scroll to position [343, 0]
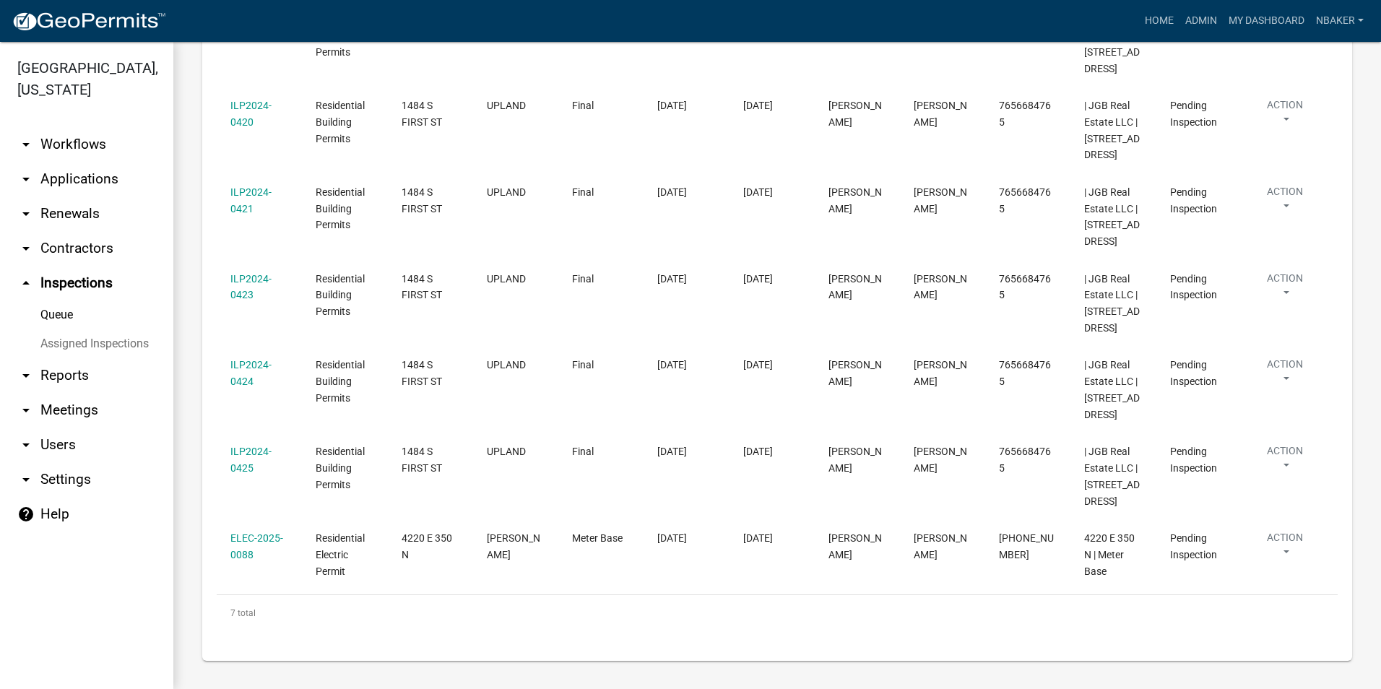
click at [100, 162] on link "arrow_drop_down Applications" at bounding box center [86, 179] width 173 height 35
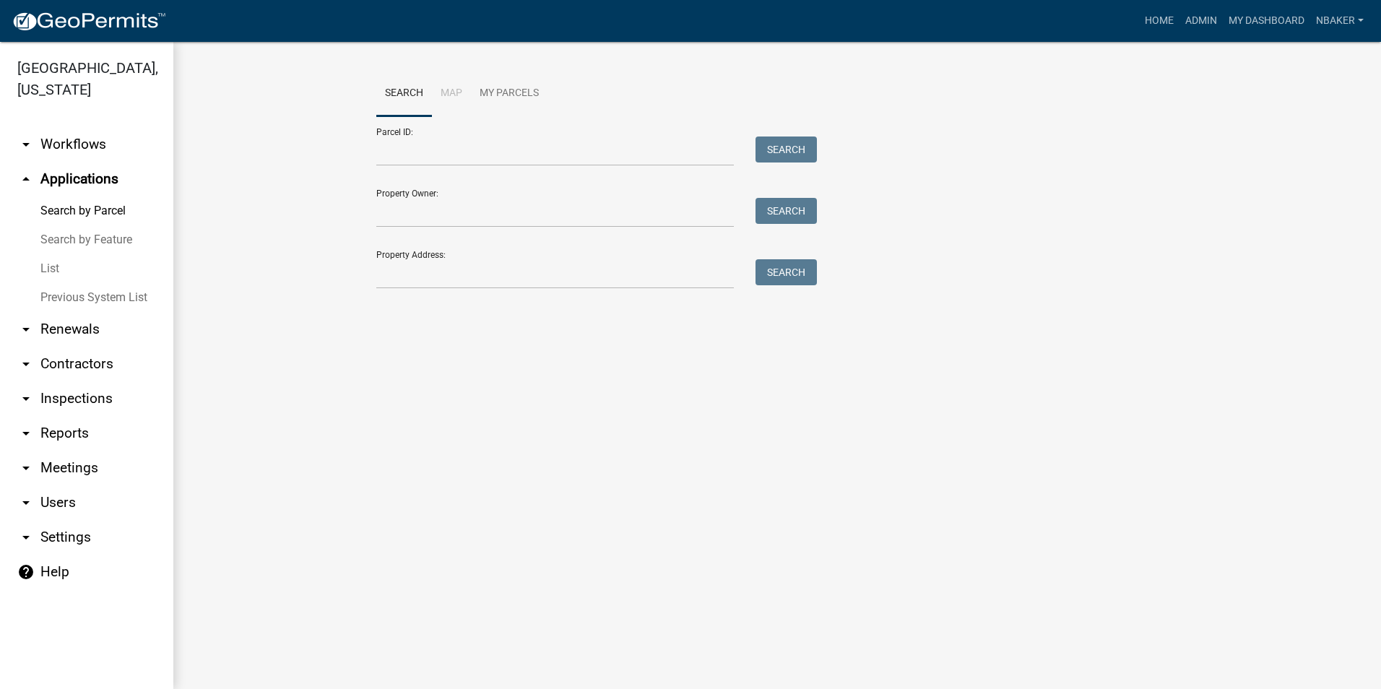
click at [430, 256] on div "Property Address: Search" at bounding box center [592, 264] width 433 height 50
click at [431, 261] on input "Property Address:" at bounding box center [555, 274] width 358 height 30
click at [384, 300] on div "Search Map My Parcels Parcel ID: Search Property Owner: Search Property Address…" at bounding box center [777, 186] width 823 height 231
click at [411, 273] on input "Property Address:" at bounding box center [555, 274] width 358 height 30
click at [56, 127] on link "arrow_drop_down Workflows" at bounding box center [86, 144] width 173 height 35
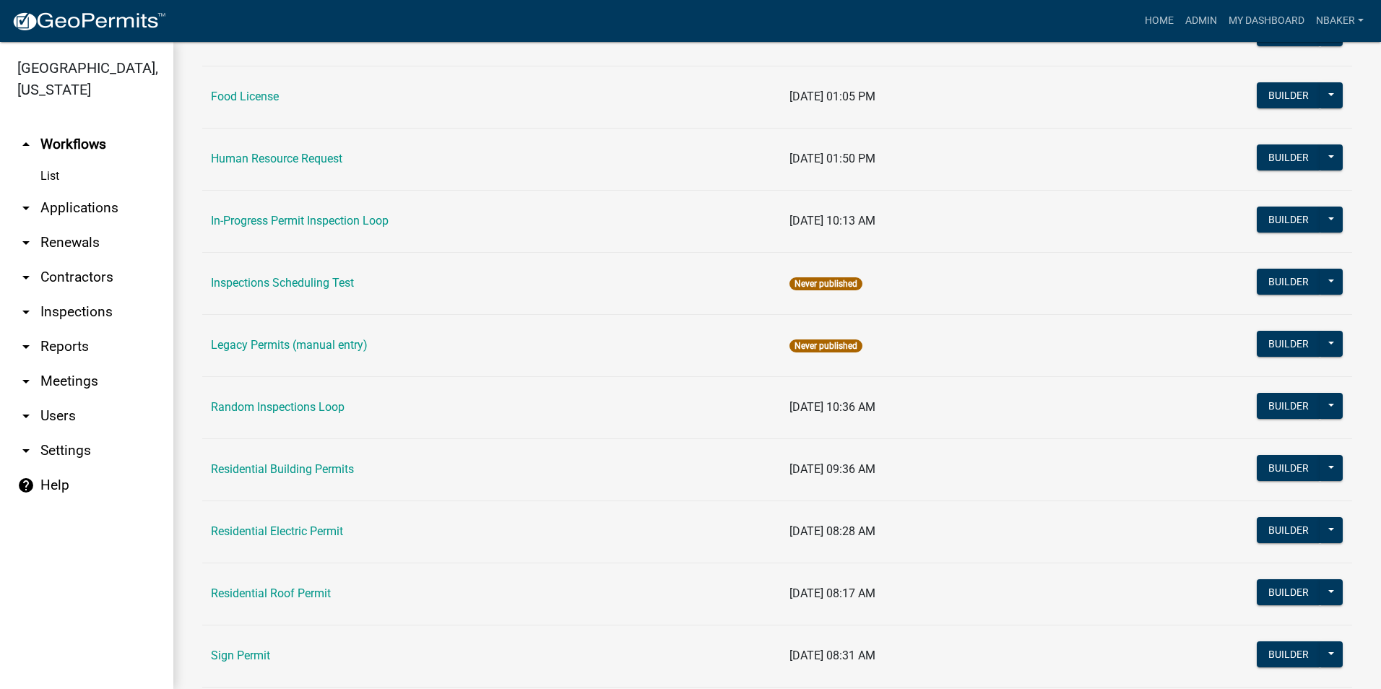
scroll to position [1084, 0]
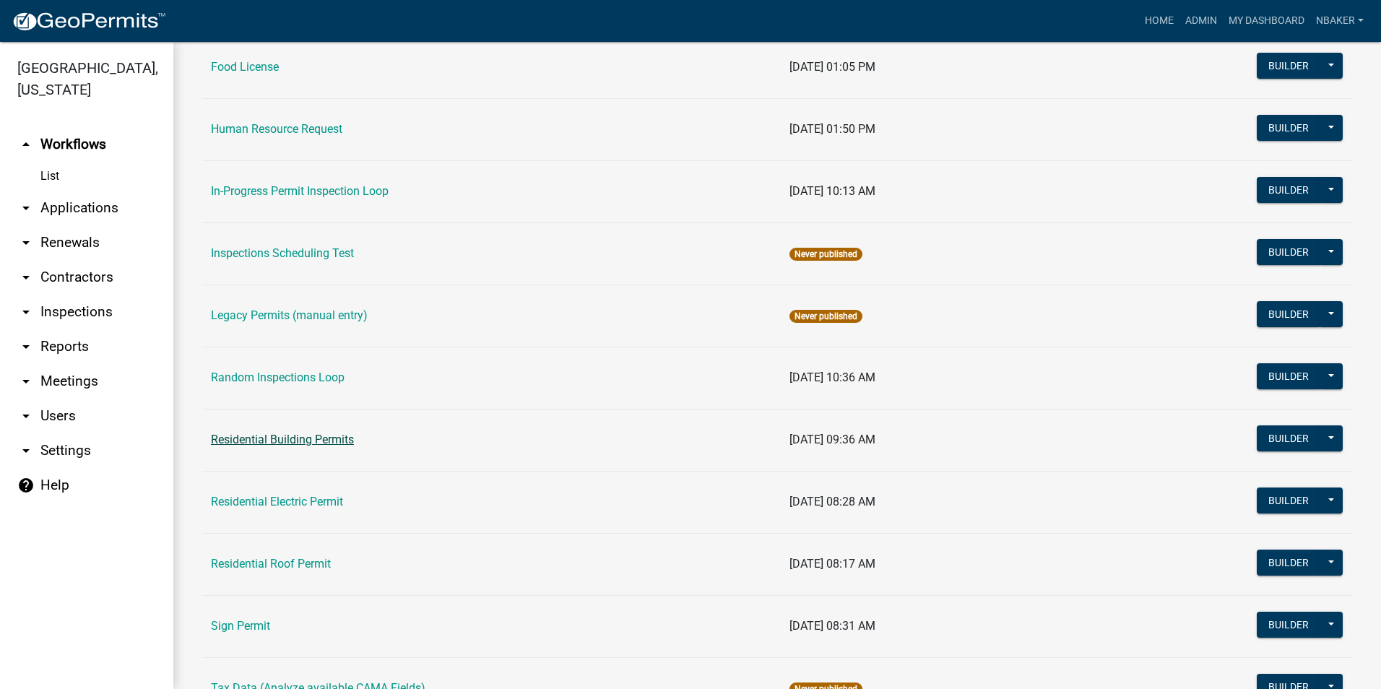
click at [342, 437] on link "Residential Building Permits" at bounding box center [282, 440] width 143 height 14
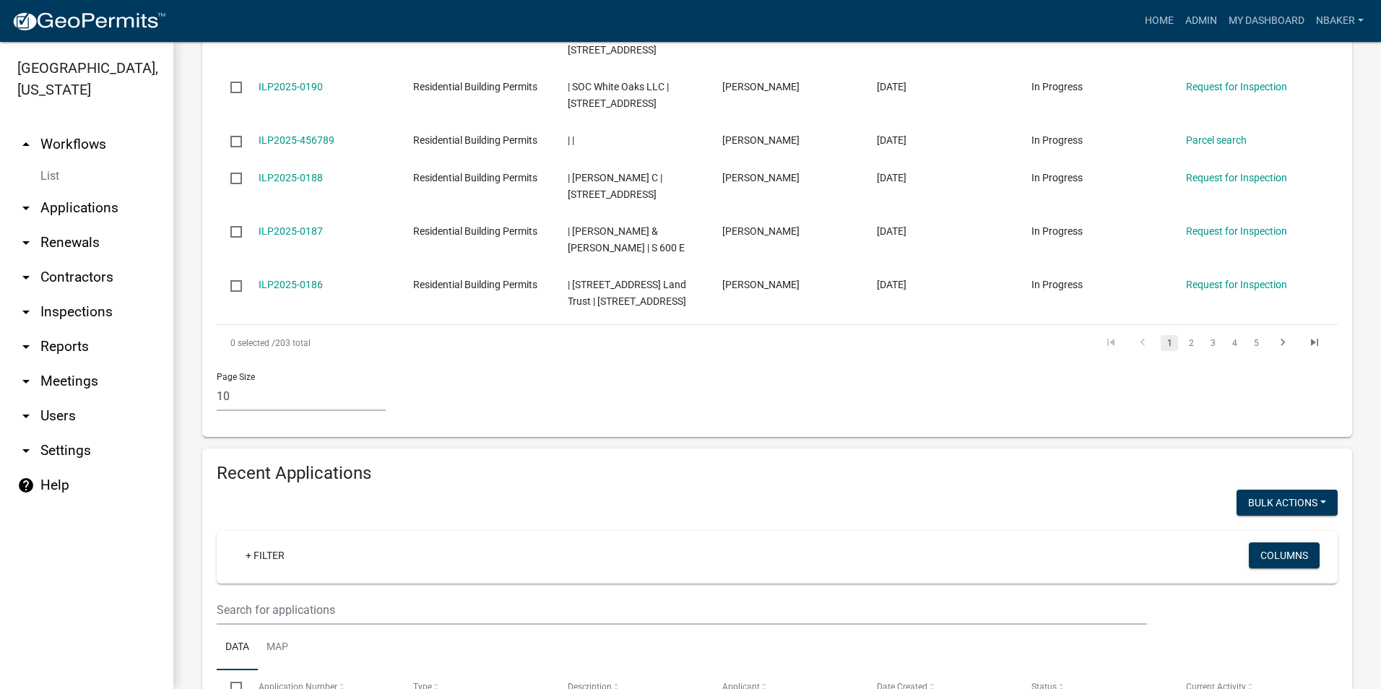
scroll to position [803, 0]
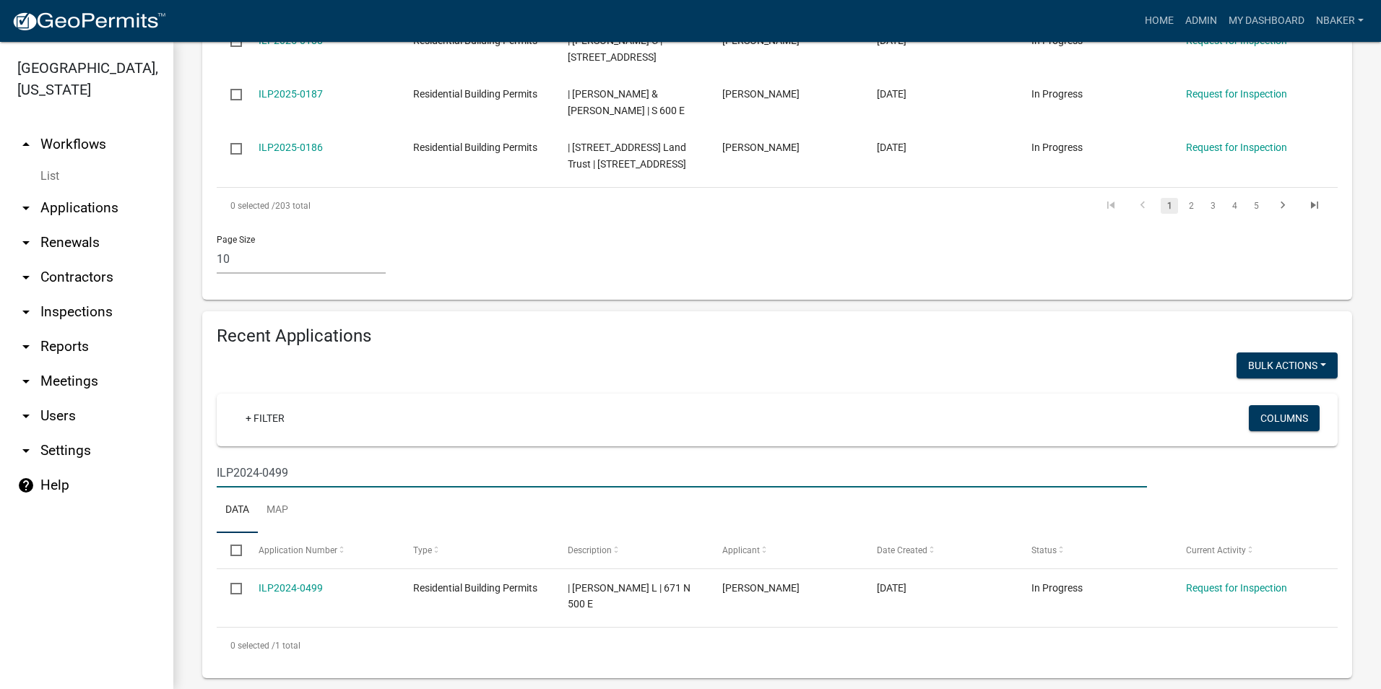
scroll to position [884, 0]
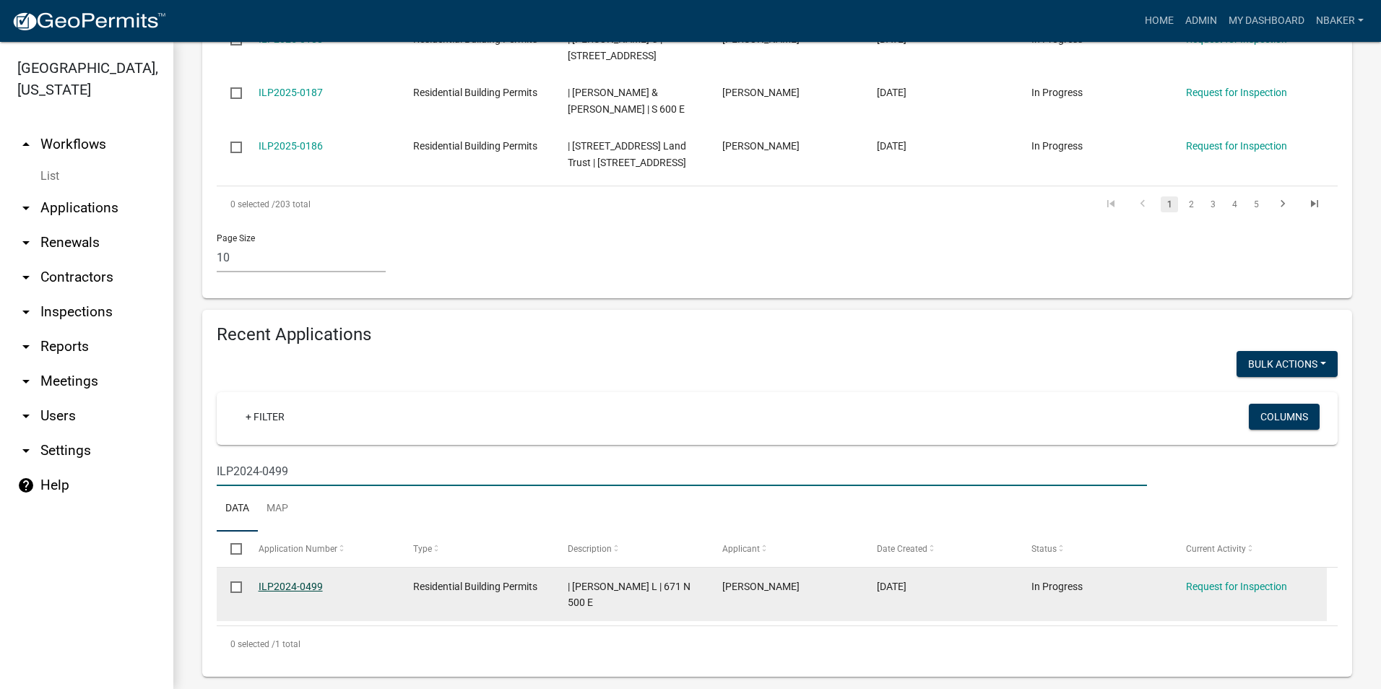
type input "ILP2024-0499"
click at [278, 581] on link "ILP2024-0499" at bounding box center [291, 587] width 64 height 12
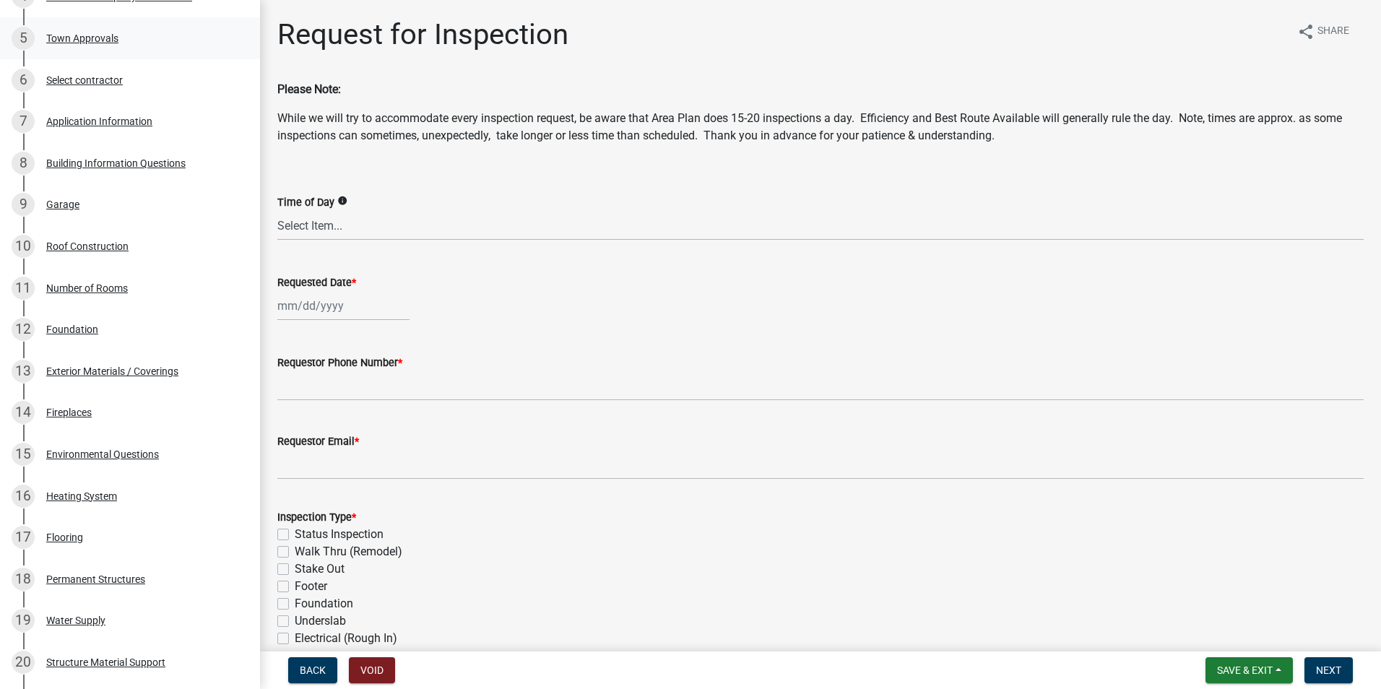
scroll to position [144, 0]
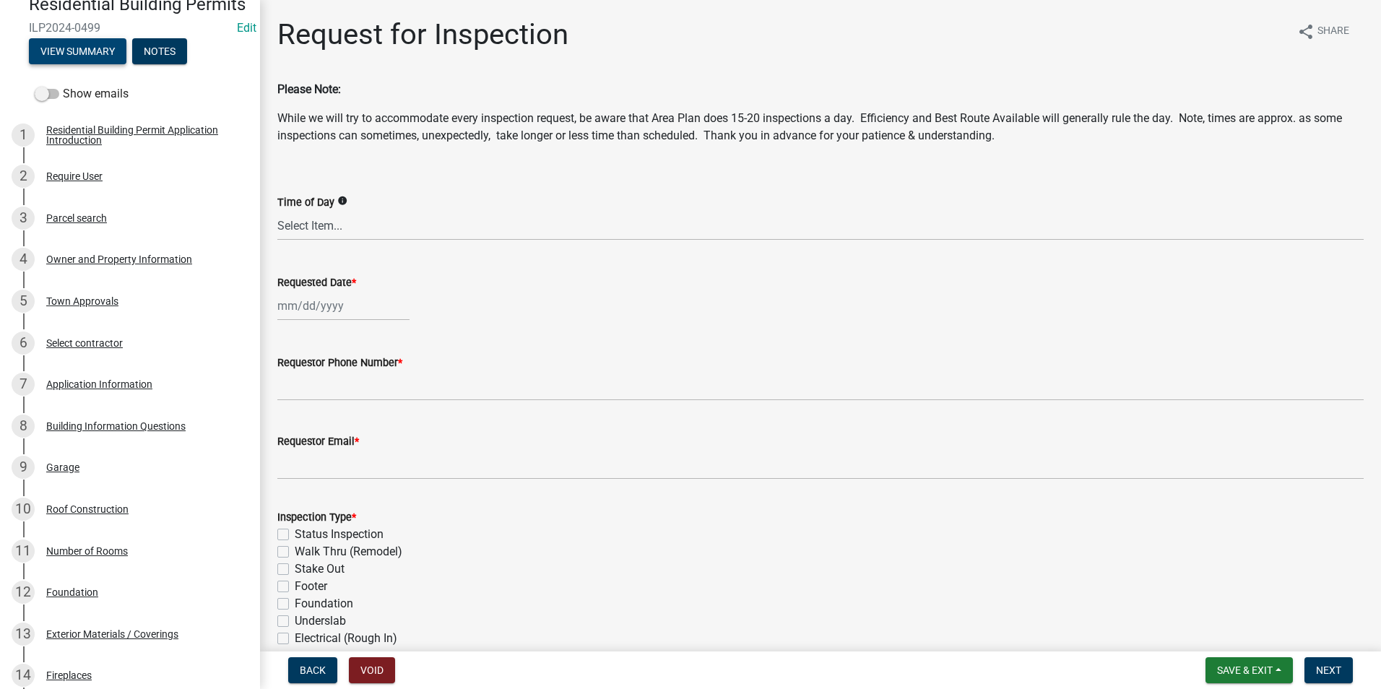
click at [91, 64] on button "View Summary" at bounding box center [78, 51] width 98 height 26
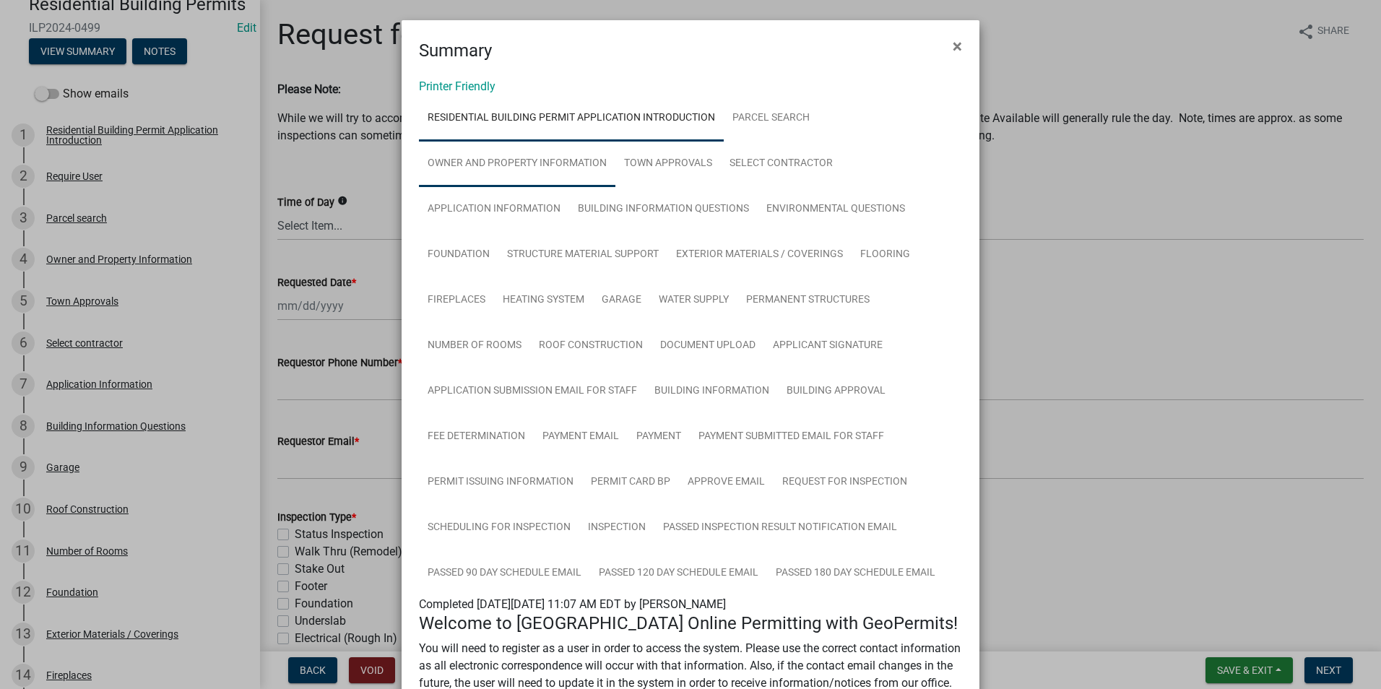
click at [580, 155] on link "Owner and Property Information" at bounding box center [517, 164] width 196 height 46
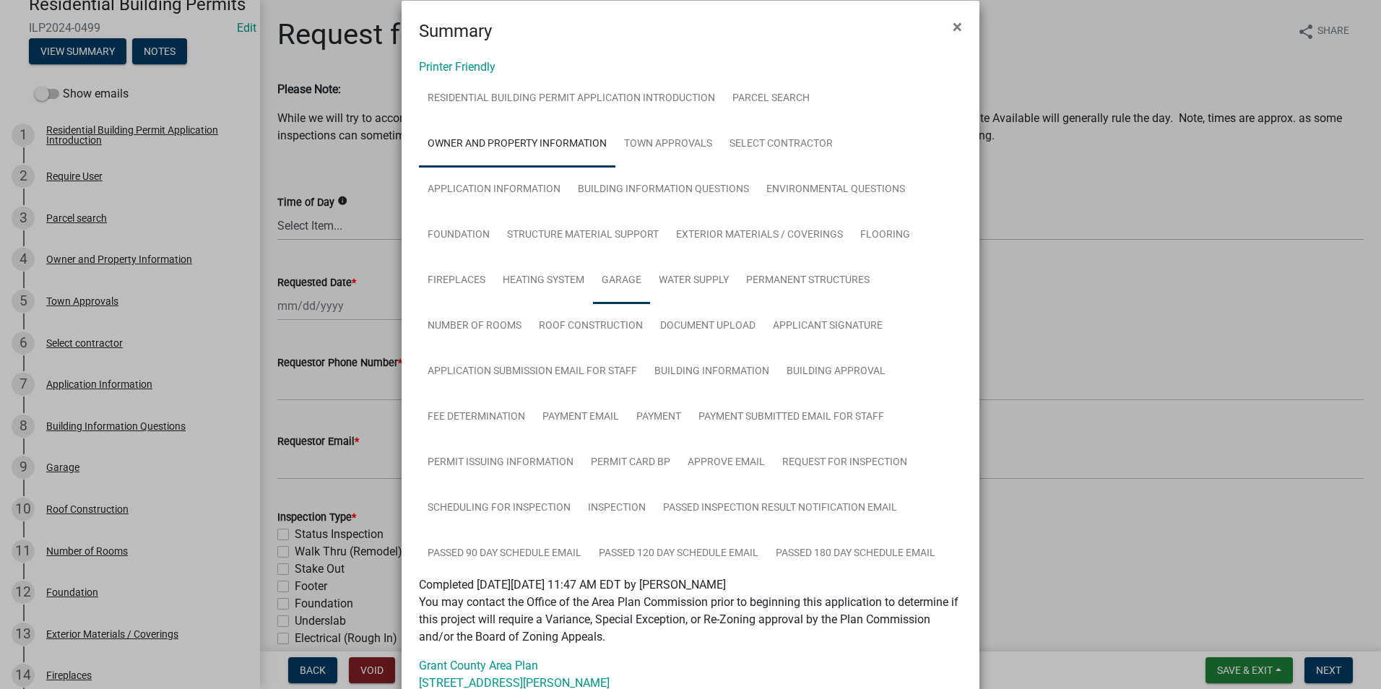
scroll to position [0, 0]
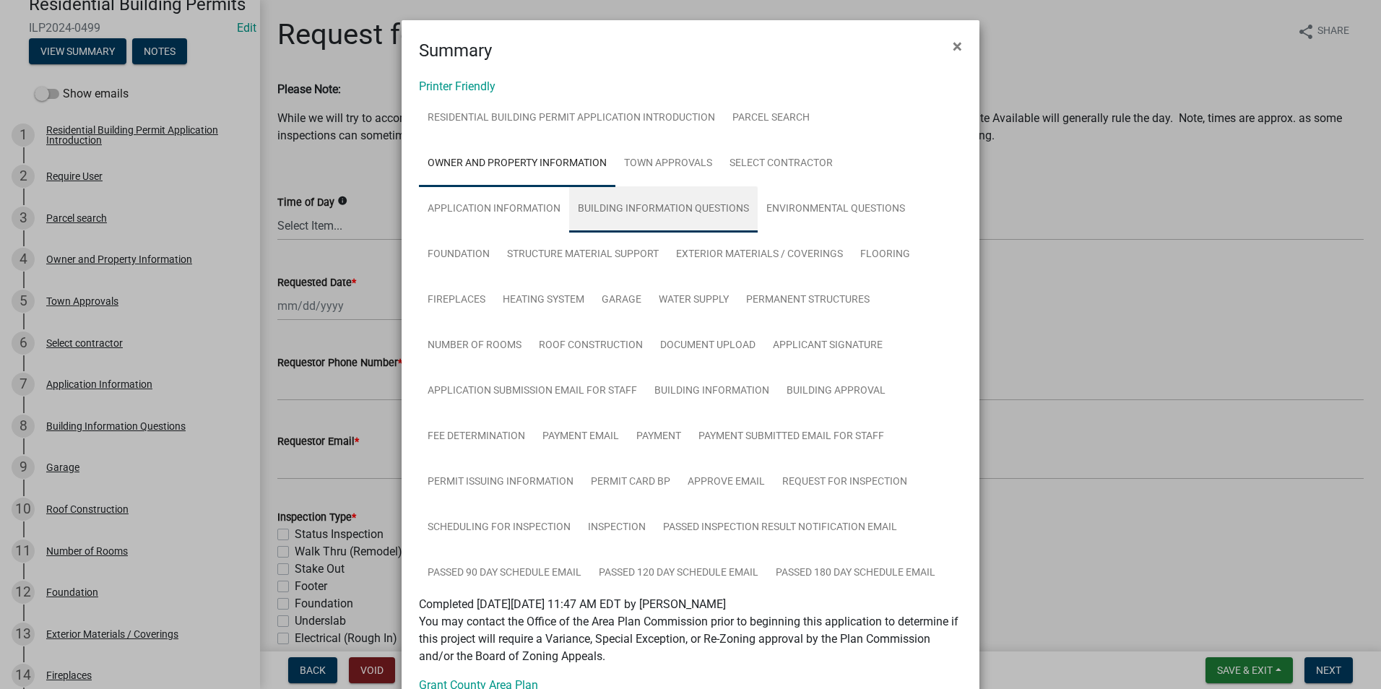
click at [619, 214] on link "Building Information Questions" at bounding box center [663, 209] width 189 height 46
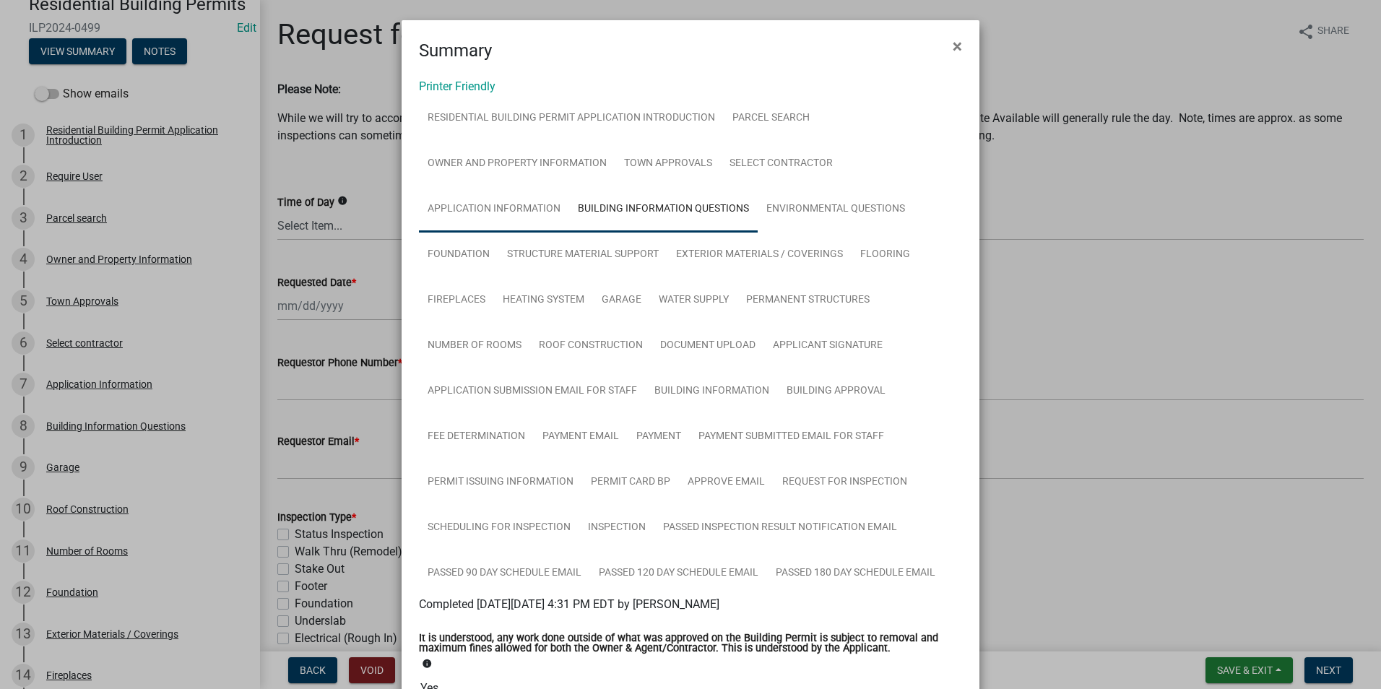
click at [496, 204] on link "Application Information" at bounding box center [494, 209] width 150 height 46
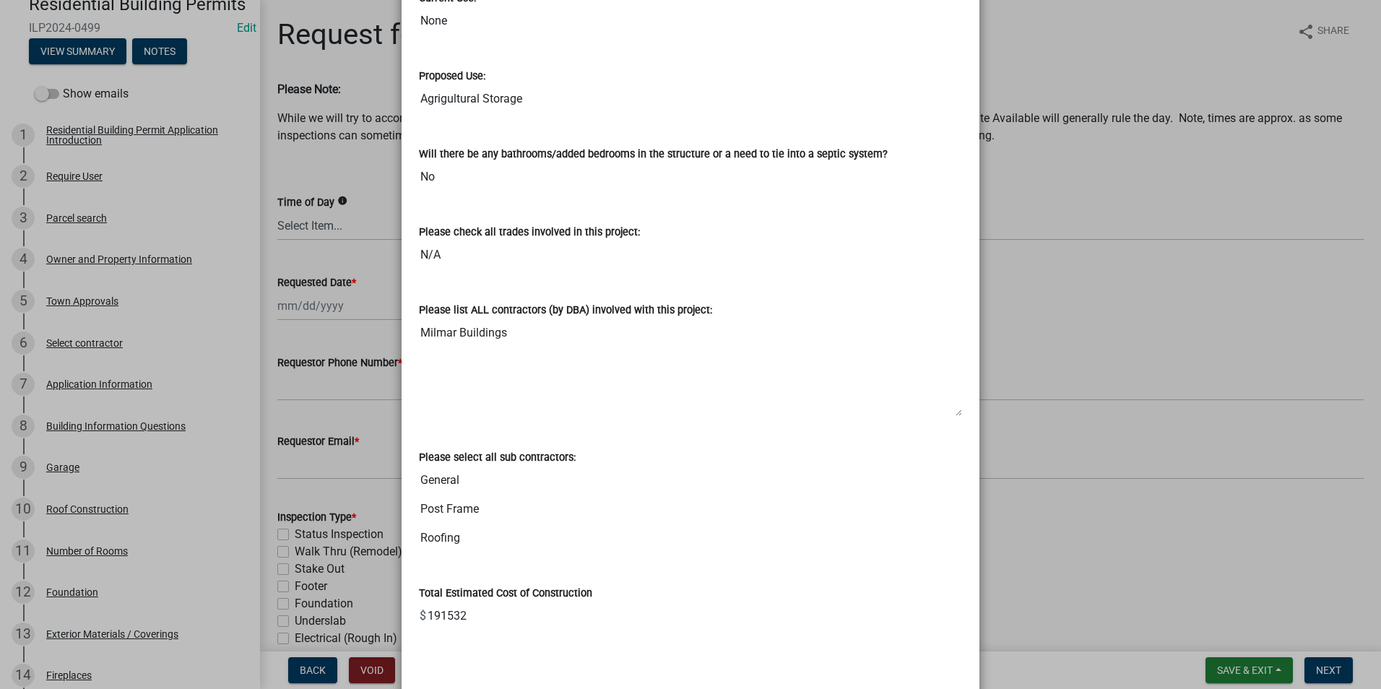
scroll to position [784, 0]
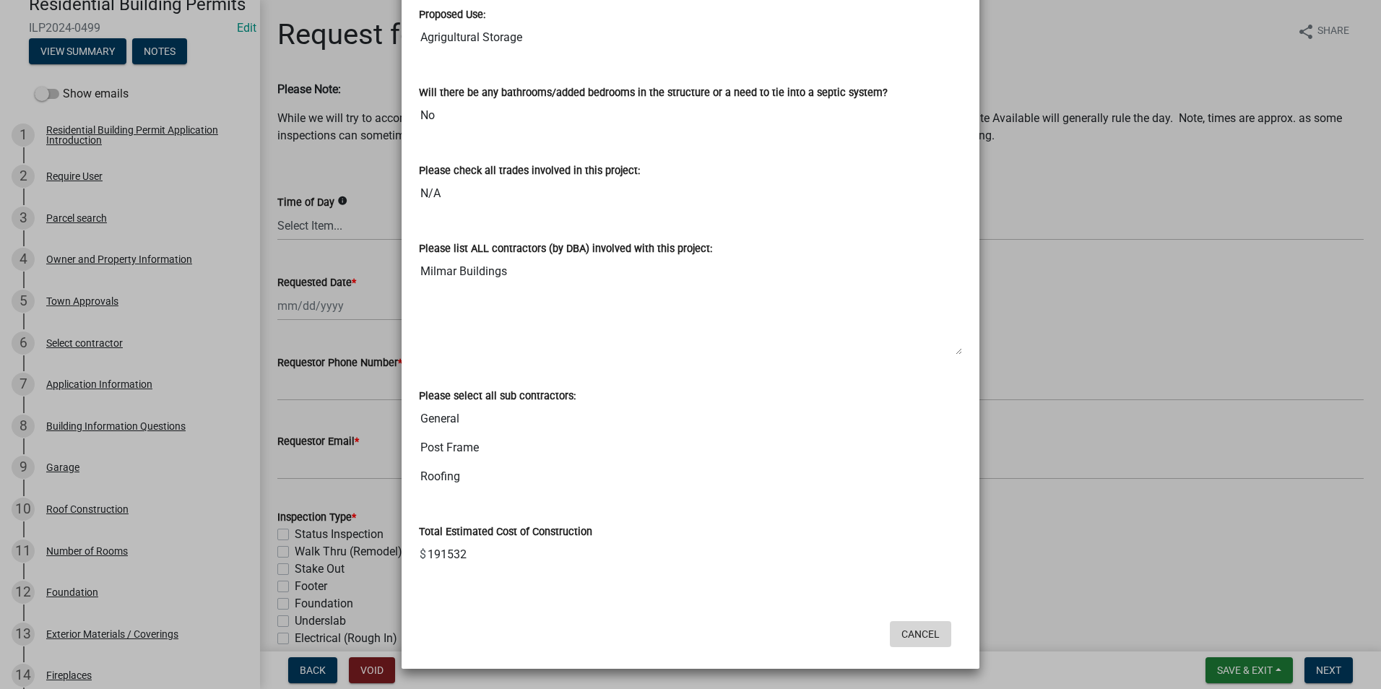
click at [940, 642] on button "Cancel" at bounding box center [920, 634] width 61 height 26
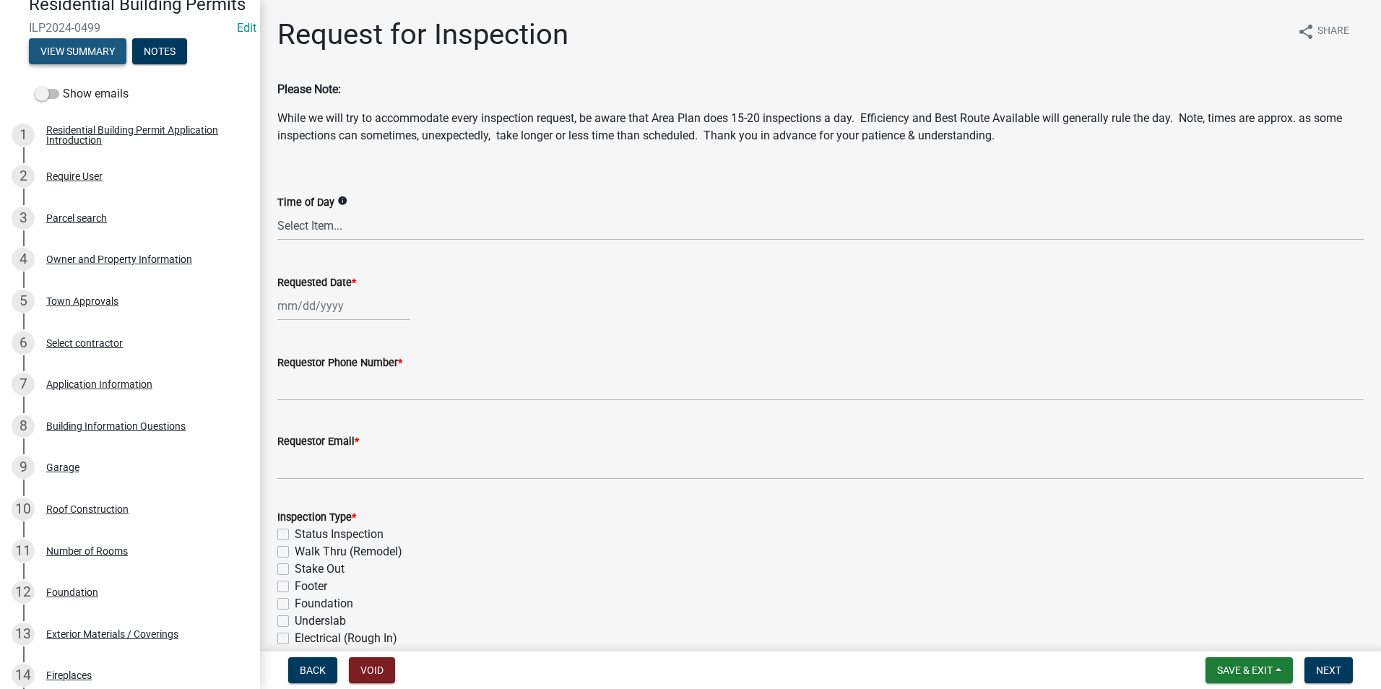
click at [119, 64] on button "View Summary" at bounding box center [78, 51] width 98 height 26
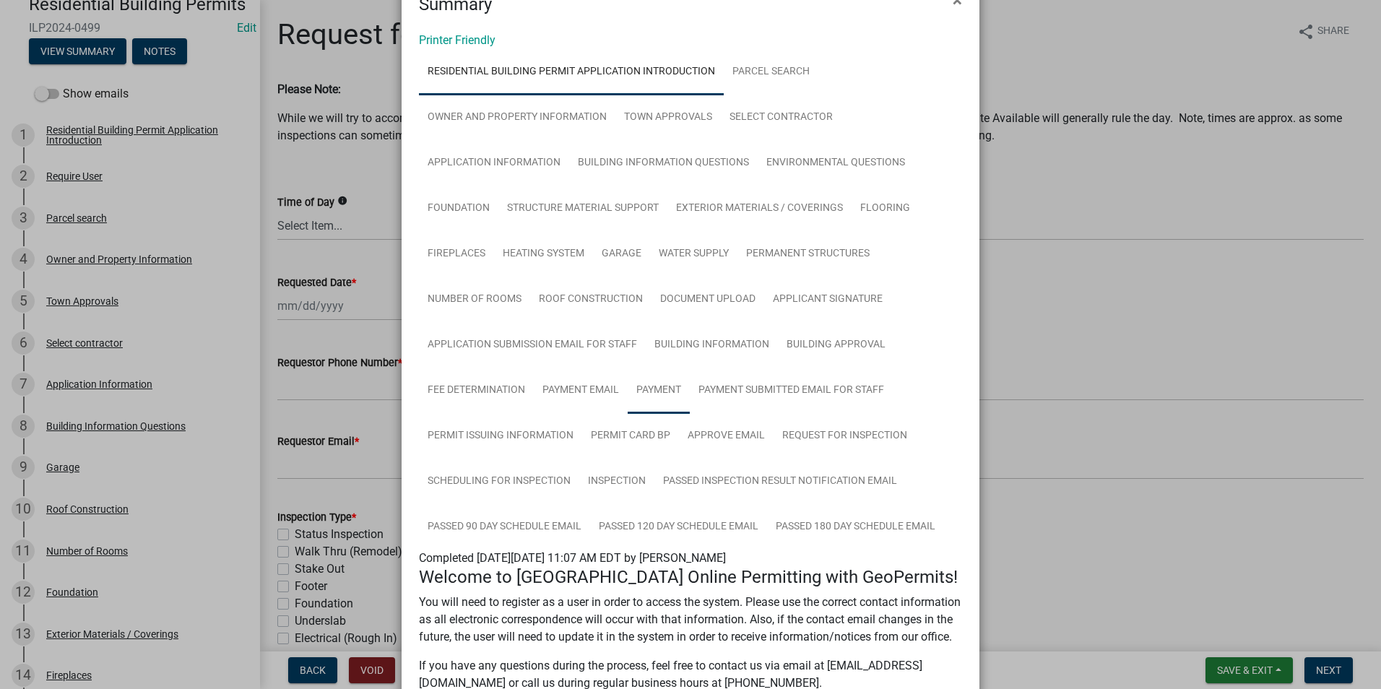
scroll to position [72, 0]
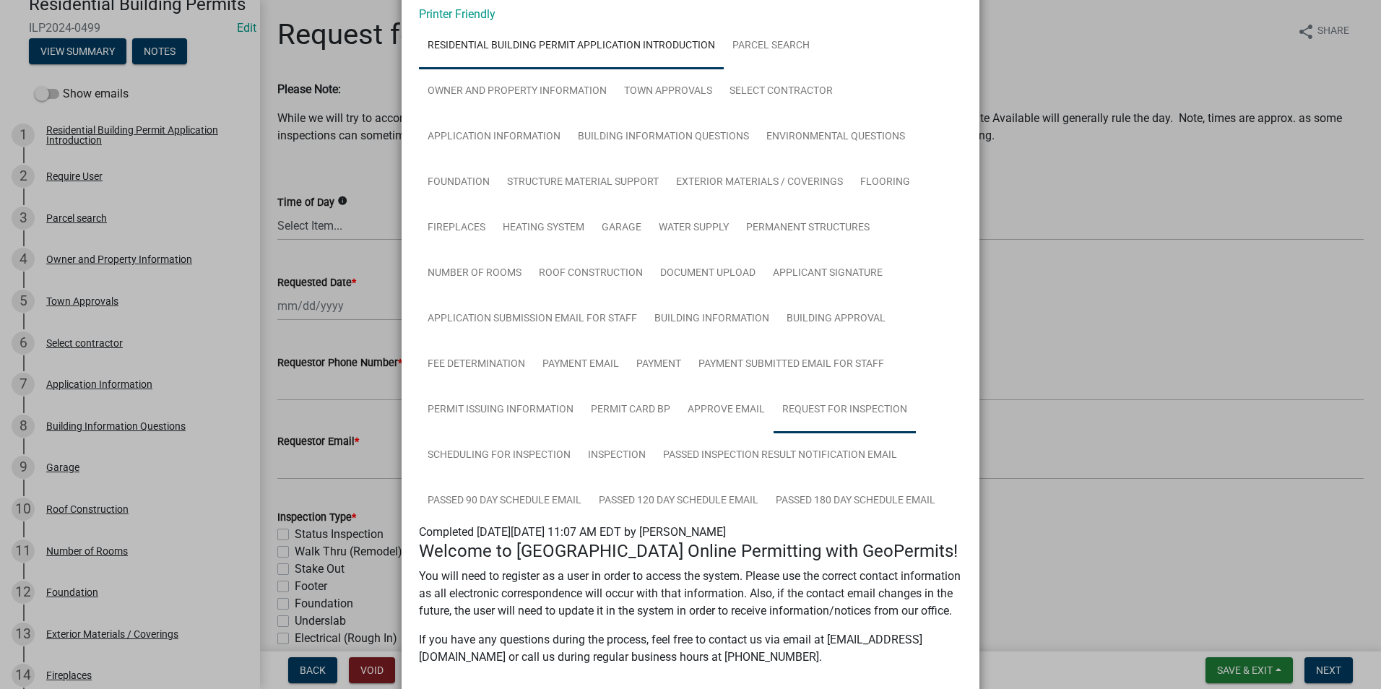
click at [824, 403] on link "Request for Inspection" at bounding box center [845, 410] width 142 height 46
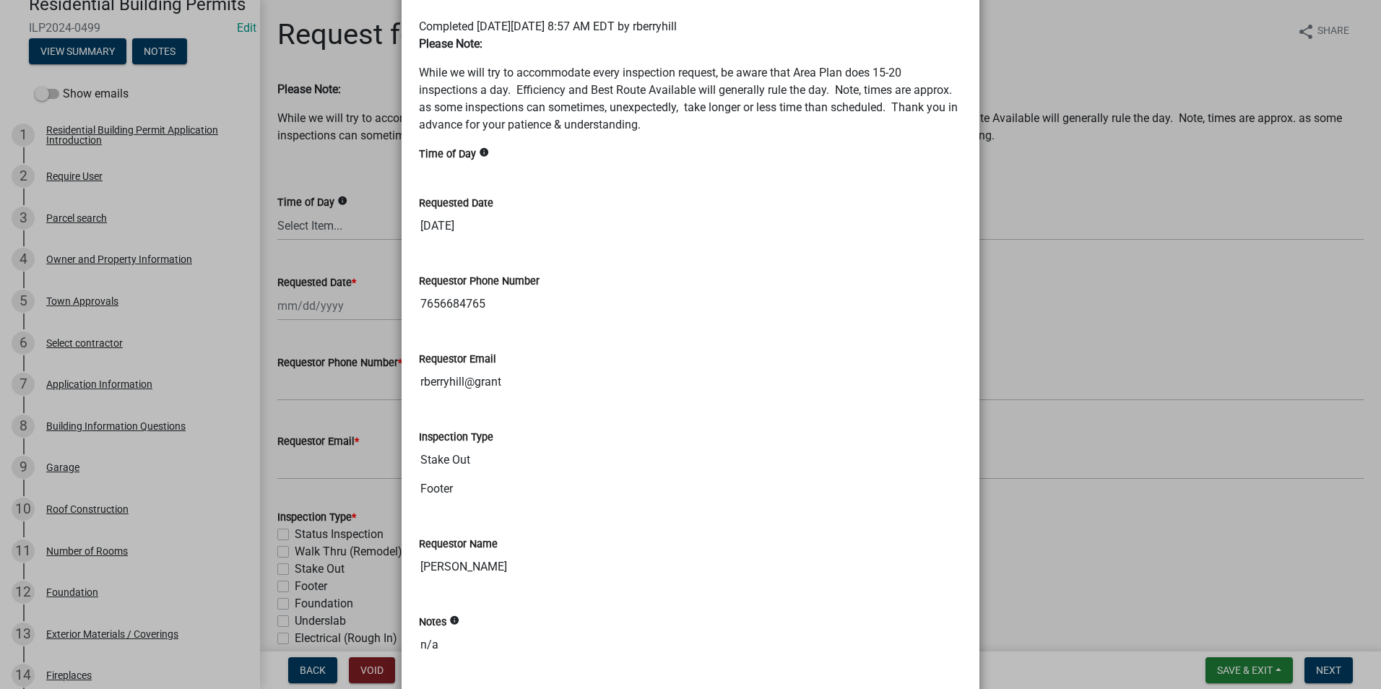
scroll to position [289, 0]
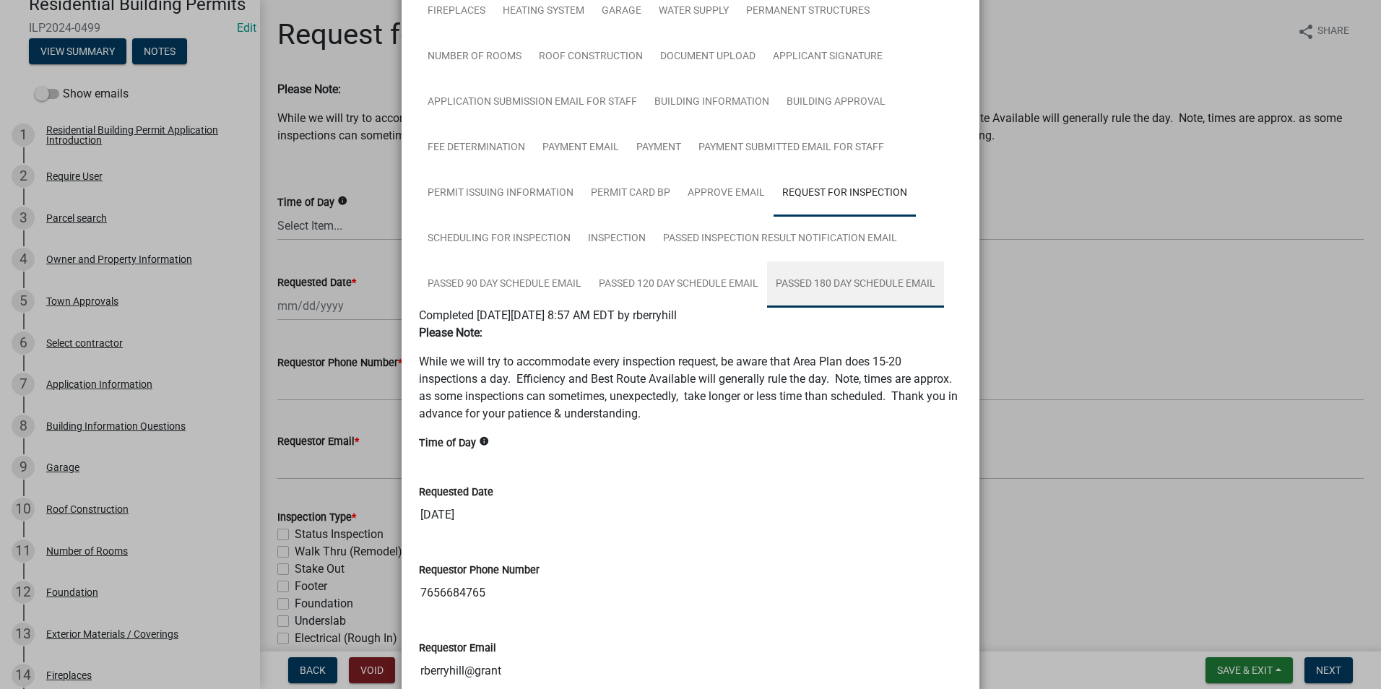
click at [818, 285] on link "Passed 180 Day Schedule Email" at bounding box center [855, 284] width 177 height 46
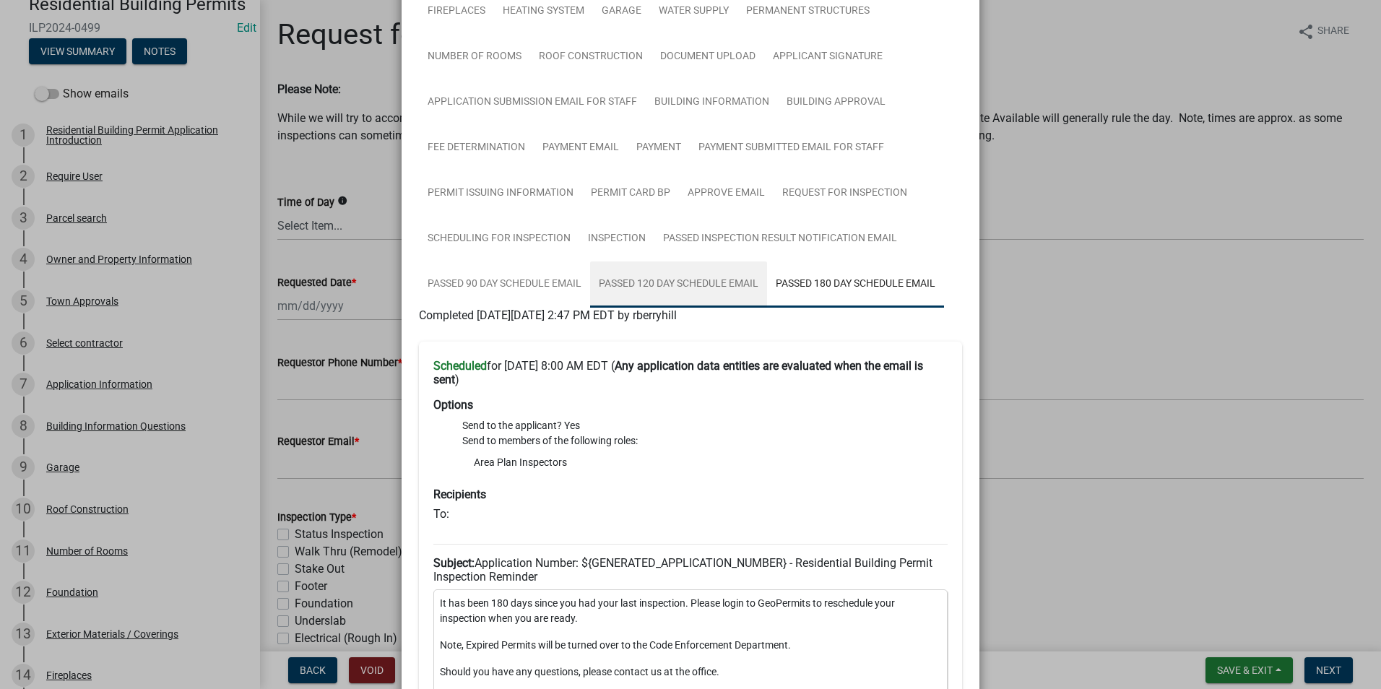
drag, startPoint x: 670, startPoint y: 293, endPoint x: 589, endPoint y: 287, distance: 80.3
click at [669, 293] on link "Passed 120 Day Schedule Email" at bounding box center [678, 284] width 177 height 46
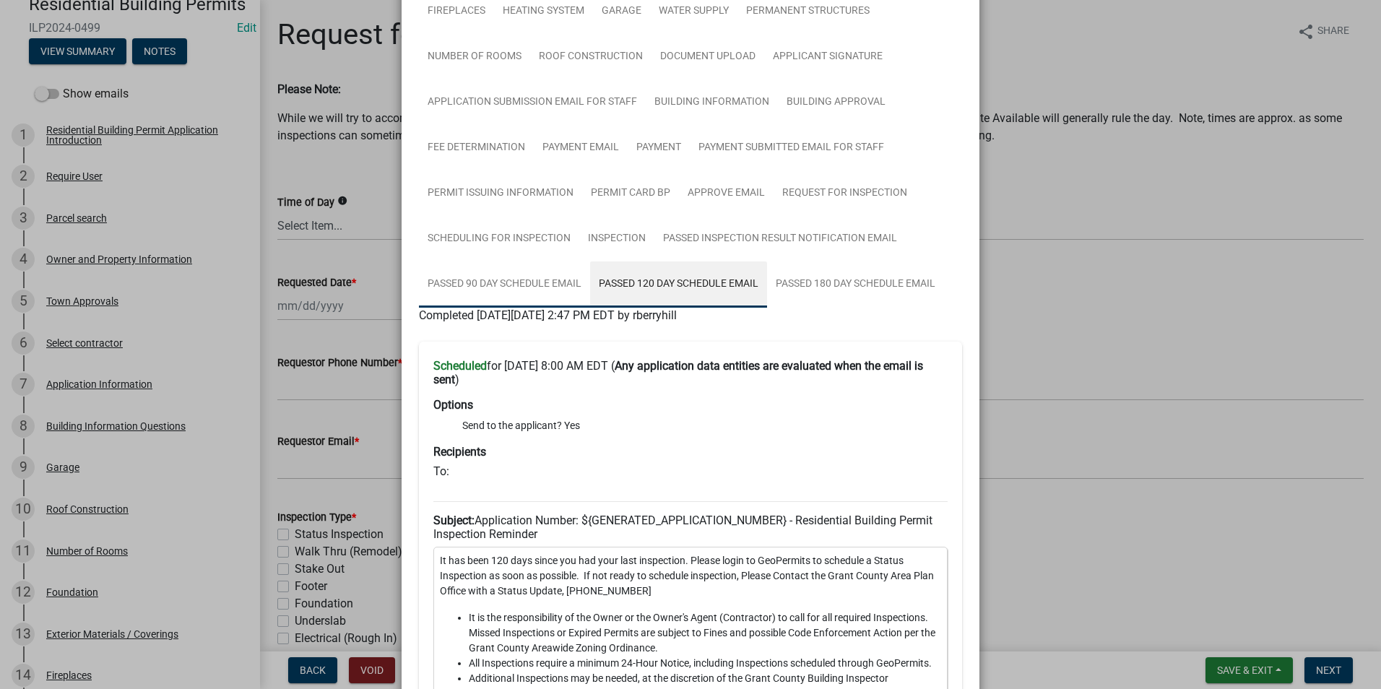
click at [555, 286] on link "Passed 90 Day Schedule Email" at bounding box center [504, 284] width 171 height 46
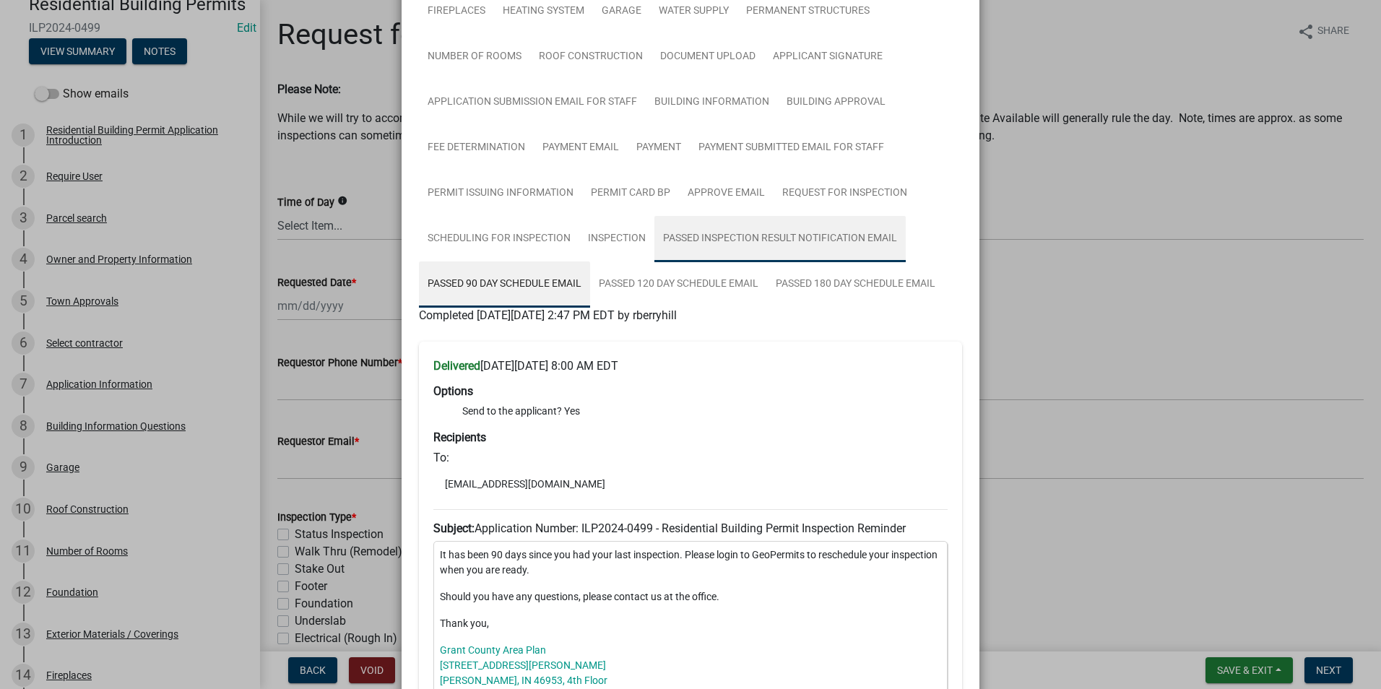
click at [826, 222] on link "Passed Inspection Result Notification Email" at bounding box center [779, 239] width 251 height 46
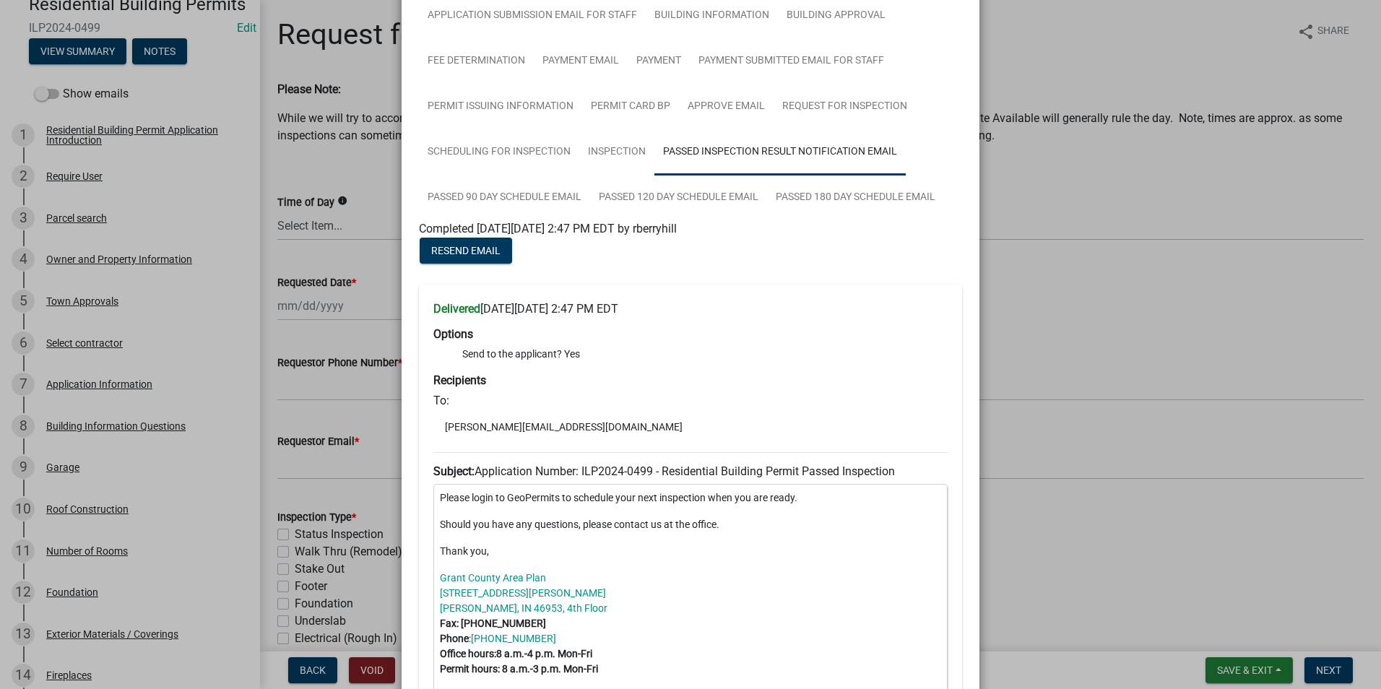
scroll to position [217, 0]
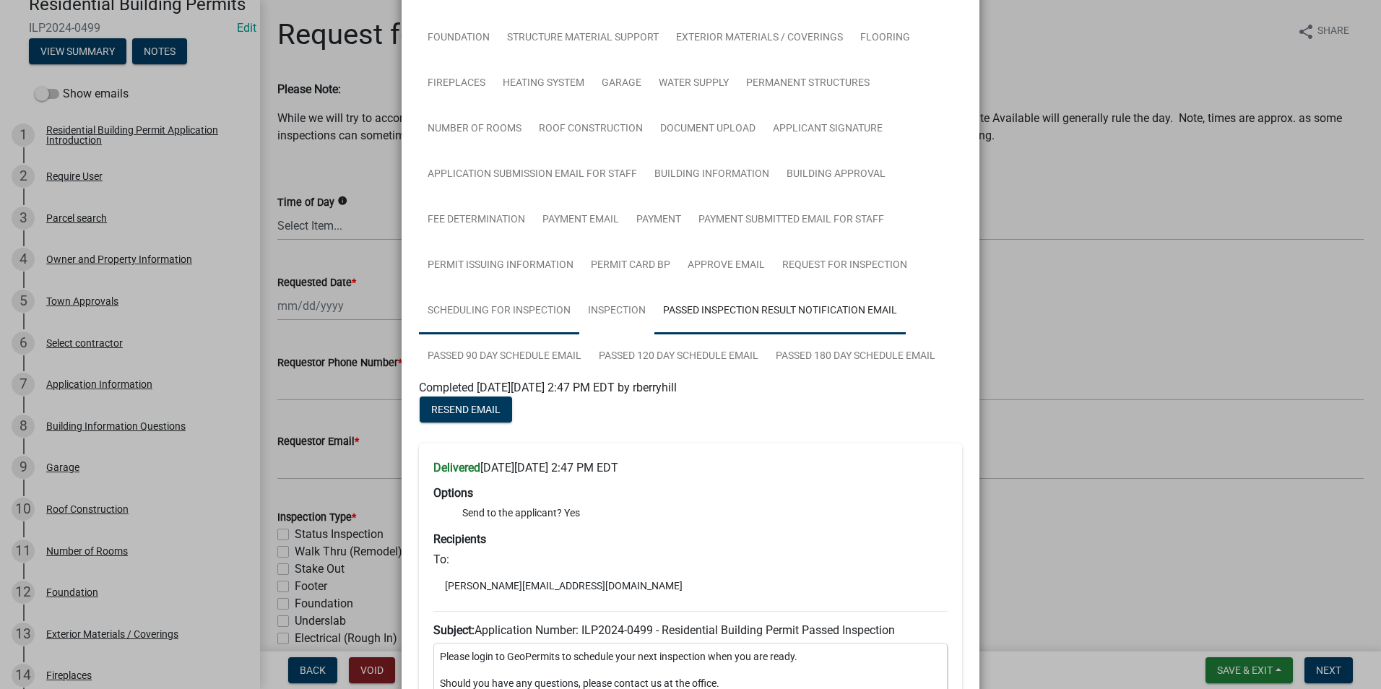
click at [536, 309] on link "Scheduling for Inspection" at bounding box center [499, 311] width 160 height 46
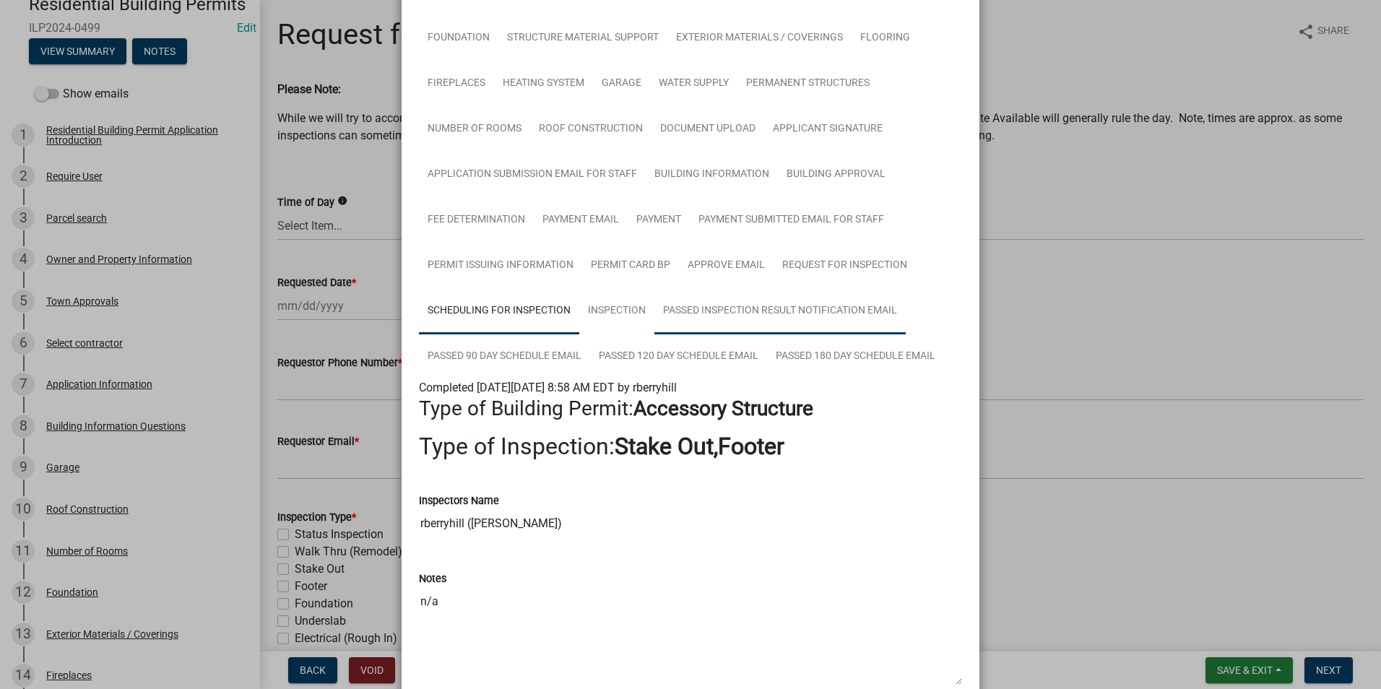
click at [783, 326] on link "Passed Inspection Result Notification Email" at bounding box center [779, 311] width 251 height 46
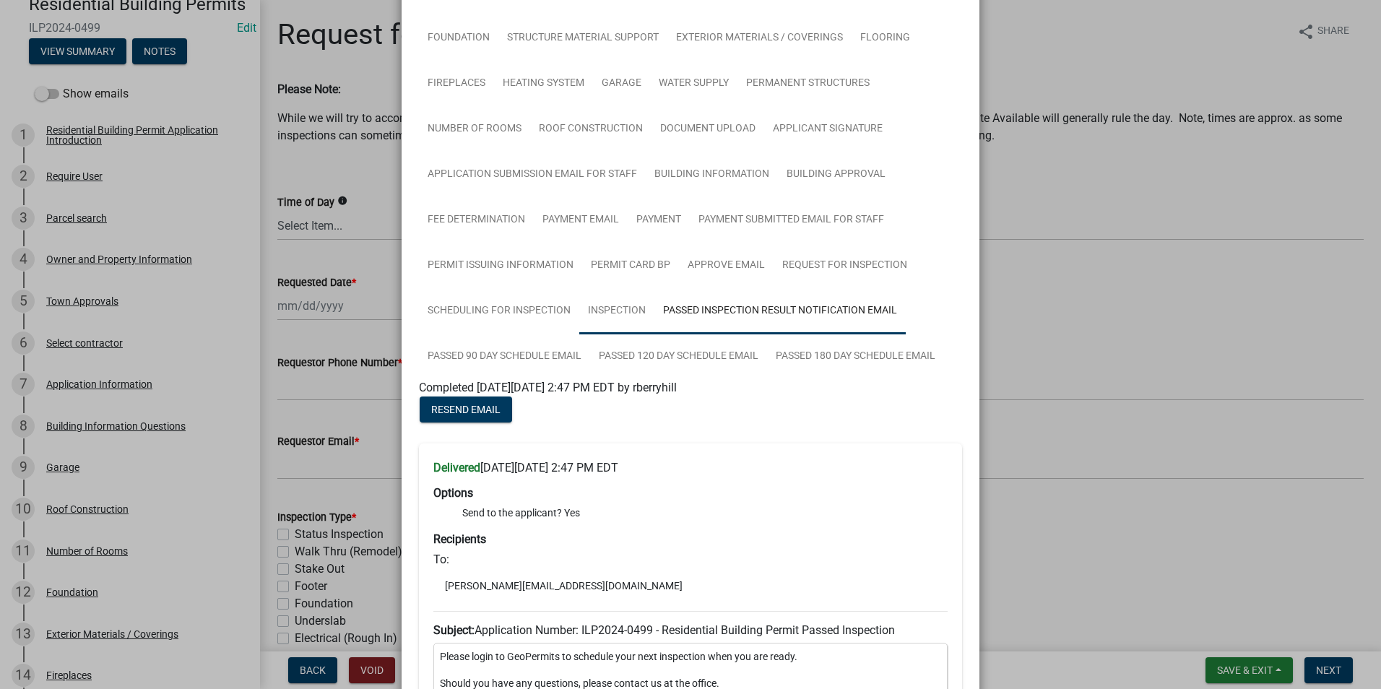
click at [631, 318] on link "Inspection" at bounding box center [616, 311] width 75 height 46
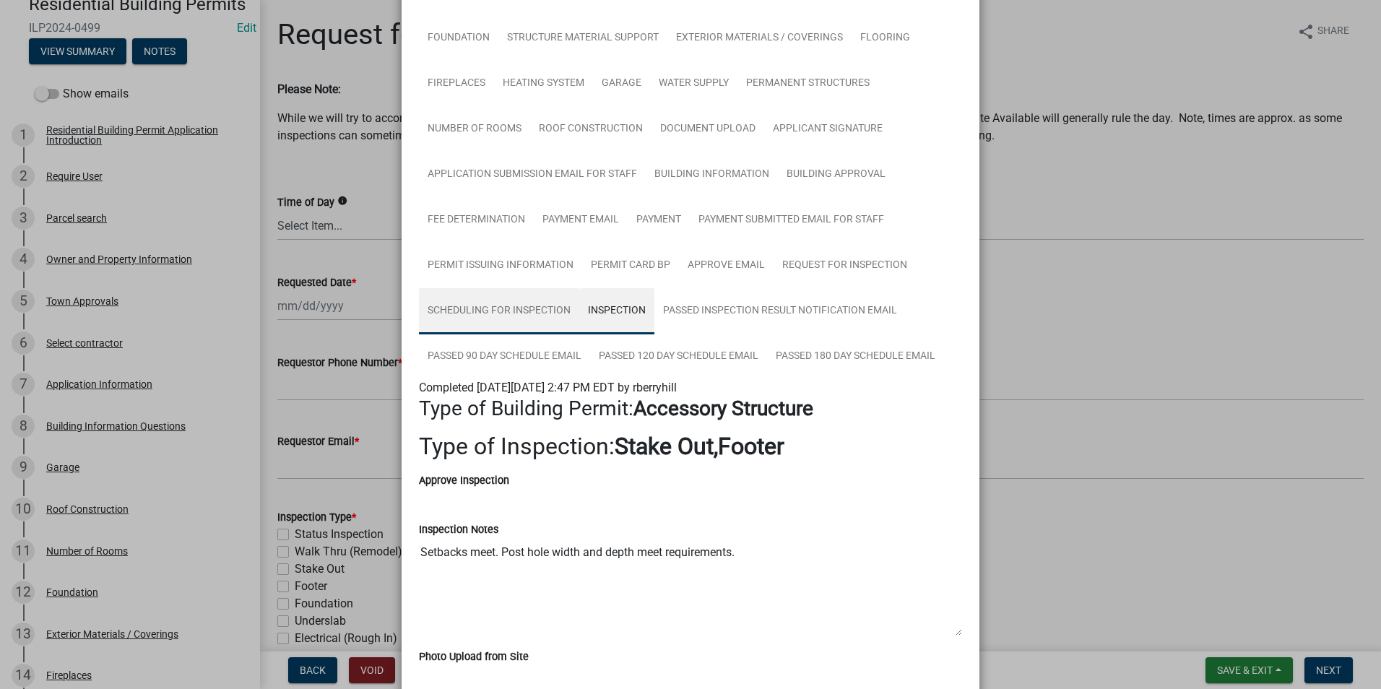
click at [542, 313] on link "Scheduling for Inspection" at bounding box center [499, 311] width 160 height 46
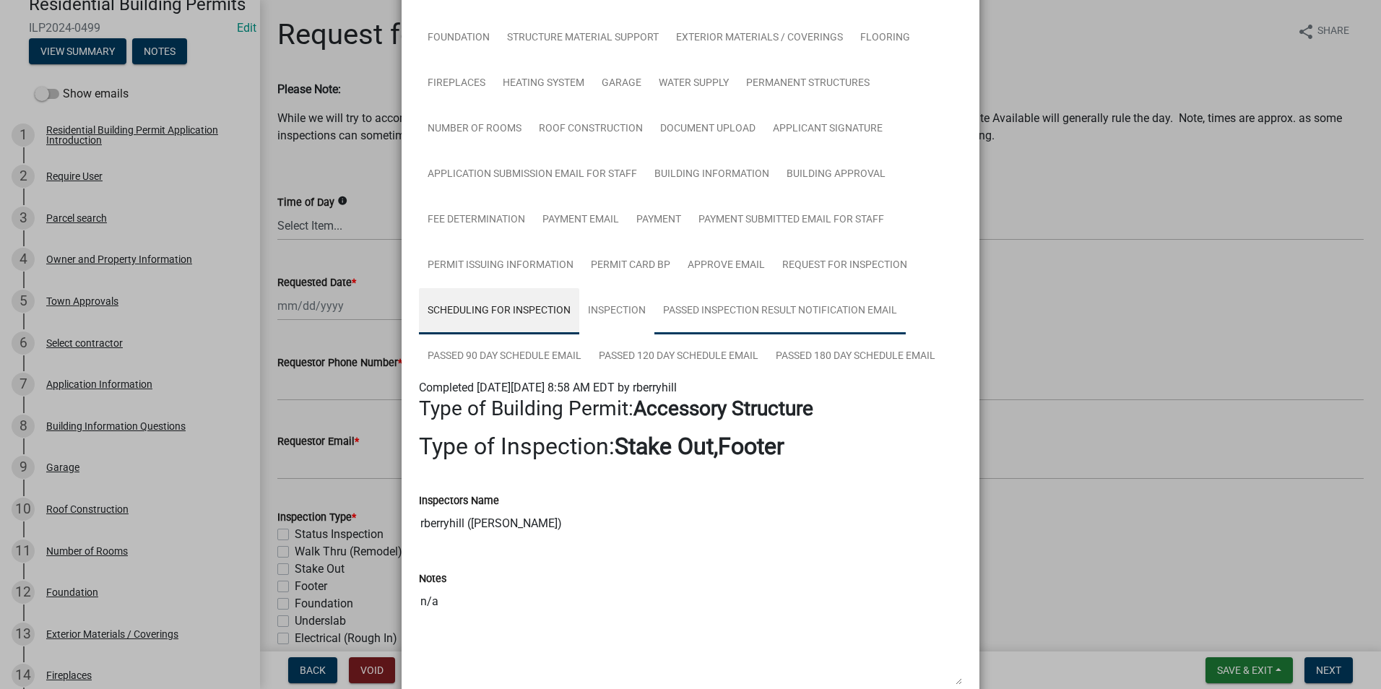
click at [727, 312] on link "Passed Inspection Result Notification Email" at bounding box center [779, 311] width 251 height 46
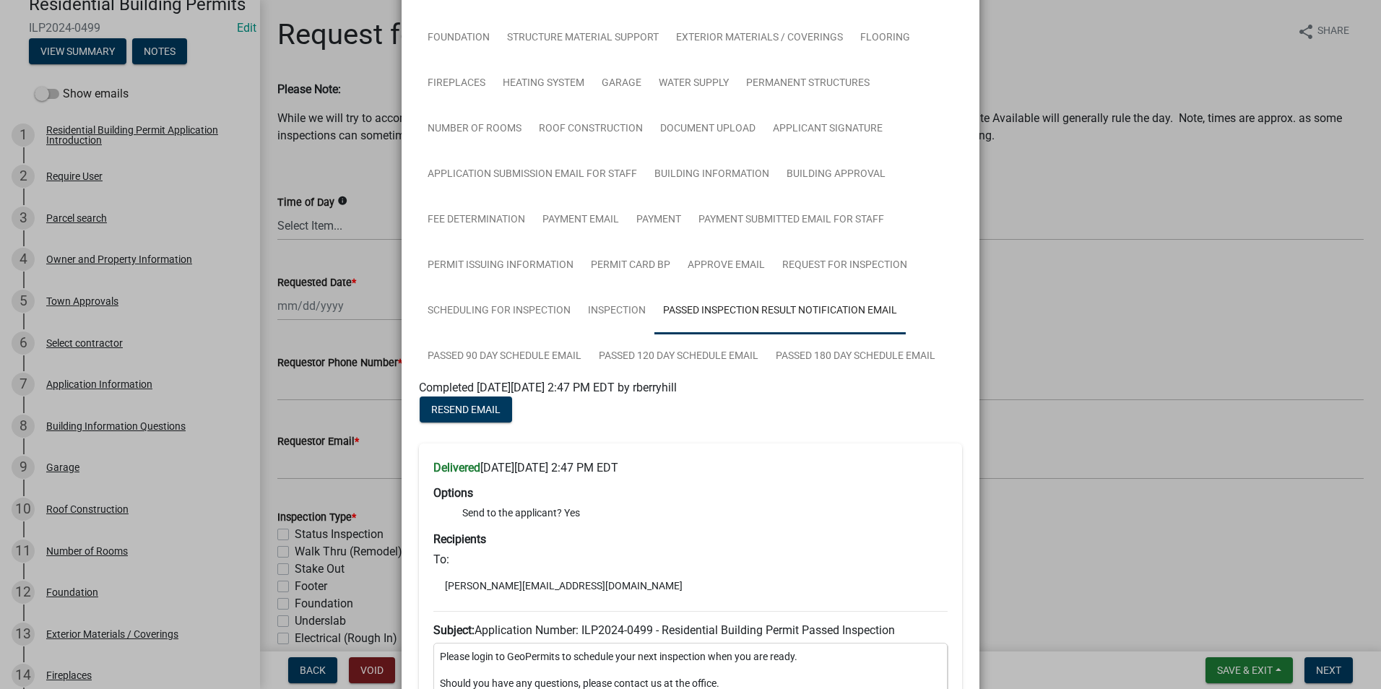
click at [1101, 330] on ngb-modal-window "Summary × Printer Friendly Residential Building Permit Application Introduction…" at bounding box center [690, 344] width 1381 height 689
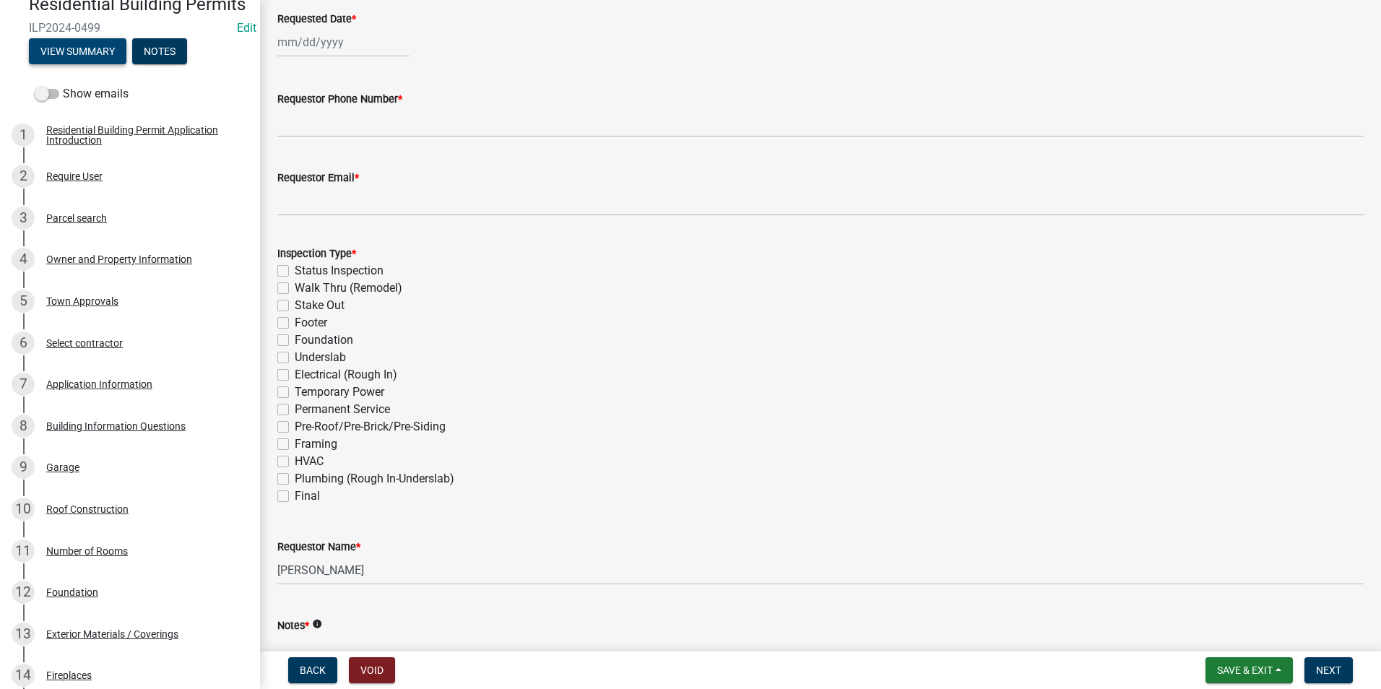
scroll to position [289, 0]
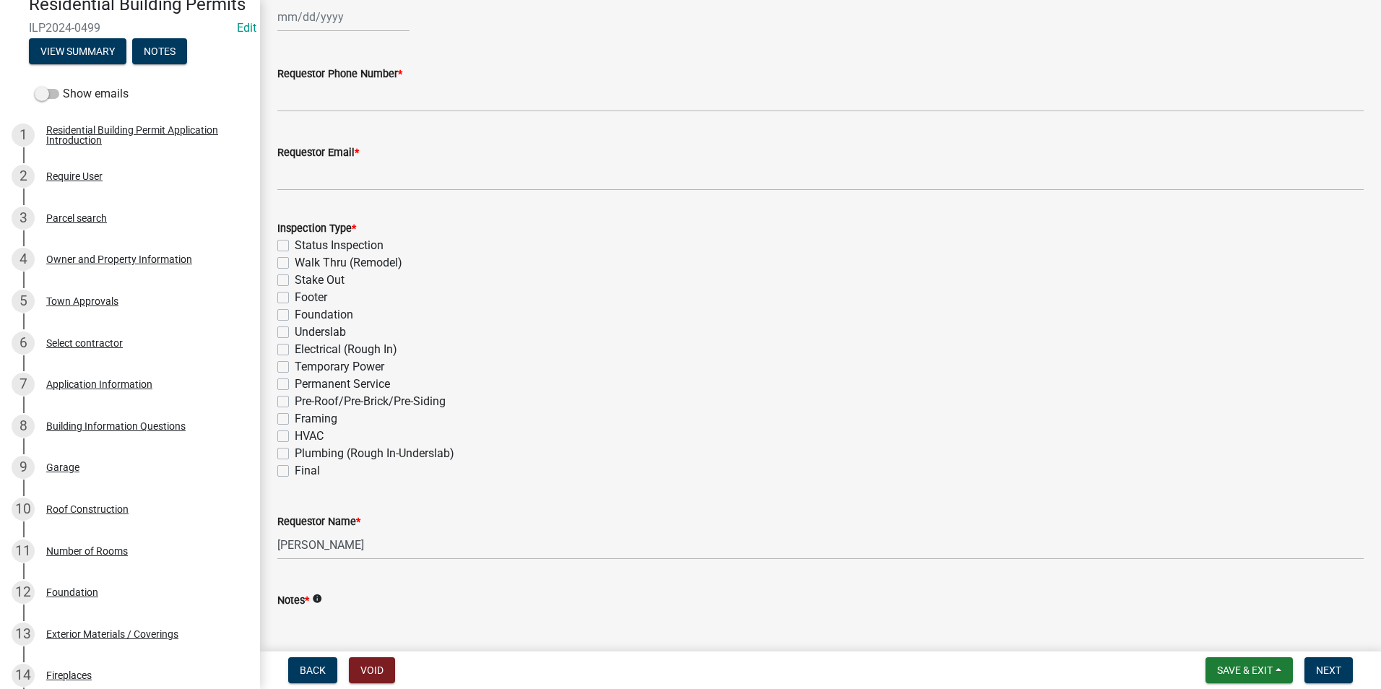
click at [295, 470] on label "Final" at bounding box center [307, 470] width 25 height 17
click at [295, 470] on input "Final" at bounding box center [299, 466] width 9 height 9
checkbox input "true"
checkbox input "false"
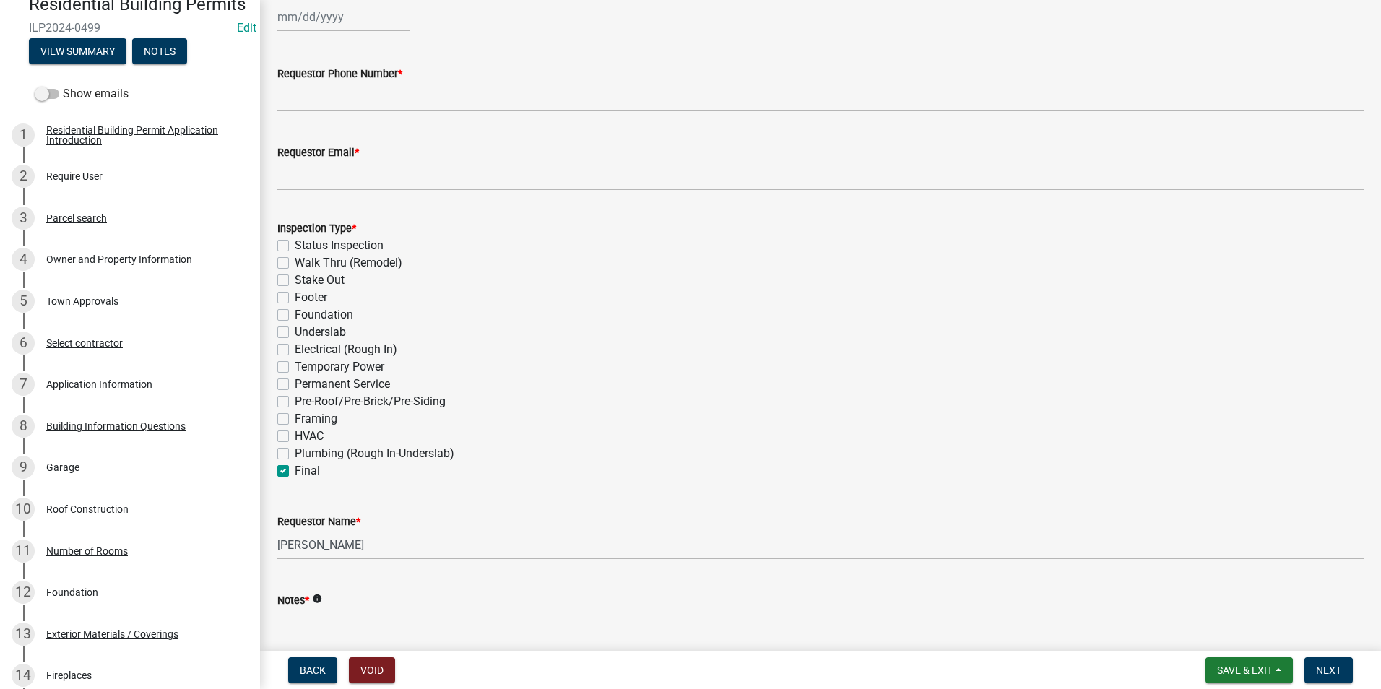
checkbox input "false"
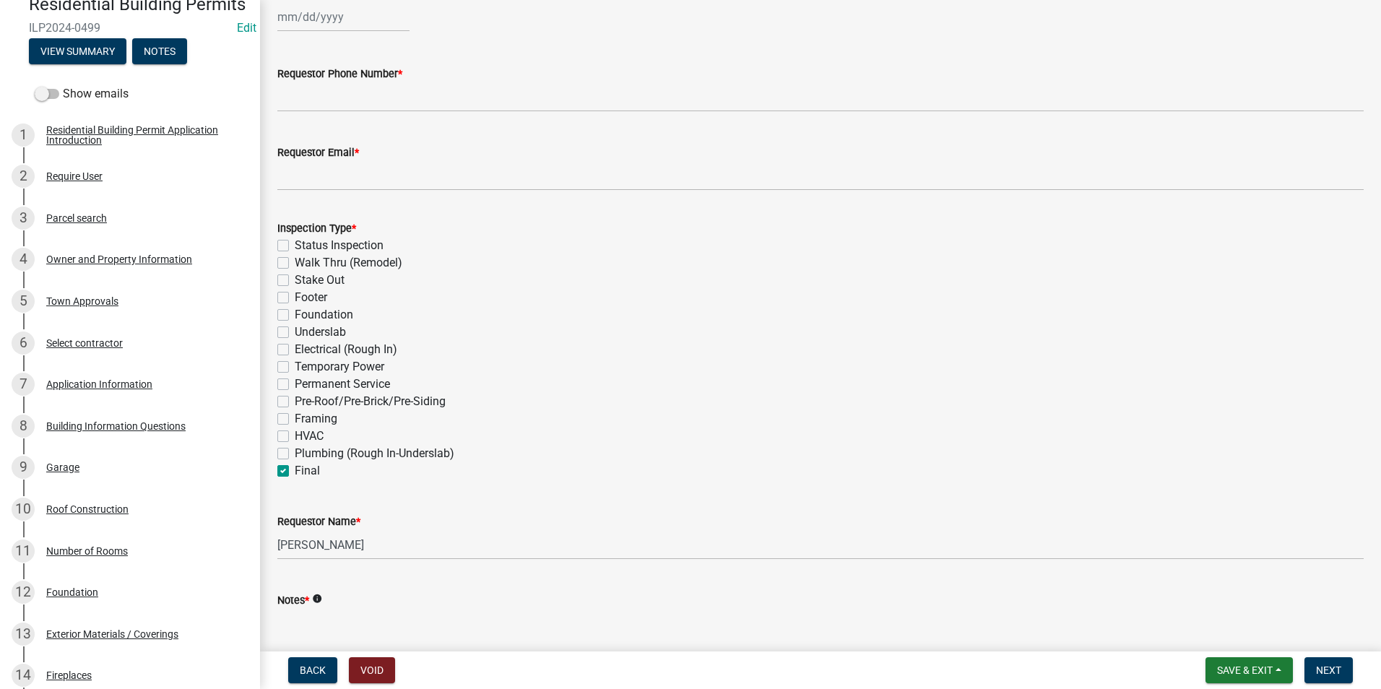
checkbox input "false"
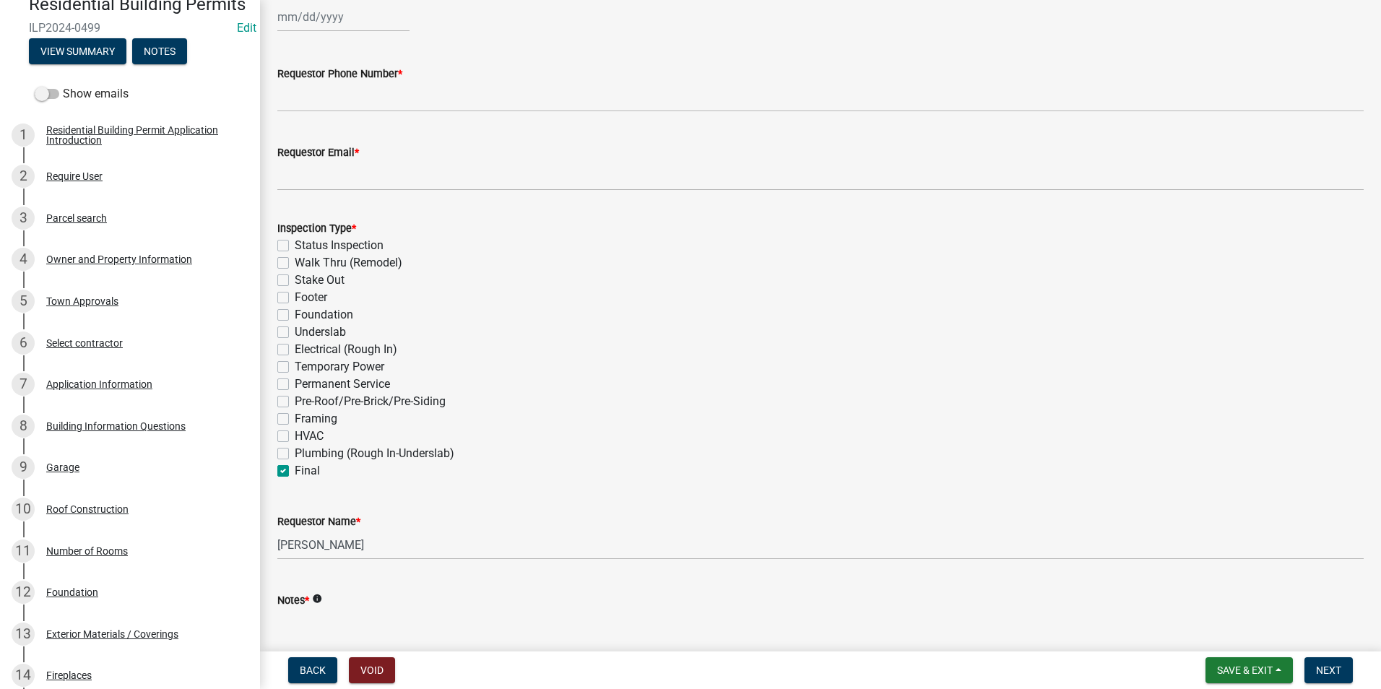
checkbox input "false"
checkbox input "true"
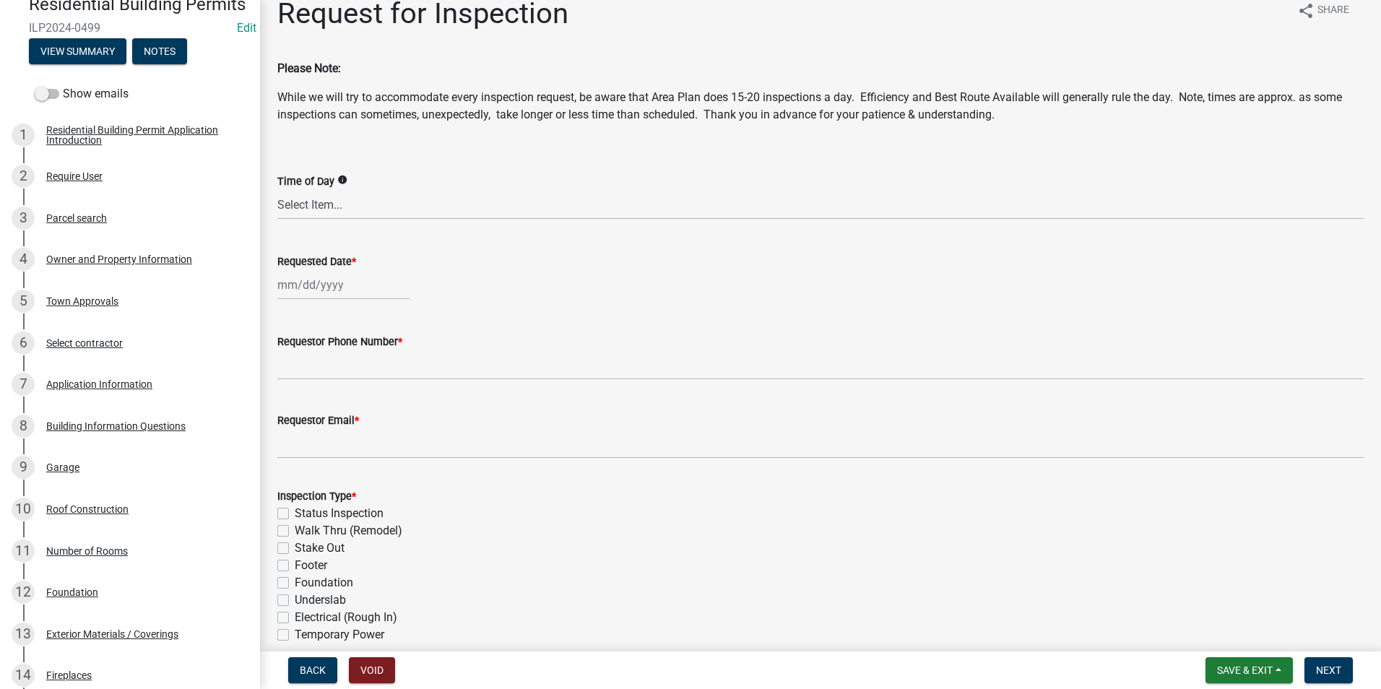
scroll to position [0, 0]
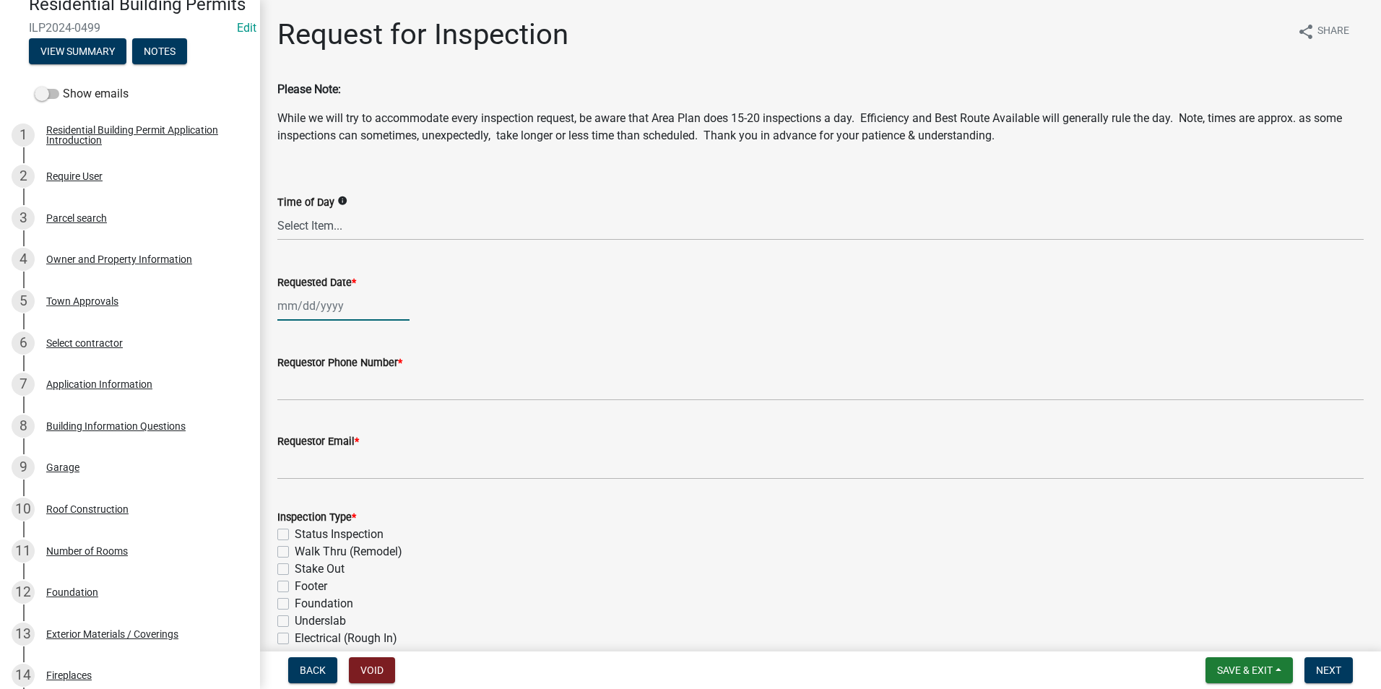
click at [321, 308] on div at bounding box center [343, 306] width 132 height 30
select select "8"
select select "2025"
click at [318, 426] on div "12" at bounding box center [314, 429] width 23 height 23
type input "08/12/2025"
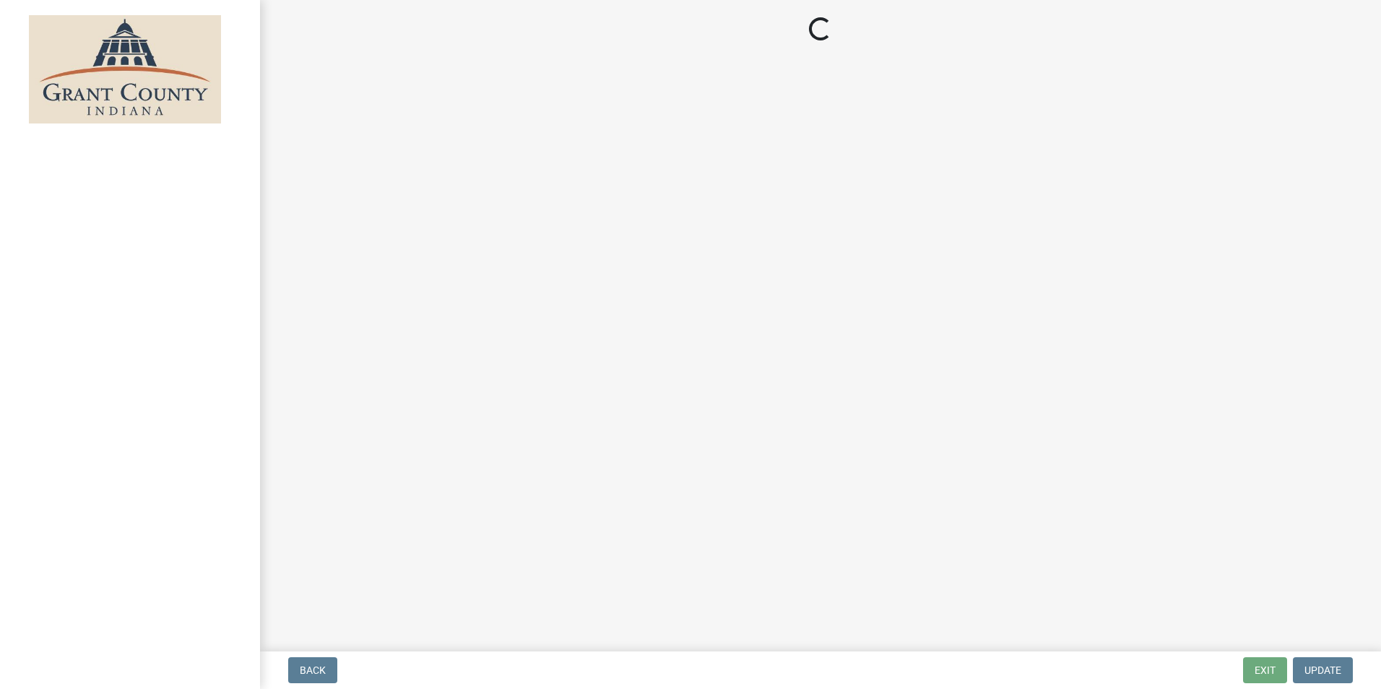
select select "3: 3"
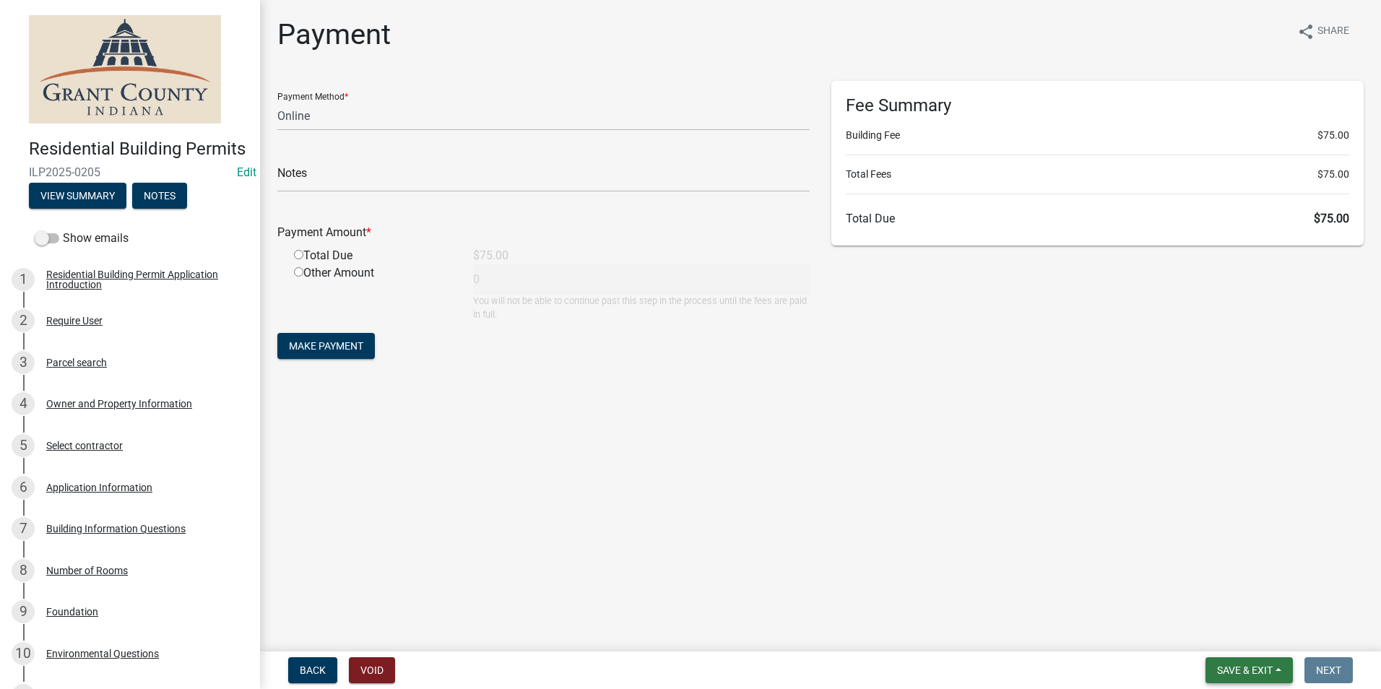
click at [1258, 662] on button "Save & Exit" at bounding box center [1249, 670] width 87 height 26
click at [1247, 643] on button "Save & Exit" at bounding box center [1235, 632] width 116 height 35
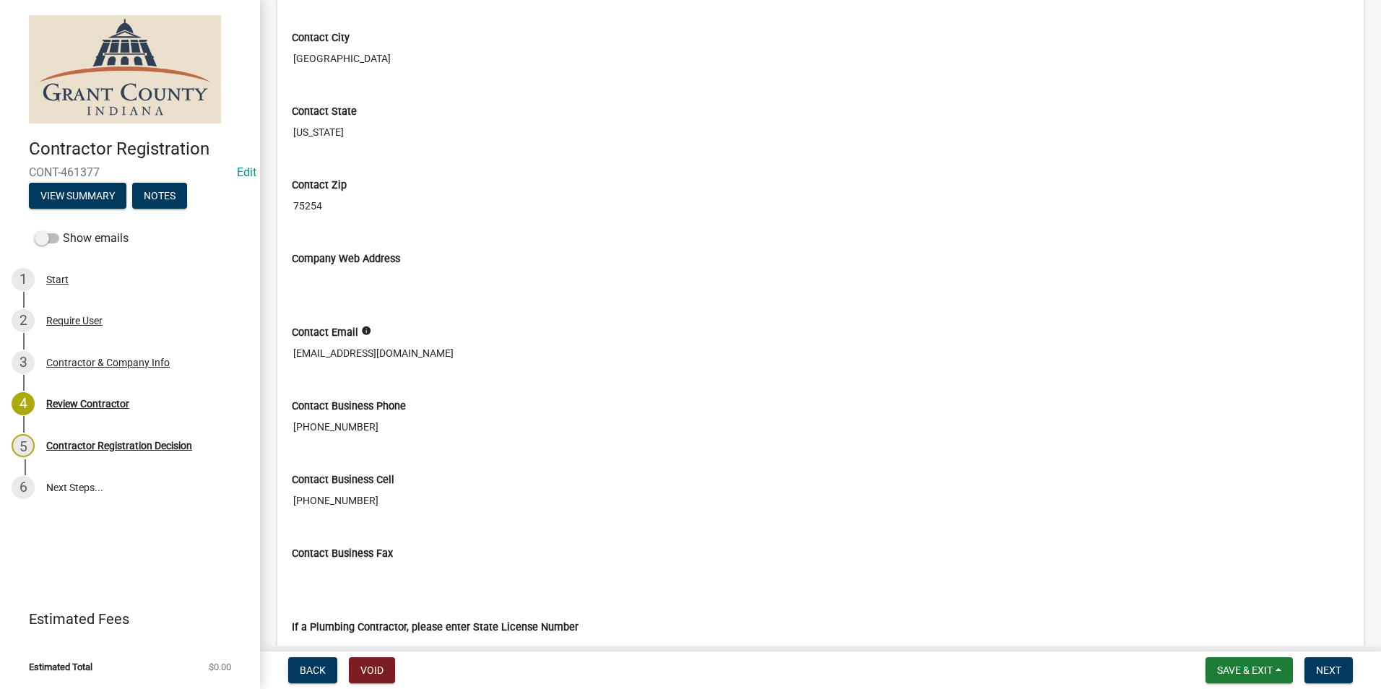
scroll to position [769, 0]
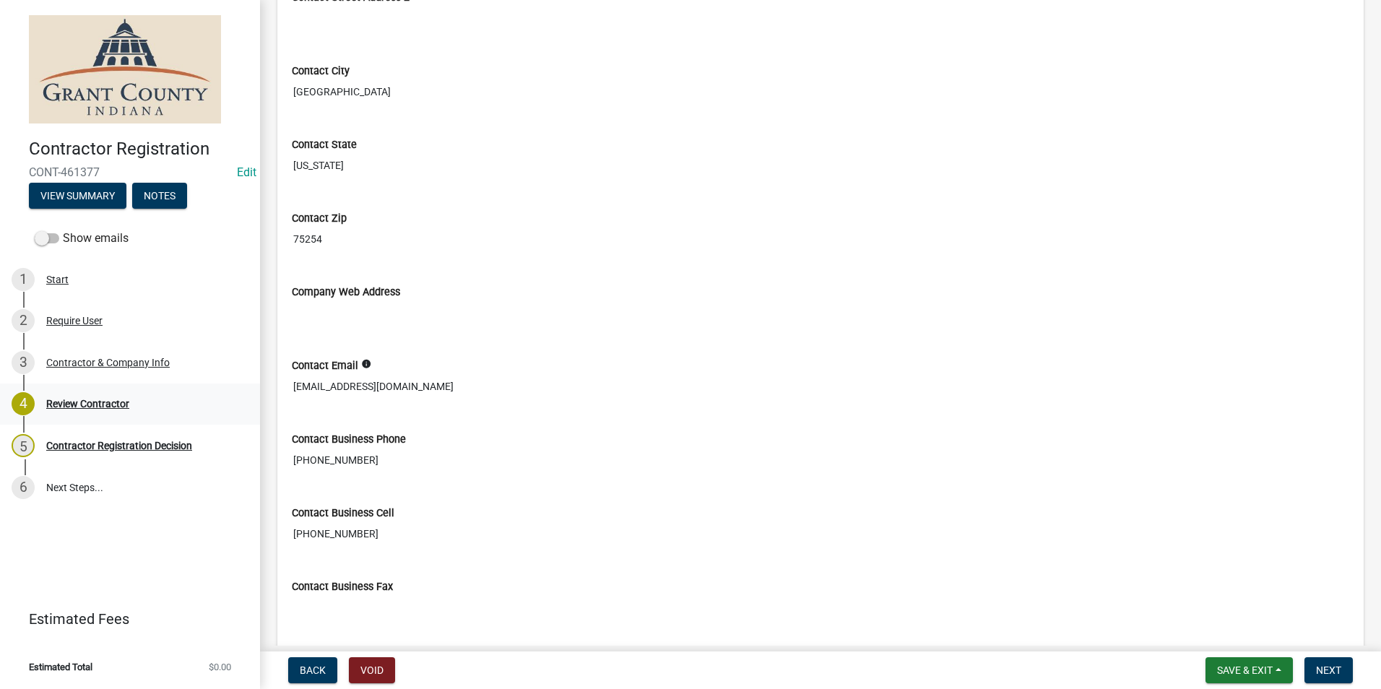
drag, startPoint x: 436, startPoint y: 381, endPoint x: 259, endPoint y: 388, distance: 177.8
click at [259, 388] on div "Contractor Registration CONT-461377 Edit View Summary Notes Show emails 1 Start…" at bounding box center [690, 344] width 1381 height 689
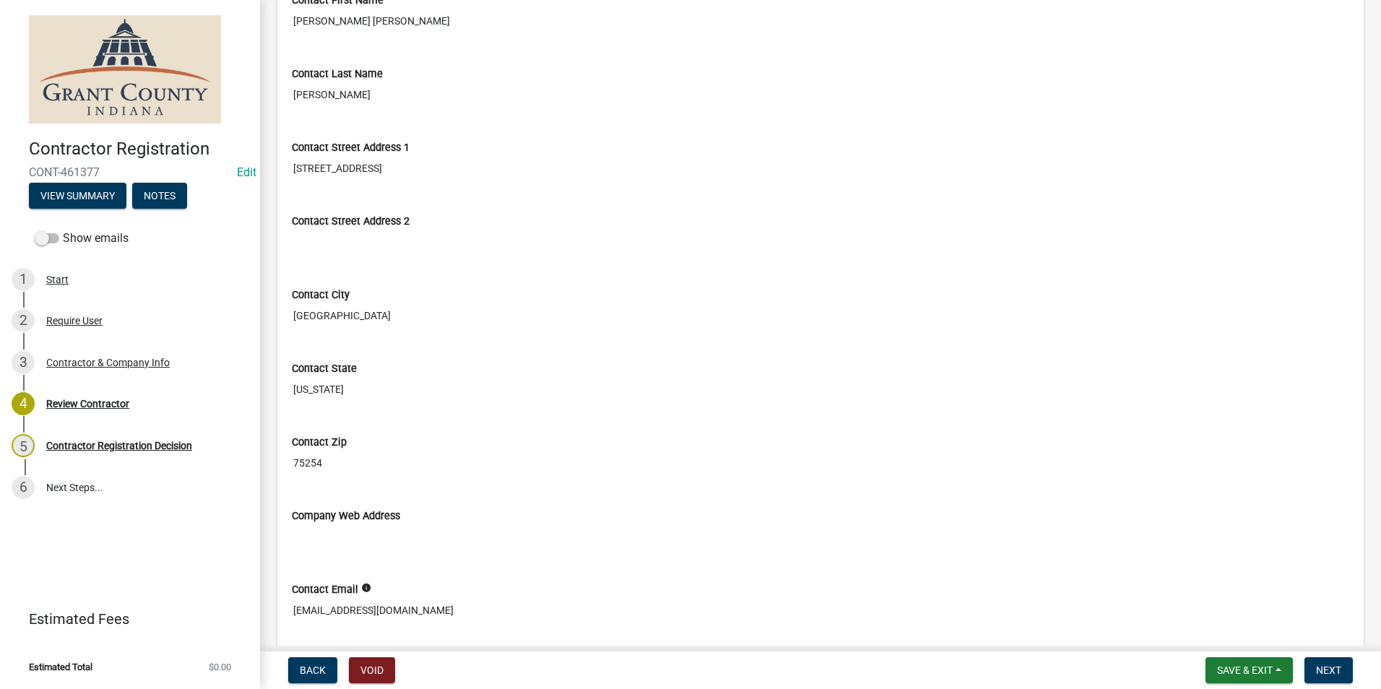
scroll to position [650, 0]
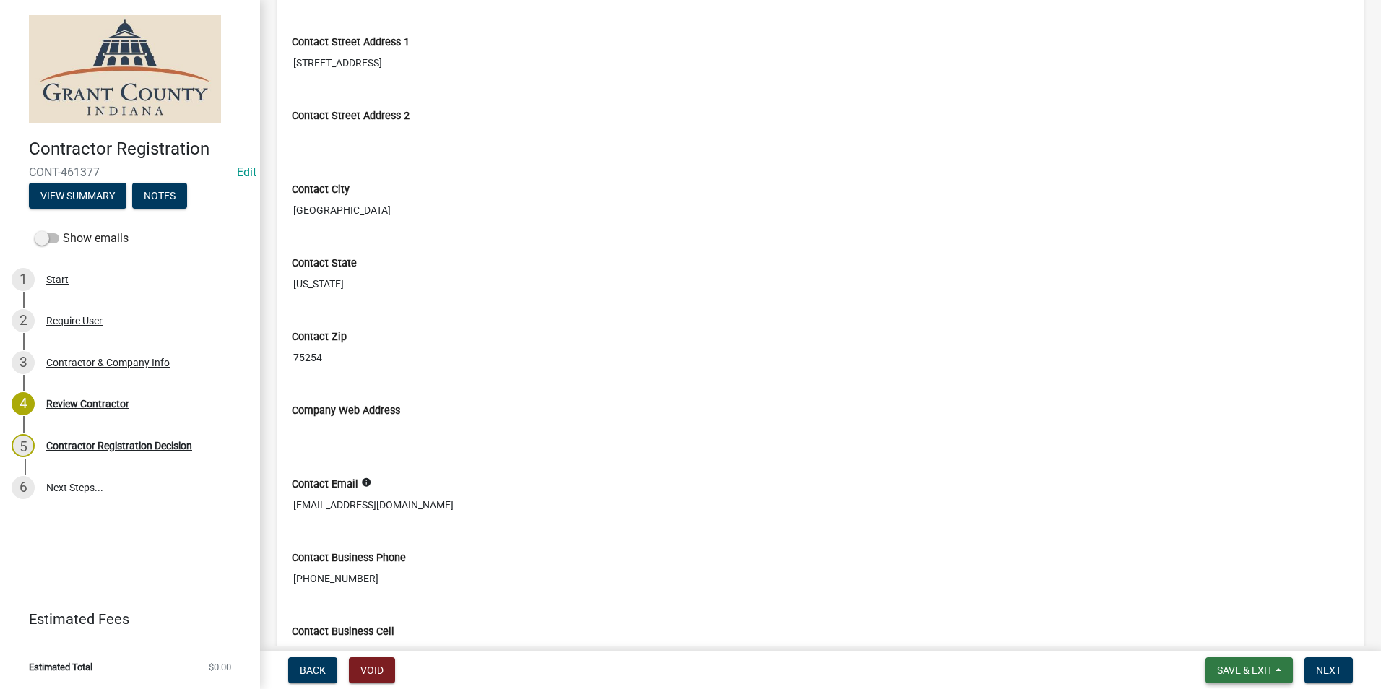
click at [1253, 666] on span "Save & Exit" at bounding box center [1245, 671] width 56 height 12
click at [1243, 637] on button "Save & Exit" at bounding box center [1235, 632] width 116 height 35
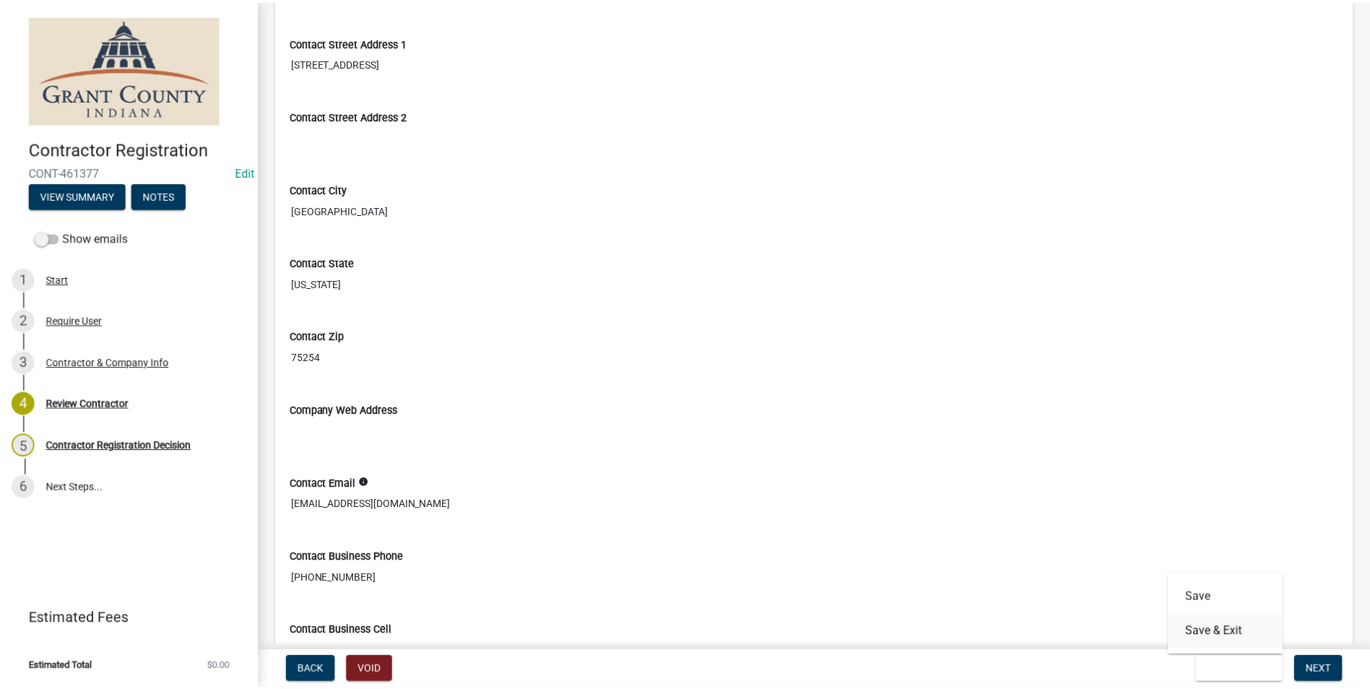
scroll to position [0, 0]
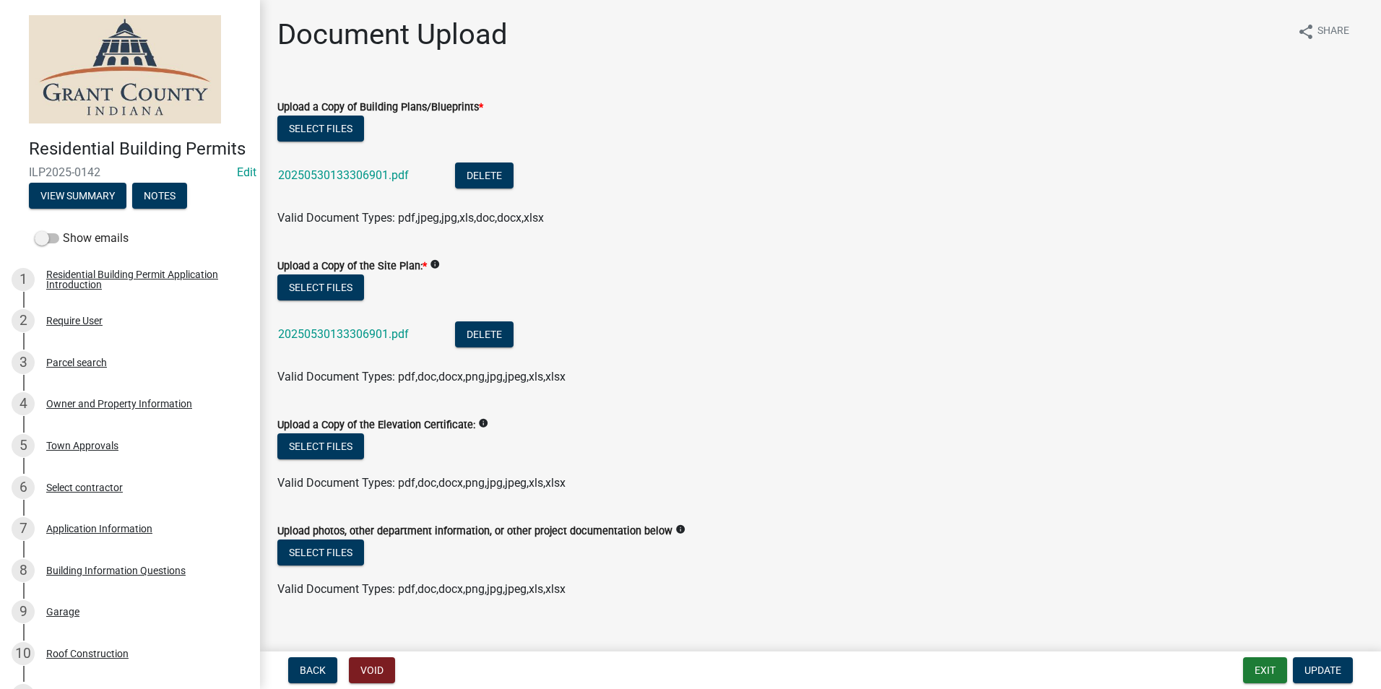
scroll to position [22, 0]
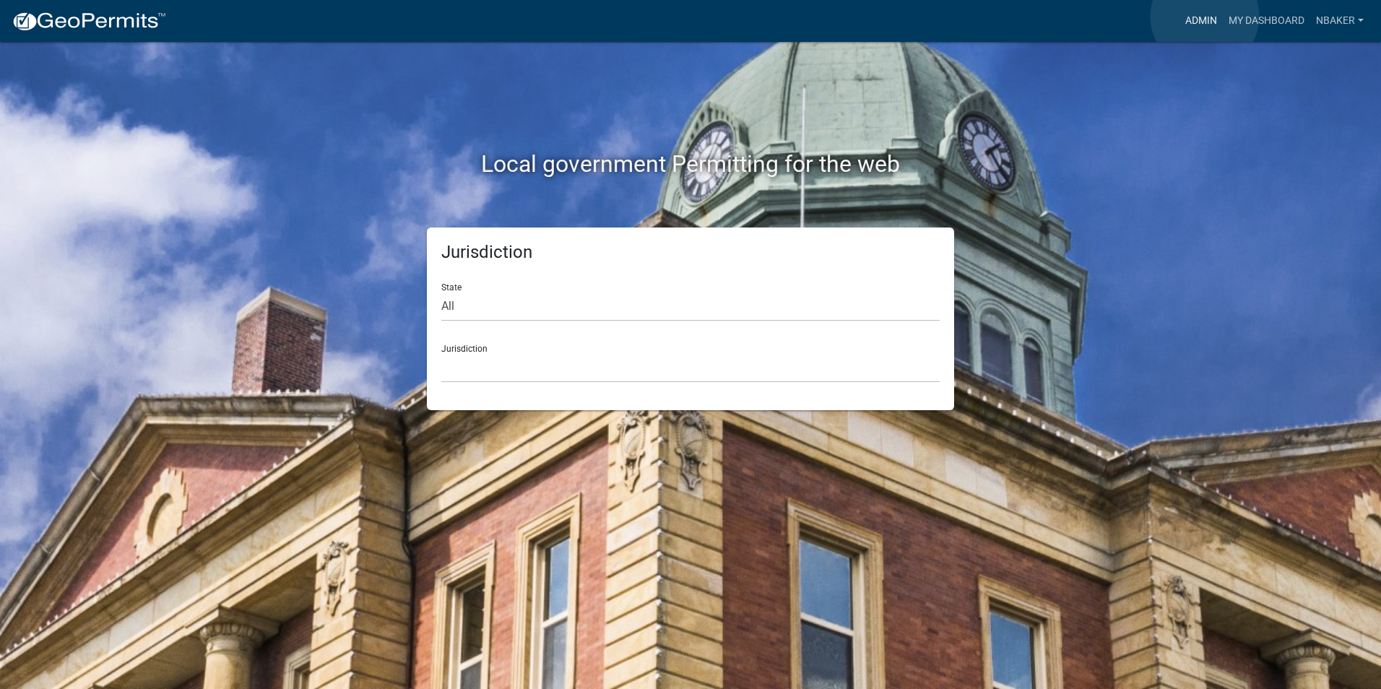
click at [1205, 17] on link "Admin" at bounding box center [1201, 20] width 43 height 27
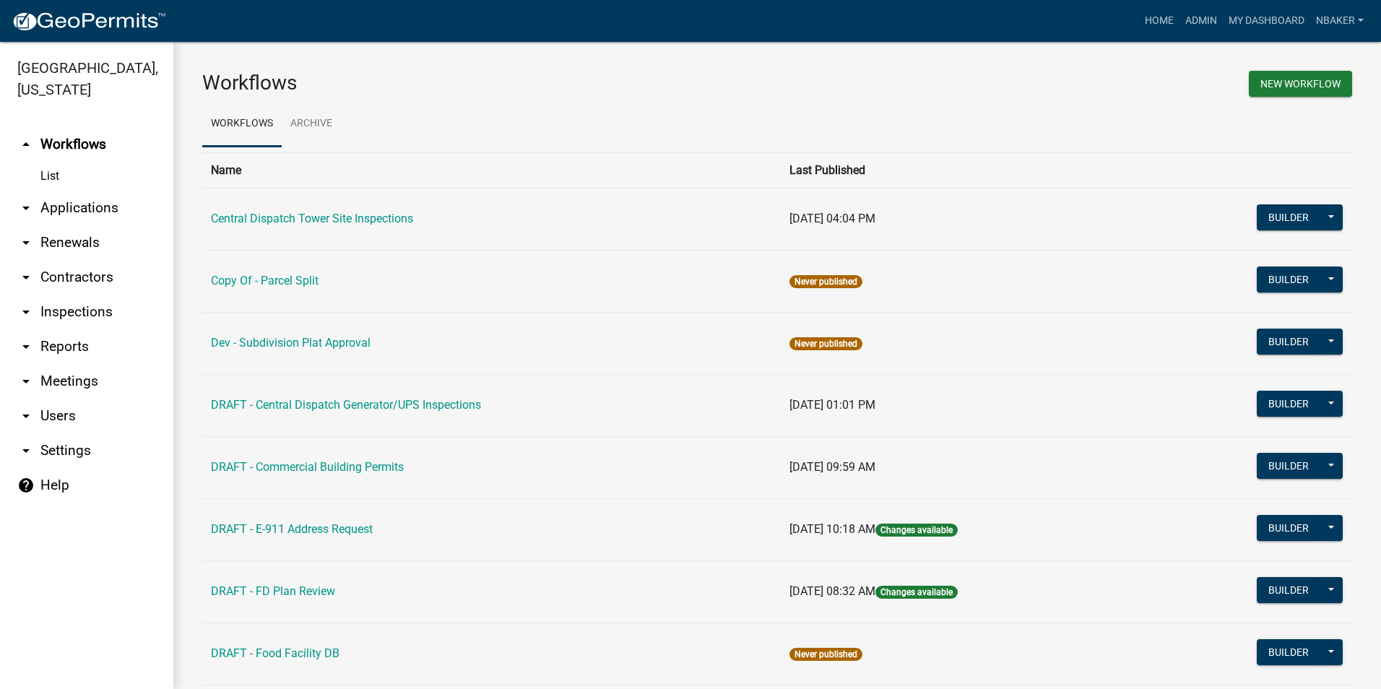
click at [90, 193] on link "arrow_drop_down Applications" at bounding box center [86, 208] width 173 height 35
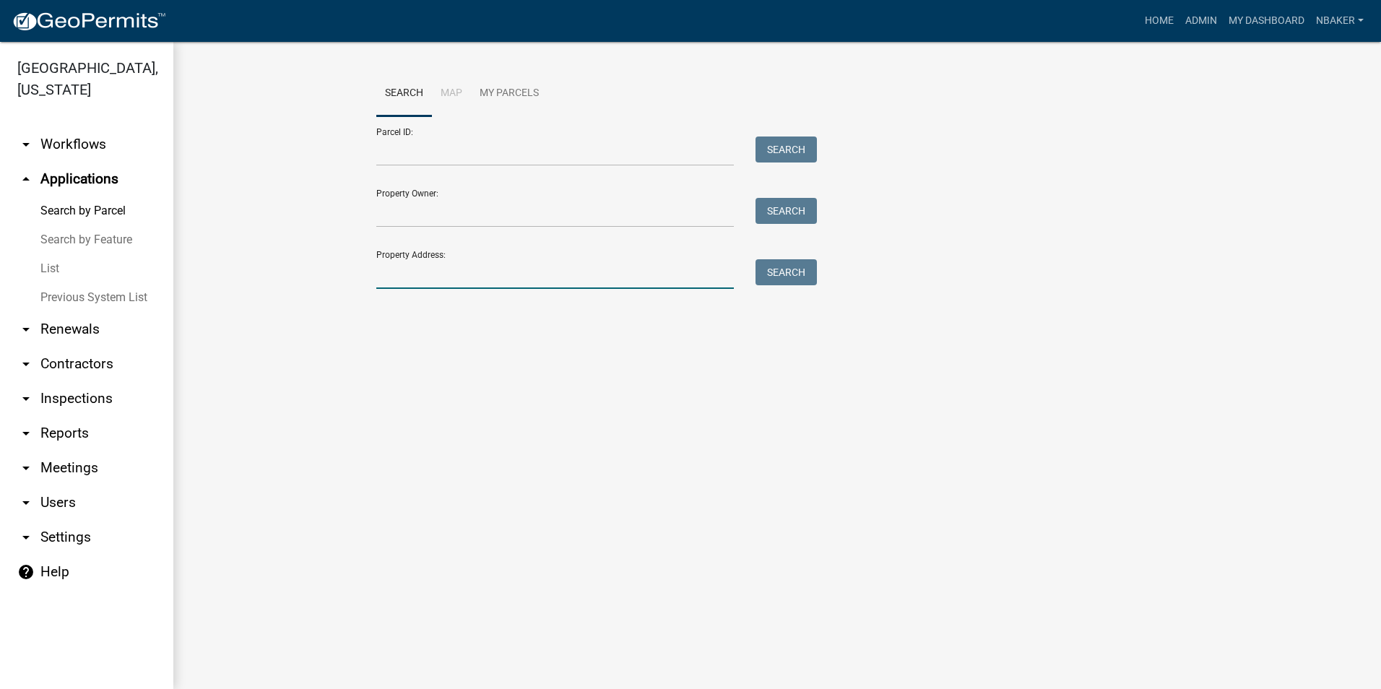
click at [385, 274] on input "Property Address:" at bounding box center [555, 274] width 358 height 30
click at [410, 272] on input "1128 e plainview dr" at bounding box center [555, 274] width 358 height 30
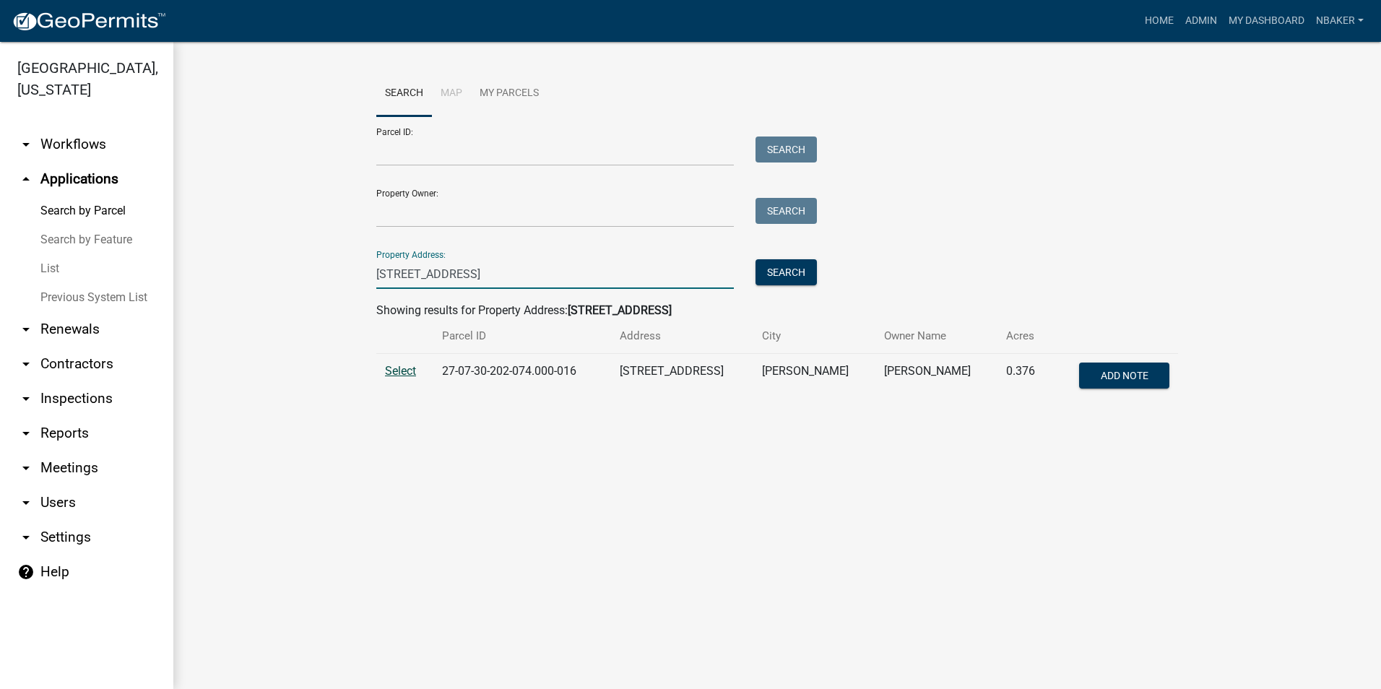
type input "[STREET_ADDRESS]"
click at [409, 371] on span "Select" at bounding box center [400, 371] width 31 height 14
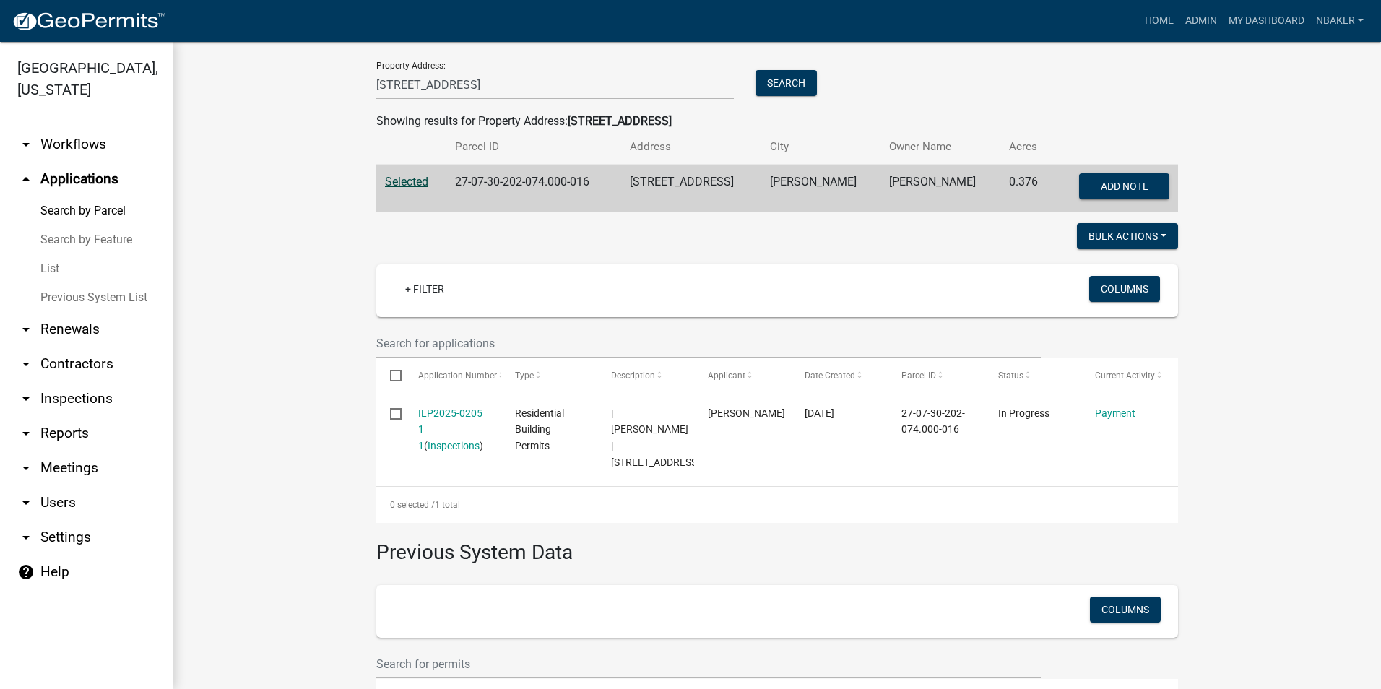
scroll to position [300, 0]
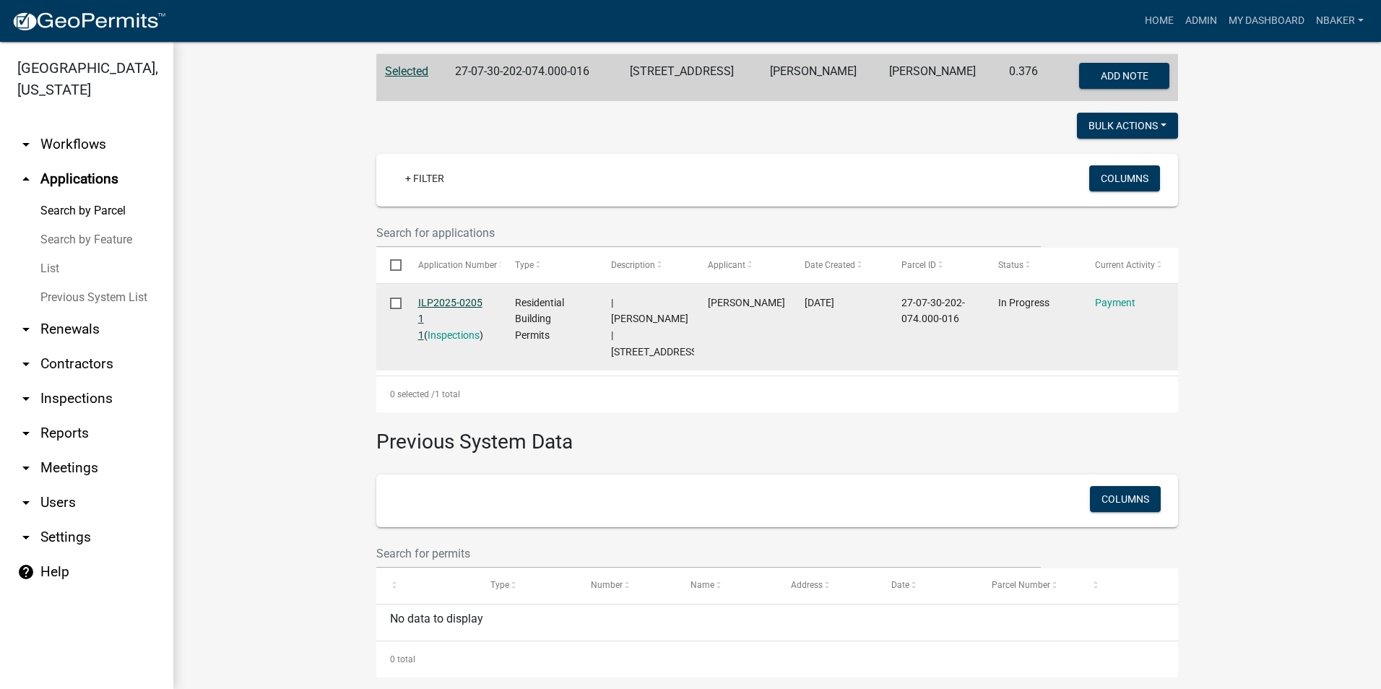
click at [439, 307] on link "ILP2025-0205 1 1" at bounding box center [450, 319] width 64 height 45
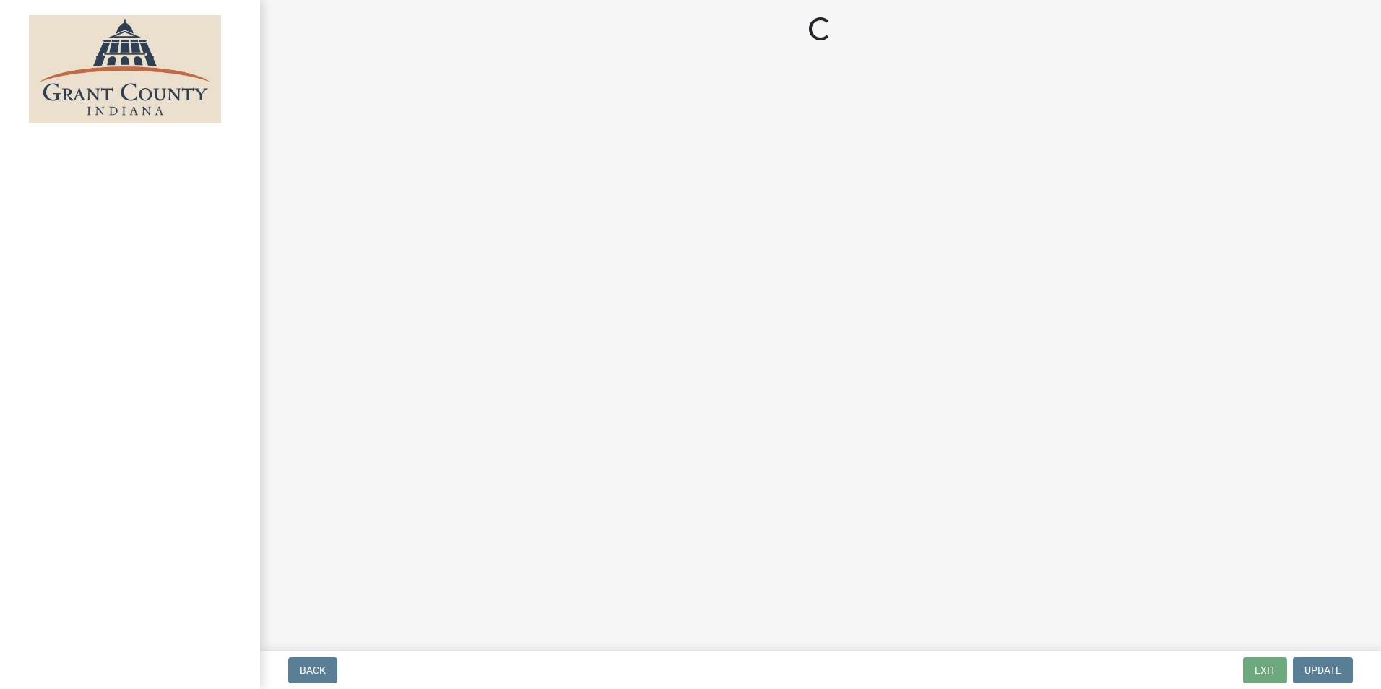
select select "3: 3"
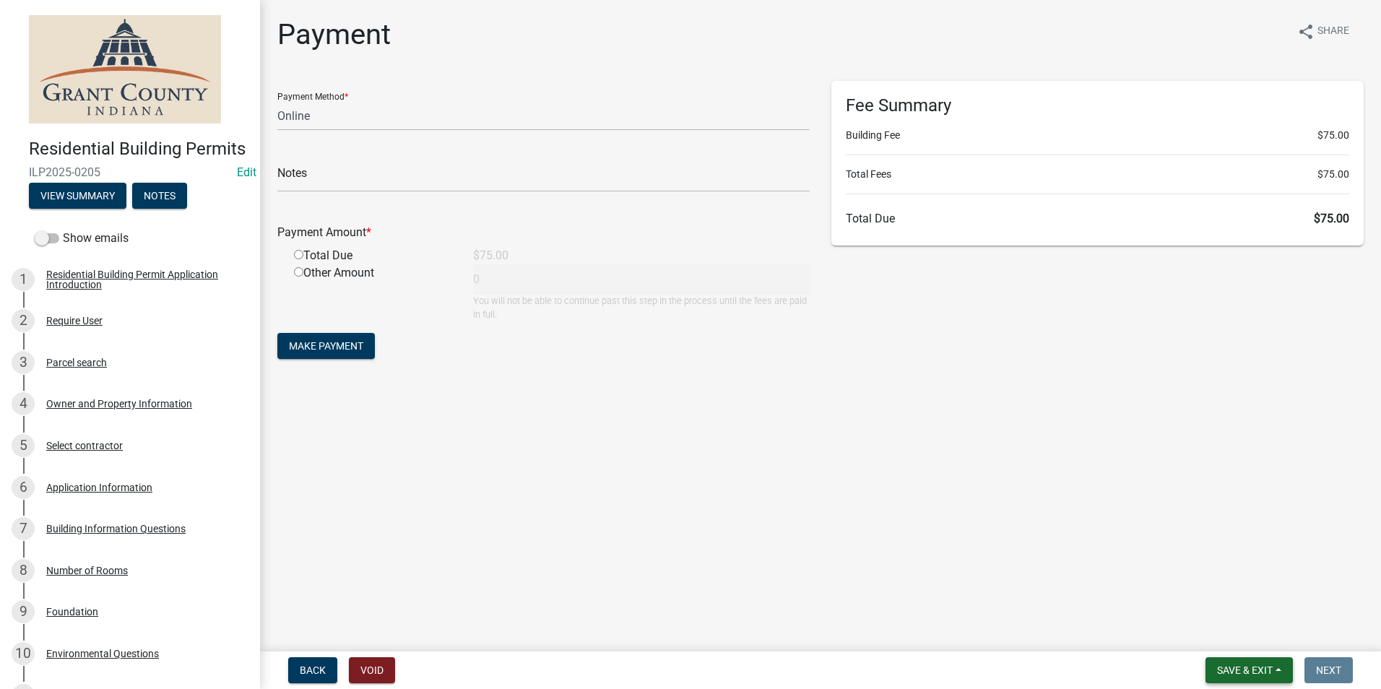
click at [1269, 669] on span "Save & Exit" at bounding box center [1245, 671] width 56 height 12
click at [1250, 636] on button "Save & Exit" at bounding box center [1235, 632] width 116 height 35
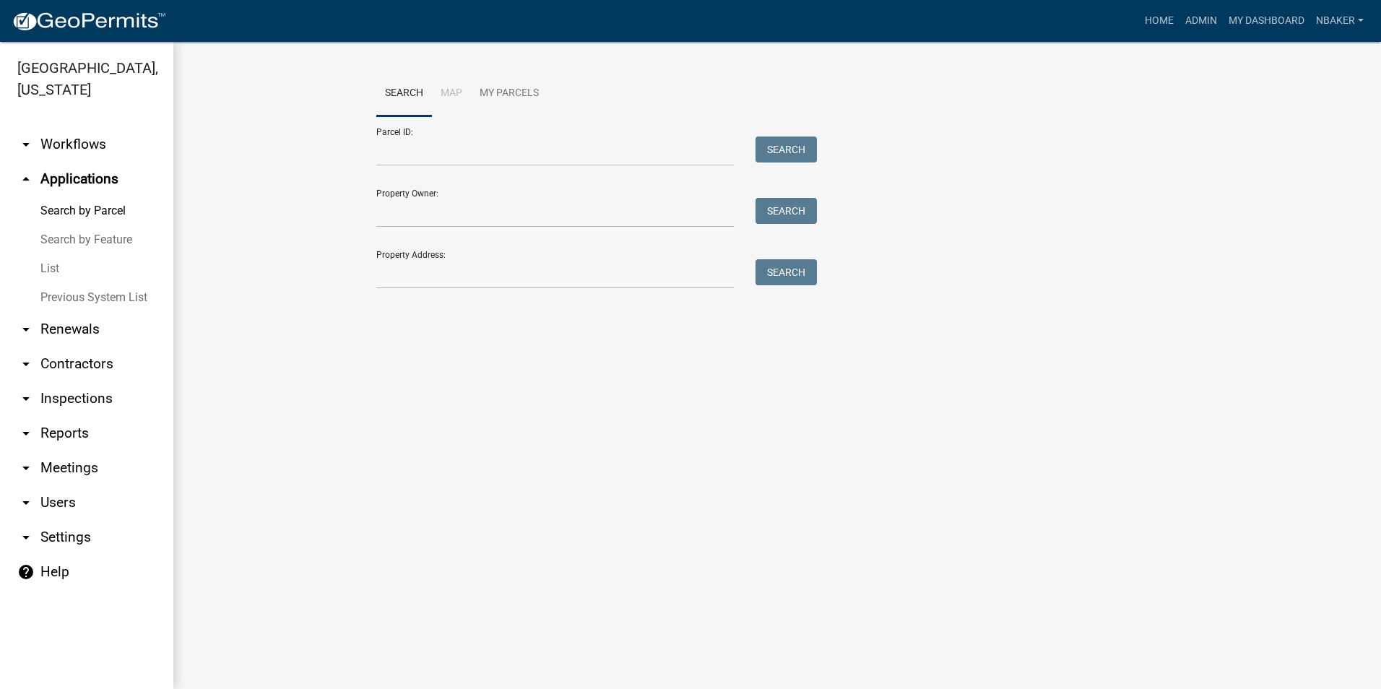
click at [96, 349] on link "arrow_drop_down Contractors" at bounding box center [86, 364] width 173 height 35
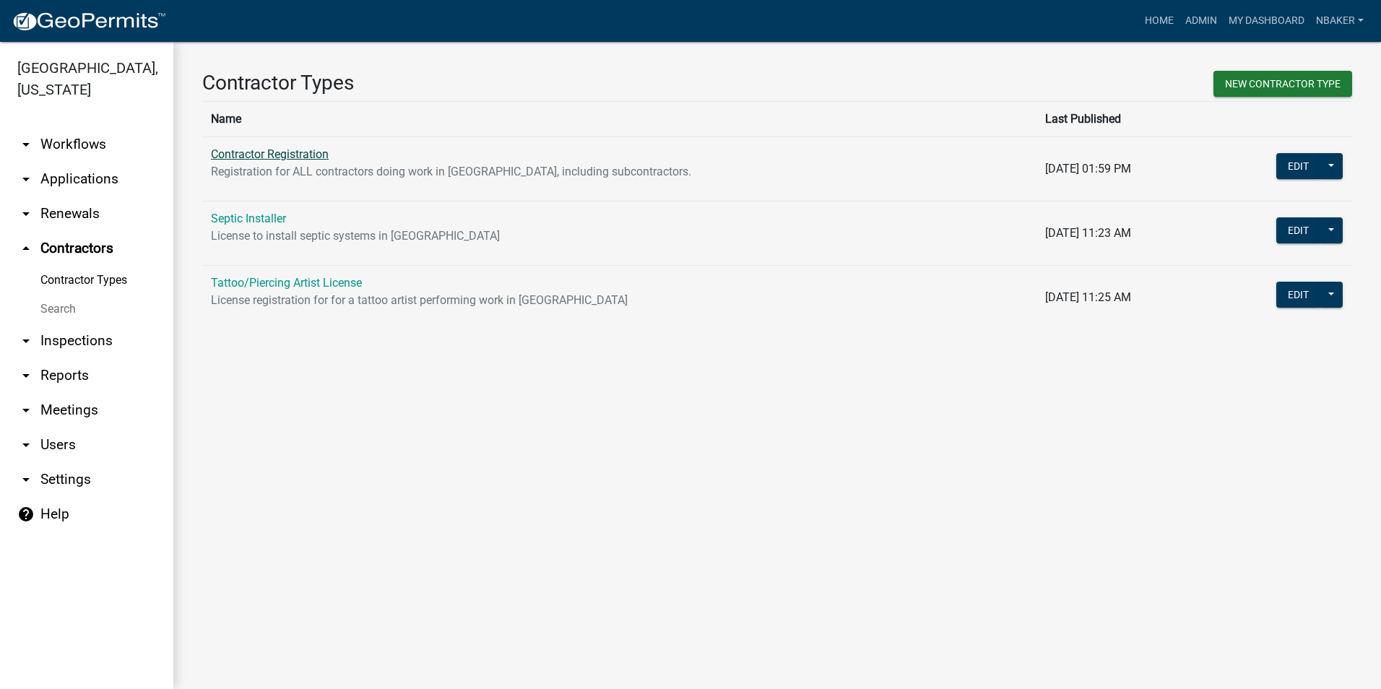
click at [241, 151] on link "Contractor Registration" at bounding box center [270, 154] width 118 height 14
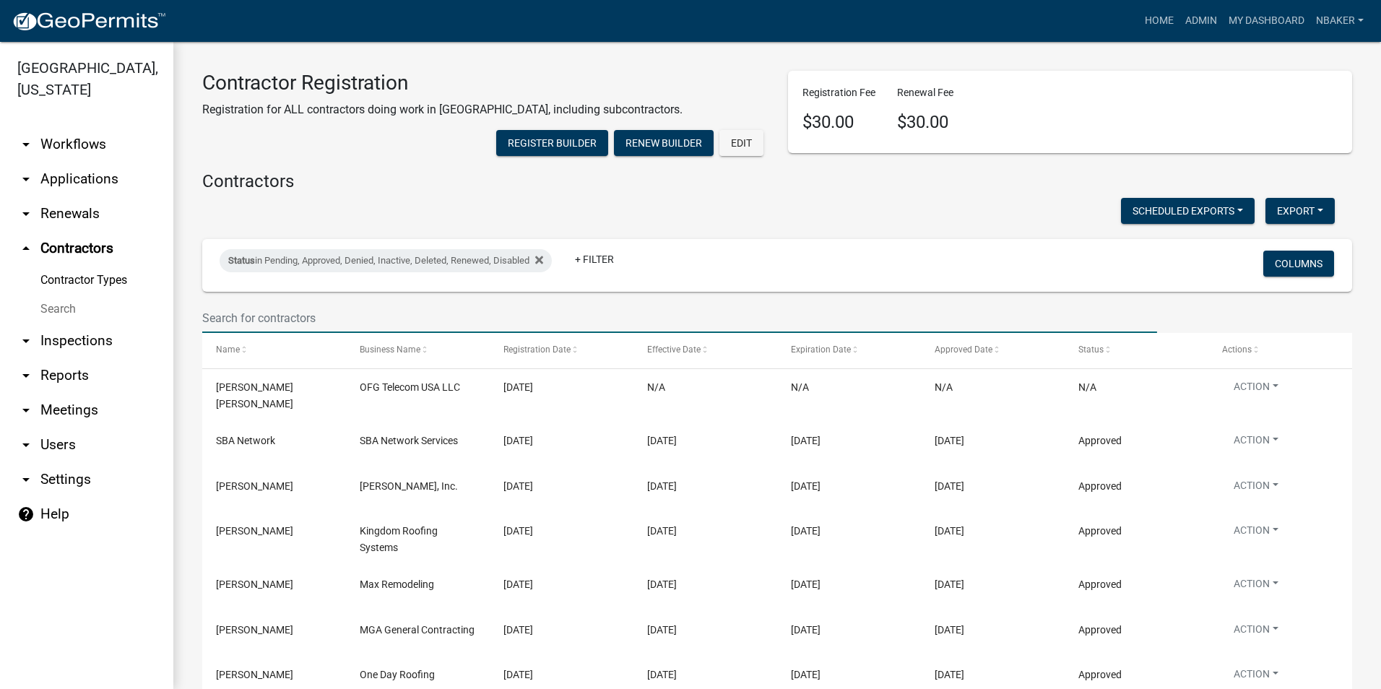
click at [301, 333] on input "text" at bounding box center [679, 318] width 955 height 30
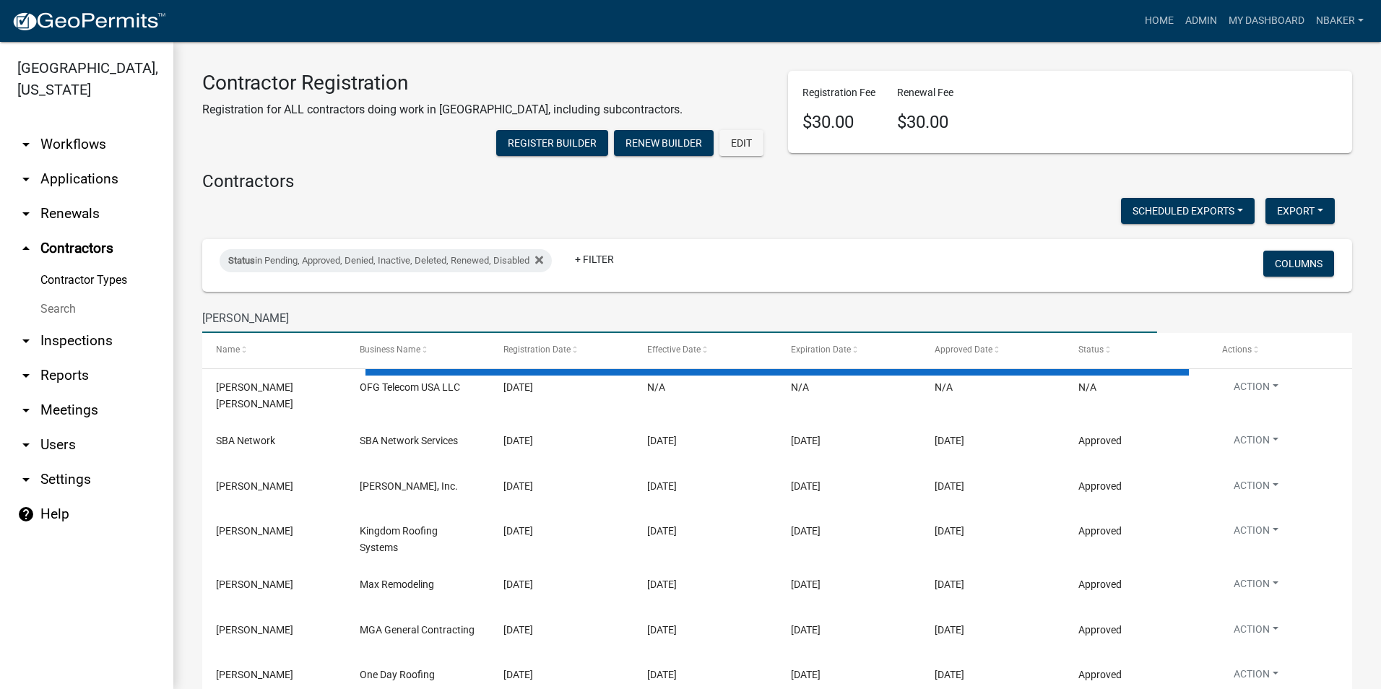
type input "[PERSON_NAME]"
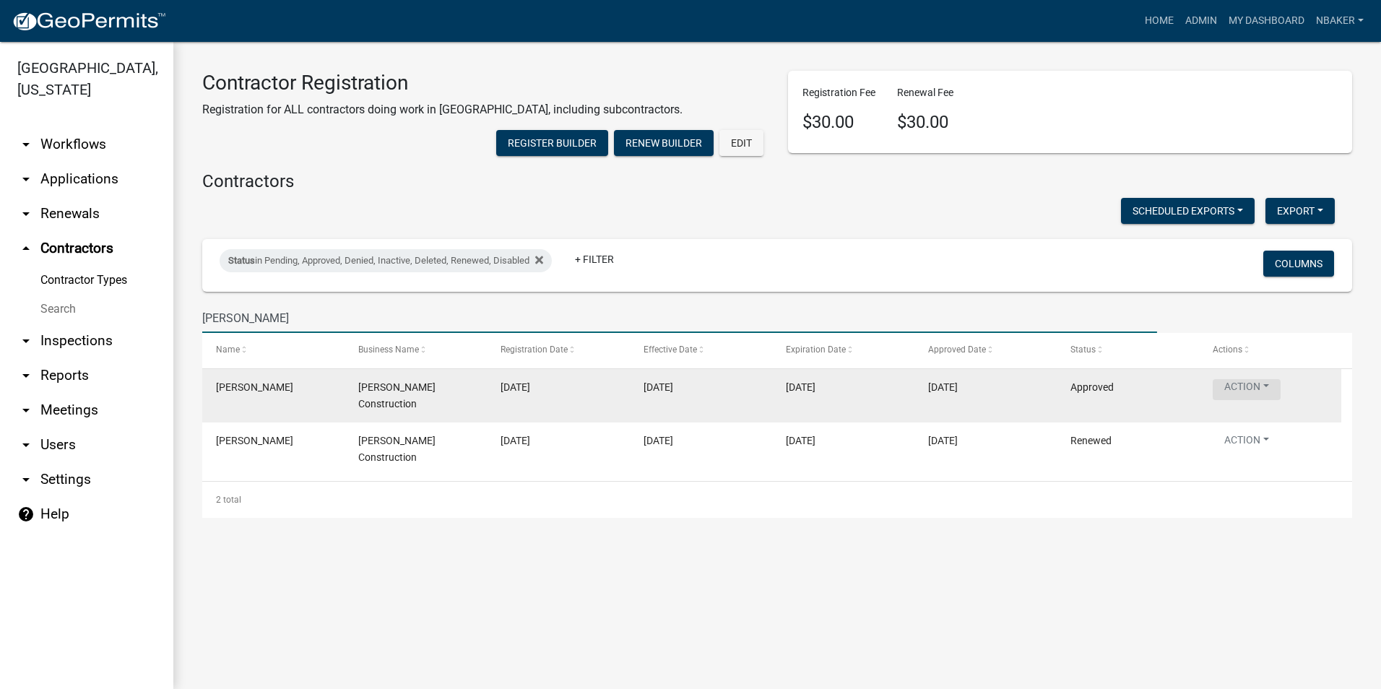
click at [1231, 400] on button "Action" at bounding box center [1247, 389] width 68 height 21
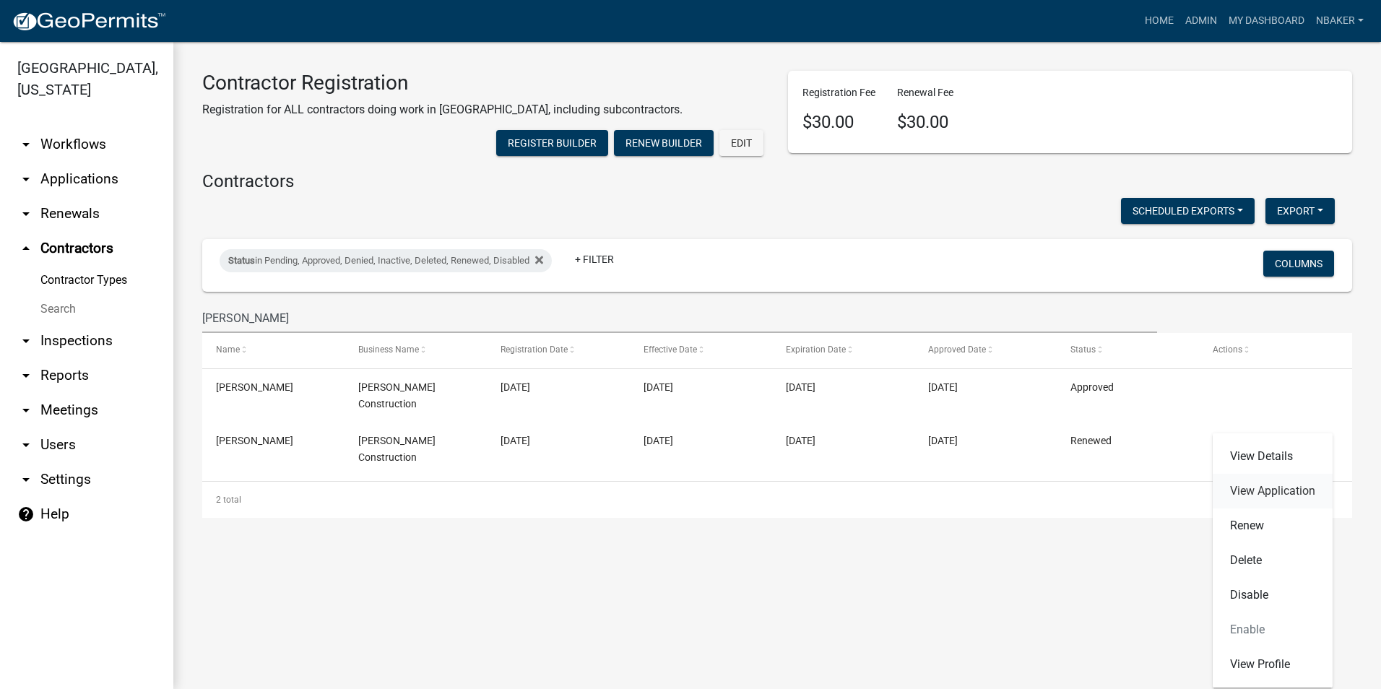
click at [1247, 483] on link "View Application" at bounding box center [1273, 491] width 120 height 35
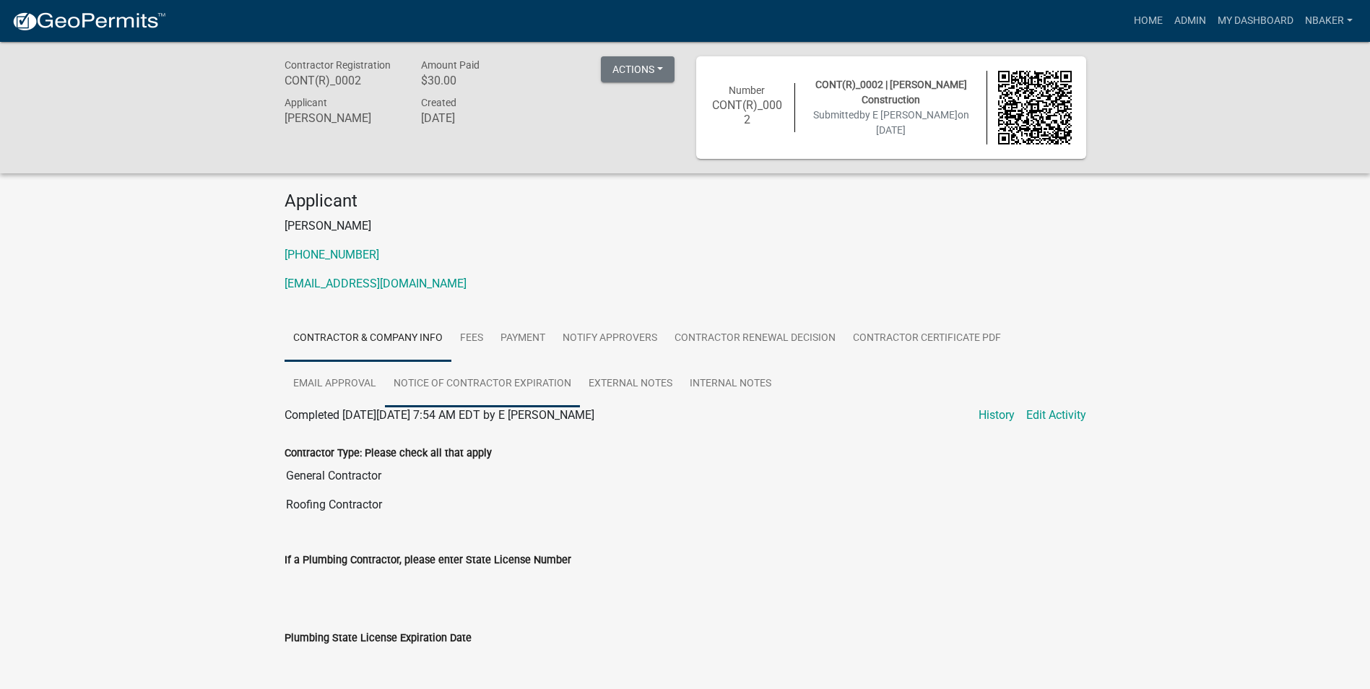
click at [459, 394] on link "Notice of Contractor Expiration" at bounding box center [482, 384] width 195 height 46
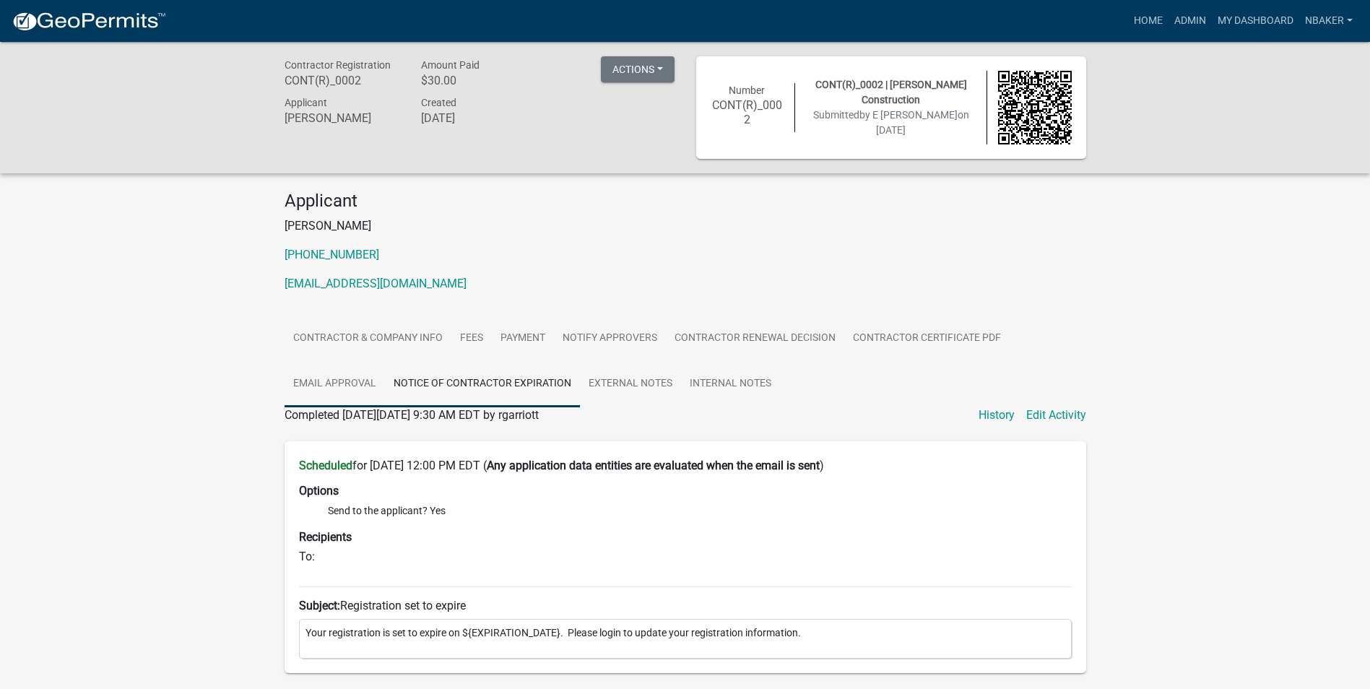
click at [379, 389] on link "Email Approval" at bounding box center [335, 384] width 100 height 46
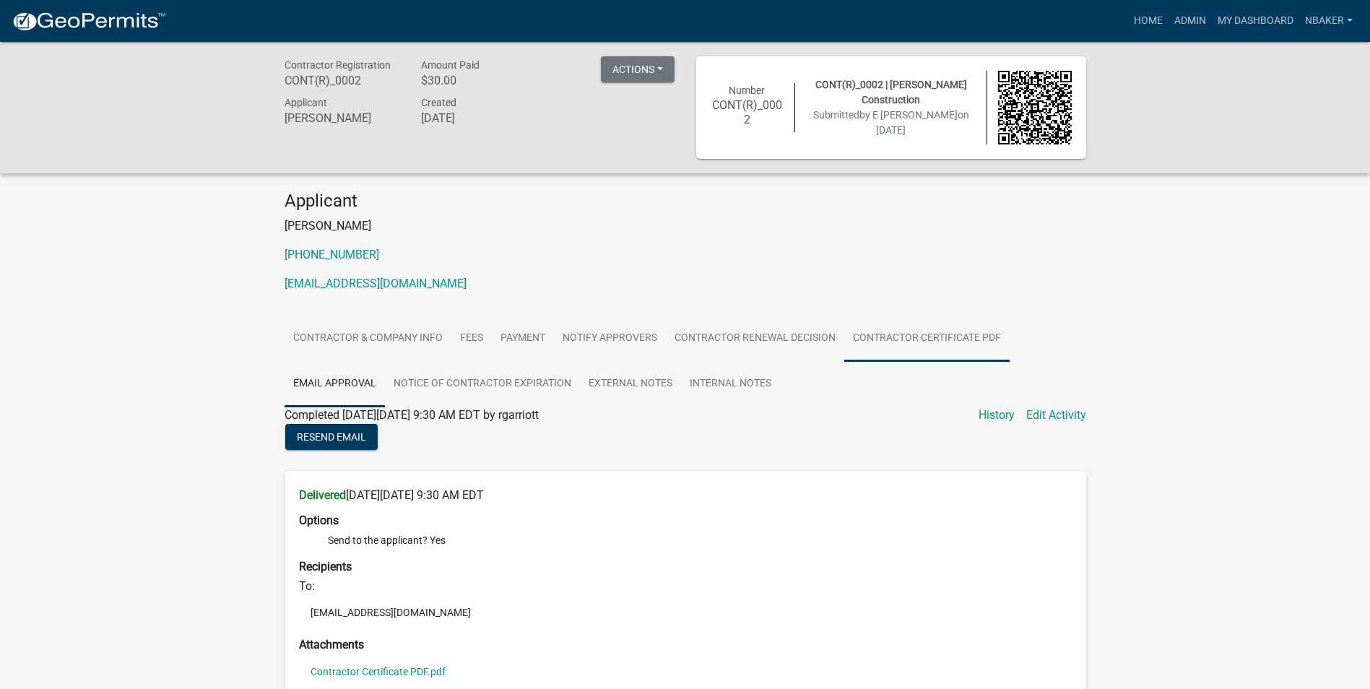
click at [902, 344] on link "Contractor Certificate PDF" at bounding box center [926, 339] width 165 height 46
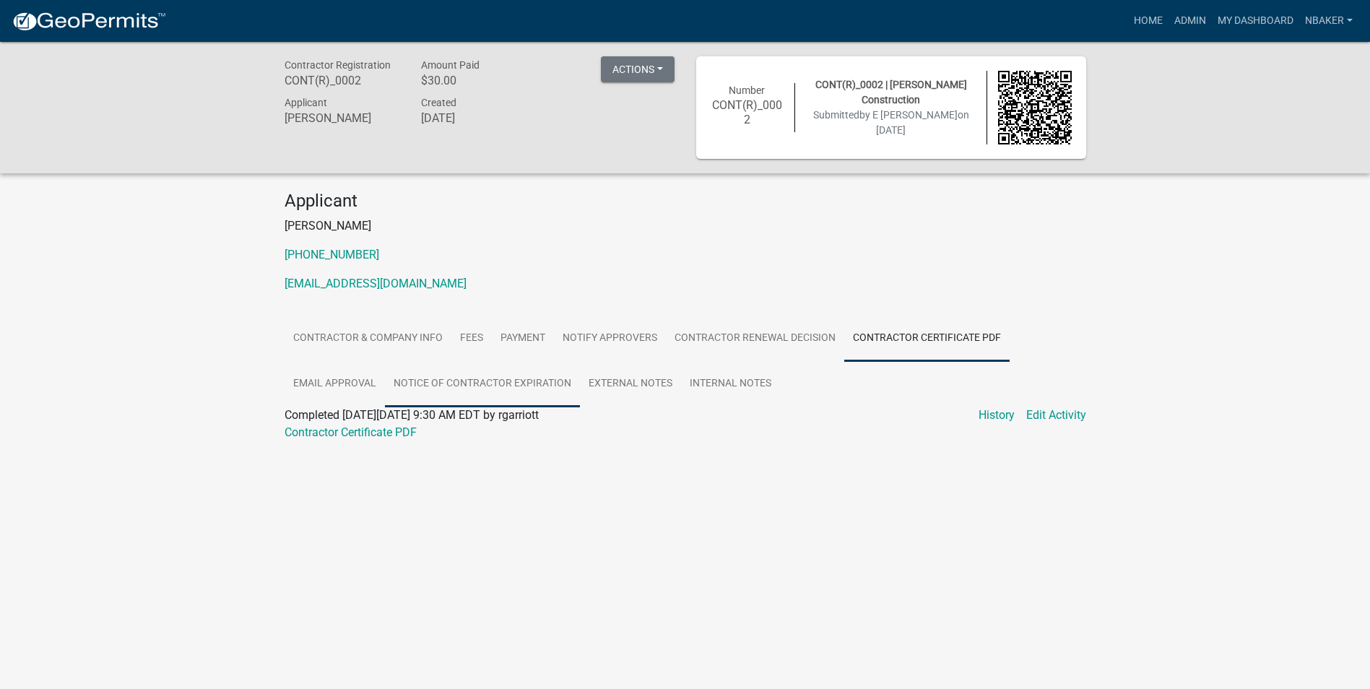
click at [550, 396] on link "Notice of Contractor Expiration" at bounding box center [482, 384] width 195 height 46
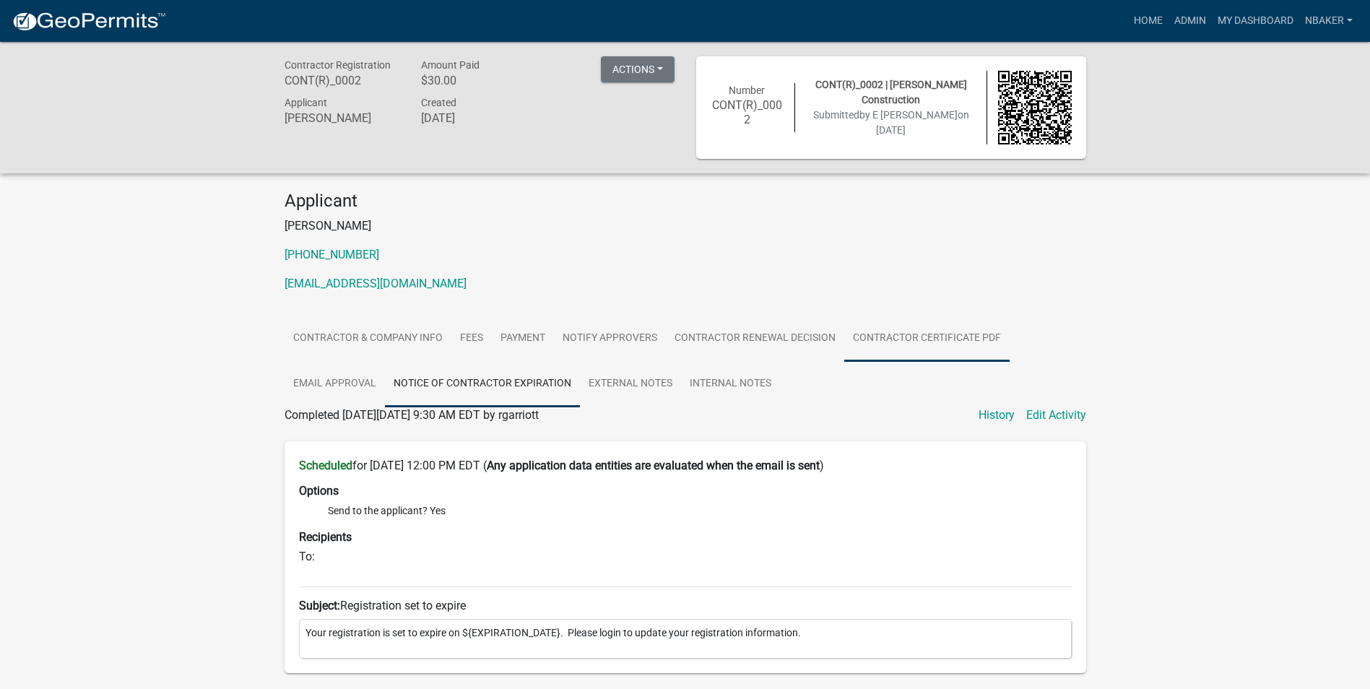
click at [940, 342] on link "Contractor Certificate PDF" at bounding box center [926, 339] width 165 height 46
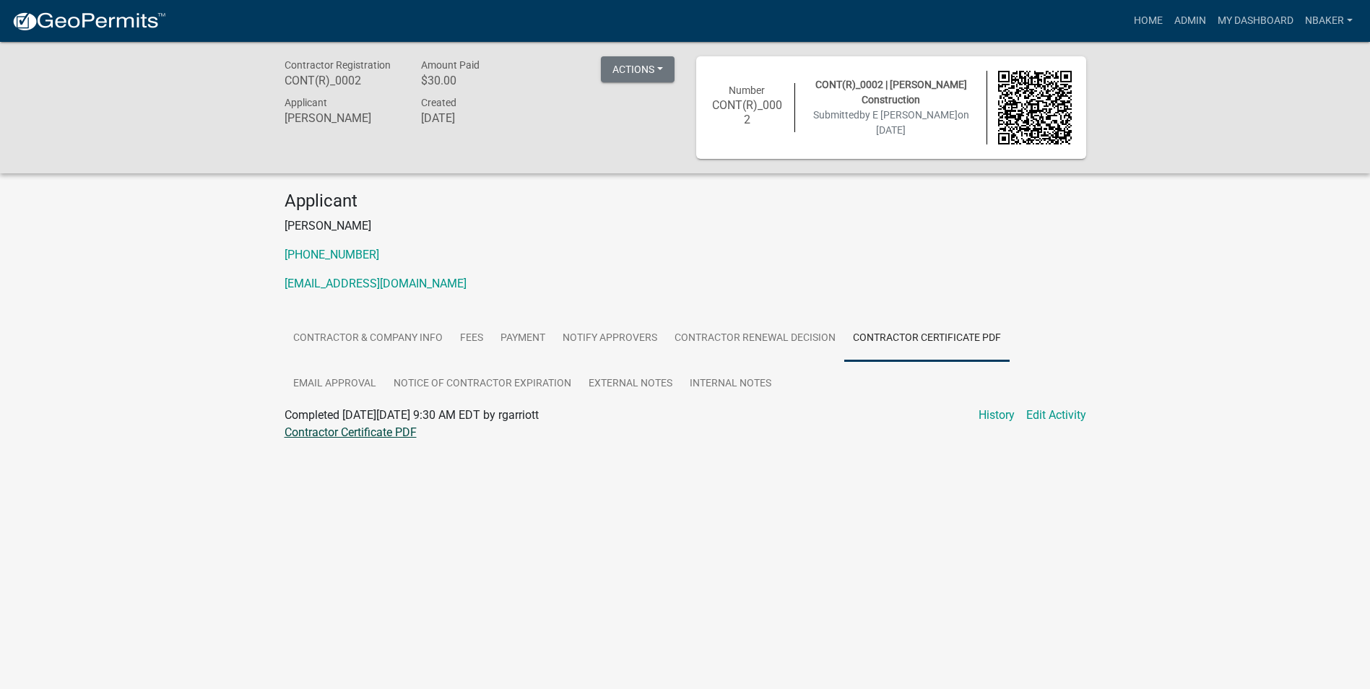
click at [386, 438] on link "Contractor Certificate PDF" at bounding box center [351, 432] width 132 height 14
click at [1146, 17] on link "Home" at bounding box center [1148, 20] width 40 height 27
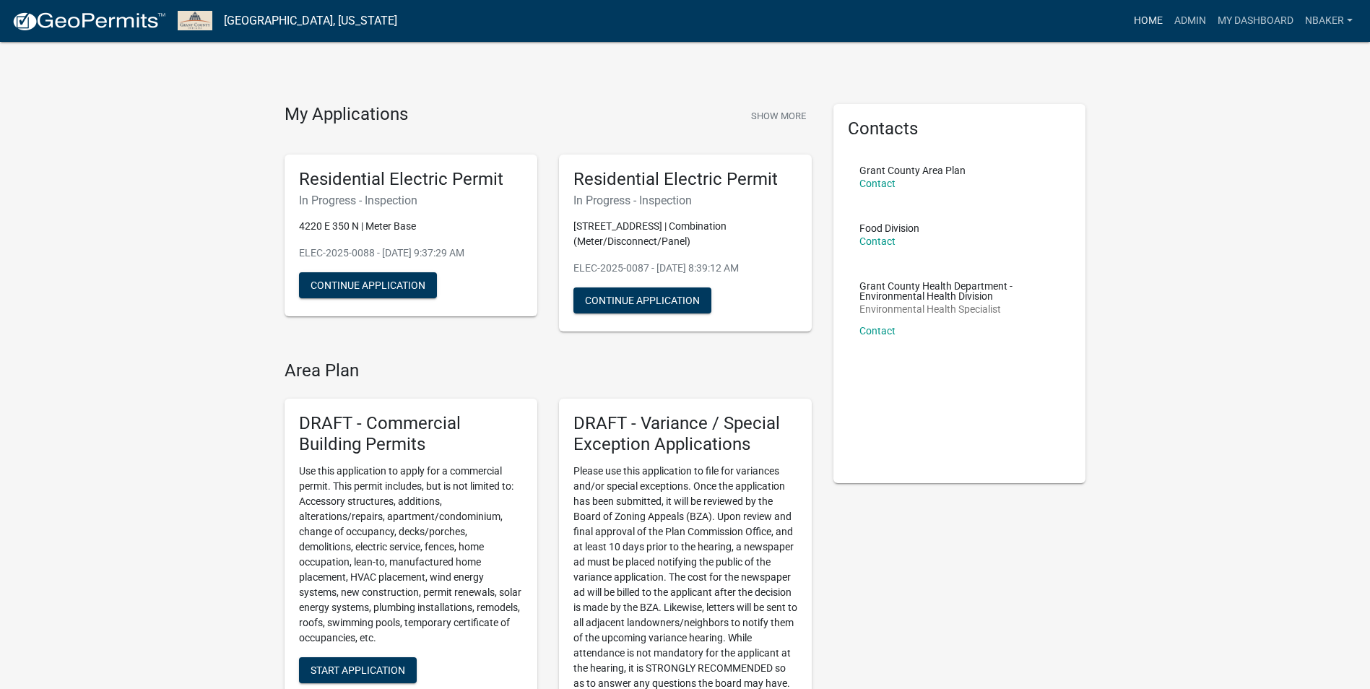
click at [1143, 17] on link "Home" at bounding box center [1148, 20] width 40 height 27
click at [1173, 25] on link "Admin" at bounding box center [1190, 20] width 43 height 27
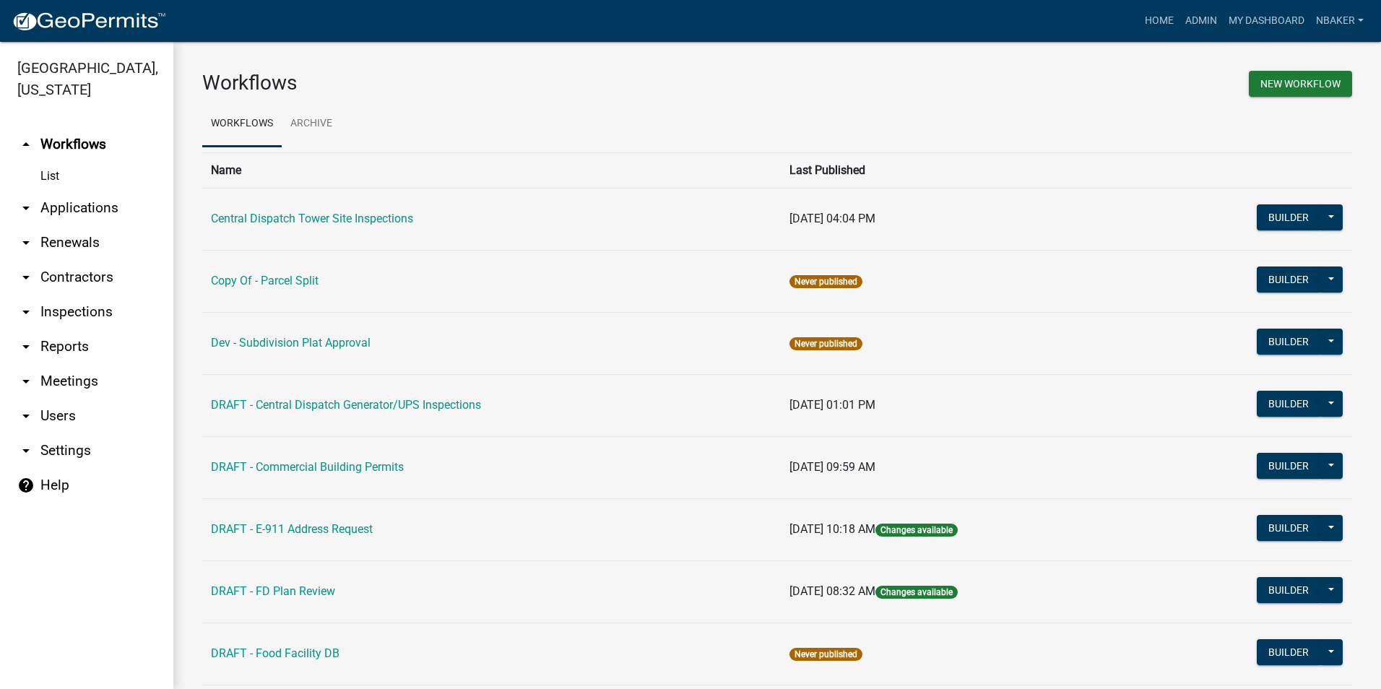
click at [80, 260] on link "arrow_drop_down Contractors" at bounding box center [86, 277] width 173 height 35
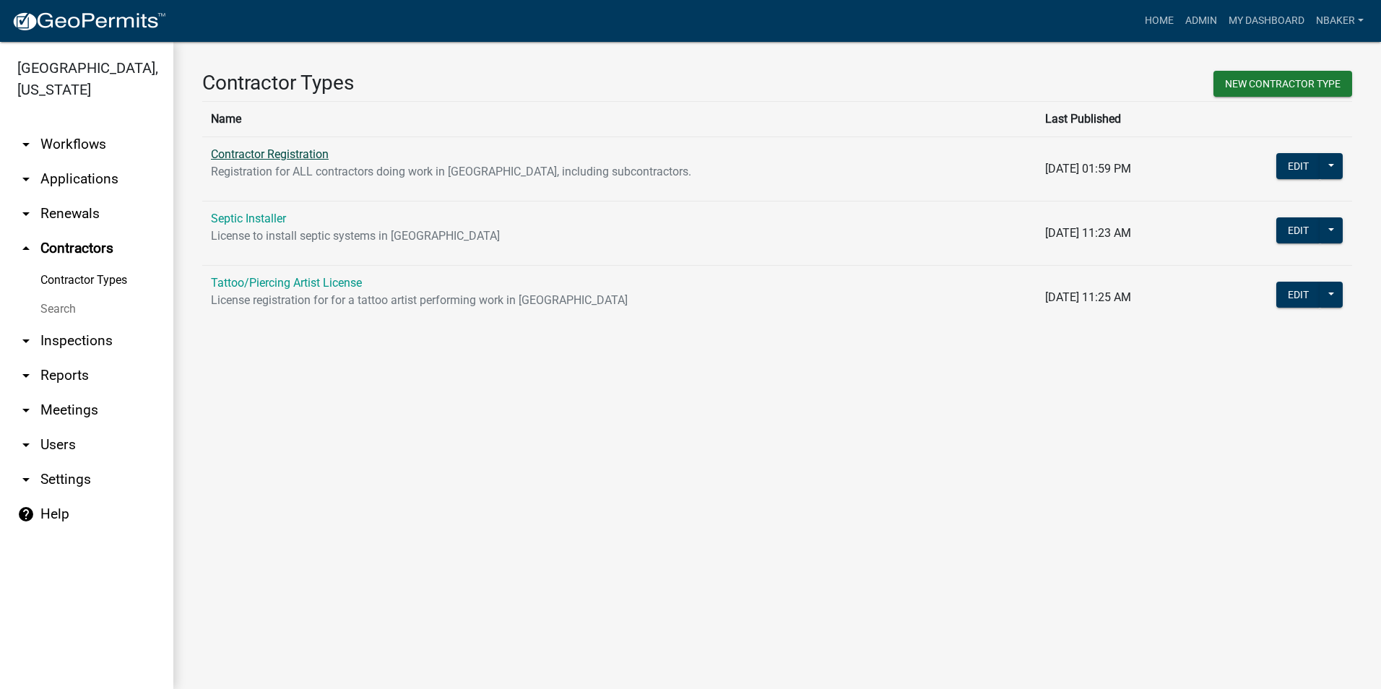
click at [276, 150] on link "Contractor Registration" at bounding box center [270, 154] width 118 height 14
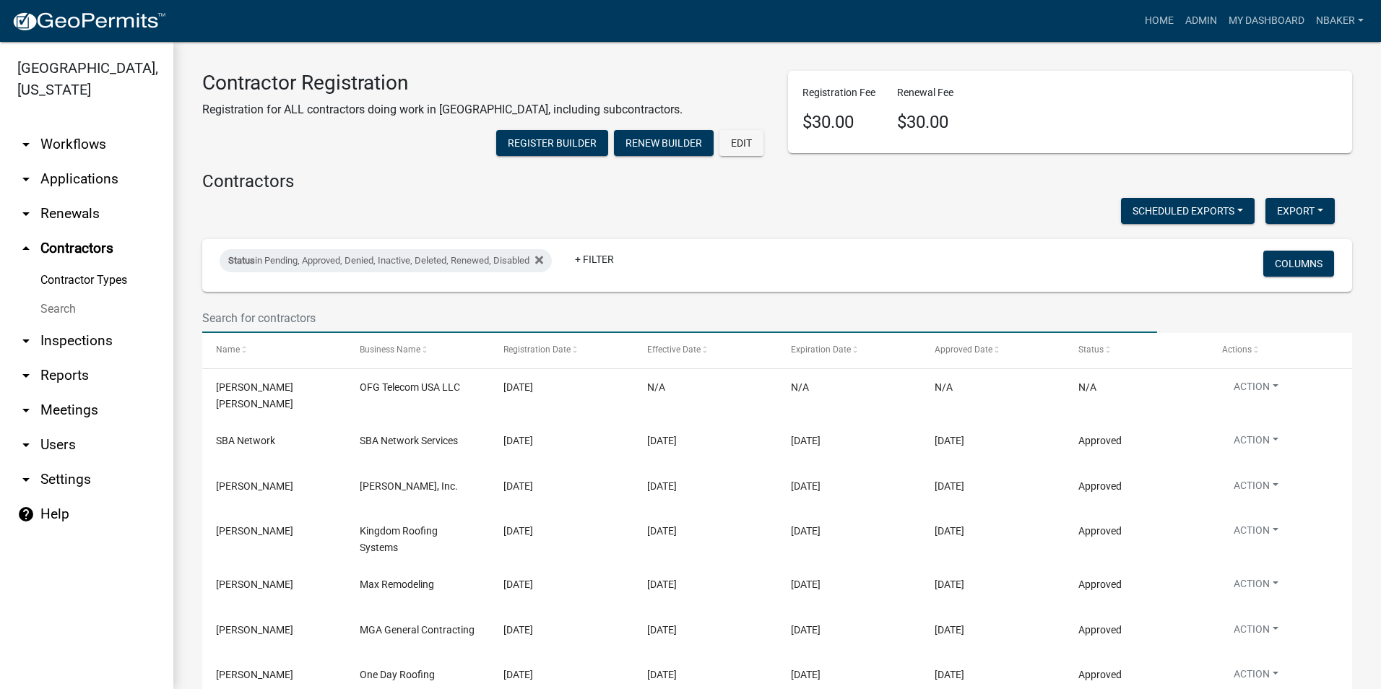
click at [306, 333] on input "text" at bounding box center [679, 318] width 955 height 30
type input "[PERSON_NAME]"
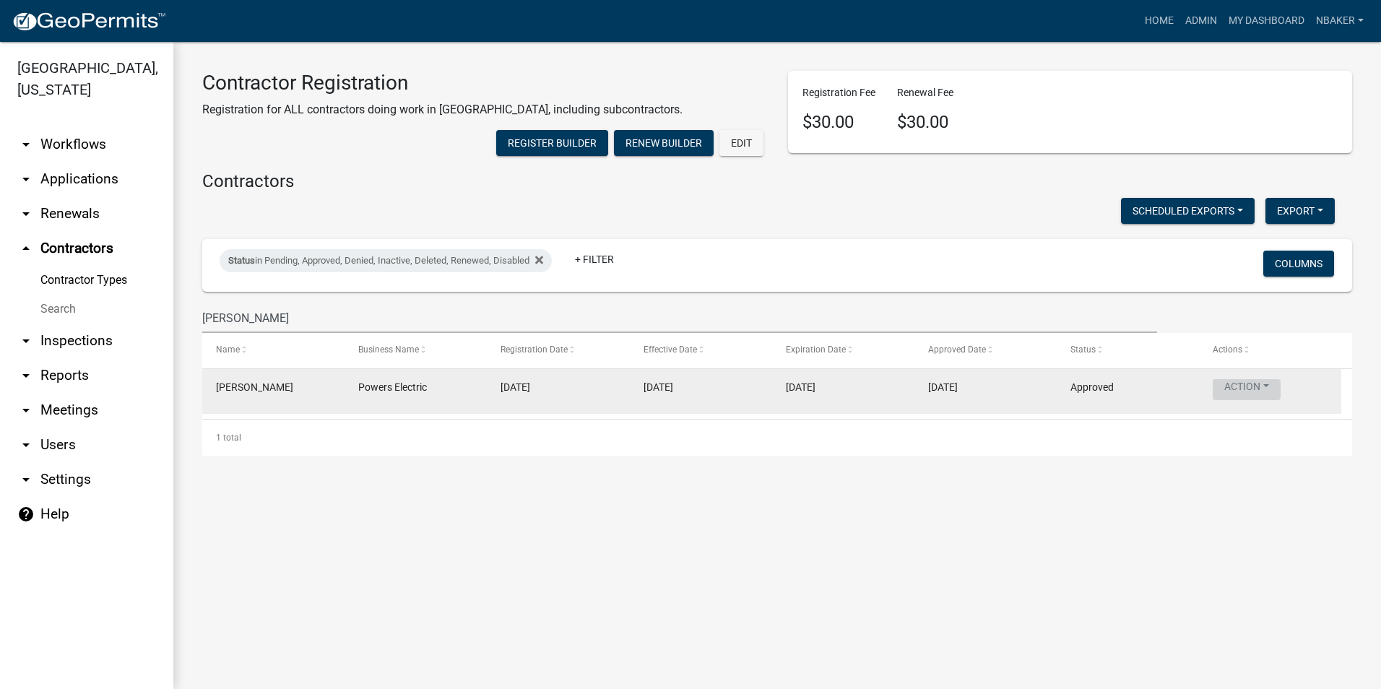
click at [1256, 400] on button "Action" at bounding box center [1247, 389] width 68 height 21
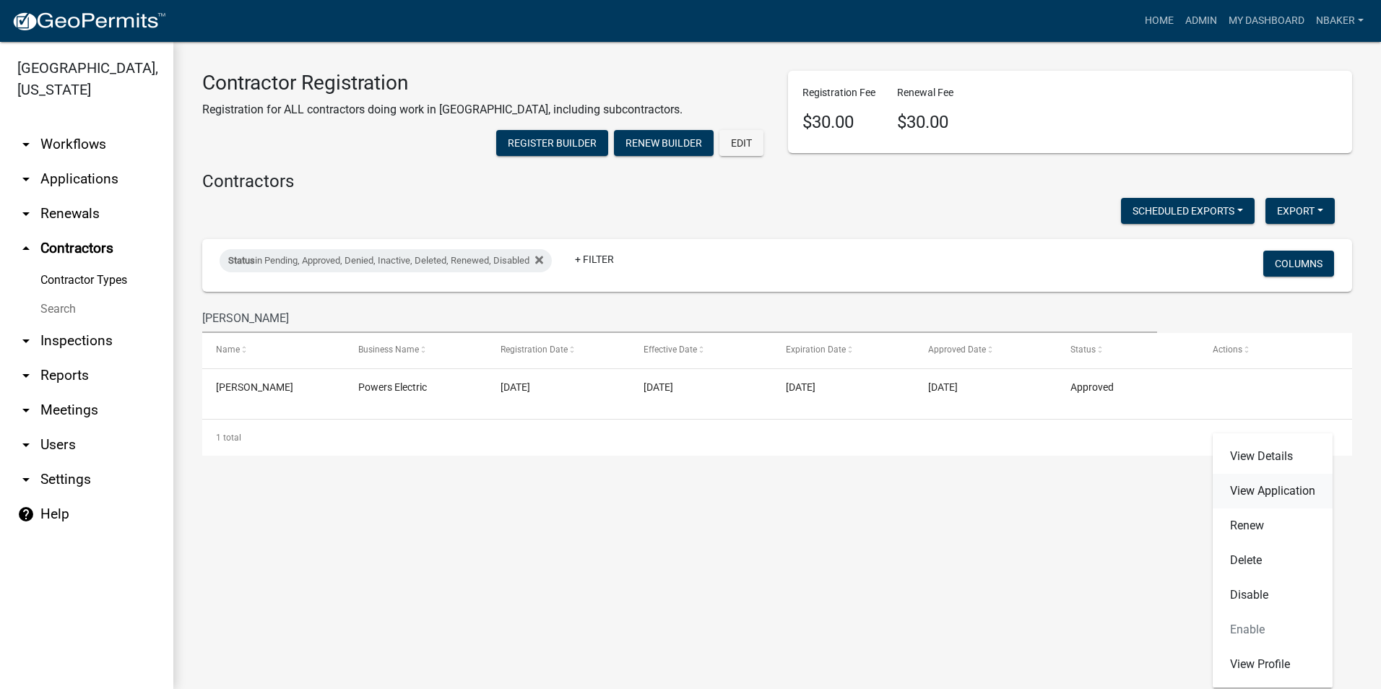
click at [1276, 496] on link "View Application" at bounding box center [1273, 491] width 120 height 35
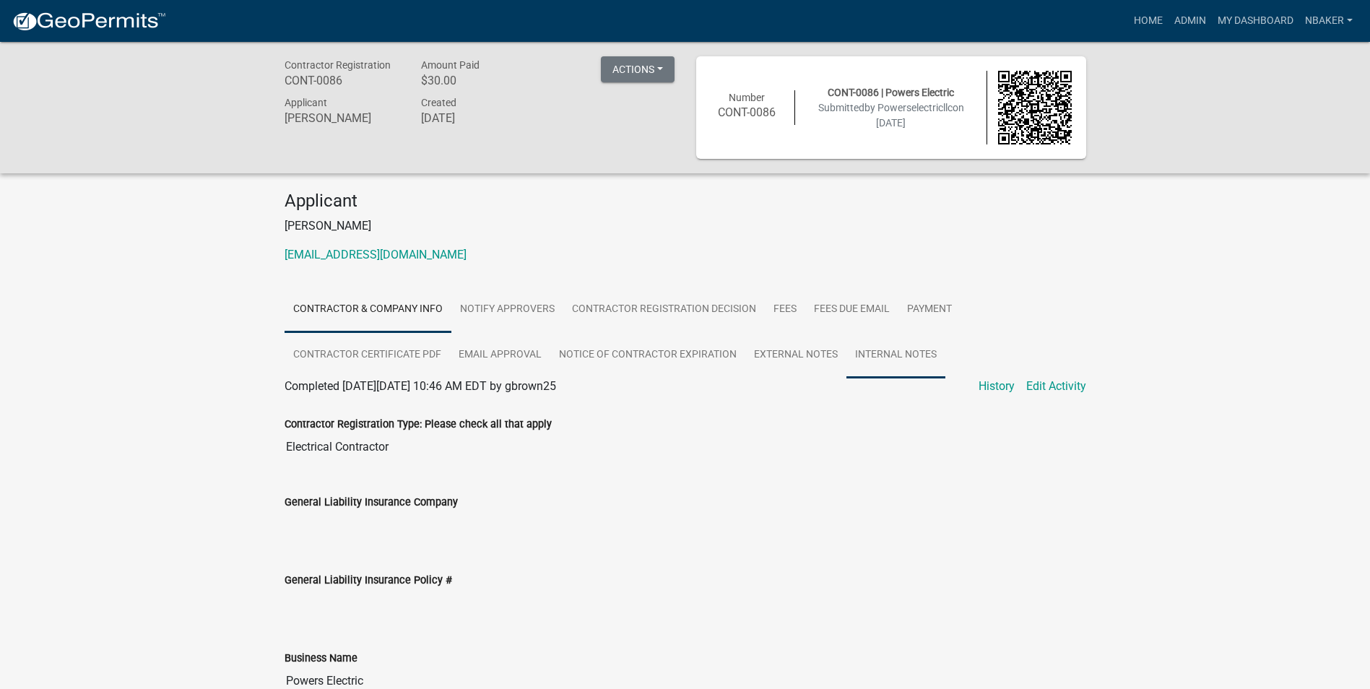
click at [865, 366] on link "Internal Notes" at bounding box center [896, 355] width 99 height 46
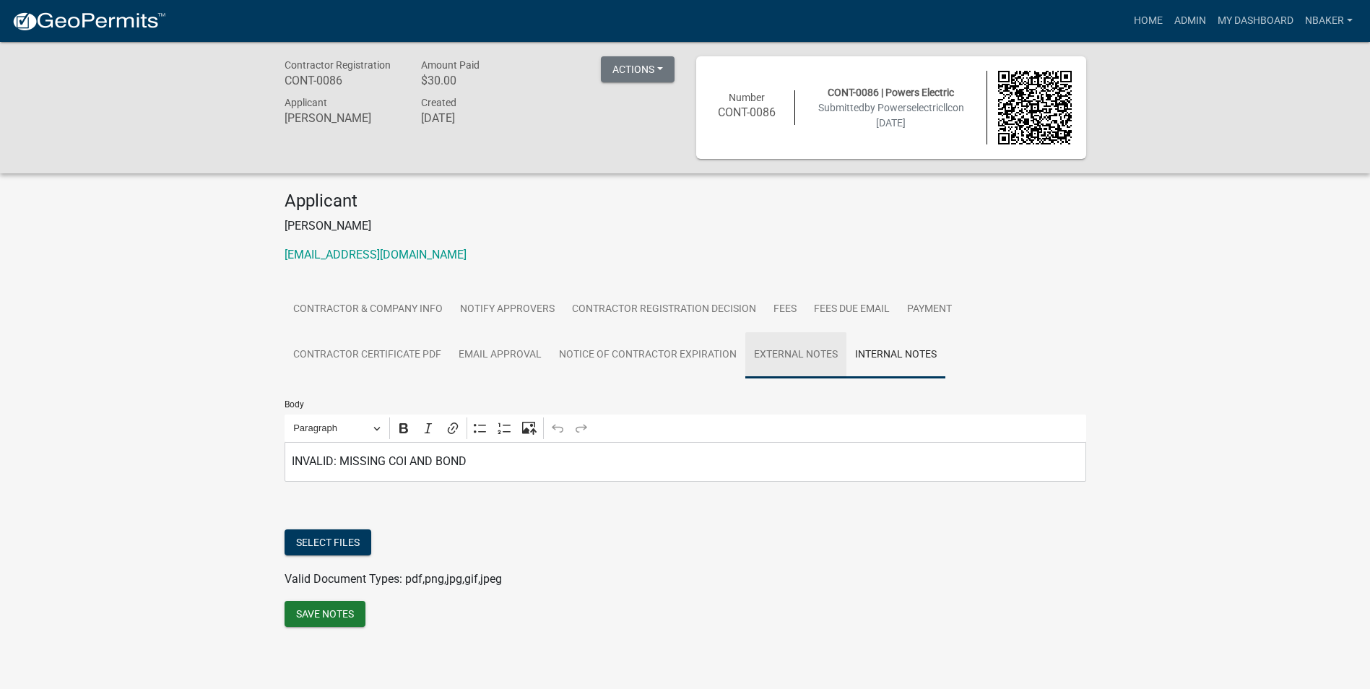
click at [811, 369] on link "External Notes" at bounding box center [795, 355] width 101 height 46
click at [670, 368] on link "Notice of Contractor Expiration" at bounding box center [647, 355] width 195 height 46
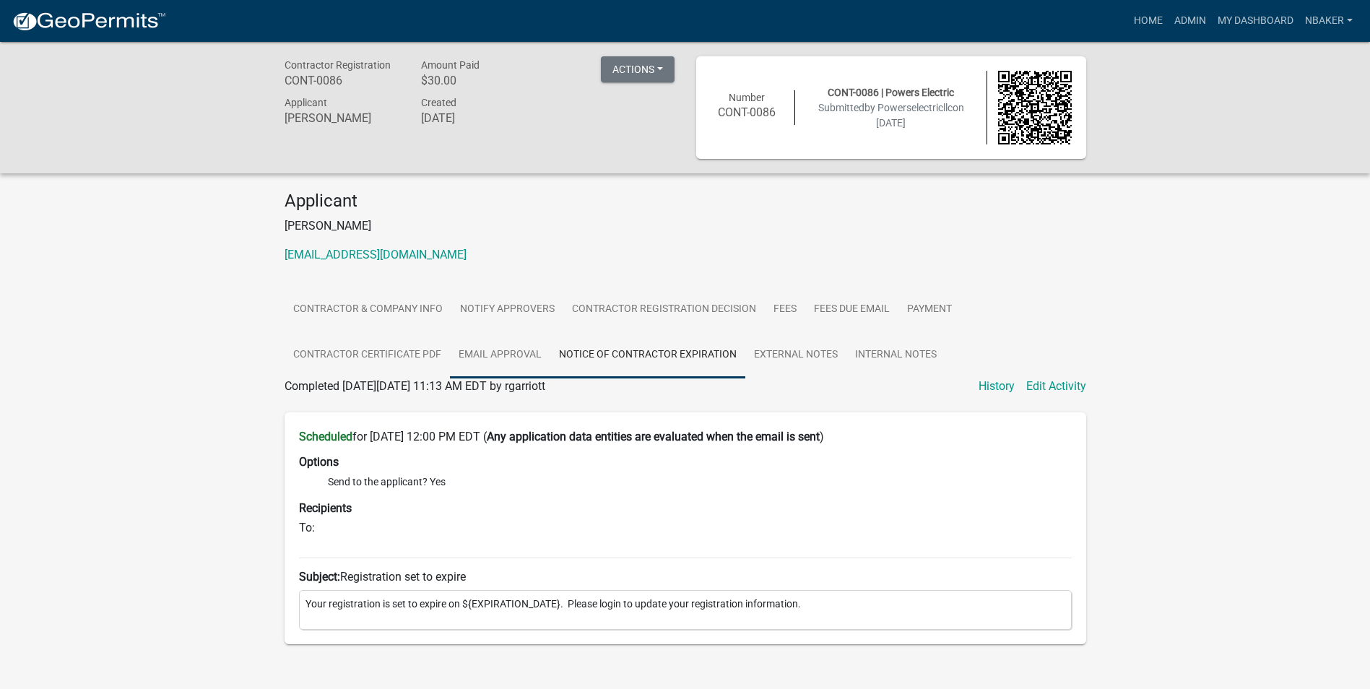
click at [492, 366] on link "Email Approval" at bounding box center [500, 355] width 100 height 46
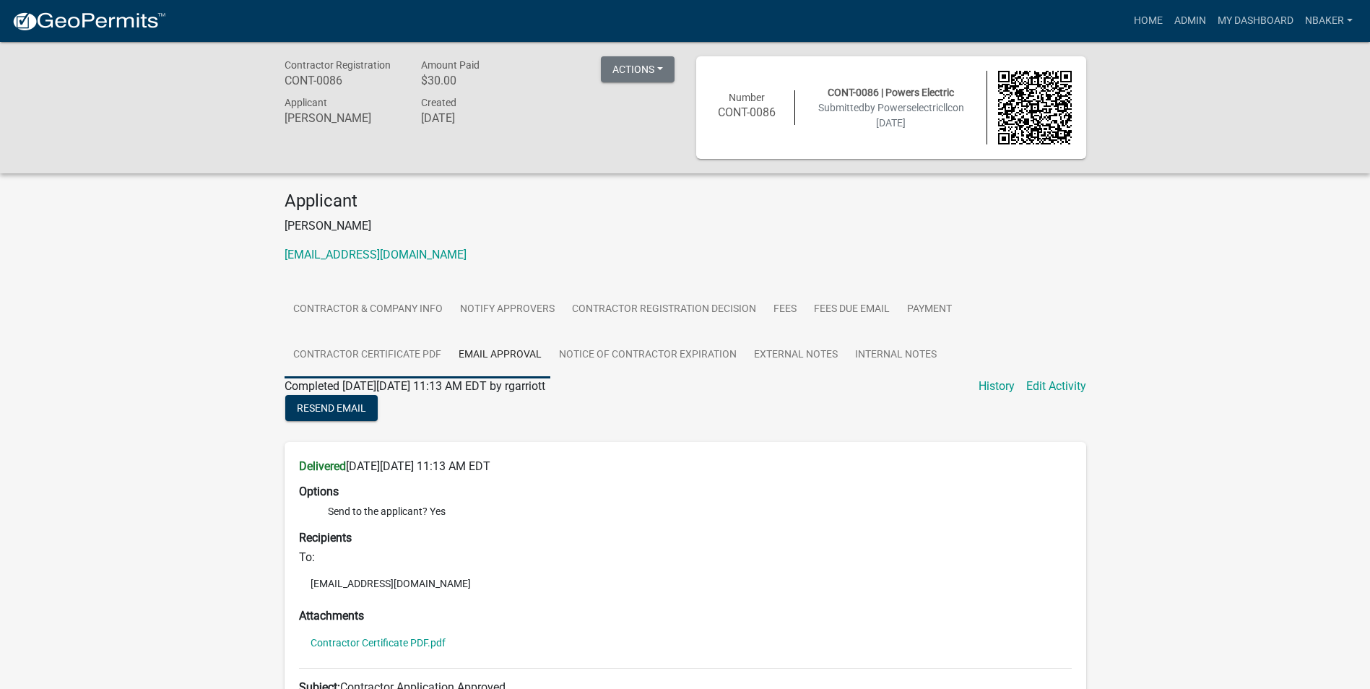
click at [366, 364] on link "Contractor Certificate PDF" at bounding box center [367, 355] width 165 height 46
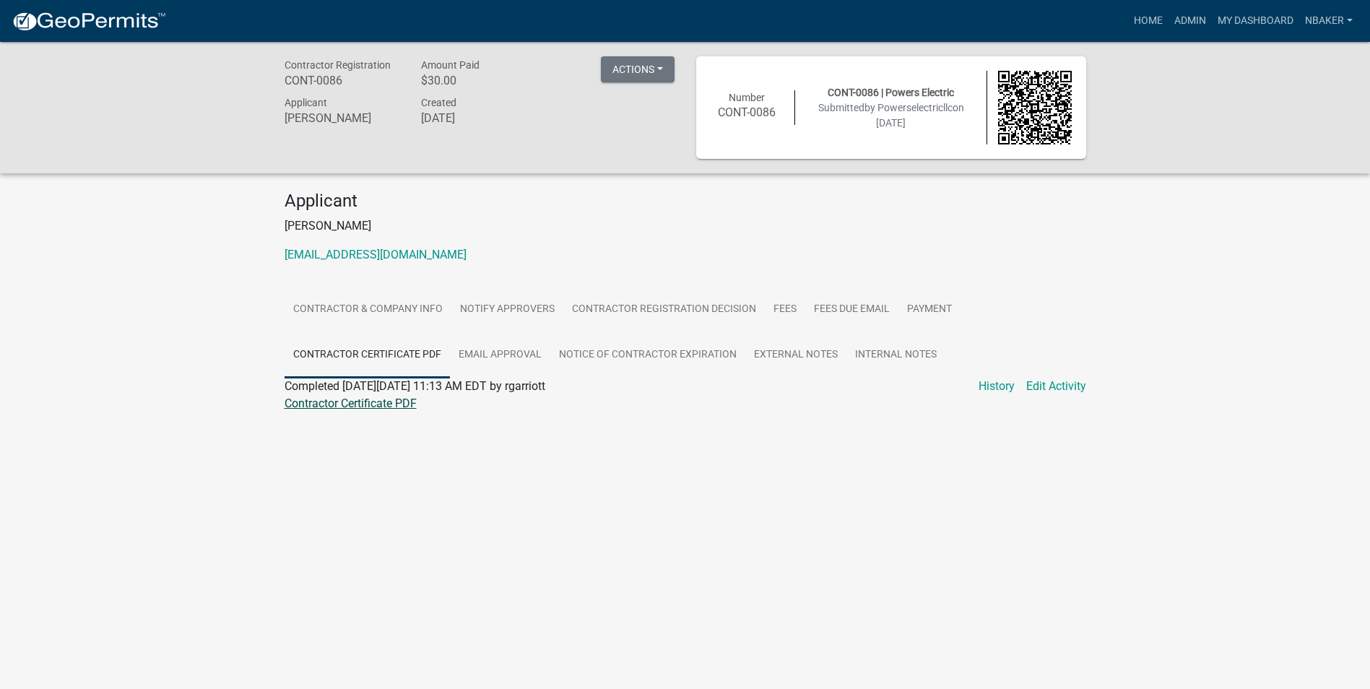
click at [385, 402] on link "Contractor Certificate PDF" at bounding box center [351, 404] width 132 height 14
